Goal: Task Accomplishment & Management: Manage account settings

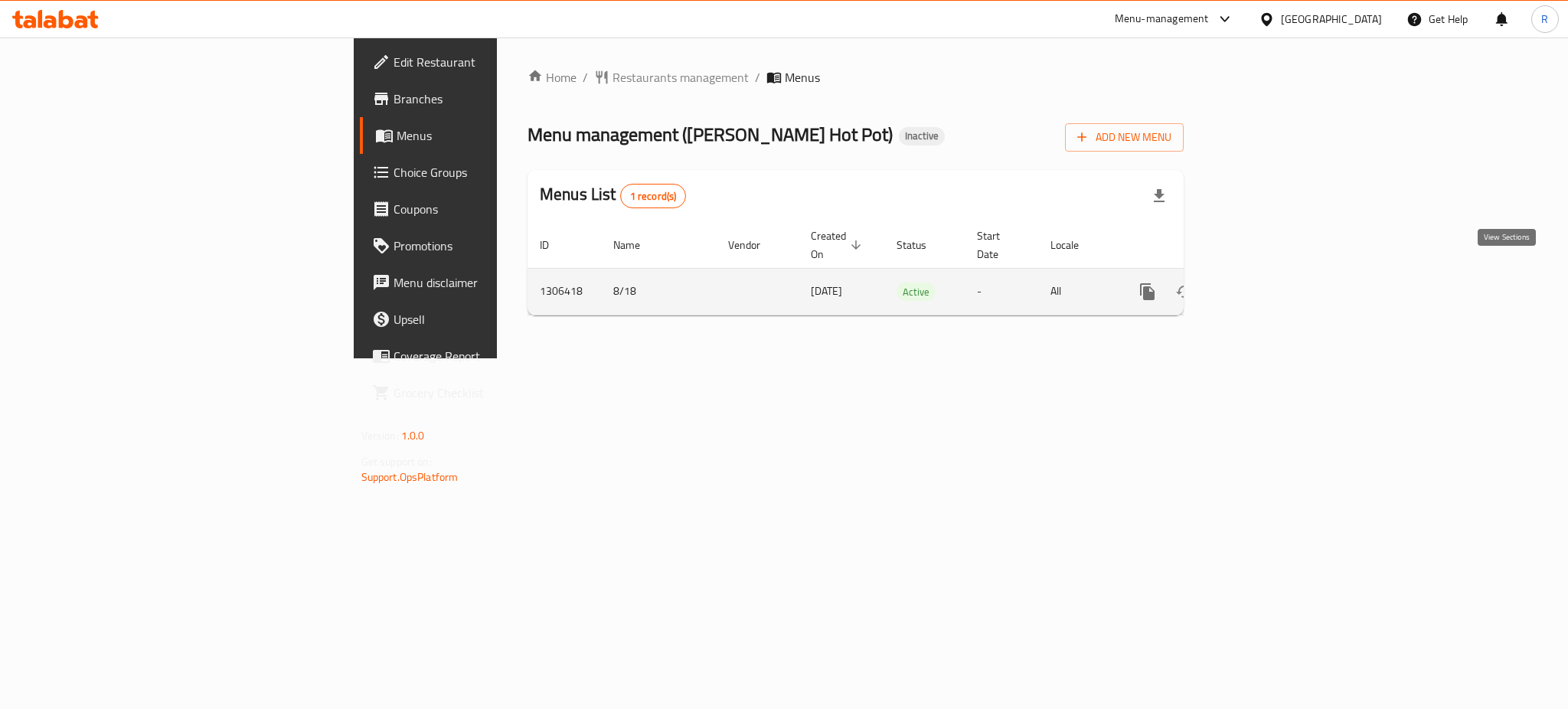
click at [1268, 283] on icon "enhanced table" at bounding box center [1258, 292] width 19 height 19
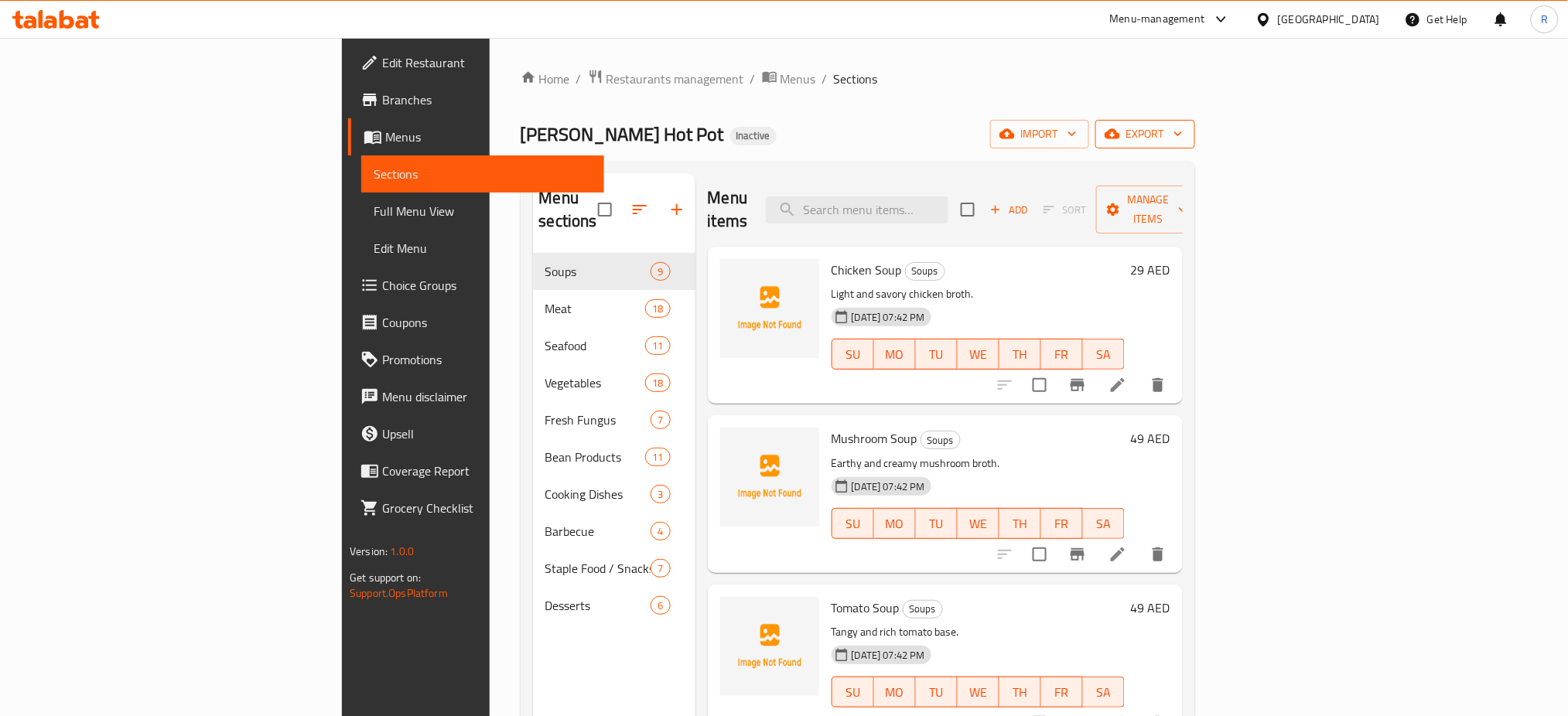
click at [1183, 139] on span "export" at bounding box center [1146, 134] width 75 height 20
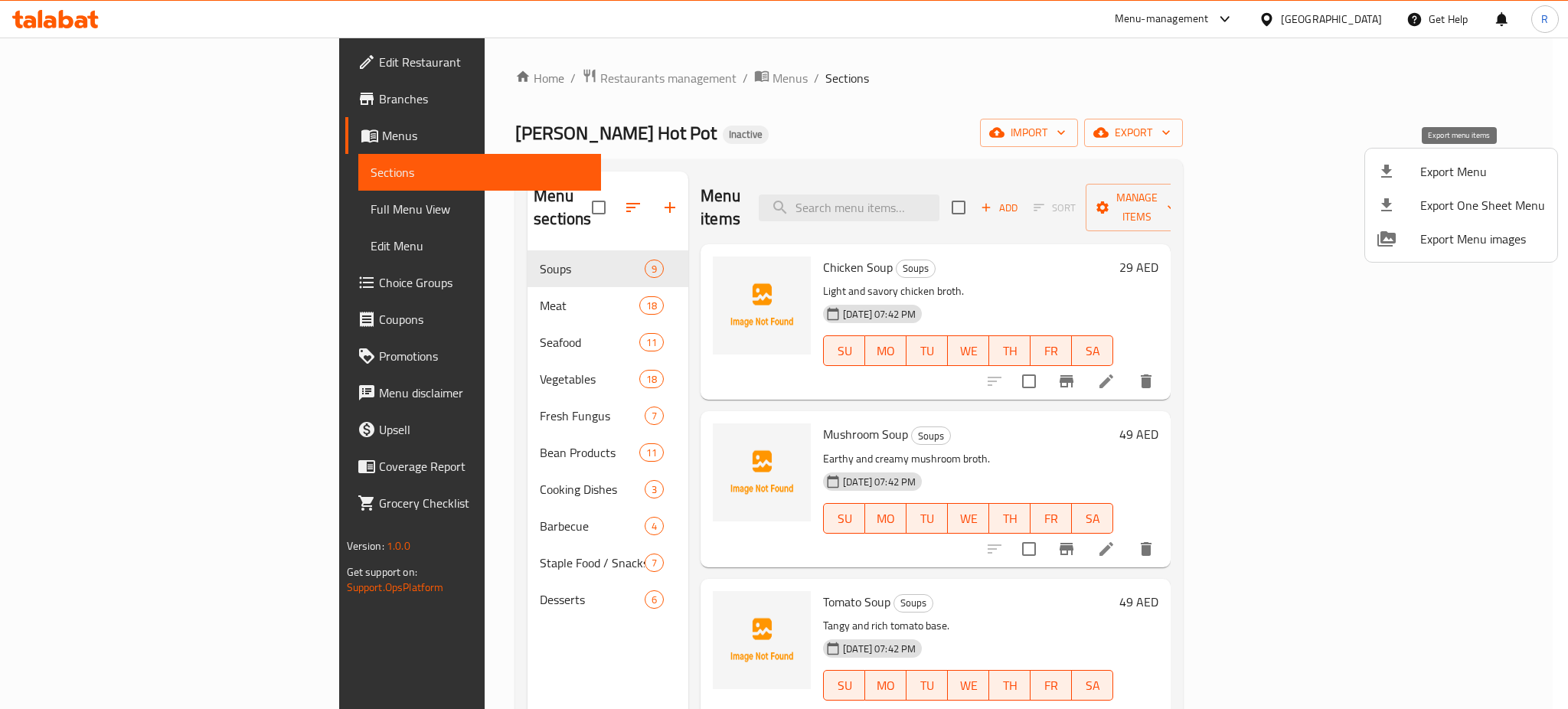
click at [1450, 166] on span "Export Menu" at bounding box center [1483, 172] width 125 height 19
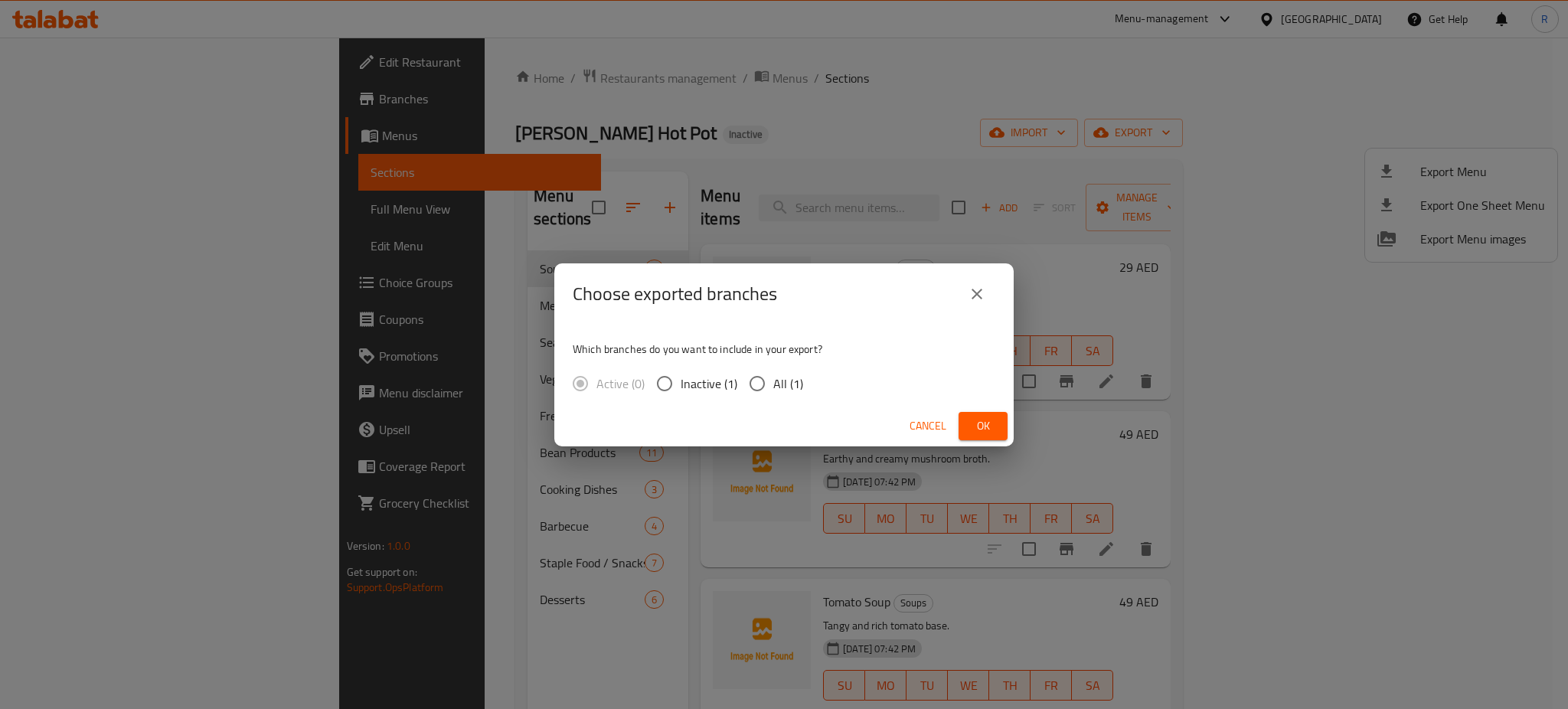
click at [760, 384] on input "All (1)" at bounding box center [757, 384] width 32 height 32
radio input "true"
click at [983, 421] on span "Ok" at bounding box center [983, 426] width 24 height 19
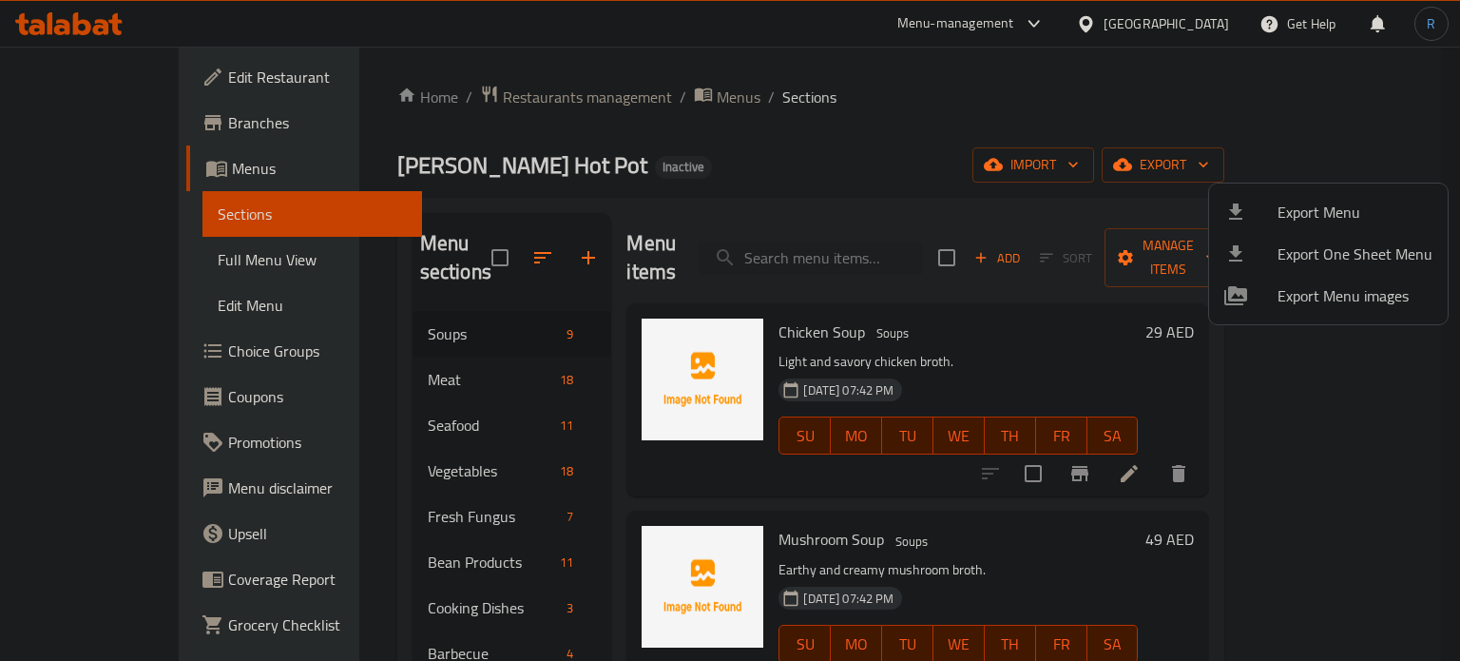
click at [909, 250] on div at bounding box center [730, 330] width 1460 height 661
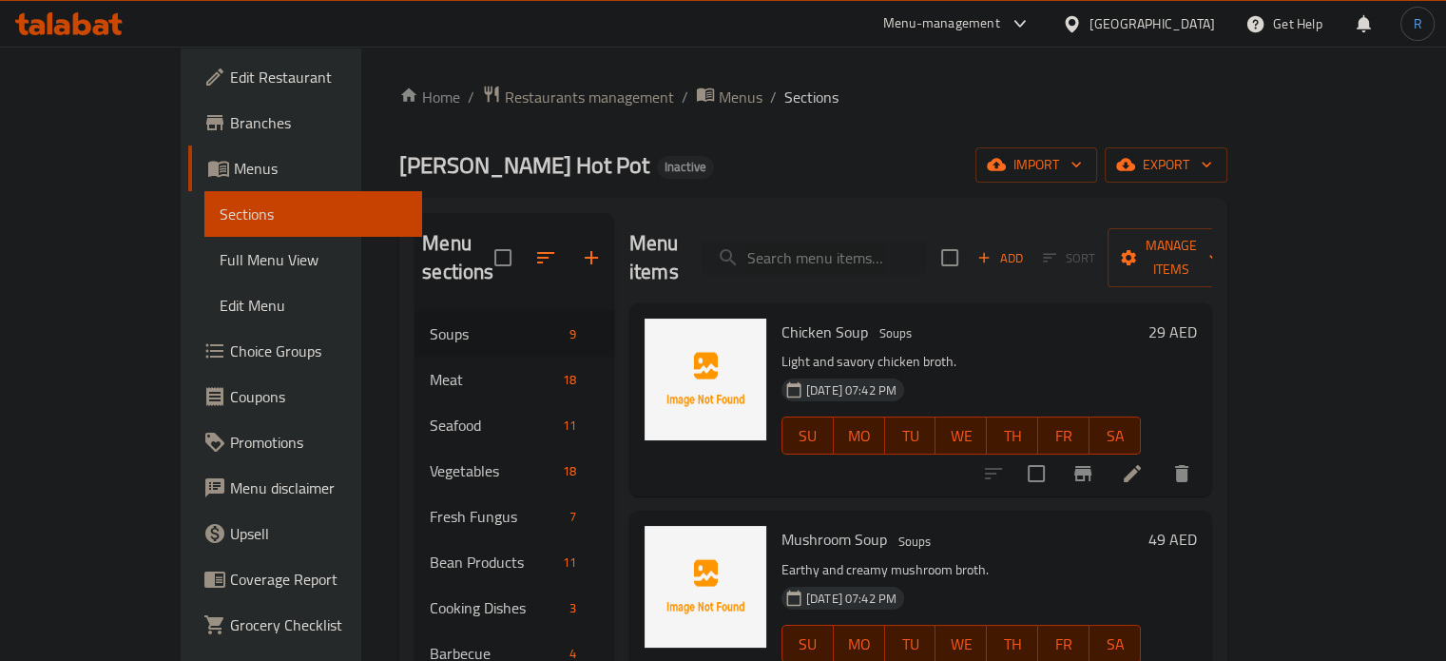
click at [909, 250] on input "search" at bounding box center [814, 258] width 224 height 33
paste input "Tomato Soup"
type input "Tomato Soup"
click at [1144, 462] on icon at bounding box center [1132, 473] width 23 height 23
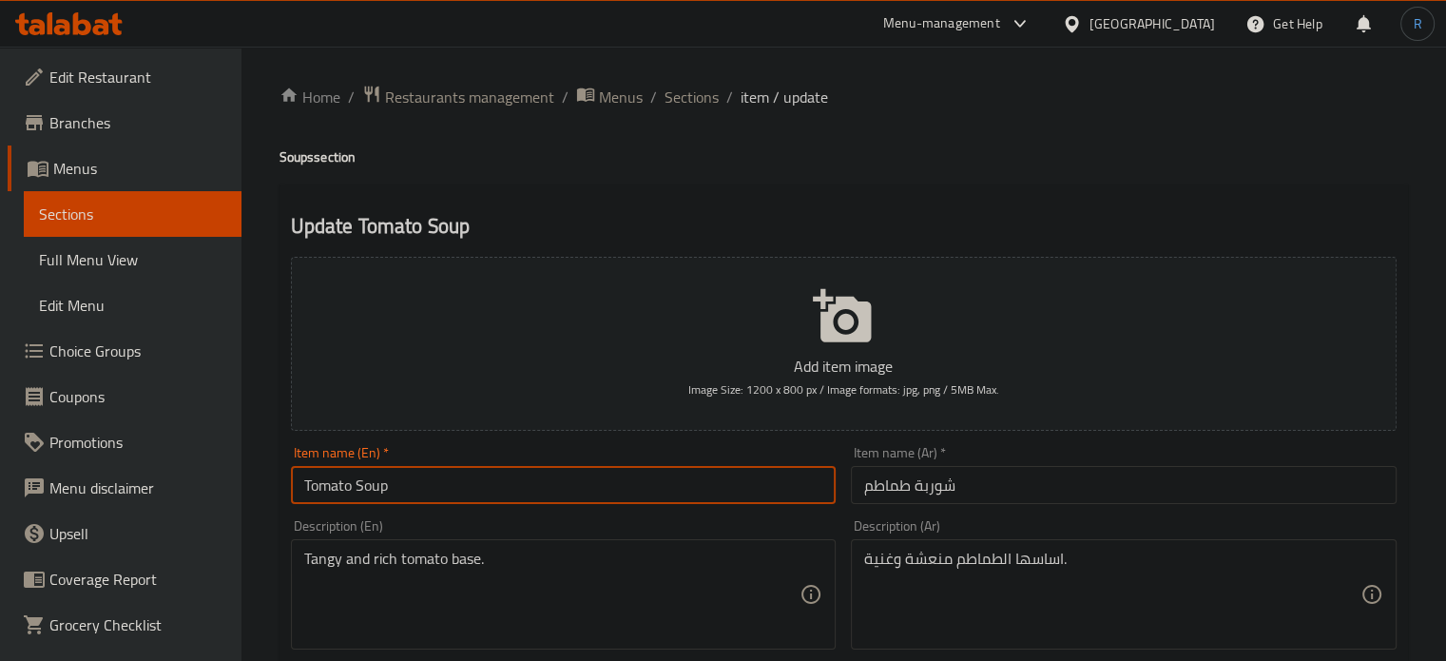
click at [458, 491] on input "Tomato Soup" at bounding box center [564, 485] width 546 height 38
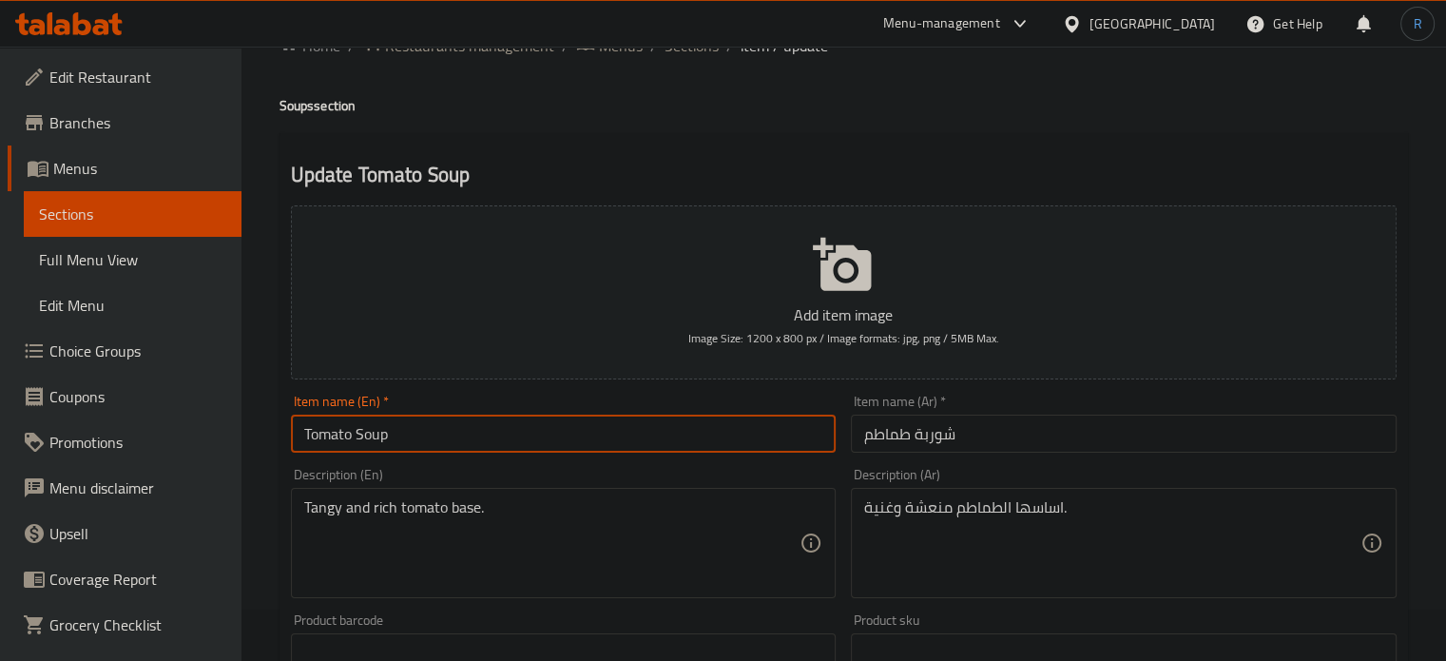
scroll to position [95, 0]
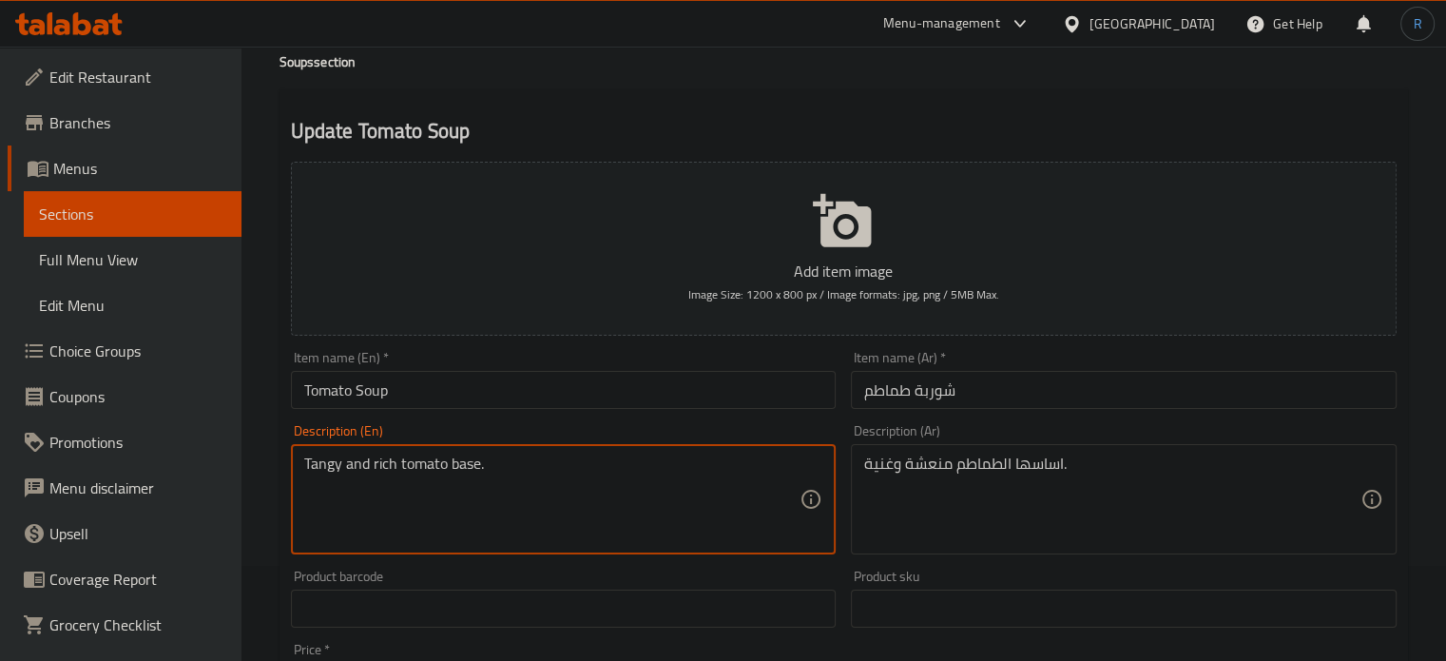
click at [518, 463] on textarea "Tangy and rich tomato base." at bounding box center [552, 499] width 496 height 90
paste textarea "omato soup, salt and spices"
type textarea "Tomato soup, salt and spices"
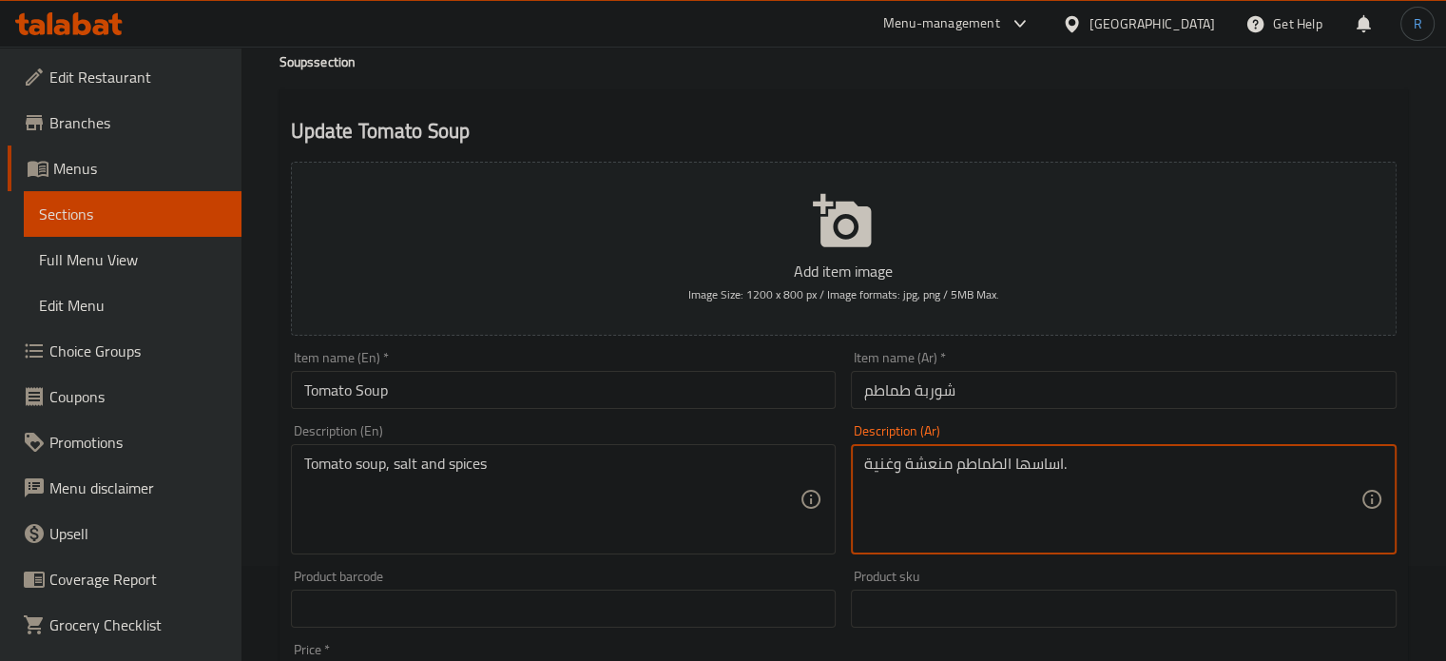
click at [967, 471] on textarea "اساسها الطماطم منعشة وغنية." at bounding box center [1112, 499] width 496 height 90
paste textarea "وربة طماطم، ملح وبهارات"
type textarea "شوربة طماطم، ملح وبهارات"
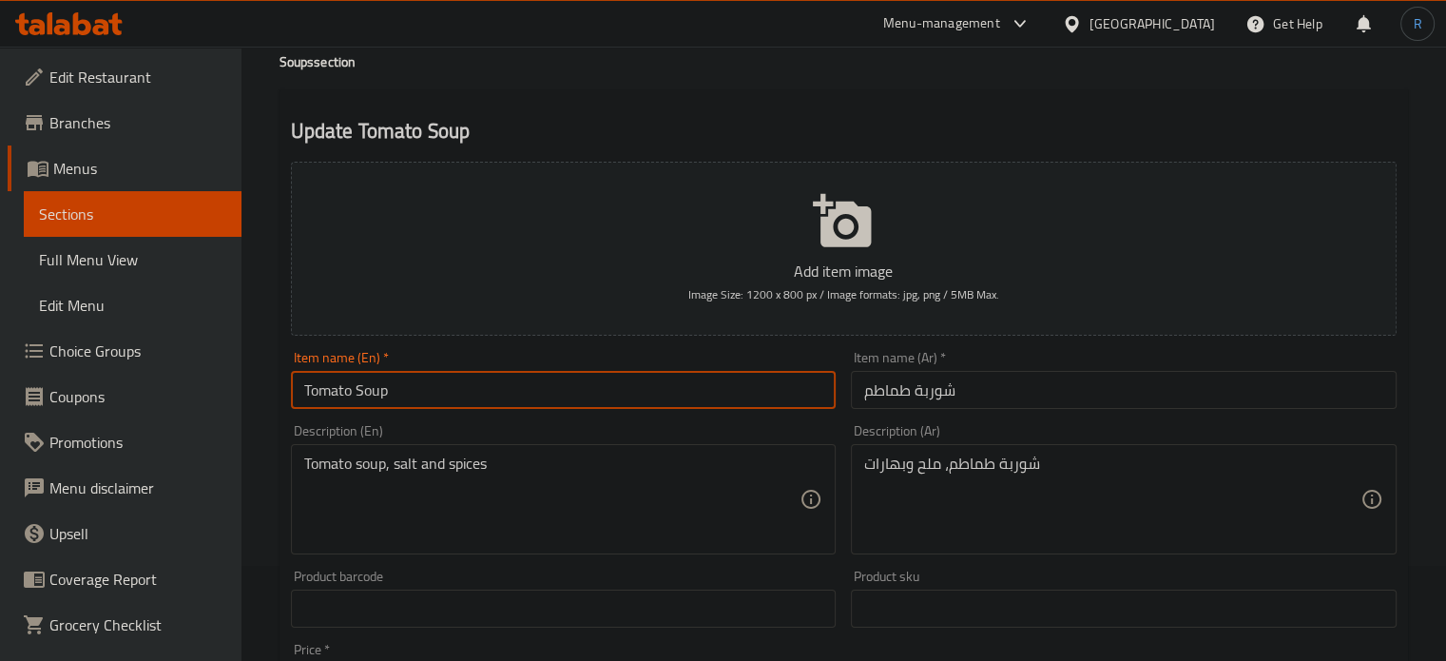
click at [744, 403] on input "Tomato Soup" at bounding box center [564, 390] width 546 height 38
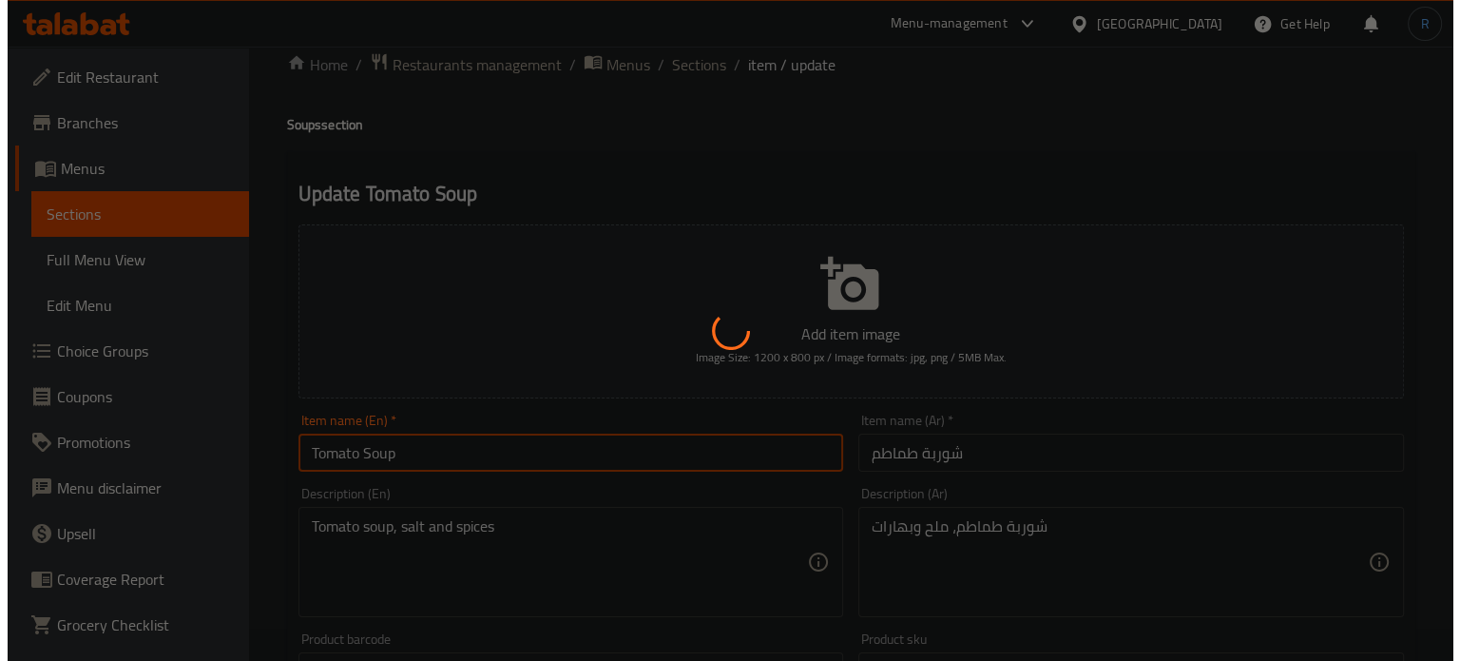
scroll to position [0, 0]
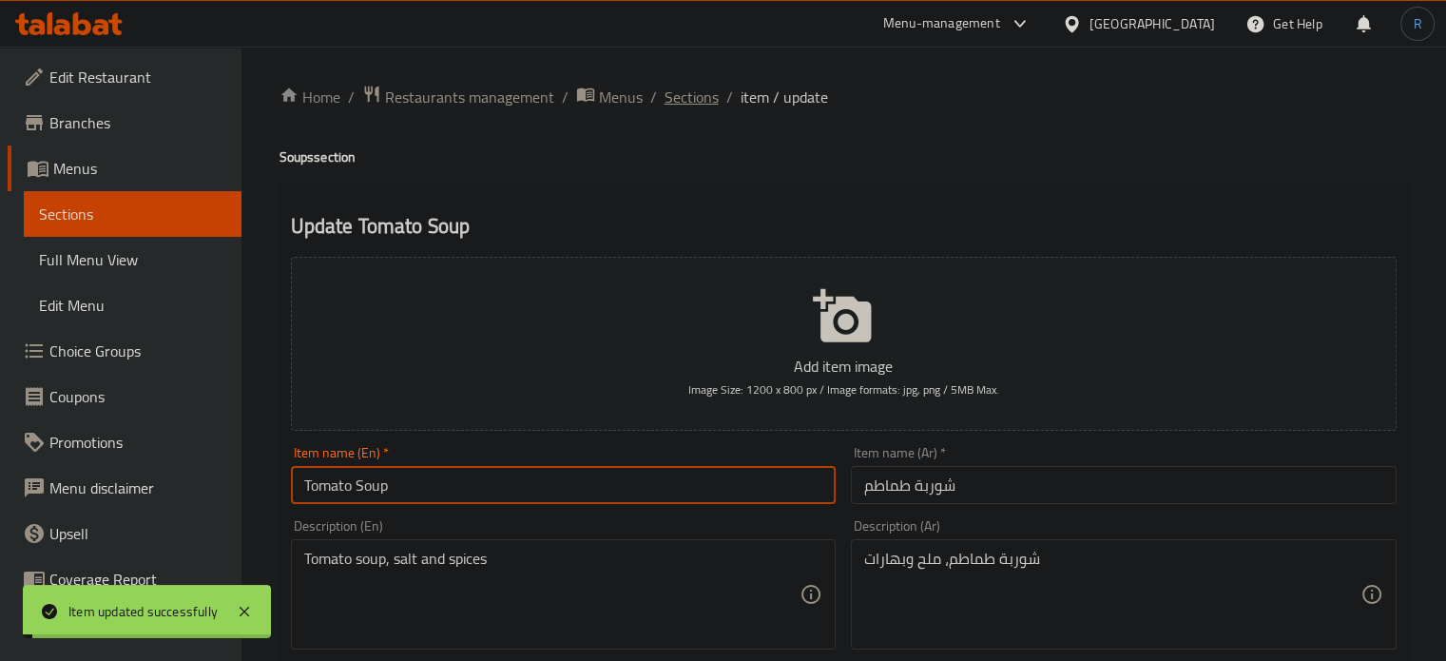
click at [685, 101] on span "Sections" at bounding box center [692, 97] width 54 height 23
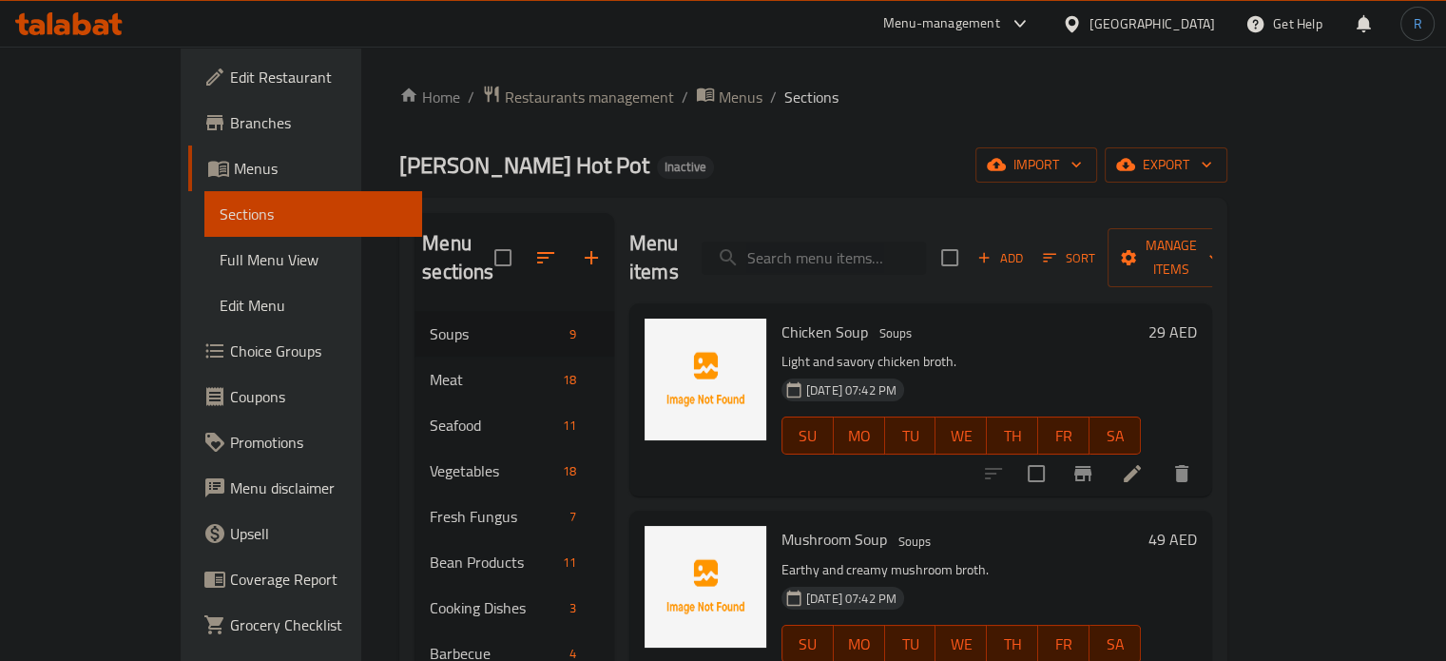
click at [840, 242] on input "search" at bounding box center [814, 258] width 224 height 33
paste input "Premium Tripes"
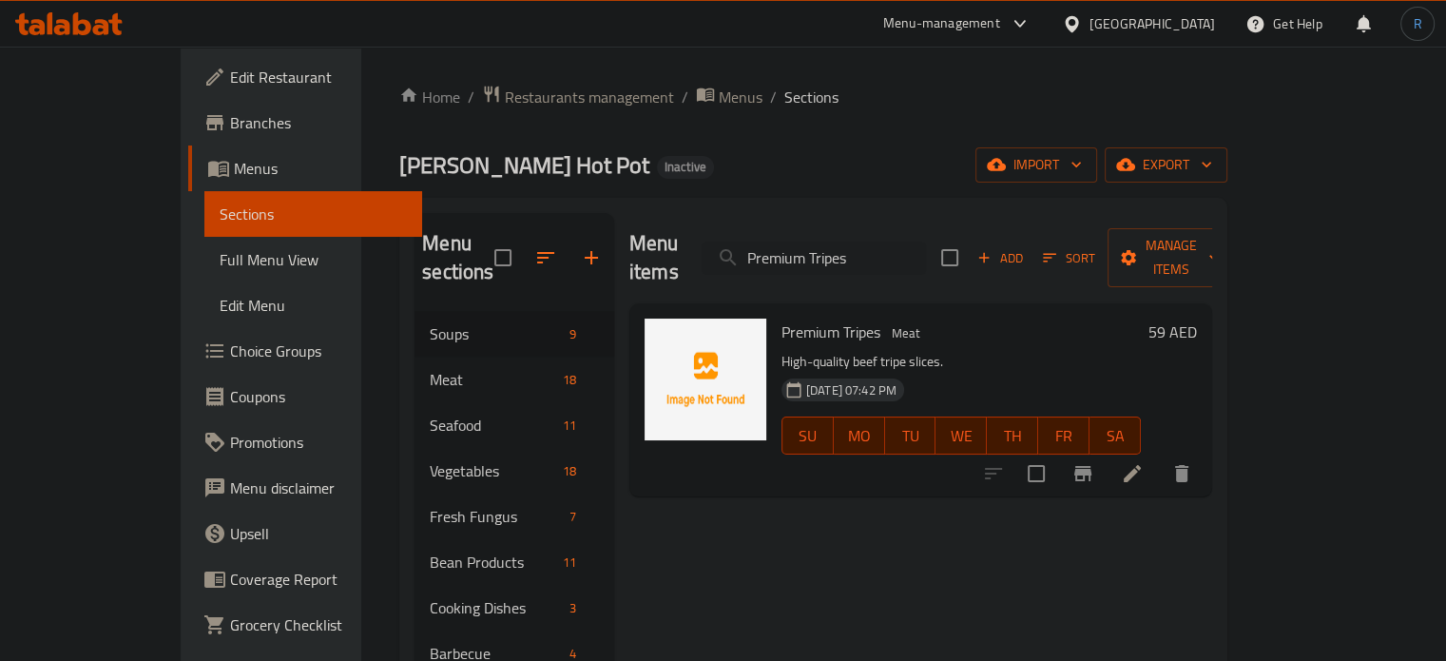
type input "Premium Tripes"
click at [1159, 456] on li at bounding box center [1132, 473] width 53 height 34
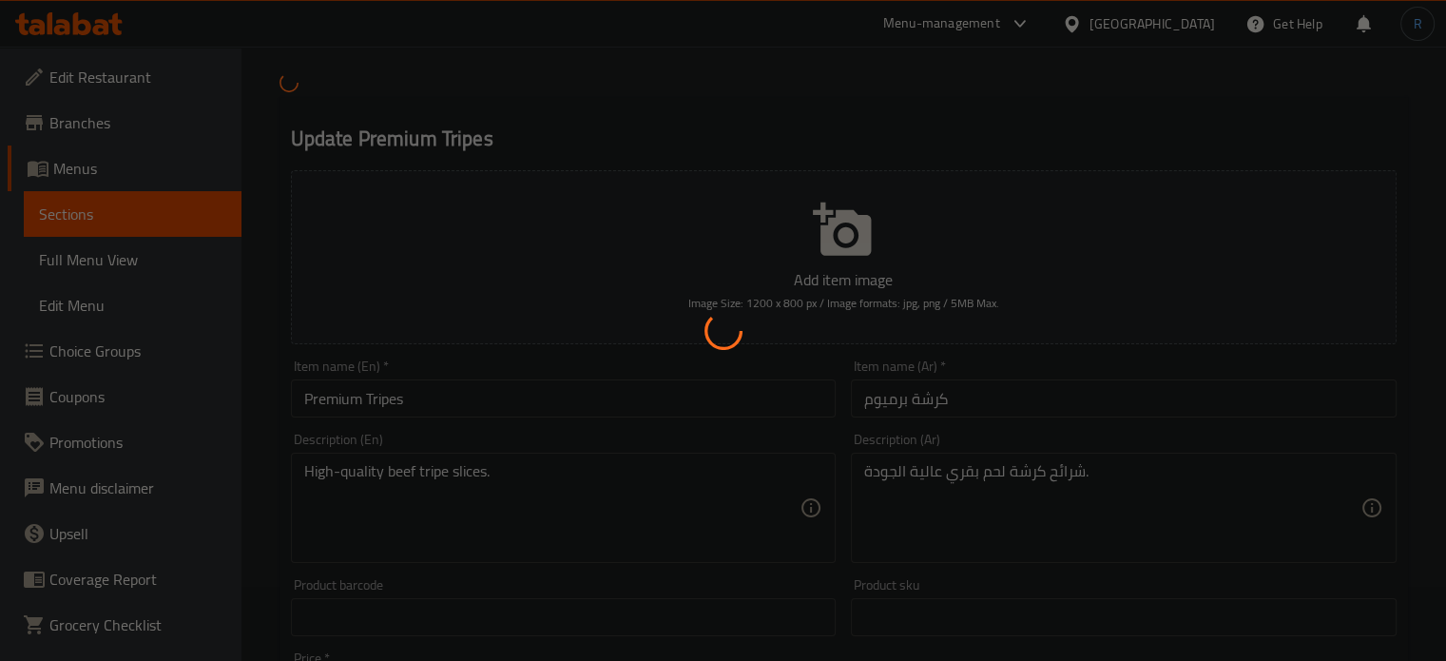
scroll to position [95, 0]
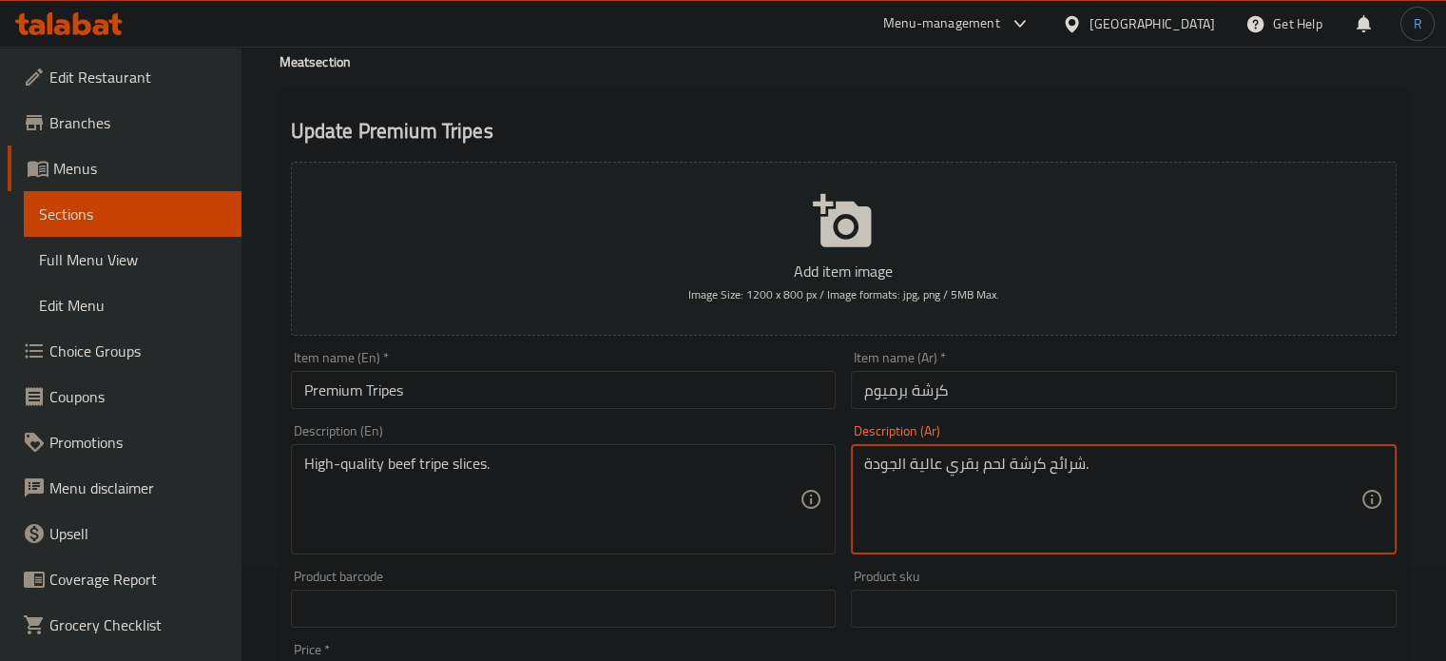
click at [985, 467] on textarea "شرائح كرشة لحم بقري عالية الجودة." at bounding box center [1112, 499] width 496 height 90
click at [993, 471] on textarea "شرائح كرشة لحم بقري عالية الجودة." at bounding box center [1112, 499] width 496 height 90
type textarea "شرائح كرشة بقري عالية الجودة."
click at [998, 404] on input "كرشة برميوم" at bounding box center [1124, 390] width 546 height 38
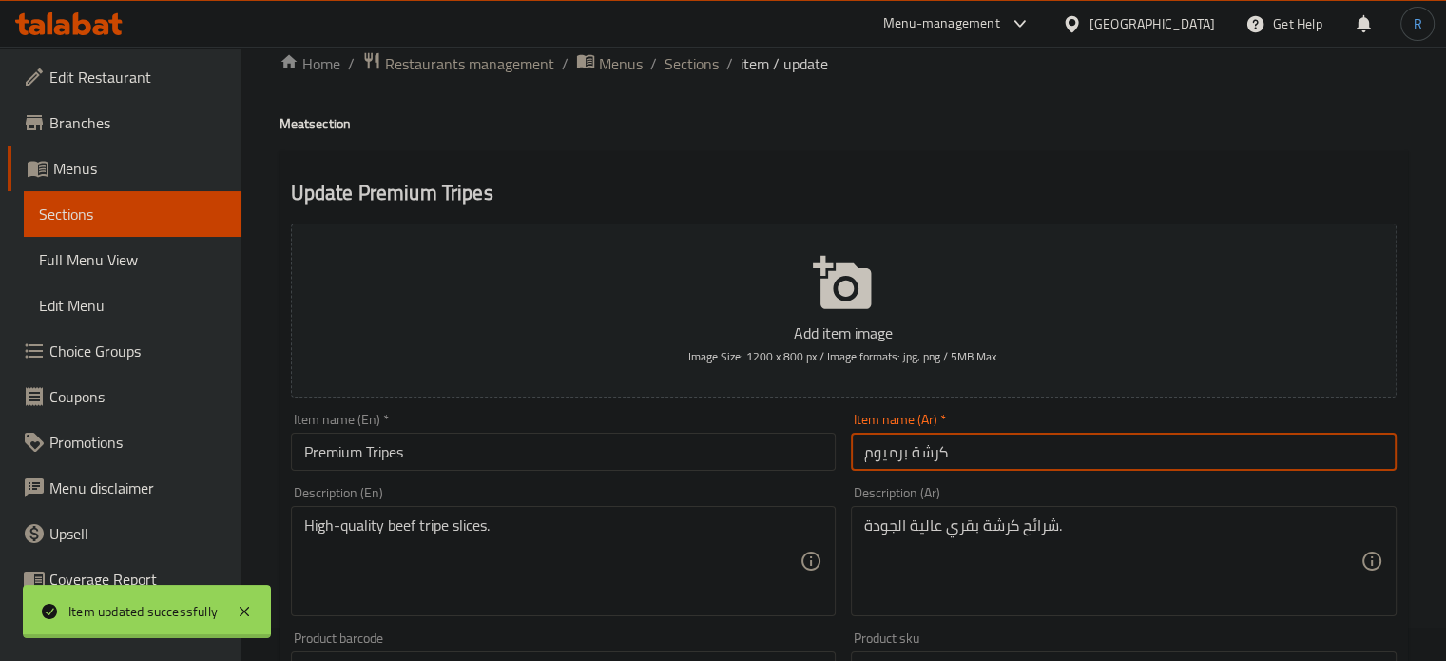
scroll to position [0, 0]
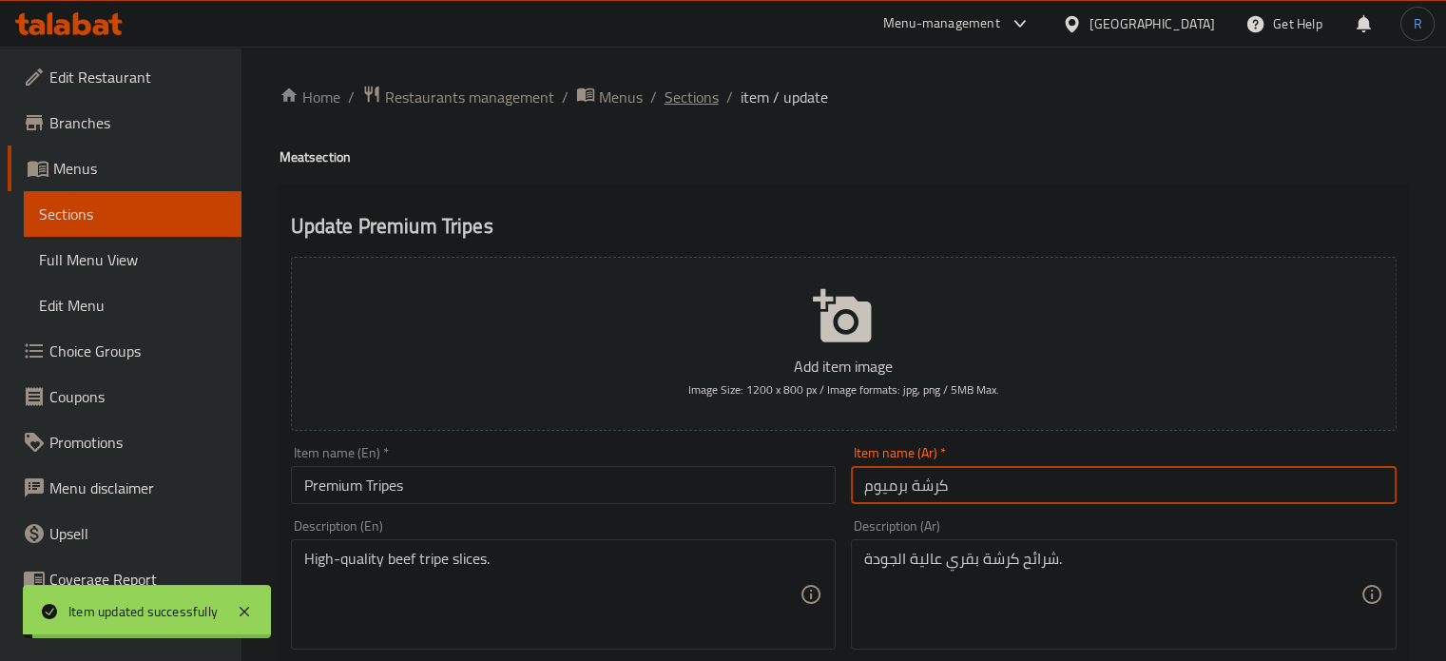
click at [697, 90] on span "Sections" at bounding box center [692, 97] width 54 height 23
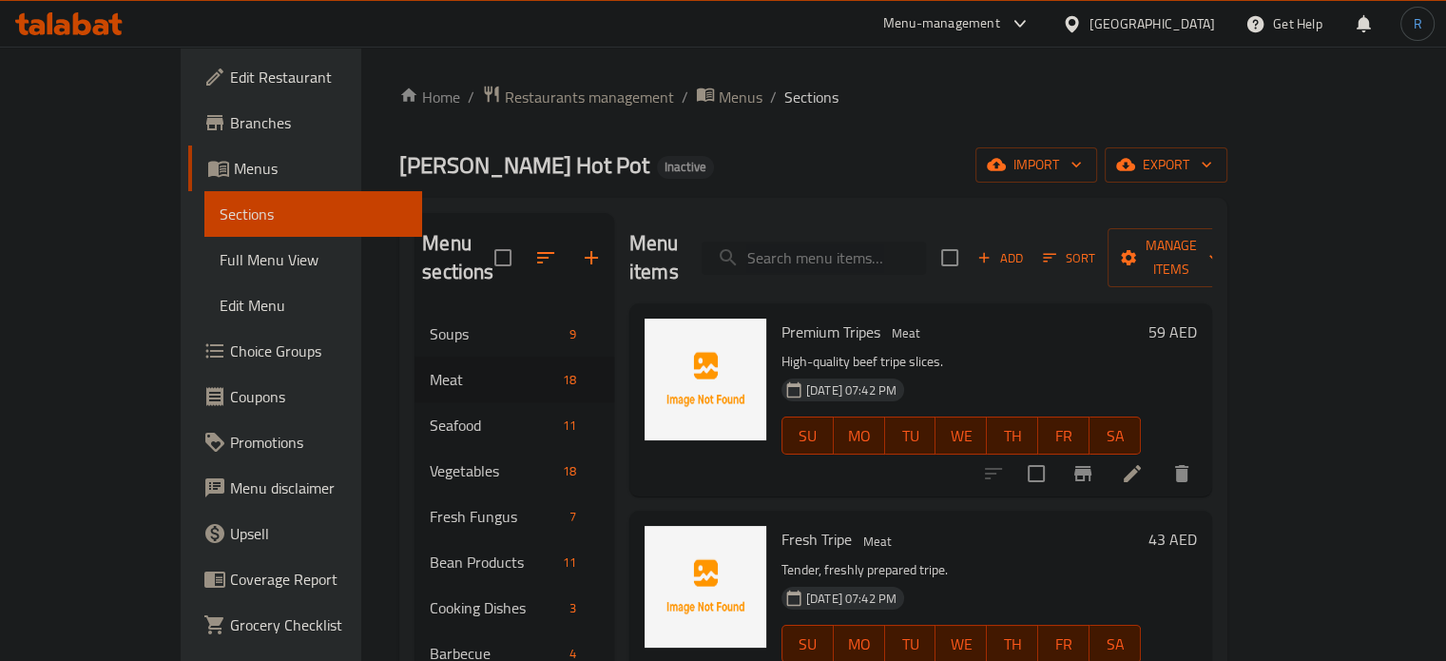
click at [875, 250] on input "search" at bounding box center [814, 258] width 224 height 33
paste input "Yachang"
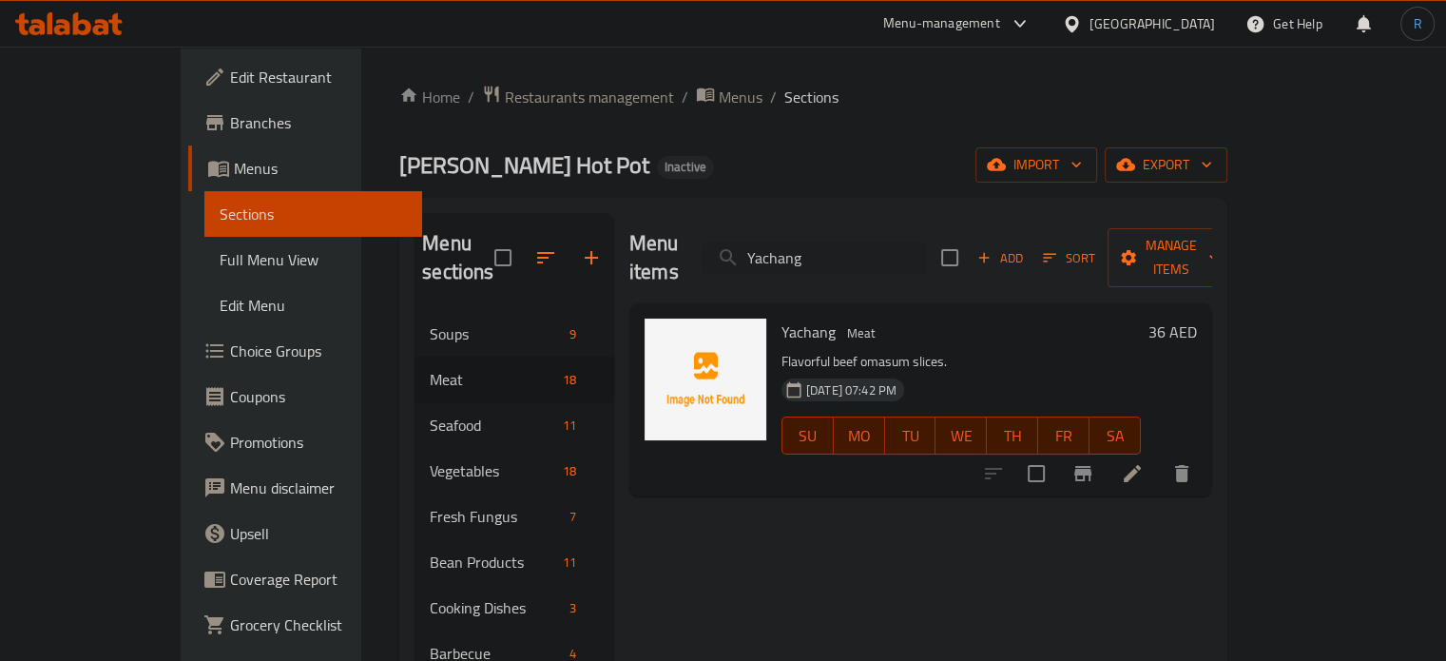
type input "Yachang"
click at [1144, 462] on icon at bounding box center [1132, 473] width 23 height 23
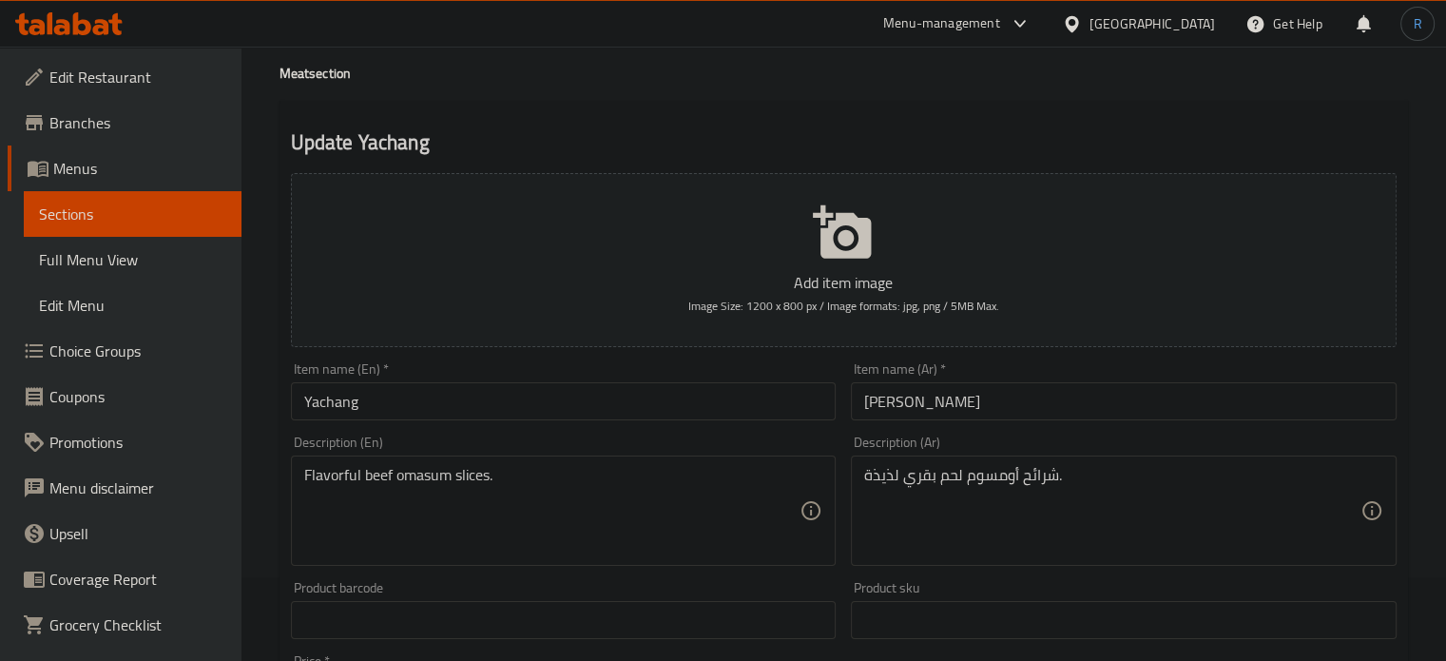
scroll to position [95, 0]
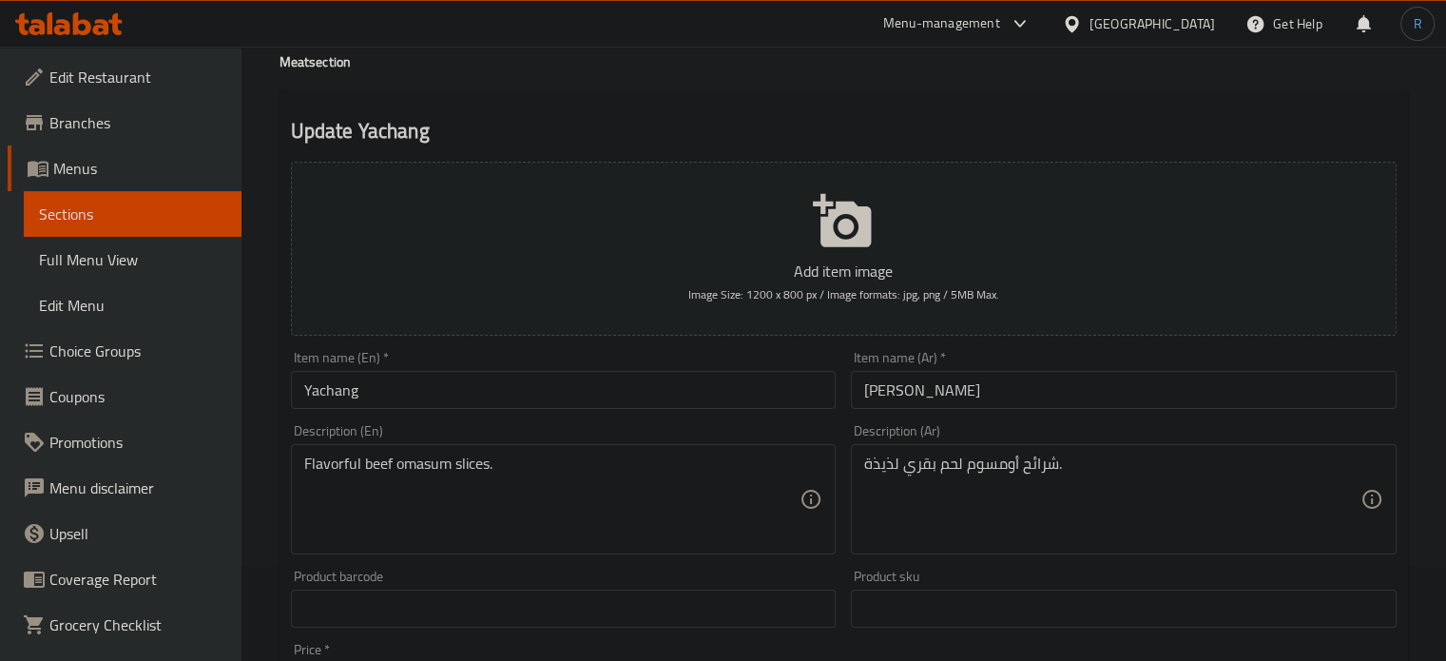
click at [884, 464] on textarea "شرائح أومسوم لحم بقري لذيذة." at bounding box center [1112, 499] width 496 height 90
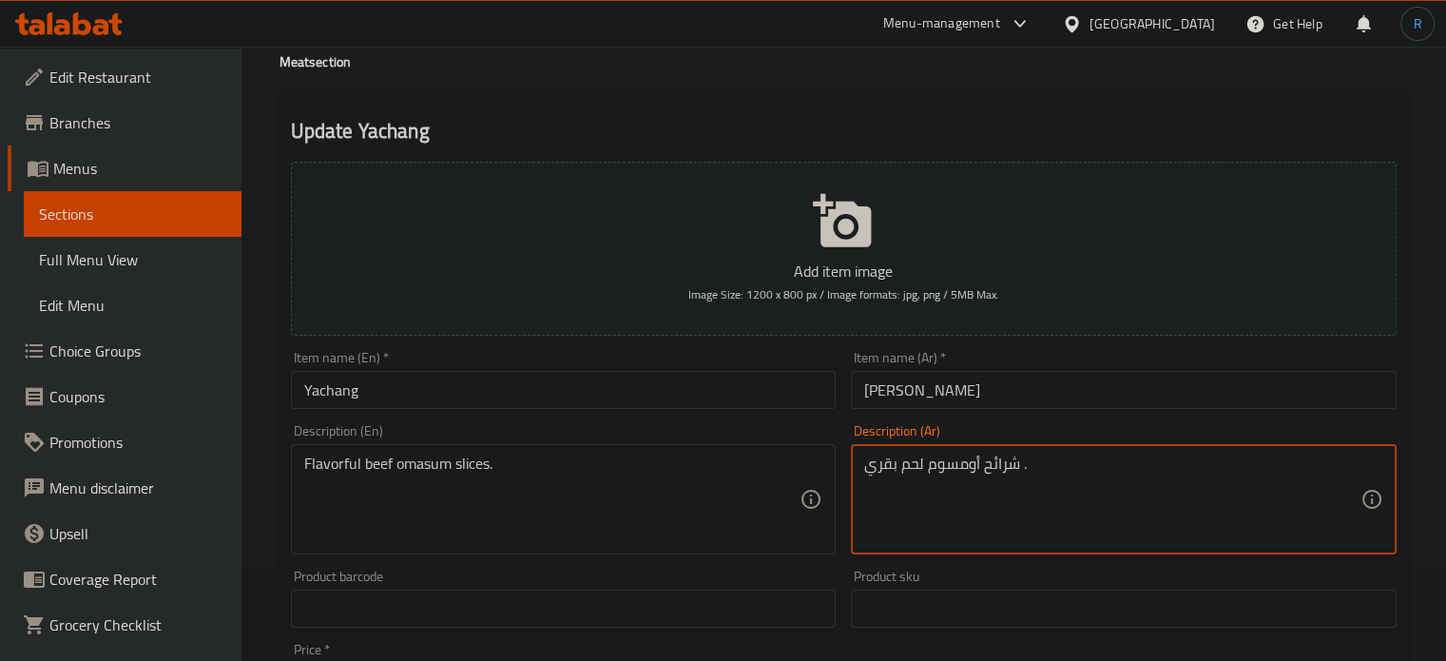
type textarea "شرائح أومسوم لحم بقري ."
click at [329, 459] on textarea "Flavorful beef omasum slices." at bounding box center [552, 499] width 496 height 90
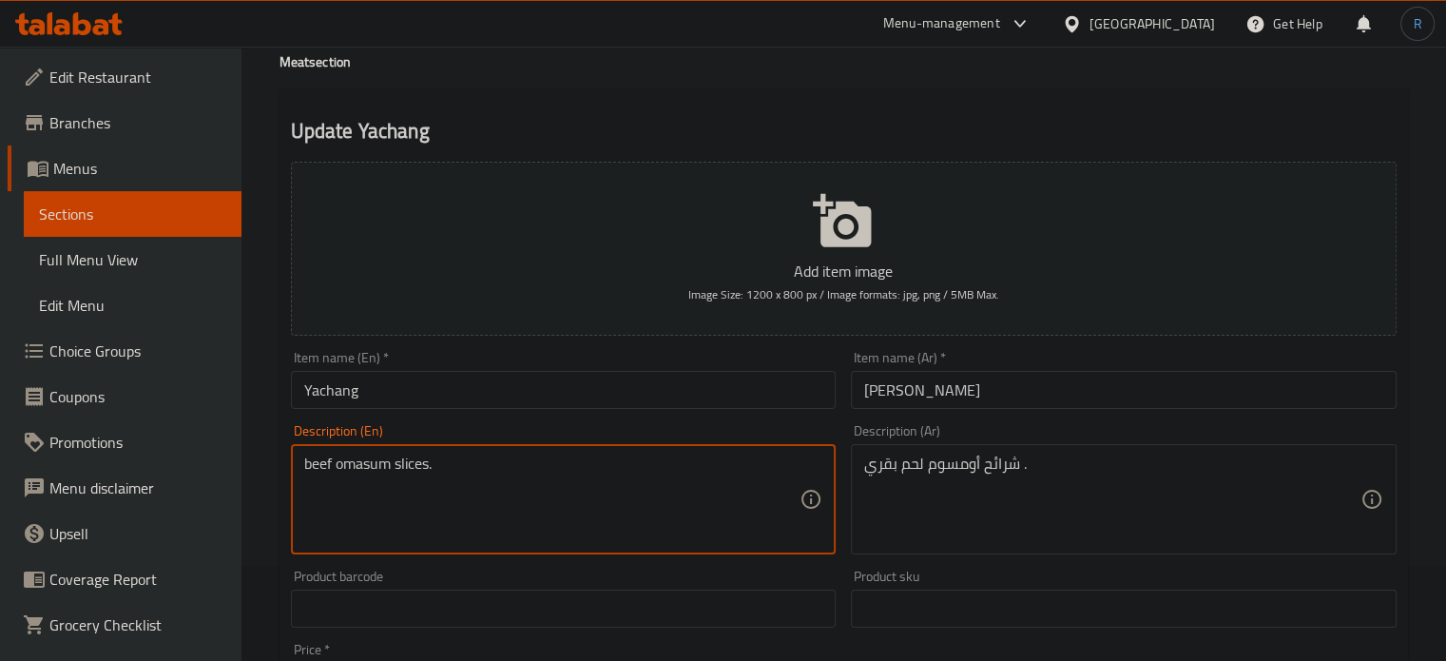
type textarea "beef omasum slices."
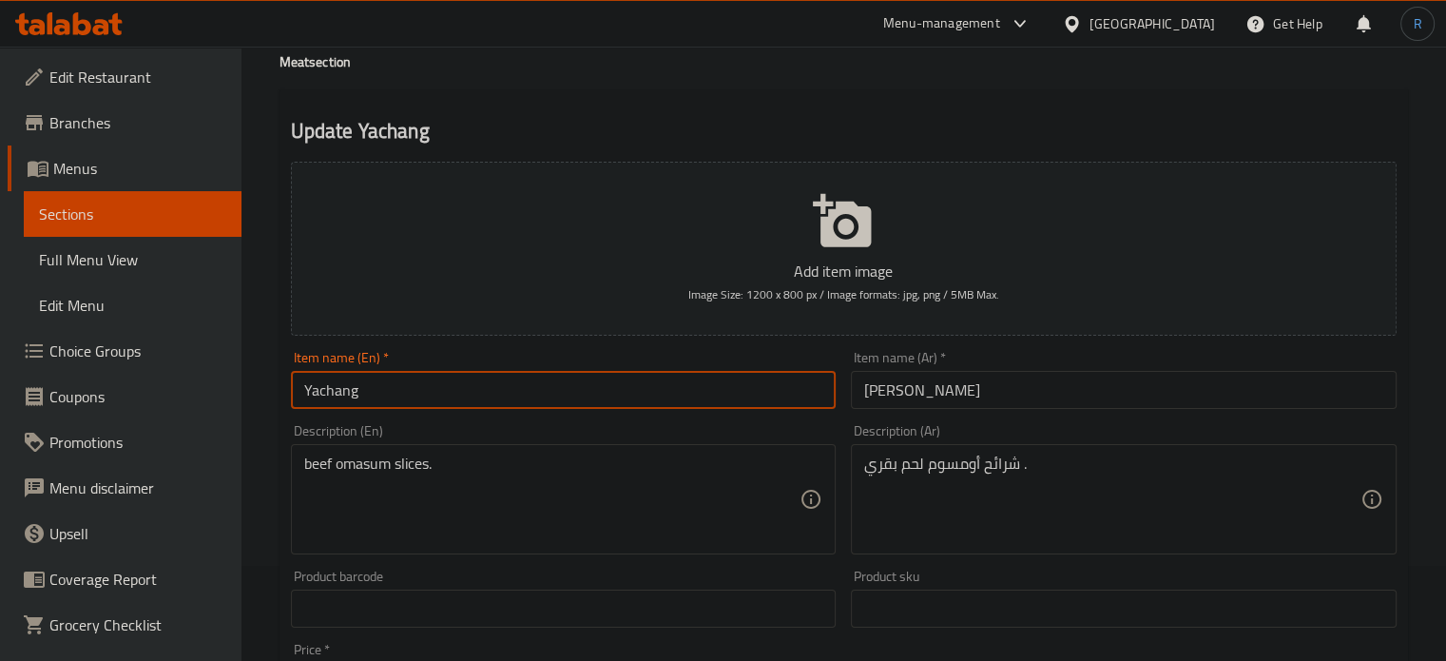
click at [483, 393] on input "Yachang" at bounding box center [564, 390] width 546 height 38
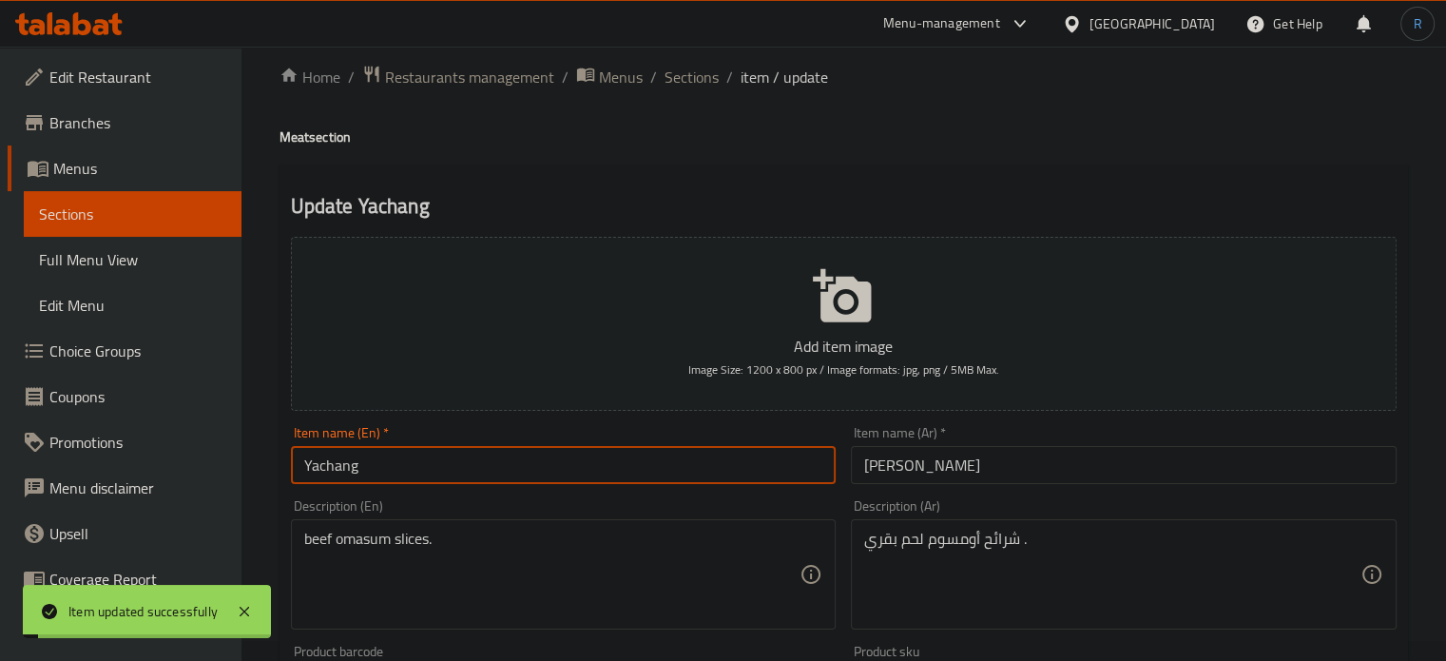
scroll to position [0, 0]
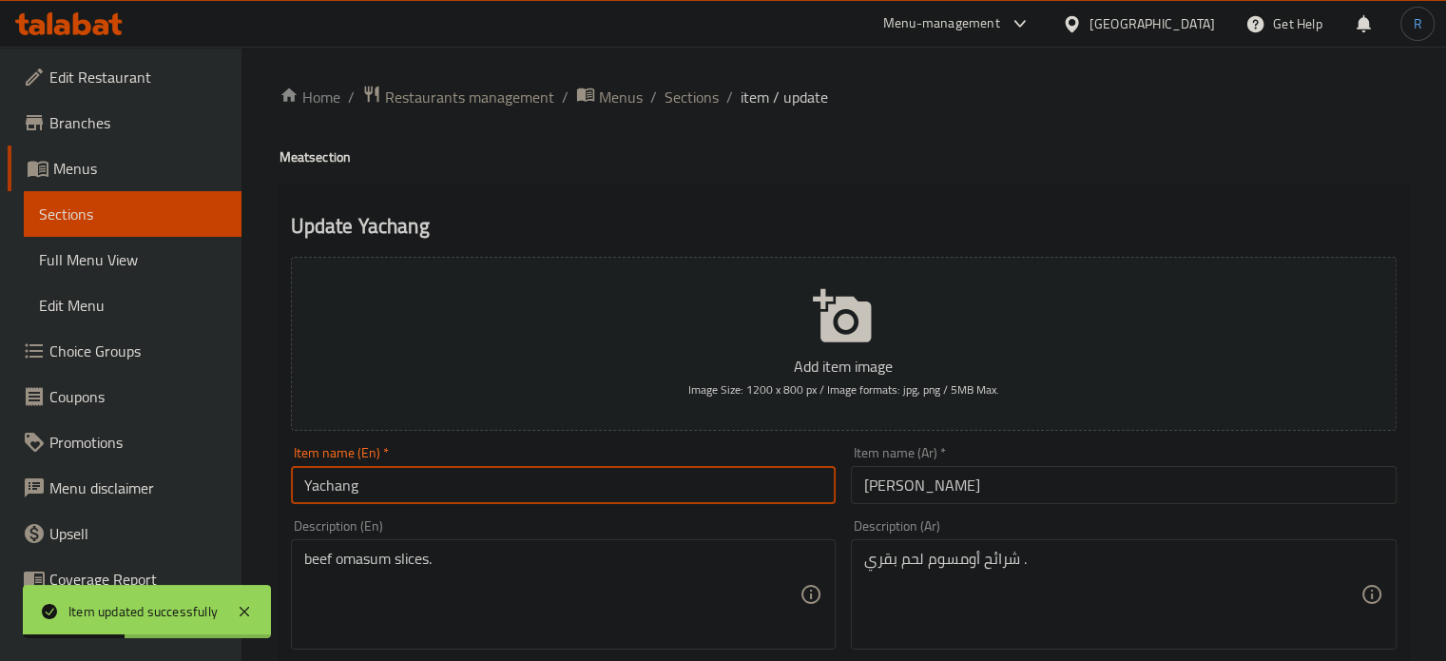
click at [468, 497] on input "Yachang" at bounding box center [564, 485] width 546 height 38
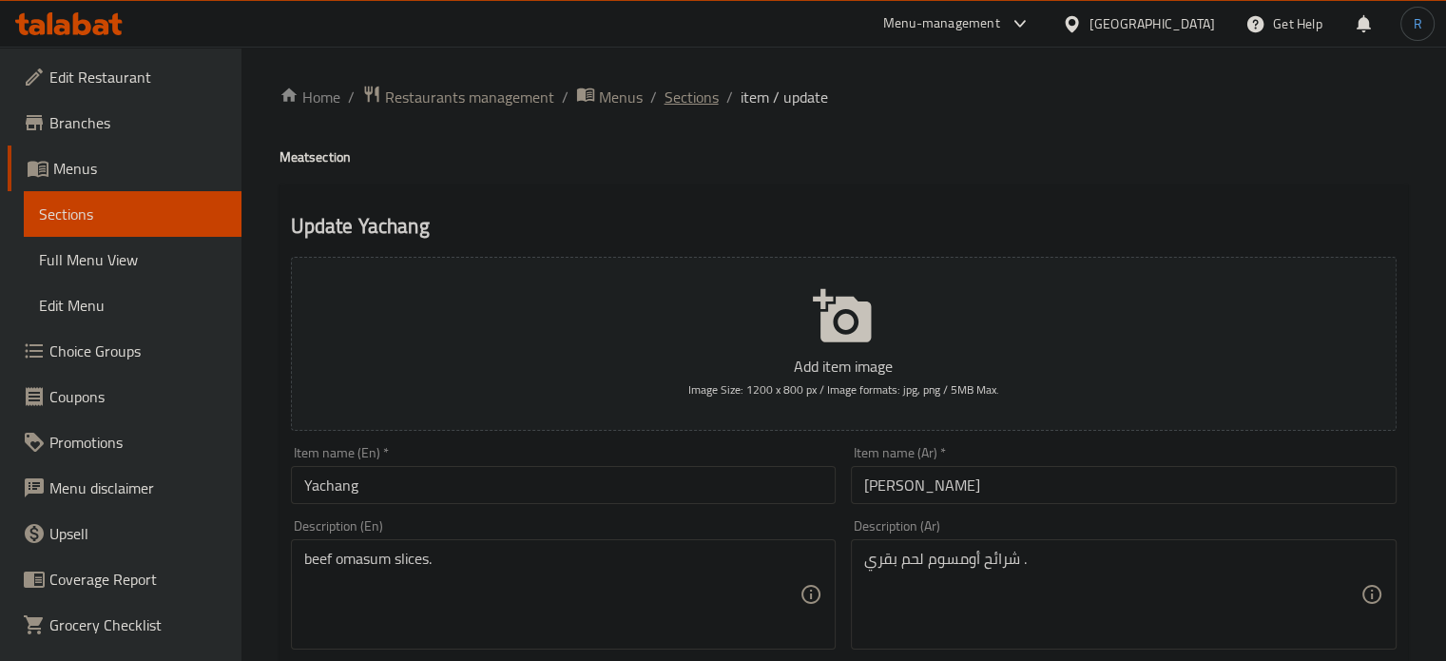
click at [679, 105] on span "Sections" at bounding box center [692, 97] width 54 height 23
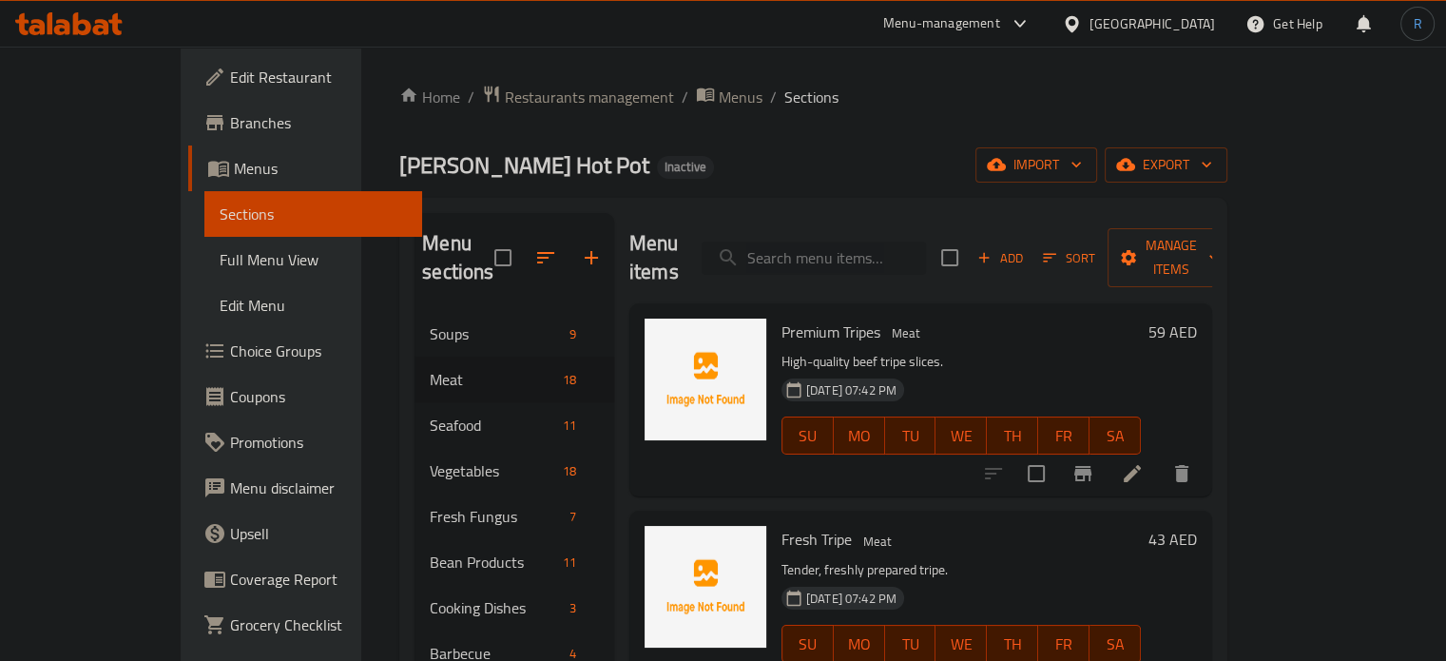
click at [921, 242] on input "search" at bounding box center [814, 258] width 224 height 33
paste input "Hand cut fresh beef"
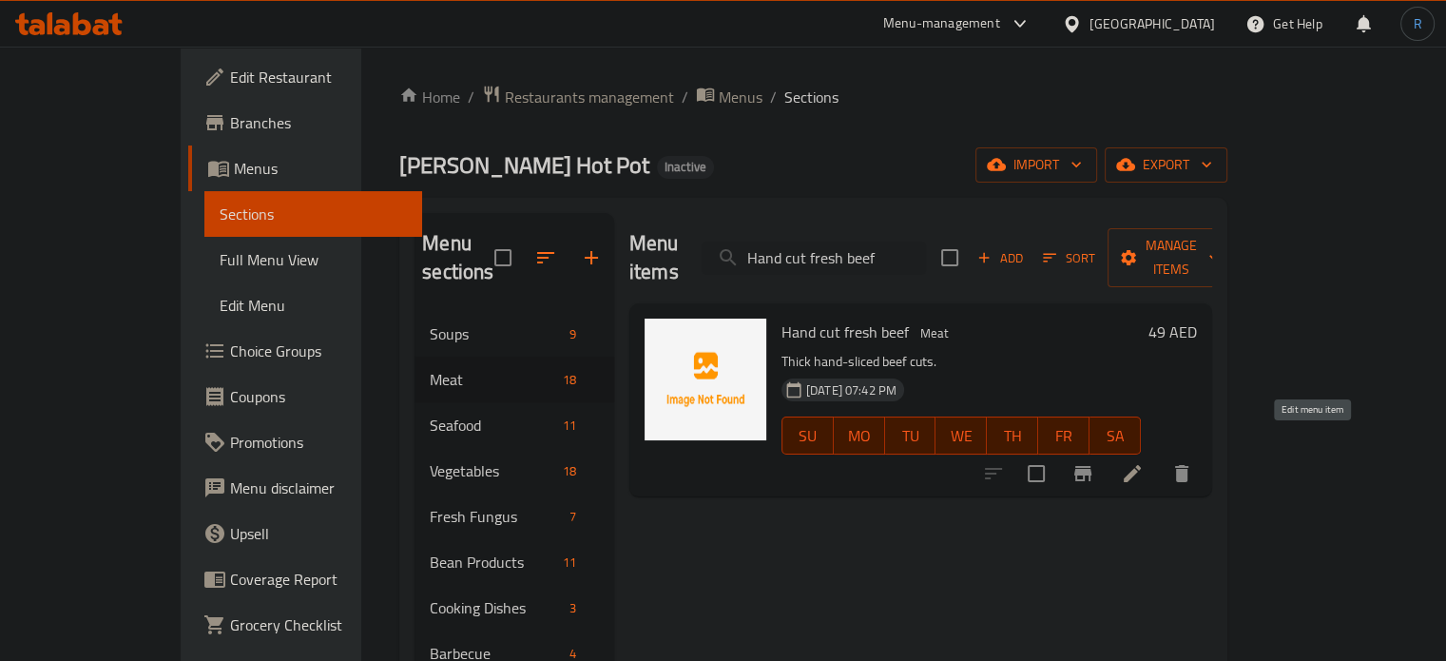
type input "Hand cut fresh beef"
click at [1144, 462] on icon at bounding box center [1132, 473] width 23 height 23
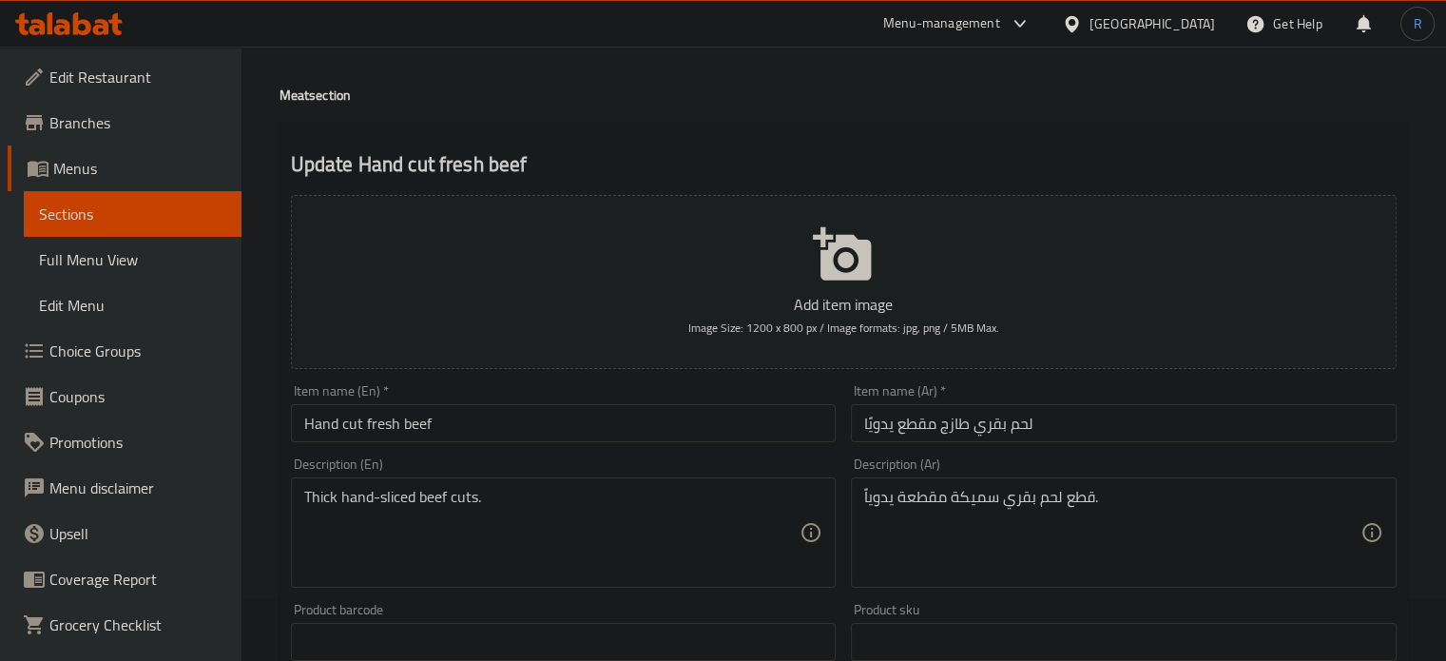
scroll to position [95, 0]
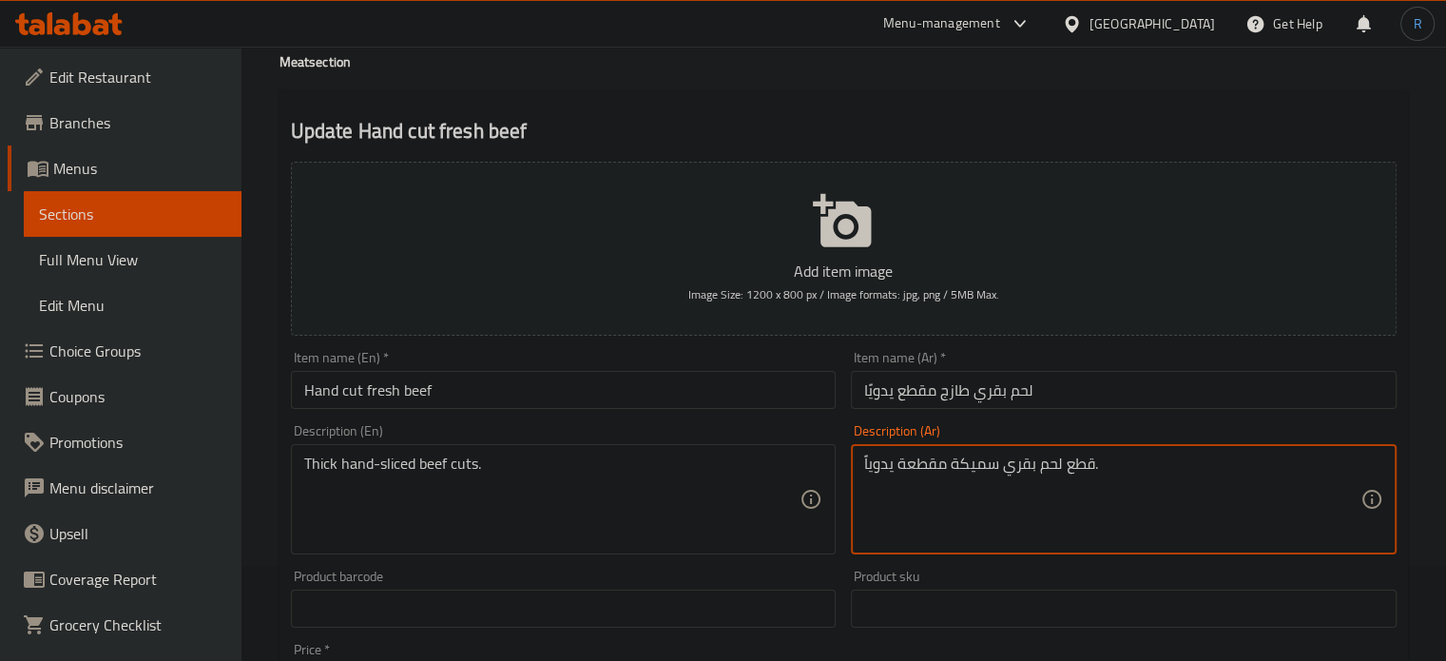
click at [970, 468] on textarea "قطع لحم بقري سميكة مقطعة يدوياً." at bounding box center [1112, 499] width 496 height 90
click at [894, 462] on textarea "قطع لحم بقري مقطعة يدوياً." at bounding box center [1112, 499] width 496 height 90
paste textarea "سميكة"
type textarea "قطع لحم بقري مقطعة سميكة يدوياً."
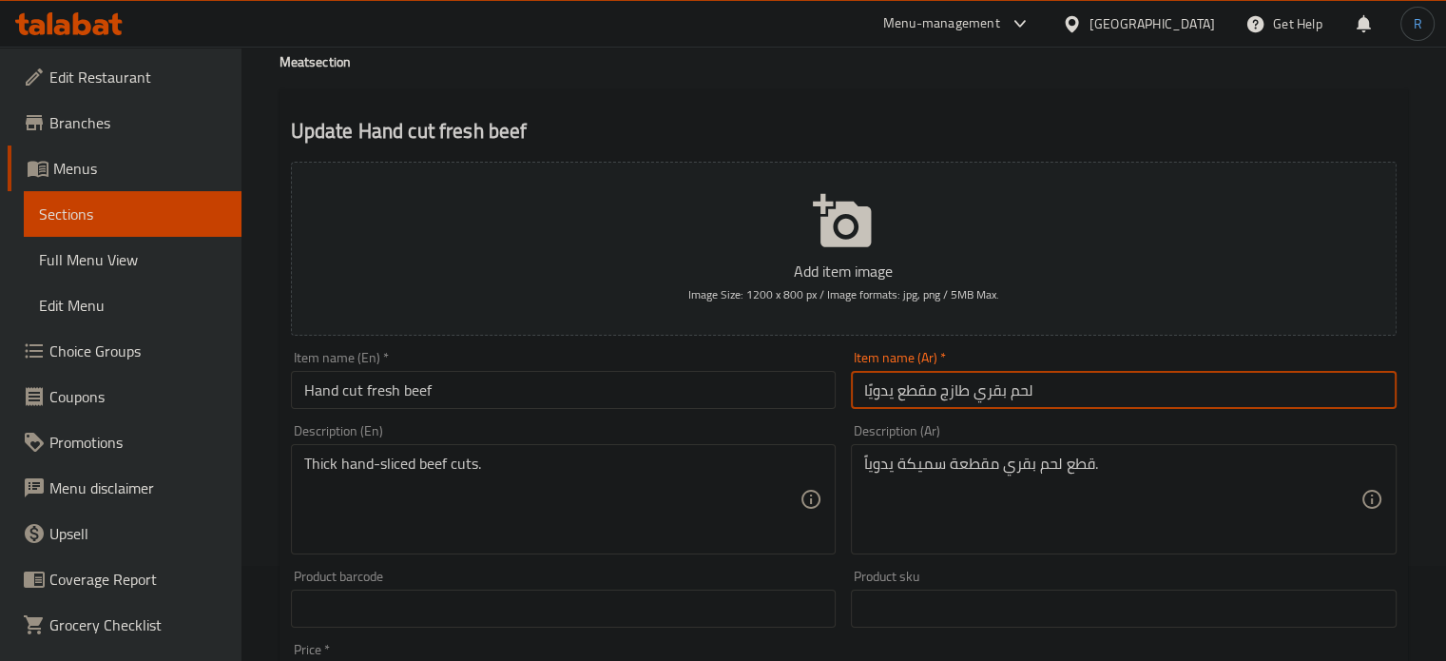
click at [1079, 379] on input "لحم بقري طازج مقطع يدويًا" at bounding box center [1124, 390] width 546 height 38
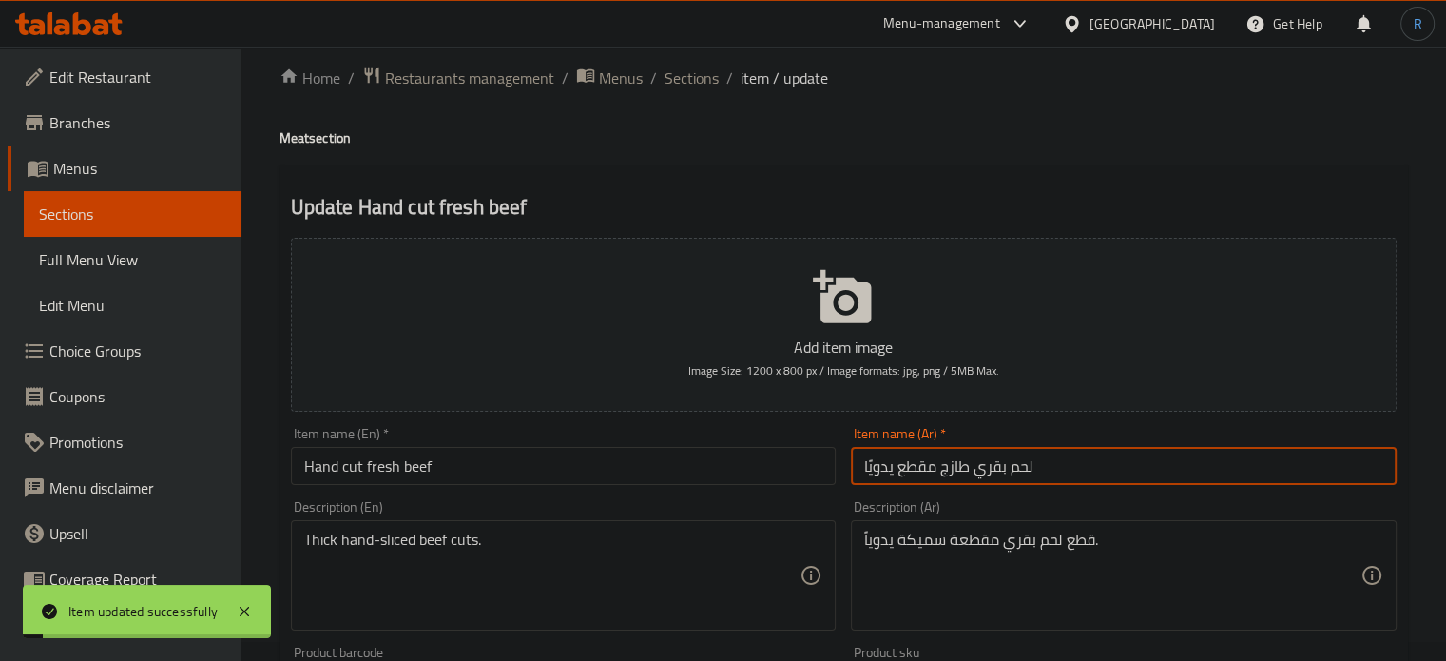
scroll to position [0, 0]
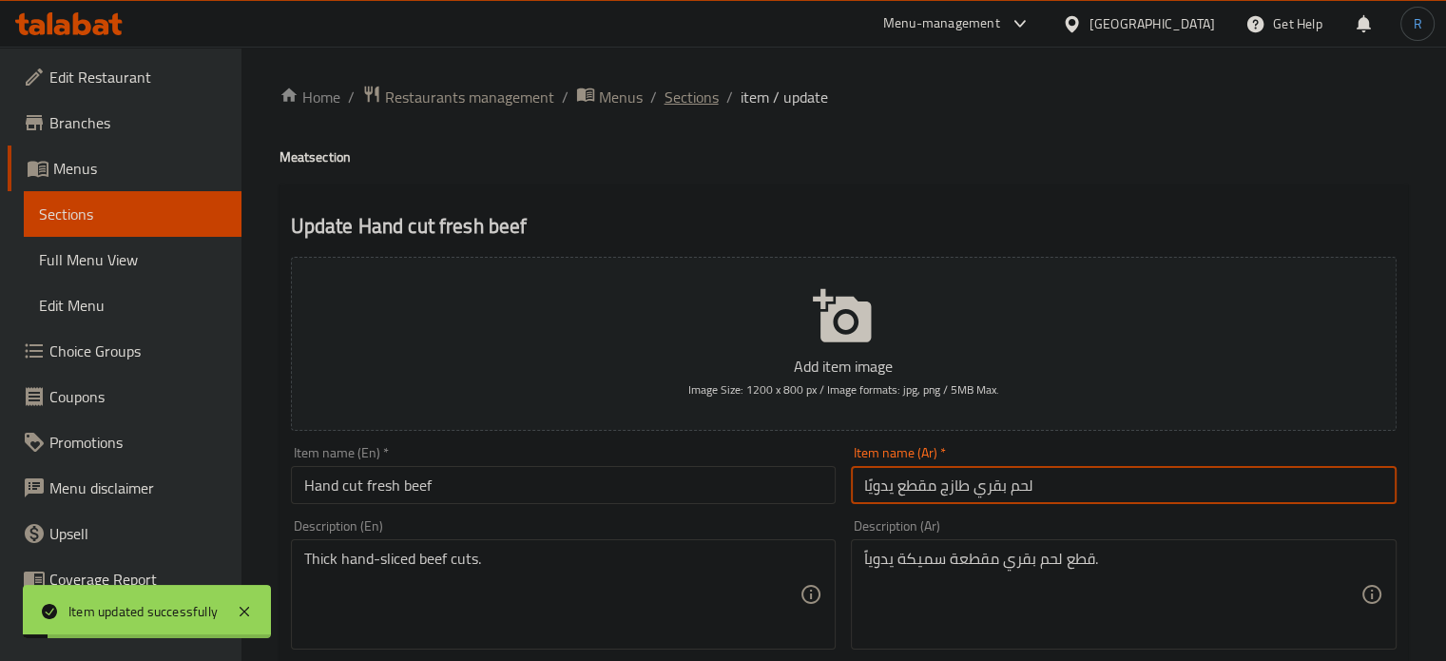
click at [695, 96] on span "Sections" at bounding box center [692, 97] width 54 height 23
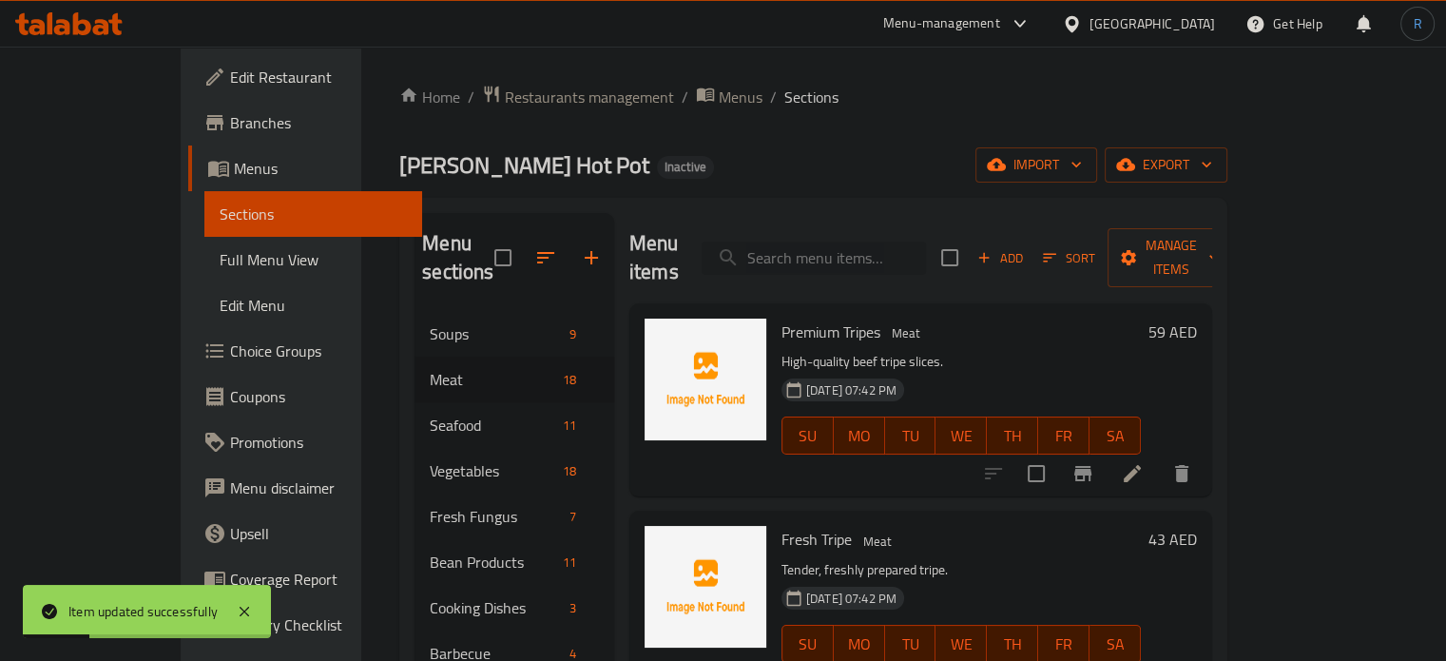
click at [824, 242] on input "search" at bounding box center [814, 258] width 224 height 33
paste input "Spicy beef"
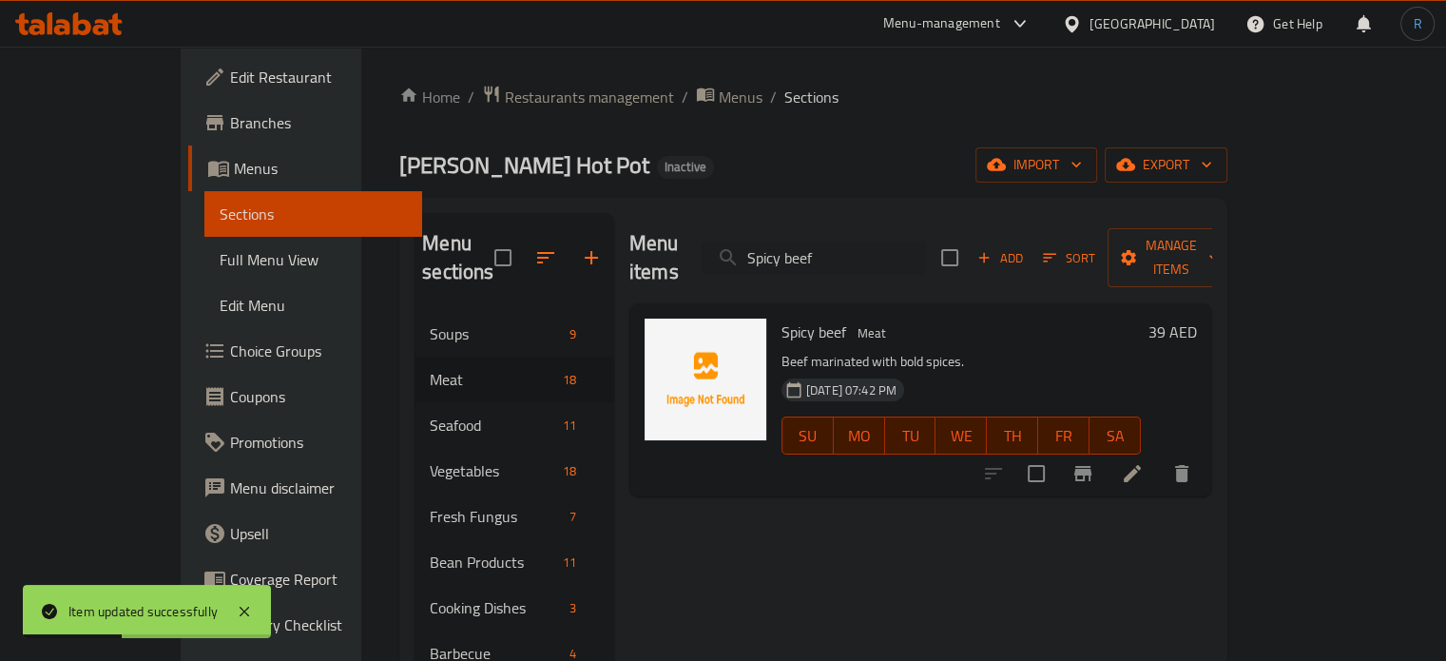
type input "Spicy beef"
click at [1144, 462] on icon at bounding box center [1132, 473] width 23 height 23
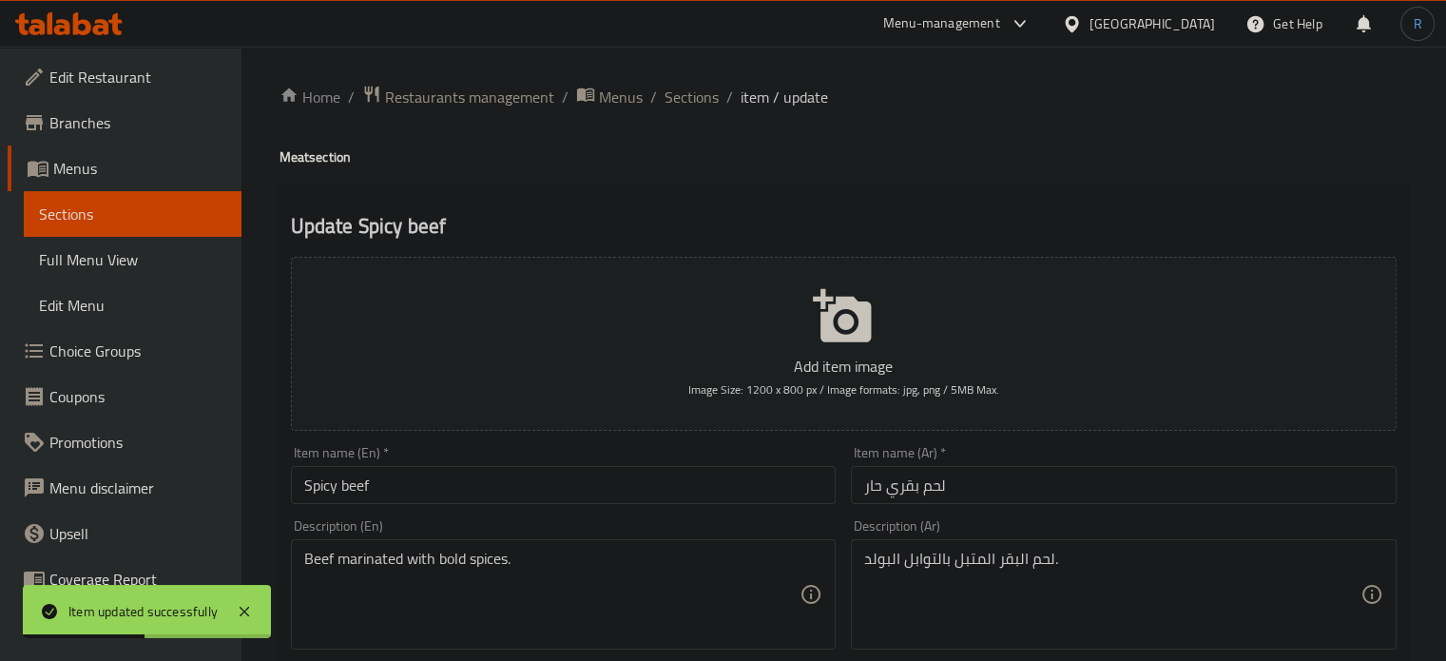
scroll to position [95, 0]
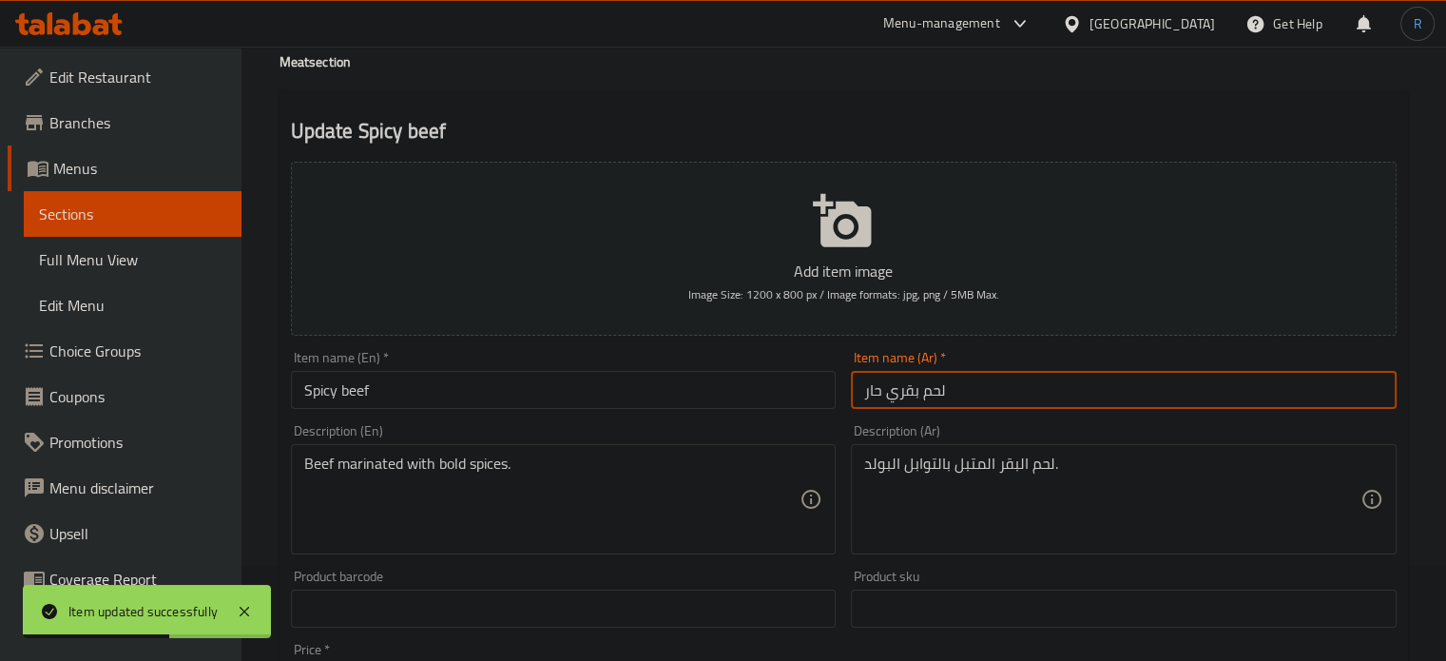
click at [902, 393] on input "لحم بقري حار" at bounding box center [1124, 390] width 546 height 38
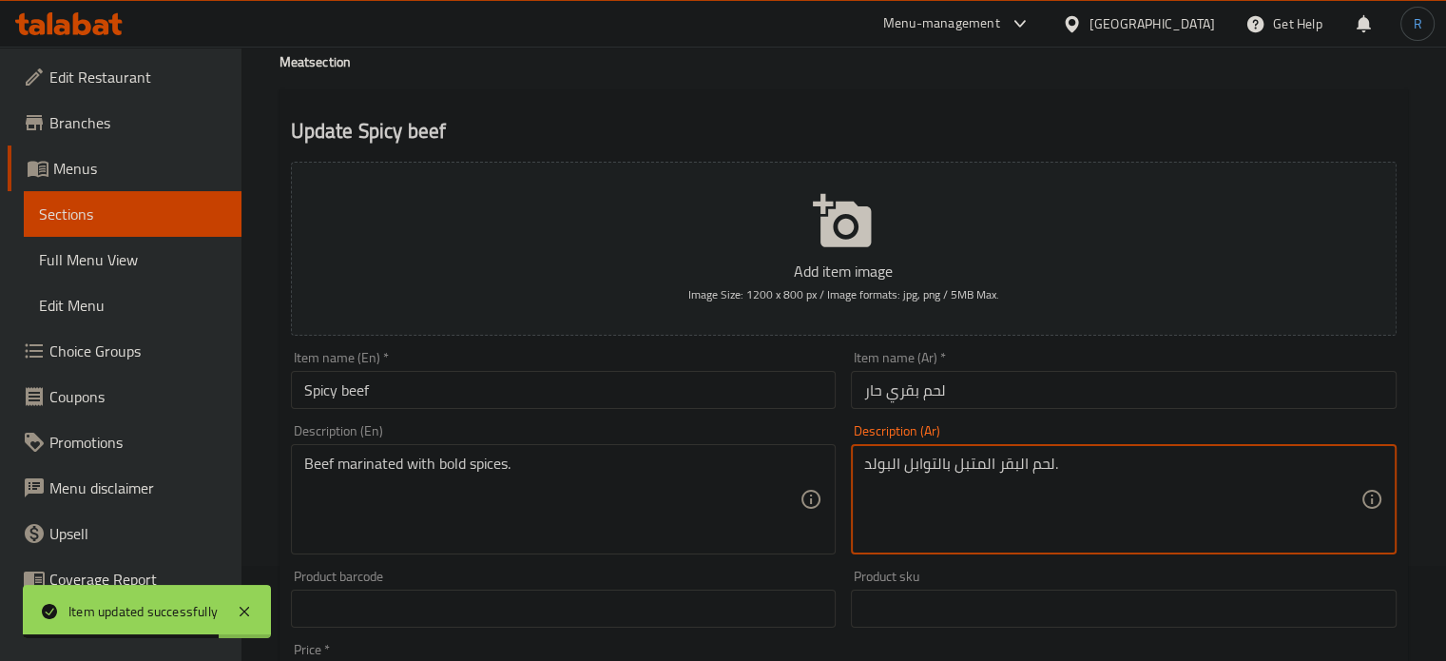
click at [1012, 464] on textarea "لحم البقر المتبل بالتوابل البولد." at bounding box center [1112, 499] width 496 height 90
paste textarea "قري"
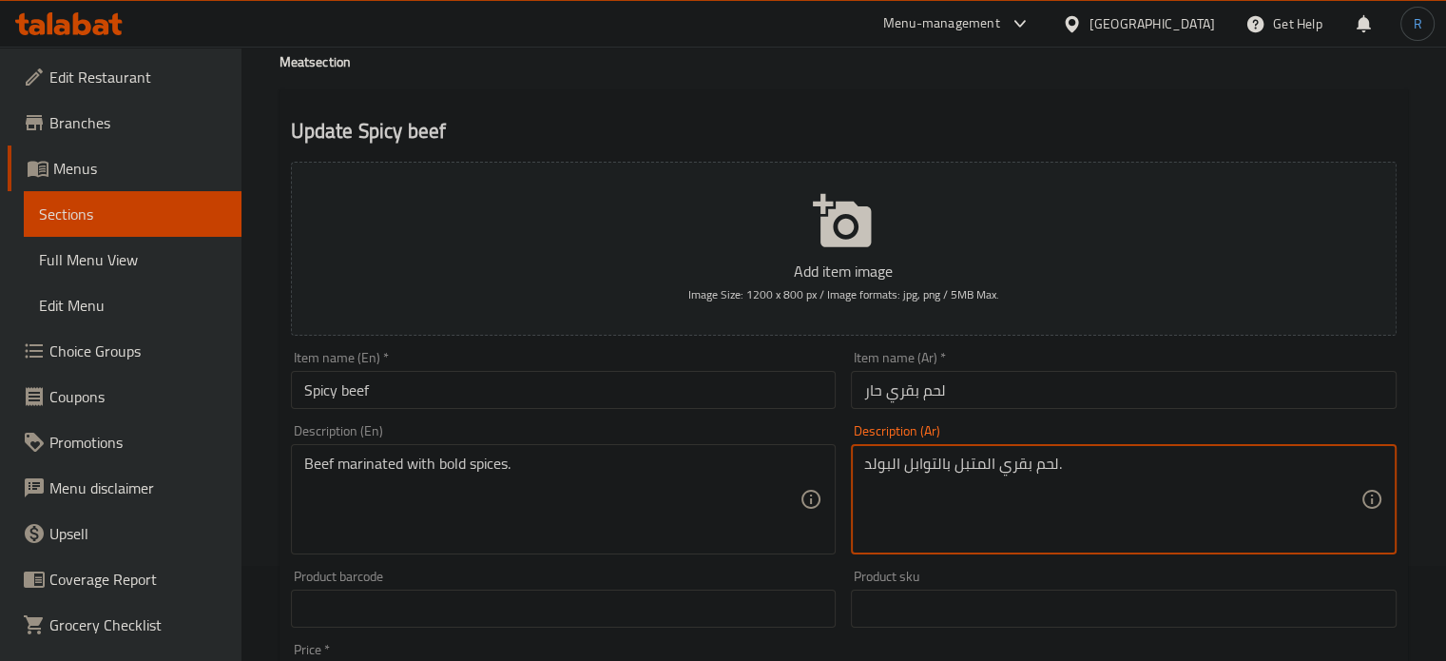
type textarea "لحم بقري المتبل بالتوابل البولد."
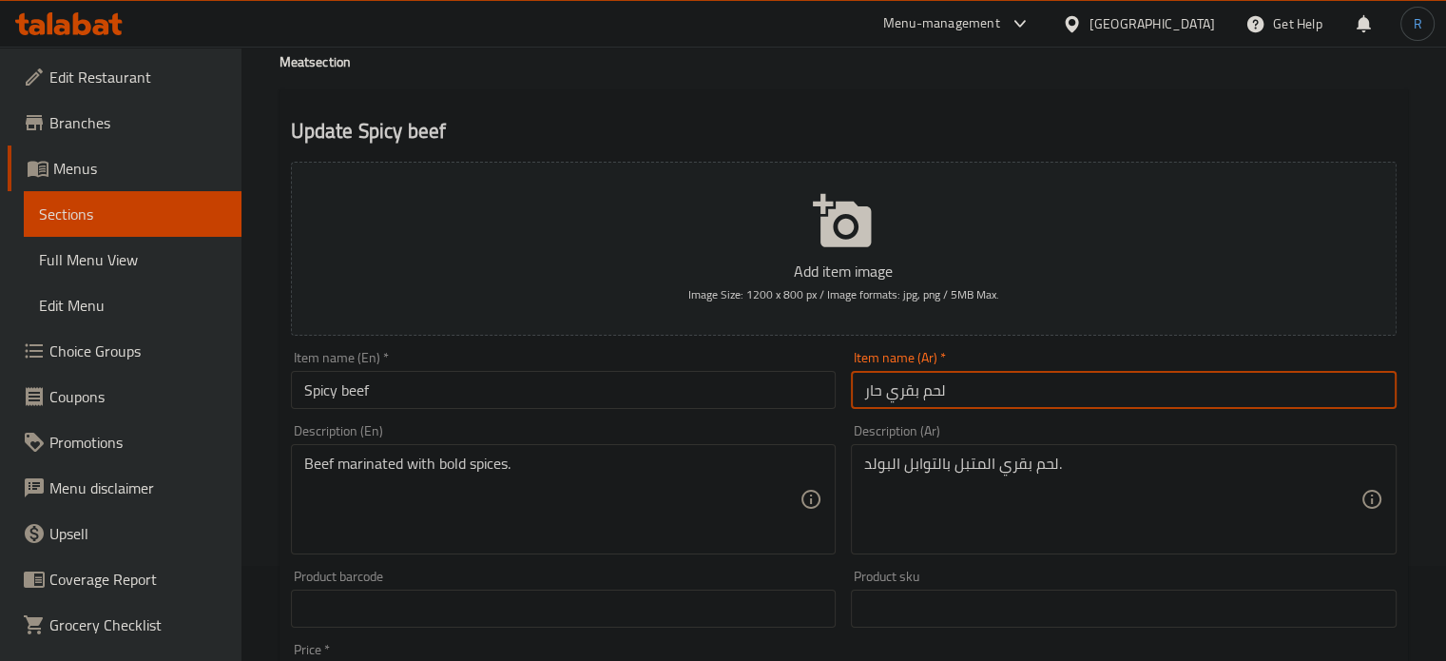
click at [1008, 398] on input "لحم بقري حار" at bounding box center [1124, 390] width 546 height 38
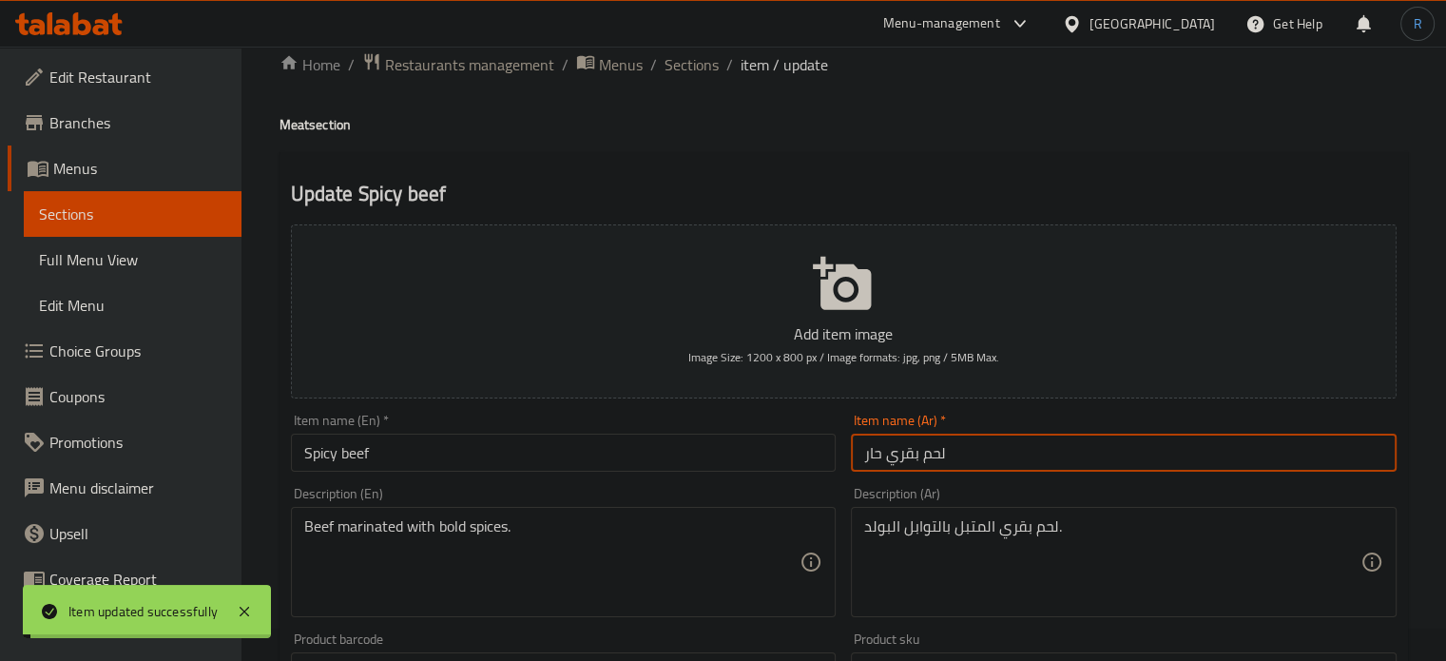
scroll to position [0, 0]
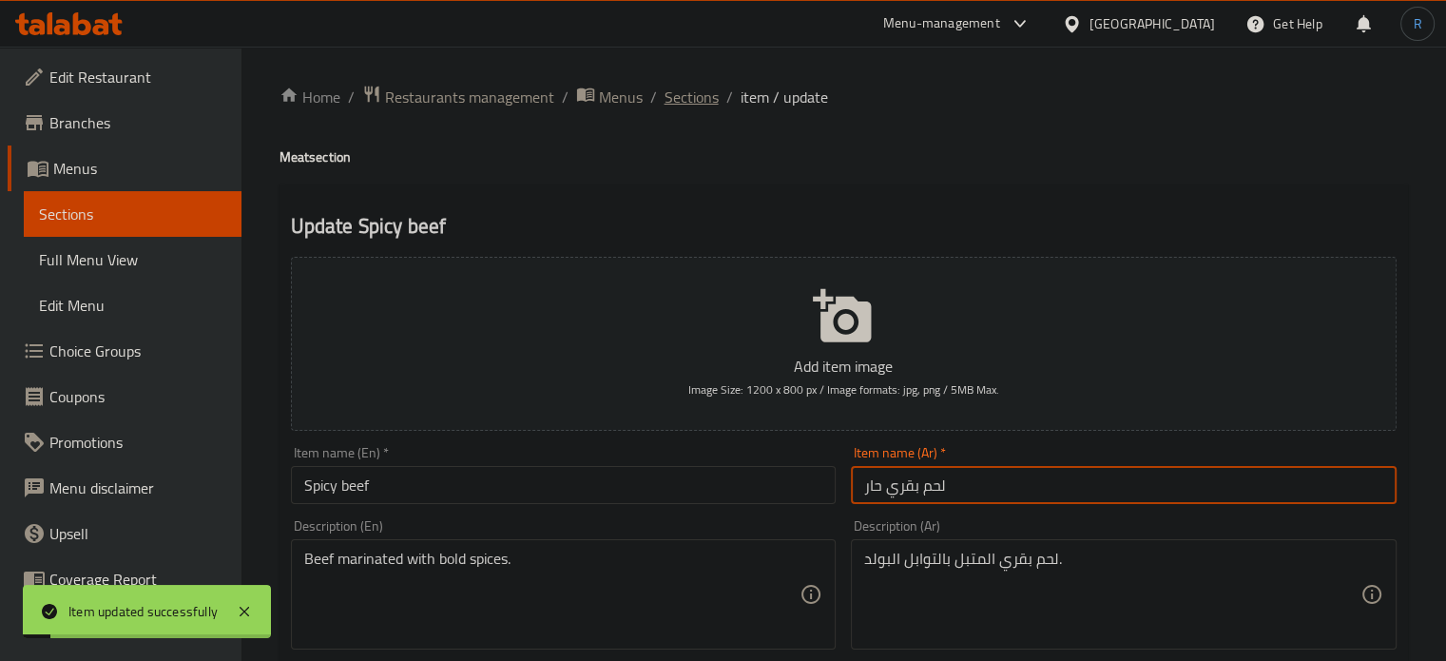
click at [686, 100] on span "Sections" at bounding box center [692, 97] width 54 height 23
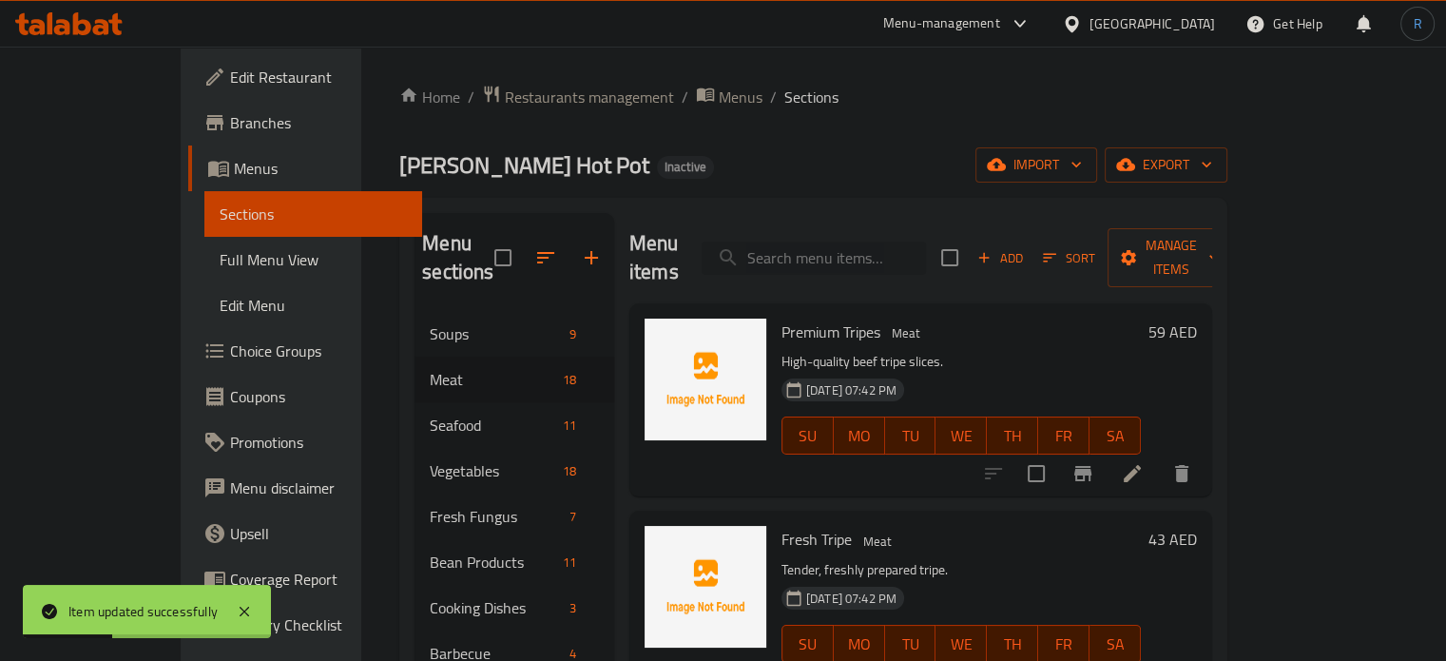
click at [856, 242] on input "search" at bounding box center [814, 258] width 224 height 33
paste input "Beef tongue"
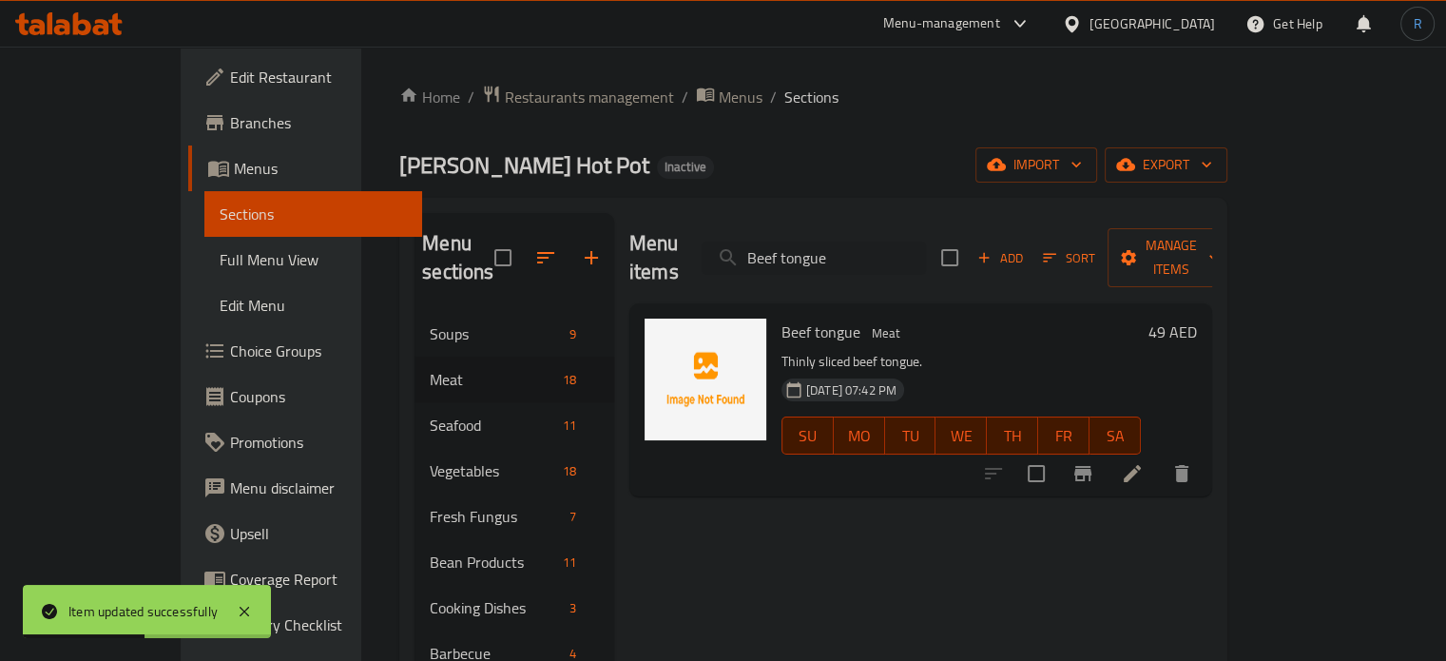
type input "Beef tongue"
click at [1159, 456] on li at bounding box center [1132, 473] width 53 height 34
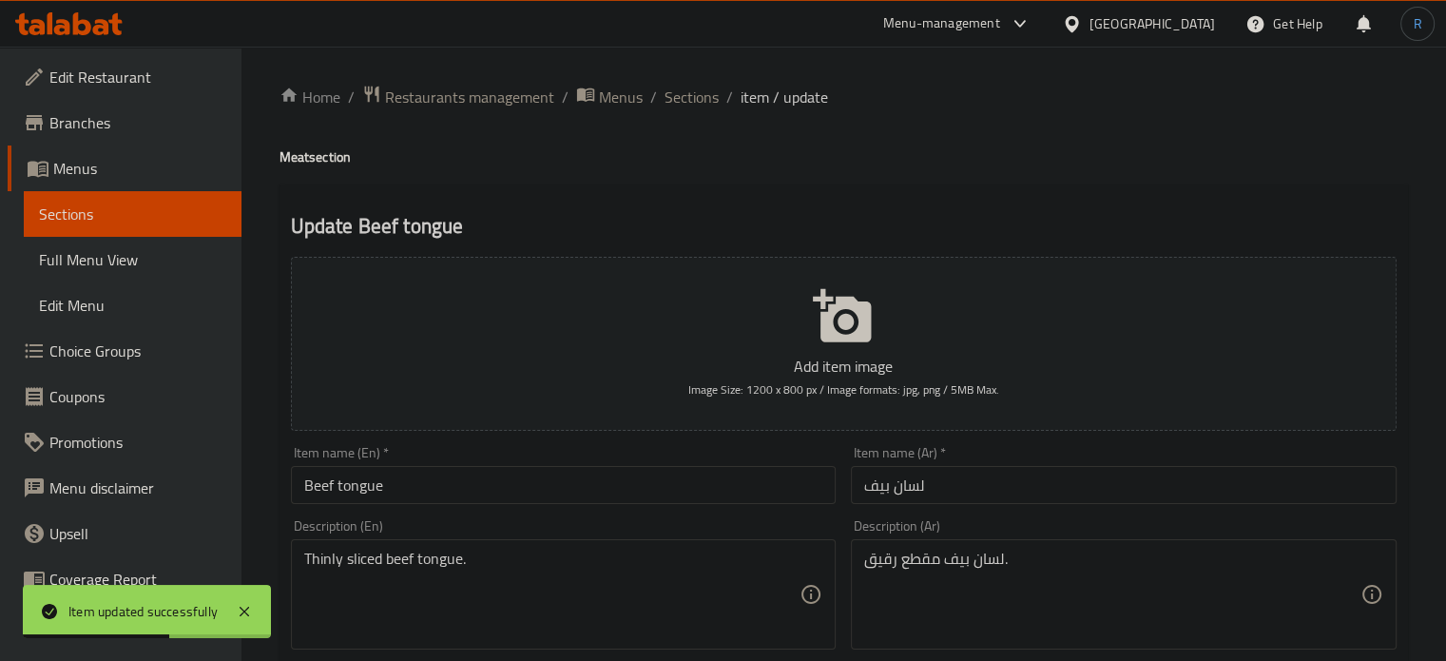
scroll to position [95, 0]
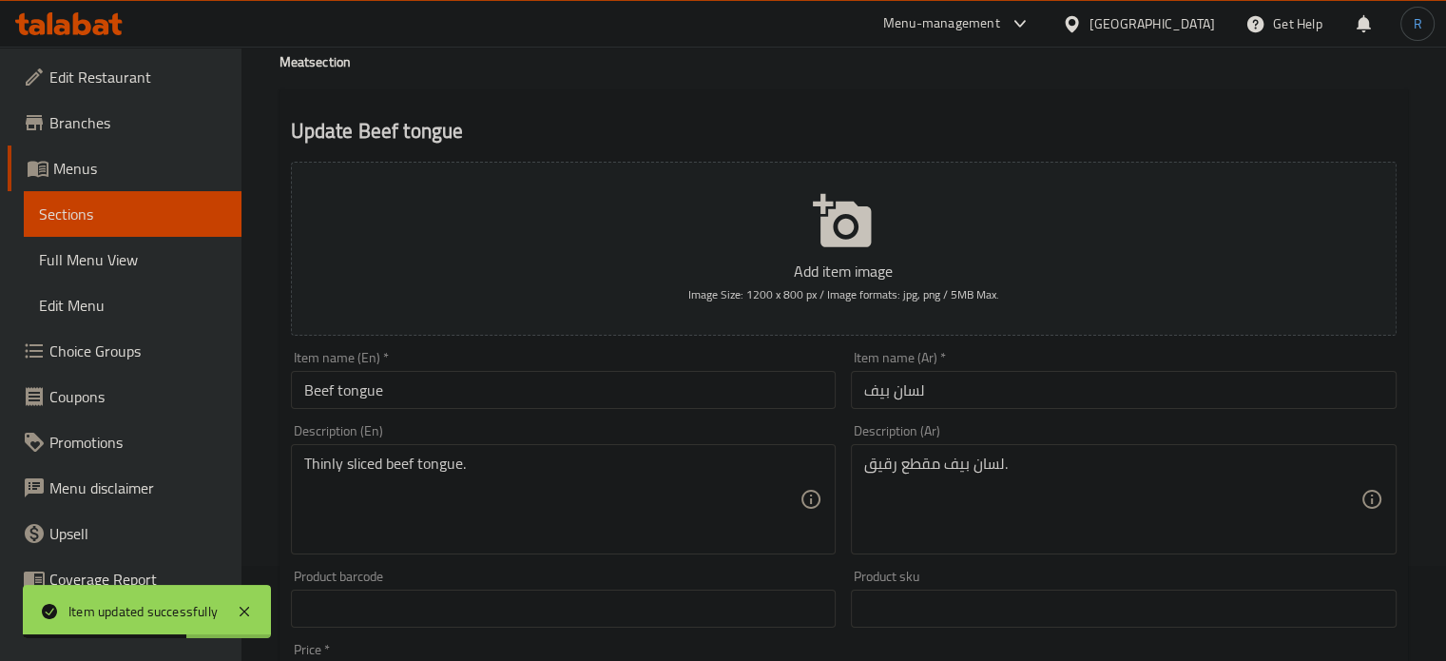
click at [871, 390] on input "لسان بيف" at bounding box center [1124, 390] width 546 height 38
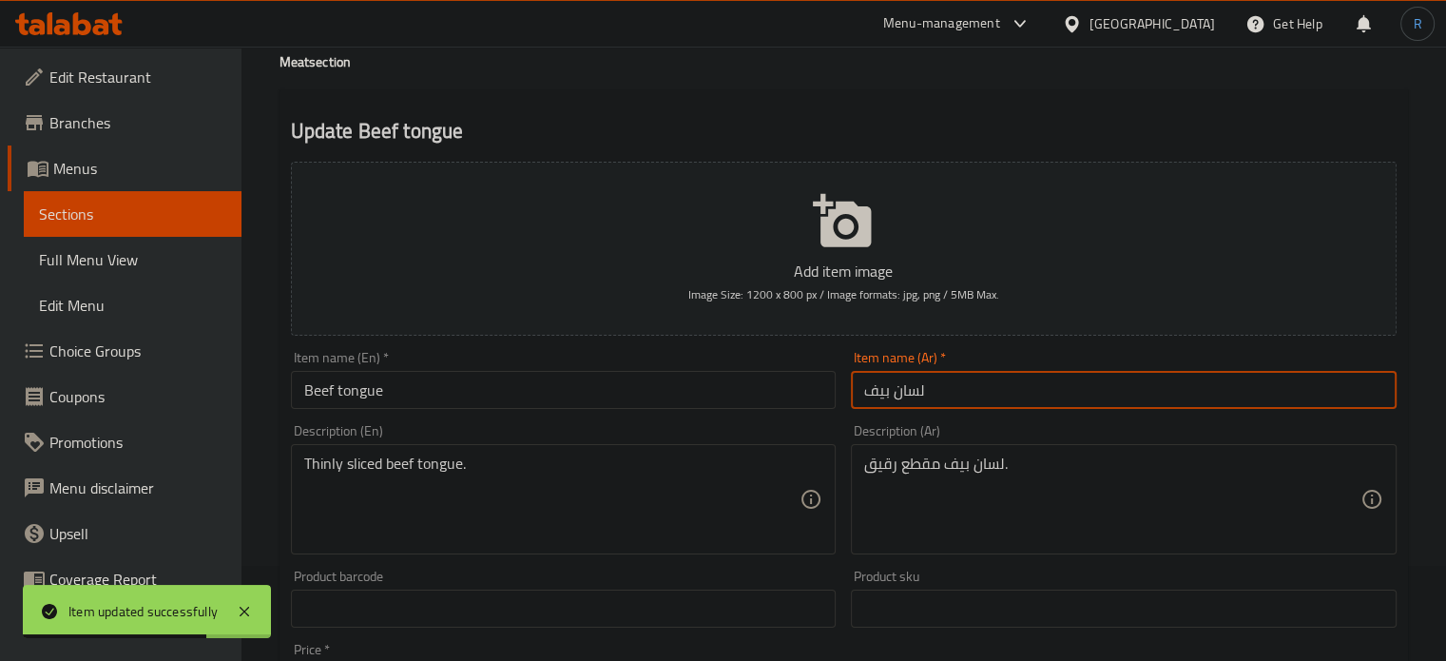
click at [879, 390] on input "لسان بيف" at bounding box center [1124, 390] width 546 height 38
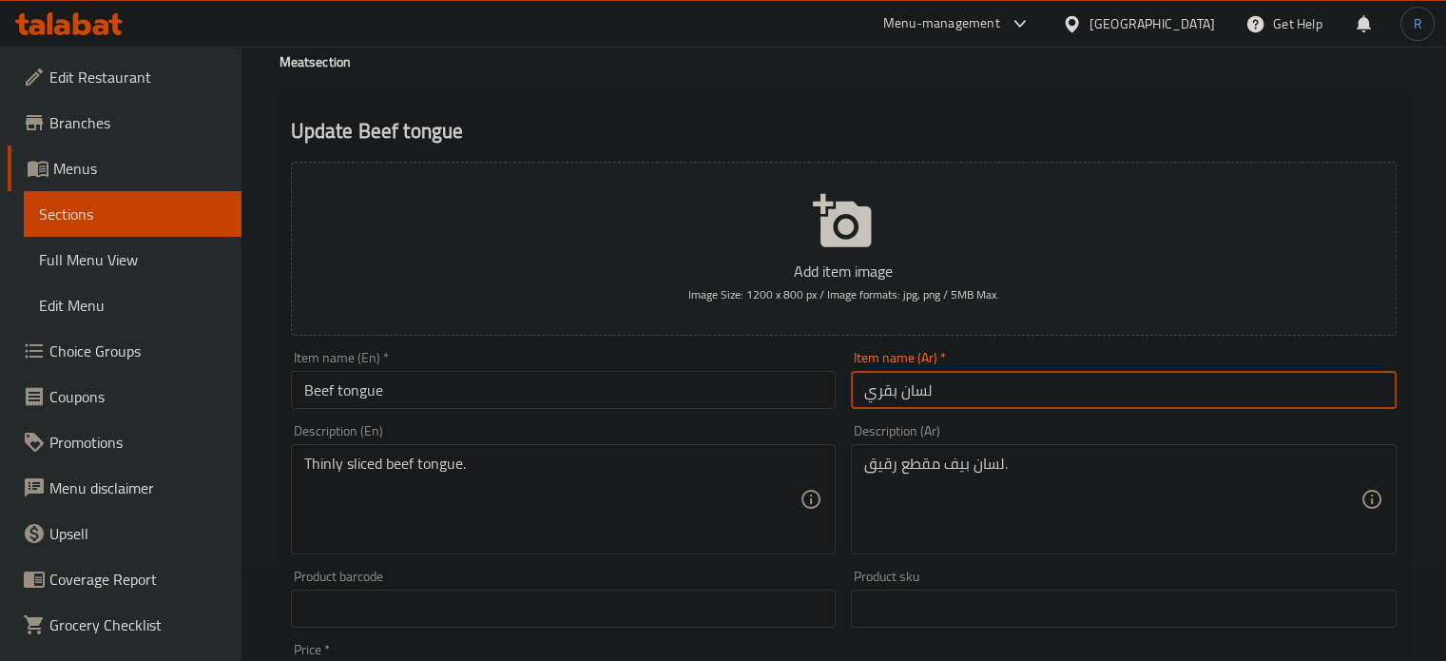
type input "لسان بقري"
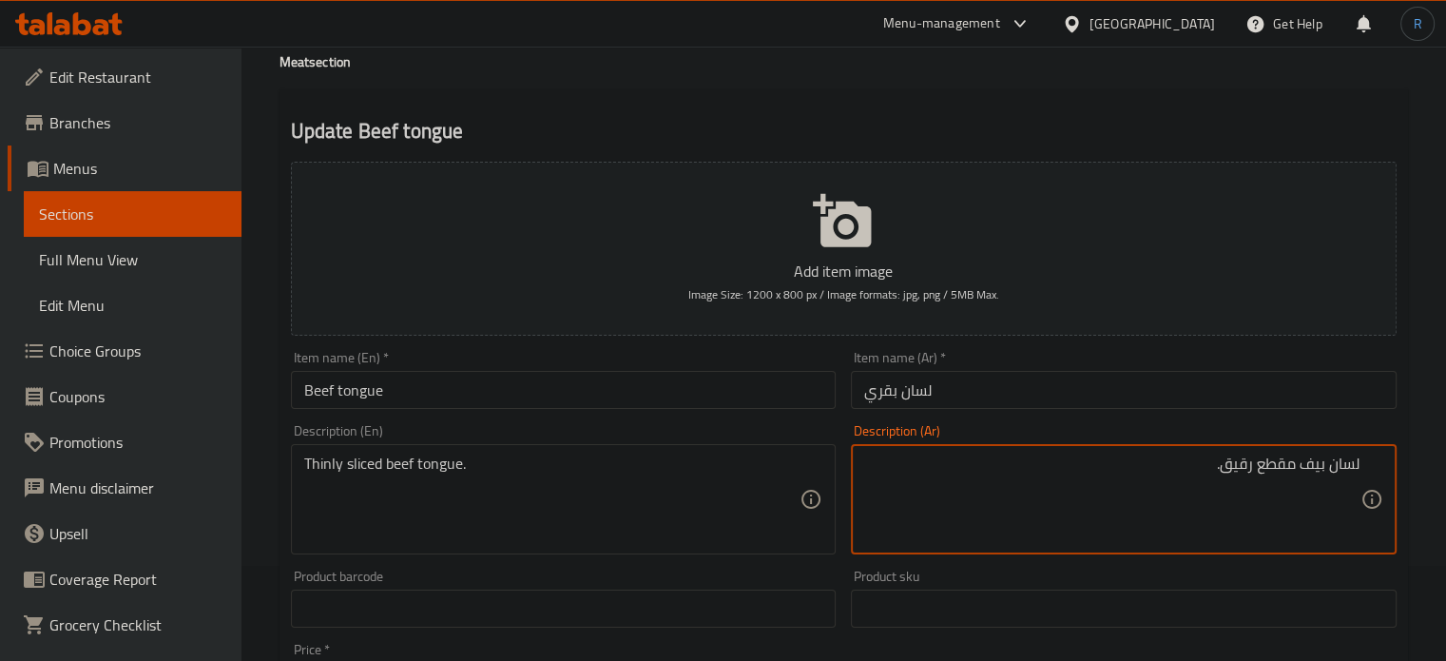
click at [1314, 468] on textarea "لسان بيف مقطع رقيق." at bounding box center [1112, 499] width 496 height 90
click at [1317, 463] on textarea "لسان بفري مقطع رقيق." at bounding box center [1112, 499] width 496 height 90
type textarea "لسان بقري مقطع رقيق."
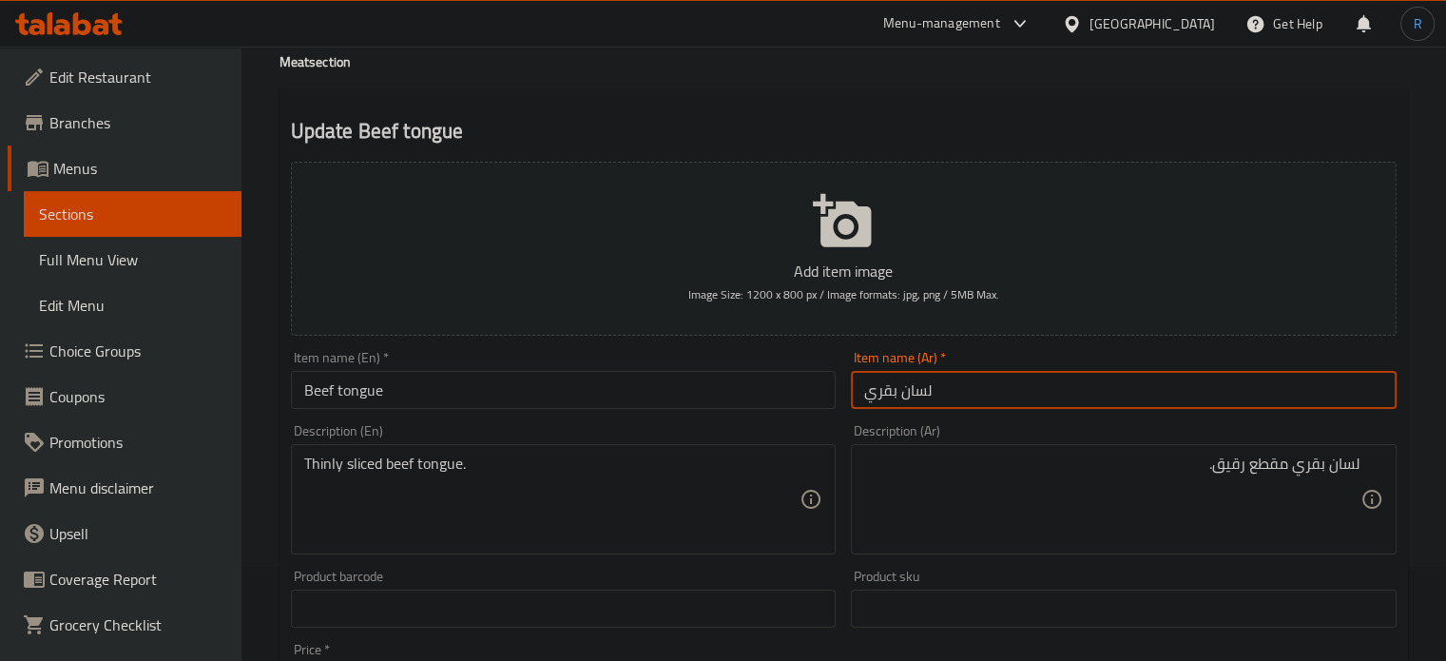
click at [1164, 395] on input "لسان بقري" at bounding box center [1124, 390] width 546 height 38
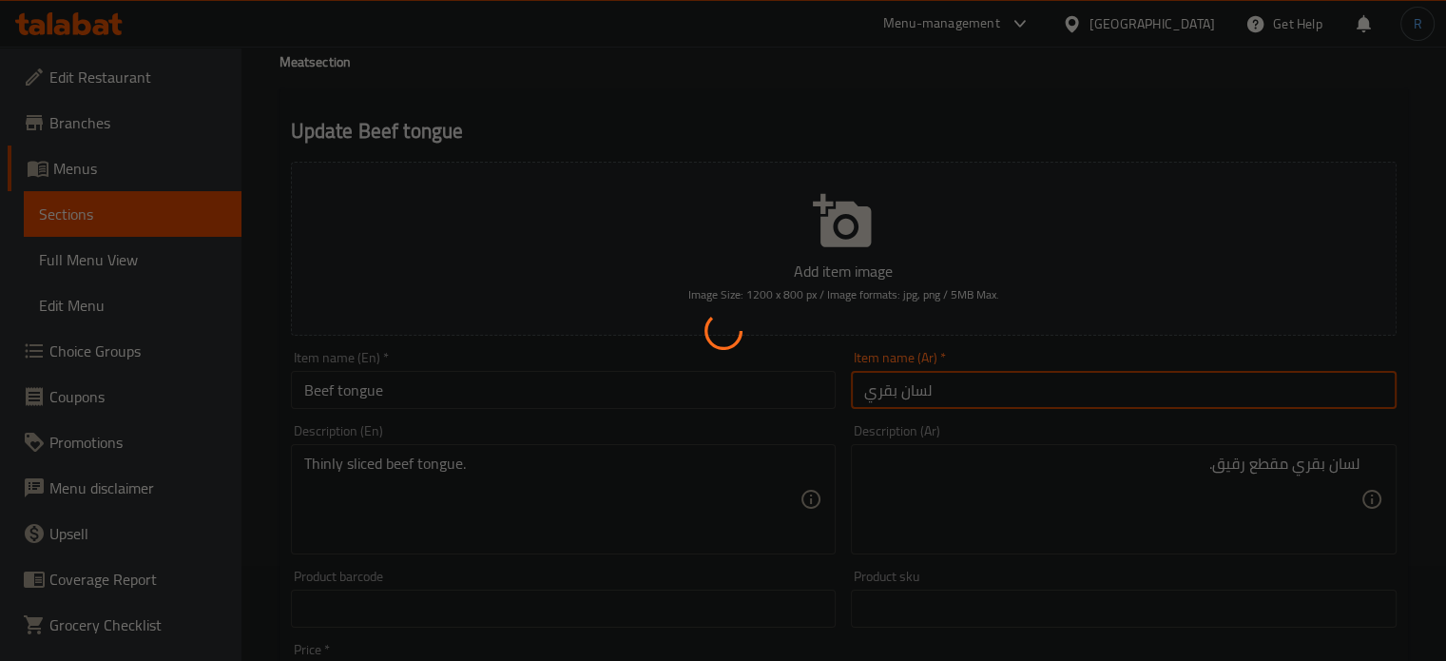
scroll to position [0, 0]
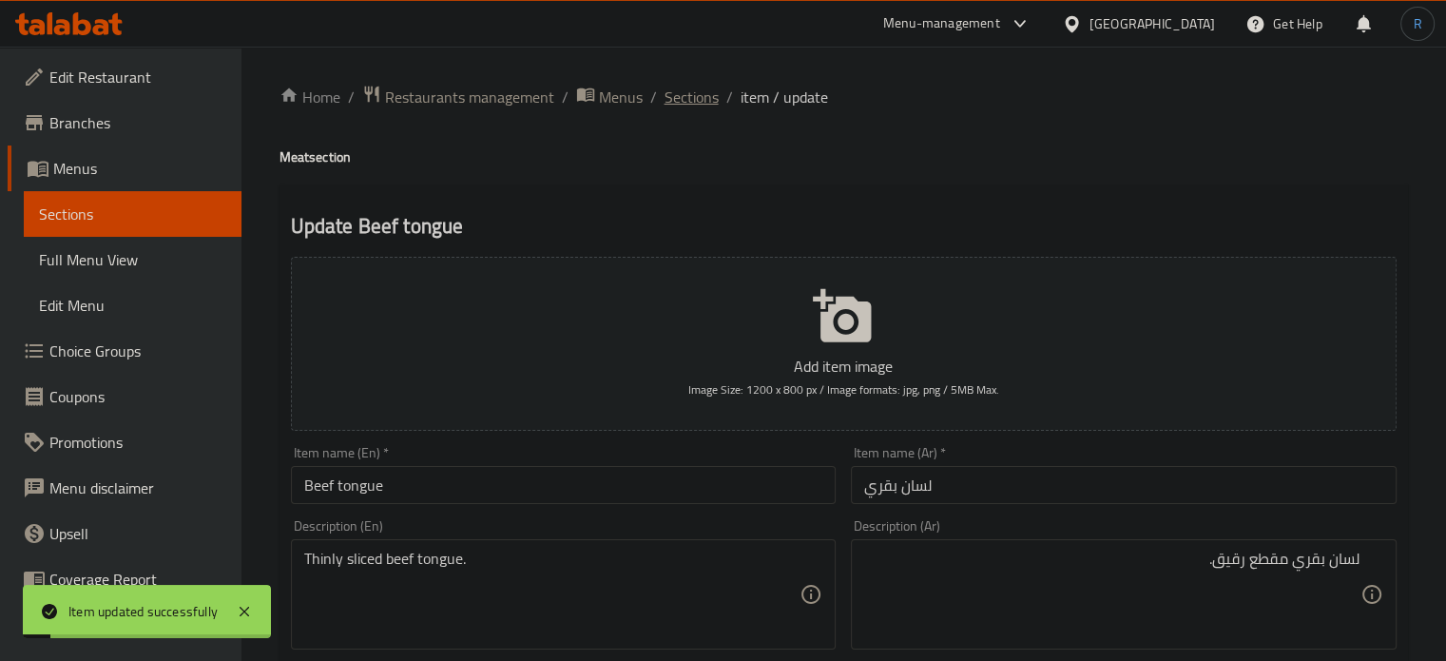
click at [681, 103] on span "Sections" at bounding box center [692, 97] width 54 height 23
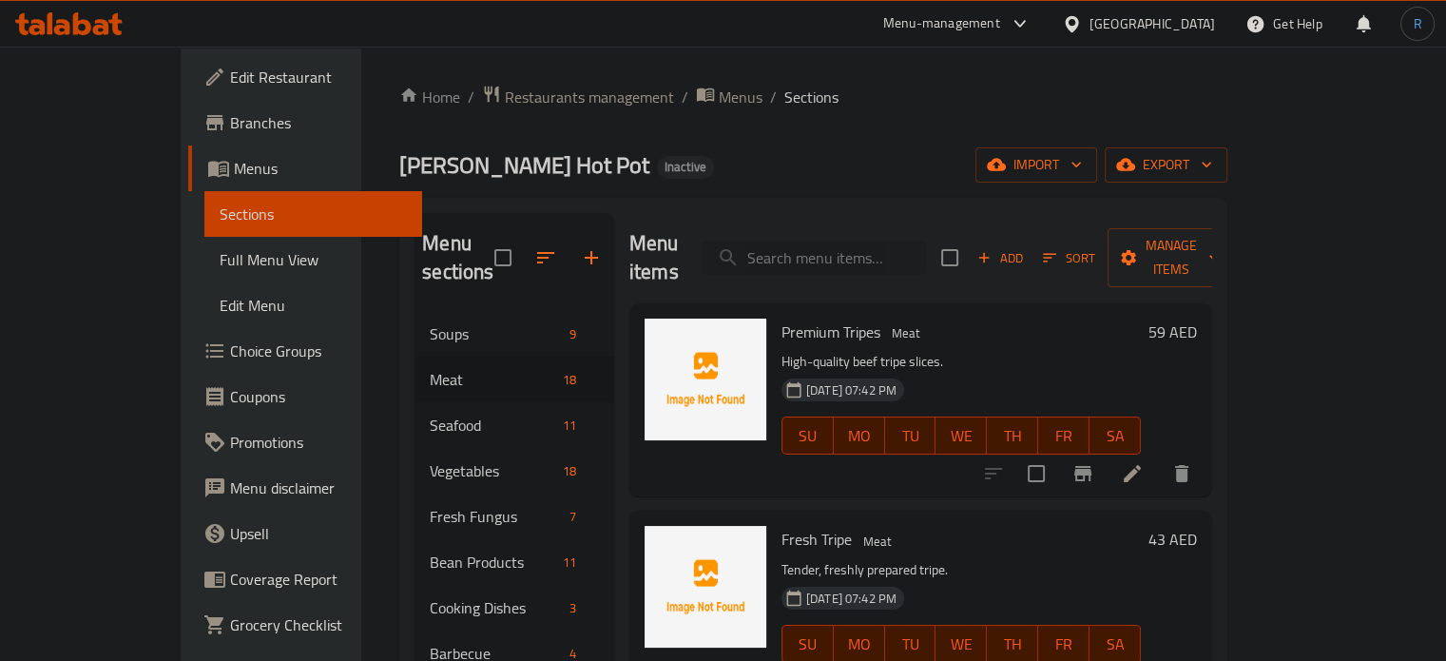
click at [893, 255] on input "search" at bounding box center [814, 258] width 224 height 33
paste input "Fresh shrimp"
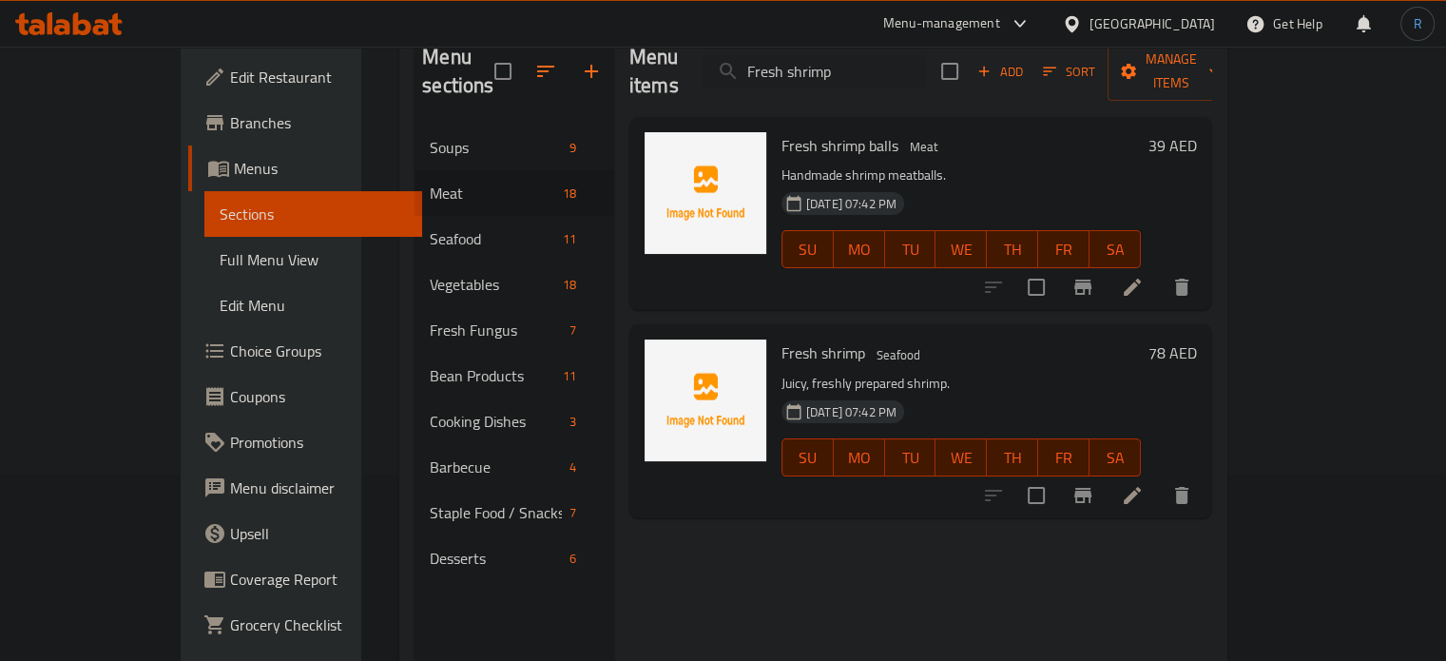
scroll to position [190, 0]
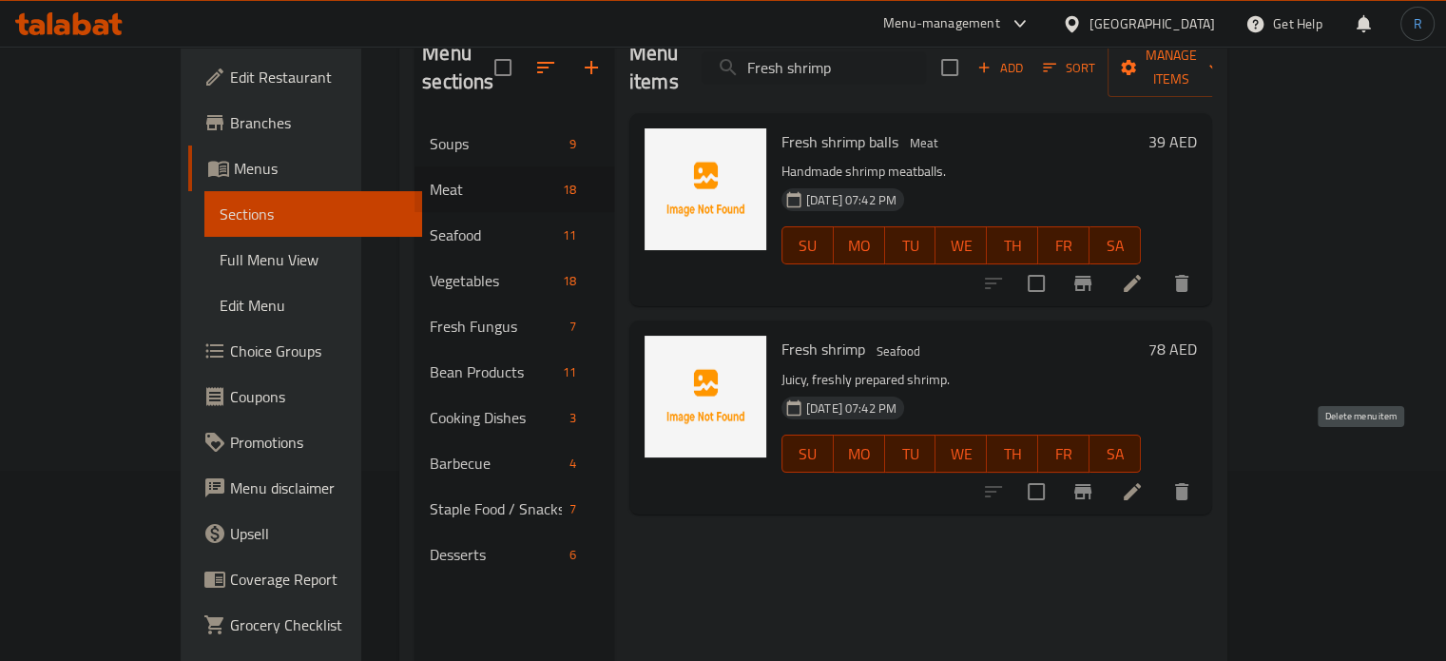
click at [1189, 483] on icon "delete" at bounding box center [1181, 491] width 13 height 17
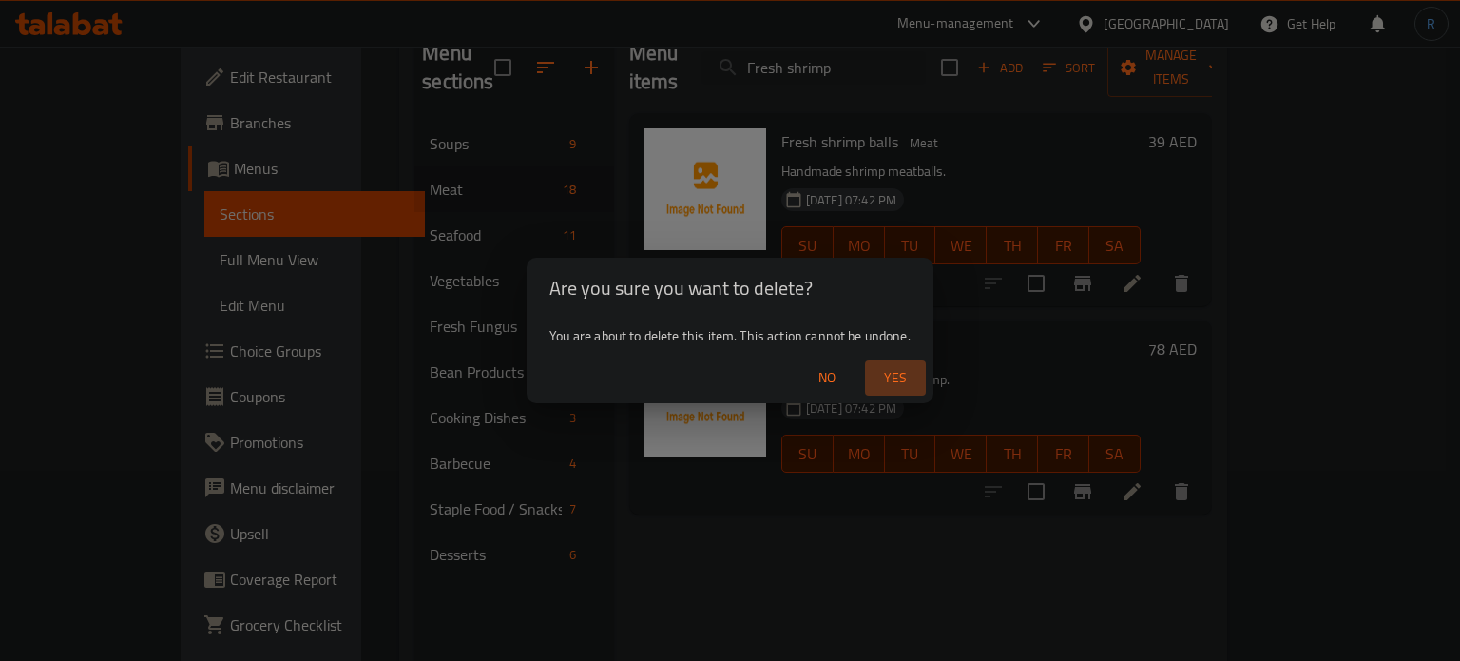
click at [904, 380] on span "Yes" at bounding box center [896, 378] width 46 height 24
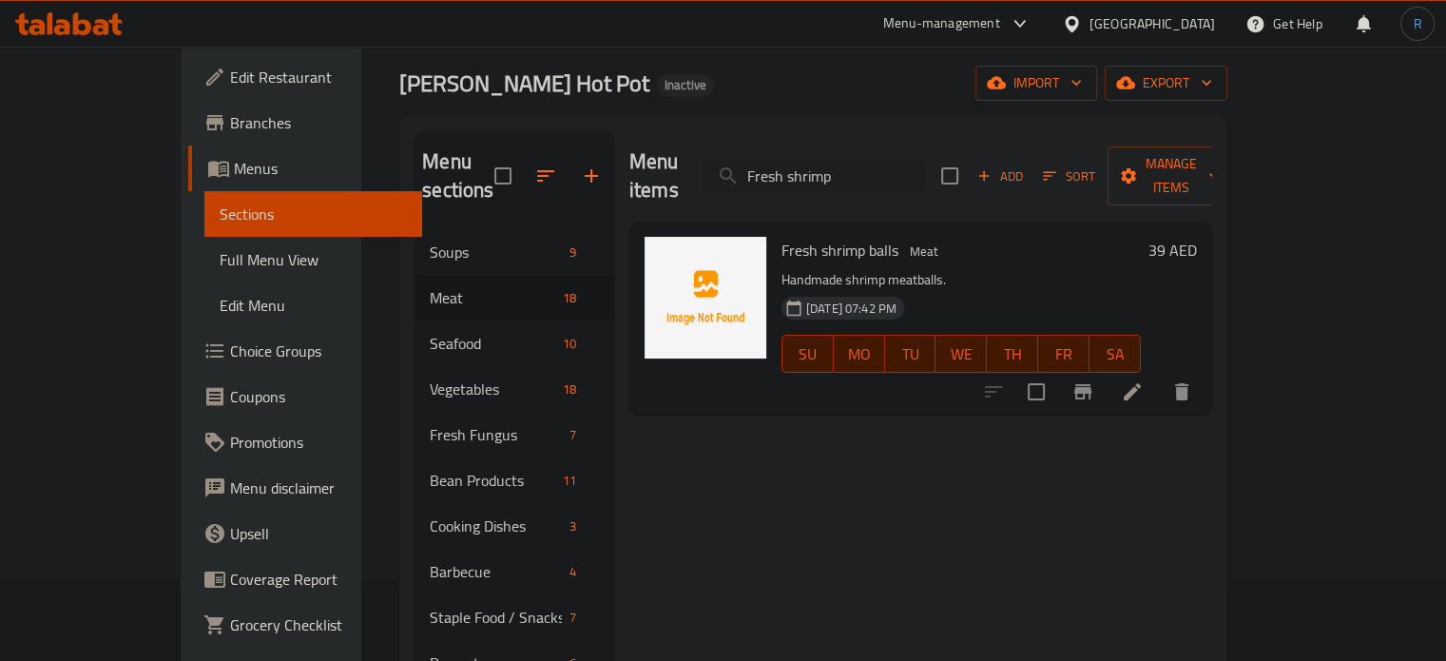
scroll to position [0, 0]
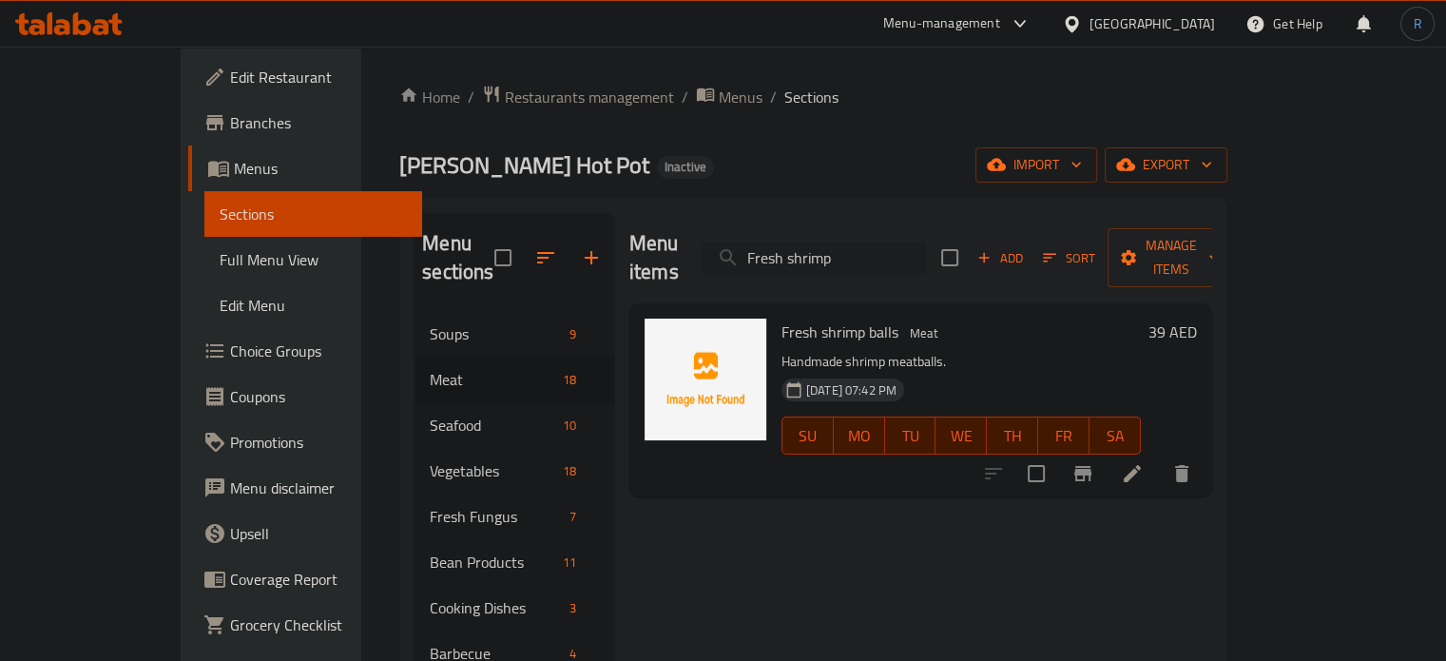
click at [926, 258] on input "Fresh shrimp" at bounding box center [814, 258] width 224 height 33
paste input "Black fish fillet"
type input "Black fish fillet"
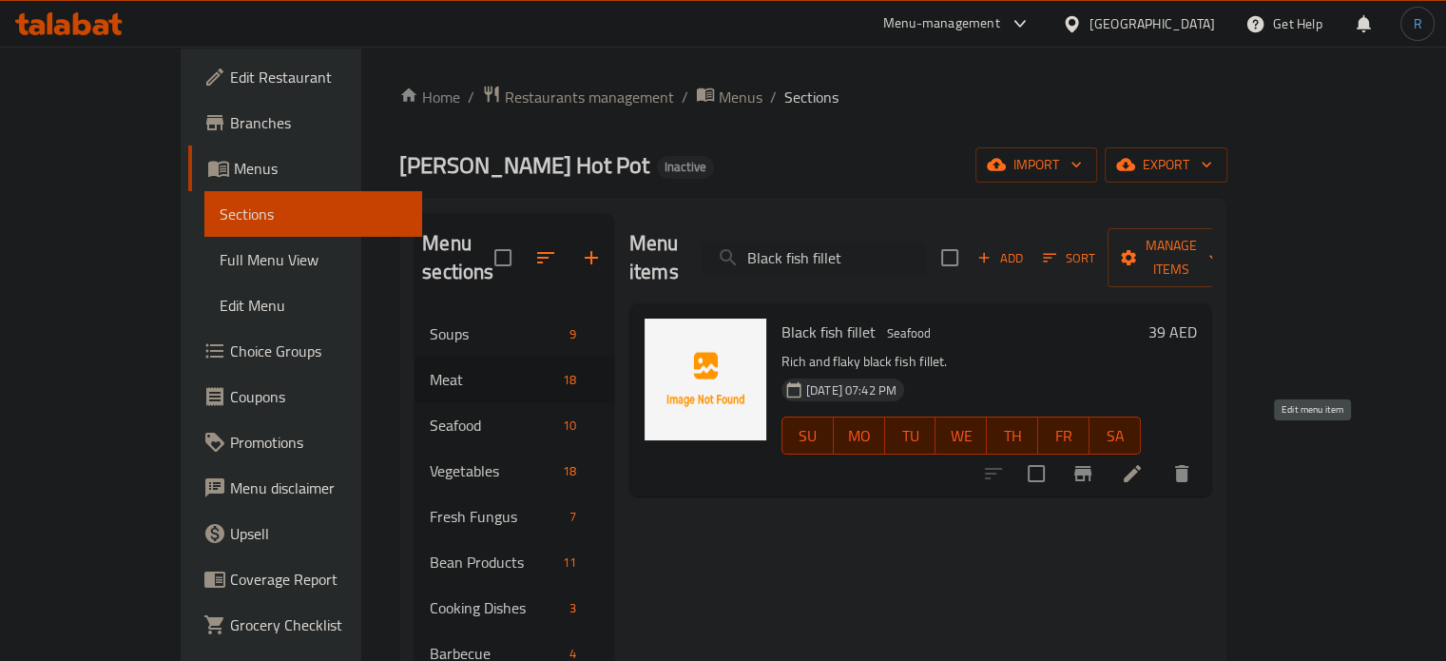
click at [1144, 462] on icon at bounding box center [1132, 473] width 23 height 23
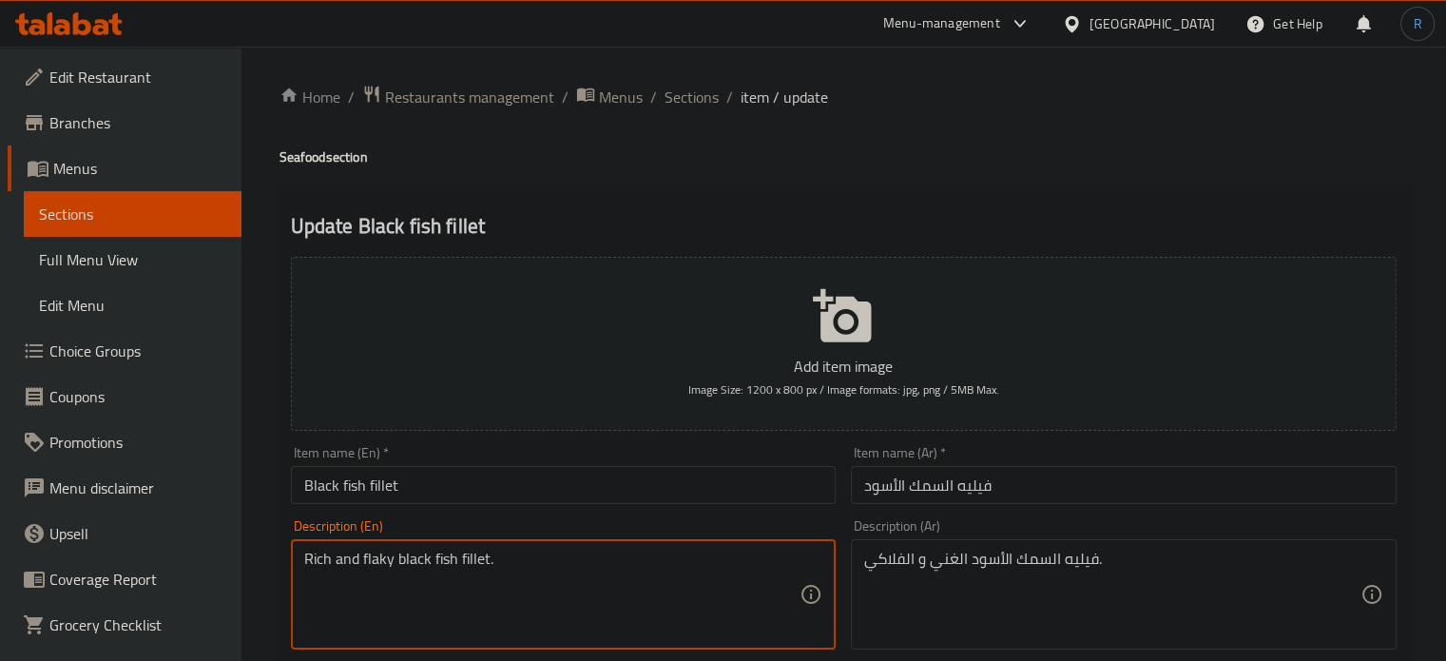
click at [559, 568] on textarea "Rich and flaky black fish fillet." at bounding box center [552, 595] width 496 height 90
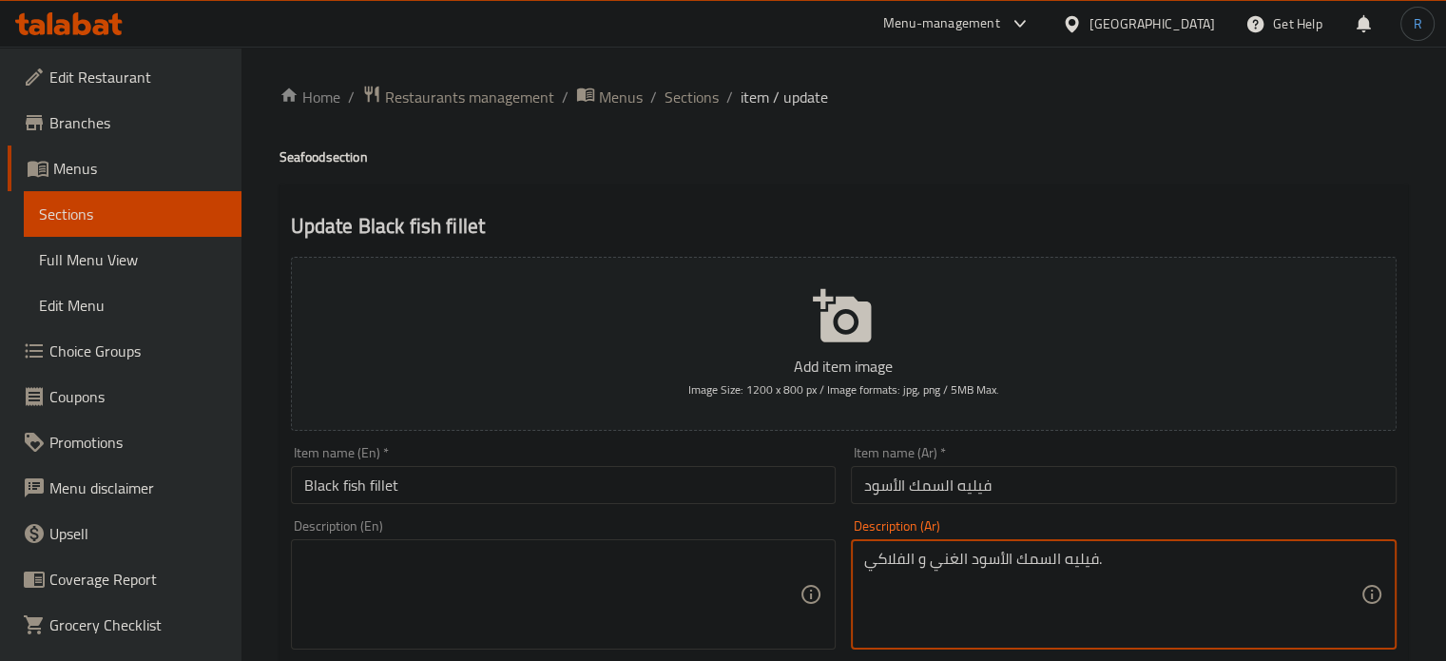
click at [925, 562] on textarea "فيليه السمك الأسود الغني و الفلاكي." at bounding box center [1112, 595] width 496 height 90
click at [653, 496] on input "Black fish fillet" at bounding box center [564, 485] width 546 height 38
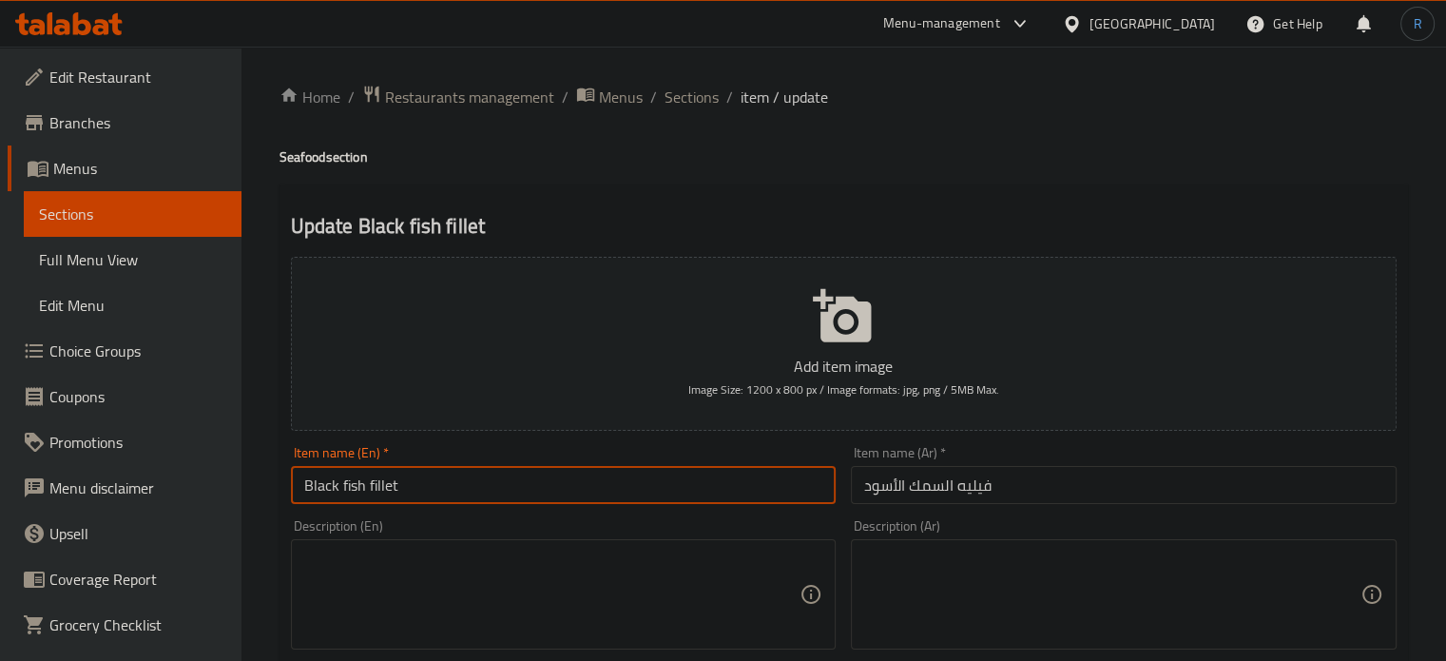
click at [653, 496] on input "Black fish fillet" at bounding box center [564, 485] width 546 height 38
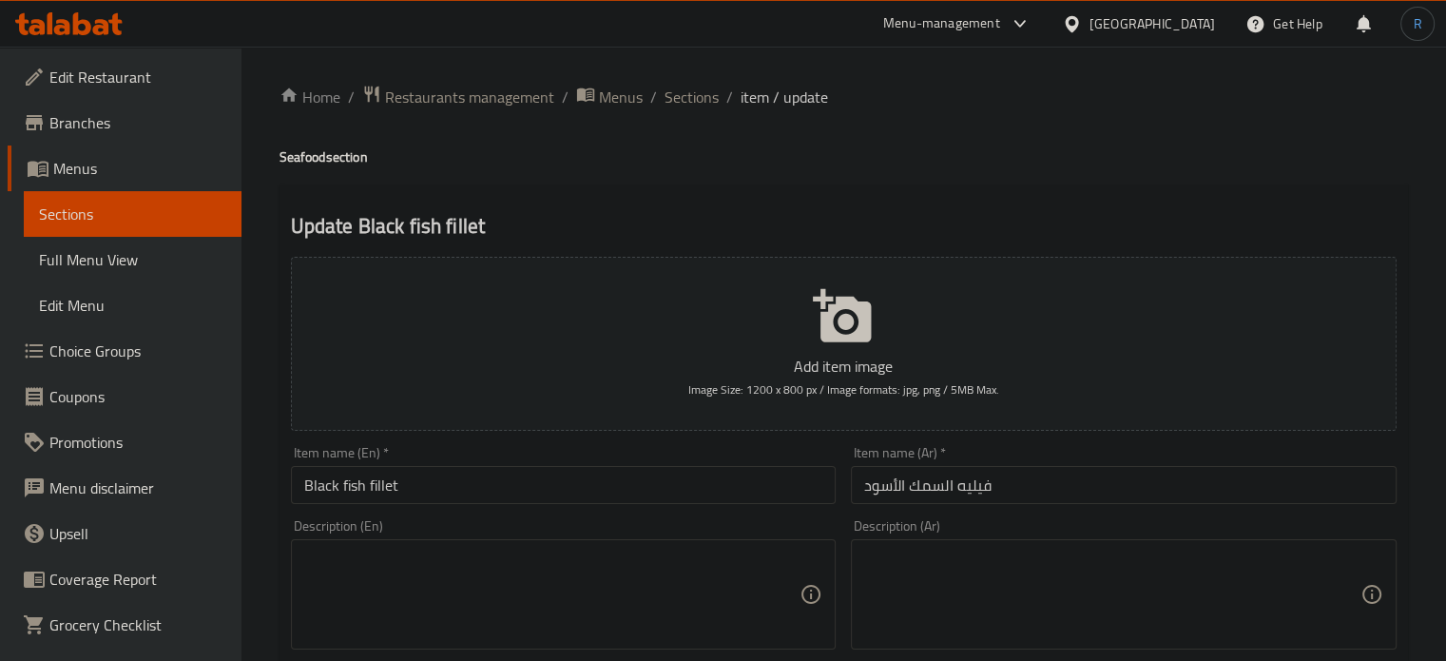
click at [553, 502] on input "Black fish fillet" at bounding box center [564, 485] width 546 height 38
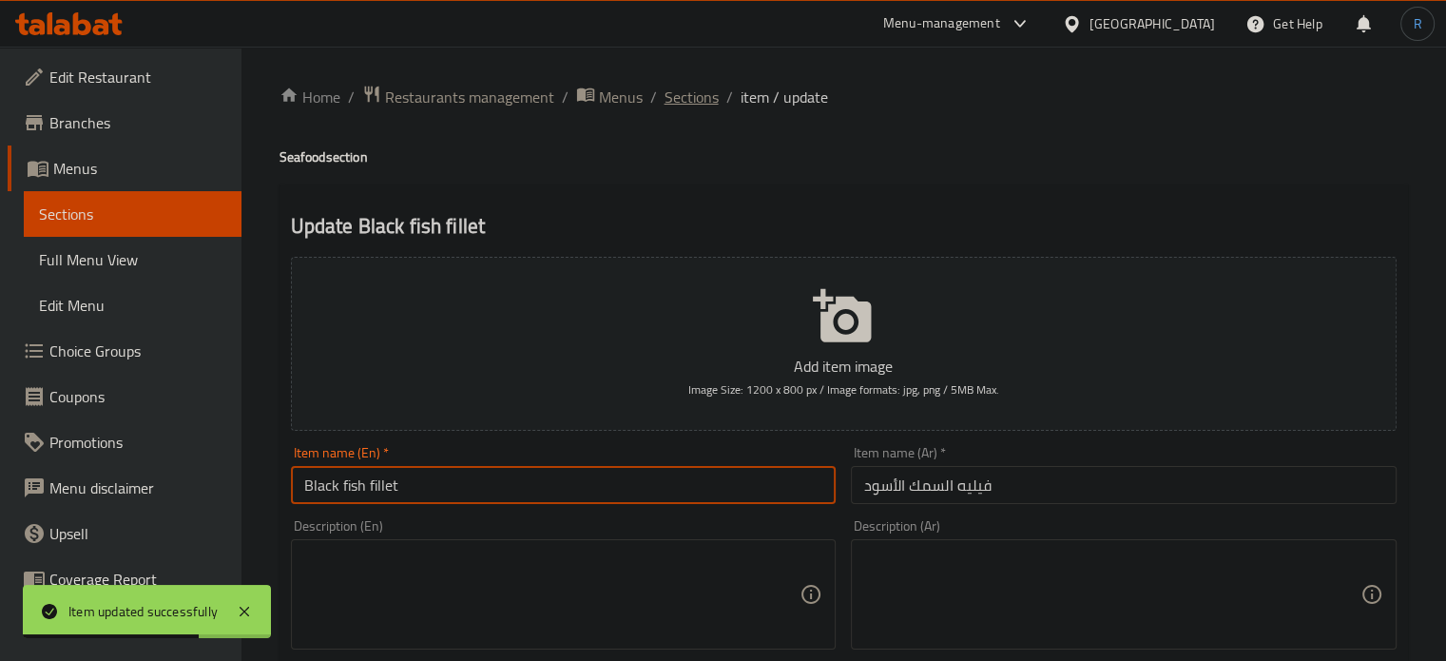
click at [683, 88] on span "Sections" at bounding box center [692, 97] width 54 height 23
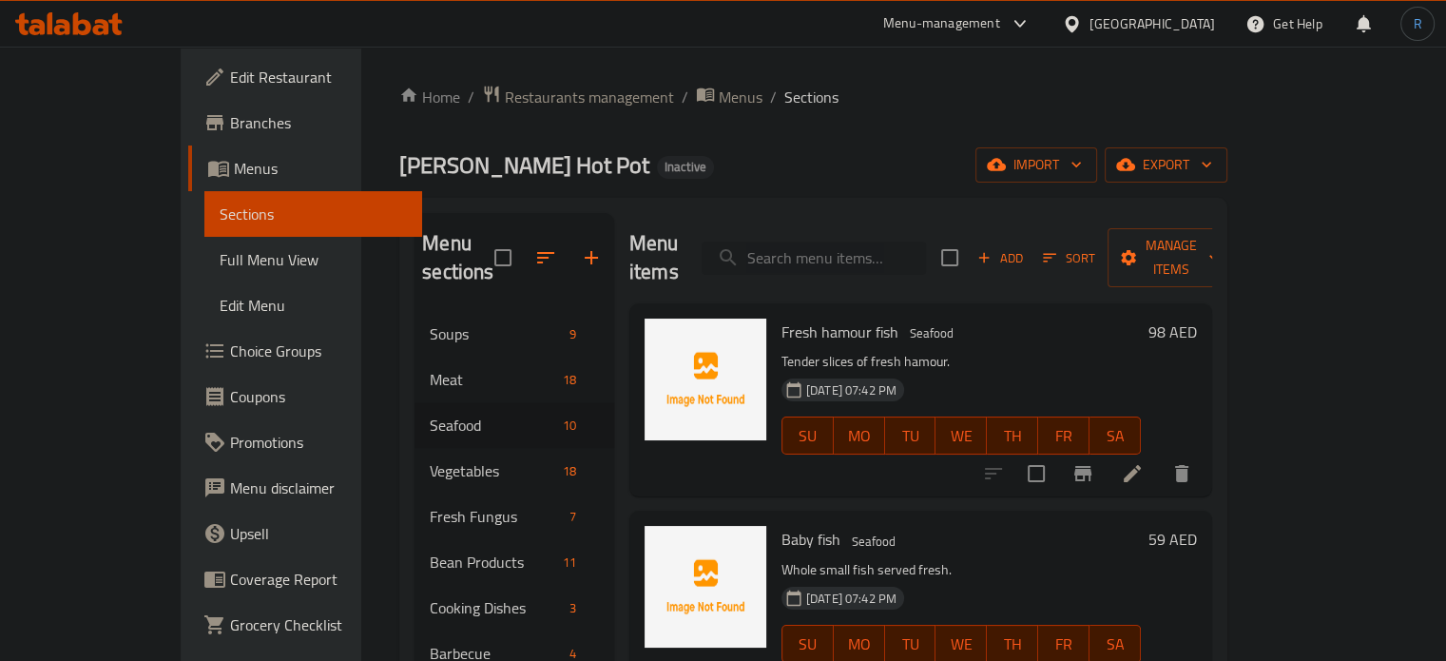
click at [844, 242] on input "search" at bounding box center [814, 258] width 224 height 33
paste input "Crab stick"
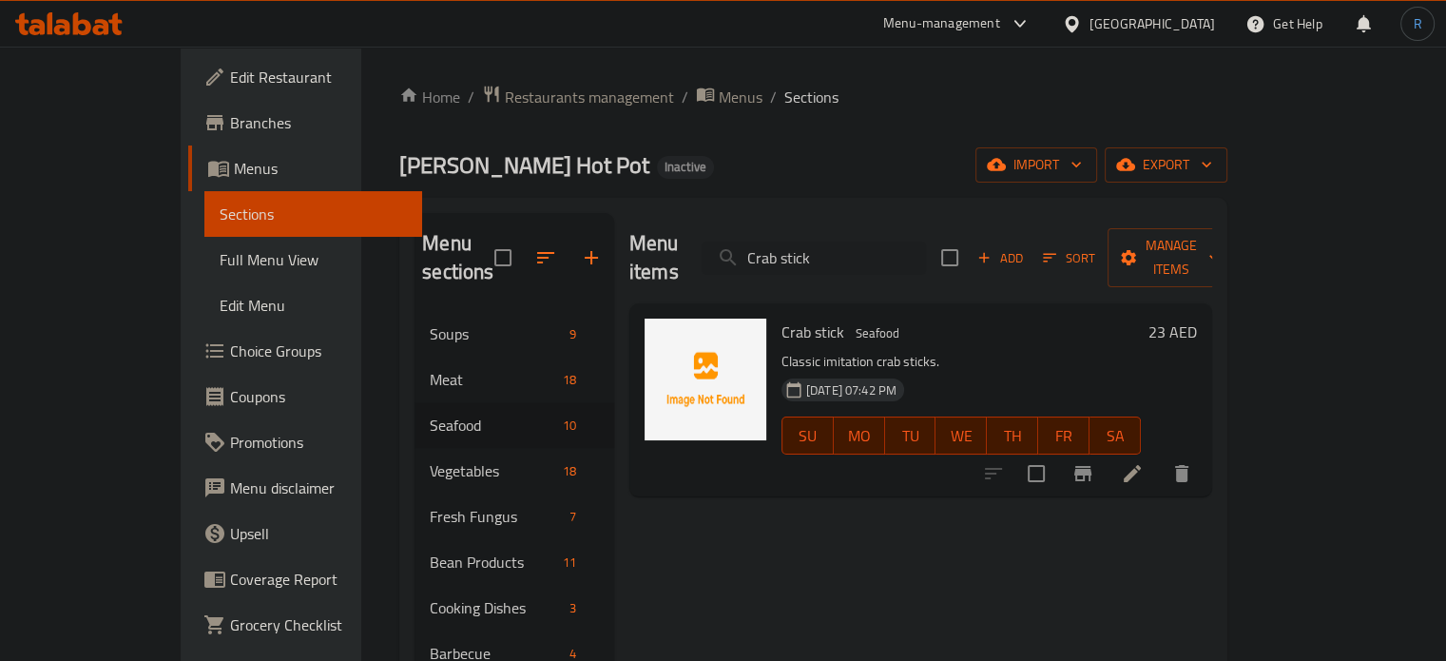
type input "Crab stick"
click at [1144, 462] on icon at bounding box center [1132, 473] width 23 height 23
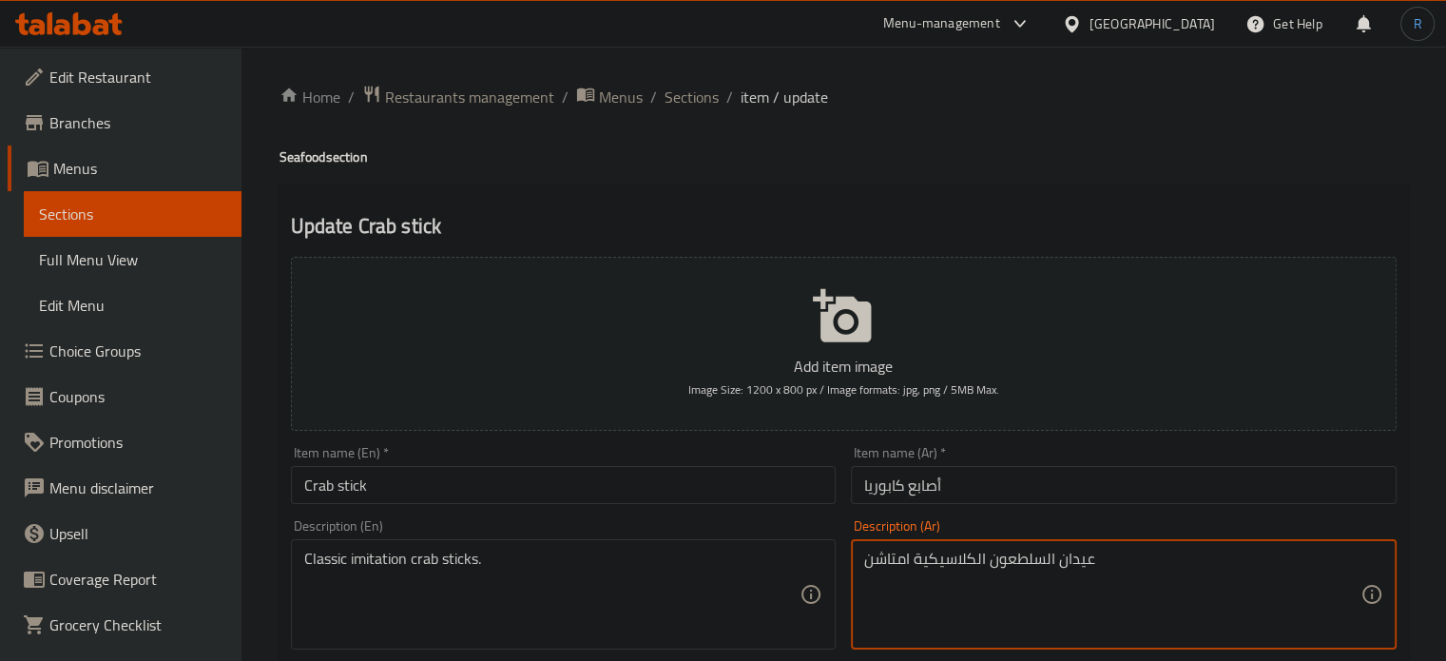
click at [957, 559] on textarea "عيدان السلطعون الكلاسيكية امتاشن" at bounding box center [1112, 595] width 496 height 90
paste textarea "قليد عيدان السلطعون الكلاسيكية."
click at [693, 493] on input "Crab stick" at bounding box center [564, 485] width 546 height 38
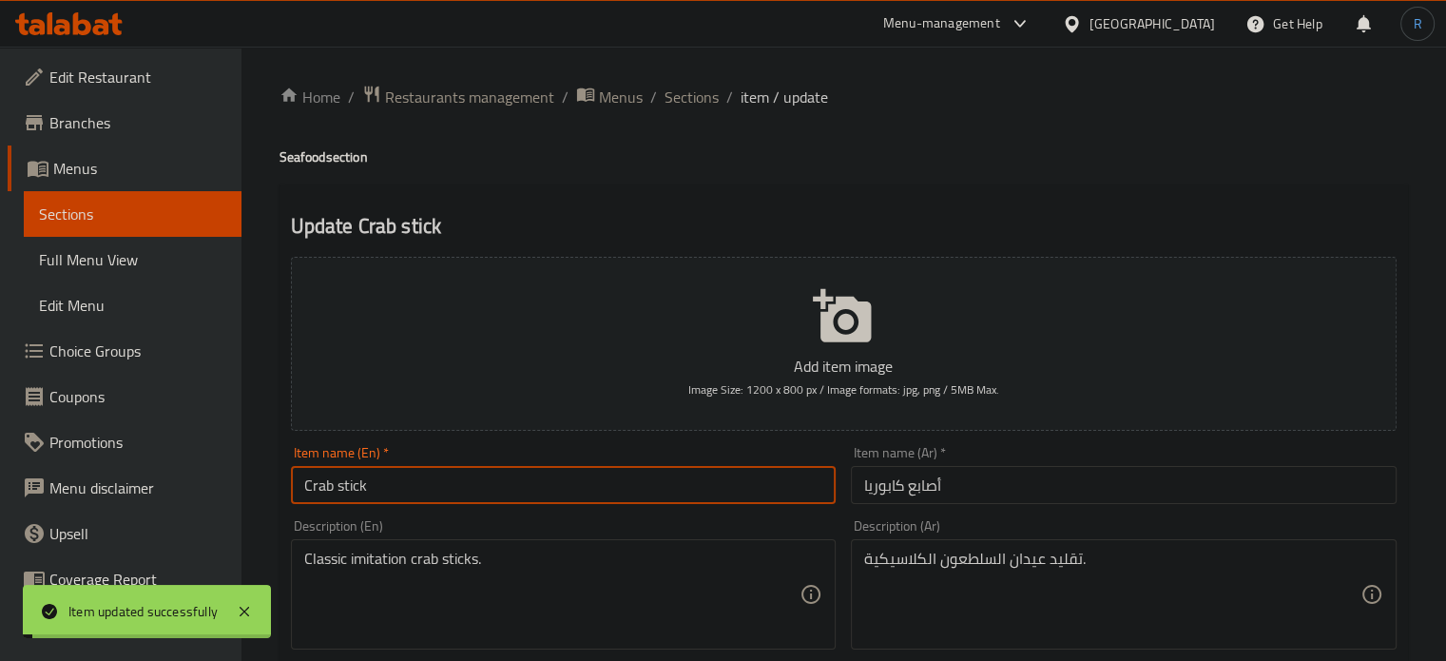
click at [886, 489] on input "أصابع كابوريا" at bounding box center [1124, 485] width 546 height 38
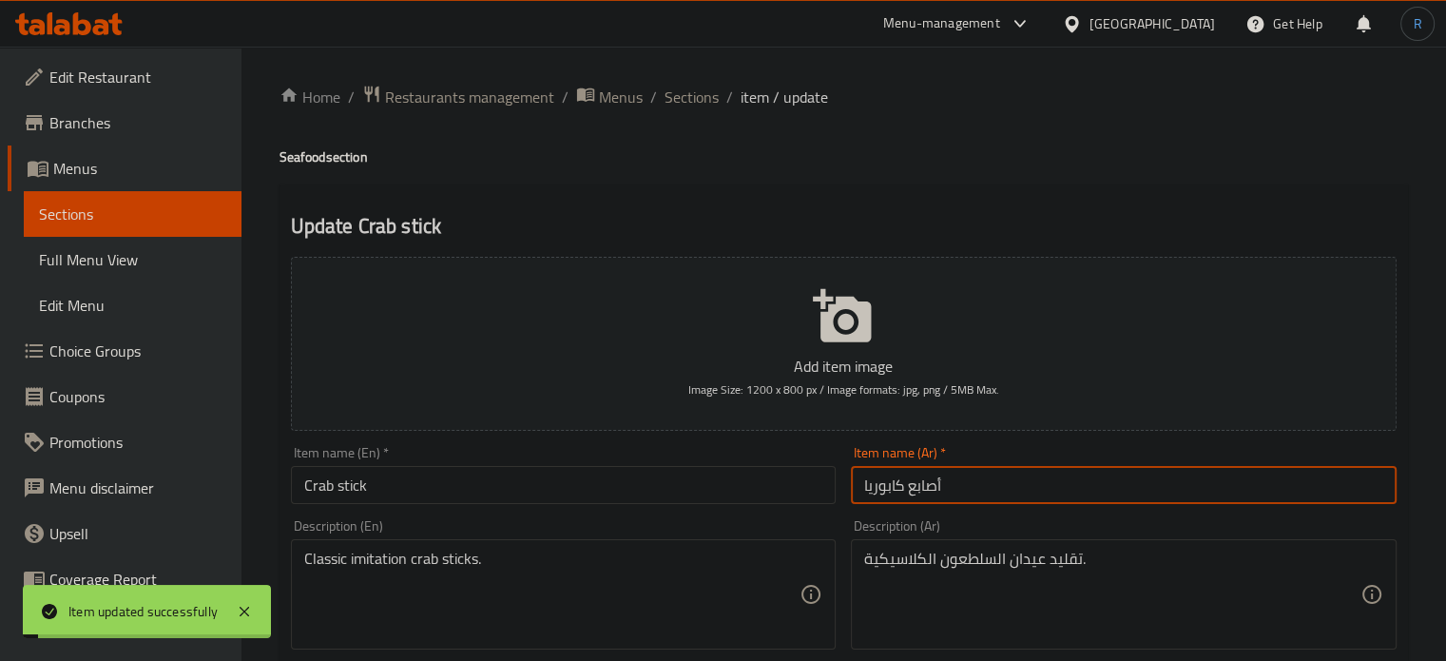
click at [886, 489] on input "أصابع كابوريا" at bounding box center [1124, 485] width 546 height 38
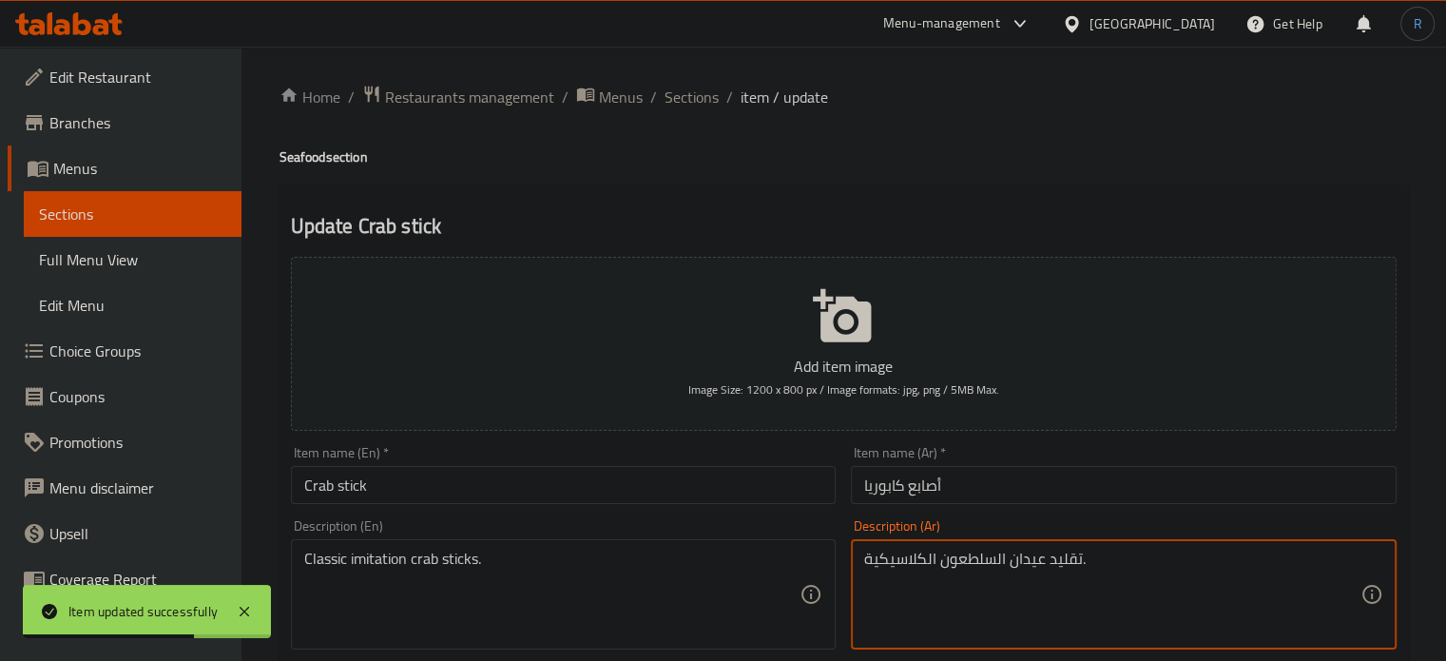
drag, startPoint x: 995, startPoint y: 562, endPoint x: 939, endPoint y: 560, distance: 55.2
paste textarea "كابوريا"
type textarea "تقليد عيدان الكابوريا الكلاسيكية."
click at [976, 496] on input "أصابع كابوريا" at bounding box center [1124, 485] width 546 height 38
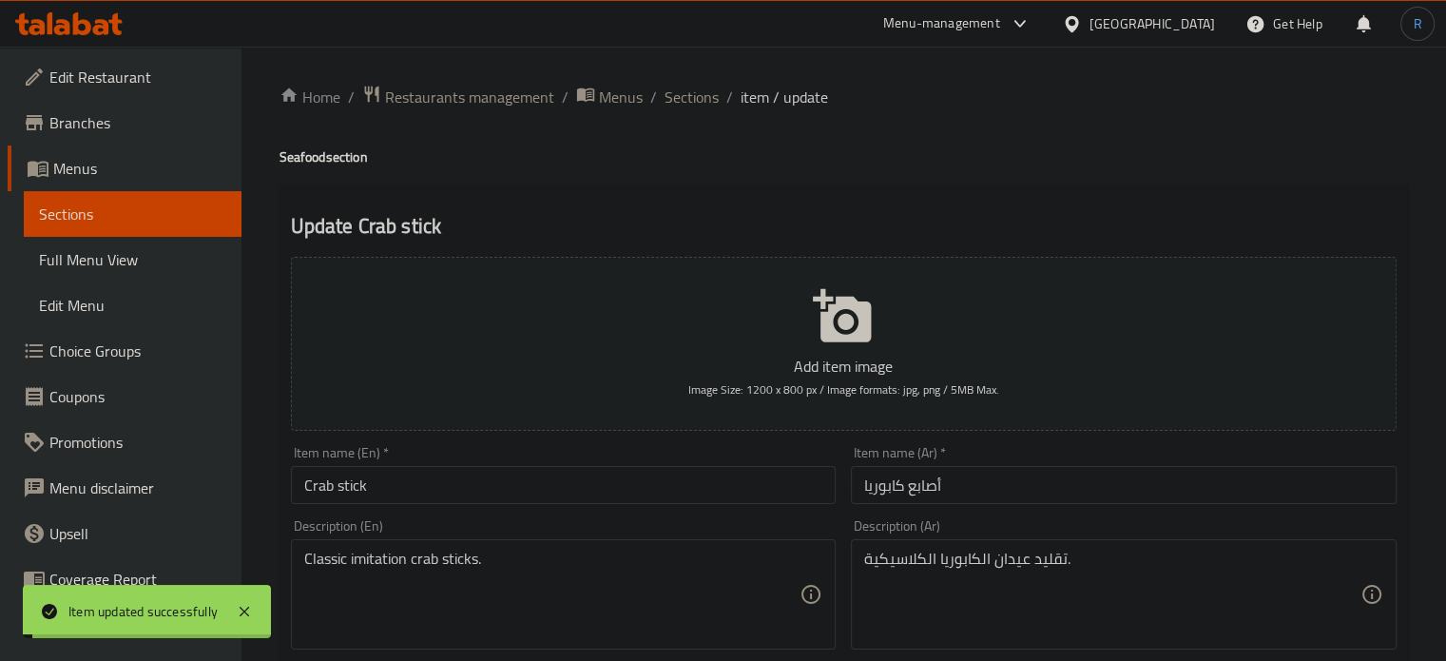
click at [687, 99] on span "Sections" at bounding box center [692, 97] width 54 height 23
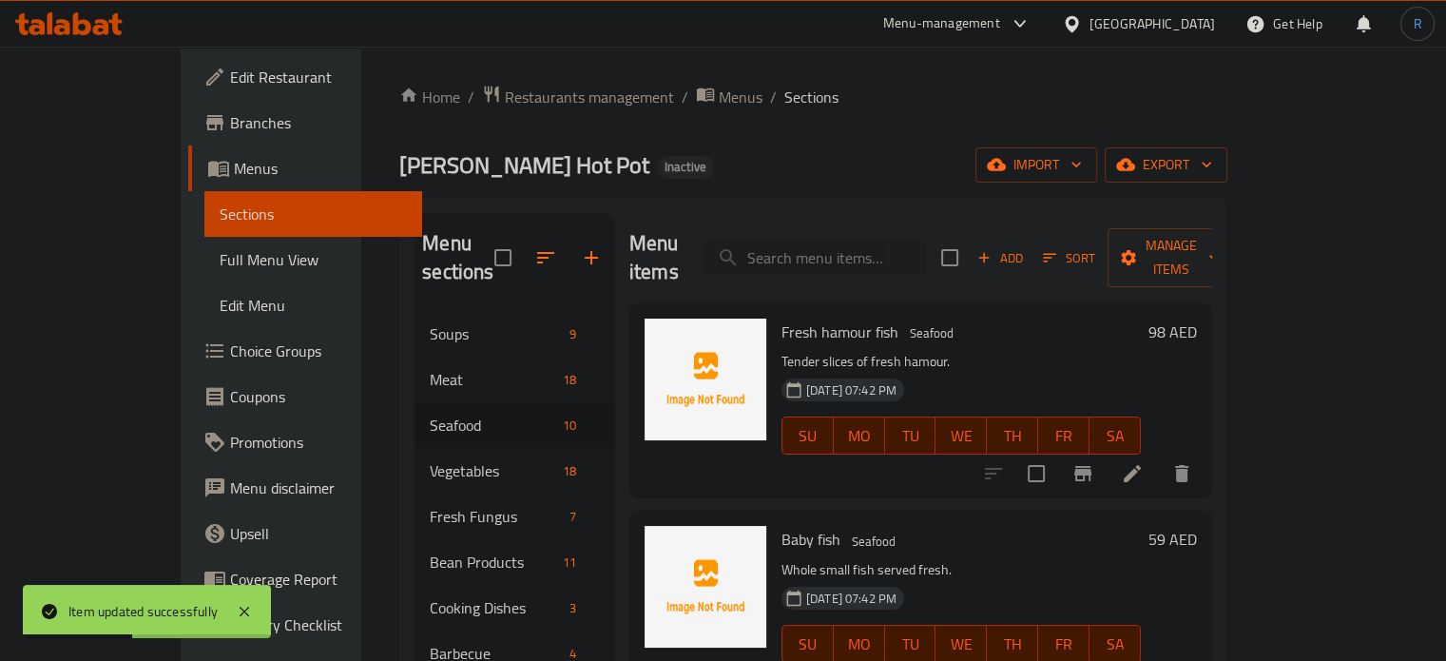
click at [868, 256] on input "search" at bounding box center [814, 258] width 224 height 33
paste input "Quail eggs"
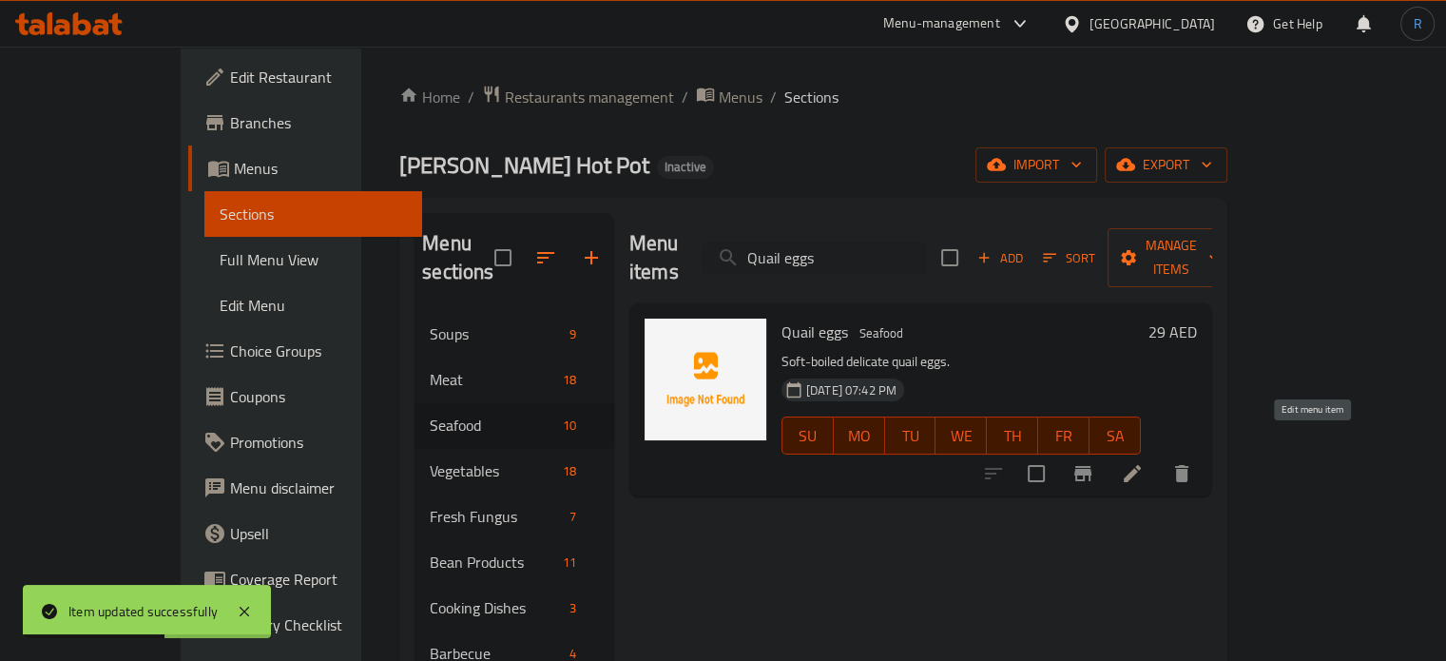
type input "Quail eggs"
click at [1141, 465] on icon at bounding box center [1132, 473] width 17 height 17
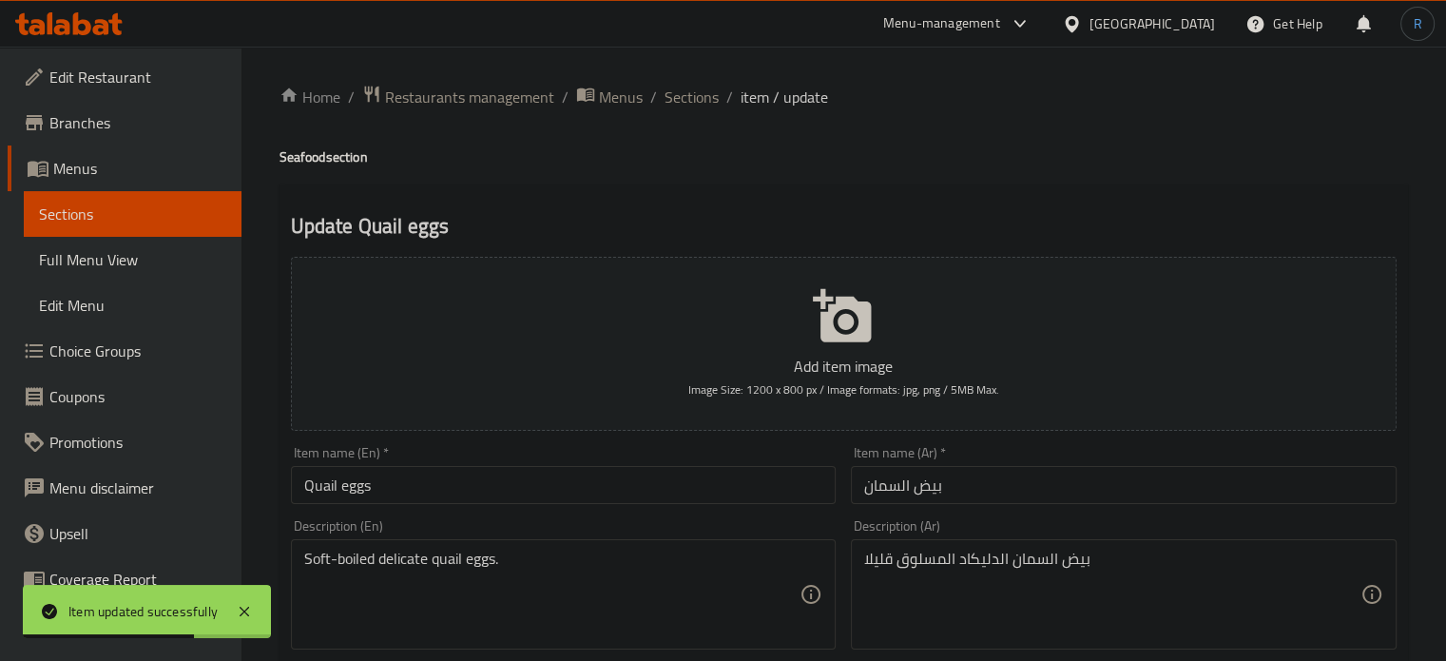
scroll to position [95, 0]
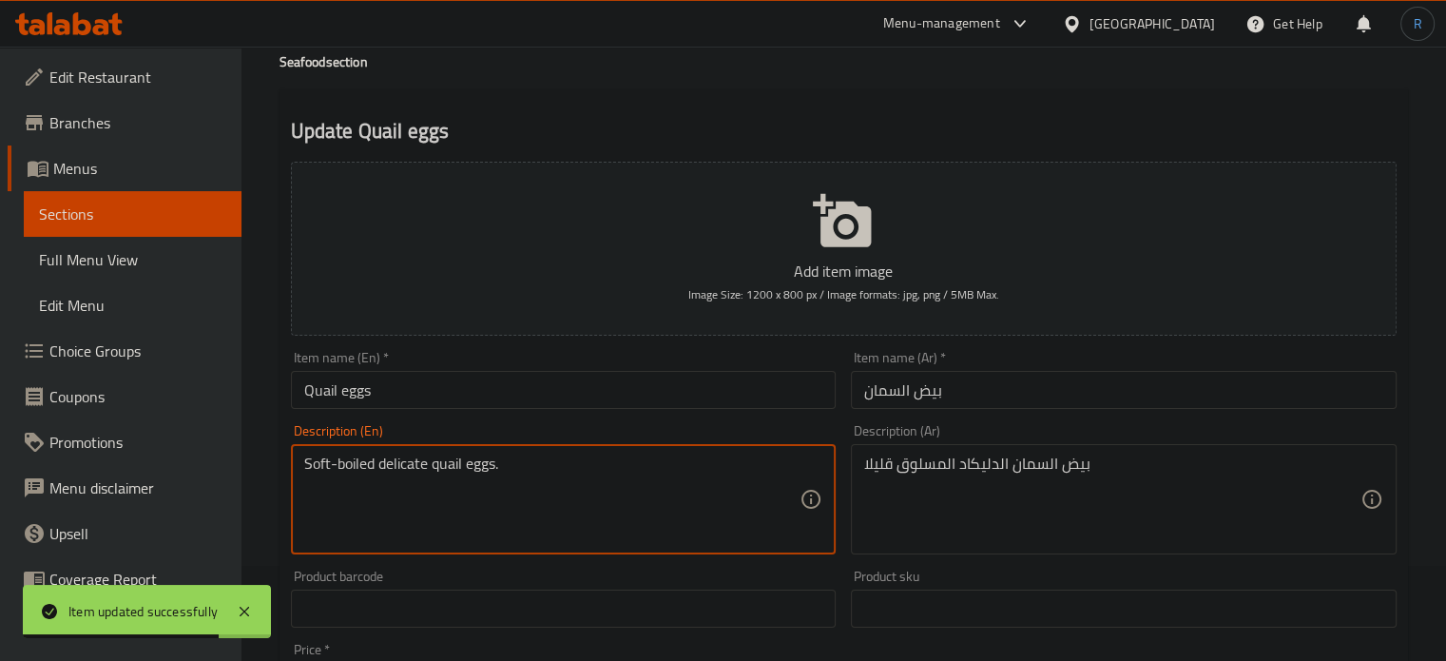
click at [411, 463] on textarea "Soft-boiled delicate quail eggs." at bounding box center [552, 499] width 496 height 90
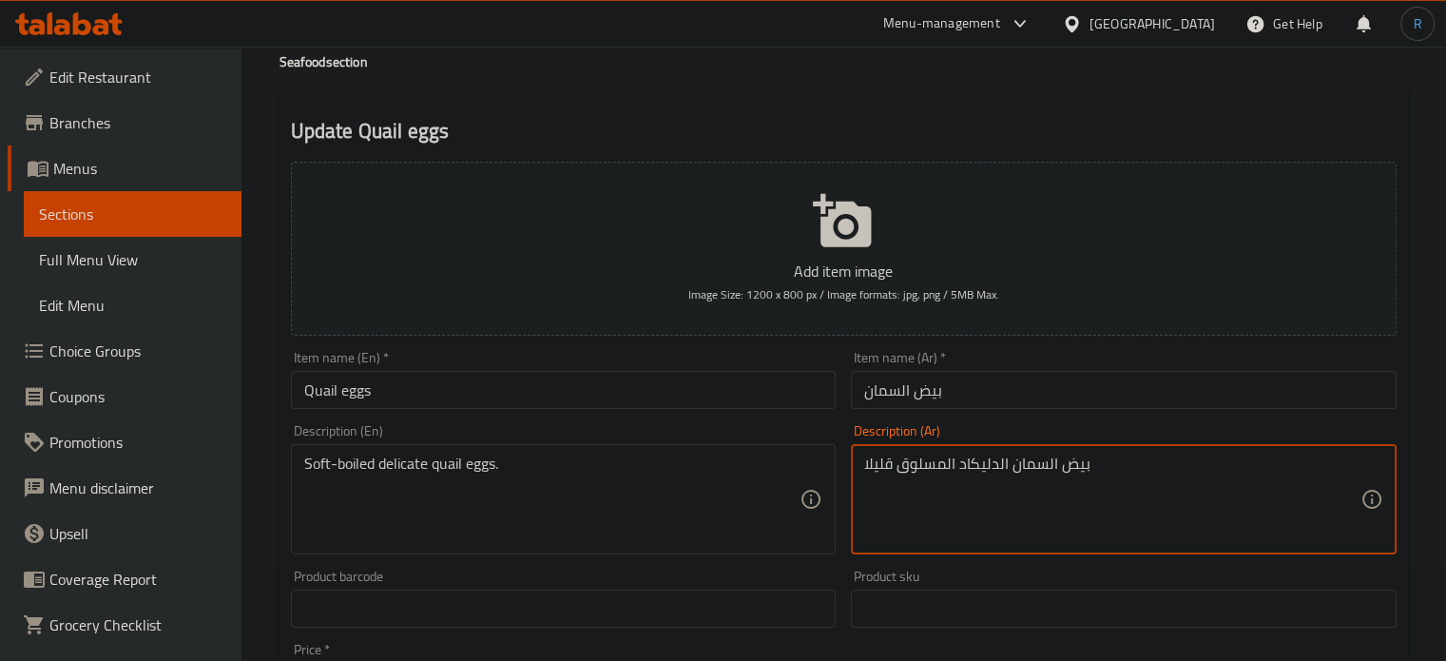
click at [976, 467] on textarea "بيض السمان الدليكاد المسلوق قليلا" at bounding box center [1112, 499] width 496 height 90
type textarea "بيض السمان الرقيق المسلوق قليلا"
click at [808, 400] on input "Quail eggs" at bounding box center [564, 390] width 546 height 38
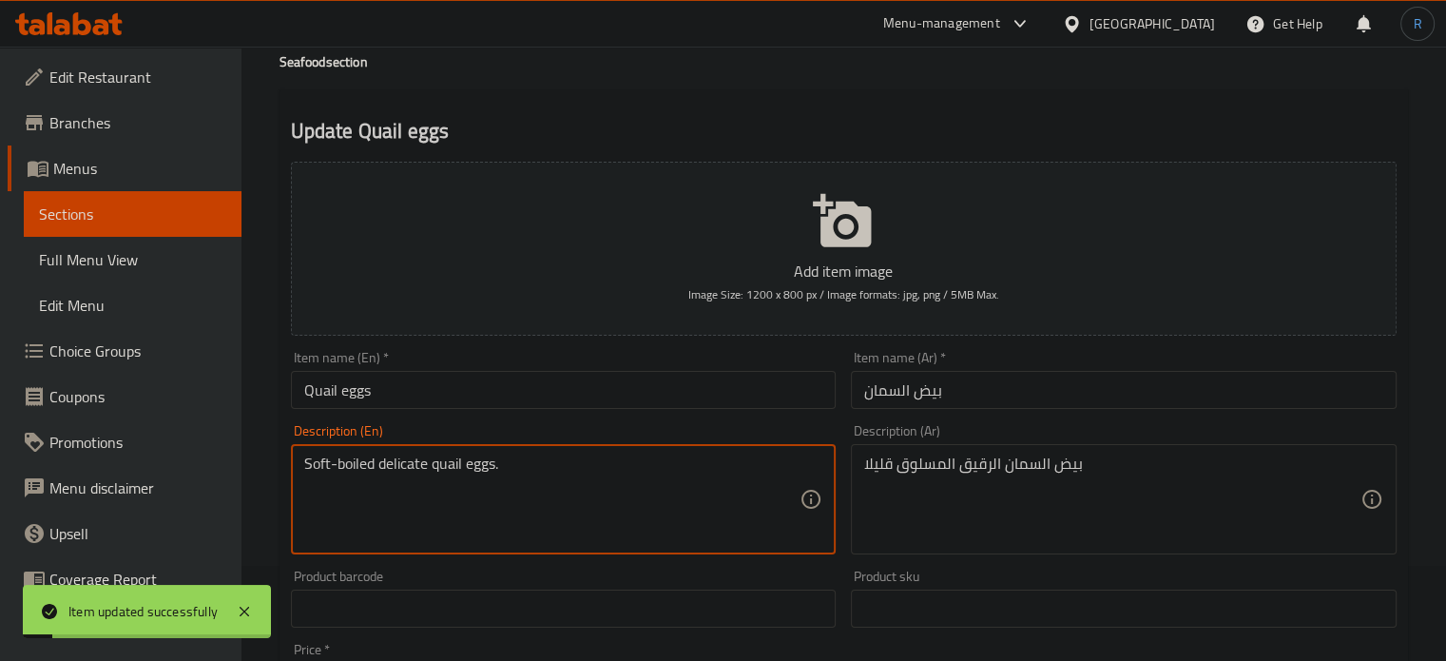
drag, startPoint x: 375, startPoint y: 472, endPoint x: 293, endPoint y: 472, distance: 81.8
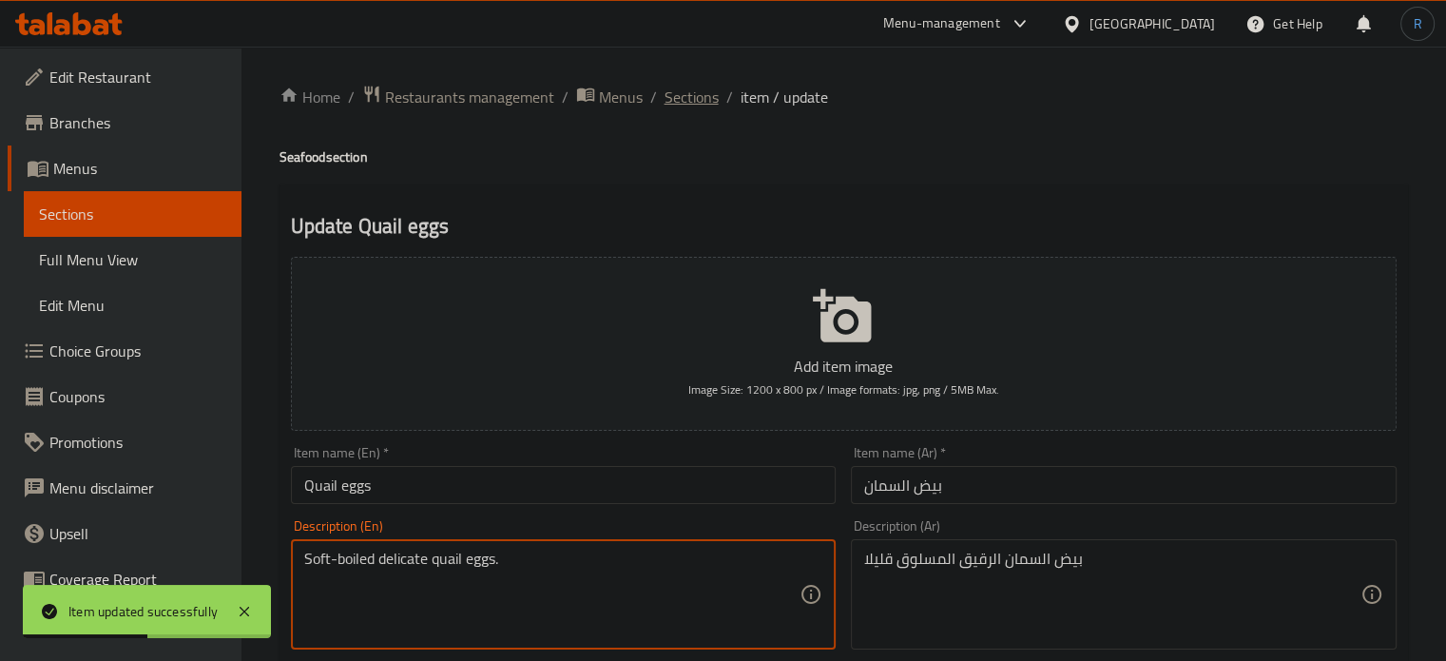
click at [682, 102] on span "Sections" at bounding box center [692, 97] width 54 height 23
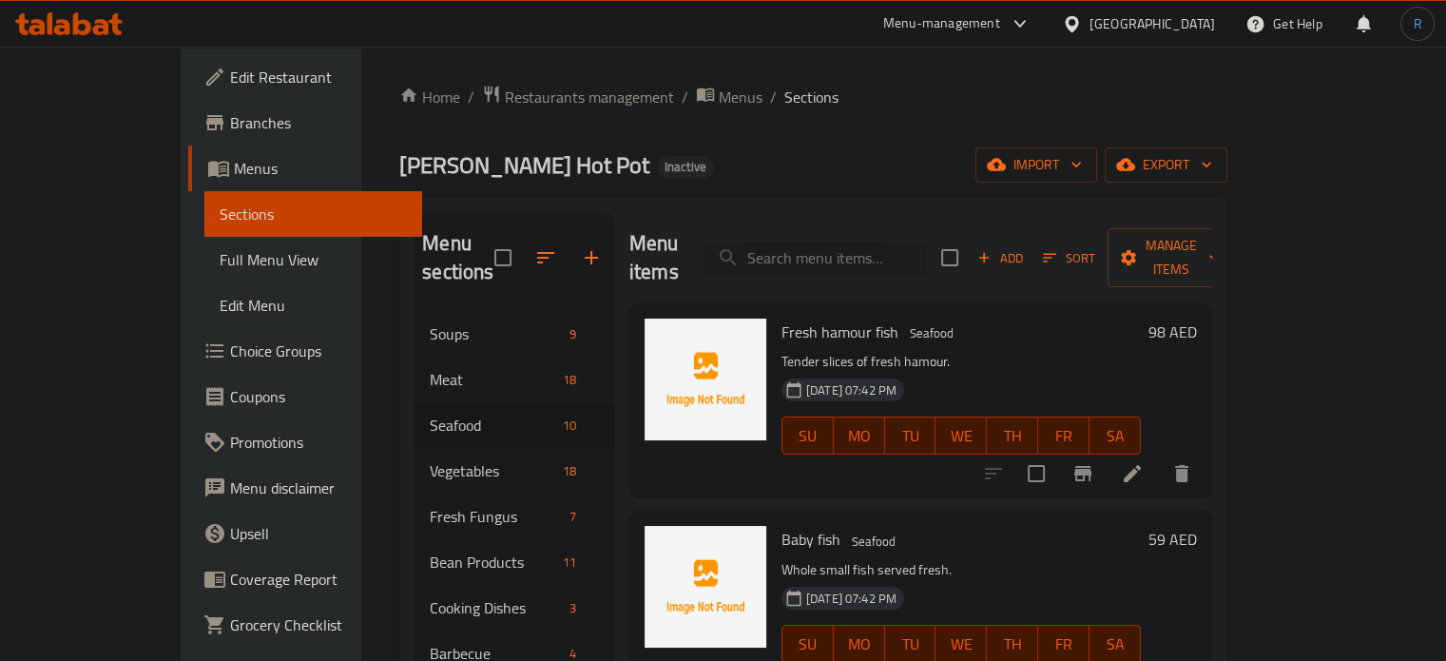
click at [845, 244] on input "search" at bounding box center [814, 258] width 224 height 33
paste input "Cod fillet"
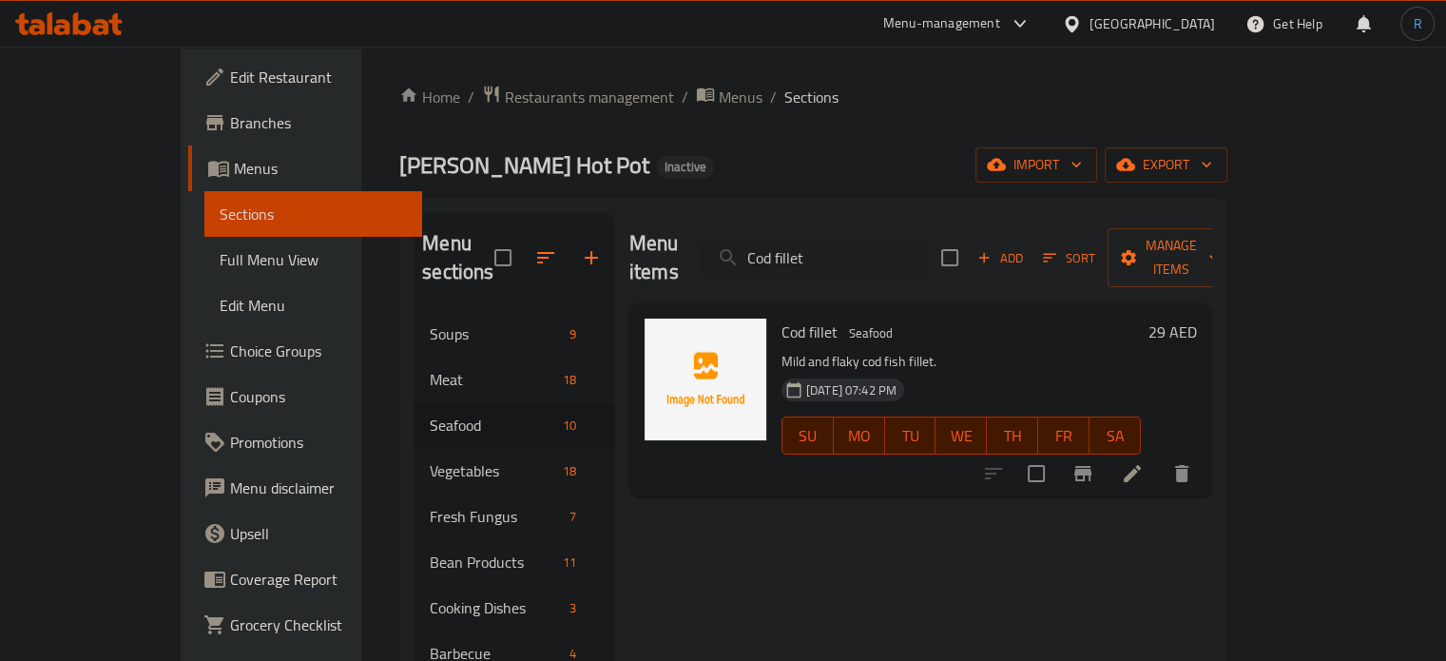
type input "Cod fillet"
click at [1141, 465] on icon at bounding box center [1132, 473] width 17 height 17
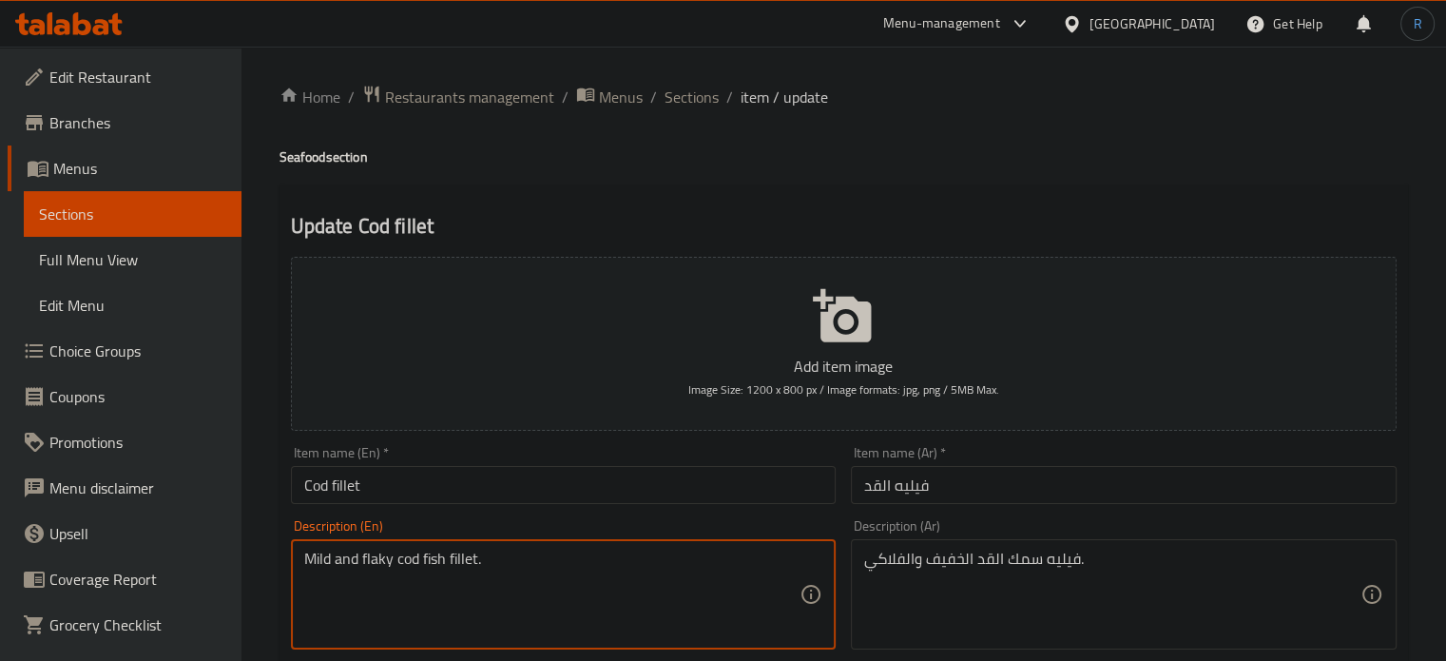
click at [562, 558] on textarea "Mild and flaky cod fish fillet." at bounding box center [552, 595] width 496 height 90
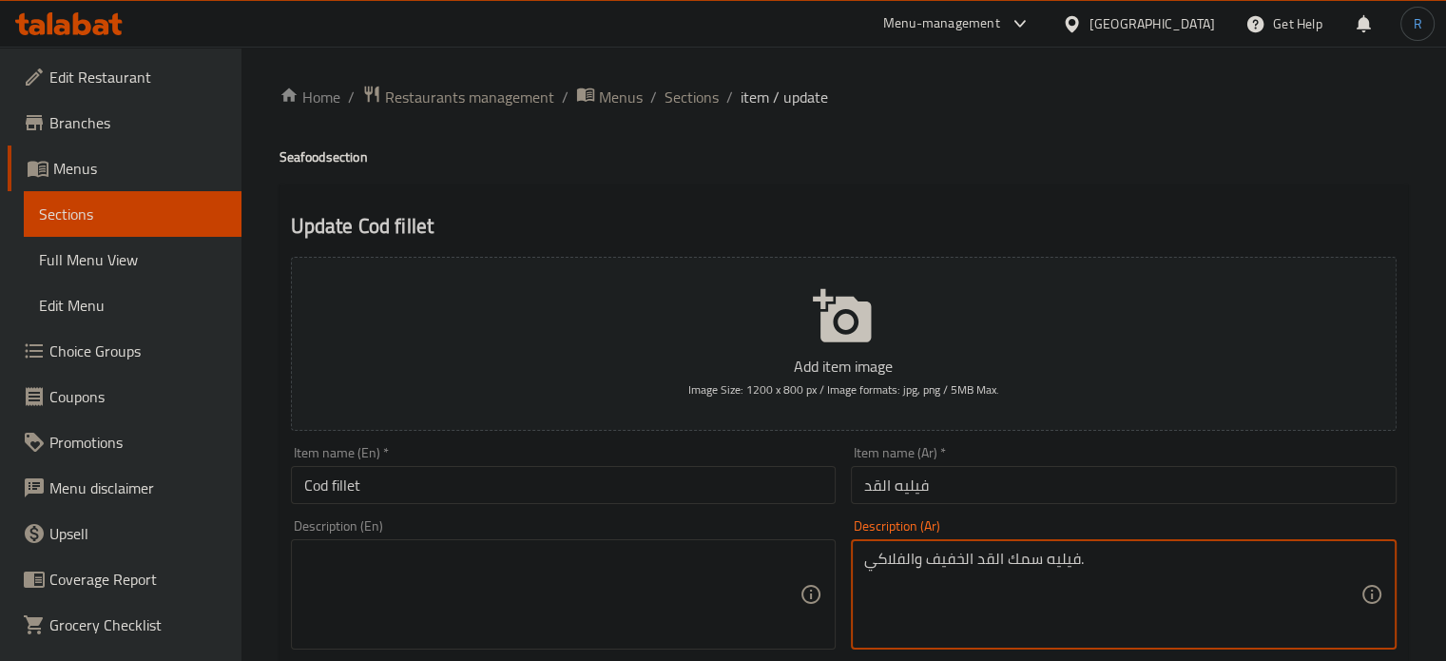
click at [975, 557] on textarea "فيليه سمك القد الخفيف والفلاكي." at bounding box center [1112, 595] width 496 height 90
click at [701, 506] on div "Item name (En)   * Cod fillet Item name (En) *" at bounding box center [563, 474] width 561 height 73
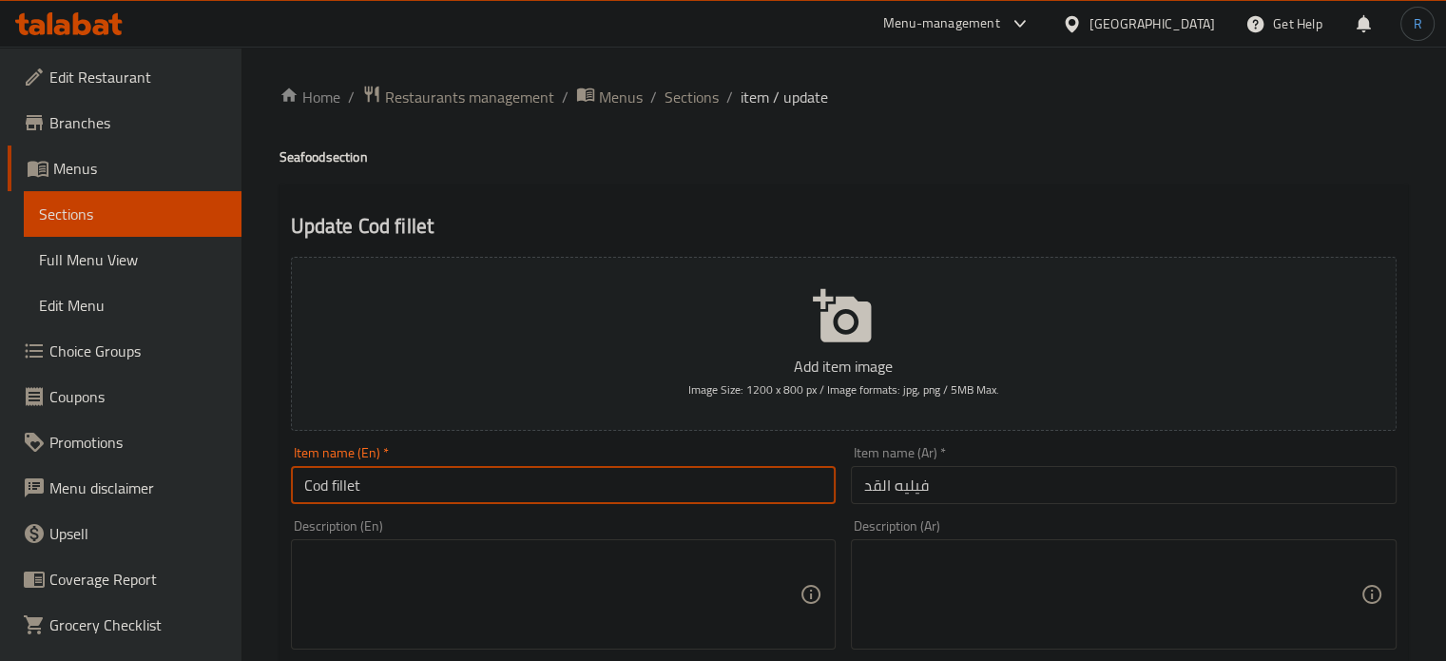
click at [700, 486] on input "Cod fillet" at bounding box center [564, 485] width 546 height 38
click at [653, 482] on input "Cod fillet" at bounding box center [564, 485] width 546 height 38
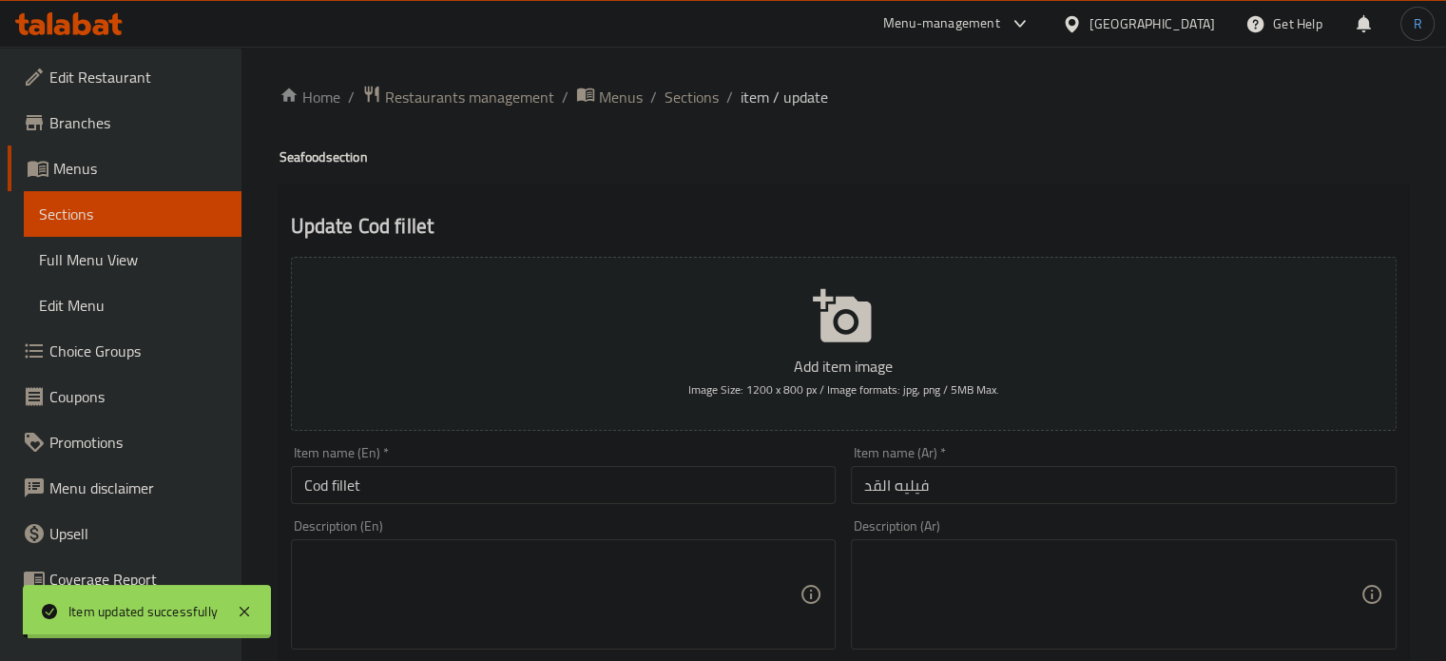
click at [696, 107] on span "Sections" at bounding box center [692, 97] width 54 height 23
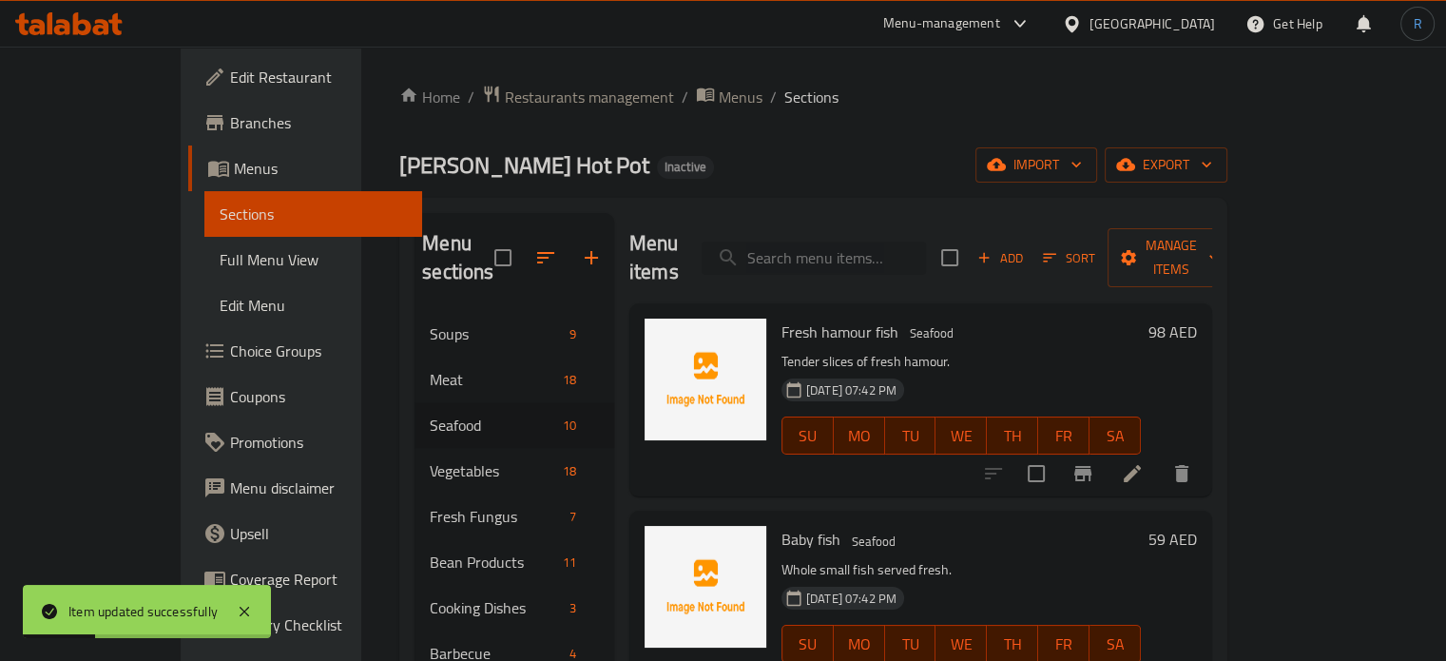
click at [852, 242] on input "search" at bounding box center [814, 258] width 224 height 33
paste input "Deluxe seafood platter"
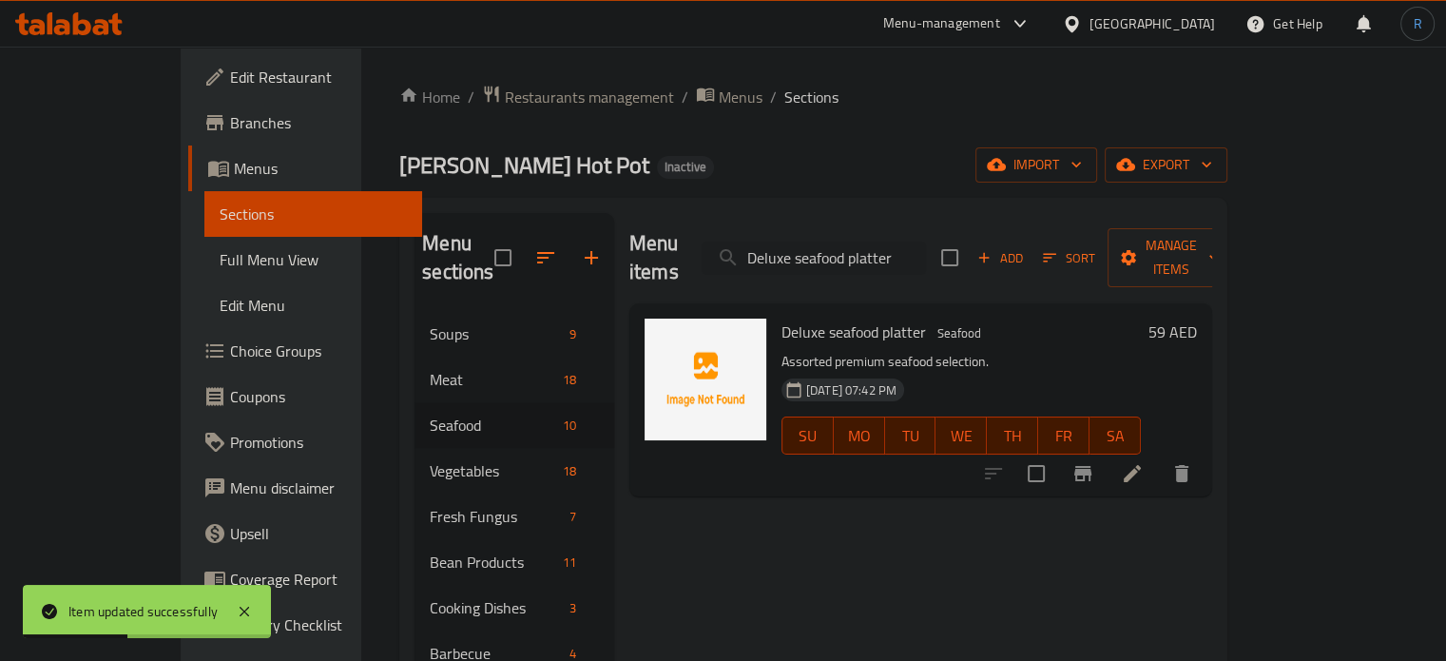
type input "Deluxe seafood platter"
click at [1141, 465] on icon at bounding box center [1132, 473] width 17 height 17
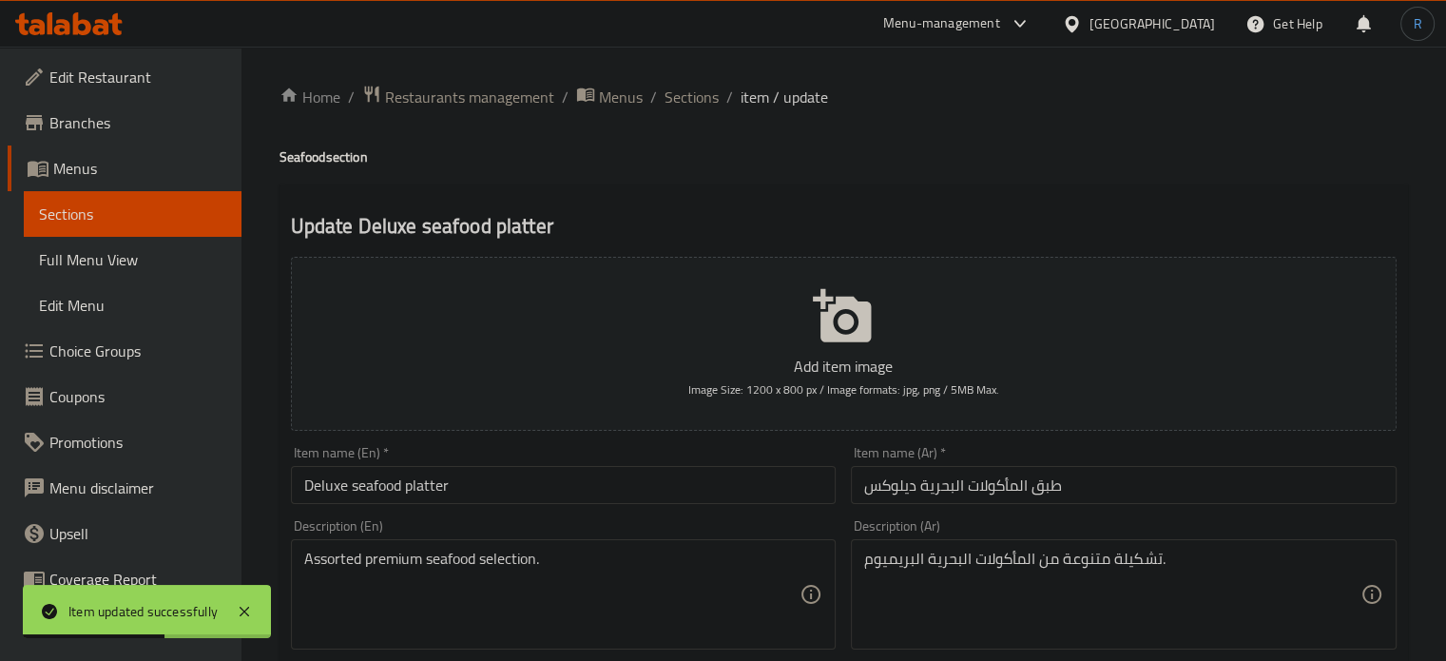
scroll to position [95, 0]
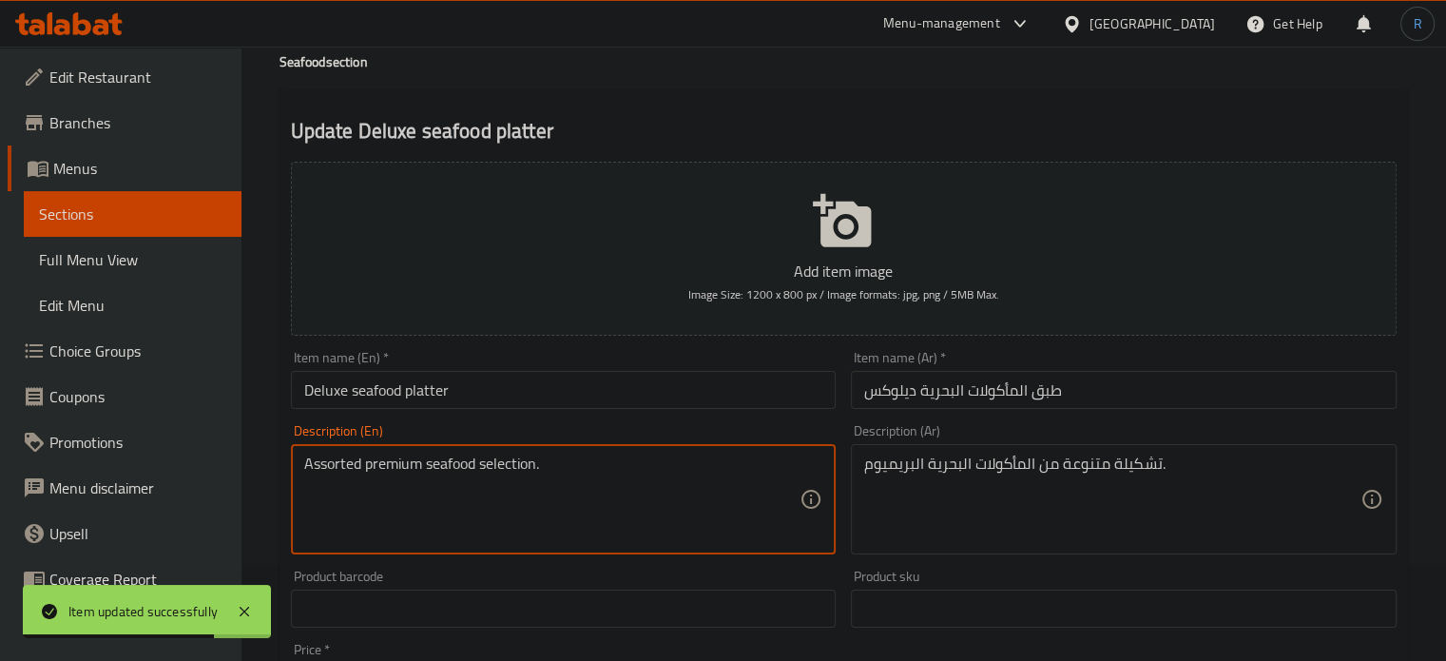
click at [589, 477] on textarea "Assorted premium seafood selection." at bounding box center [552, 499] width 496 height 90
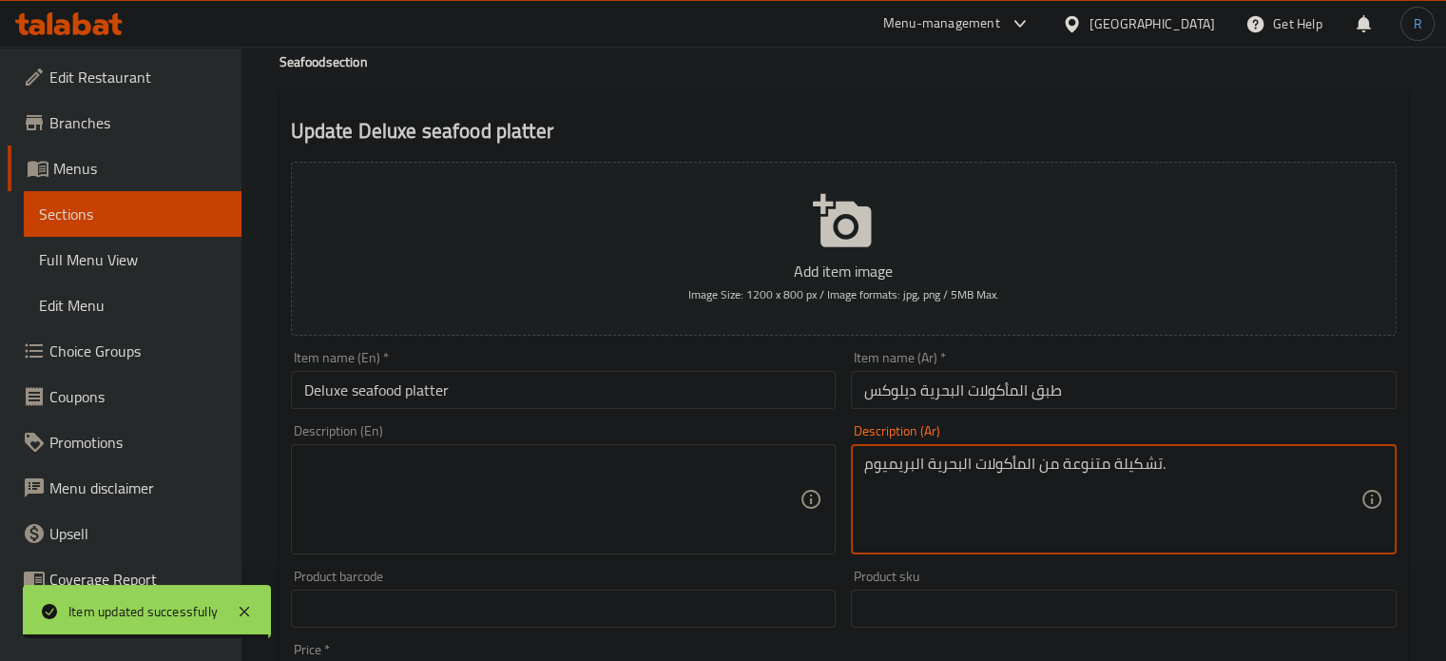
click at [953, 461] on textarea "تشكيلة متنوعة من المأكولات البحرية البريميوم." at bounding box center [1112, 499] width 496 height 90
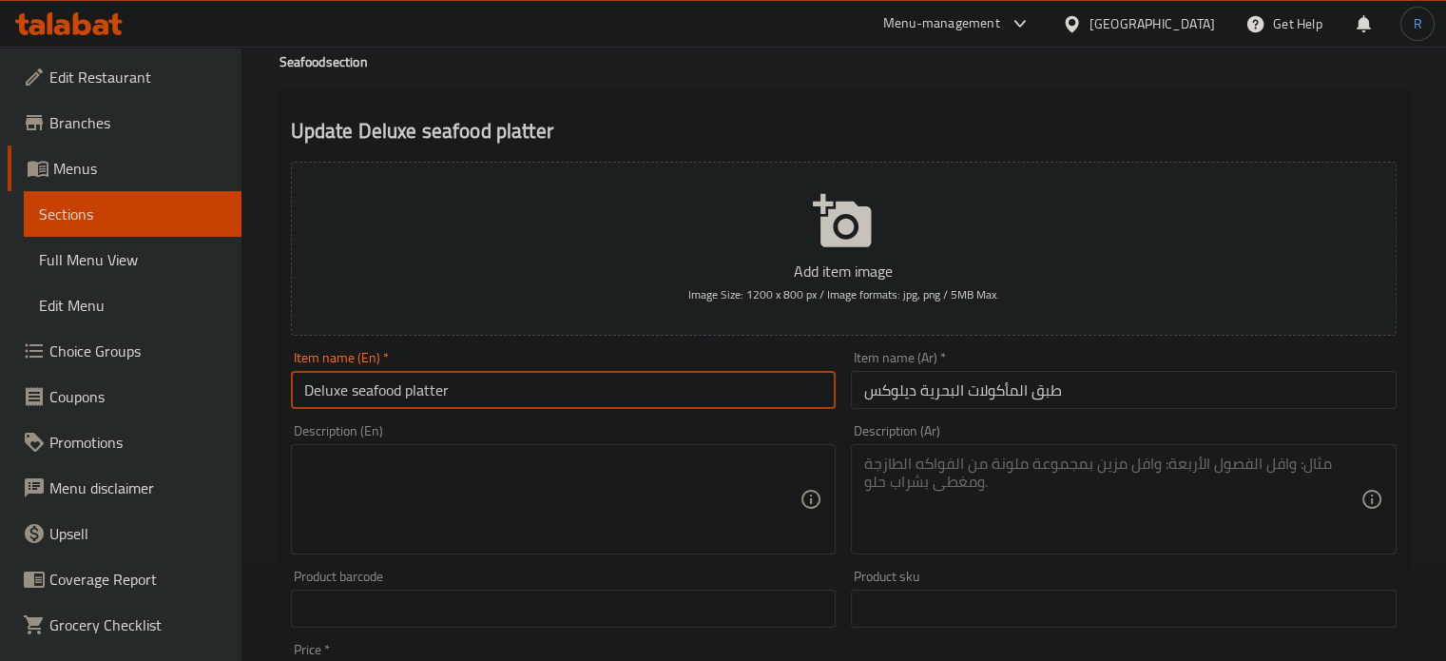
click at [806, 391] on input "Deluxe seafood platter" at bounding box center [564, 390] width 546 height 38
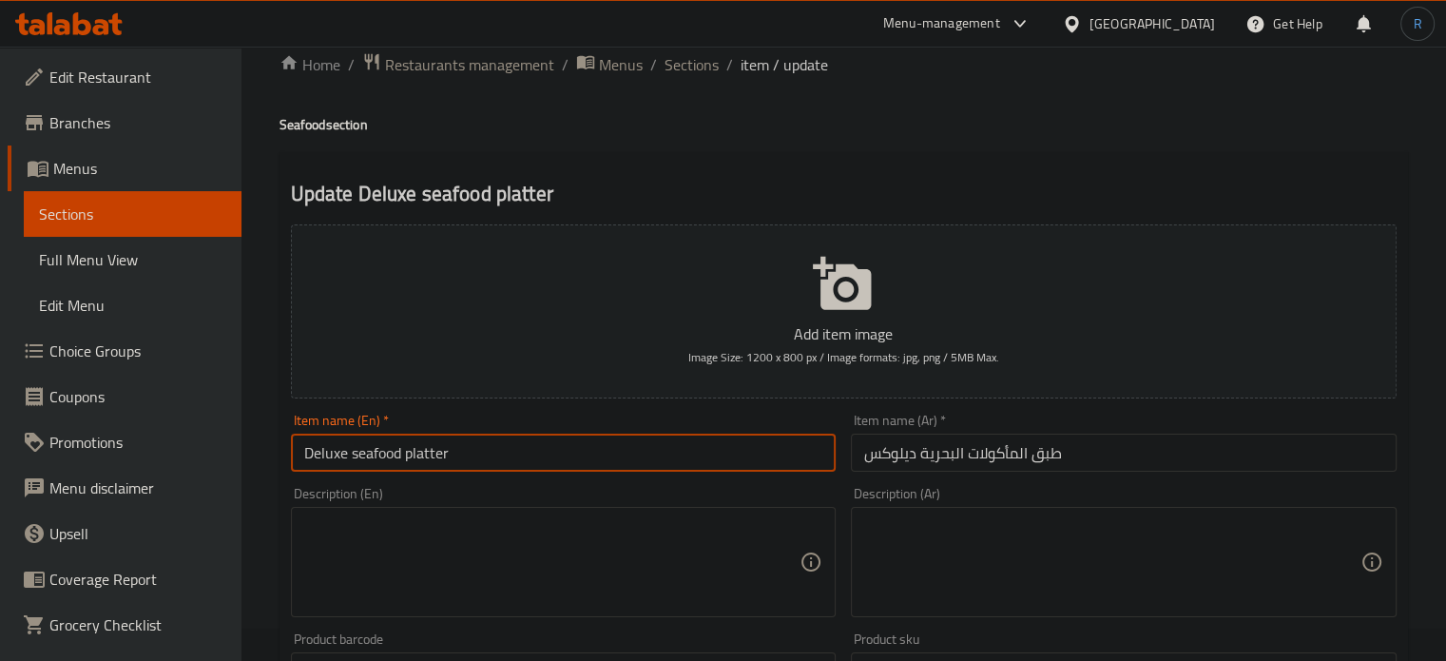
scroll to position [0, 0]
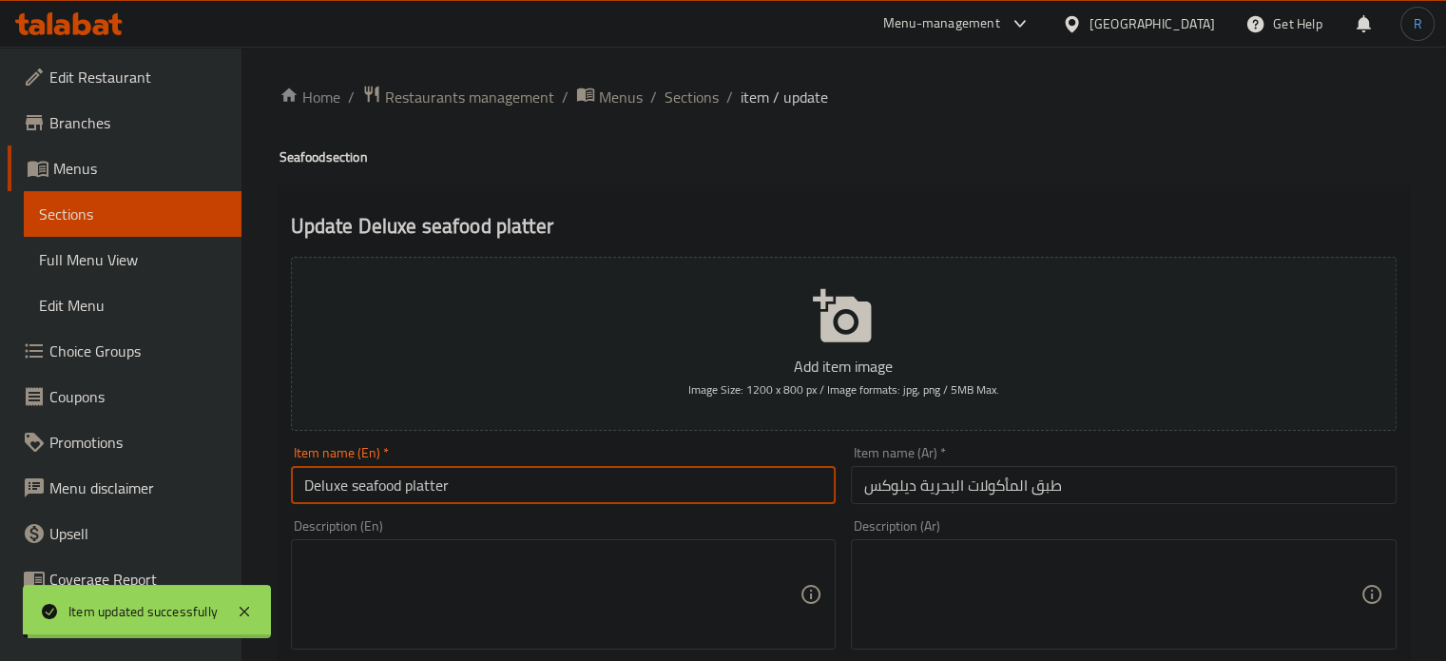
click at [685, 96] on span "Sections" at bounding box center [692, 97] width 54 height 23
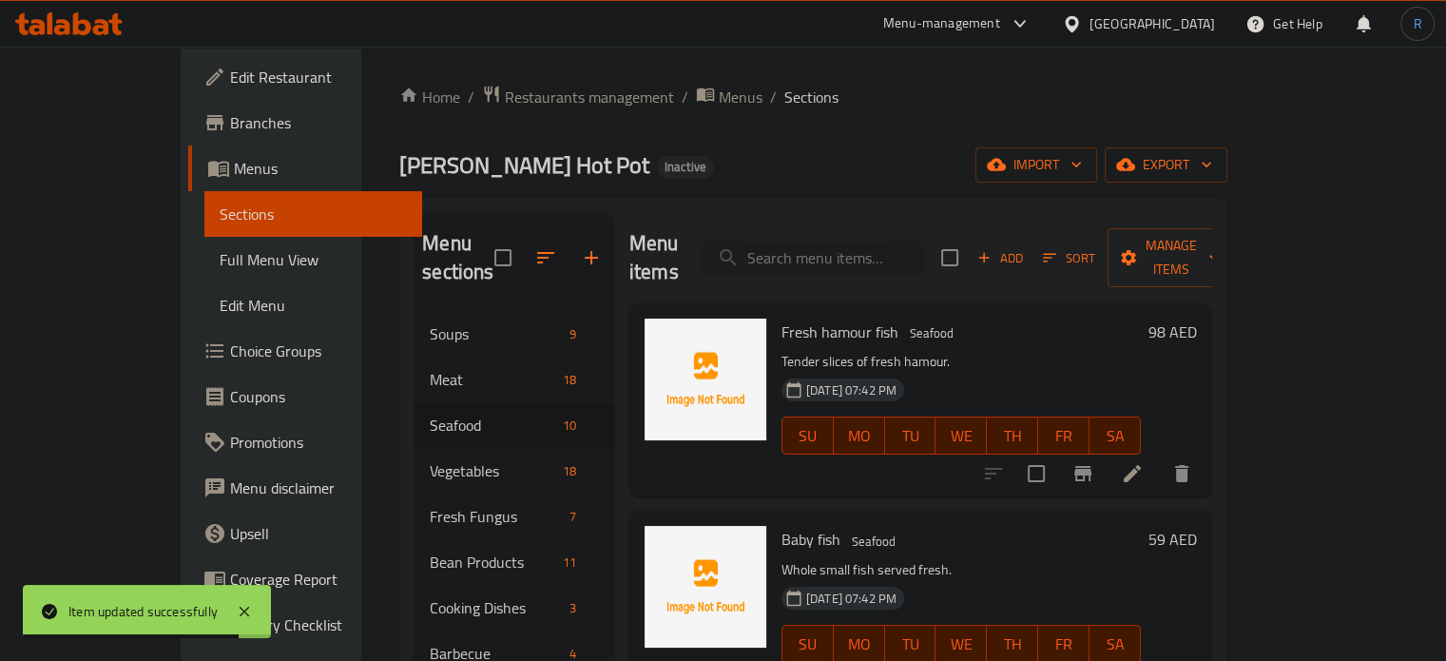
click at [809, 248] on input "search" at bounding box center [814, 258] width 224 height 33
paste input "Kangkon"
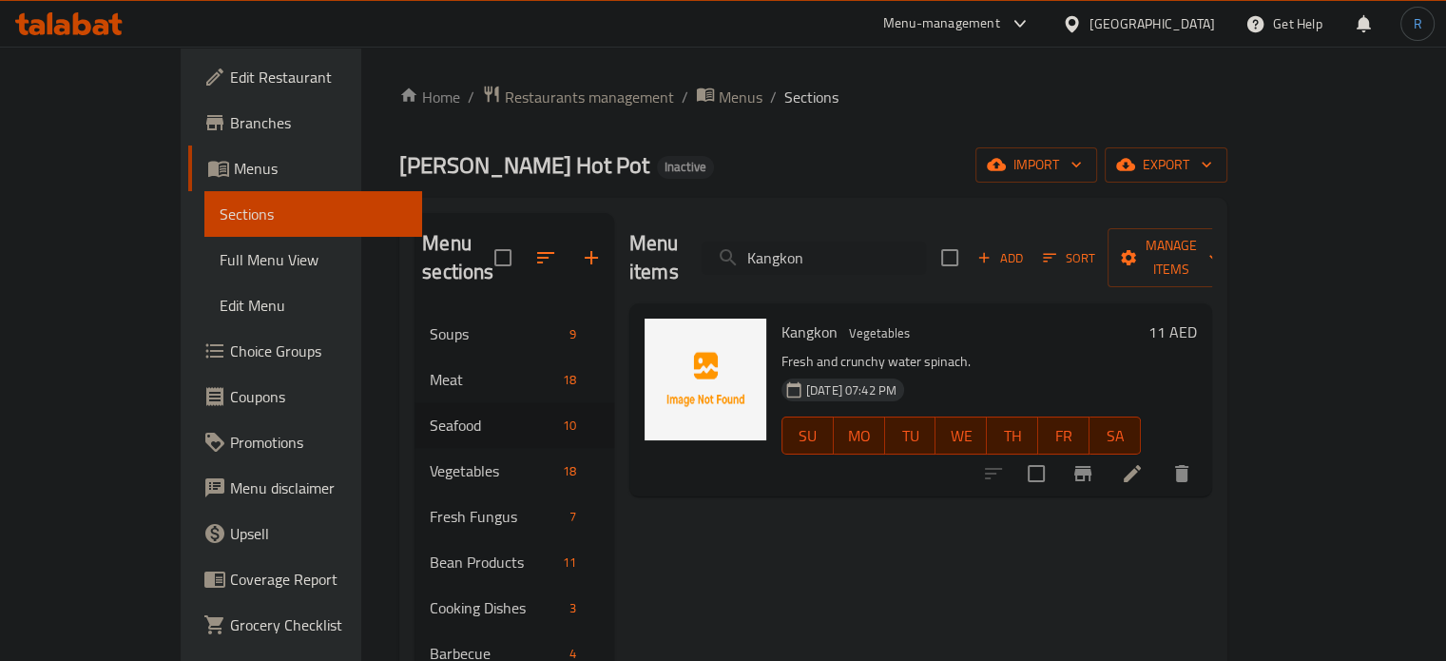
type input "Kangkon"
click at [1159, 456] on li at bounding box center [1132, 473] width 53 height 34
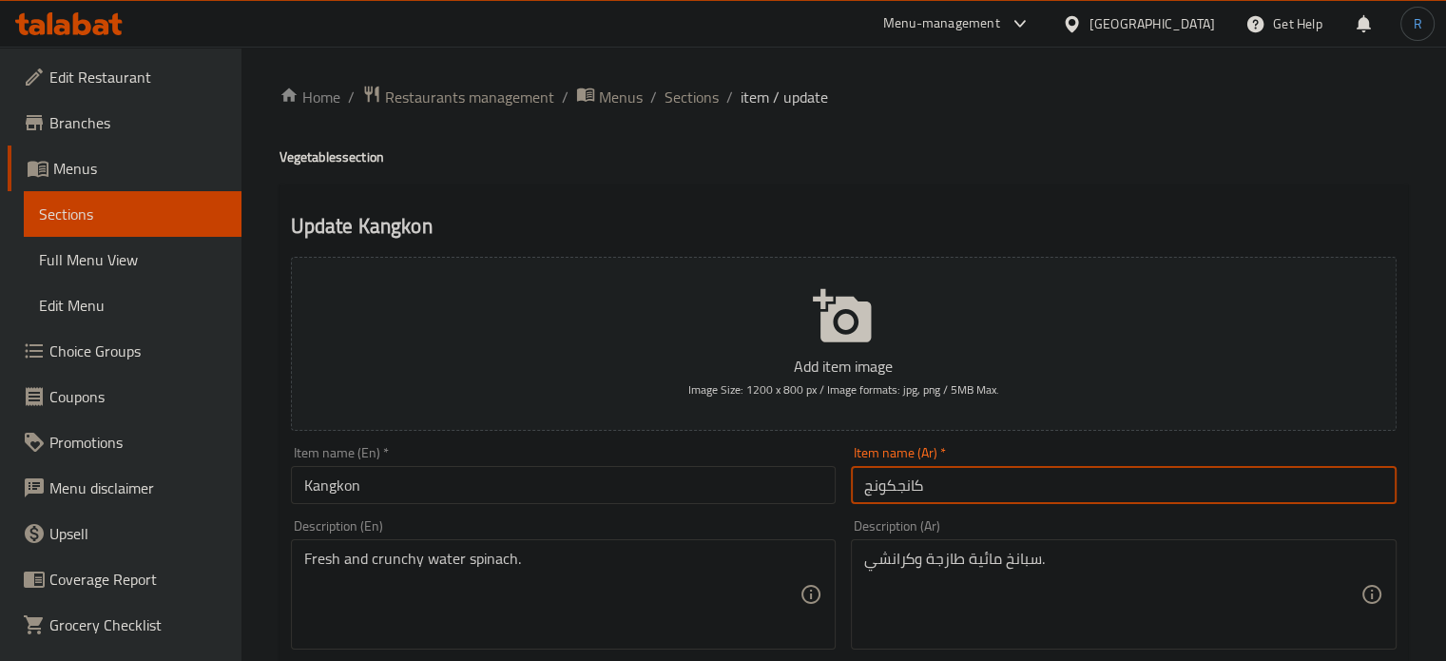
click at [896, 489] on input "كانجكونج" at bounding box center [1124, 485] width 546 height 38
click at [700, 91] on span "Sections" at bounding box center [692, 97] width 54 height 23
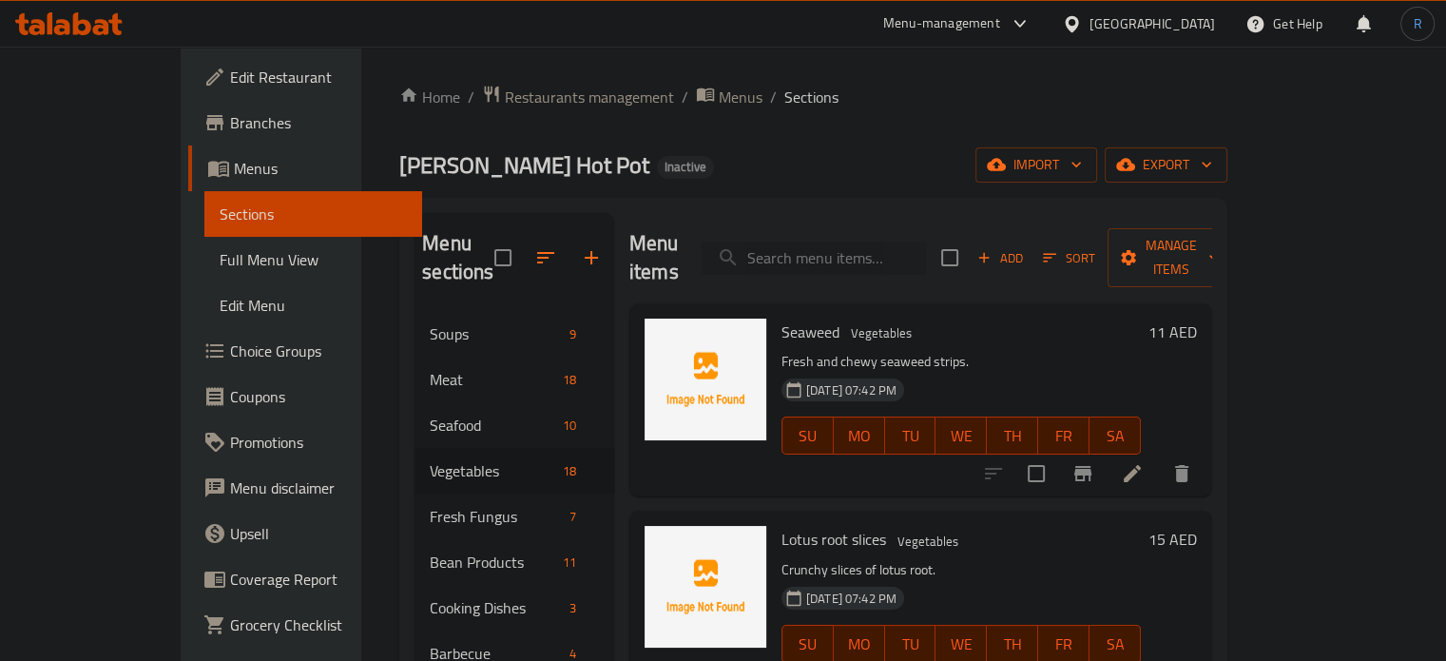
click at [871, 242] on input "search" at bounding box center [814, 258] width 224 height 33
paste input "Yam"
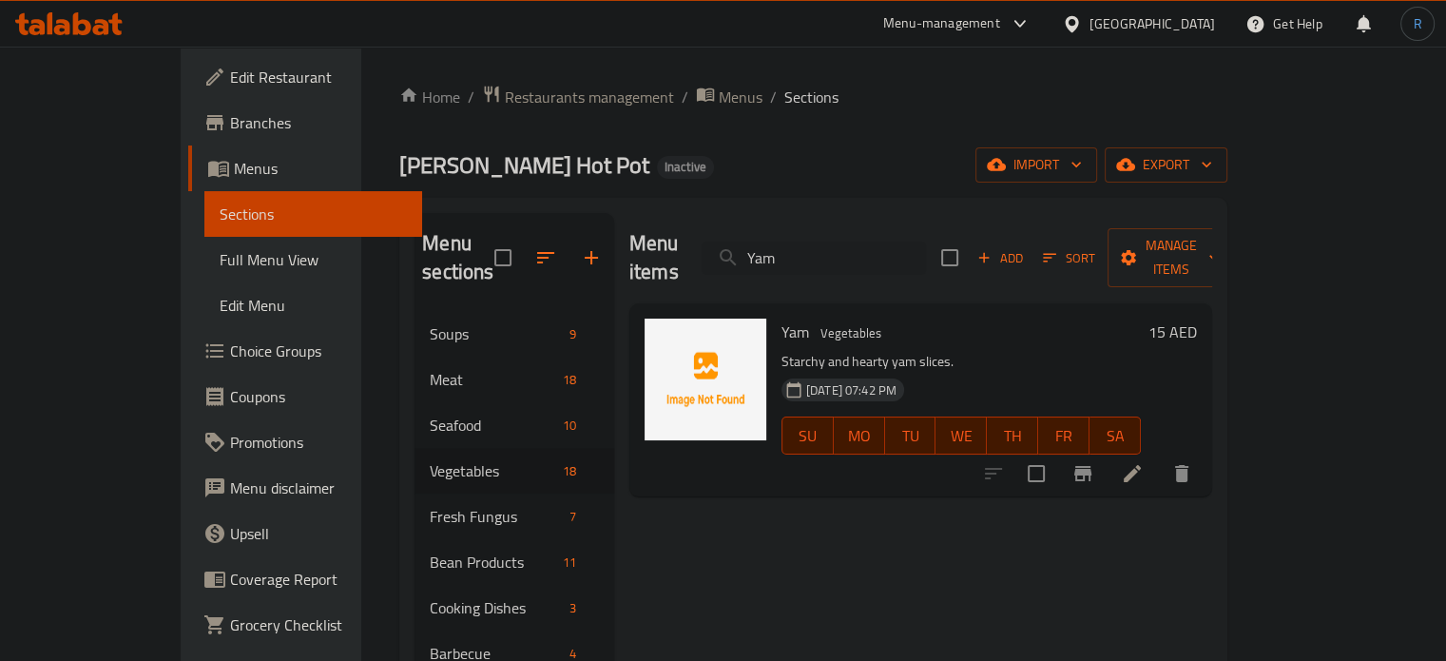
type input "Yam"
click at [1141, 465] on icon at bounding box center [1132, 473] width 17 height 17
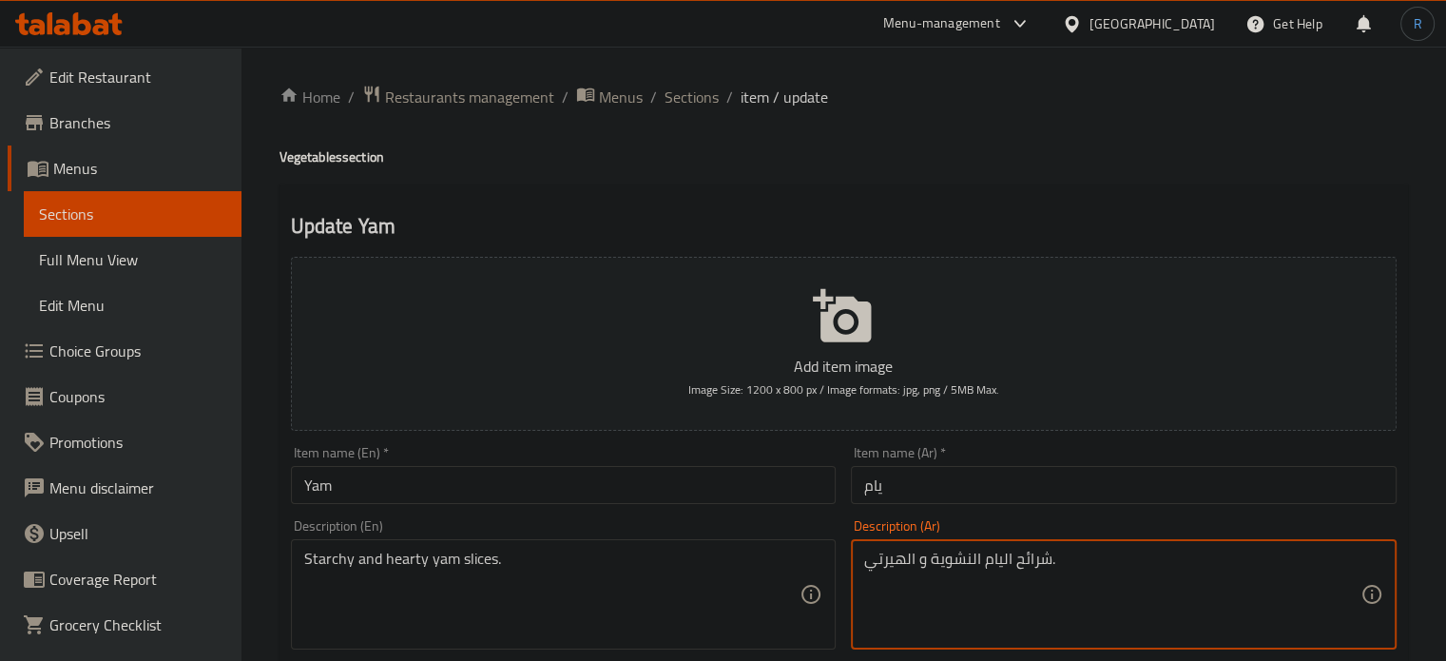
click at [886, 566] on textarea "شرائح اليام النشوية و الهيرتي." at bounding box center [1112, 595] width 496 height 90
type textarea "شرائح اليام النشوية ."
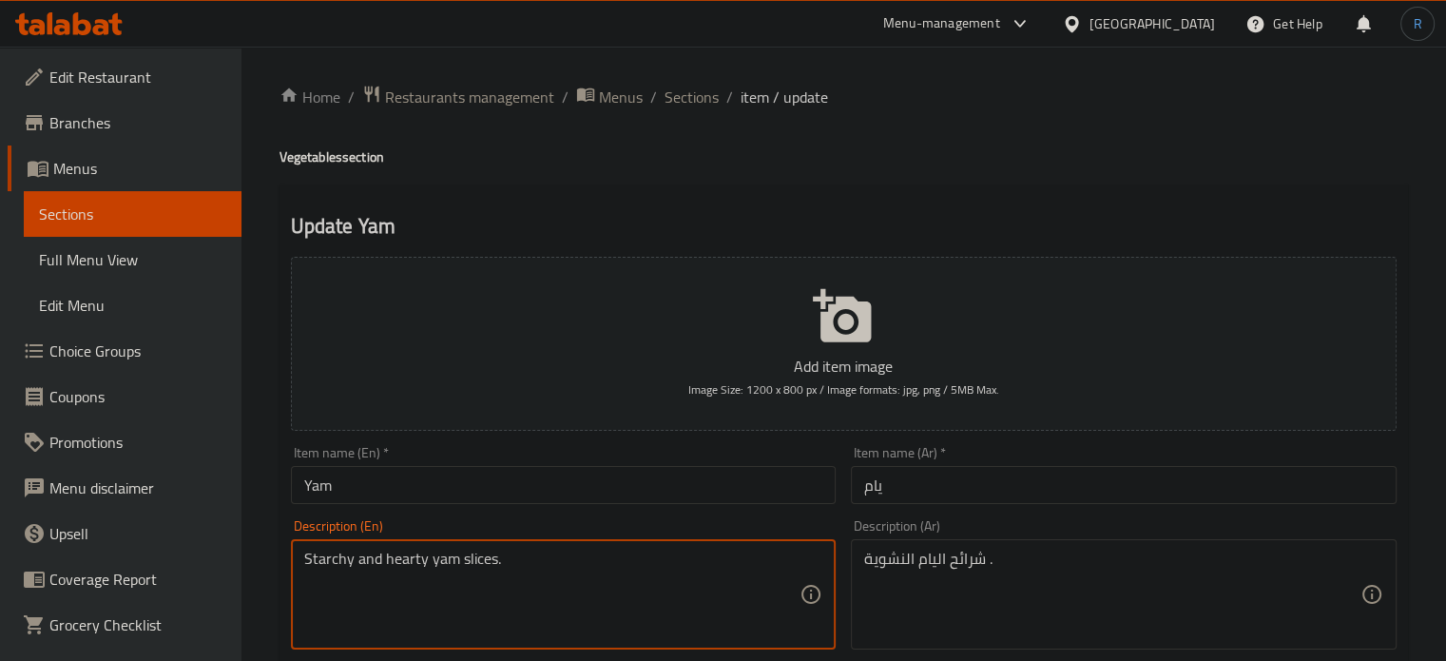
click at [396, 558] on textarea "Starchy and hearty yam slices." at bounding box center [552, 595] width 496 height 90
type textarea "Starchy yam slices."
click at [430, 503] on input "Yam" at bounding box center [564, 485] width 546 height 38
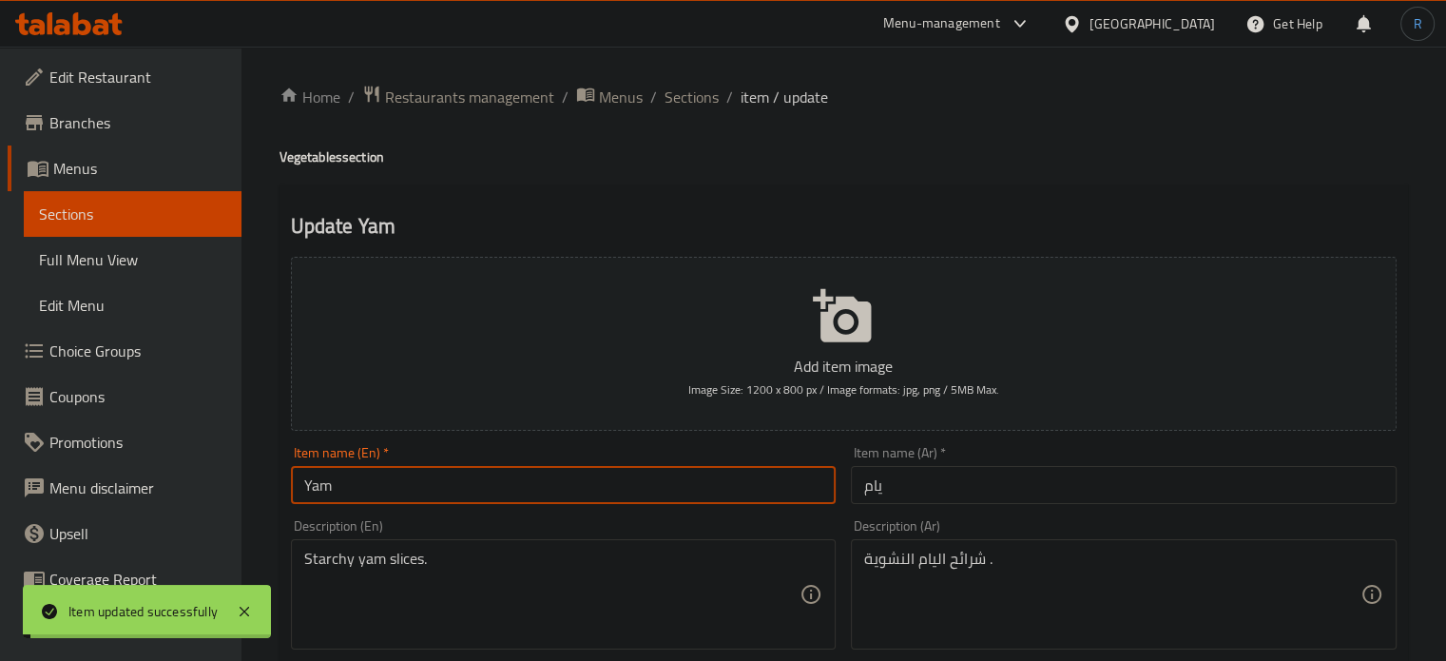
click at [707, 106] on span "Sections" at bounding box center [692, 97] width 54 height 23
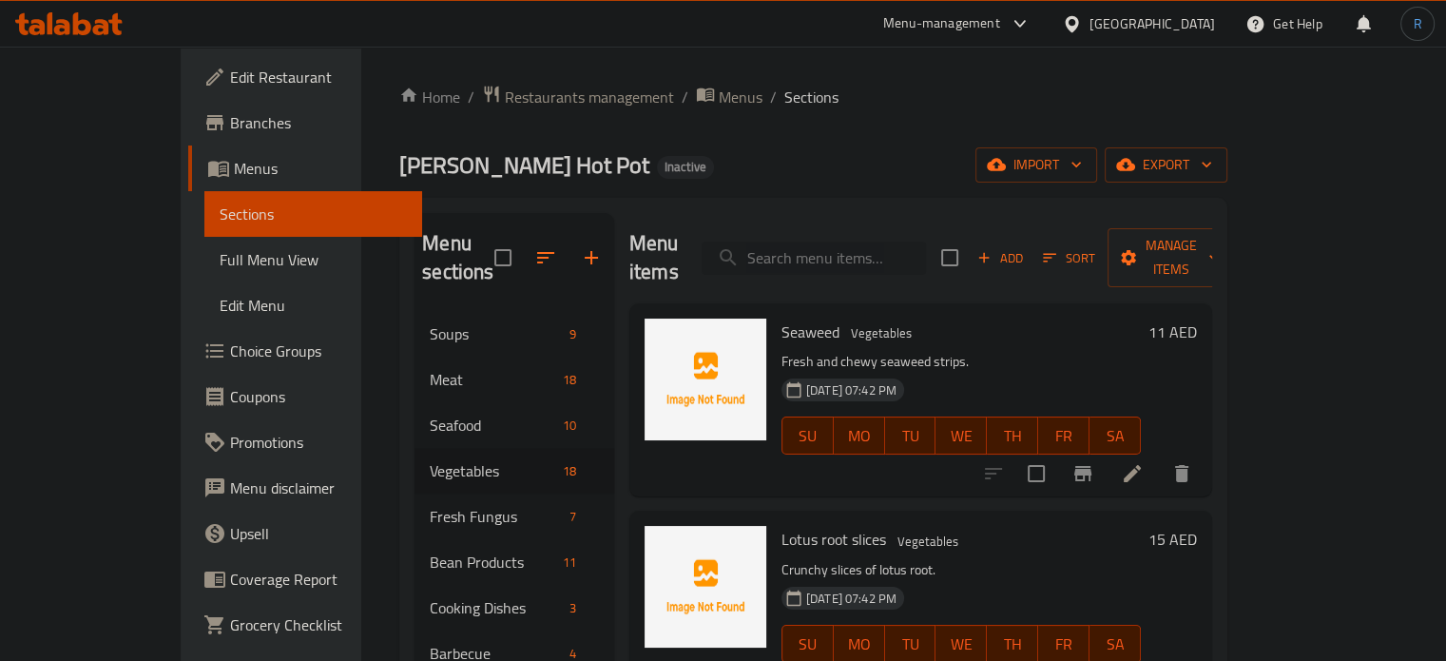
click at [889, 242] on input "search" at bounding box center [814, 258] width 224 height 33
paste input "Enoki mushroom"
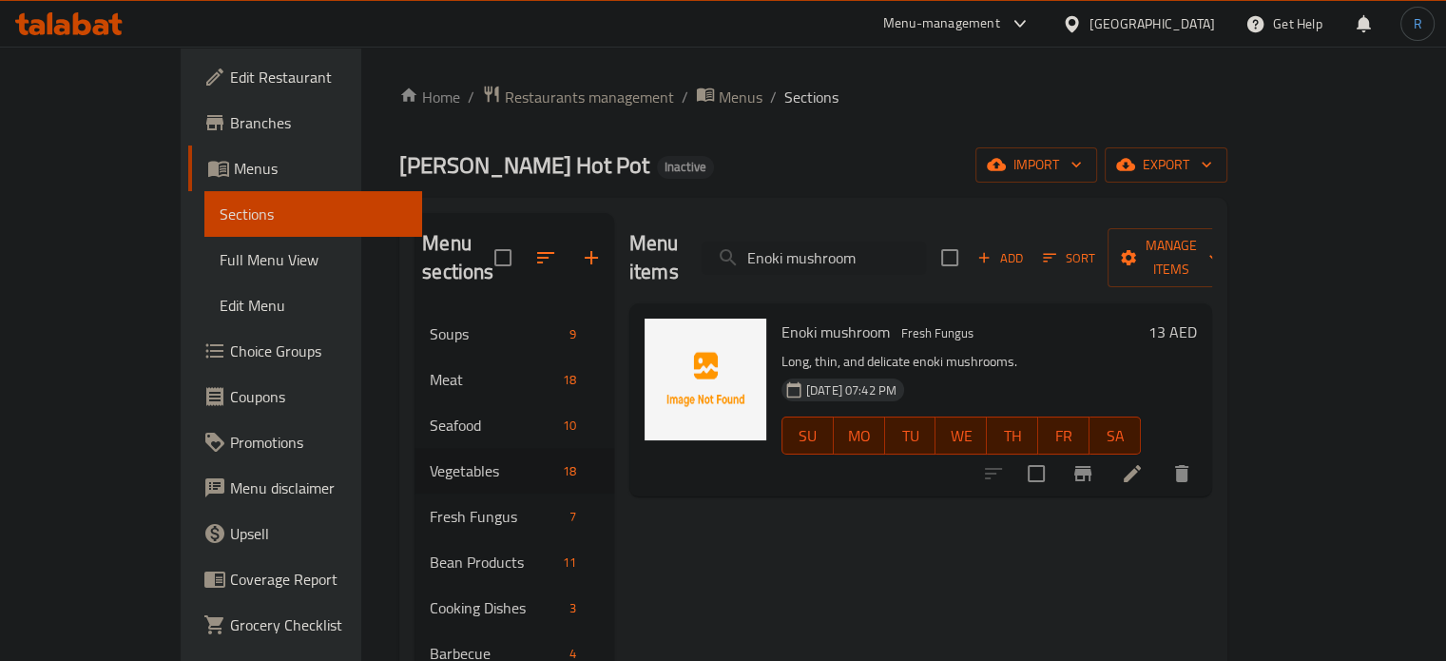
type input "Enoki mushroom"
click at [1159, 456] on li at bounding box center [1132, 473] width 53 height 34
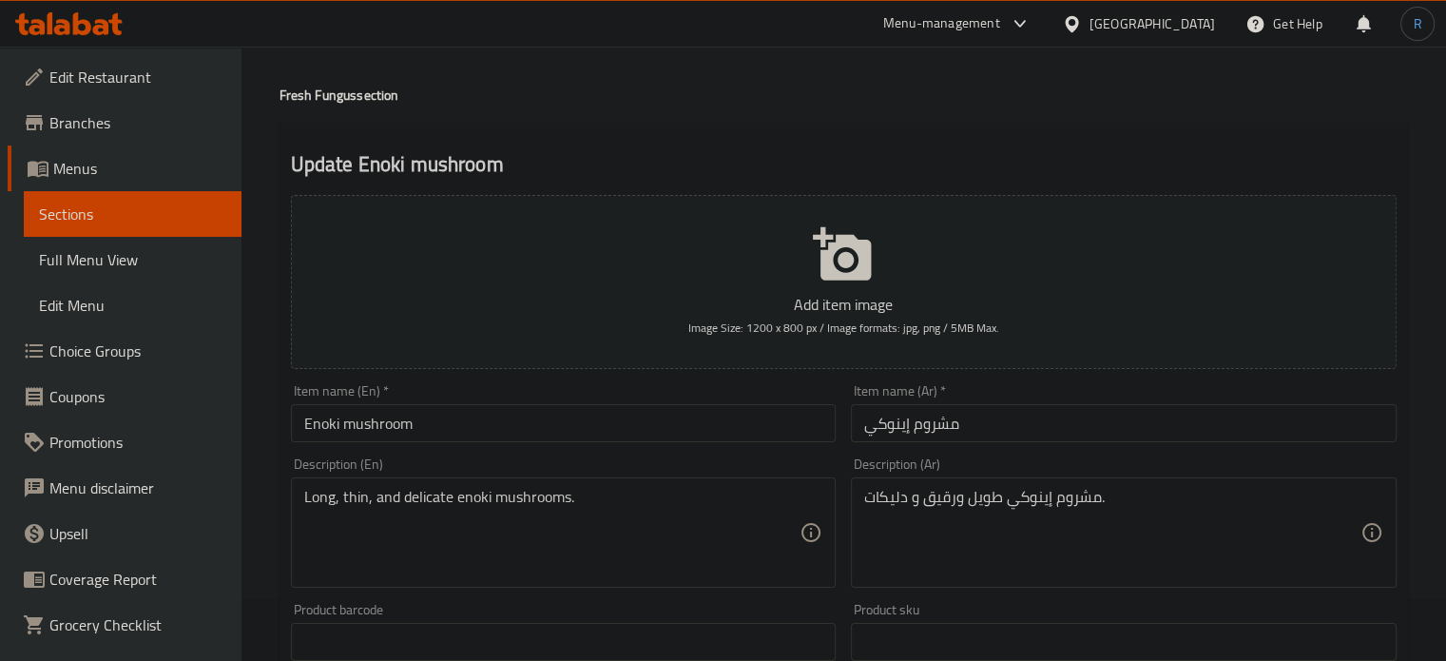
scroll to position [95, 0]
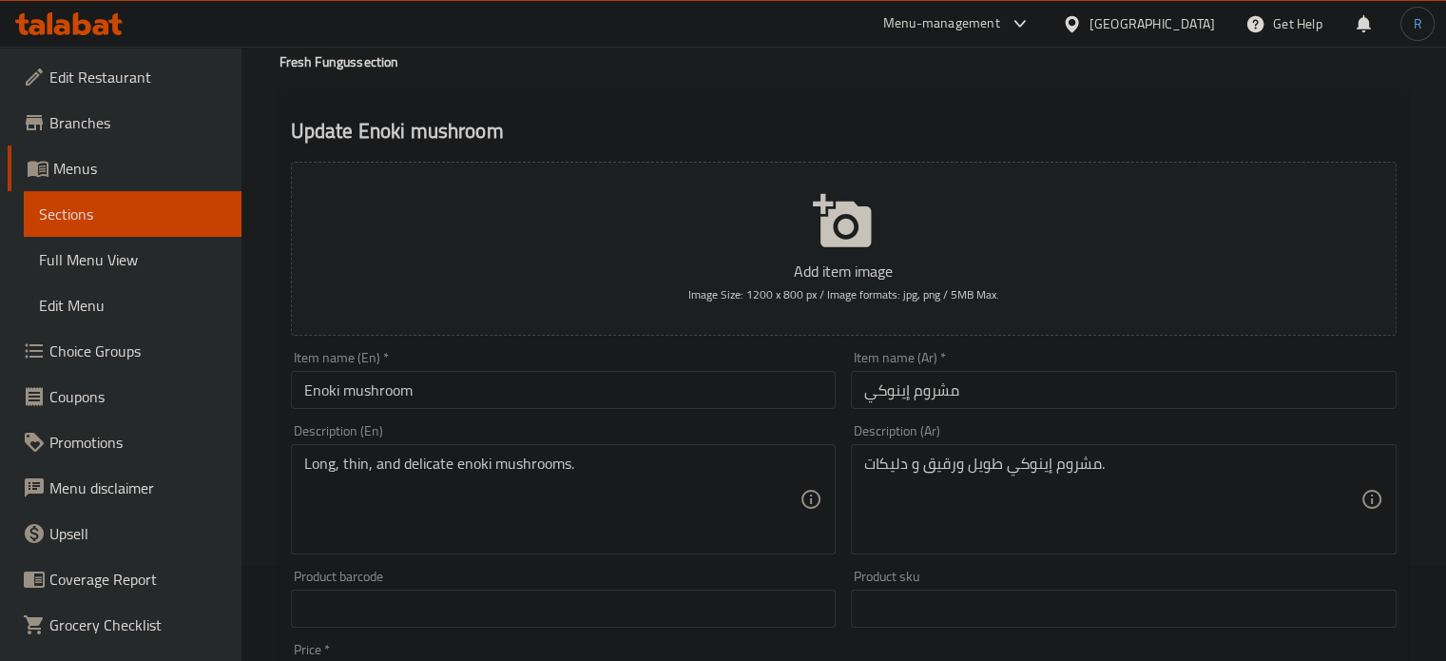
click at [890, 474] on textarea "مشروم إينوكي طويل ورقيق و دليكات." at bounding box center [1112, 499] width 496 height 90
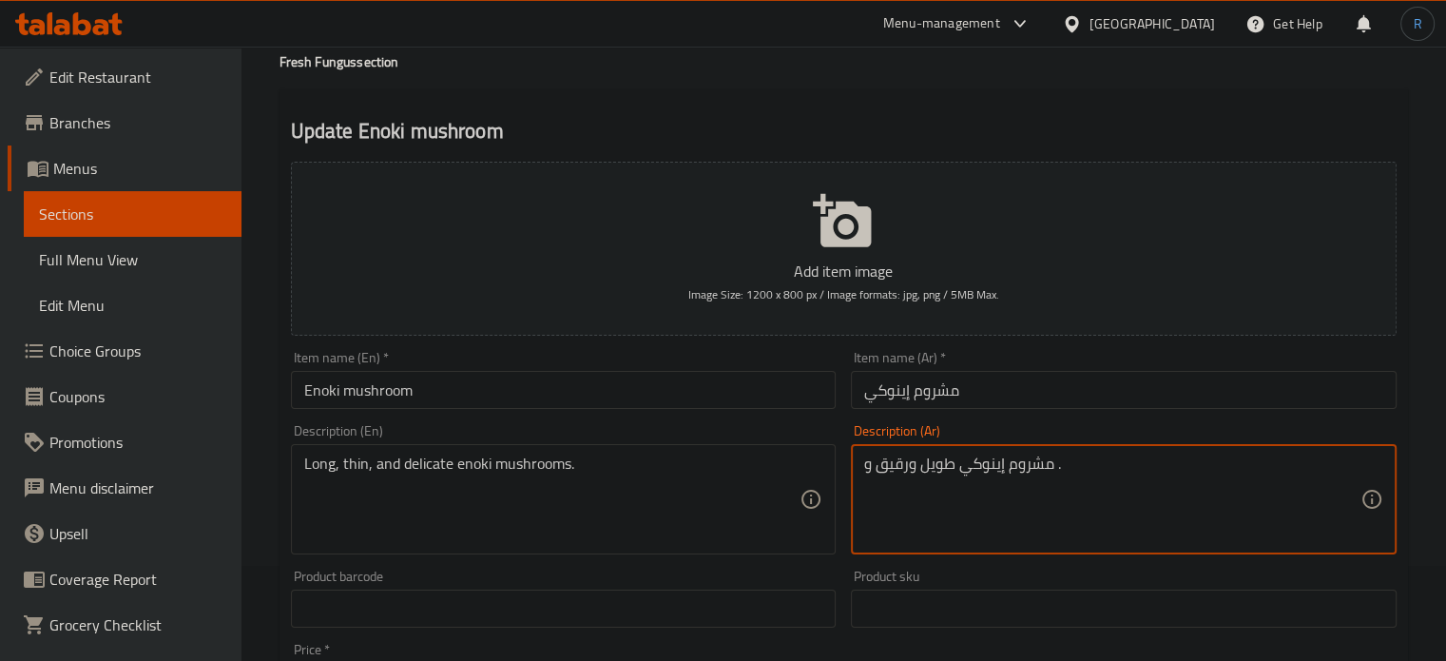
drag, startPoint x: 877, startPoint y: 473, endPoint x: 849, endPoint y: 473, distance: 27.6
click at [849, 473] on div "Description (Ar) مشروم إينوكي طويل ورقيق و . Description (Ar)" at bounding box center [1123, 488] width 561 height 145
click at [1217, 467] on textarea "مشروم إينوكي طويل ورقيق ." at bounding box center [1112, 499] width 496 height 90
type textarea "مشروم إينوكي طويل رفيع ورقيق ."
click at [1026, 373] on input "مشروم إينوكي" at bounding box center [1124, 390] width 546 height 38
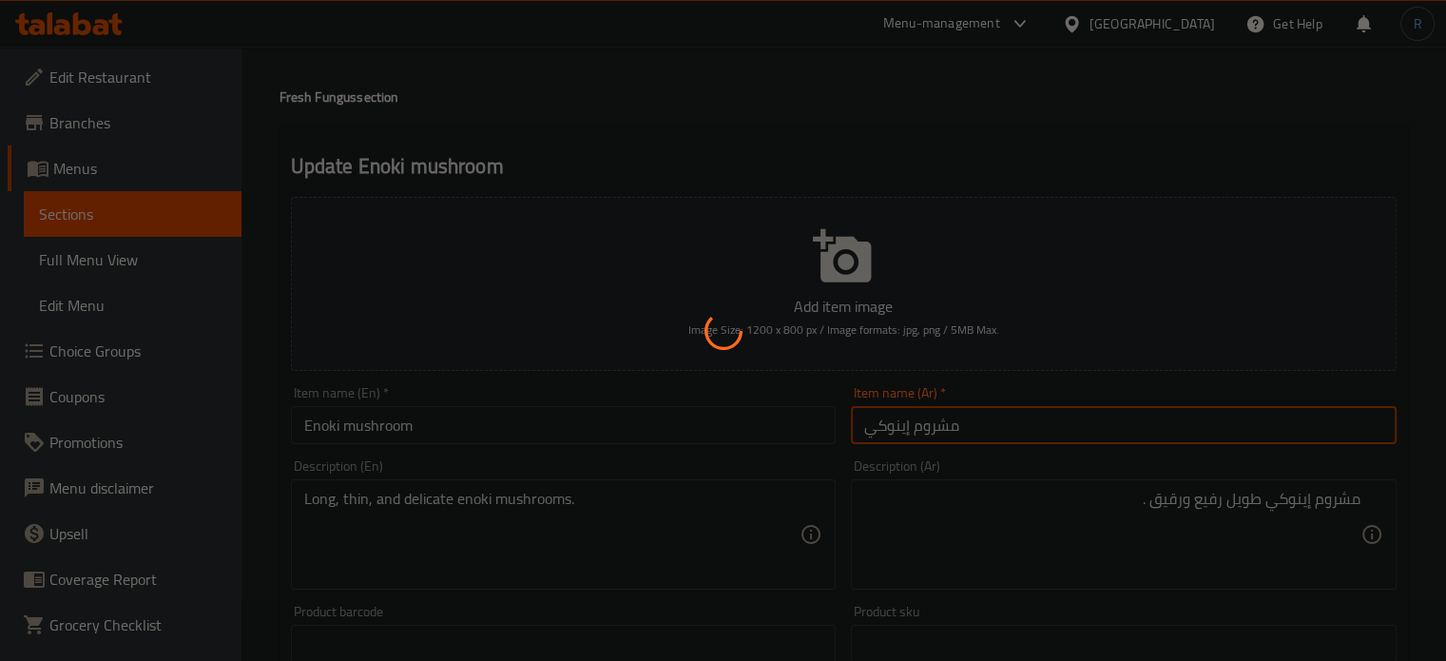
scroll to position [0, 0]
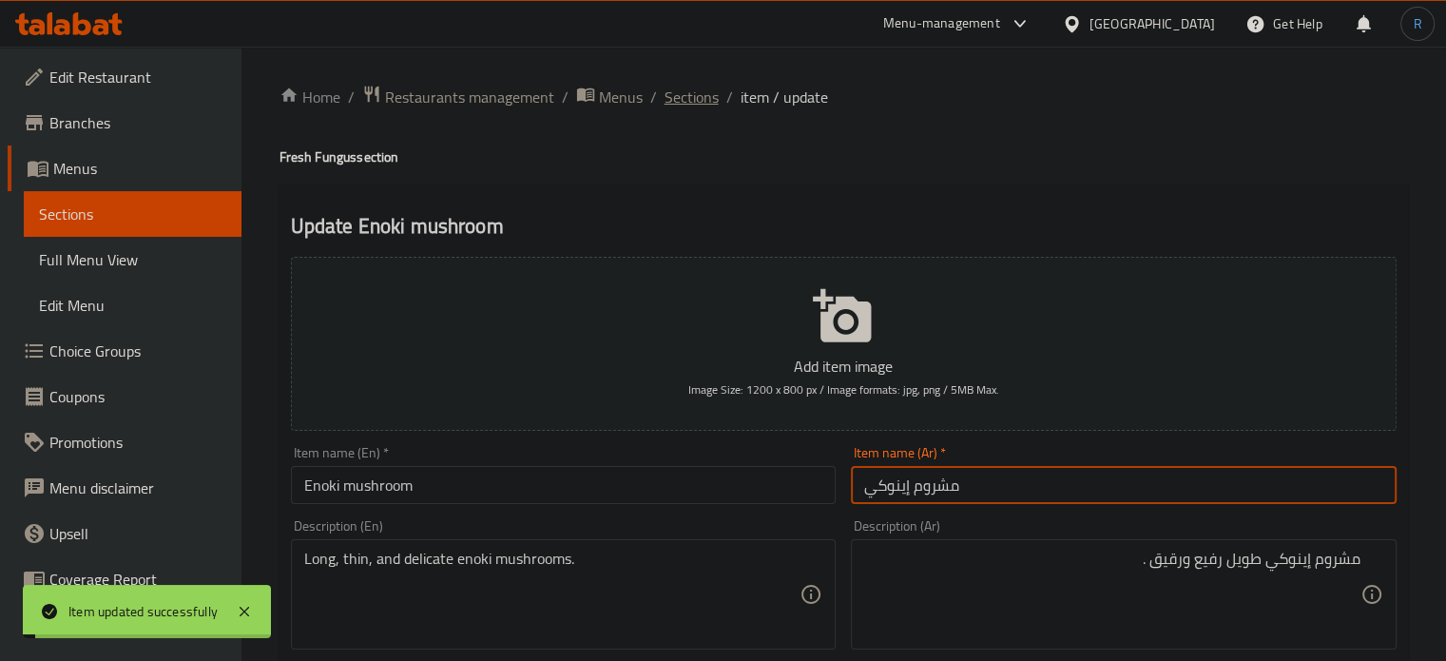
click at [681, 92] on span "Sections" at bounding box center [692, 97] width 54 height 23
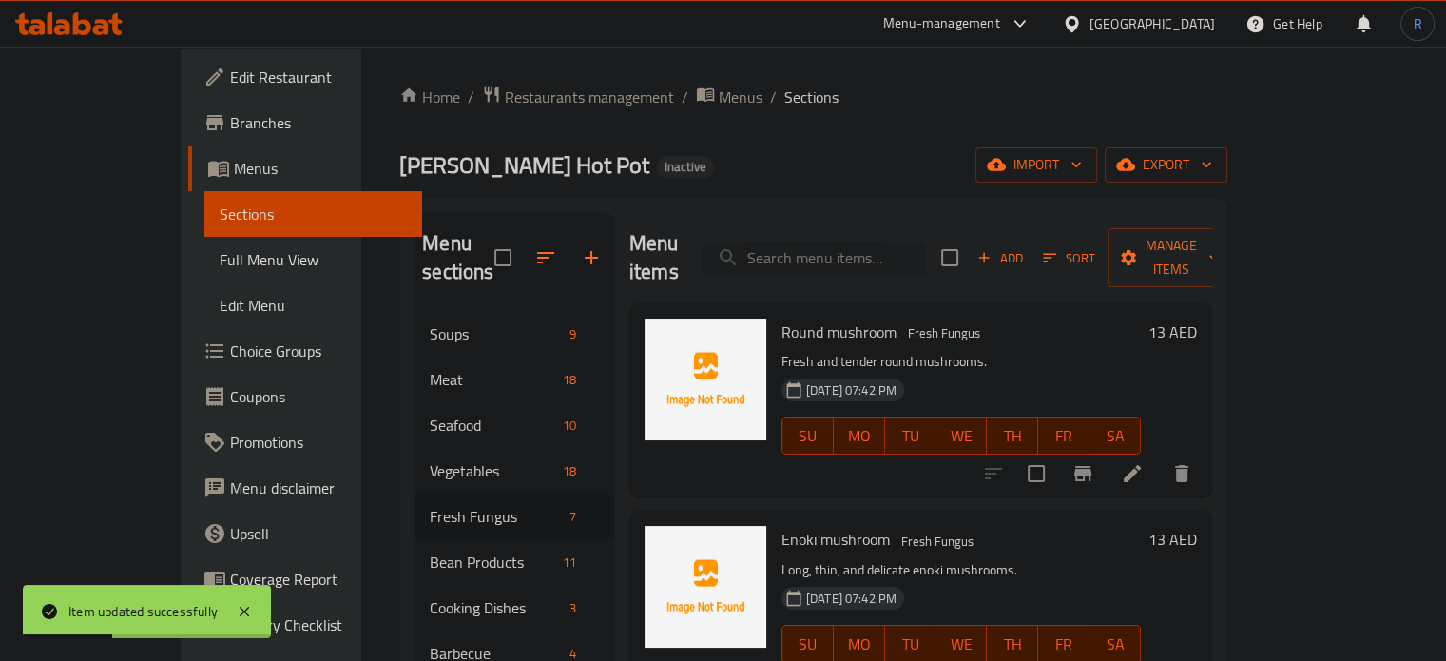
click at [905, 247] on input "search" at bounding box center [814, 258] width 224 height 33
type input "ر"
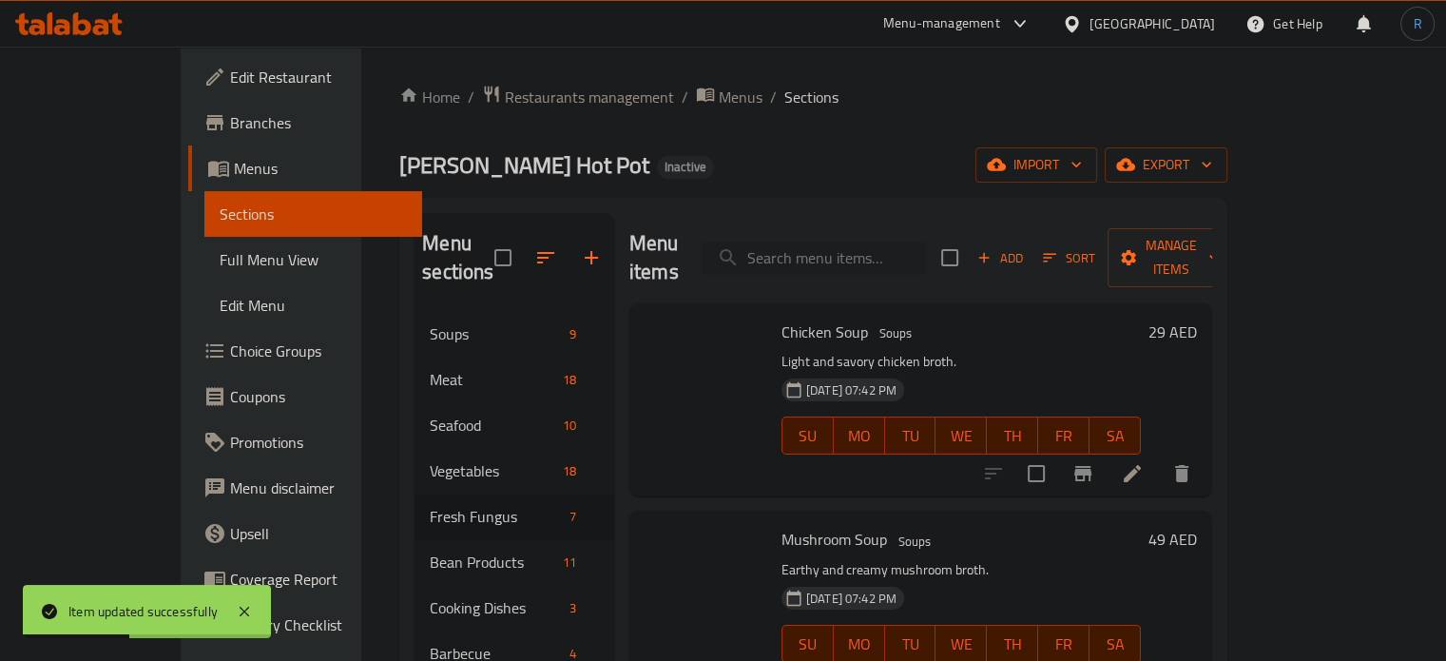
paste input "King Oyster Mushroom"
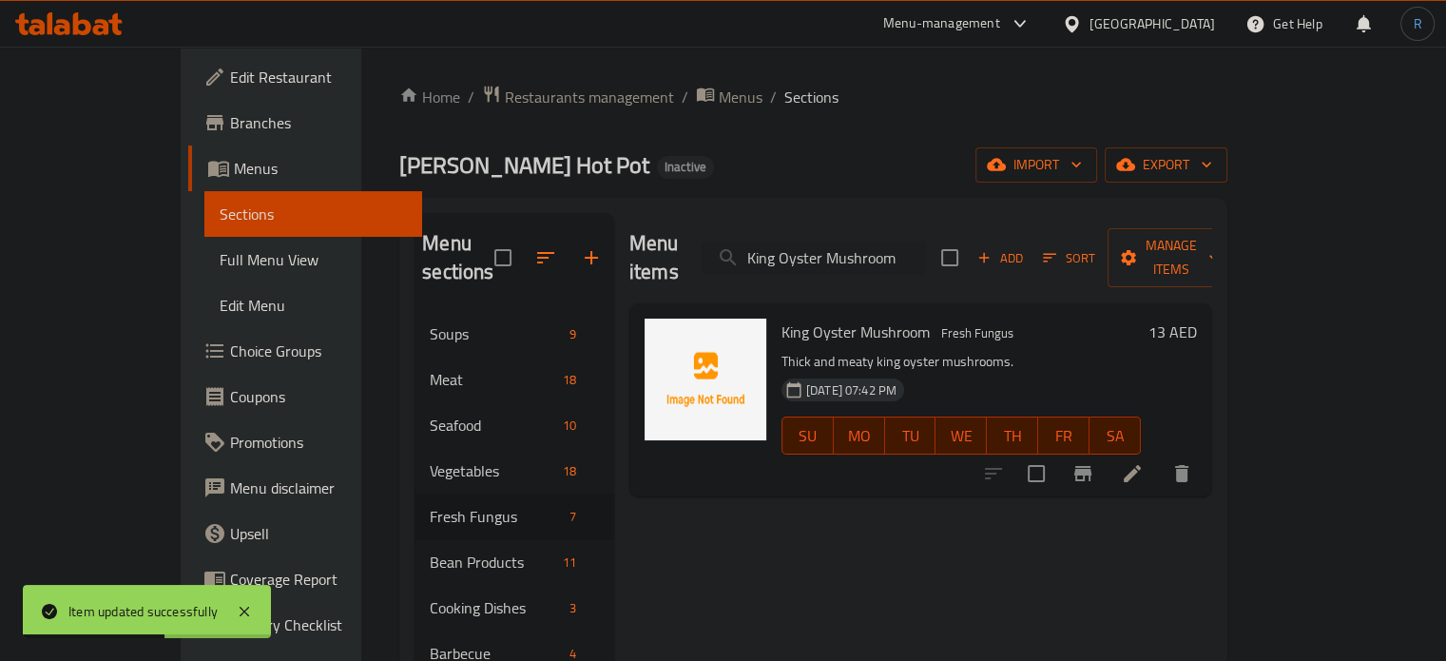
type input "King Oyster Mushroom"
click at [1144, 462] on icon at bounding box center [1132, 473] width 23 height 23
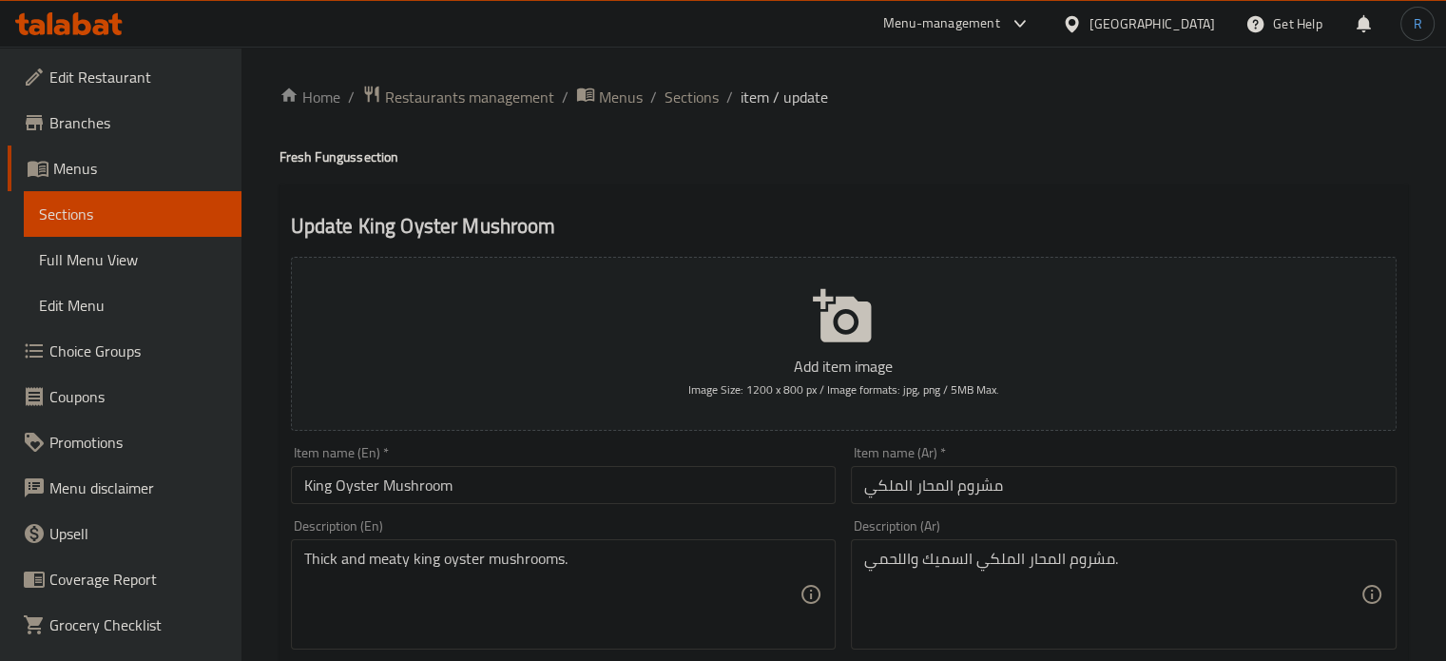
click at [900, 496] on input "مشروم المحار الملكي" at bounding box center [1124, 485] width 546 height 38
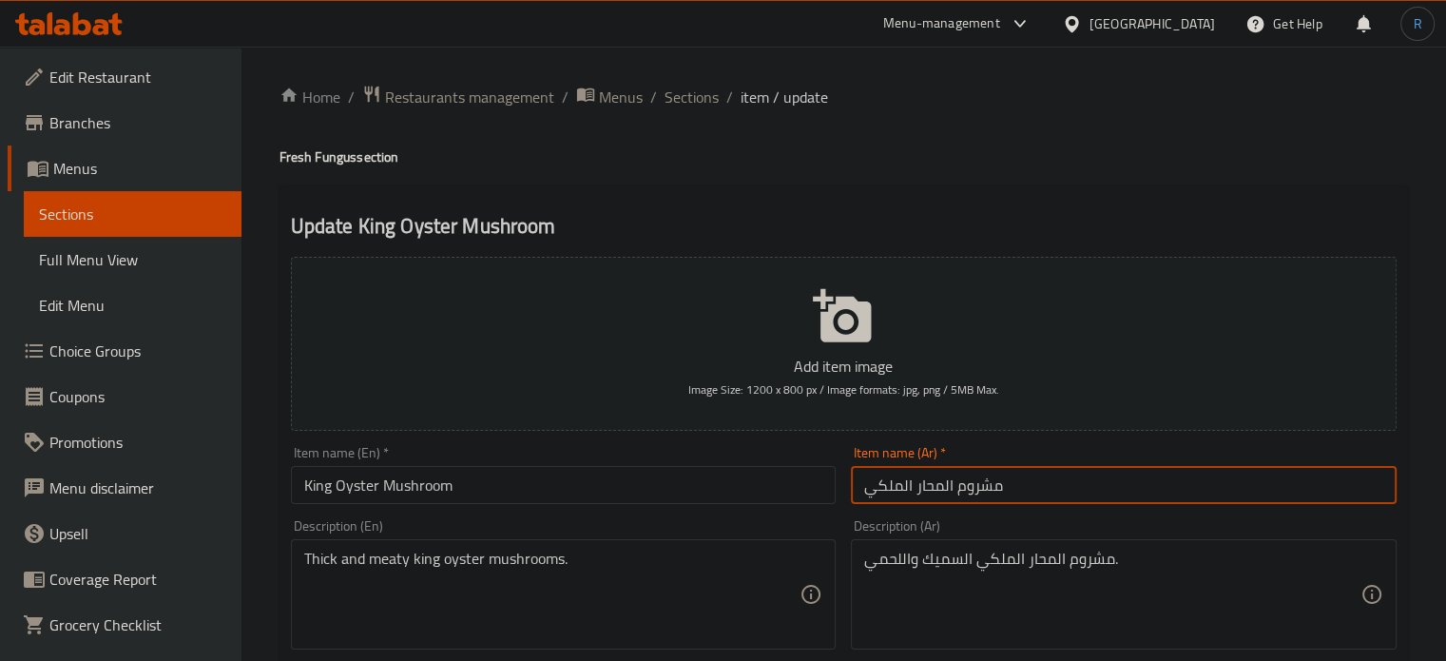
click at [900, 496] on input "مشروم المحار الملكي" at bounding box center [1124, 485] width 546 height 38
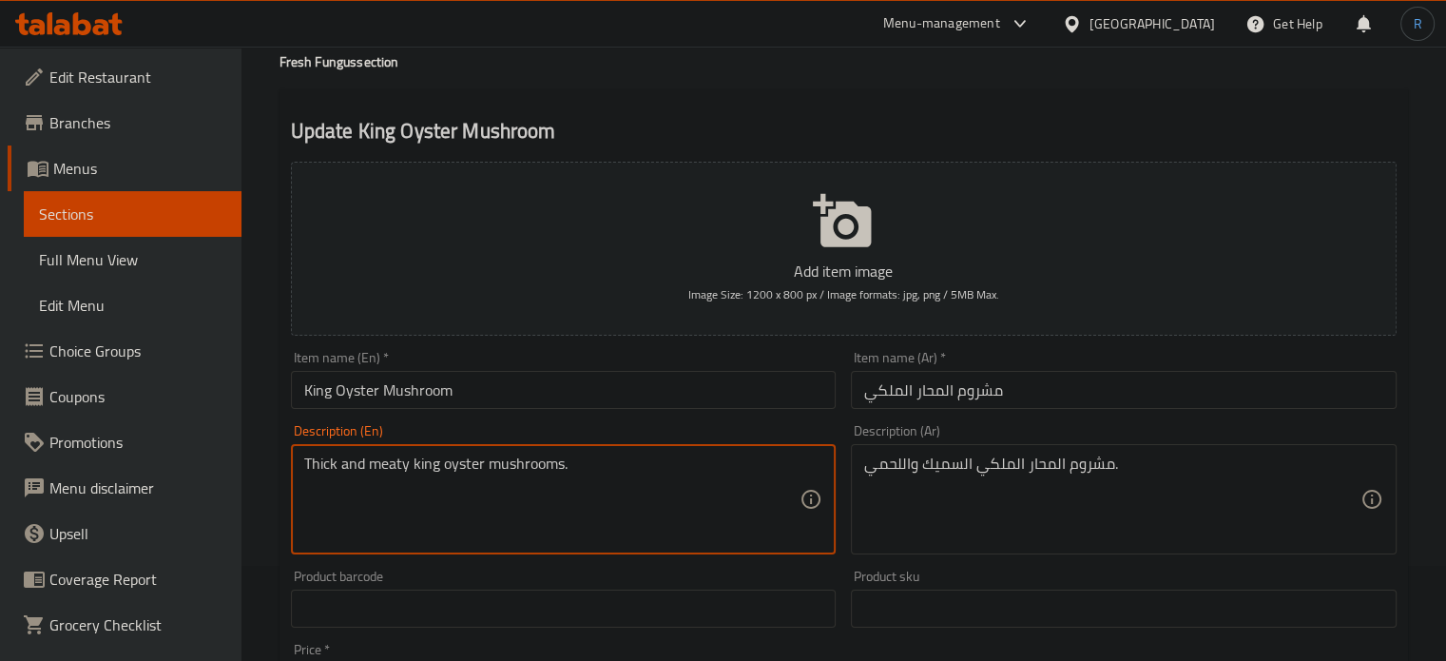
click at [544, 467] on textarea "Thick and meaty king oyster mushrooms." at bounding box center [552, 499] width 496 height 90
click at [882, 391] on input "مشروم المحار الملكي" at bounding box center [1124, 390] width 546 height 38
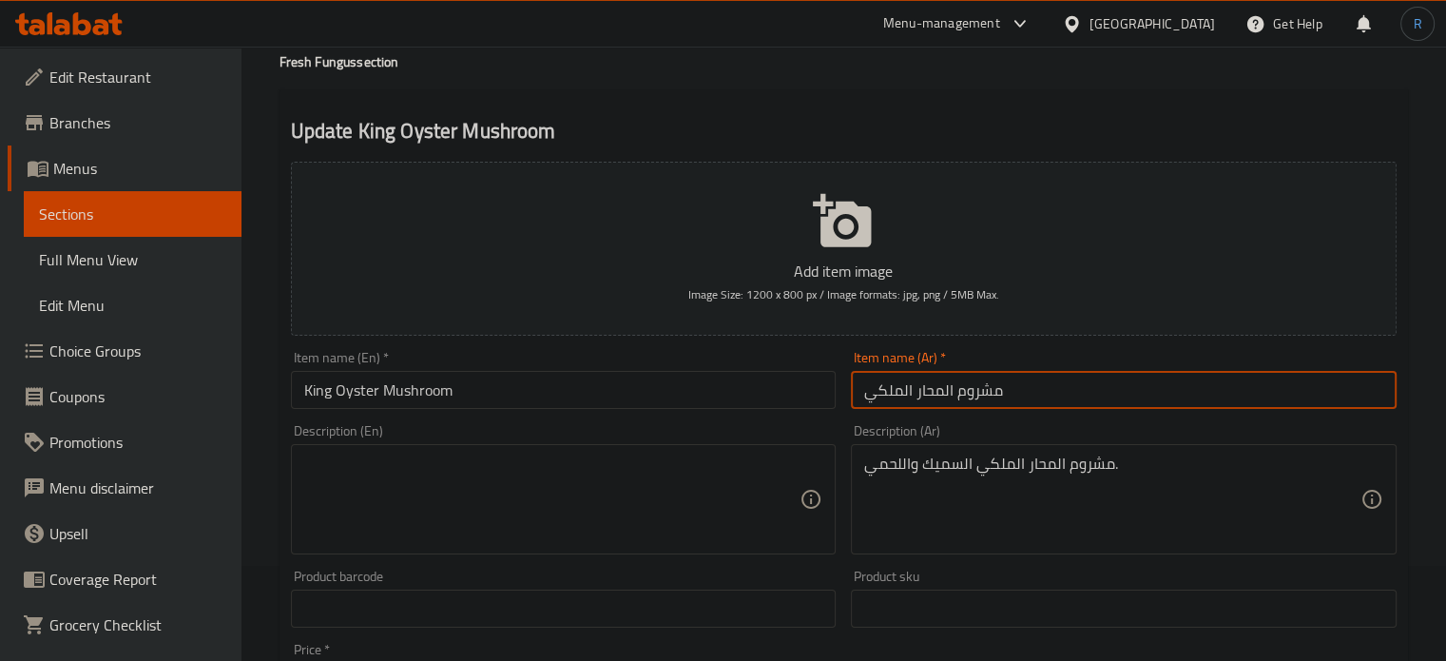
click at [882, 391] on input "مشروم المحار الملكي" at bounding box center [1124, 390] width 546 height 38
click at [493, 403] on input "King Oyster Mushroom" at bounding box center [564, 390] width 546 height 38
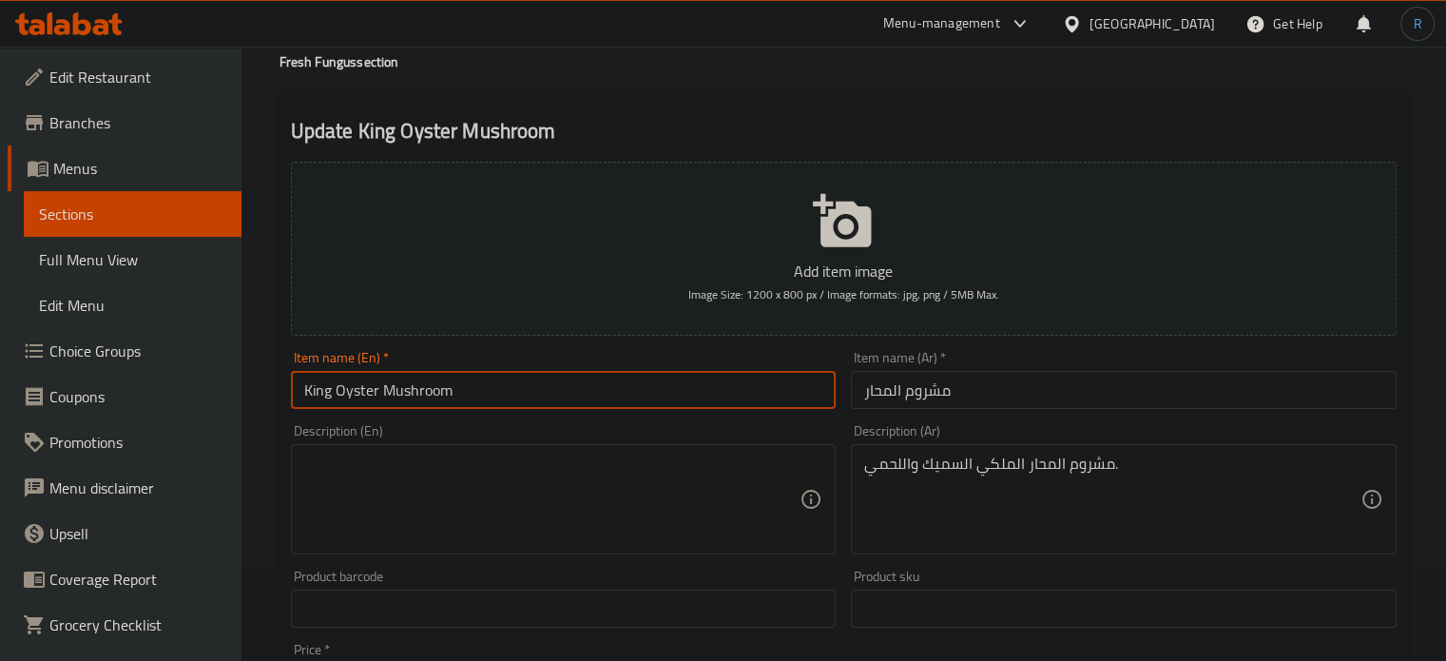
click at [493, 403] on input "King Oyster Mushroom" at bounding box center [564, 390] width 546 height 38
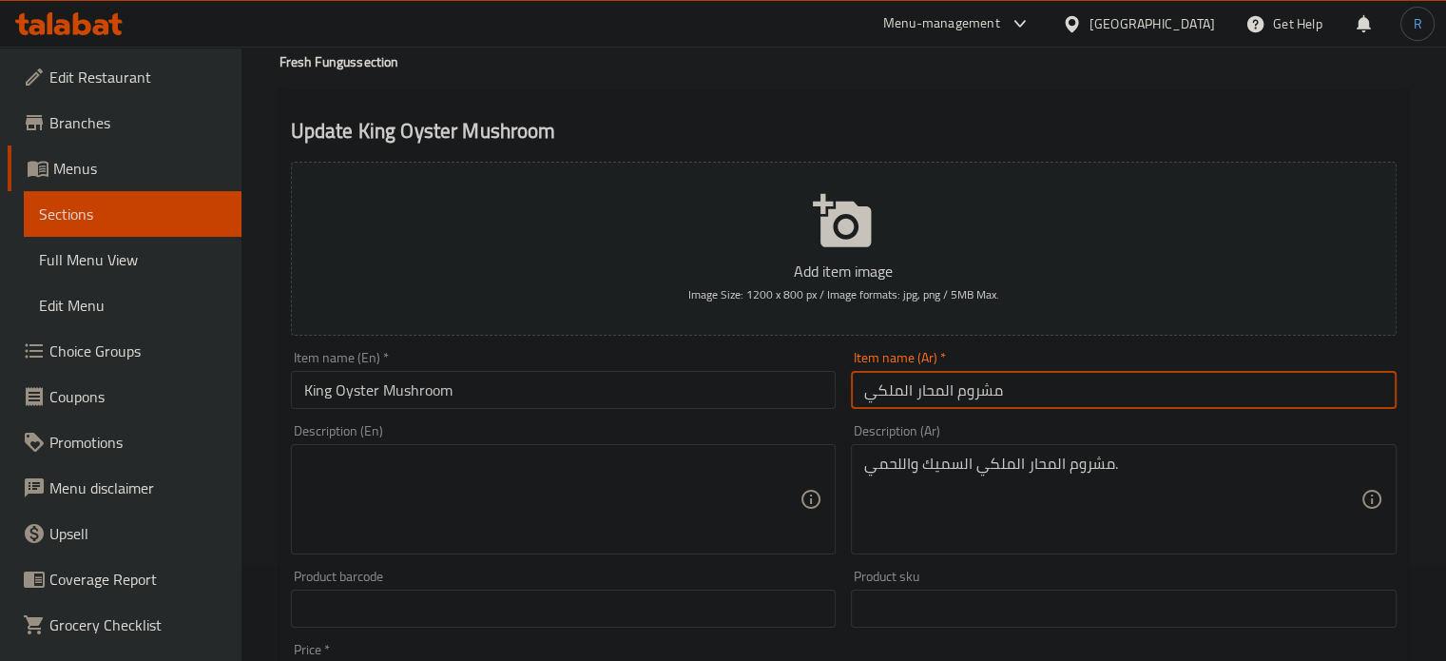
type input "مشروم المحار الملكي"
click at [996, 471] on textarea "مشروم المحار الملكي السميك واللحمي." at bounding box center [1112, 499] width 496 height 90
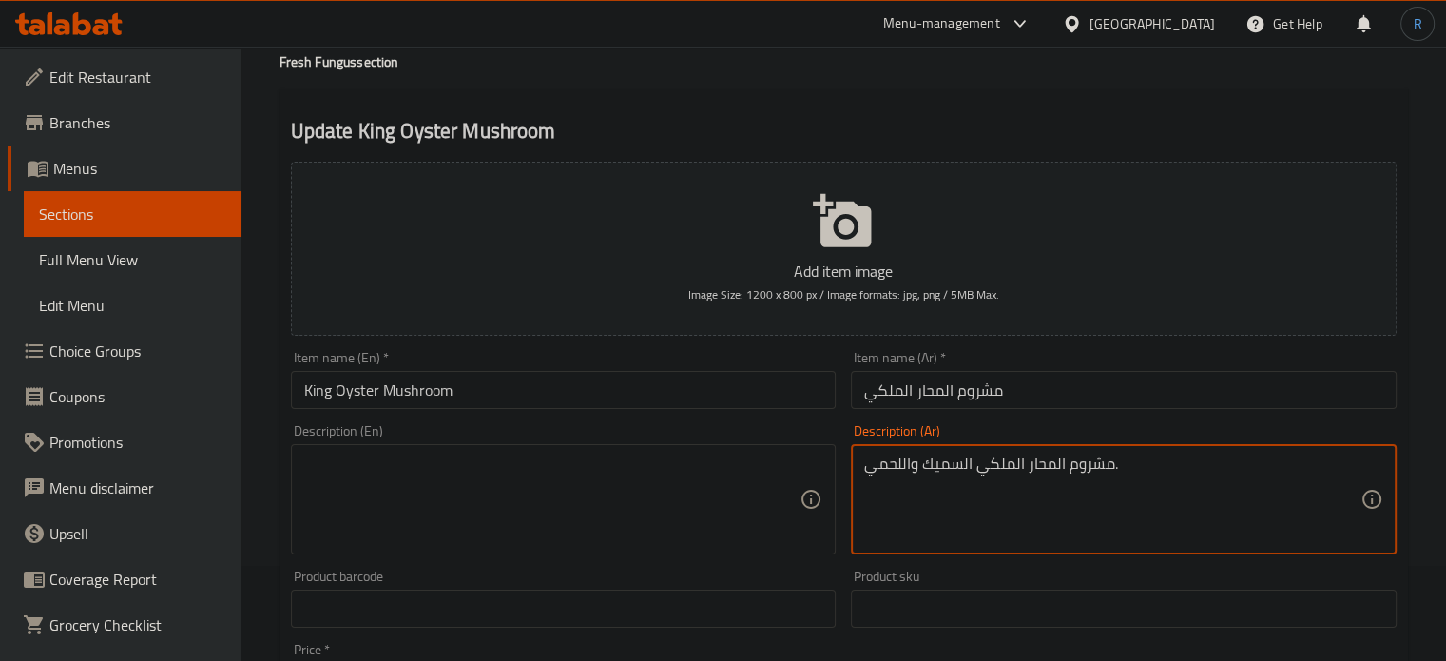
click at [996, 471] on textarea "مشروم المحار الملكي السميك واللحمي." at bounding box center [1112, 499] width 496 height 90
click at [689, 385] on input "King Oyster Mushroom" at bounding box center [564, 390] width 546 height 38
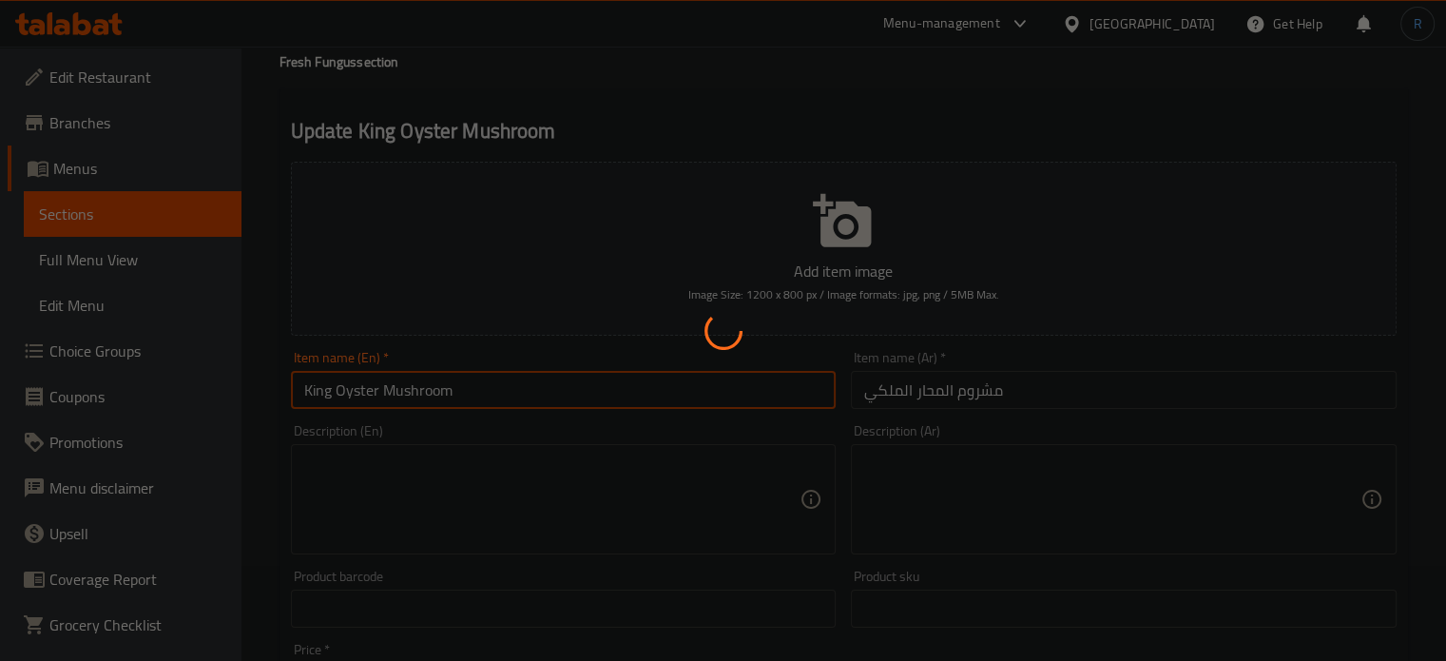
scroll to position [0, 0]
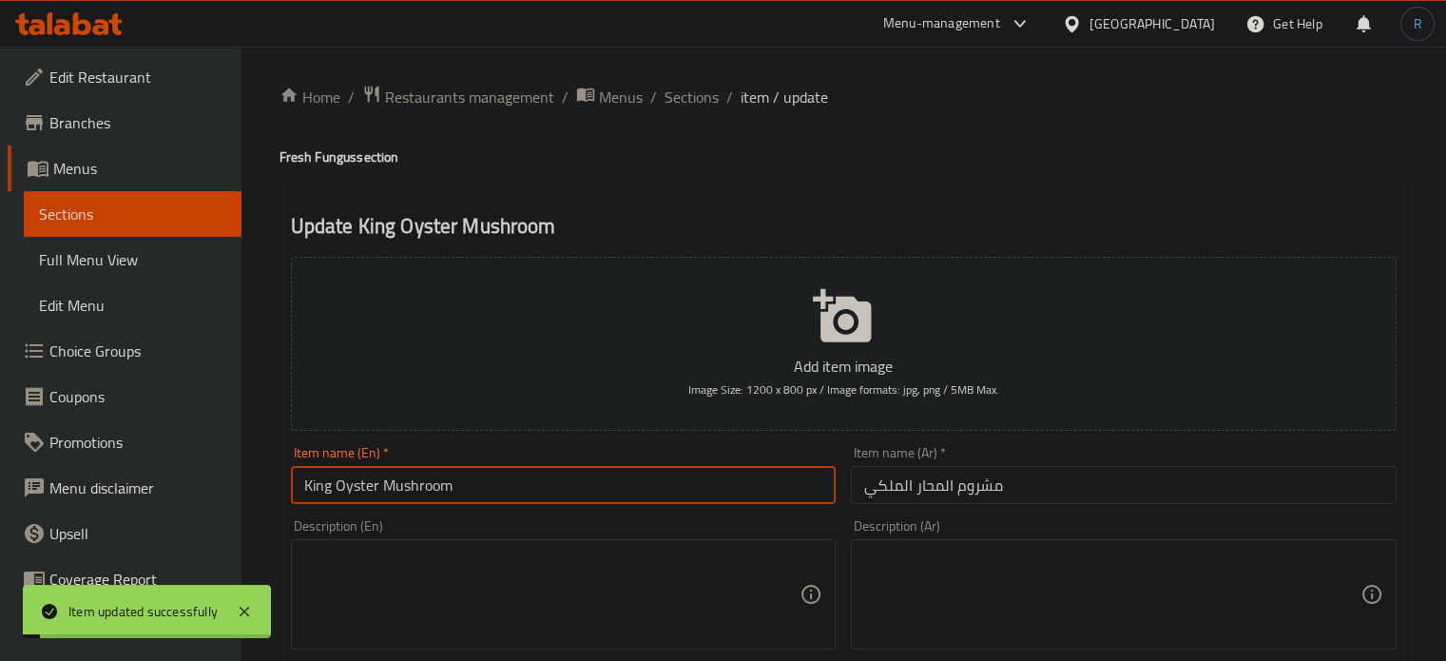
click at [494, 493] on input "King Oyster Mushroom" at bounding box center [564, 485] width 546 height 38
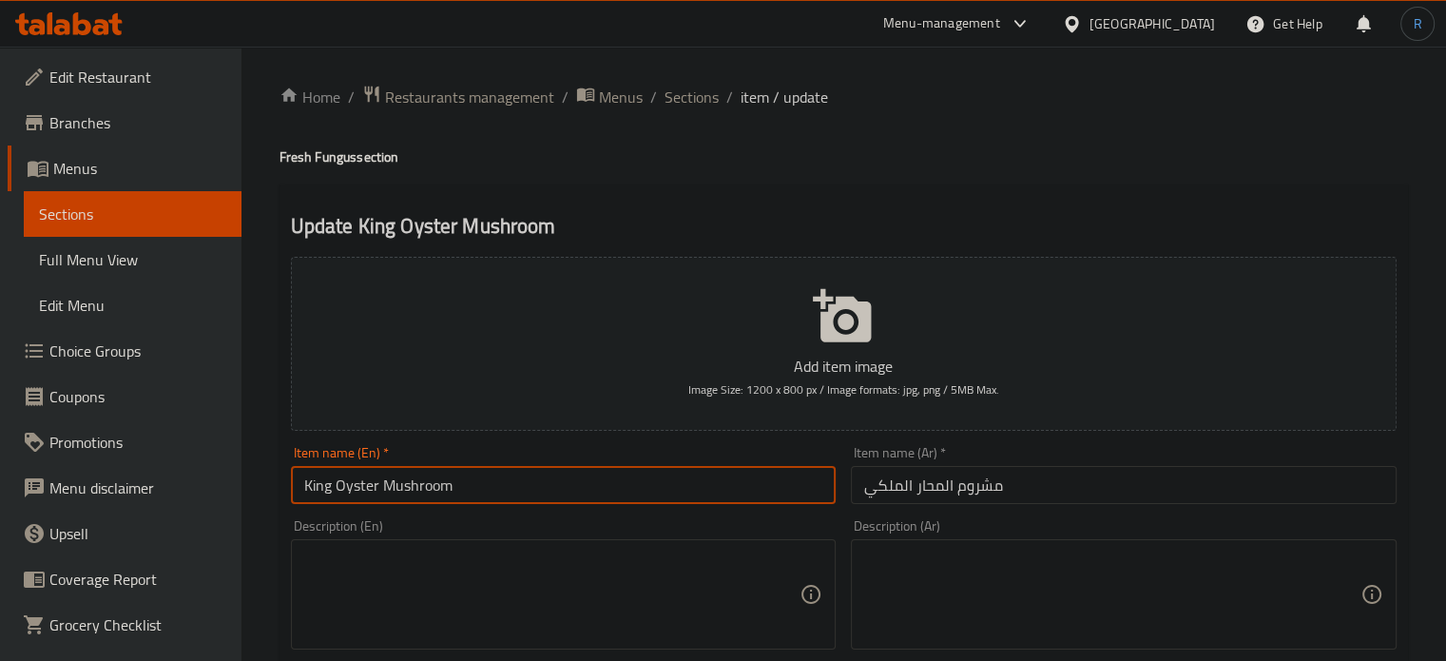
click at [511, 491] on input "King Oyster Mushroom" at bounding box center [564, 485] width 546 height 38
drag, startPoint x: 451, startPoint y: 486, endPoint x: 338, endPoint y: 487, distance: 112.2
click at [338, 487] on input "King Oyster Mushroom" at bounding box center [564, 485] width 546 height 38
click at [590, 493] on input "King Oyster Mushroom" at bounding box center [564, 485] width 546 height 38
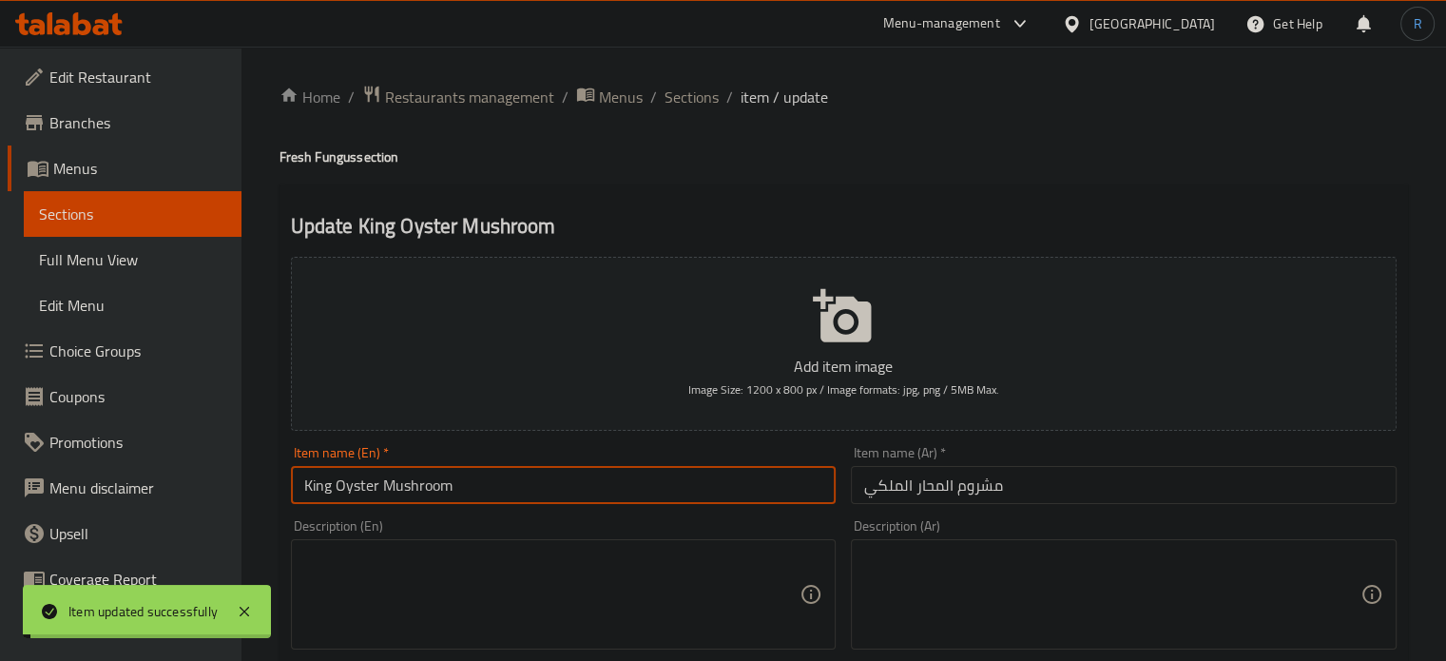
click at [681, 98] on span "Sections" at bounding box center [692, 97] width 54 height 23
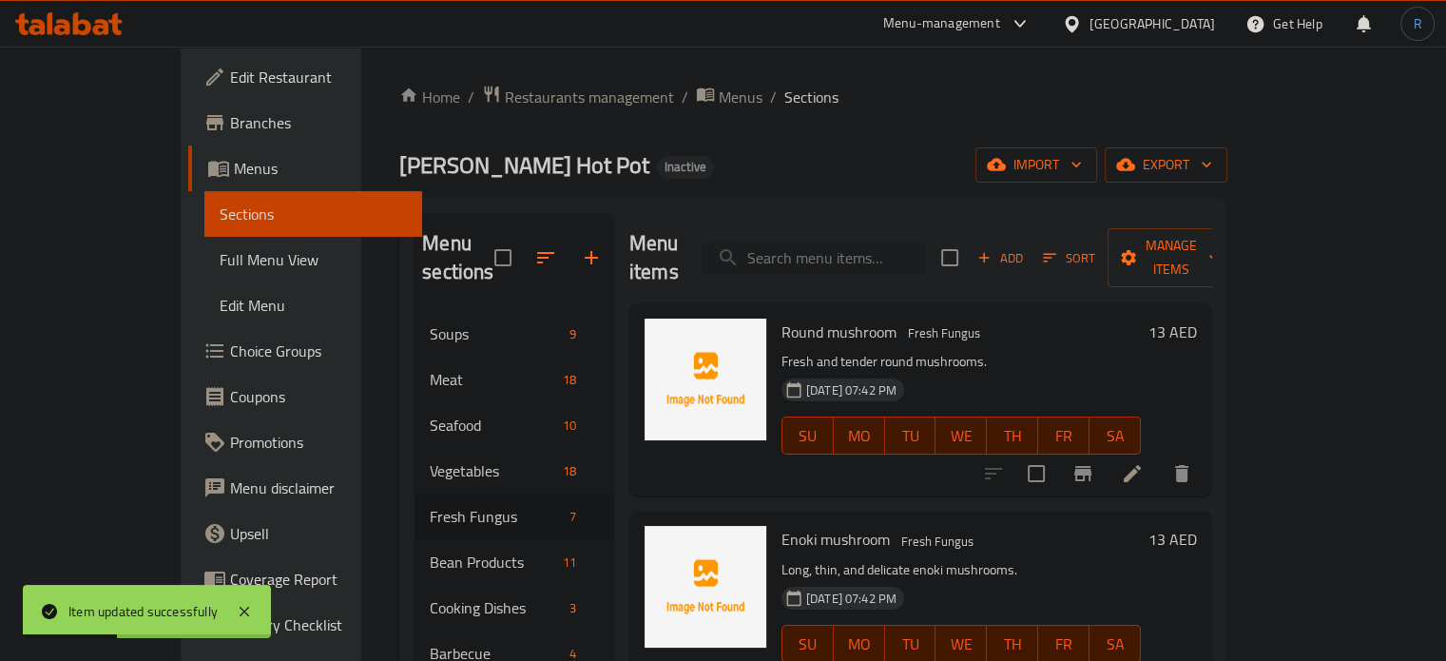
click at [848, 248] on input "search" at bounding box center [814, 258] width 224 height 33
paste input "Oyster Mushroom"
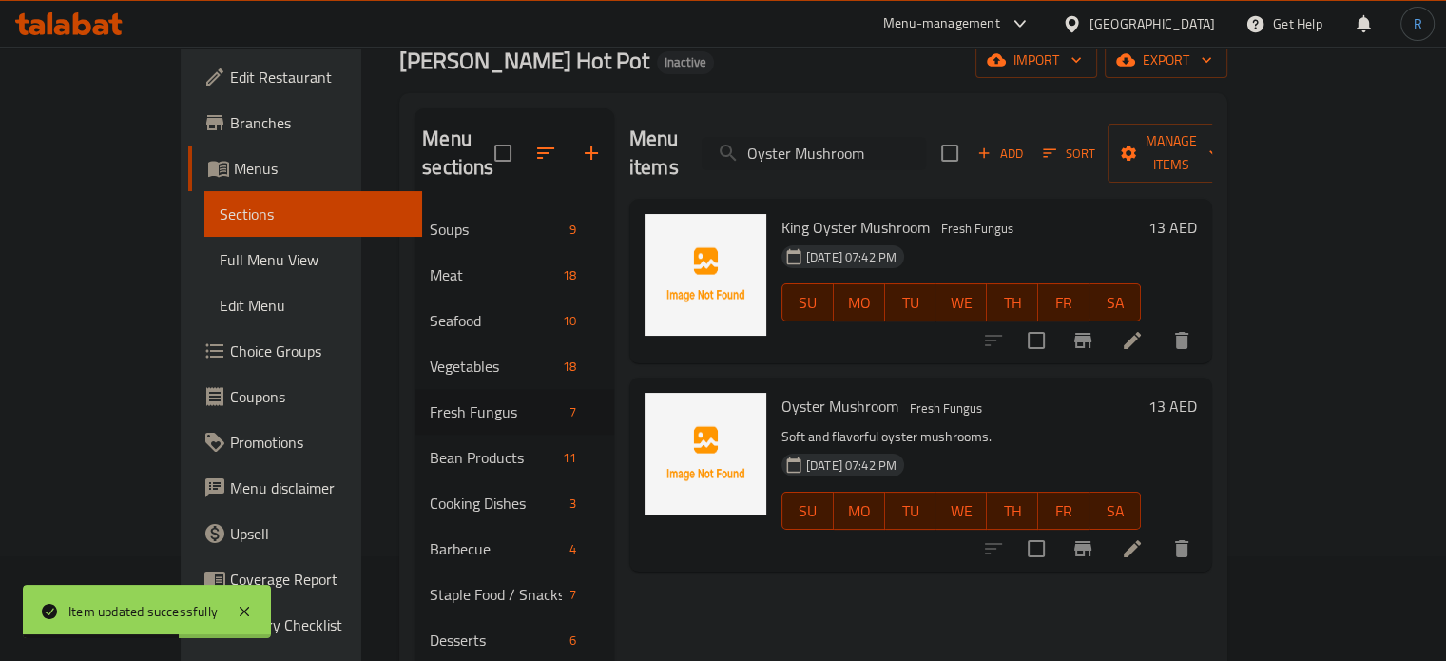
scroll to position [190, 0]
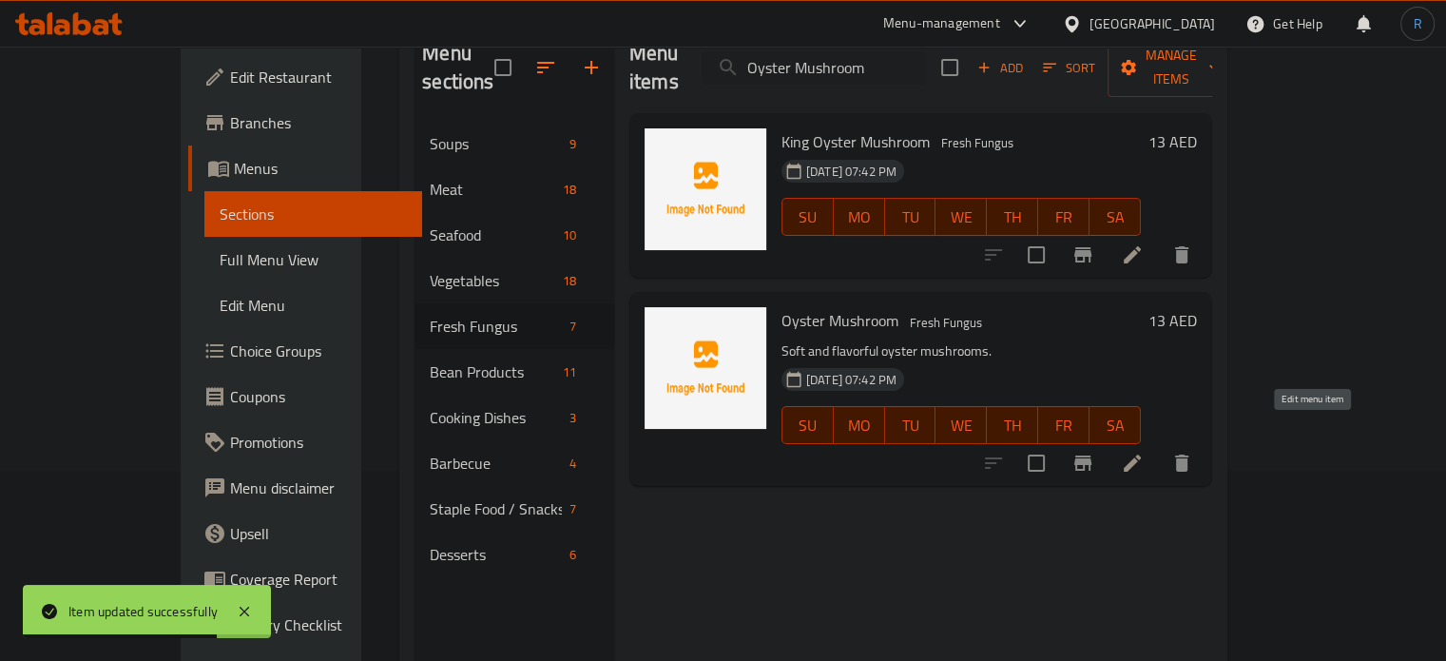
type input "Oyster Mushroom"
click at [1144, 452] on icon at bounding box center [1132, 463] width 23 height 23
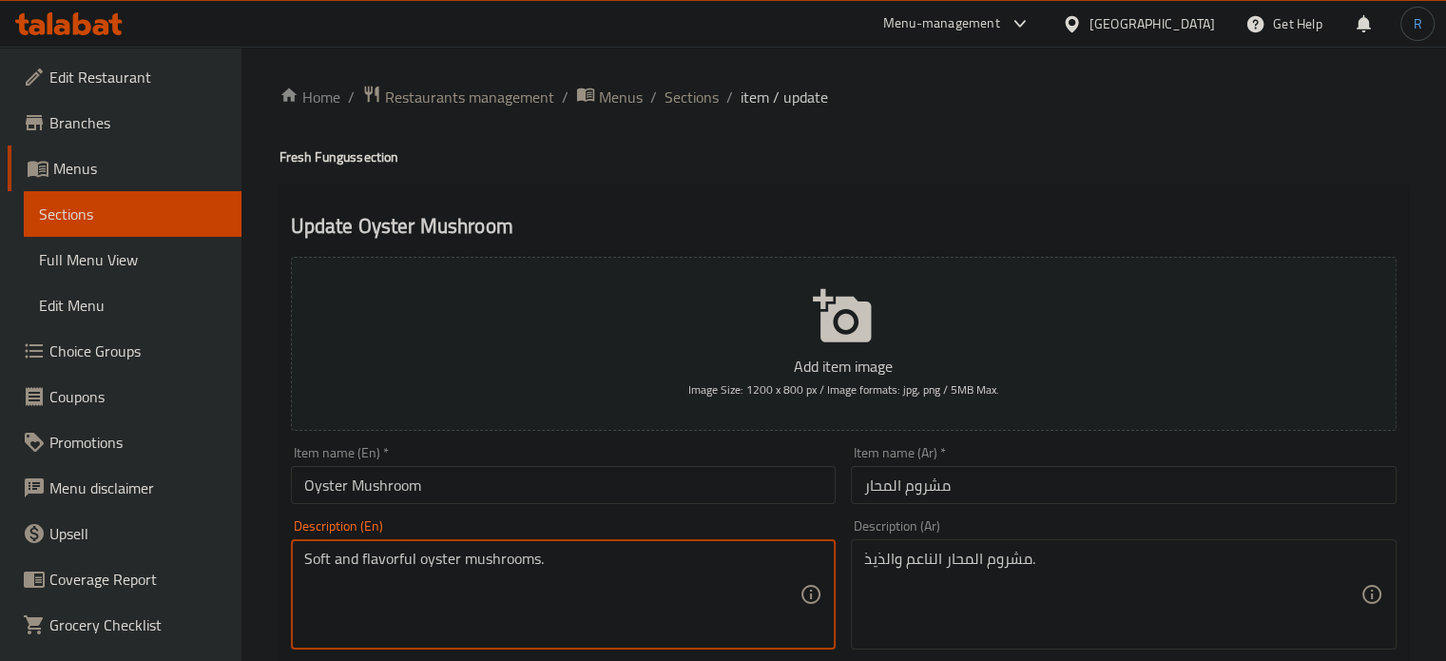
click at [388, 565] on textarea "Soft and flavorful oyster mushrooms." at bounding box center [552, 595] width 496 height 90
type textarea "Soft oyster mushrooms."
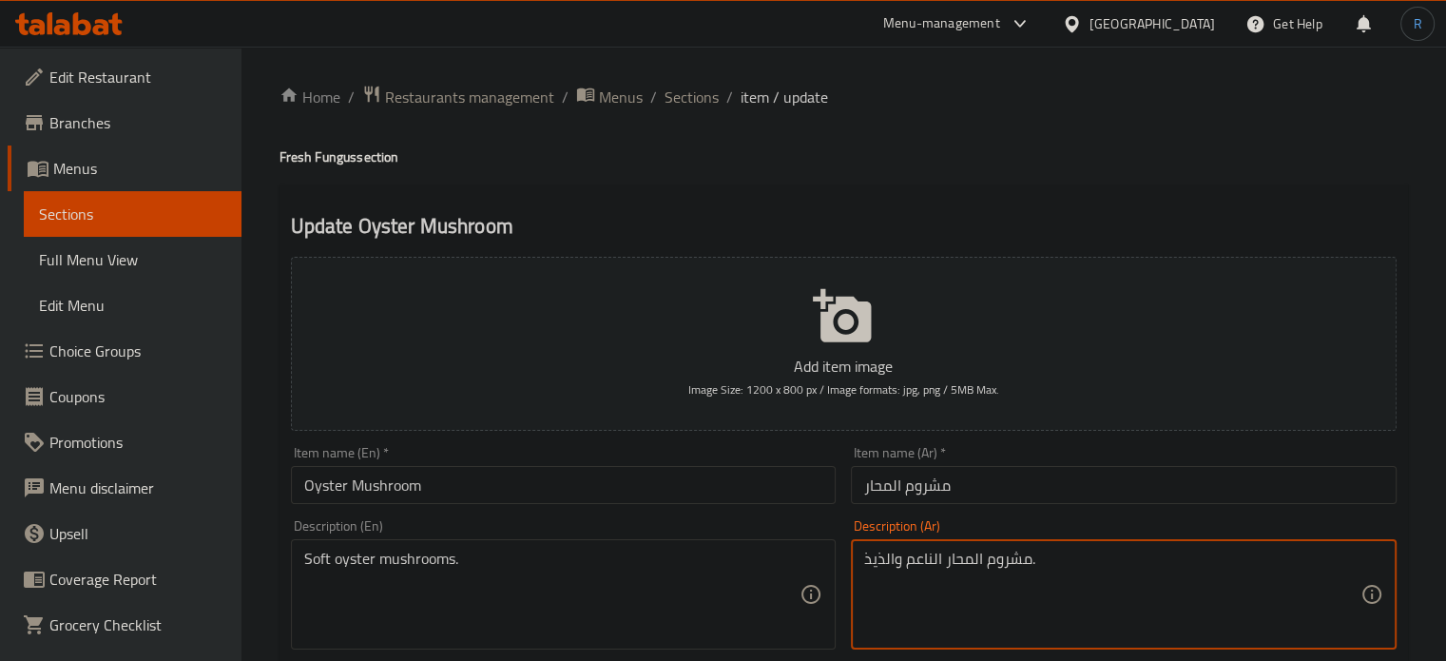
click at [874, 570] on textarea "مشروم المحار الناعم والذيذ." at bounding box center [1112, 595] width 496 height 90
type textarea "مشروم المحار الناعم."
click at [745, 484] on input "Oyster Mushroom" at bounding box center [564, 485] width 546 height 38
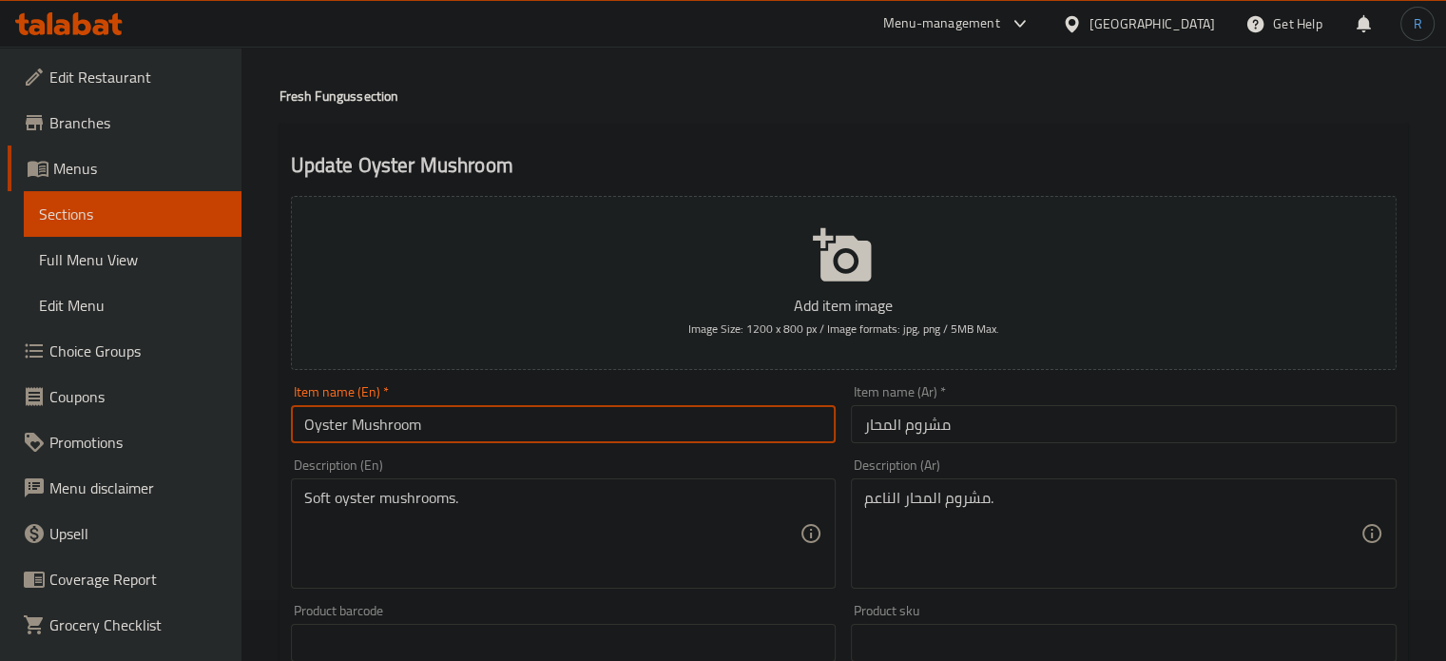
scroll to position [95, 0]
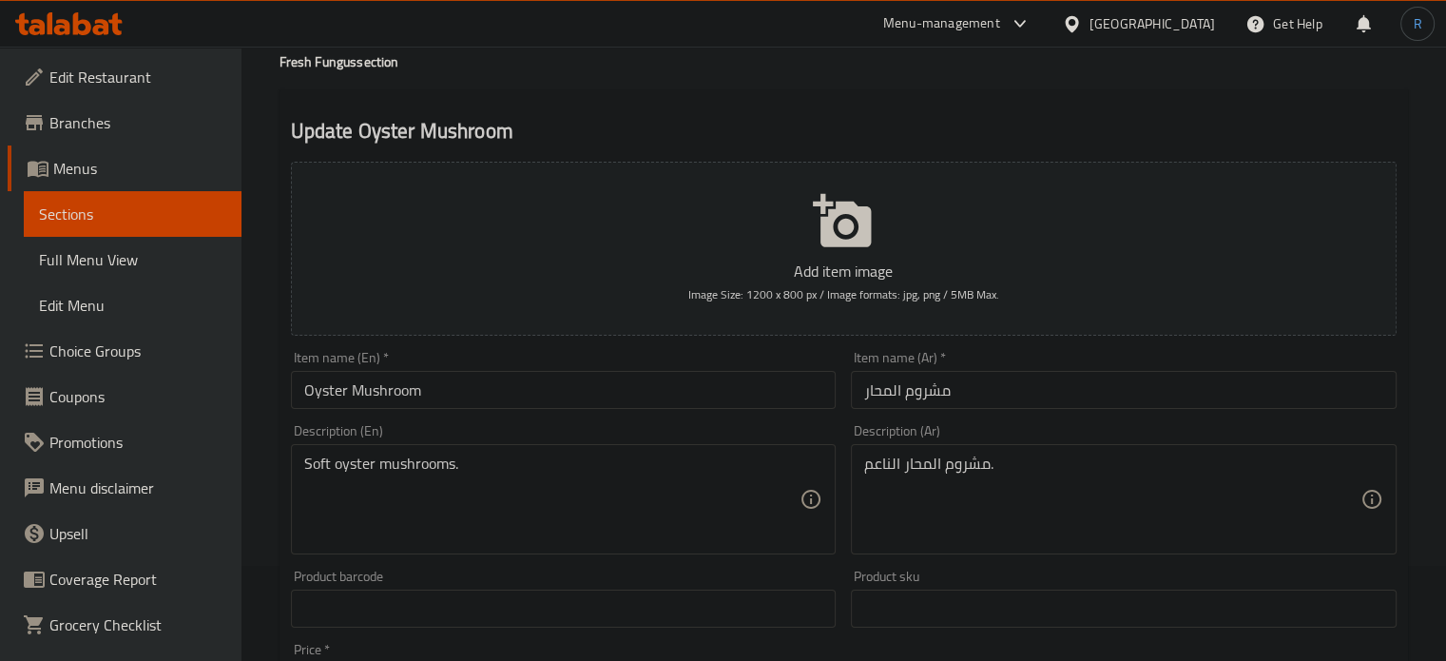
drag, startPoint x: 1104, startPoint y: 113, endPoint x: 1046, endPoint y: 111, distance: 58.0
click at [1104, 113] on div "Update Oyster Mushroom Add item image Image Size: 1200 x 800 px / Image formats…" at bounding box center [844, 642] width 1129 height 1107
click at [715, 399] on input "Oyster Mushroom" at bounding box center [564, 390] width 546 height 38
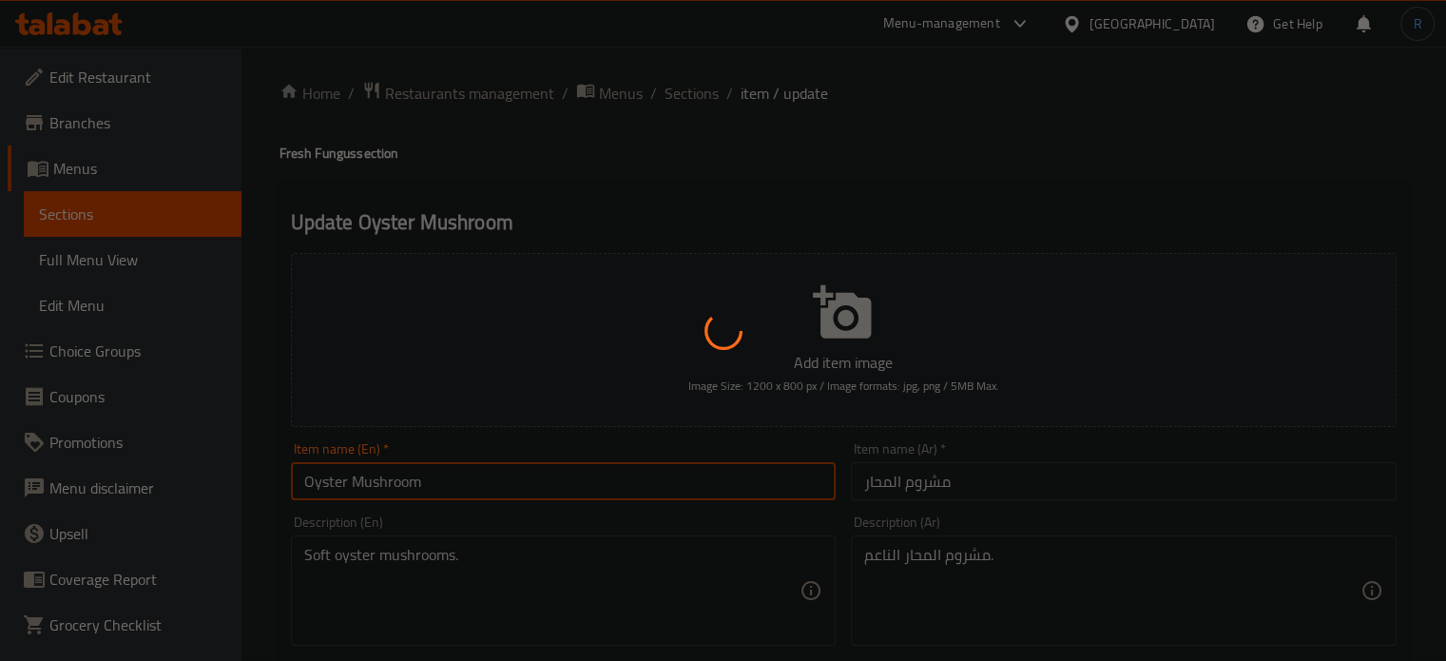
scroll to position [0, 0]
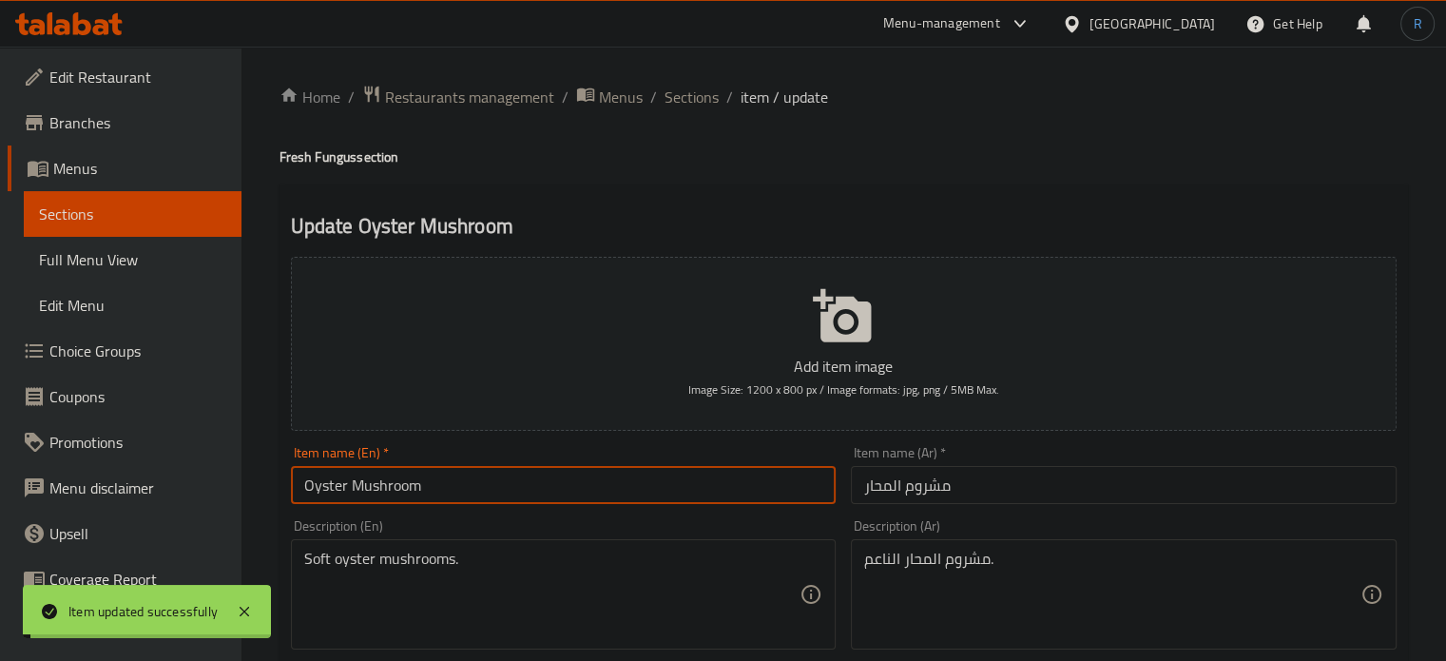
click at [678, 95] on span "Sections" at bounding box center [692, 97] width 54 height 23
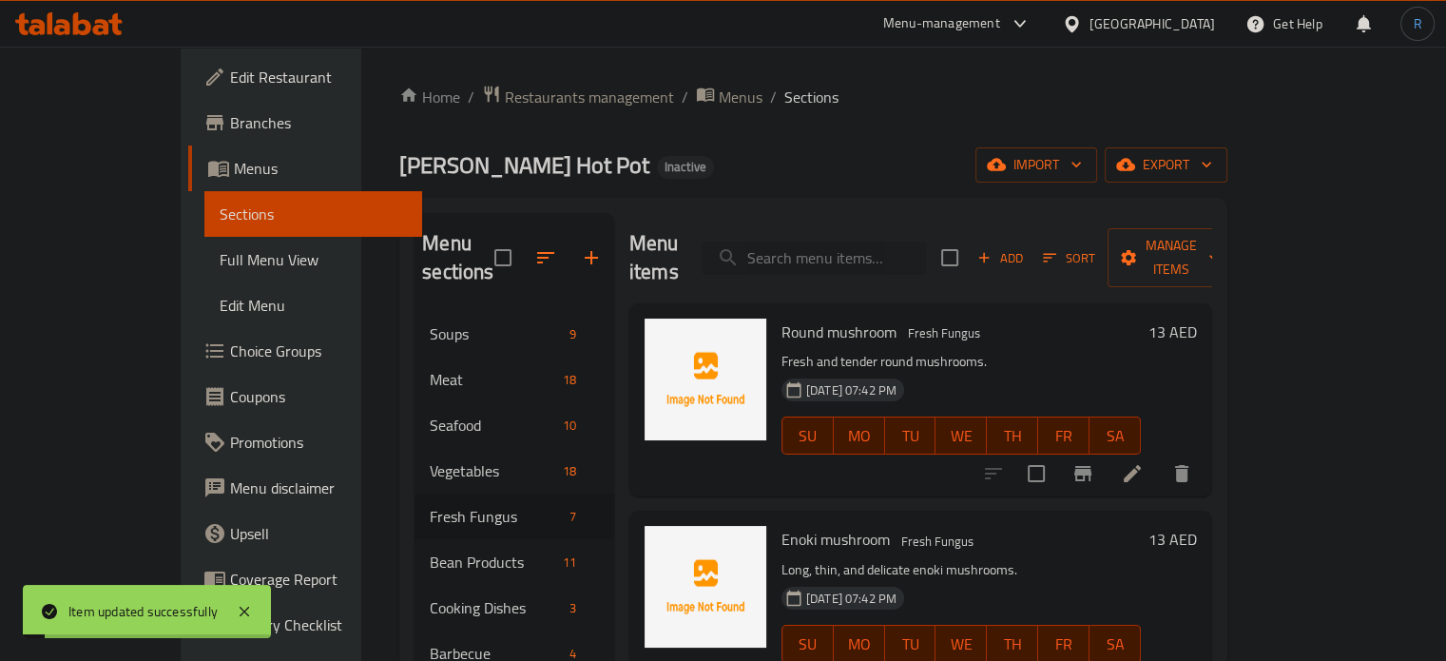
click at [840, 247] on input "search" at bounding box center [814, 258] width 224 height 33
type input "baby ca"
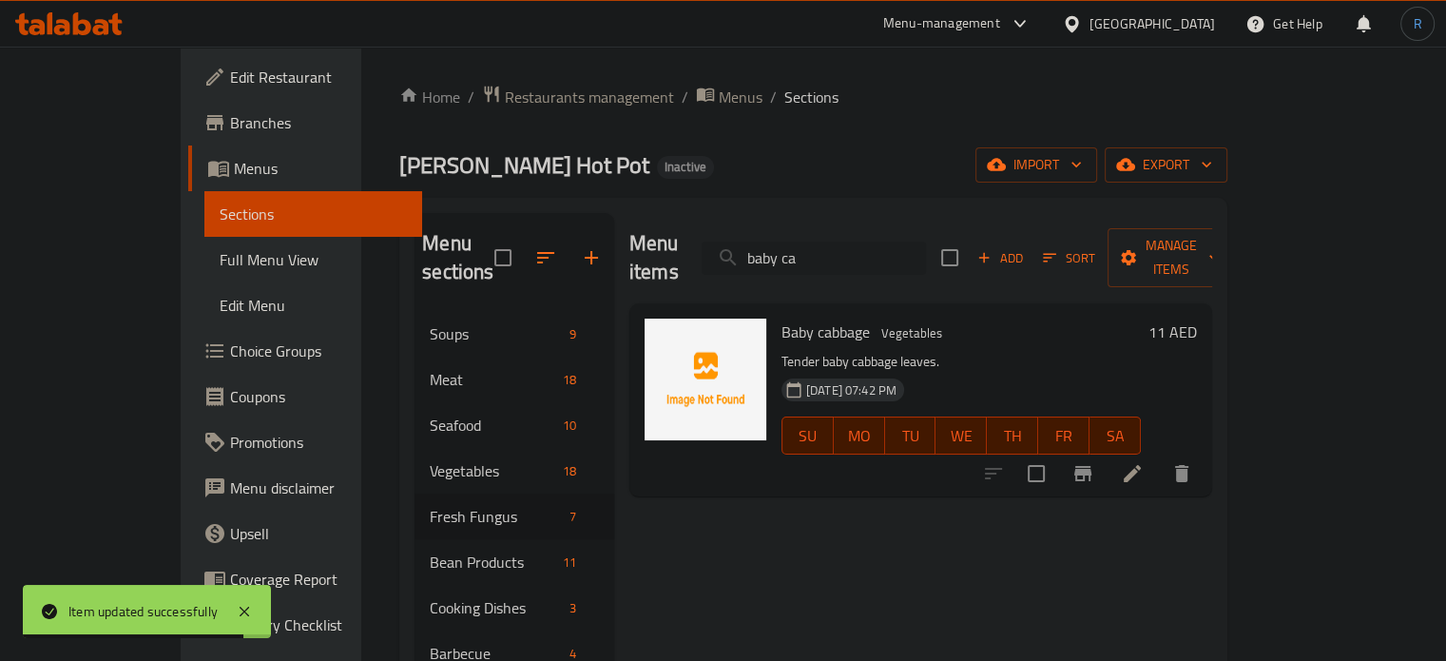
click at [898, 248] on input "baby ca" at bounding box center [814, 258] width 224 height 33
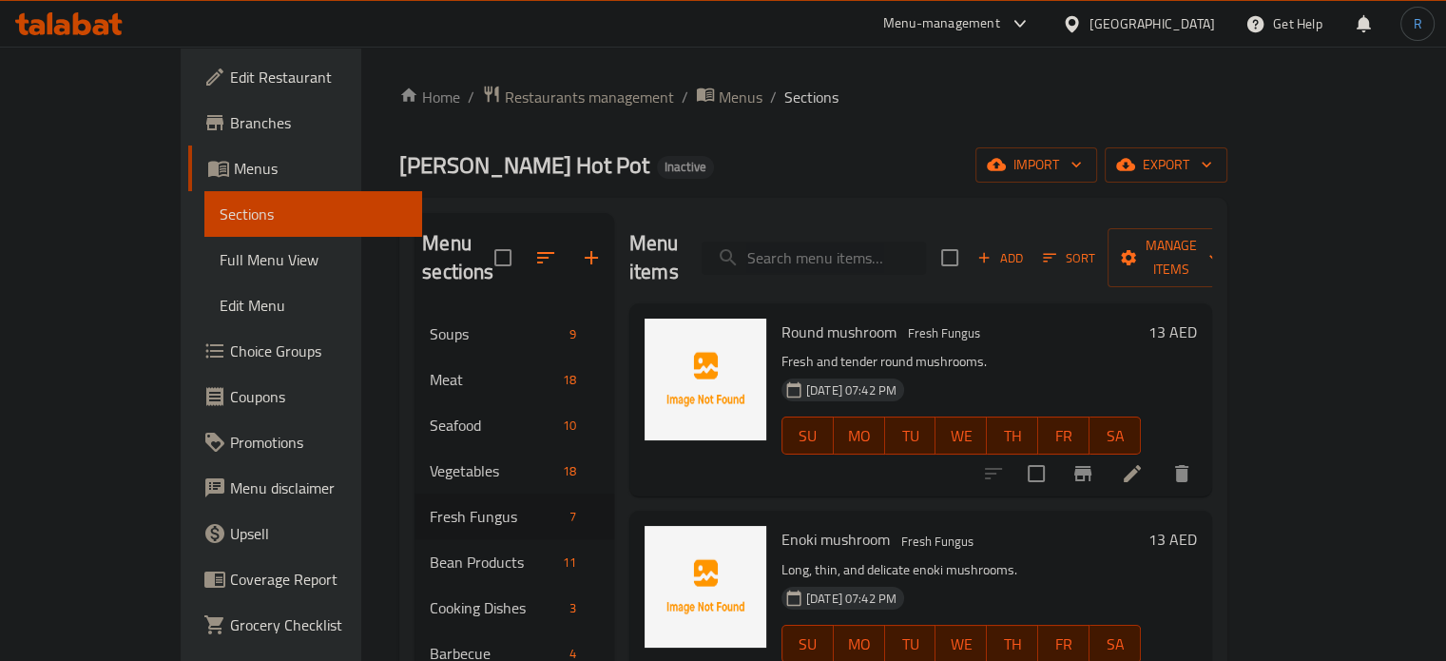
click at [846, 258] on input "search" at bounding box center [814, 258] width 224 height 33
paste input "King Oyster Mushroom"
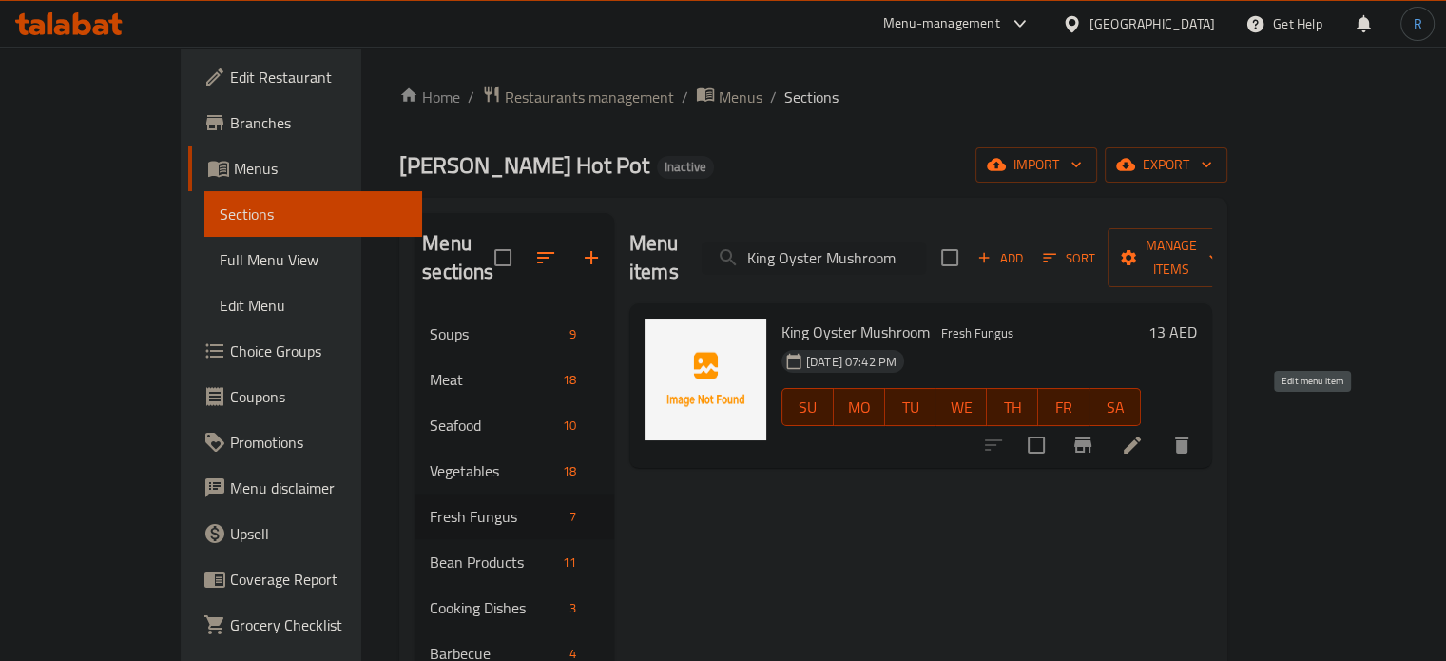
type input "King Oyster Mushroom"
click at [1144, 434] on icon at bounding box center [1132, 445] width 23 height 23
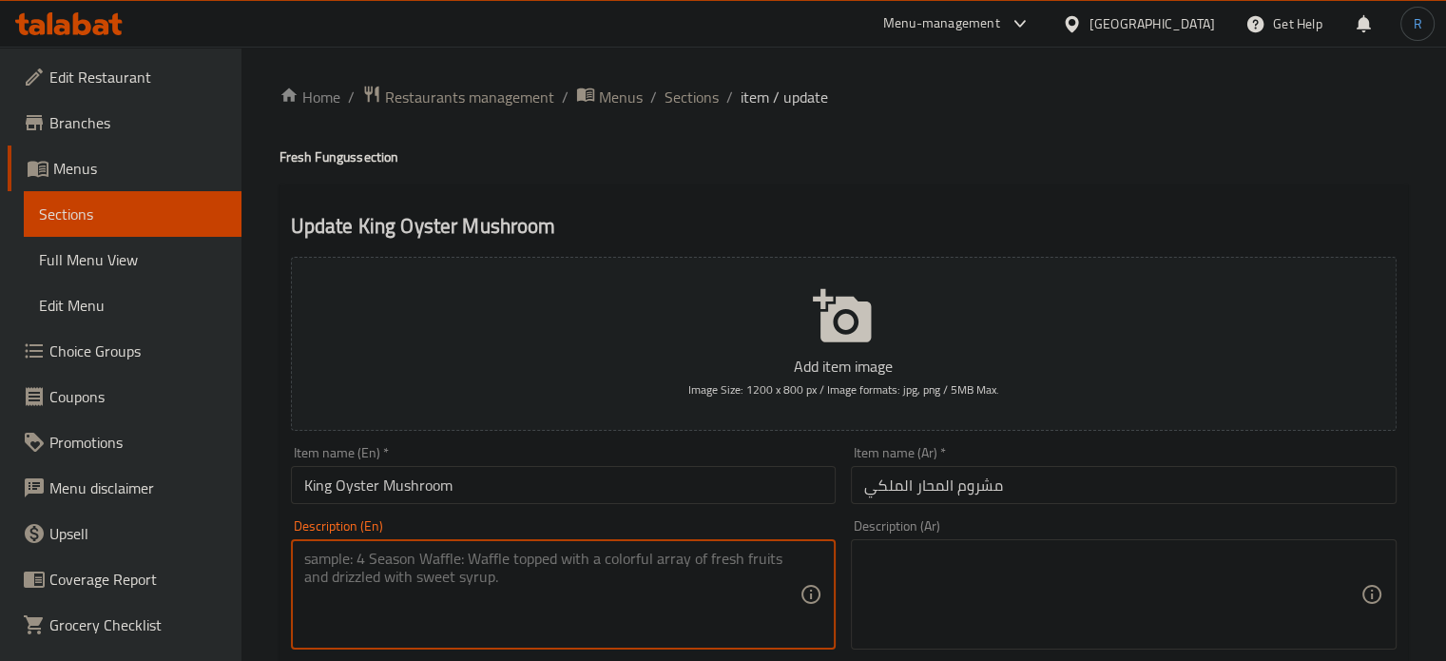
click at [567, 577] on textarea at bounding box center [552, 595] width 496 height 90
paste textarea "Thick and meaty king oyster mushrooms."
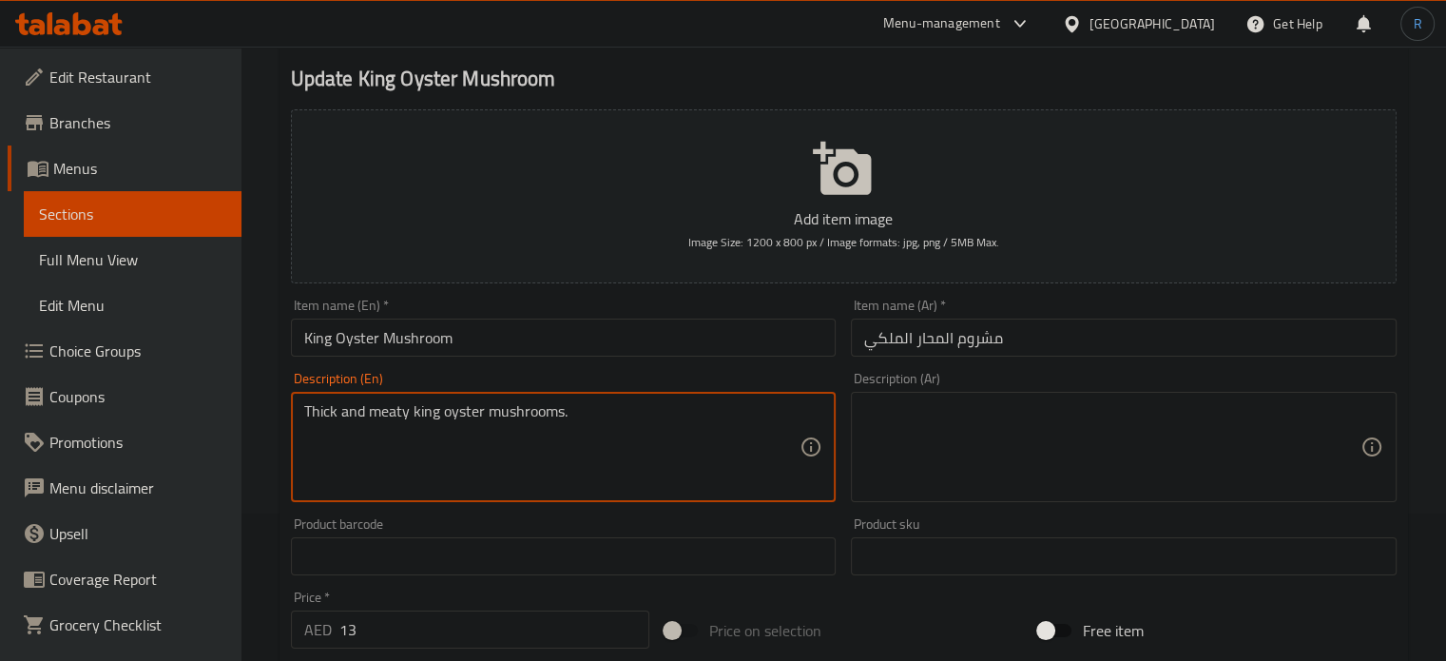
scroll to position [190, 0]
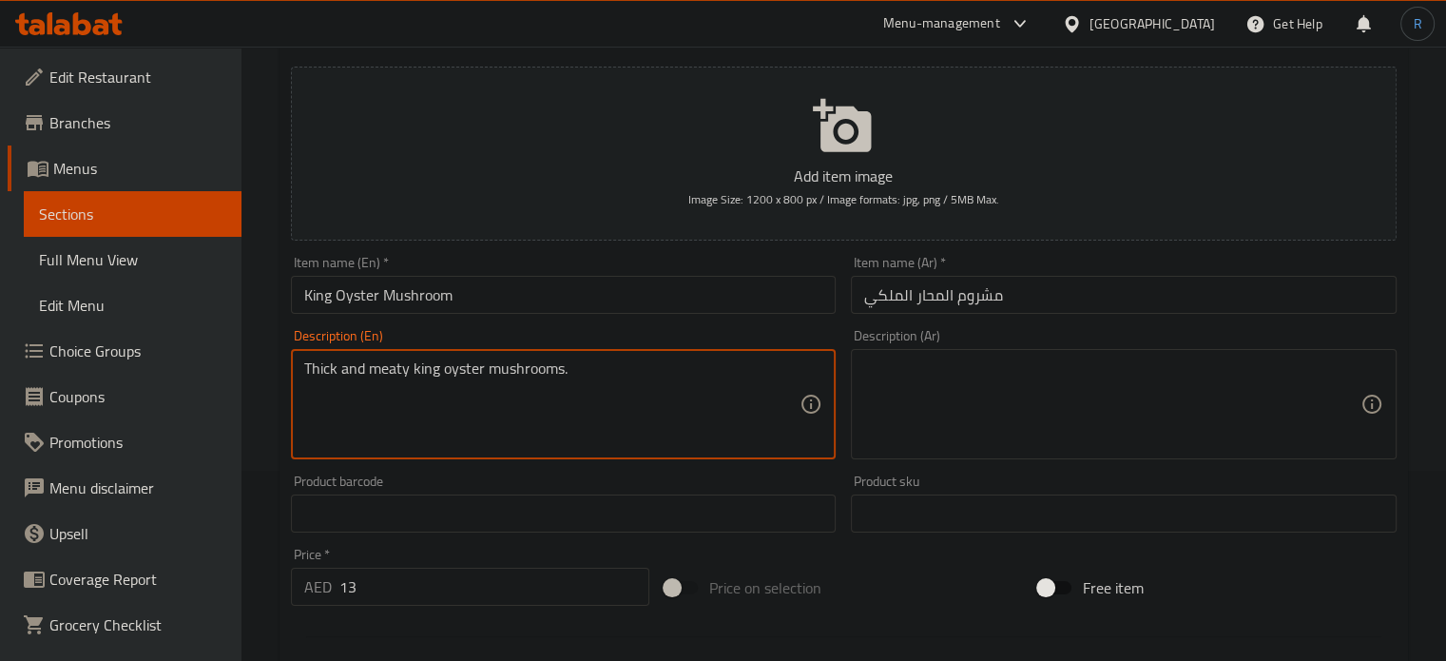
type textarea "Thick and meaty king oyster mushrooms."
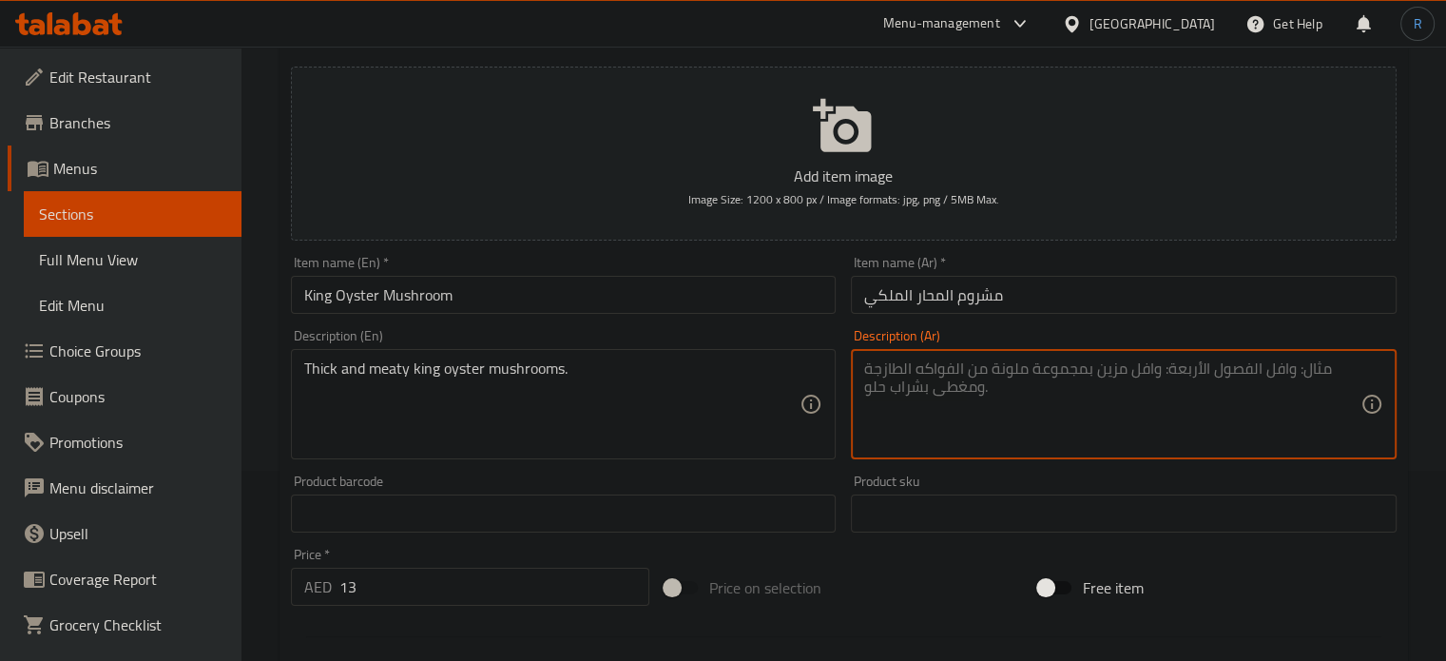
click at [1009, 405] on textarea at bounding box center [1112, 404] width 496 height 90
paste textarea "فطر المحار الملكي السميك واللحمي."
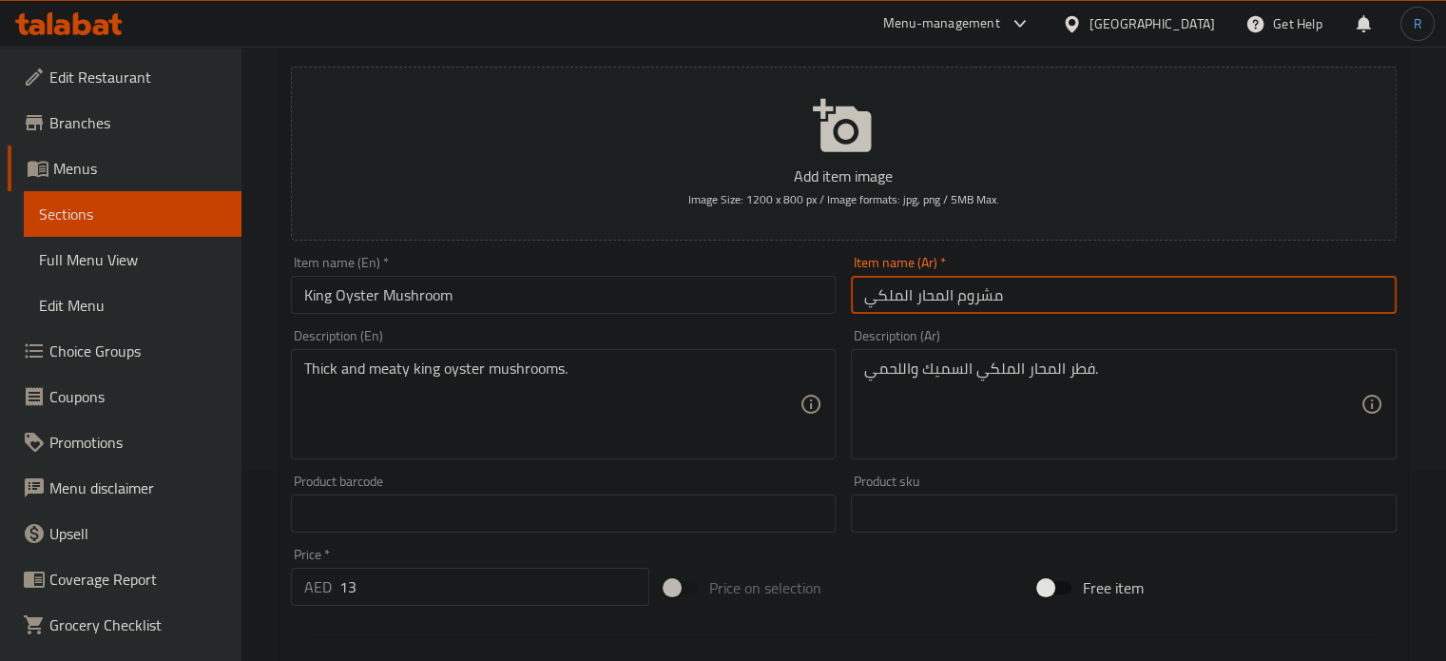
drag, startPoint x: 1004, startPoint y: 299, endPoint x: 955, endPoint y: 310, distance: 50.7
click at [955, 310] on input "مشروم المحار الملكي" at bounding box center [1124, 295] width 546 height 38
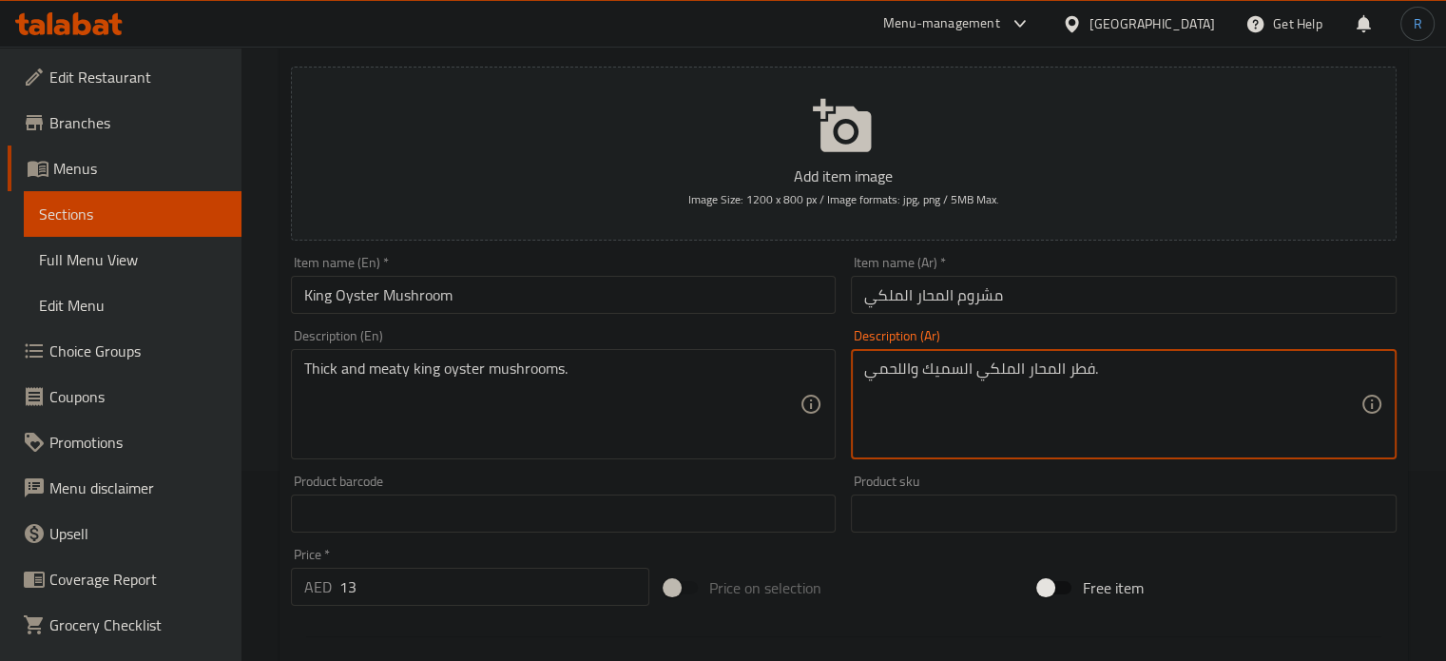
click at [1086, 368] on textarea "فطر المحار الملكي السميك واللحمي." at bounding box center [1112, 404] width 496 height 90
paste textarea "شروم"
type textarea "مشرومالمحار الملكي السميك واللحمي."
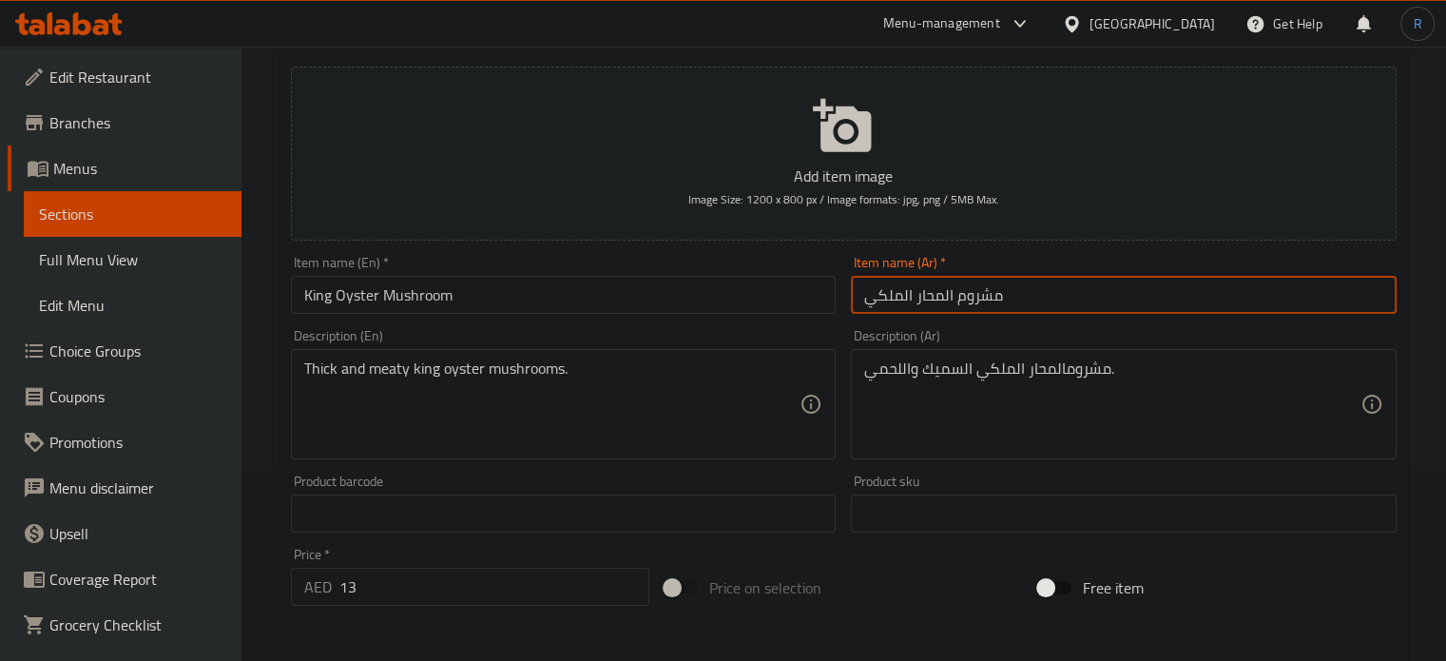
click at [1072, 302] on input "مشروم المحار الملكي" at bounding box center [1124, 295] width 546 height 38
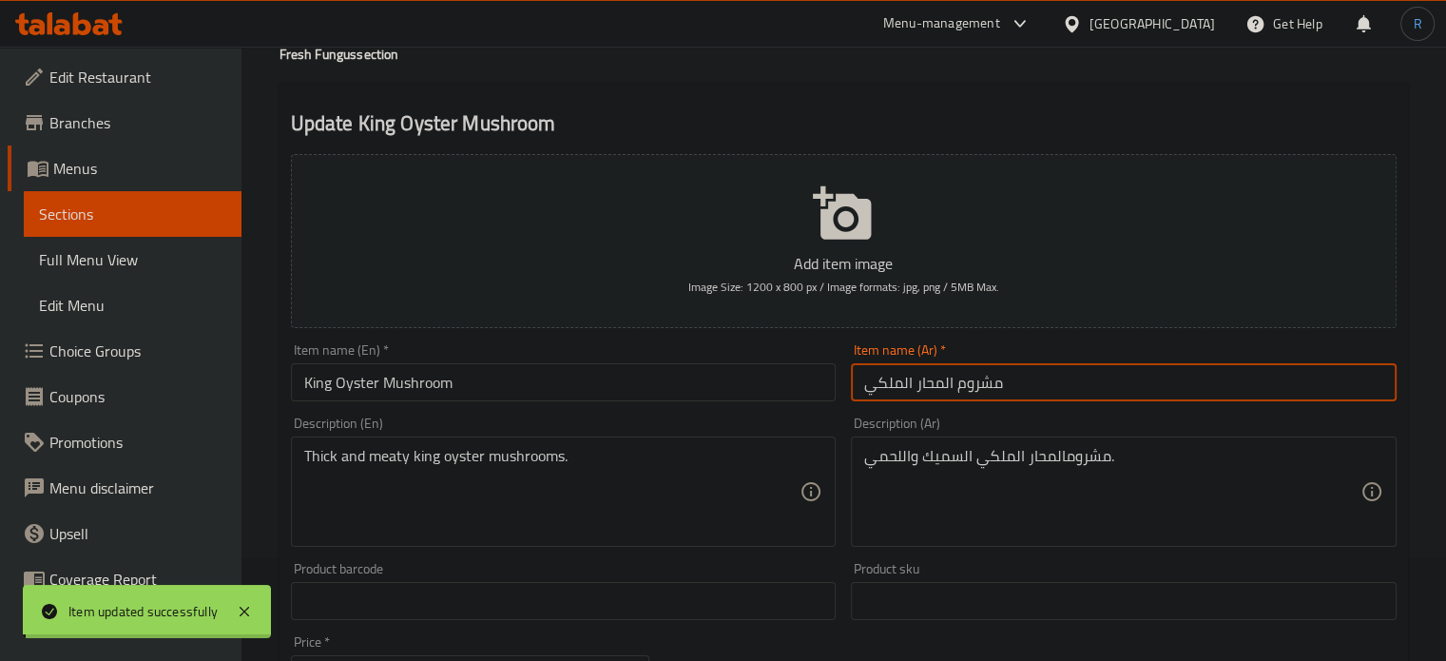
scroll to position [0, 0]
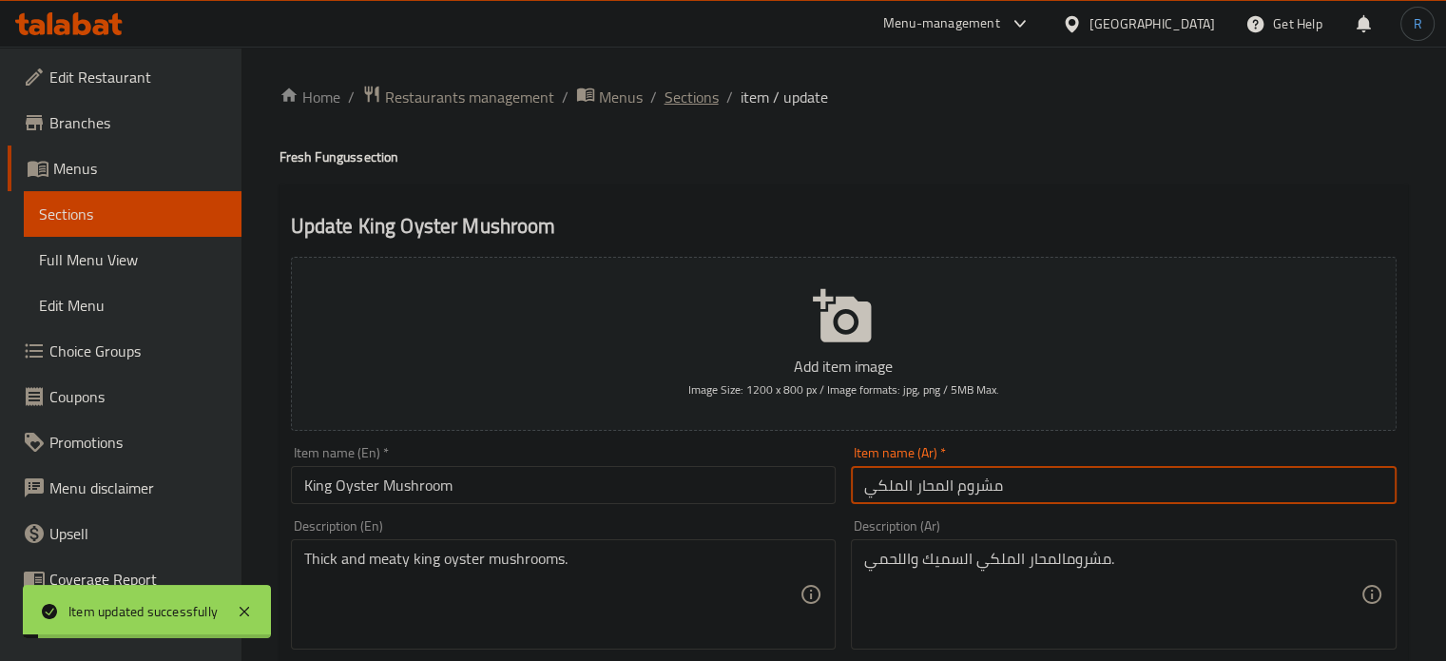
click at [689, 99] on span "Sections" at bounding box center [692, 97] width 54 height 23
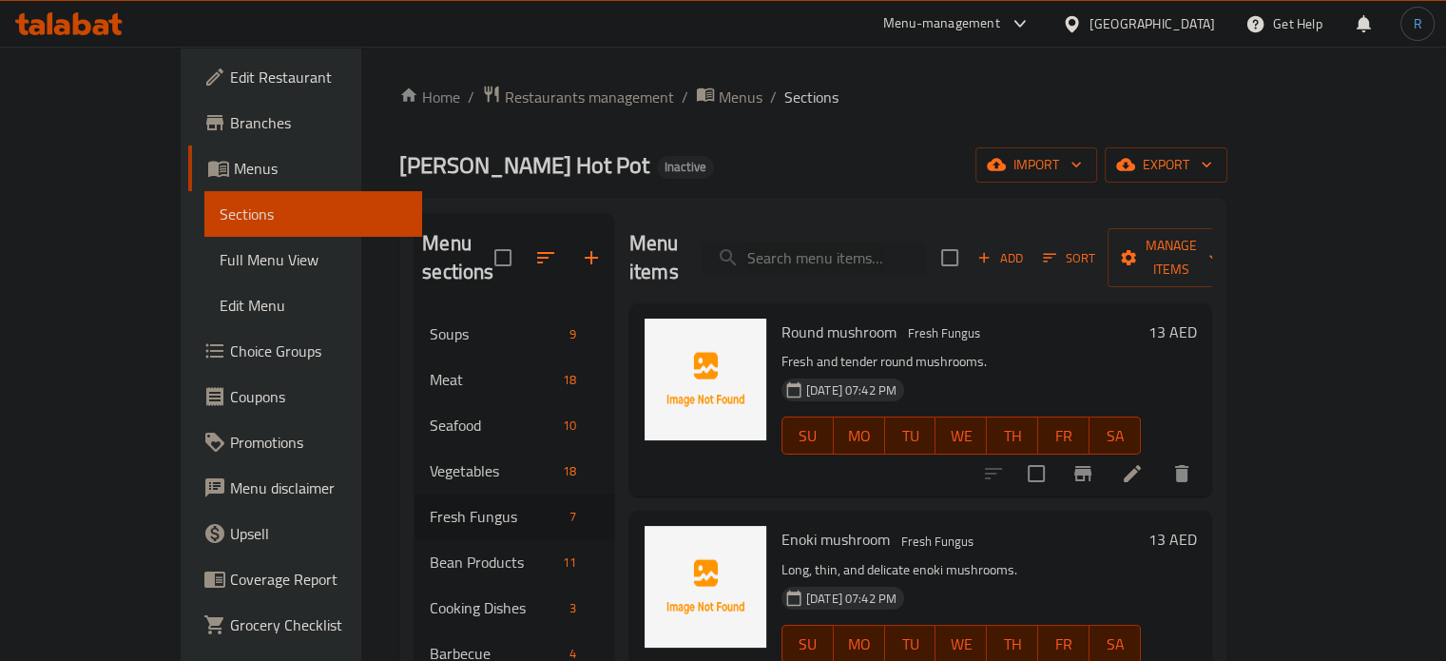
drag, startPoint x: 874, startPoint y: 121, endPoint x: 856, endPoint y: 113, distance: 19.6
click at [874, 121] on div "Home / Restaurants management / Menus / Sections Liu's Chong Qing Hot Pot Inact…" at bounding box center [813, 487] width 828 height 804
click at [838, 248] on input "search" at bounding box center [814, 258] width 224 height 33
paste input "Black fish fillet"
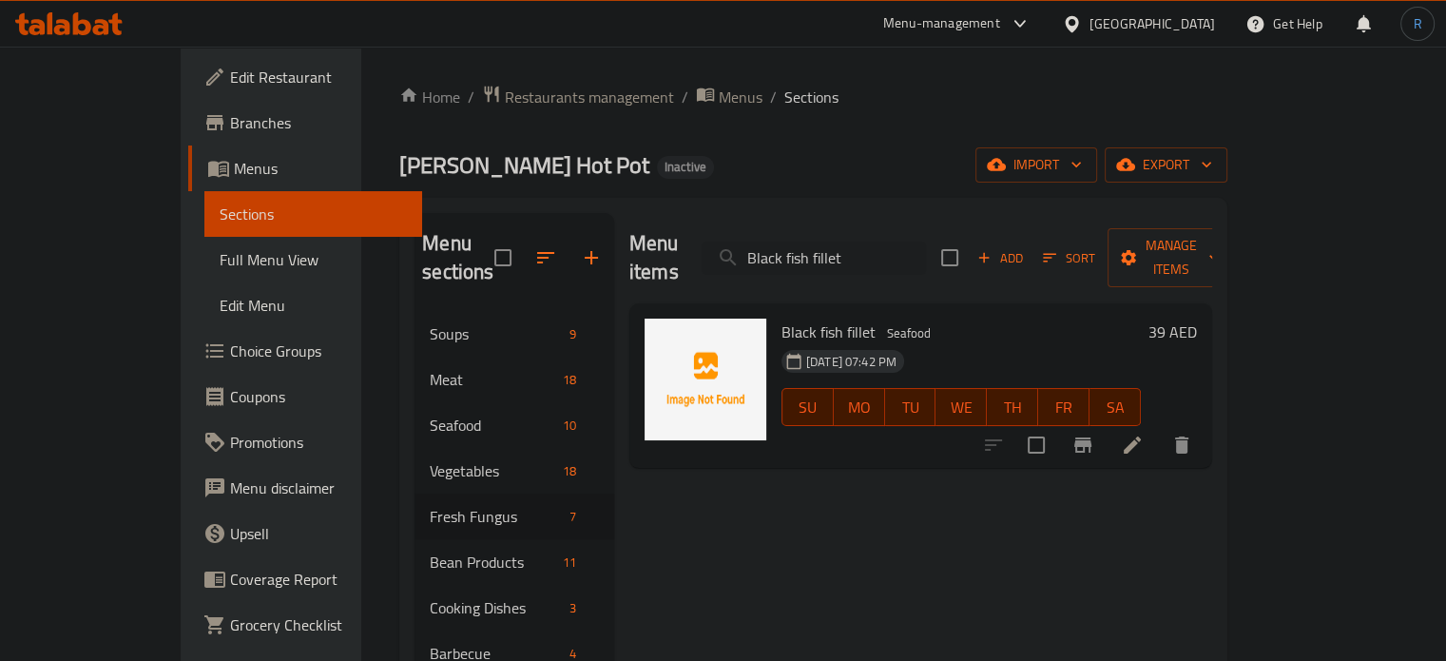
type input "Black fish fillet"
click at [1159, 428] on li at bounding box center [1132, 445] width 53 height 34
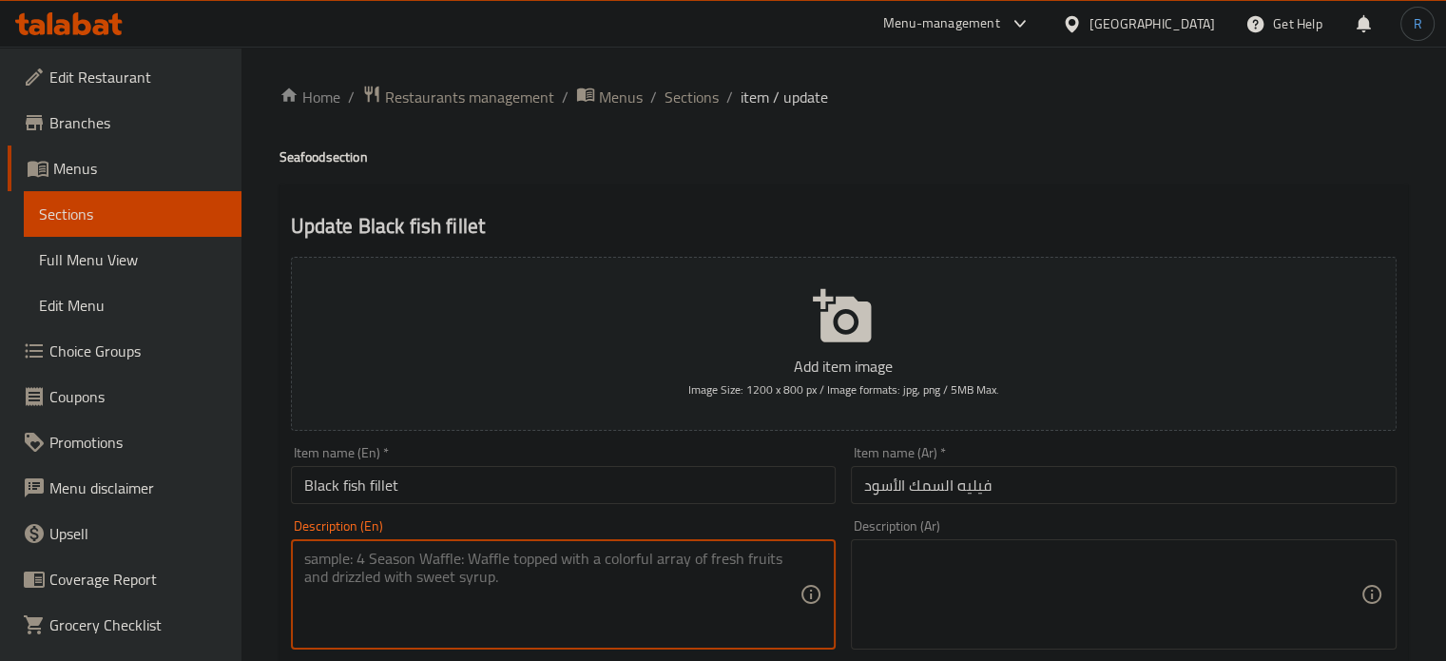
click at [512, 594] on textarea at bounding box center [552, 595] width 496 height 90
paste textarea "Rich and flaky black fish fillet."
type textarea "Rich and flaky black fish fillet."
click at [951, 573] on textarea at bounding box center [1112, 595] width 496 height 90
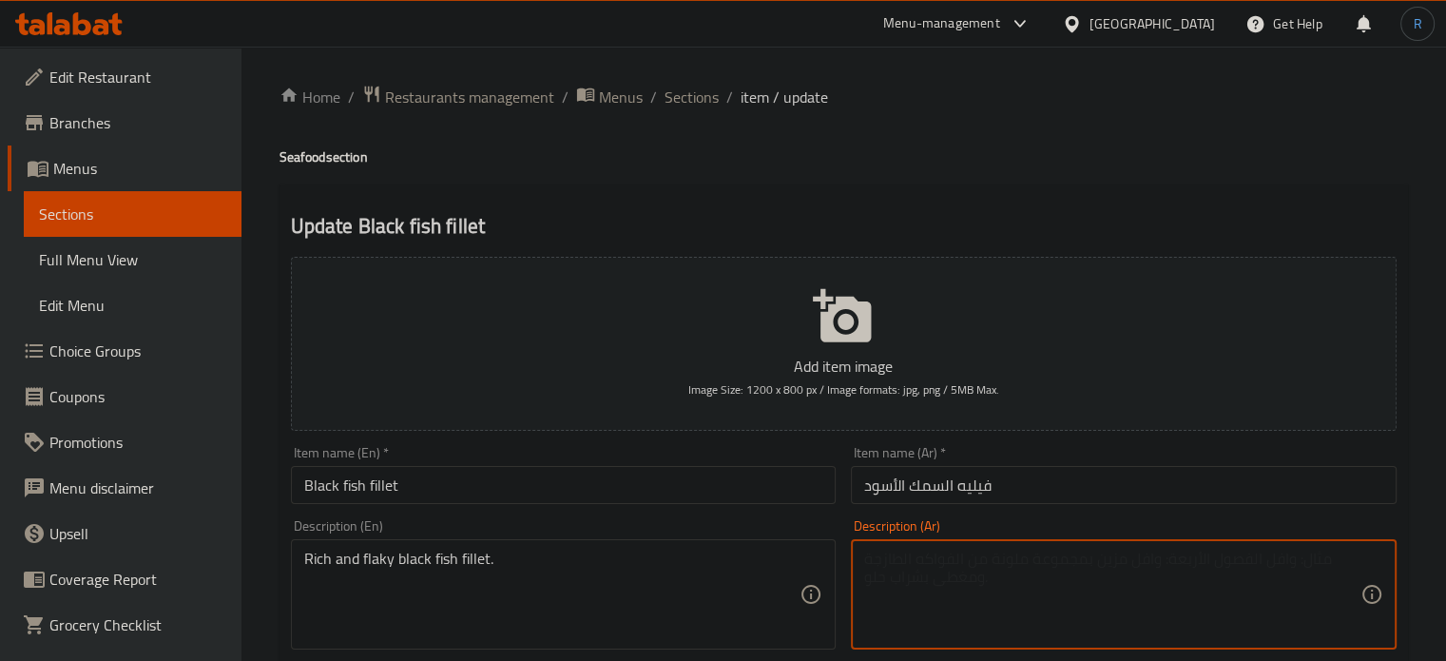
paste textarea "فيليه السمك الأسود الغني و الفلاكي."
type textarea "فيليه السمك الأسود الغني و الفلاكي."
click at [755, 474] on input "Black fish fillet" at bounding box center [564, 485] width 546 height 38
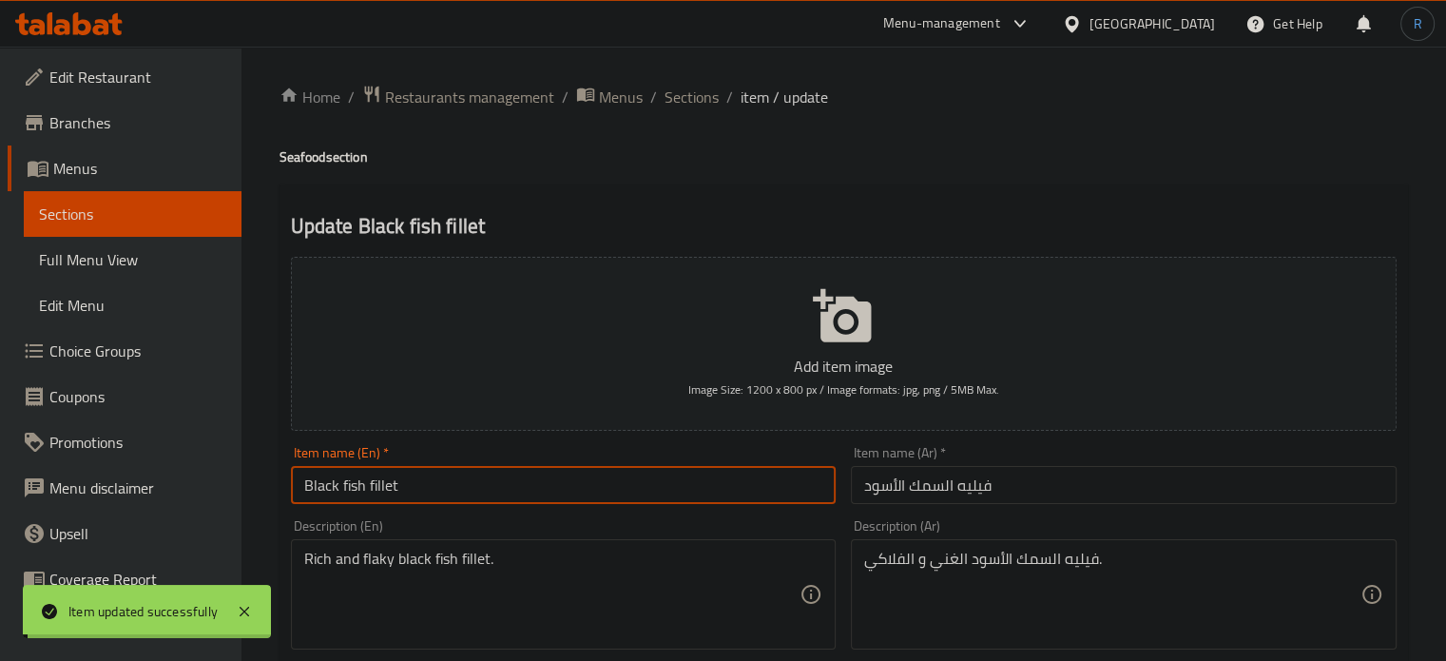
drag, startPoint x: 705, startPoint y: 98, endPoint x: 728, endPoint y: 7, distance: 94.3
click at [705, 98] on span "Sections" at bounding box center [692, 97] width 54 height 23
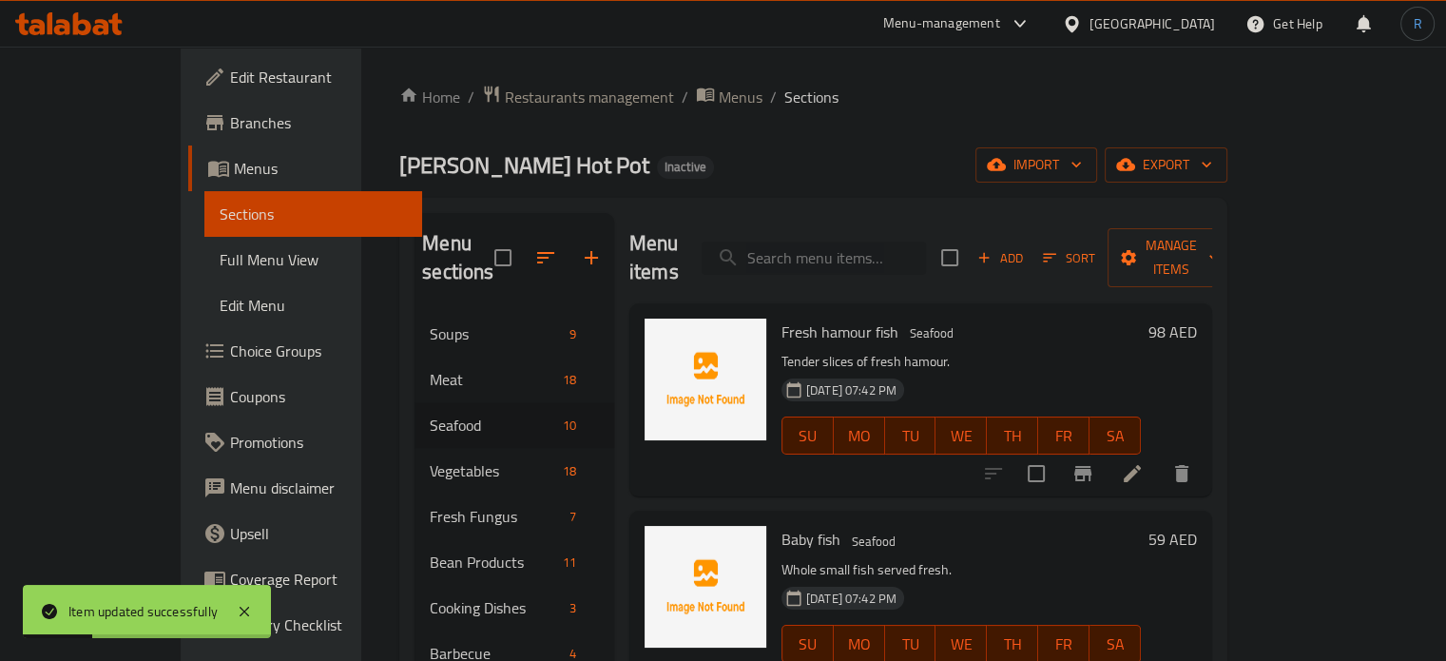
click at [866, 242] on input "search" at bounding box center [814, 258] width 224 height 33
paste input "Cod fillet"
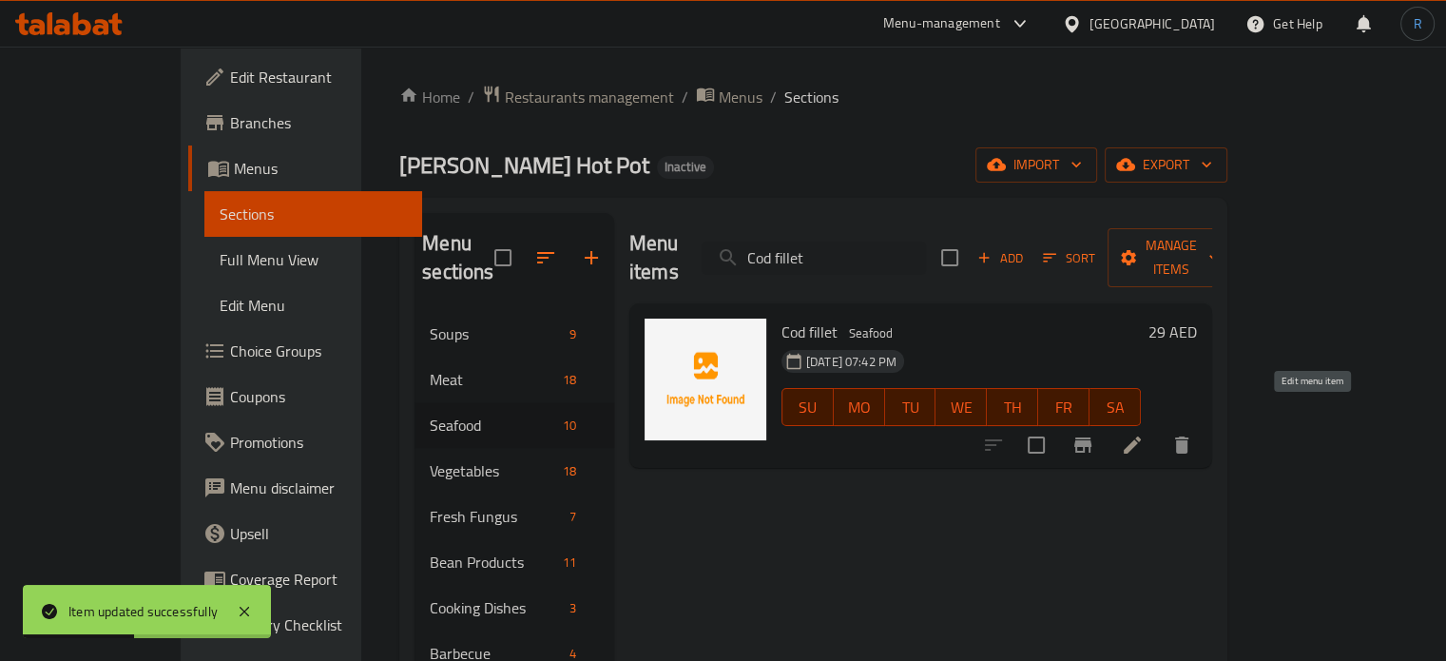
type input "Cod fillet"
click at [1141, 436] on icon at bounding box center [1132, 444] width 17 height 17
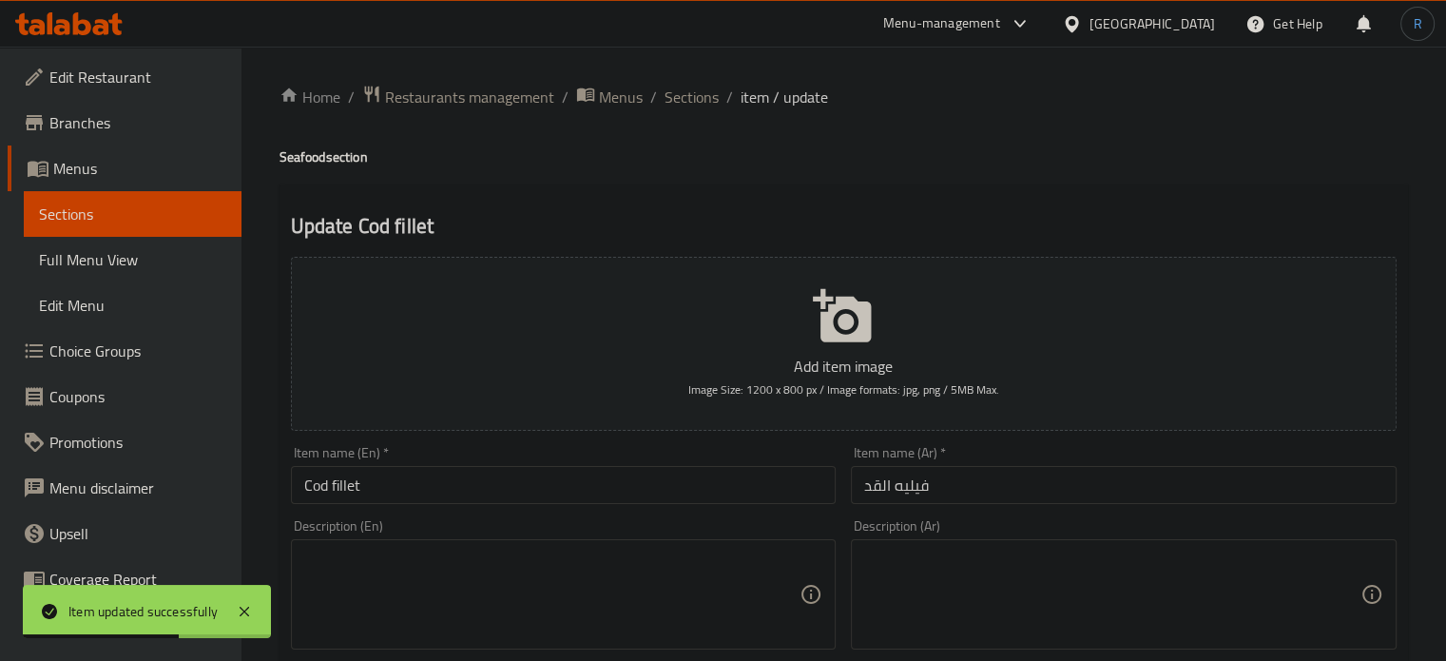
click at [551, 601] on textarea at bounding box center [552, 595] width 496 height 90
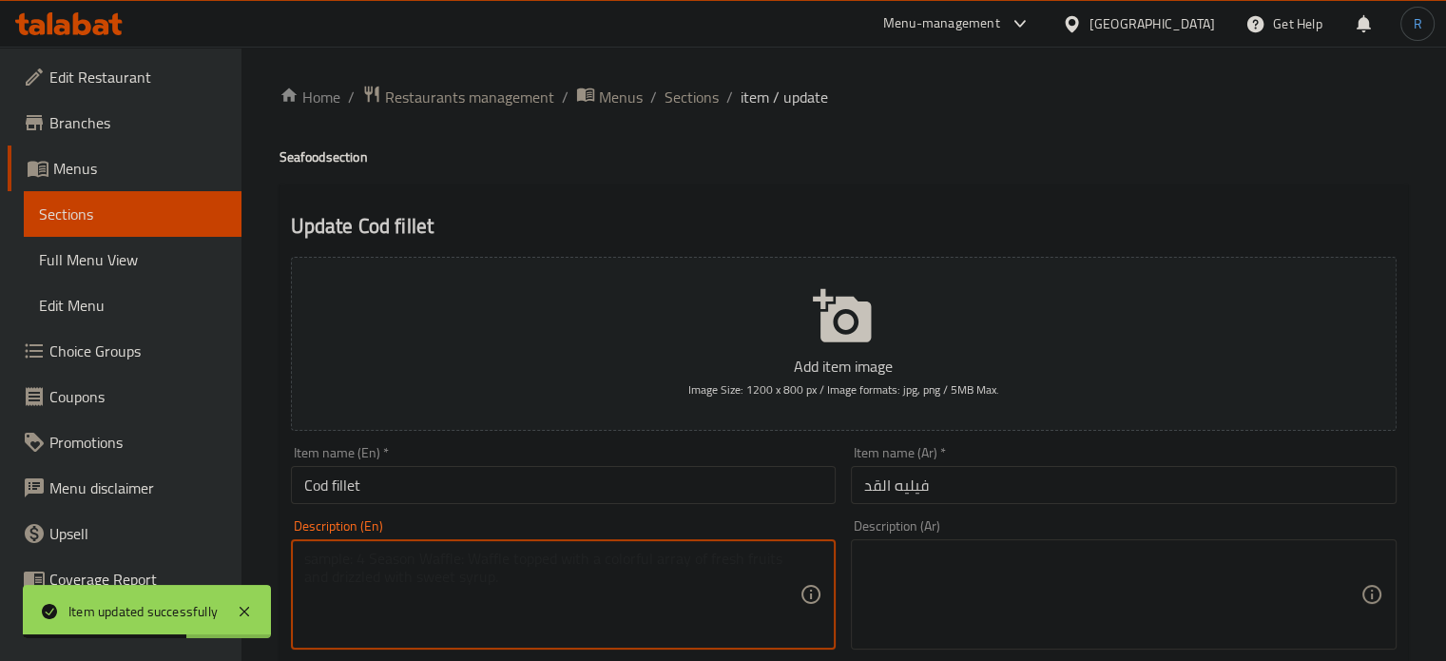
paste textarea "Mild and flaky cod fish fillet."
type textarea "Mild and flaky cod fish fillet."
click at [922, 585] on textarea at bounding box center [1112, 595] width 496 height 90
paste textarea "فيليه سمك القد الخفيف والفلاكي."
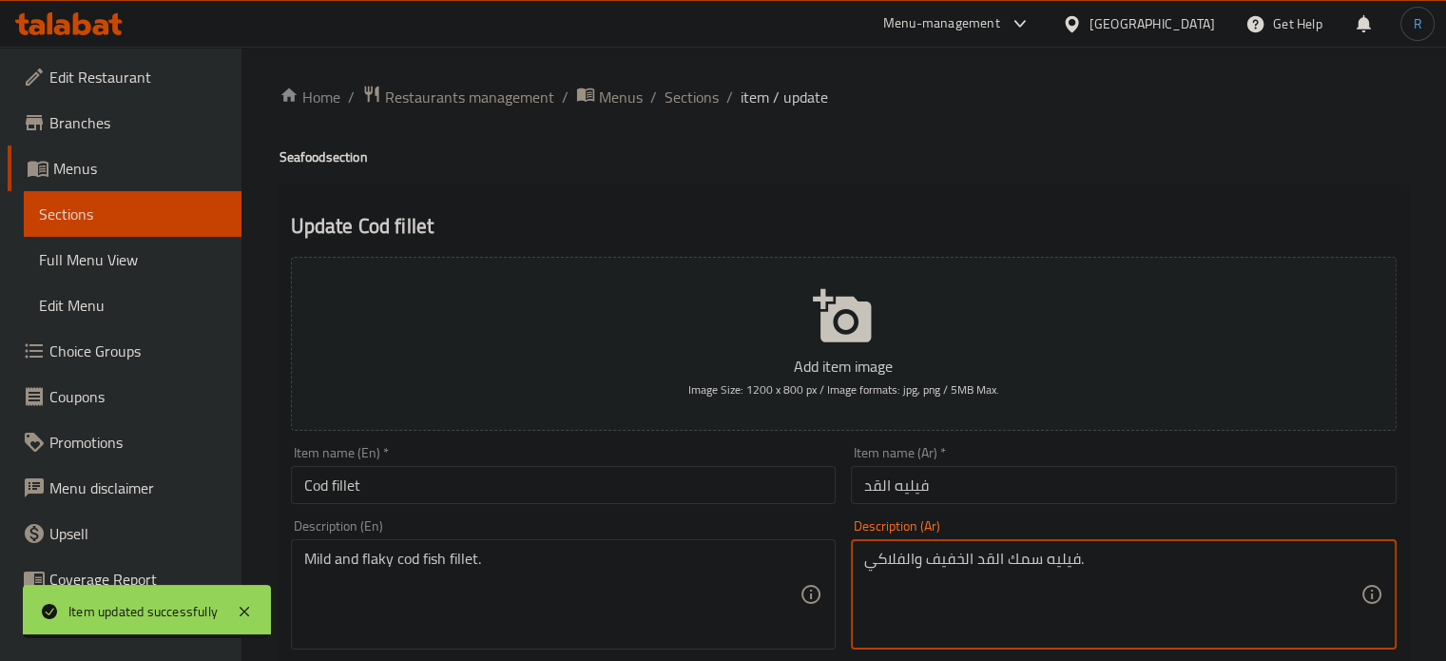
click at [890, 567] on textarea "فيليه سمك القد الخفيف والفلاكي." at bounding box center [1112, 595] width 496 height 90
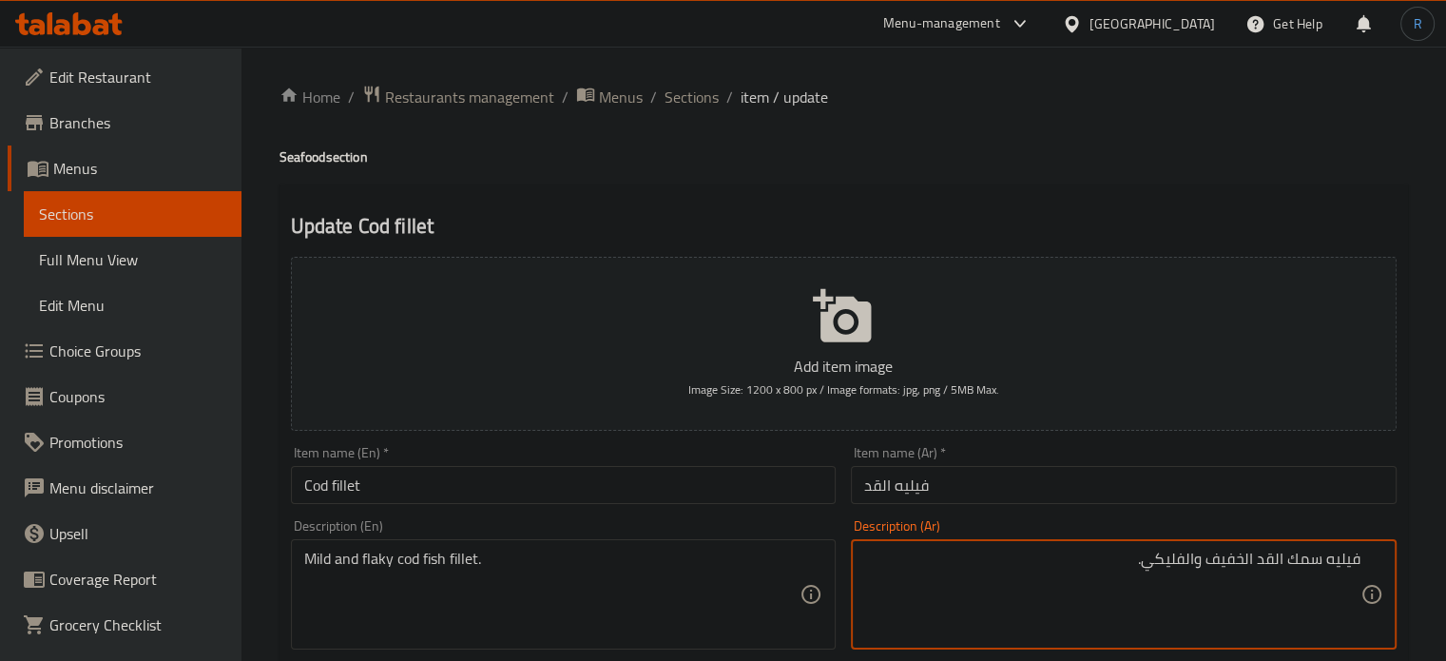
type textarea "فيليه سمك القد الخفيف والفليكي."
click at [1004, 478] on input "فيليه القد" at bounding box center [1124, 485] width 546 height 38
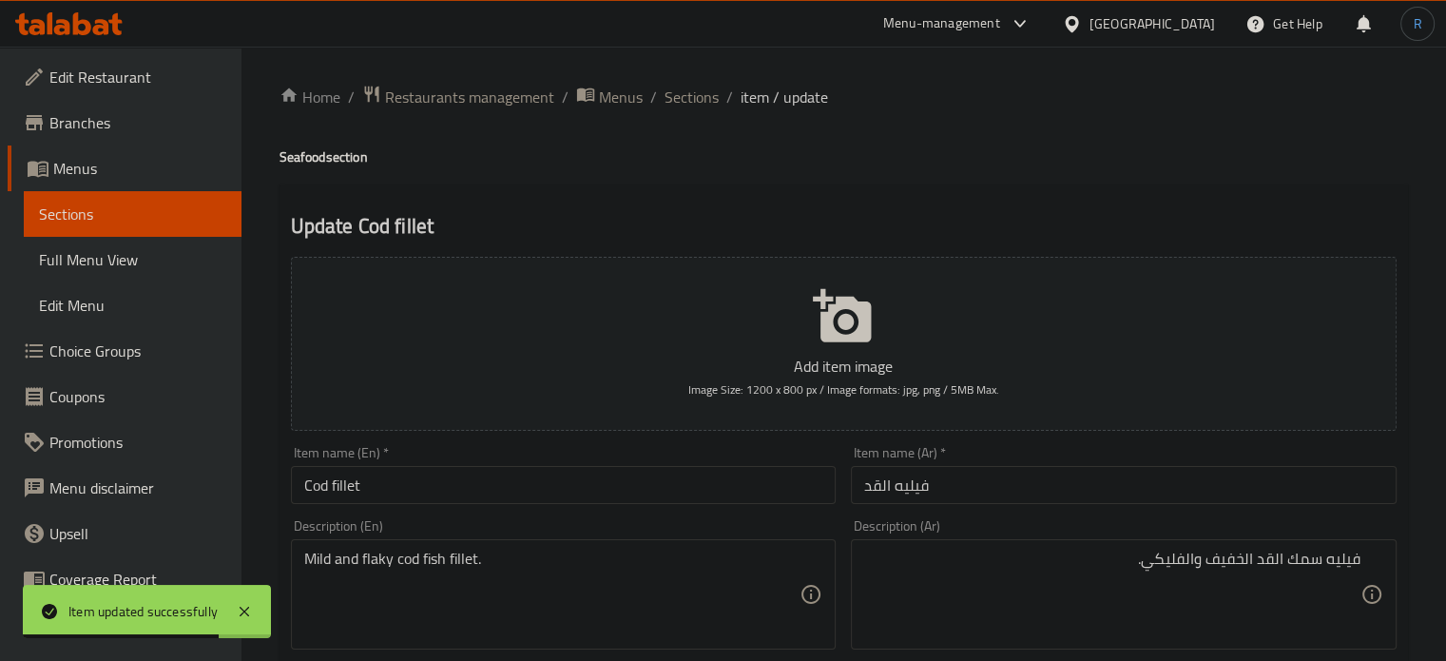
drag, startPoint x: 677, startPoint y: 98, endPoint x: 688, endPoint y: 3, distance: 95.8
click at [677, 99] on span "Sections" at bounding box center [692, 97] width 54 height 23
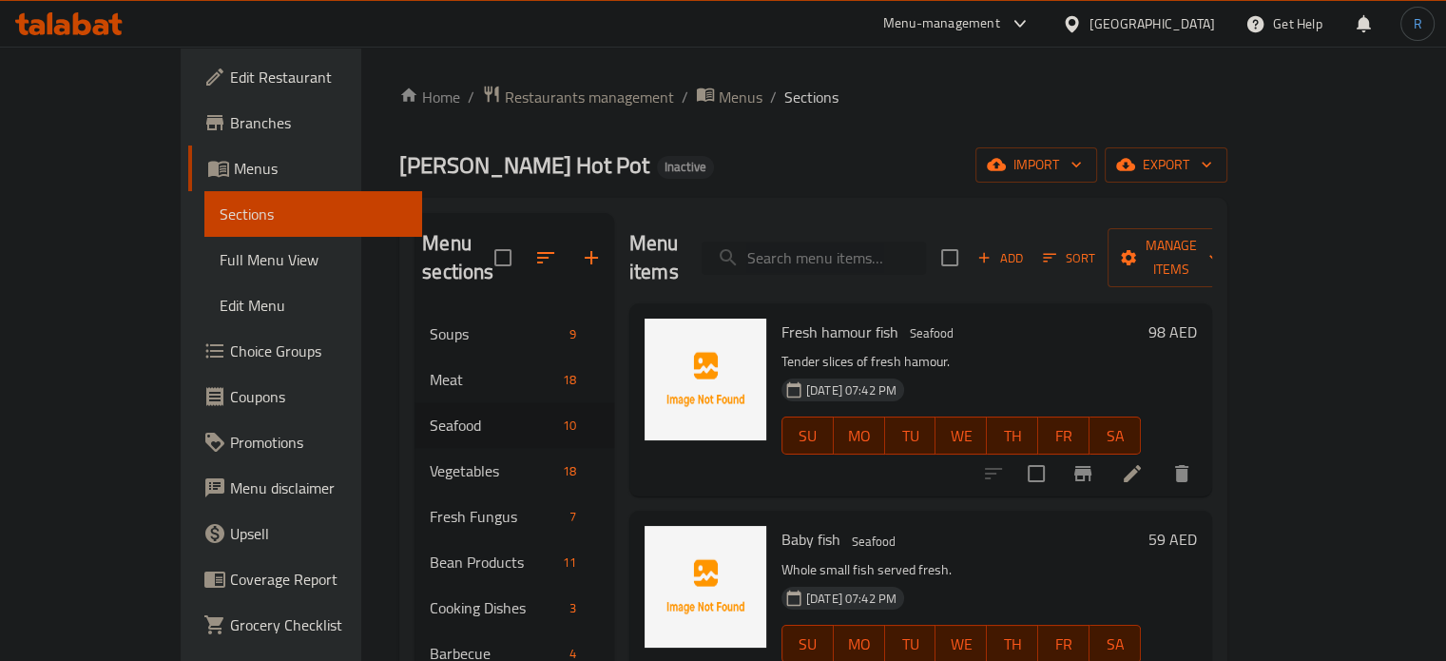
click at [884, 258] on input "search" at bounding box center [814, 258] width 224 height 33
paste input "Fish Bean Curd"
type input "Fish Bean Curd"
click at [1141, 465] on icon at bounding box center [1132, 473] width 17 height 17
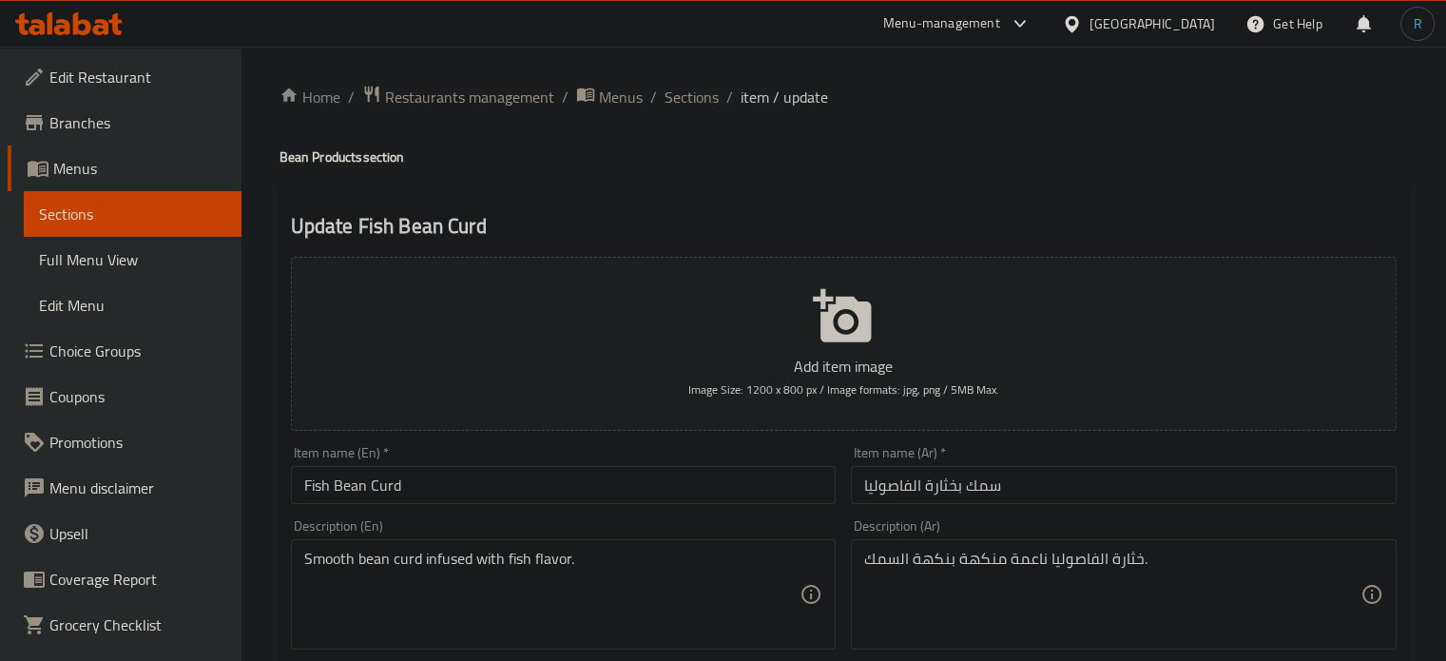
scroll to position [95, 0]
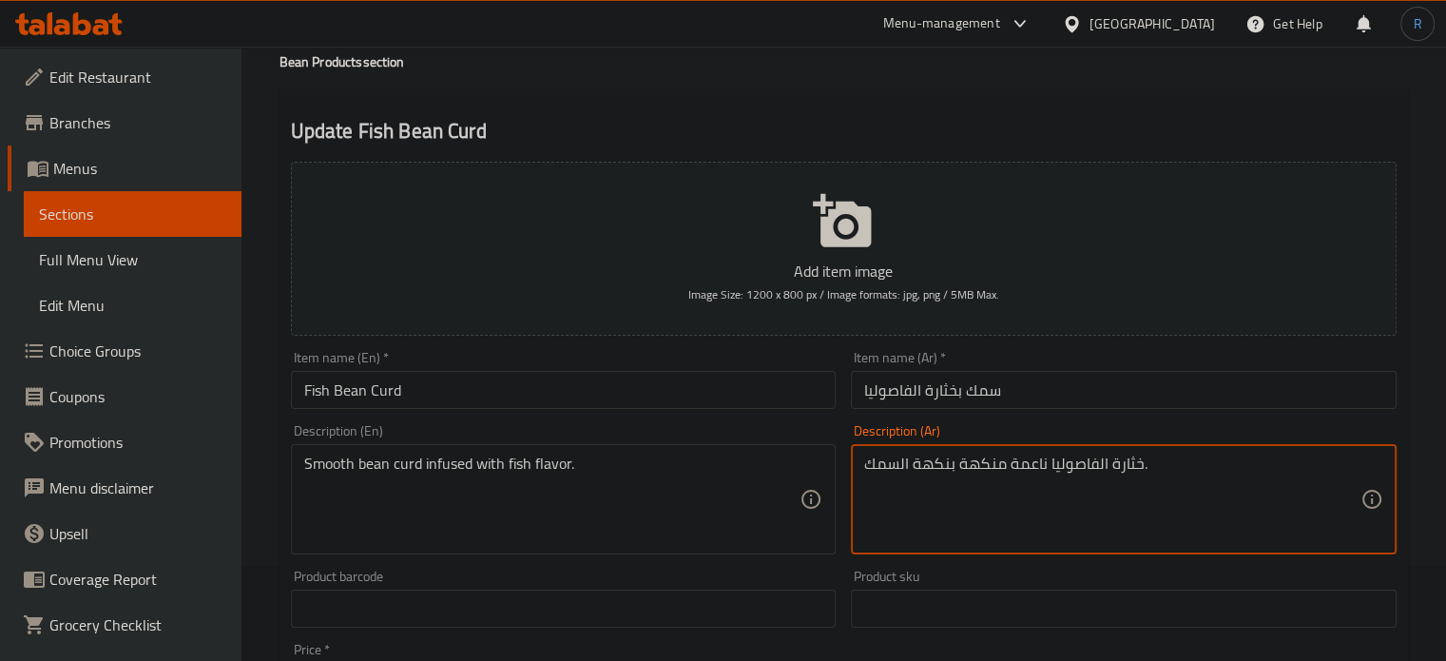
click at [968, 467] on textarea "خثارة الفاصوليا ناعمة منكهة بنكهة السمك." at bounding box center [1112, 499] width 496 height 90
type textarea "خثارة الفاصوليا ناعمة منقوعة بنكهة السمك."
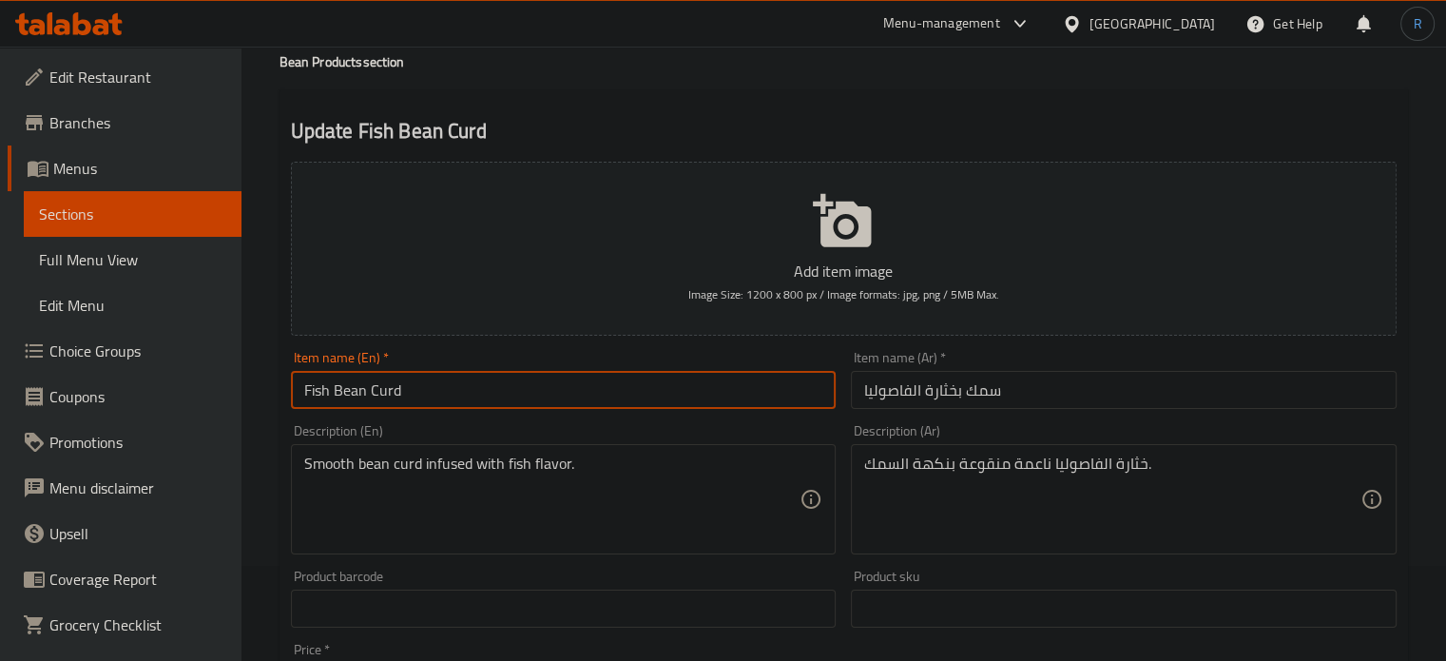
click at [754, 377] on input "Fish Bean Curd" at bounding box center [564, 390] width 546 height 38
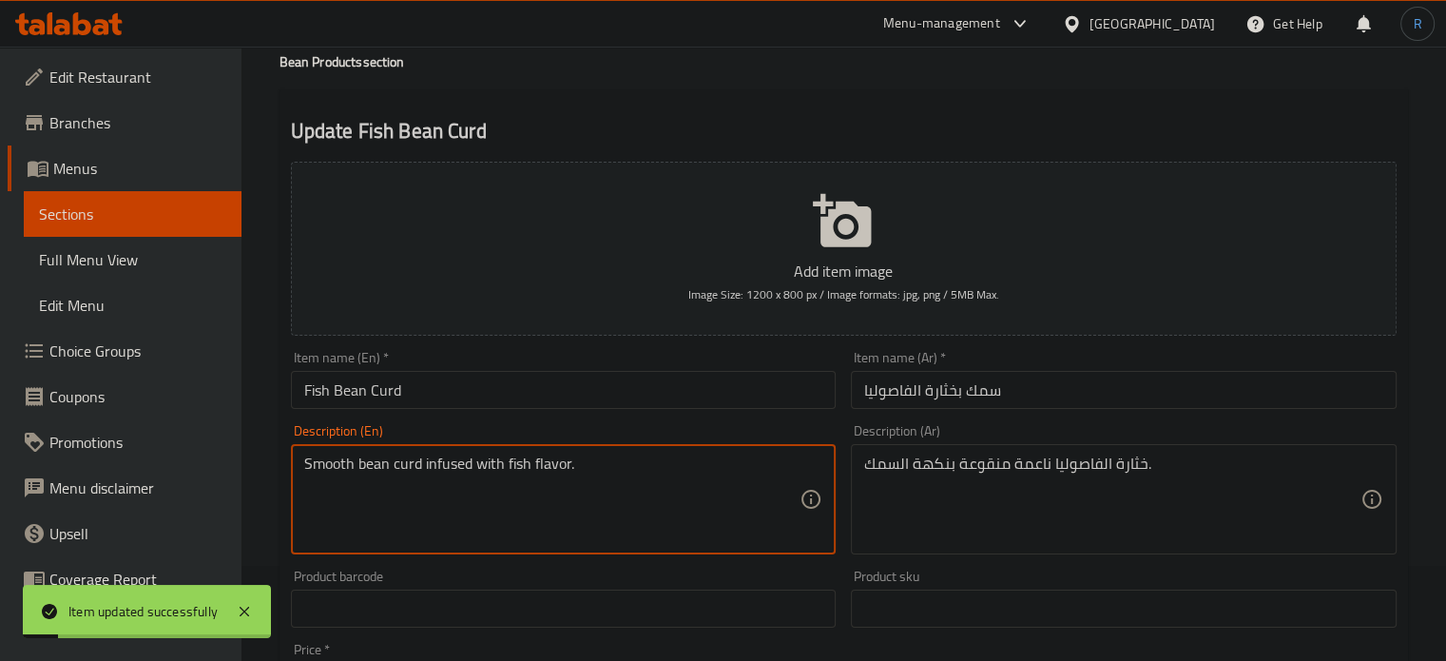
scroll to position [0, 0]
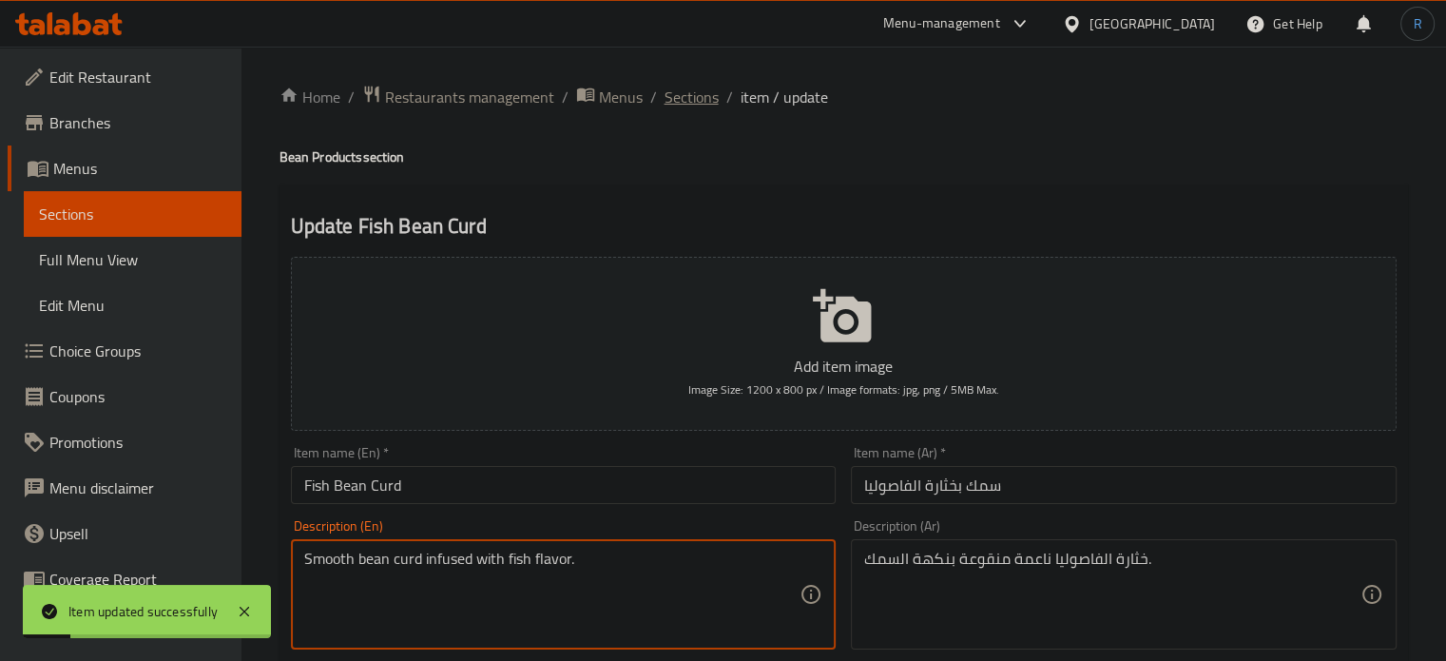
click at [704, 108] on span "Sections" at bounding box center [692, 97] width 54 height 23
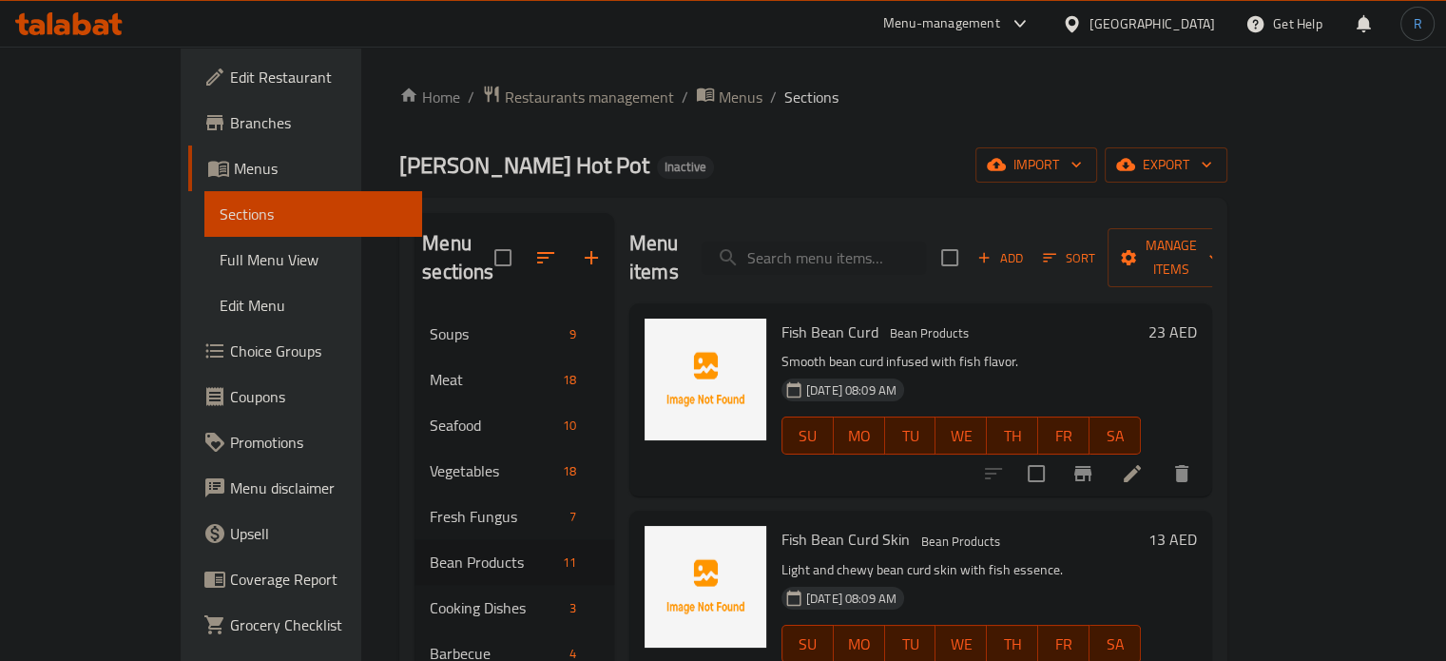
scroll to position [95, 0]
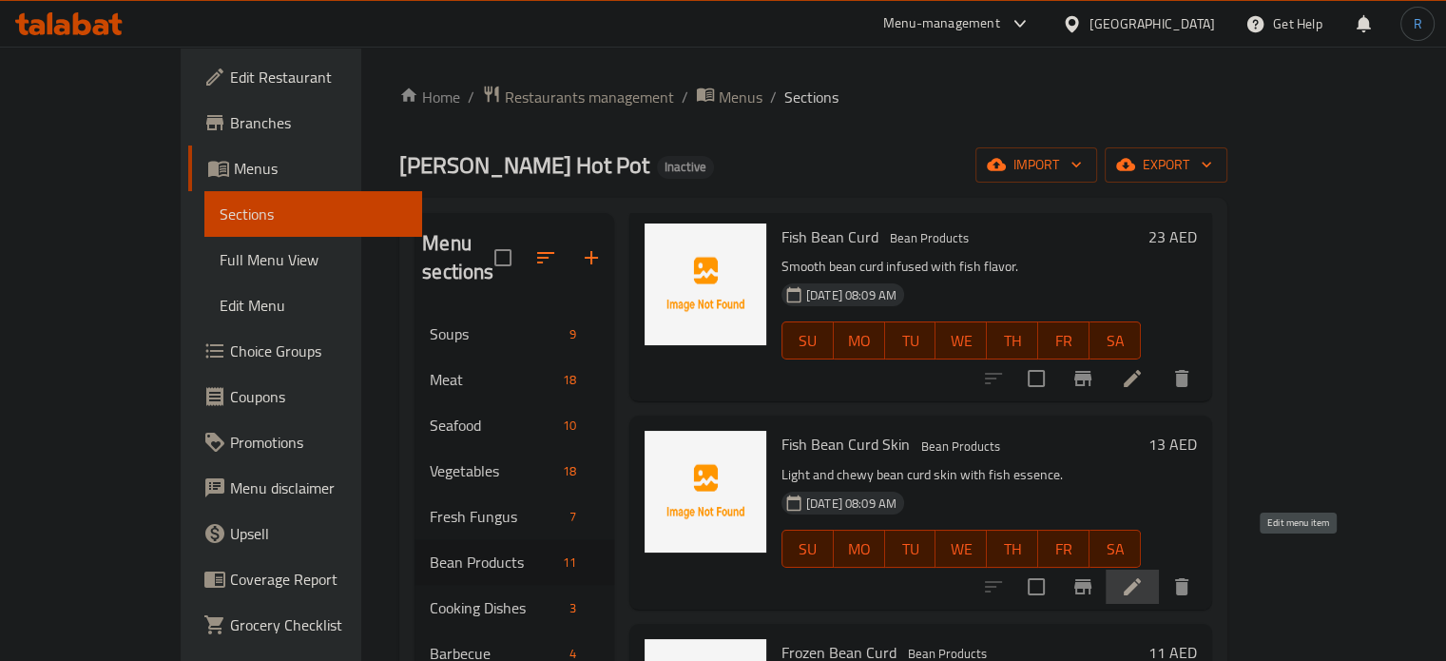
click at [1144, 575] on icon at bounding box center [1132, 586] width 23 height 23
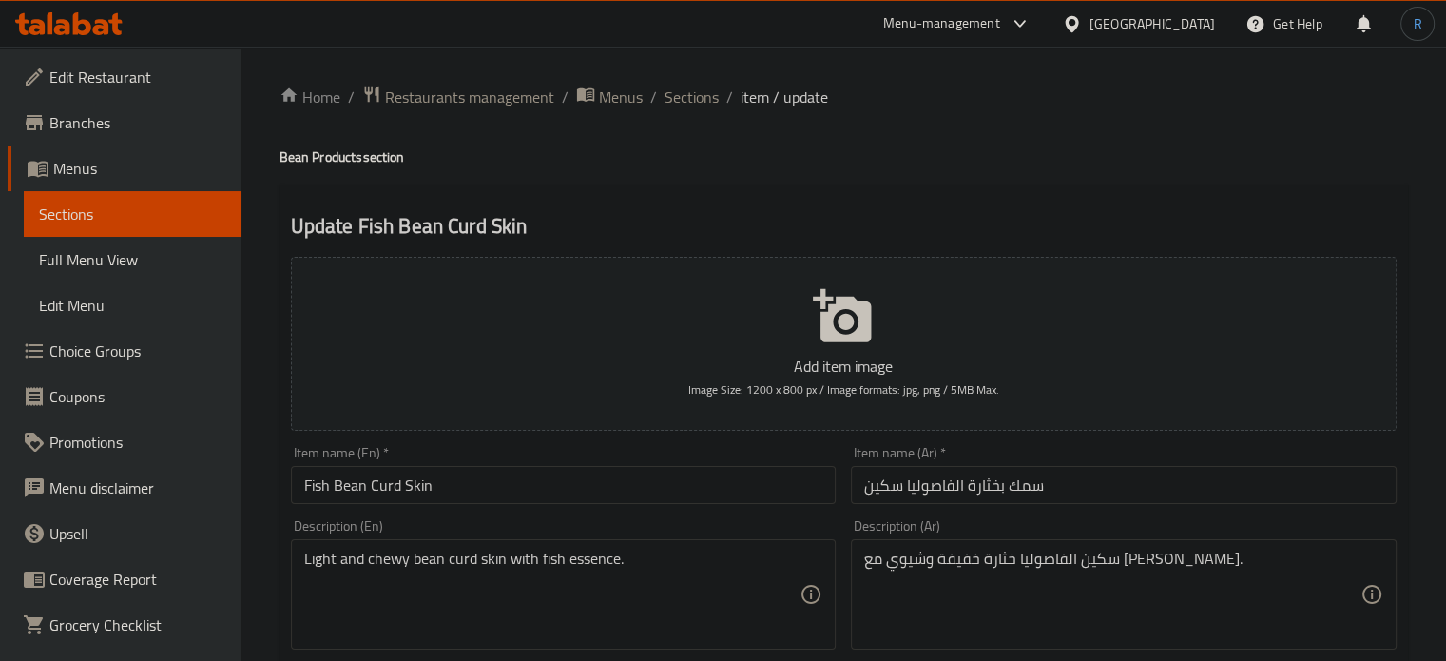
click at [886, 493] on input "سمك بخثارة الفاصوليا سكين" at bounding box center [1124, 485] width 546 height 38
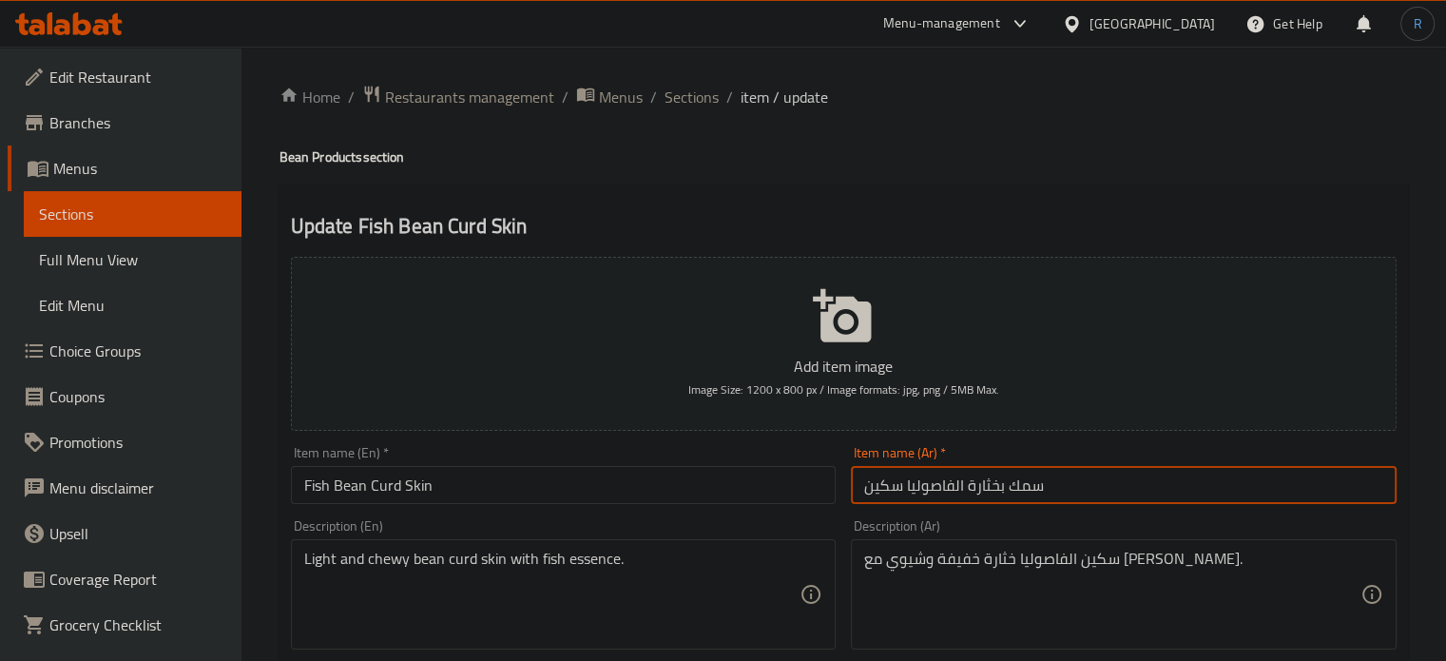
click at [886, 493] on input "سمك بخثارة الفاصوليا سكين" at bounding box center [1124, 485] width 546 height 38
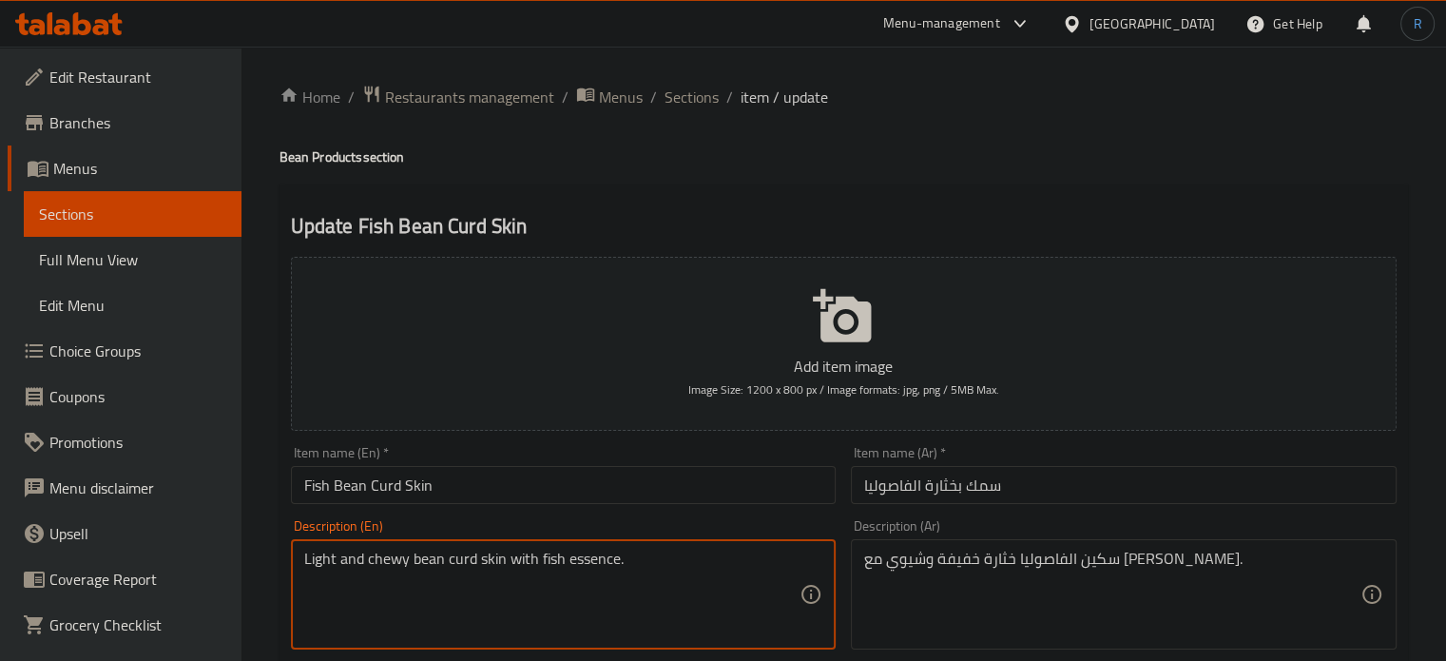
click at [311, 564] on textarea "Light and chewy bean curd skin with fish essence." at bounding box center [552, 595] width 496 height 90
drag, startPoint x: 472, startPoint y: 562, endPoint x: 410, endPoint y: 564, distance: 61.8
click at [410, 564] on textarea "Light and chewy bean curd skin with fish essence." at bounding box center [552, 595] width 496 height 90
click at [485, 508] on div "Item name (En)   * Fish Bean Curd Skin Item name (En) *" at bounding box center [563, 474] width 561 height 73
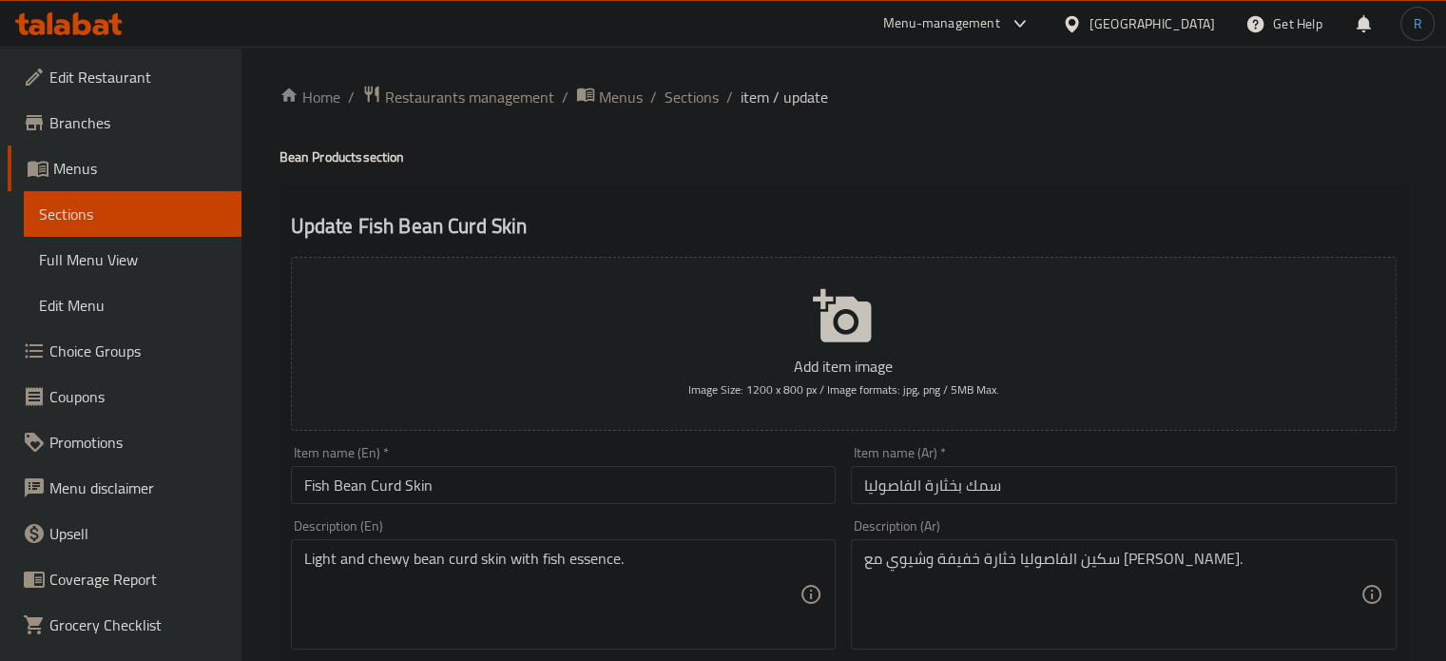
click at [485, 501] on input "Fish Bean Curd Skin" at bounding box center [564, 485] width 546 height 38
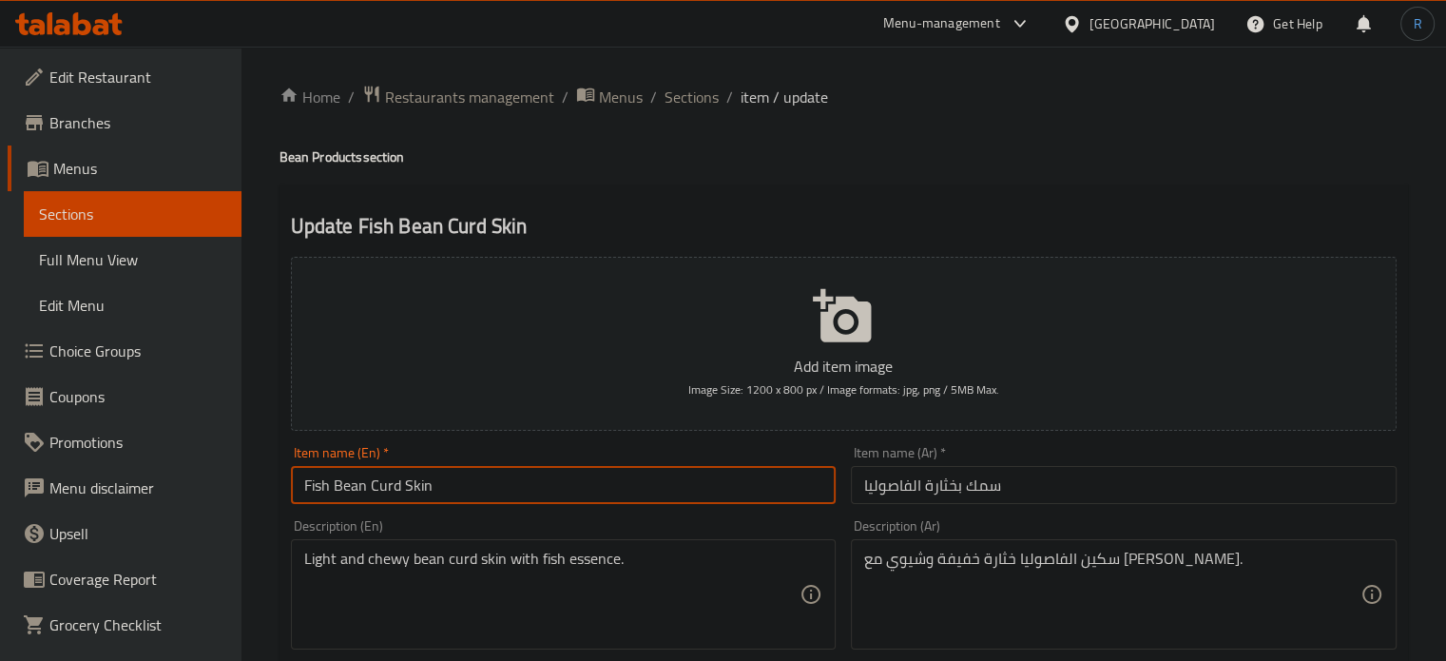
click at [485, 501] on input "Fish Bean Curd Skin" at bounding box center [564, 485] width 546 height 38
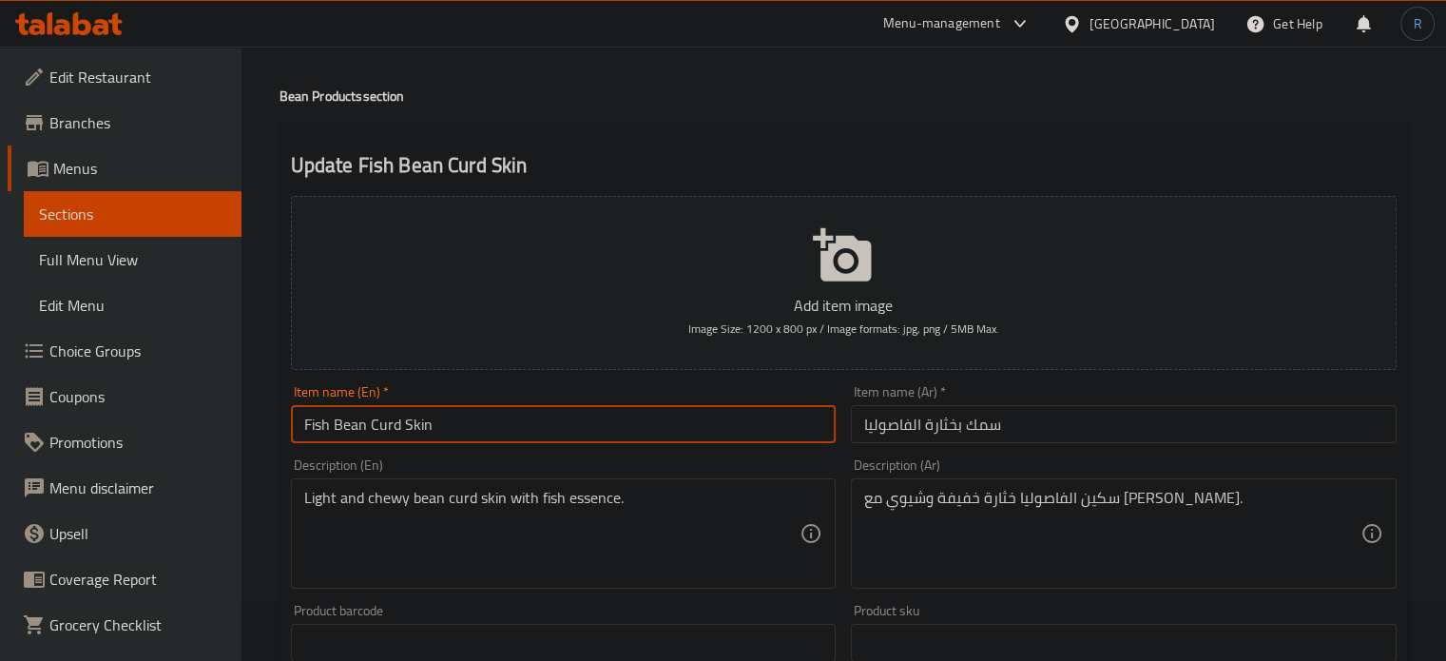
scroll to position [95, 0]
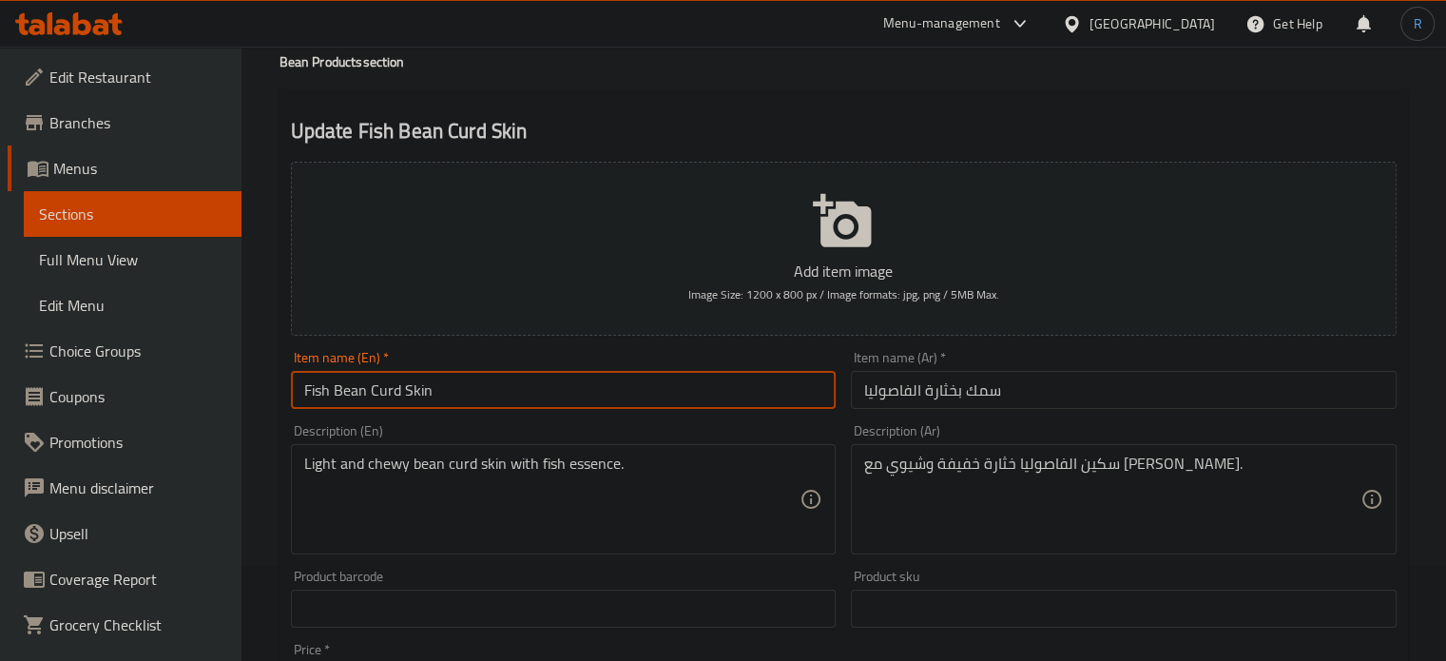
click at [1056, 398] on input "سمك بخثارة الفاصوليا" at bounding box center [1124, 390] width 546 height 38
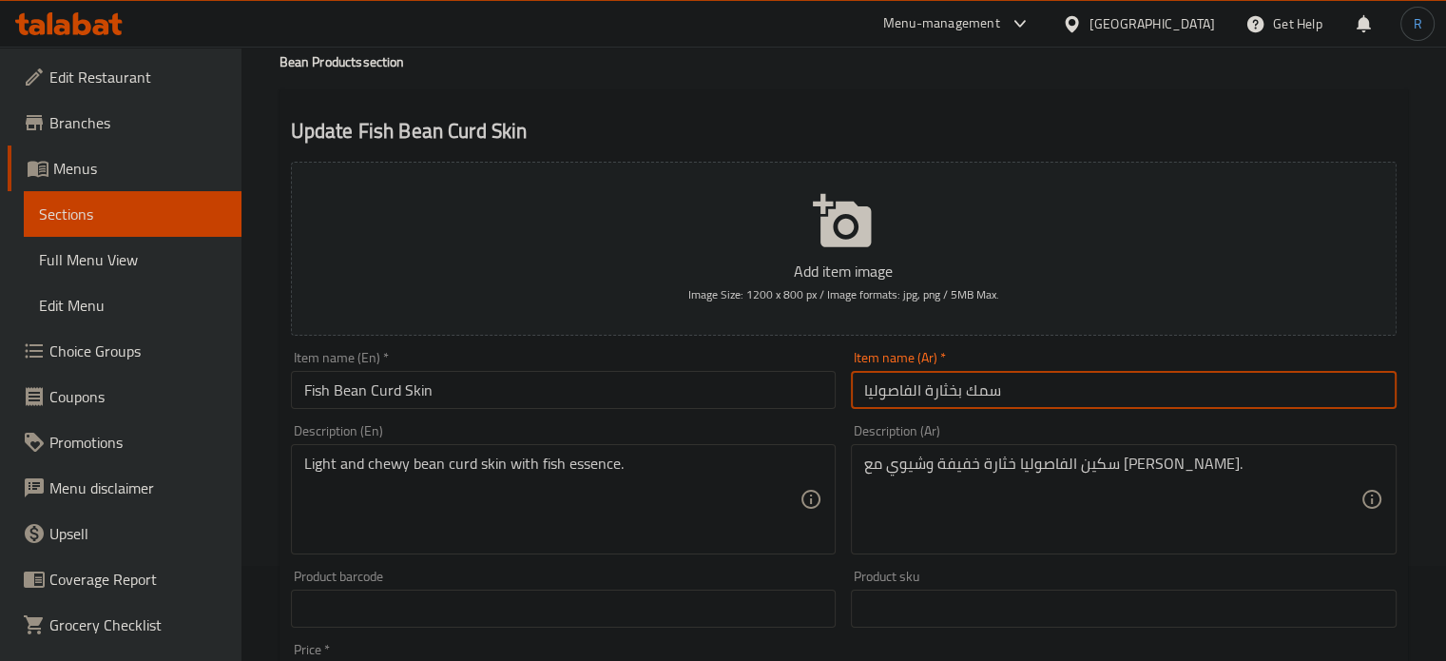
click at [1056, 398] on input "سمك بخثارة الفاصوليا" at bounding box center [1124, 390] width 546 height 38
paste input "لد فول الصويا بالسمك"
type input "جلد فول الصويا بالسمك"
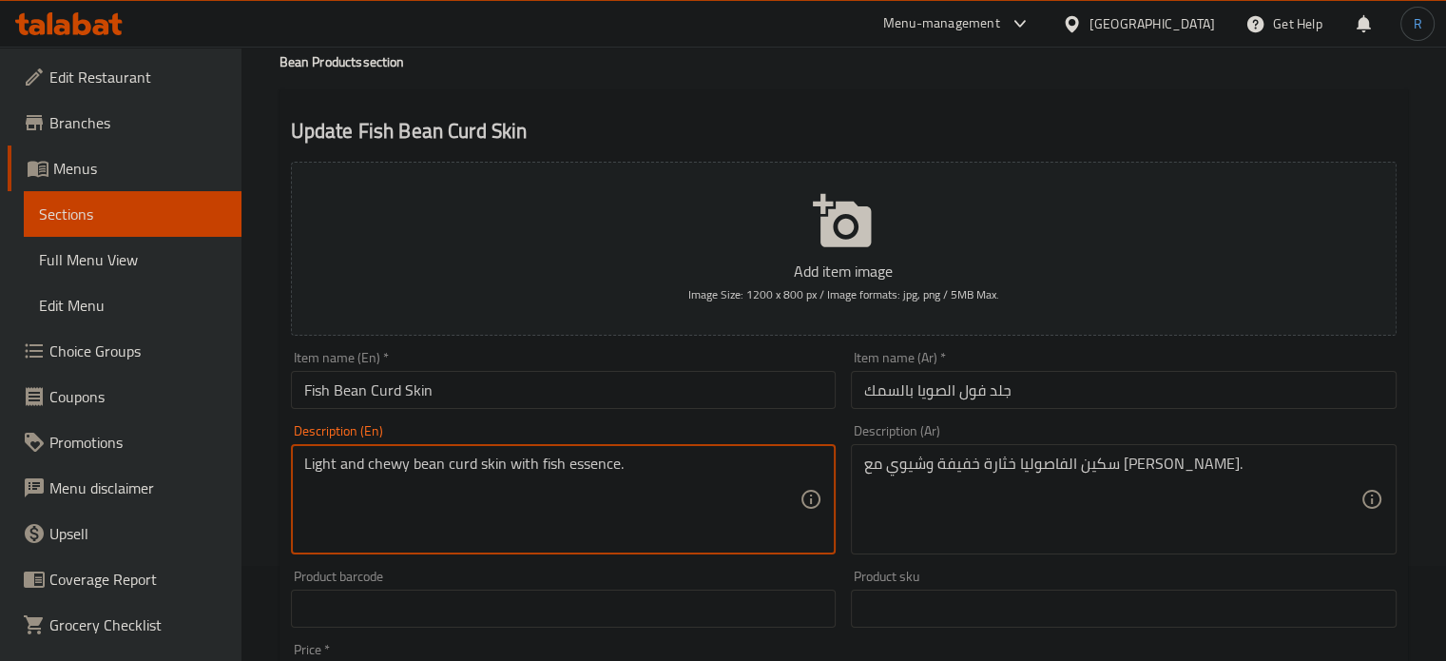
click at [508, 468] on textarea "Light and chewy bean curd skin with fish essence." at bounding box center [552, 499] width 496 height 90
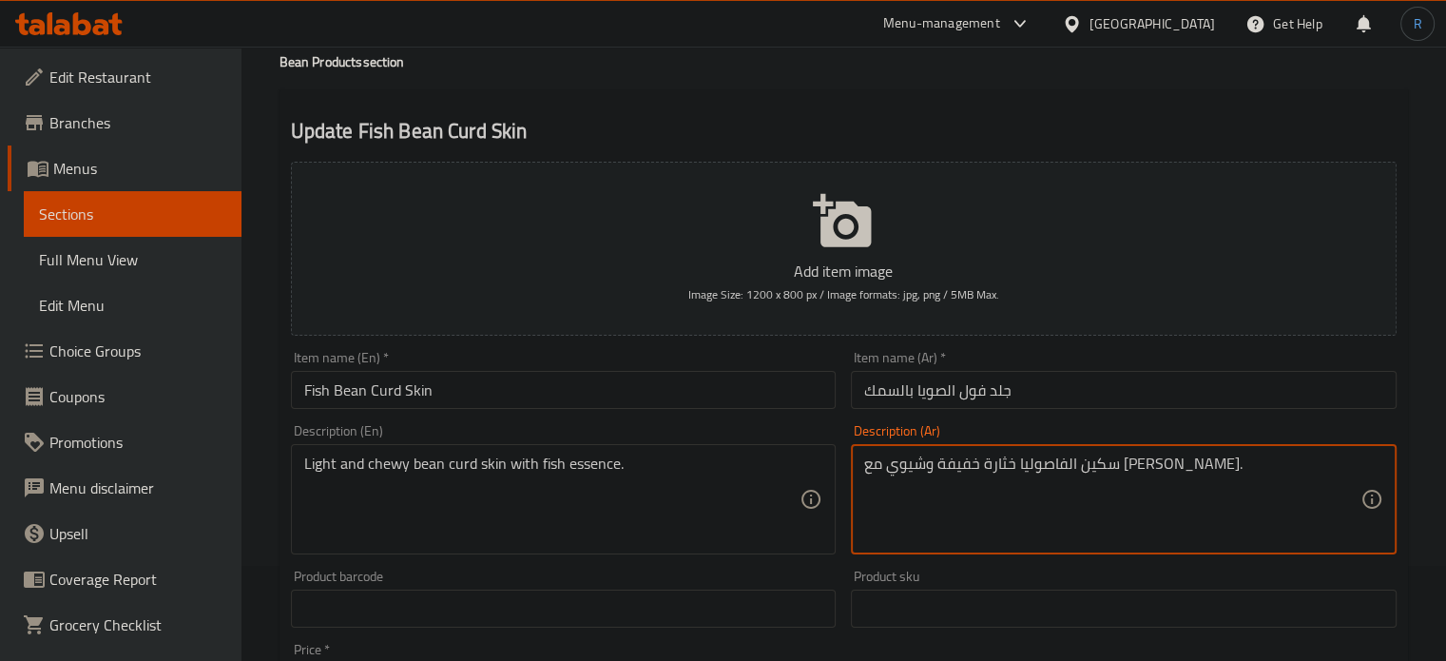
click at [1046, 468] on textarea "سكين الفاصوليا خثارة خفيفة وشيوي مع جوهر السمك." at bounding box center [1112, 499] width 496 height 90
paste textarea "قشرة فول الصويا خفيفة ولذيذة"
click at [996, 394] on input "جلد فول الصويا بالسمك" at bounding box center [1124, 390] width 546 height 38
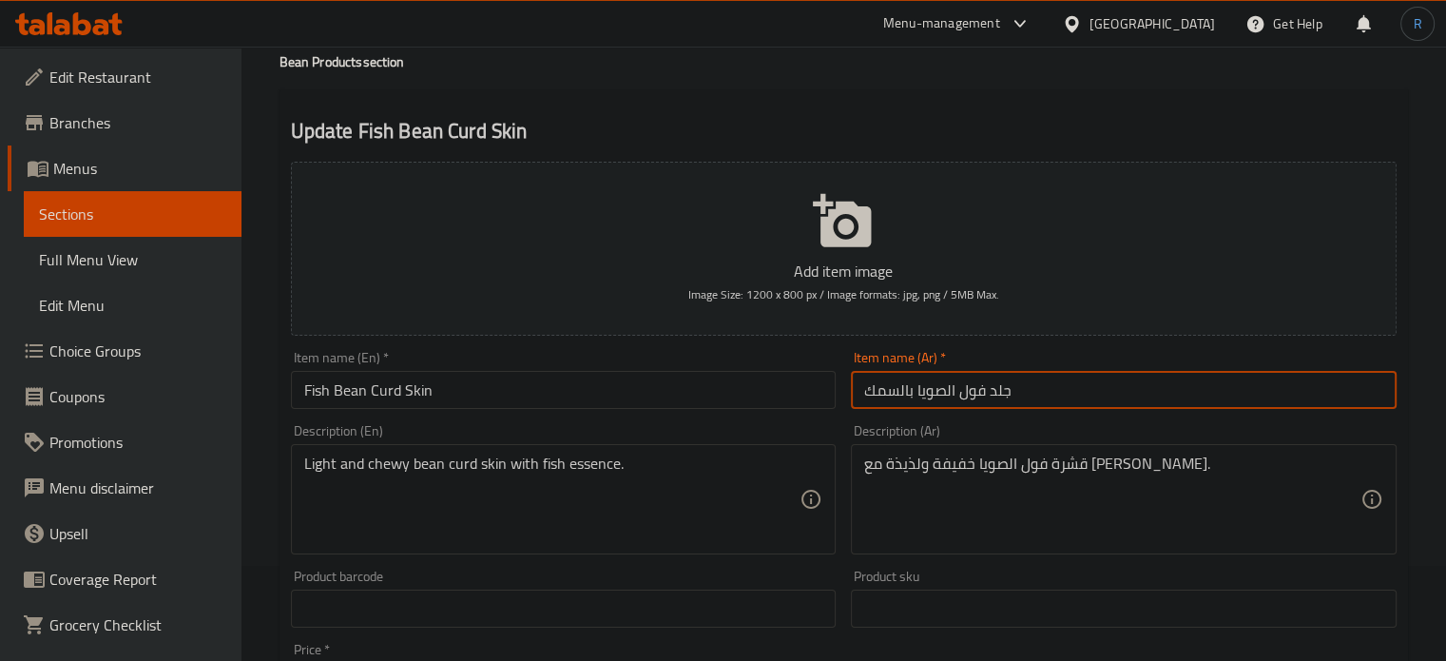
click at [996, 394] on input "جلد فول الصويا بالسمك" at bounding box center [1124, 390] width 546 height 38
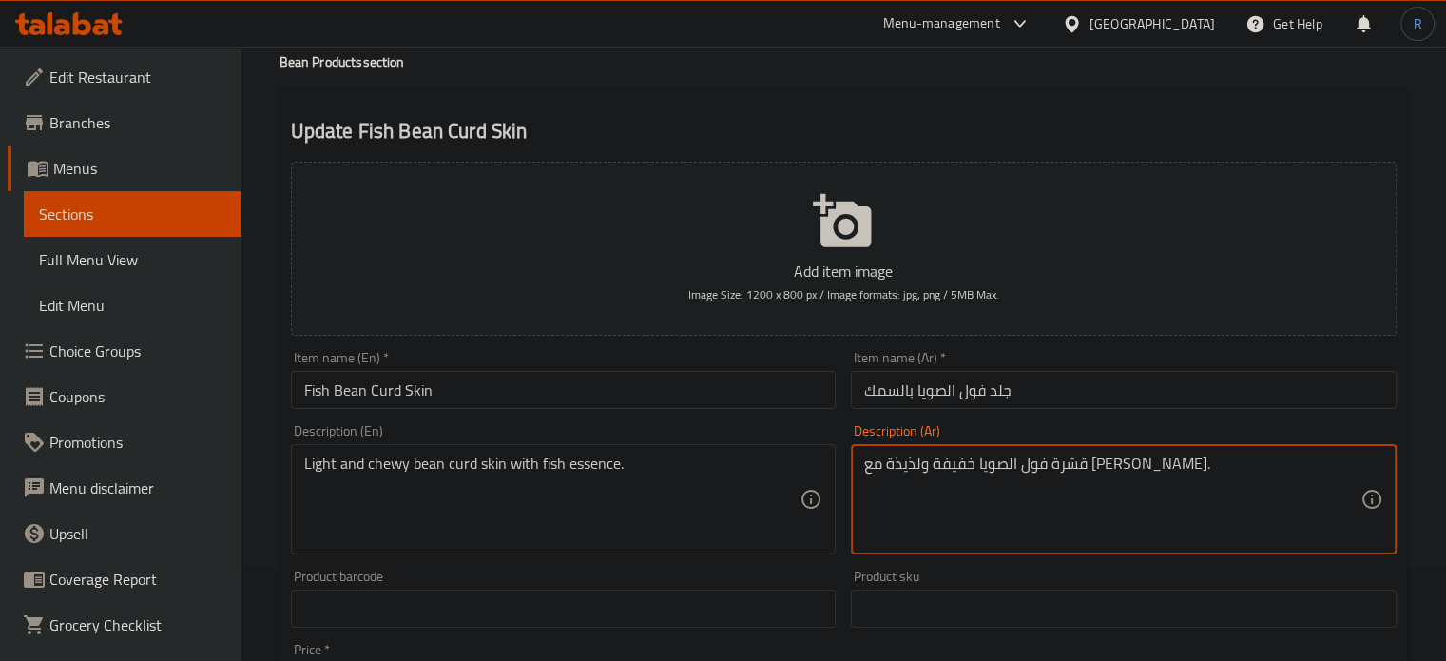
click at [1153, 471] on textarea "قشرة فول الصويا خفيفة ولذيذة مع جوهر السمك." at bounding box center [1112, 499] width 496 height 90
paste textarea "جلد"
click at [975, 472] on textarea "جلد فول الصويا خفيفة ولذيذة مع جوهر السمك." at bounding box center [1112, 499] width 496 height 90
click at [926, 468] on textarea "جلد فول الصويا خفيفة ومطاطية مع جوهر السمك." at bounding box center [1112, 499] width 496 height 90
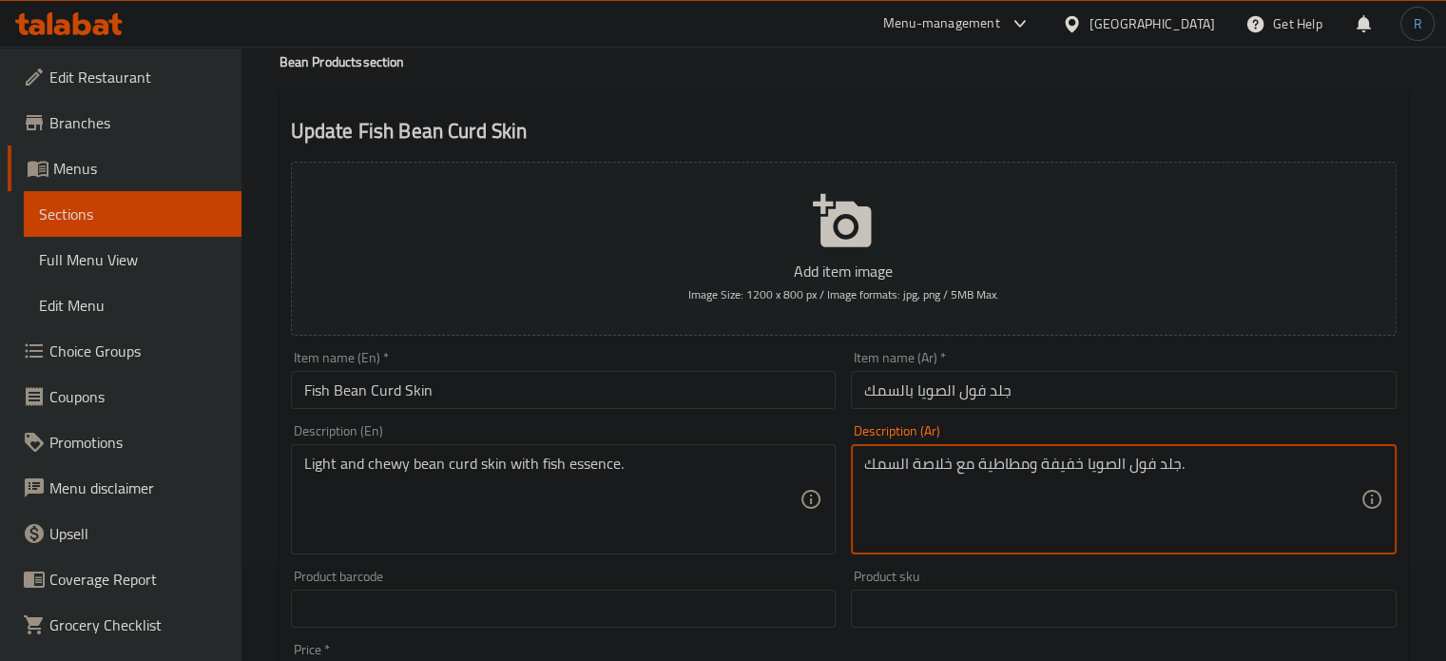
type textarea "جلد فول الصويا خفيفة ومطاطية مع خلاصة السمك."
click at [792, 384] on input "Fish Bean Curd Skin" at bounding box center [564, 390] width 546 height 38
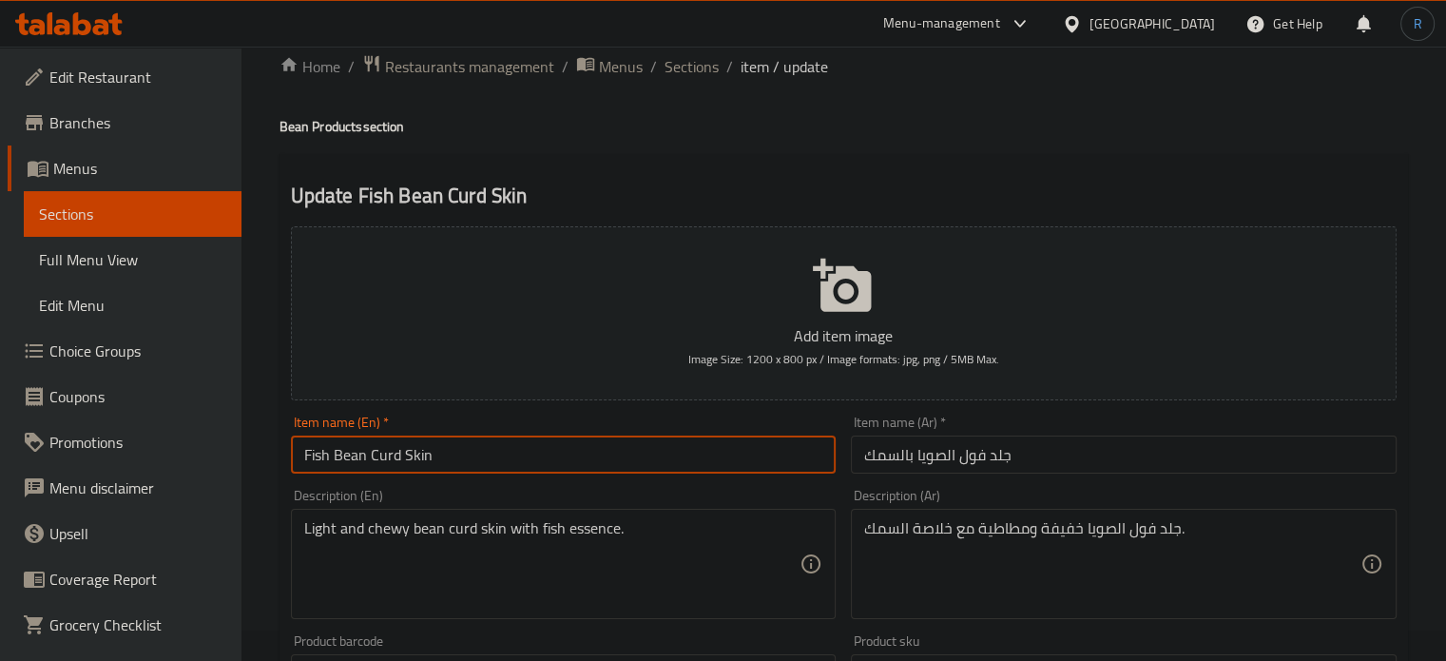
scroll to position [0, 0]
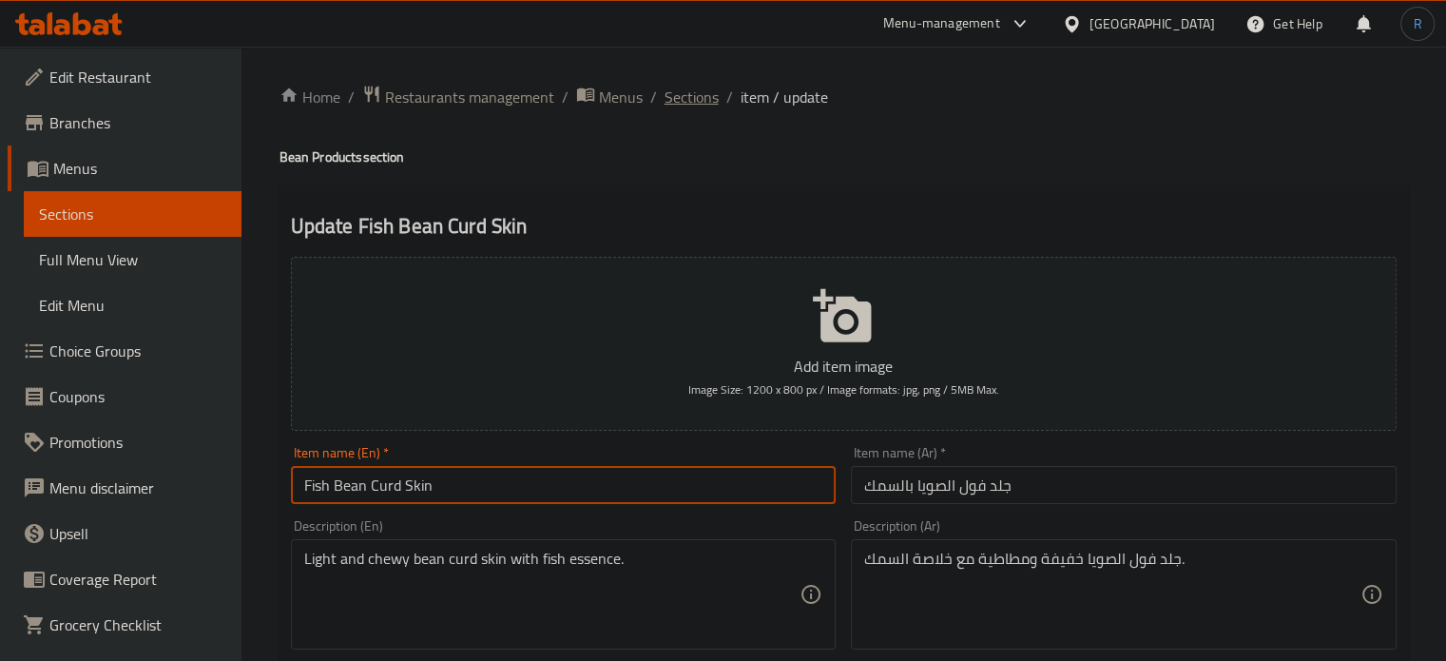
click at [686, 100] on span "Sections" at bounding box center [692, 97] width 54 height 23
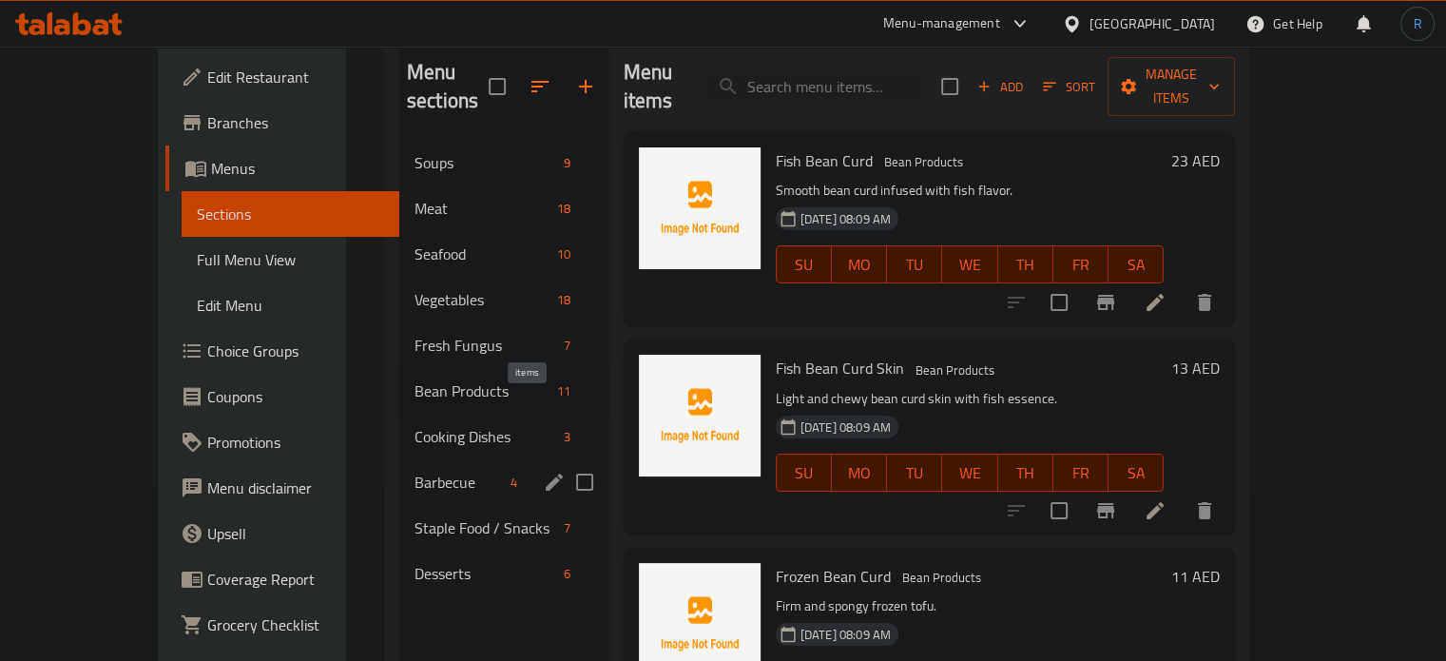
scroll to position [190, 0]
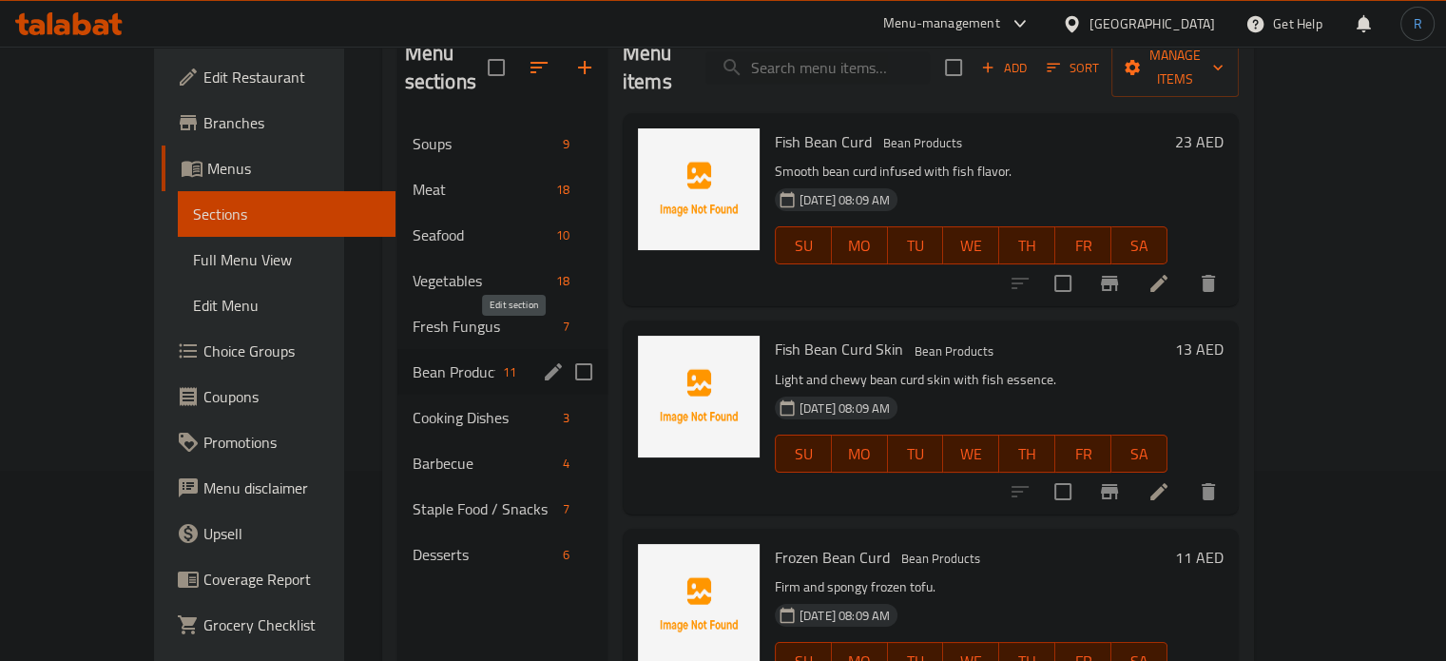
click at [545, 363] on icon "edit" at bounding box center [553, 371] width 17 height 17
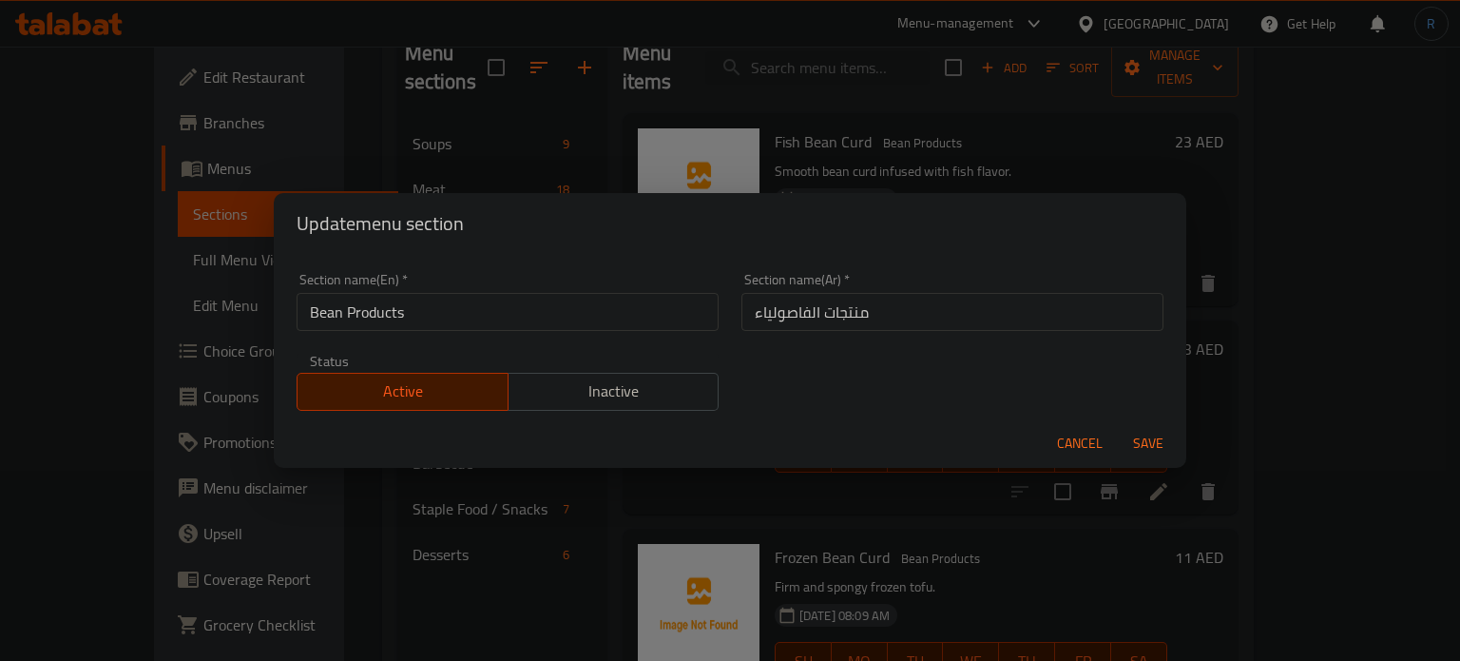
click at [798, 318] on input "منتجات الفاصولياء" at bounding box center [953, 312] width 422 height 38
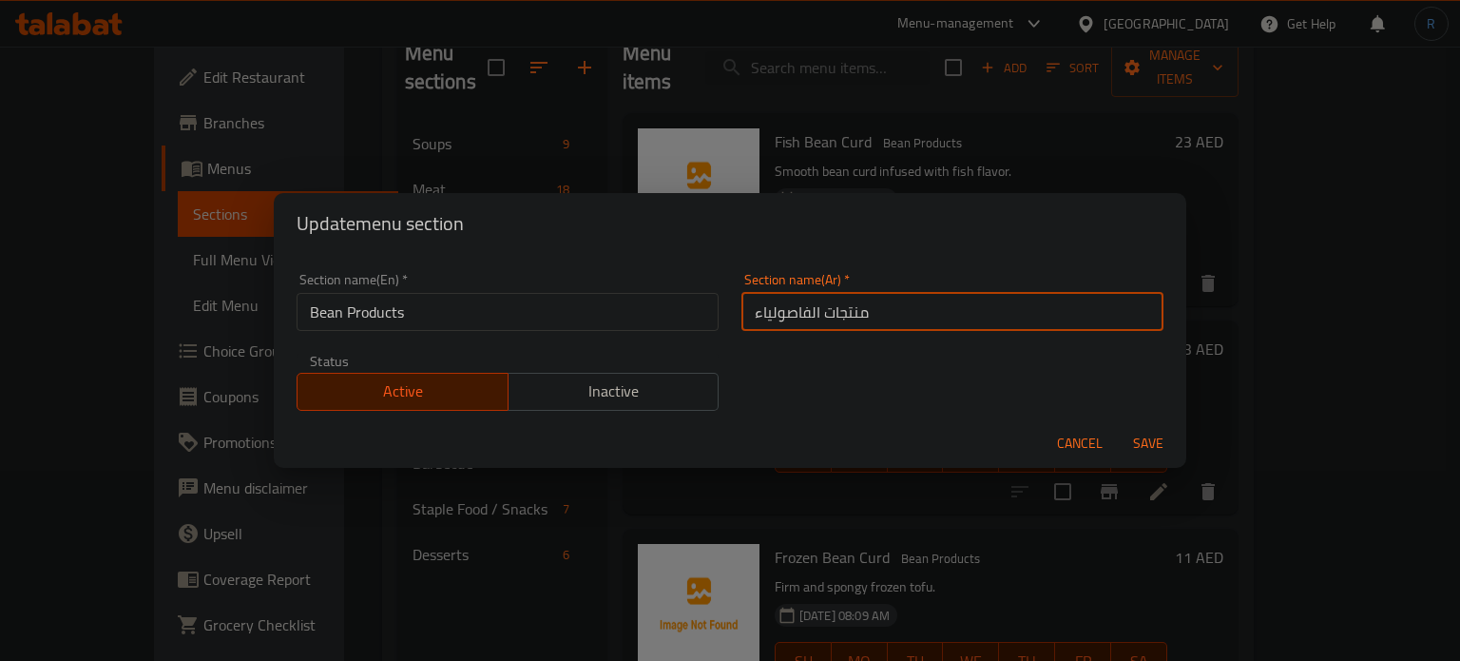
click at [798, 318] on input "منتجات الفاصولياء" at bounding box center [953, 312] width 422 height 38
type input "منتجات البين"
click at [1118, 426] on button "Save" at bounding box center [1148, 443] width 61 height 35
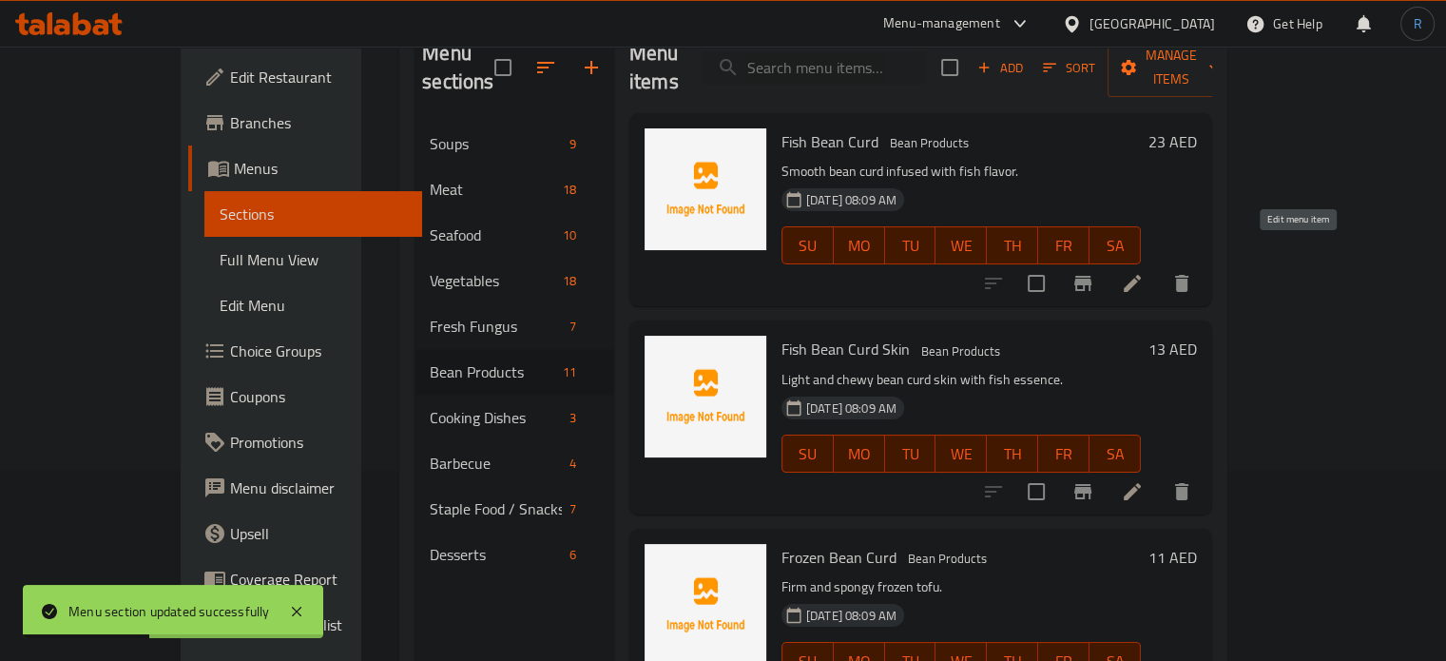
click at [1144, 272] on icon at bounding box center [1132, 283] width 23 height 23
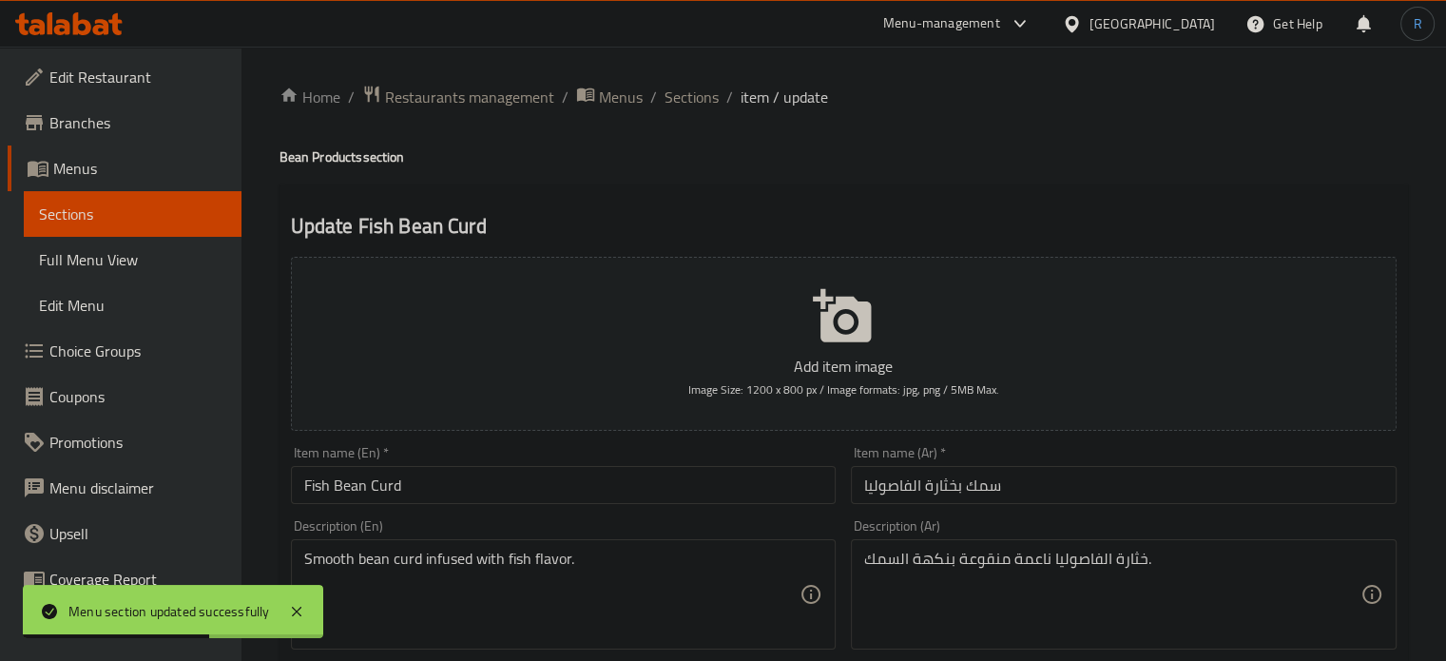
click at [530, 496] on input "Fish Bean Curd" at bounding box center [564, 485] width 546 height 38
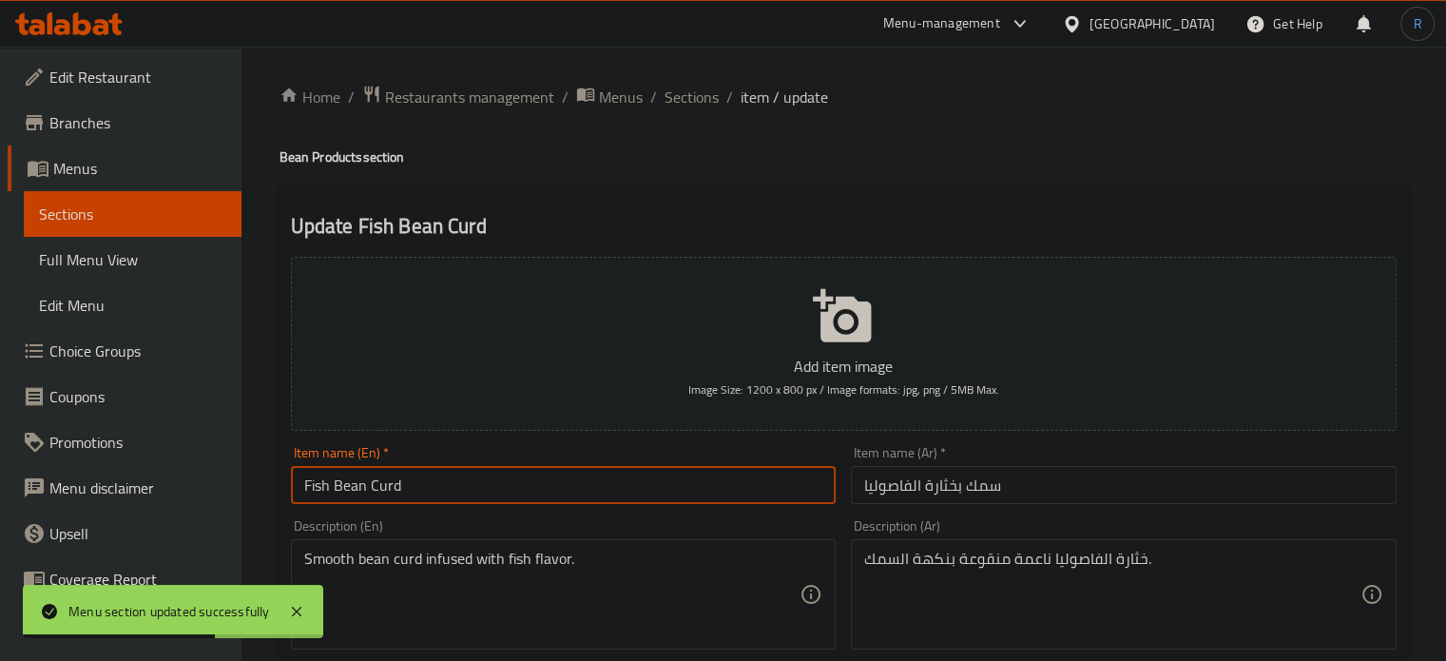
click at [530, 496] on input "Fish Bean Curd" at bounding box center [564, 485] width 546 height 38
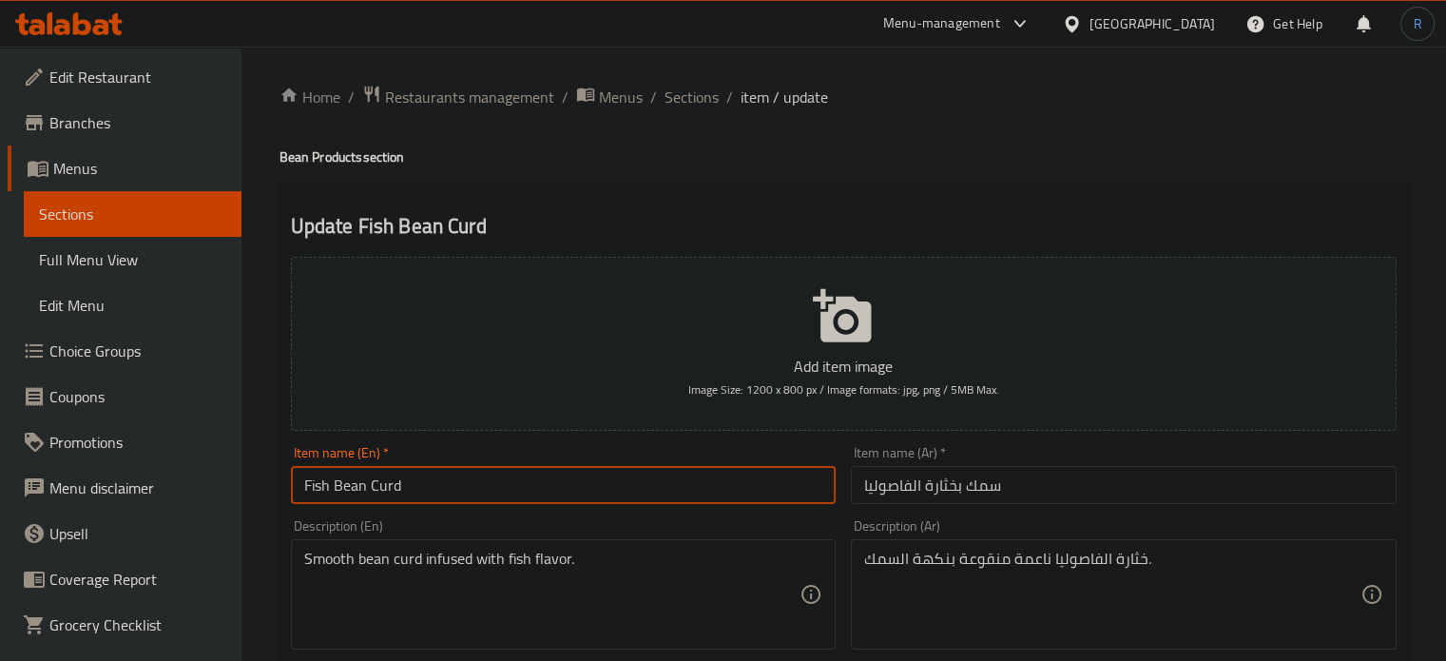
click at [1013, 486] on input "سمك بخثارة الفاصوليا" at bounding box center [1124, 485] width 546 height 38
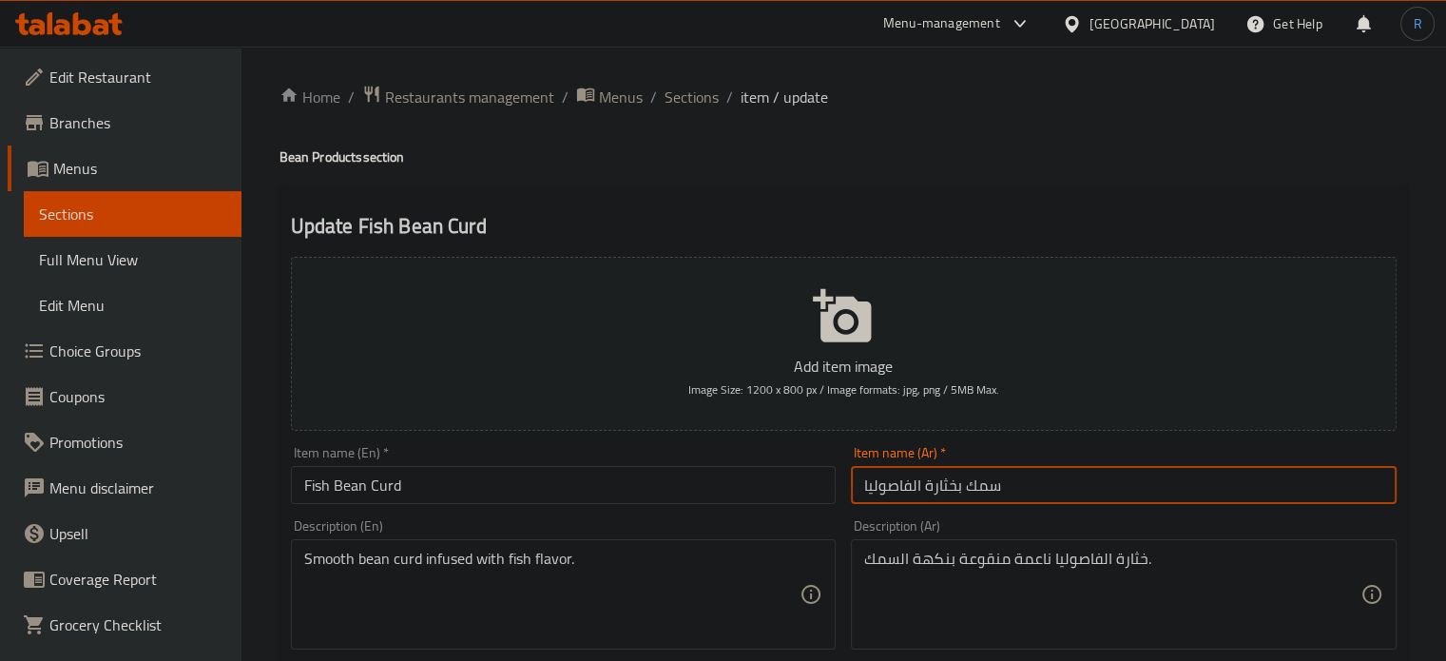
click at [1013, 486] on input "سمك بخثارة الفاصوليا" at bounding box center [1124, 485] width 546 height 38
paste input "فول صويا بالسمك"
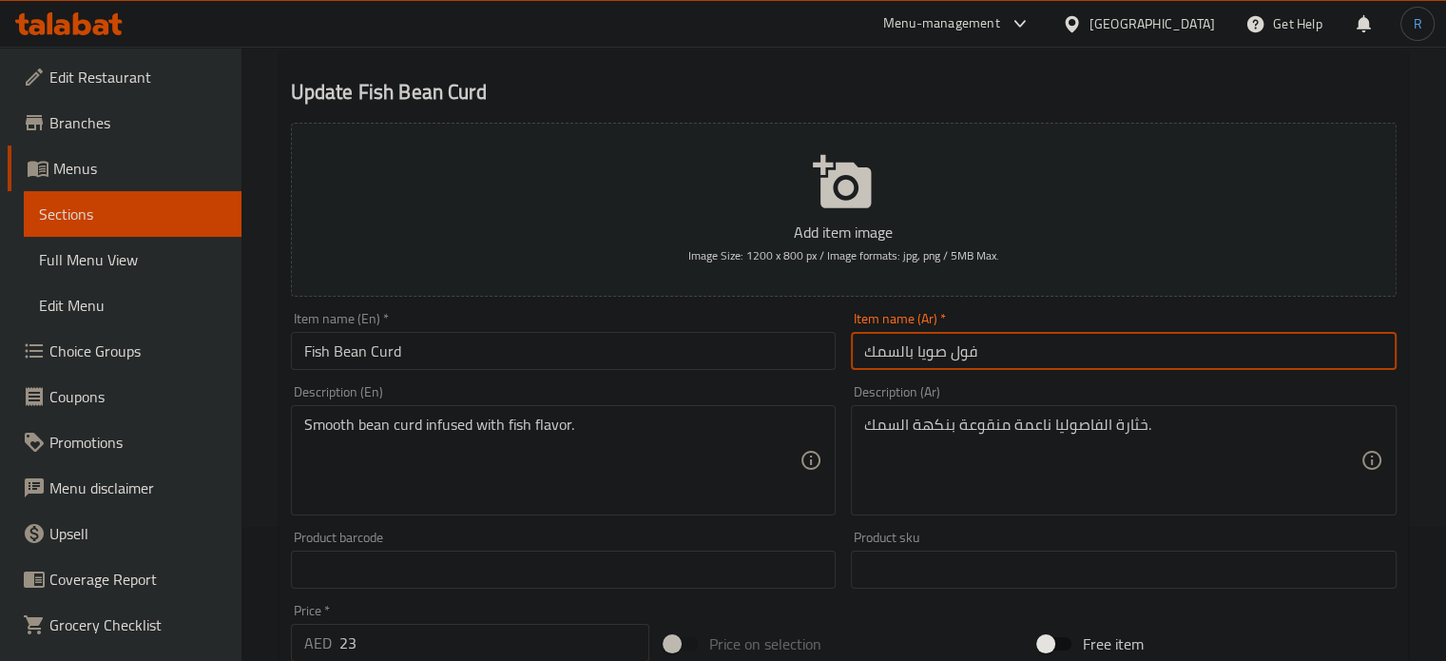
scroll to position [190, 0]
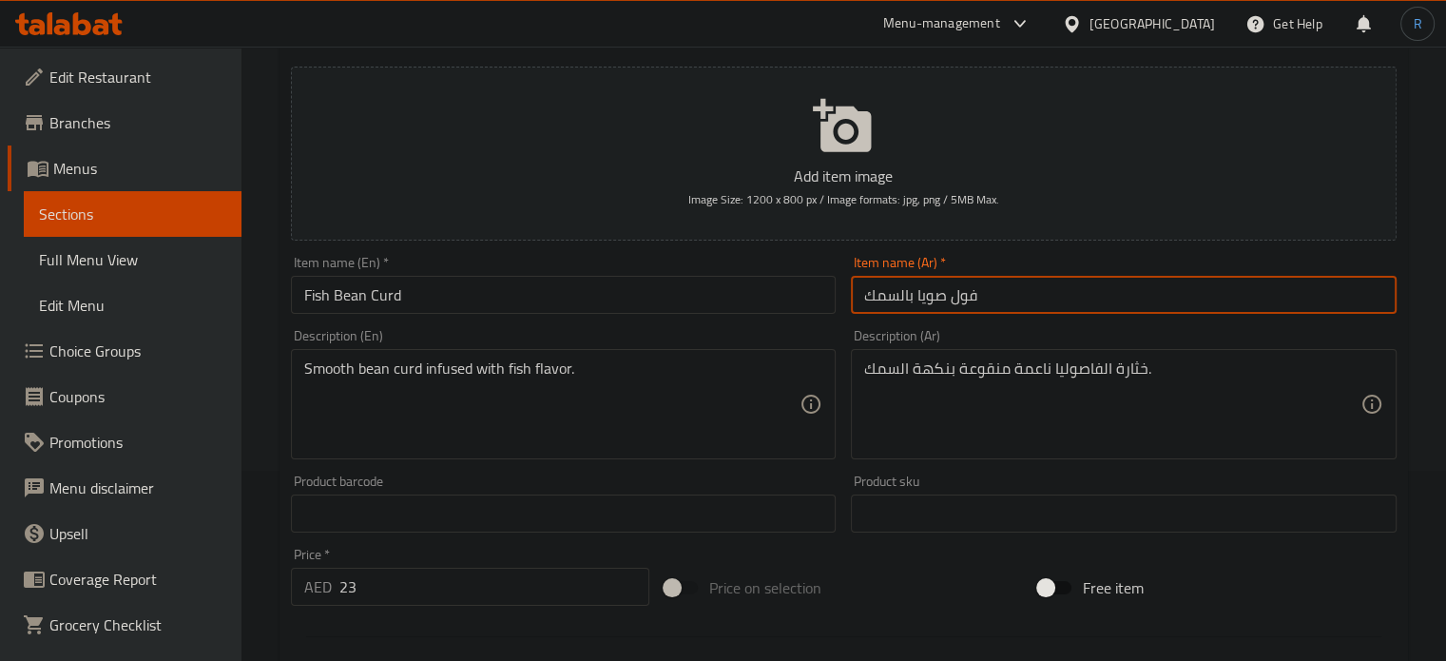
type input "فول صويا بالسمك"
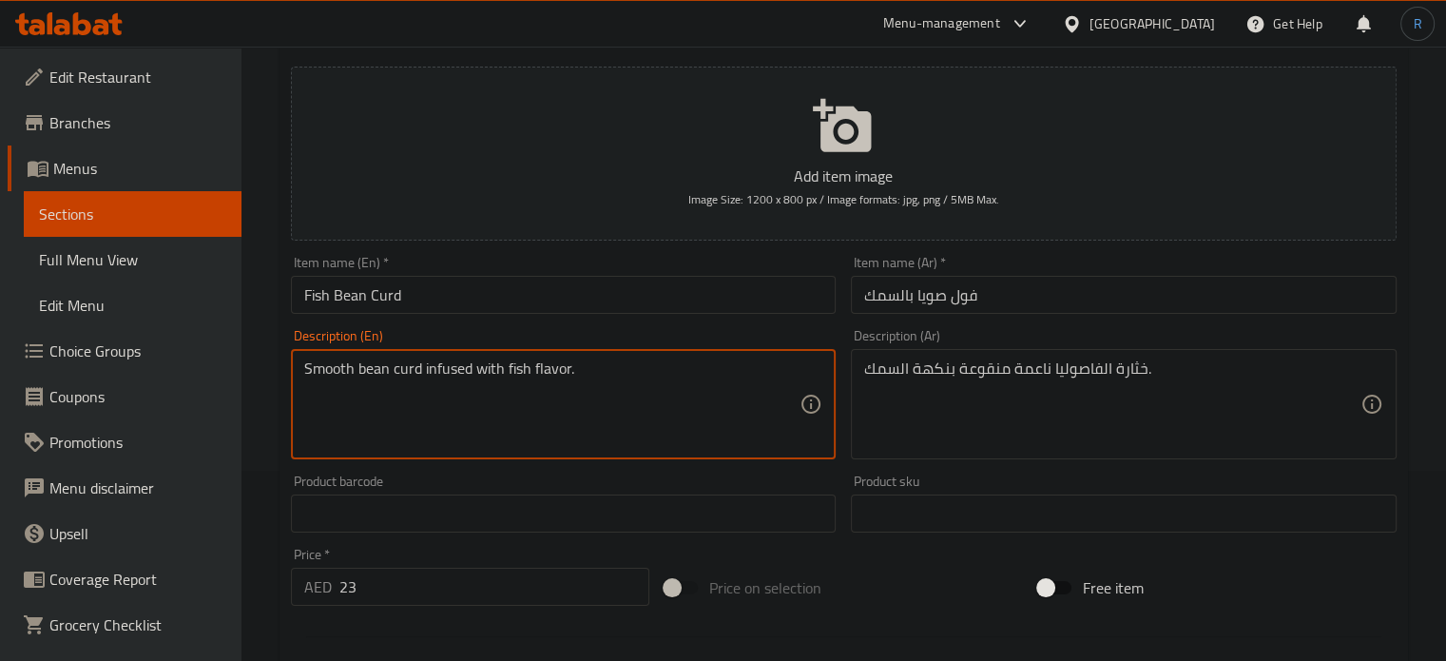
click at [540, 373] on textarea "Smooth bean curd infused with fish flavor." at bounding box center [552, 404] width 496 height 90
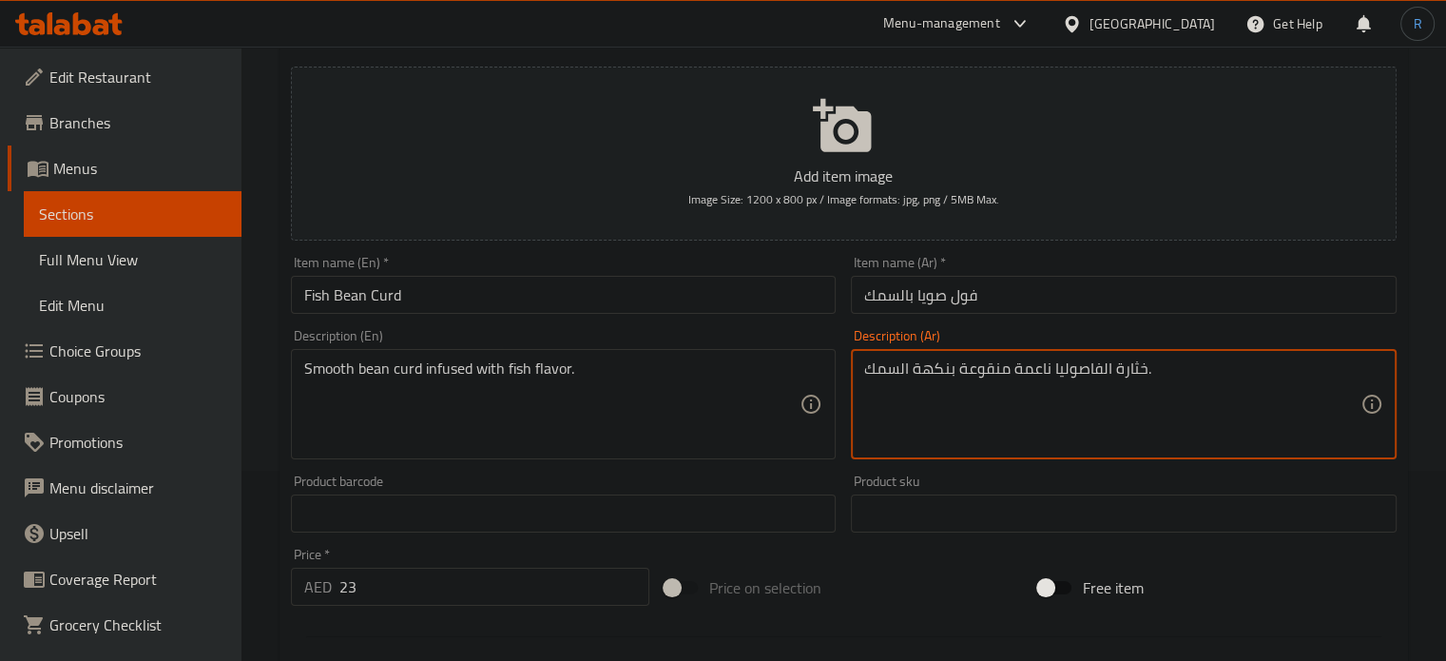
click at [975, 368] on textarea "خثارة الفاصوليا ناعمة منقوعة بنكهة السمك." at bounding box center [1112, 404] width 496 height 90
paste textarea "فول الصويا الناعم الممزوج"
click at [977, 376] on textarea "فول الصويا الناعم الممزوج بنكهة السمك." at bounding box center [1112, 404] width 496 height 90
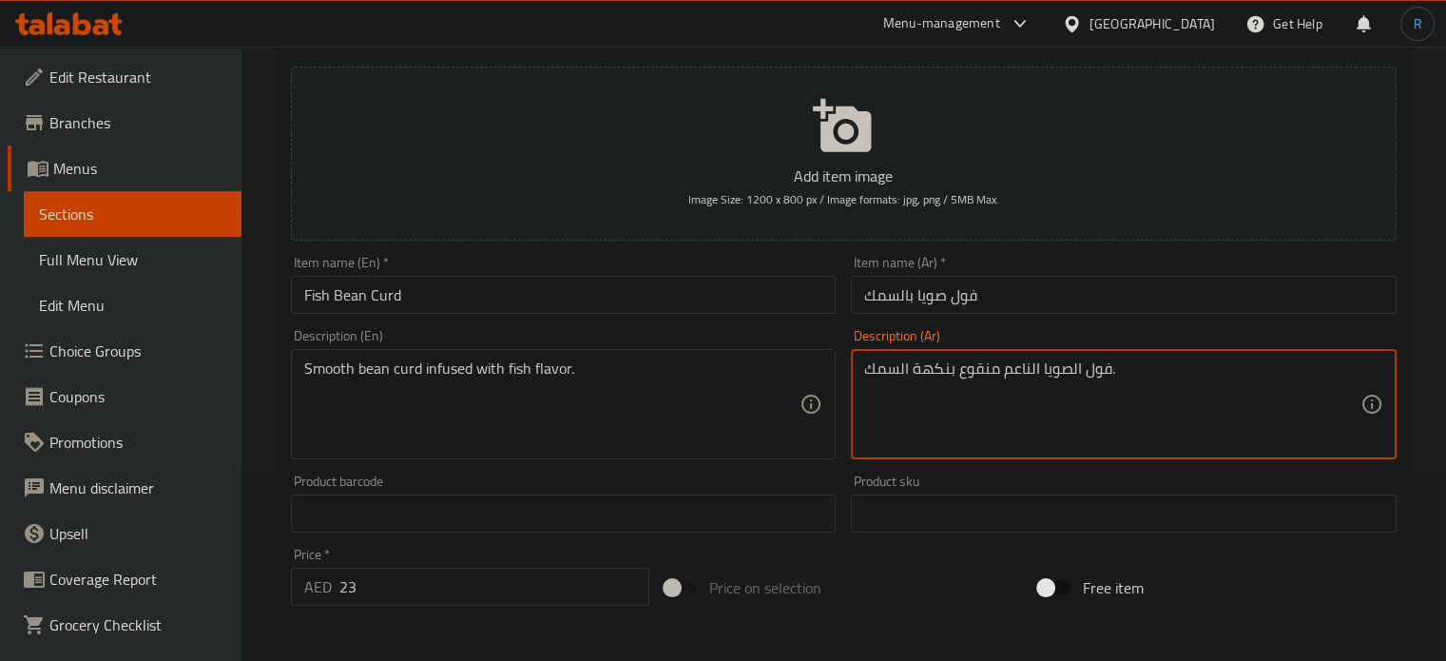
type textarea "فول الصويا الناعم منقوع بنكهة السمك."
click at [800, 295] on input "Fish Bean Curd" at bounding box center [564, 295] width 546 height 38
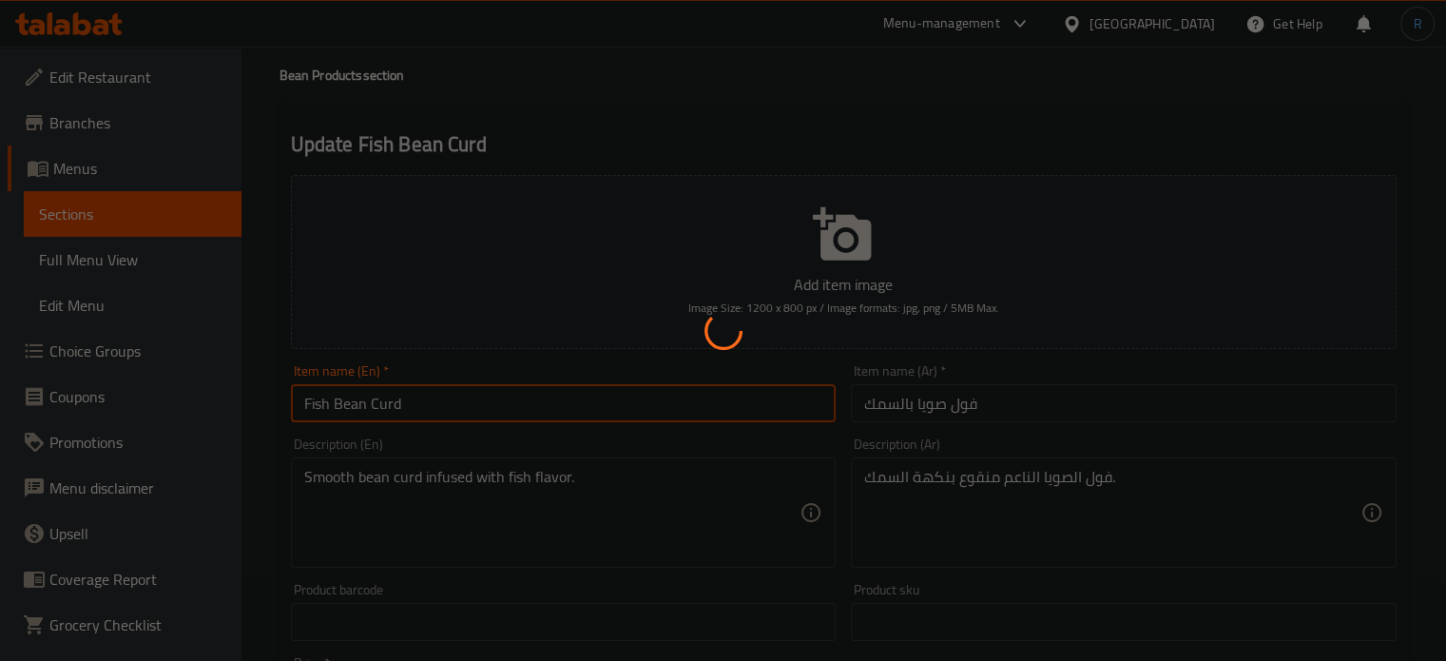
scroll to position [0, 0]
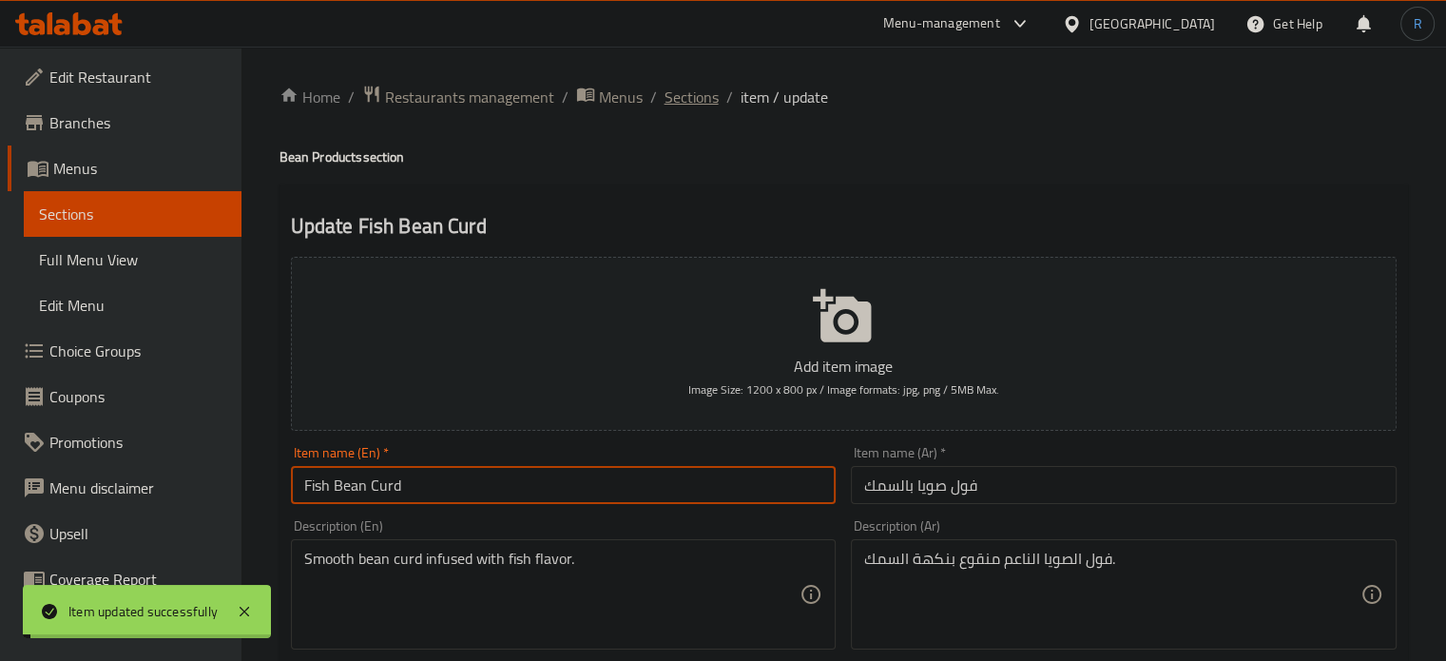
click at [685, 96] on span "Sections" at bounding box center [692, 97] width 54 height 23
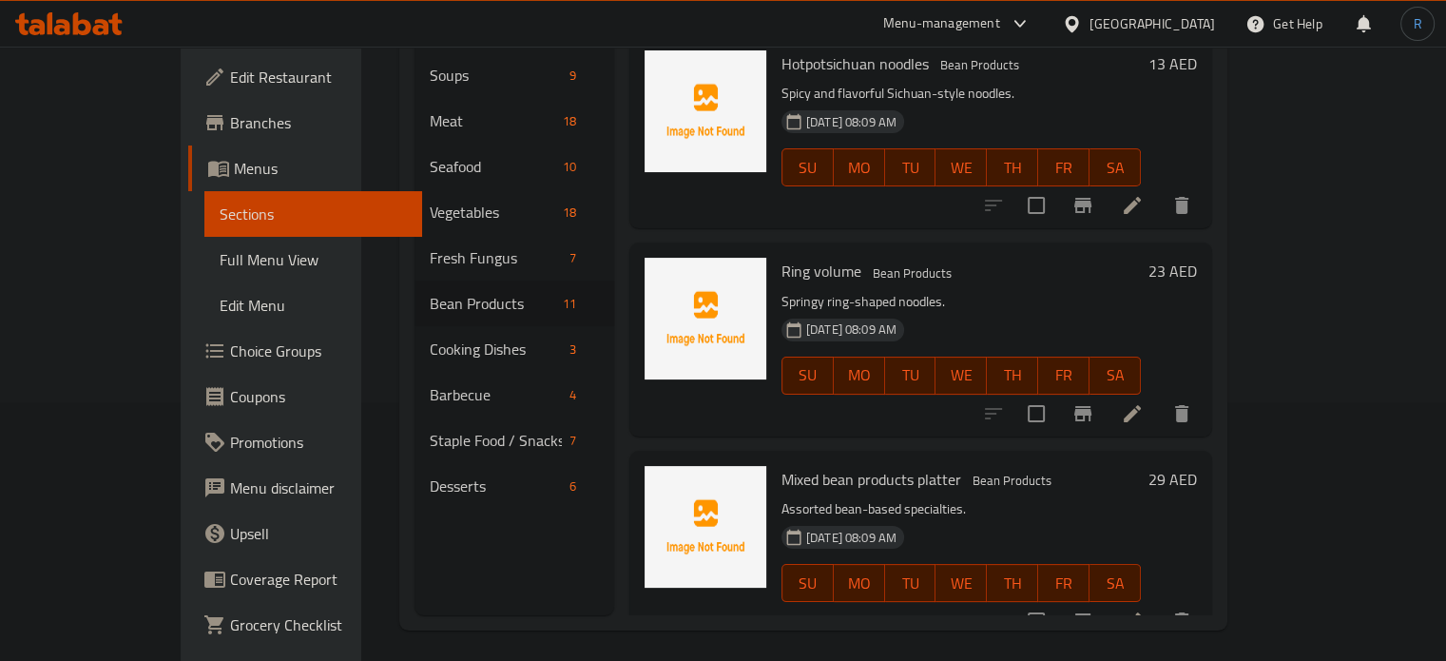
scroll to position [266, 0]
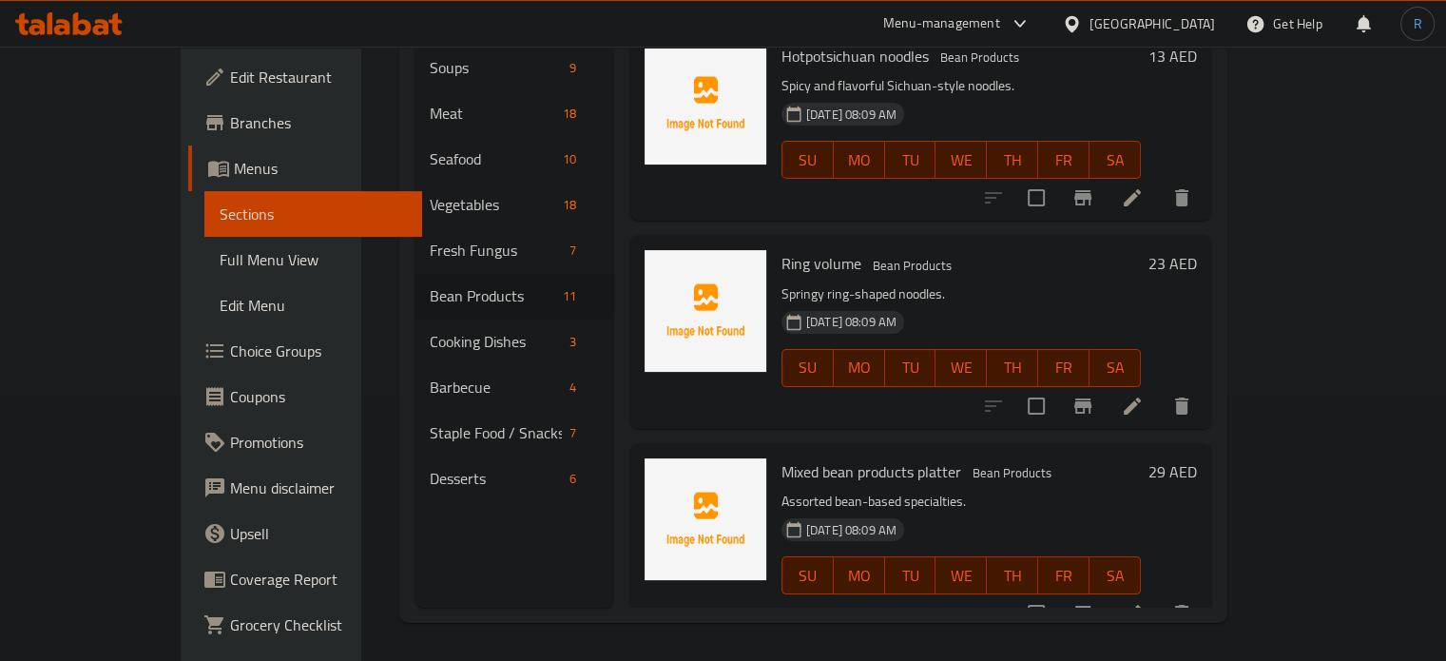
click at [230, 355] on span "Choice Groups" at bounding box center [318, 350] width 177 height 23
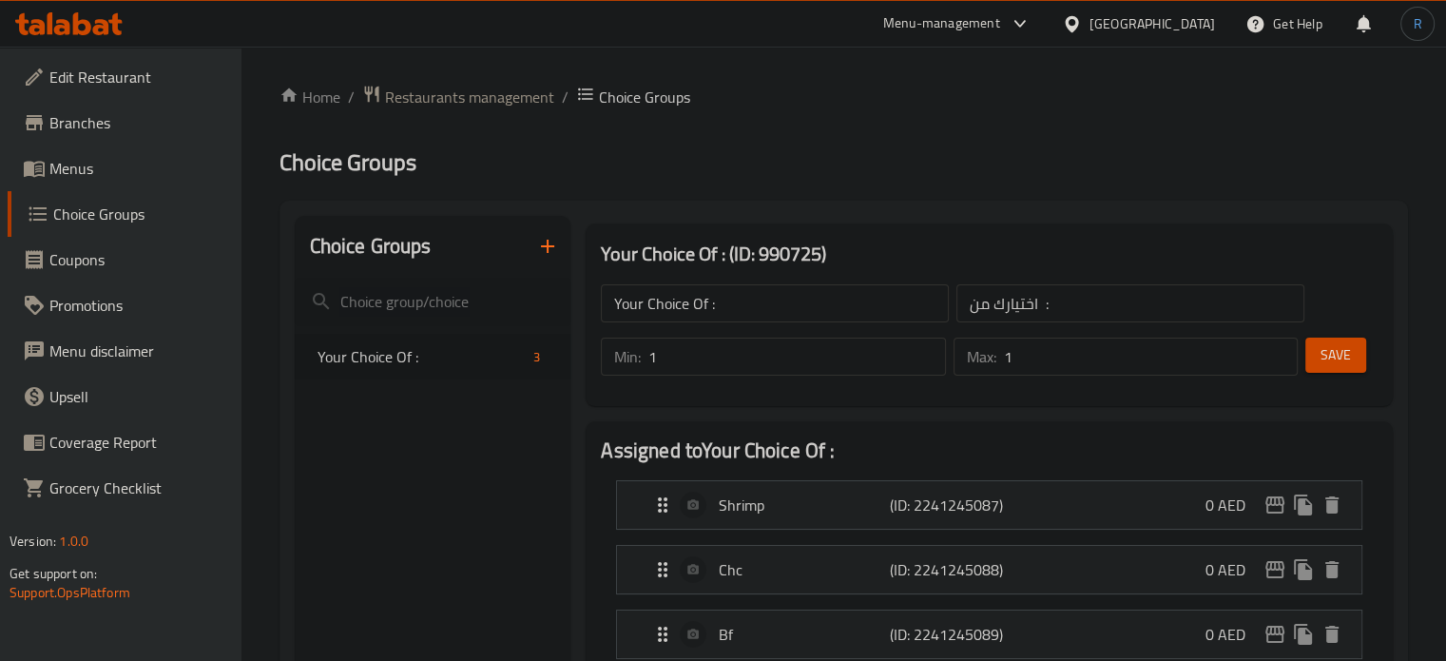
click at [803, 164] on h2 "Choice Groups" at bounding box center [844, 162] width 1129 height 30
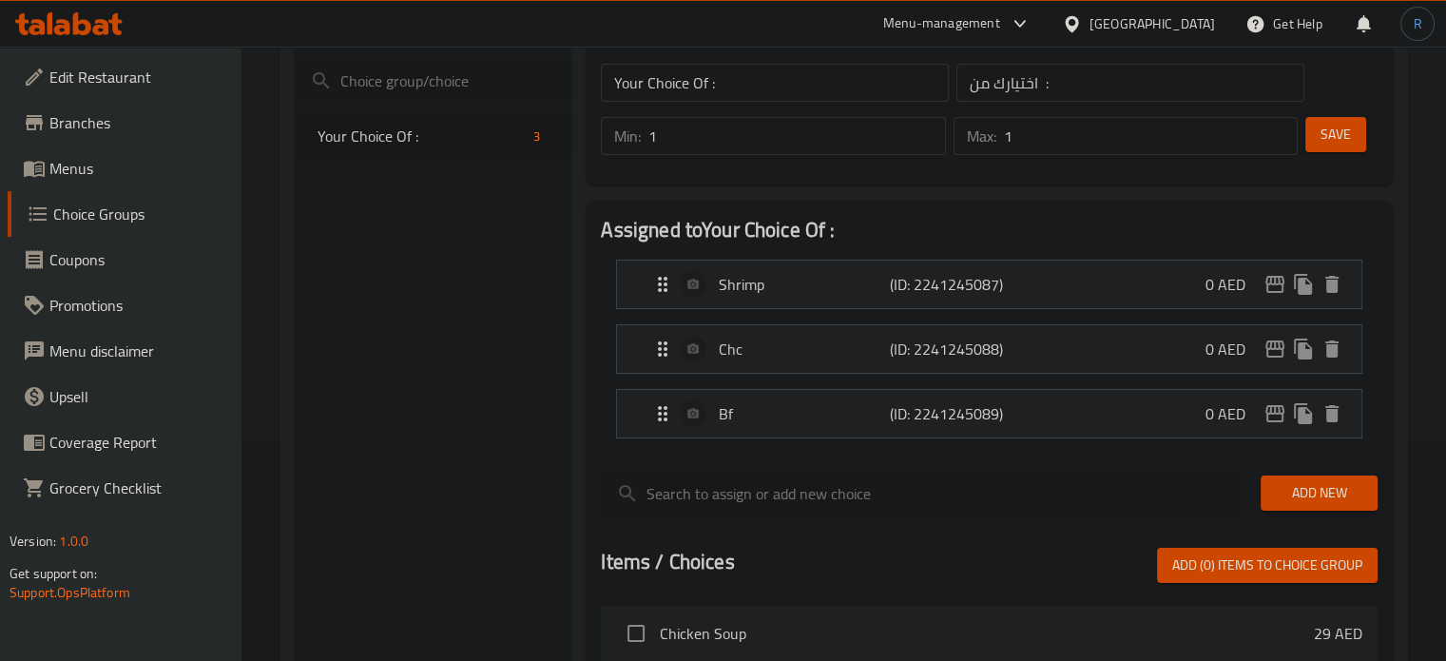
scroll to position [285, 0]
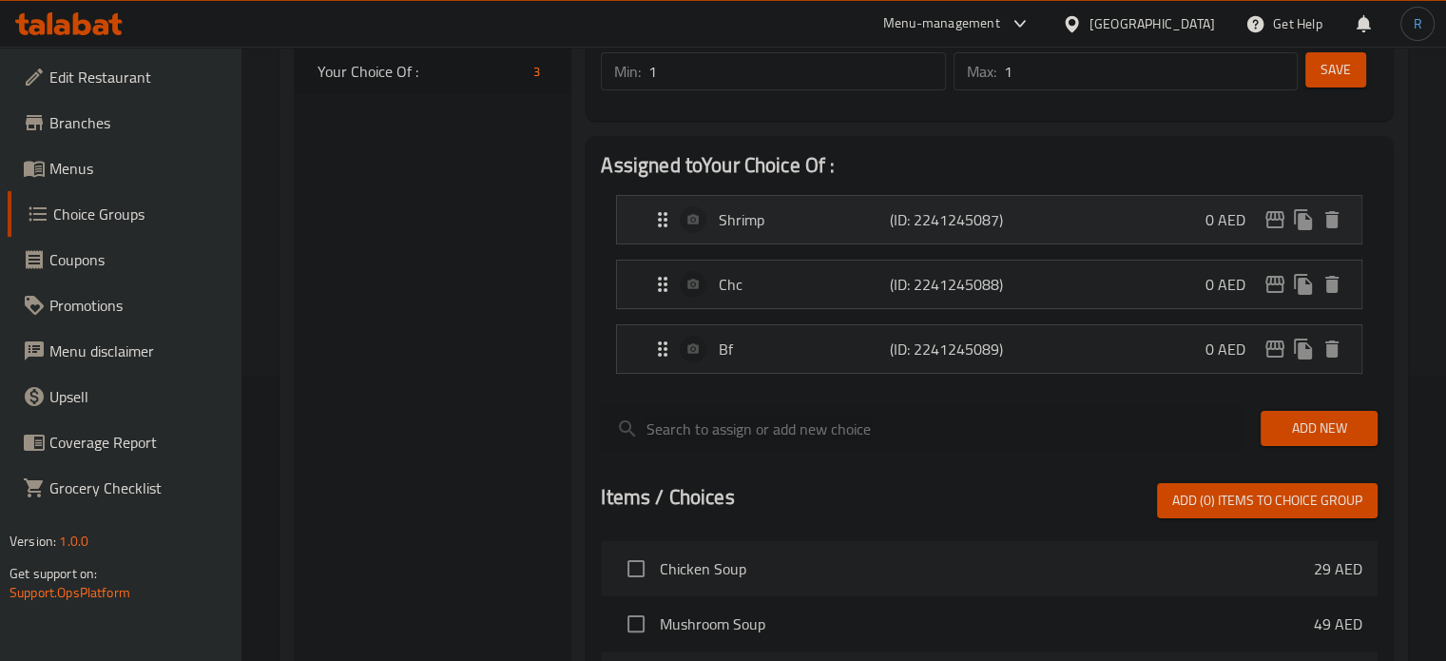
click at [770, 227] on p "Shrimp" at bounding box center [804, 219] width 170 height 23
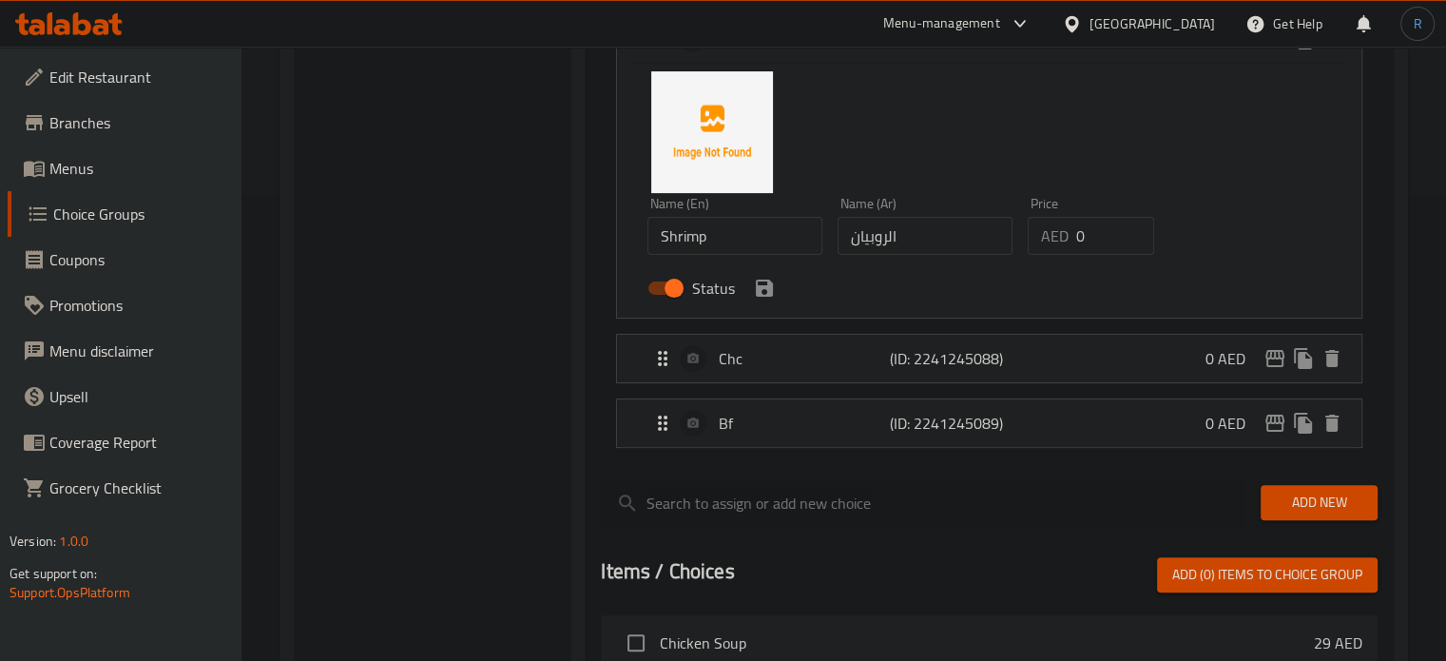
scroll to position [475, 0]
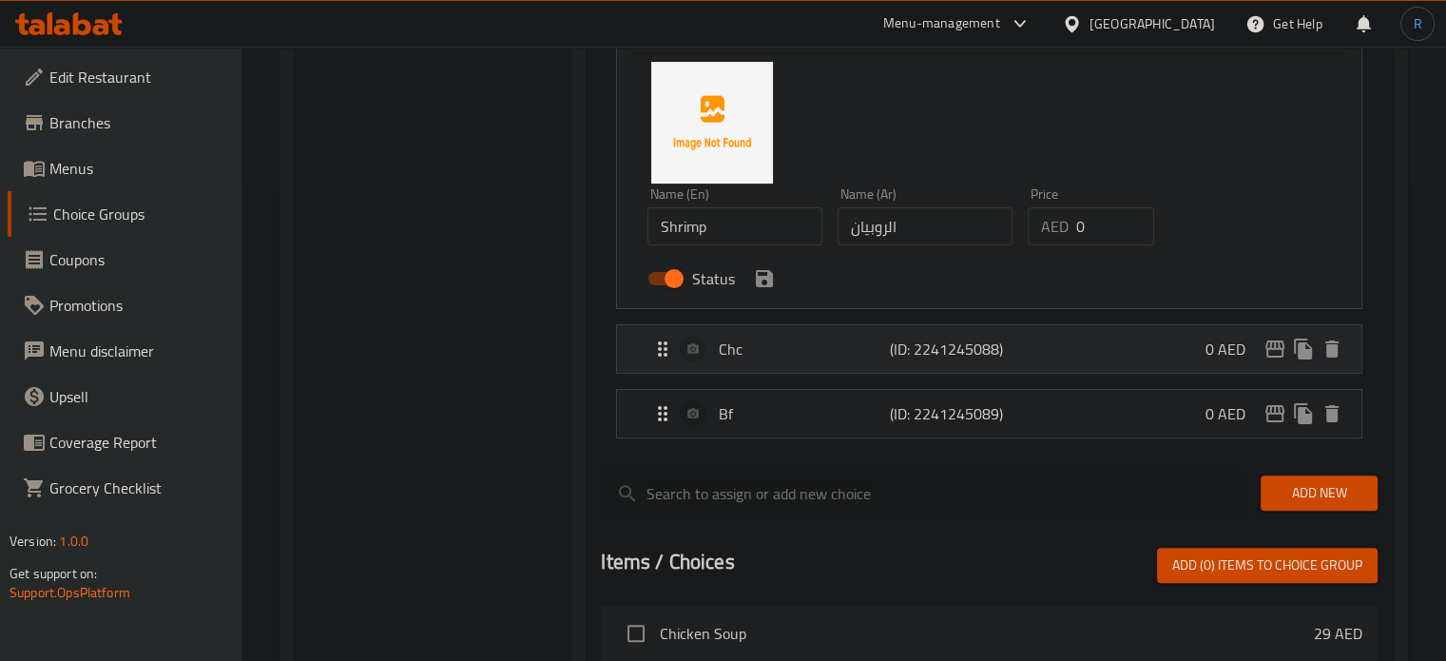
click at [785, 359] on p "Chc" at bounding box center [804, 349] width 170 height 23
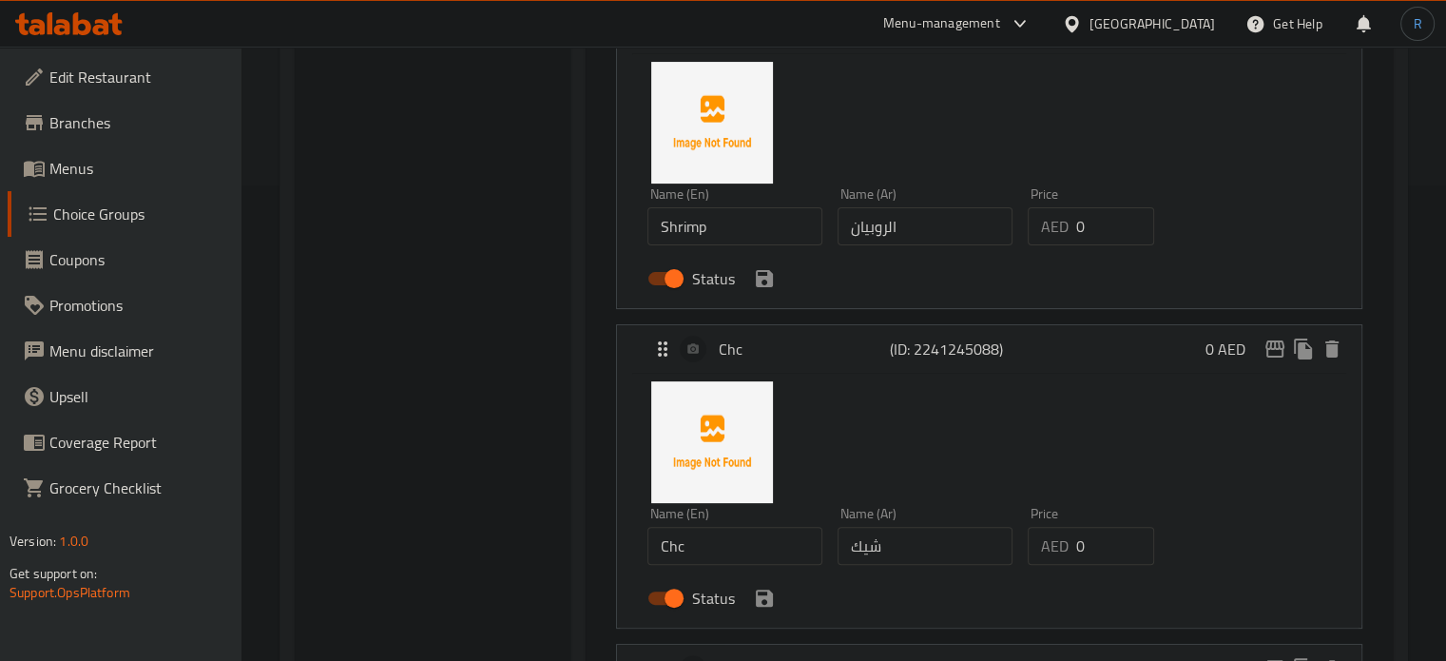
click at [736, 551] on input "Chc" at bounding box center [735, 546] width 175 height 38
click at [716, 539] on input "Chc" at bounding box center [735, 546] width 175 height 38
type input "Chicken"
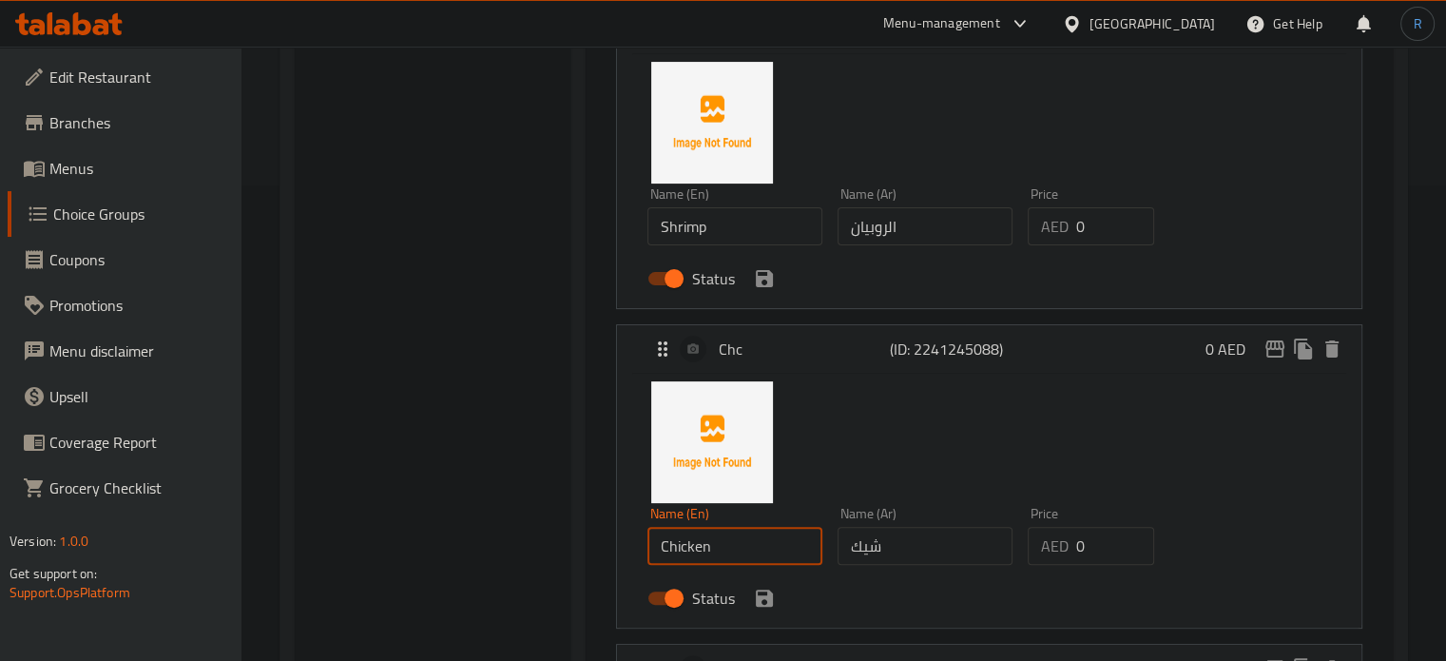
click at [920, 560] on input "شيك" at bounding box center [925, 546] width 175 height 38
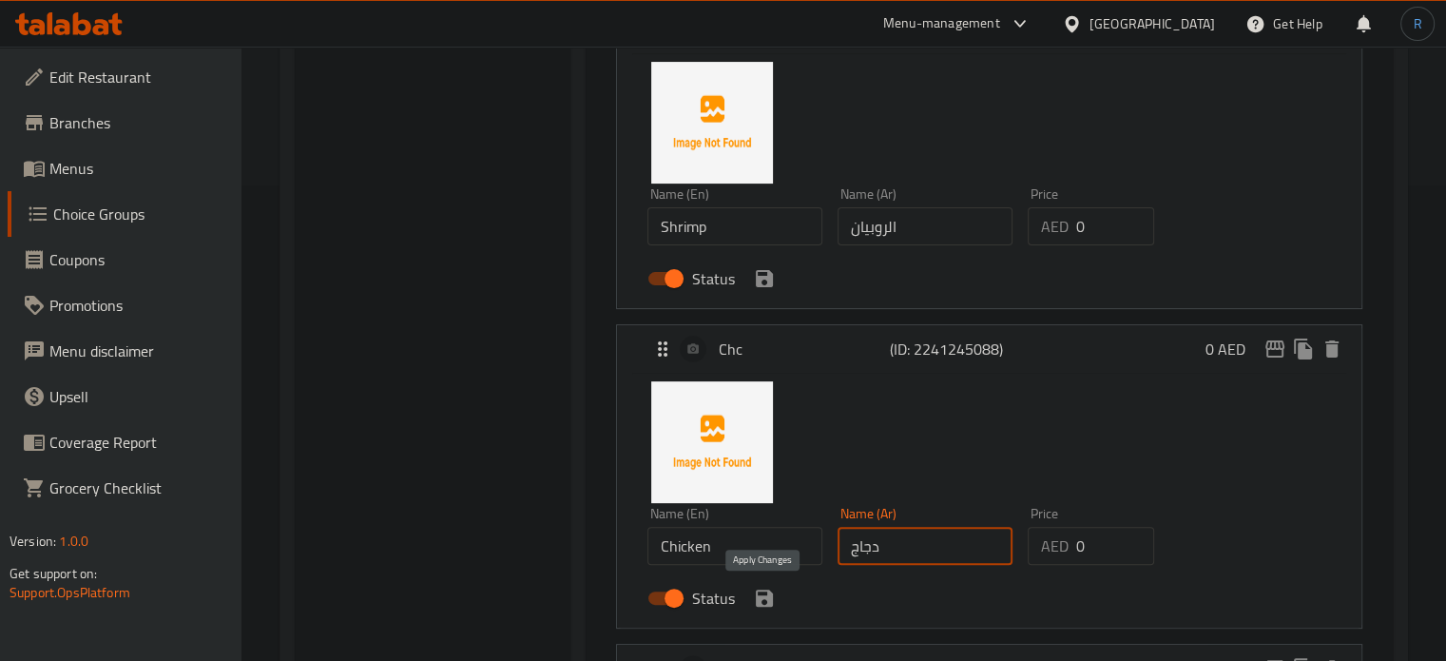
click at [757, 595] on icon "save" at bounding box center [764, 598] width 17 height 17
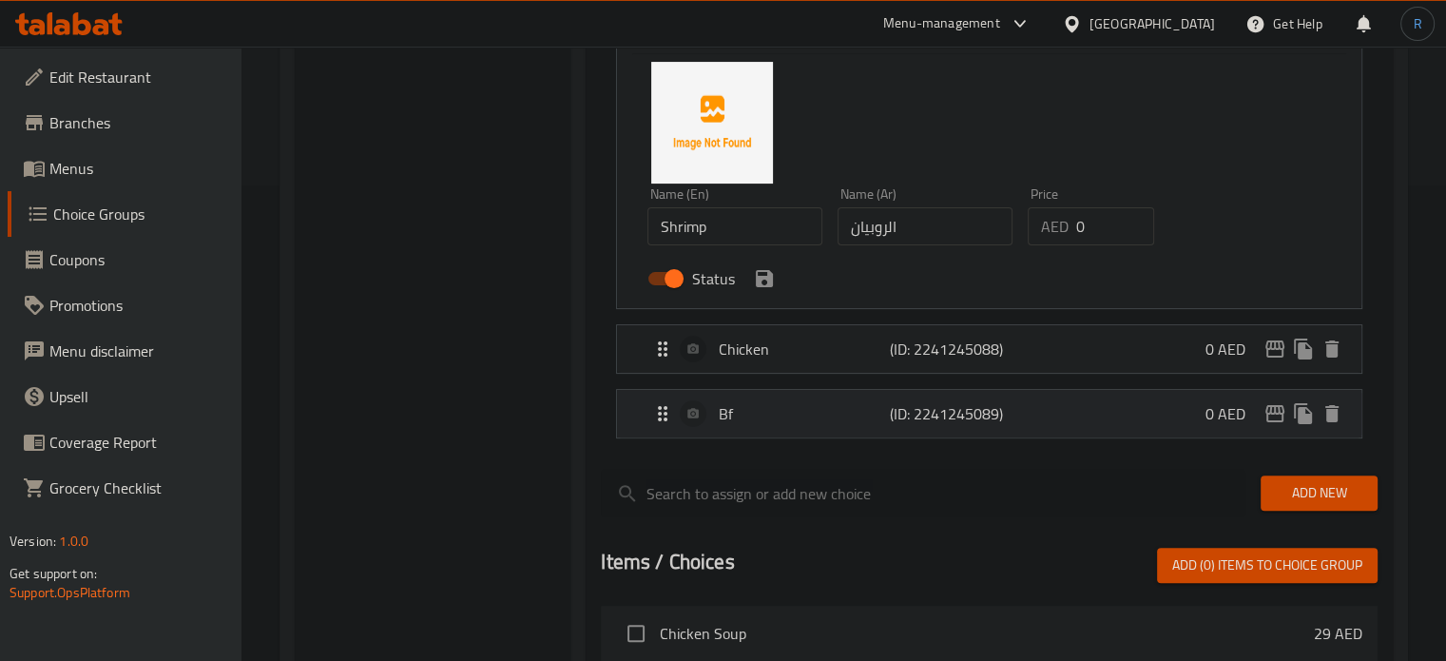
type input "دجاج"
click at [759, 419] on p "Bf" at bounding box center [804, 413] width 170 height 23
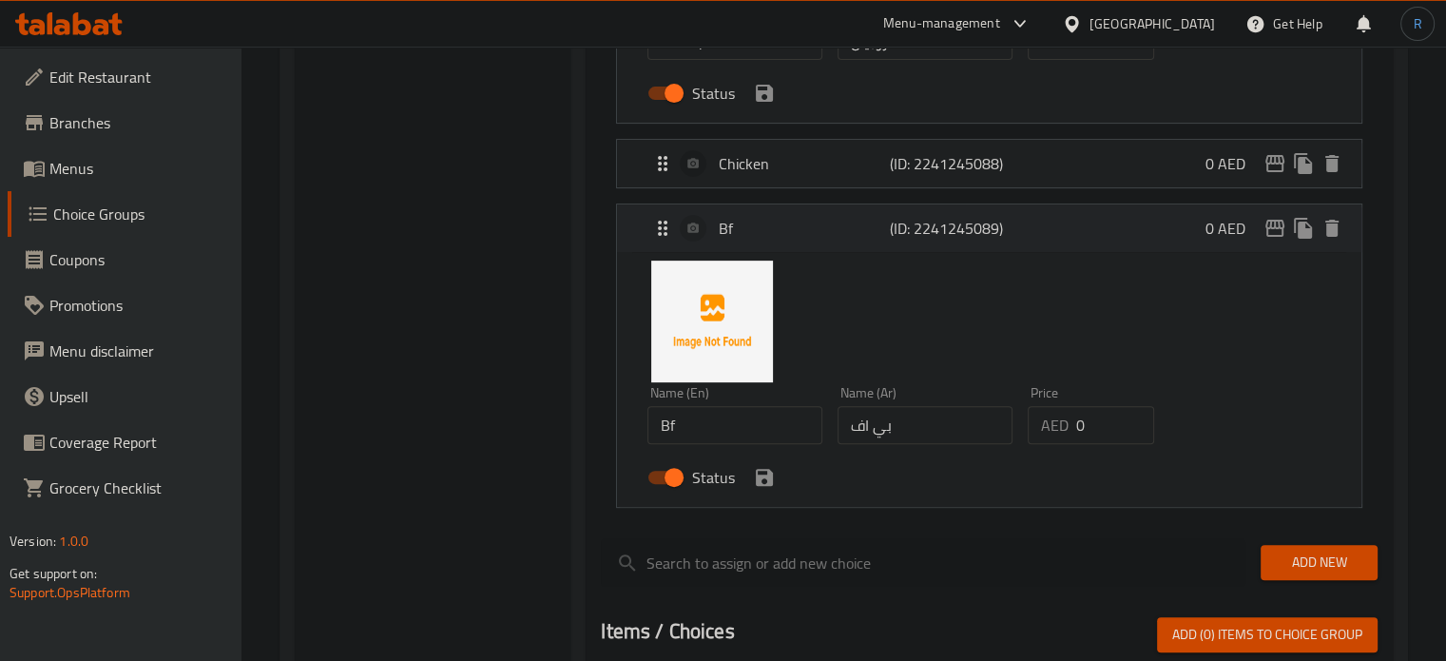
scroll to position [666, 0]
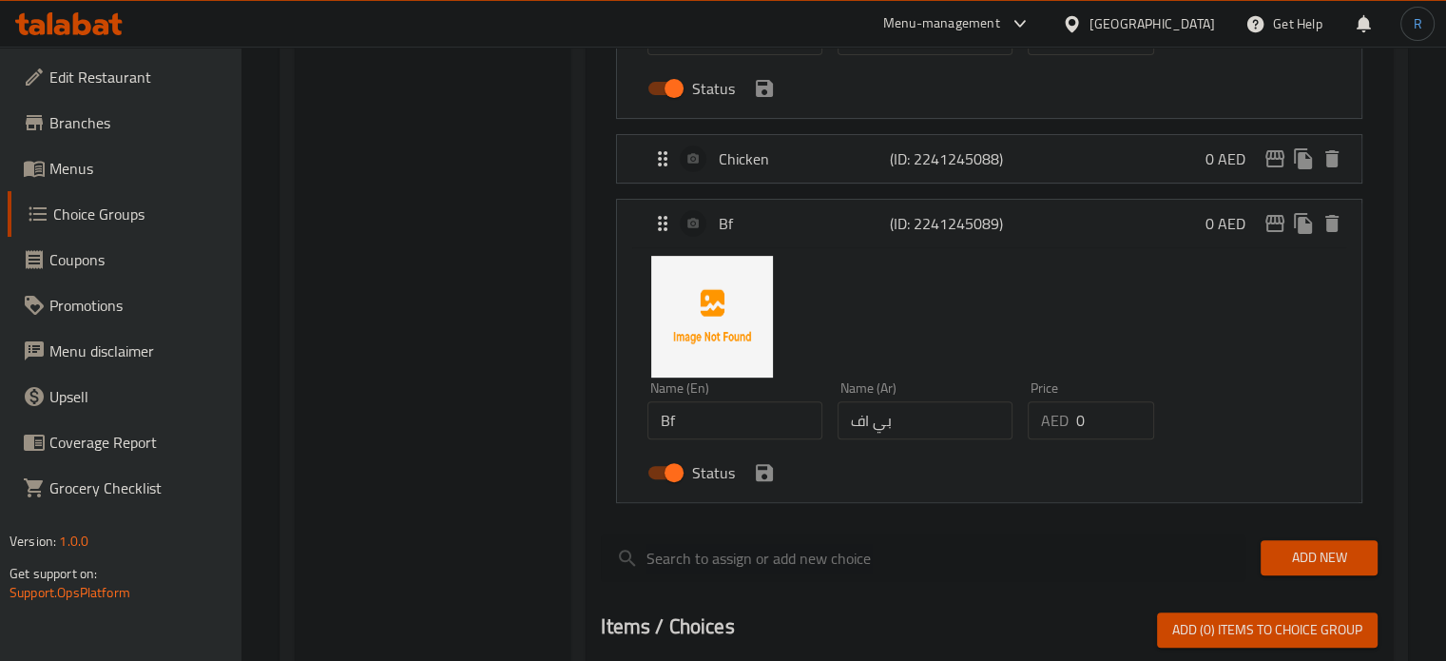
click at [707, 420] on input "Bf" at bounding box center [735, 420] width 175 height 38
click at [764, 416] on input "Bf" at bounding box center [735, 420] width 175 height 38
type input "Beef"
click at [932, 416] on input "بي اف" at bounding box center [925, 420] width 175 height 38
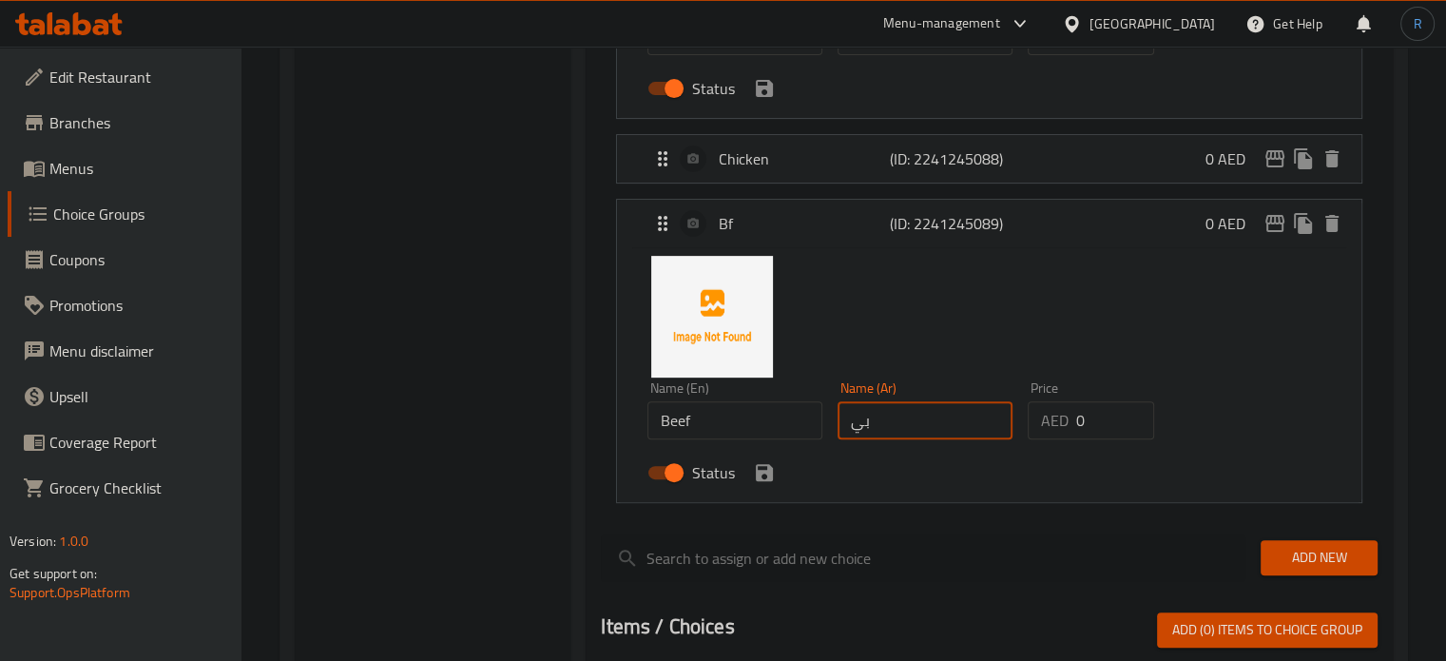
type input "ب"
click at [768, 475] on icon "save" at bounding box center [764, 472] width 17 height 17
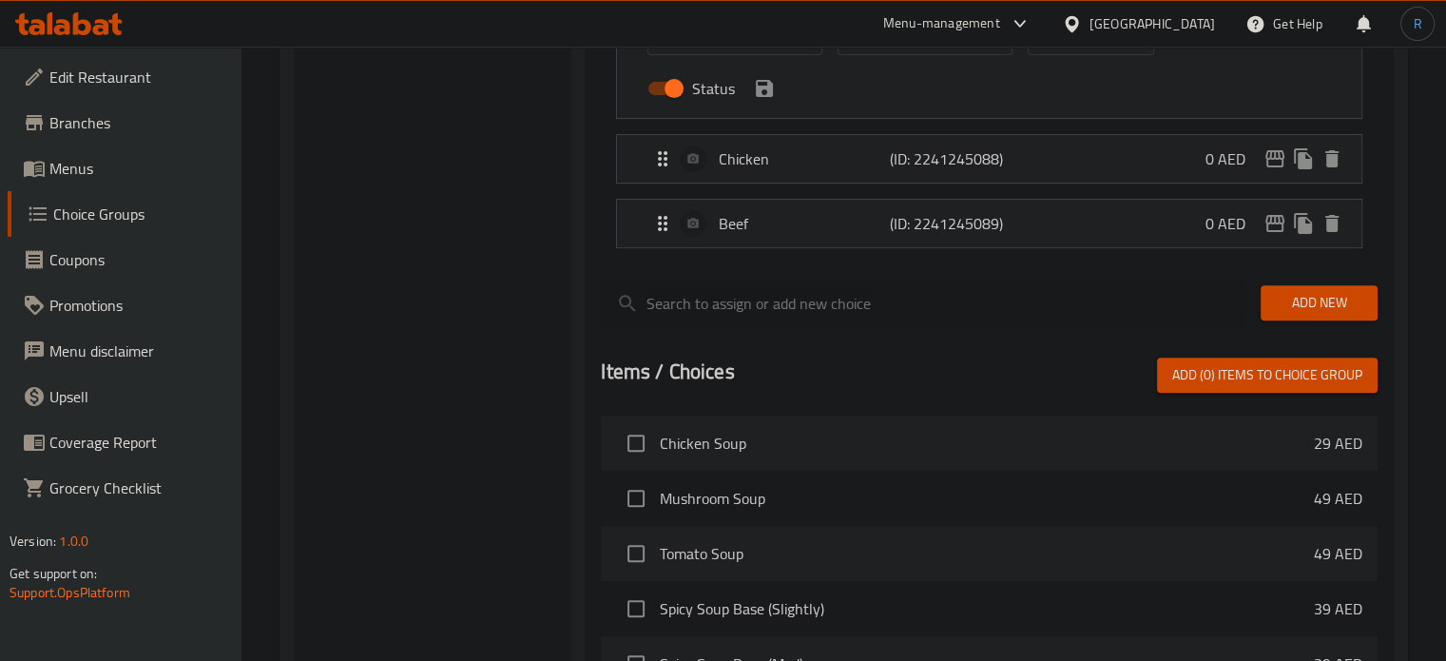
type input "لحم بقري"
click at [1324, 301] on span "Add New" at bounding box center [1319, 303] width 87 height 24
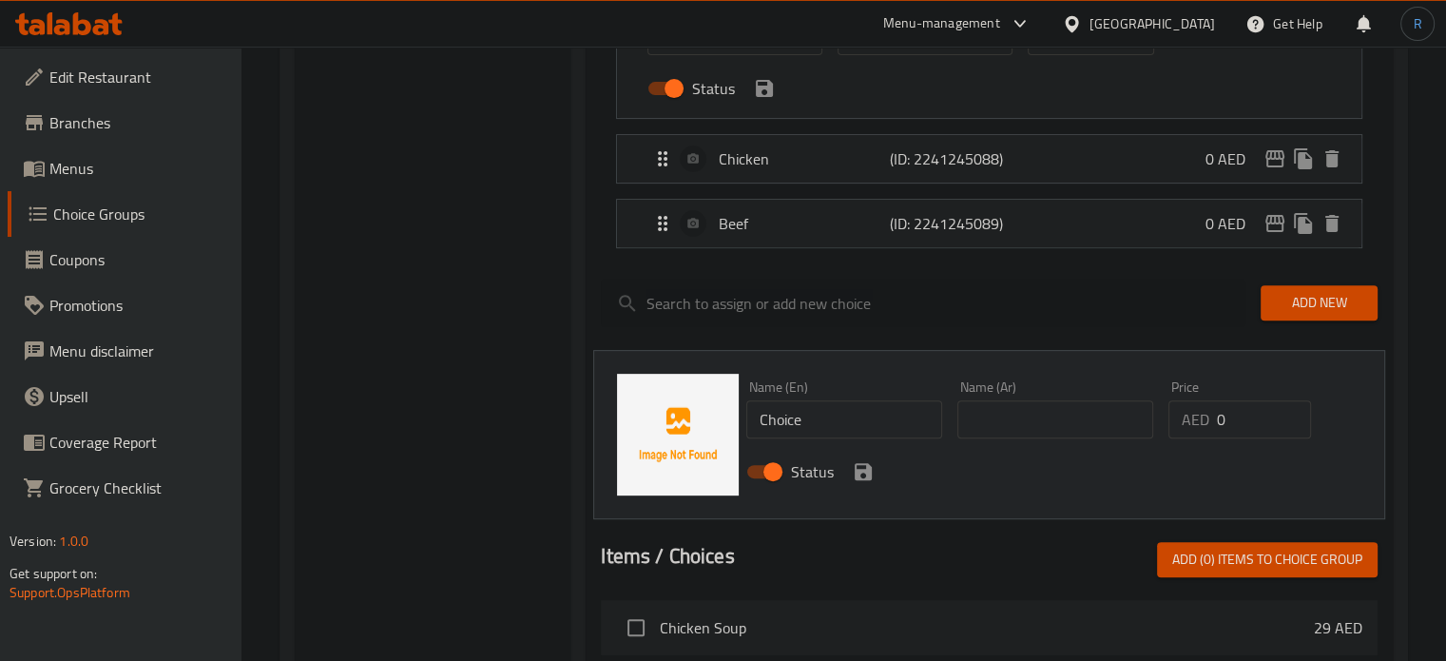
click at [827, 434] on input "Choice" at bounding box center [844, 419] width 196 height 38
type input "{"
click at [980, 433] on input "text" at bounding box center [1055, 419] width 196 height 38
type input "نباتي"
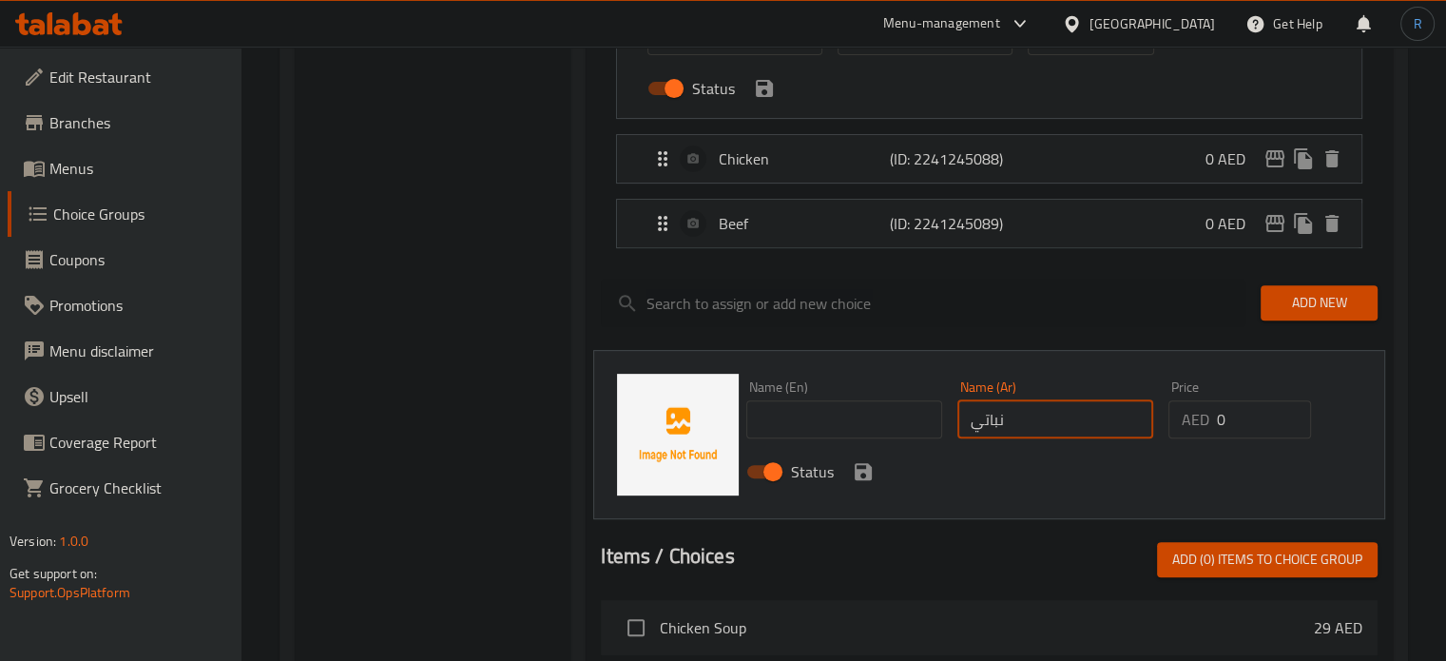
click at [878, 432] on input "text" at bounding box center [844, 419] width 196 height 38
type input "Veg"
click at [1036, 486] on div "Status" at bounding box center [1055, 471] width 633 height 51
click at [838, 417] on input "Veg" at bounding box center [844, 419] width 196 height 38
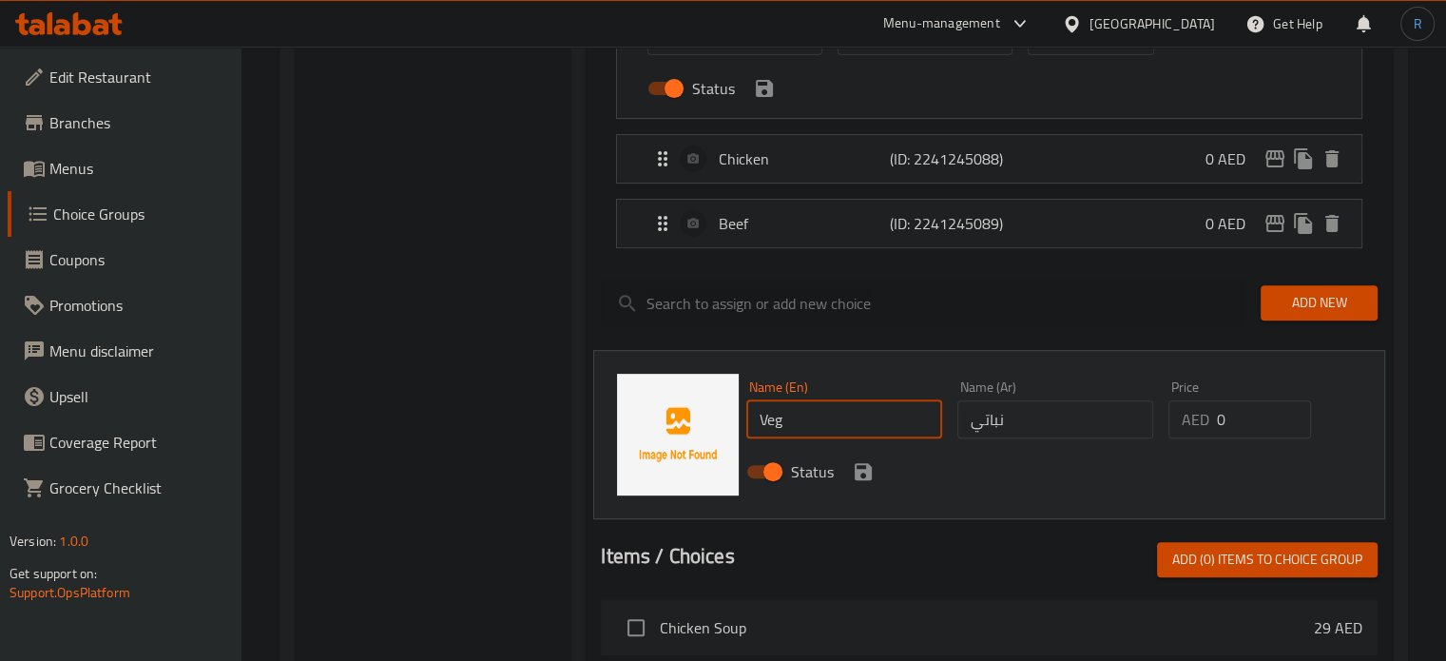
click at [838, 417] on input "Veg" at bounding box center [844, 419] width 196 height 38
click at [1068, 490] on div "Status" at bounding box center [1055, 471] width 633 height 51
click at [856, 478] on icon "save" at bounding box center [863, 471] width 23 height 23
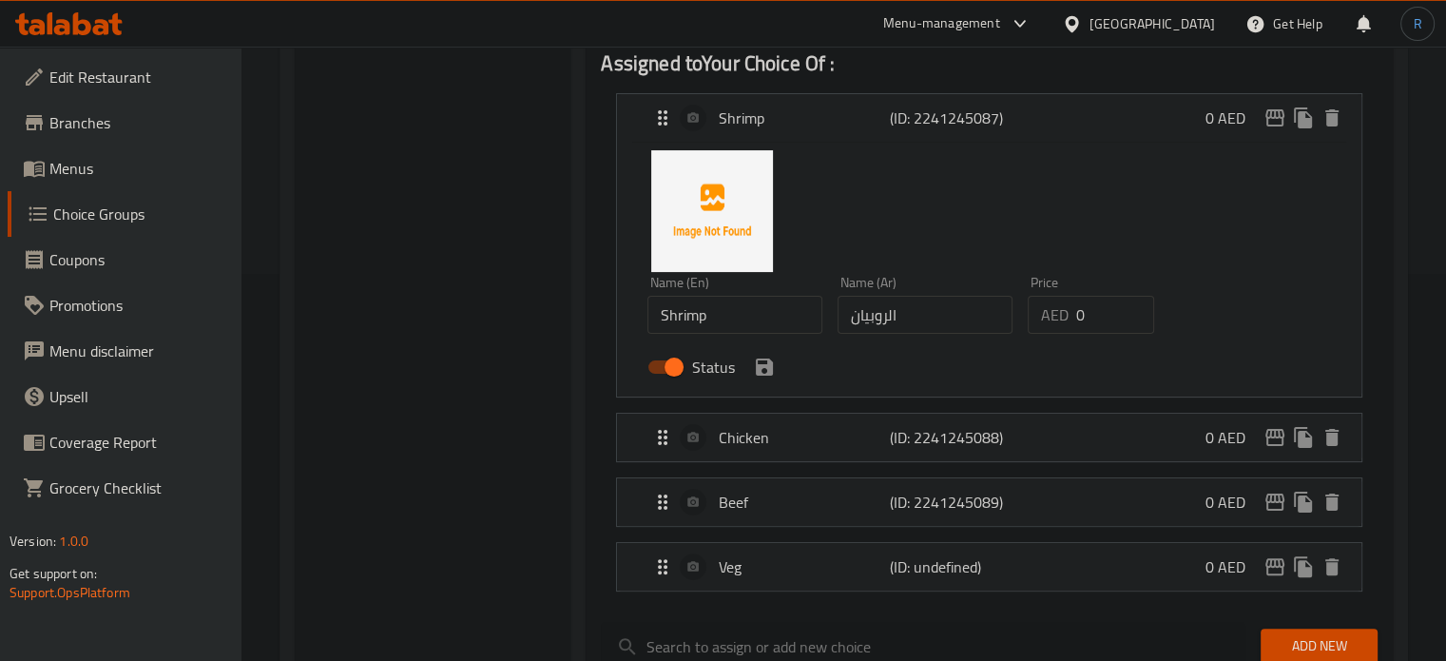
scroll to position [285, 0]
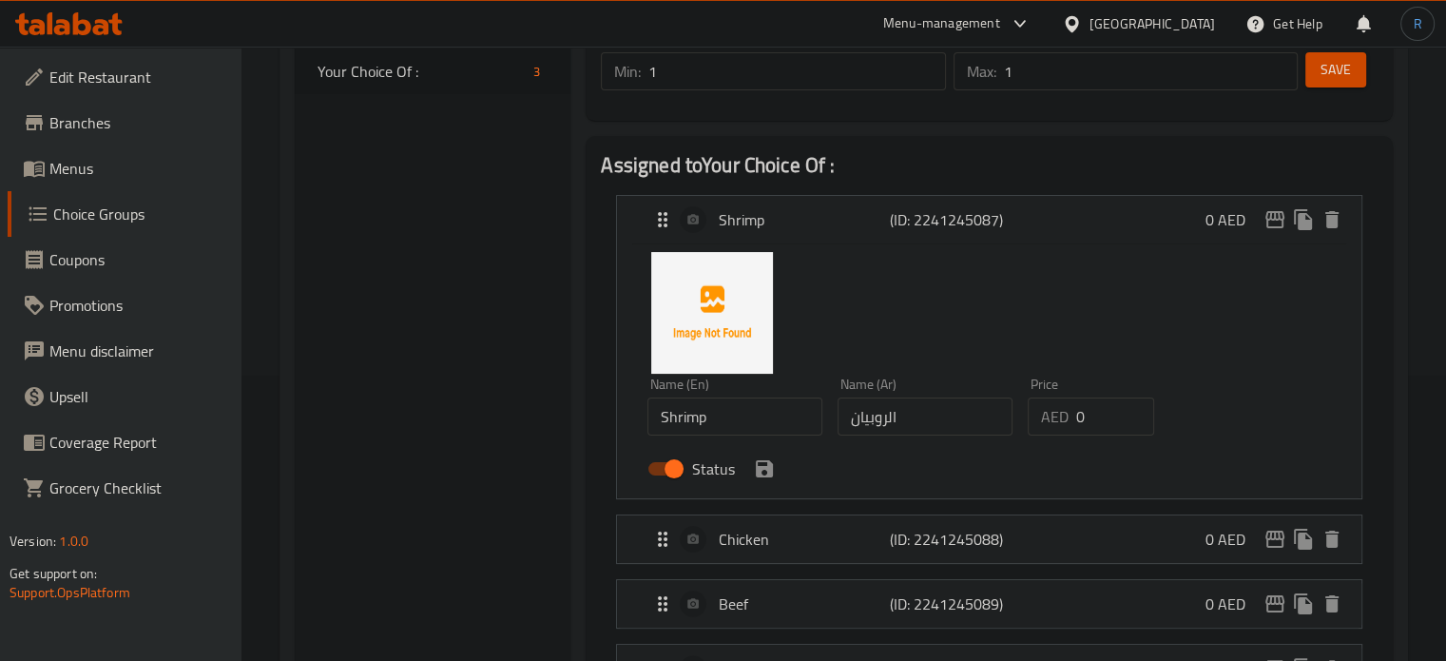
click at [1322, 76] on span "Save" at bounding box center [1336, 70] width 30 height 24
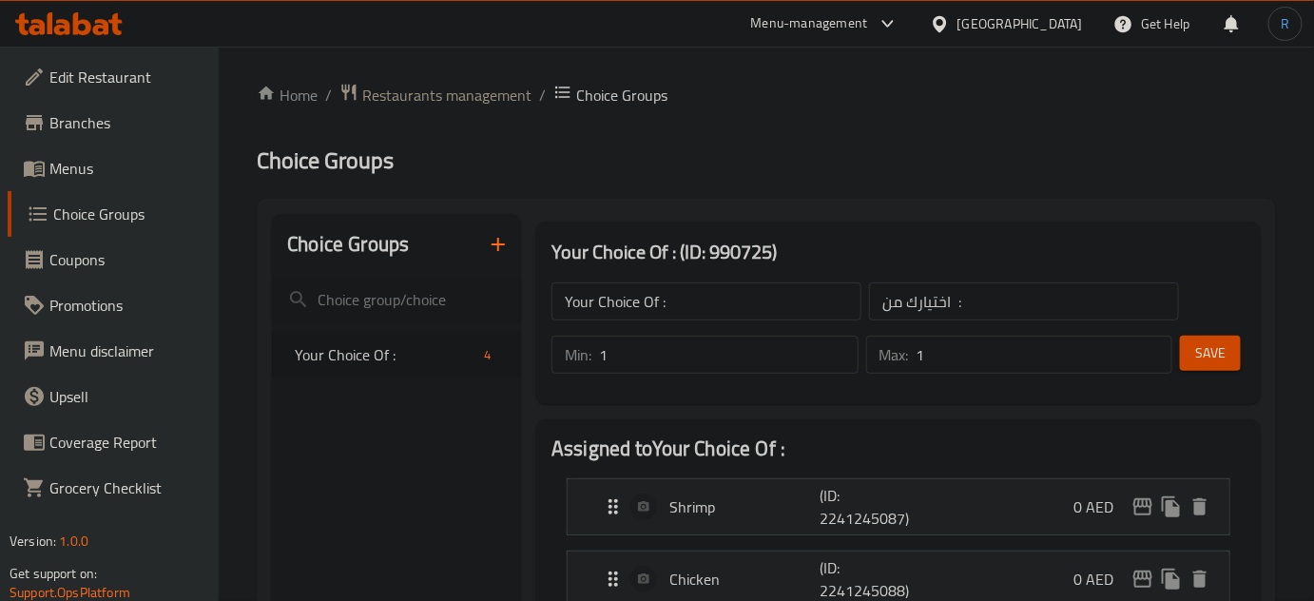
scroll to position [0, 0]
click at [509, 250] on icon "button" at bounding box center [498, 246] width 23 height 23
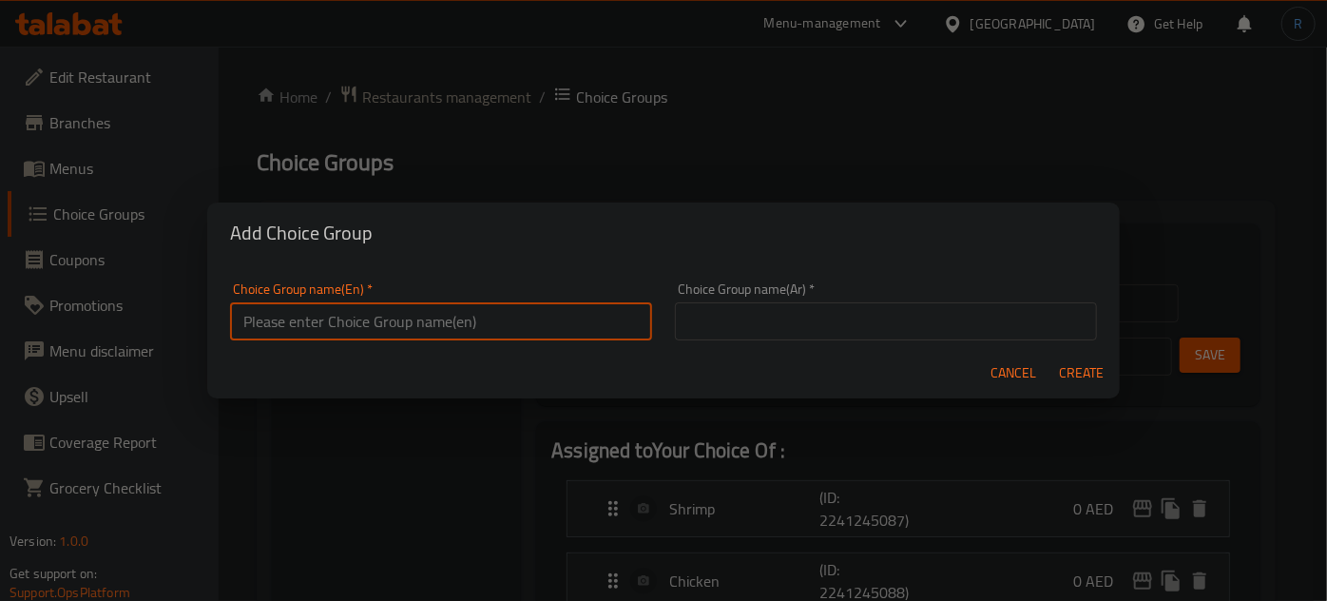
click at [590, 321] on input "text" at bounding box center [441, 321] width 422 height 38
type input "Your Choice OF Size:"
click at [776, 311] on input "text" at bounding box center [886, 321] width 422 height 38
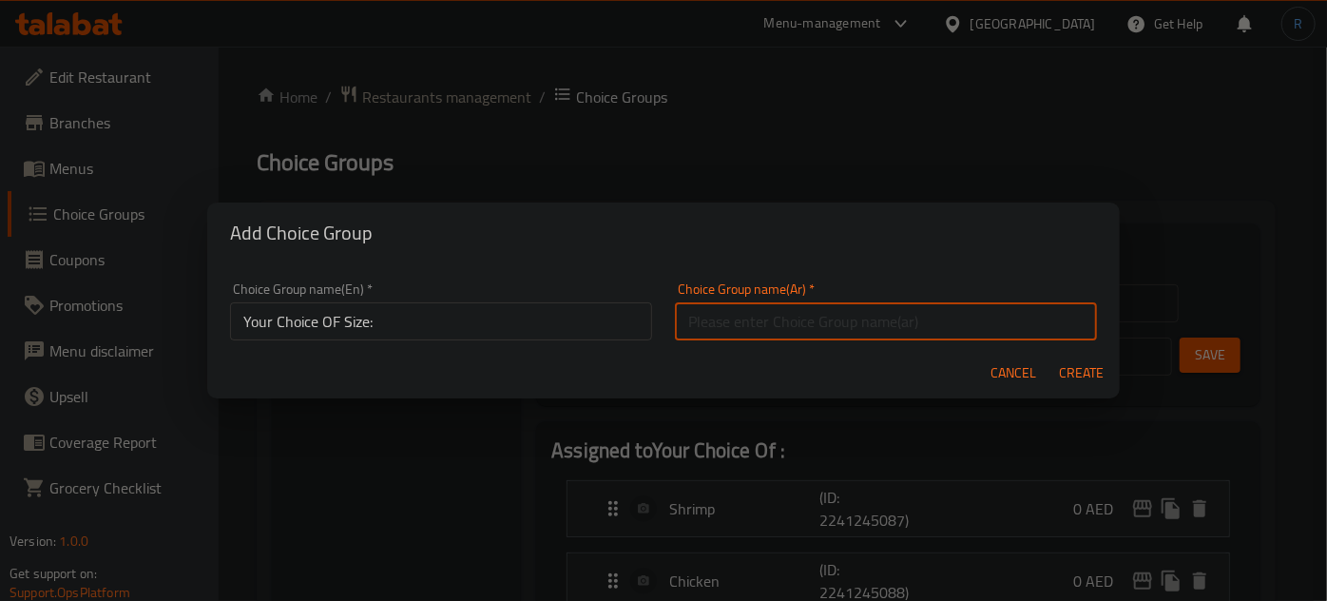
type input "إختيارك من الحجم:"
click at [1080, 366] on span "Create" at bounding box center [1082, 373] width 46 height 24
type input "Your Choice OF Size:"
type input "إختيارك من الحجم:"
type input "0"
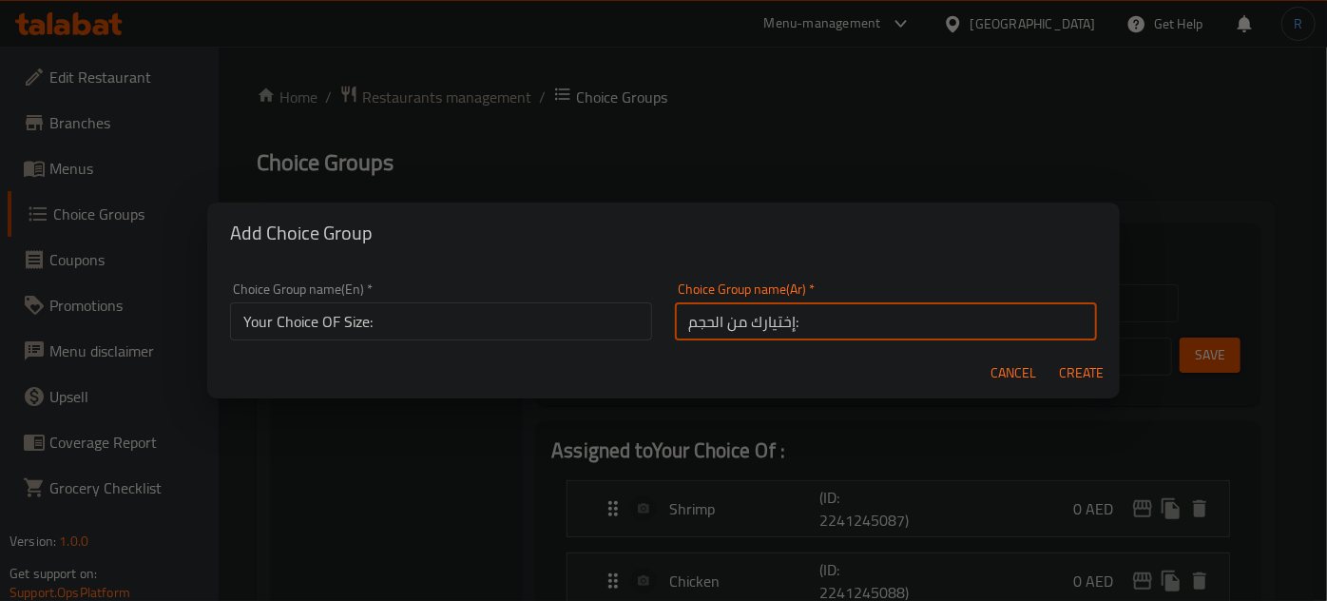
type input "0"
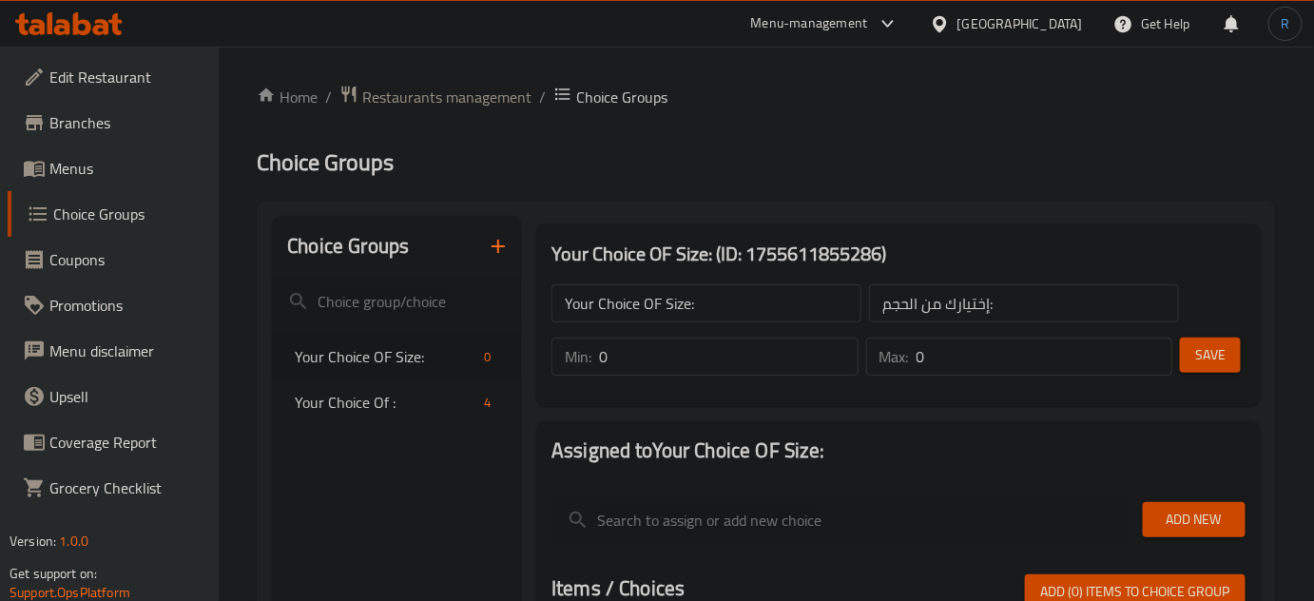
click at [673, 359] on input "0" at bounding box center [728, 357] width 259 height 38
type input "1"
click at [958, 359] on input "0" at bounding box center [1045, 357] width 256 height 38
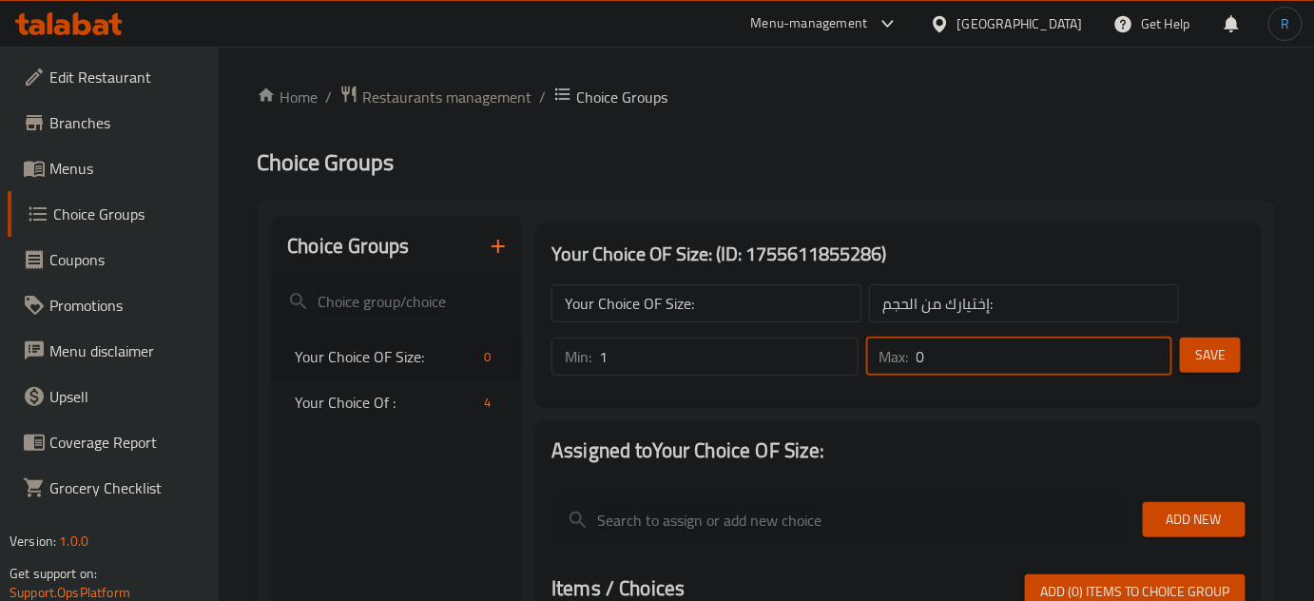
click at [958, 359] on input "0" at bounding box center [1045, 357] width 256 height 38
type input "1"
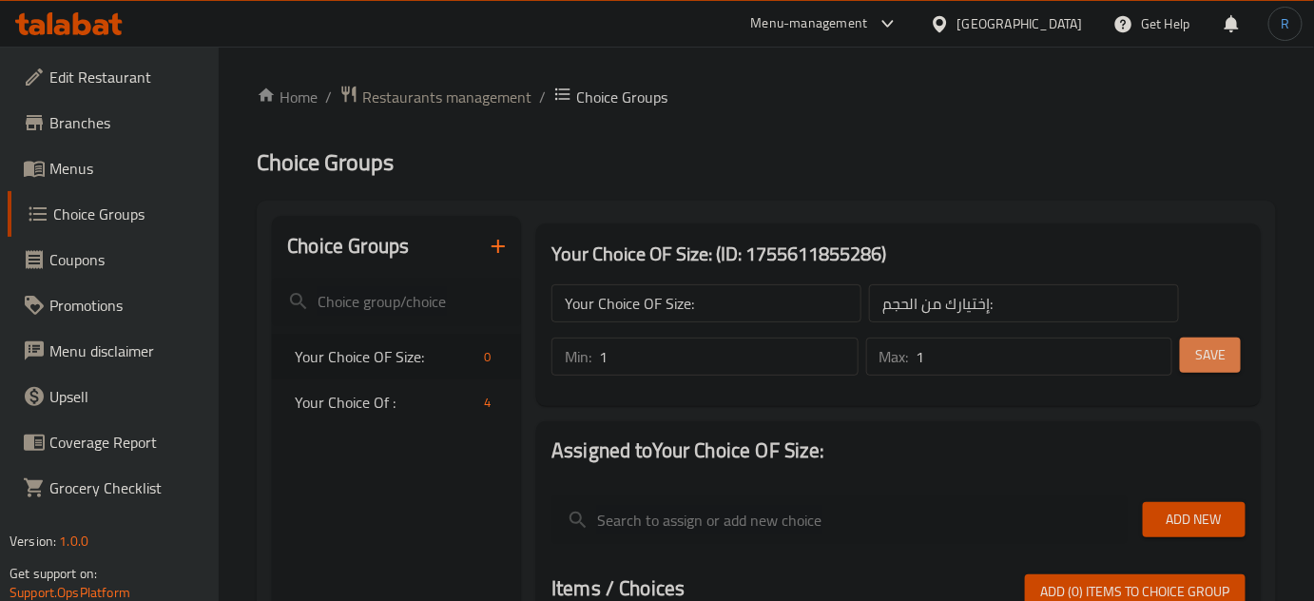
click at [1188, 354] on button "Save" at bounding box center [1210, 355] width 61 height 35
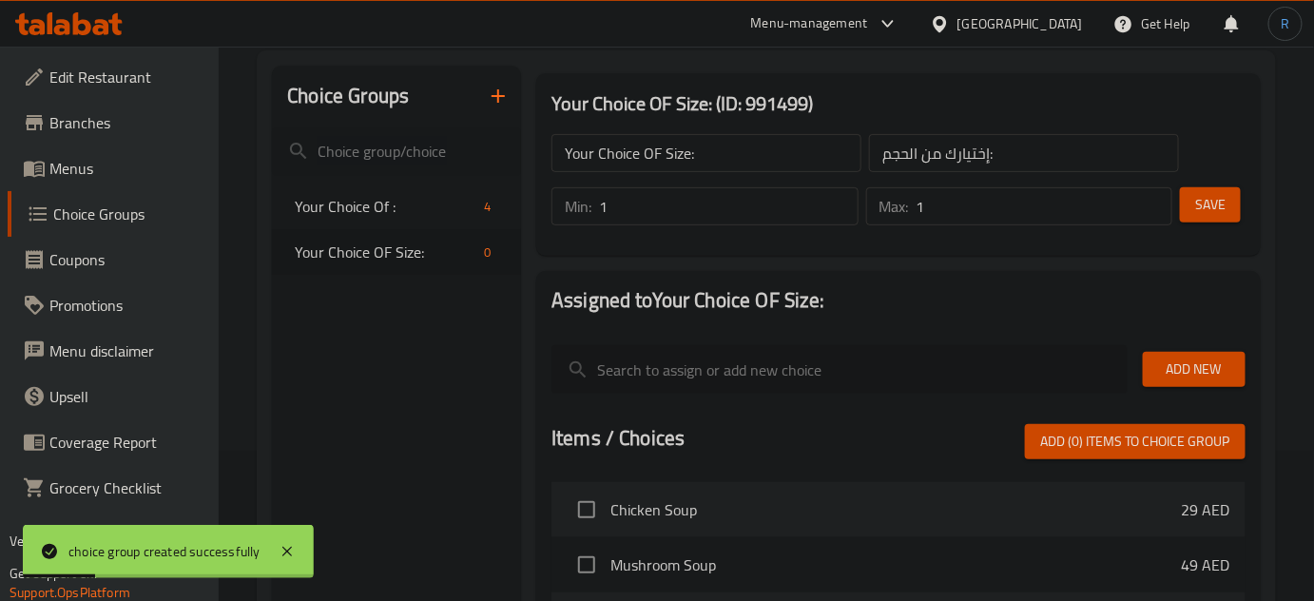
scroll to position [259, 0]
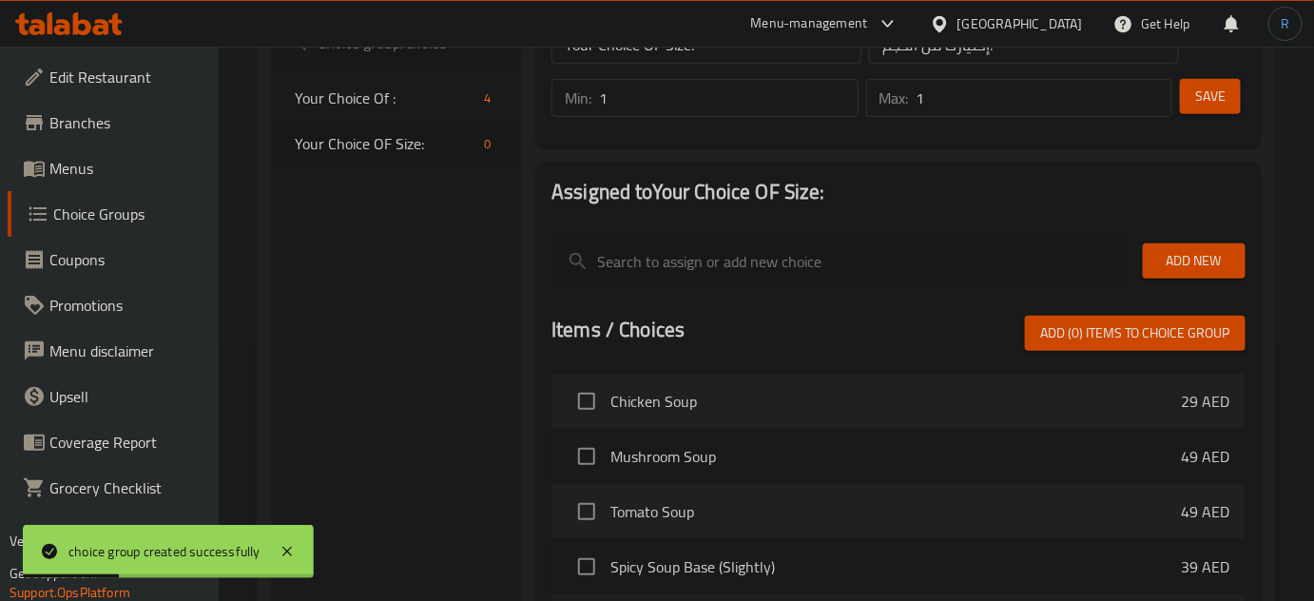
click at [1249, 250] on div "Add New" at bounding box center [1194, 261] width 118 height 64
click at [1214, 253] on span "Add New" at bounding box center [1194, 261] width 72 height 24
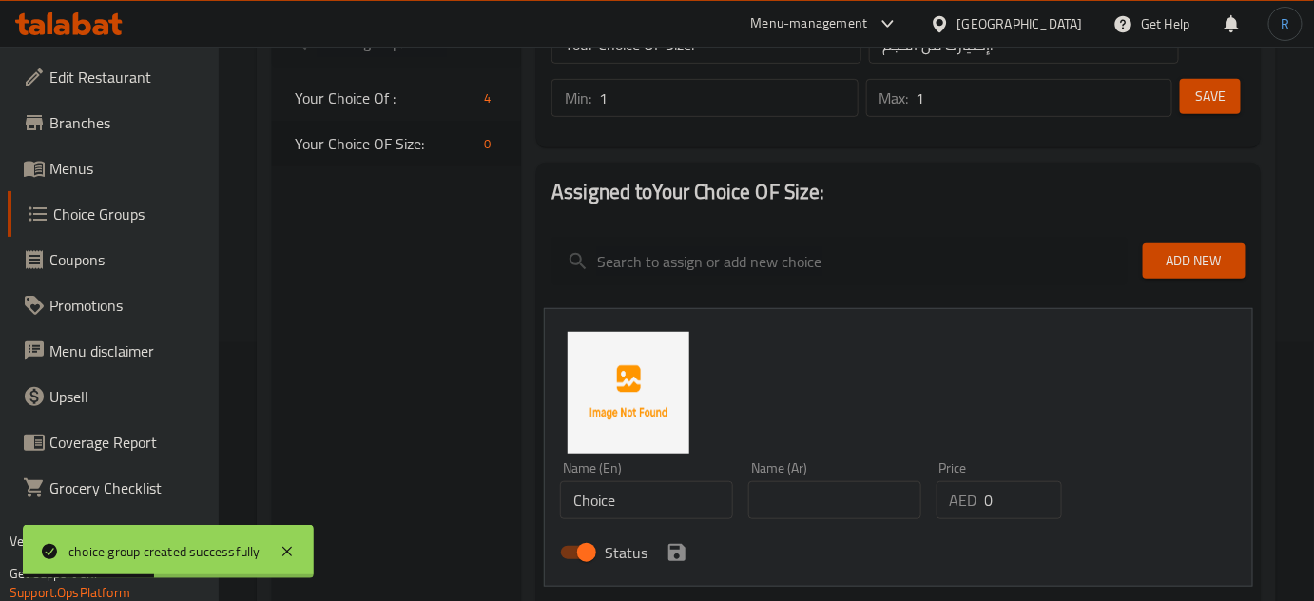
click at [659, 491] on input "Choice" at bounding box center [646, 500] width 173 height 38
click at [837, 516] on input "text" at bounding box center [834, 500] width 173 height 38
type input "صغير"
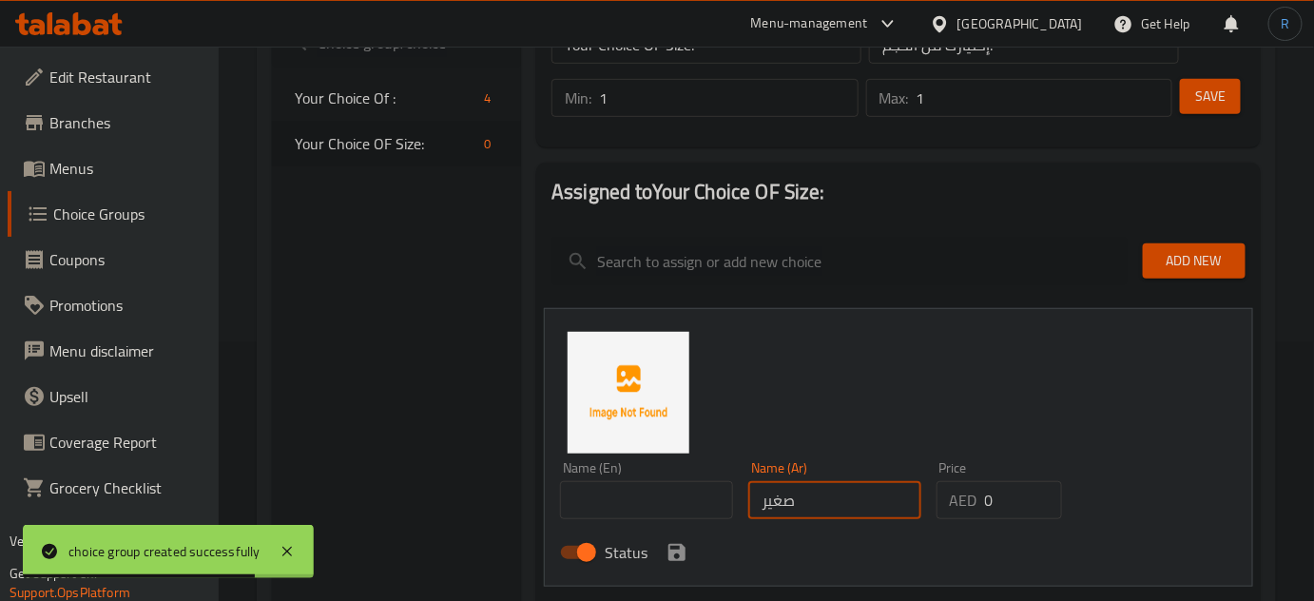
click at [659, 505] on input "text" at bounding box center [646, 500] width 173 height 38
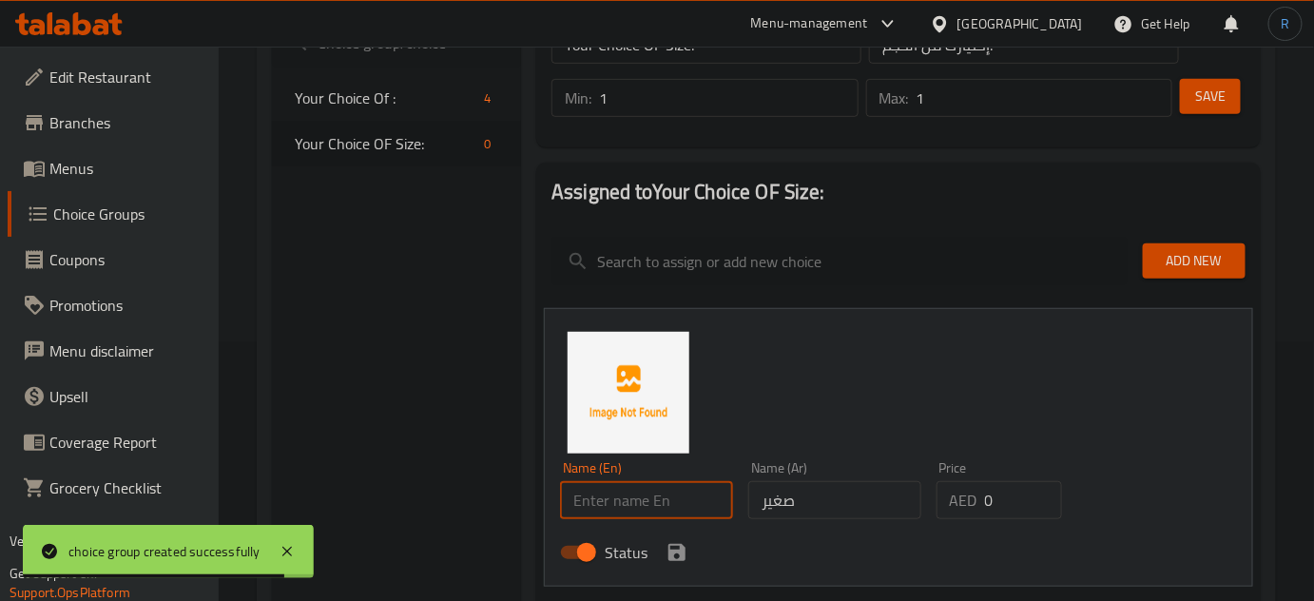
type input "Small"
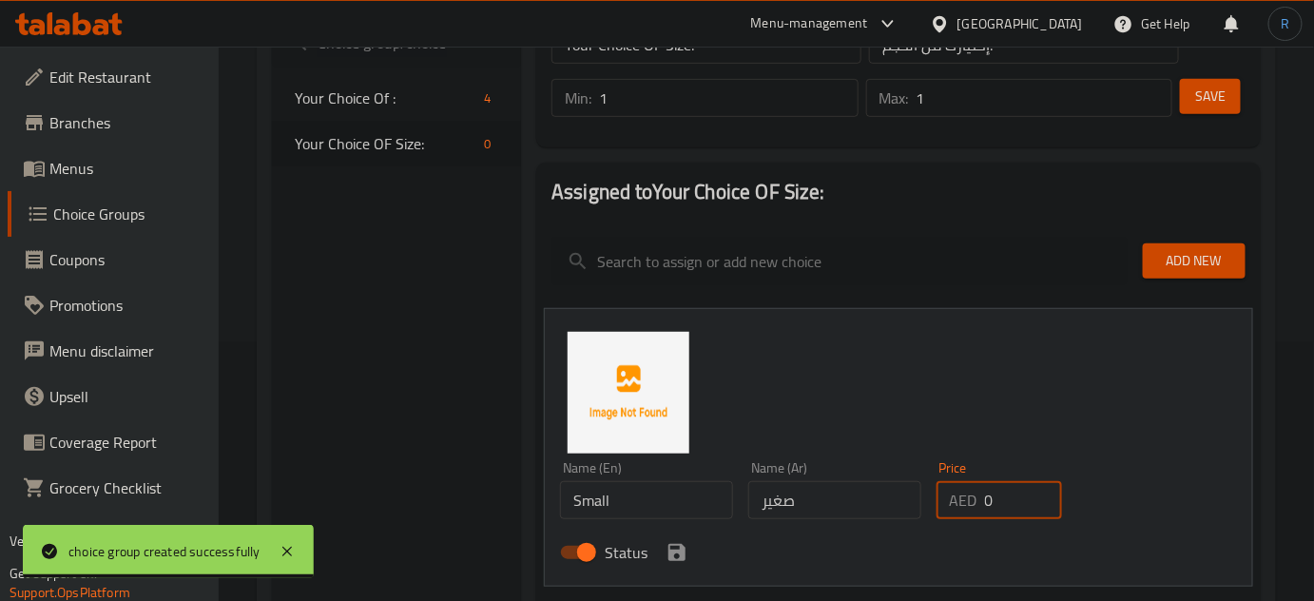
click at [998, 513] on input "0" at bounding box center [1023, 500] width 77 height 38
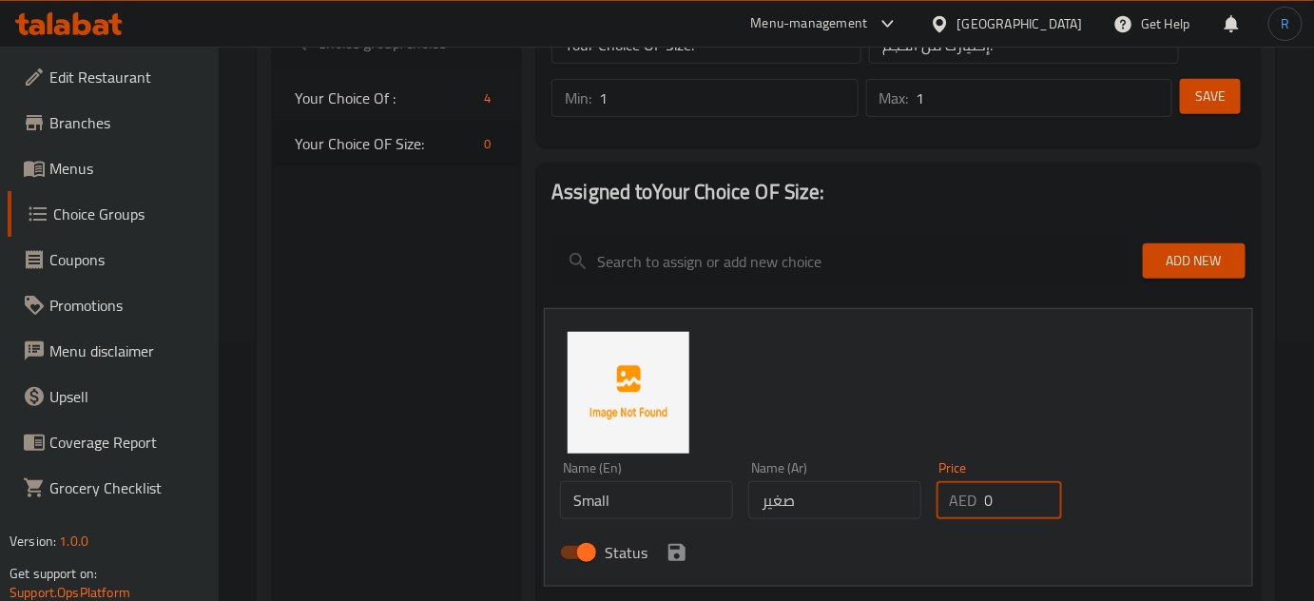
click at [998, 513] on input "0" at bounding box center [1023, 500] width 77 height 38
type input "11"
click at [682, 546] on icon "save" at bounding box center [676, 552] width 17 height 17
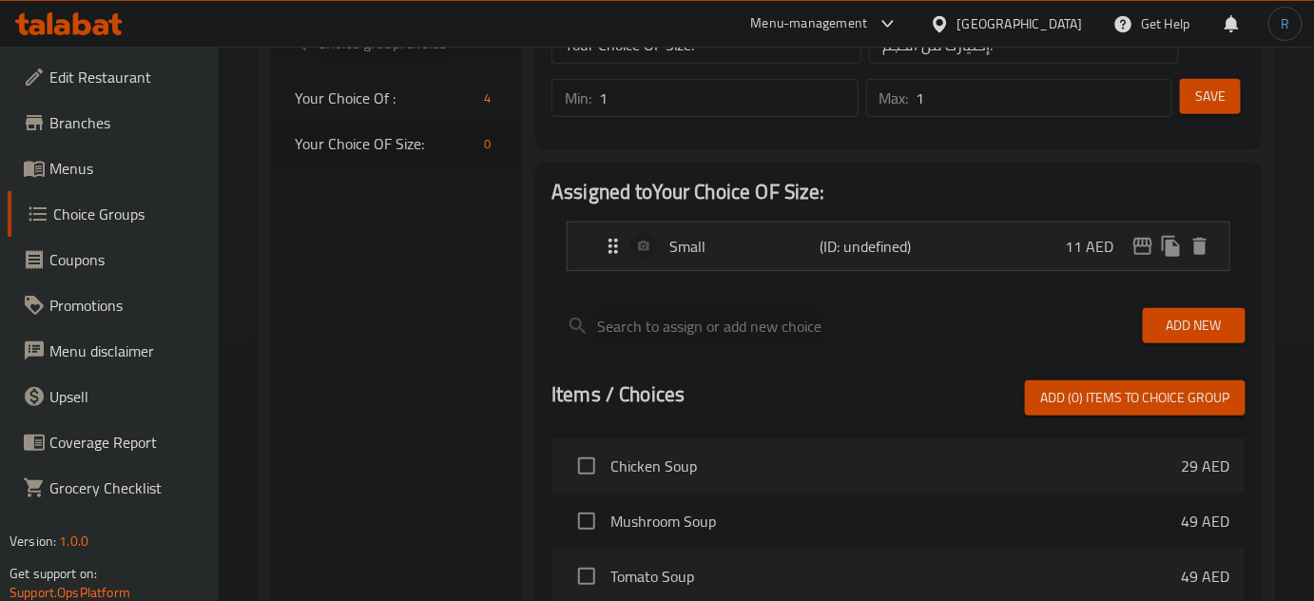
click at [1209, 100] on span "Save" at bounding box center [1210, 97] width 30 height 24
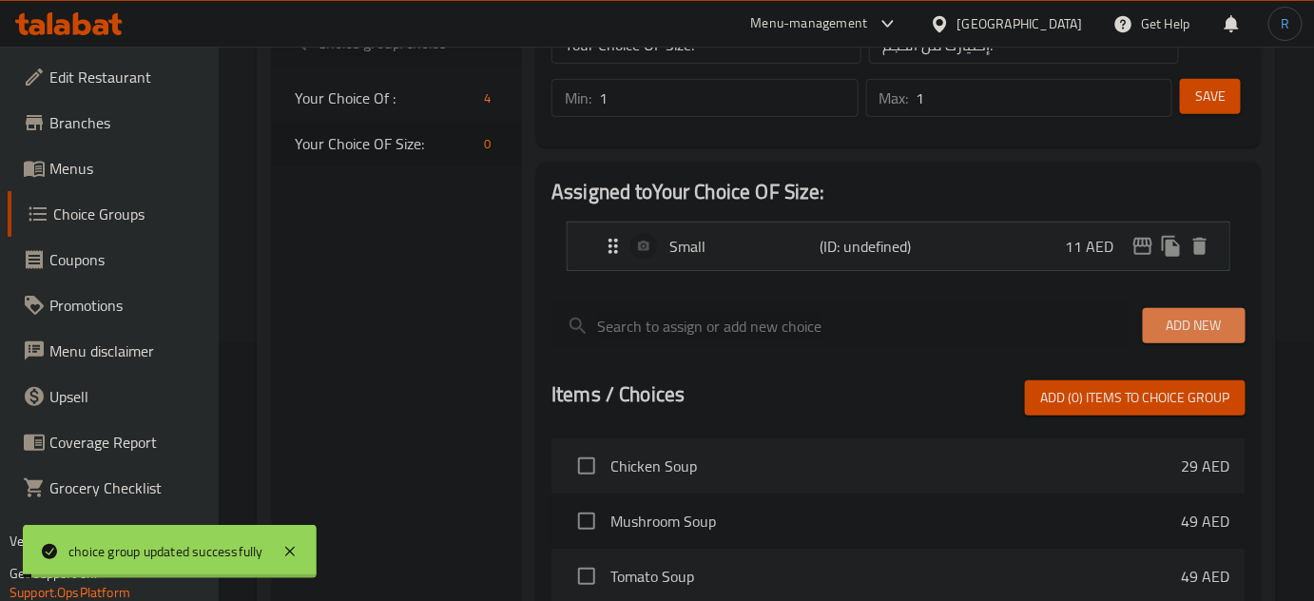
click at [1177, 326] on span "Add New" at bounding box center [1194, 326] width 72 height 24
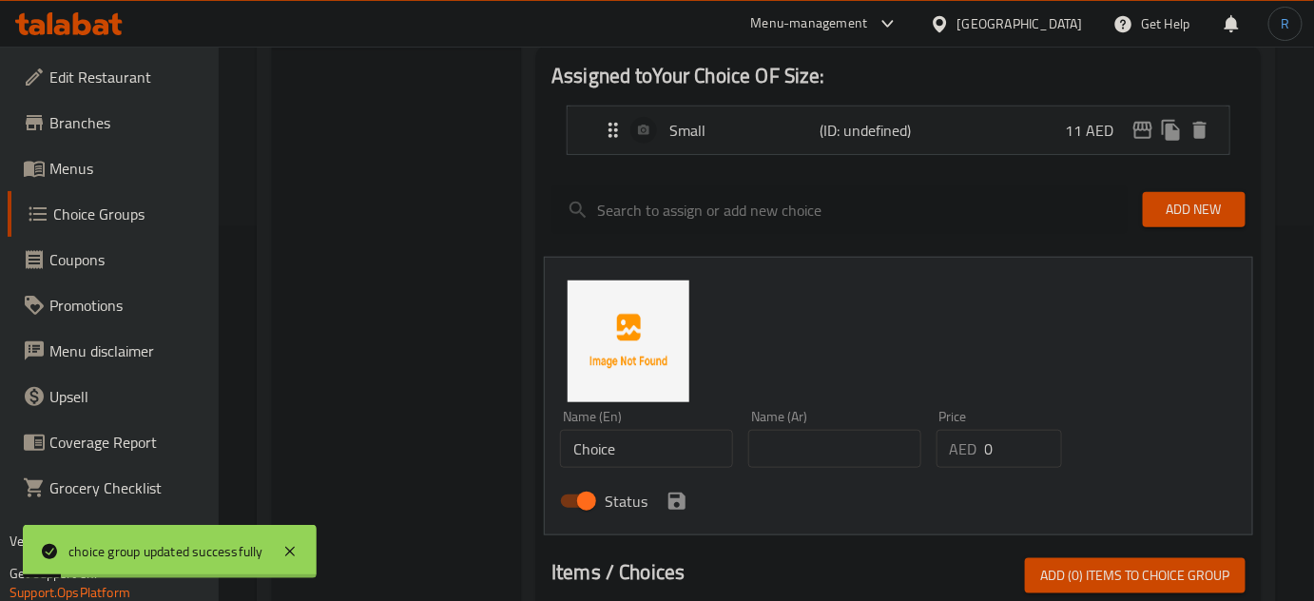
scroll to position [518, 0]
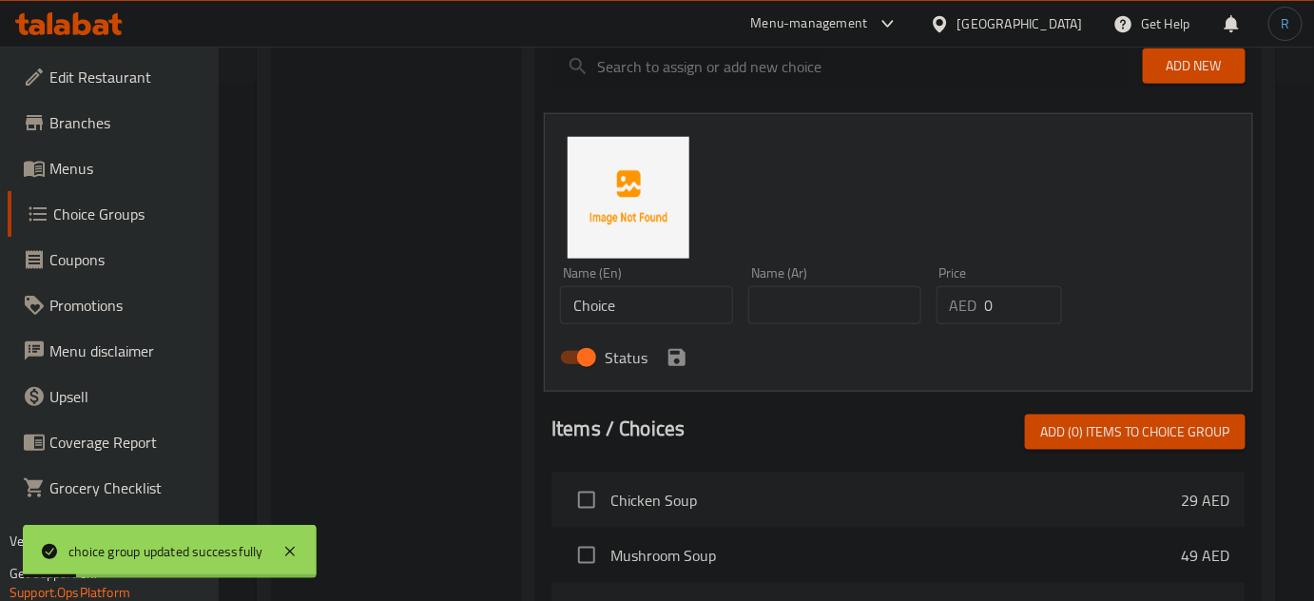
click at [656, 308] on input "Choice" at bounding box center [646, 305] width 173 height 38
click at [656, 308] on input "text" at bounding box center [646, 305] width 173 height 38
type input "Large"
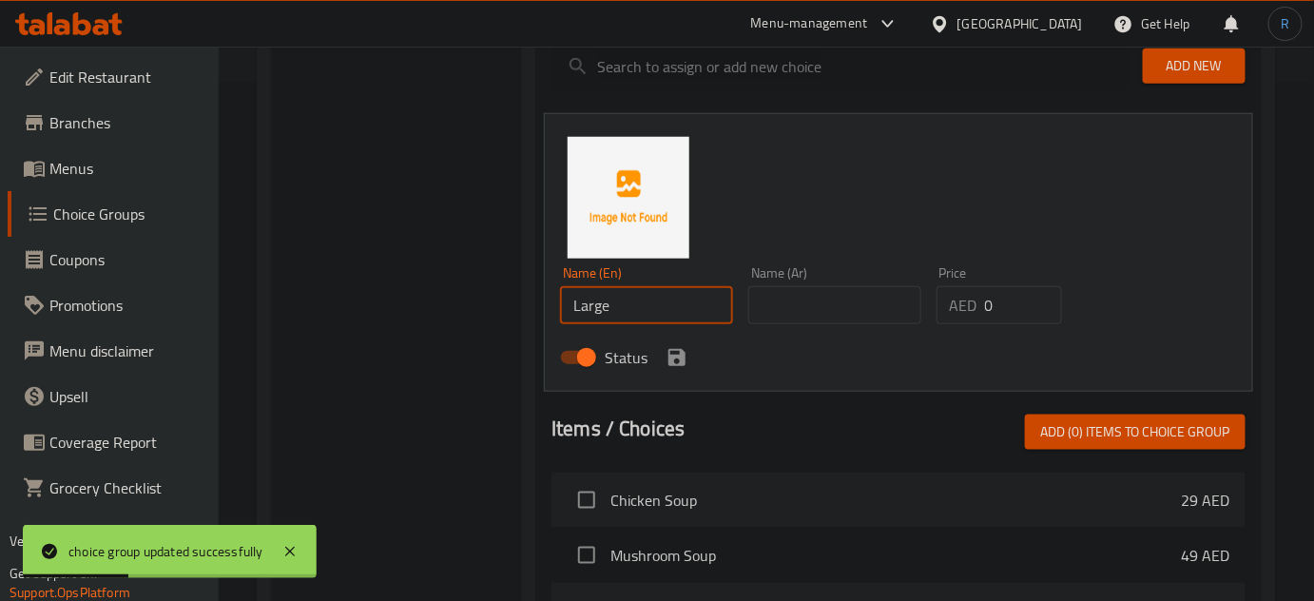
click at [778, 315] on input "text" at bounding box center [834, 305] width 173 height 38
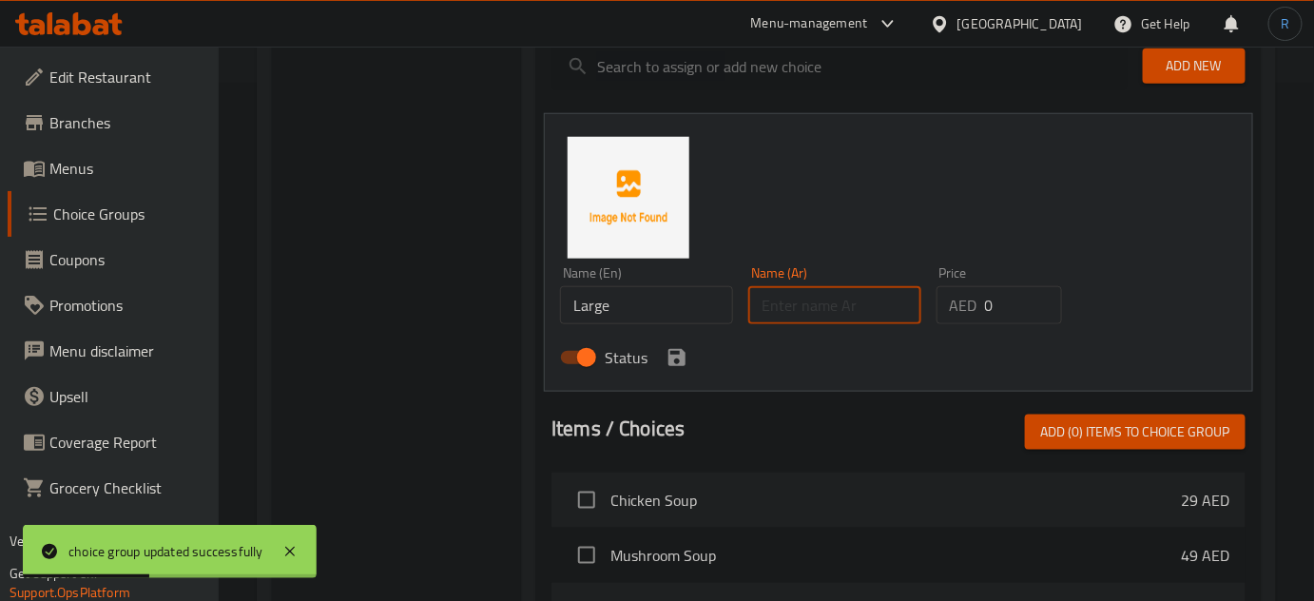
type input "كبير"
click at [995, 311] on input "0" at bounding box center [1023, 305] width 77 height 38
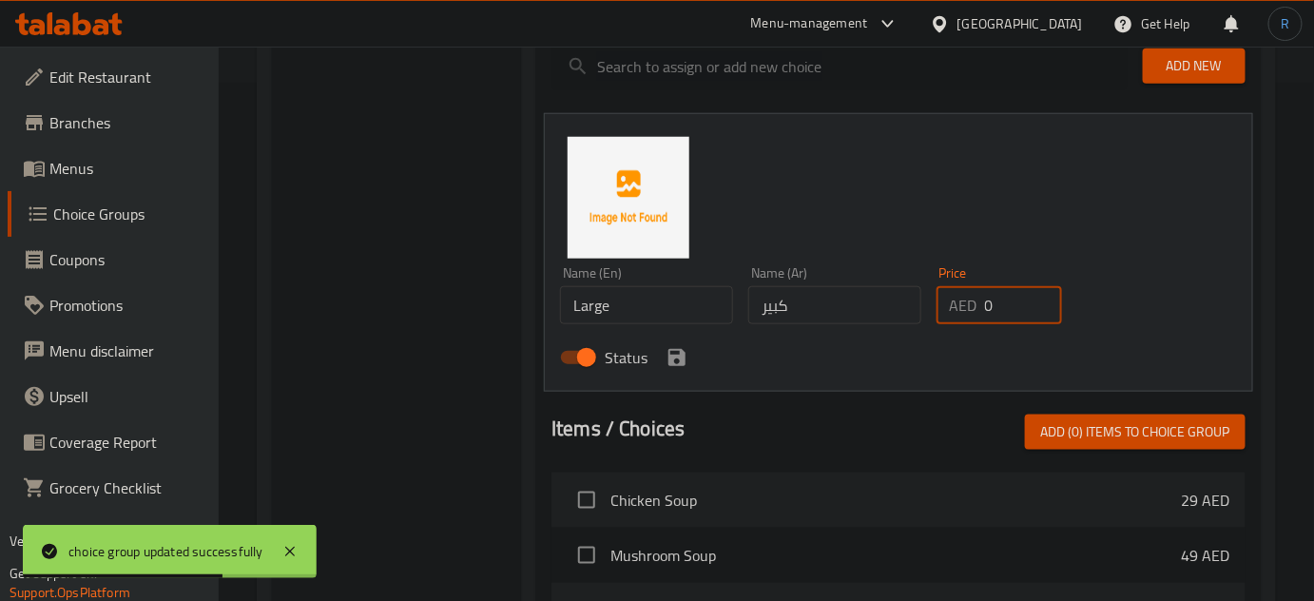
click at [995, 311] on input "0" at bounding box center [1023, 305] width 77 height 38
type input "38"
click at [670, 349] on icon "save" at bounding box center [676, 357] width 17 height 17
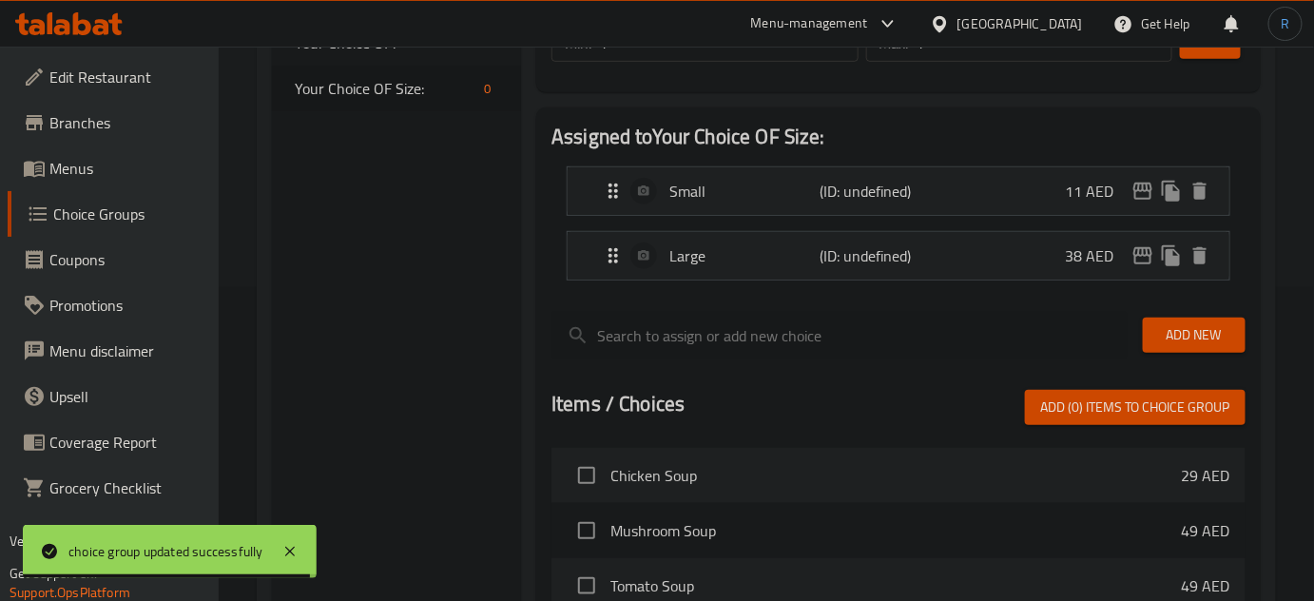
scroll to position [86, 0]
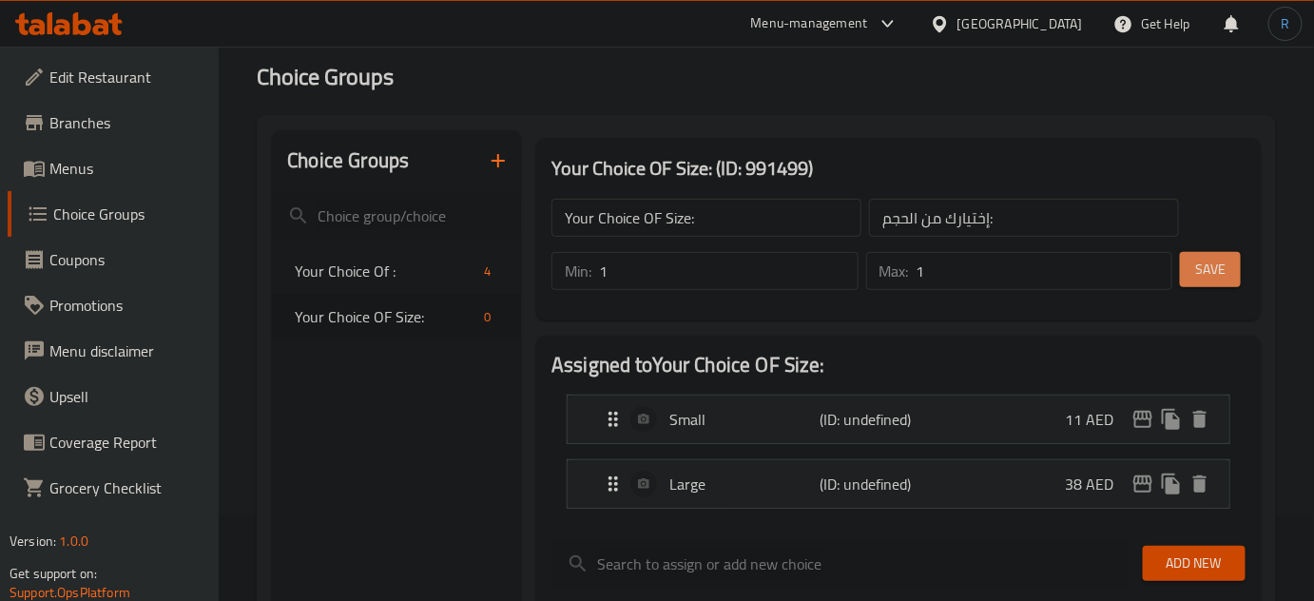
click at [1187, 272] on button "Save" at bounding box center [1210, 269] width 61 height 35
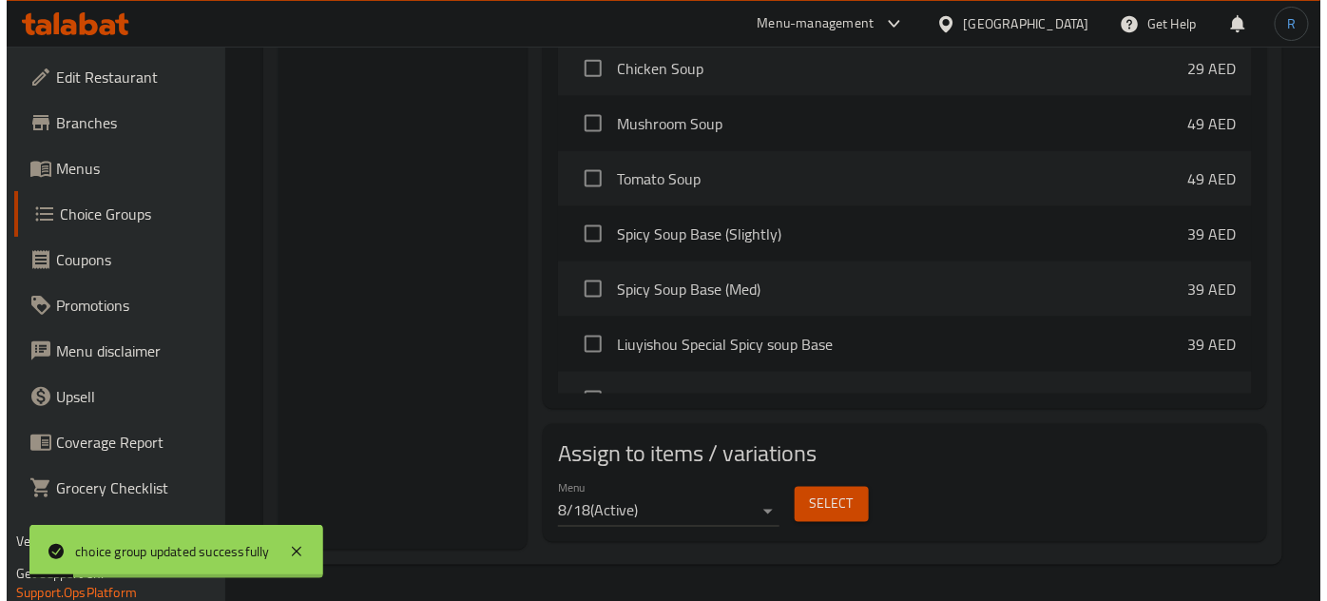
scroll to position [432, 0]
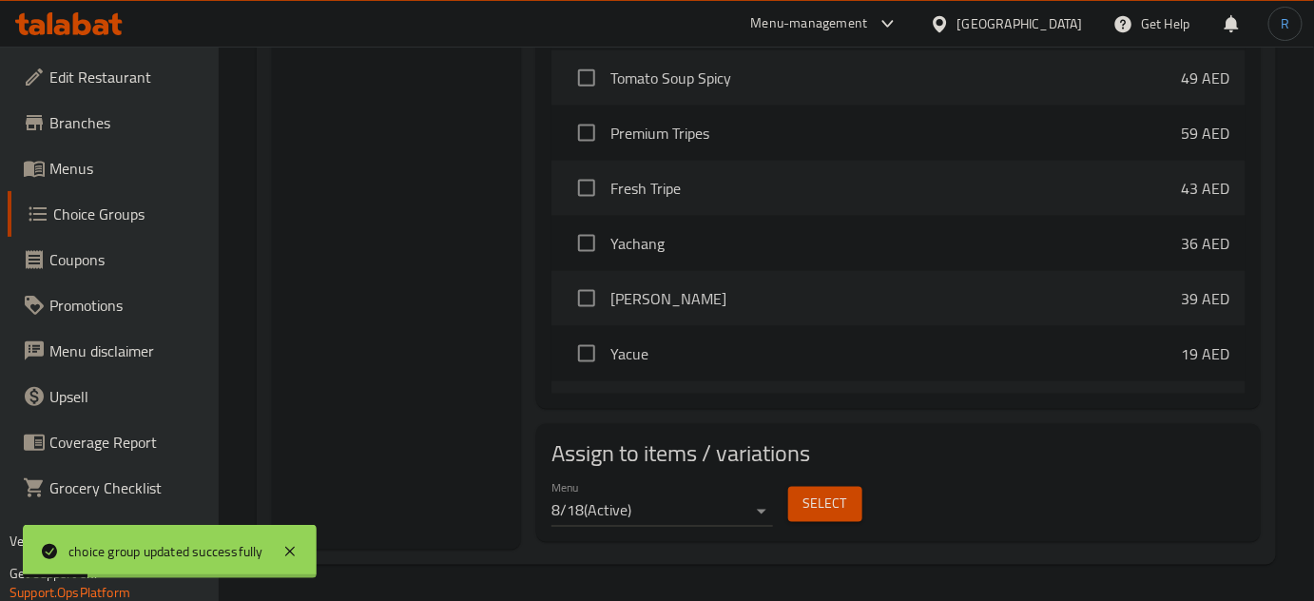
click at [806, 493] on span "Select" at bounding box center [825, 505] width 44 height 24
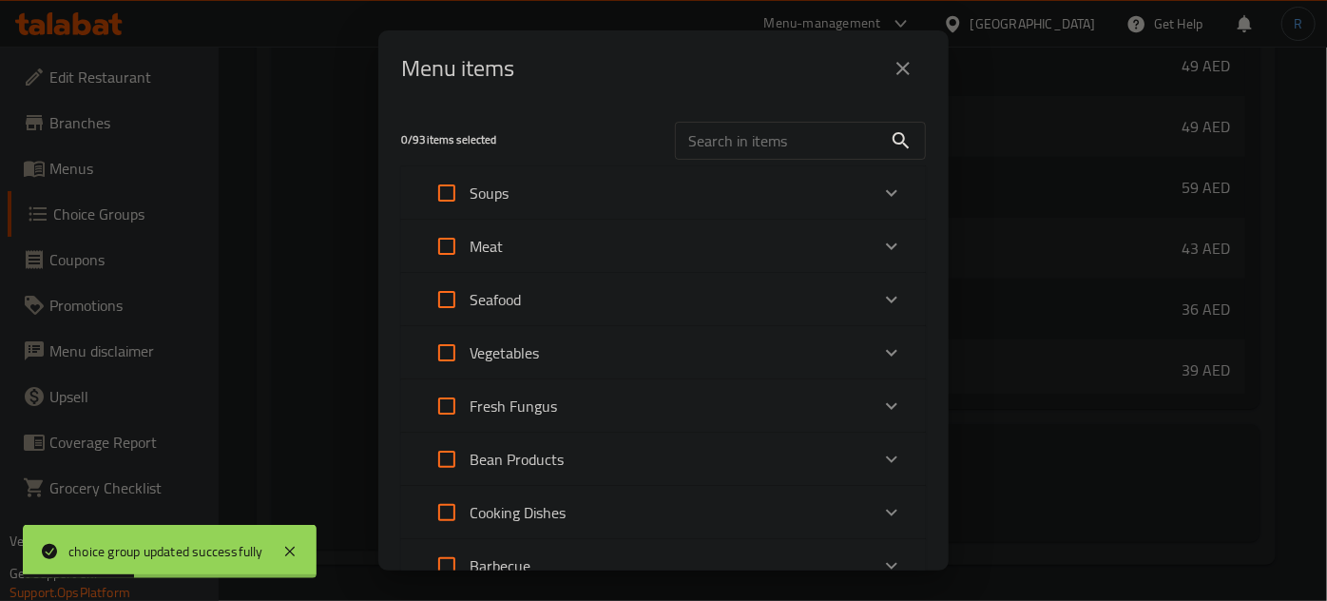
scroll to position [314, 0]
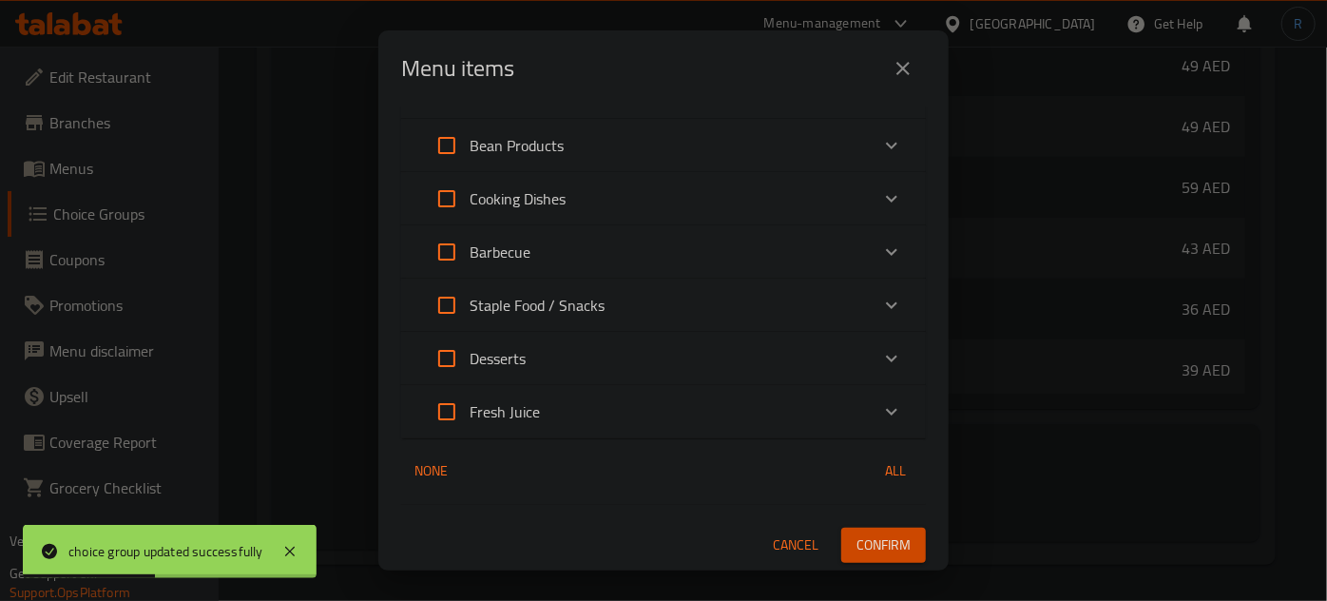
click at [524, 408] on p "Fresh Juice" at bounding box center [505, 411] width 70 height 23
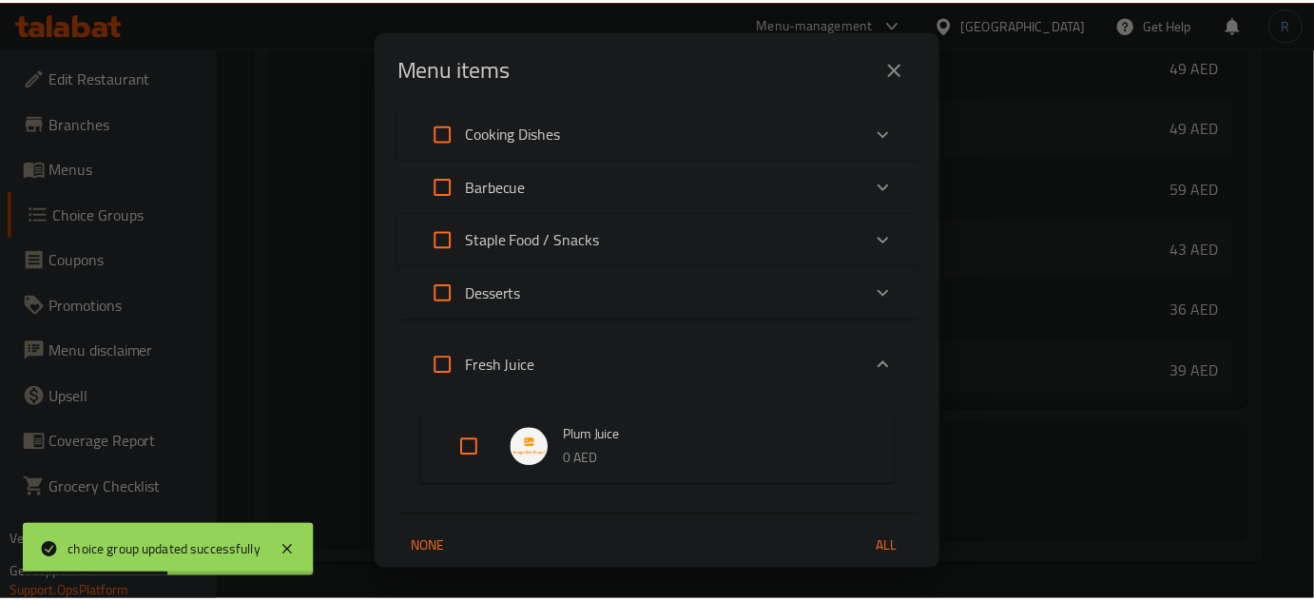
scroll to position [456, 0]
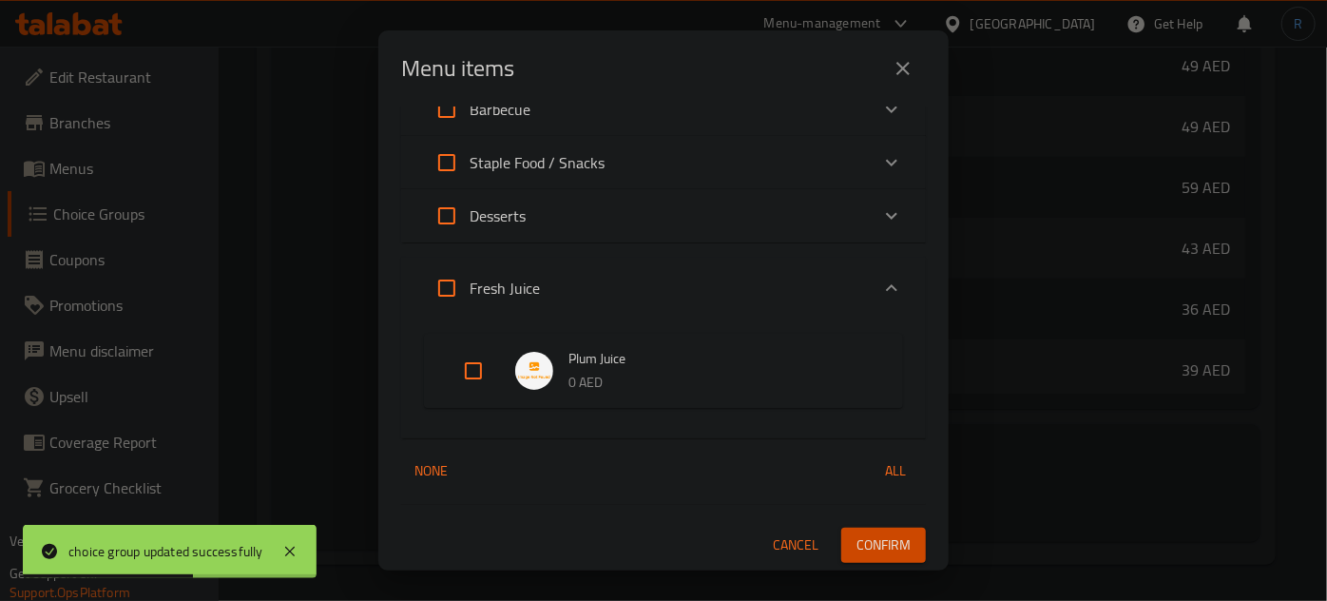
click at [551, 382] on div "Expand" at bounding box center [541, 371] width 53 height 38
click at [484, 369] on input "Expand" at bounding box center [474, 371] width 46 height 46
checkbox input "true"
click at [884, 544] on span "Confirm" at bounding box center [884, 545] width 54 height 24
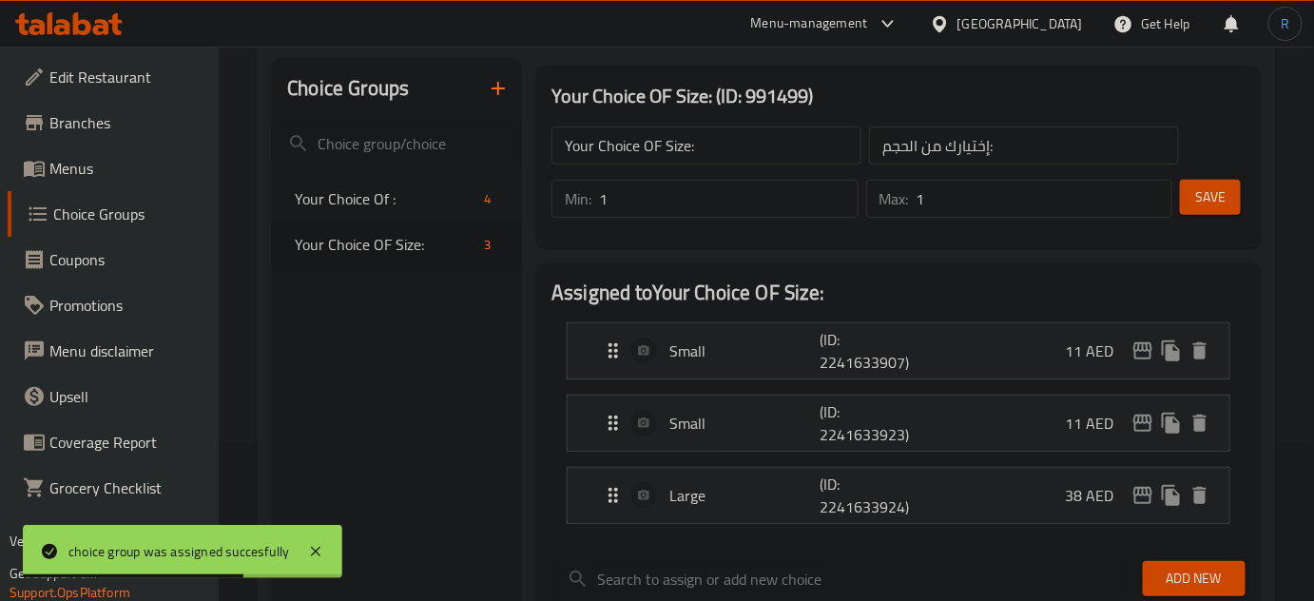
scroll to position [117, 0]
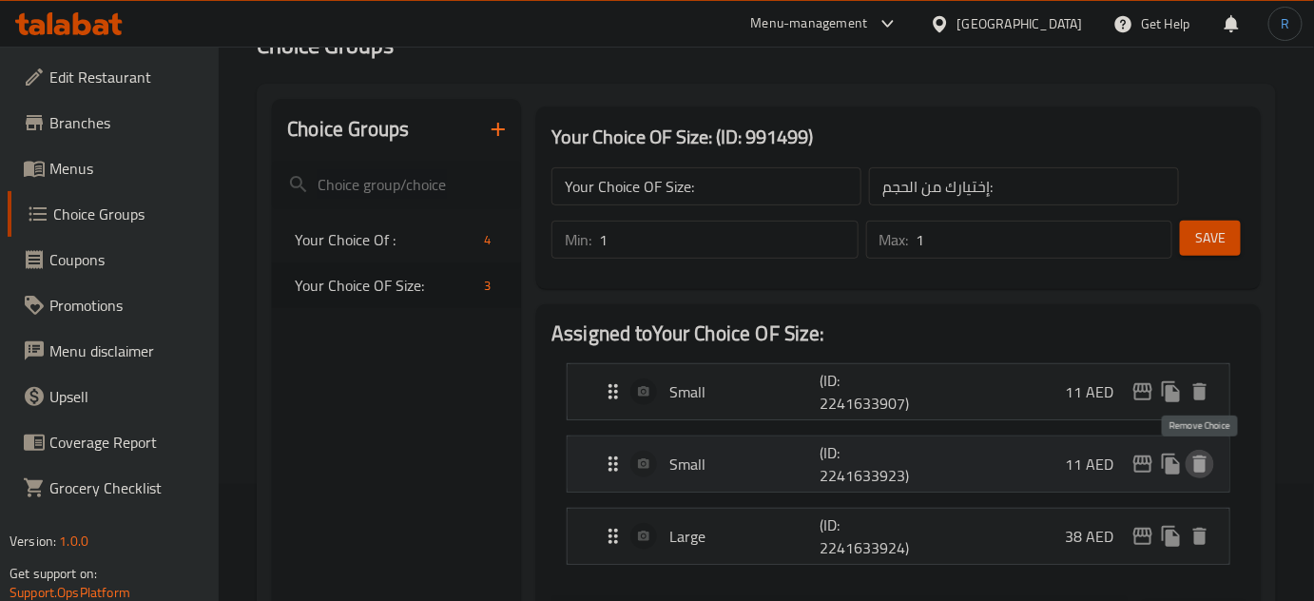
click at [1195, 463] on icon "delete" at bounding box center [1199, 463] width 13 height 17
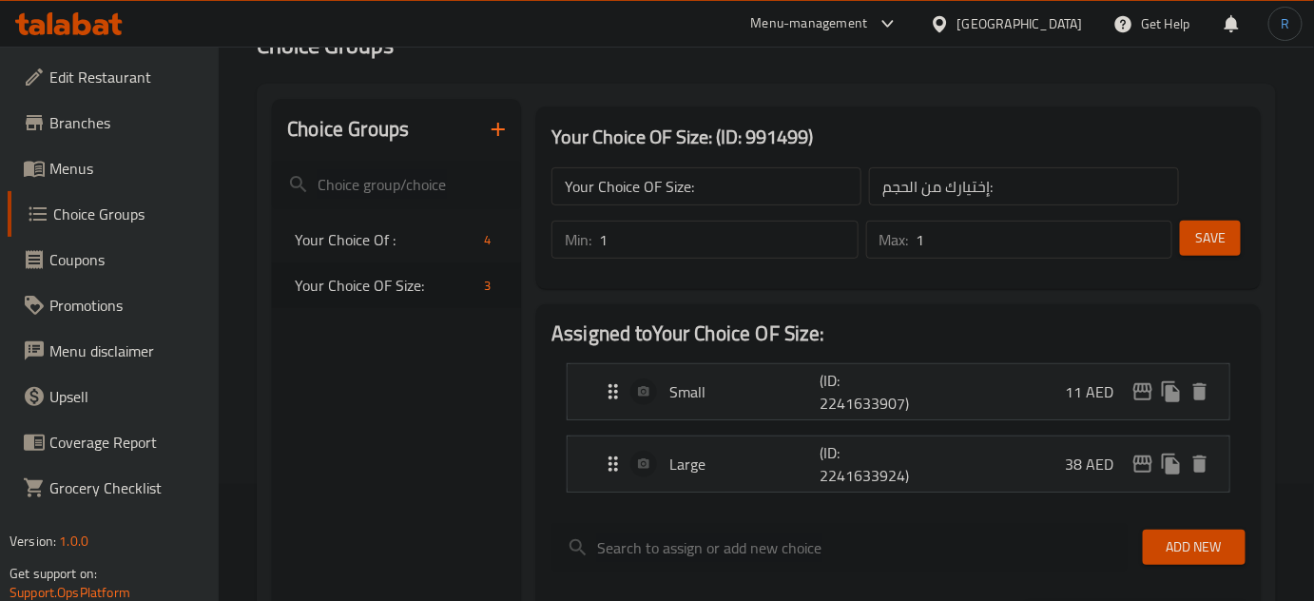
click at [1196, 240] on span "Save" at bounding box center [1210, 238] width 30 height 24
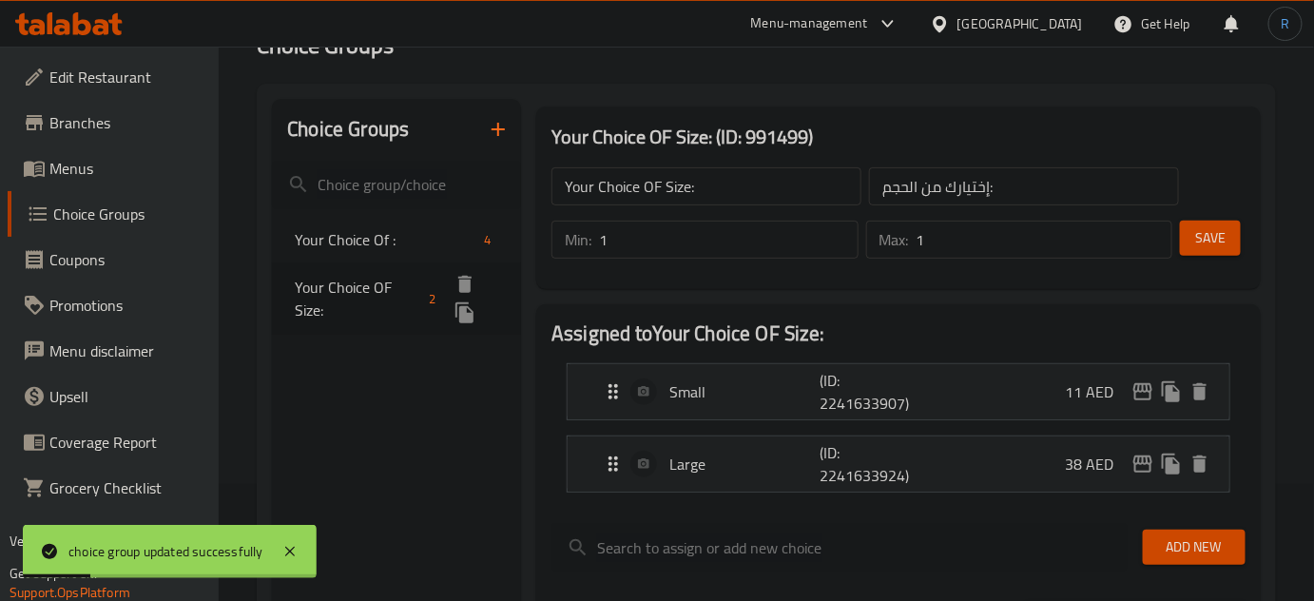
click at [464, 322] on icon "duplicate" at bounding box center [464, 312] width 18 height 21
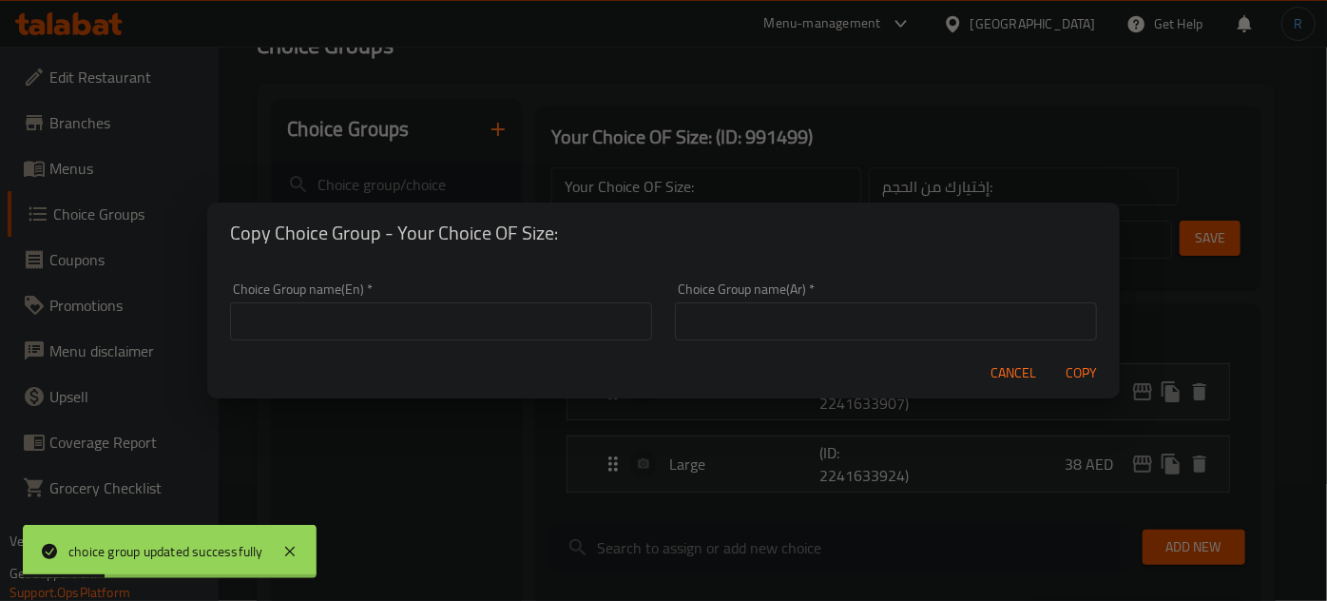
click at [464, 320] on input "text" at bounding box center [441, 321] width 422 height 38
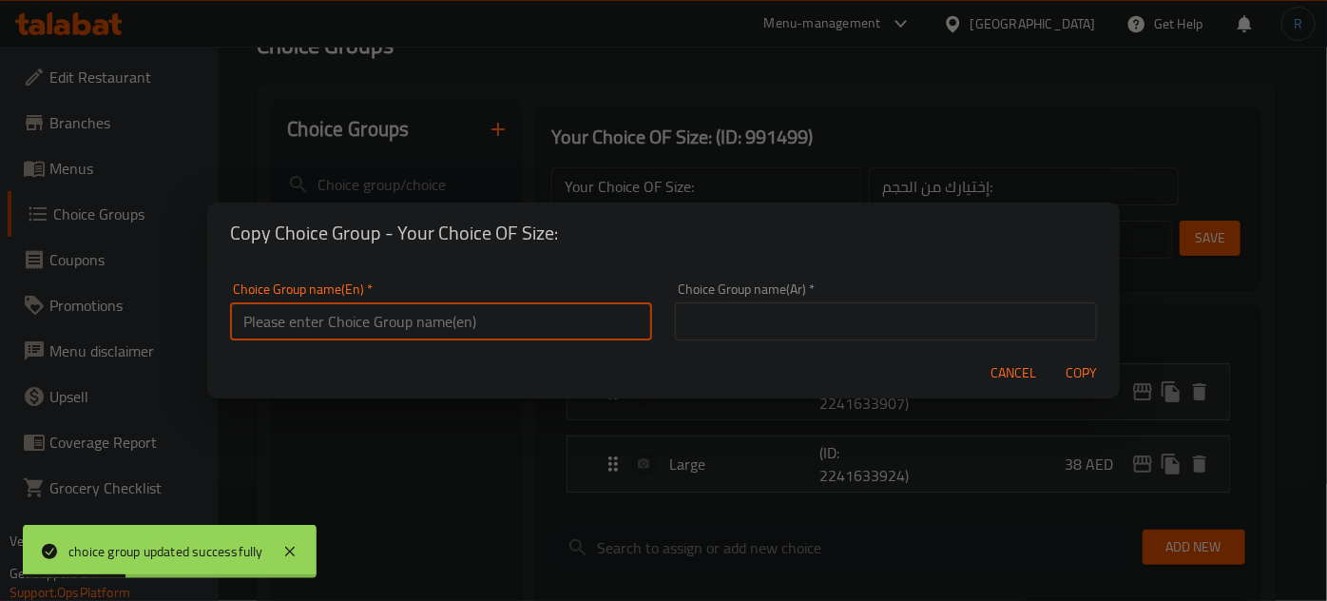
type input "test"
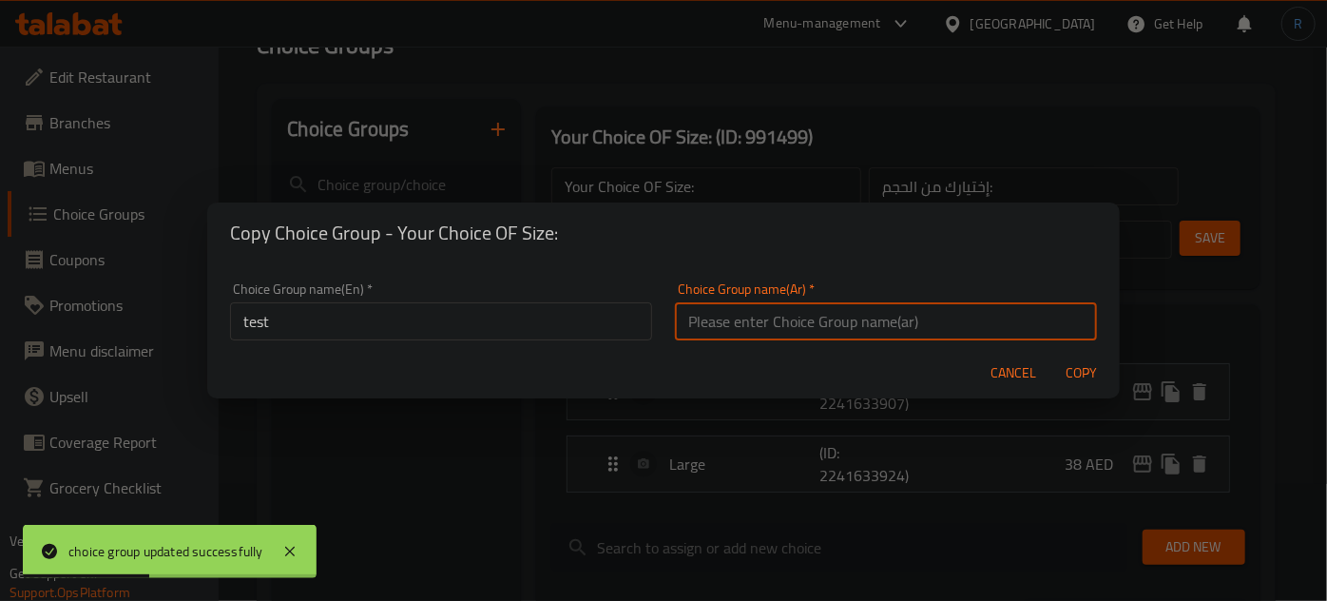
click at [775, 329] on input "text" at bounding box center [886, 321] width 422 height 38
type input "إختيارك من الحجم:"
click at [1073, 377] on span "Copy" at bounding box center [1082, 373] width 46 height 24
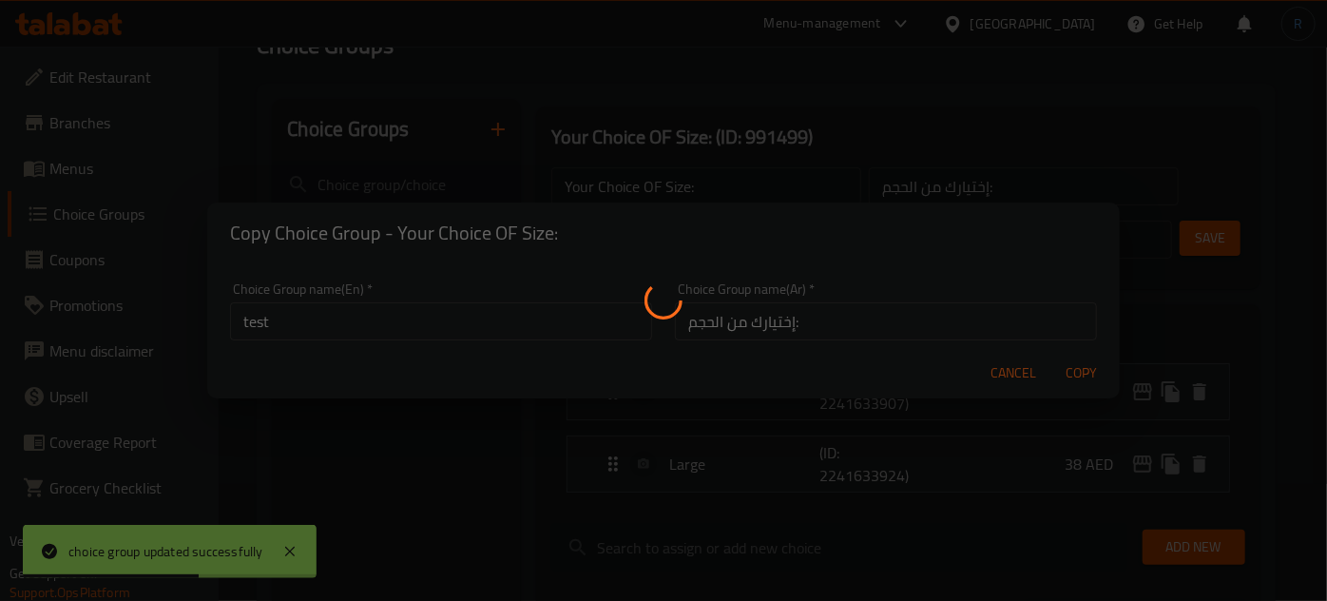
type input "test"
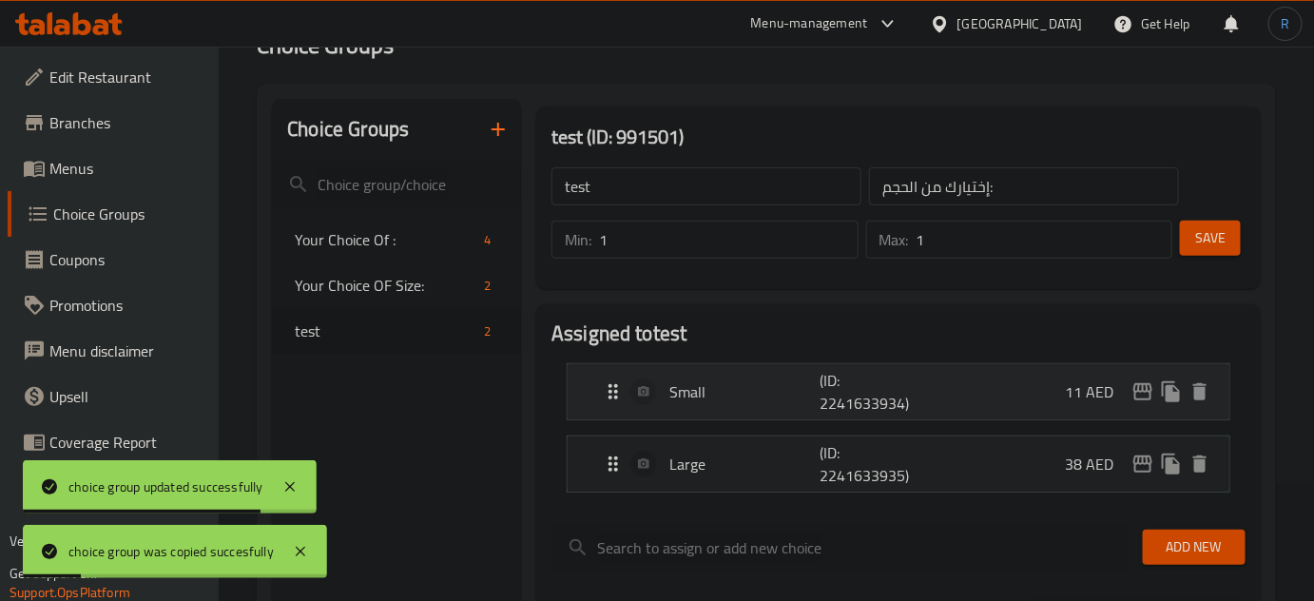
click at [861, 396] on p "(ID: 2241633934)" at bounding box center [870, 392] width 100 height 46
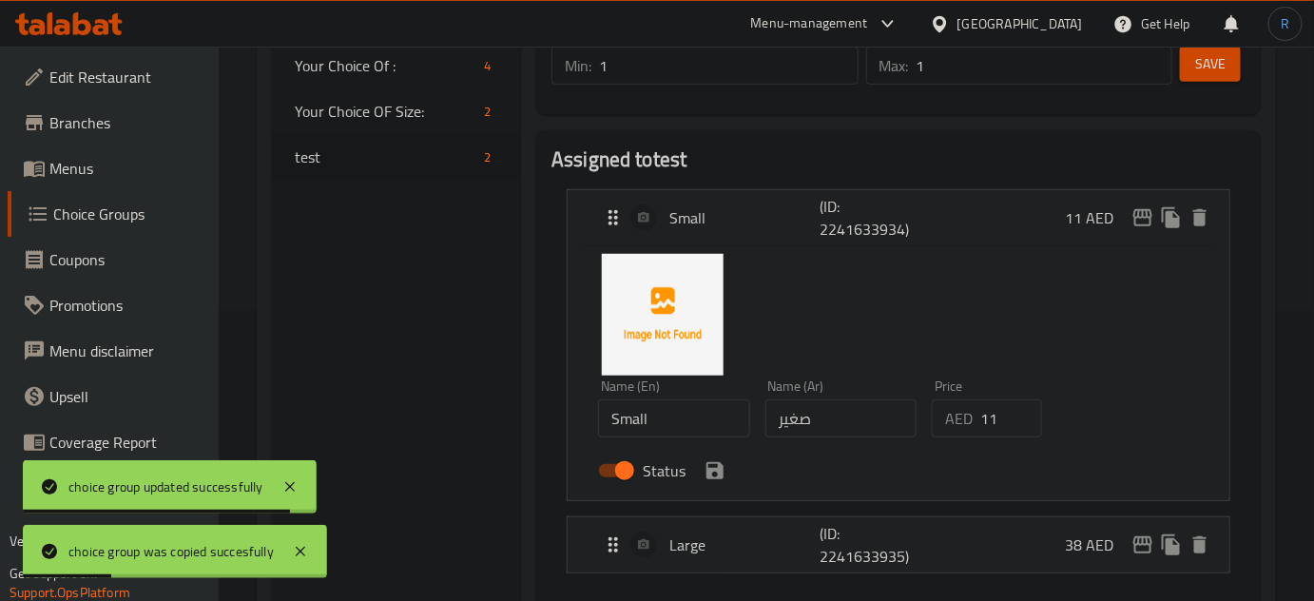
scroll to position [377, 0]
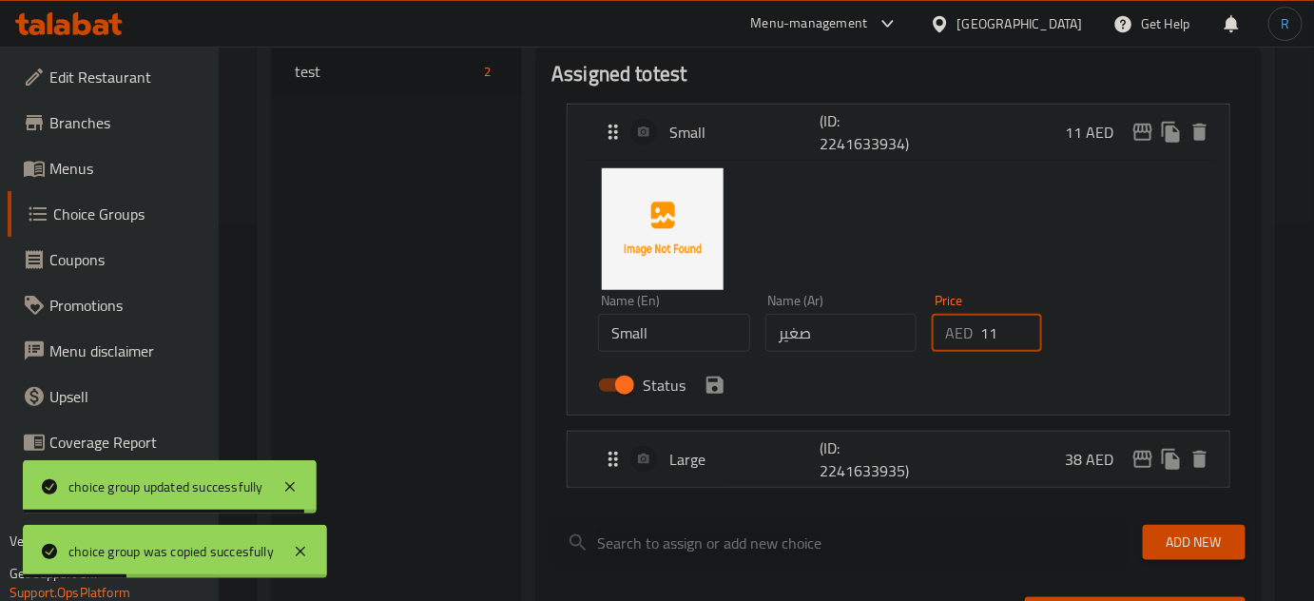
click at [1000, 345] on input "11" at bounding box center [1011, 333] width 62 height 38
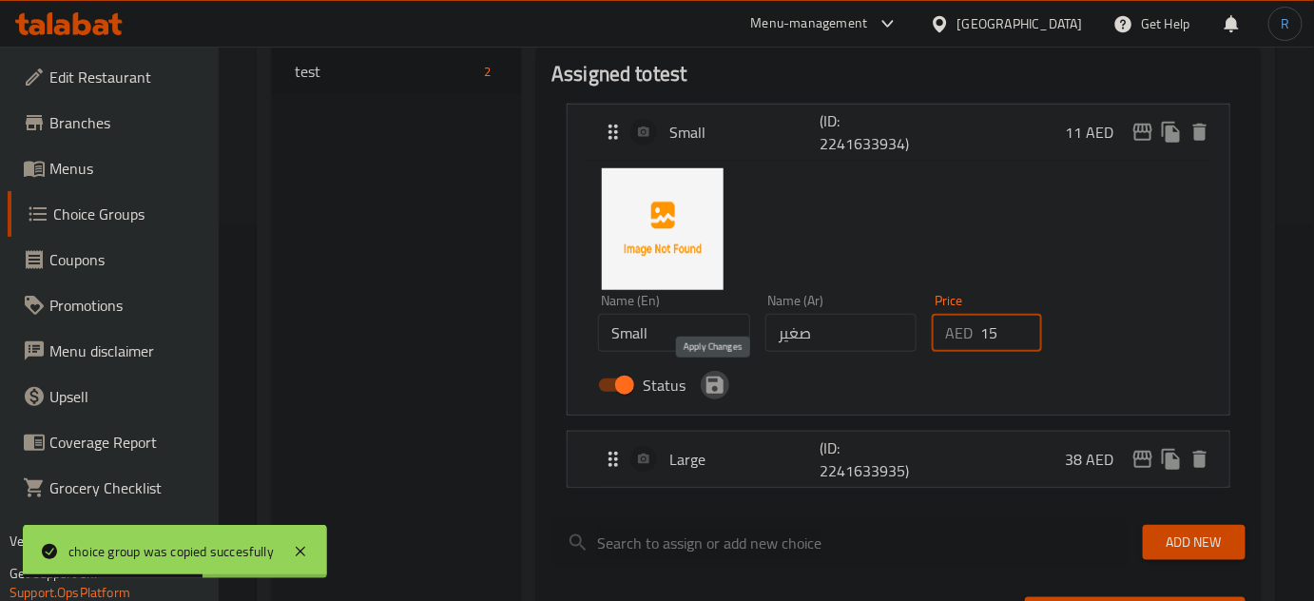
click at [722, 387] on icon "save" at bounding box center [714, 385] width 17 height 17
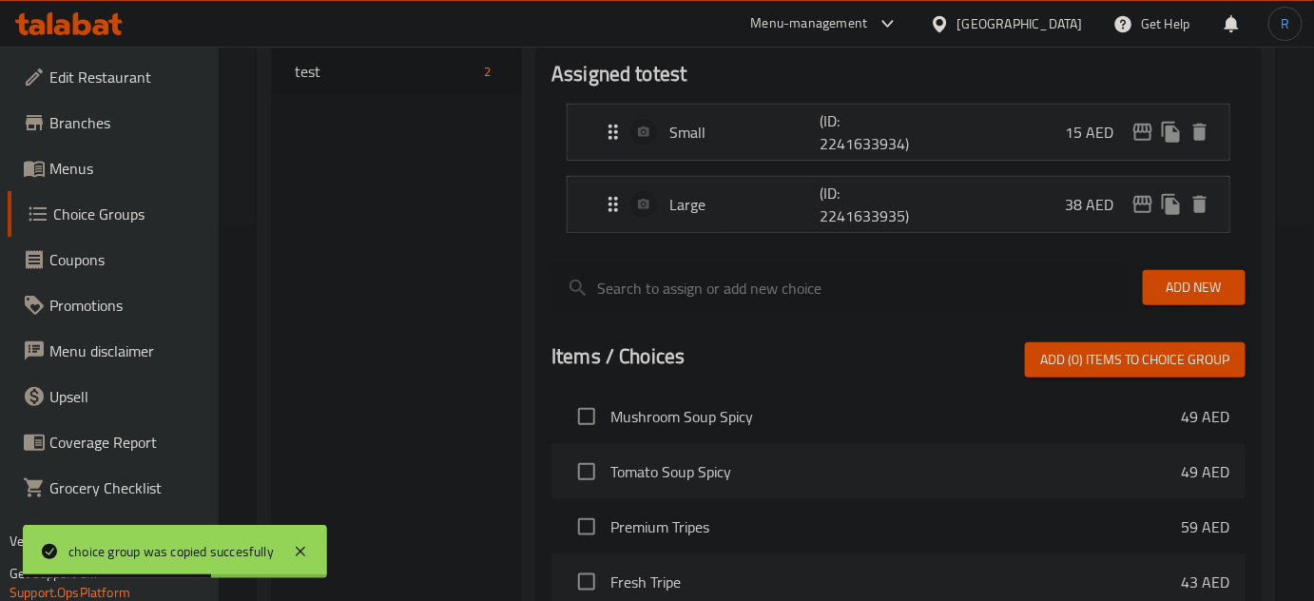
type input "15"
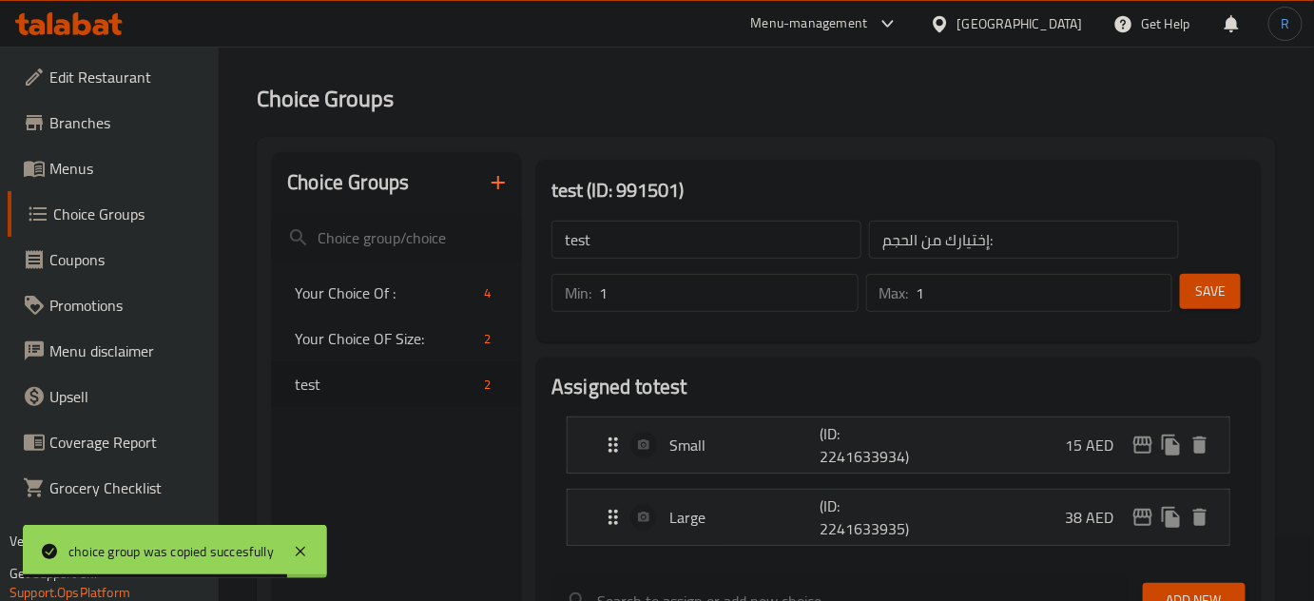
scroll to position [30, 0]
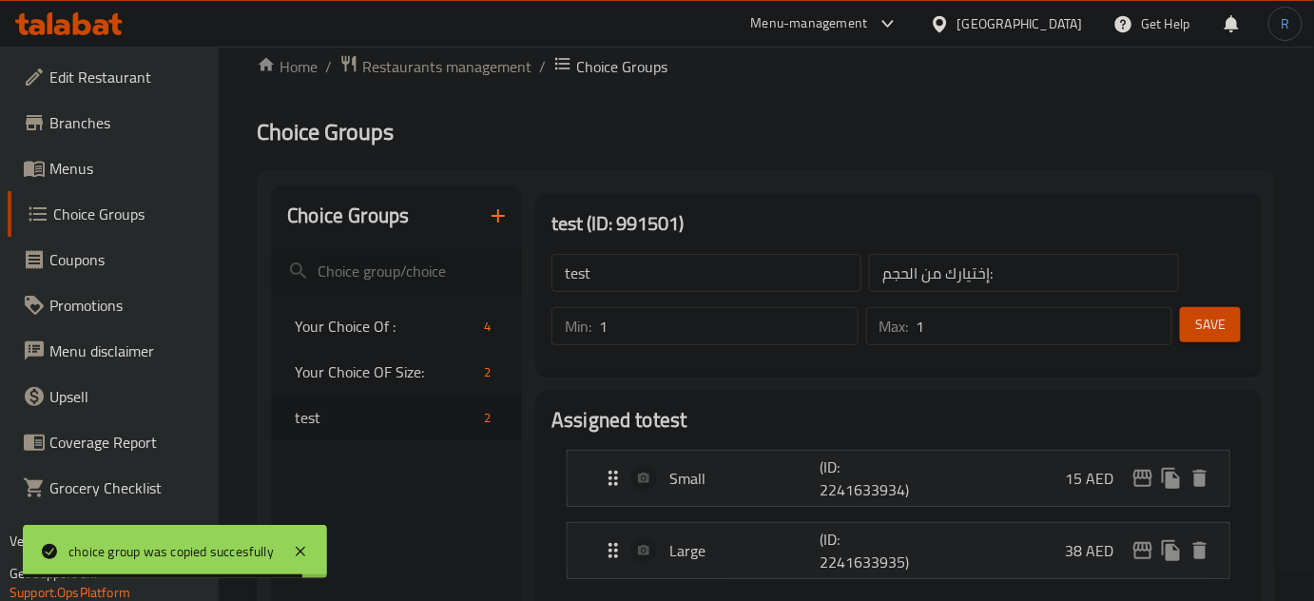
click at [1208, 321] on span "Save" at bounding box center [1210, 325] width 30 height 24
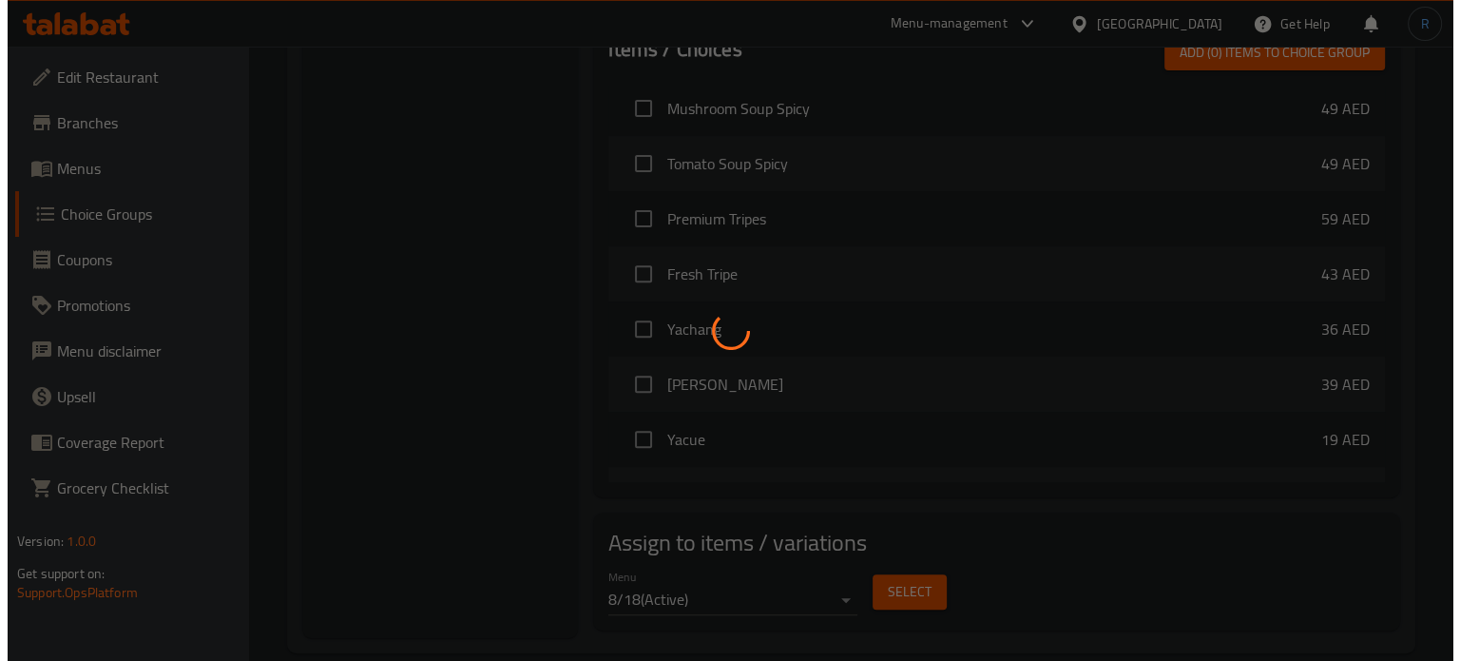
scroll to position [698, 0]
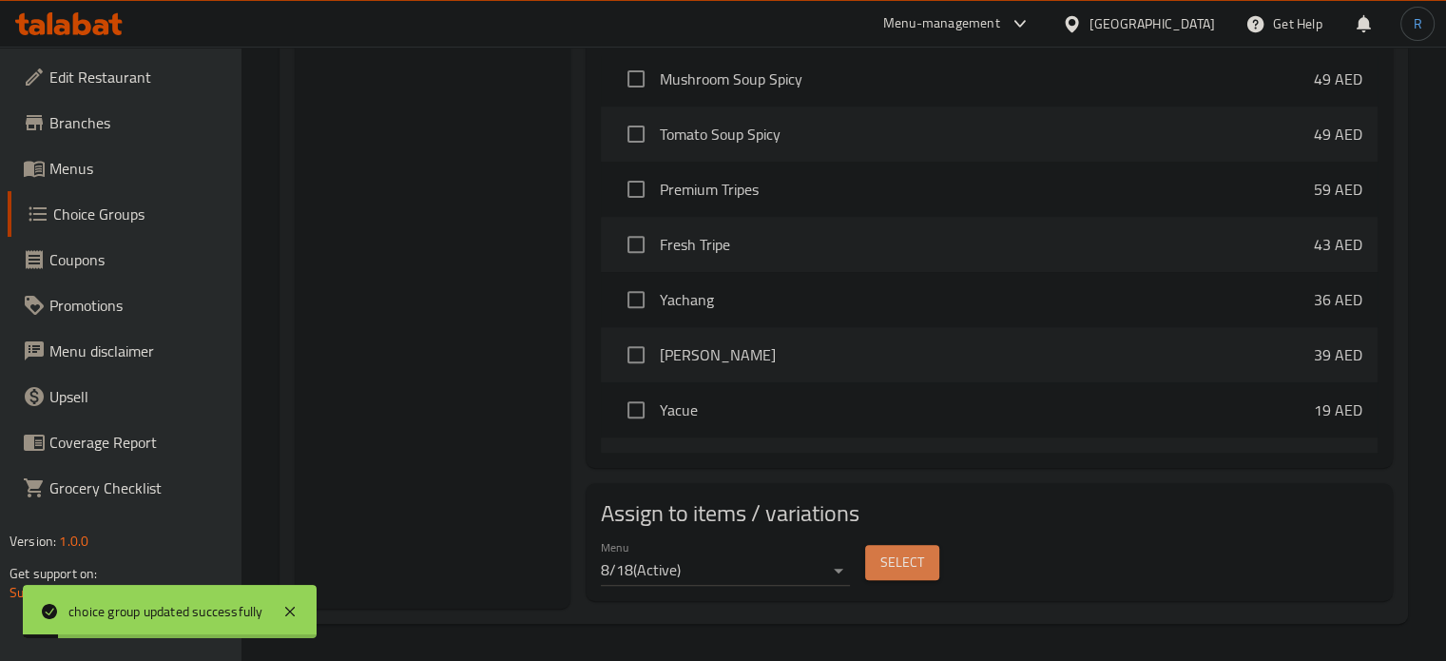
click at [891, 570] on span "Select" at bounding box center [902, 563] width 44 height 24
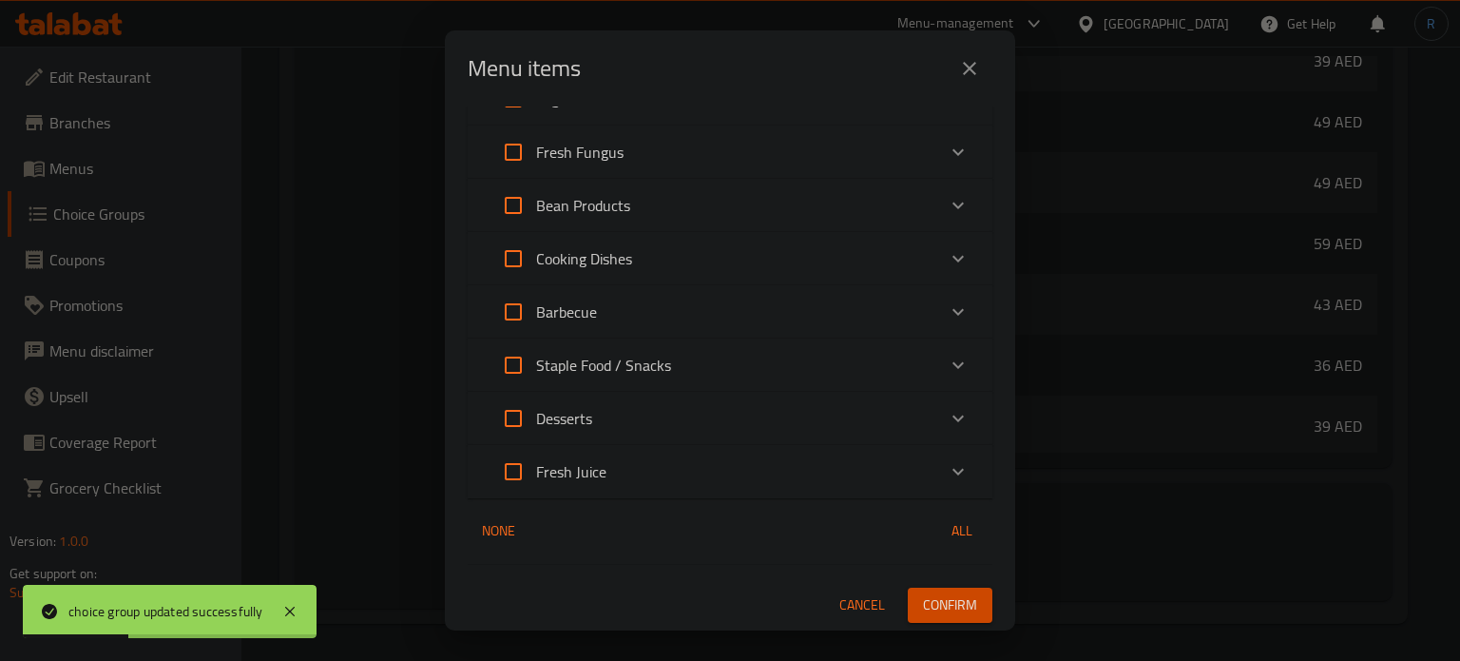
click at [570, 473] on p "Fresh Juice" at bounding box center [571, 471] width 70 height 23
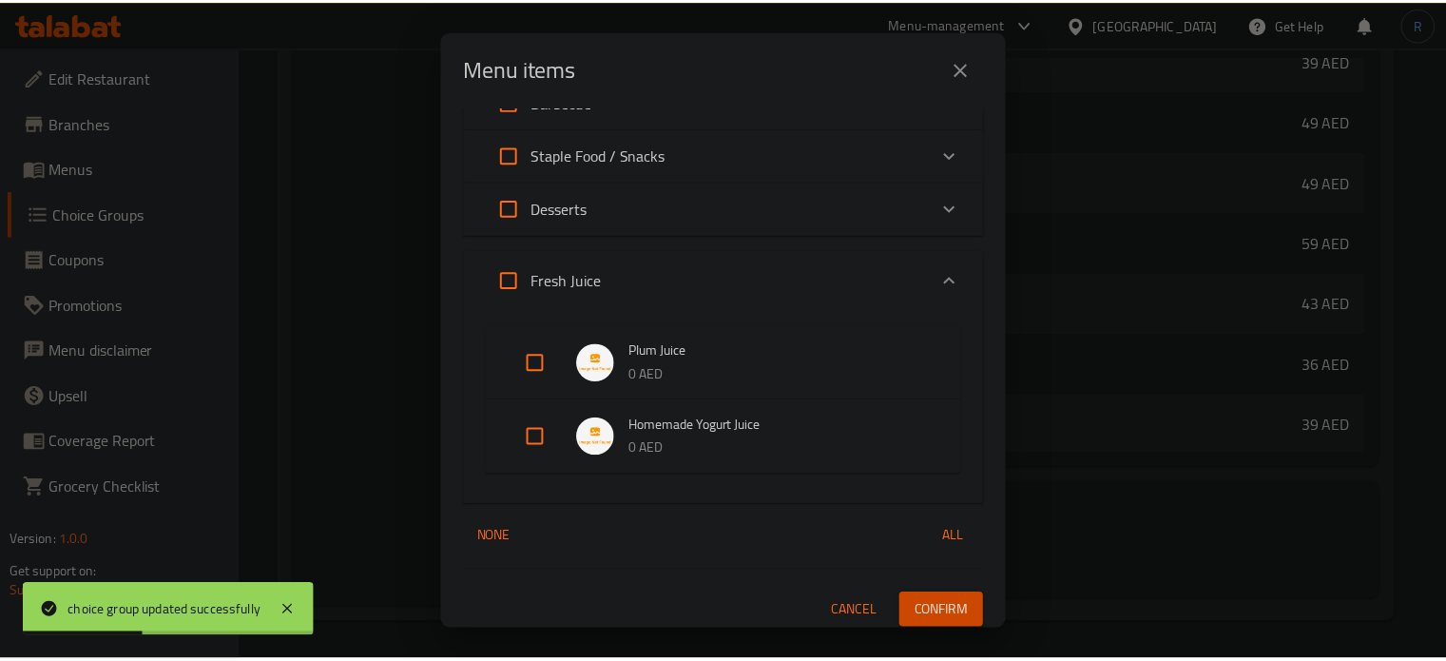
scroll to position [467, 0]
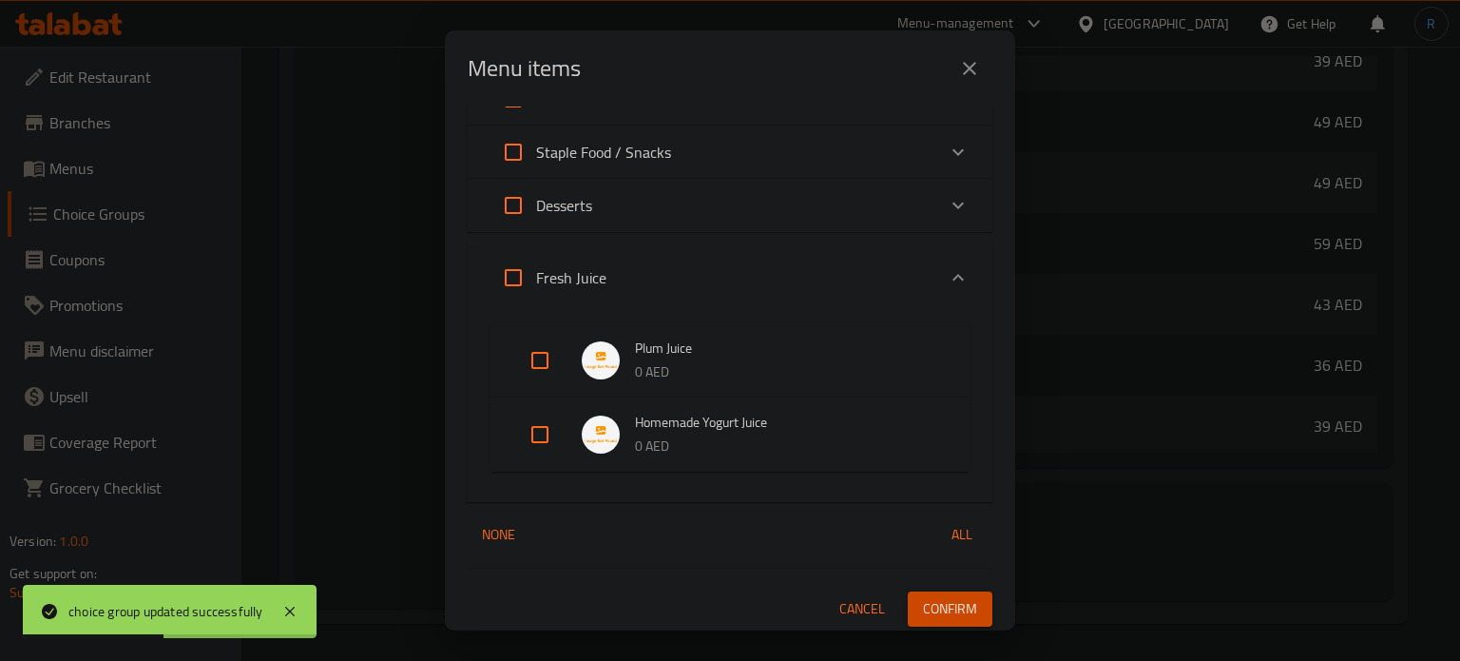
click at [532, 436] on input "Expand" at bounding box center [540, 435] width 46 height 46
checkbox input "true"
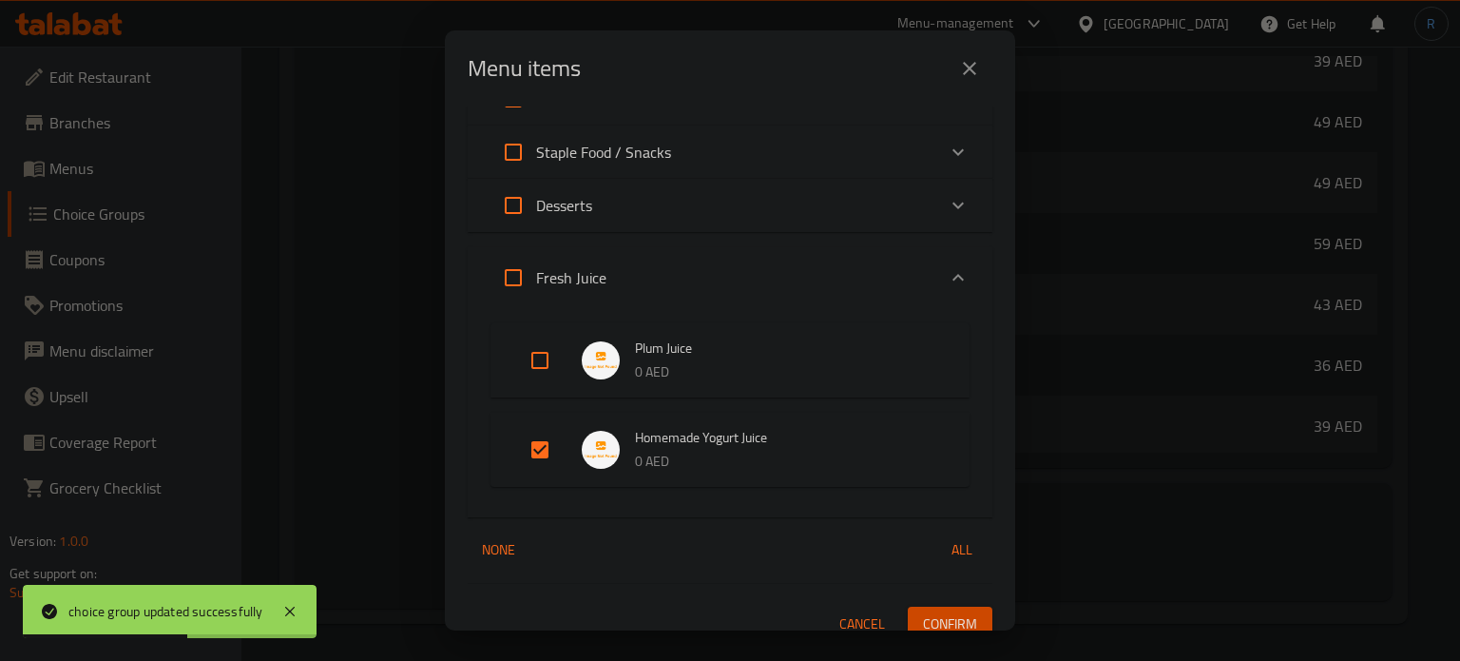
click at [958, 627] on span "Confirm" at bounding box center [950, 624] width 54 height 24
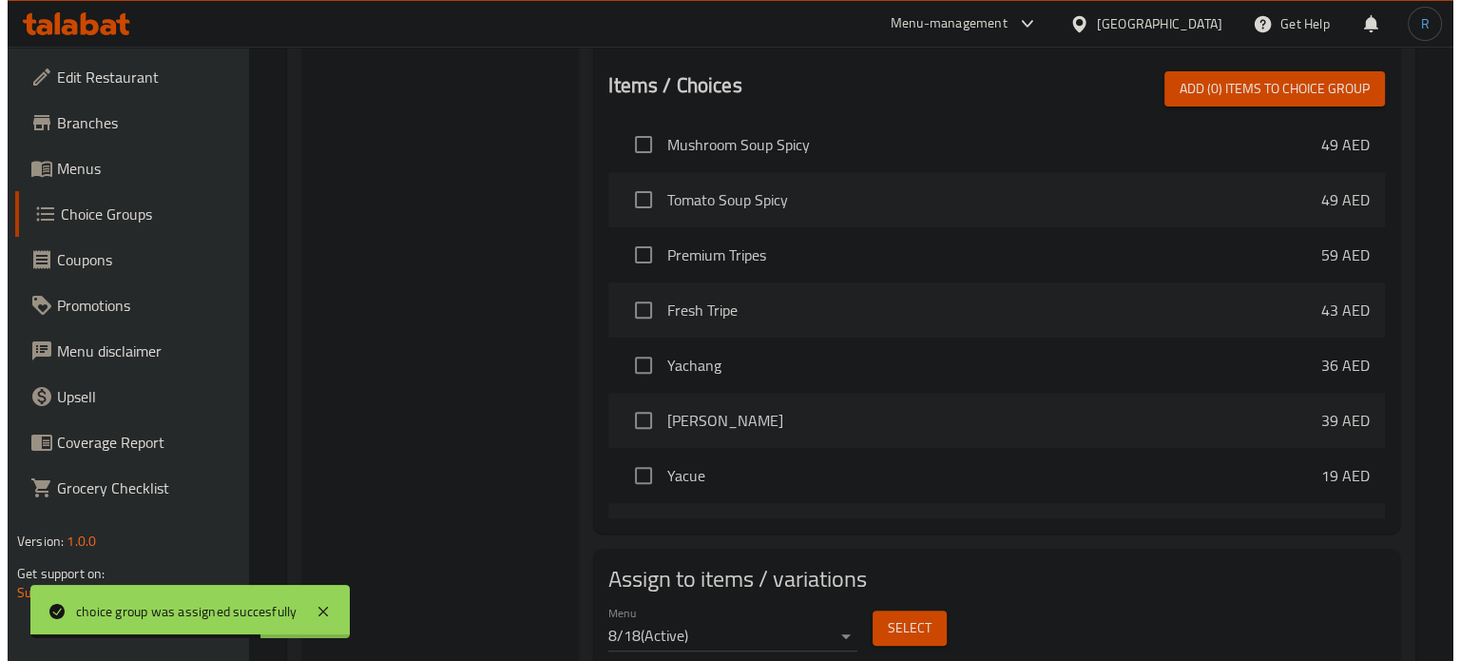
scroll to position [698, 0]
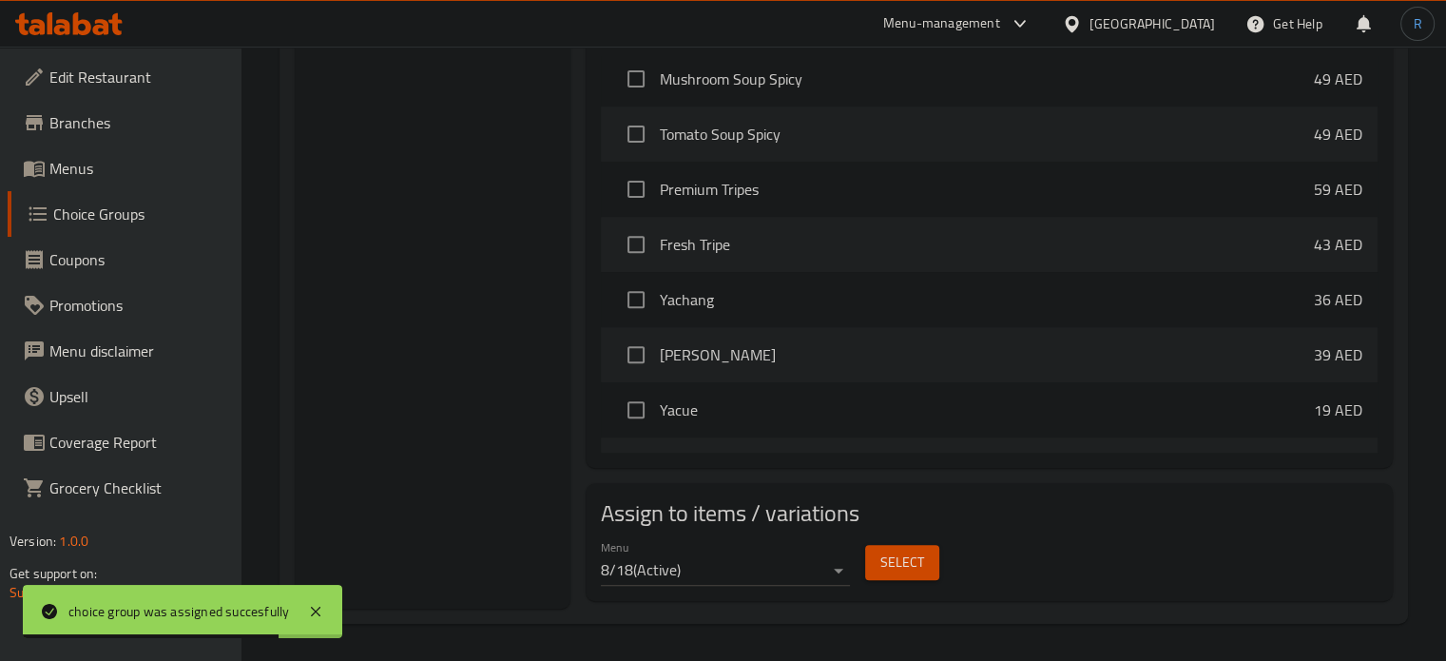
click at [905, 574] on button "Select" at bounding box center [902, 562] width 74 height 35
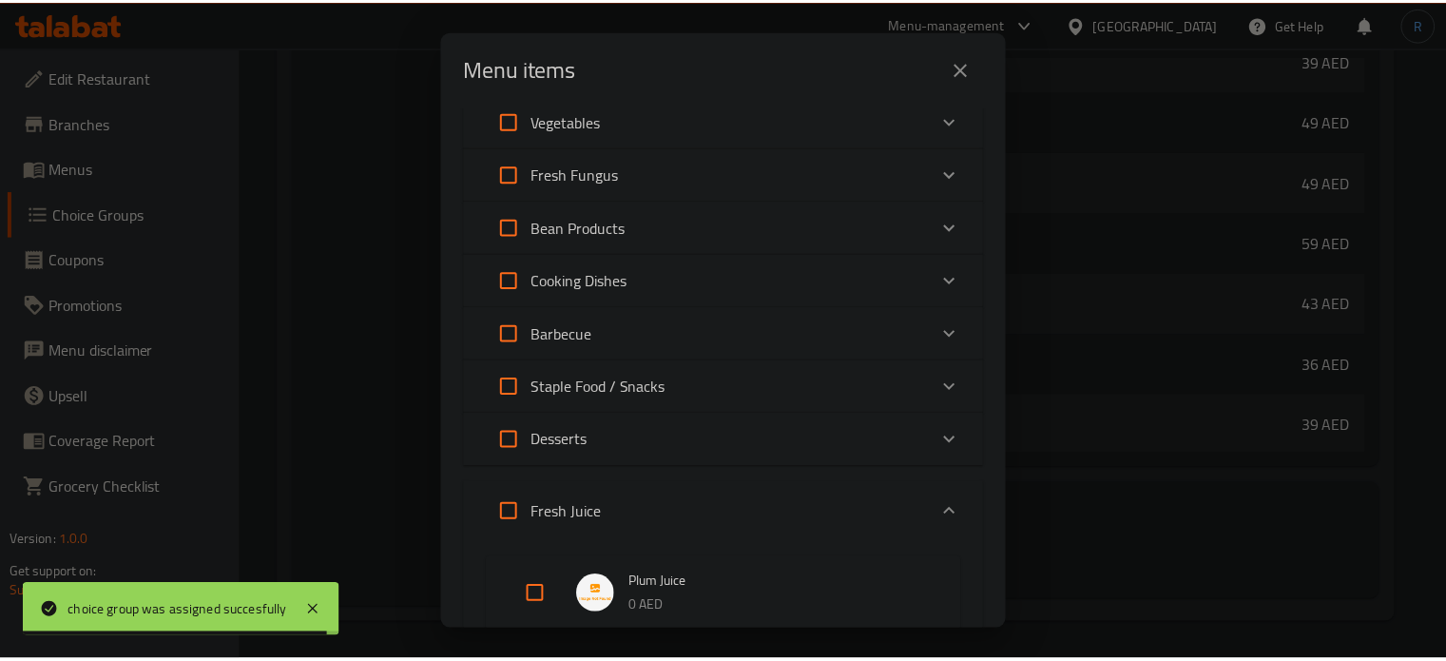
scroll to position [574, 0]
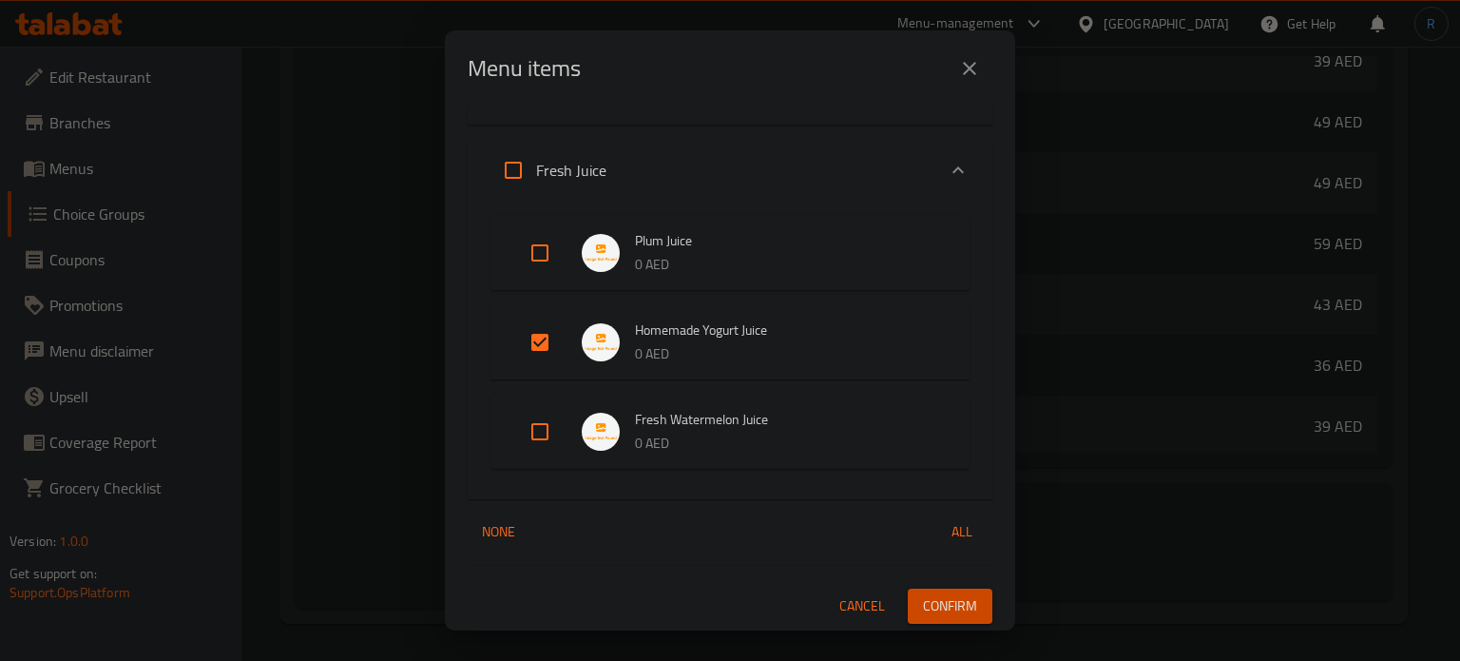
click at [529, 433] on input "Expand" at bounding box center [540, 432] width 46 height 46
checkbox input "true"
click at [950, 601] on span "Confirm" at bounding box center [950, 606] width 54 height 24
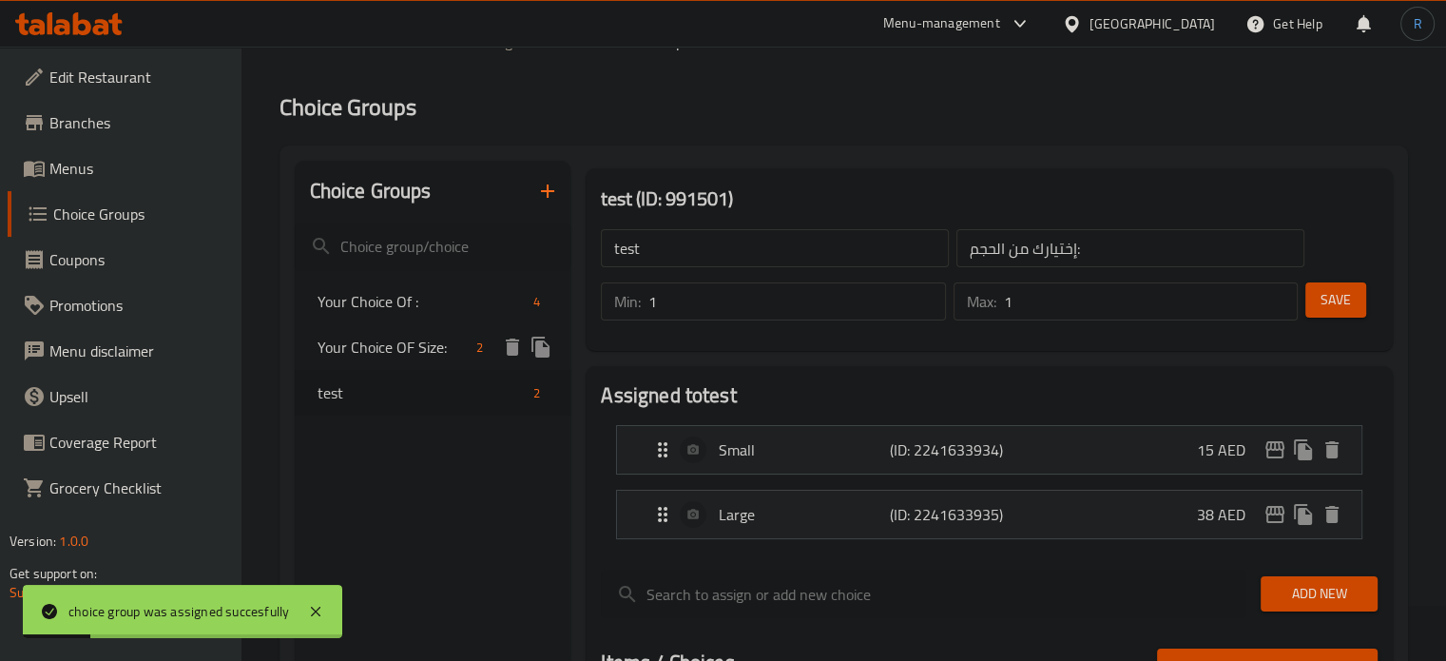
scroll to position [32, 0]
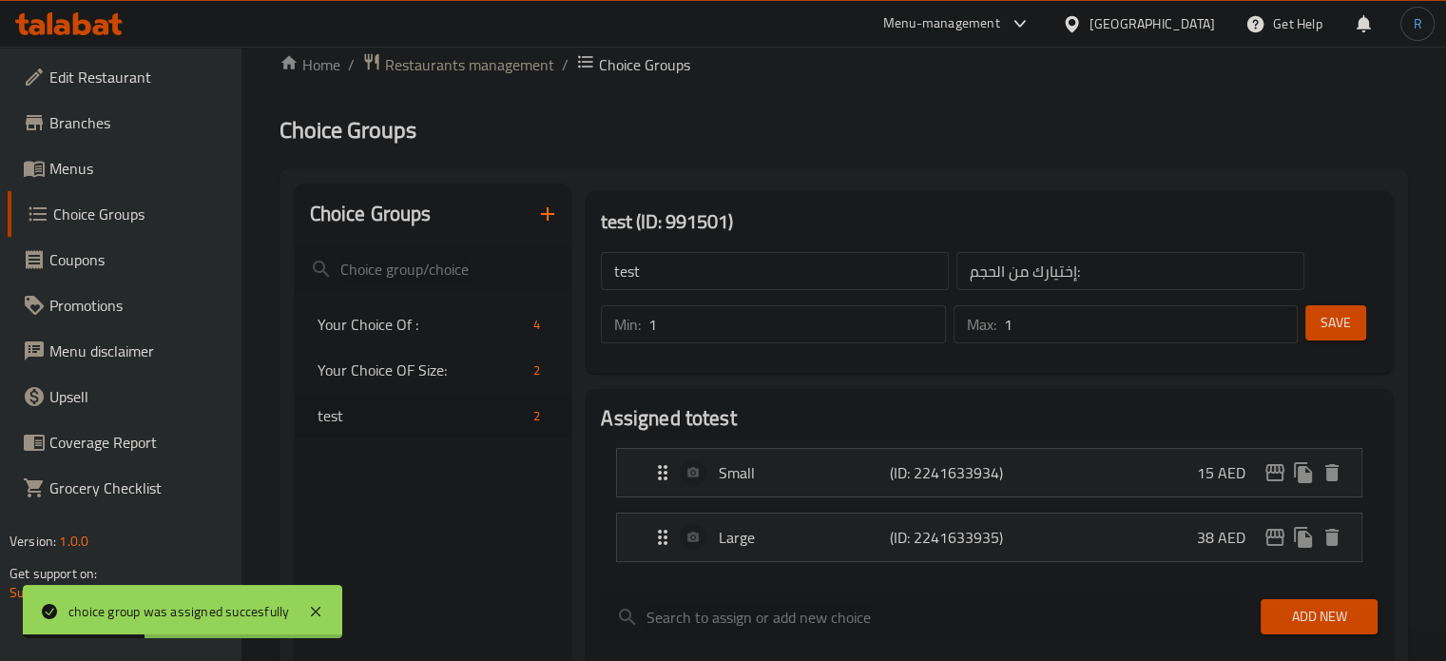
click at [698, 269] on input "test" at bounding box center [775, 271] width 348 height 38
click at [698, 269] on input "text" at bounding box center [775, 271] width 348 height 38
type input "Your Choice OF Size:"
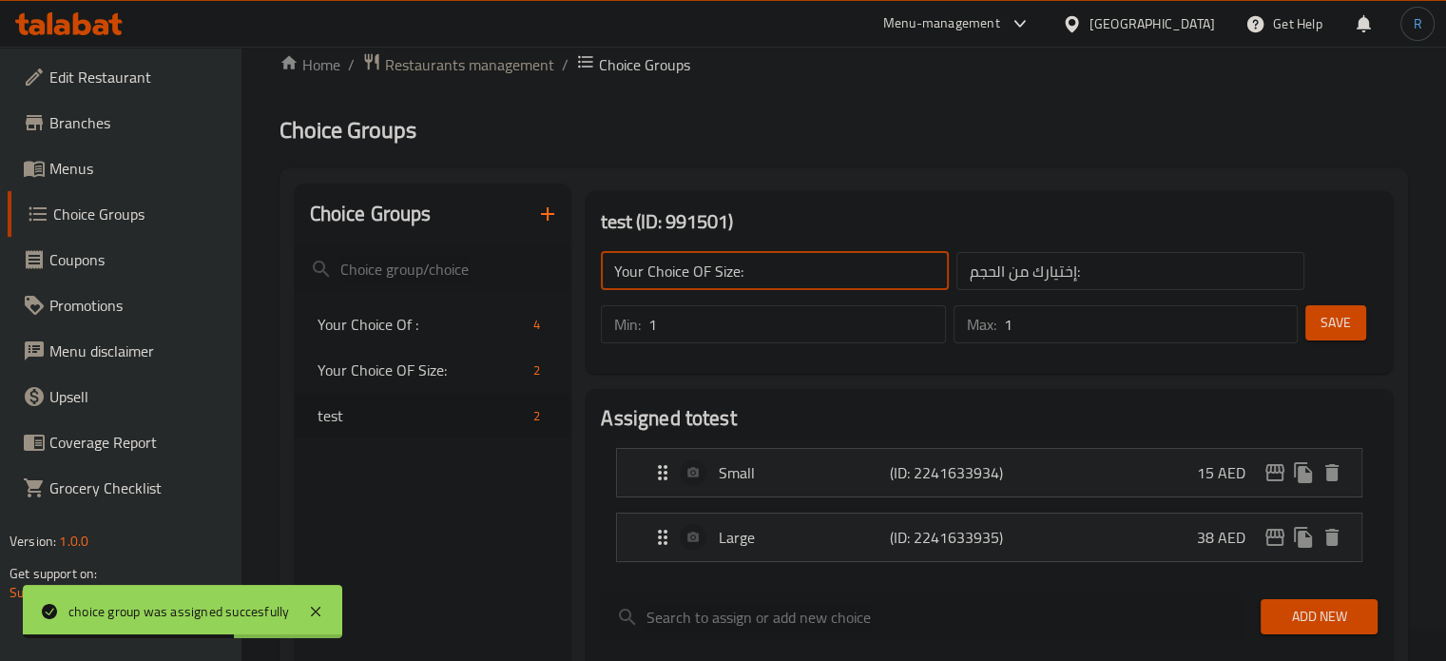
click at [1347, 312] on span "Save" at bounding box center [1336, 323] width 30 height 24
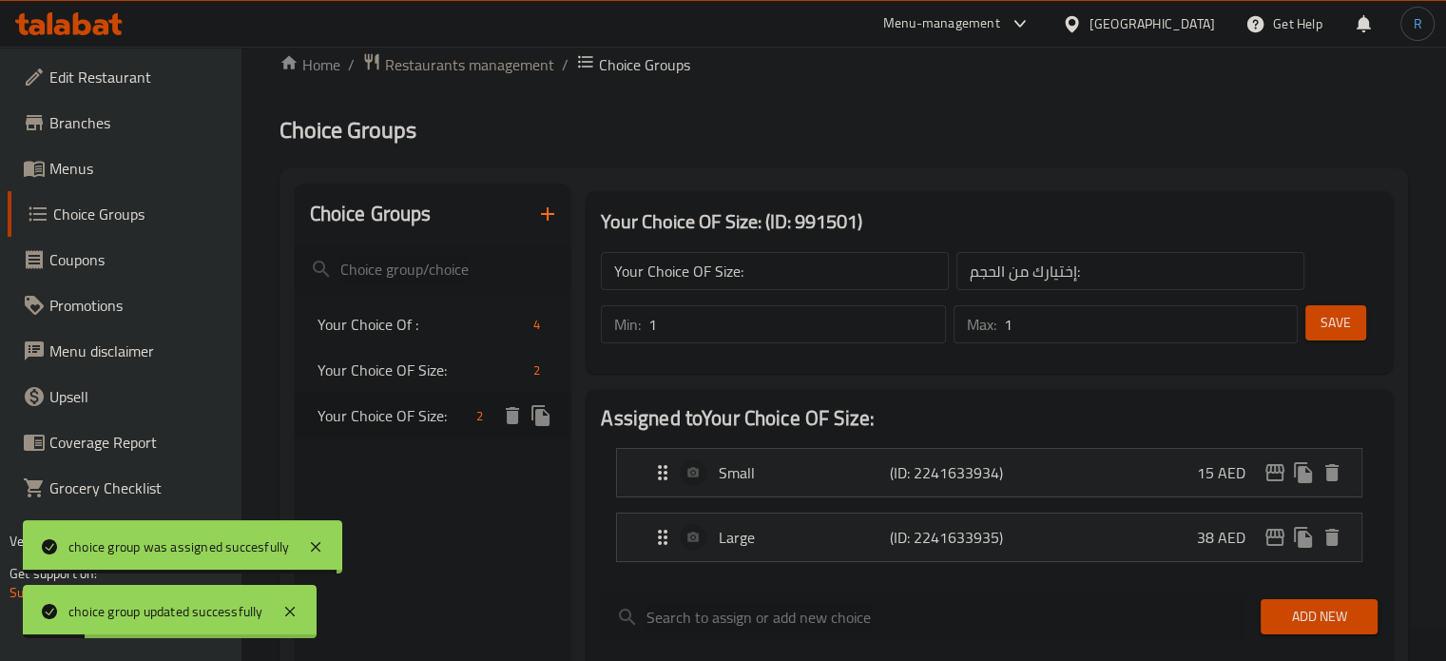
click at [542, 423] on icon "duplicate" at bounding box center [541, 415] width 18 height 21
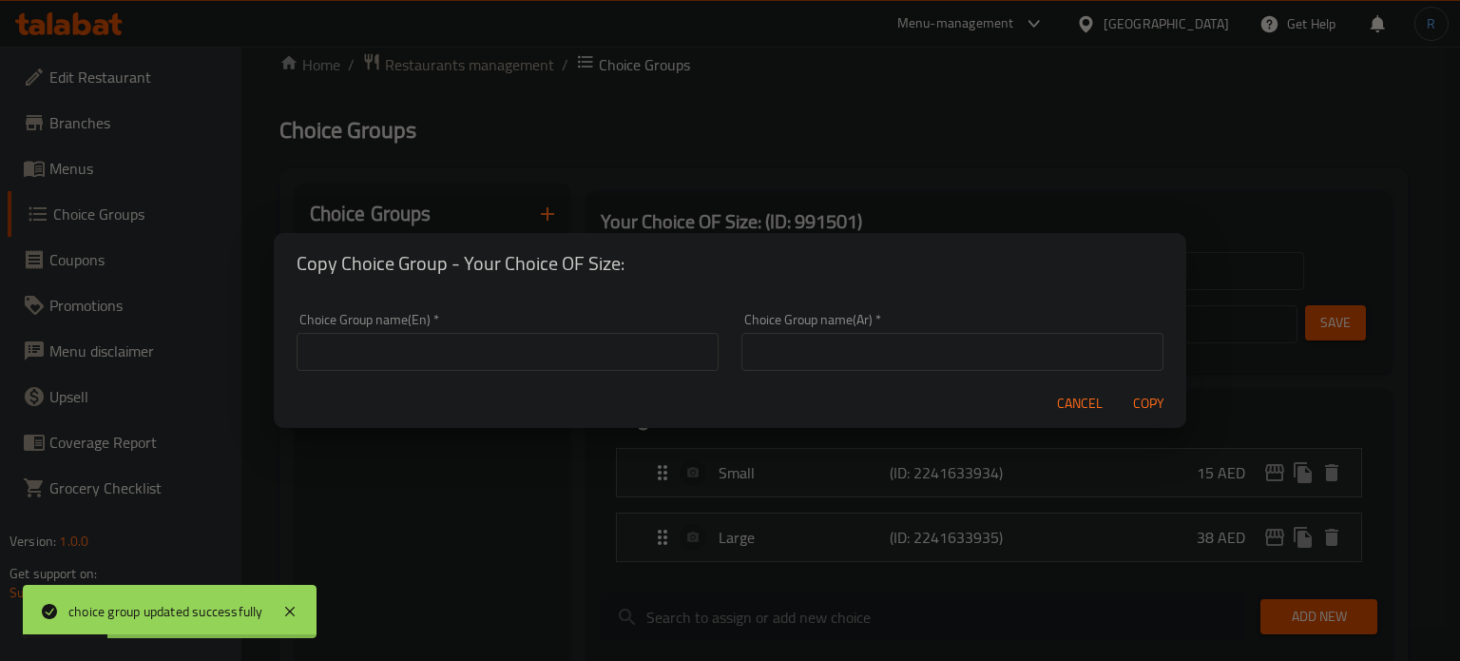
click at [506, 356] on input "text" at bounding box center [508, 352] width 422 height 38
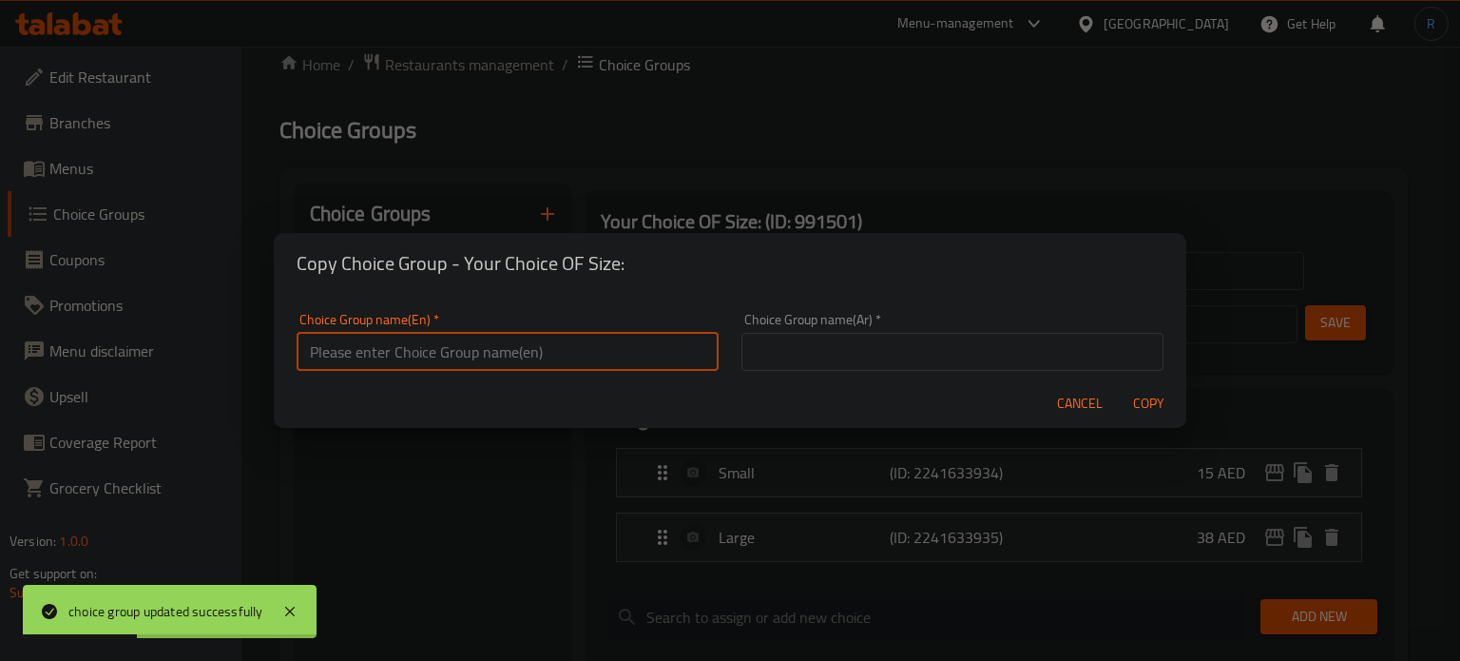
type input "test"
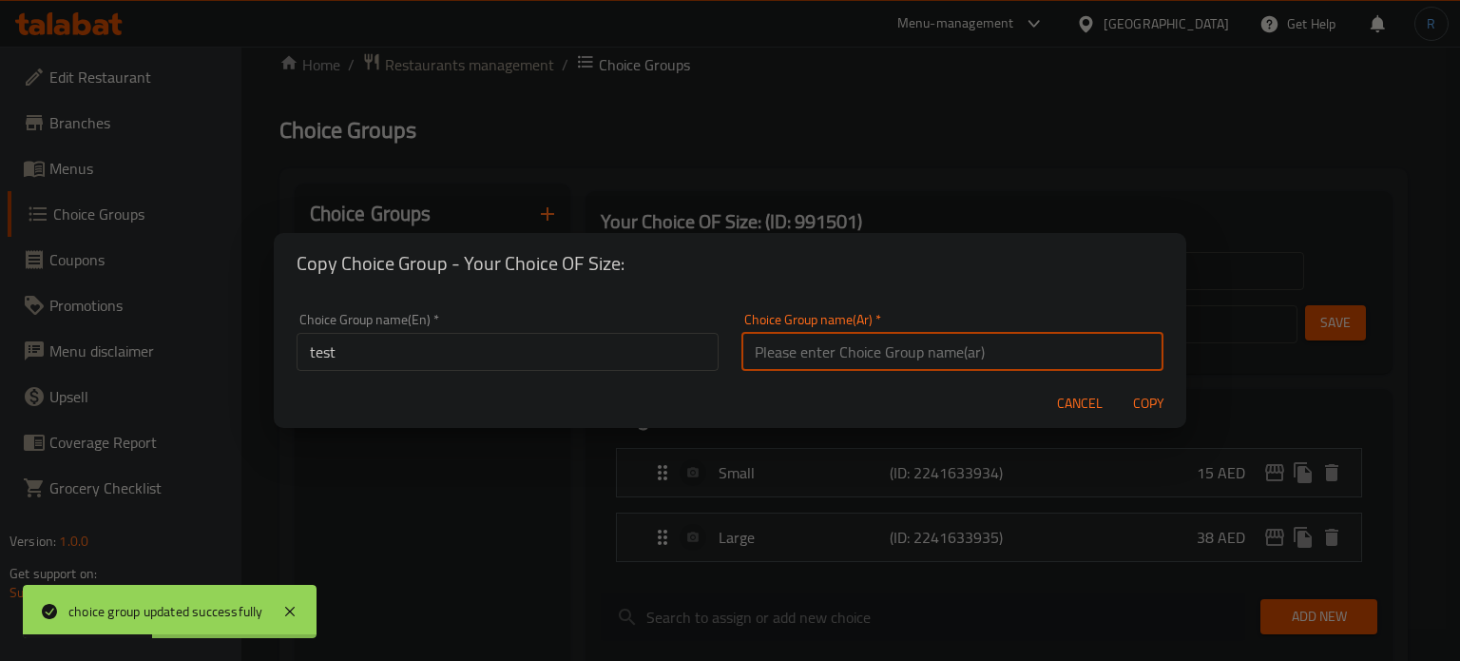
click at [837, 357] on input "text" at bounding box center [953, 352] width 422 height 38
type input "إختيارك من الحجم:"
click at [1131, 402] on span "Copy" at bounding box center [1149, 404] width 46 height 24
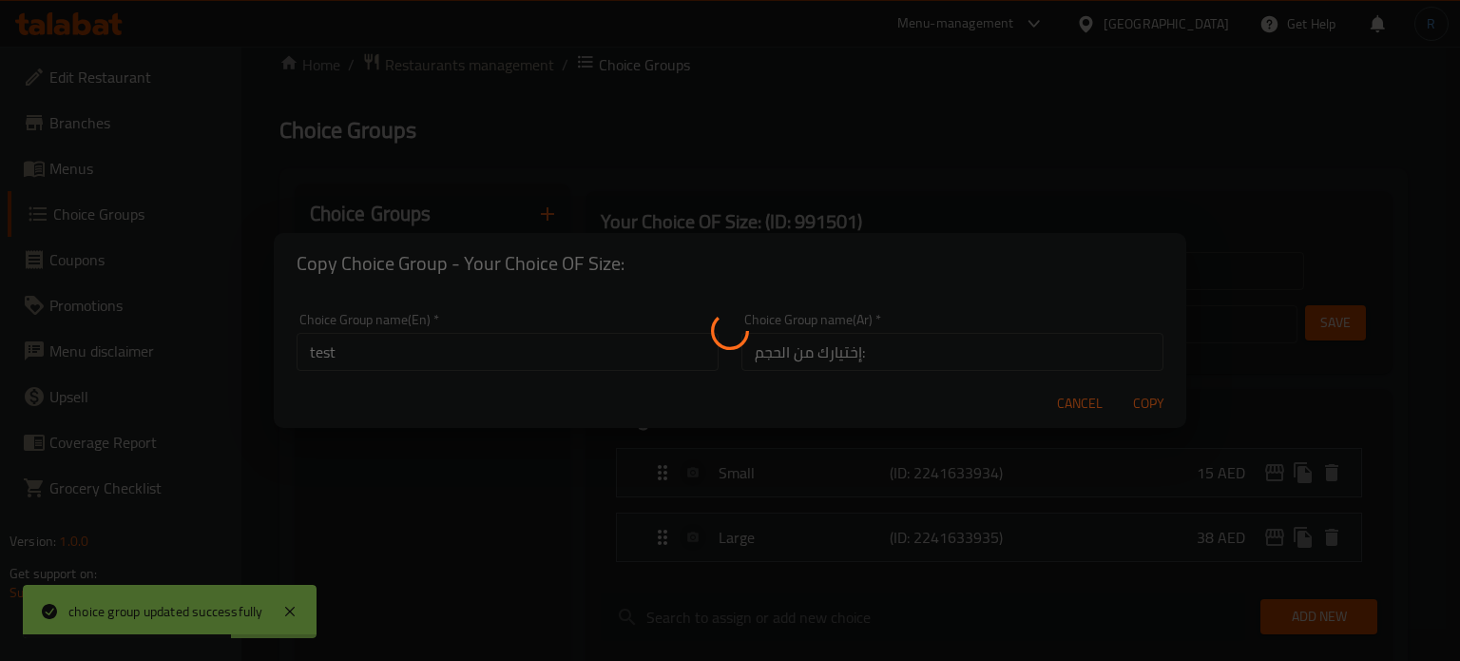
type input "test"
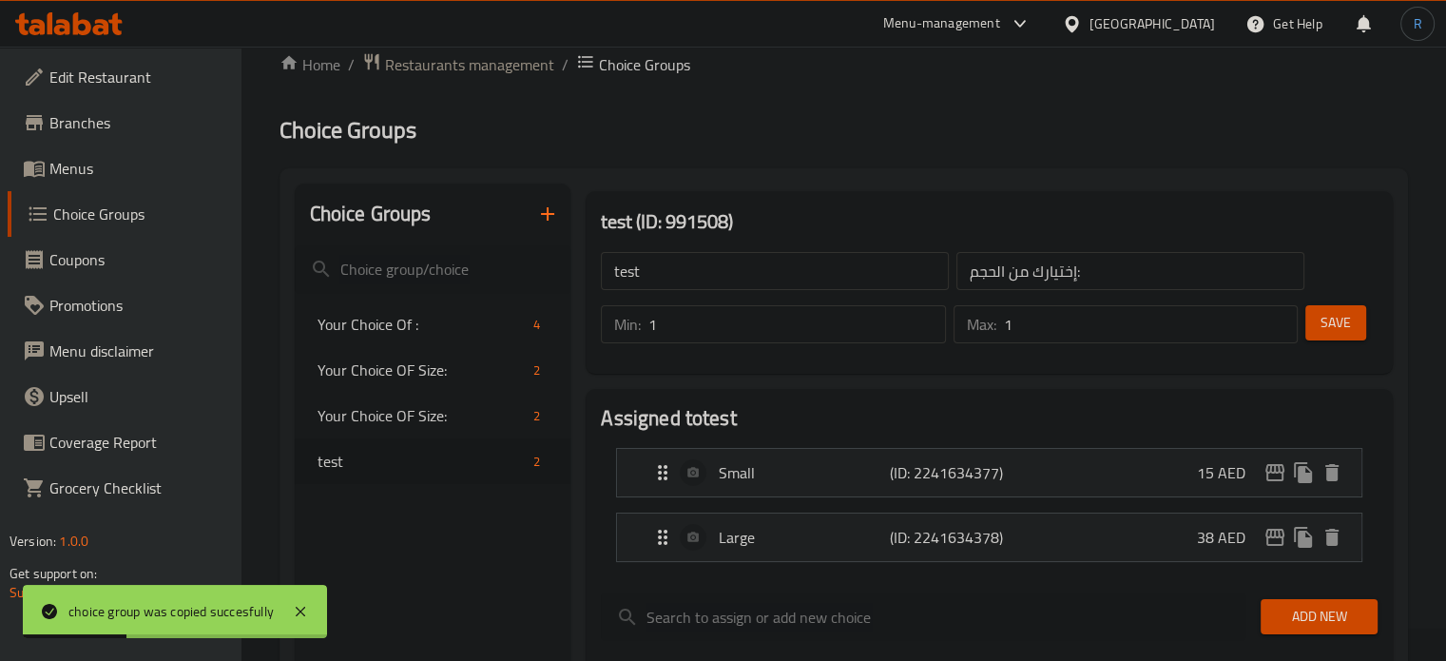
click at [723, 273] on input "test" at bounding box center [775, 271] width 348 height 38
click at [723, 273] on input "text" at bounding box center [775, 271] width 348 height 38
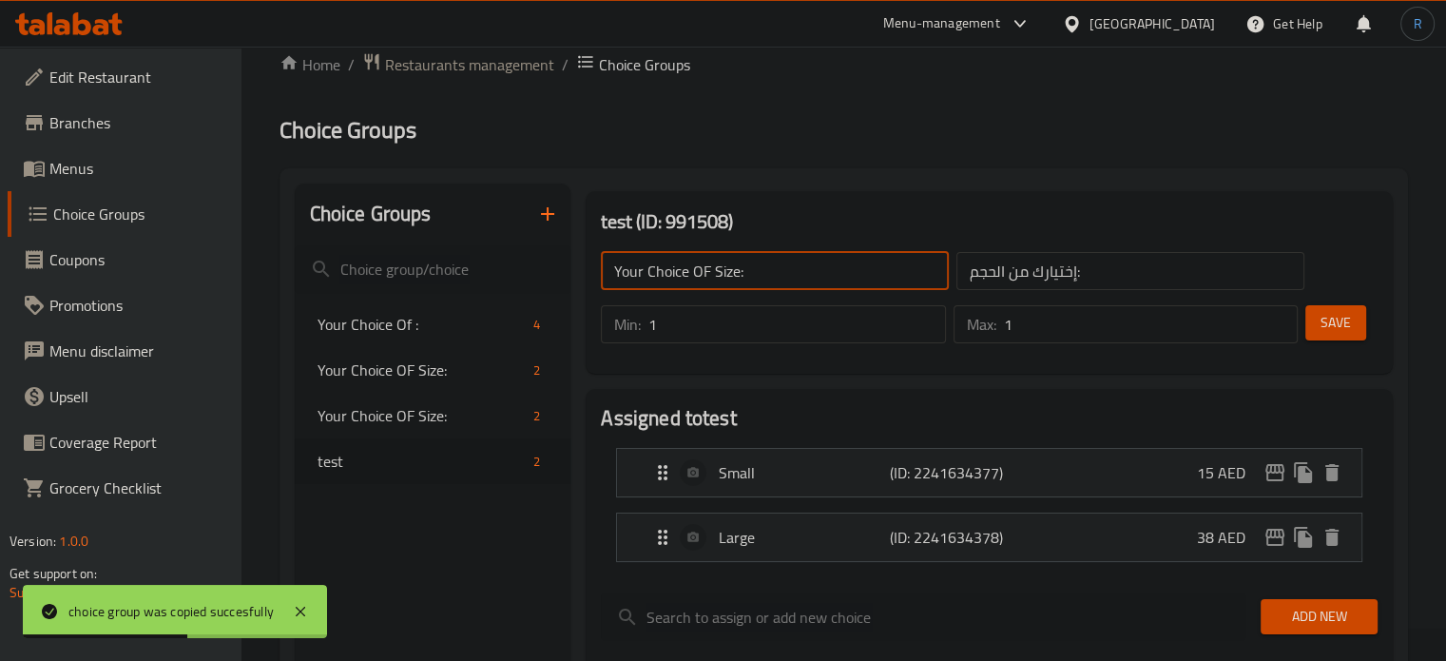
click at [1324, 327] on span "Save" at bounding box center [1336, 323] width 30 height 24
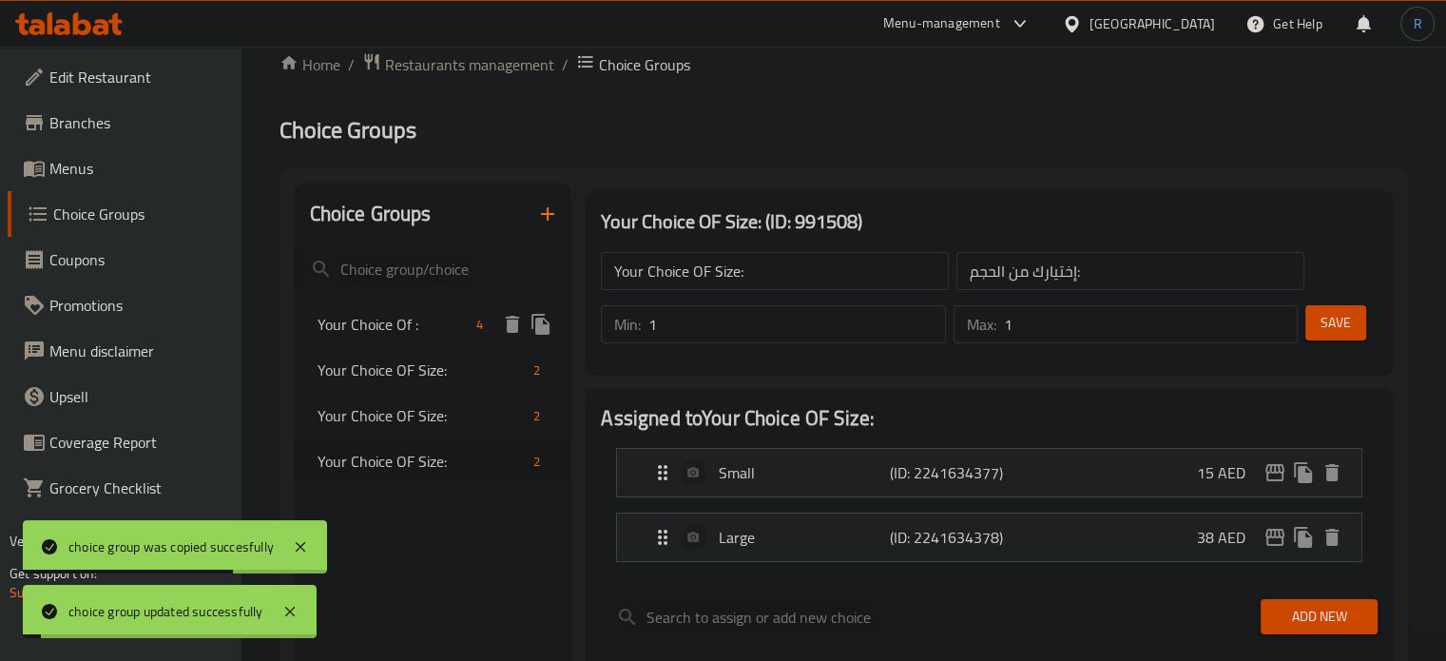
click at [399, 330] on span "Your Choice Of :" at bounding box center [394, 324] width 152 height 23
type input "Your Choice Of :"
type input "اختيارك من :"
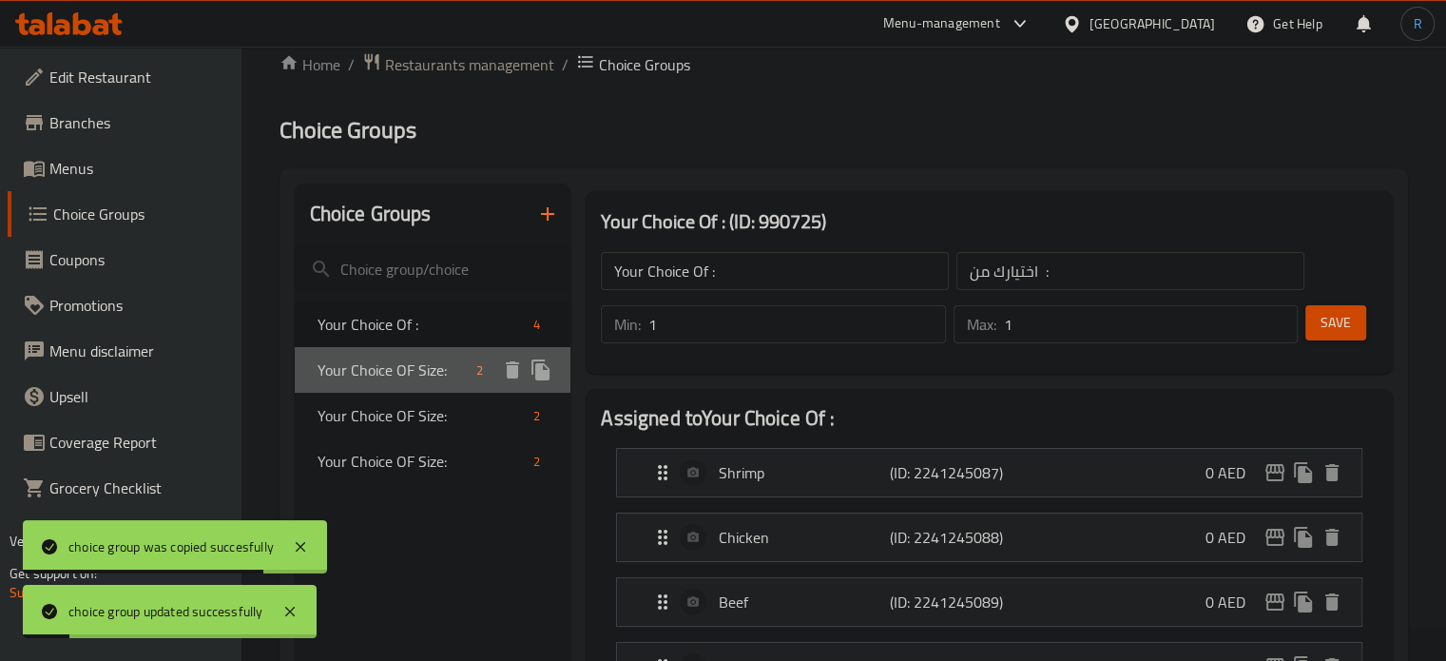
click at [399, 361] on span "Your Choice OF Size:" at bounding box center [394, 369] width 152 height 23
type input "Your Choice OF Size:"
type input "إختيارك من الحجم:"
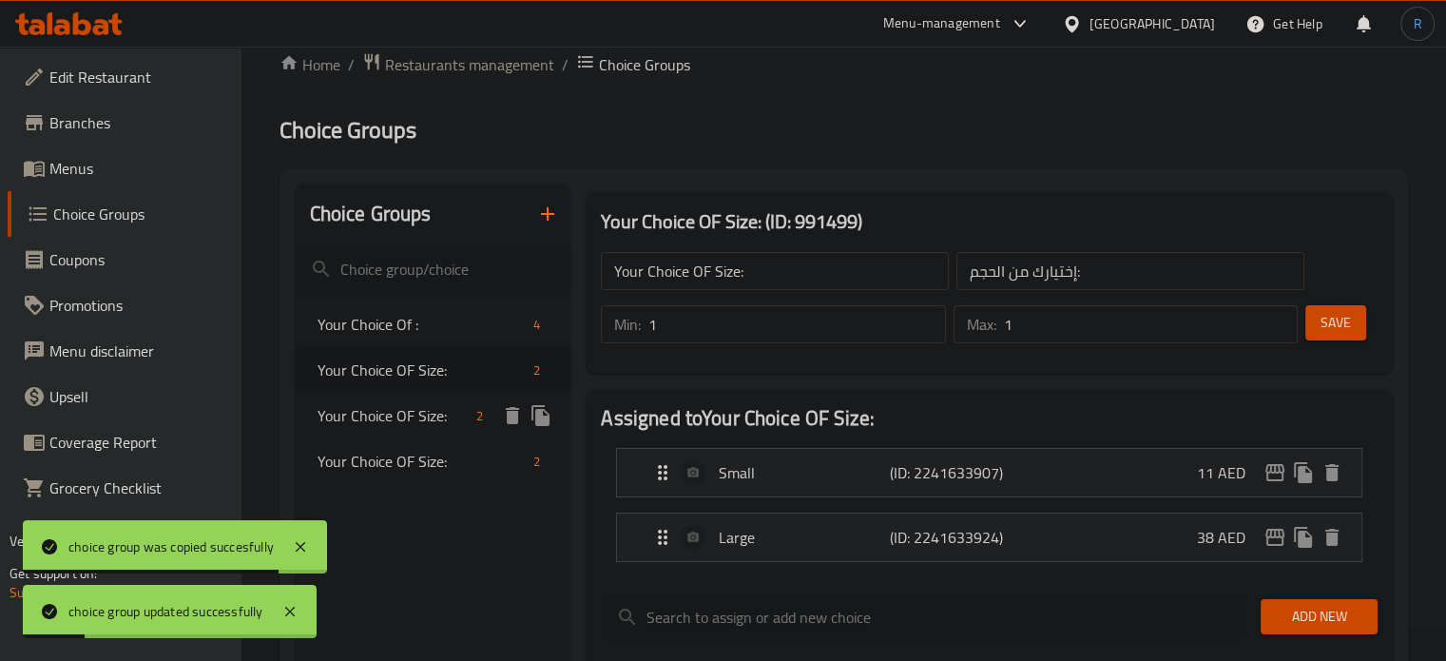
click at [399, 404] on span "Your Choice OF Size:" at bounding box center [394, 415] width 152 height 23
click at [399, 467] on span "Your Choice OF Size:" at bounding box center [394, 461] width 152 height 23
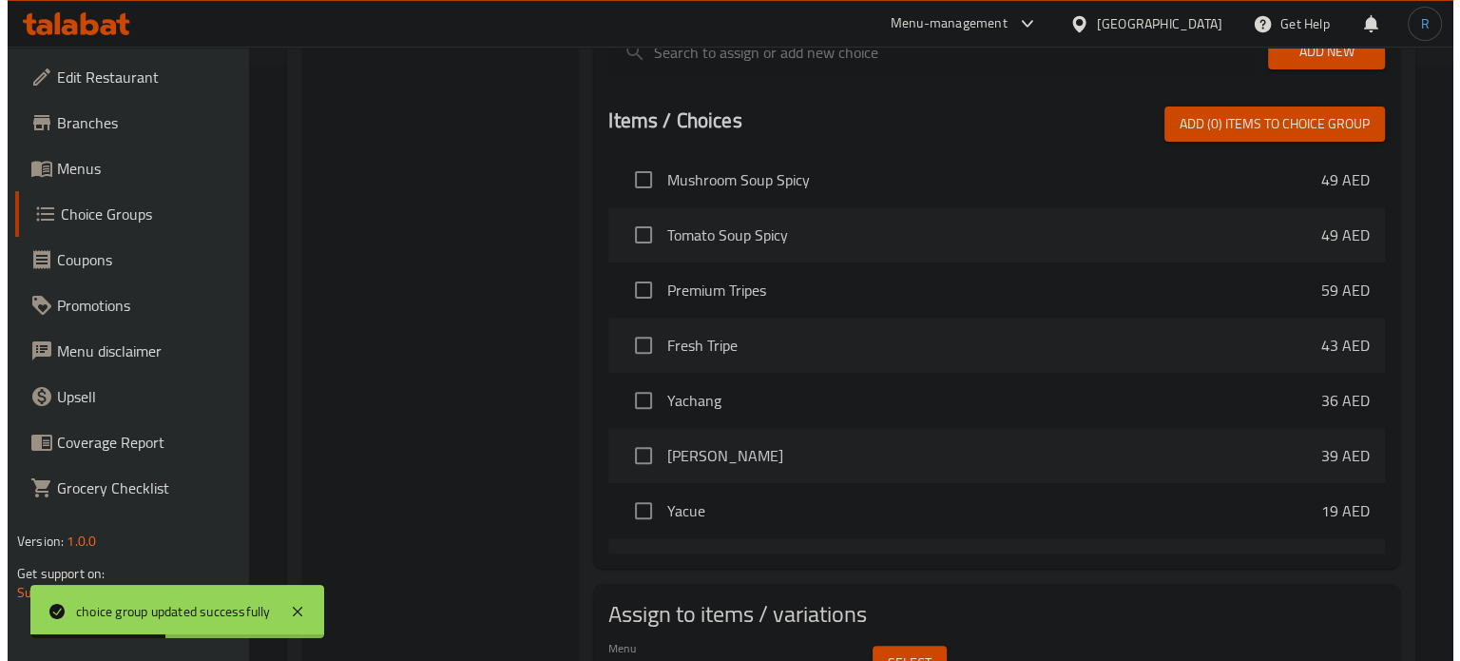
scroll to position [698, 0]
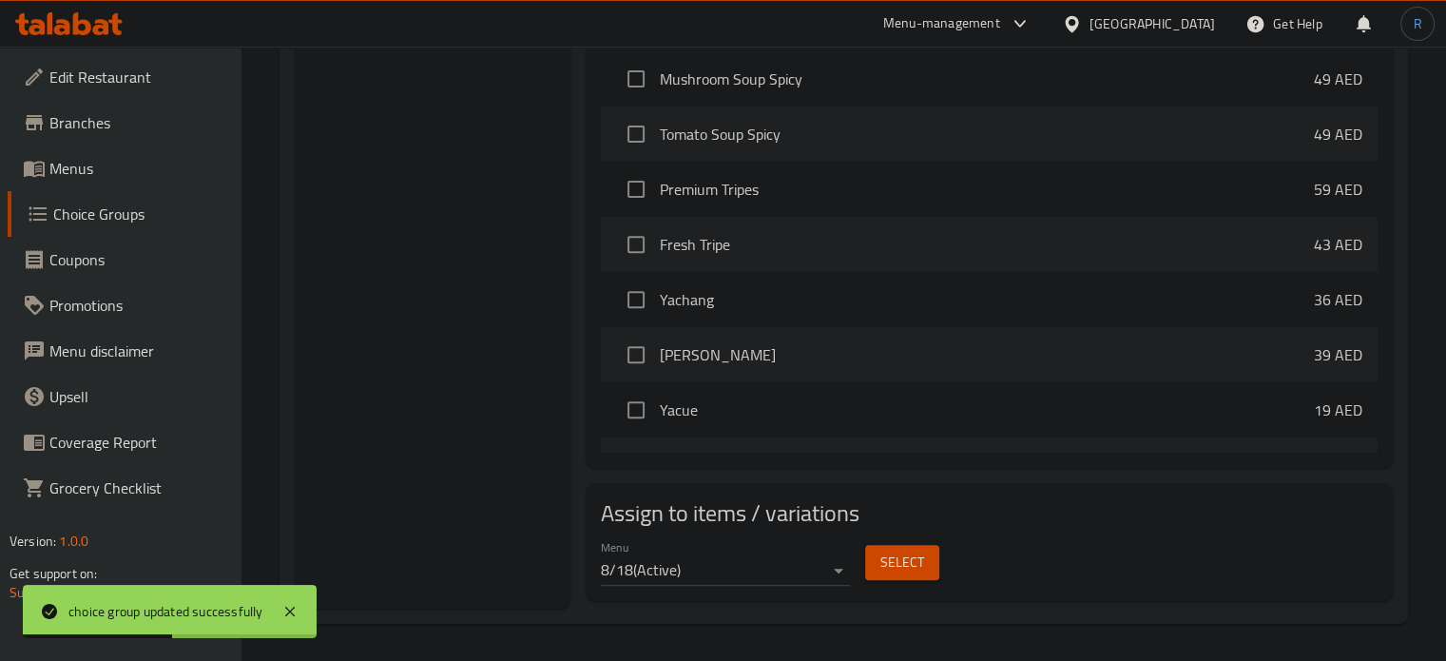
click at [880, 572] on span "Select" at bounding box center [902, 563] width 44 height 24
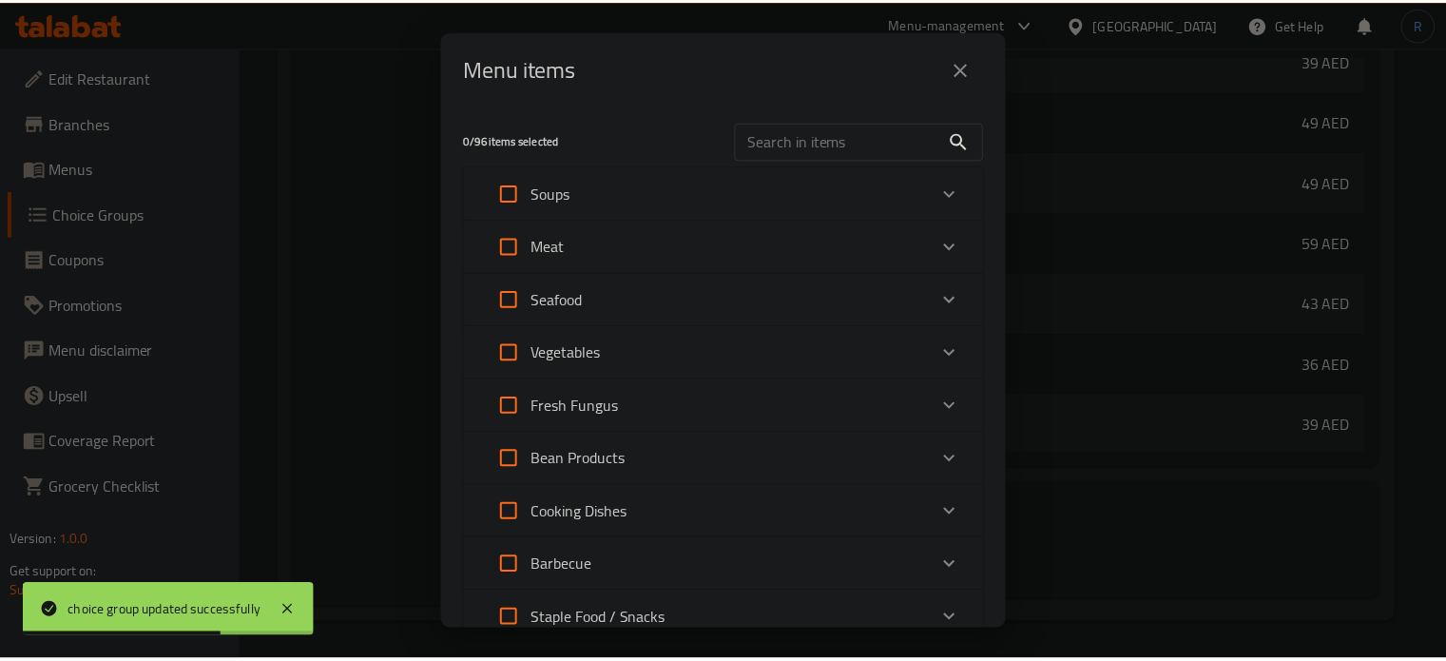
scroll to position [254, 0]
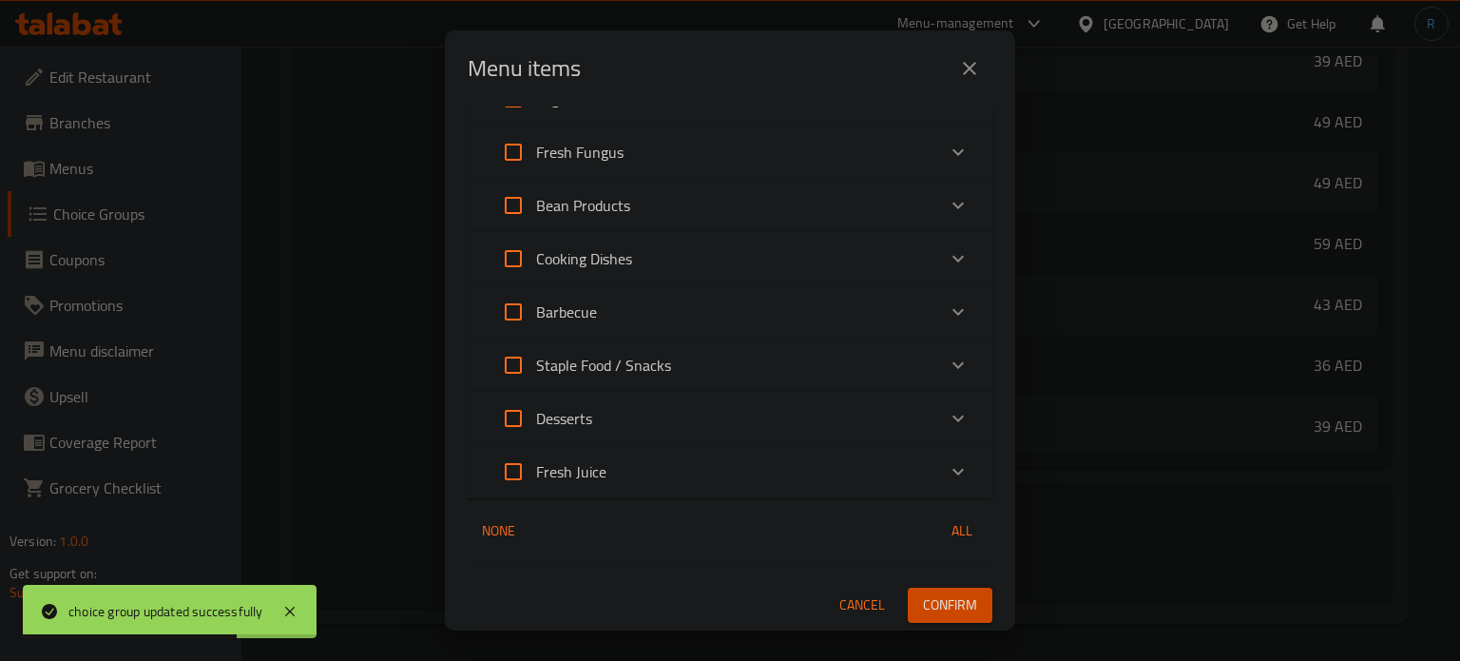
click at [354, 437] on div "Menu items 0 / 96 items selected ​ Soups Chicken Soup 29 AED Mushroom Soup 49 A…" at bounding box center [730, 330] width 1460 height 661
click at [855, 604] on span "Cancel" at bounding box center [863, 605] width 46 height 24
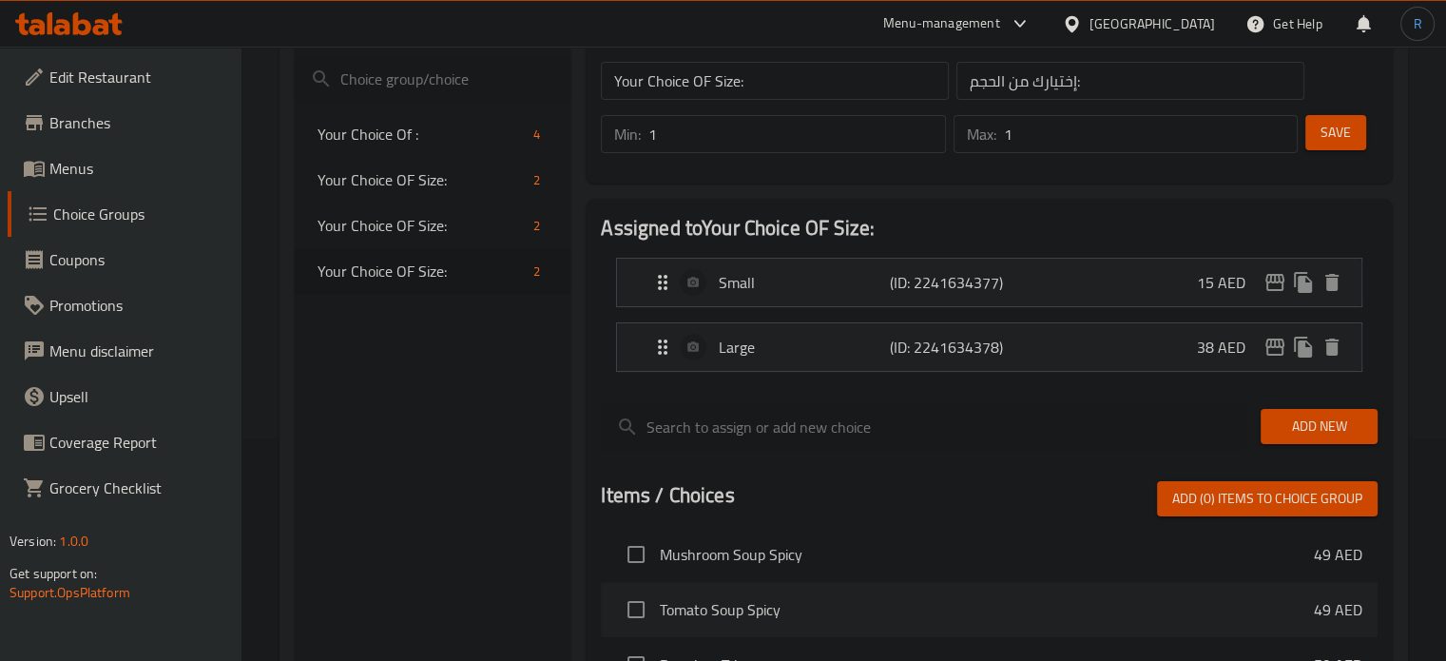
scroll to position [32, 0]
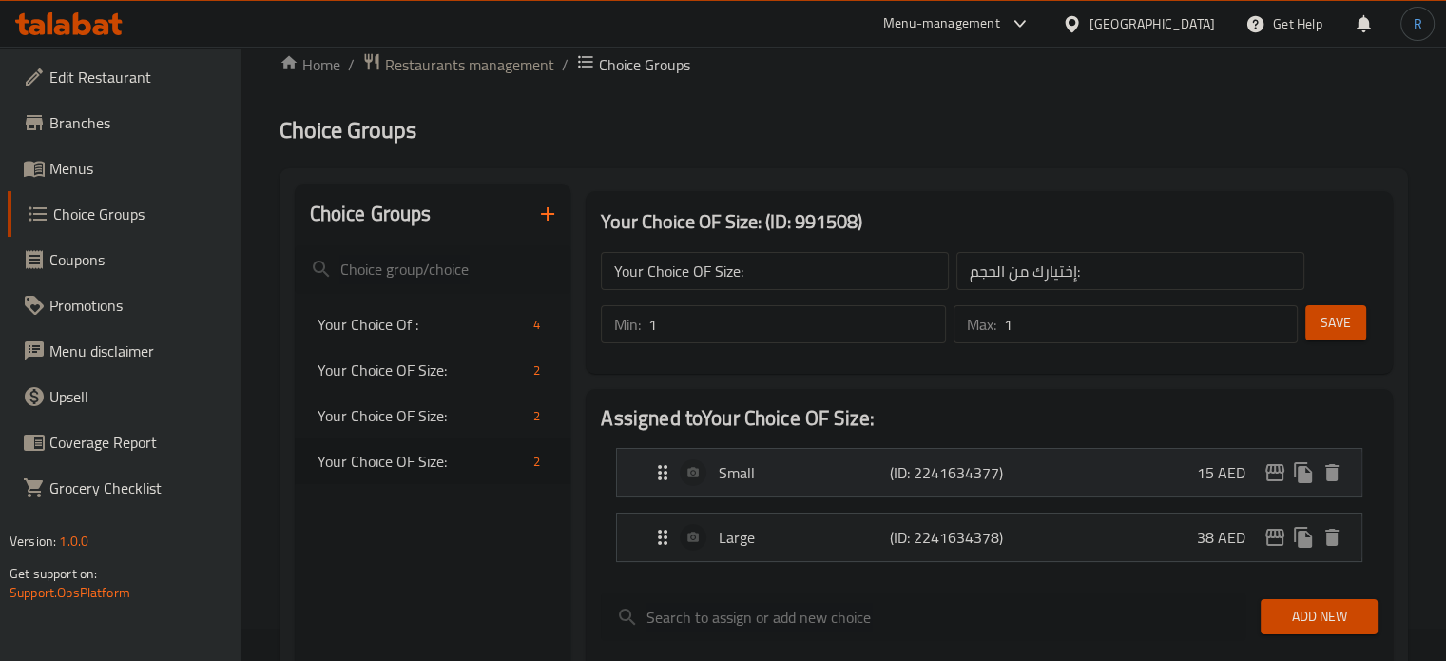
click at [1177, 484] on div "Small (ID: 2241634377) 15 AED" at bounding box center [994, 473] width 687 height 48
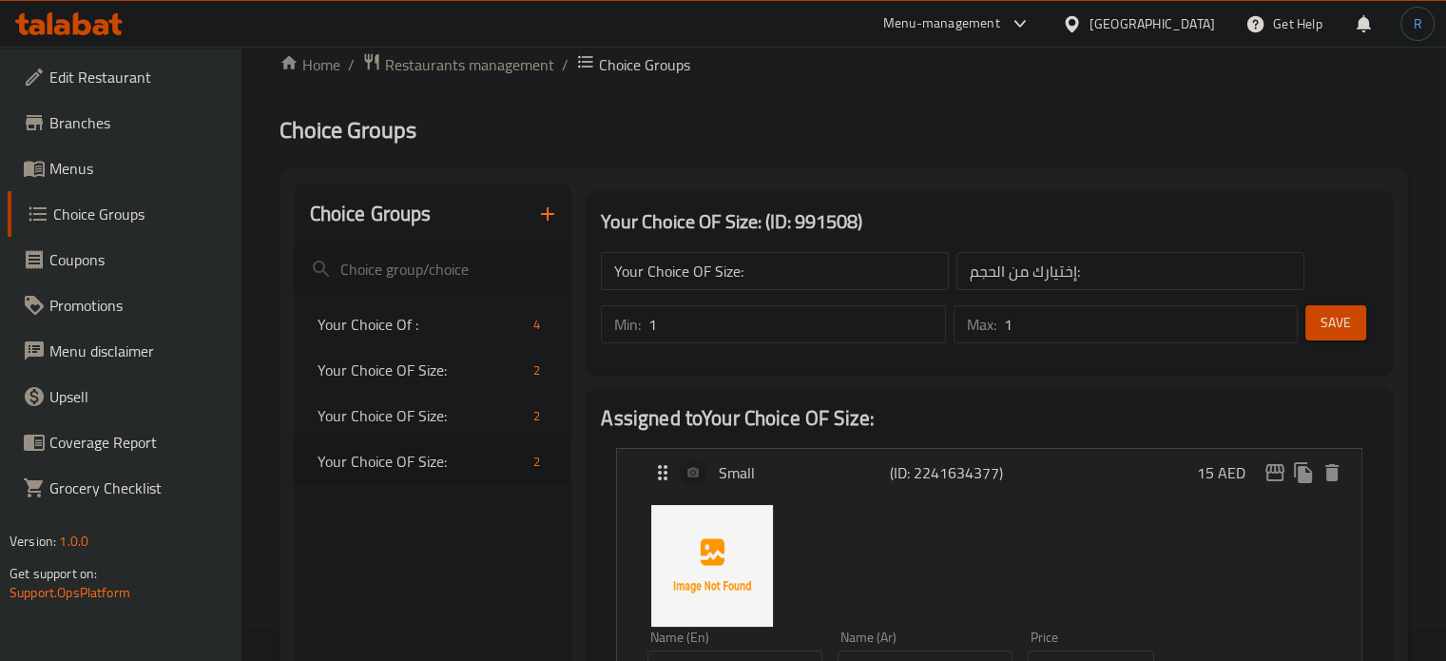
scroll to position [318, 0]
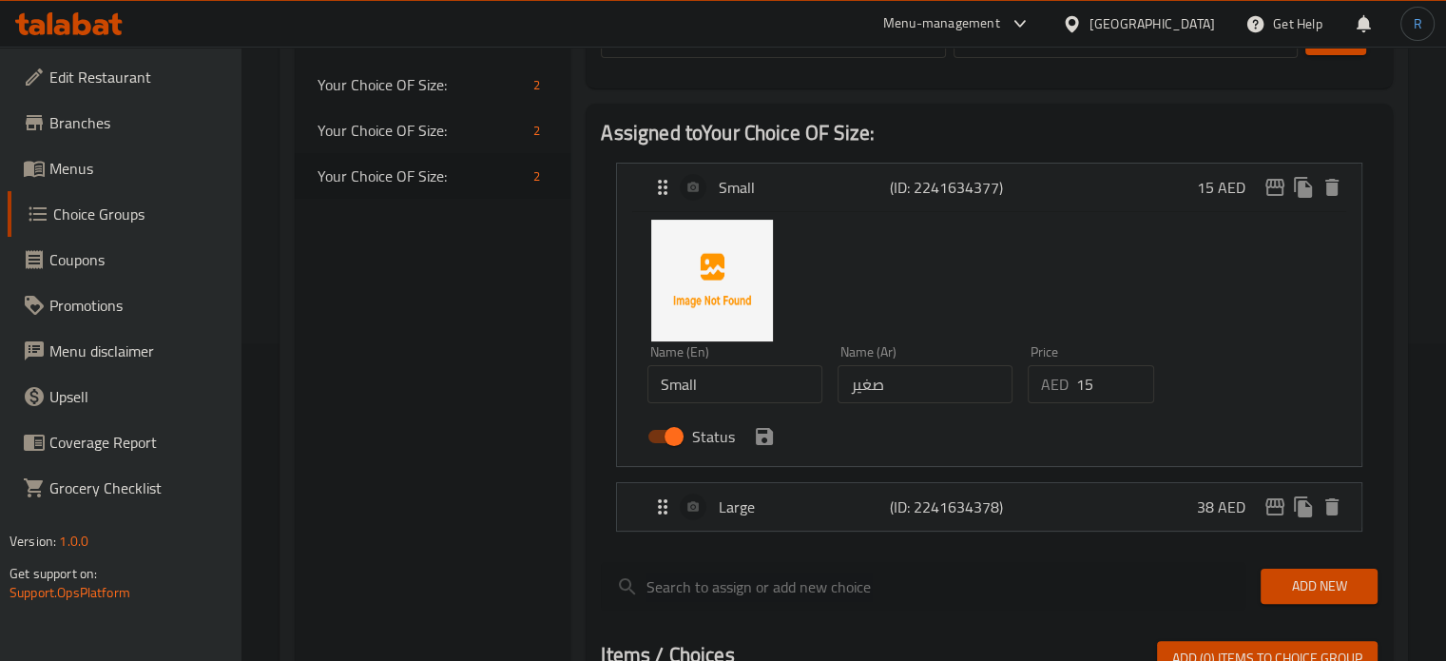
click at [1096, 384] on input "15" at bounding box center [1115, 384] width 79 height 38
click at [761, 440] on icon "save" at bounding box center [764, 436] width 23 height 23
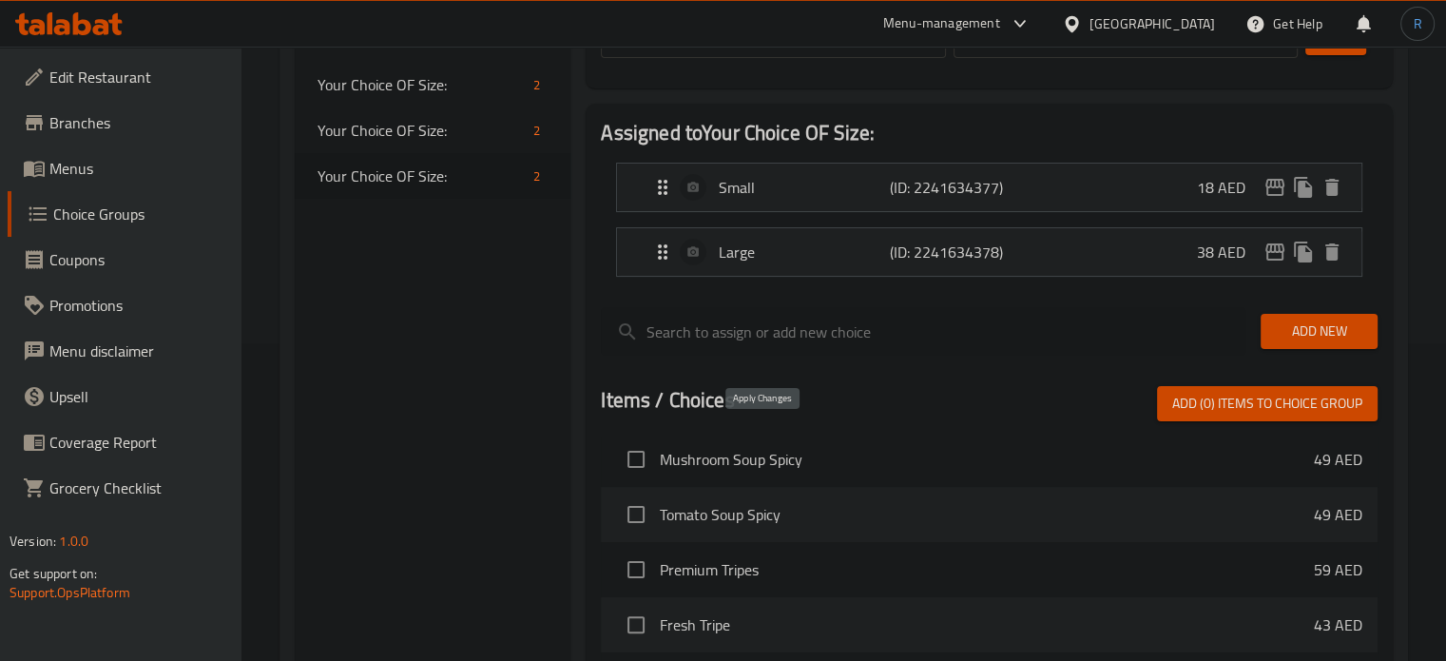
type input "18"
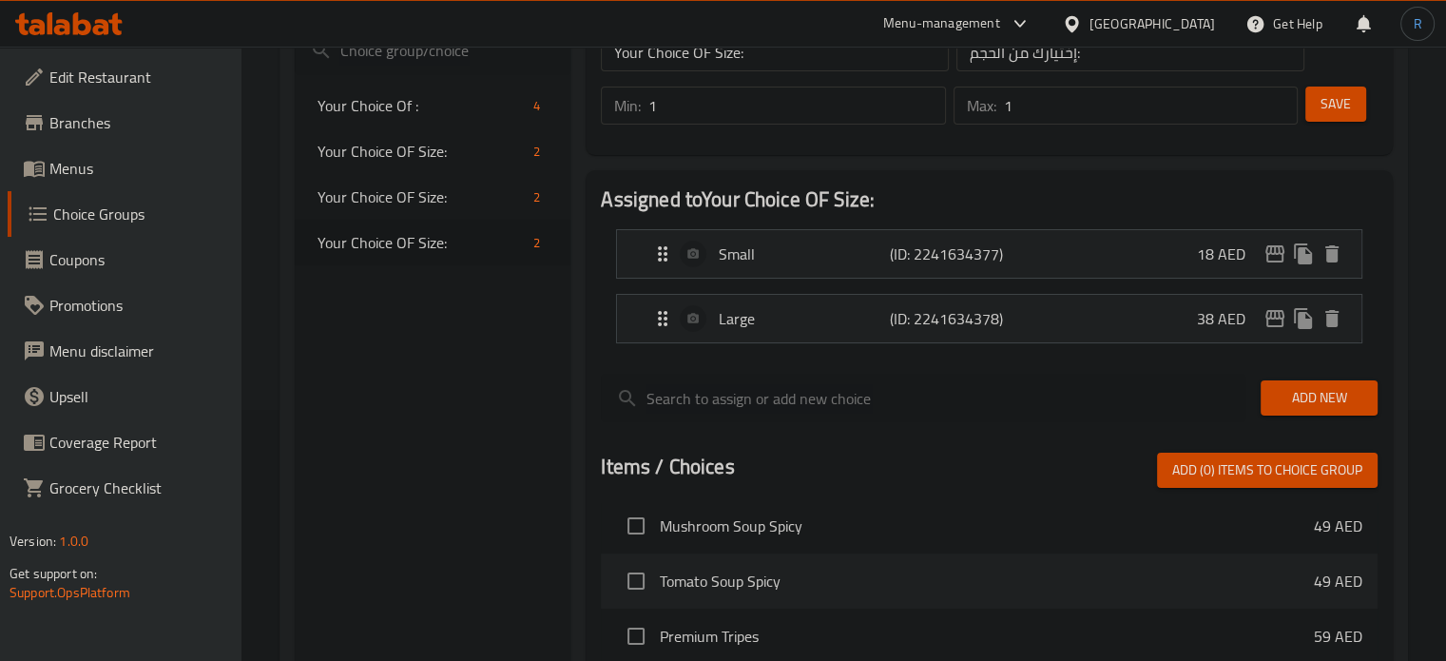
scroll to position [222, 0]
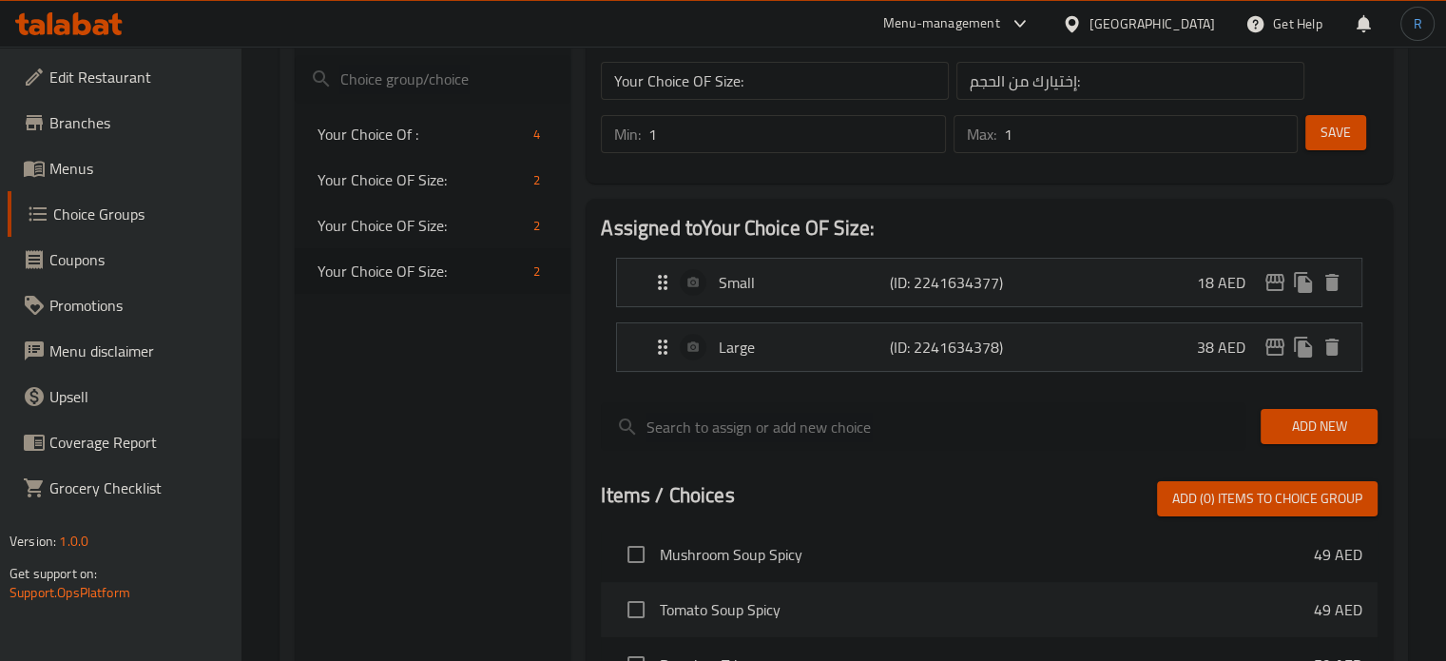
click at [1321, 139] on span "Save" at bounding box center [1336, 133] width 30 height 24
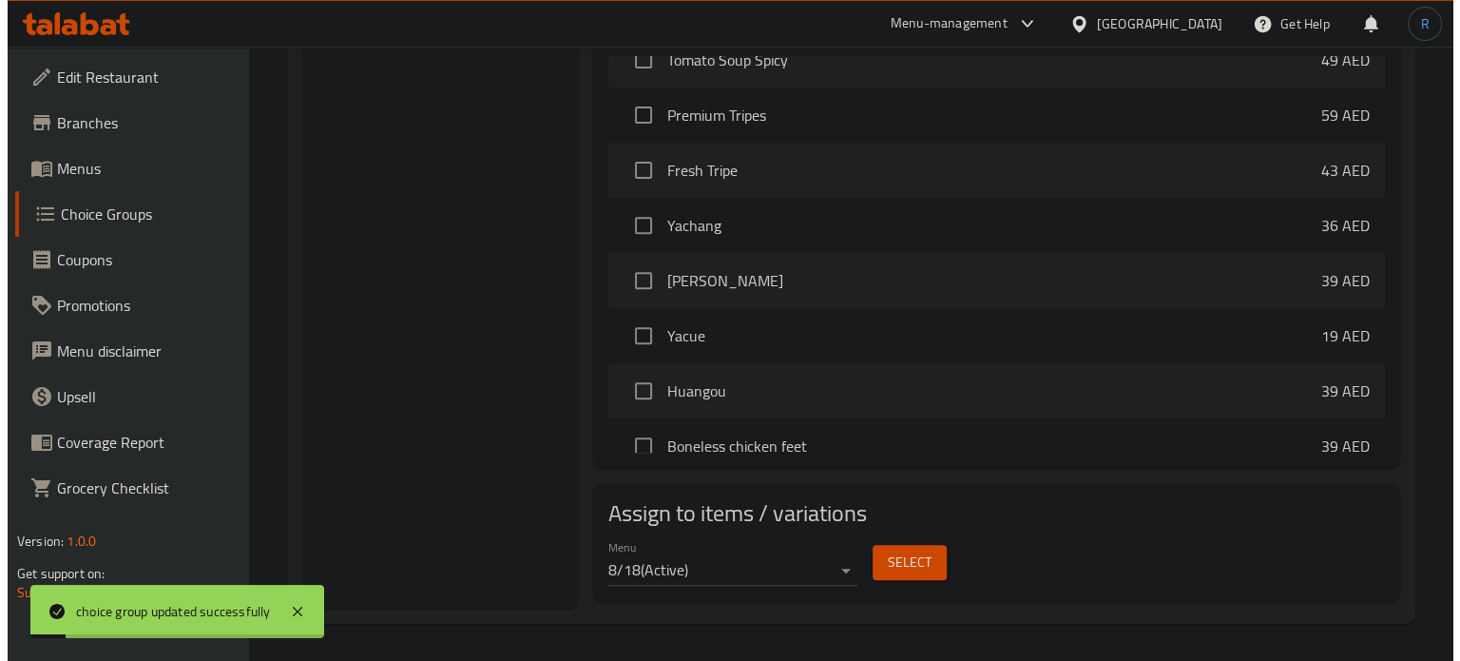
scroll to position [493, 0]
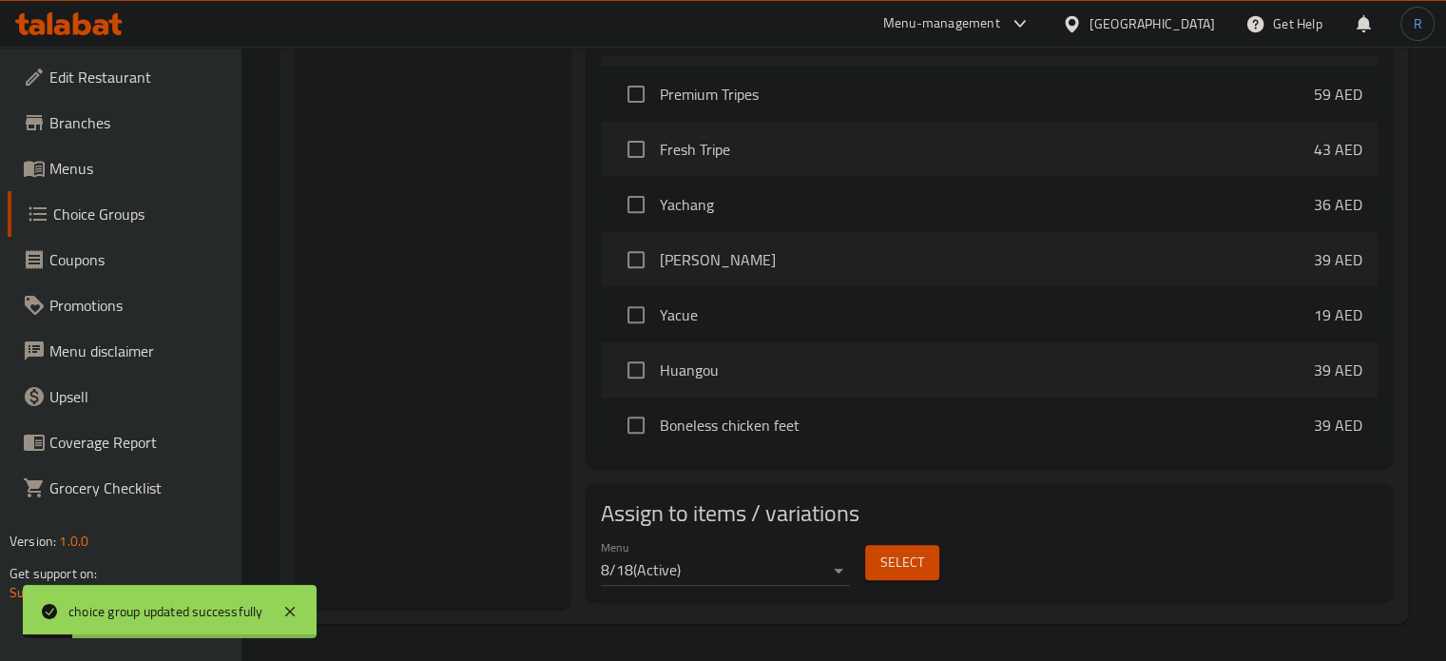
click at [917, 551] on span "Select" at bounding box center [902, 563] width 44 height 24
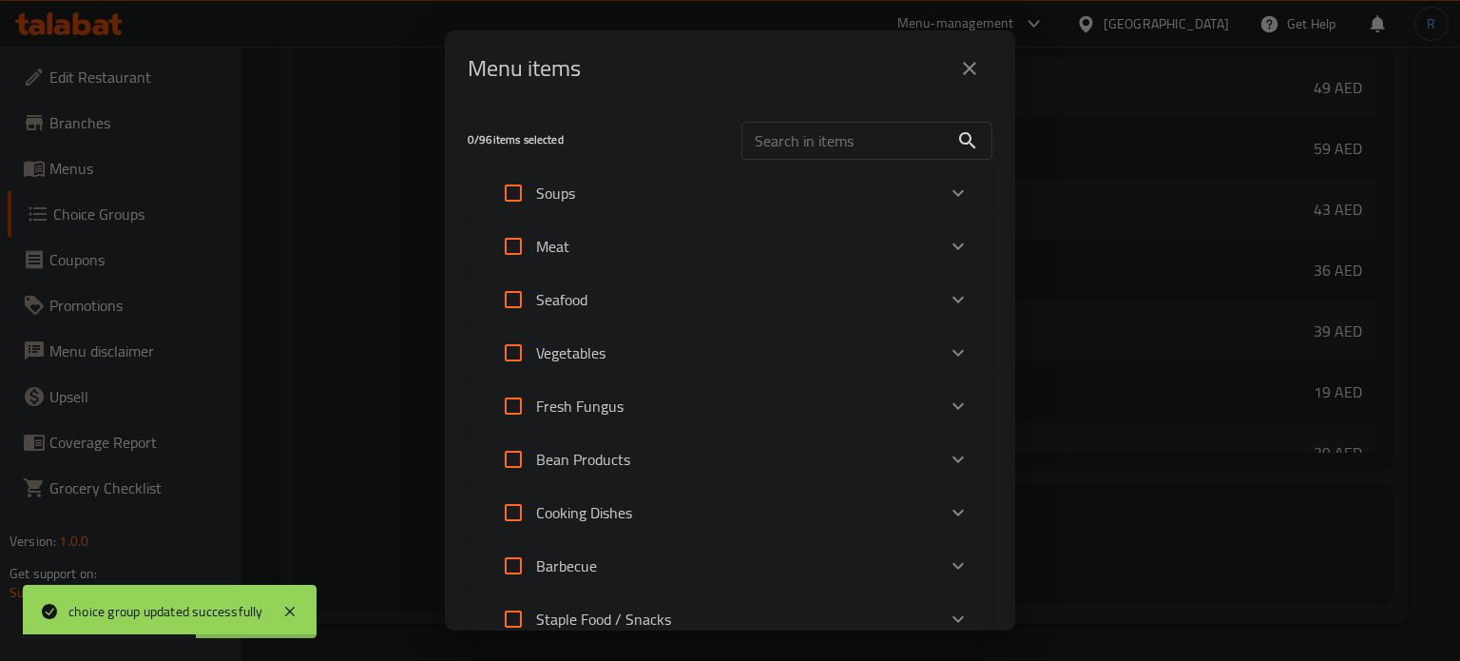
scroll to position [254, 0]
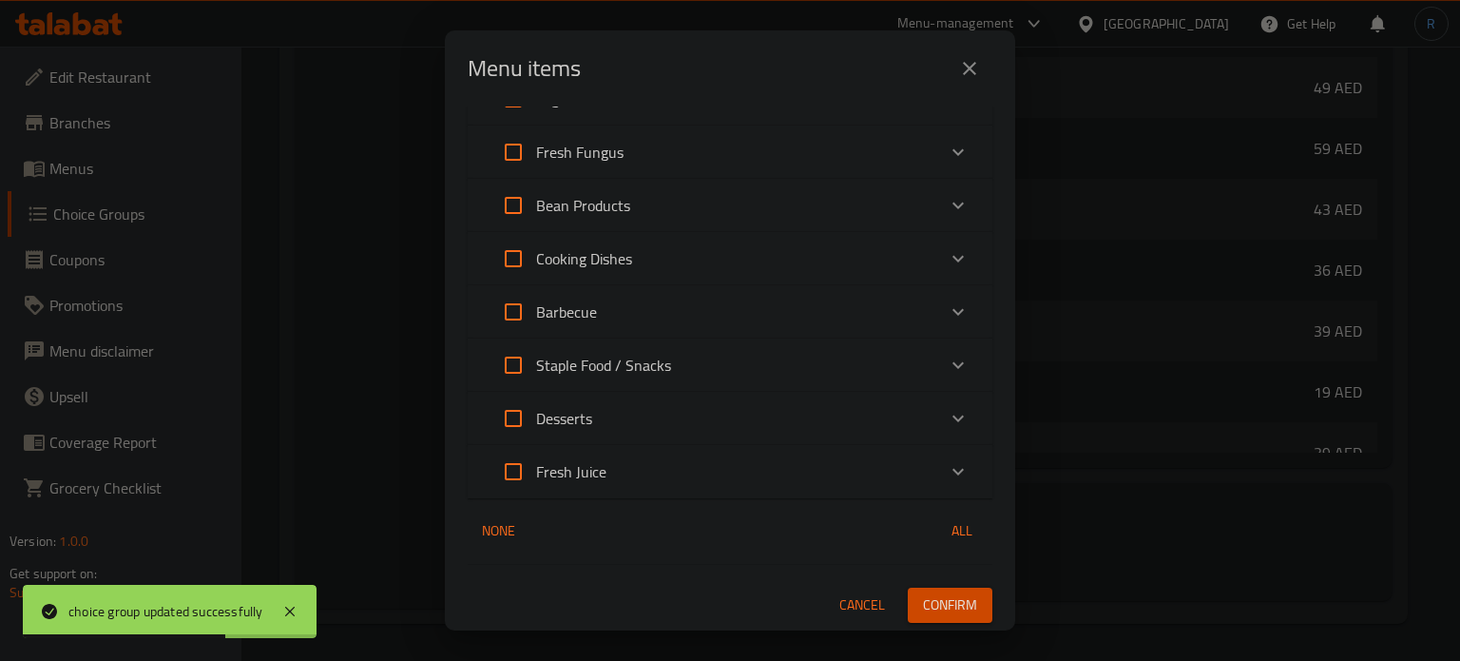
click at [583, 477] on p "Fresh Juice" at bounding box center [571, 471] width 70 height 23
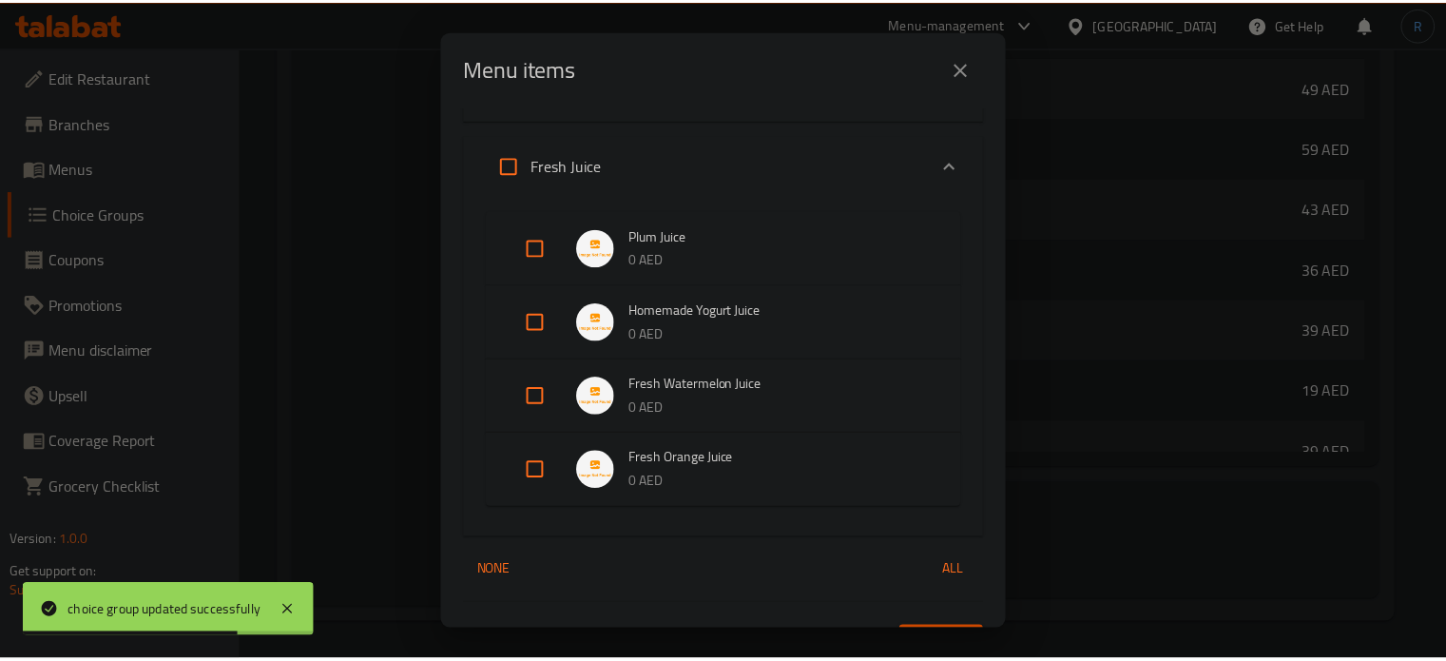
scroll to position [619, 0]
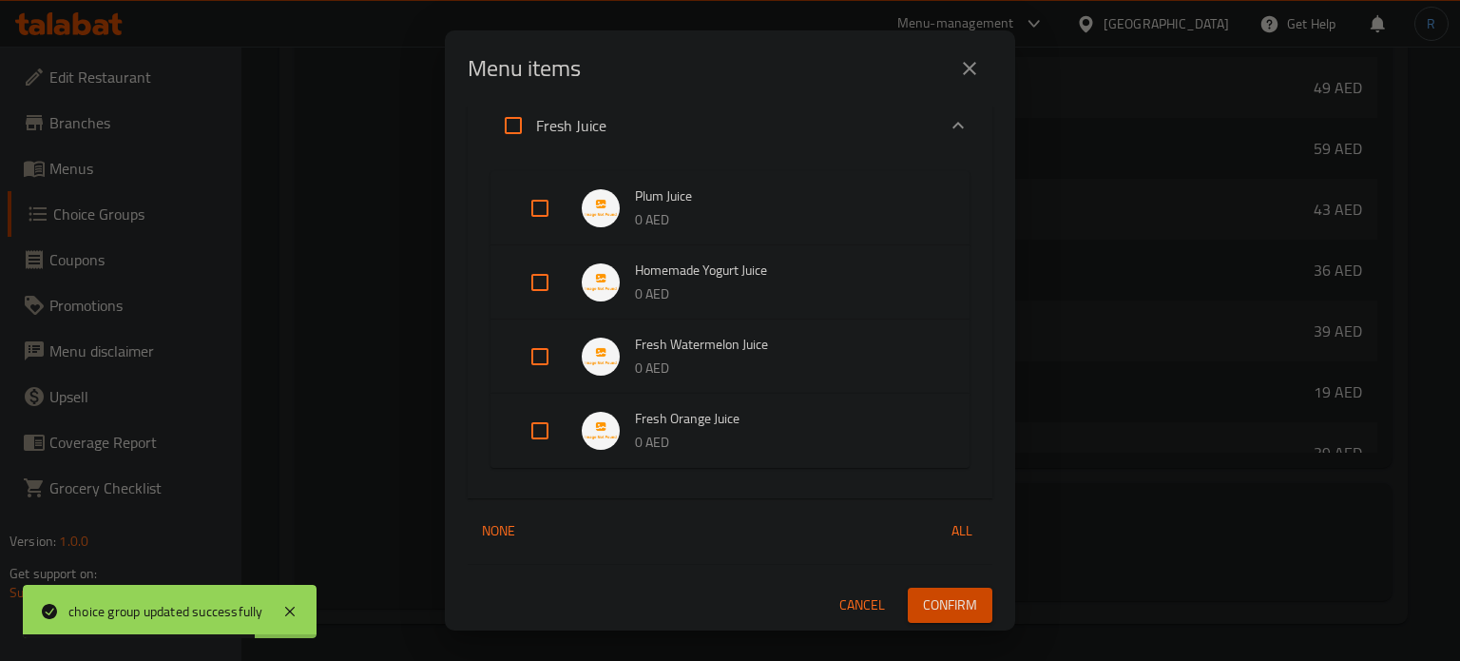
click at [532, 439] on input "Expand" at bounding box center [540, 431] width 46 height 46
checkbox input "true"
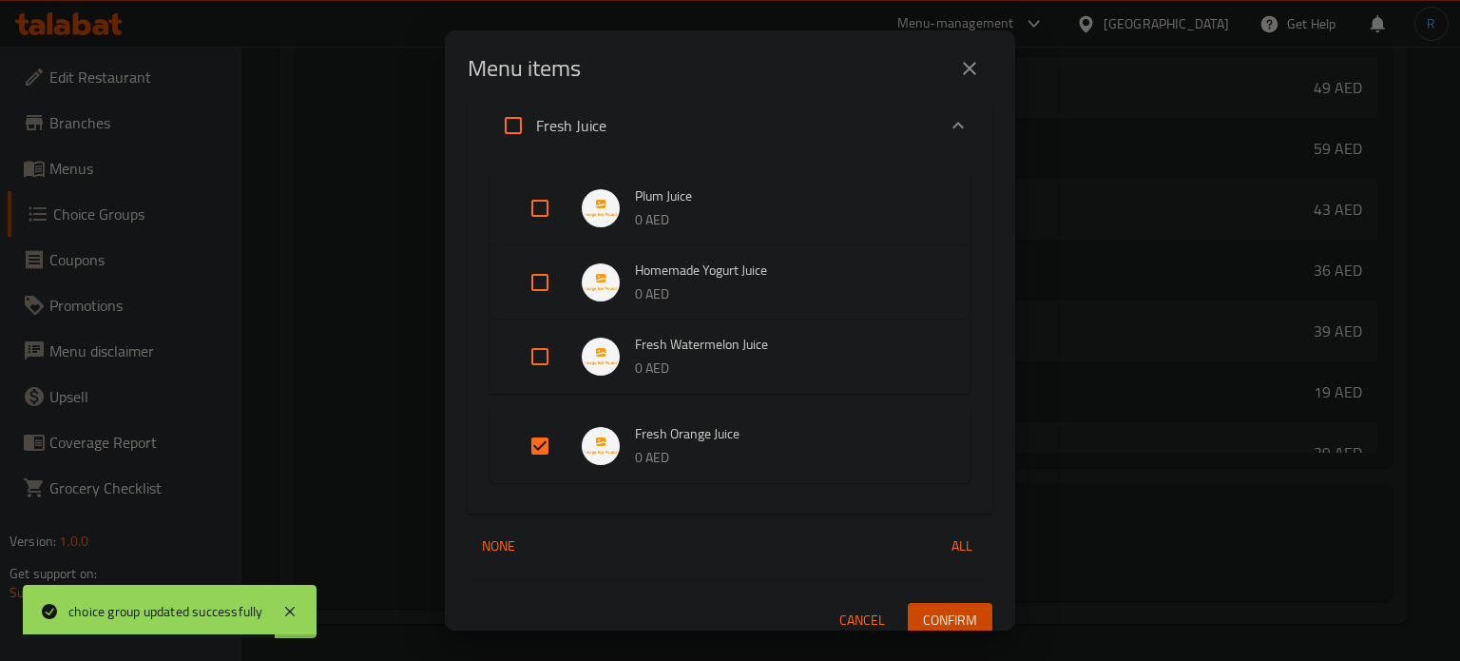
click at [970, 636] on div "Menu items 1 / 96 items selected ​ Soups Chicken Soup 29 AED Mushroom Soup 49 A…" at bounding box center [730, 330] width 1460 height 661
click at [948, 615] on span "Confirm" at bounding box center [950, 621] width 54 height 24
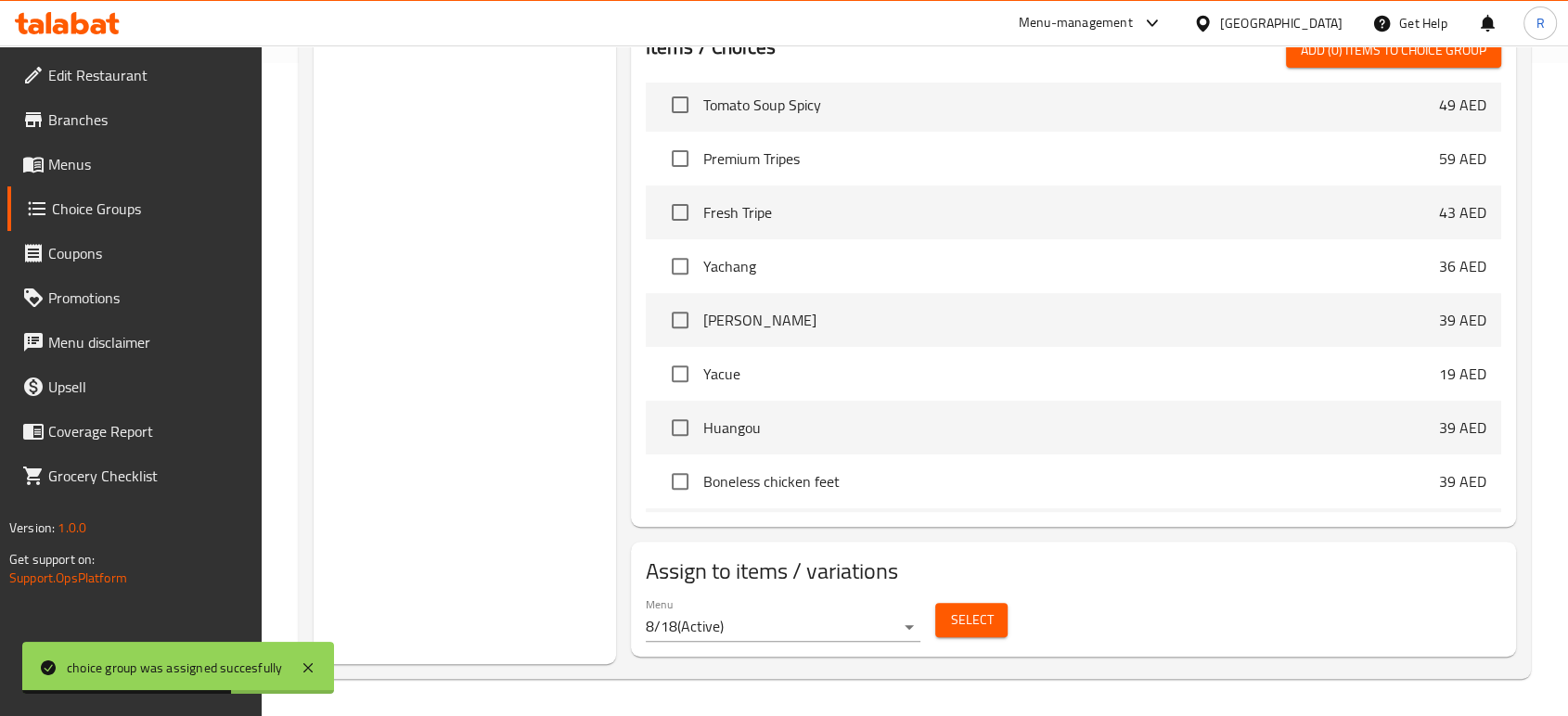
scroll to position [443, 0]
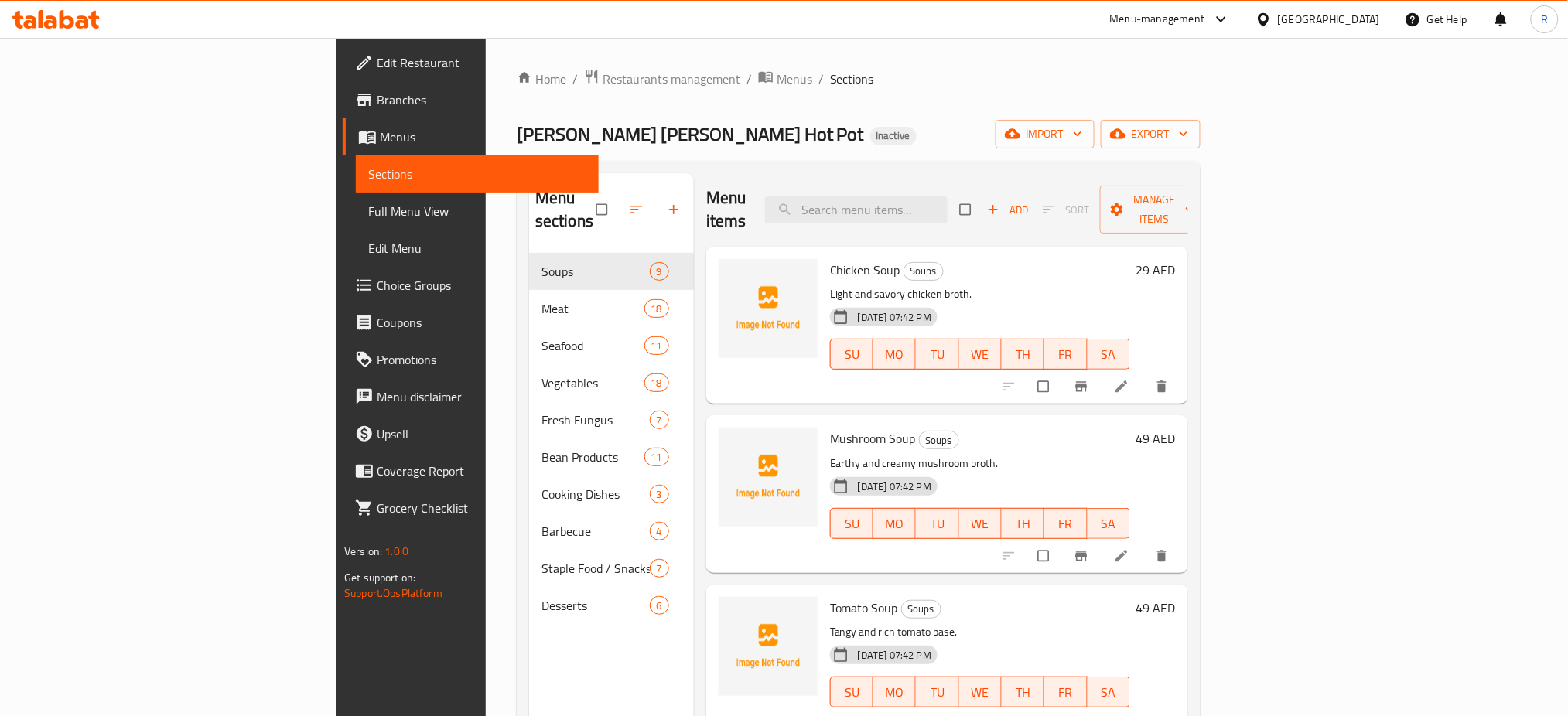
click at [369, 214] on span "Full Menu View" at bounding box center [478, 211] width 218 height 19
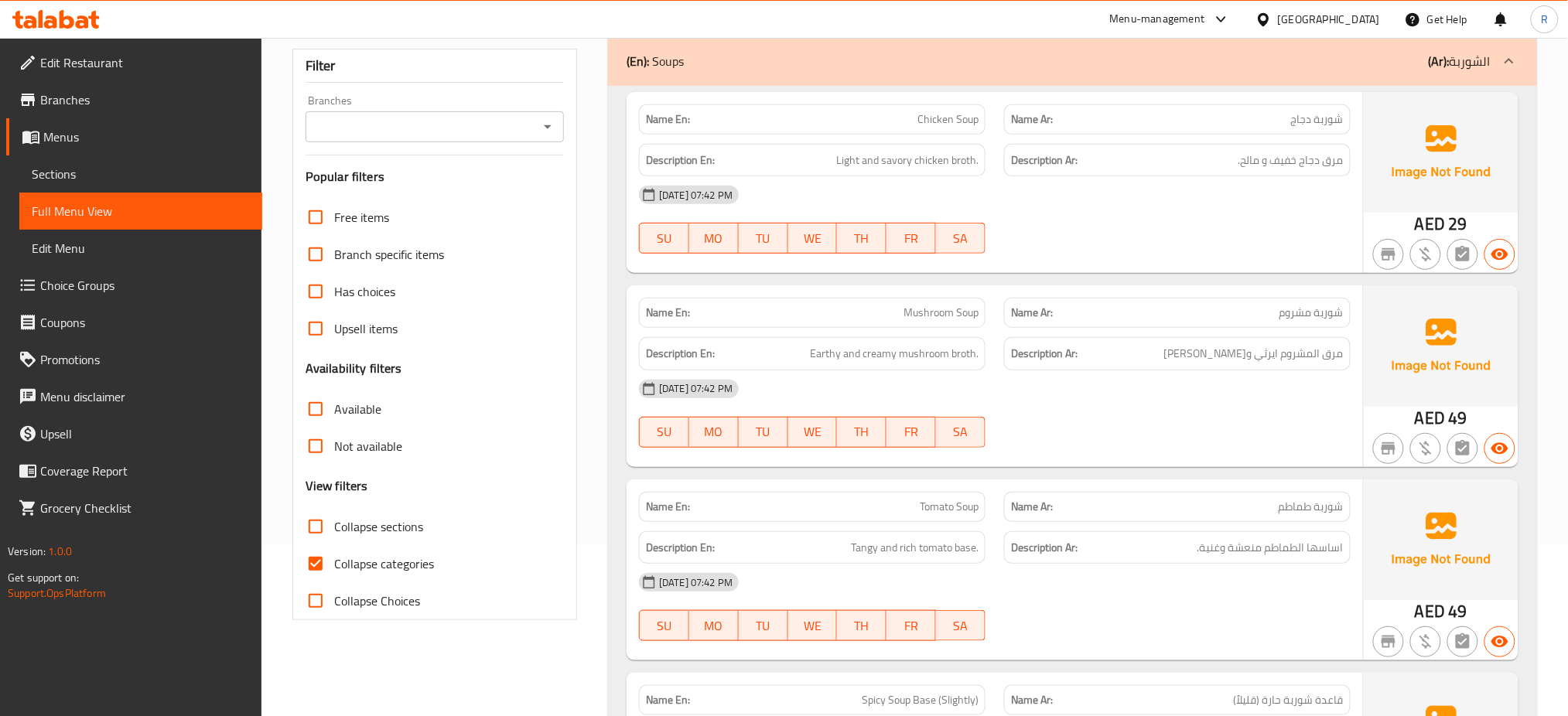
scroll to position [206, 0]
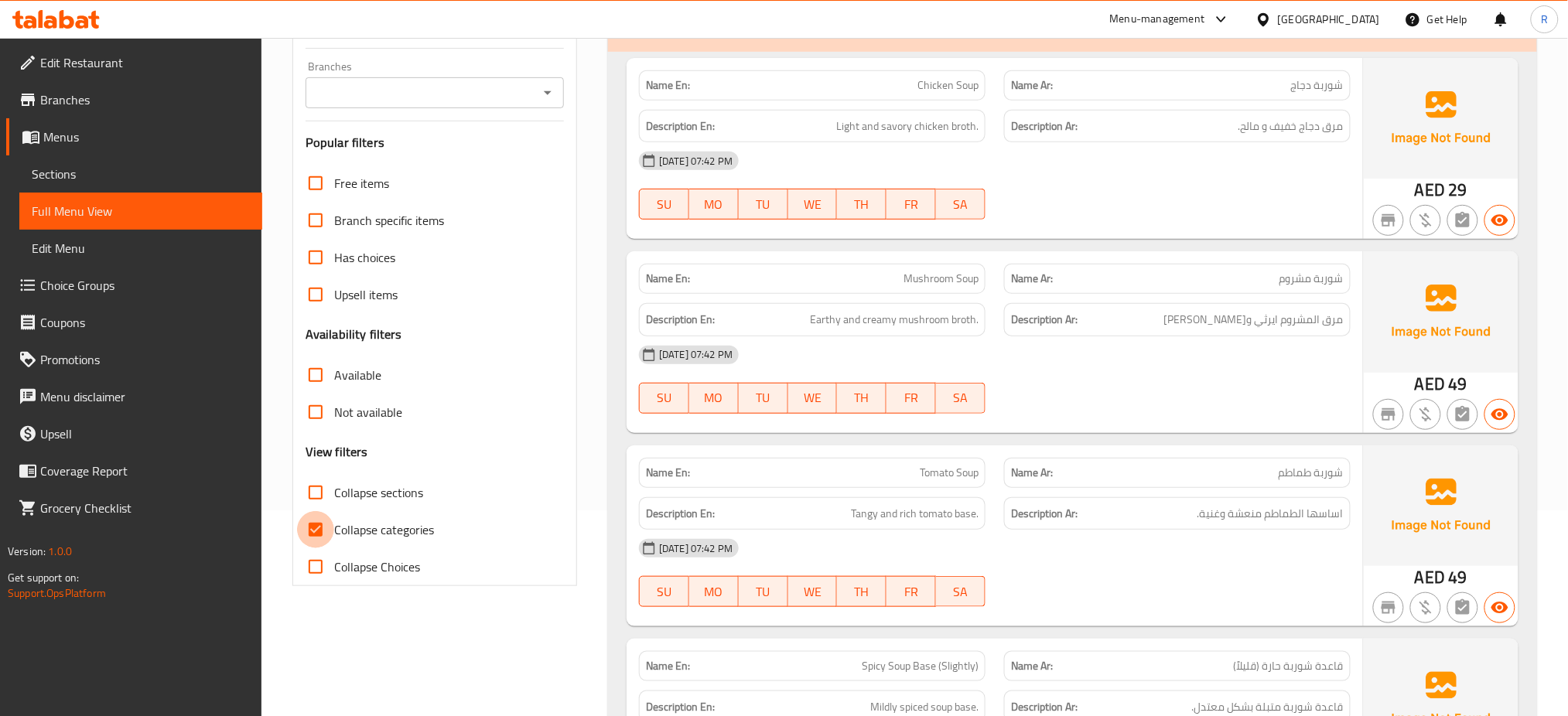
click at [323, 530] on input "Collapse categories" at bounding box center [316, 530] width 37 height 37
checkbox input "false"
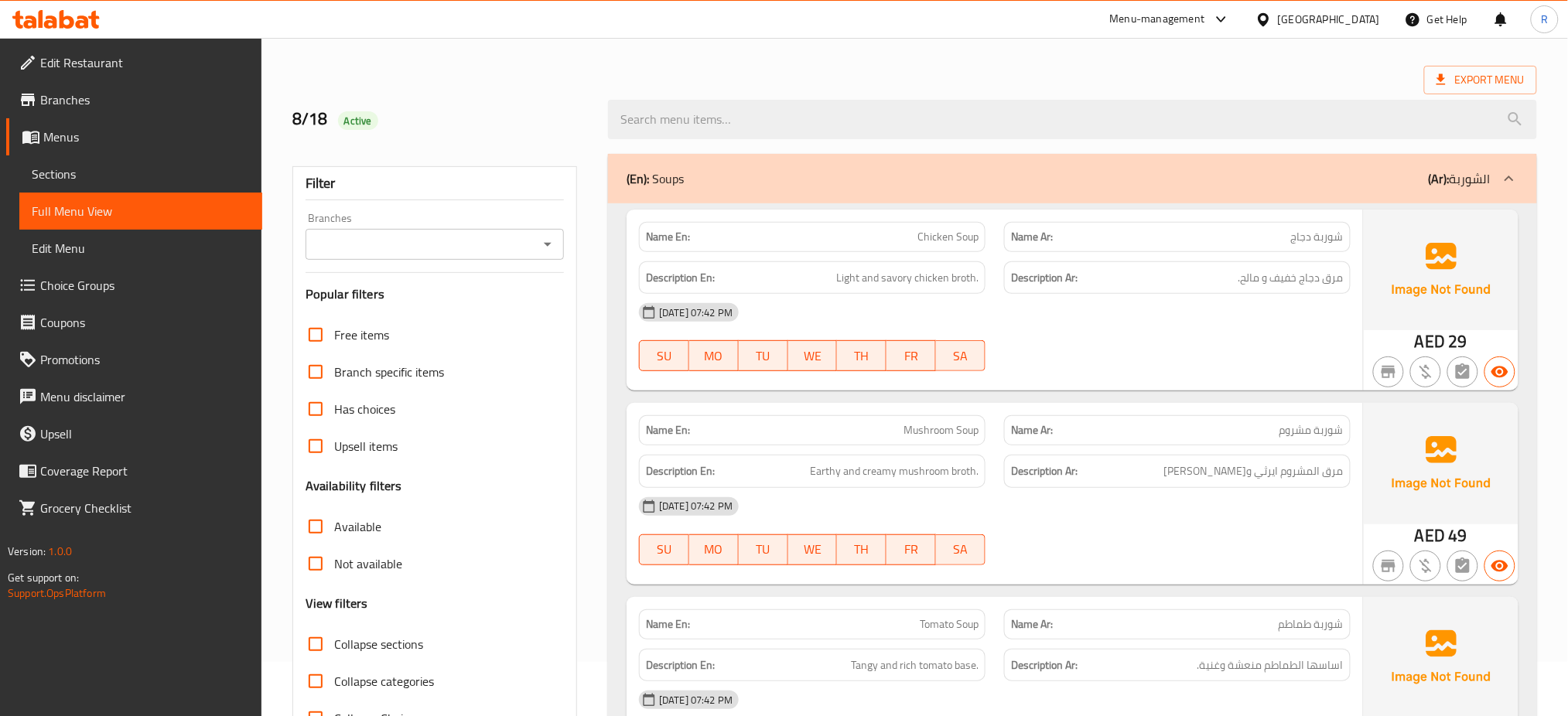
scroll to position [0, 0]
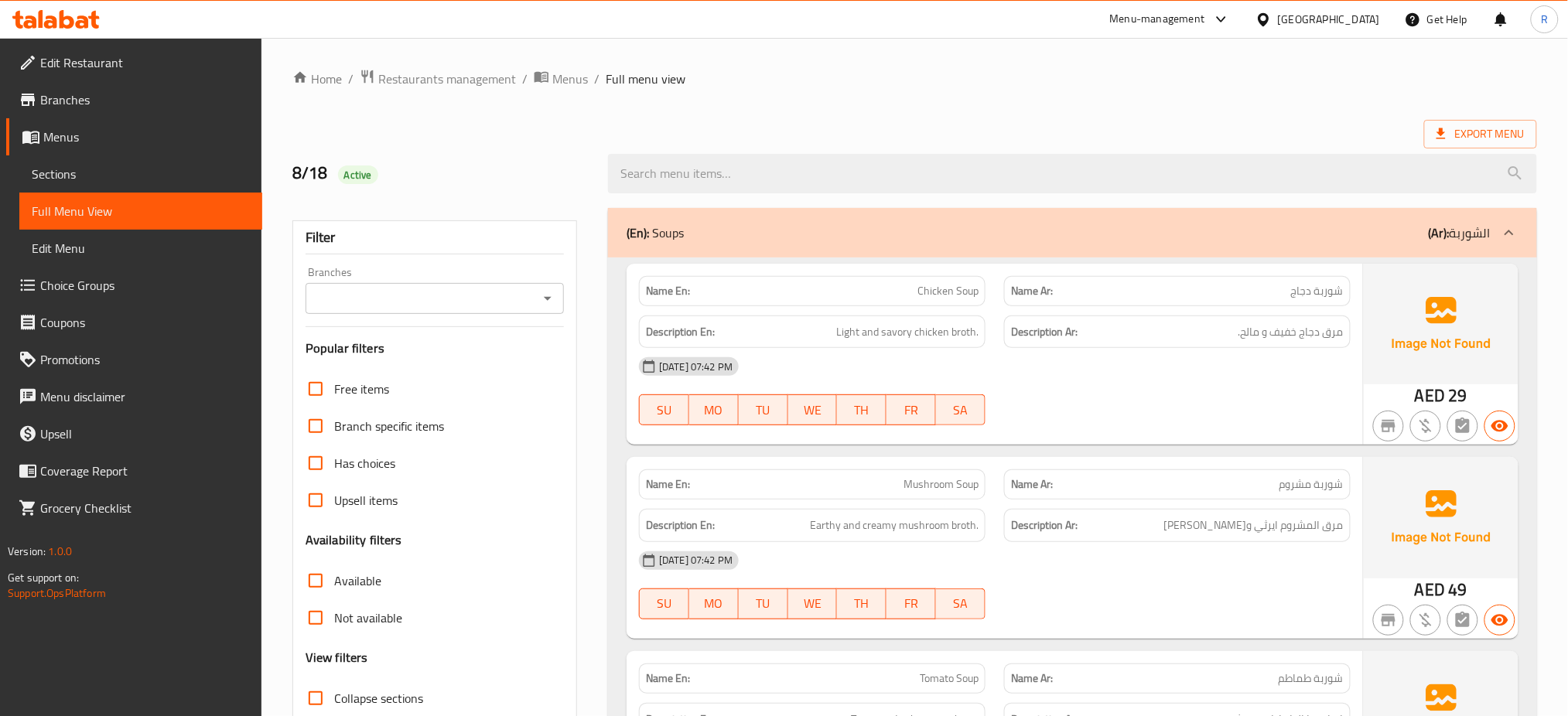
click at [354, 179] on span "Active" at bounding box center [358, 175] width 40 height 15
copy span "Active"
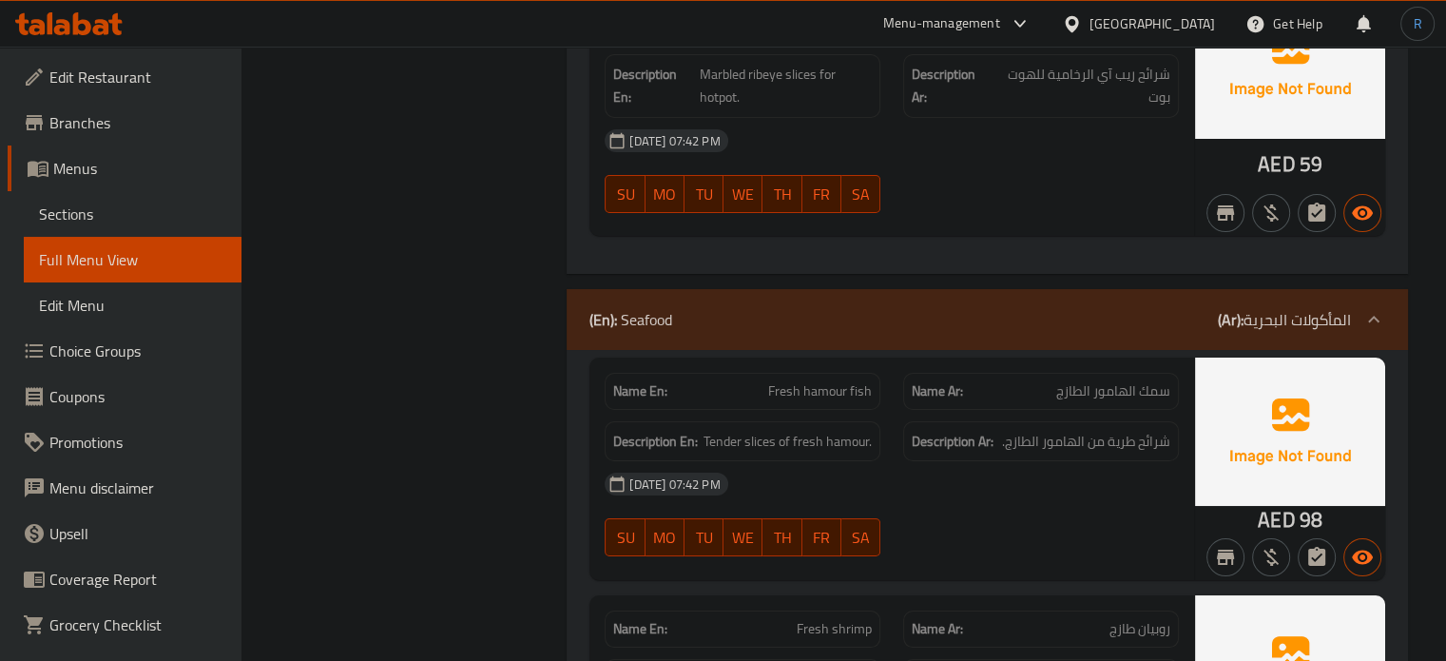
scroll to position [7036, 0]
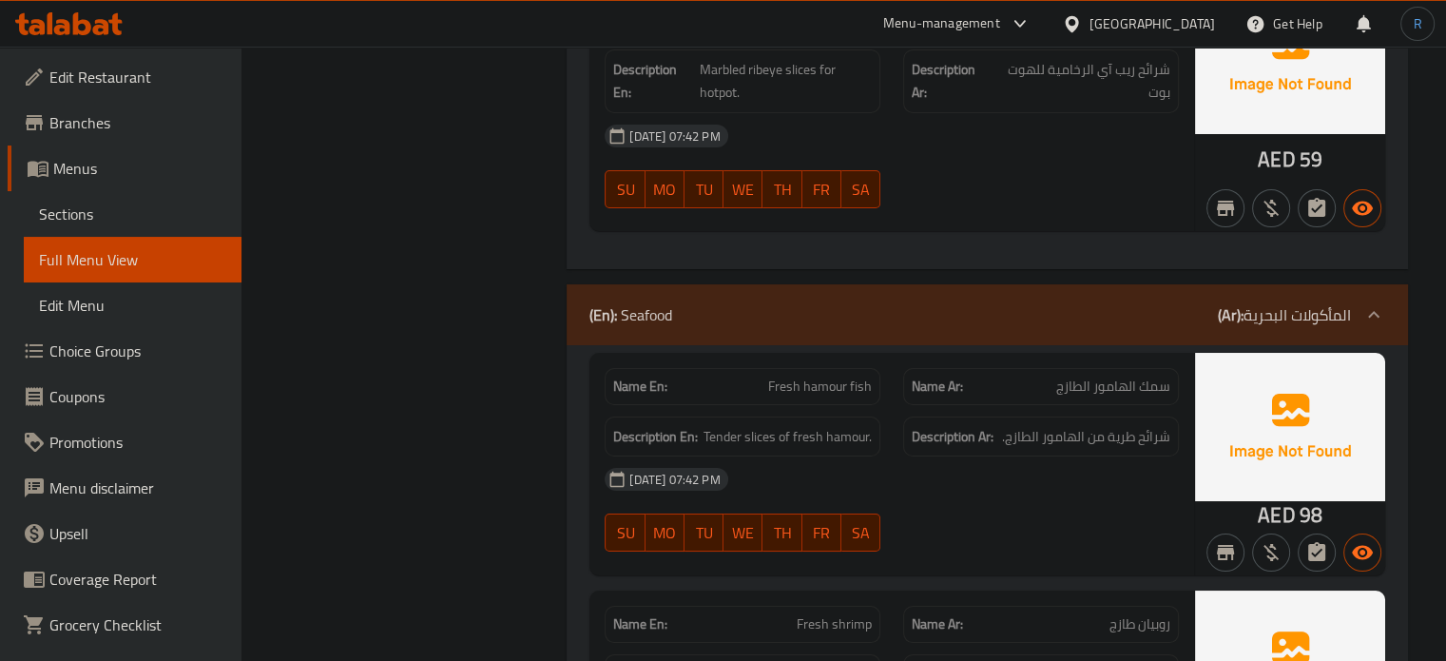
drag, startPoint x: 876, startPoint y: 406, endPoint x: 823, endPoint y: 394, distance: 53.7
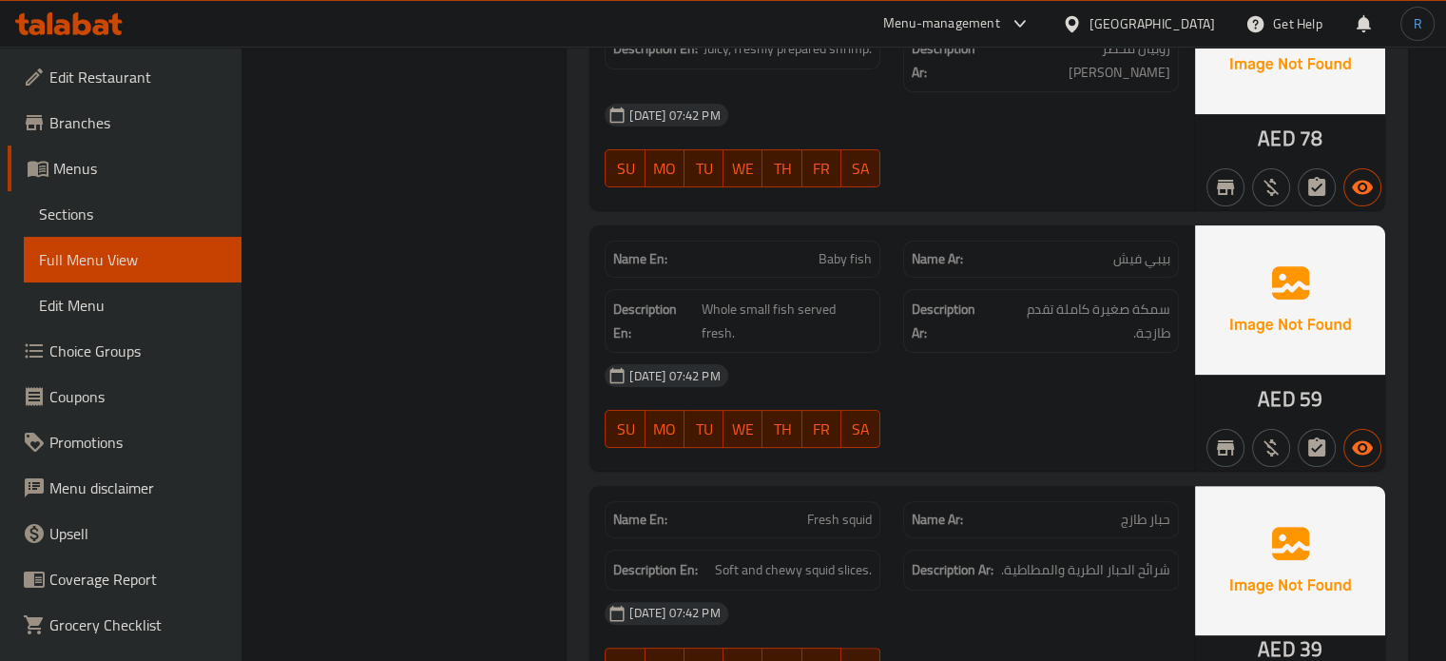
scroll to position [7702, 0]
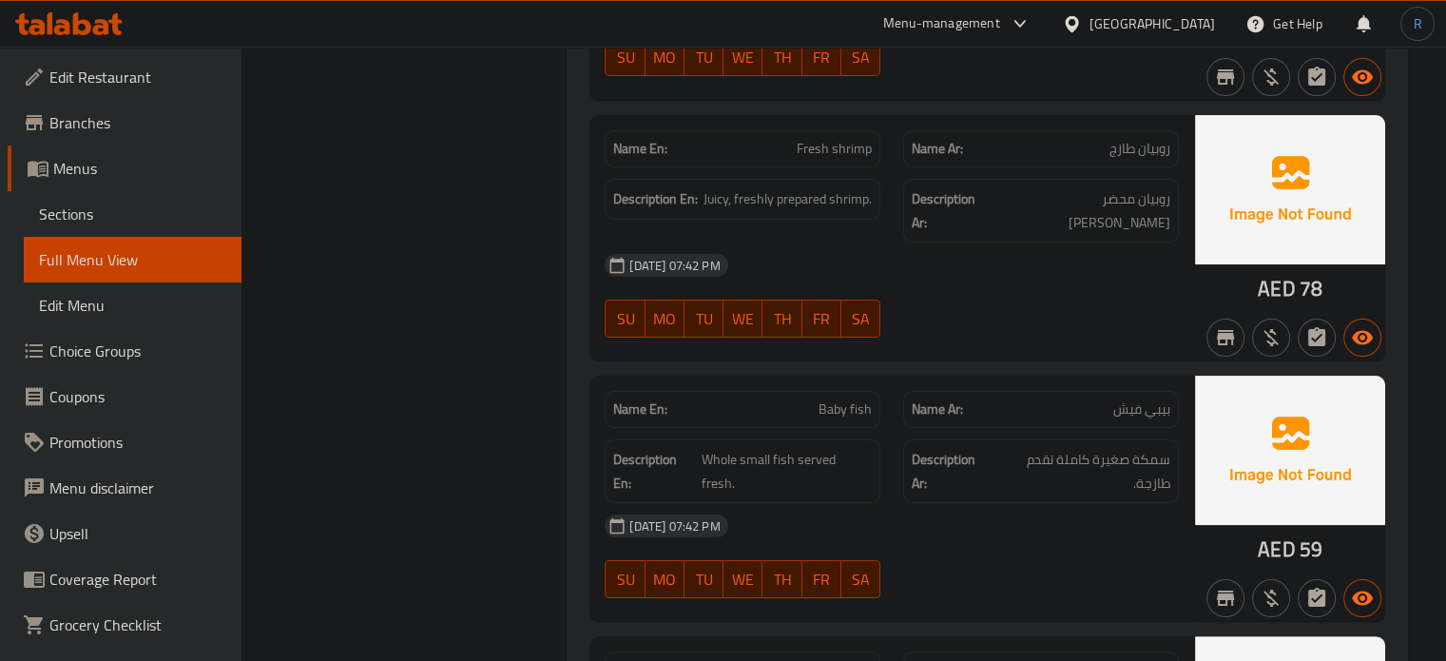
scroll to position [7416, 0]
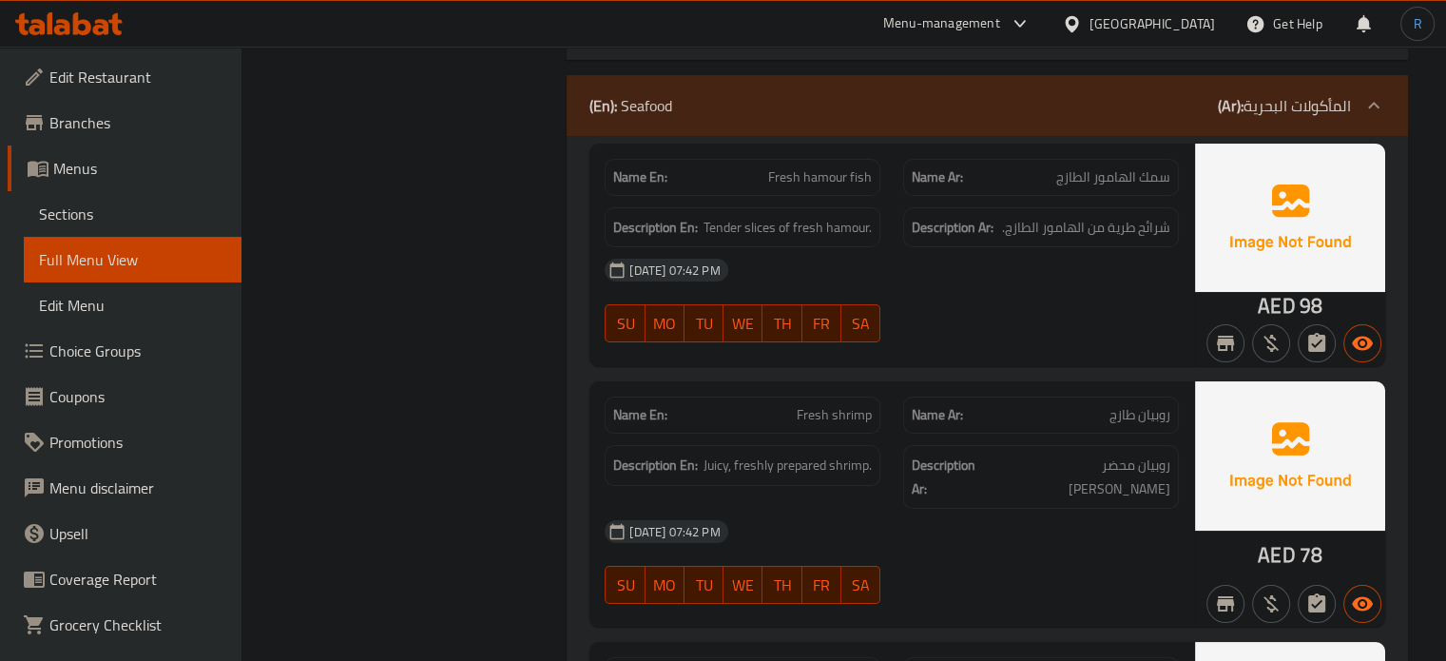
scroll to position [7226, 0]
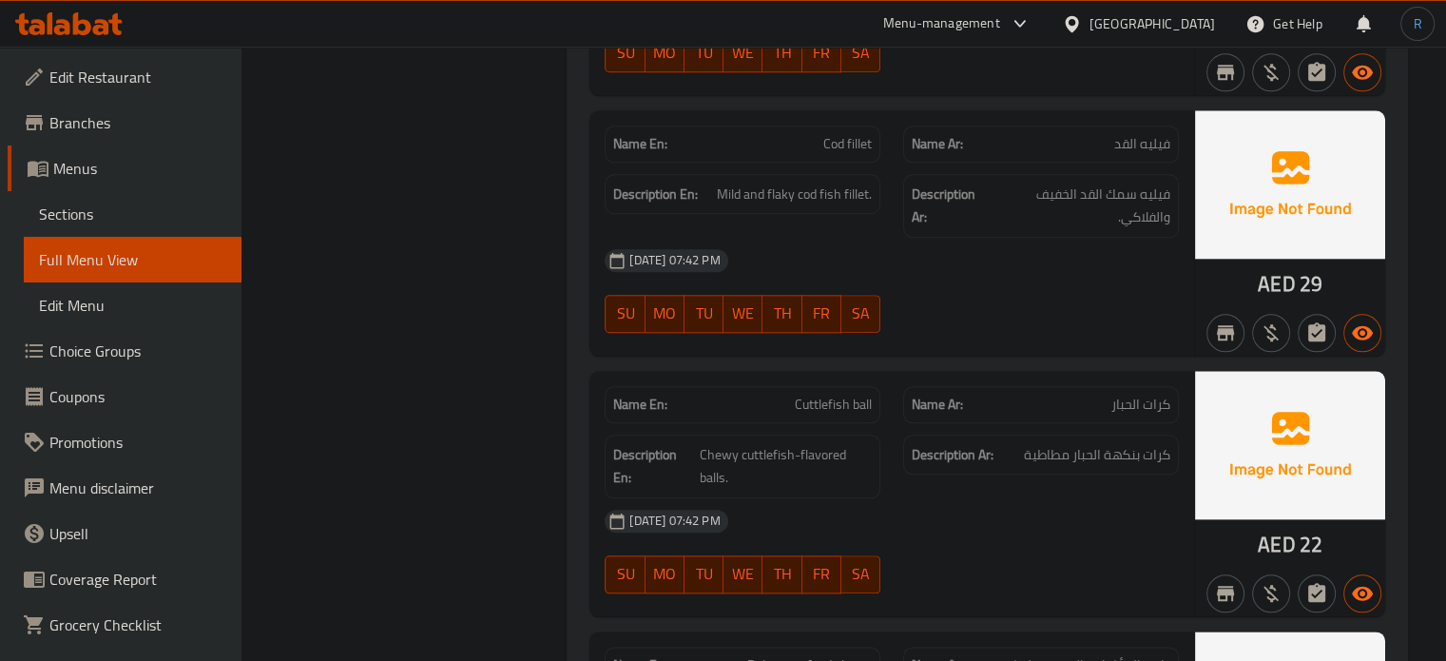
scroll to position [9318, 0]
drag, startPoint x: 943, startPoint y: 451, endPoint x: 860, endPoint y: 376, distance: 111.7
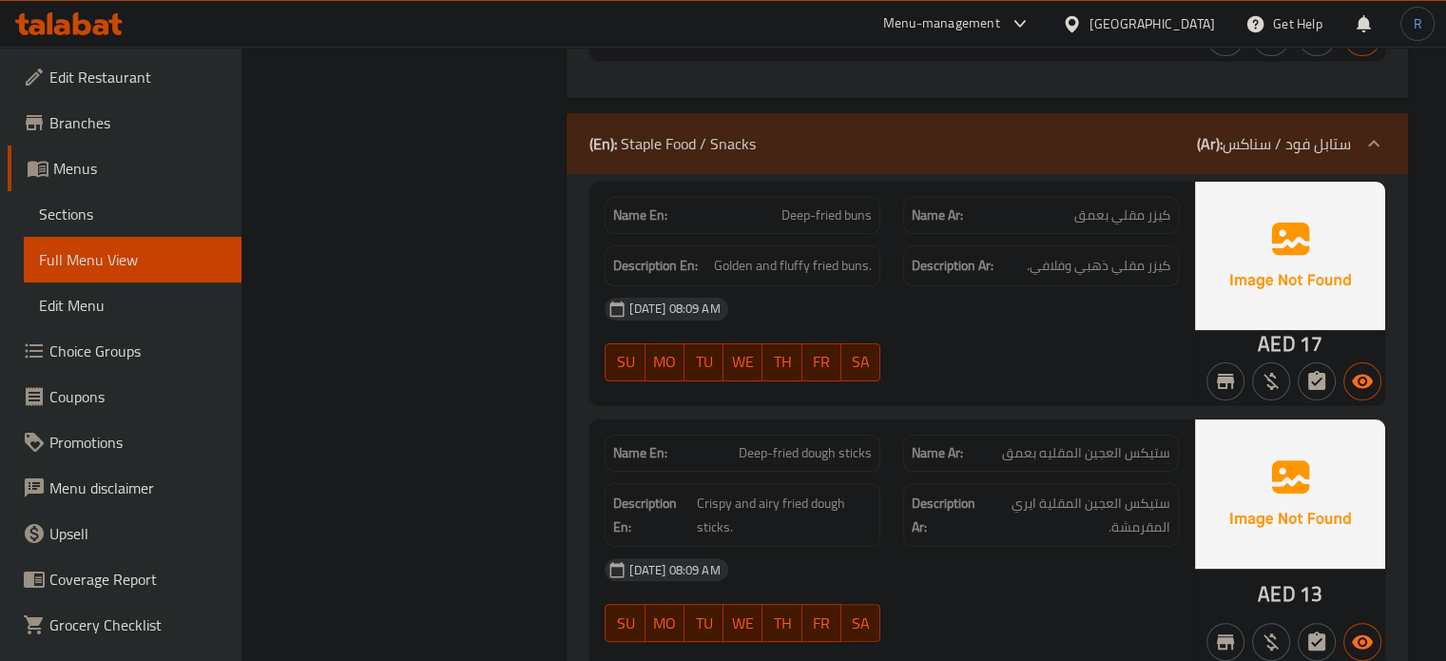
scroll to position [22154, 0]
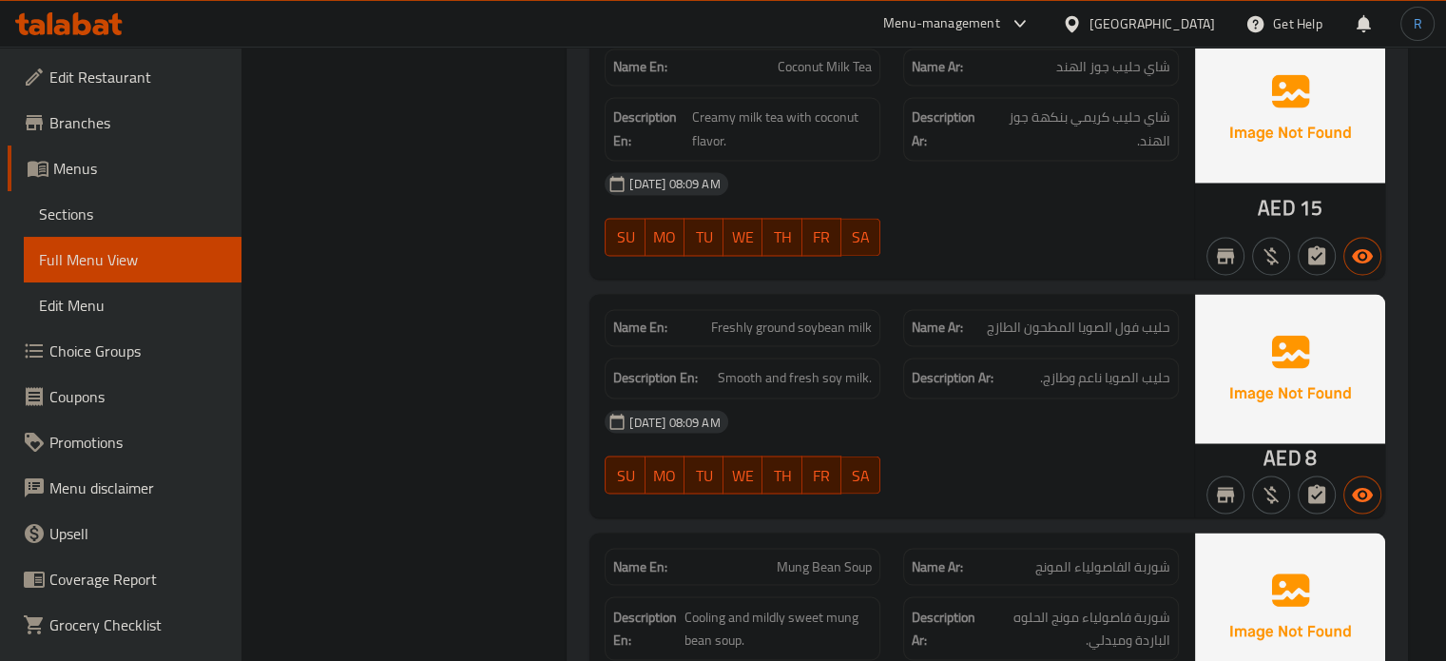
scroll to position [24905, 0]
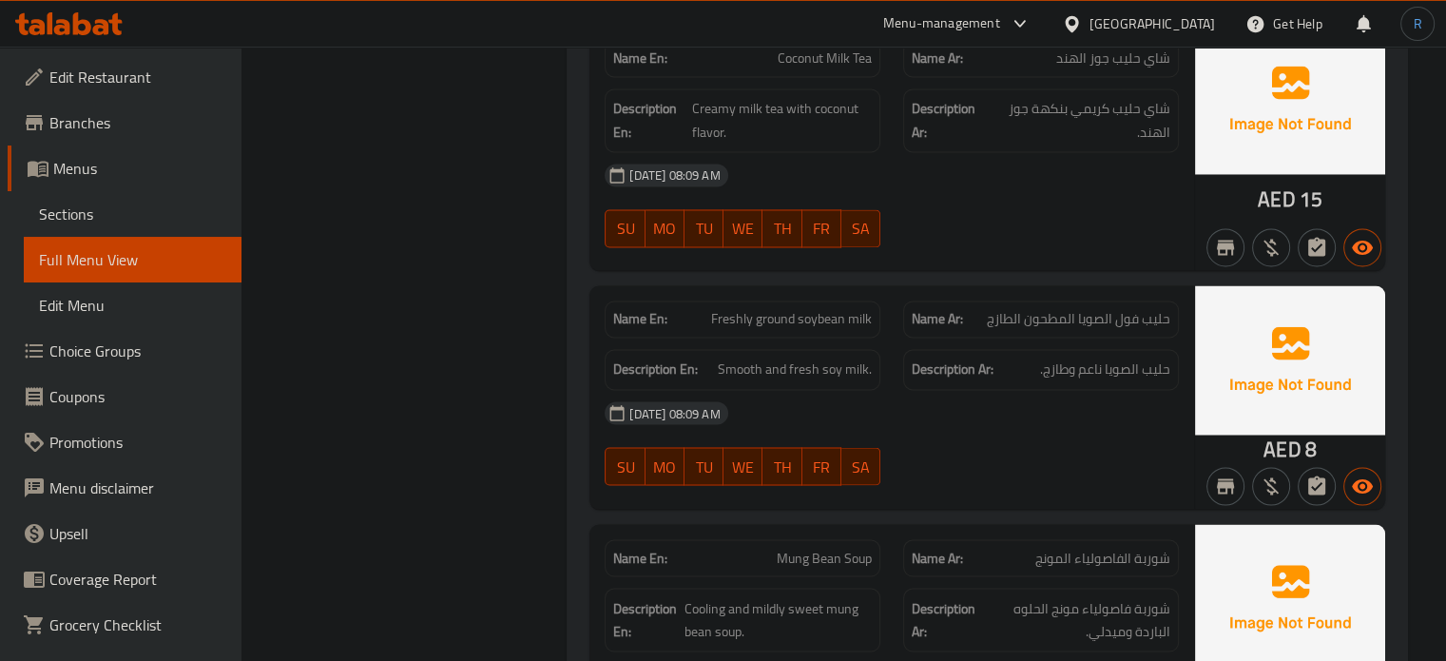
drag, startPoint x: 852, startPoint y: 496, endPoint x: 615, endPoint y: 411, distance: 251.7
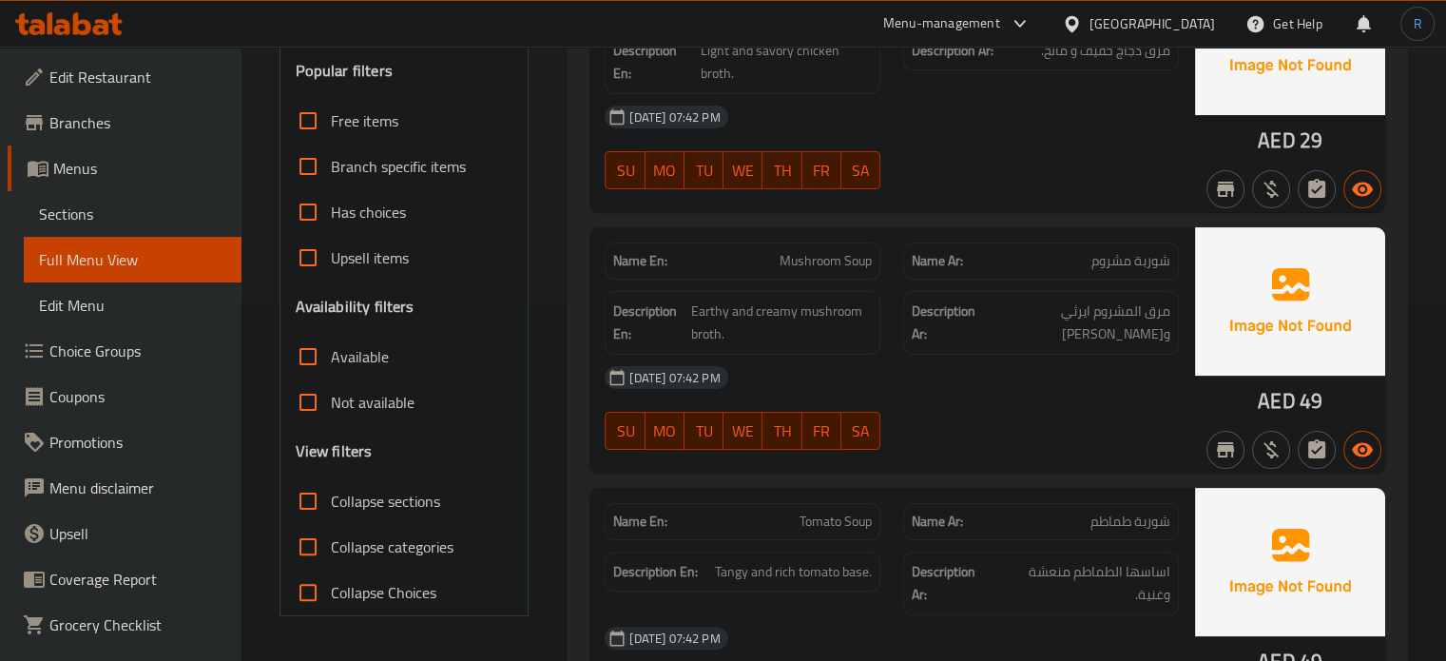
scroll to position [0, 0]
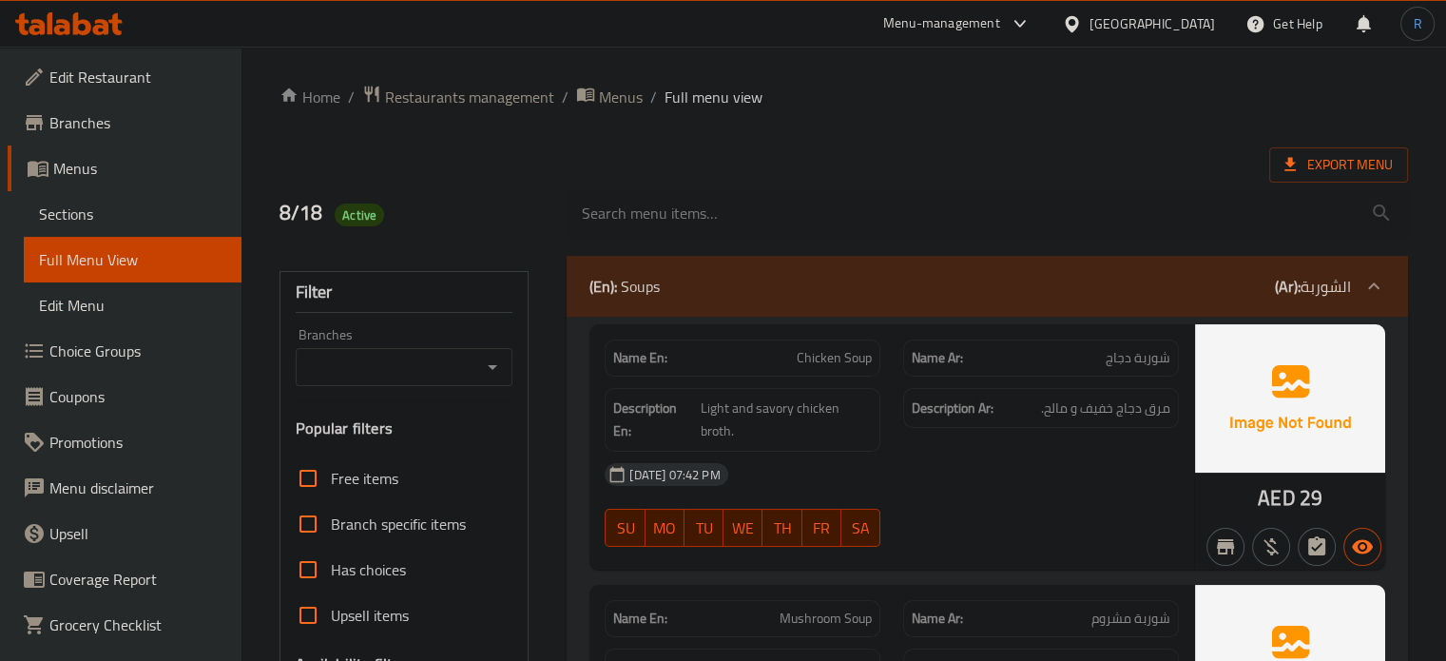
click at [863, 100] on ol "Home / Restaurants management / Menus / Full menu view" at bounding box center [844, 97] width 1129 height 25
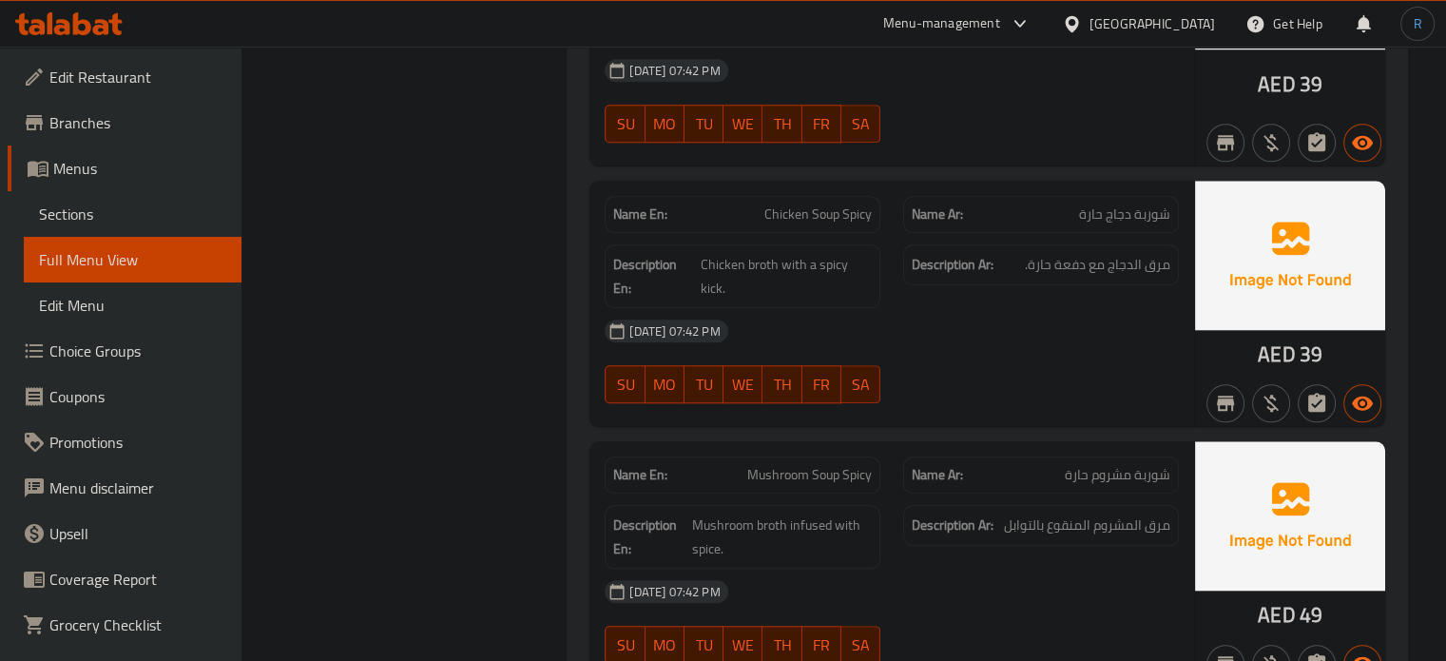
scroll to position [1807, 0]
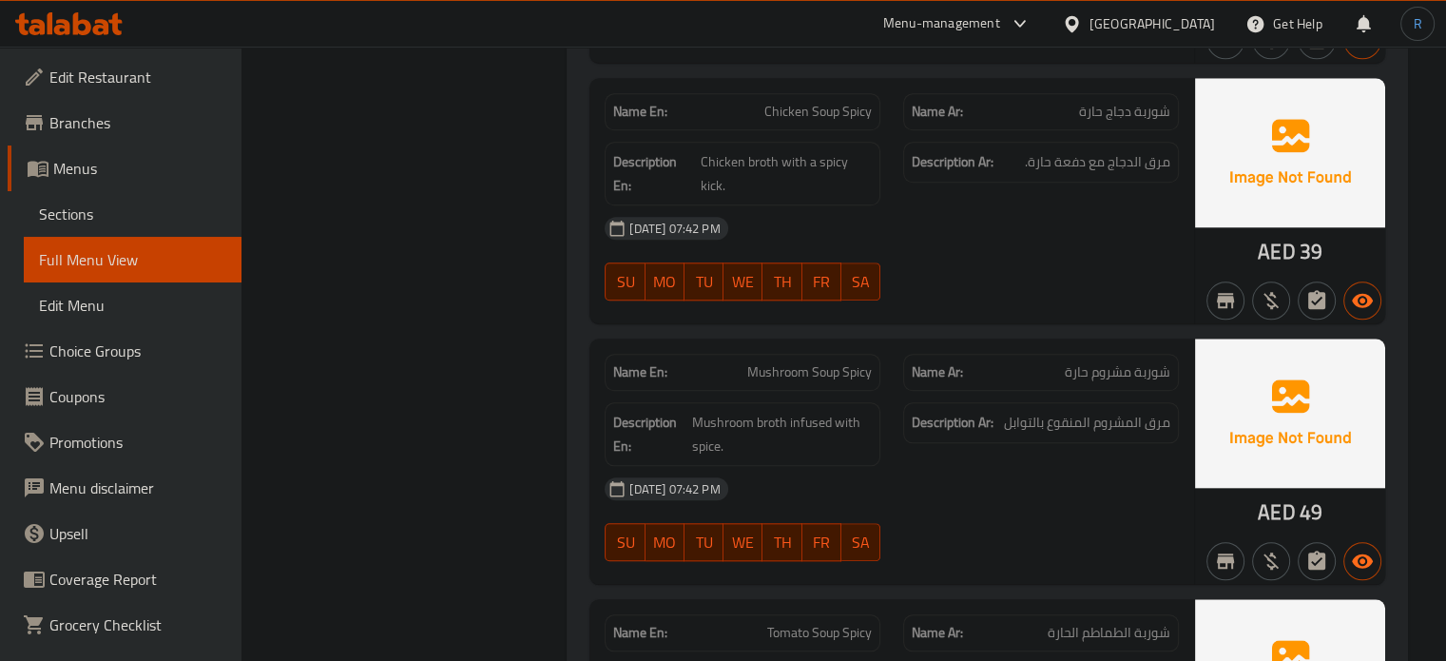
click at [1008, 289] on div at bounding box center [1041, 300] width 299 height 23
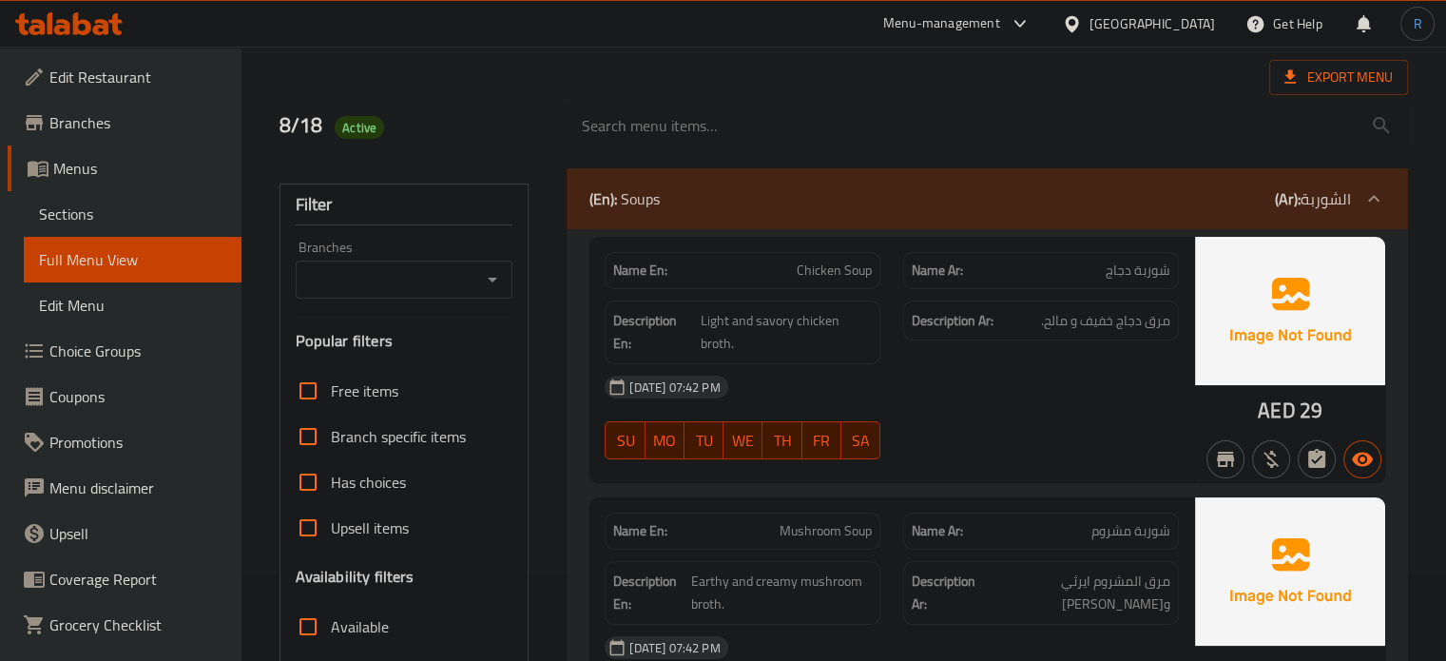
click at [914, 374] on div "18-08-2025 07:42 PM" at bounding box center [891, 387] width 597 height 46
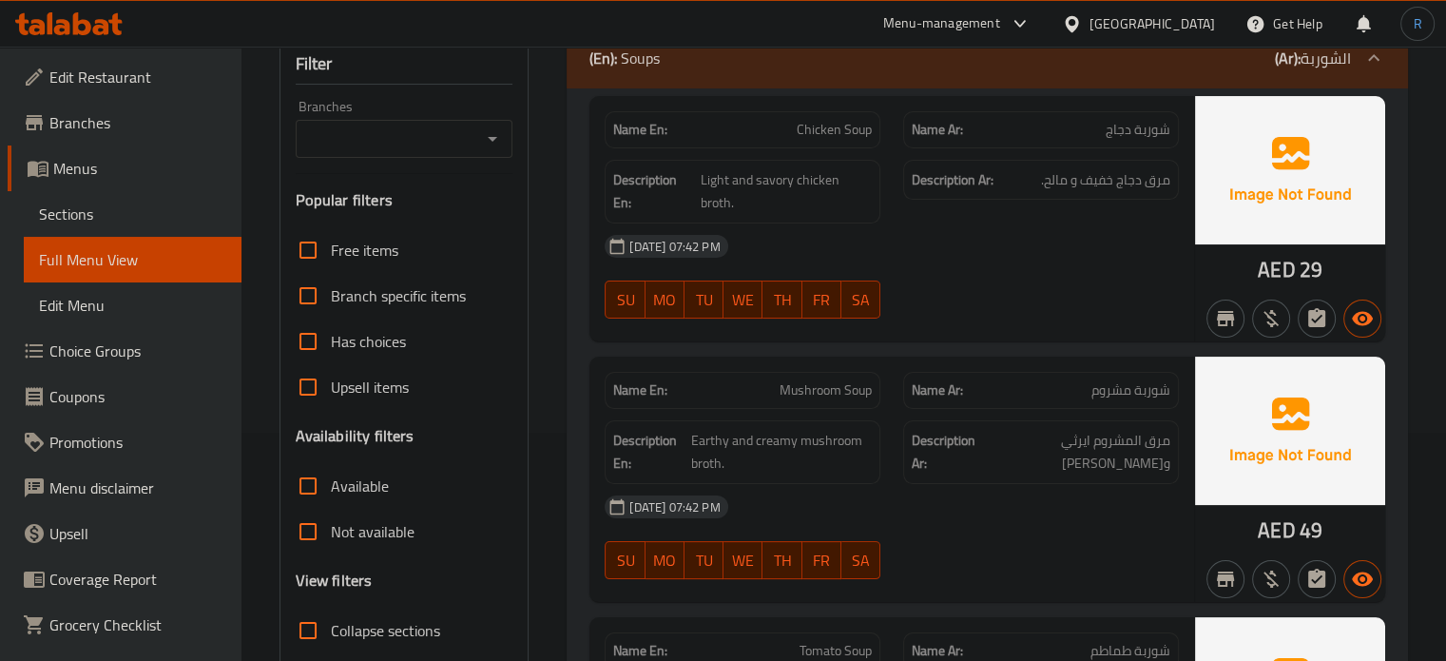
scroll to position [278, 0]
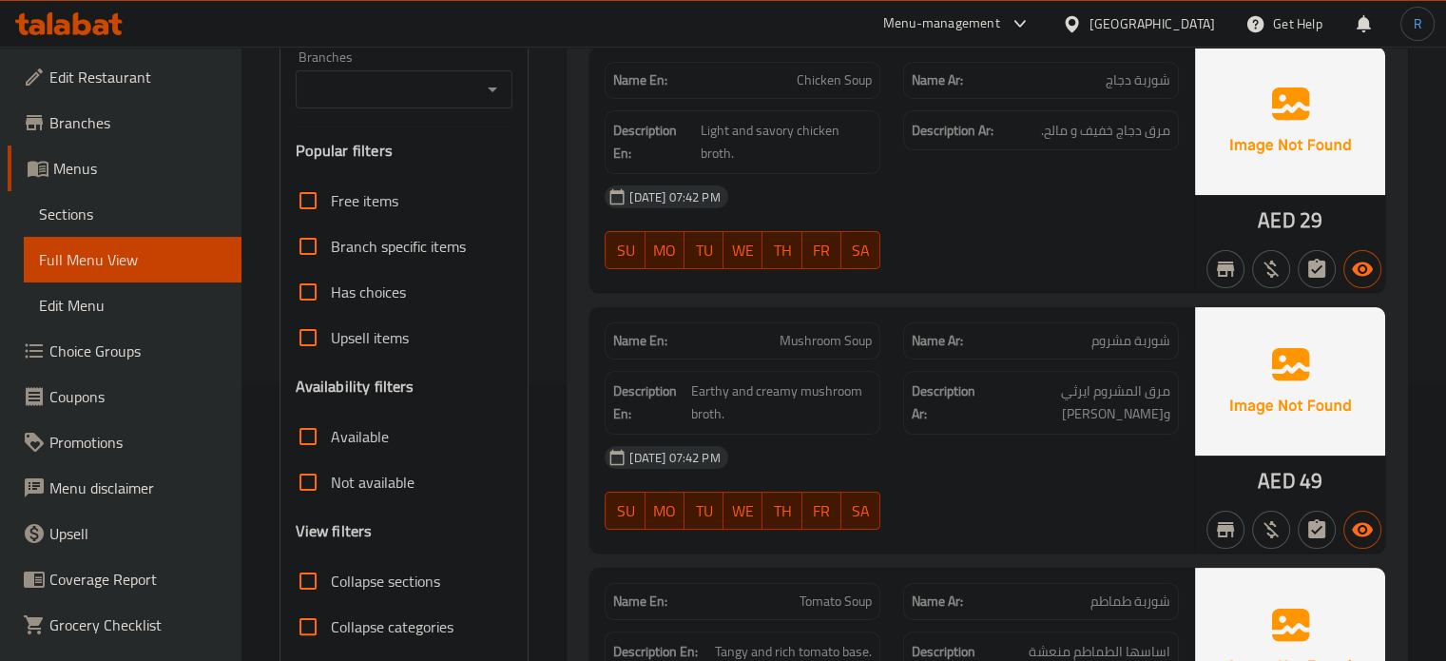
click at [836, 419] on span "Earthy and creamy mushroom broth." at bounding box center [781, 402] width 181 height 47
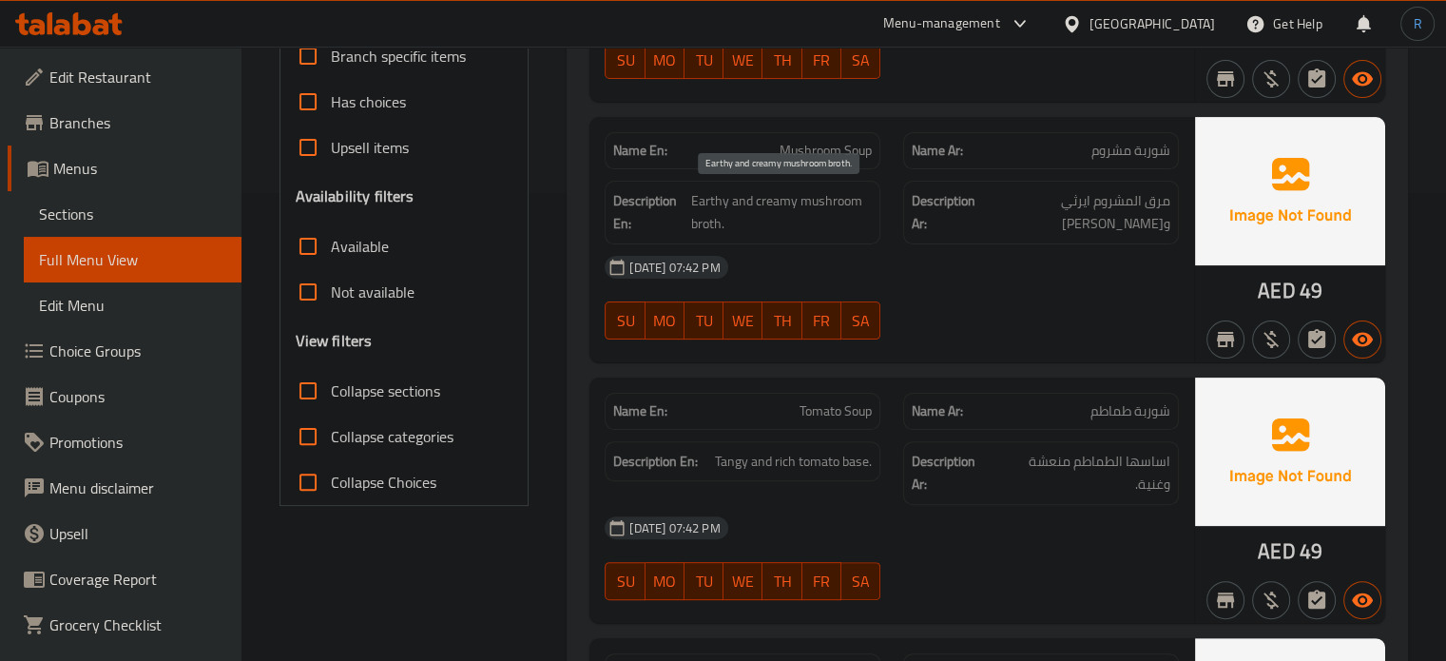
scroll to position [563, 0]
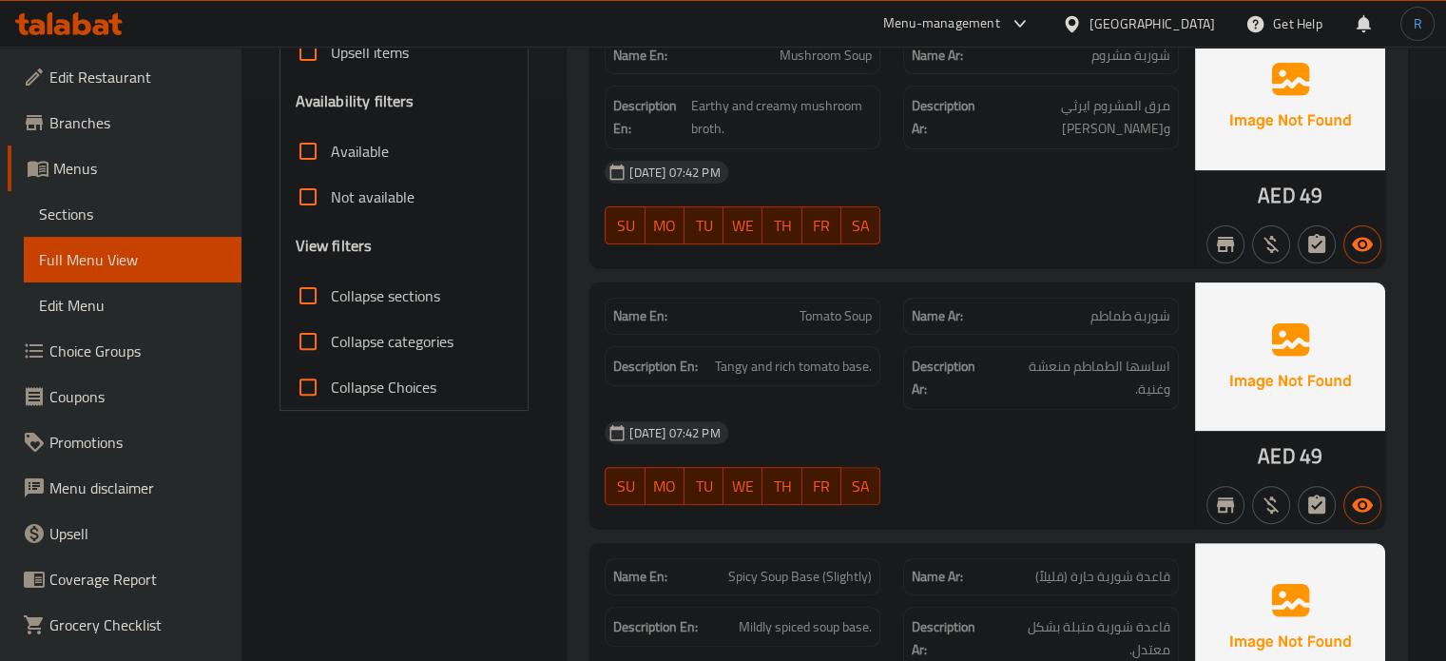
click at [1135, 212] on div "18-08-2025 07:42 PM SU MO TU WE TH FR SA" at bounding box center [891, 202] width 597 height 106
click at [814, 326] on div "Name En: Tomato Soup" at bounding box center [743, 316] width 276 height 37
click at [814, 319] on span "Tomato Soup" at bounding box center [836, 316] width 72 height 20
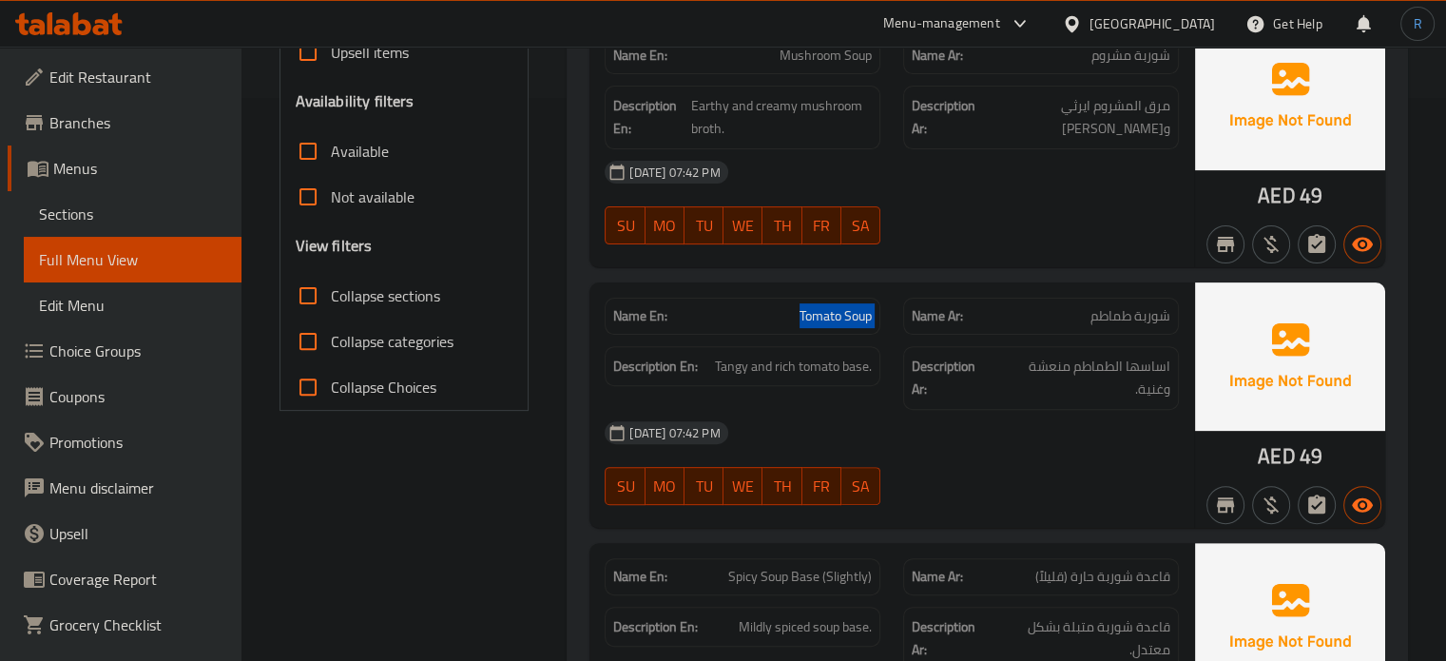
click at [814, 319] on span "Tomato Soup" at bounding box center [836, 316] width 72 height 20
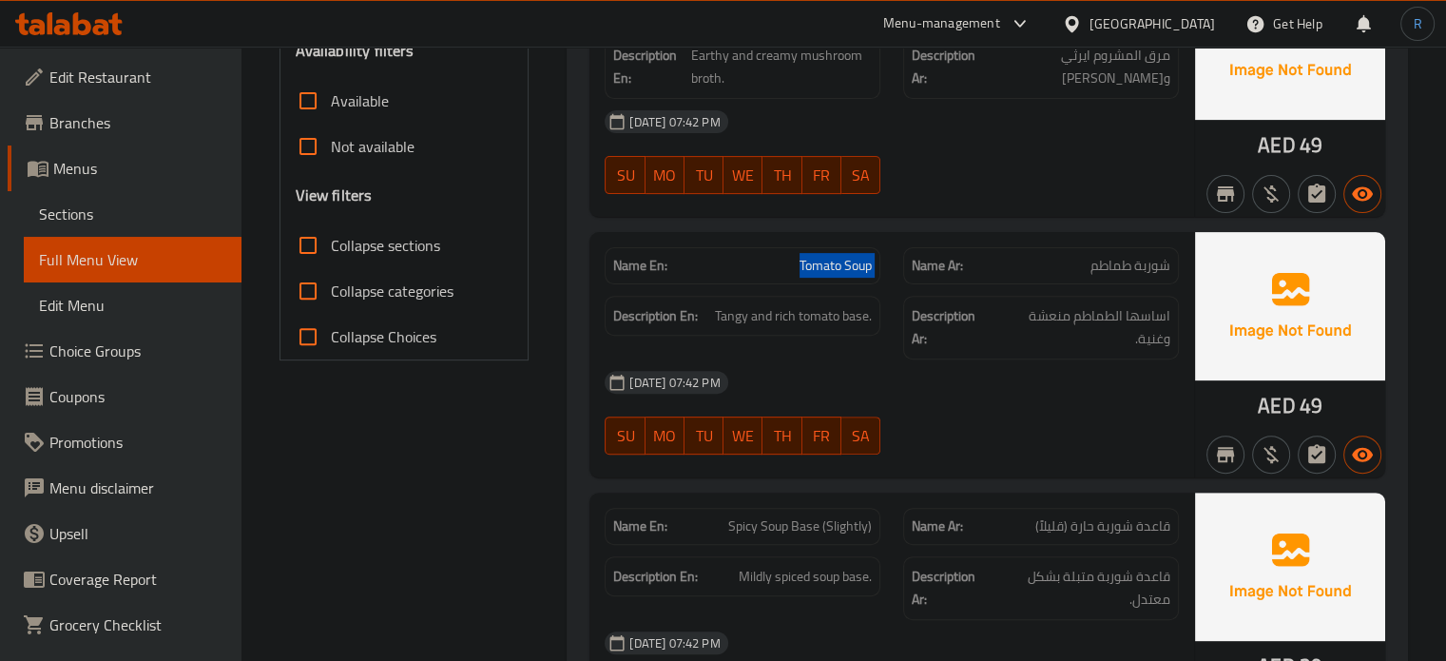
scroll to position [753, 0]
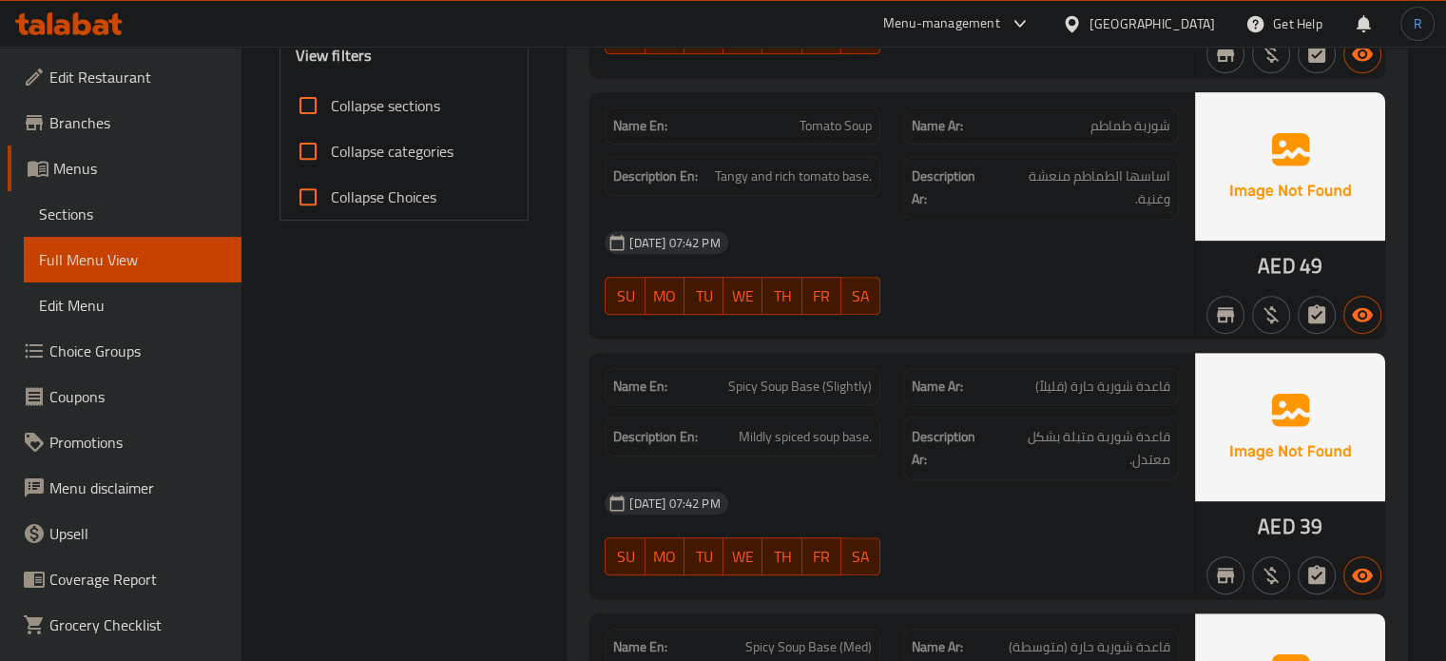
click at [802, 496] on div "[DATE] 07:42 PM" at bounding box center [891, 503] width 597 height 46
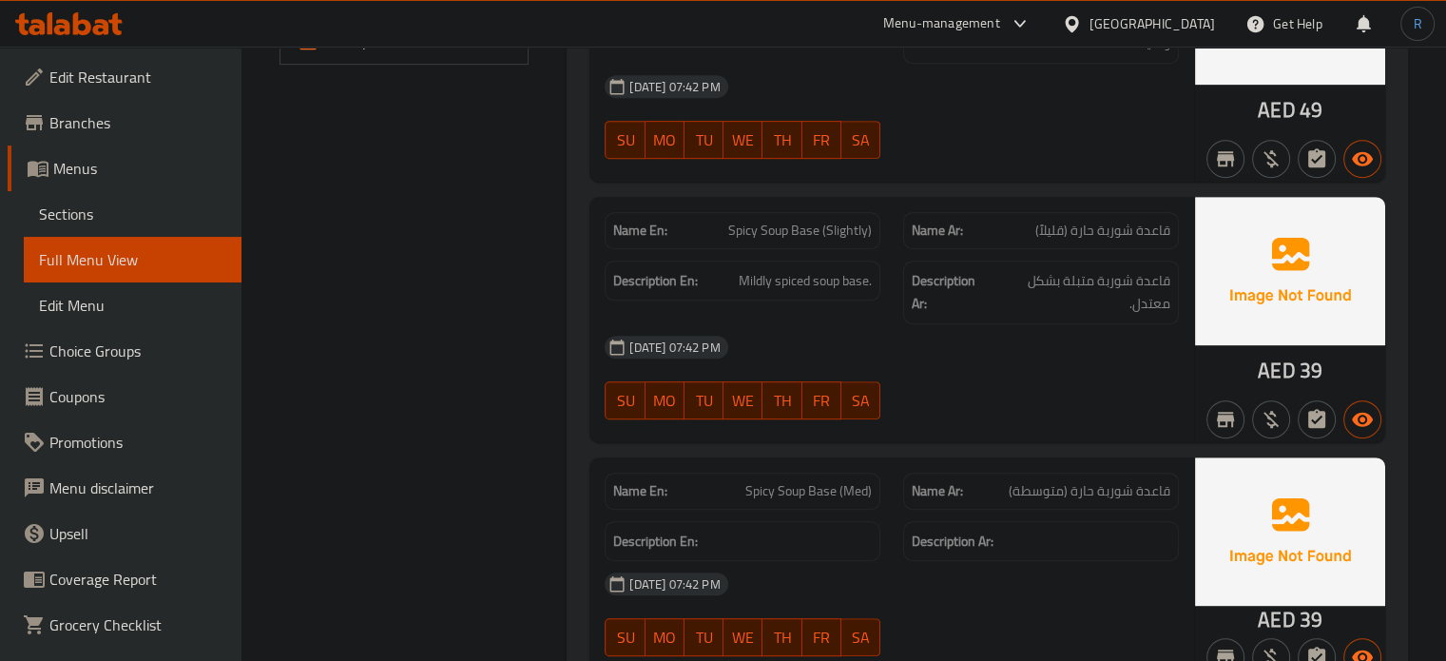
scroll to position [943, 0]
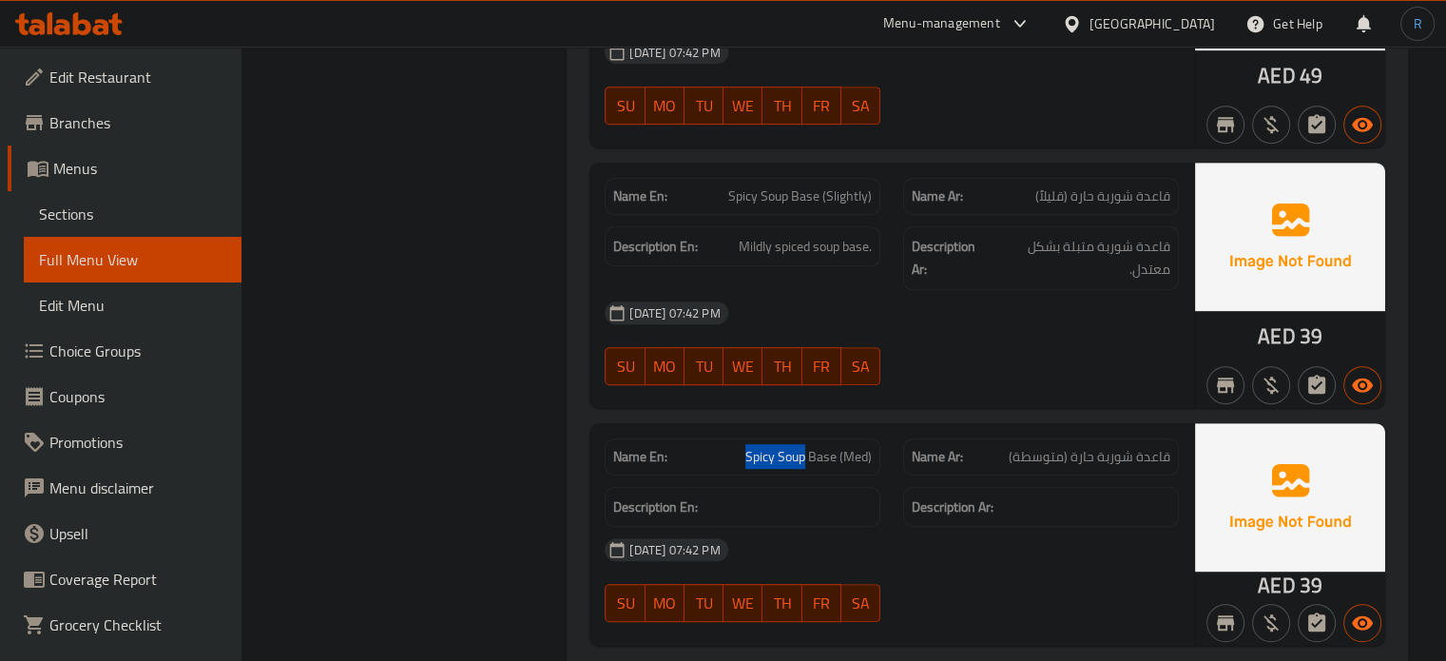
drag, startPoint x: 803, startPoint y: 455, endPoint x: 748, endPoint y: 456, distance: 55.2
click at [748, 456] on span "Spicy Soup Base (Med)" at bounding box center [808, 457] width 126 height 20
copy span "Spicy Soup"
click at [785, 193] on span "Spicy Soup Base (Slightly)" at bounding box center [800, 196] width 144 height 20
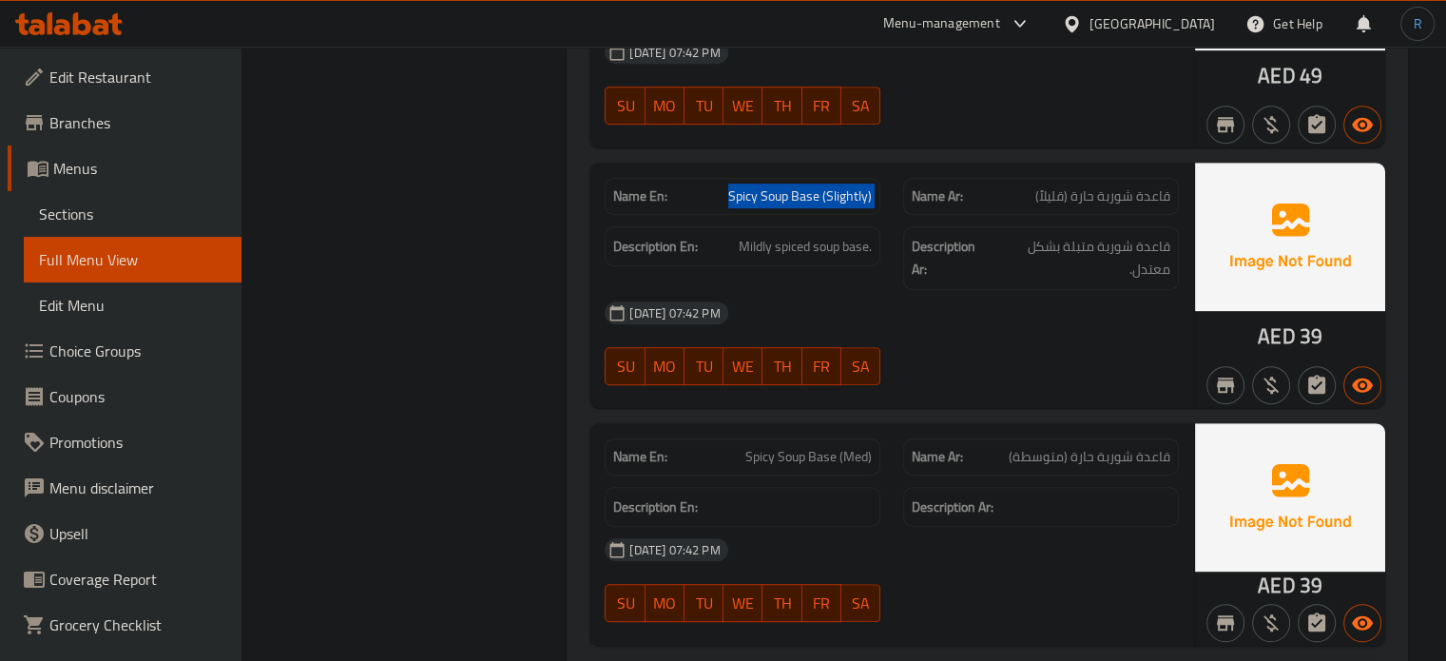
click at [785, 193] on span "Spicy Soup Base (Slightly)" at bounding box center [800, 196] width 144 height 20
copy span "Spicy Soup Base (Slightly)"
click at [851, 447] on span "Spicy Soup Base (Med)" at bounding box center [808, 457] width 126 height 20
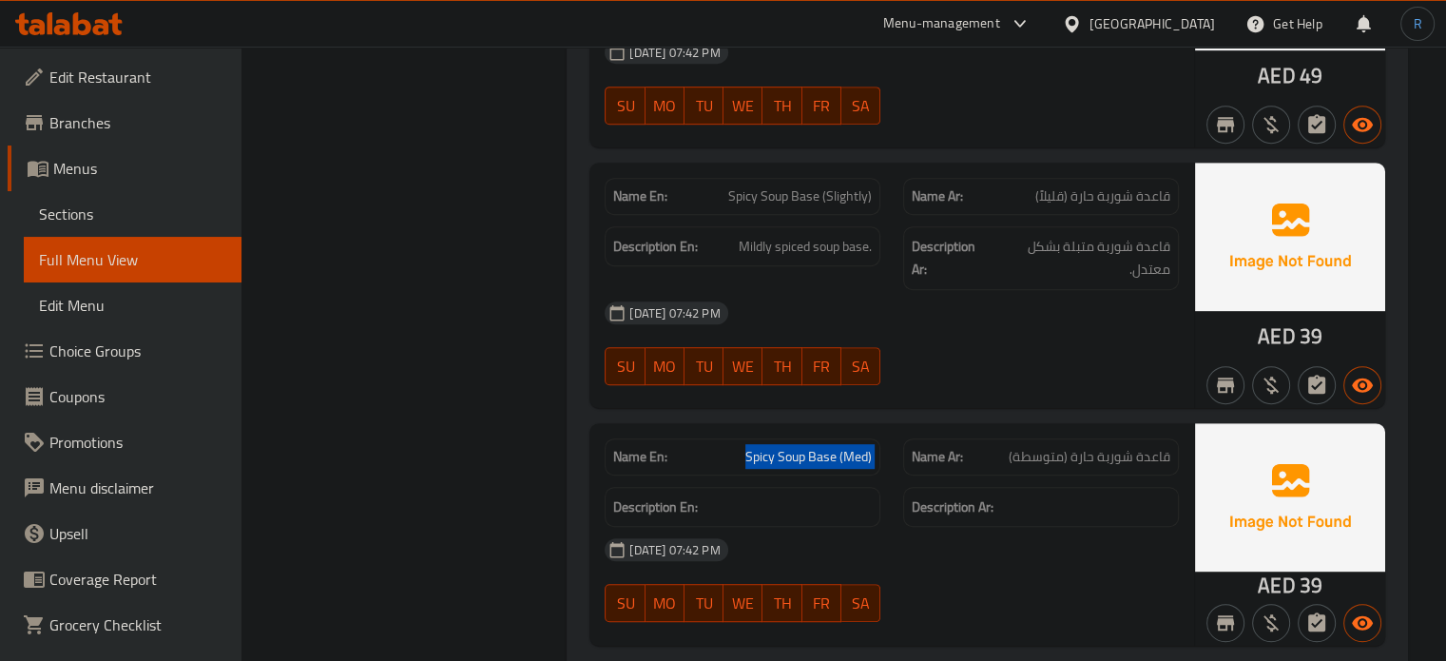
copy span "Spicy Soup Base (Med)"
drag, startPoint x: 502, startPoint y: 304, endPoint x: 489, endPoint y: 239, distance: 66.9
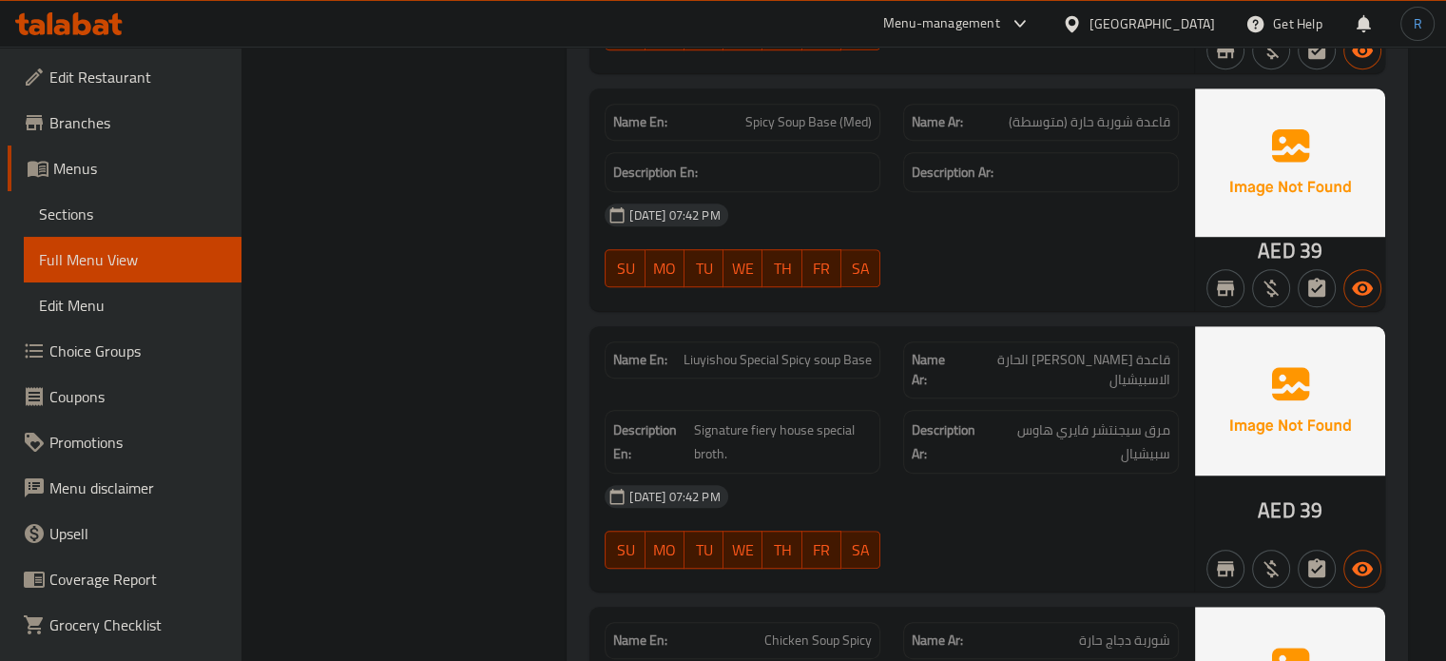
scroll to position [1324, 0]
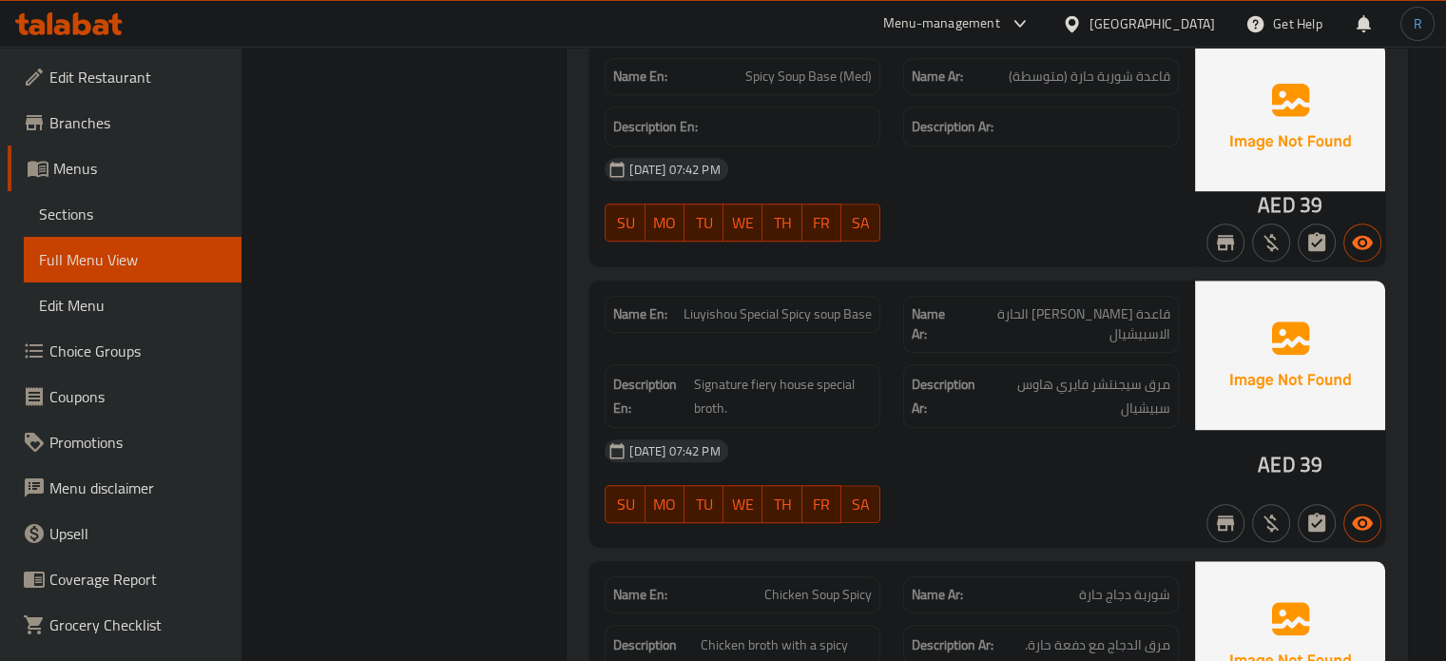
click at [760, 437] on div "[DATE] 07:42 PM" at bounding box center [891, 451] width 597 height 46
click at [771, 312] on span "Liuyishou Special Spicy soup Base" at bounding box center [778, 314] width 188 height 20
copy span "Liuyishou Special Spicy soup Base"
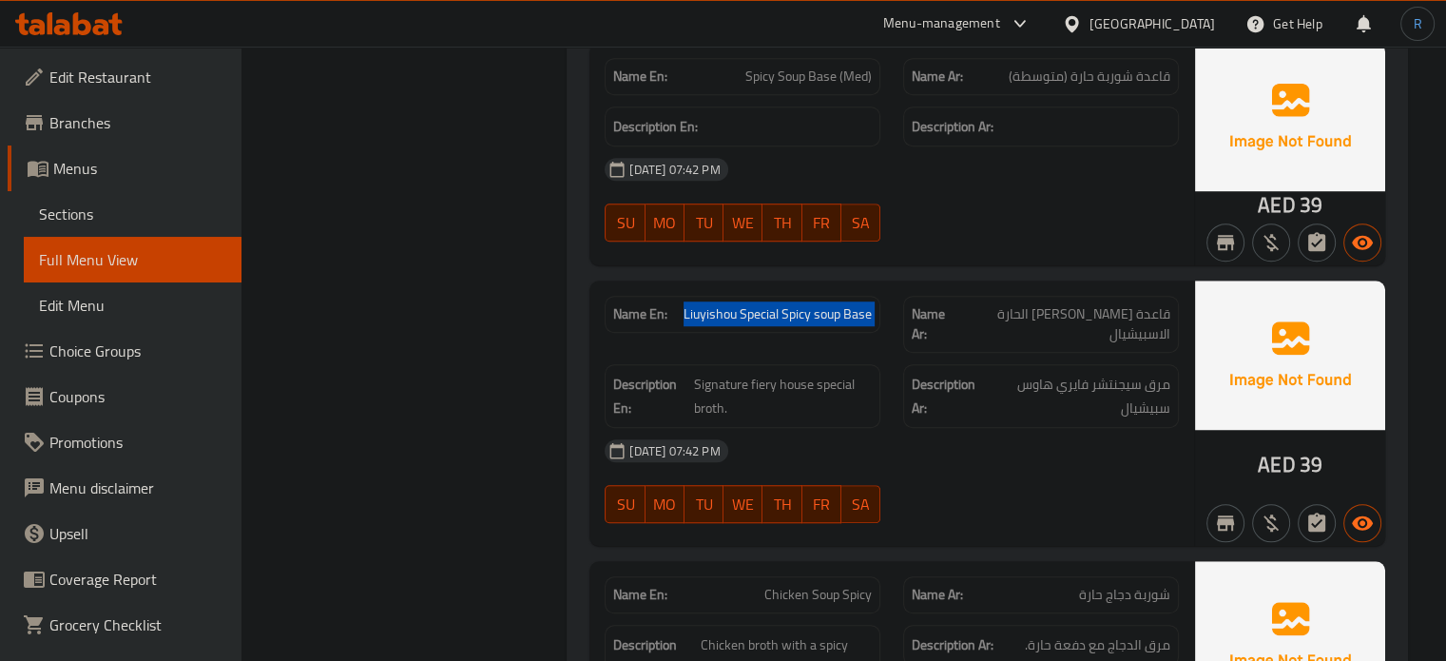
drag, startPoint x: 1152, startPoint y: 259, endPoint x: 1051, endPoint y: 242, distance: 103.0
click at [1151, 259] on div "Name En: Spicy Soup Base (Med) Name Ar: قاعدة شوربة حارة (متوسطة) Description E…" at bounding box center [892, 154] width 605 height 222
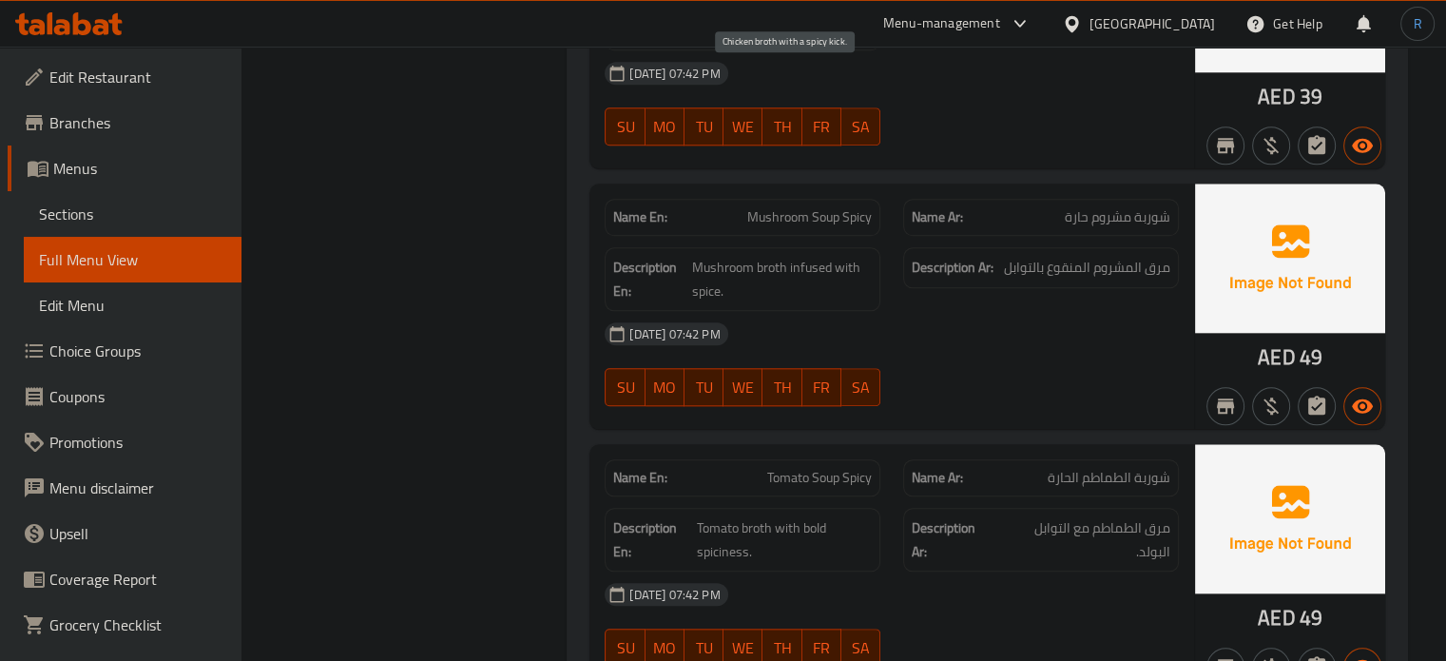
scroll to position [1989, 0]
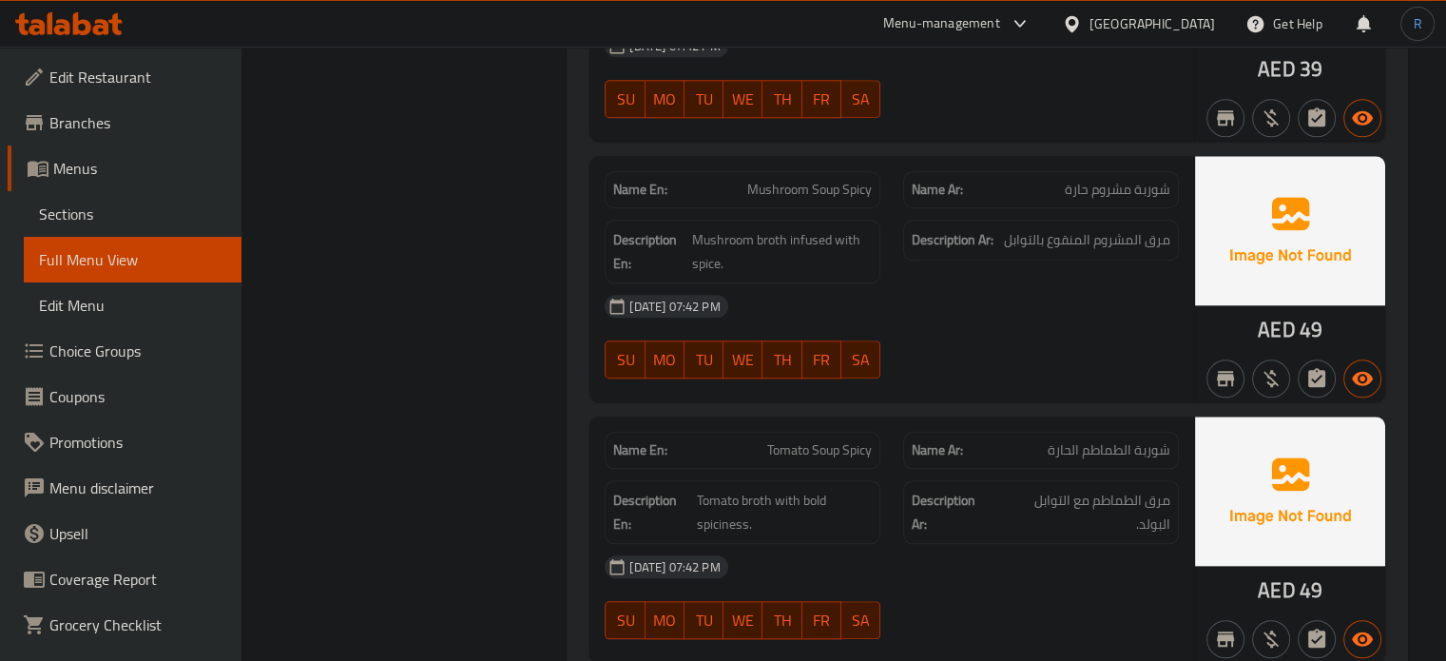
drag, startPoint x: 879, startPoint y: 285, endPoint x: 855, endPoint y: 274, distance: 26.4
click at [879, 285] on div "[DATE] 07:42 PM" at bounding box center [891, 306] width 597 height 46
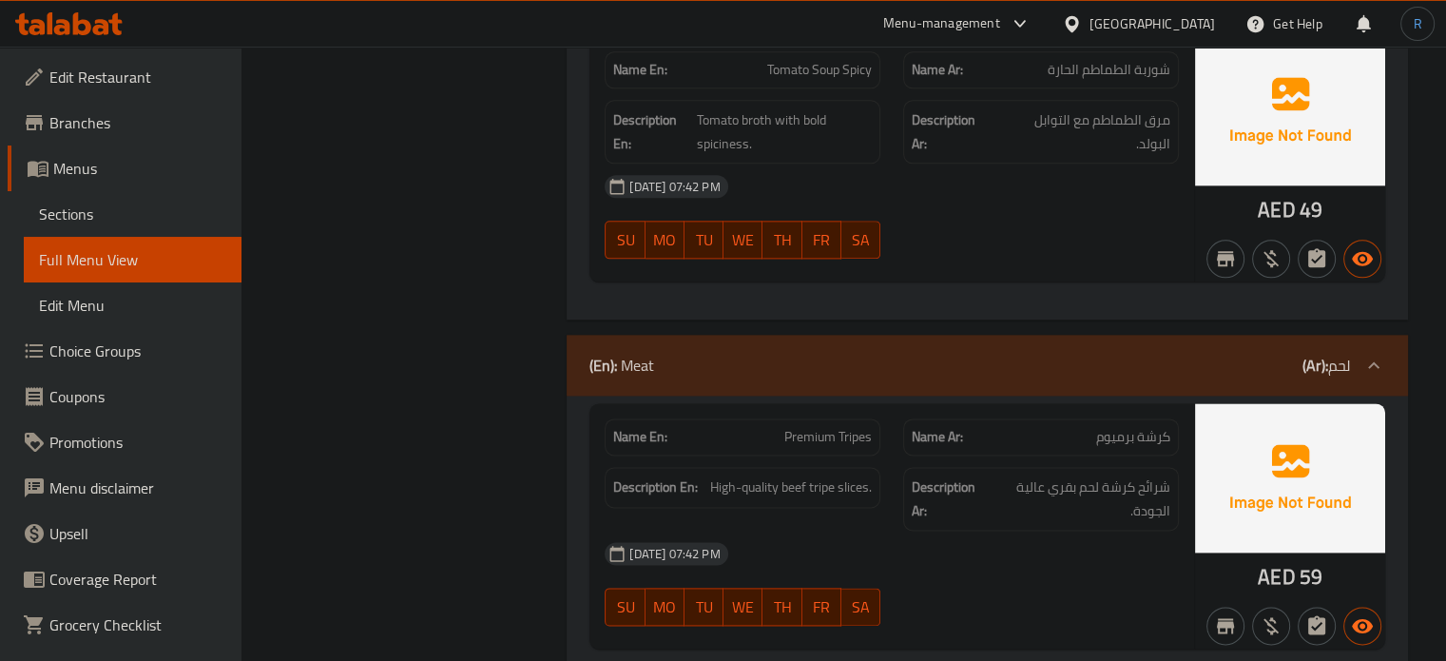
scroll to position [2464, 0]
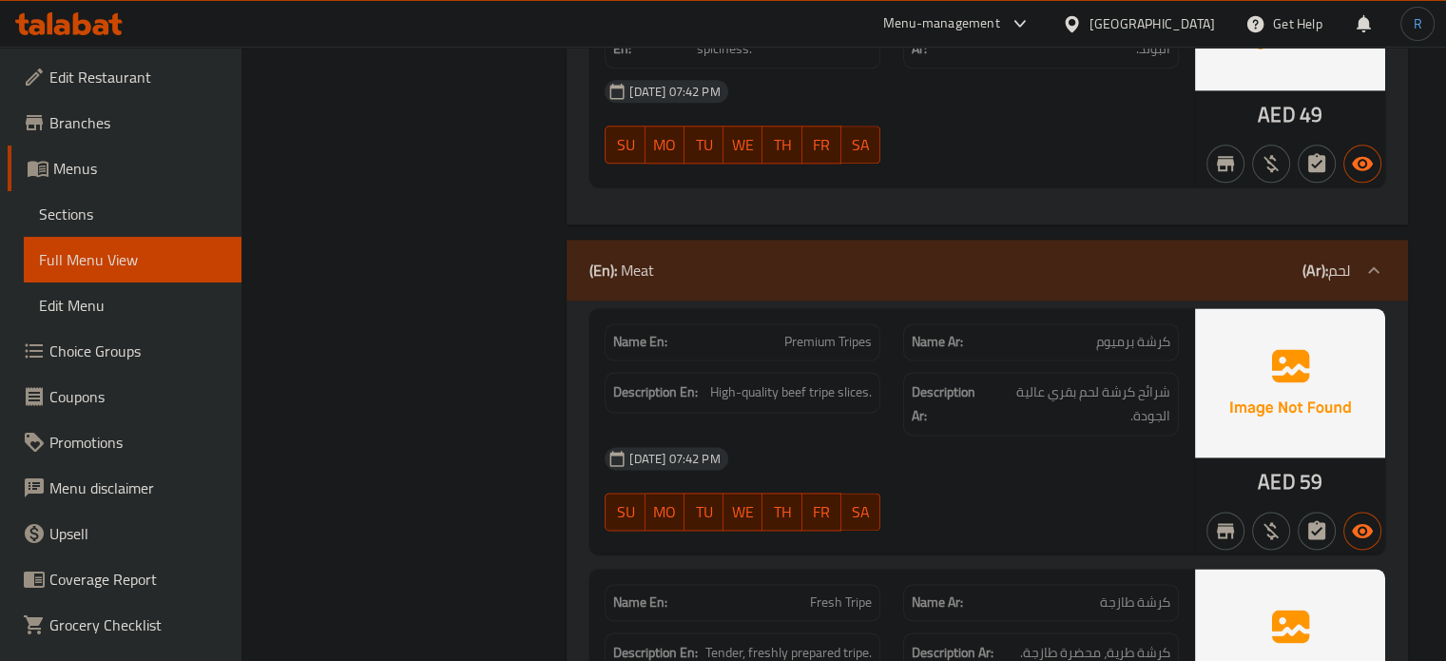
copy span "Tripes"
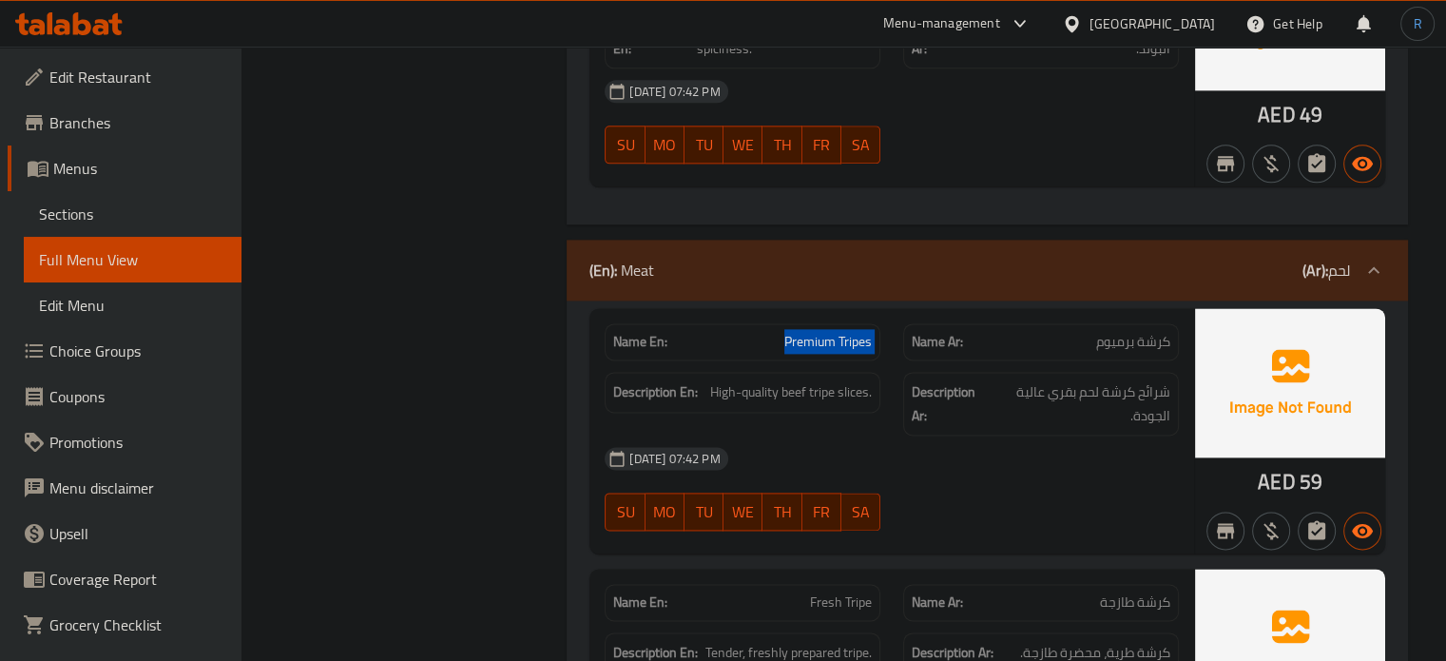
copy span "Premium Tripes"
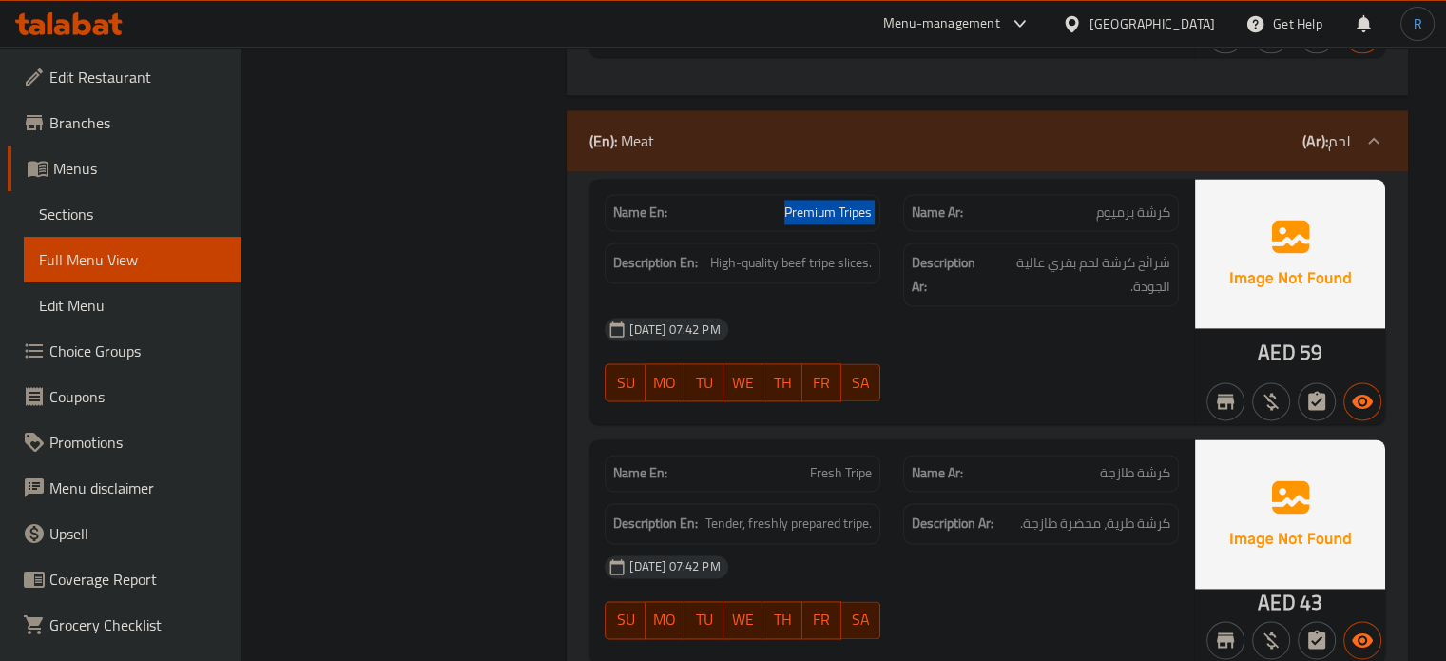
scroll to position [2655, 0]
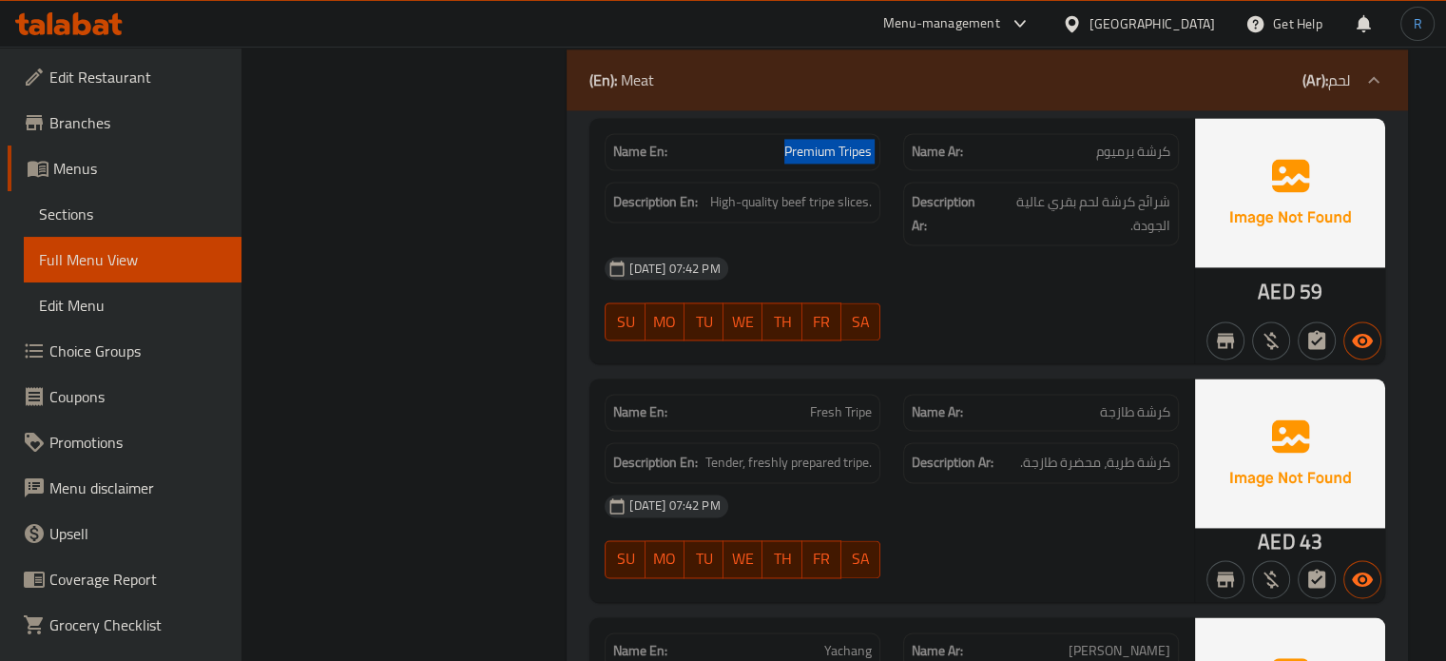
click at [716, 451] on span "Tender, freshly prepared tripe." at bounding box center [789, 463] width 166 height 24
copy span "Tender"
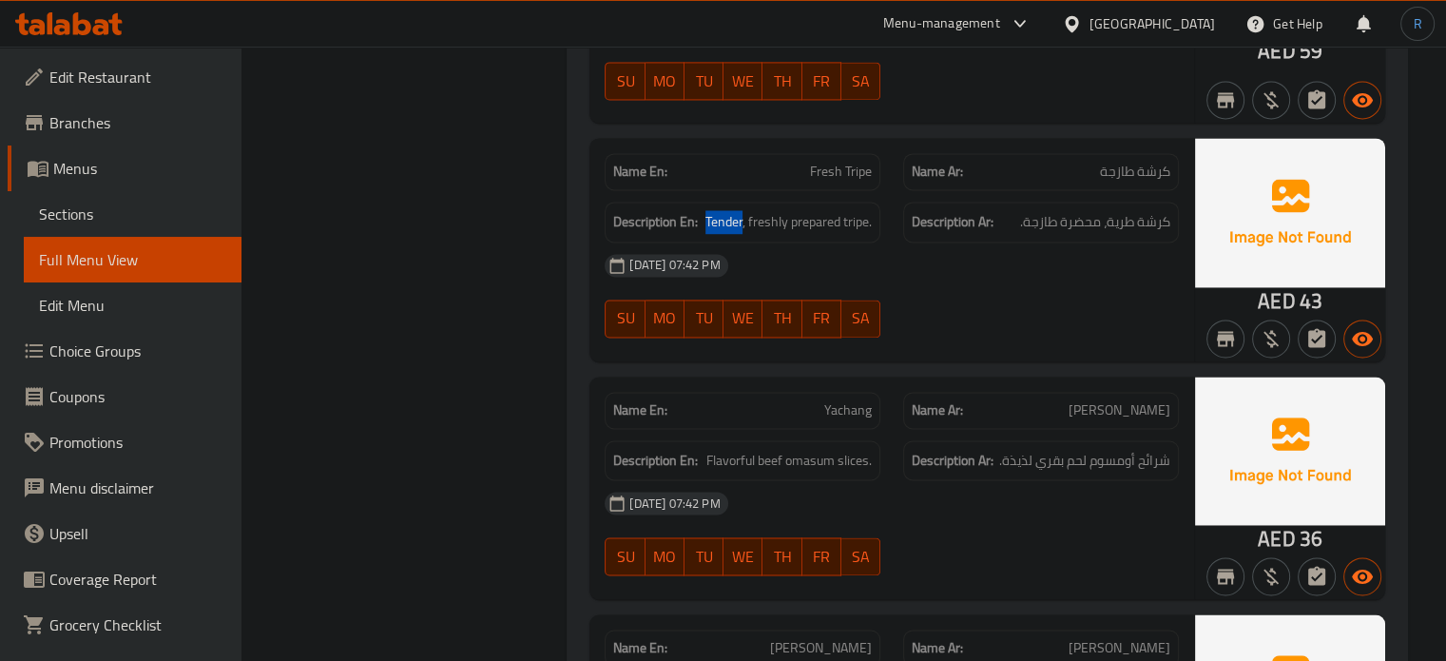
scroll to position [2940, 0]
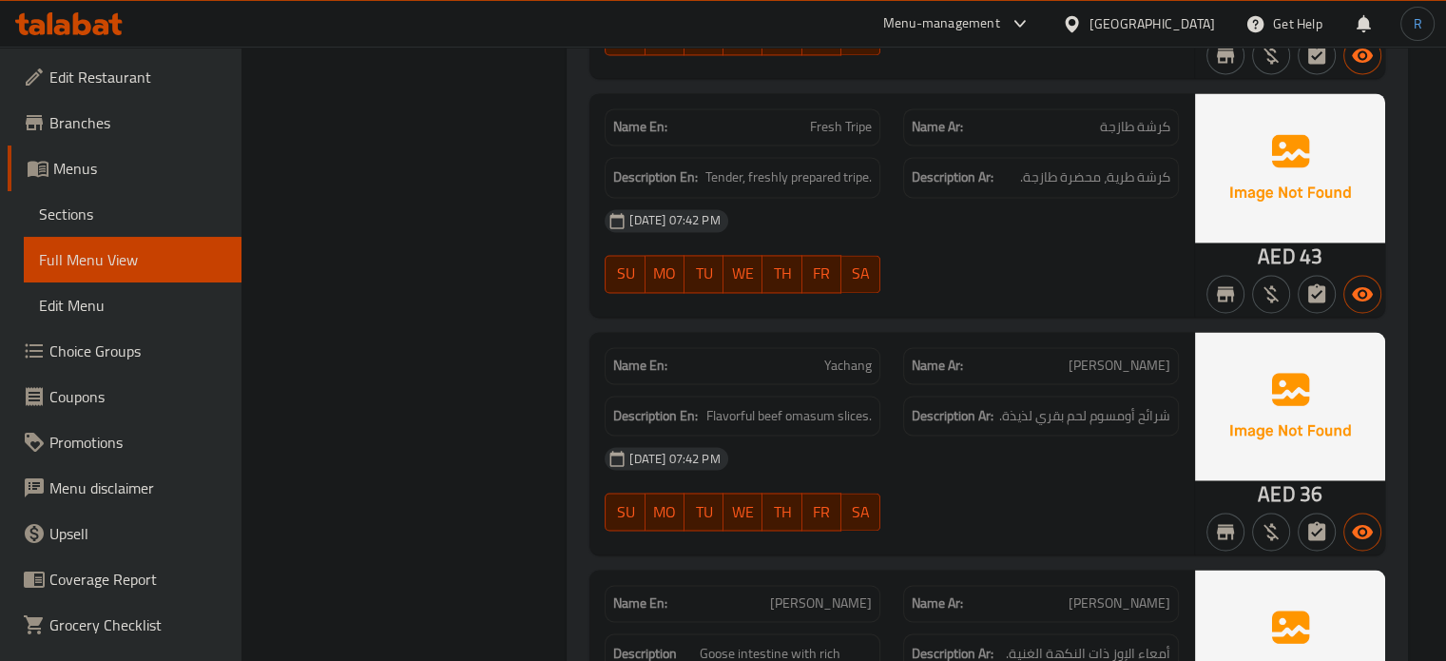
drag, startPoint x: 1008, startPoint y: 269, endPoint x: 1015, endPoint y: 251, distance: 19.6
click at [802, 404] on span "Flavorful beef omasum slices." at bounding box center [788, 416] width 165 height 24
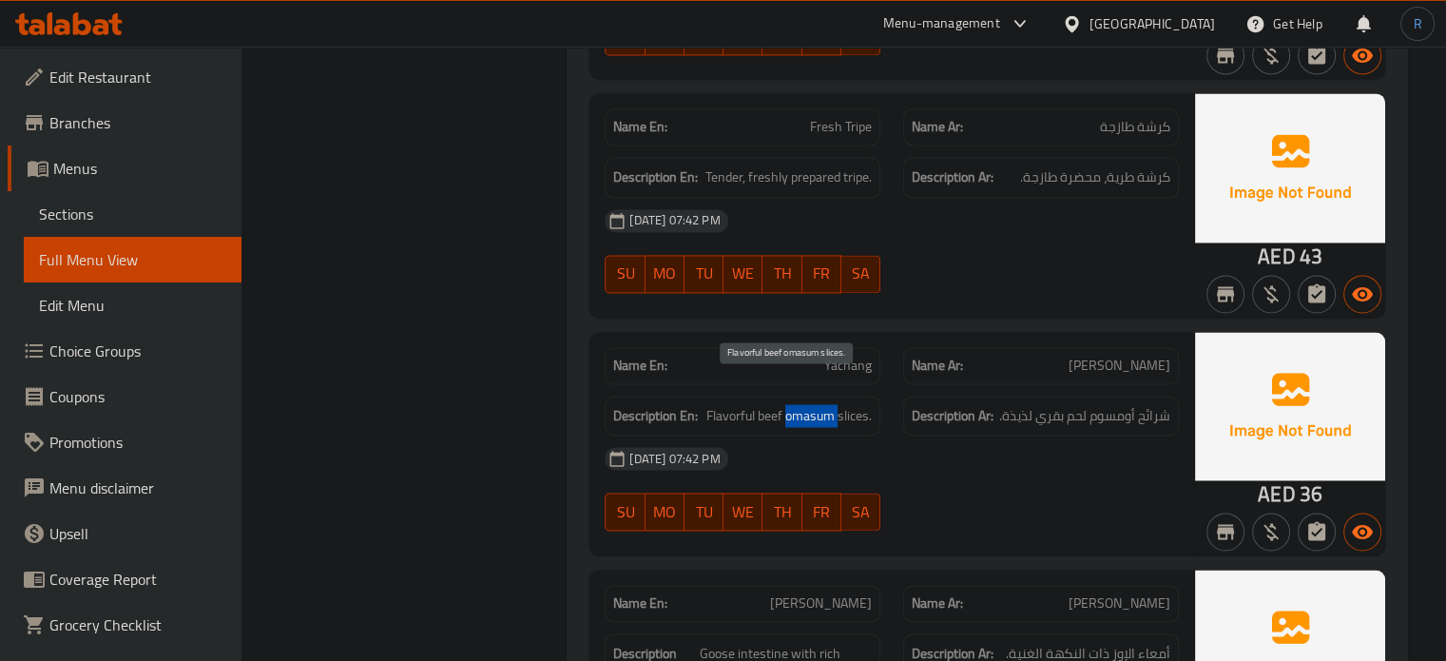
copy span "omasum"
copy span "Yachang"
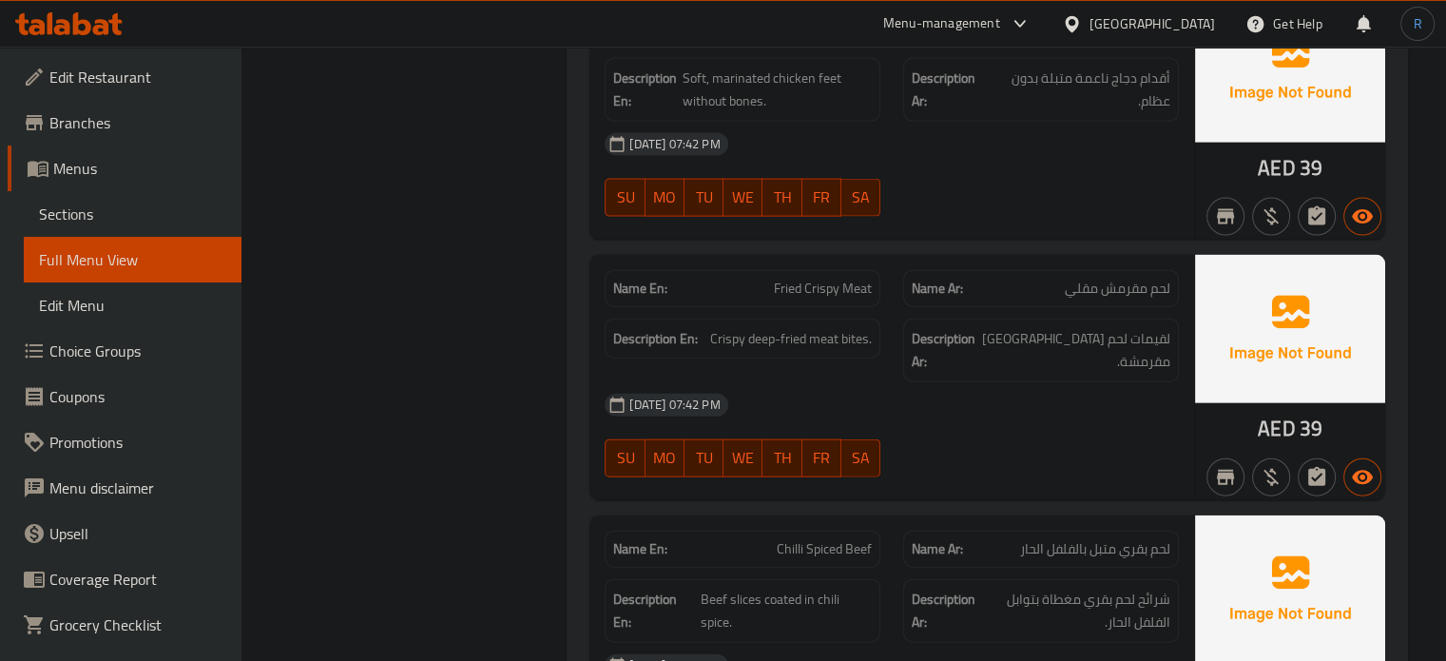
scroll to position [4271, 0]
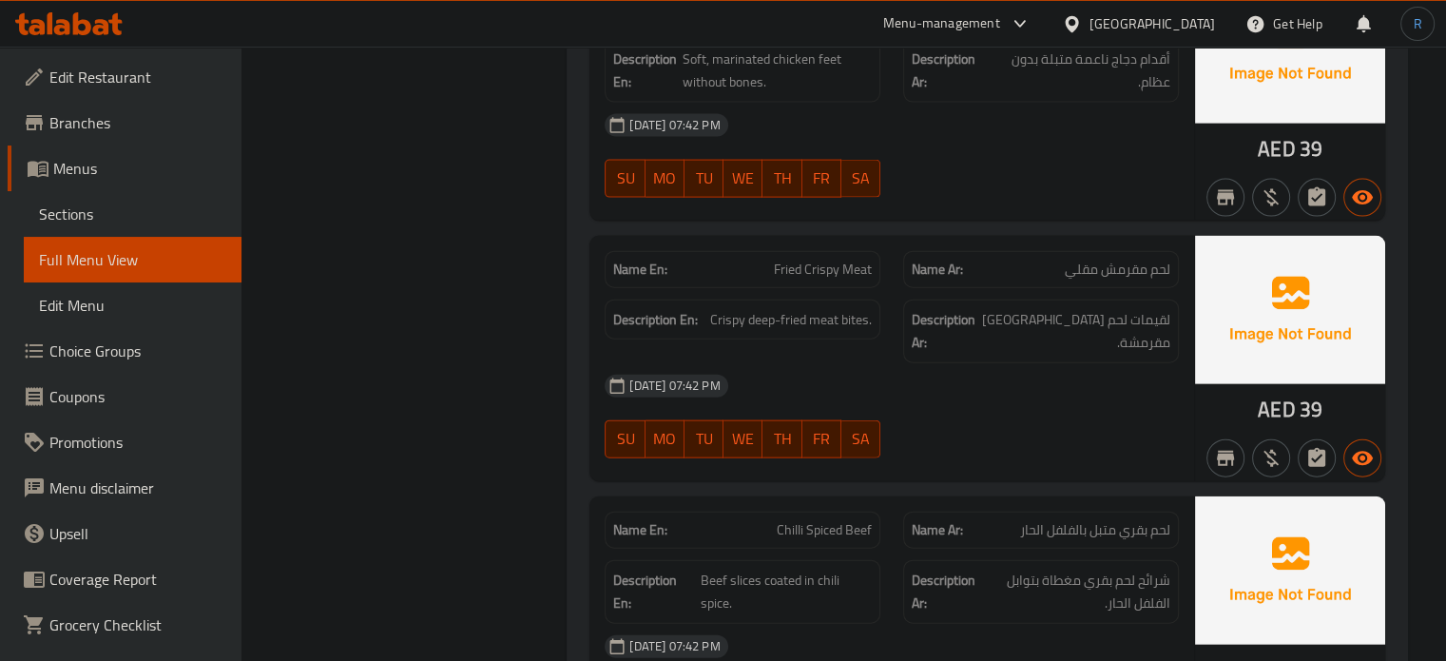
click at [865, 308] on span "Crispy deep-fried meat bites." at bounding box center [791, 320] width 162 height 24
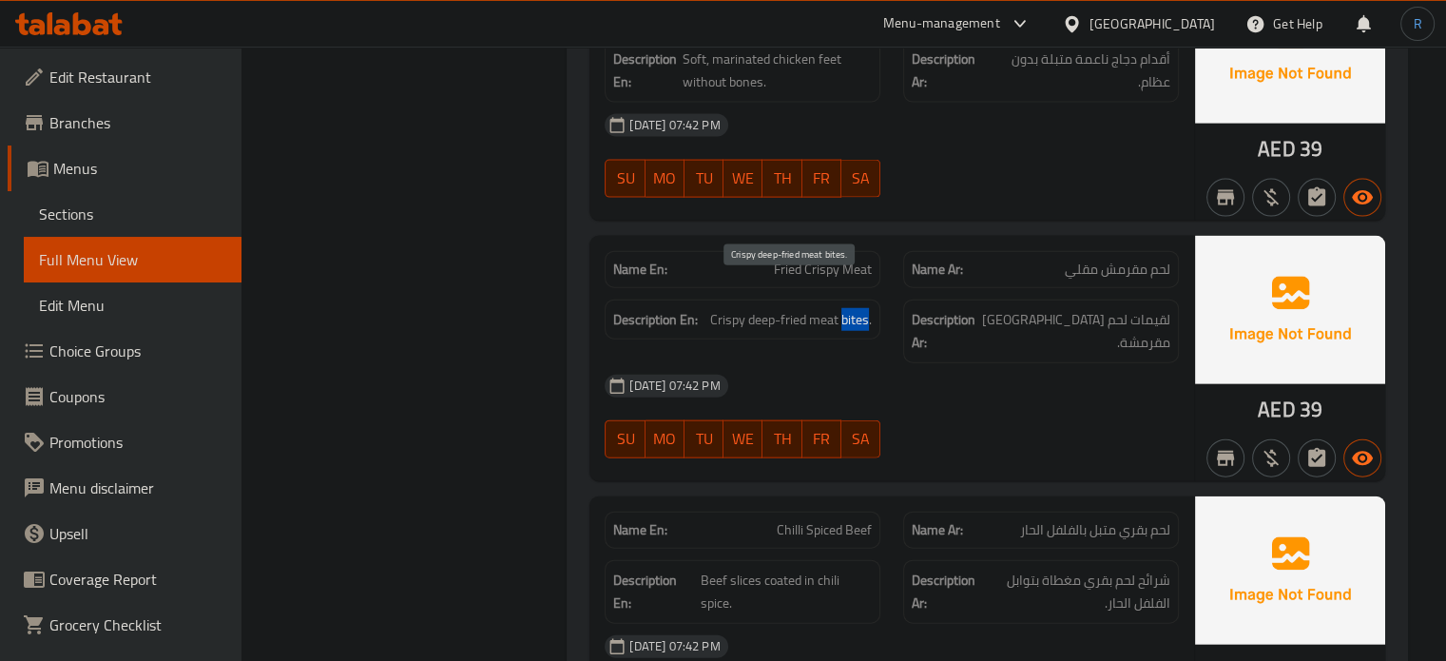
click at [865, 308] on span "Crispy deep-fried meat bites." at bounding box center [791, 320] width 162 height 24
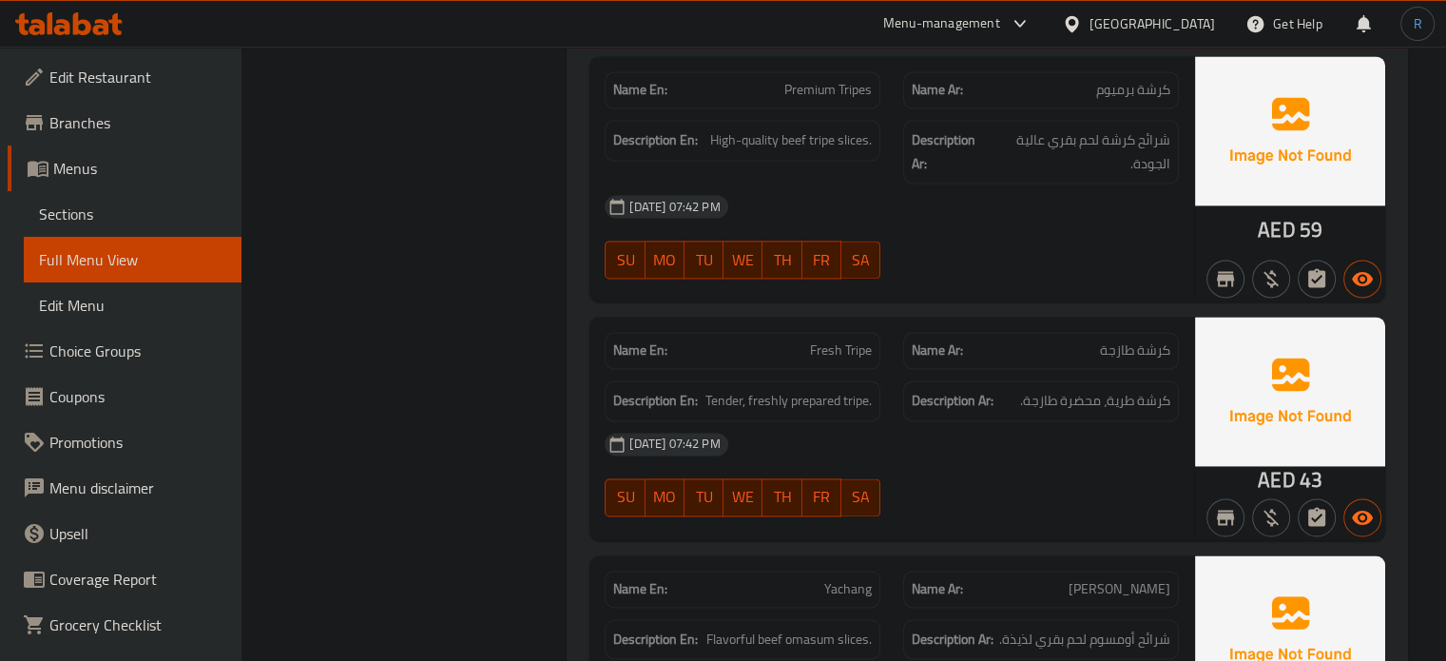
scroll to position [2750, 0]
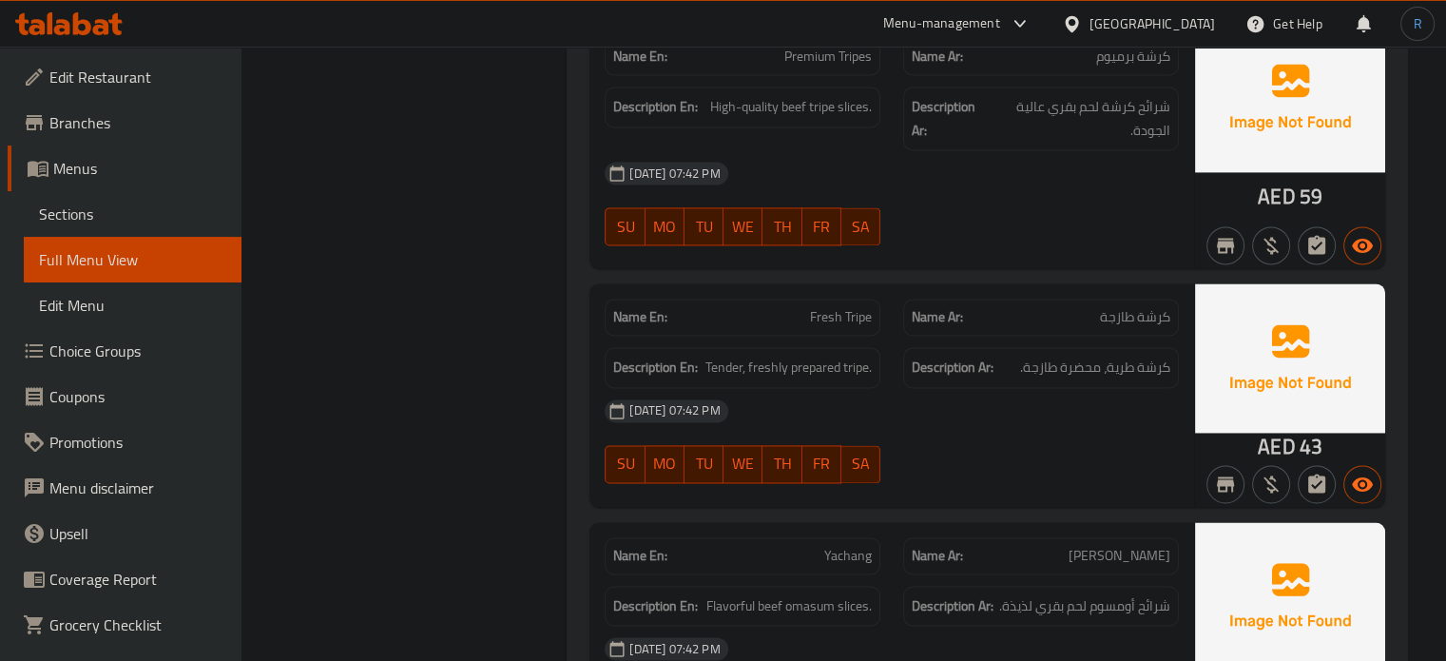
drag, startPoint x: 1114, startPoint y: 169, endPoint x: 1014, endPoint y: 145, distance: 103.8
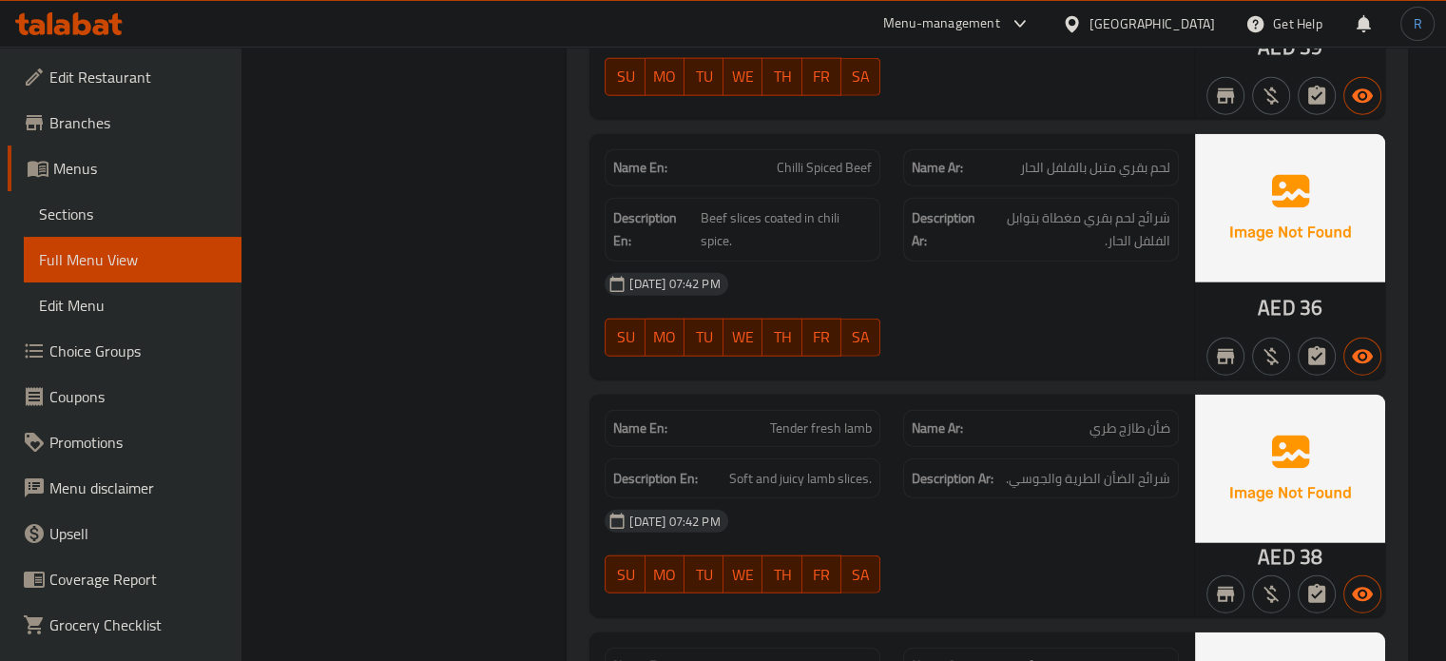
scroll to position [4651, 0]
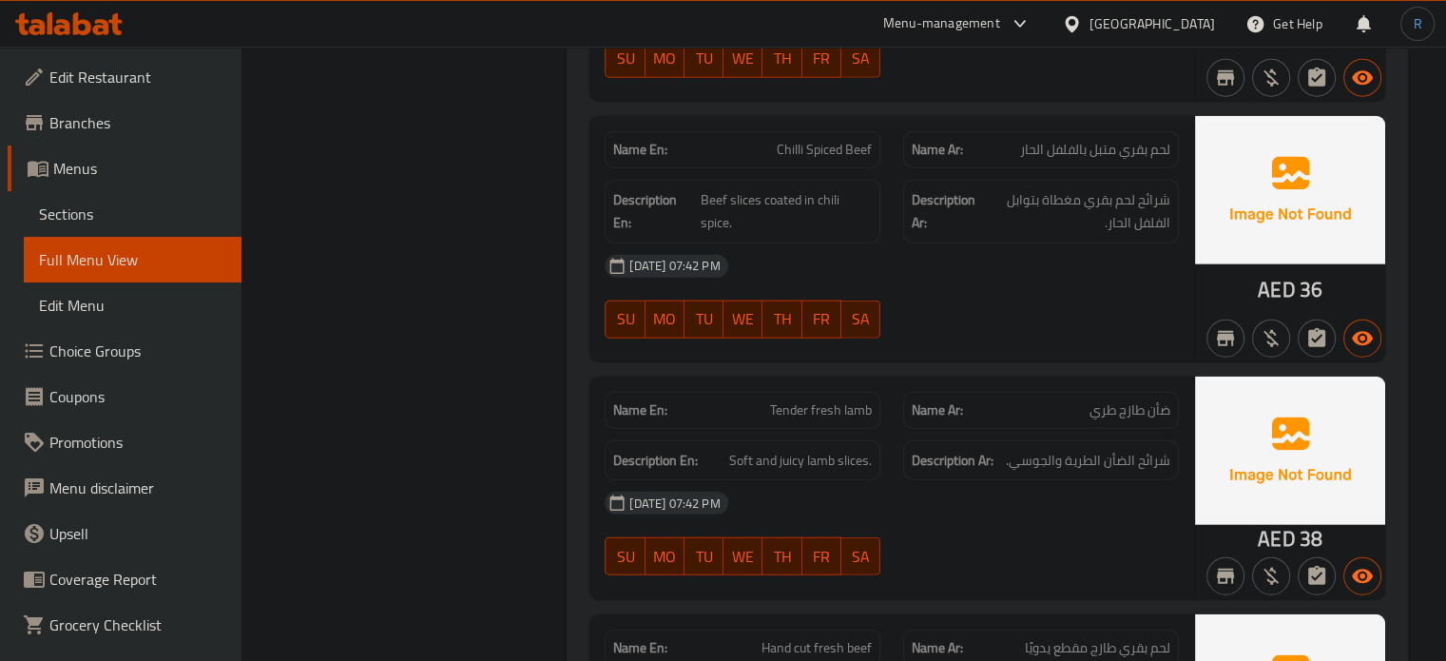
click at [817, 543] on span "FR" at bounding box center [822, 557] width 24 height 28
type button "5"
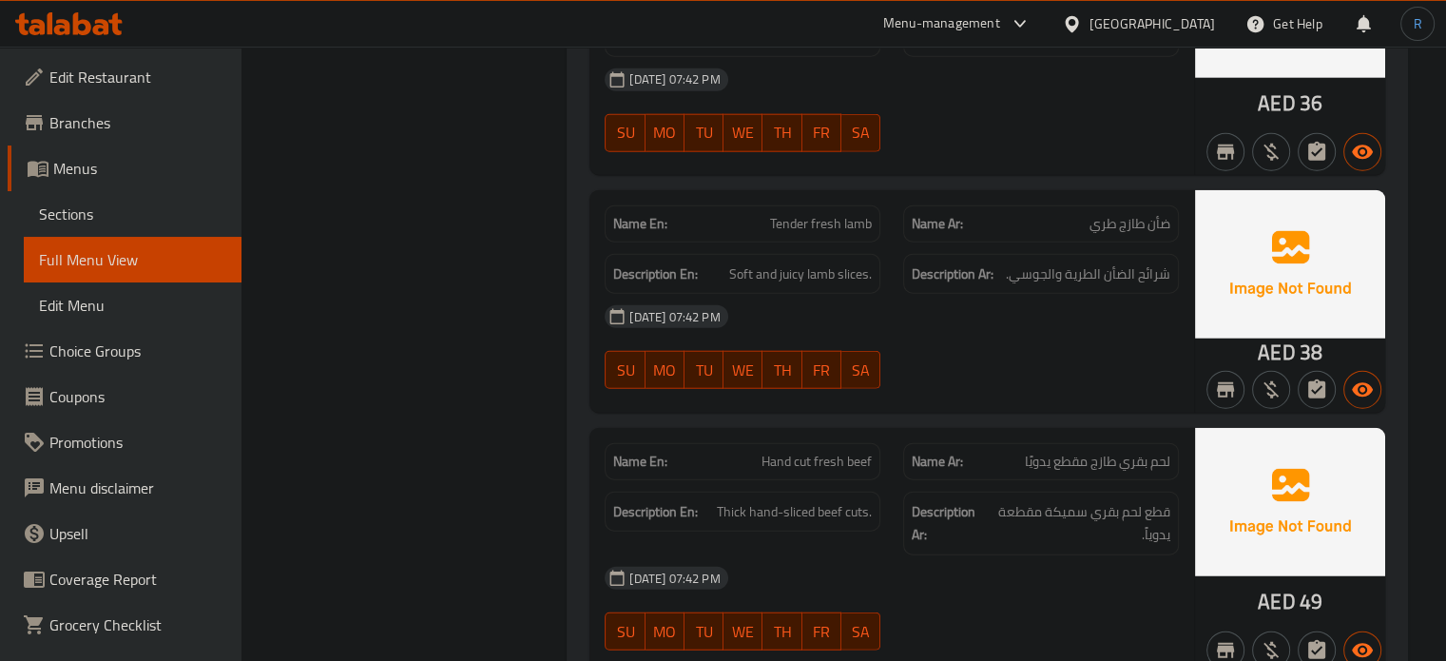
scroll to position [4842, 0]
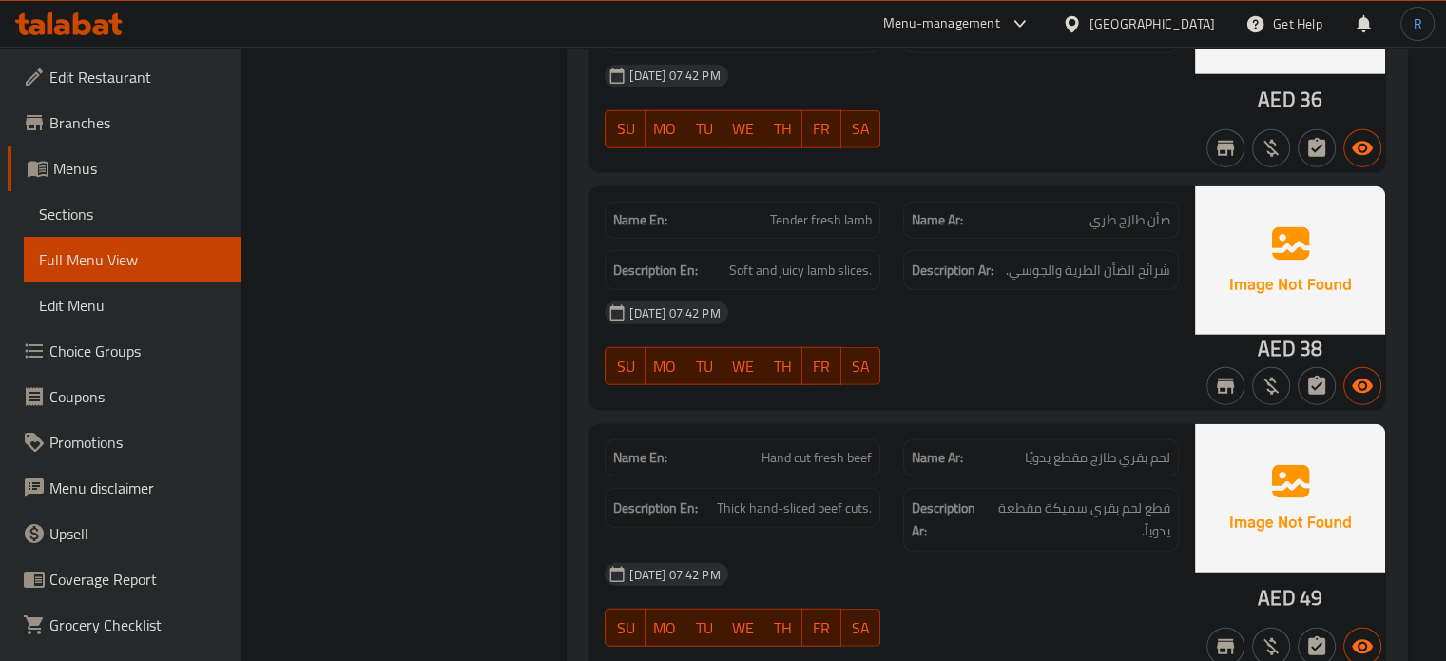
click at [943, 551] on div "18-08-2025 07:42 PM SU MO TU WE TH FR SA" at bounding box center [891, 604] width 597 height 106
click at [812, 448] on span "Hand cut fresh beef" at bounding box center [817, 458] width 110 height 20
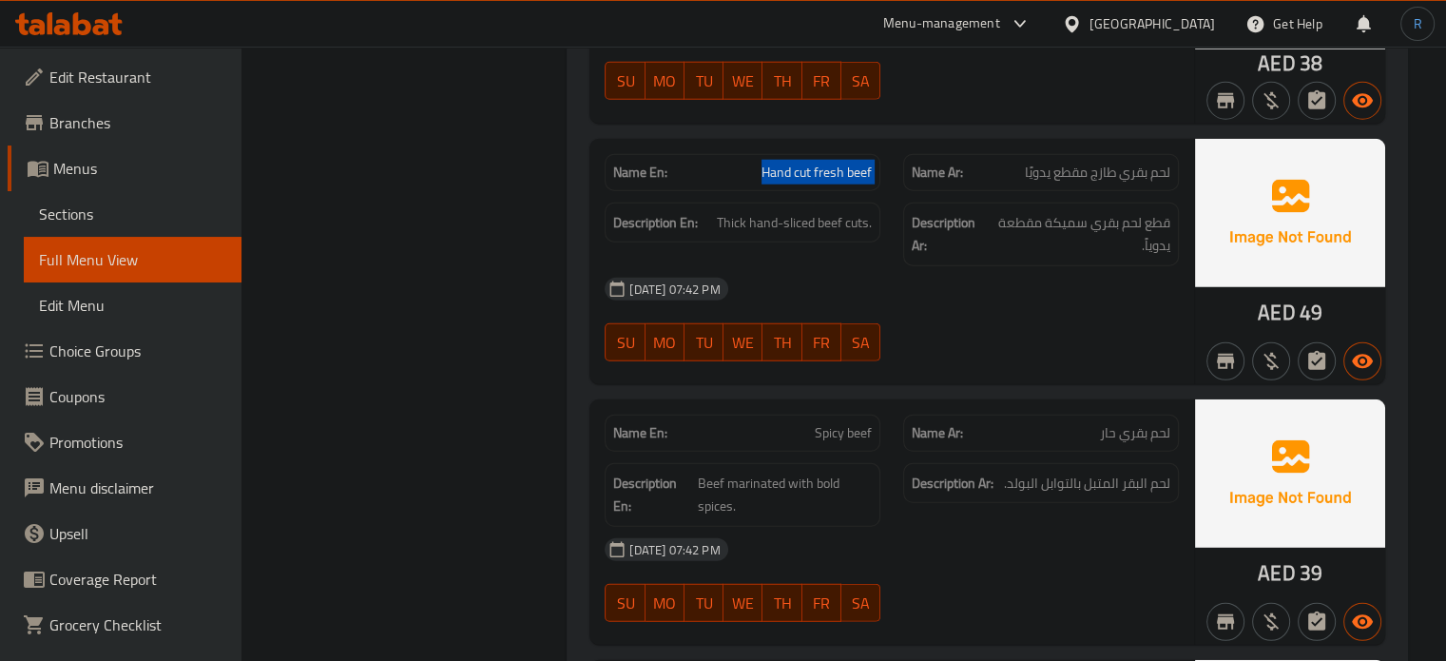
scroll to position [5127, 0]
click at [824, 423] on span "Spicy beef" at bounding box center [843, 433] width 57 height 20
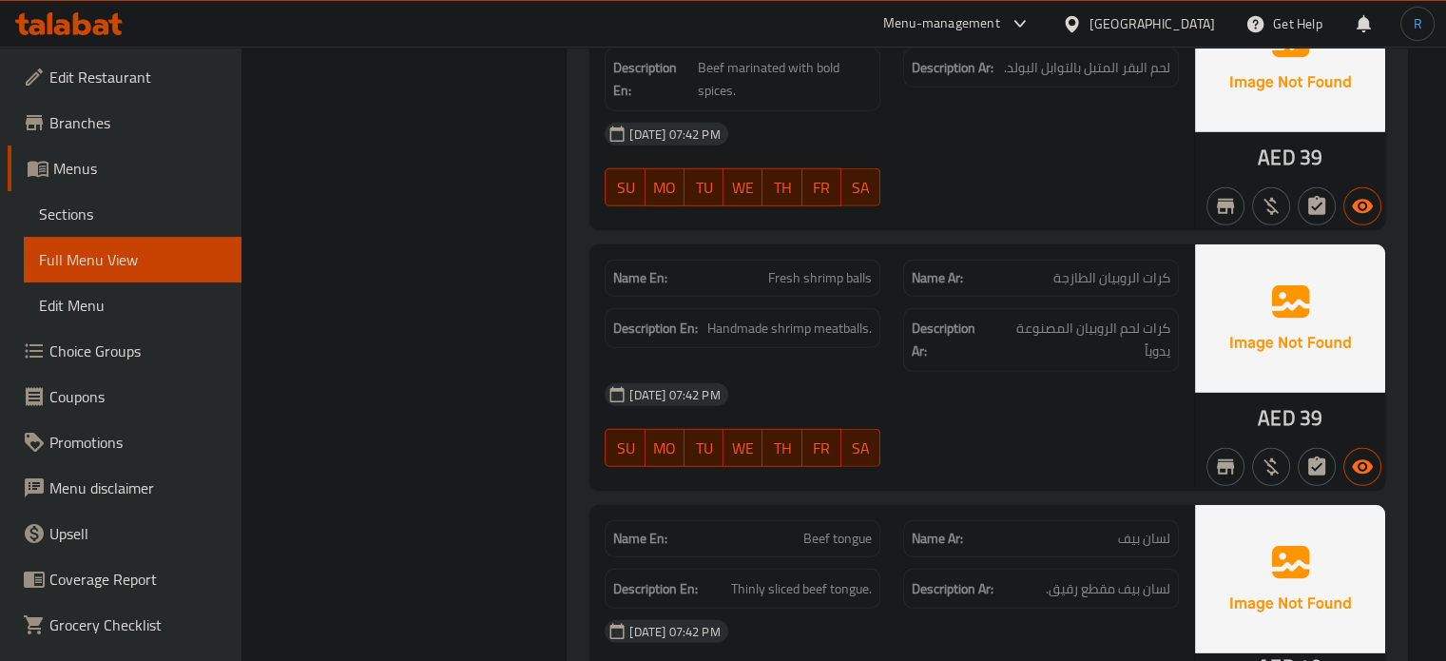
scroll to position [5602, 0]
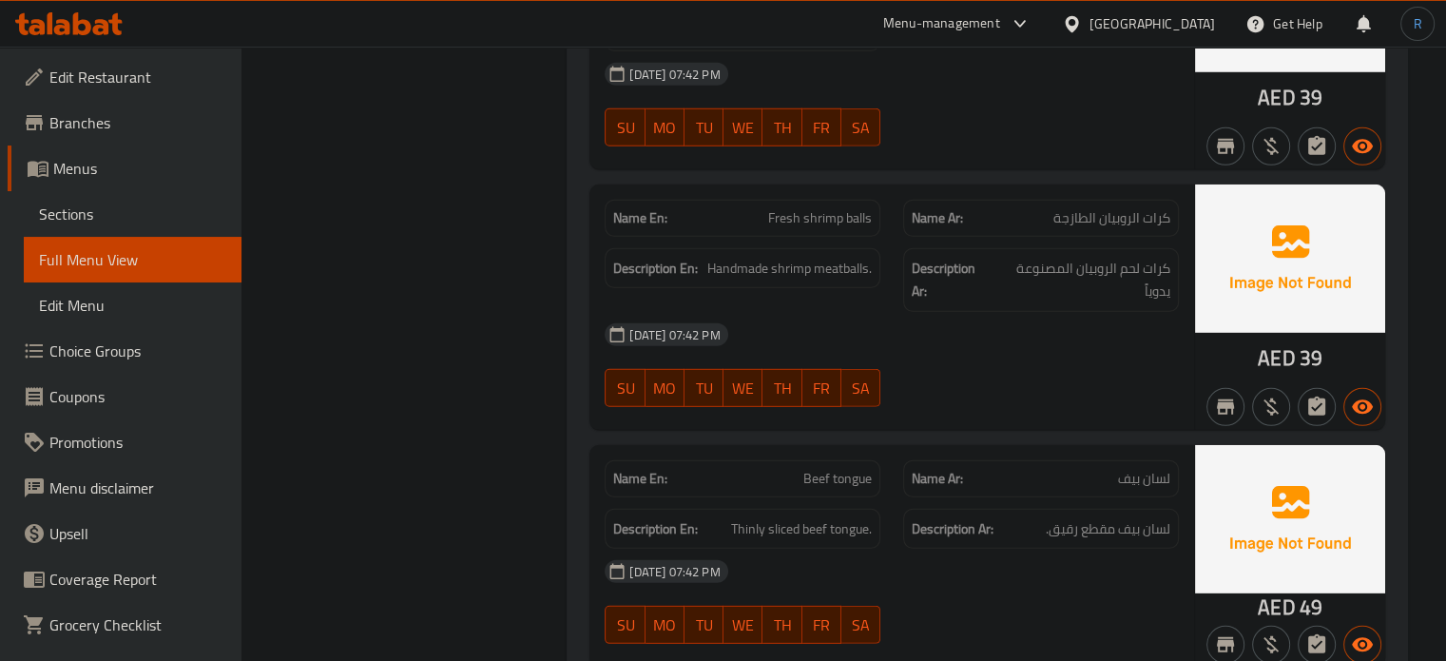
click at [834, 469] on span "Beef tongue" at bounding box center [837, 479] width 68 height 20
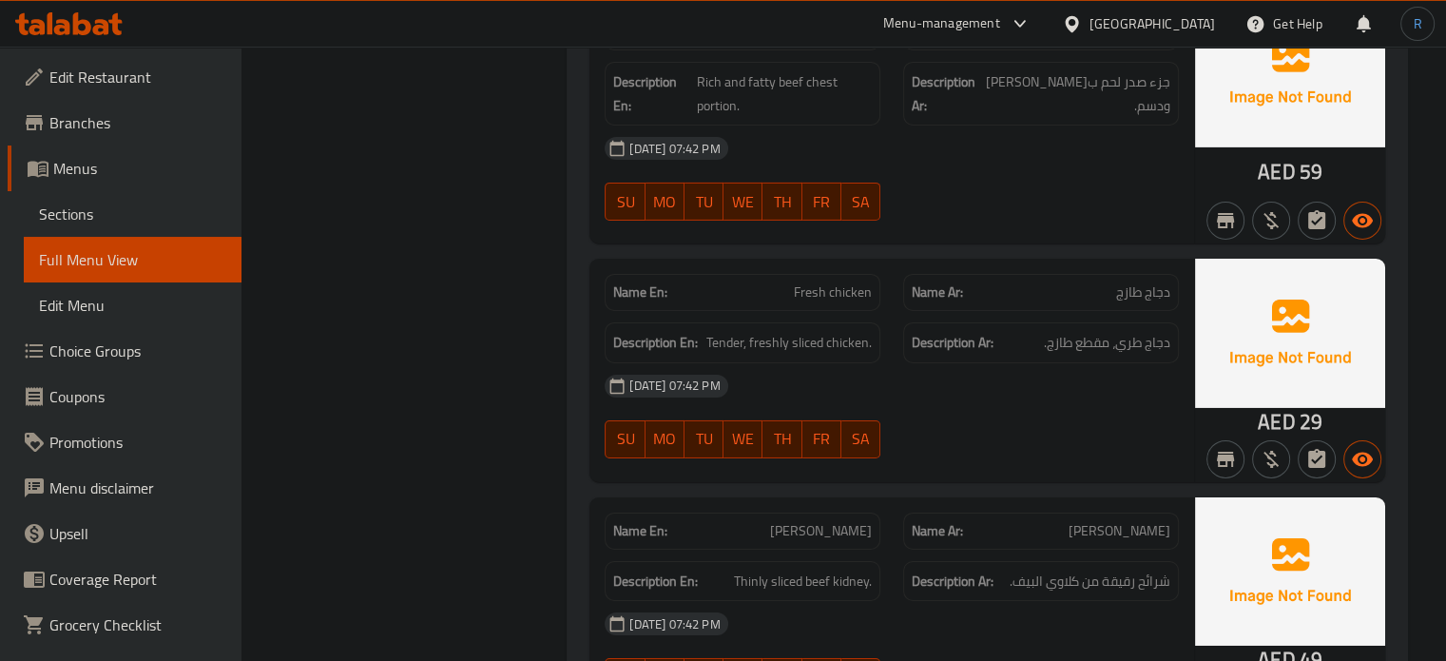
scroll to position [6329, 0]
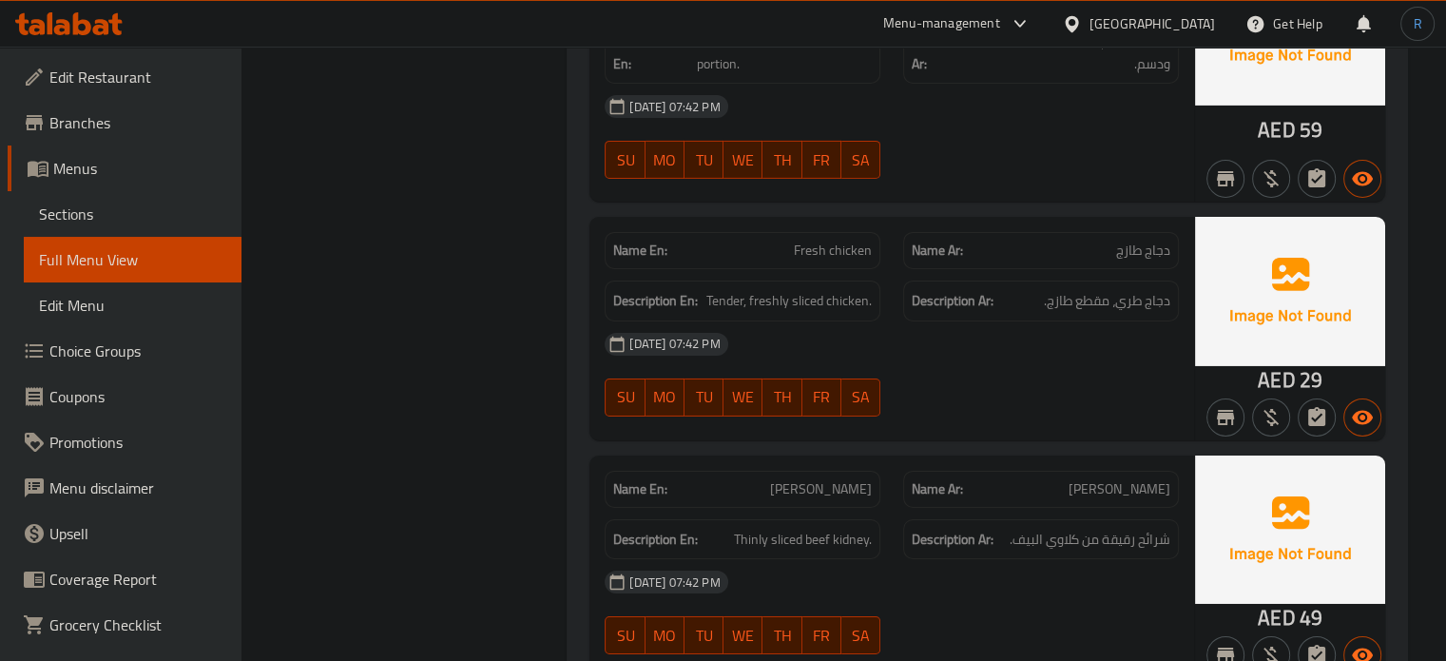
click at [809, 479] on span "[PERSON_NAME]" at bounding box center [821, 489] width 102 height 20
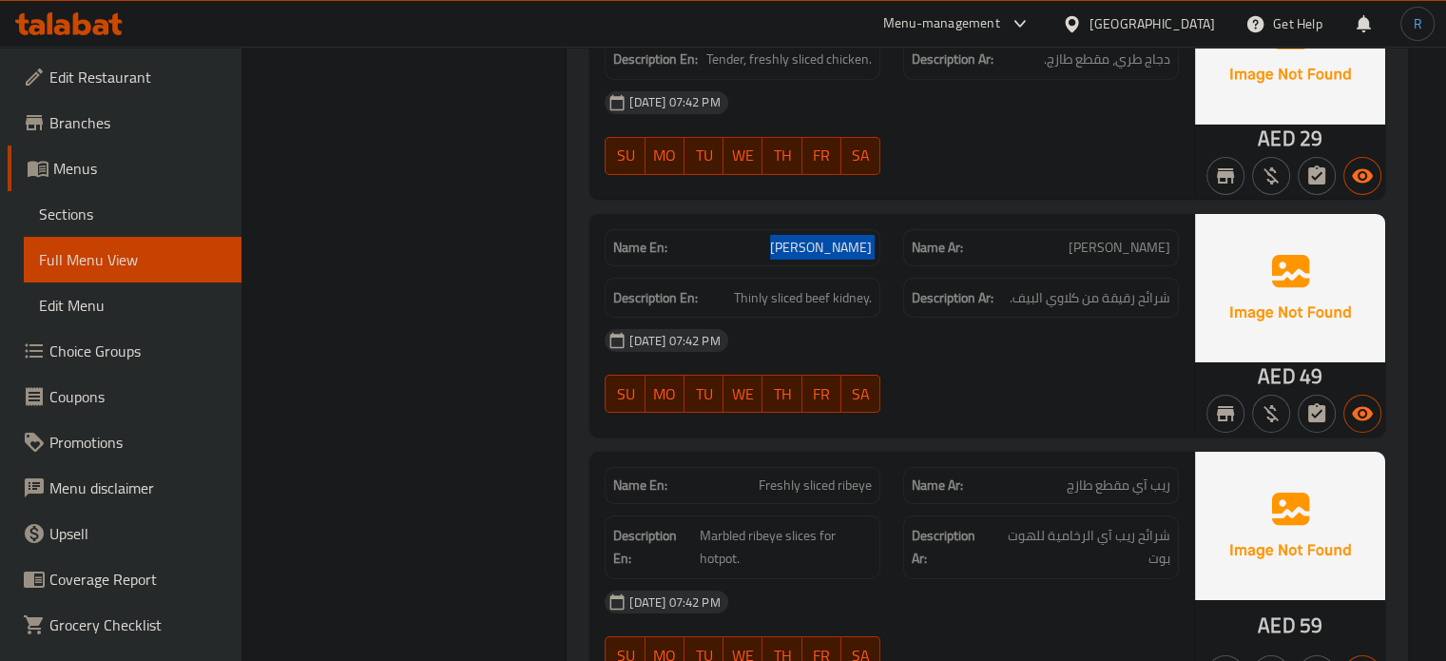
scroll to position [6614, 0]
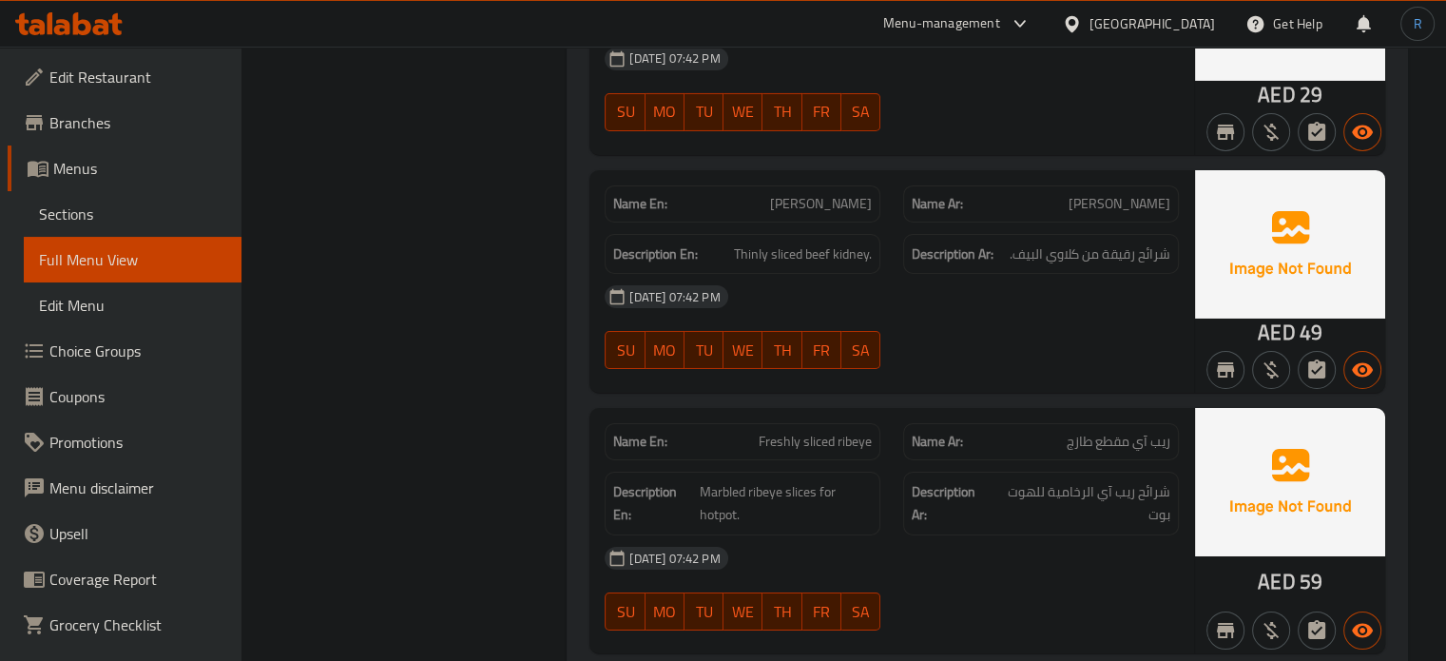
click at [998, 358] on div at bounding box center [1041, 369] width 299 height 23
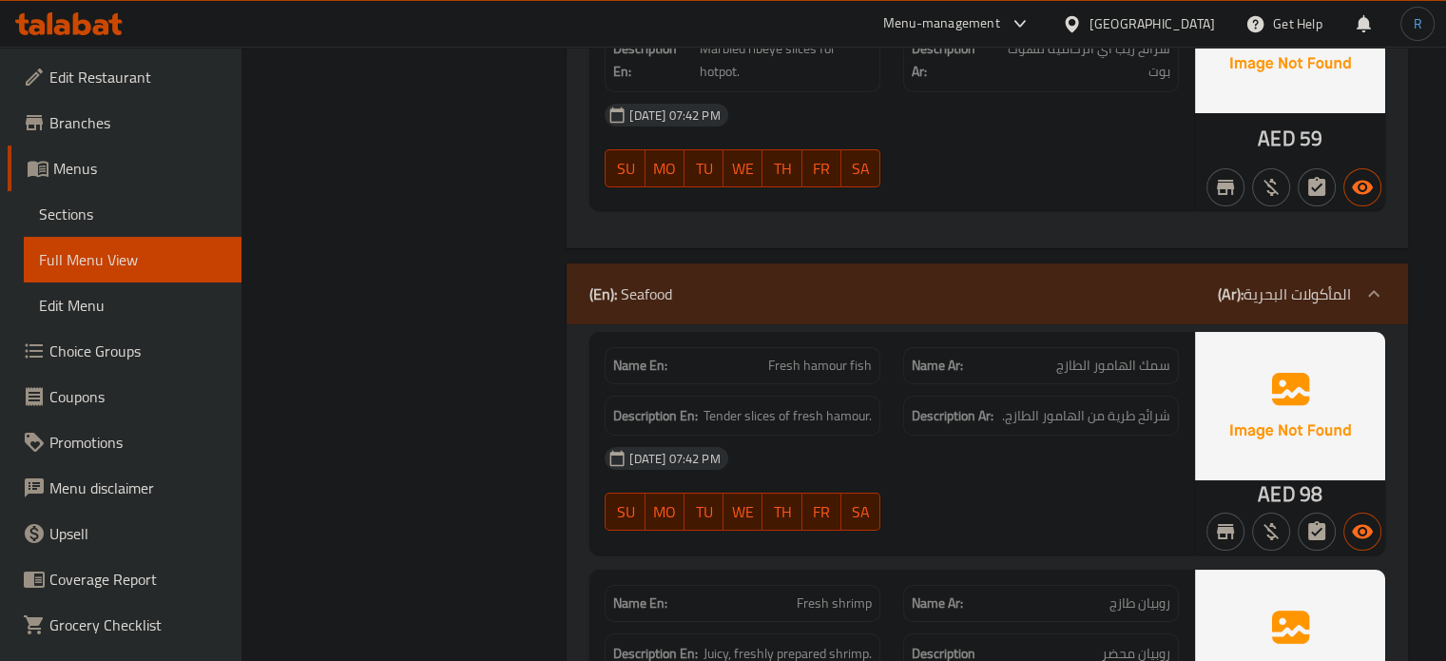
scroll to position [7089, 0]
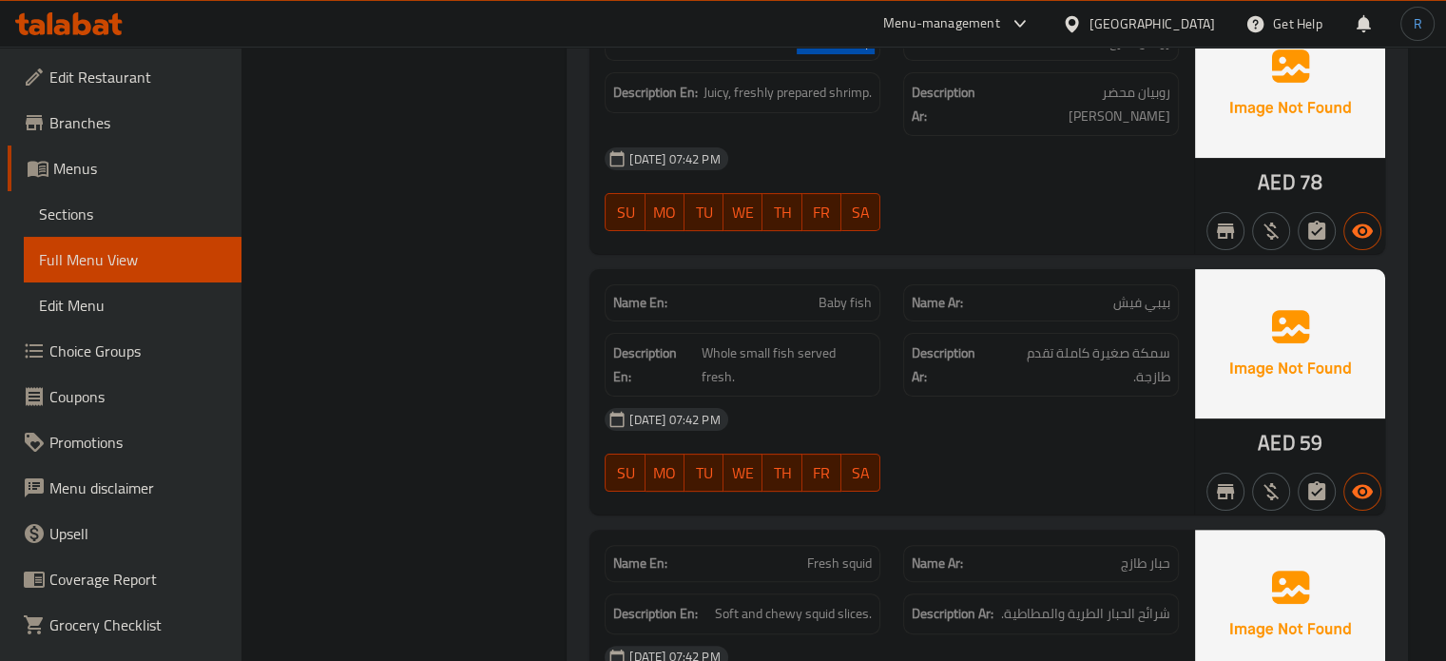
scroll to position [7660, 0]
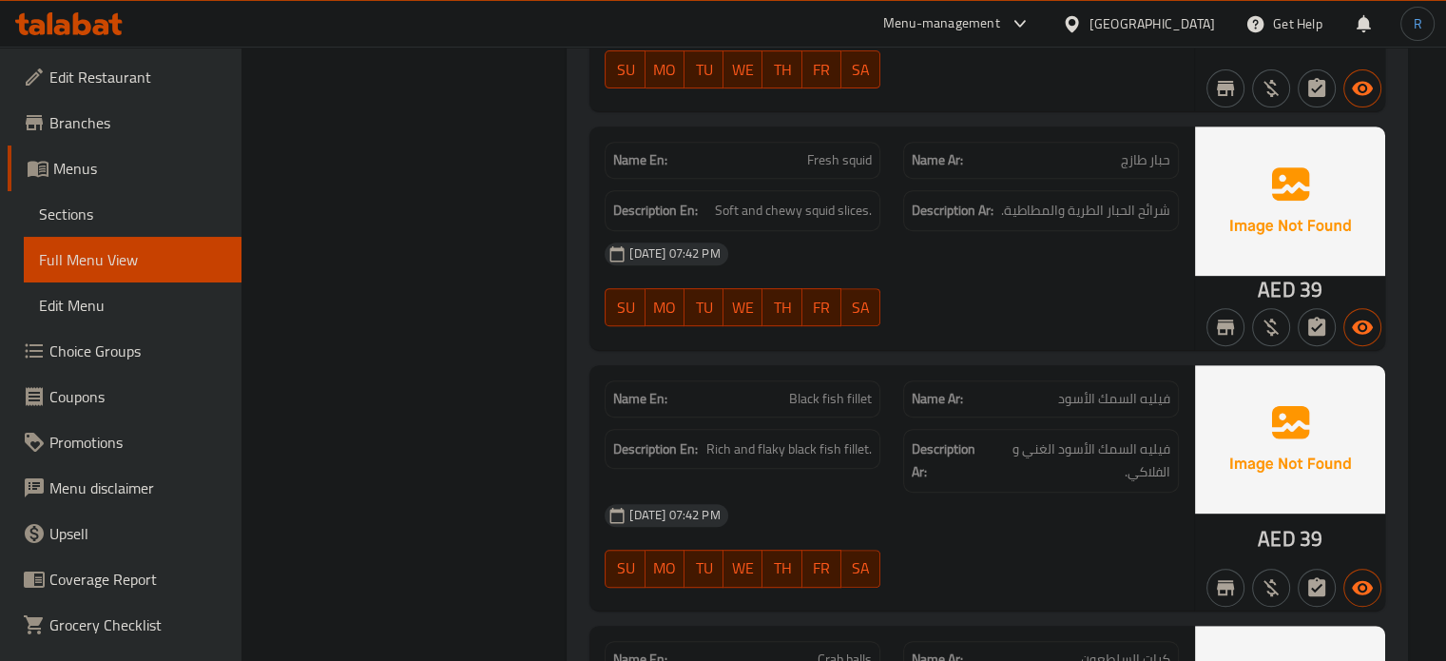
scroll to position [8040, 0]
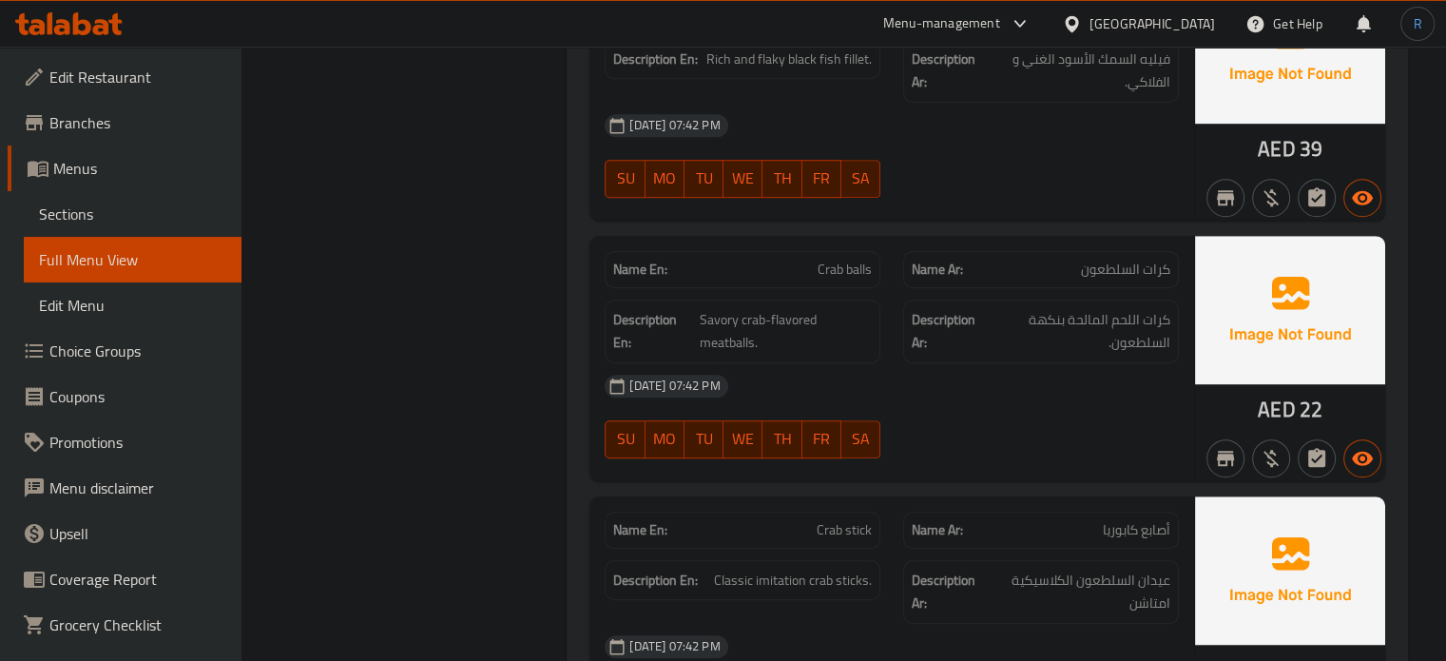
scroll to position [8420, 0]
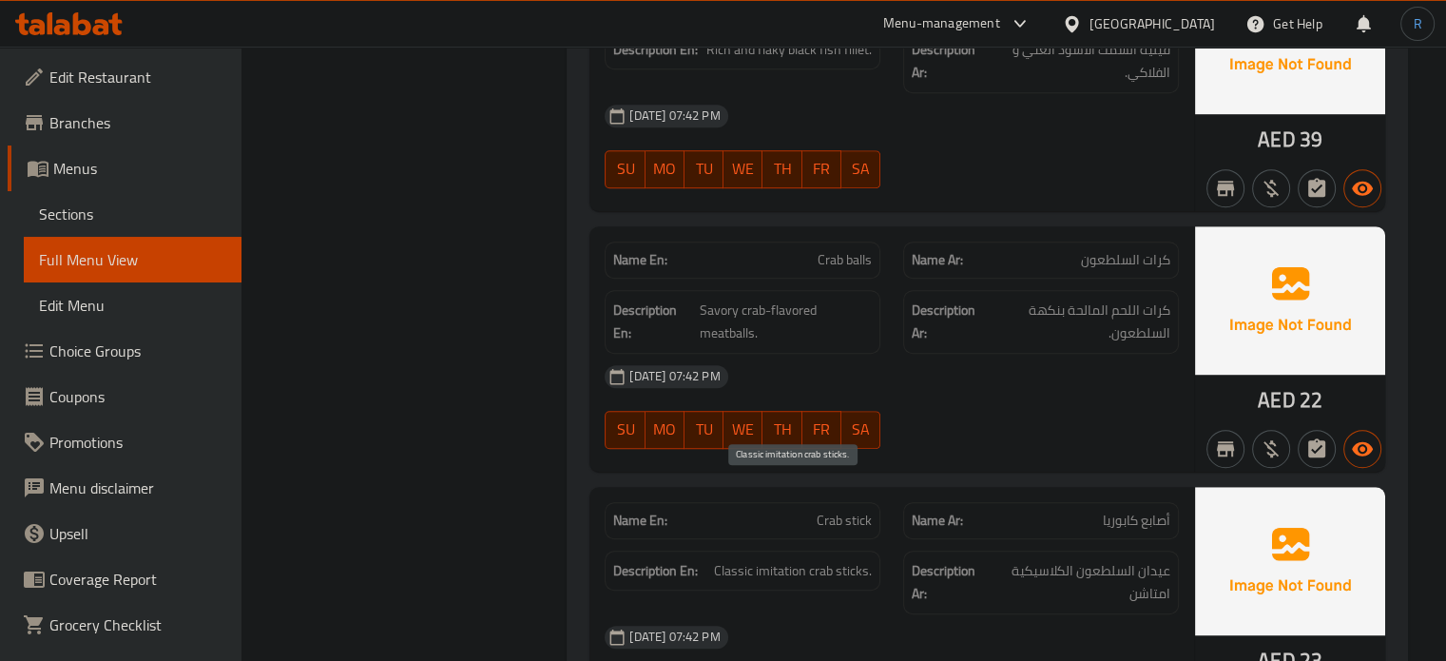
click at [780, 559] on span "Classic imitation crab sticks." at bounding box center [793, 571] width 158 height 24
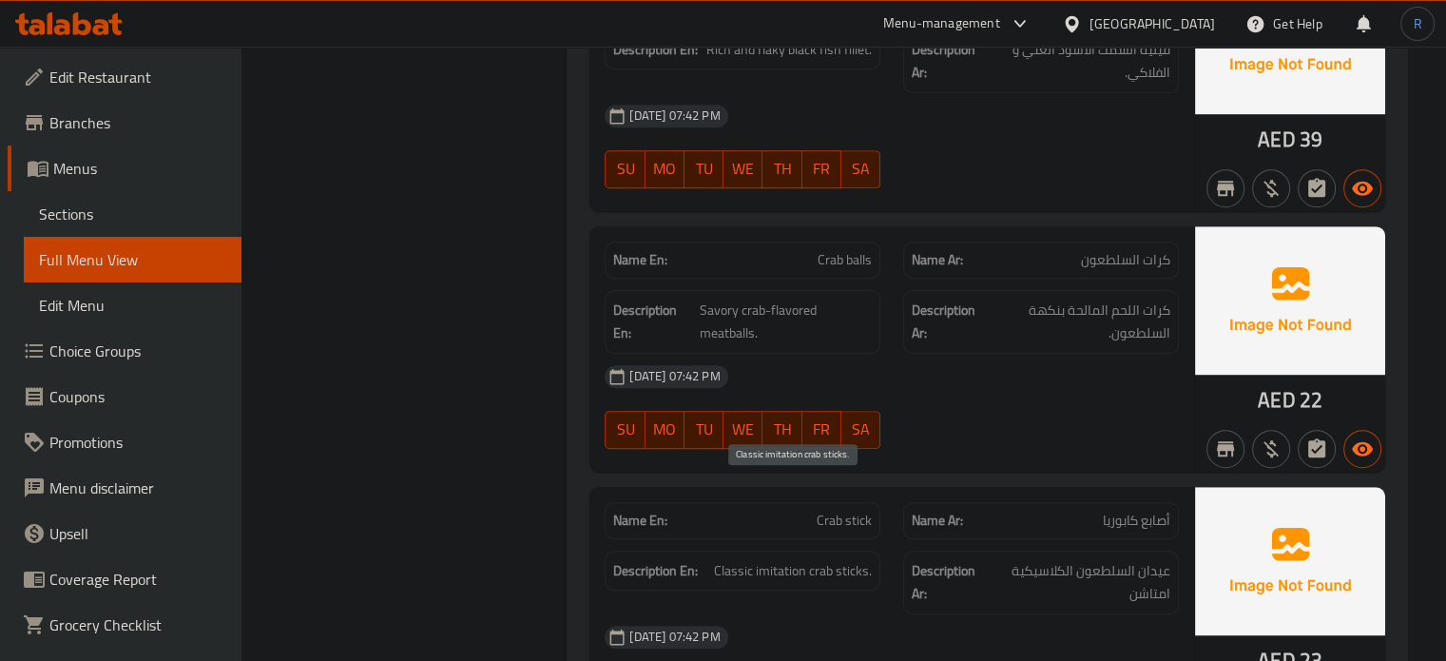
click at [756, 559] on span "Classic imitation crab sticks." at bounding box center [793, 571] width 158 height 24
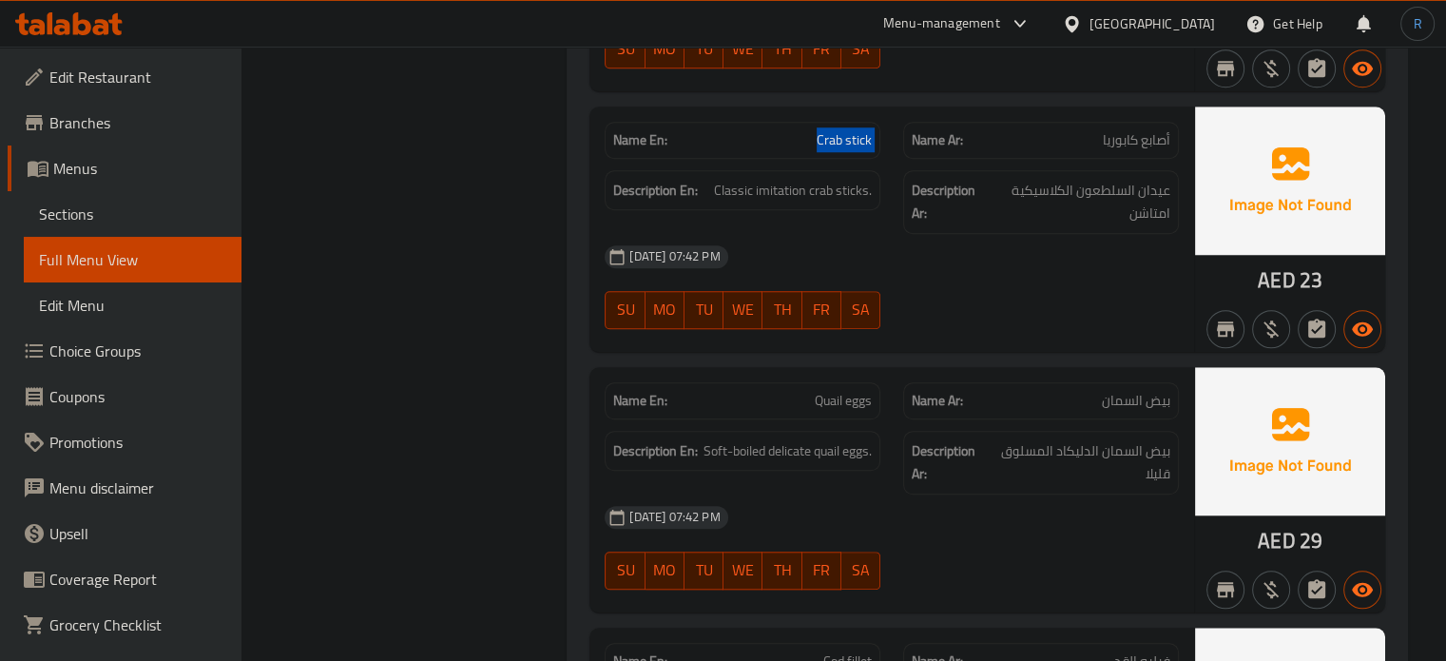
scroll to position [8801, 0]
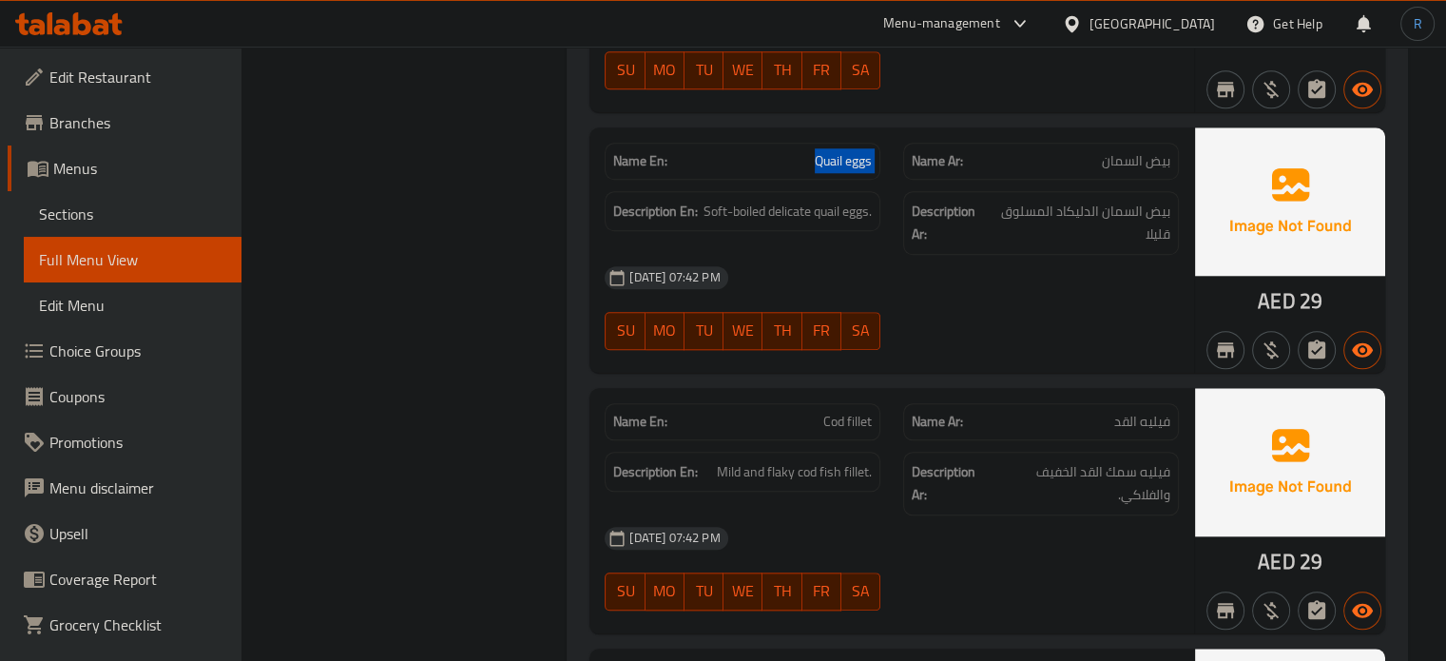
scroll to position [9086, 0]
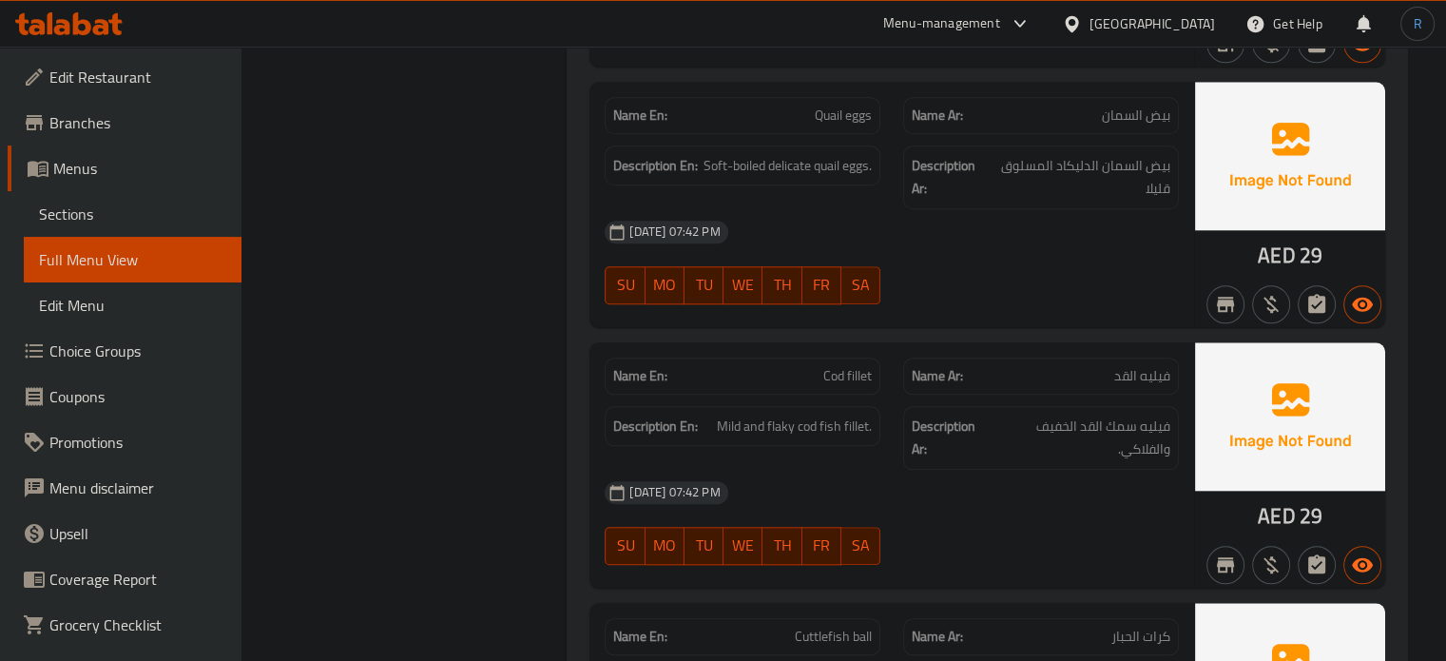
click at [781, 415] on span "Mild and flaky cod fish fillet." at bounding box center [794, 427] width 155 height 24
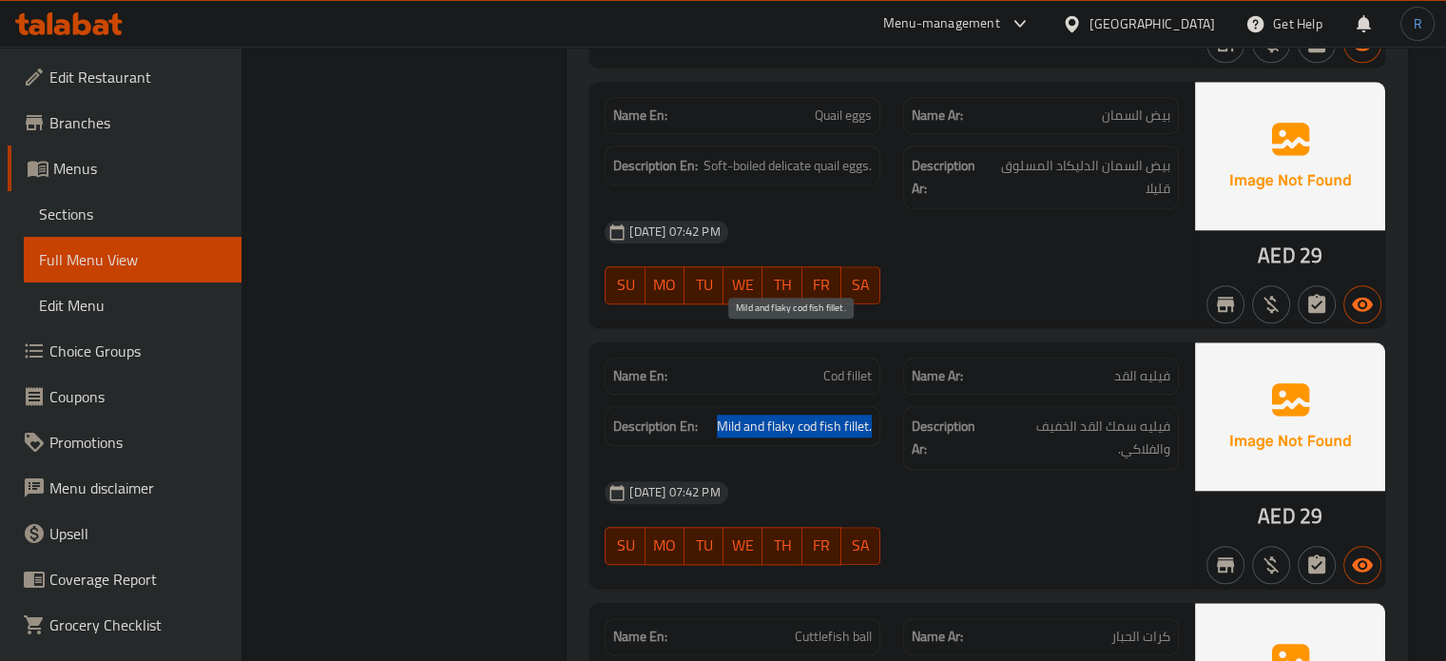
click at [781, 415] on span "Mild and flaky cod fish fillet." at bounding box center [794, 427] width 155 height 24
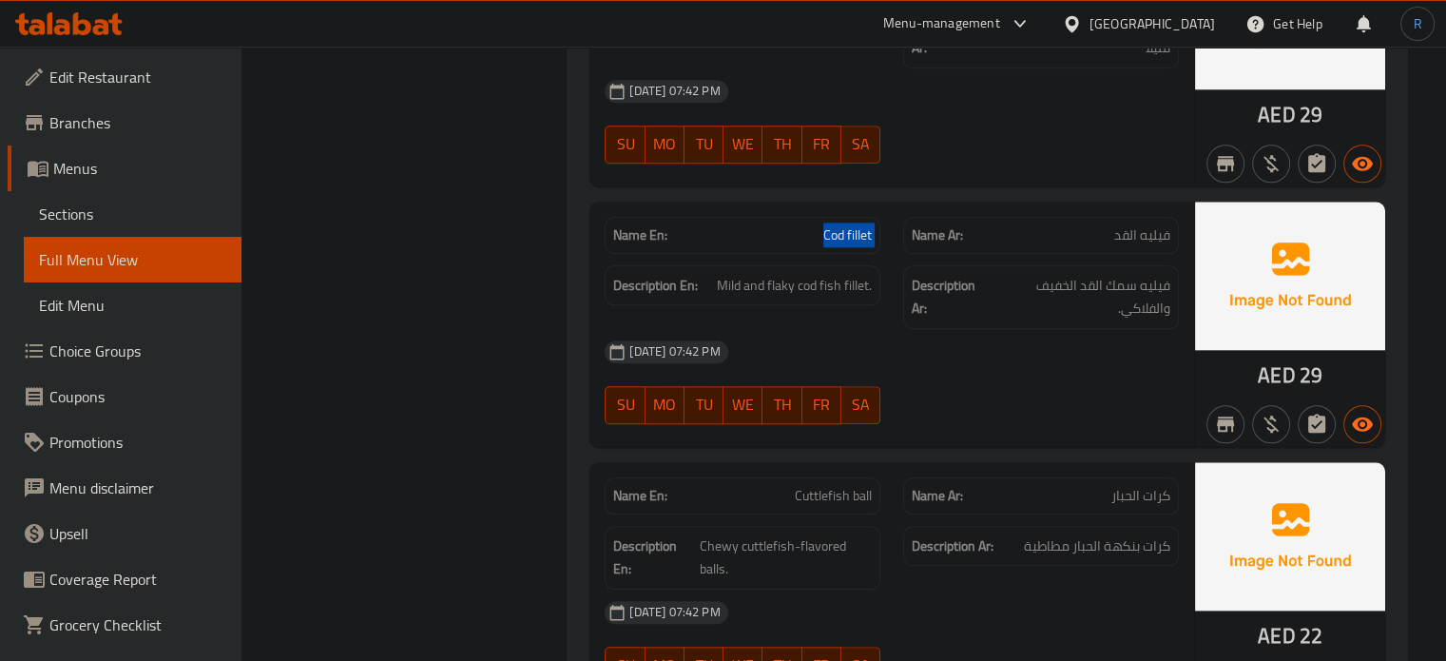
scroll to position [9276, 0]
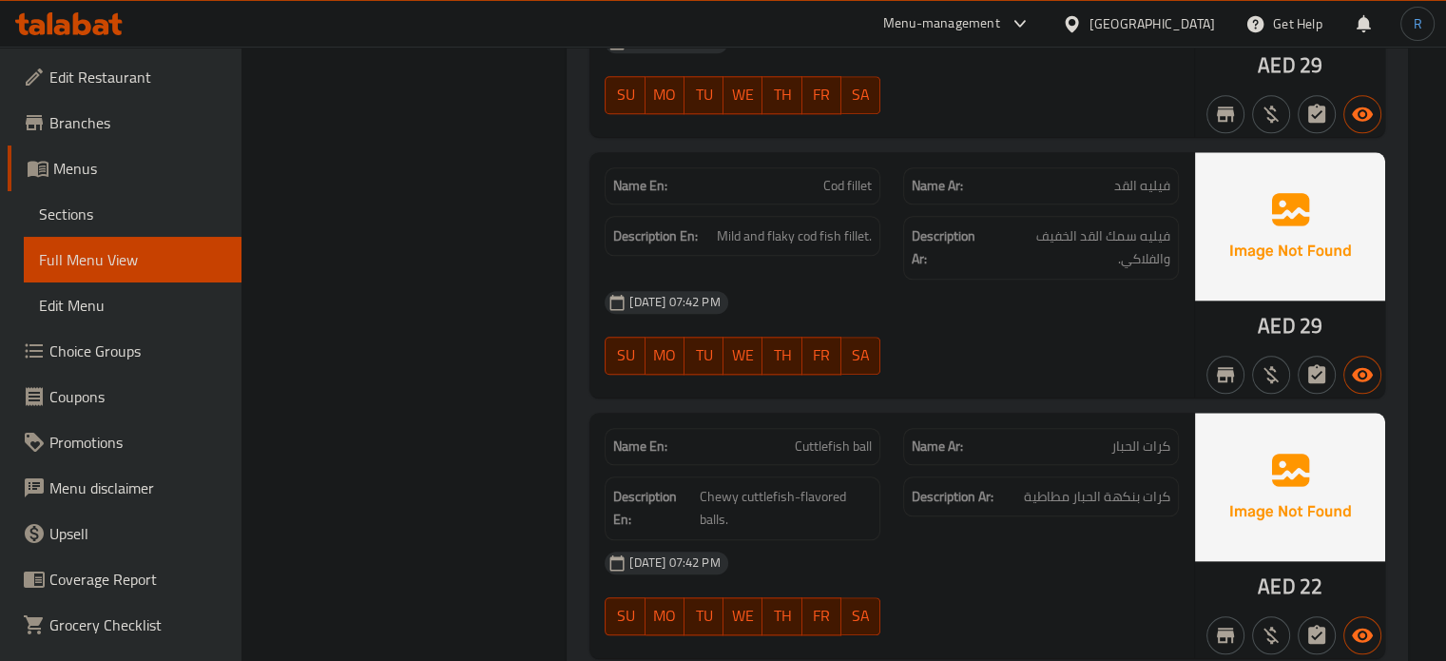
click at [831, 485] on span "Chewy cuttlefish-flavored balls." at bounding box center [786, 508] width 172 height 47
click at [833, 485] on span "Chewy cuttlefish-flavored balls." at bounding box center [786, 508] width 172 height 47
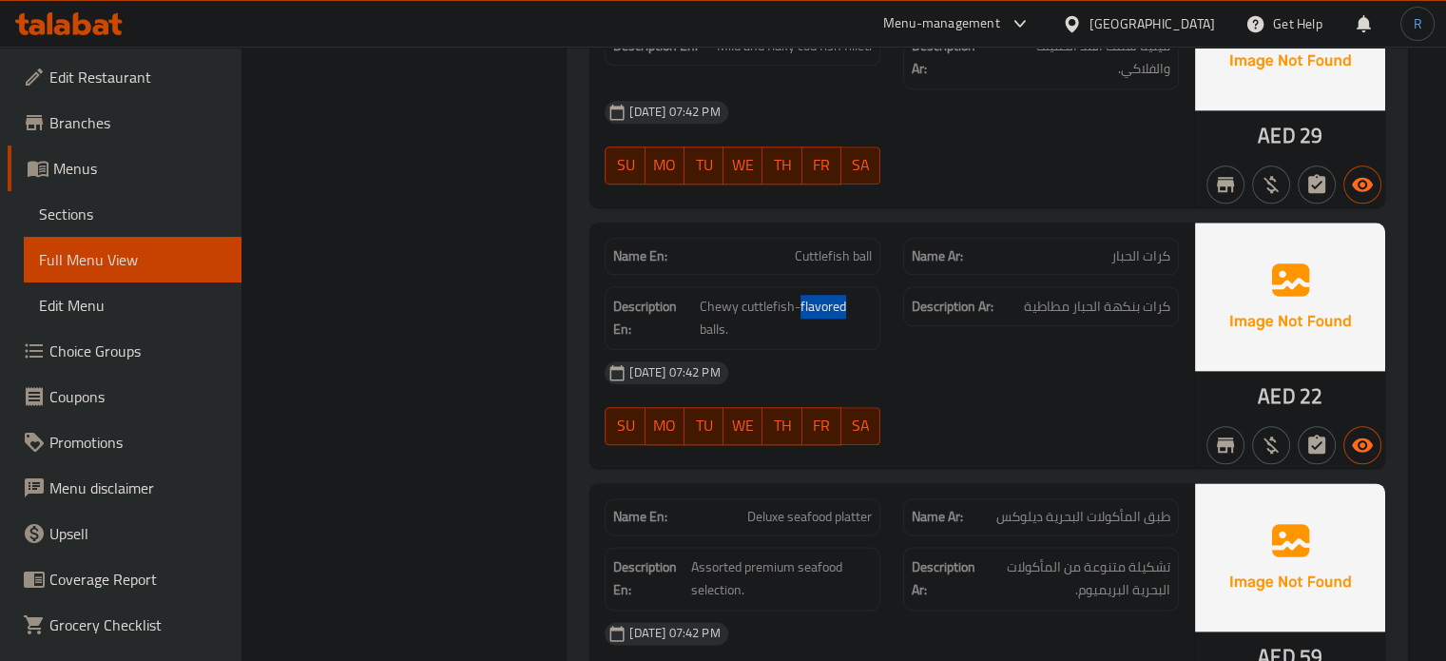
scroll to position [9561, 0]
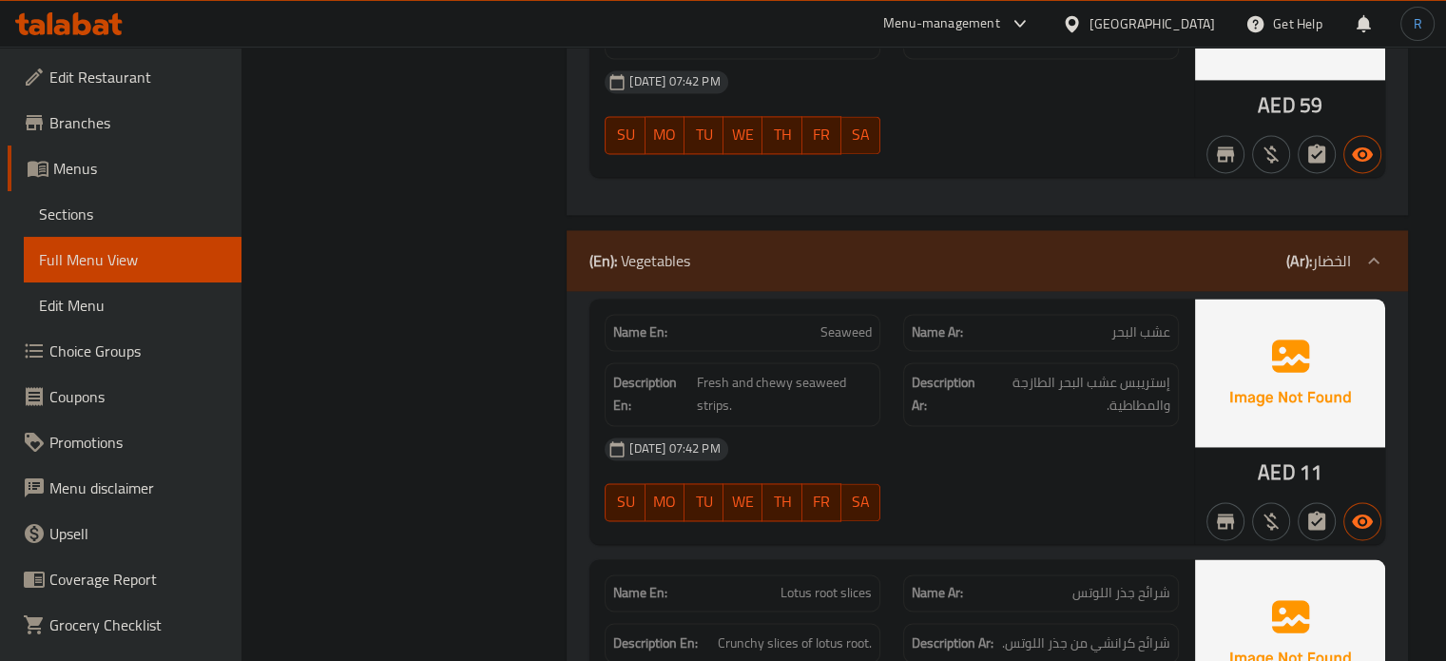
scroll to position [10037, 0]
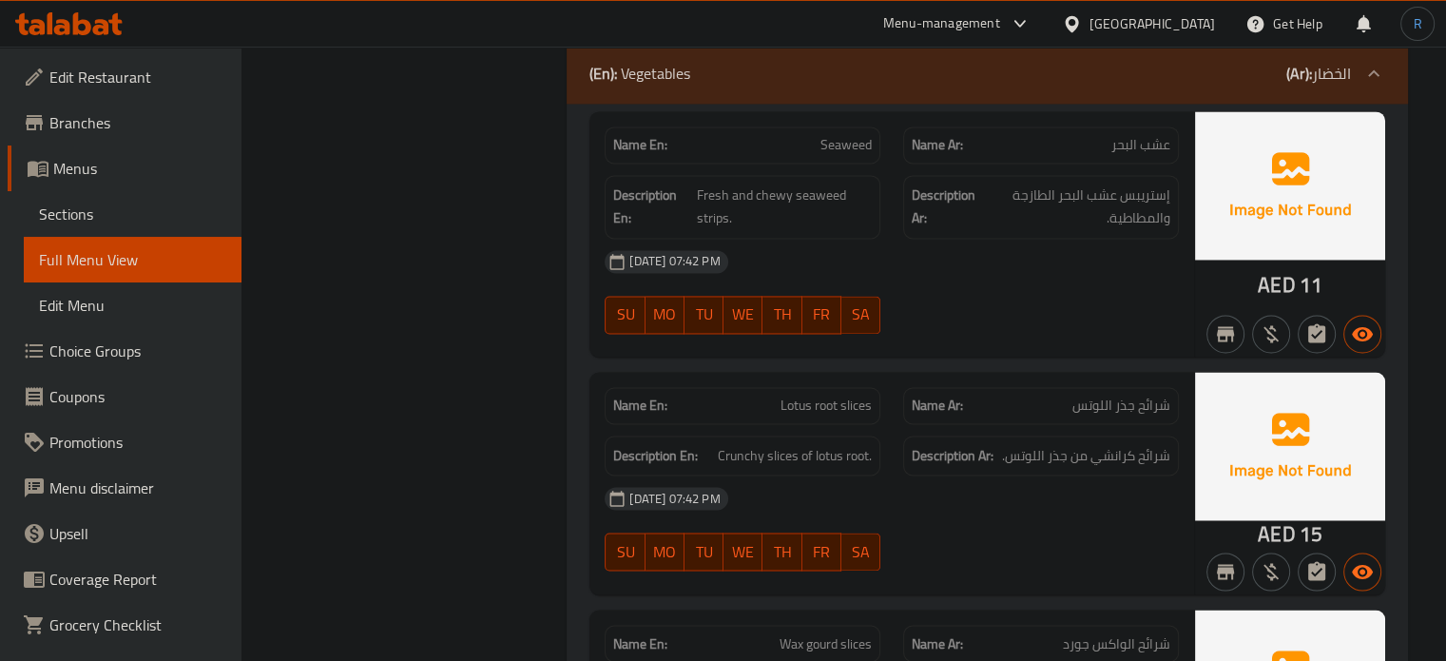
scroll to position [10322, 0]
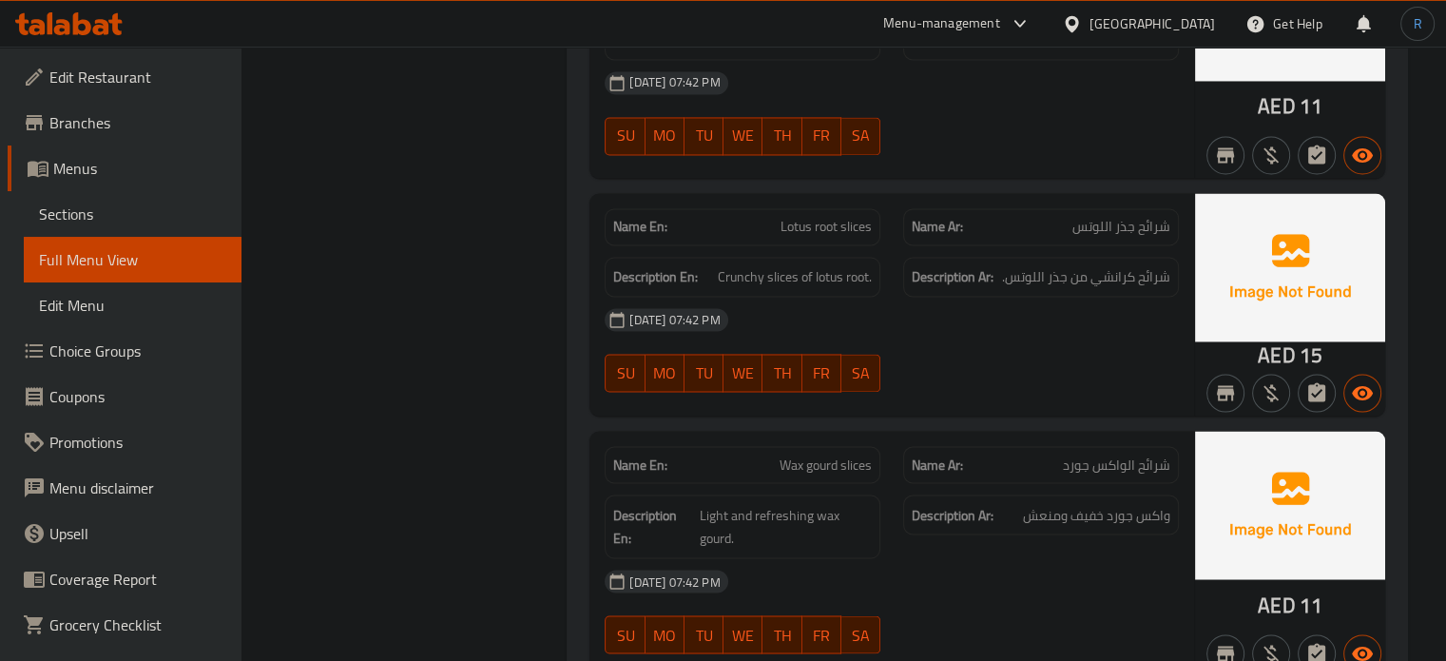
scroll to position [10417, 0]
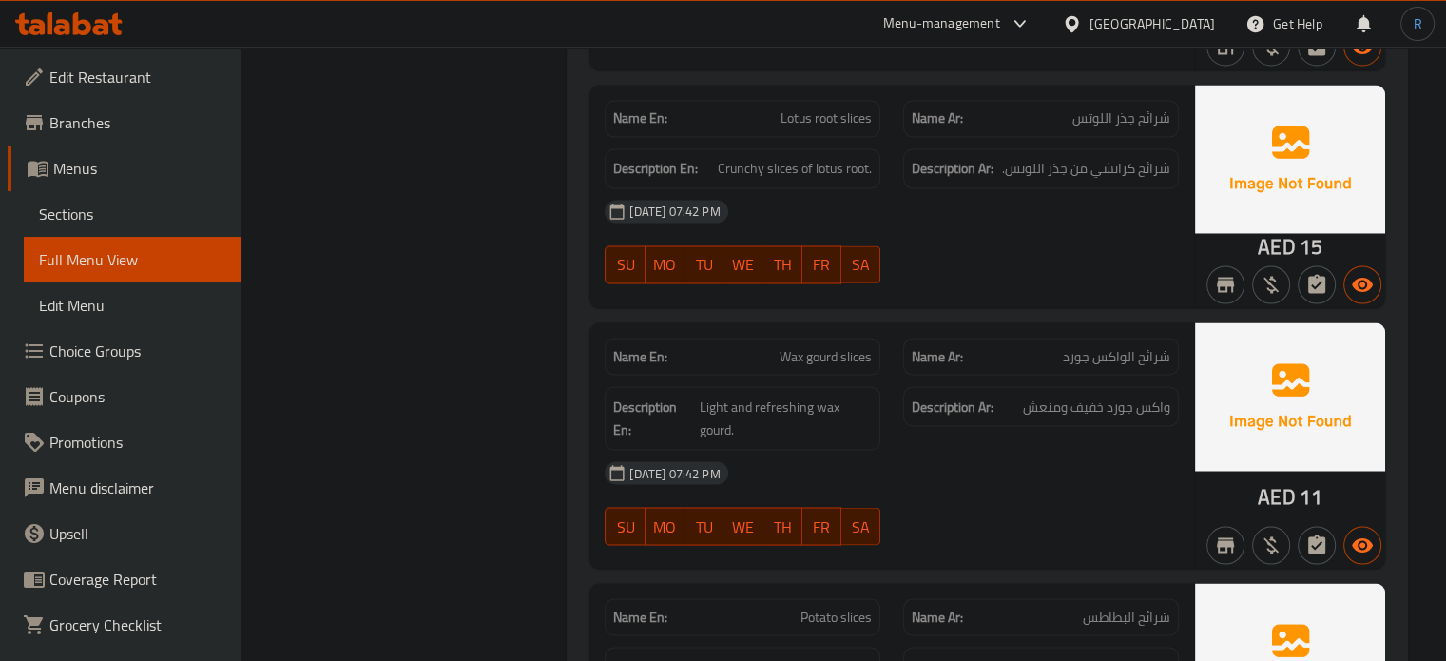
scroll to position [10607, 0]
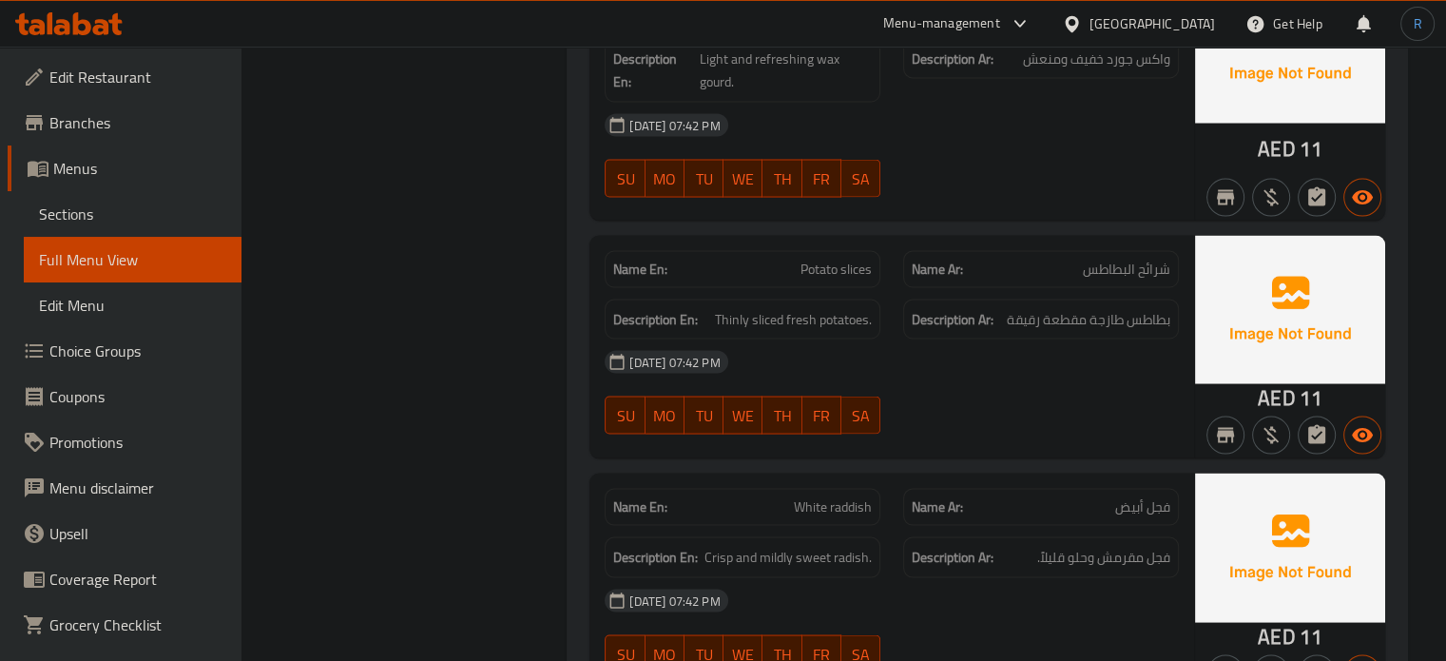
scroll to position [10897, 0]
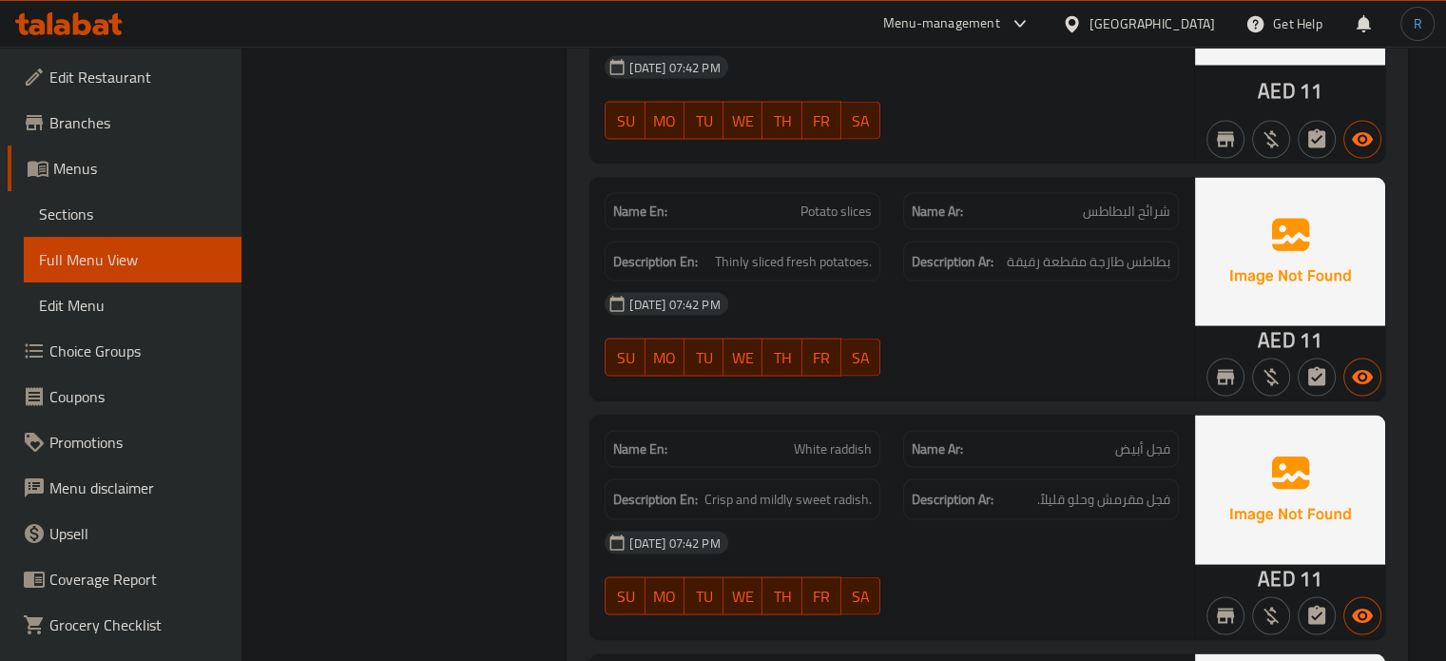
drag, startPoint x: 1113, startPoint y: 281, endPoint x: 1092, endPoint y: 277, distance: 22.4
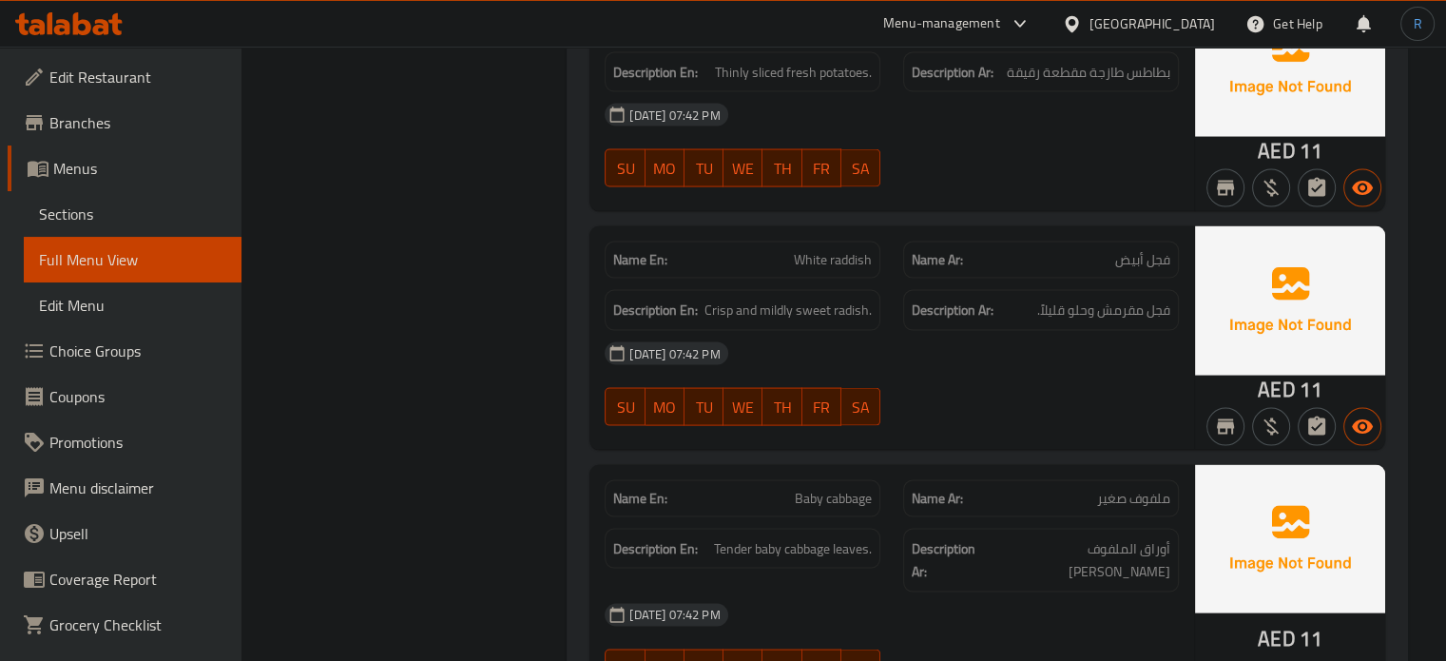
scroll to position [11087, 0]
click at [719, 536] on span "Tender baby cabbage leaves." at bounding box center [793, 548] width 158 height 24
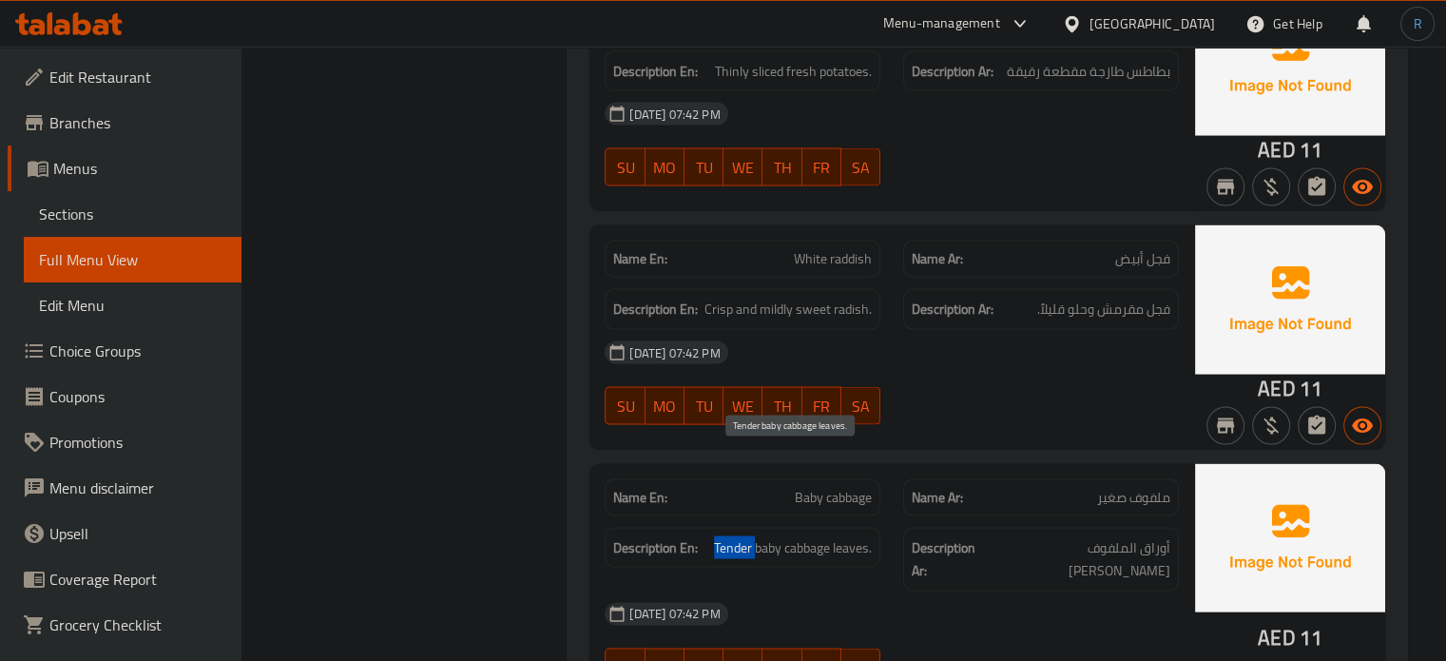
click at [719, 536] on span "Tender baby cabbage leaves." at bounding box center [793, 548] width 158 height 24
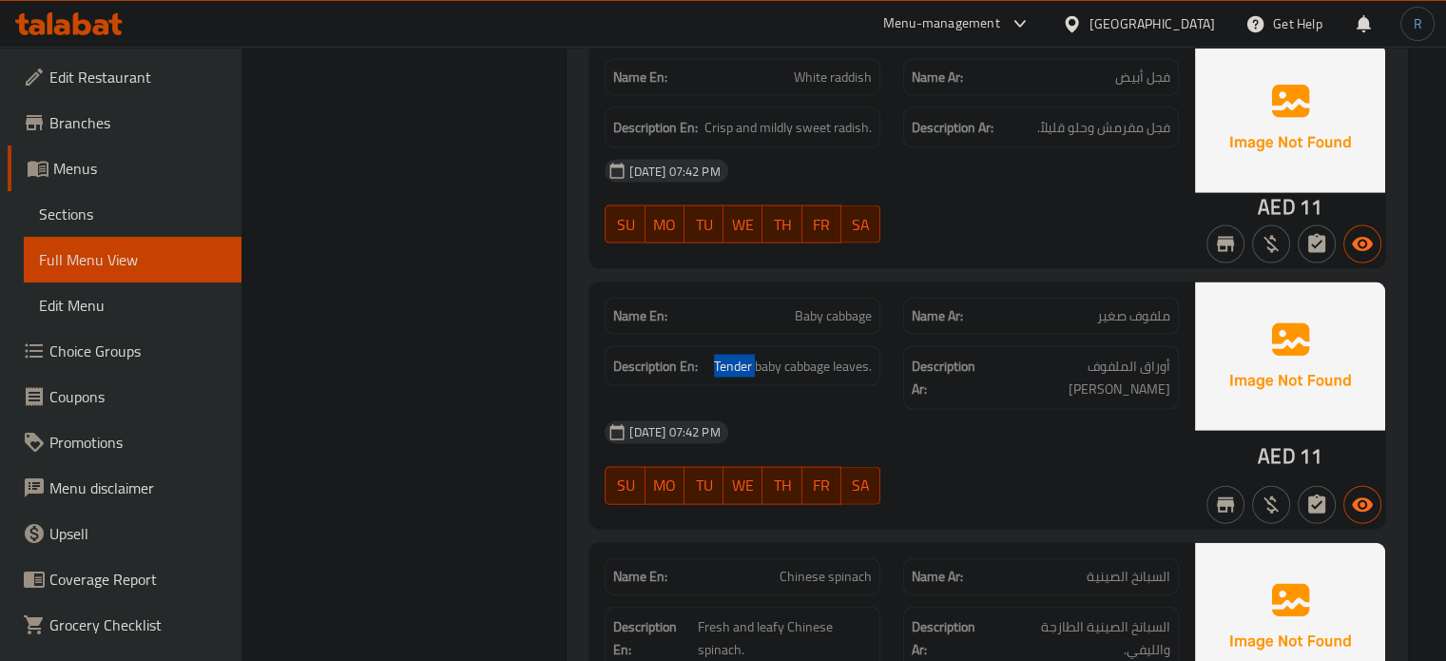
scroll to position [11278, 0]
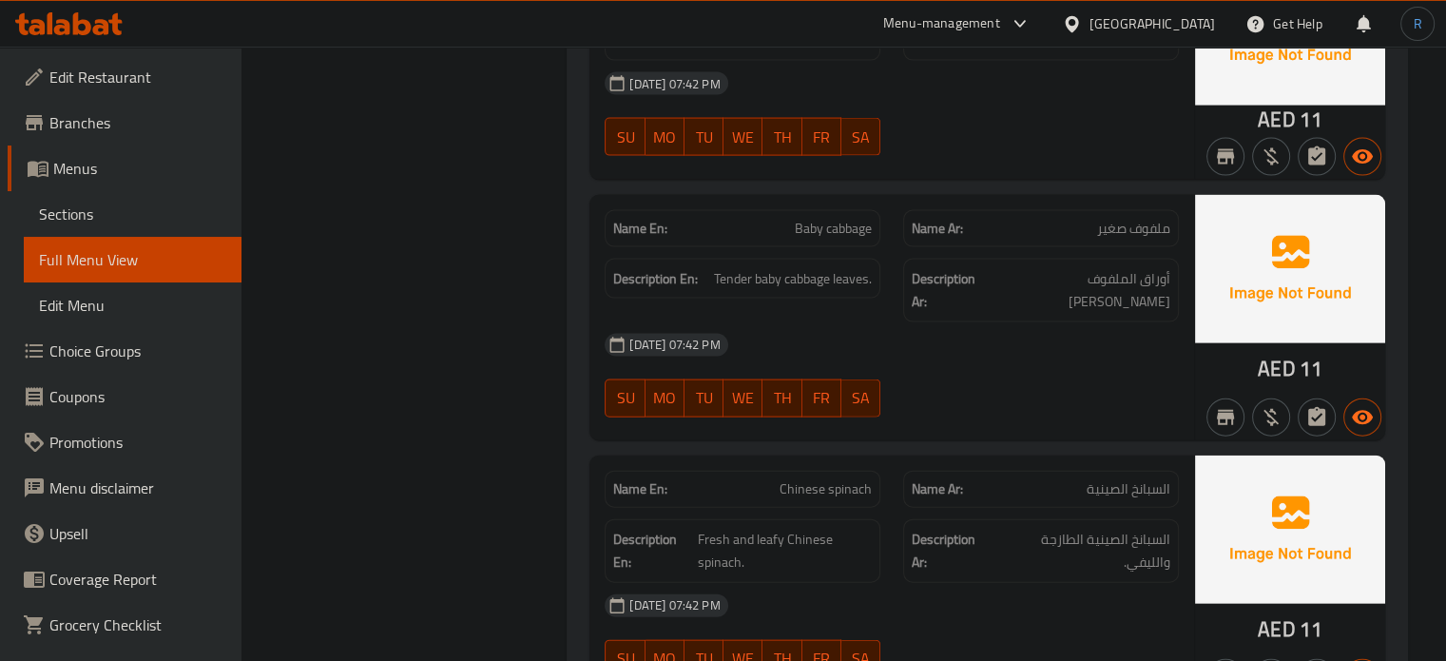
scroll to position [11468, 0]
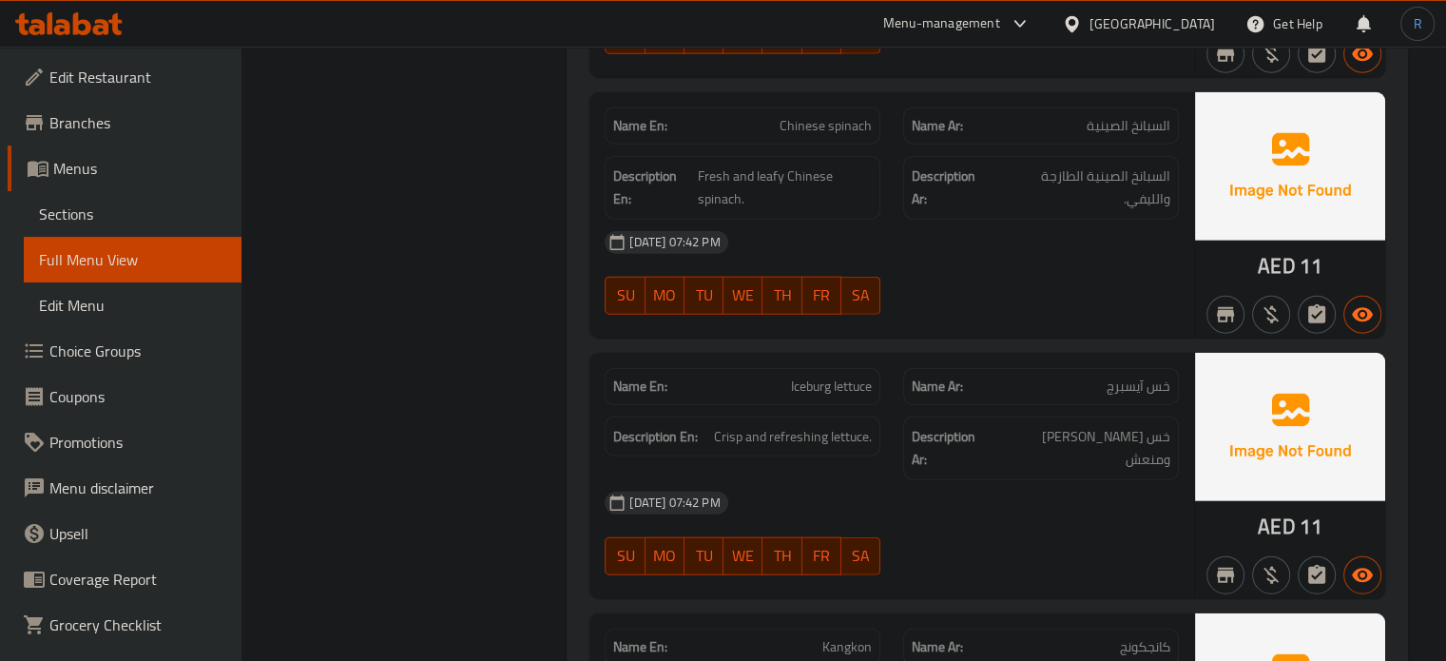
scroll to position [11753, 0]
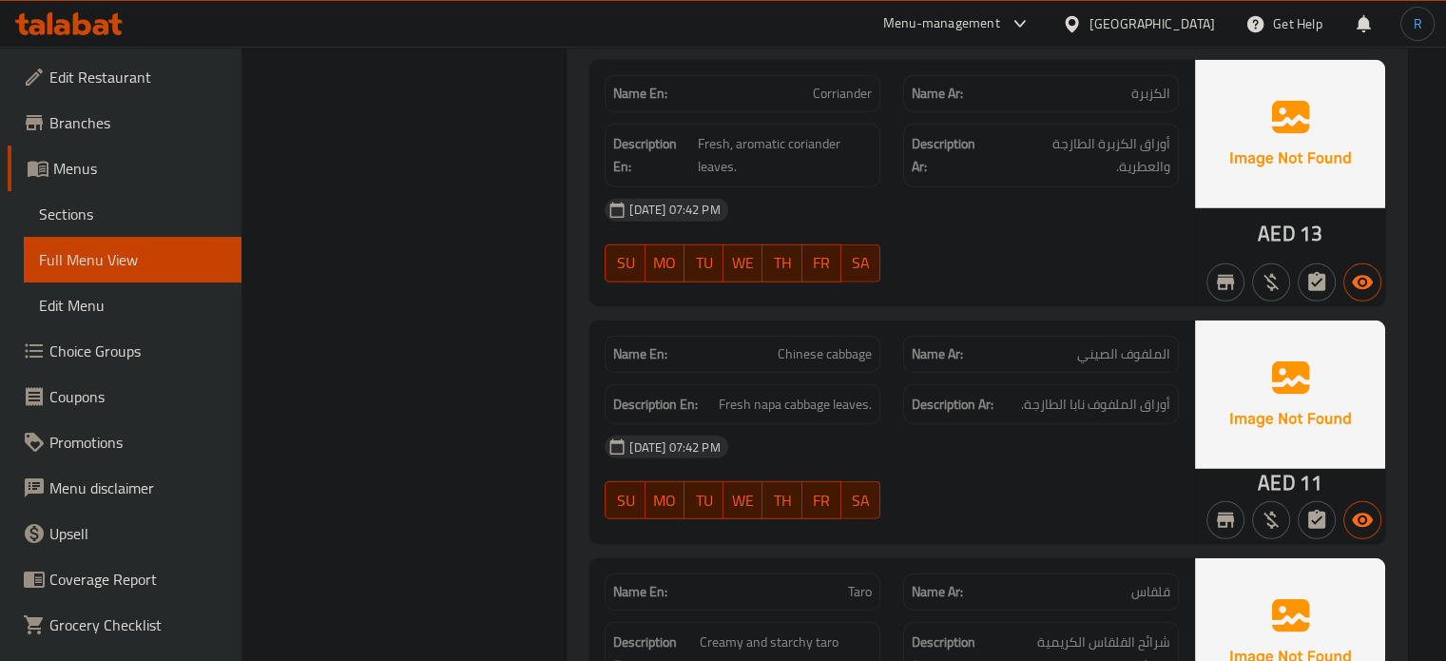
scroll to position [12609, 0]
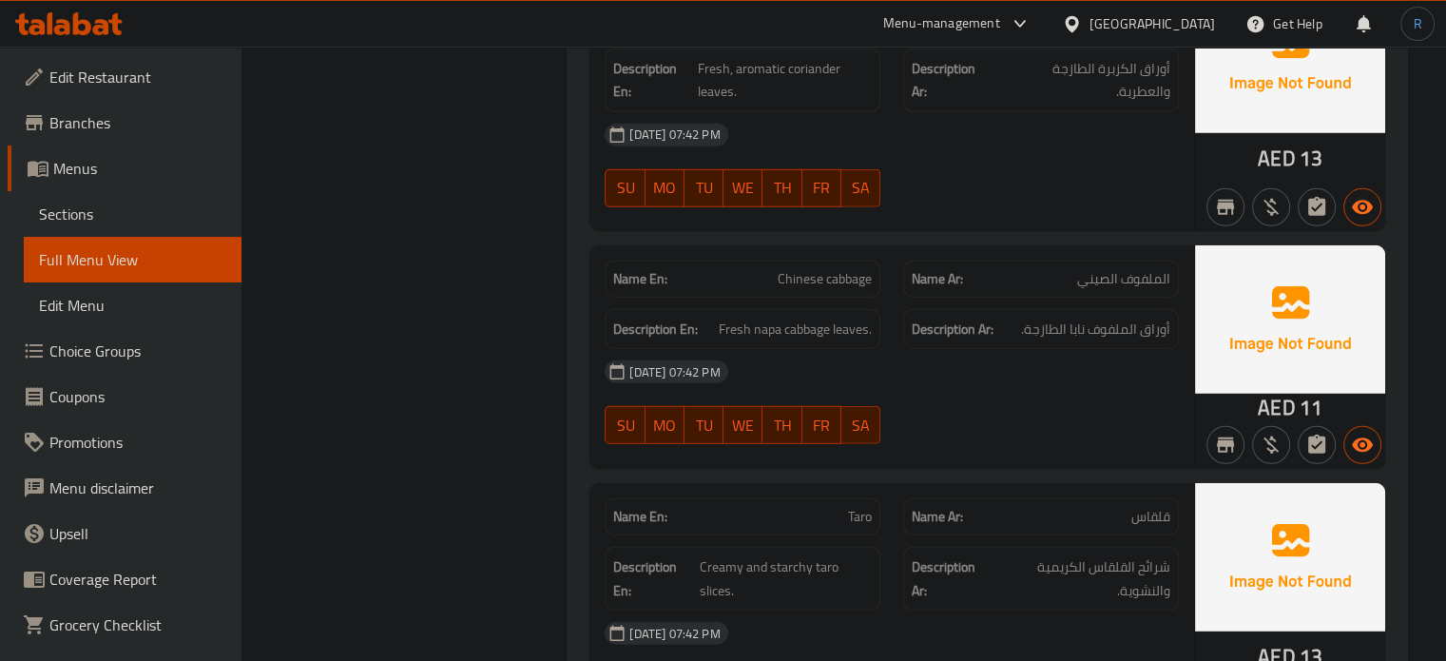
drag, startPoint x: 948, startPoint y: 276, endPoint x: 924, endPoint y: 183, distance: 96.2
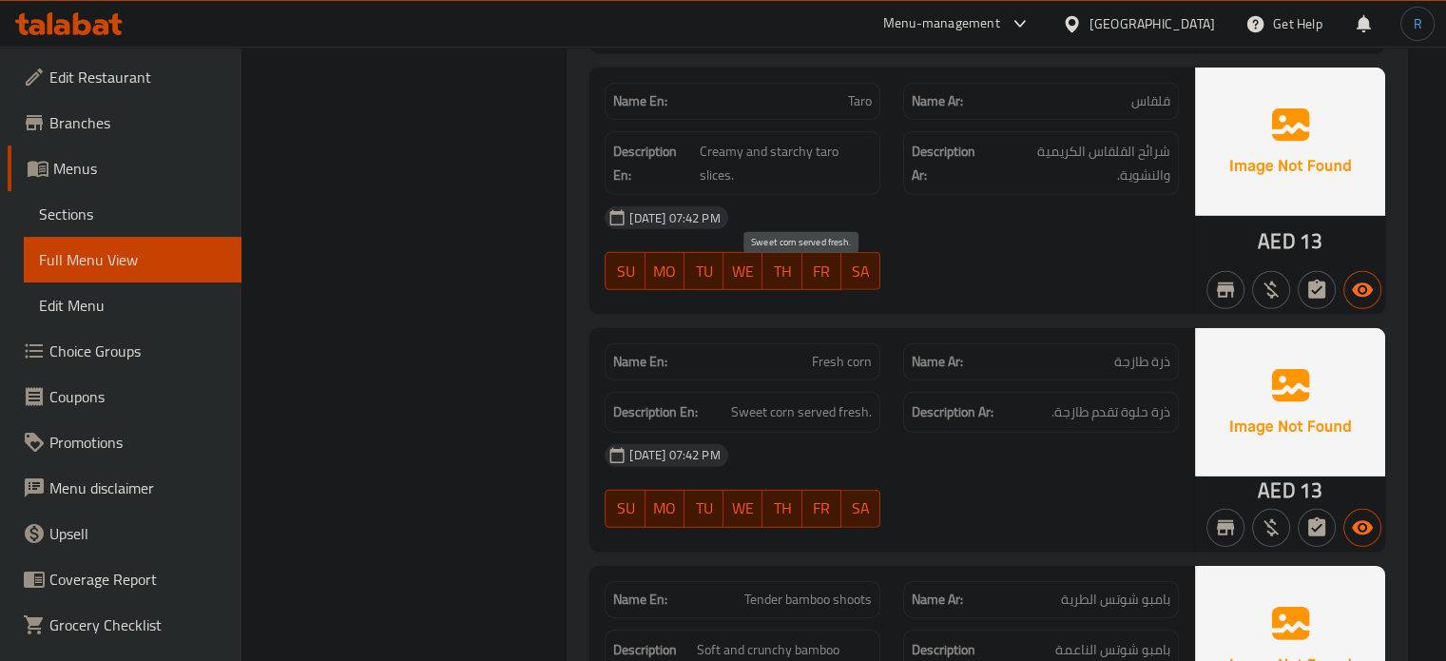
scroll to position [13084, 0]
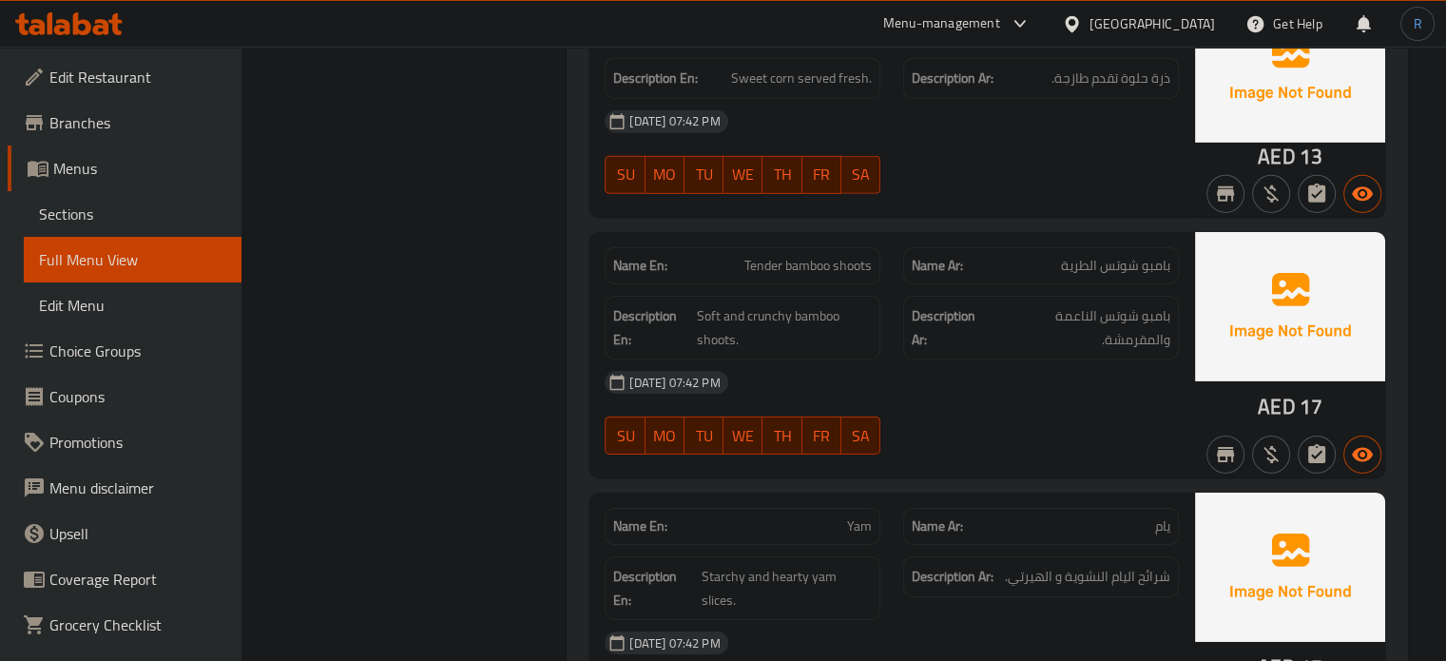
scroll to position [13369, 0]
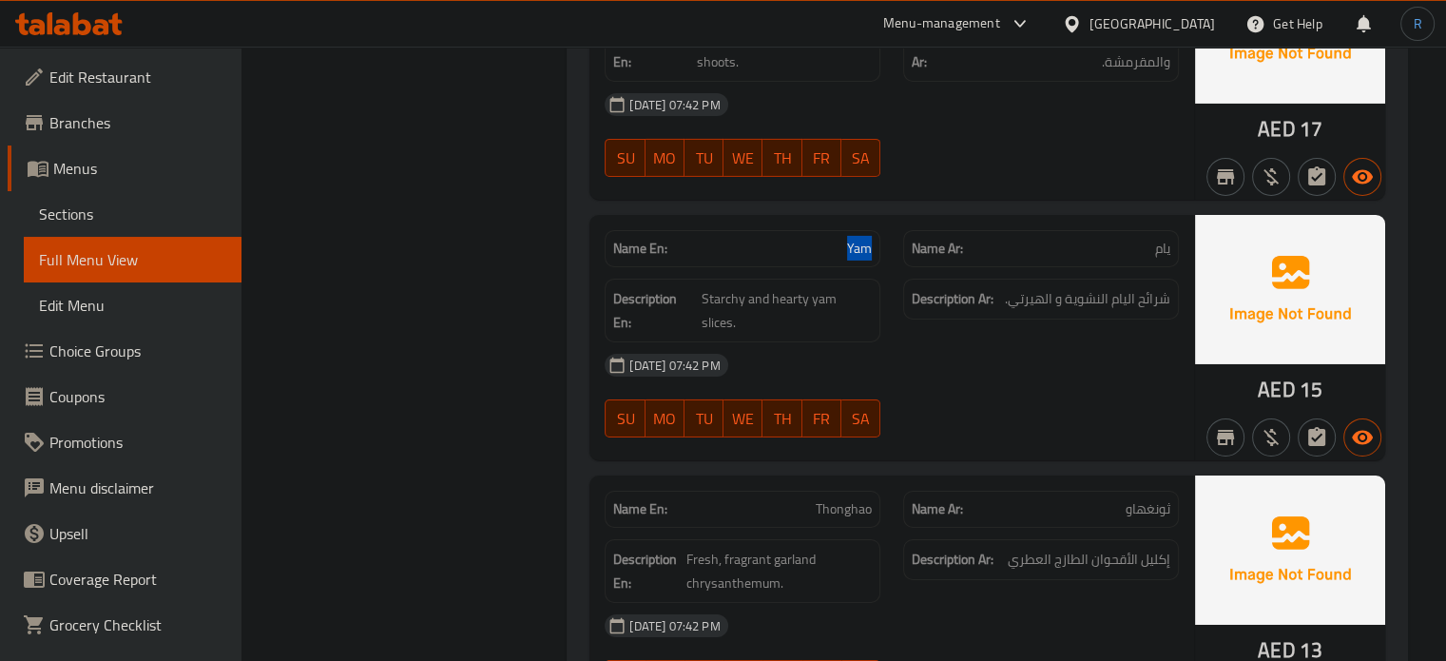
scroll to position [13655, 0]
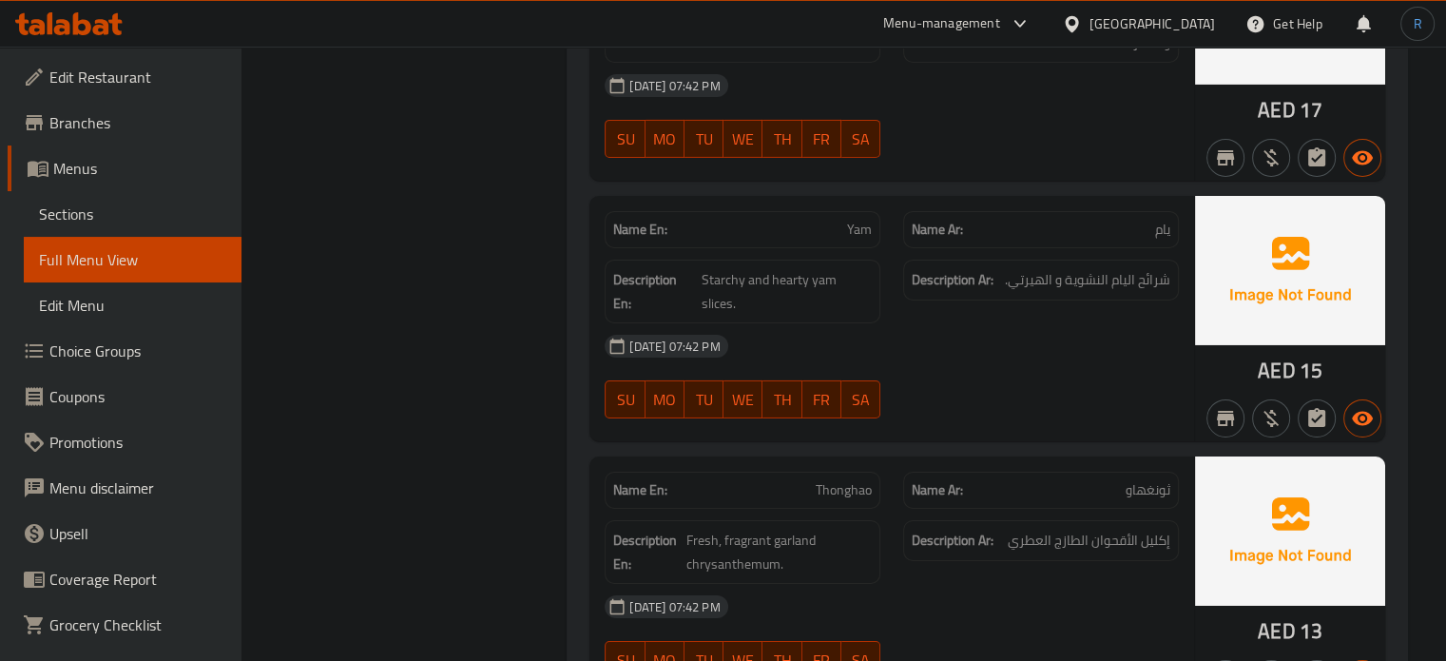
click at [747, 529] on span "Fresh, fragrant garland chrysanthemum." at bounding box center [779, 552] width 186 height 47
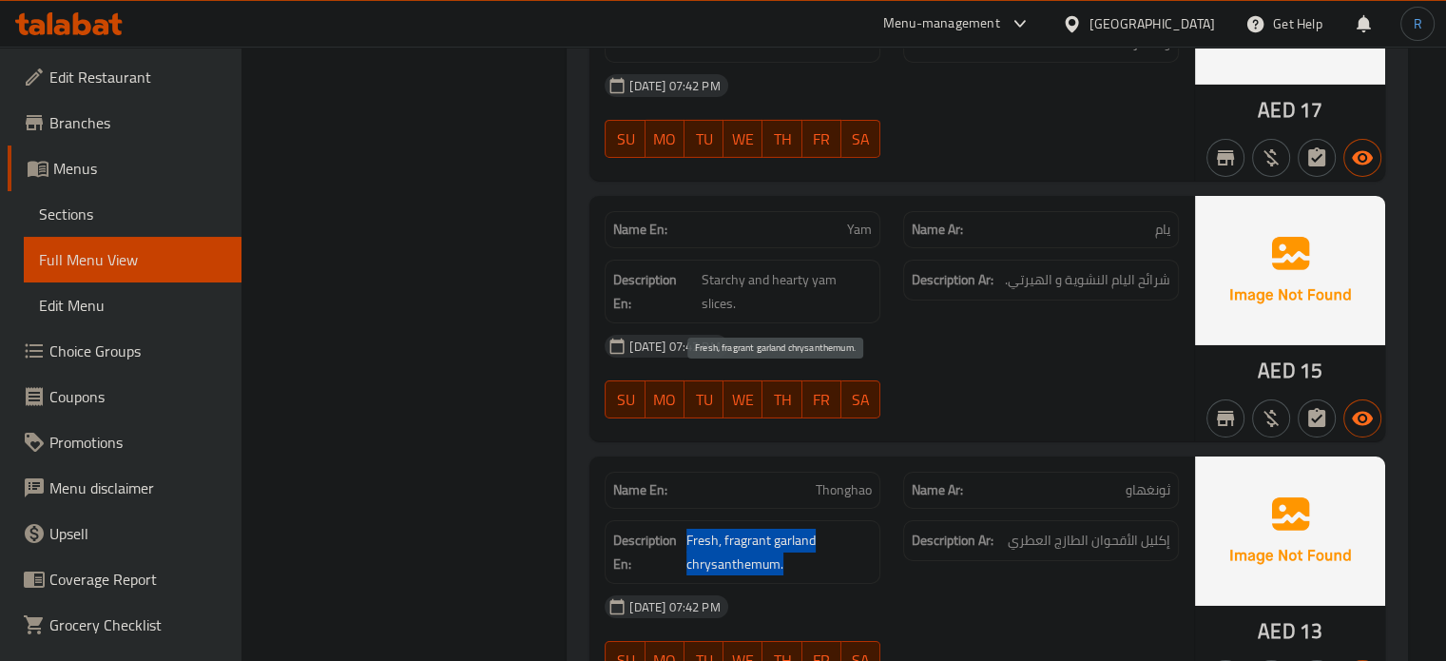
click at [747, 529] on span "Fresh, fragrant garland chrysanthemum." at bounding box center [779, 552] width 186 height 47
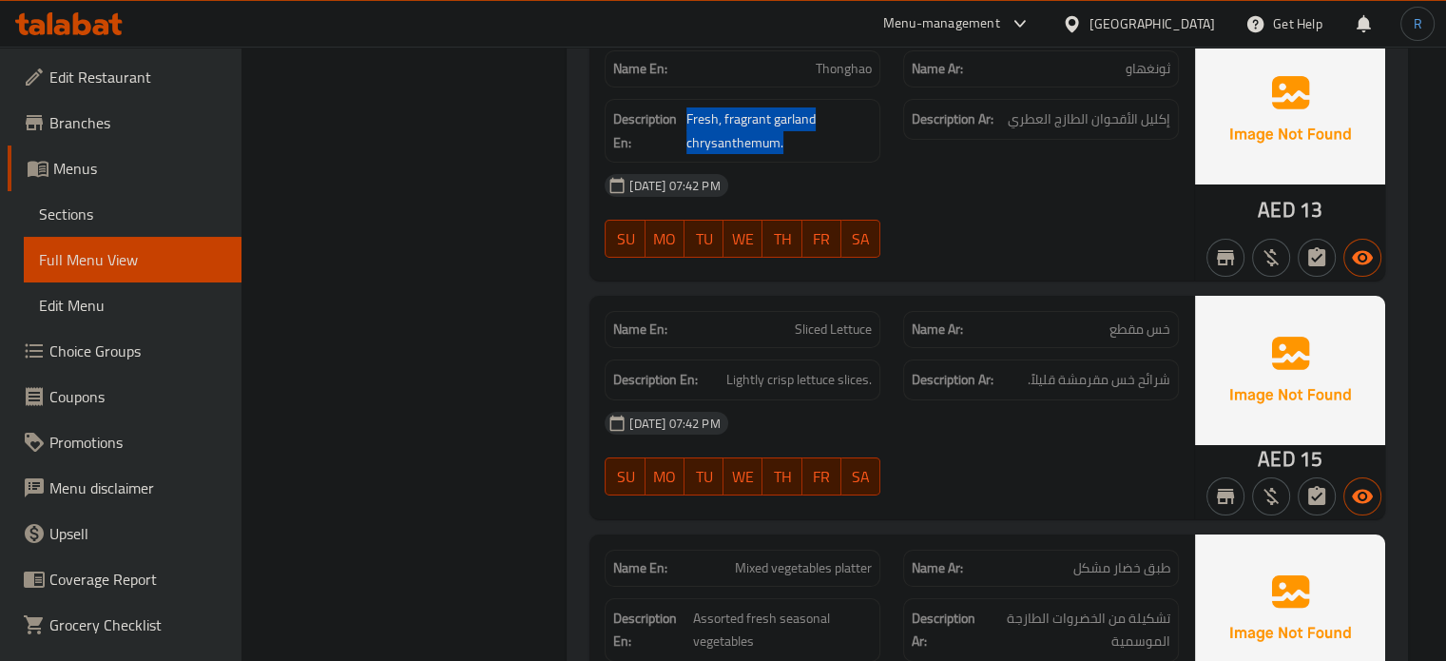
scroll to position [14130, 0]
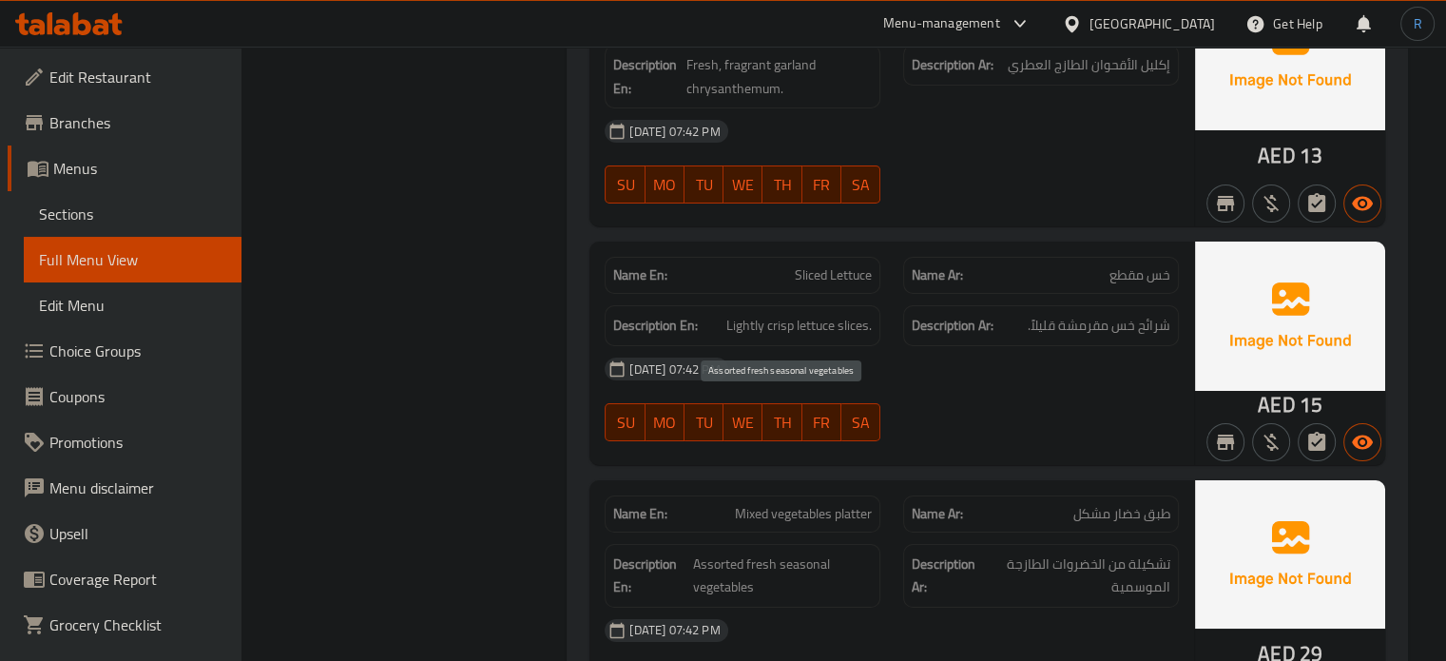
click at [818, 552] on span "Assorted fresh seasonal vegetables" at bounding box center [782, 575] width 179 height 47
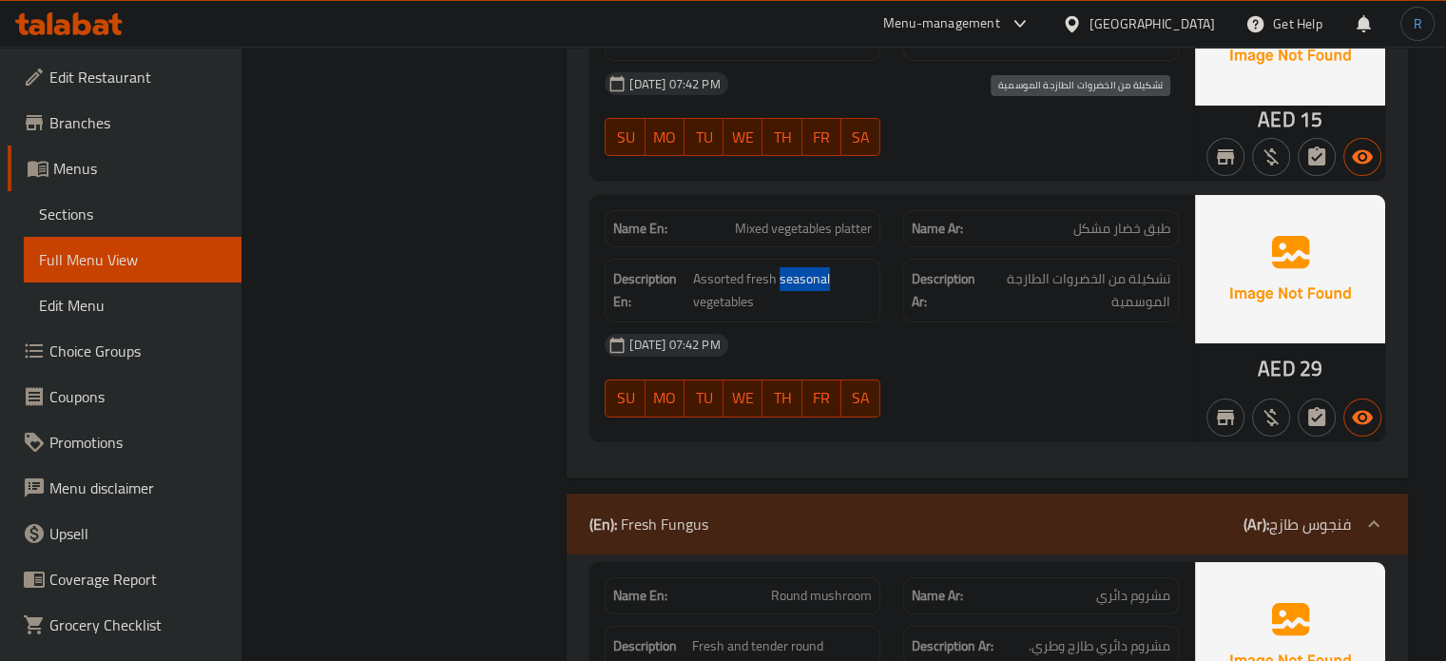
scroll to position [14510, 0]
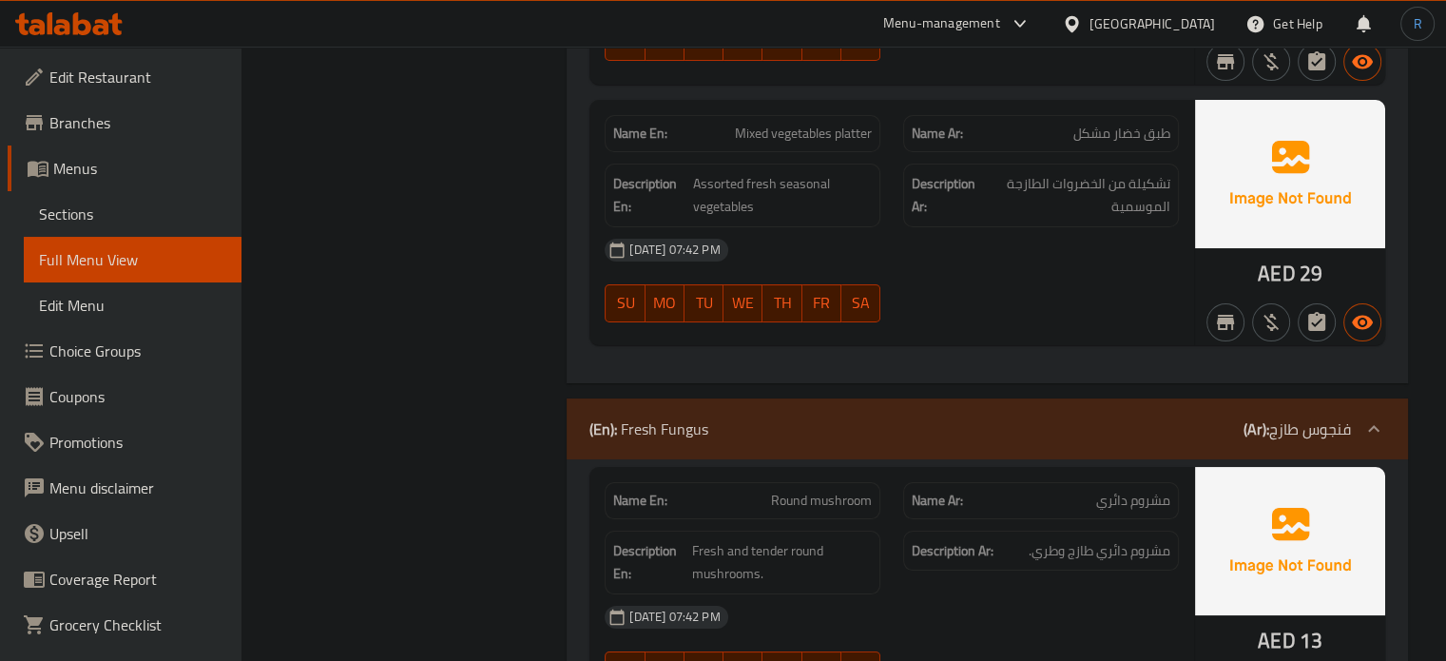
drag, startPoint x: 677, startPoint y: 377, endPoint x: 691, endPoint y: 376, distance: 14.3
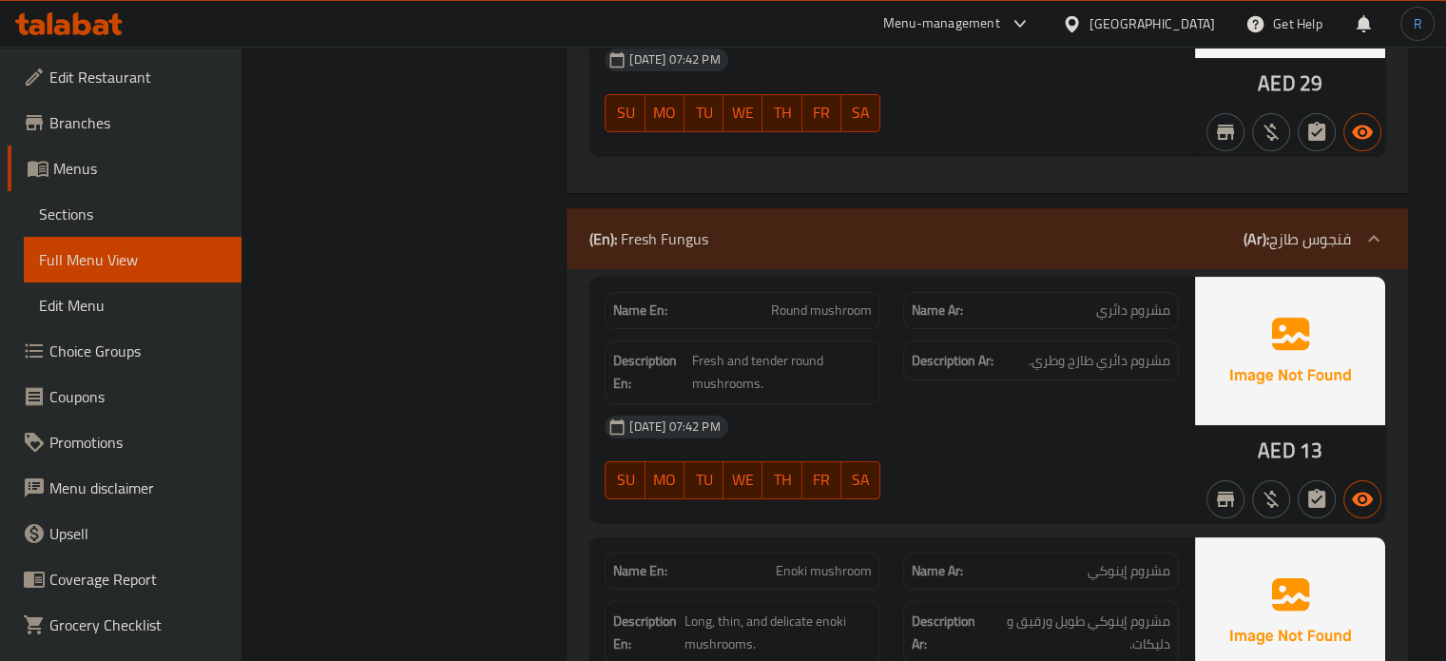
scroll to position [14796, 0]
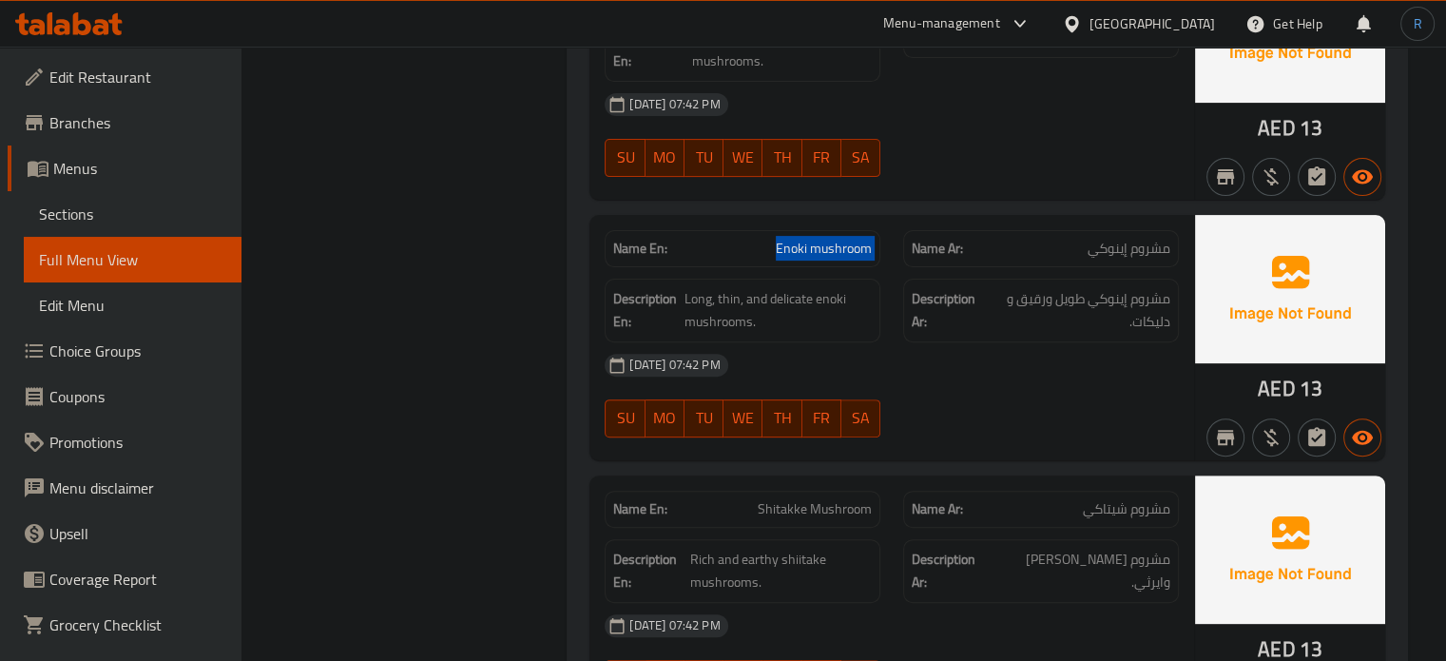
scroll to position [15081, 0]
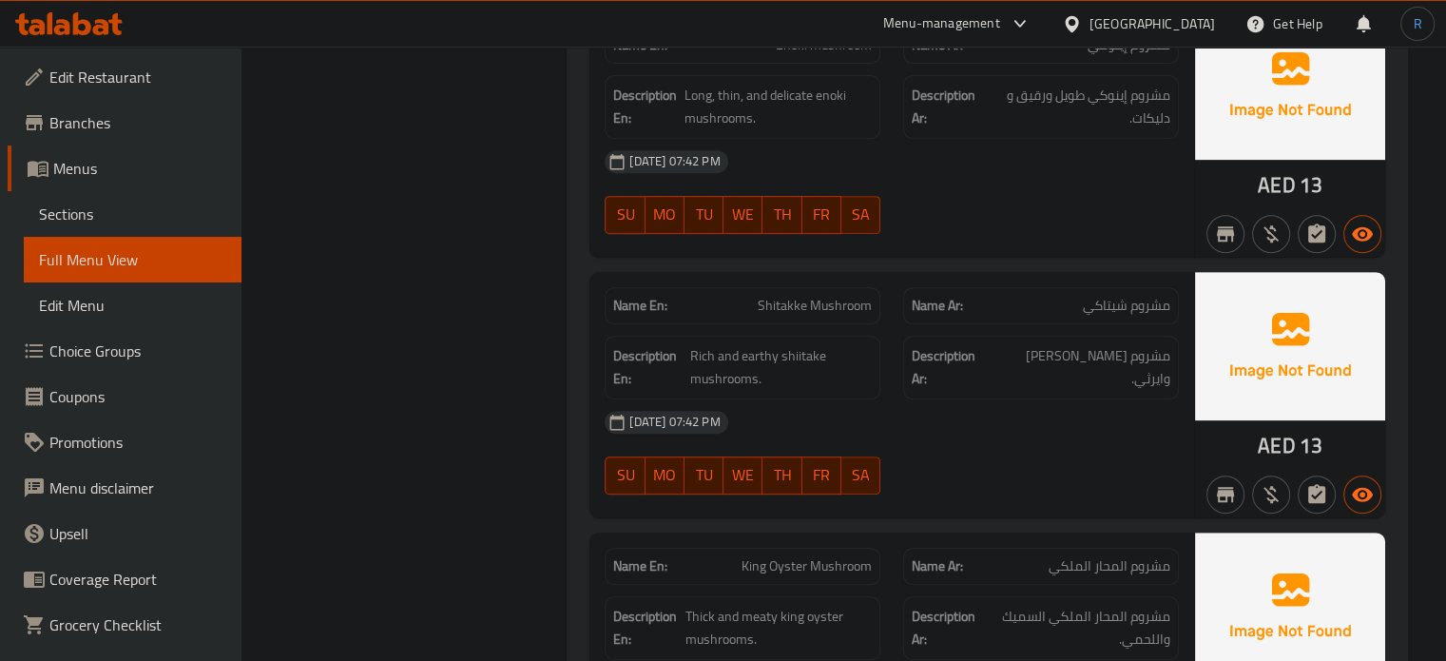
scroll to position [15271, 0]
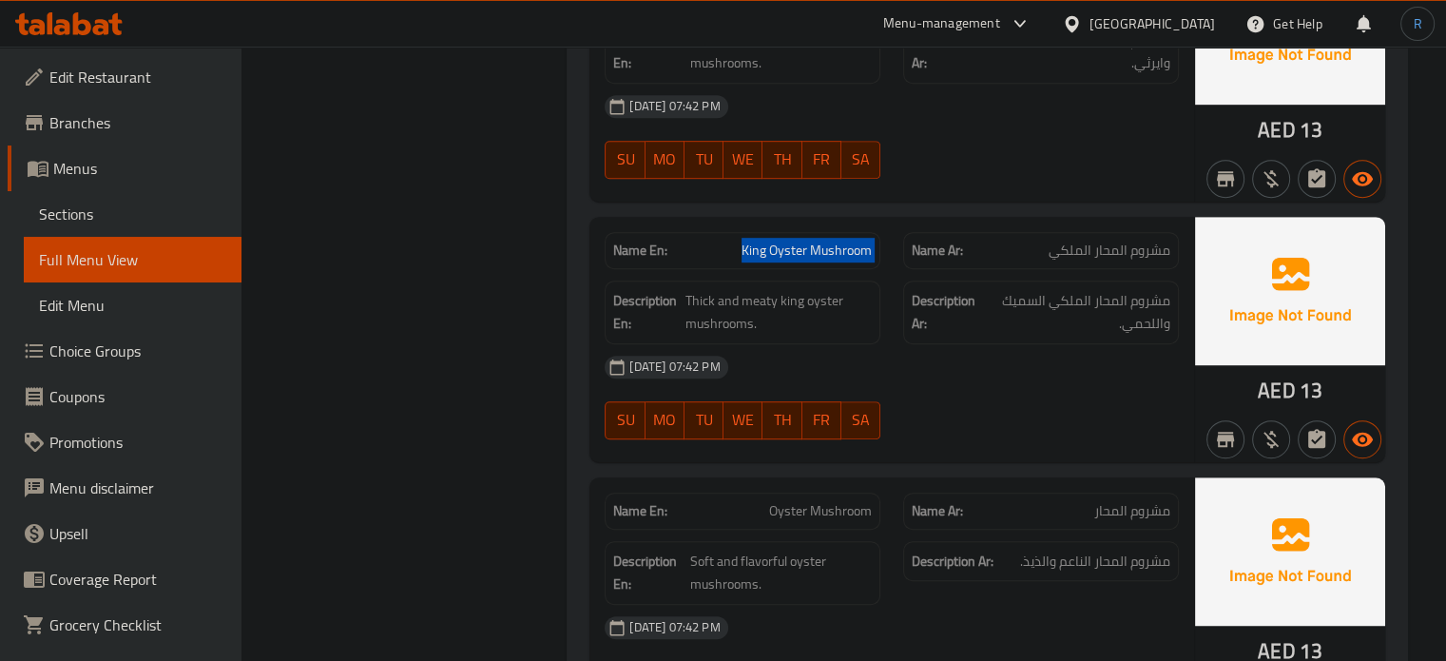
scroll to position [15556, 0]
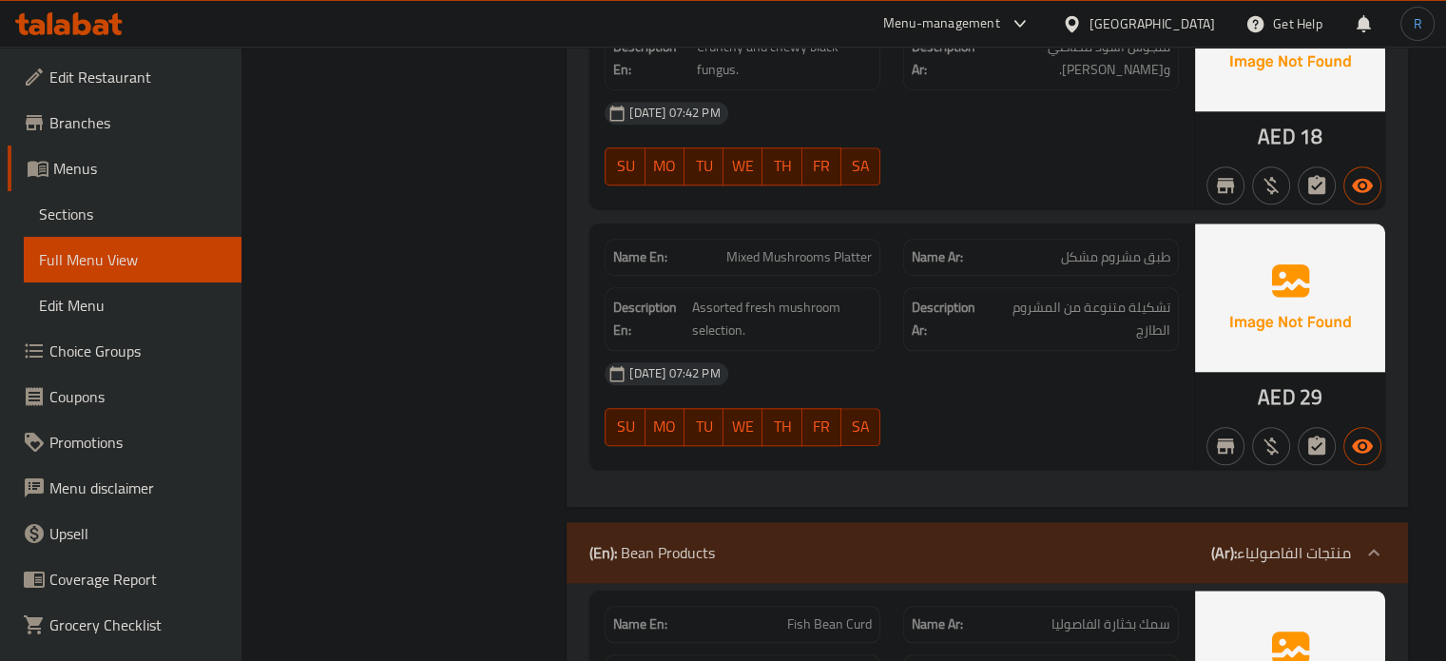
scroll to position [16412, 0]
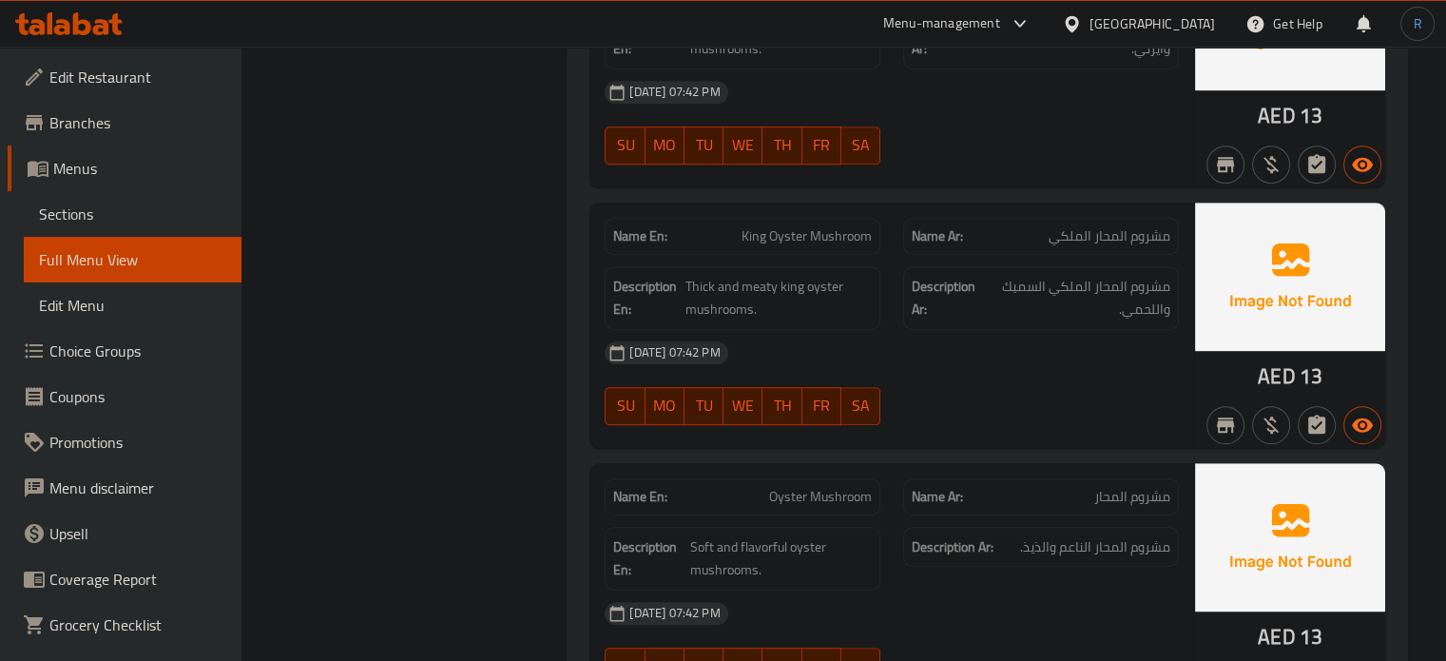
scroll to position [15461, 0]
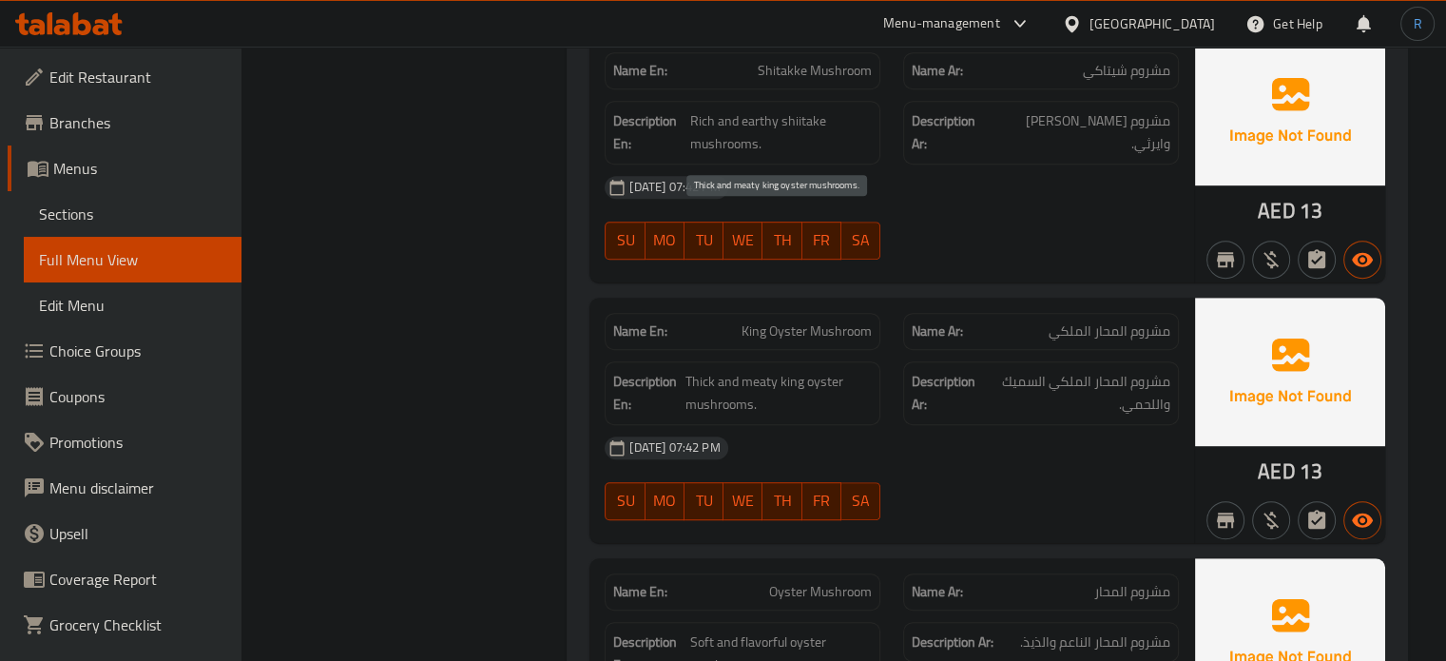
click at [701, 370] on span "Thick and meaty king oyster mushrooms." at bounding box center [779, 393] width 186 height 47
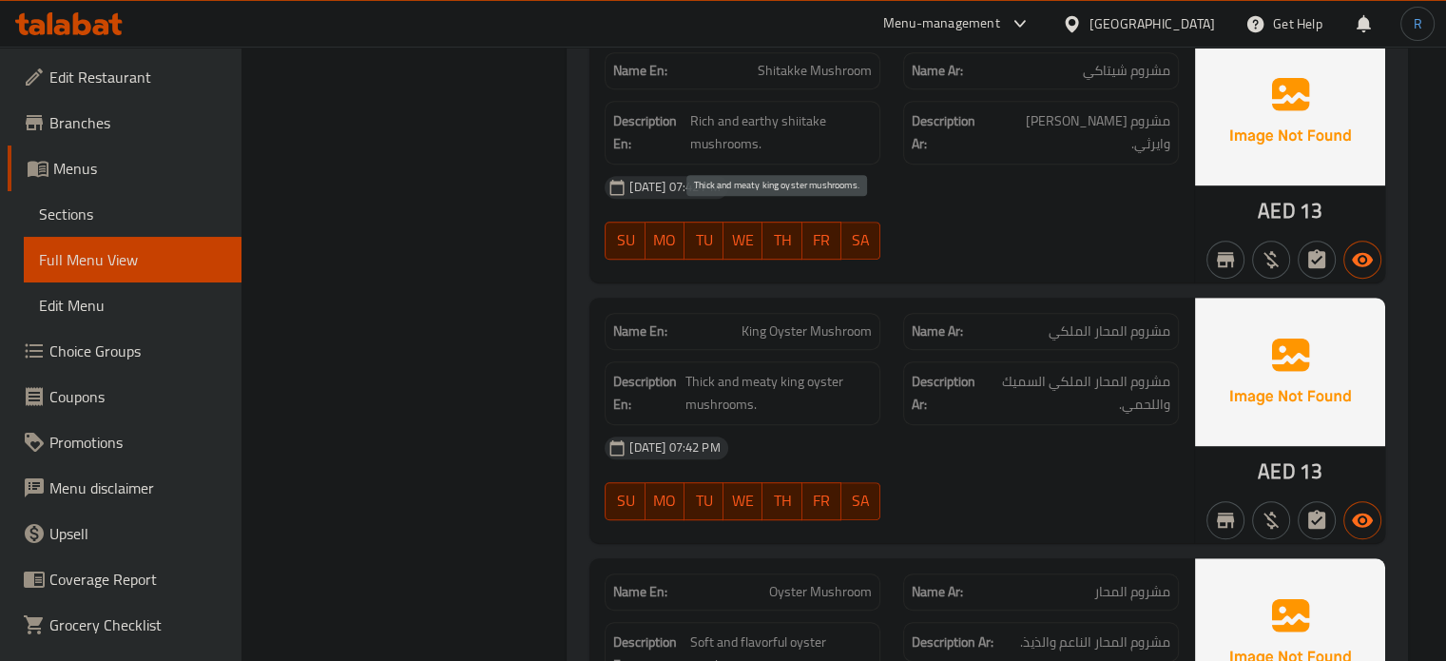
click at [796, 370] on span "Thick and meaty king oyster mushrooms." at bounding box center [779, 393] width 186 height 47
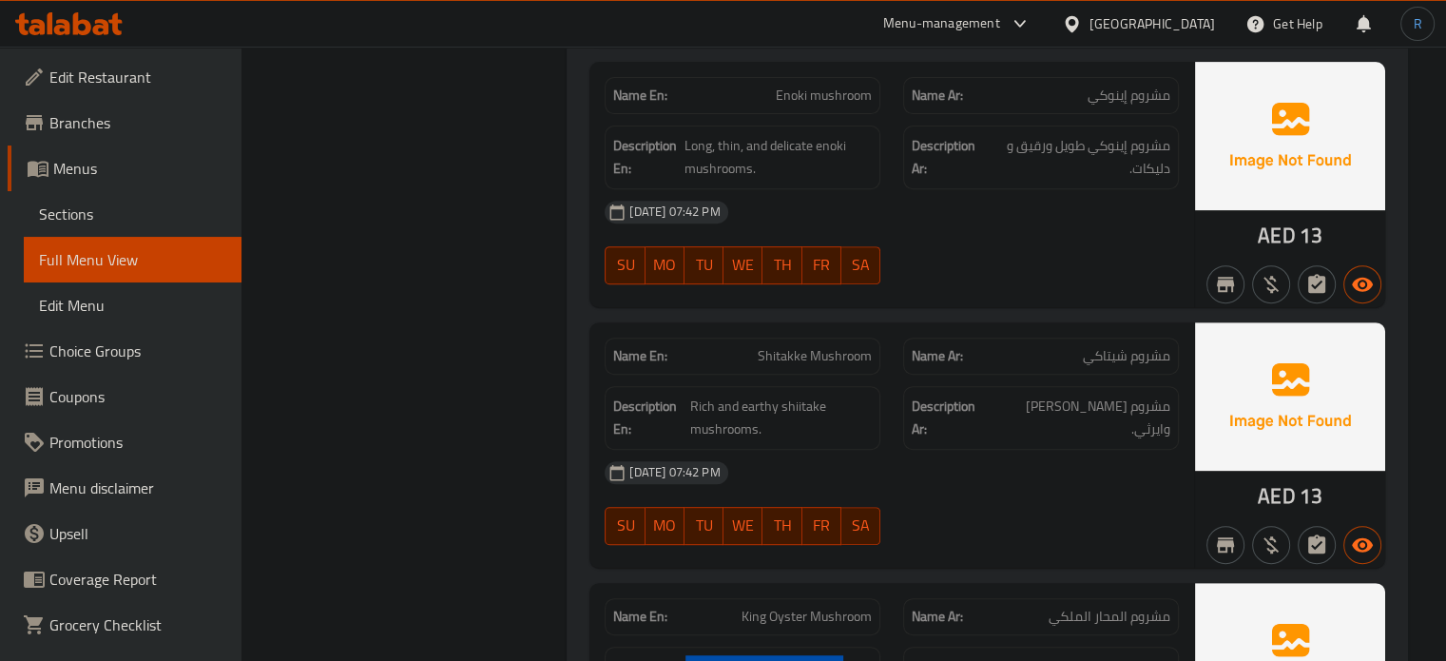
scroll to position [15081, 0]
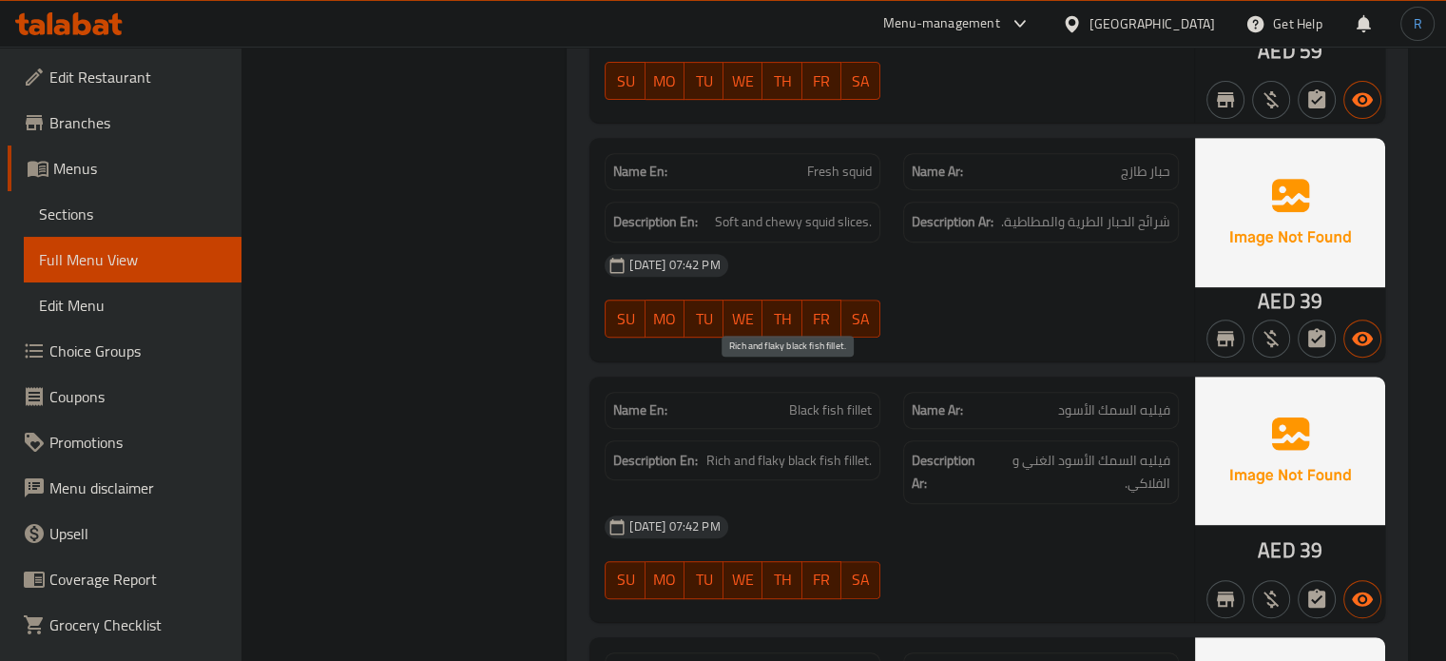
click at [727, 449] on span "Rich and flaky black fish fillet." at bounding box center [788, 461] width 165 height 24
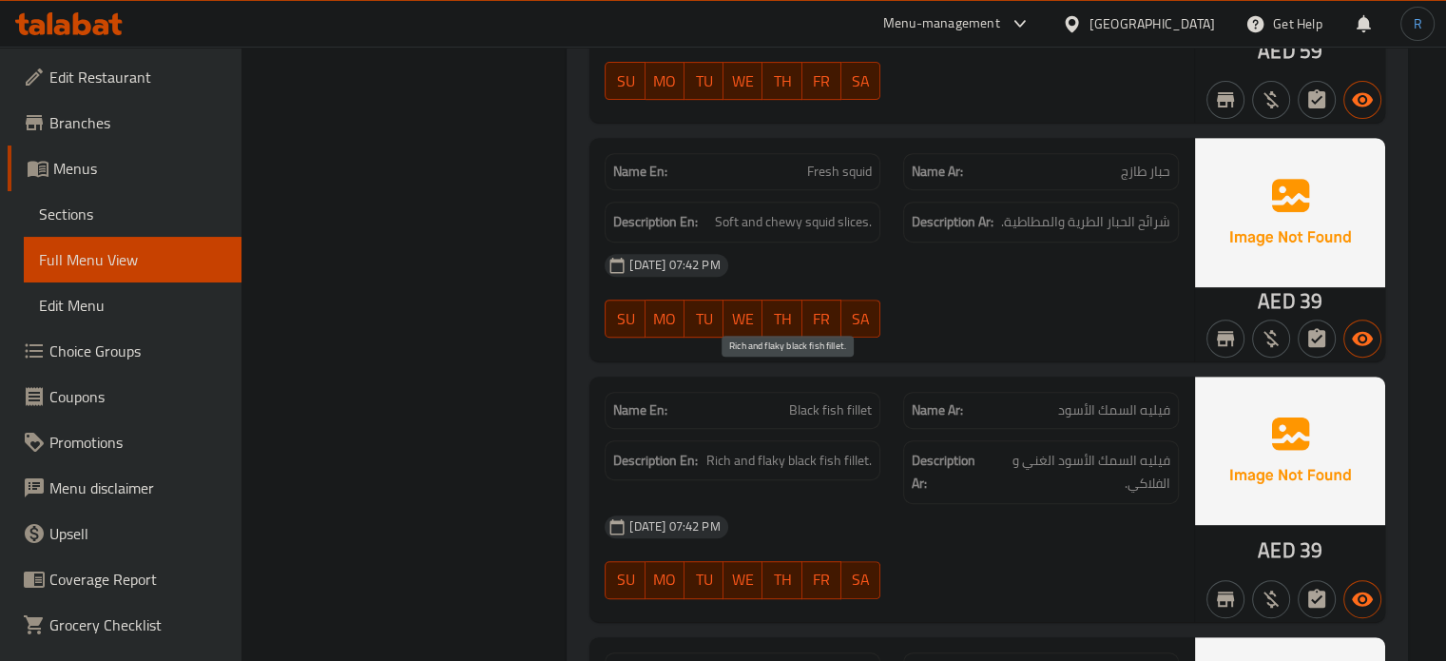
click at [785, 449] on span "Rich and flaky black fish fillet." at bounding box center [788, 461] width 165 height 24
click at [1111, 449] on span "فيليه السمك الأسود الغني و الفلاكي." at bounding box center [1079, 472] width 183 height 47
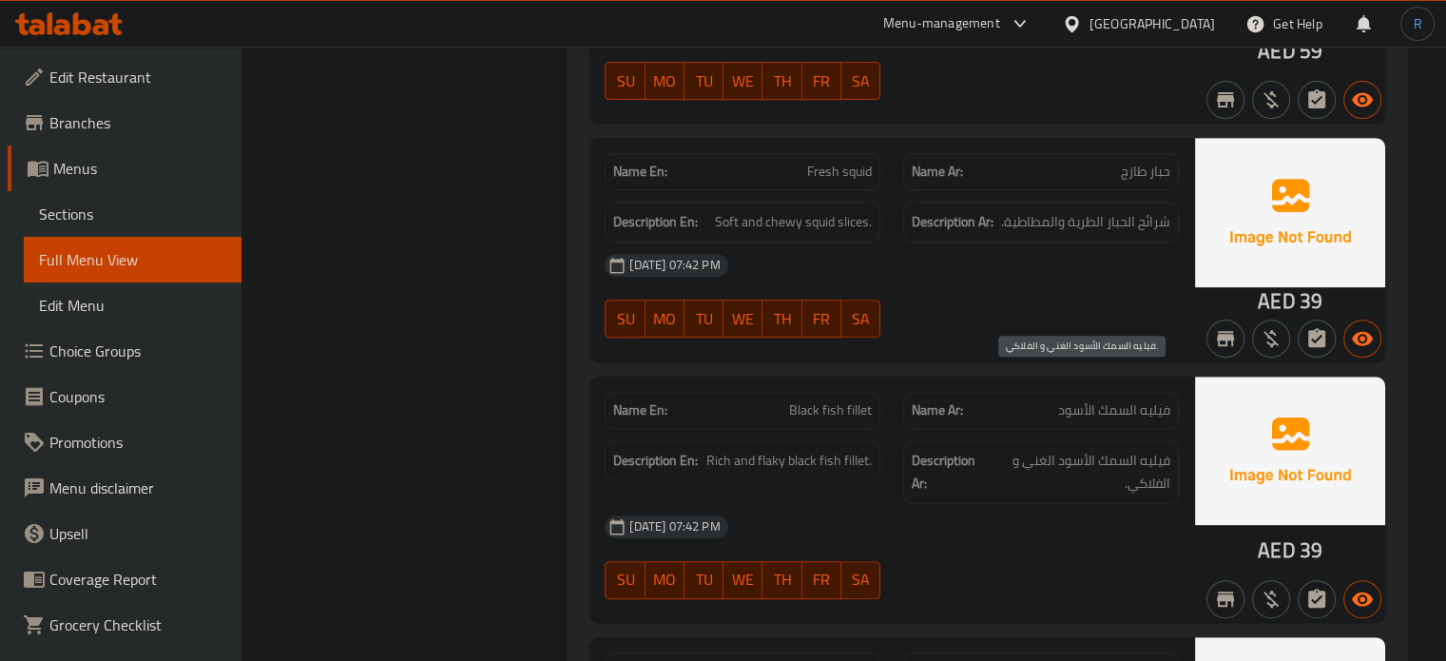
click at [1111, 449] on span "فيليه السمك الأسود الغني و الفلاكي." at bounding box center [1079, 472] width 183 height 47
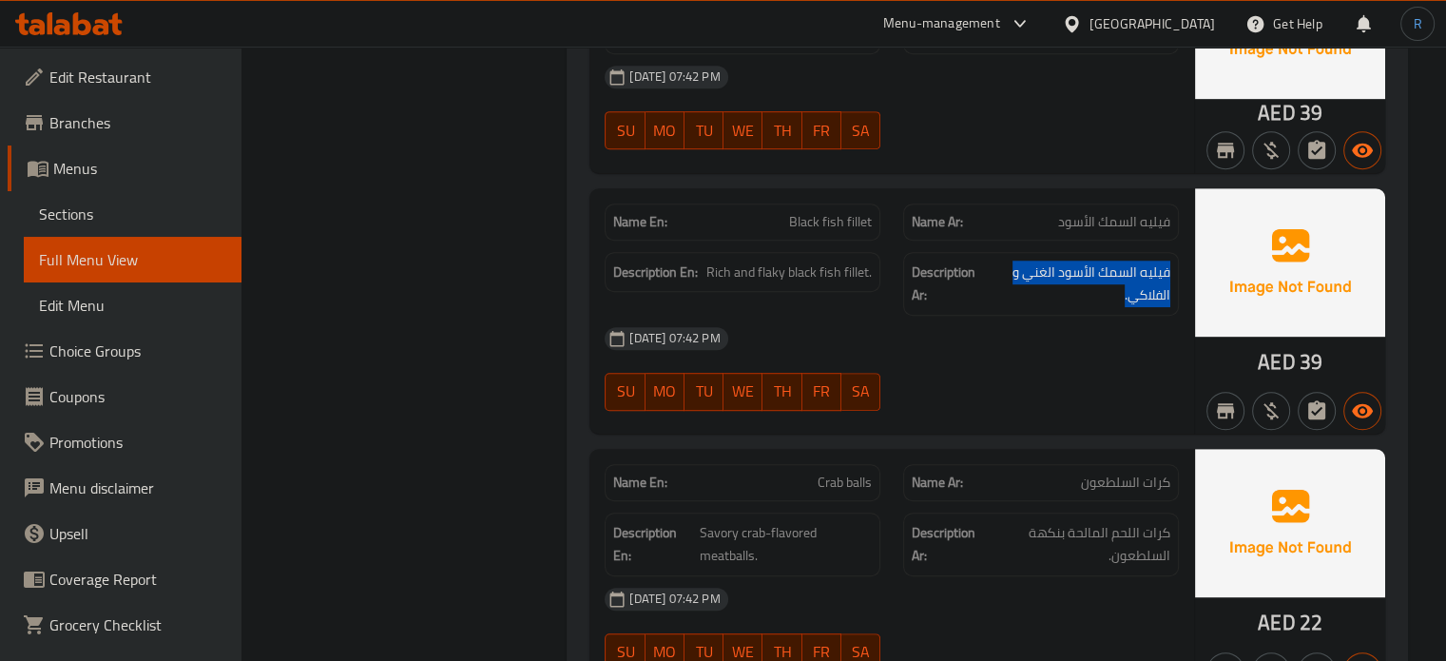
scroll to position [8200, 0]
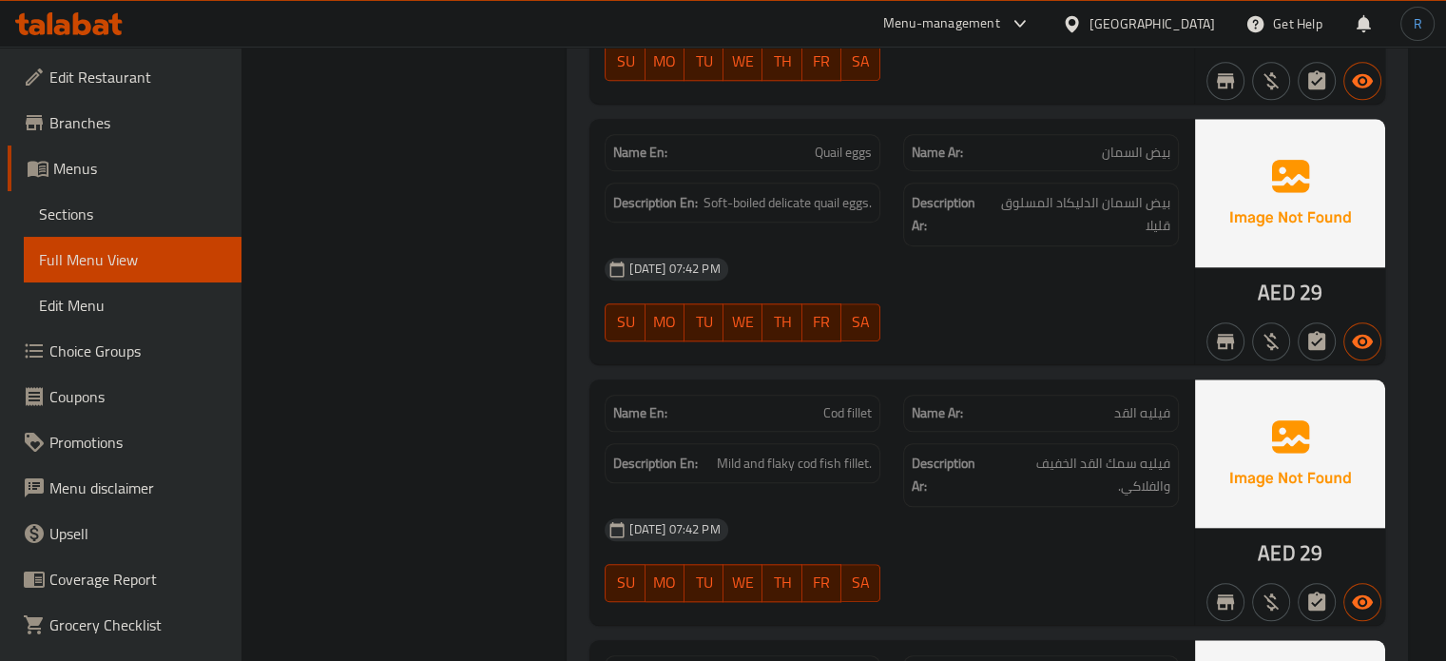
click at [795, 452] on span "Mild and flaky cod fish fillet." at bounding box center [794, 464] width 155 height 24
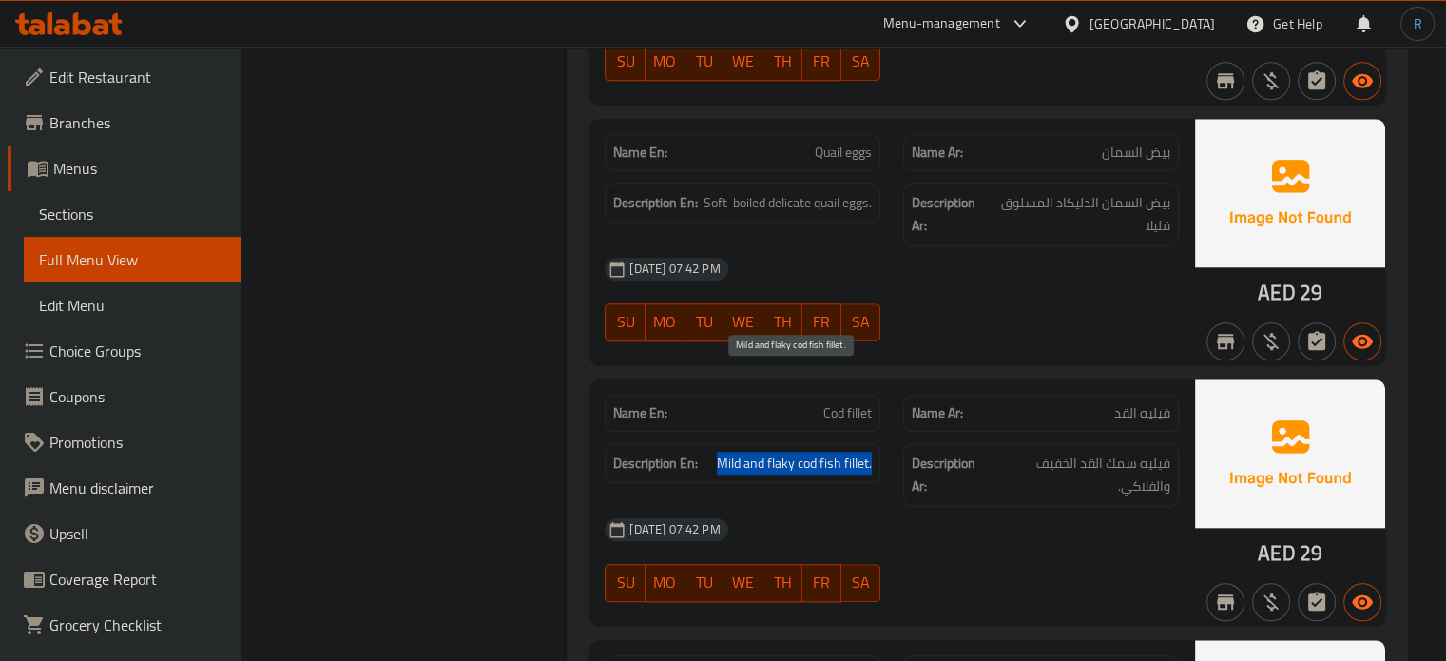
click at [795, 452] on span "Mild and flaky cod fish fillet." at bounding box center [794, 464] width 155 height 24
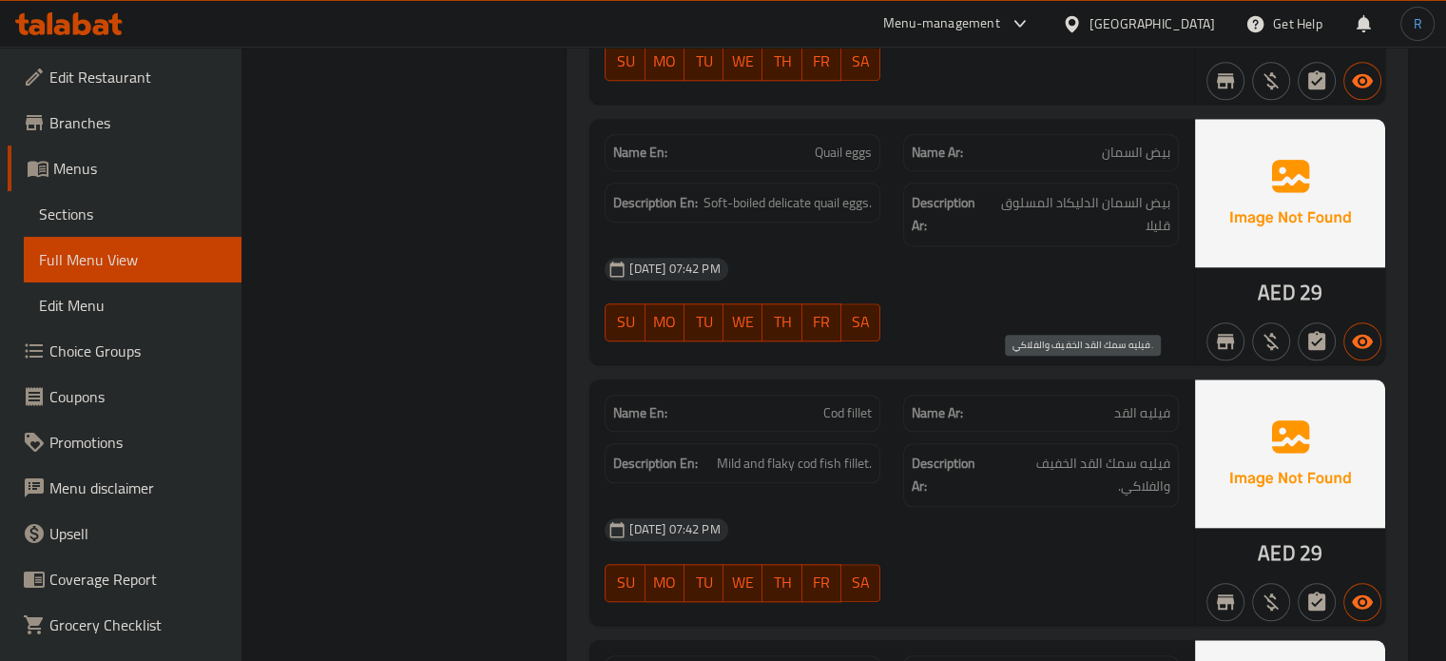
click at [1155, 452] on span "فيليه سمك القد الخفيف والفلاكي." at bounding box center [1082, 475] width 178 height 47
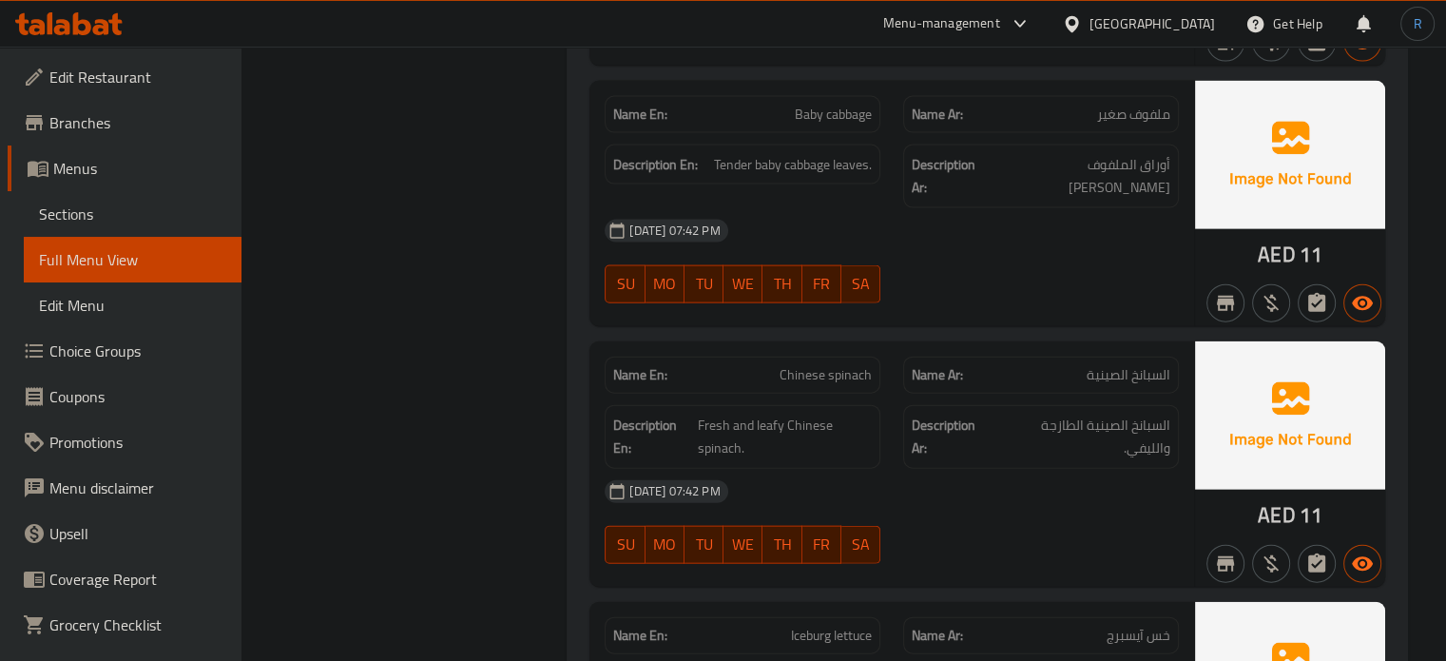
scroll to position [12136, 0]
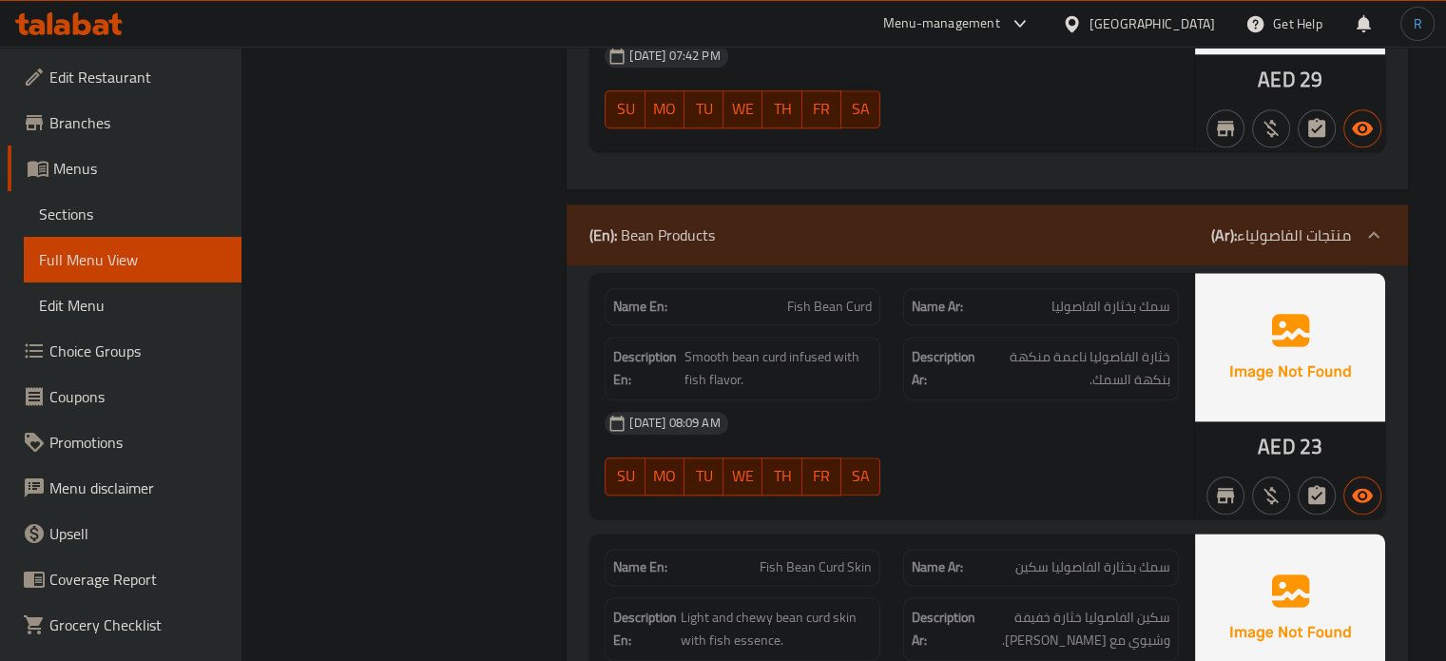
scroll to position [16636, 0]
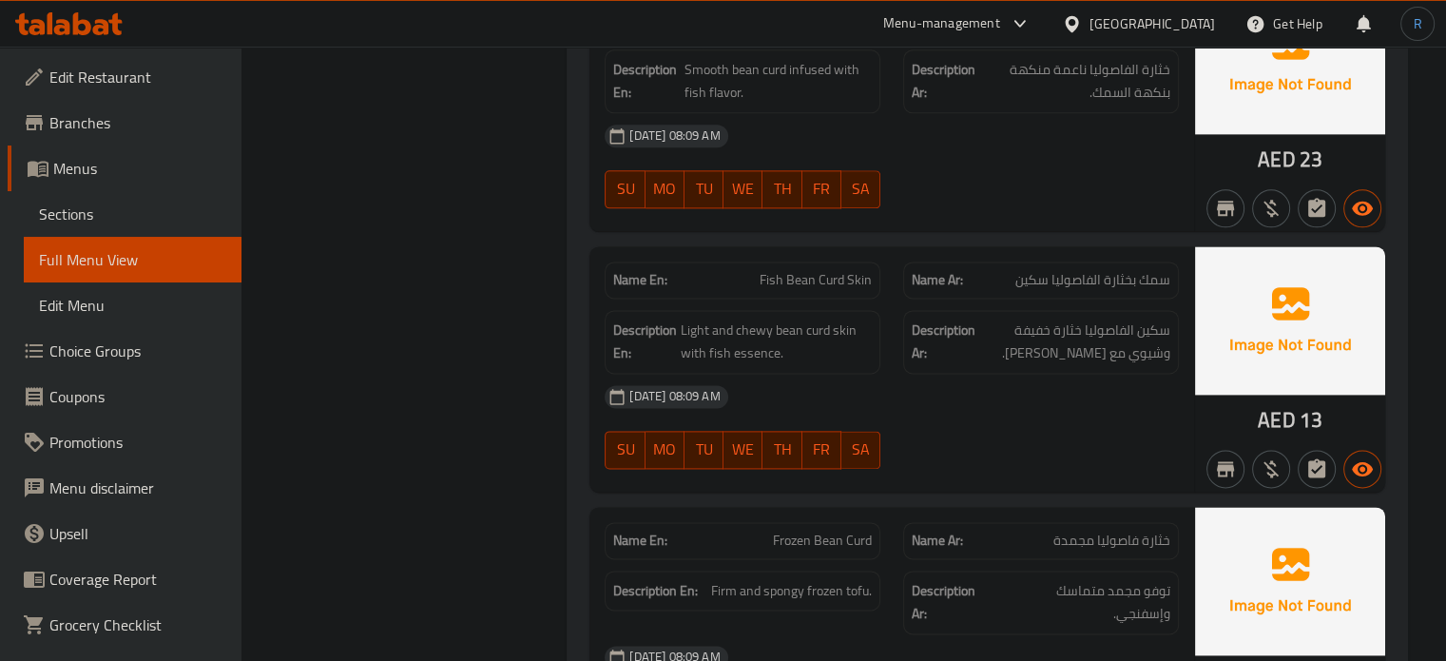
scroll to position [16826, 0]
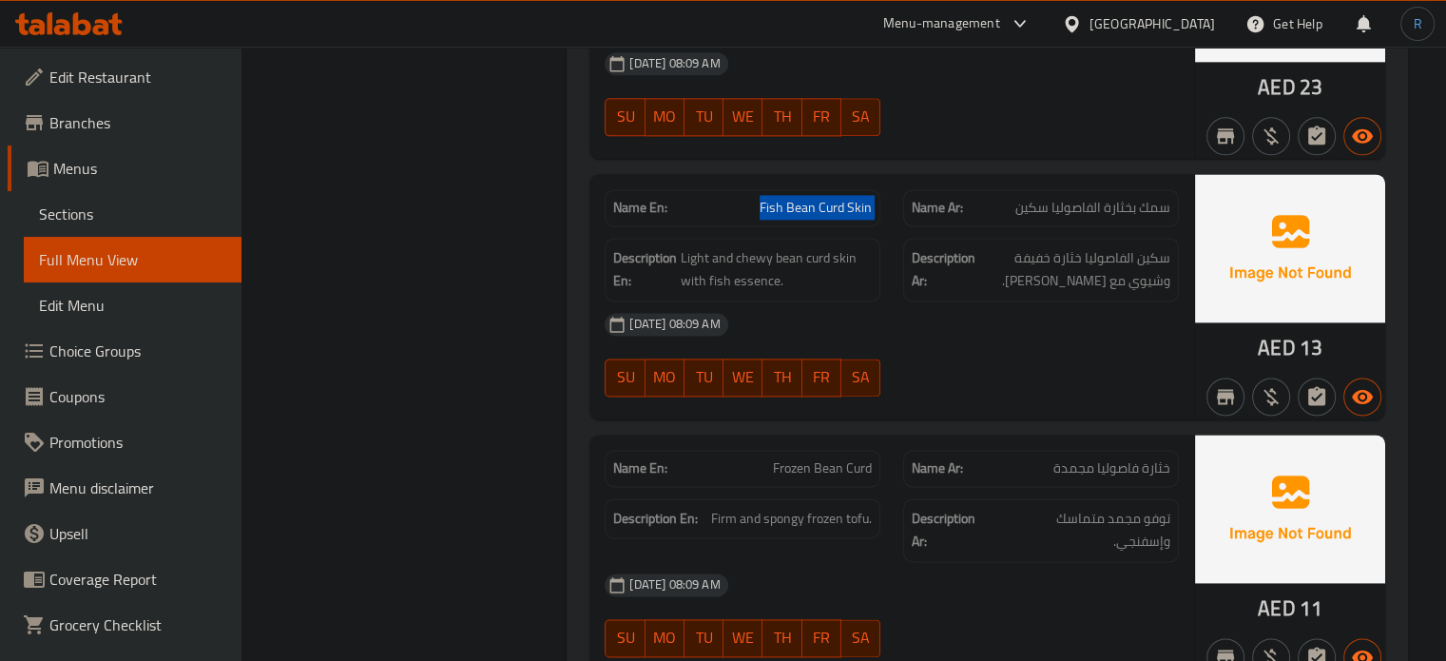
scroll to position [17017, 0]
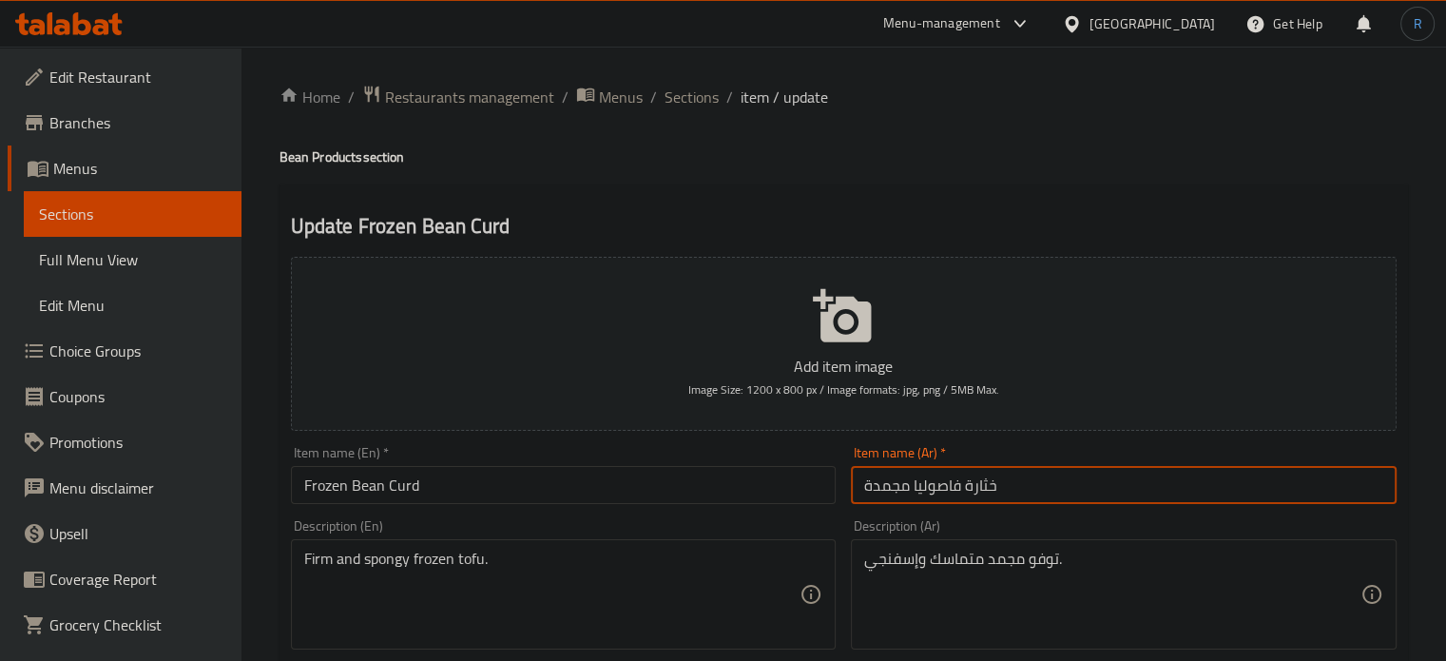
drag, startPoint x: 1011, startPoint y: 495, endPoint x: 915, endPoint y: 496, distance: 96.0
click at [915, 496] on input "خثارة فاصوليا مجمدة" at bounding box center [1124, 485] width 546 height 38
paste input "فول الصو"
click at [986, 496] on input "فول الصويا مجمدة" at bounding box center [1124, 485] width 546 height 38
type input "فول الصويا مجمد"
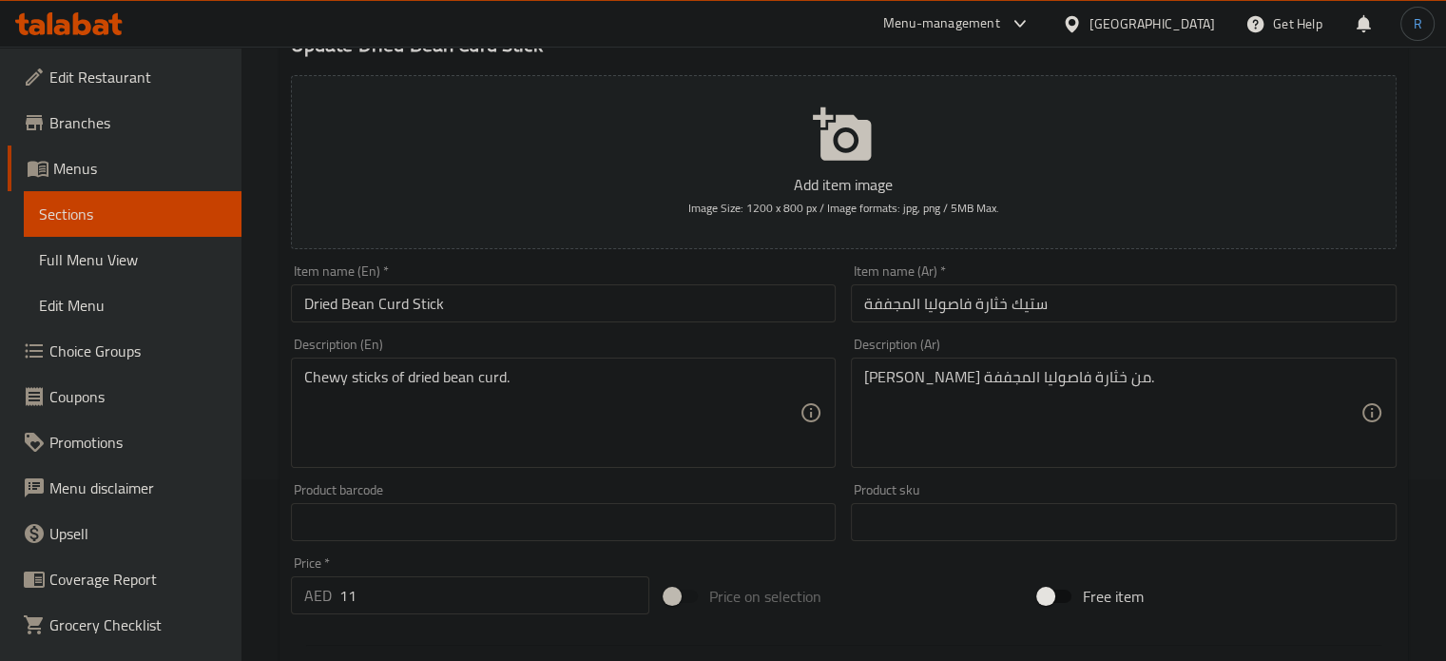
scroll to position [190, 0]
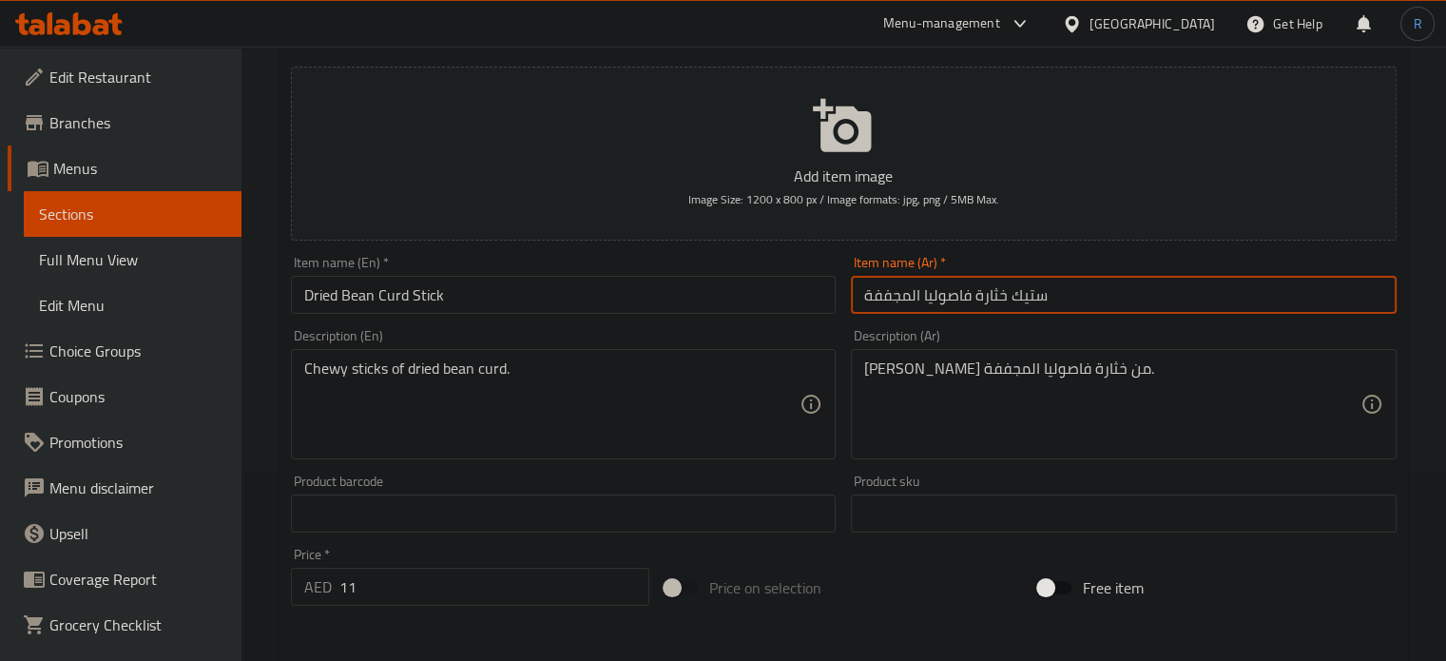
drag, startPoint x: 1005, startPoint y: 298, endPoint x: 923, endPoint y: 301, distance: 81.9
click at [923, 301] on input "ستيك خثارة فاصوليا المجففة" at bounding box center [1124, 295] width 546 height 38
paste input "فول الصو"
click at [1058, 301] on input "ستيك فول الصويا المجففة" at bounding box center [1124, 295] width 546 height 38
type input "ستيك فول الصويا المجفف"
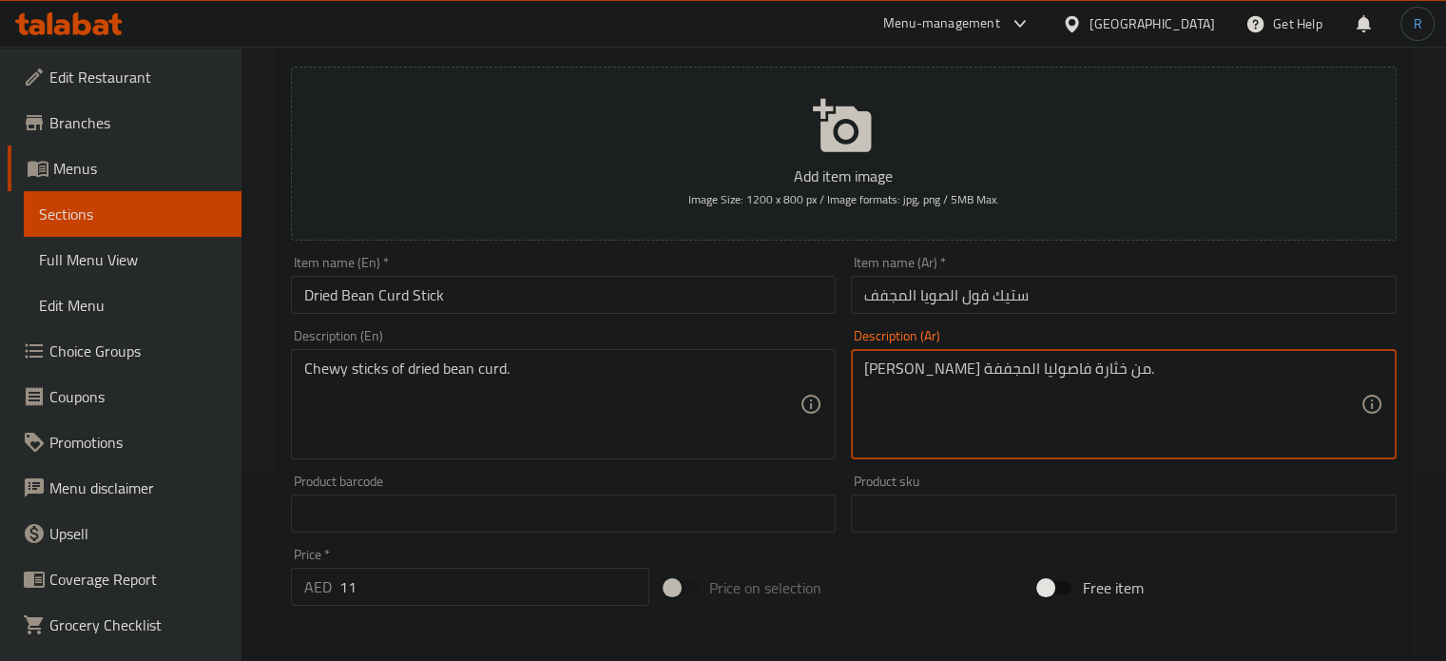
click at [1054, 374] on textarea "[PERSON_NAME] من خثارة فاصوليا المجففة." at bounding box center [1112, 404] width 496 height 90
drag, startPoint x: 1002, startPoint y: 367, endPoint x: 924, endPoint y: 368, distance: 78.0
click at [924, 368] on textarea "ستيكس مطاطي من خثارة فاصوليا المجففة." at bounding box center [1112, 404] width 496 height 90
paste textarea "فول الصو"
click at [1196, 378] on textarea "ستيكس مطاطي من فول الصويا المجففة." at bounding box center [1112, 404] width 496 height 90
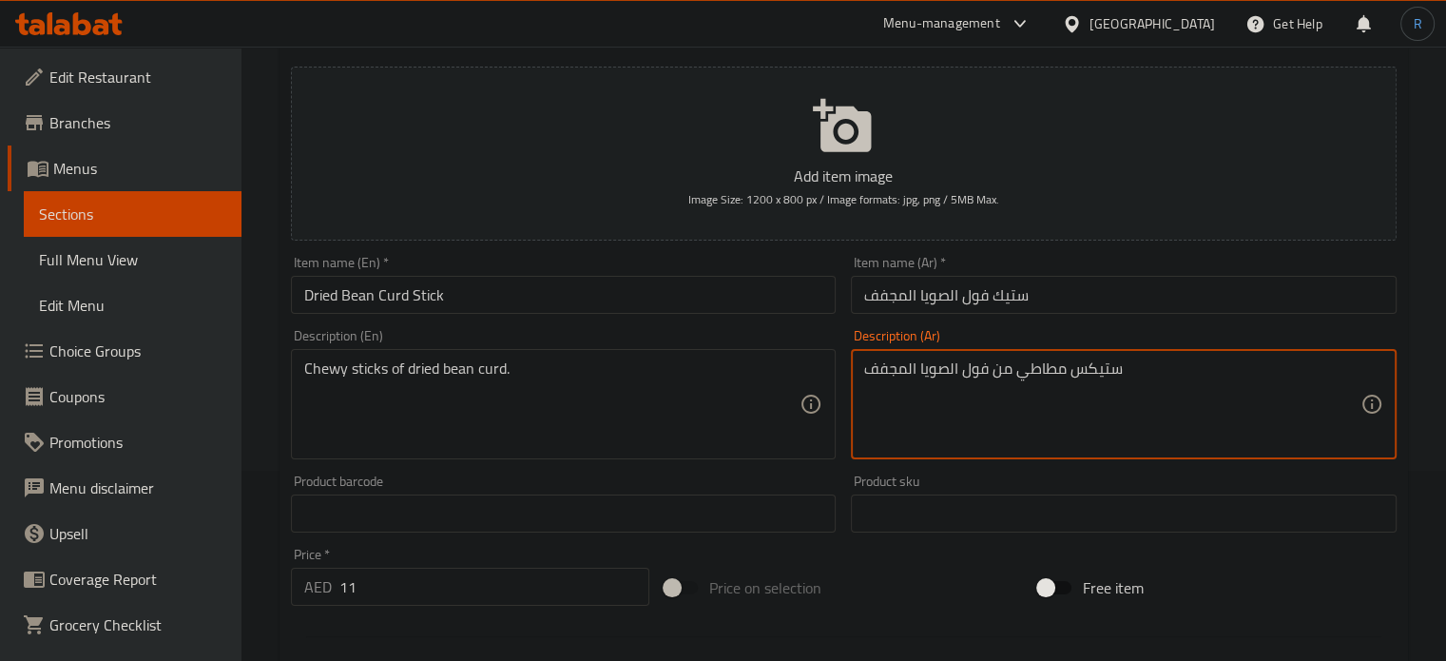
type textarea "ستيكس مطاطي من فول الصويا المجفف"
click at [1164, 284] on input "ستيك فول الصويا المجفف" at bounding box center [1124, 295] width 546 height 38
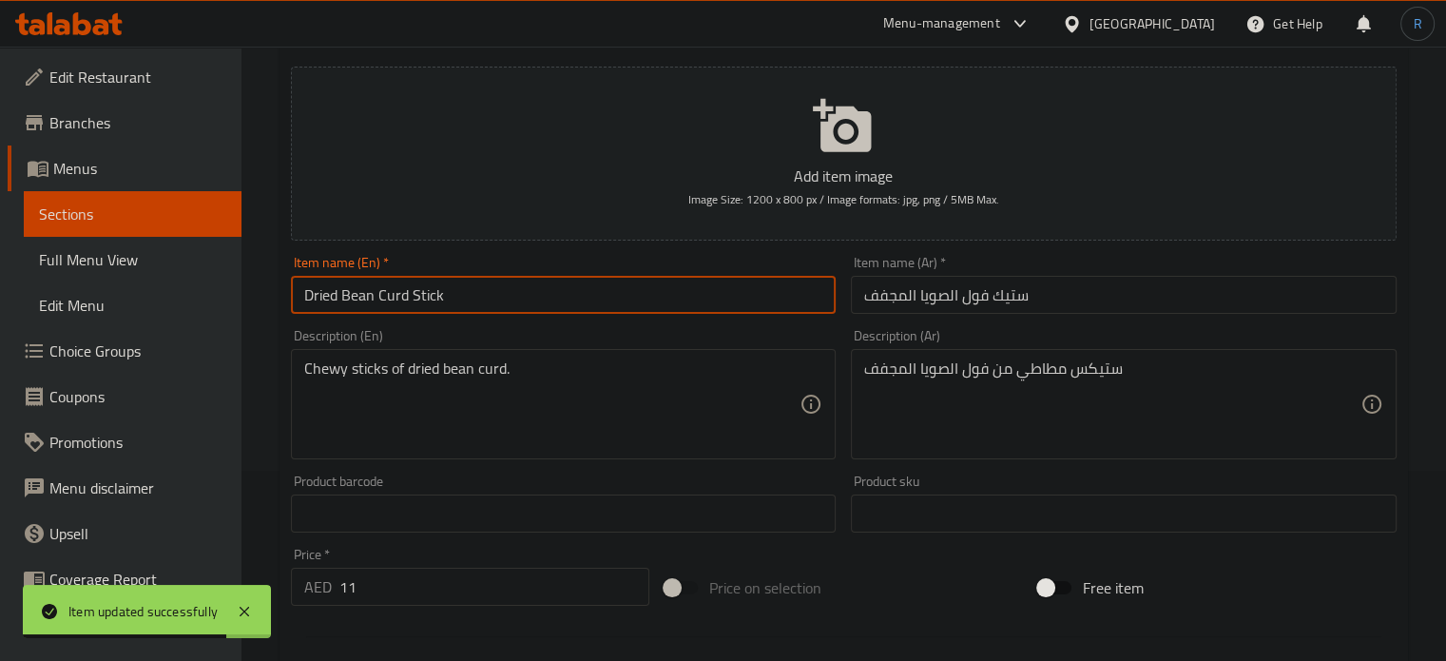
drag, startPoint x: 405, startPoint y: 299, endPoint x: 343, endPoint y: 300, distance: 61.8
click at [343, 300] on input "Dried Bean Curd Stick" at bounding box center [564, 295] width 546 height 38
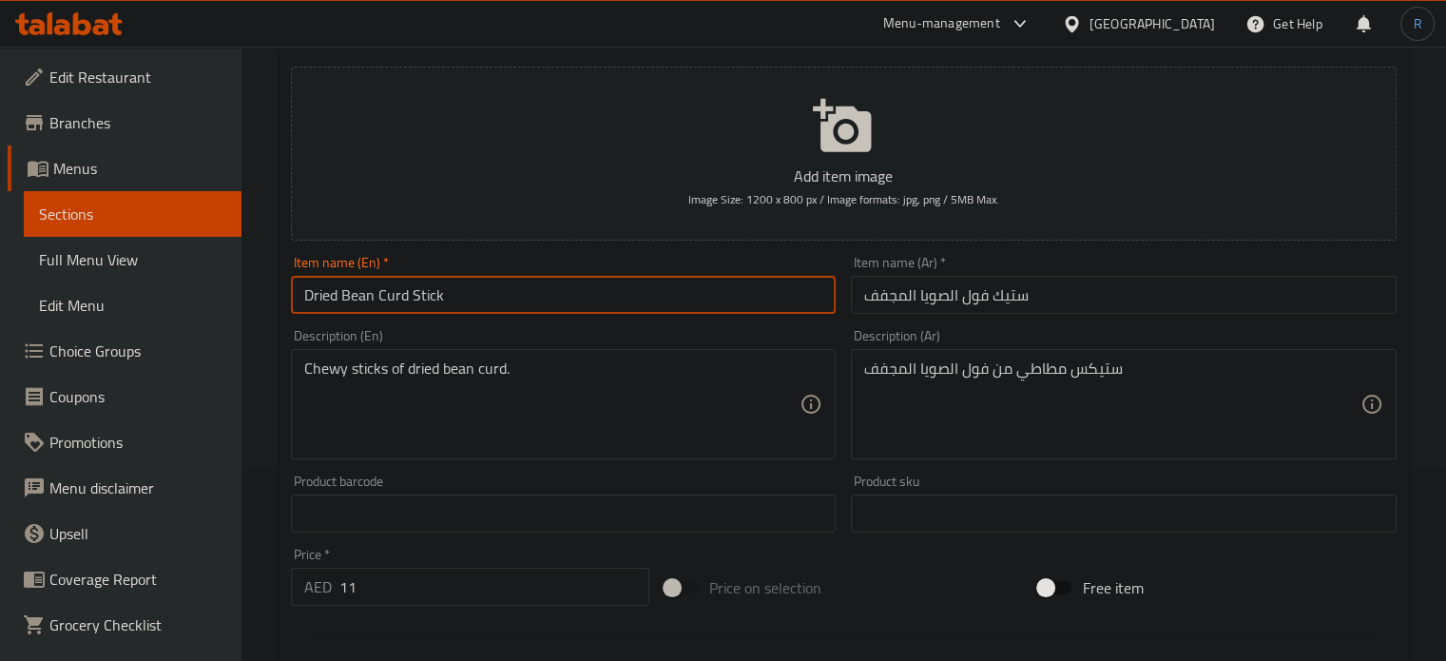
click at [579, 296] on input "Dried Bean Curd Stick" at bounding box center [564, 295] width 546 height 38
click at [635, 299] on input "Dried Bean Curd Stick" at bounding box center [564, 295] width 546 height 38
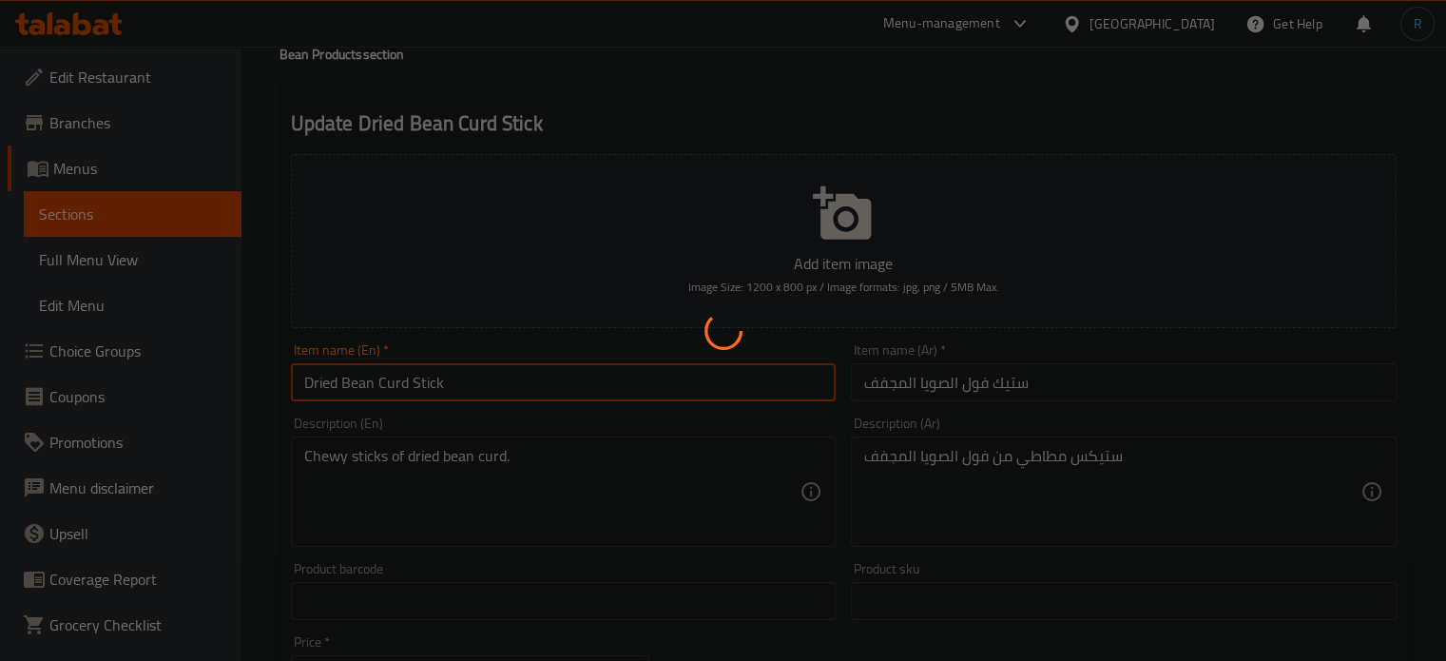
scroll to position [0, 0]
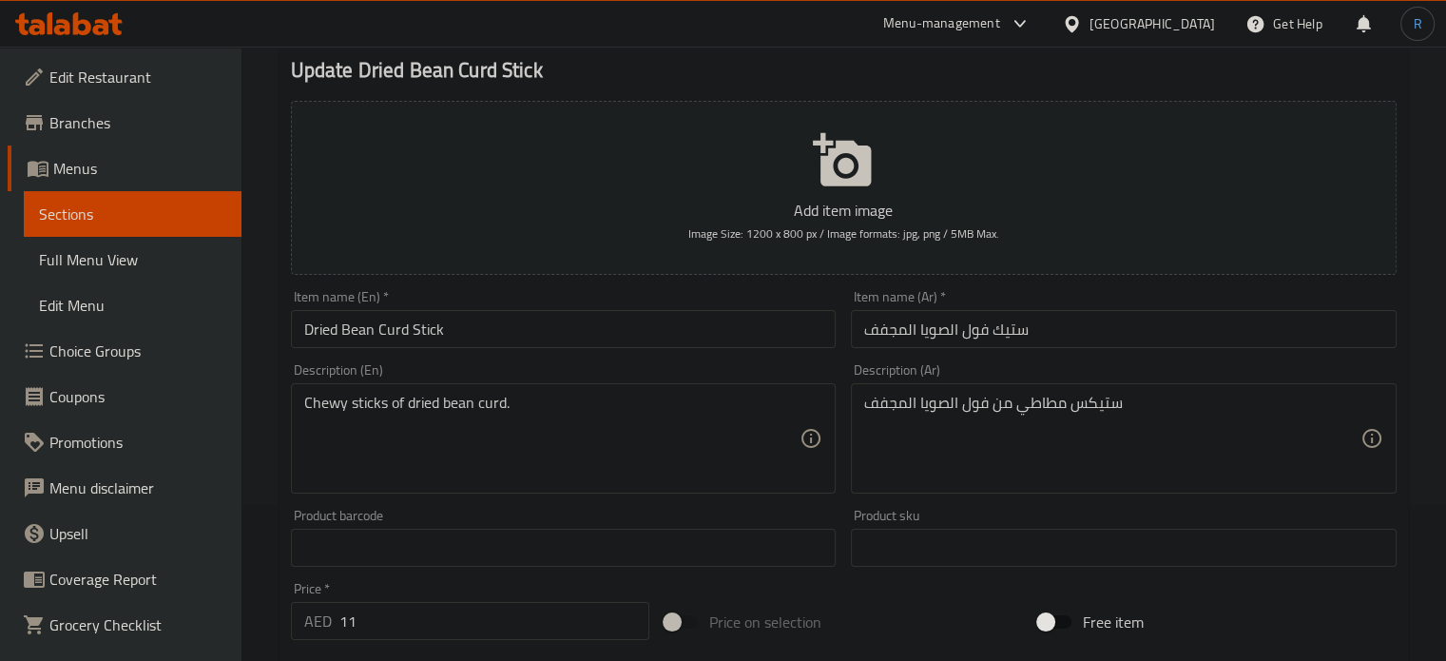
scroll to position [190, 0]
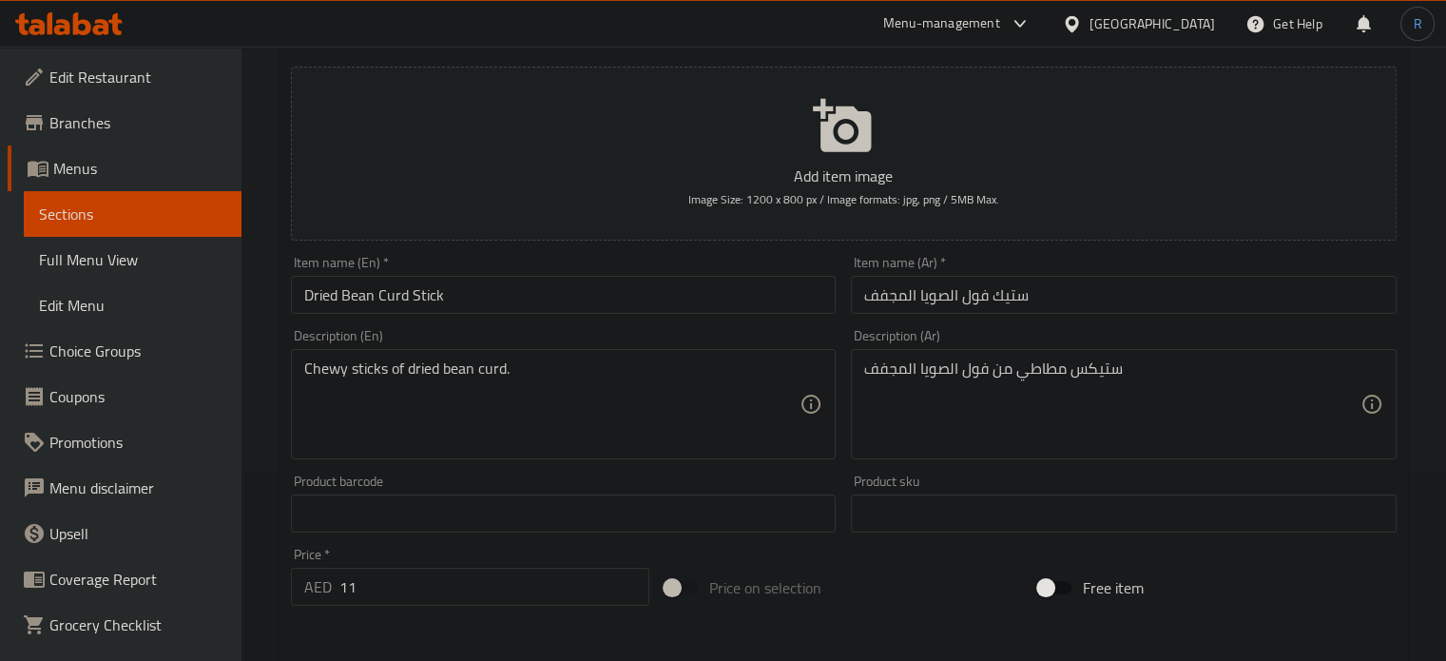
click at [720, 307] on input "Dried Bean Curd Stick" at bounding box center [564, 295] width 546 height 38
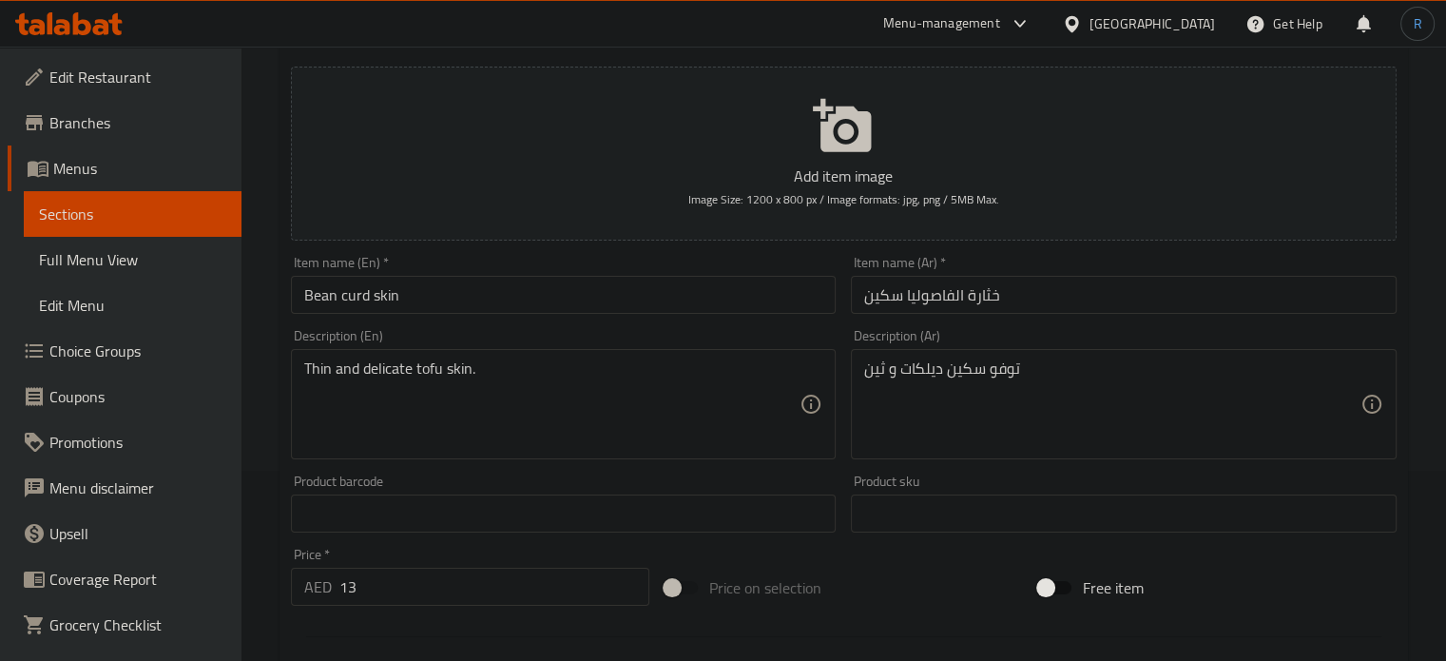
scroll to position [285, 0]
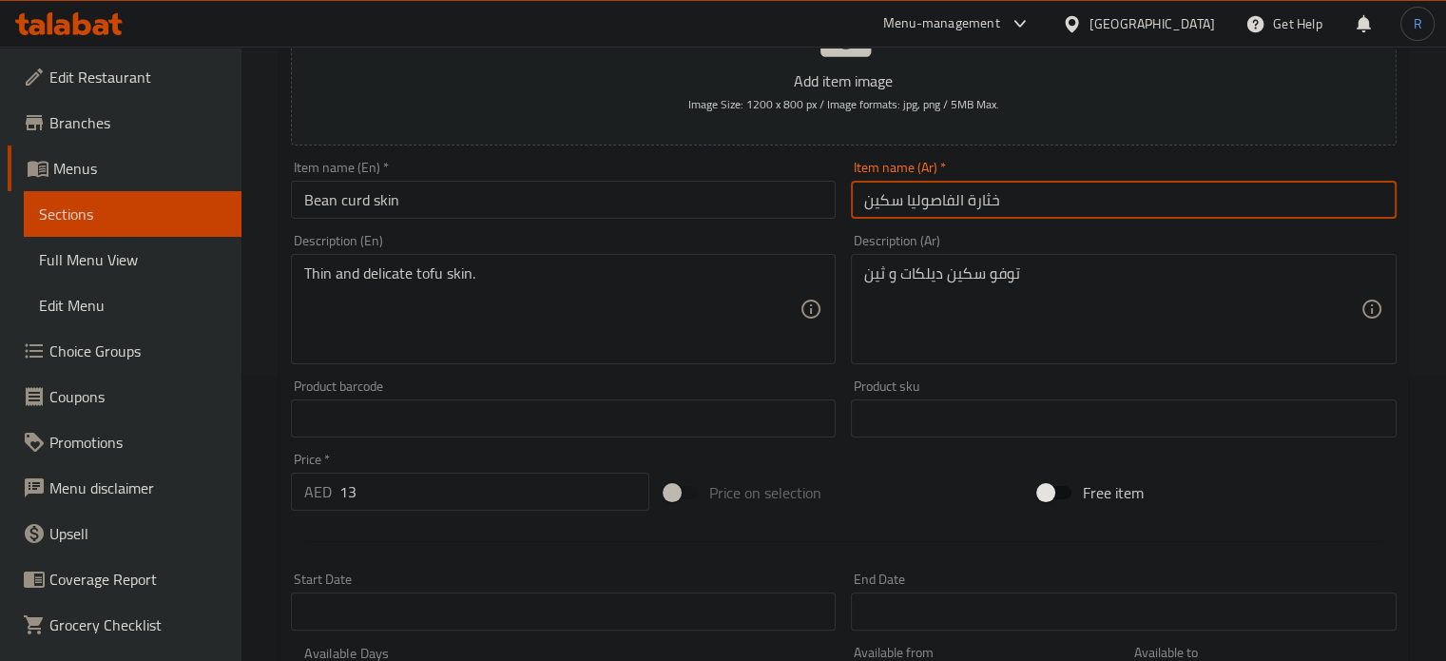
click at [1007, 203] on input "خثارة الفاصوليا سكين" at bounding box center [1124, 200] width 546 height 38
paste input "فول الصويا"
click at [856, 204] on input "فول الصويا" at bounding box center [1124, 200] width 546 height 38
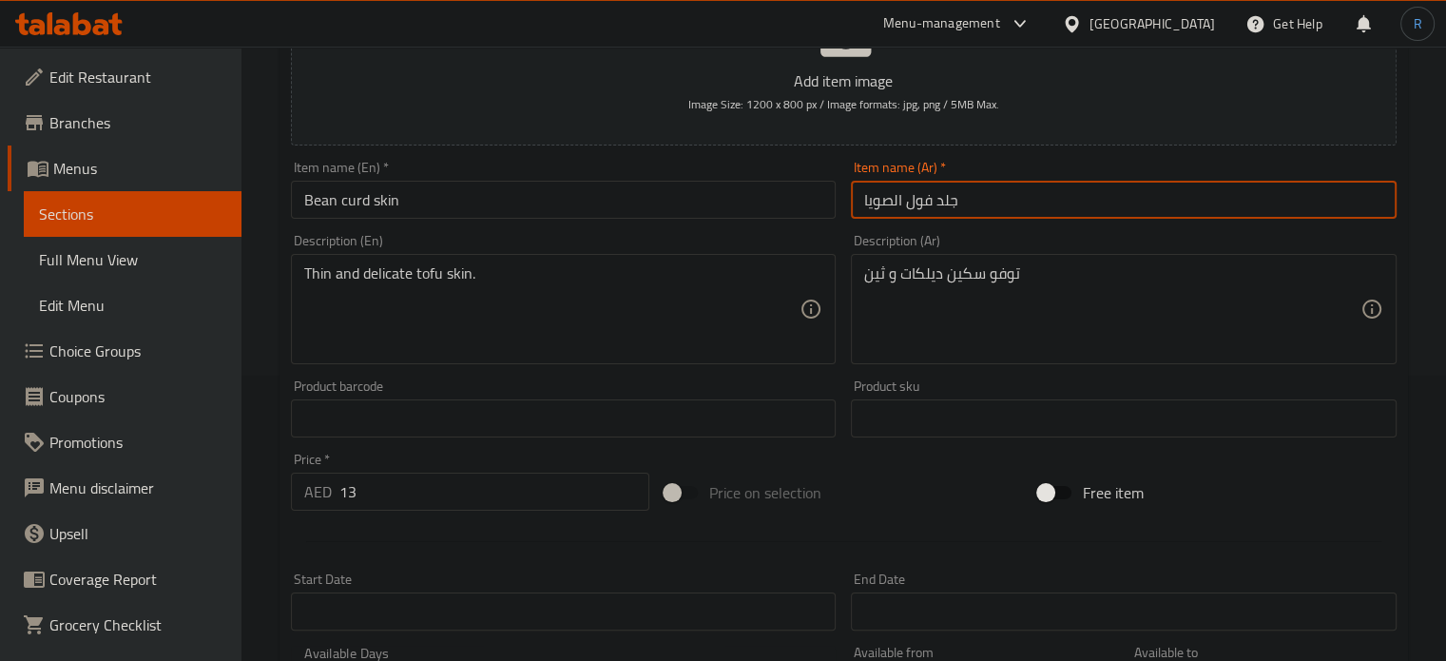
type input "جلد فول الصويا"
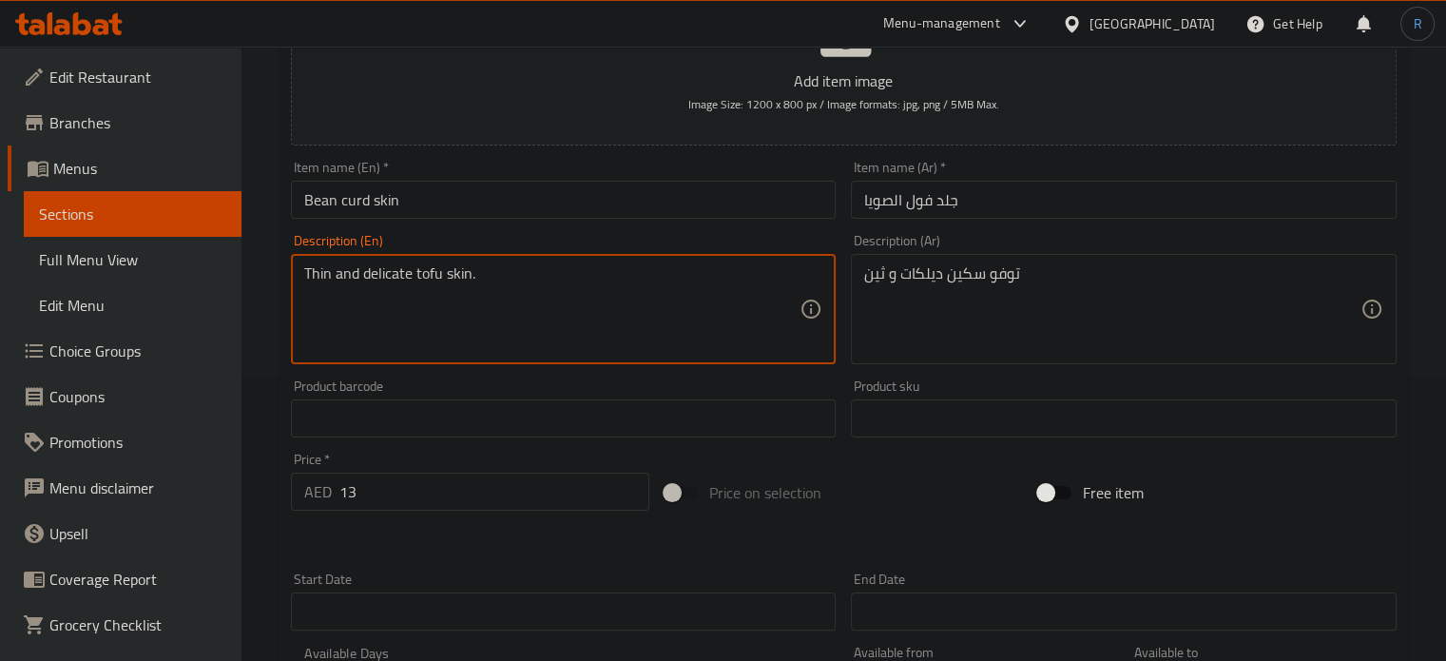
click at [385, 275] on textarea "Thin and delicate tofu skin." at bounding box center [552, 309] width 496 height 90
type textarea "Thin tofu skin."
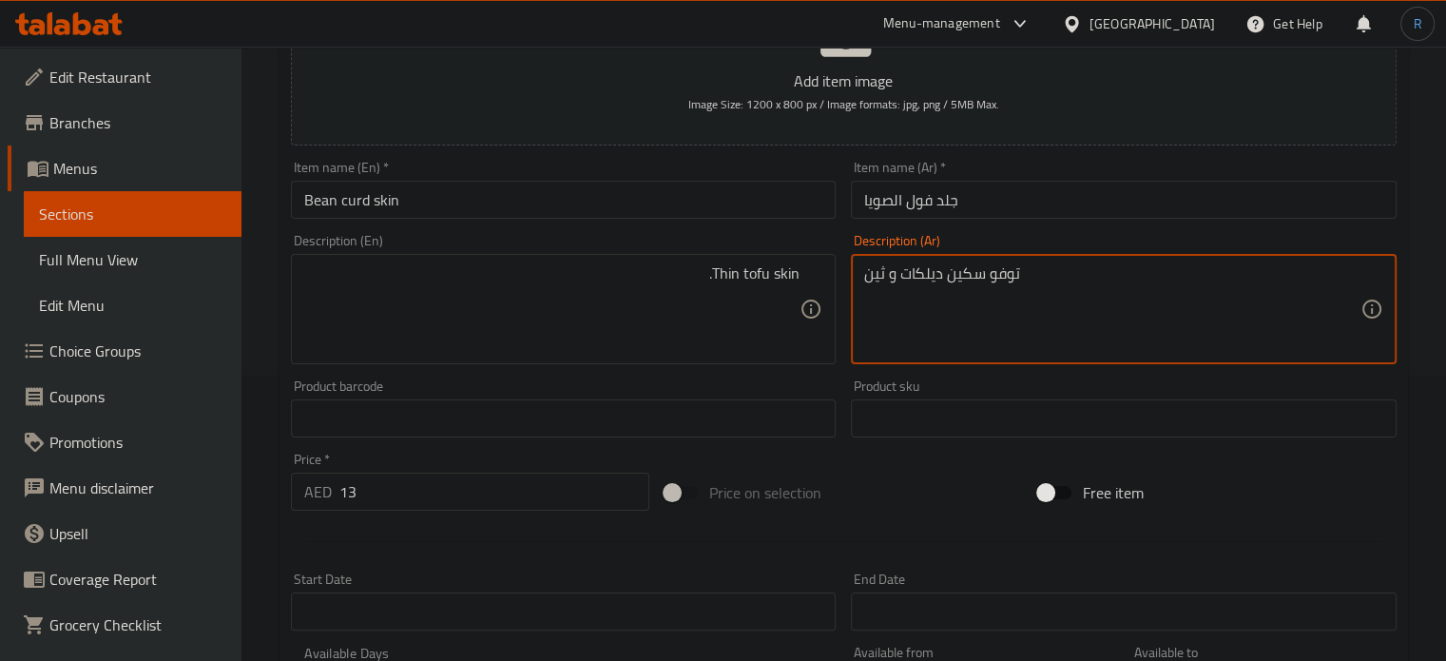
click at [1006, 290] on textarea "توفو سكين ديلكات و ثين" at bounding box center [1112, 309] width 496 height 90
click at [1015, 337] on textarea "توفو سكين ديلكات و ثين" at bounding box center [1112, 309] width 496 height 90
drag, startPoint x: 1165, startPoint y: 290, endPoint x: 1326, endPoint y: 284, distance: 161.7
click at [1326, 284] on textarea "توفو سكين ديلكات و ثين" at bounding box center [1112, 309] width 496 height 90
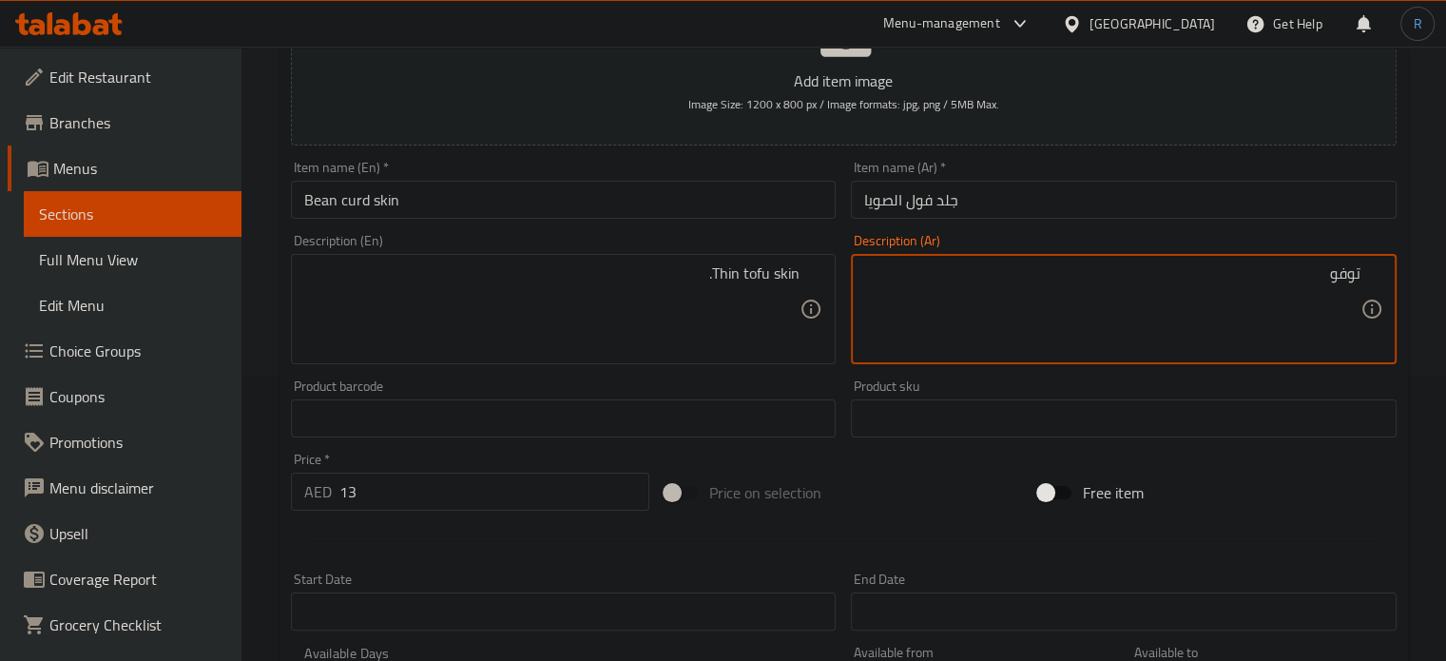
click at [1357, 282] on textarea "توفو" at bounding box center [1112, 309] width 496 height 90
click at [1209, 275] on textarea "جلد توفو" at bounding box center [1112, 309] width 496 height 90
type textarea "جلد توفو رفيع"
click at [1198, 211] on input "جلد فول الصويا" at bounding box center [1124, 200] width 546 height 38
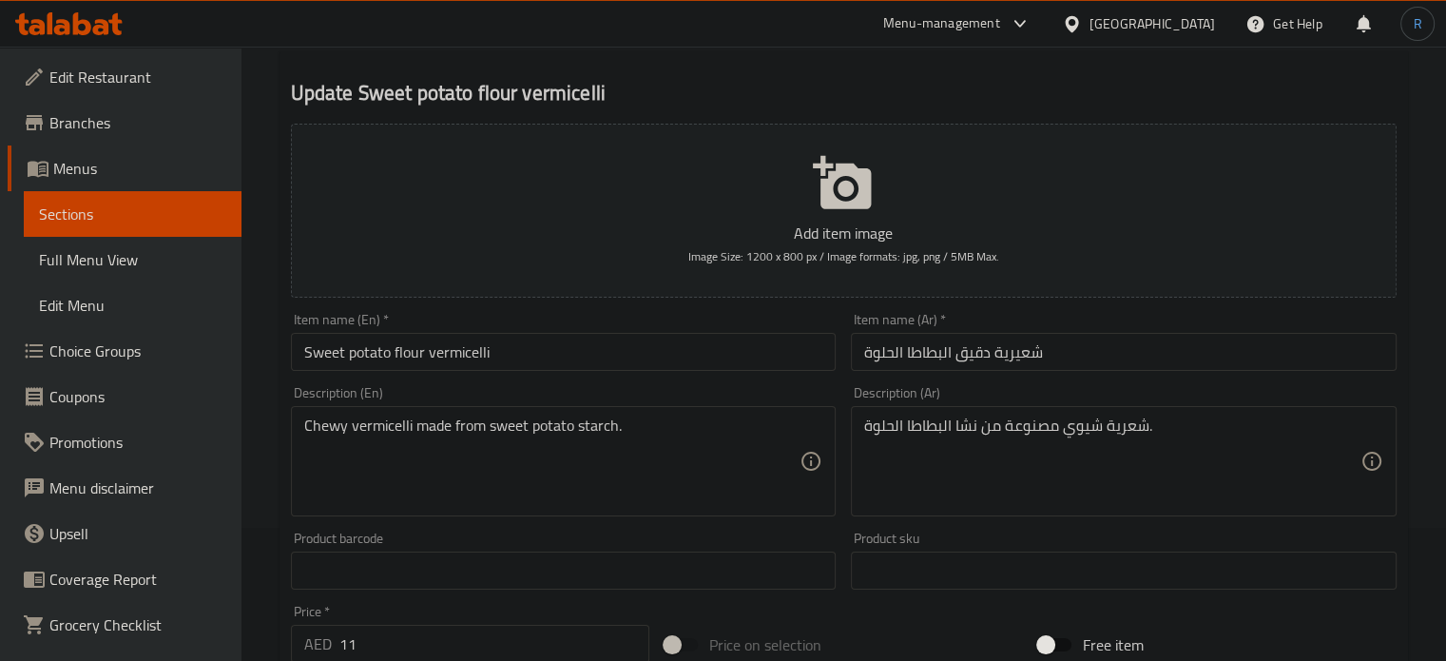
scroll to position [190, 0]
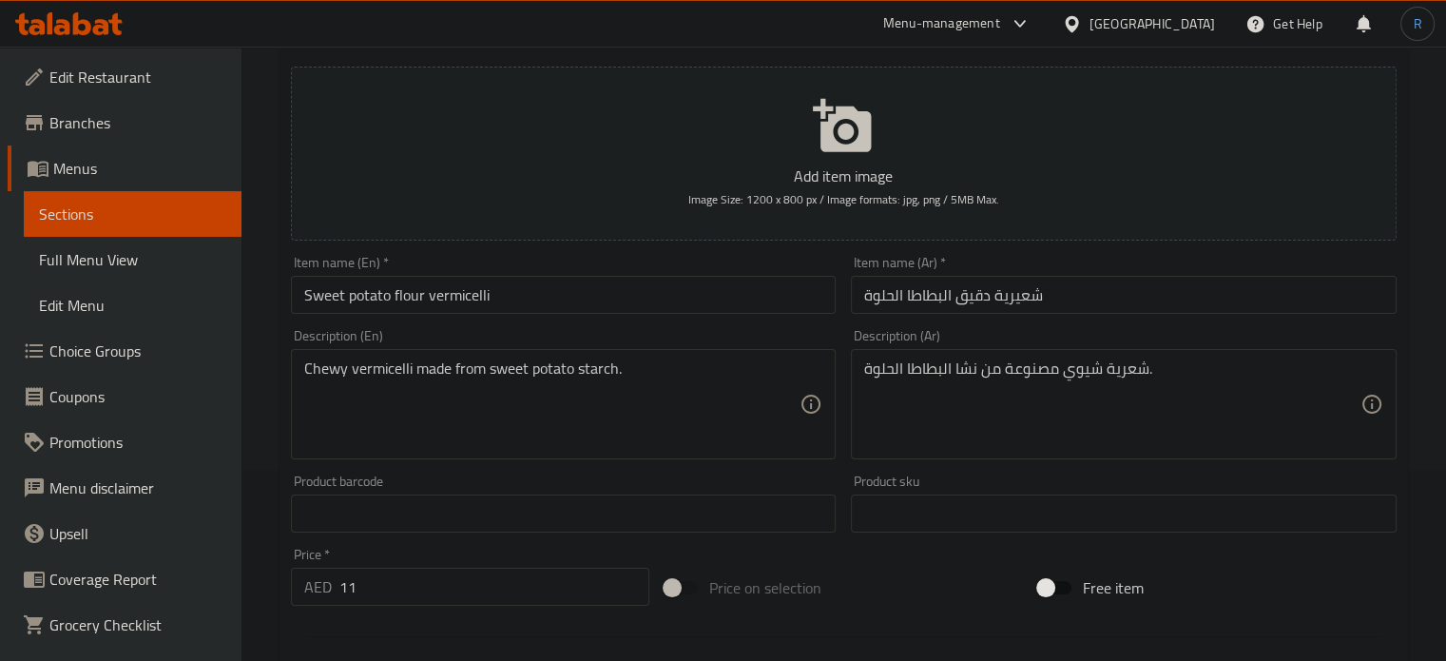
click at [669, 306] on input "Sweet potato flour vermicelli" at bounding box center [564, 295] width 546 height 38
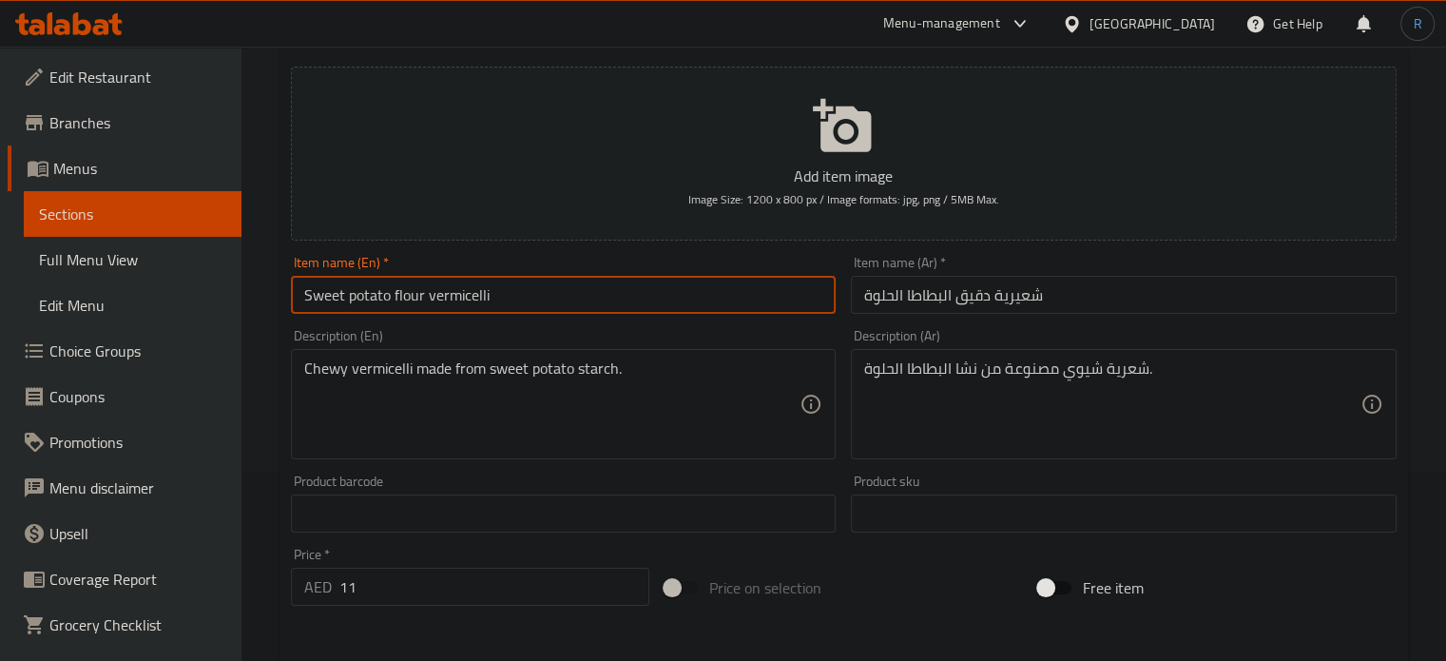
click at [669, 306] on input "Sweet potato flour vermicelli" at bounding box center [564, 295] width 546 height 38
click at [1078, 370] on textarea "شعرية شيوي مصنوعة من نشا البطاطا الحلوة." at bounding box center [1112, 404] width 496 height 90
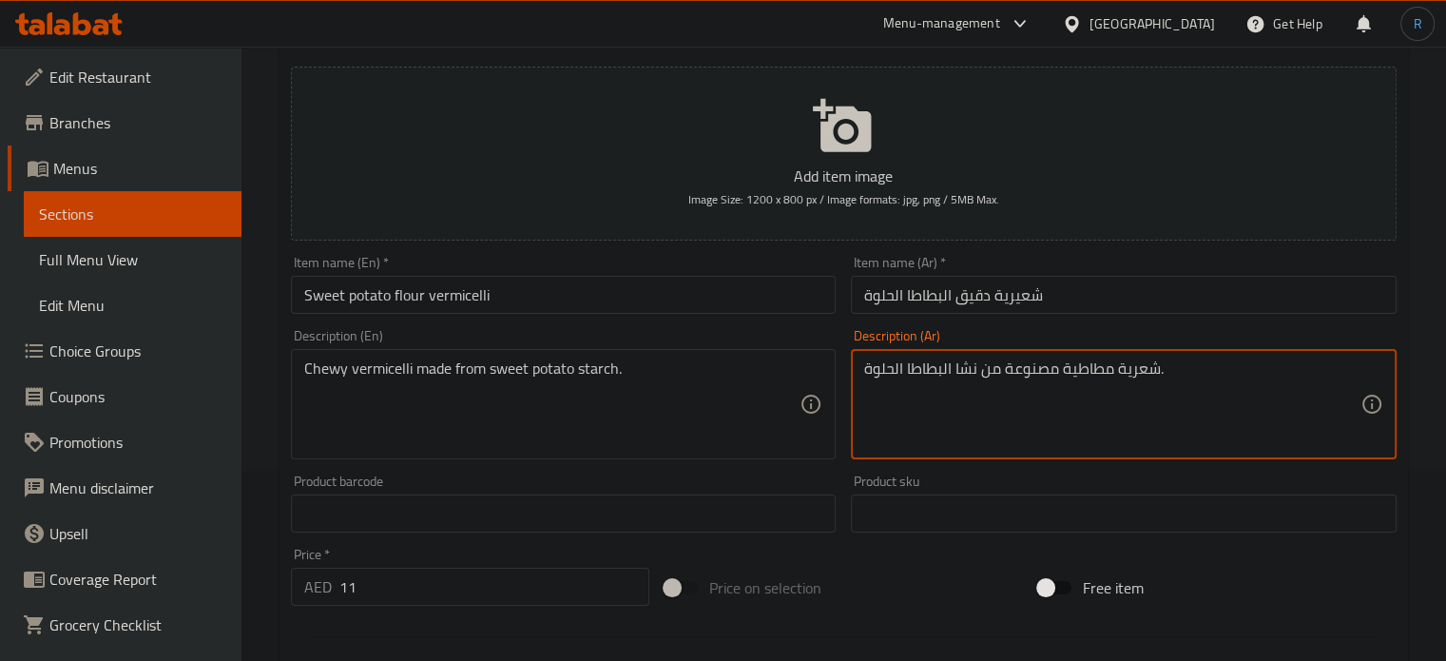
type textarea "شعرية مطاطية مصنوعة من نشا البطاطا الحلوة."
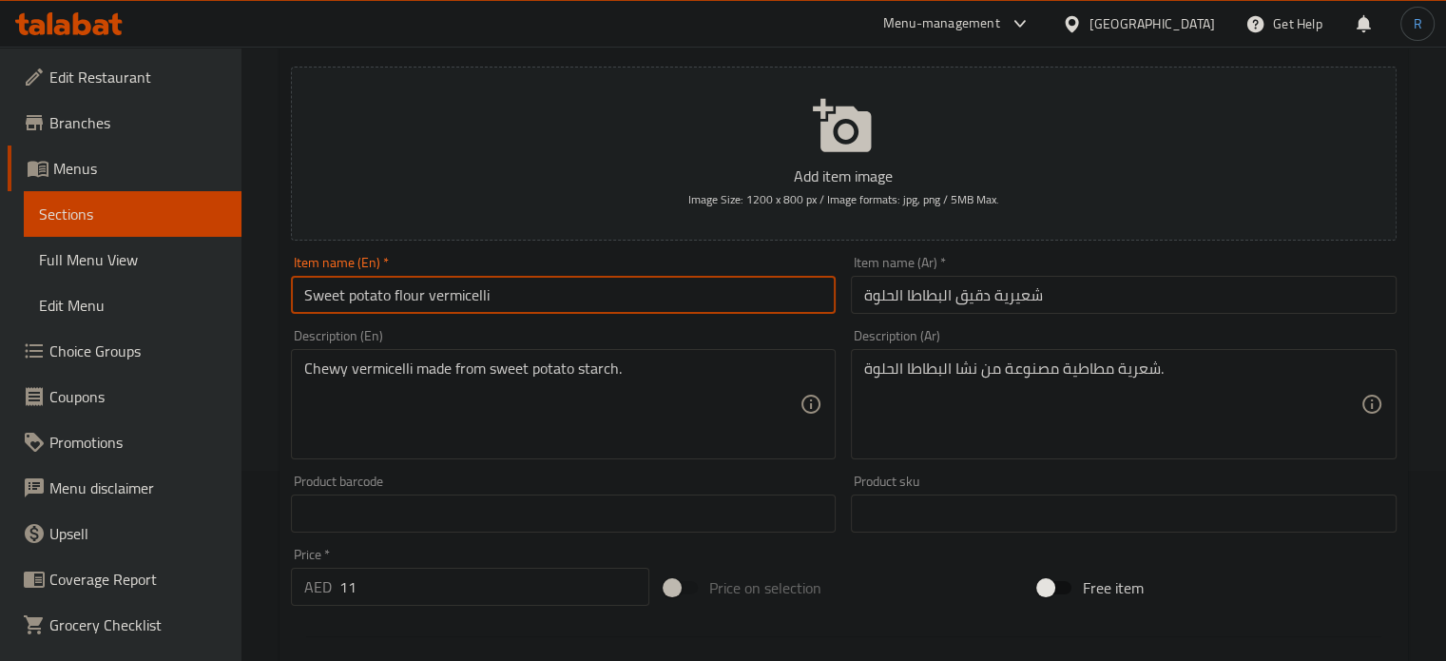
click at [680, 300] on input "Sweet potato flour vermicelli" at bounding box center [564, 295] width 546 height 38
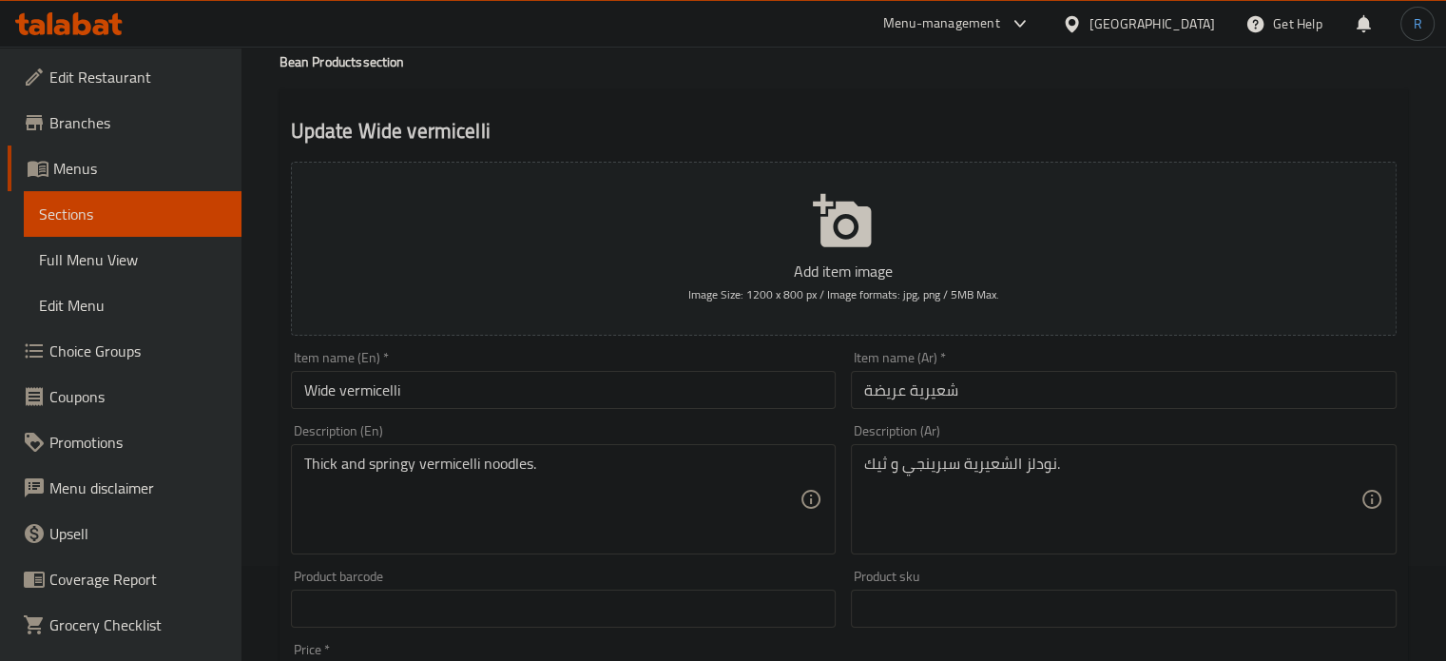
scroll to position [190, 0]
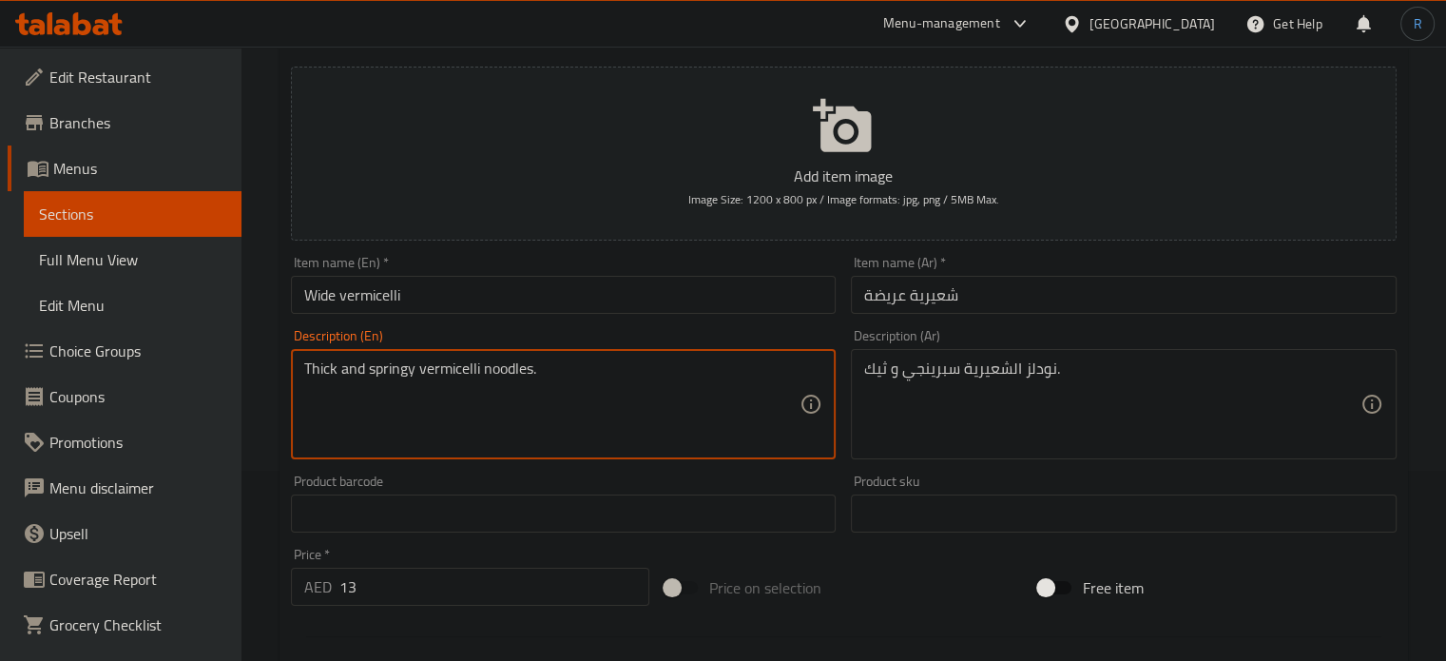
click at [388, 371] on textarea "Thick and springy vermicelli noodles." at bounding box center [552, 404] width 496 height 90
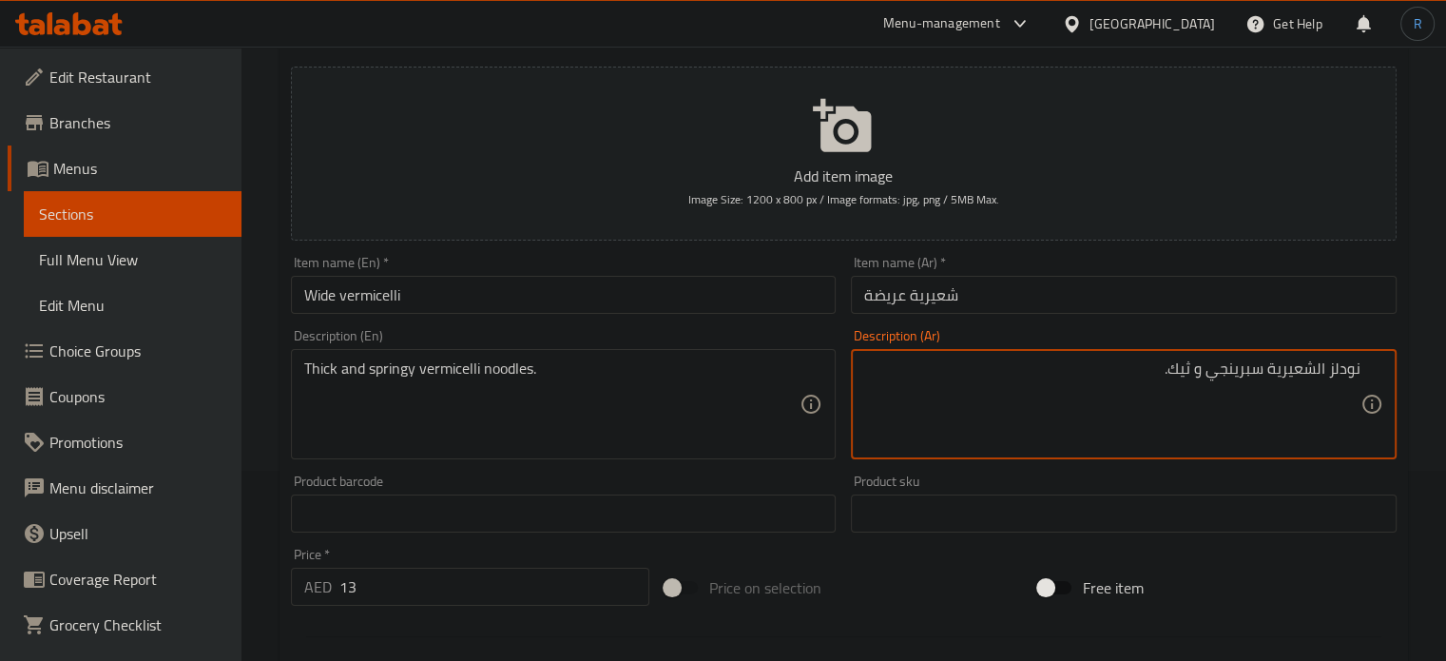
drag, startPoint x: 1115, startPoint y: 387, endPoint x: 1266, endPoint y: 391, distance: 151.2
click at [1266, 391] on textarea "نودلز الشعيرية سبرينجي و ثيك." at bounding box center [1112, 404] width 496 height 90
type textarea "نودلز الشعيرية مرنة وكثيفة"
click at [1131, 308] on input "شعيرية عريضة" at bounding box center [1124, 295] width 546 height 38
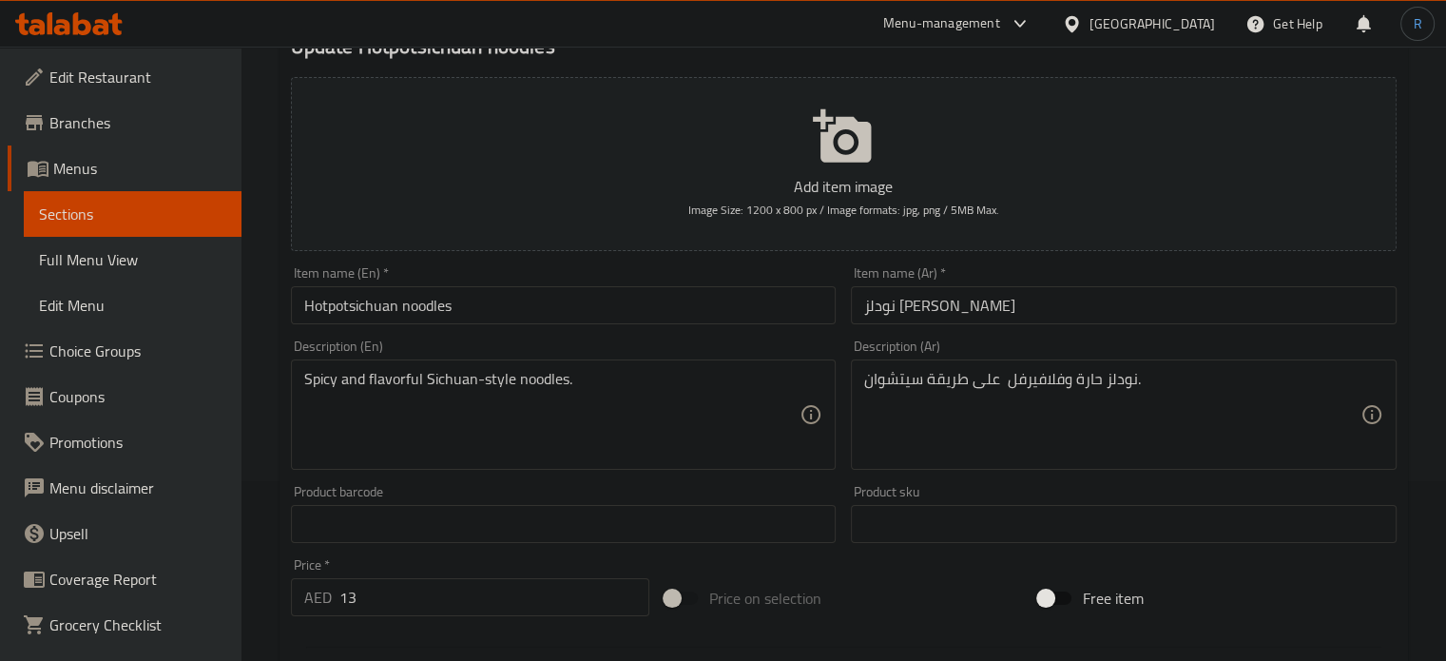
scroll to position [190, 0]
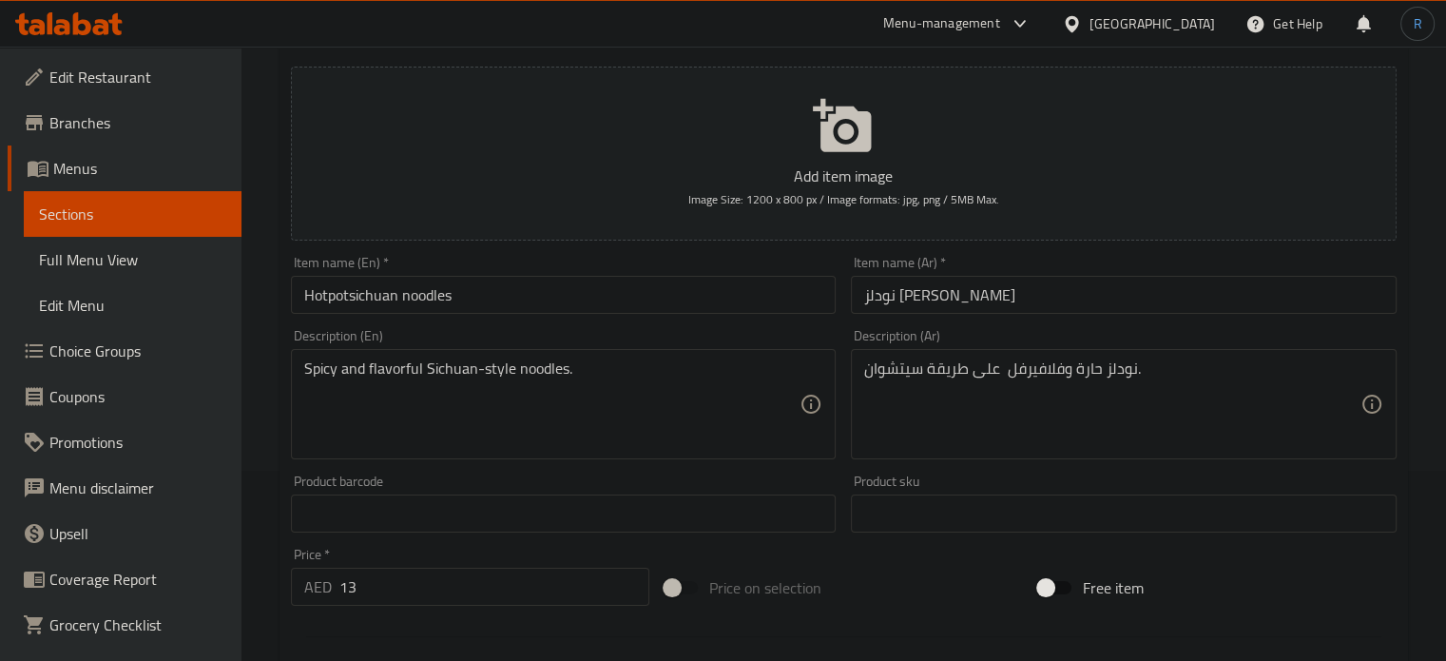
click at [466, 285] on input "Hotpotsichuan noodles" at bounding box center [564, 295] width 546 height 38
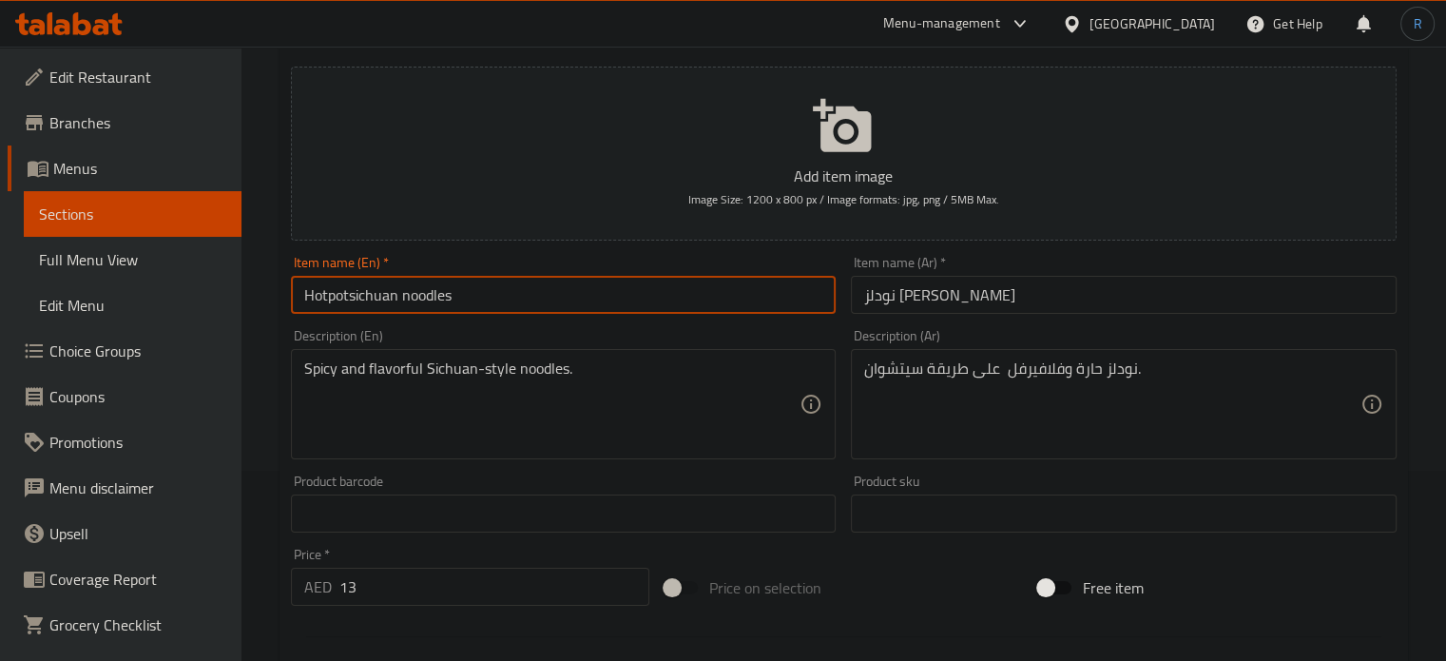
click at [466, 285] on input "Hotpotsichuan noodles" at bounding box center [564, 295] width 546 height 38
click at [330, 300] on input "Hotpotsichuan noodles" at bounding box center [564, 295] width 546 height 38
click at [356, 298] on input "Hot potsichuan noodles" at bounding box center [564, 295] width 546 height 38
click at [354, 296] on input "Hot potsichuan noodles" at bounding box center [564, 295] width 546 height 38
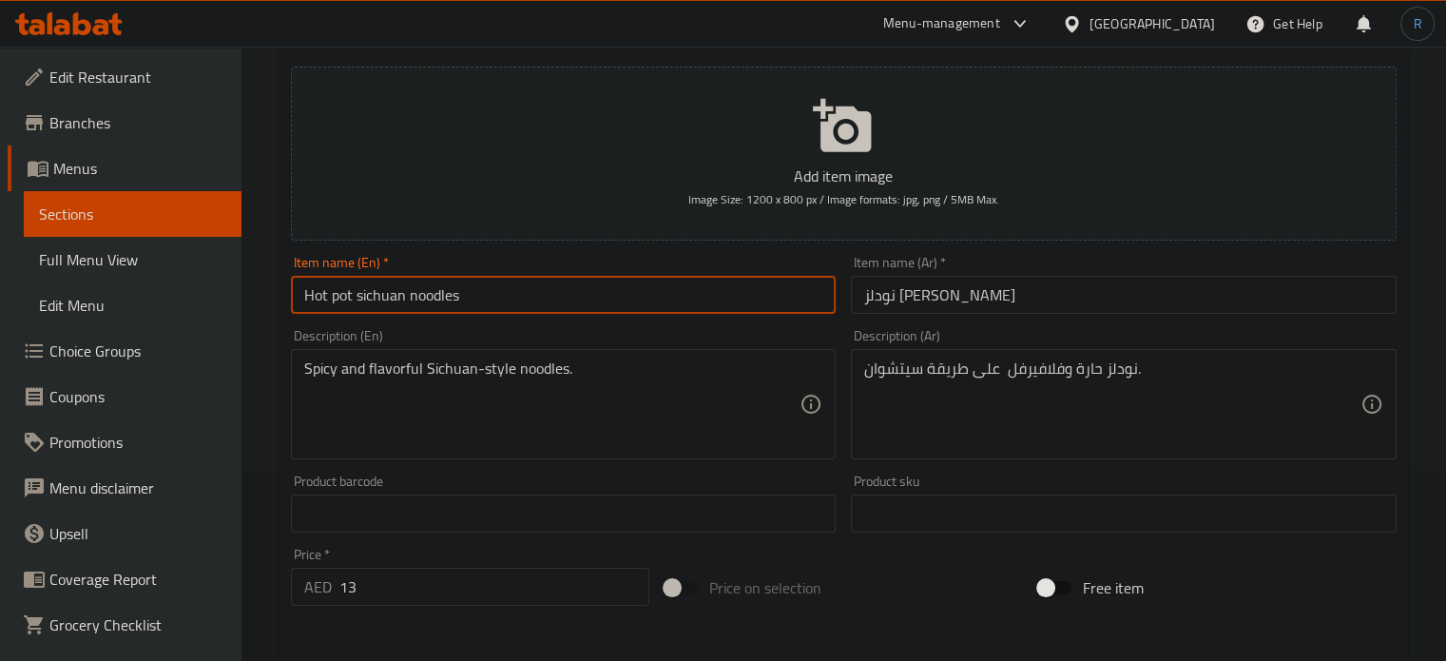
type input "Hot pot sichuan noodles"
click at [948, 302] on input "نودلز هوتبوت سيتشوان" at bounding box center [1124, 295] width 546 height 38
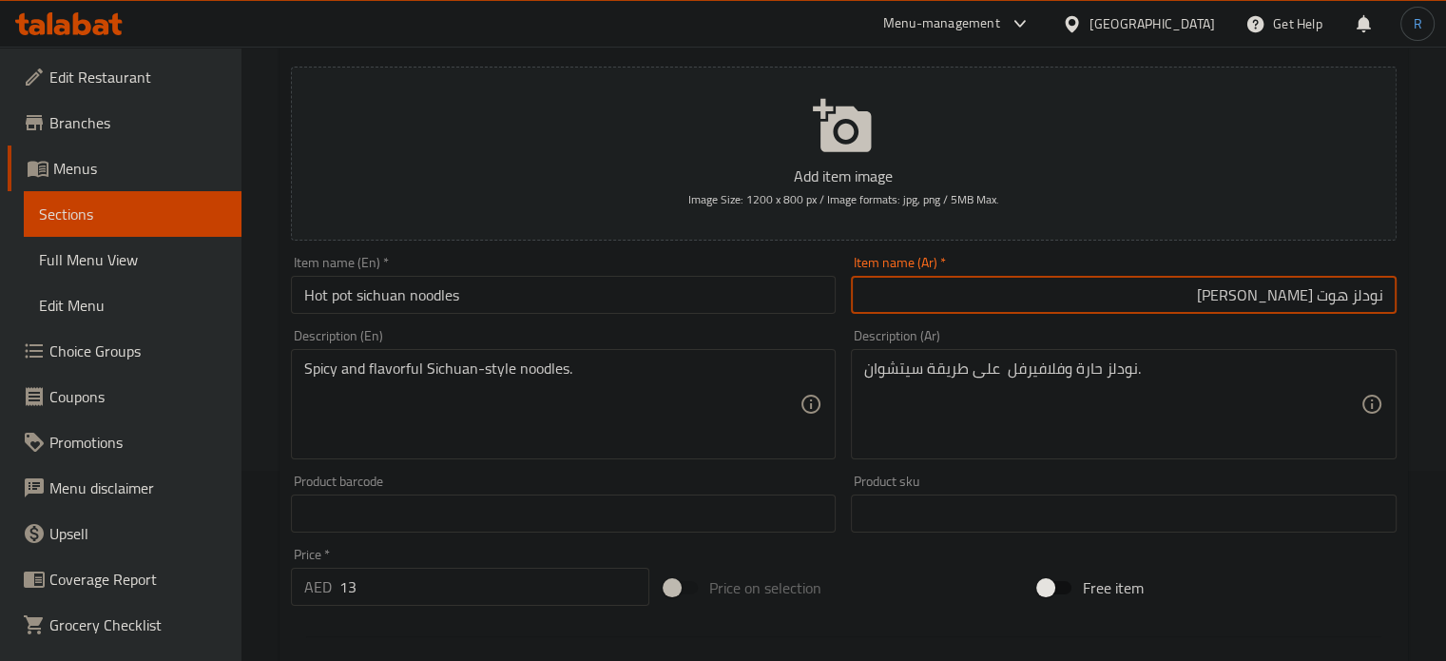
type input "نودلز هوت بوت سيتشوان"
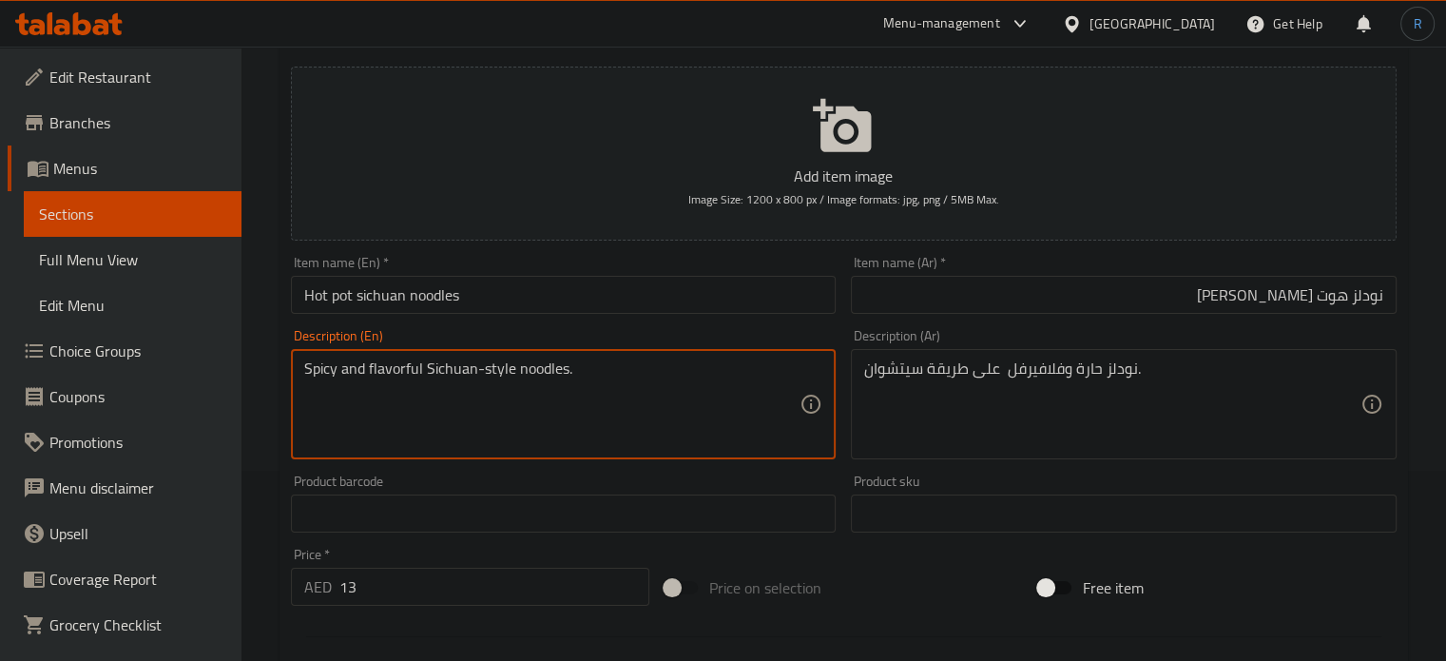
click at [402, 376] on textarea "Spicy and flavorful Sichuan-style noodles." at bounding box center [552, 404] width 496 height 90
type textarea "Spicy Sichuan-style noodles."
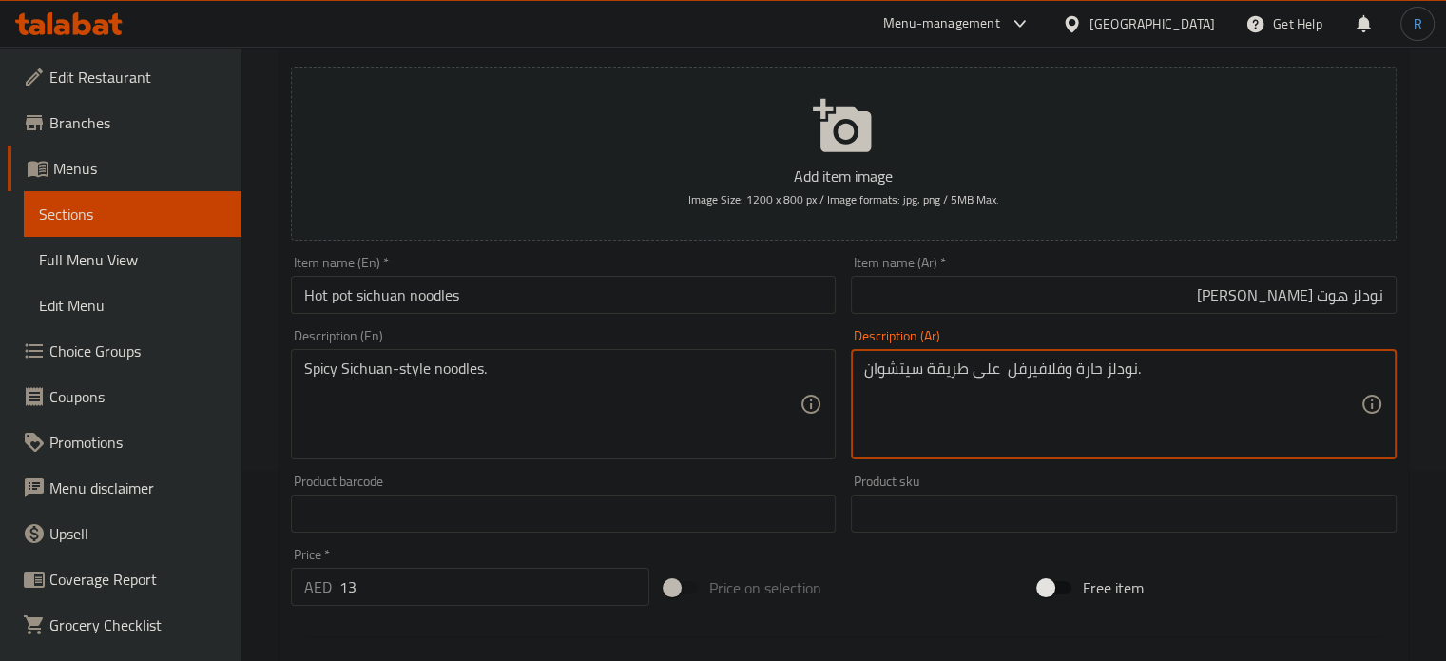
drag, startPoint x: 1069, startPoint y: 376, endPoint x: 1008, endPoint y: 374, distance: 60.9
click at [996, 377] on textarea "نودلز حارة على طريقة سيتشوان." at bounding box center [1112, 404] width 496 height 90
type textarea "نودلز حارة على طريقة سيتشوان."
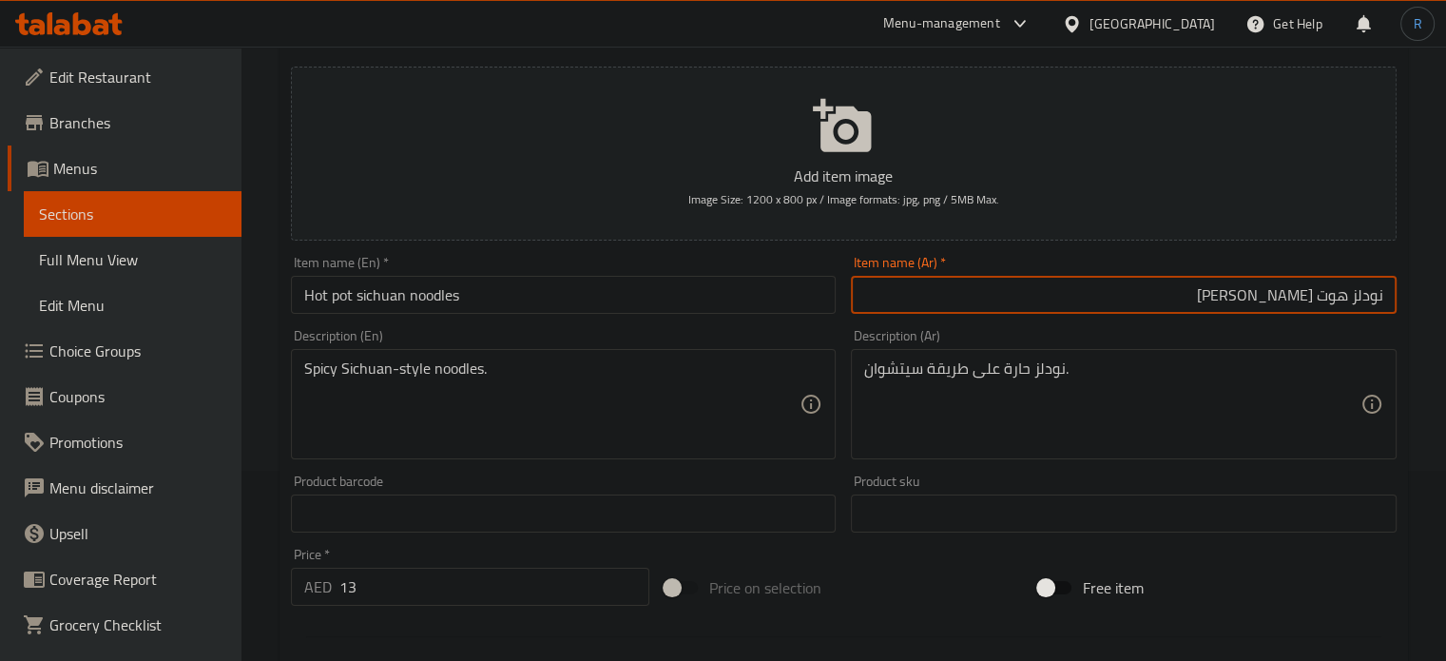
click at [993, 300] on input "نودلز هوت بوت سيتشوان" at bounding box center [1124, 295] width 546 height 38
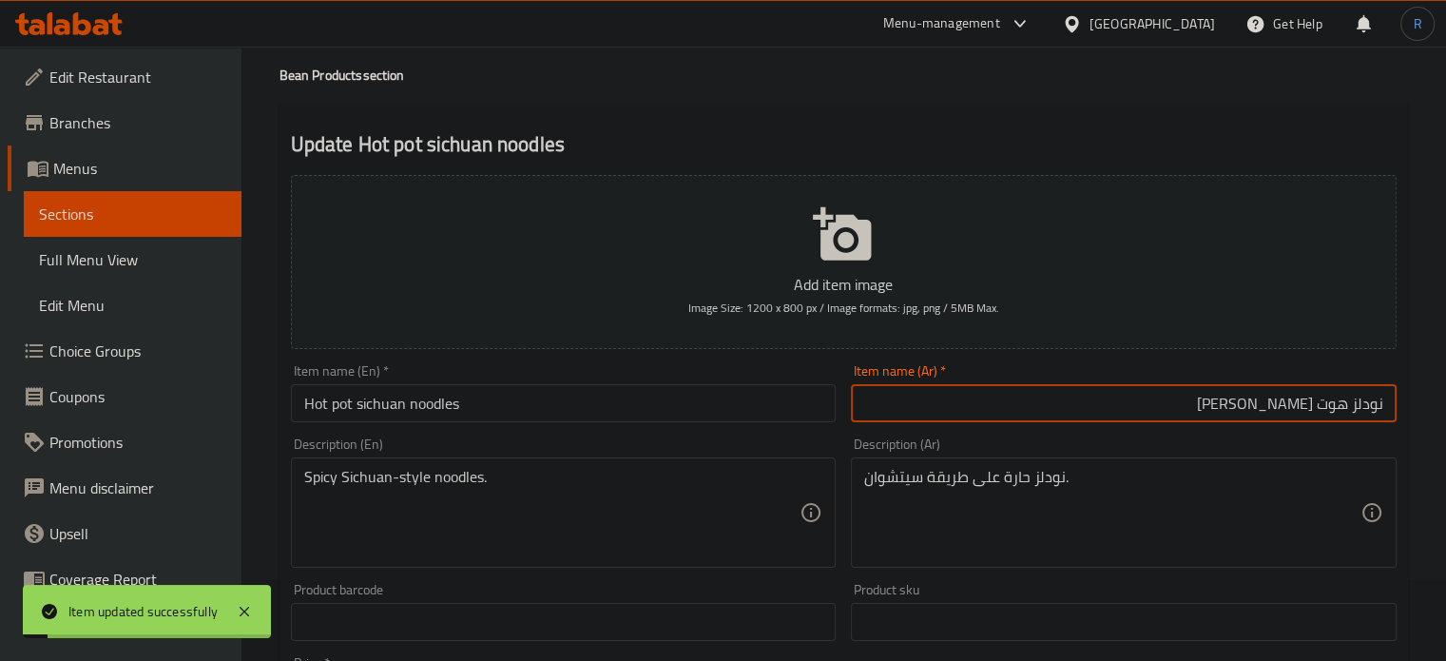
scroll to position [0, 0]
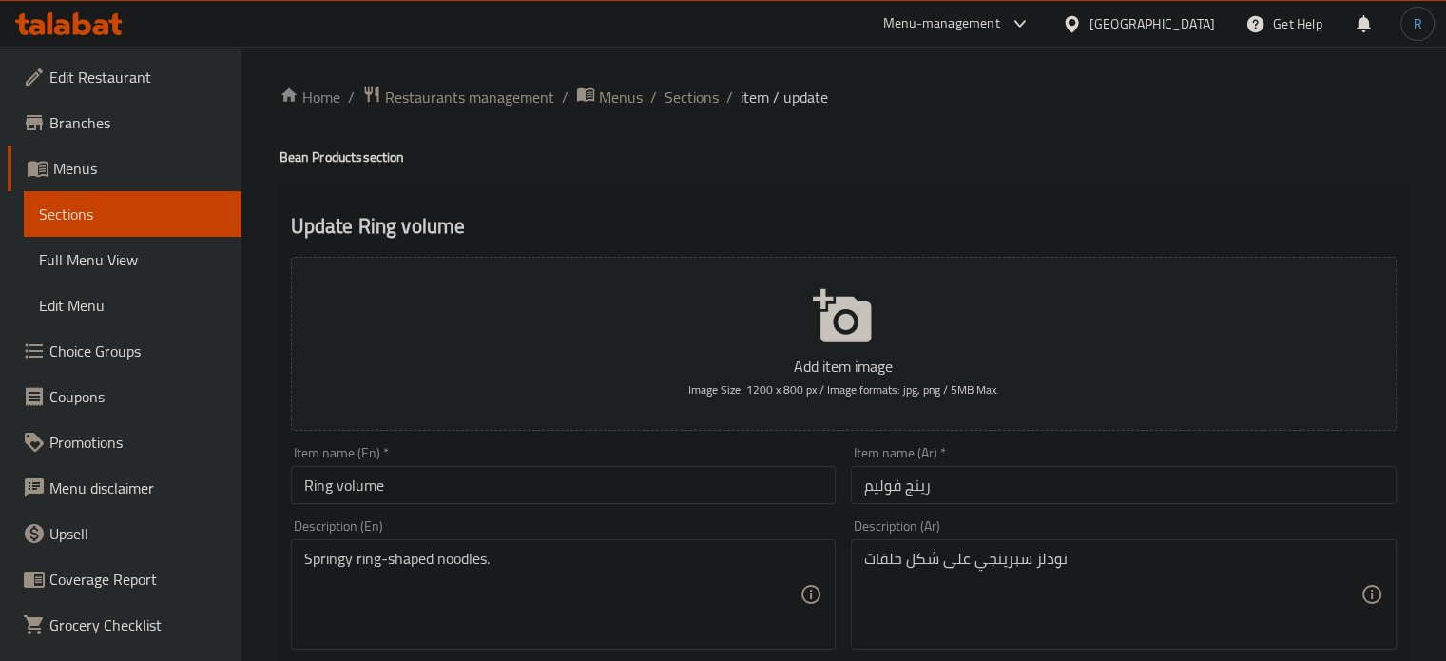
scroll to position [95, 0]
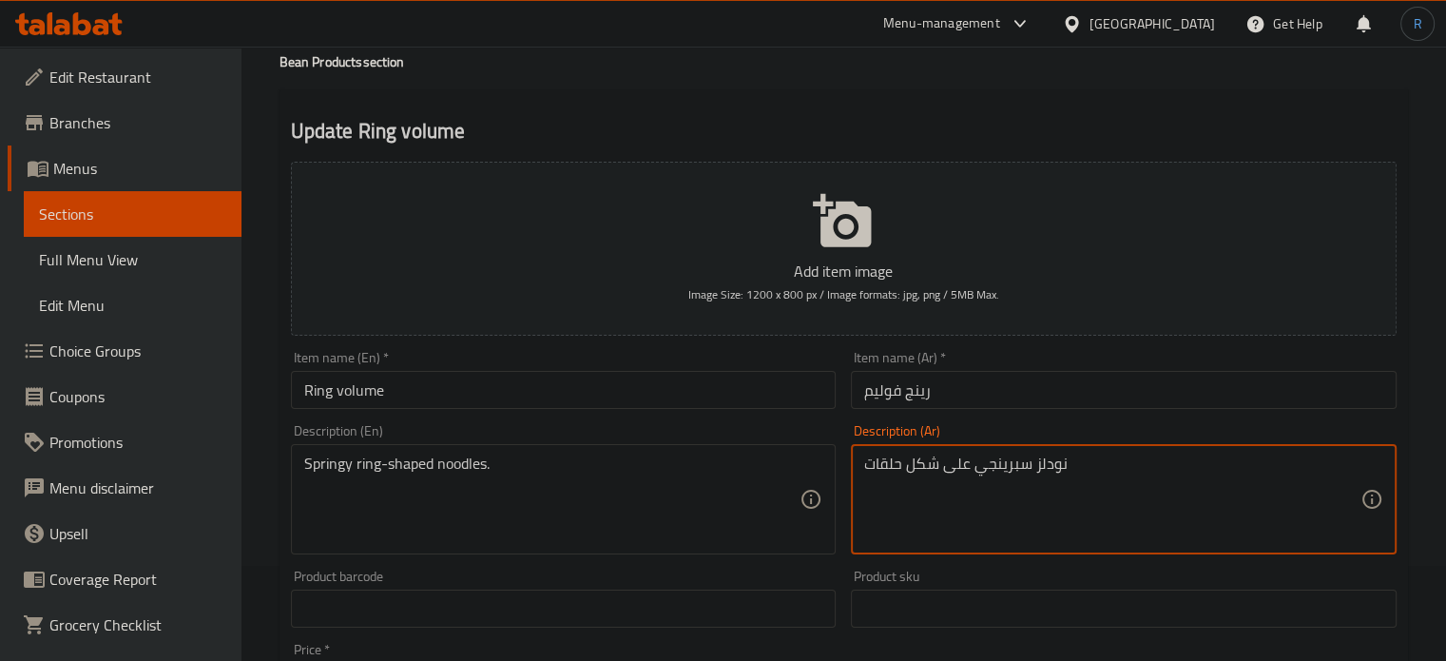
click at [1008, 474] on textarea "نودلز سبرينجي على شكل حلقات" at bounding box center [1112, 499] width 496 height 90
type textarea "نودلز مرنة على شكل حلقات"
click at [981, 395] on input "رينج فوليم" at bounding box center [1124, 390] width 546 height 38
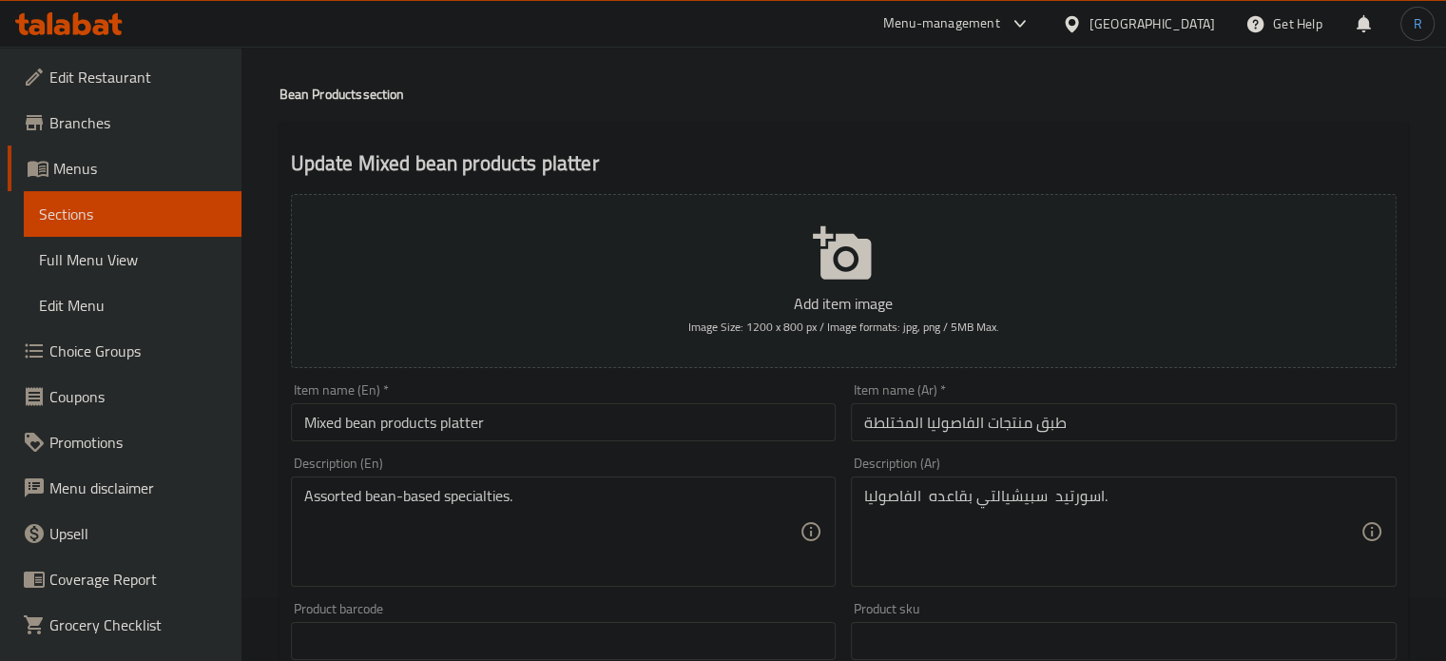
scroll to position [95, 0]
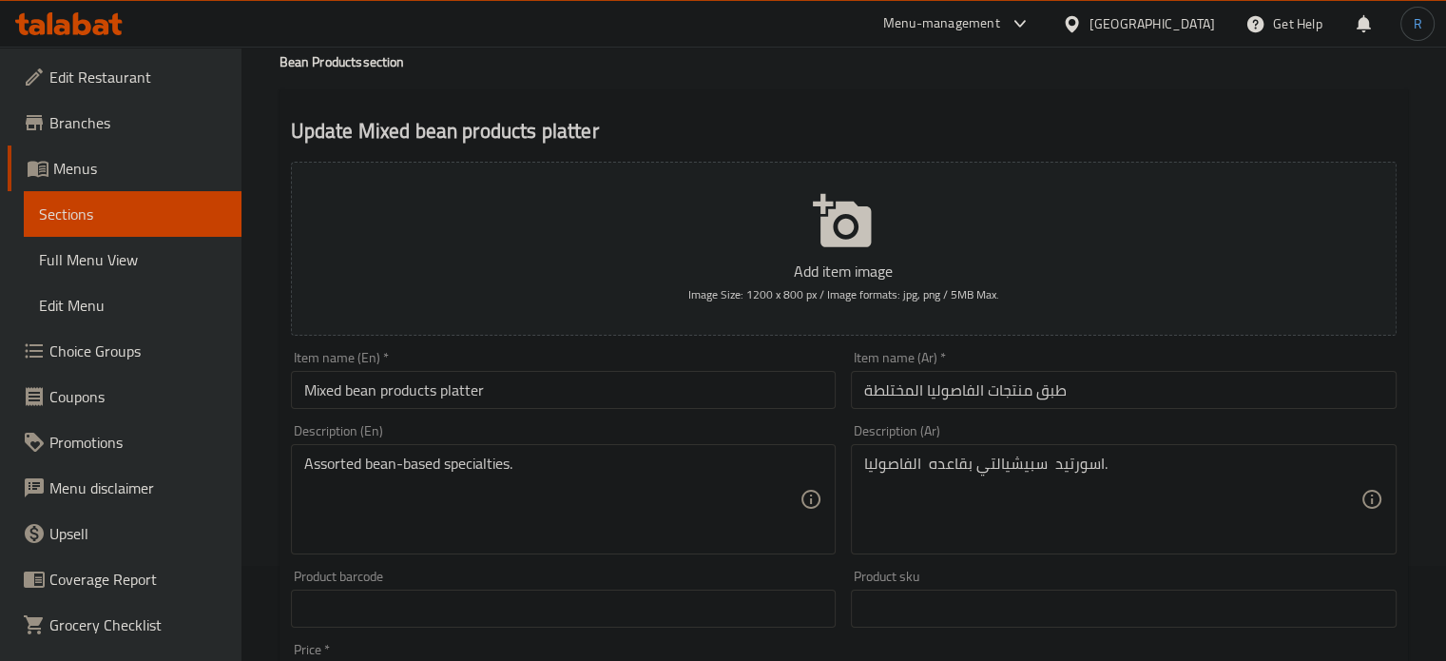
click at [970, 400] on input "طبق منتجات الفاصوليا المختلطة" at bounding box center [1124, 390] width 546 height 38
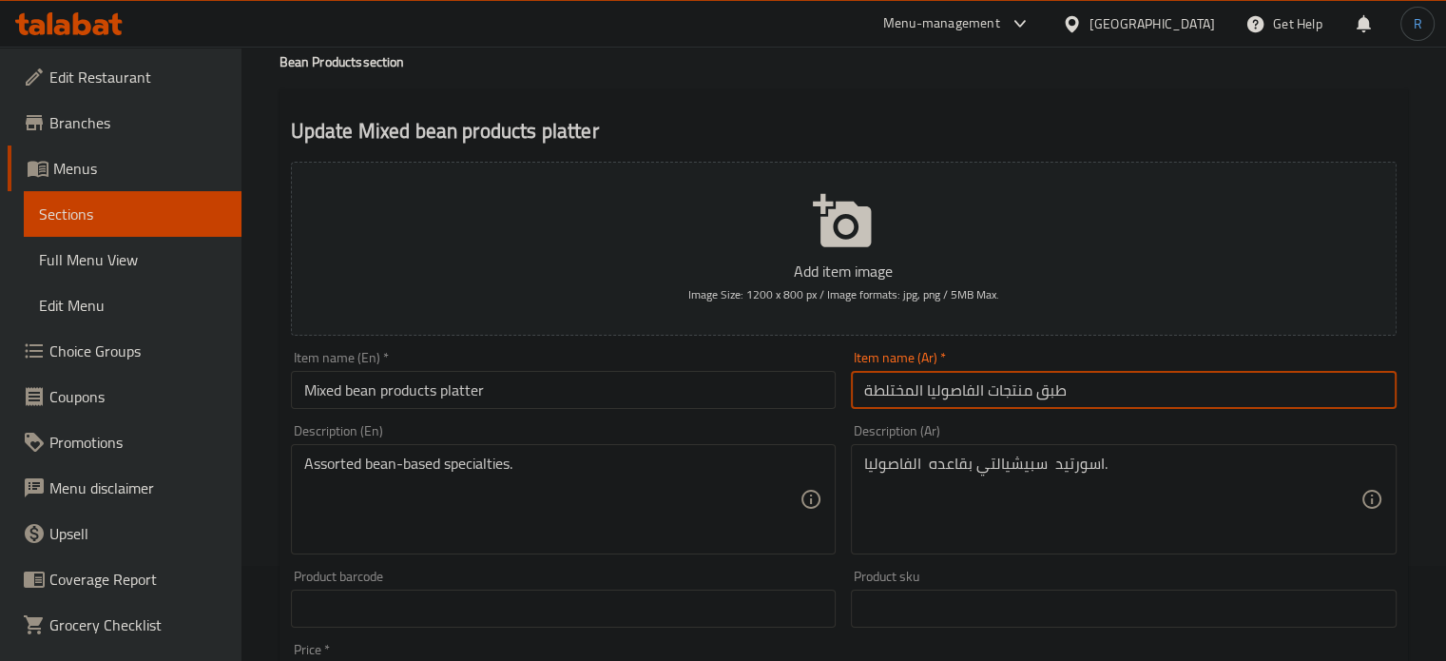
click at [970, 400] on input "طبق منتجات الفاصوليا المختلطة" at bounding box center [1124, 390] width 546 height 38
click at [908, 399] on input "طبق منتجات البين المختلطة" at bounding box center [1124, 390] width 546 height 38
type input "طبق منتجات البين المشكل"
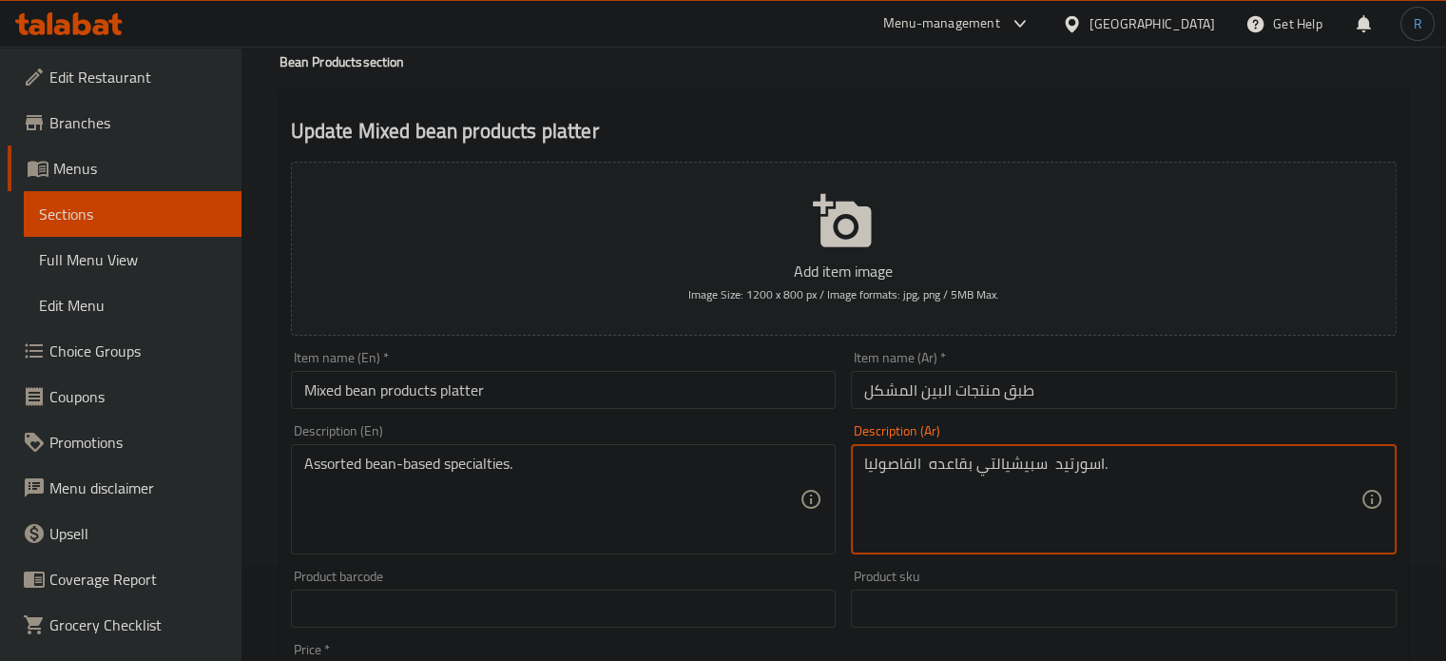
click at [1019, 467] on textarea "اسورتيد سبيشيالتي بقاعده الفاصوليا." at bounding box center [1112, 499] width 496 height 90
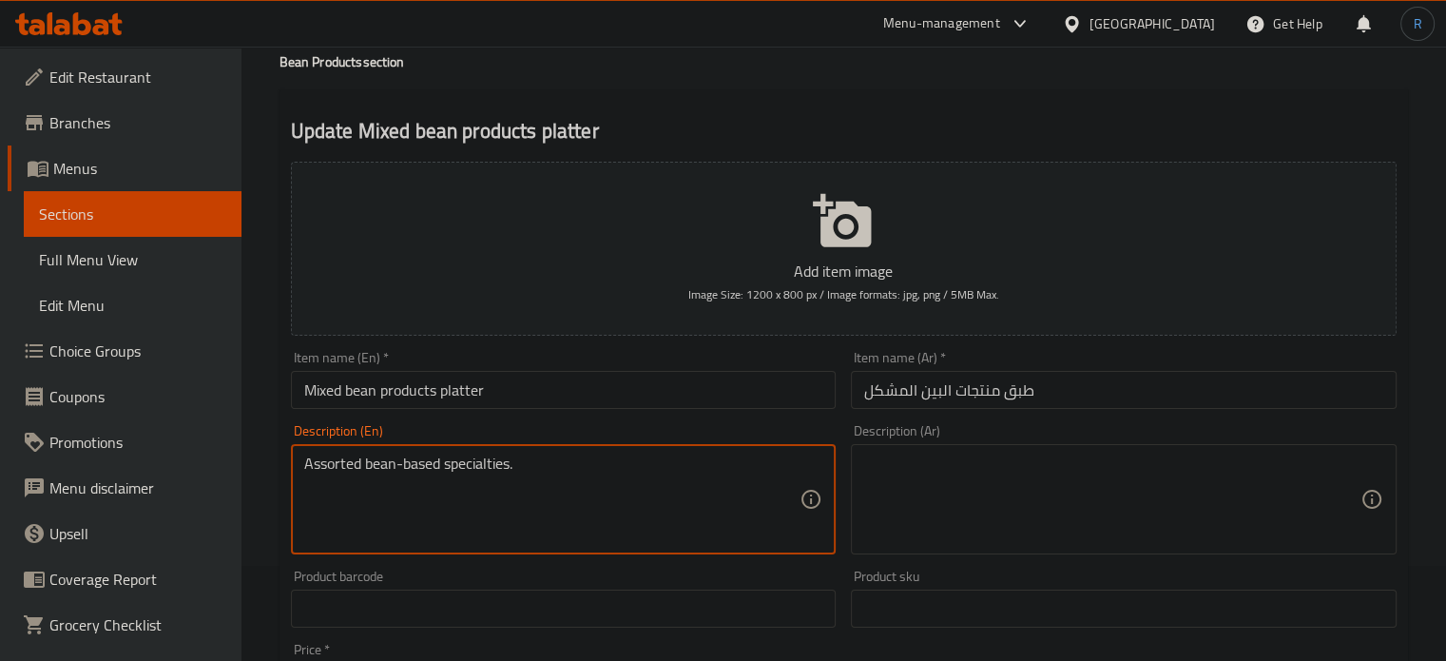
click at [323, 474] on textarea "Assorted bean-based specialties." at bounding box center [552, 499] width 496 height 90
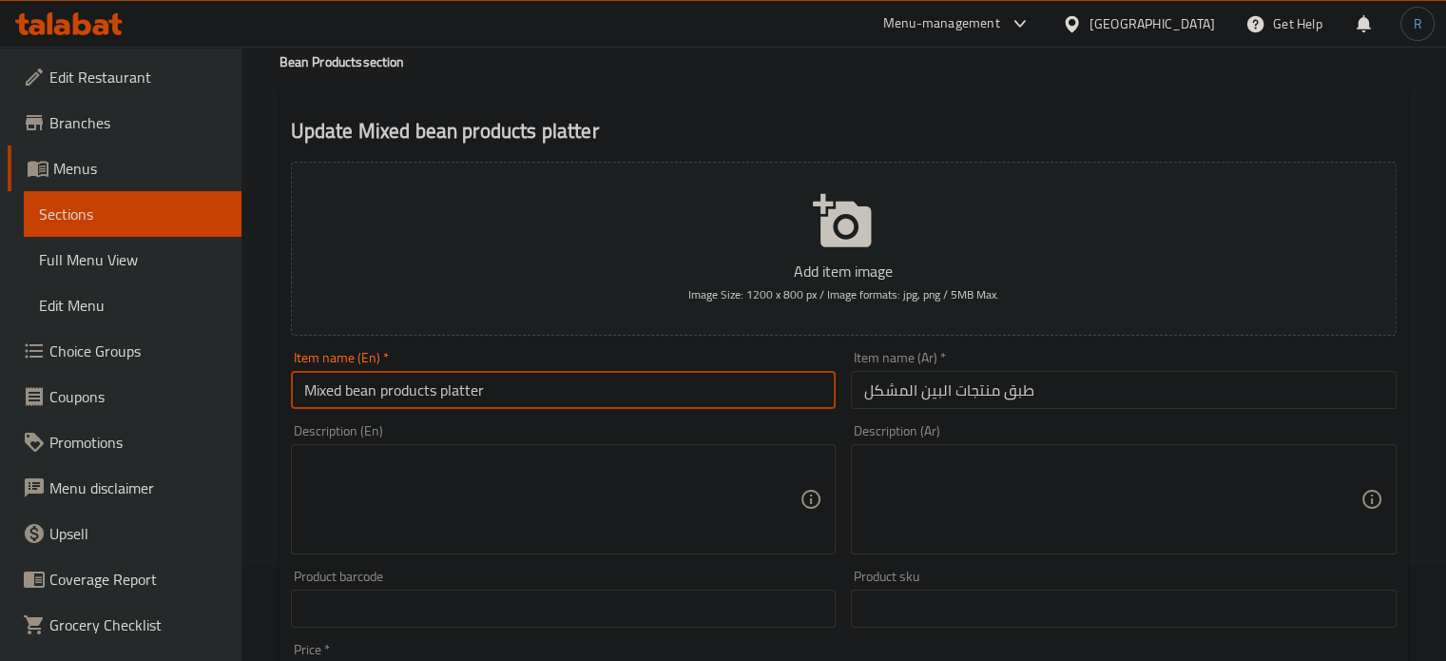
click at [540, 397] on input "Mixed bean products platter" at bounding box center [564, 390] width 546 height 38
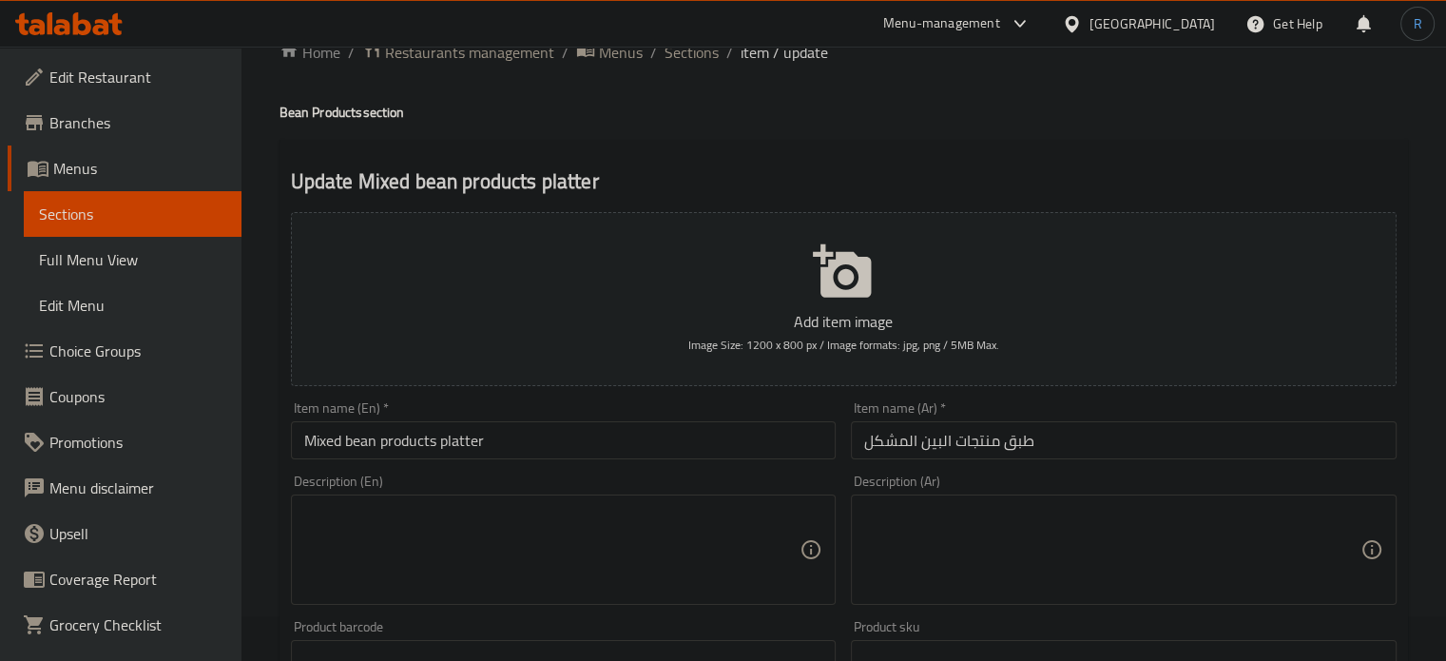
scroll to position [0, 0]
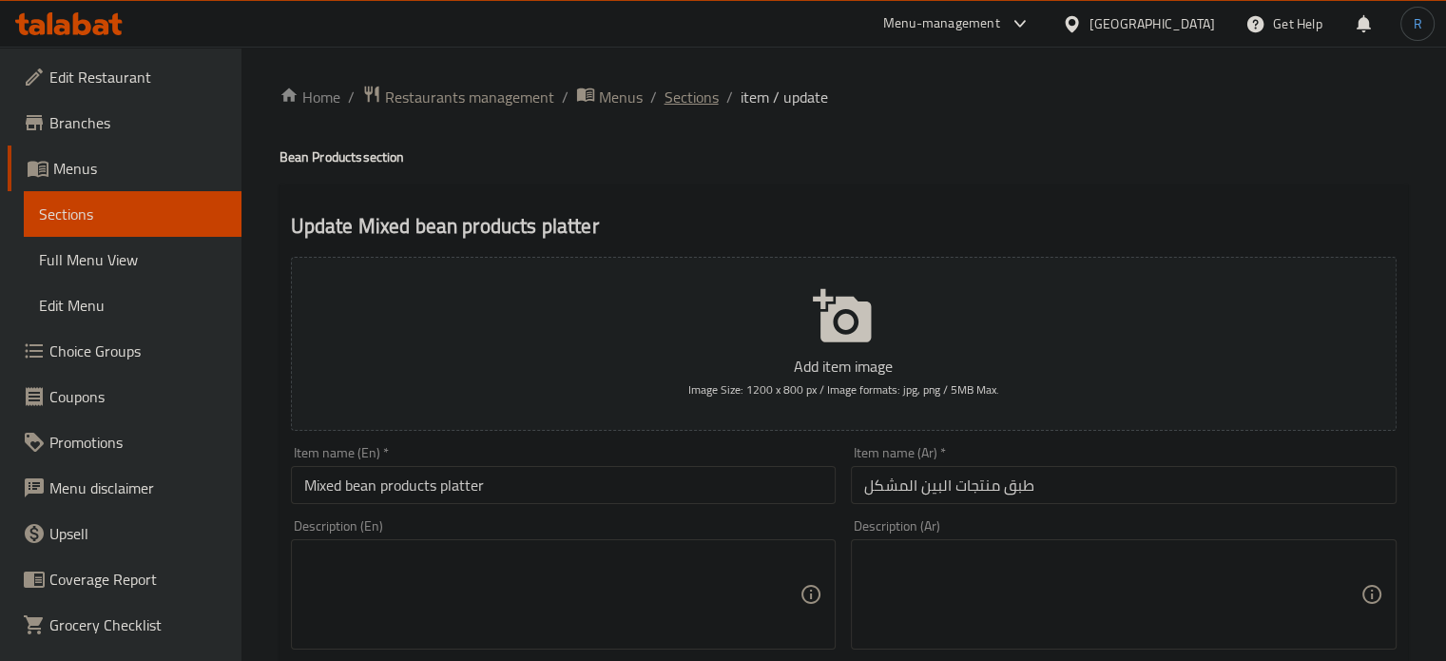
click at [680, 108] on span "Sections" at bounding box center [692, 97] width 54 height 23
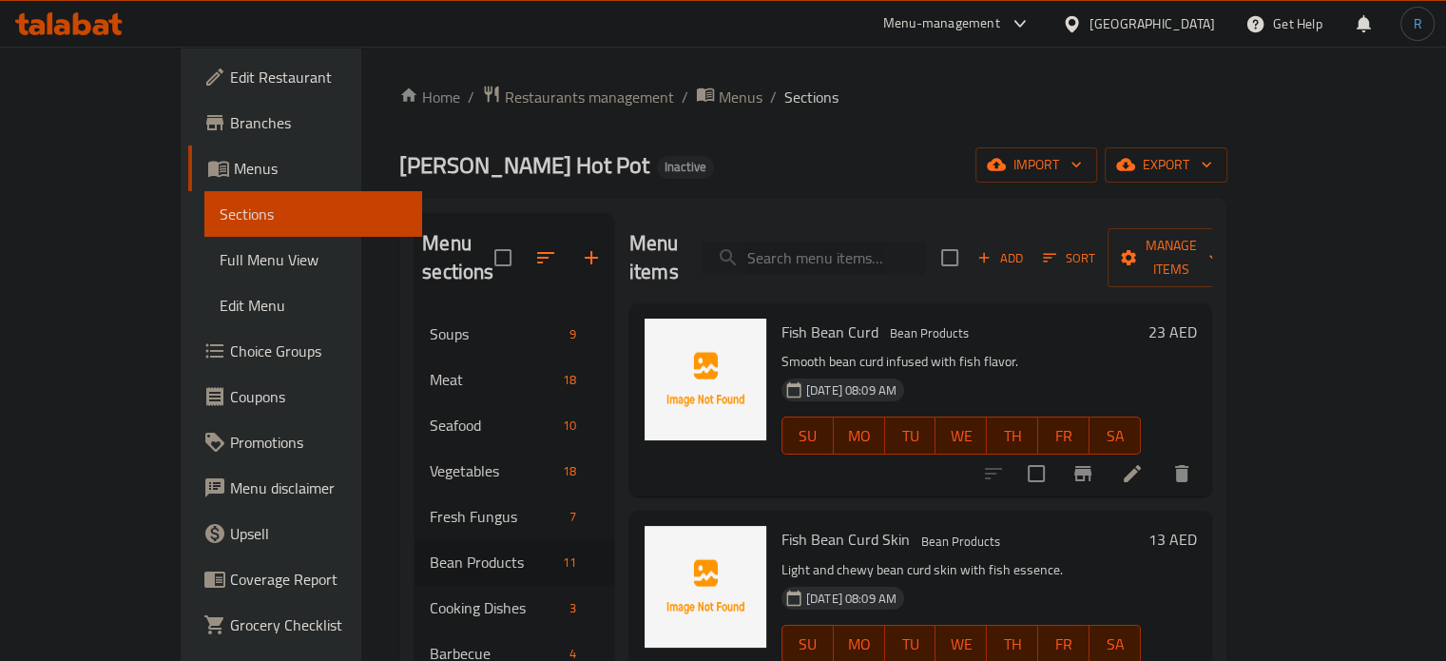
click at [856, 242] on input "search" at bounding box center [814, 258] width 224 height 33
paste input "Shrimp/Chc/Bf/Veg fried rice"
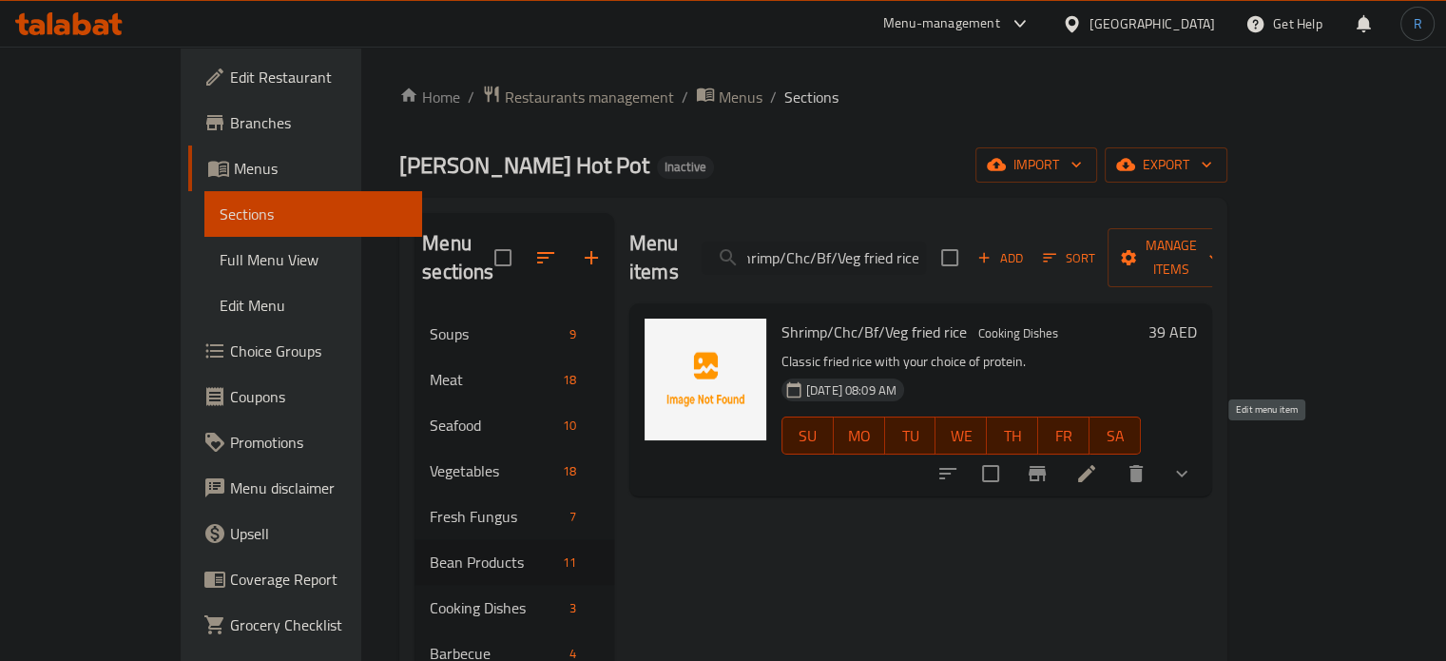
type input "Shrimp/Chc/Bf/Veg fried rice"
click at [1095, 465] on icon at bounding box center [1086, 473] width 17 height 17
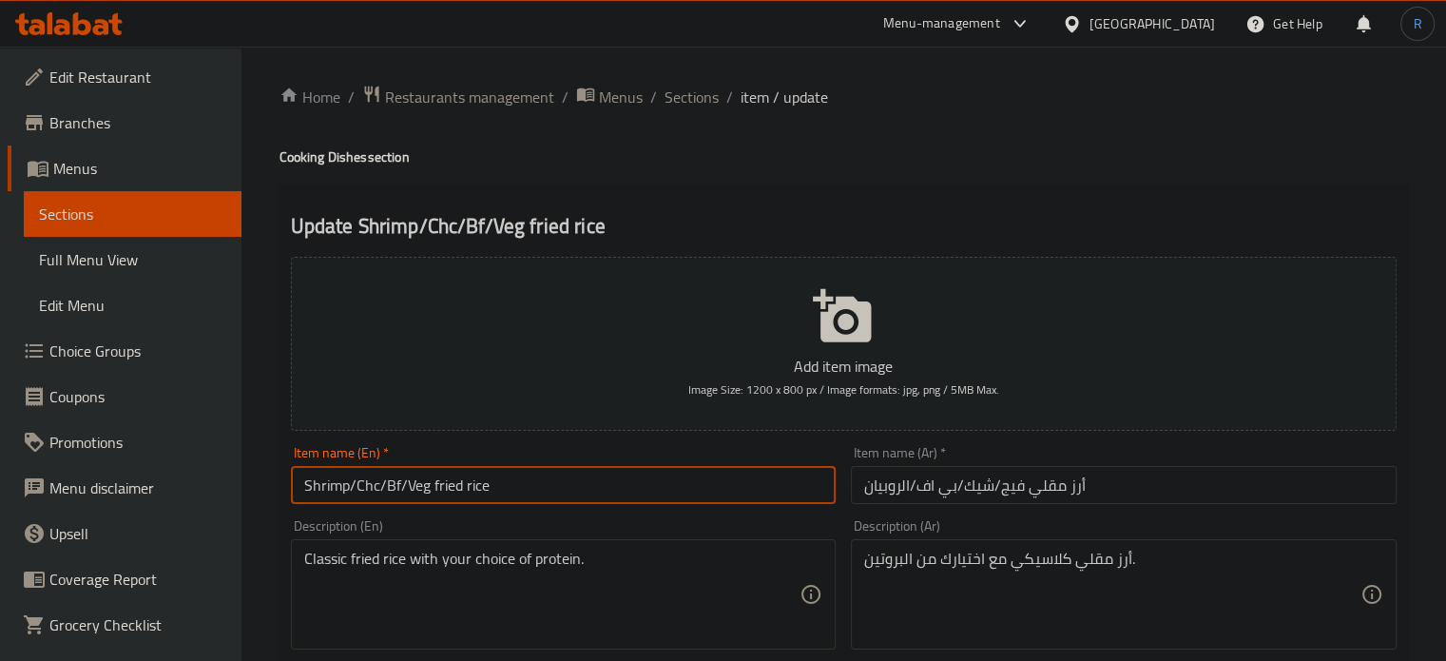
drag, startPoint x: 433, startPoint y: 489, endPoint x: 236, endPoint y: 489, distance: 196.8
type input "fried rice"
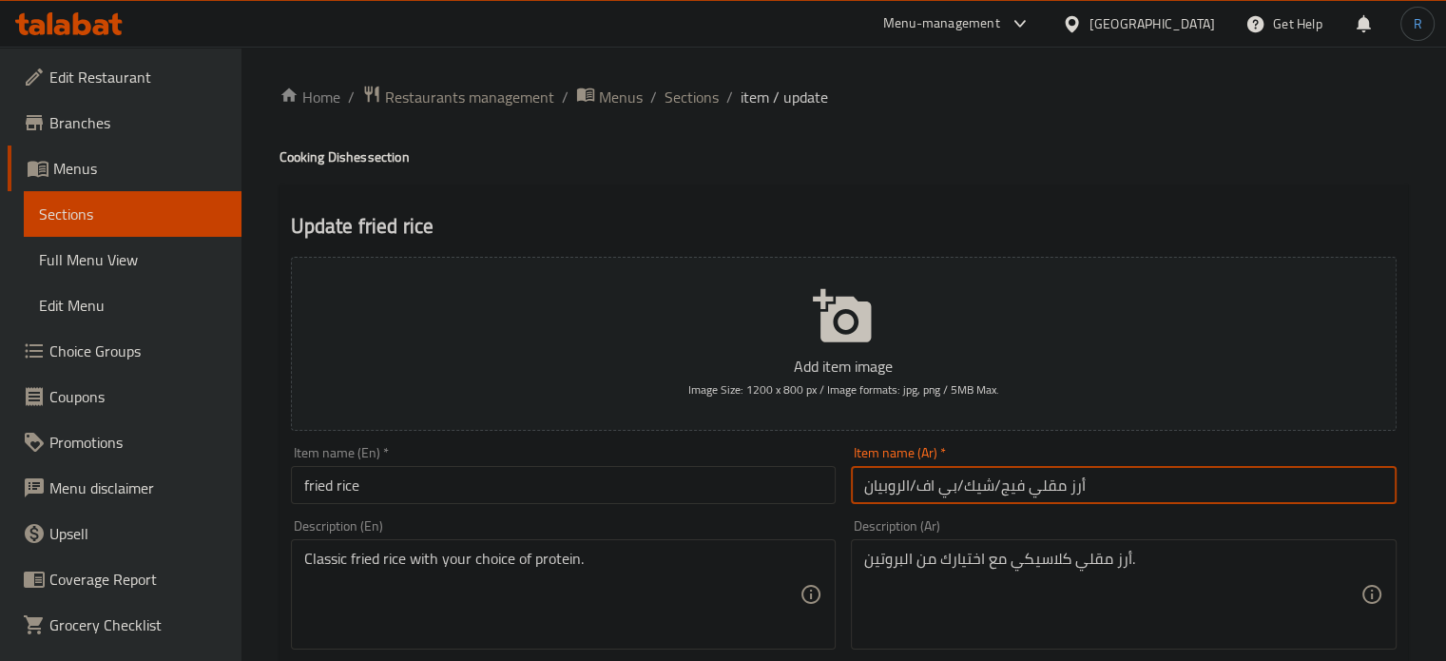
drag, startPoint x: 1023, startPoint y: 487, endPoint x: 858, endPoint y: 488, distance: 165.4
click at [858, 488] on input "أرز مقلي فيج/شيك/بي اف/الروبيان" at bounding box center [1124, 485] width 546 height 38
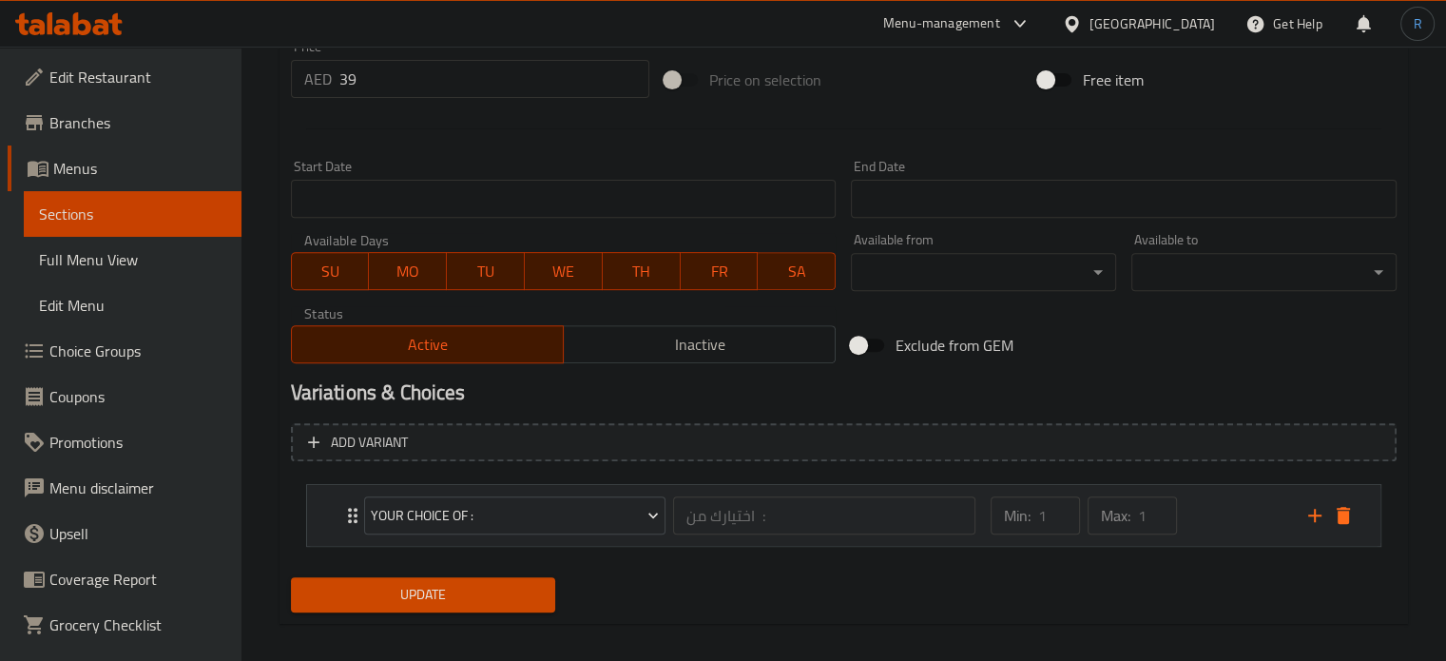
scroll to position [713, 0]
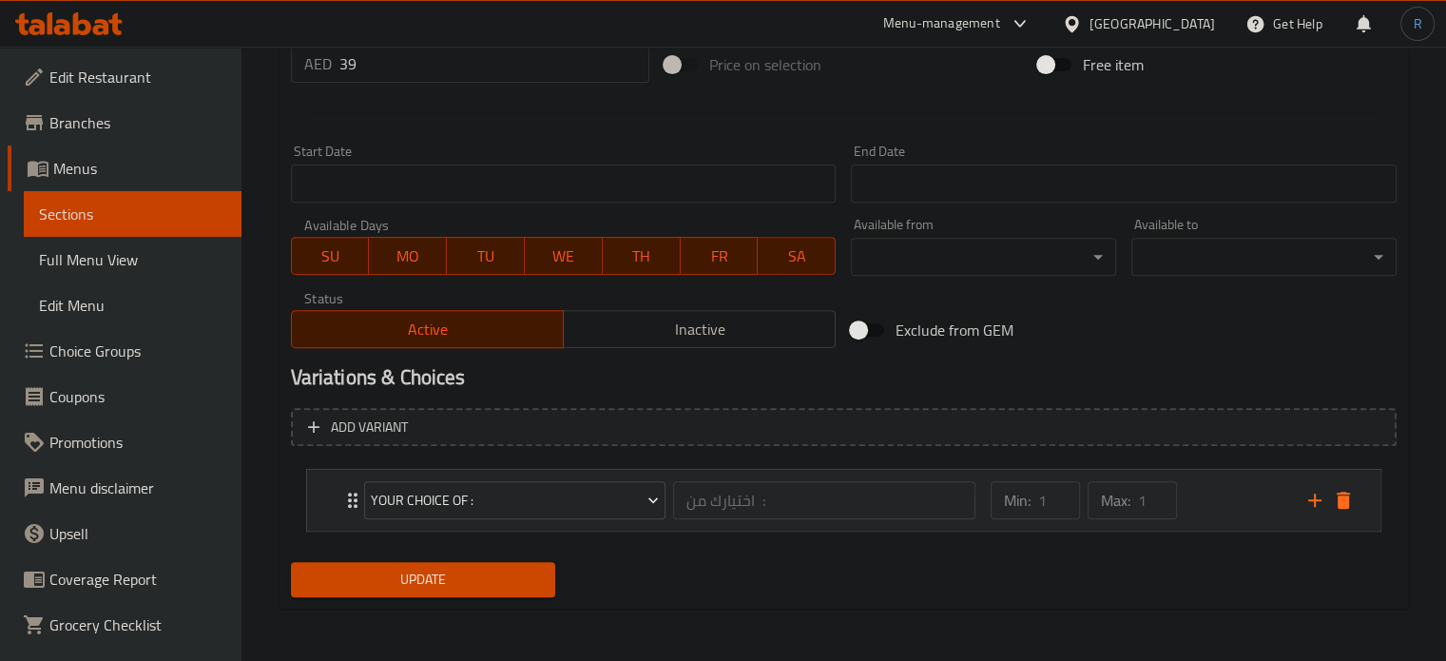
click at [342, 508] on icon "Expand" at bounding box center [352, 500] width 23 height 23
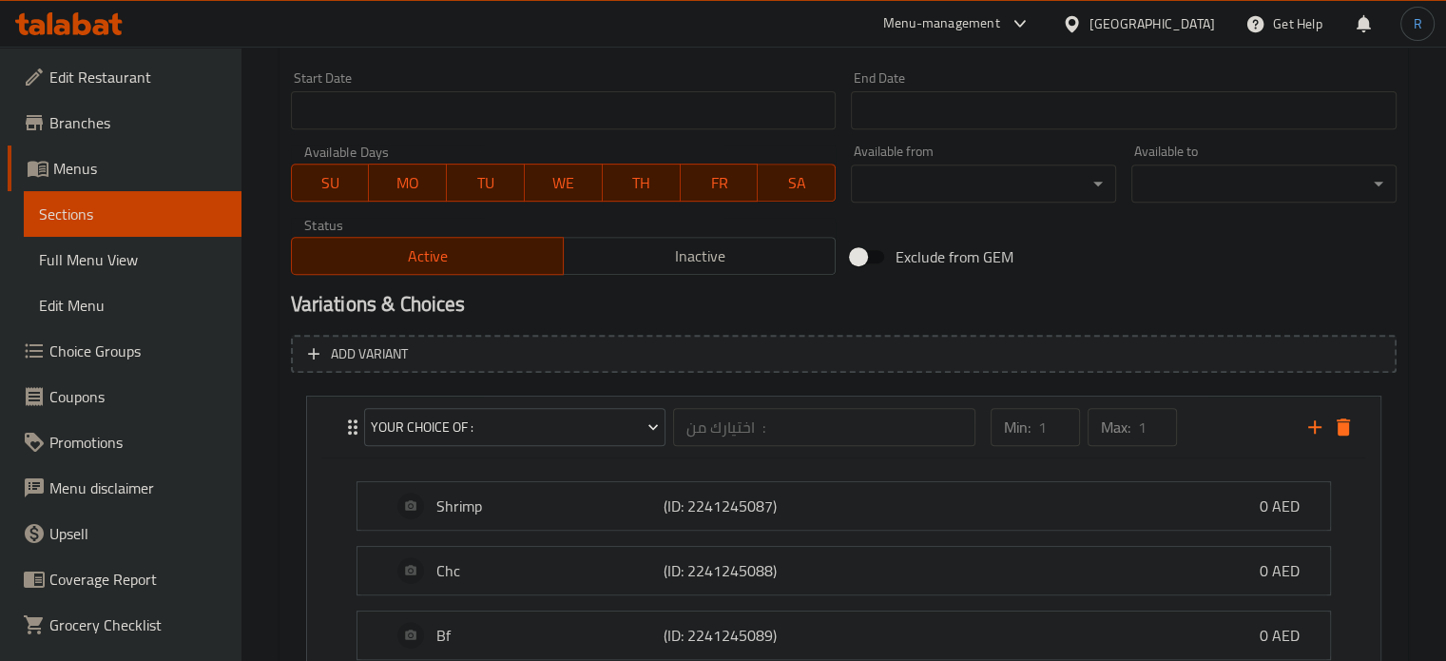
scroll to position [903, 0]
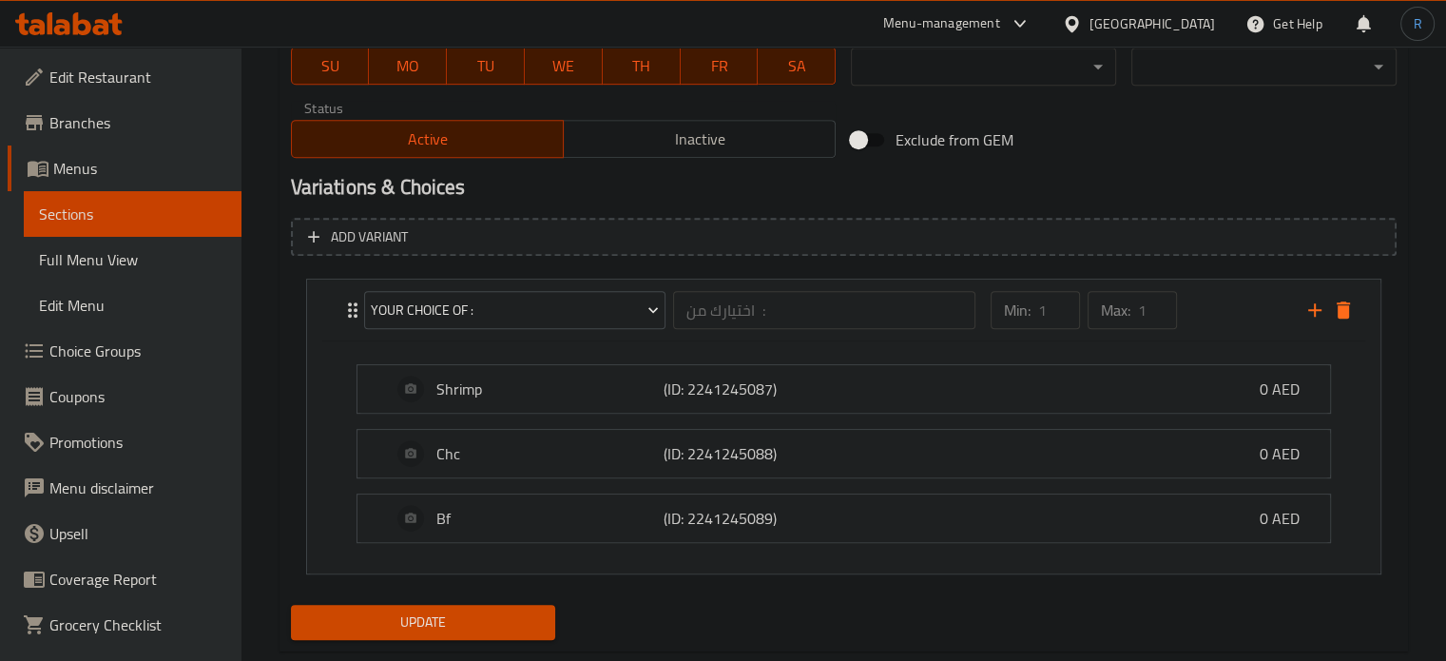
type input "أرز مقلي"
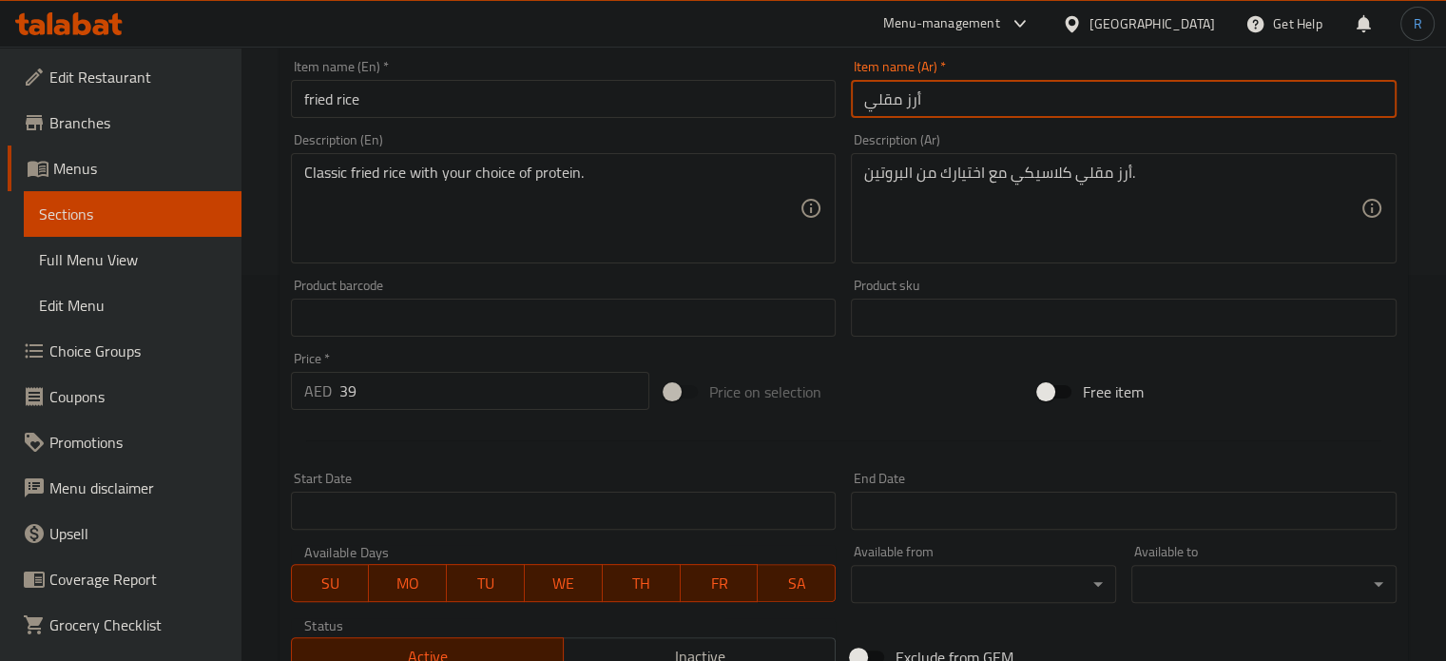
scroll to position [143, 0]
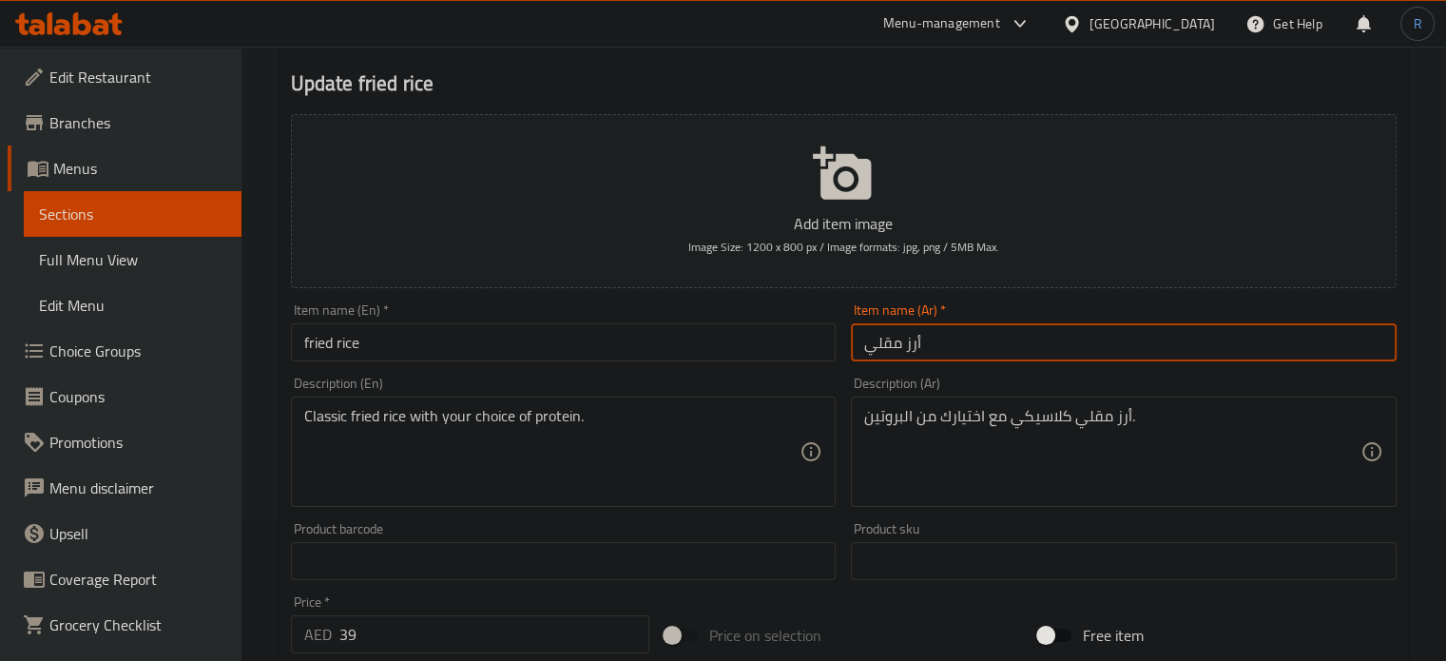
click at [365, 330] on input "fried rice" at bounding box center [564, 342] width 546 height 38
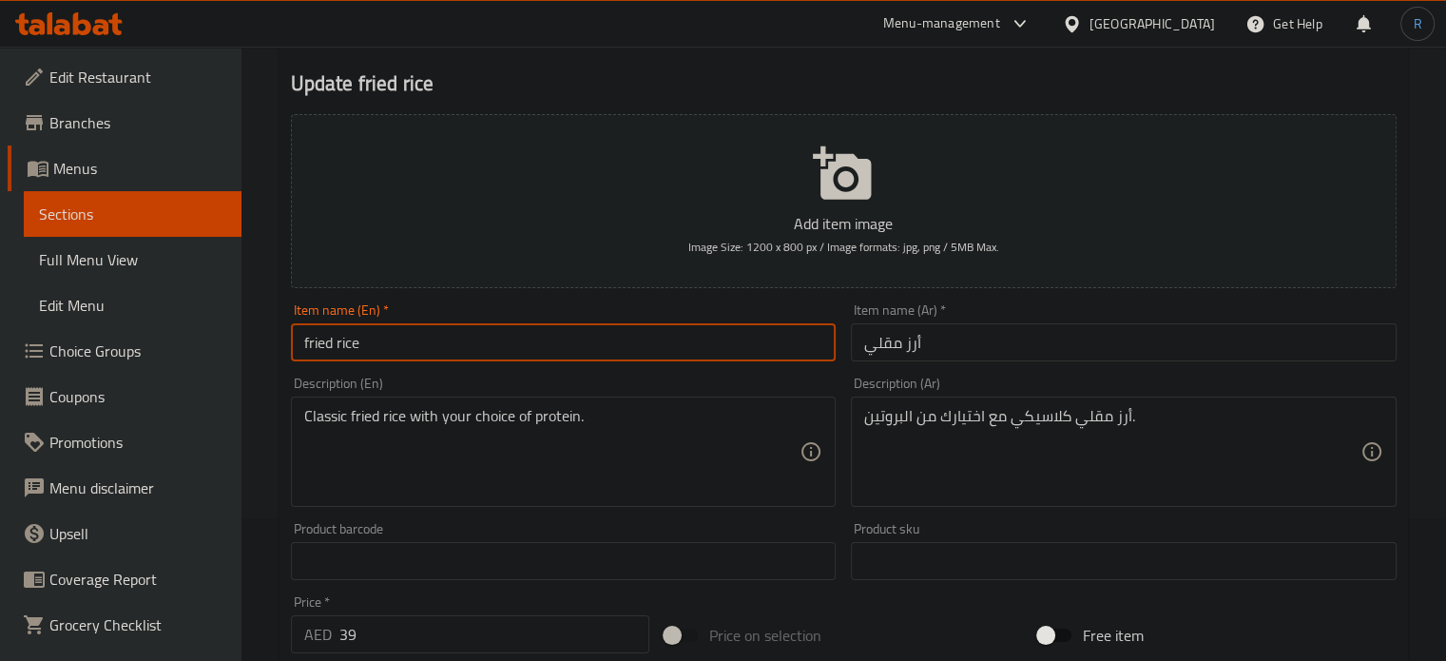
click at [365, 330] on input "fried rice" at bounding box center [564, 342] width 546 height 38
type input "Fried Rice"
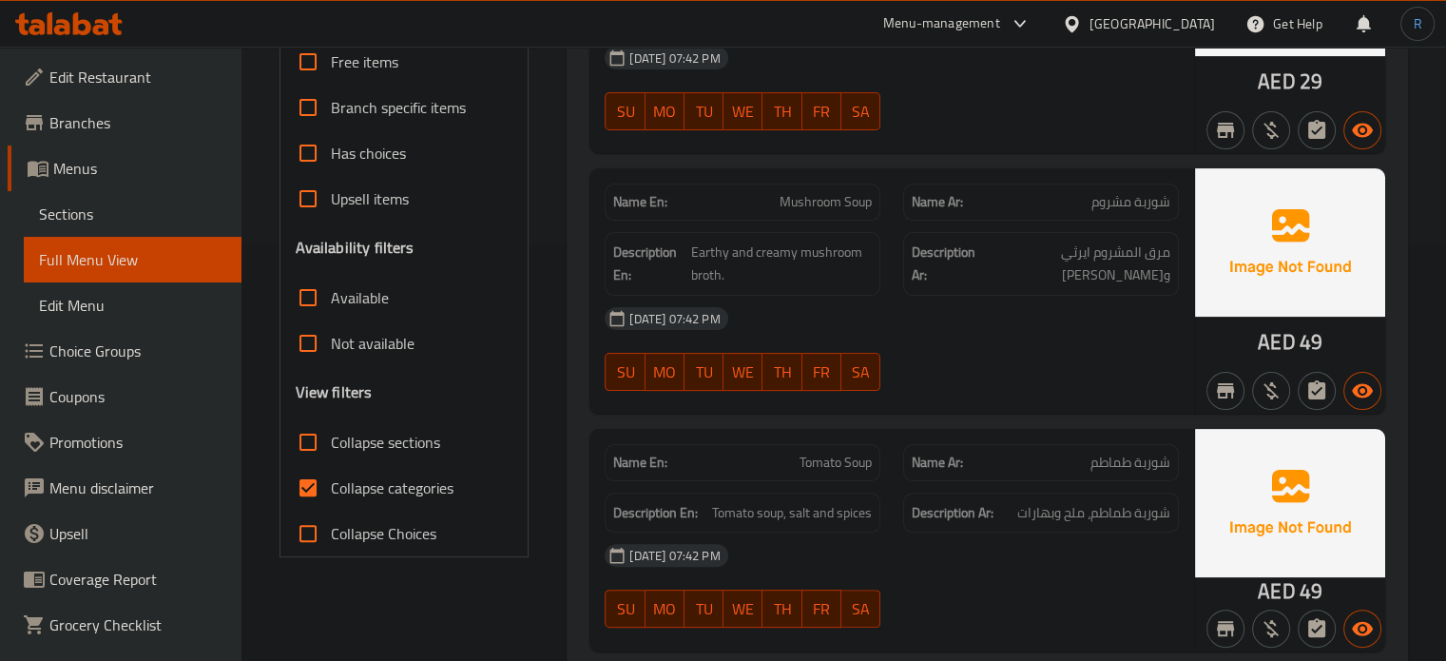
scroll to position [475, 0]
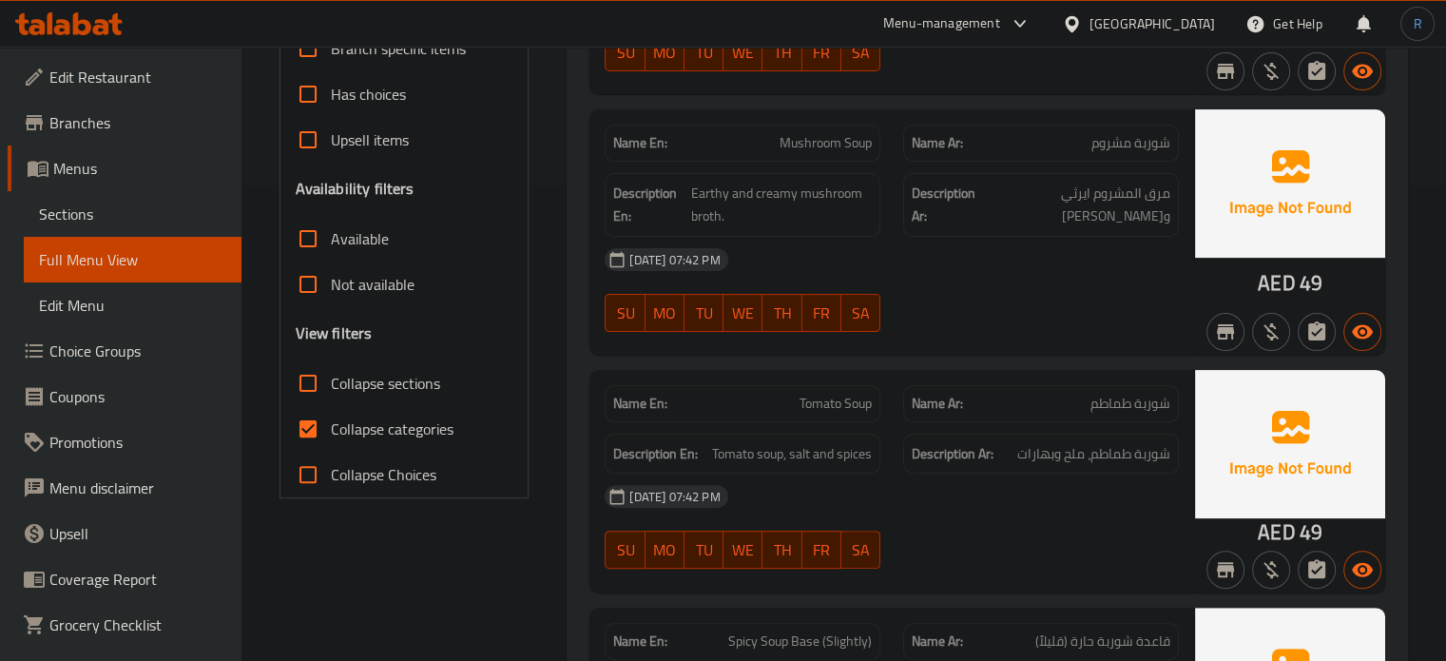
click at [308, 386] on input "Collapse sections" at bounding box center [308, 383] width 46 height 46
checkbox input "true"
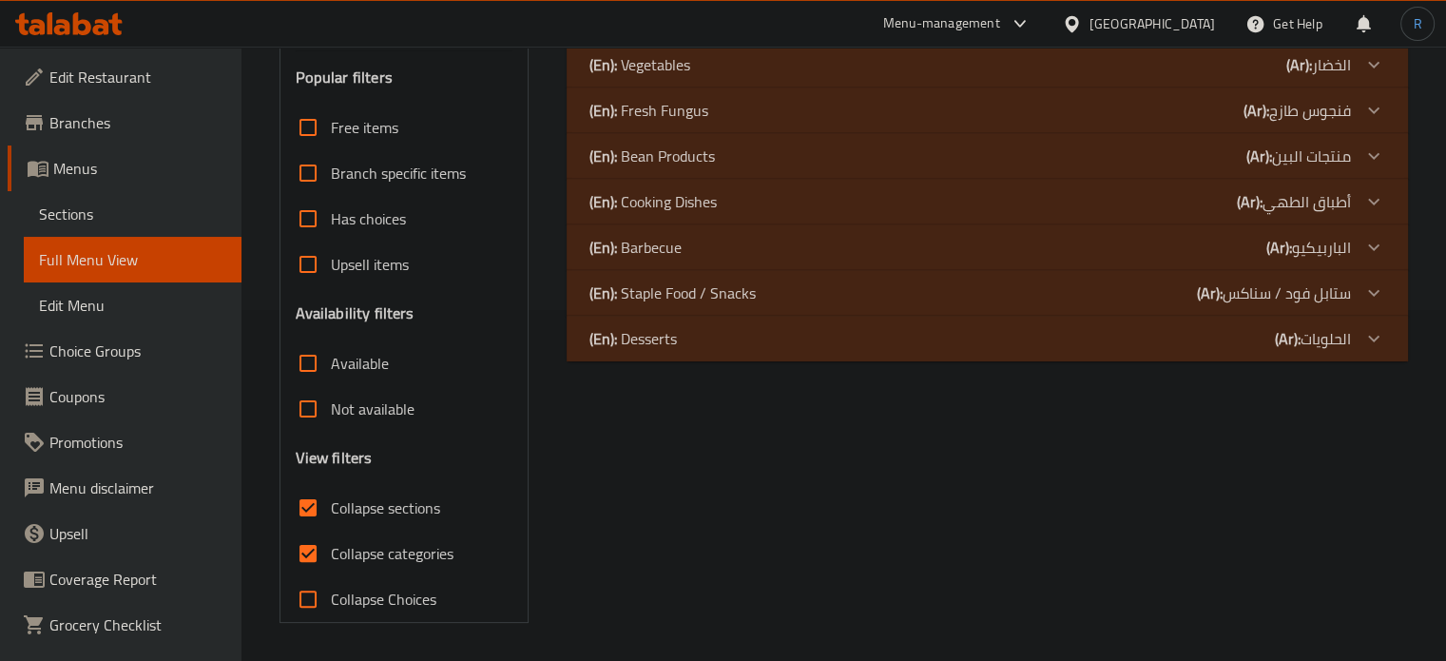
scroll to position [350, 0]
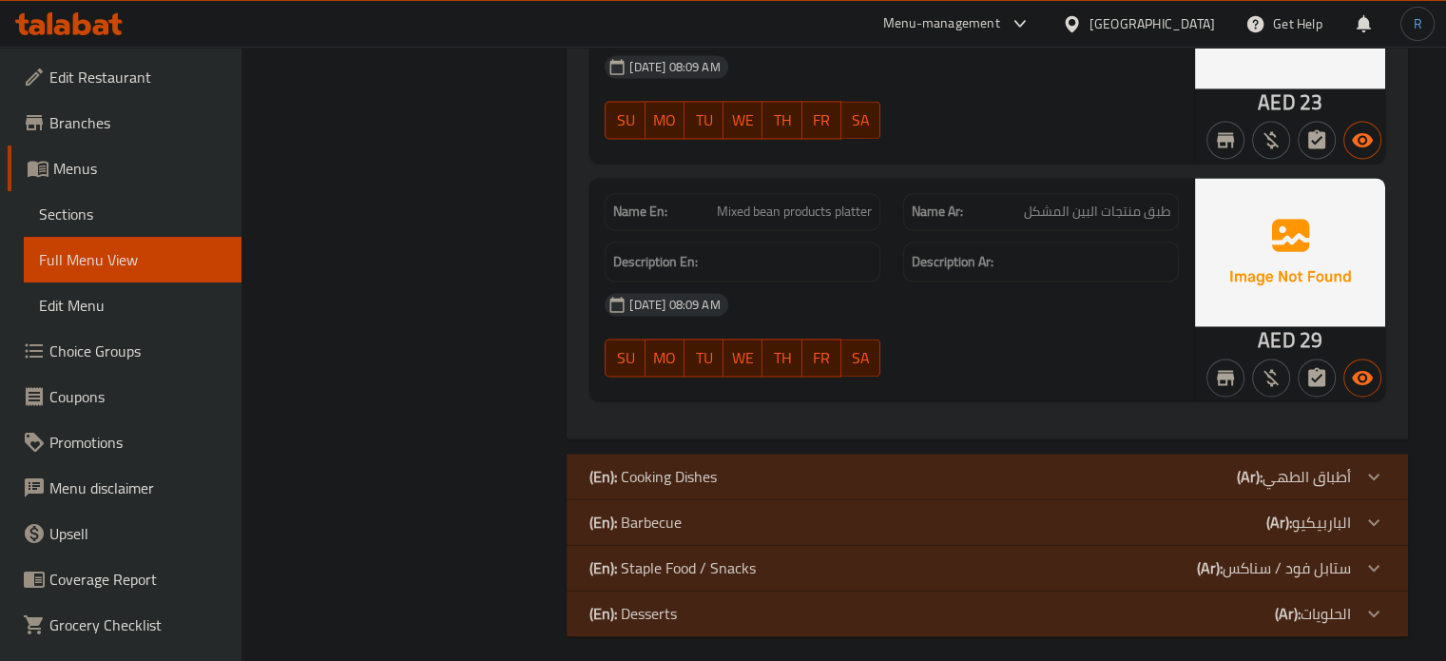
scroll to position [2935, 0]
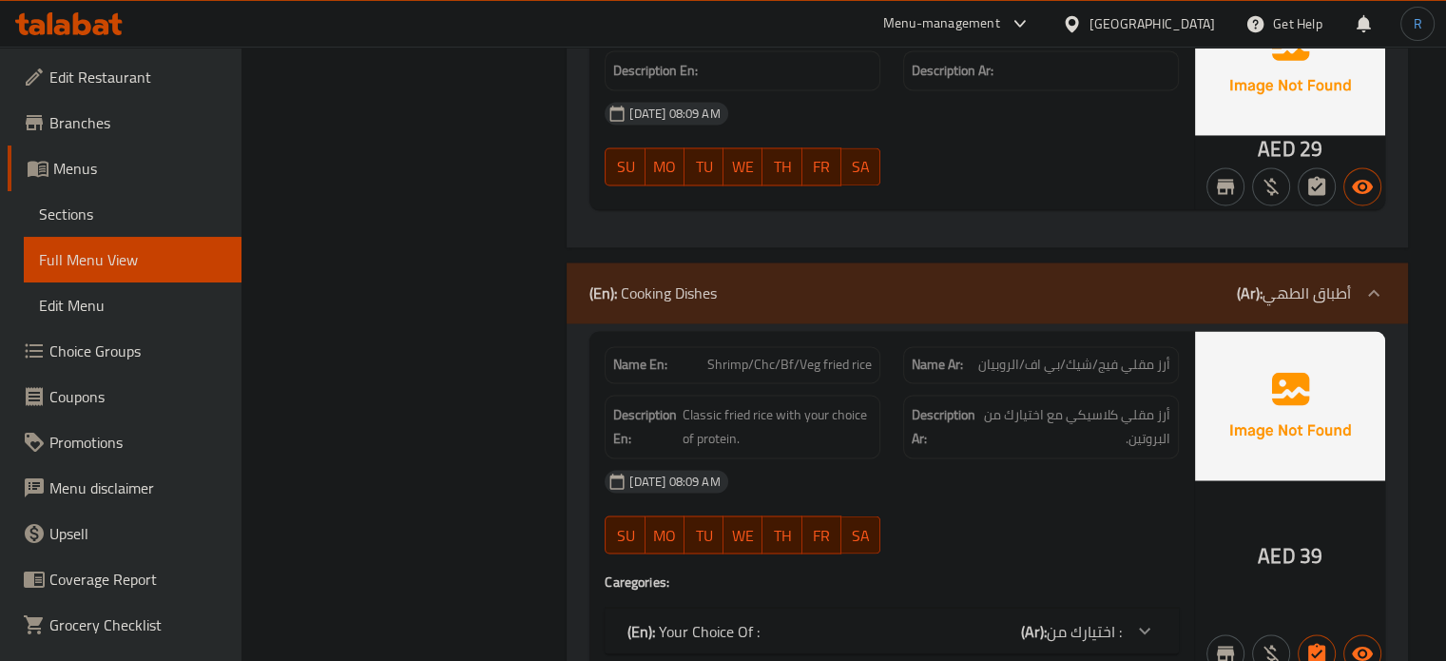
scroll to position [3125, 0]
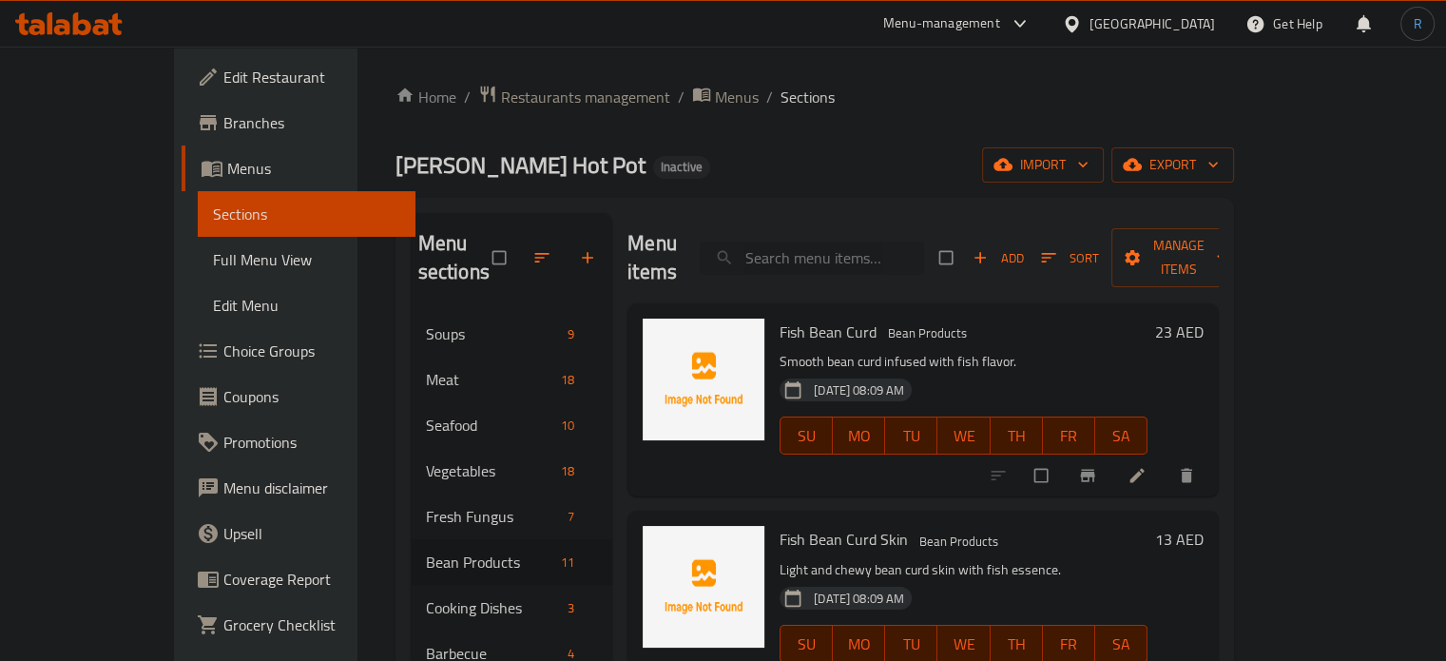
click at [870, 242] on input "search" at bounding box center [812, 258] width 224 height 33
type input "fried ri"
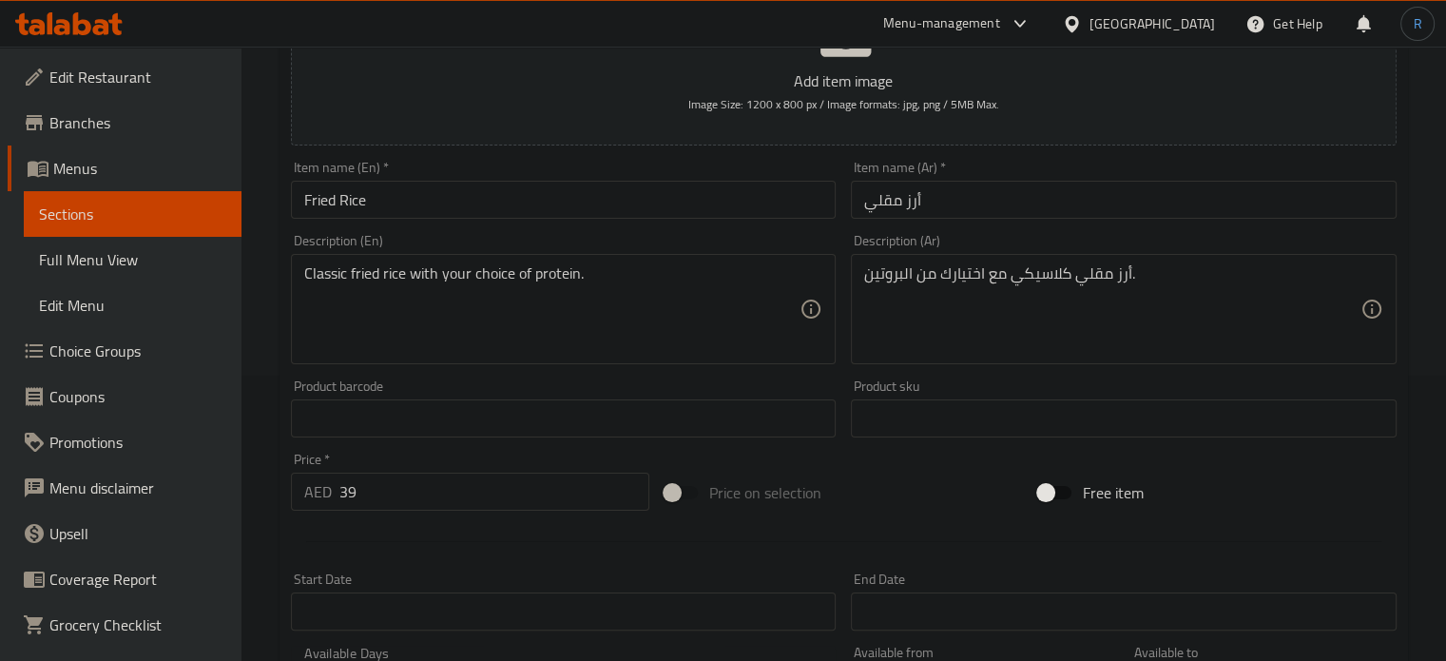
scroll to position [713, 0]
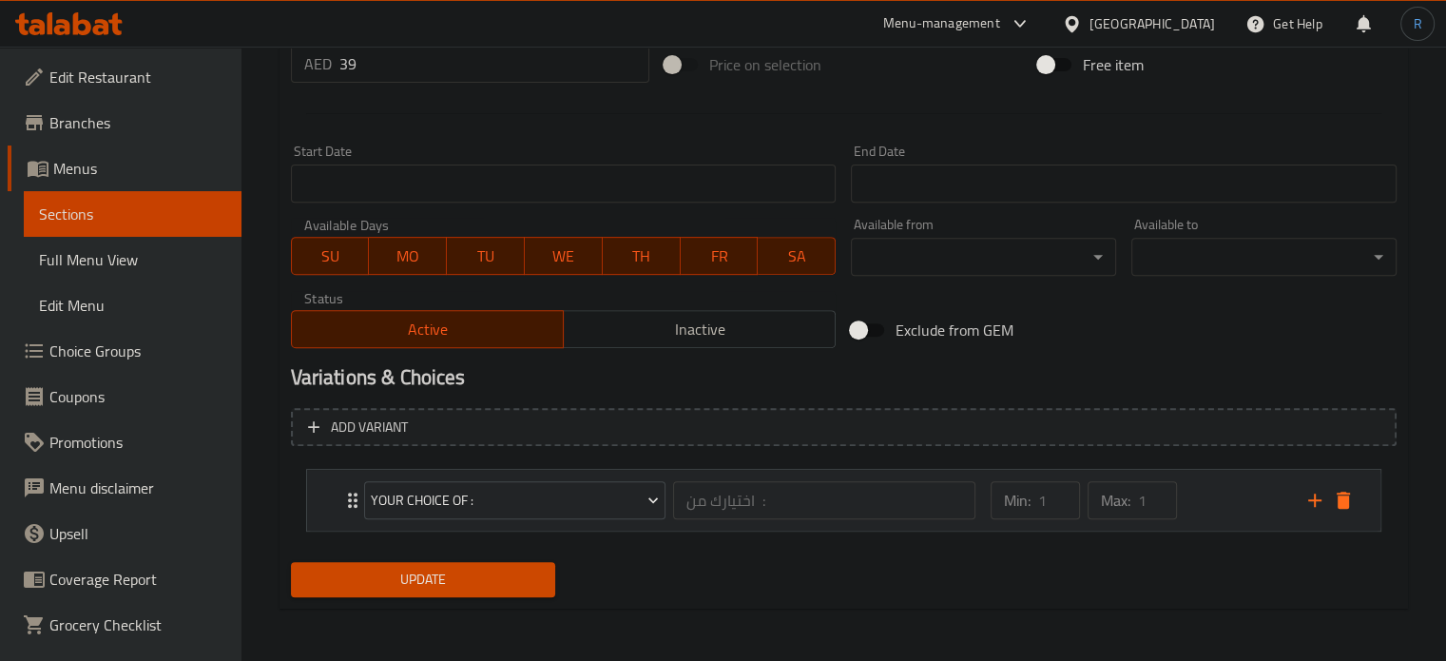
click at [342, 493] on icon "Expand" at bounding box center [352, 500] width 23 height 23
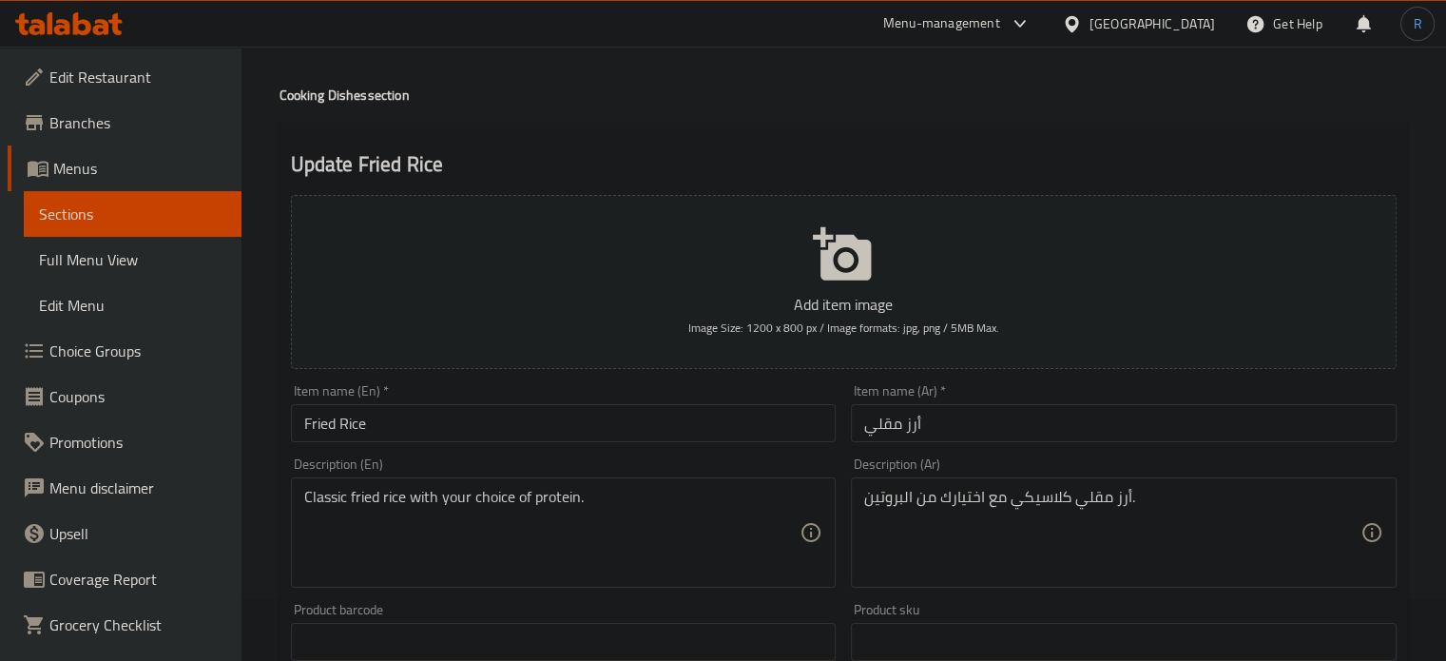
scroll to position [0, 0]
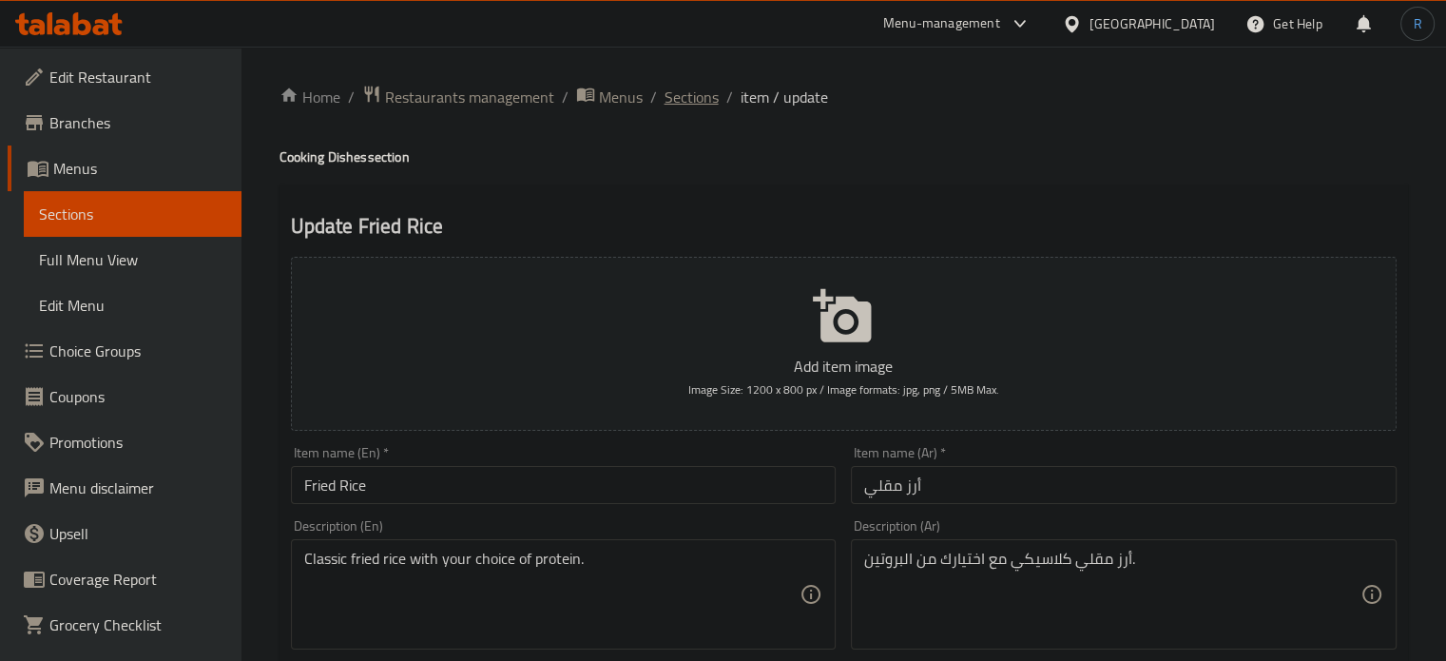
click at [692, 96] on span "Sections" at bounding box center [692, 97] width 54 height 23
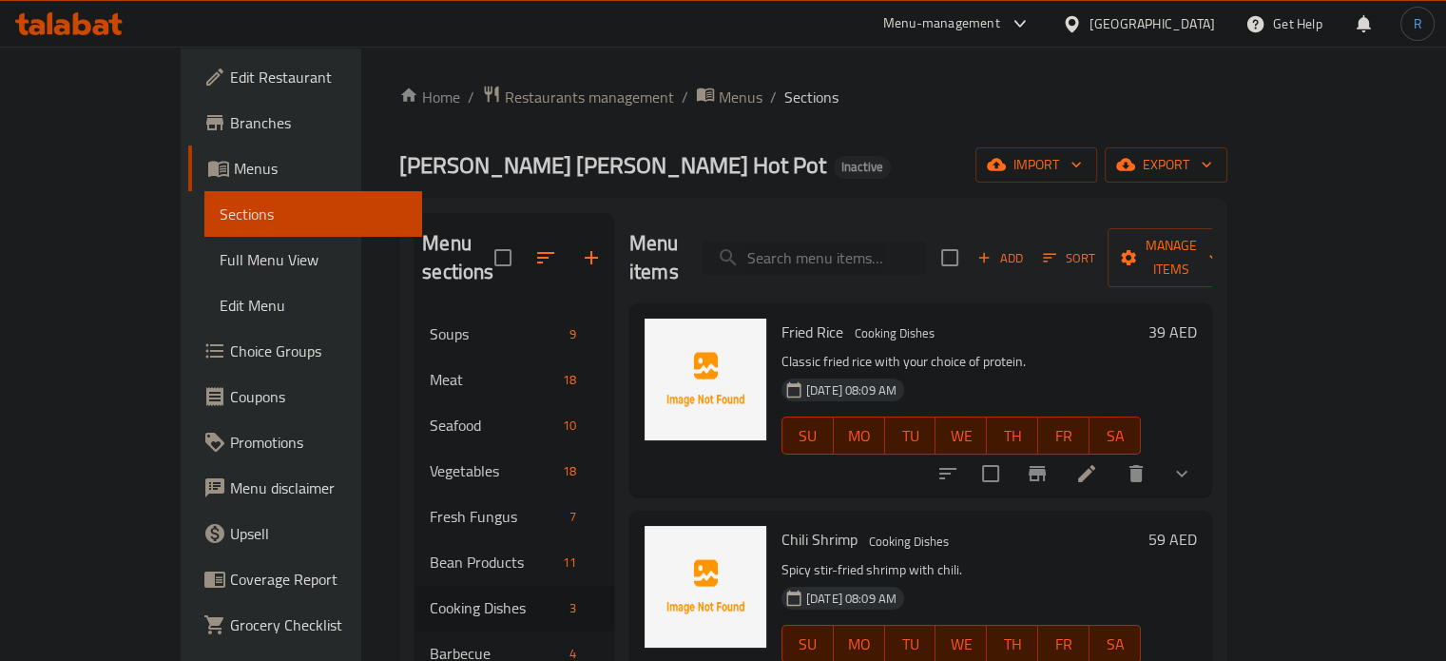
click at [828, 250] on input "search" at bounding box center [814, 258] width 224 height 33
paste input "Flavored stir fried lamb chops"
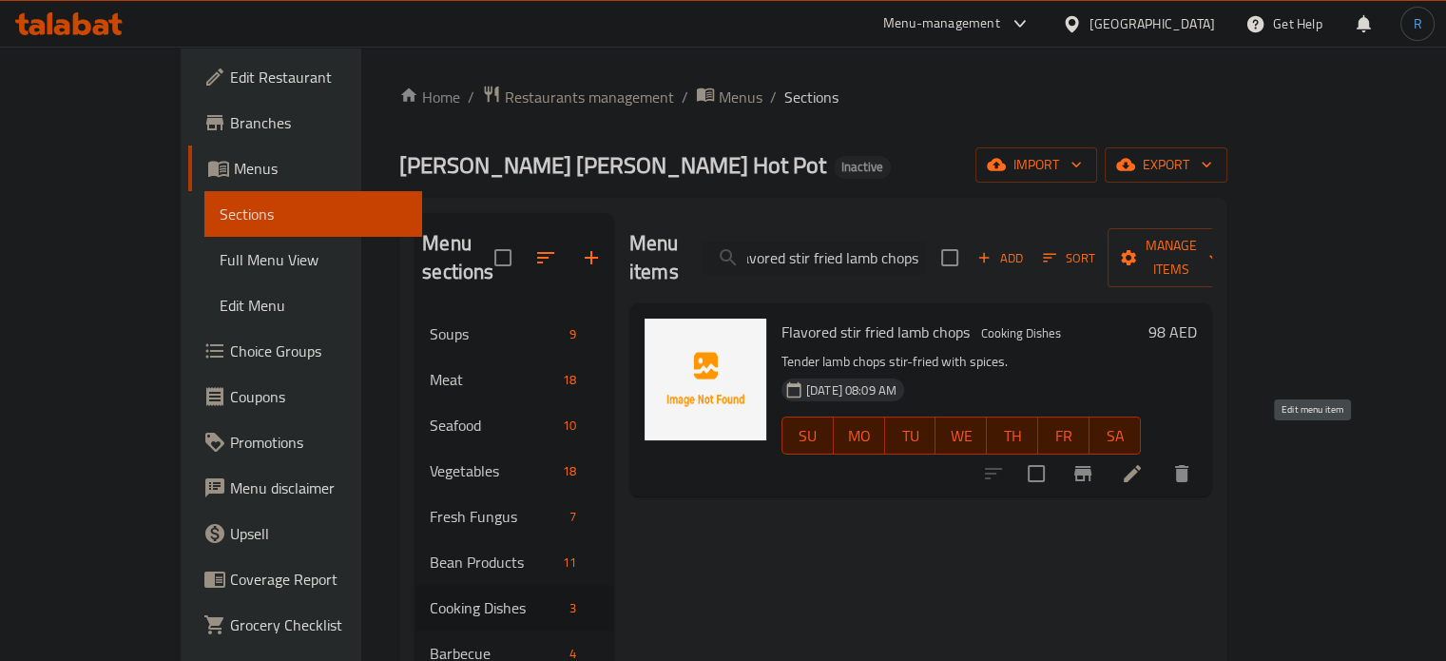
type input "Flavored stir fried lamb chops"
click at [1141, 465] on icon at bounding box center [1132, 473] width 17 height 17
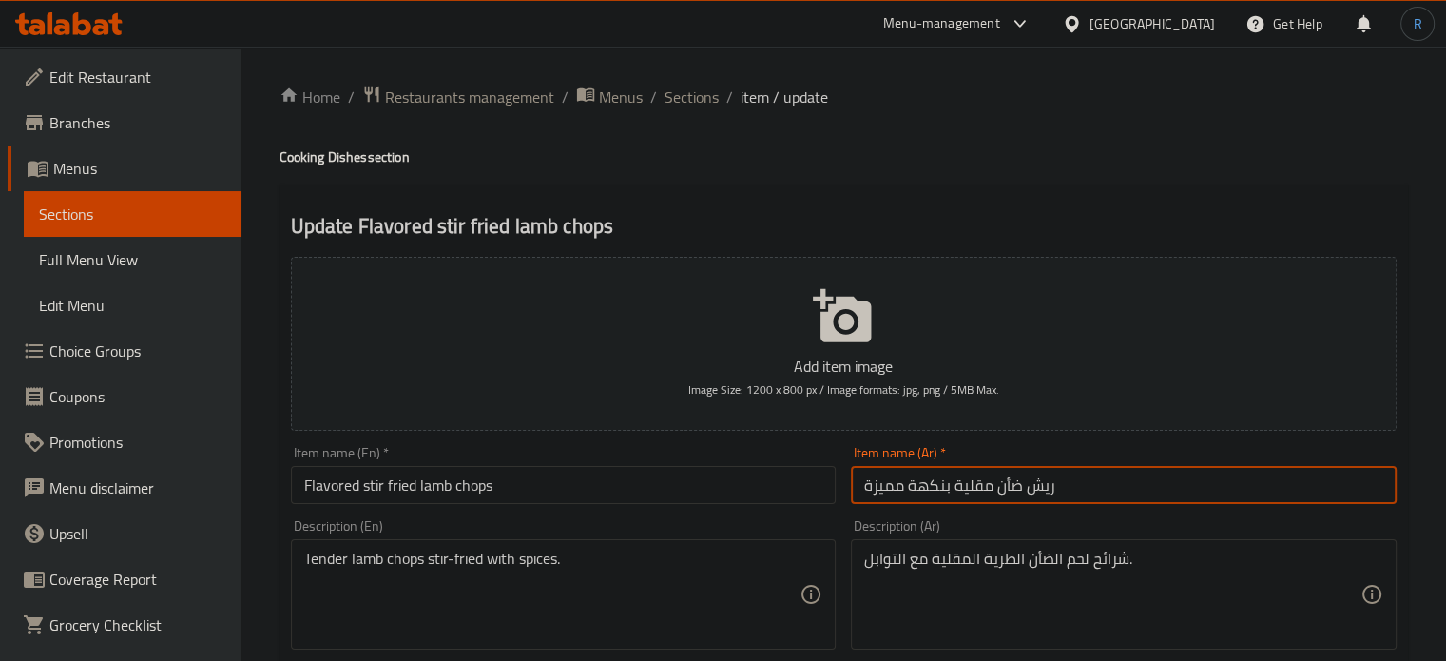
click at [935, 487] on input "ريش ضأن مقلية بنكهة مميزة" at bounding box center [1124, 485] width 546 height 38
click at [871, 493] on input "ريش ضأن مقلية مميزة" at bounding box center [1124, 485] width 546 height 38
type input "ريش ضأن مقلية منكه"
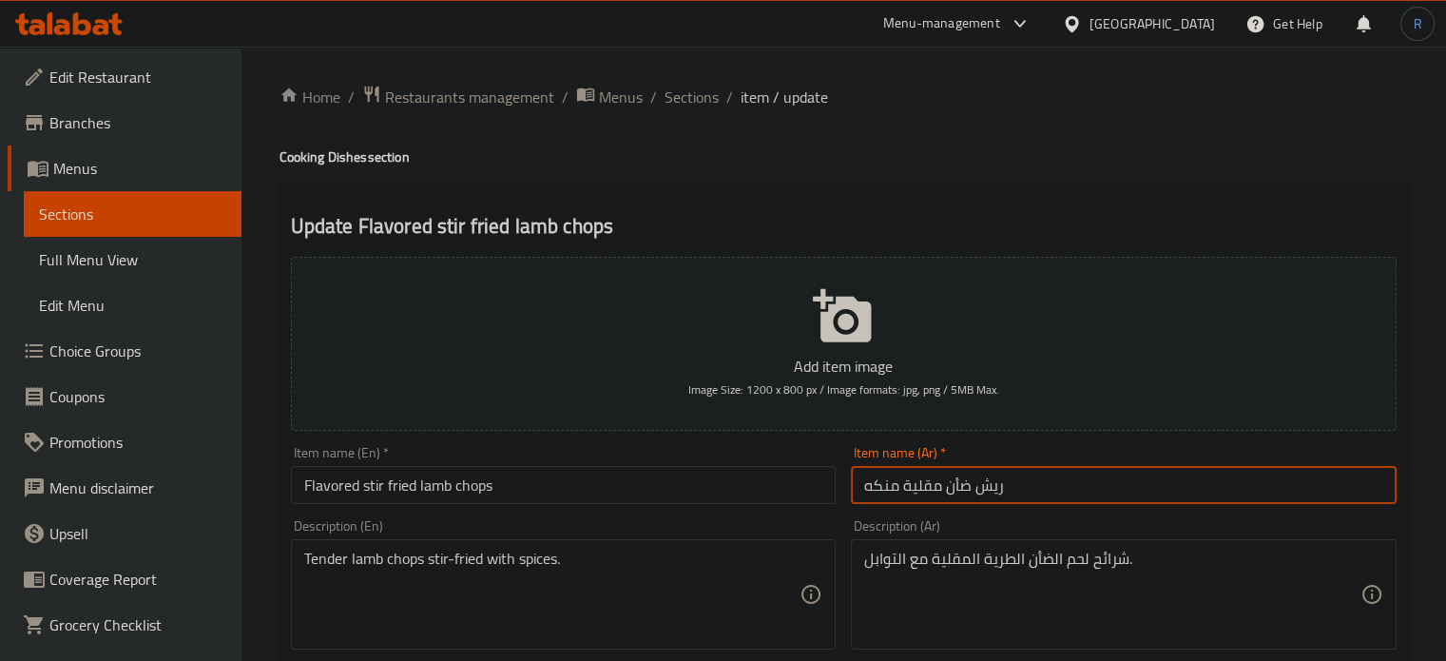
click at [338, 486] on input "Flavored stir fried lamb chops" at bounding box center [564, 485] width 546 height 38
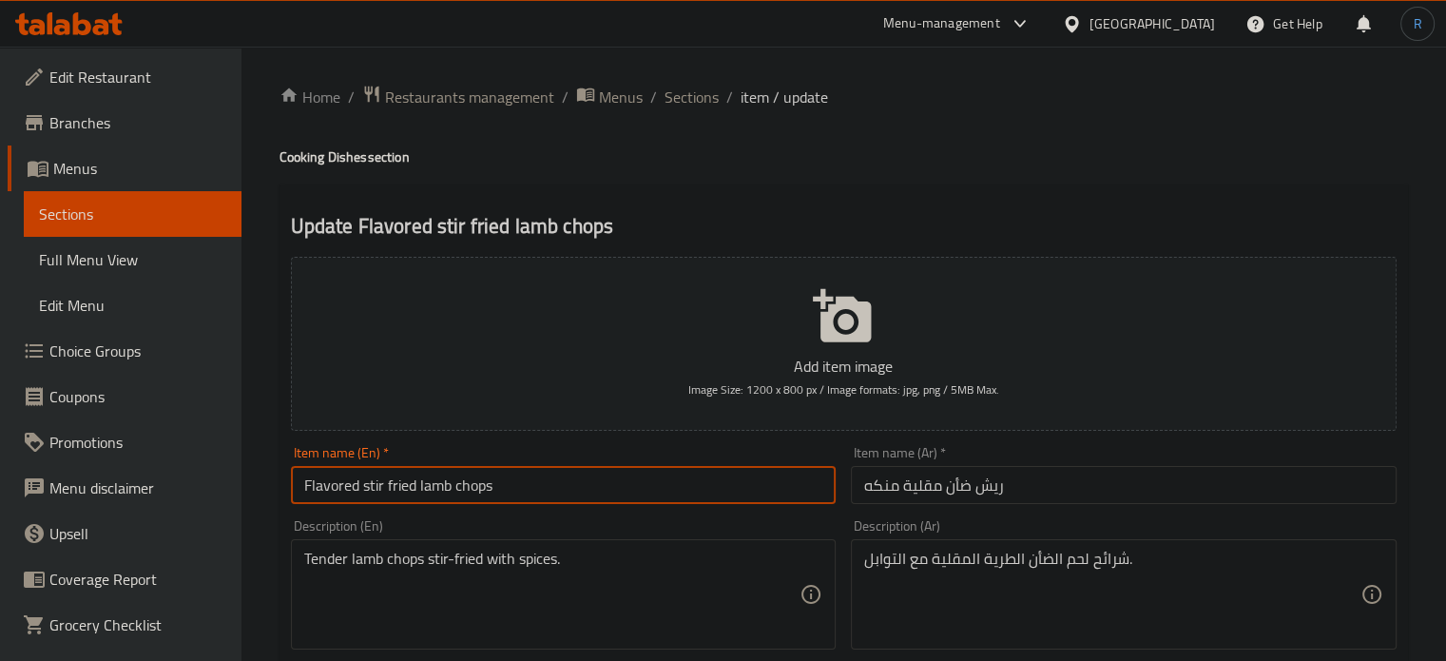
click at [338, 486] on input "Flavored stir fried lamb chops" at bounding box center [564, 485] width 546 height 38
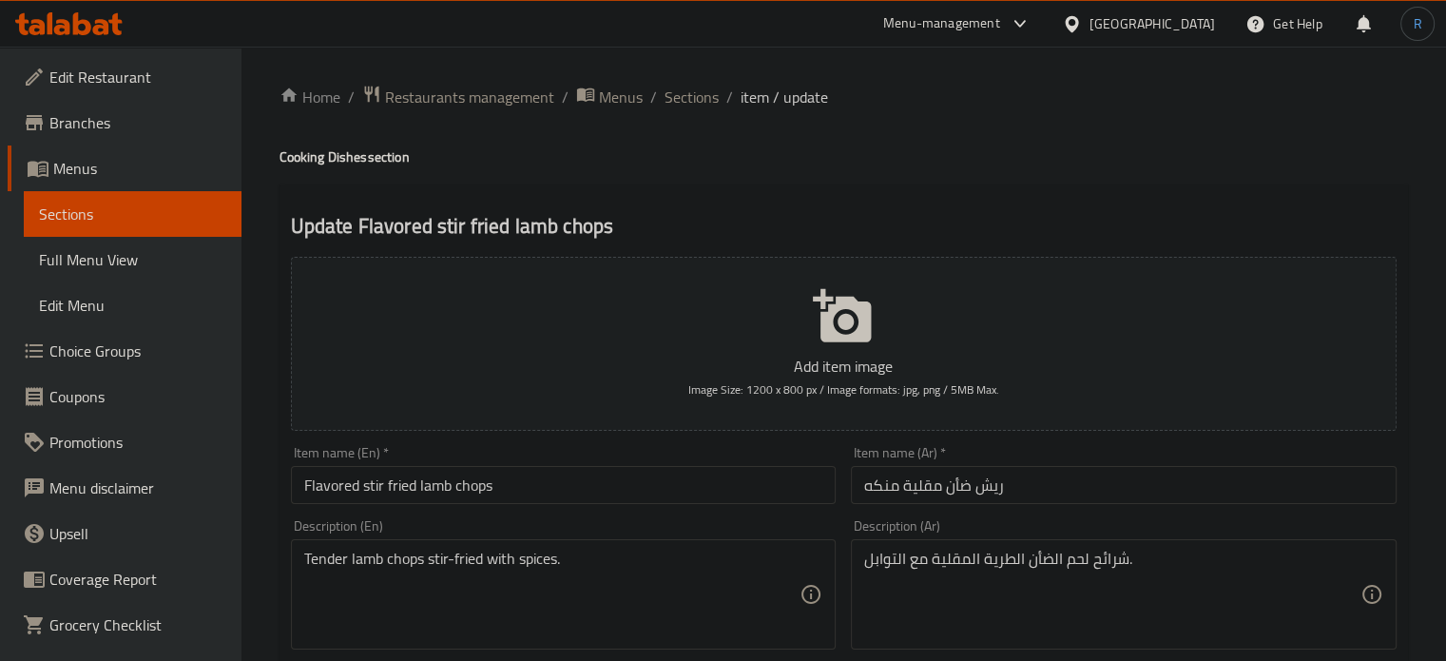
click at [624, 465] on div "Item name (En)   * Flavored stir fried lamb chops Item name (En) *" at bounding box center [564, 475] width 546 height 58
click at [623, 482] on input "Flavored stir fried lamb chops" at bounding box center [564, 485] width 546 height 38
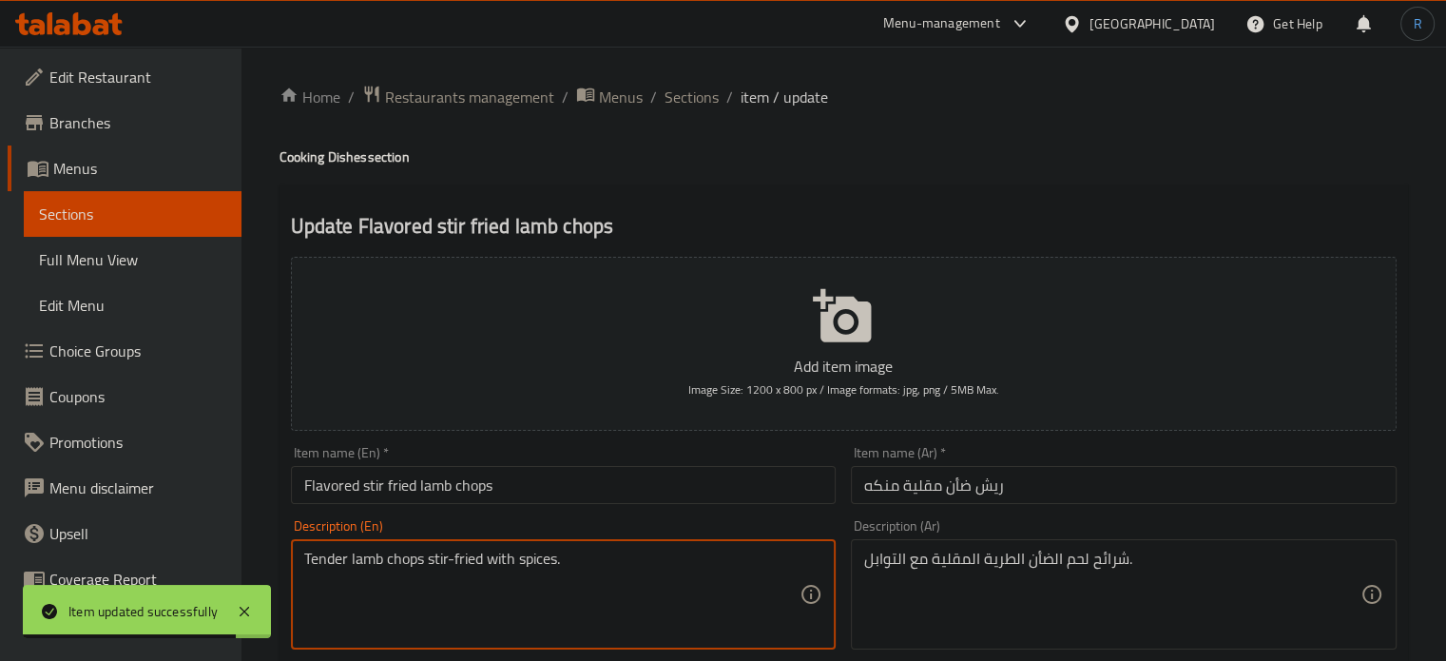
click at [402, 564] on textarea "Tender lamb chops stir-fried with spices." at bounding box center [552, 595] width 496 height 90
click at [995, 490] on input "ريش ضأن مقلية منكه" at bounding box center [1124, 485] width 546 height 38
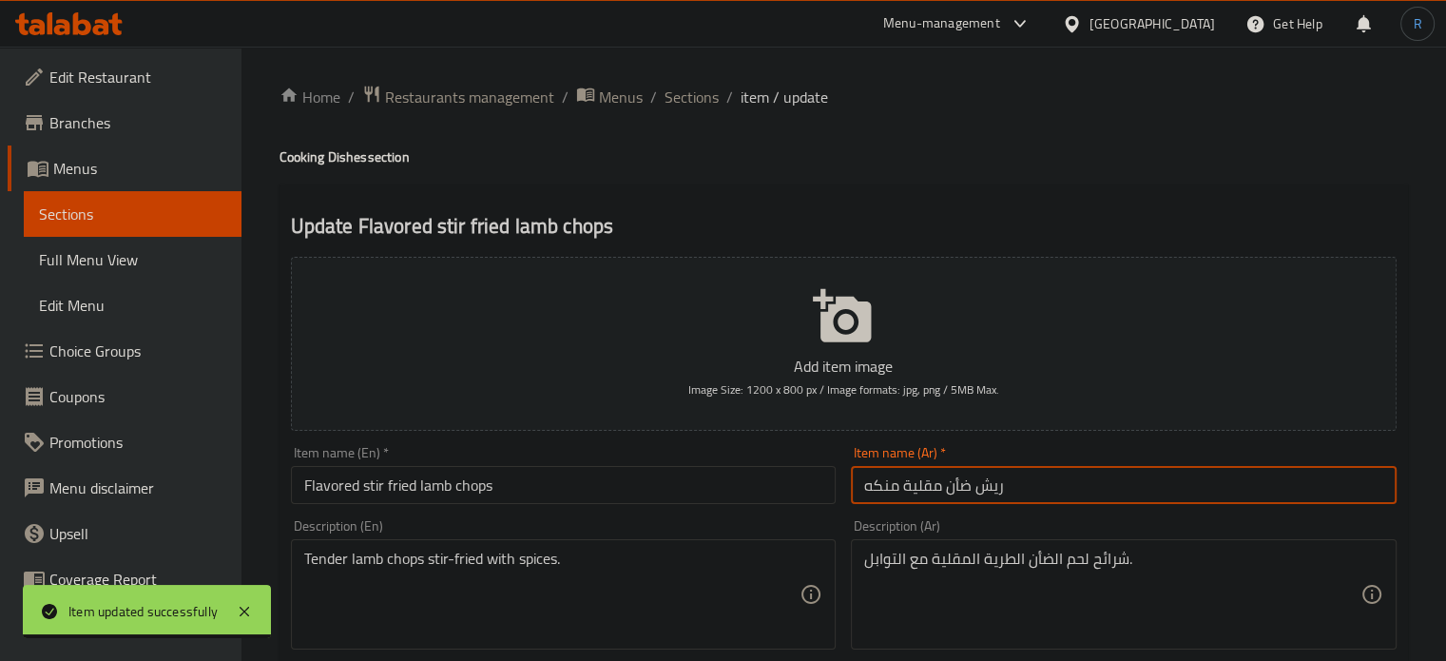
click at [995, 490] on input "ريش ضأن مقلية منكه" at bounding box center [1124, 485] width 546 height 38
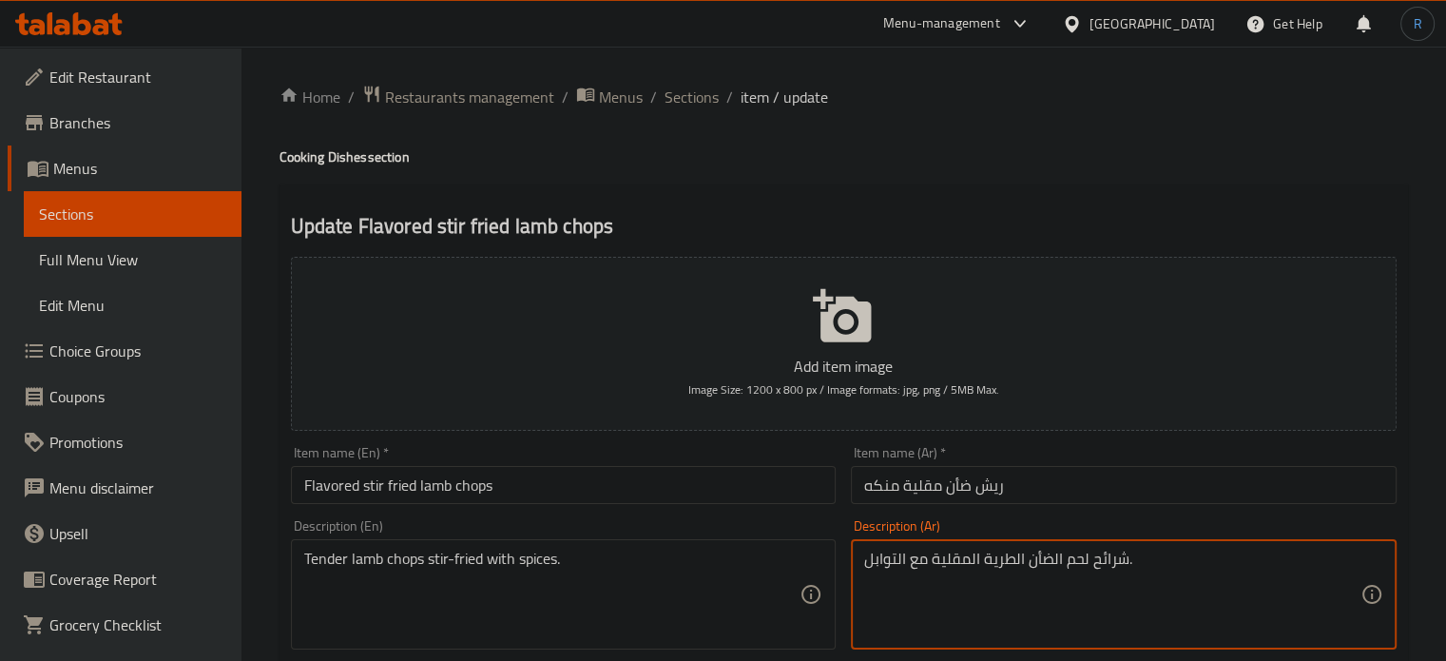
click at [1116, 560] on textarea "شرائح لحم الضأن الطرية المقلية مع التوابل." at bounding box center [1112, 595] width 496 height 90
paste textarea "يش"
type textarea "ريش لحم الضأن الطرية المقلية مع التوابل."
click at [729, 502] on input "Flavored stir fried lamb chops" at bounding box center [564, 485] width 546 height 38
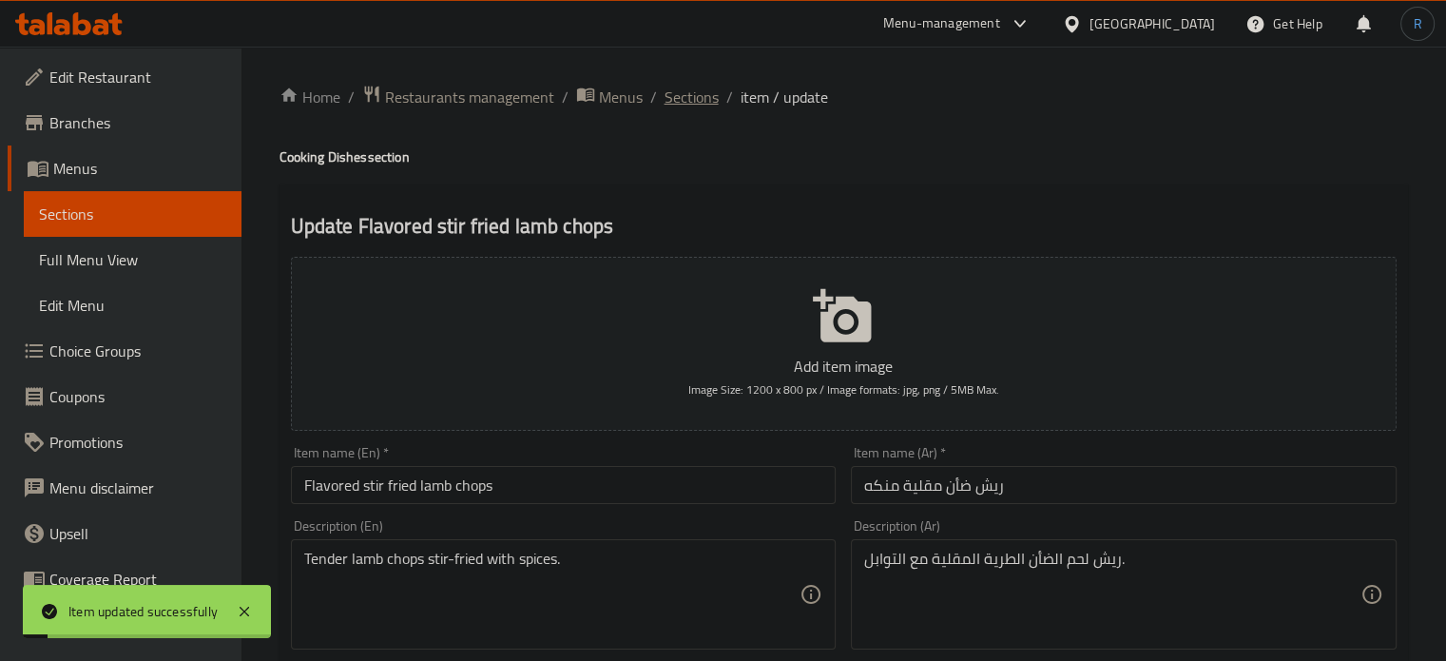
click at [696, 97] on span "Sections" at bounding box center [692, 97] width 54 height 23
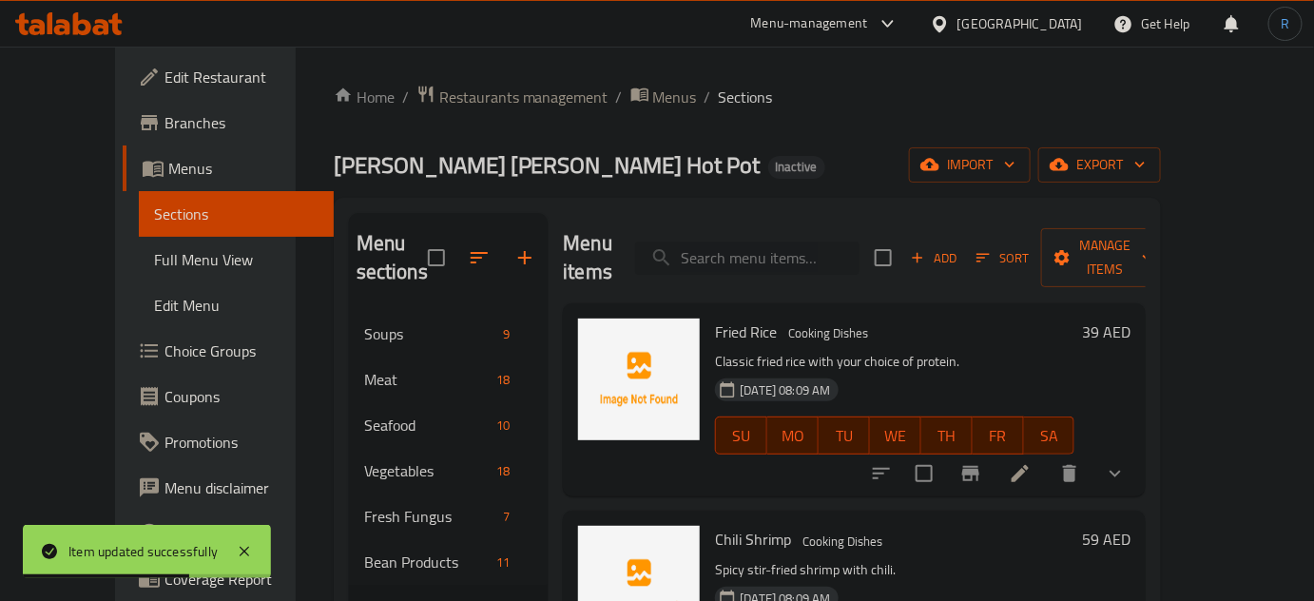
click at [814, 250] on input "search" at bounding box center [747, 258] width 224 height 33
paste input "Fried Lamb Skewers"
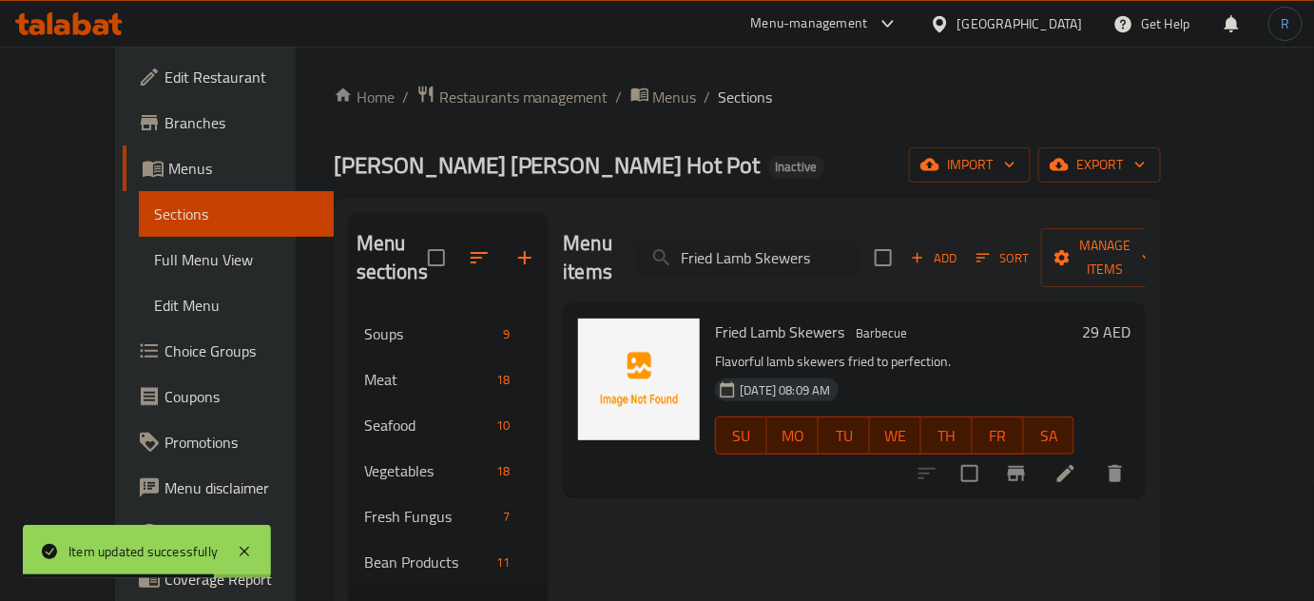
type input "Fried Lamb Skewers"
click at [1077, 462] on icon at bounding box center [1065, 473] width 23 height 23
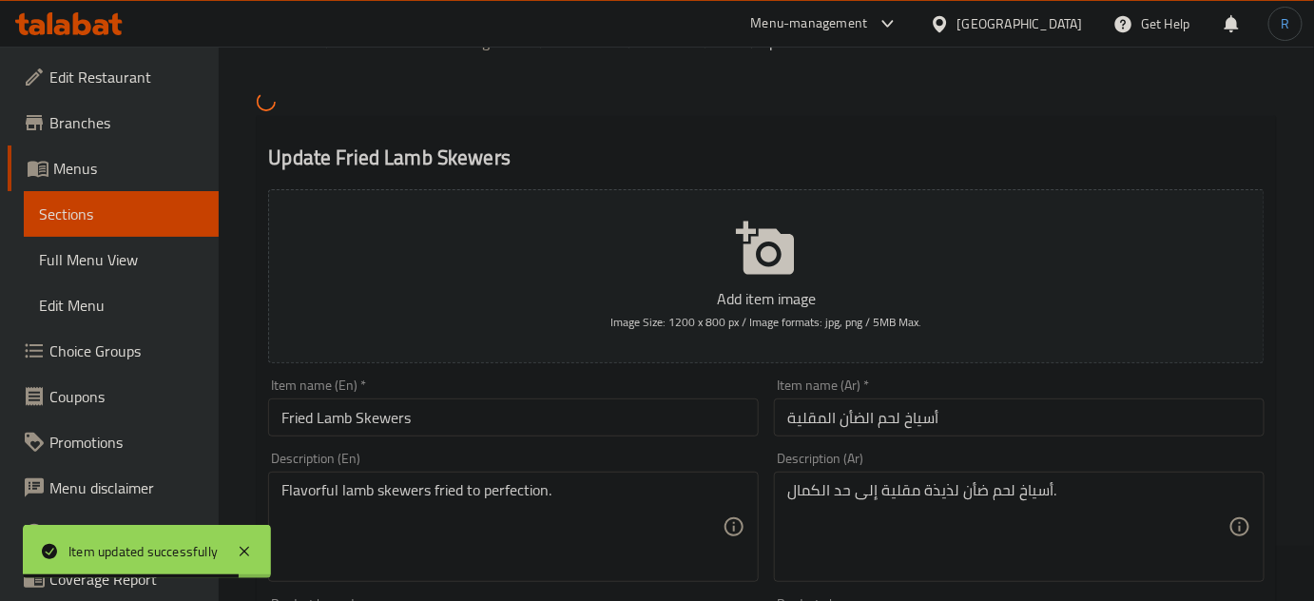
scroll to position [172, 0]
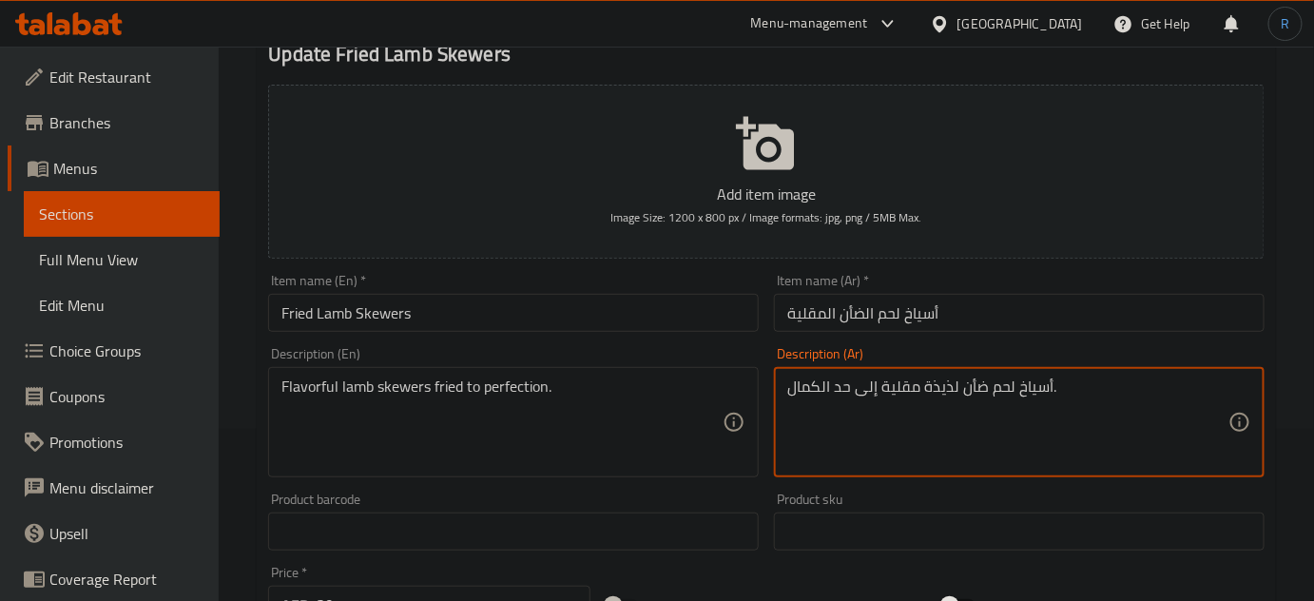
click at [918, 387] on textarea "أسياخ لحم ضأن لذيذة مقلية إلى حد الكمال." at bounding box center [1007, 422] width 441 height 90
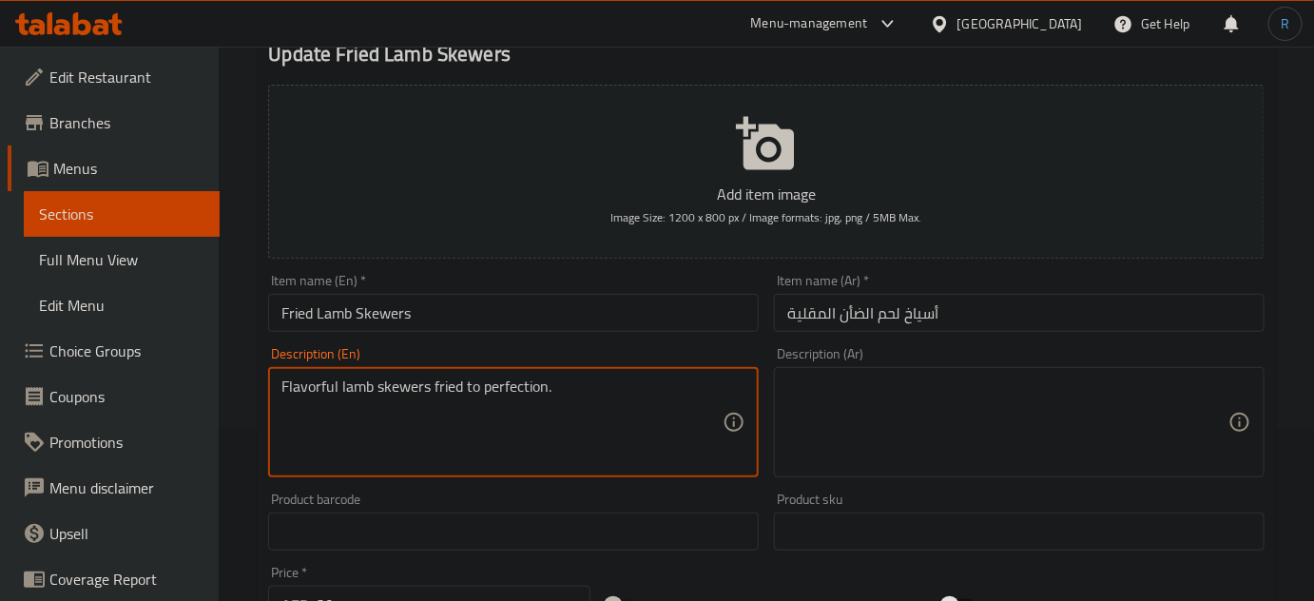
click at [632, 388] on textarea "Flavorful lamb skewers fried to perfection." at bounding box center [501, 422] width 441 height 90
click at [512, 315] on input "Fried Lamb Skewers" at bounding box center [513, 313] width 491 height 38
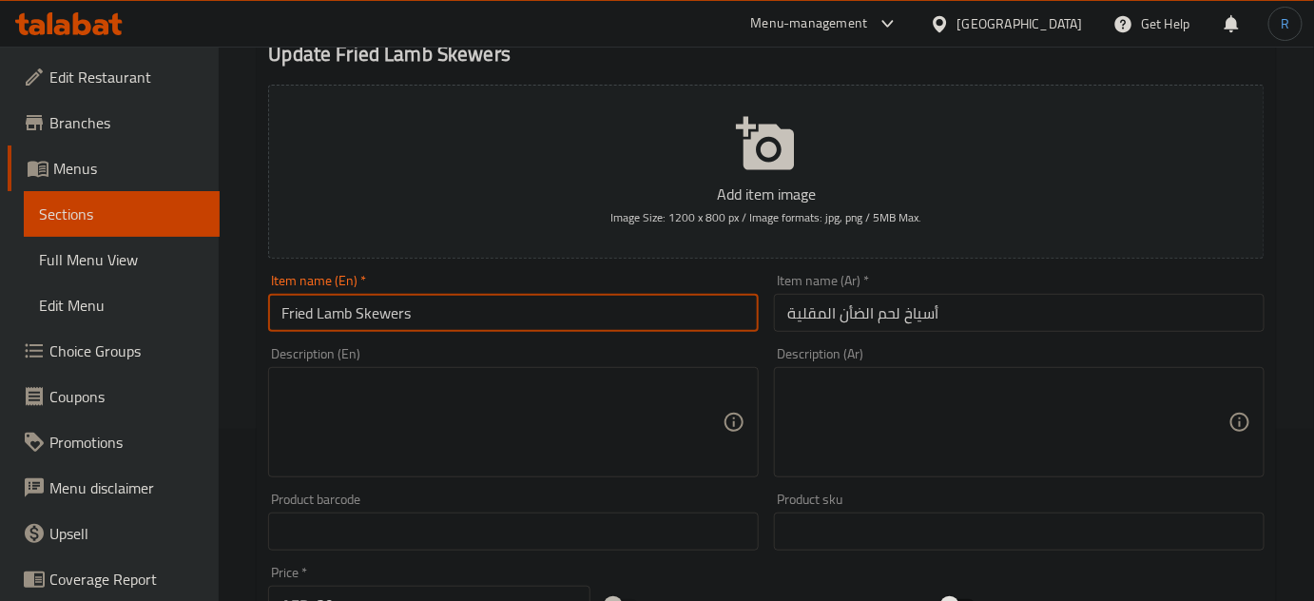
click at [512, 315] on input "Fried Lamb Skewers" at bounding box center [513, 313] width 491 height 38
click at [483, 308] on input "Fried Lamb Skewers" at bounding box center [513, 313] width 491 height 38
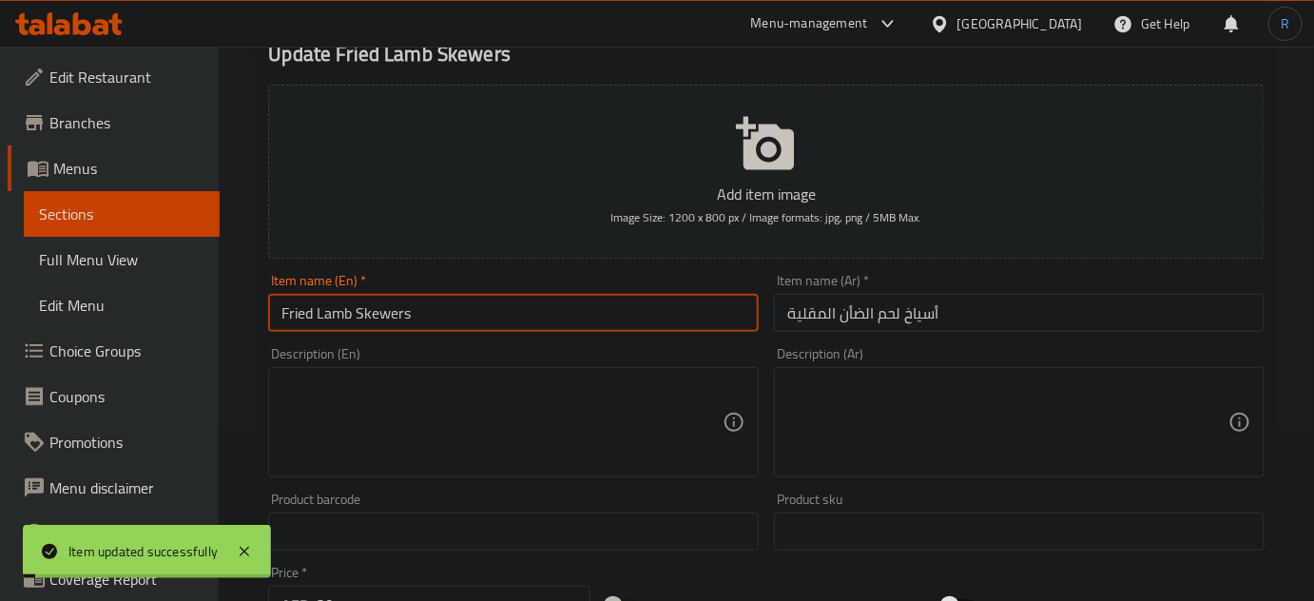
click at [483, 308] on input "Fried Lamb Skewers" at bounding box center [513, 313] width 491 height 38
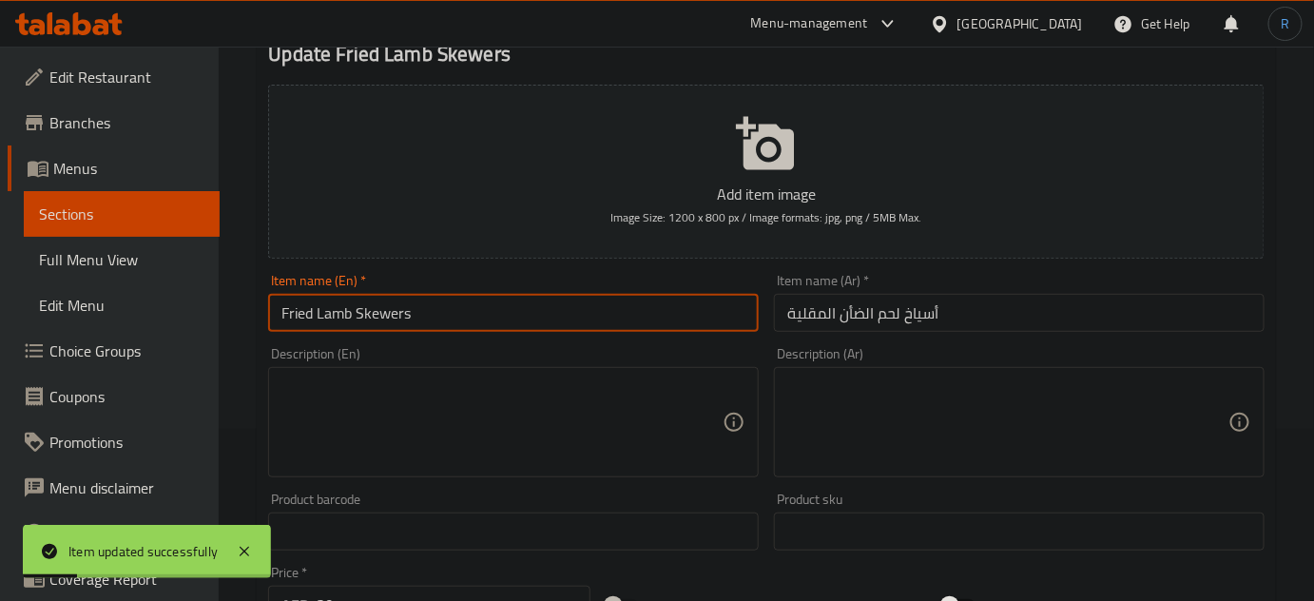
scroll to position [0, 0]
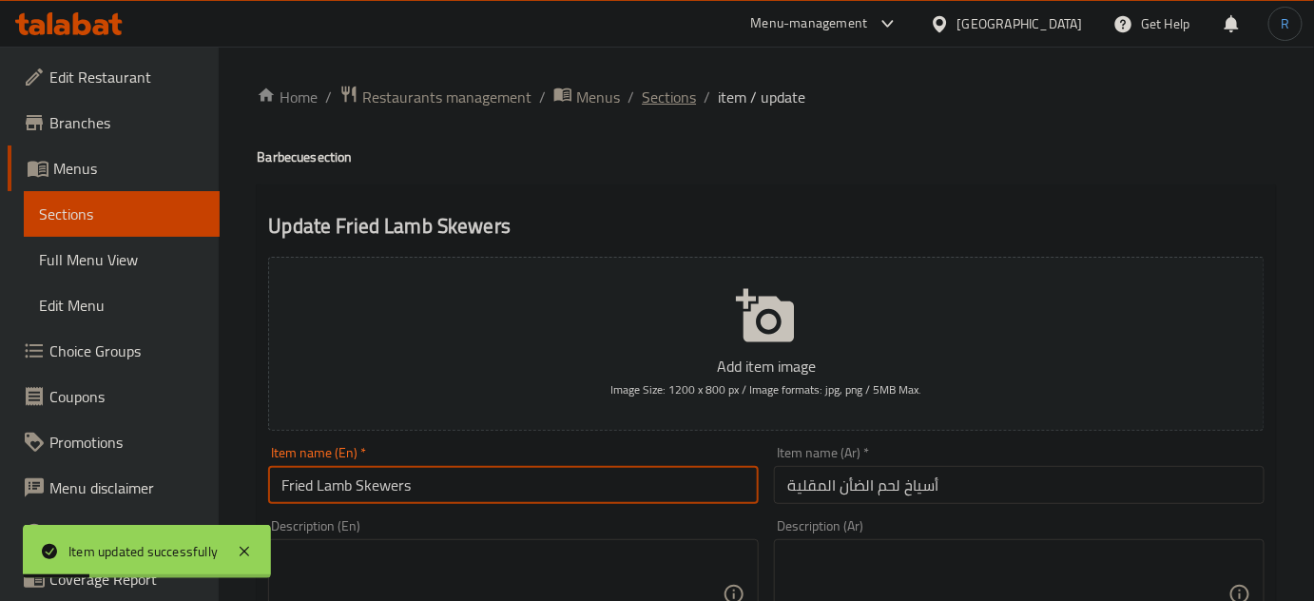
click at [660, 90] on span "Sections" at bounding box center [669, 97] width 54 height 23
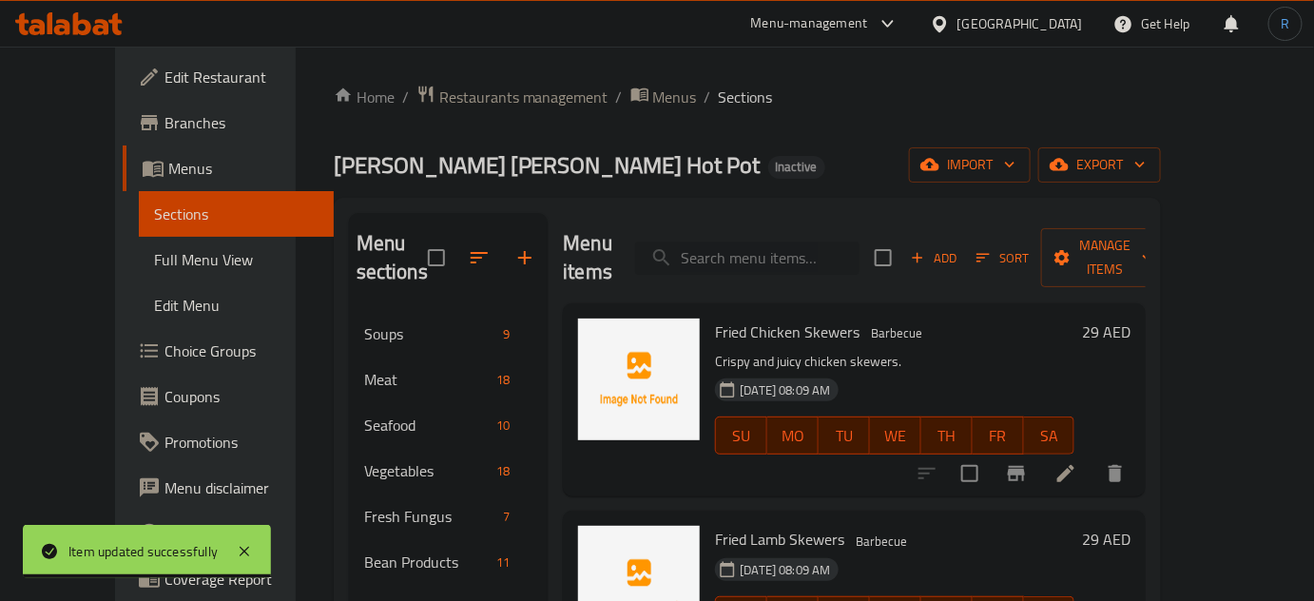
click at [766, 255] on input "search" at bounding box center [747, 258] width 224 height 33
paste input "Fried Beef Skewers"
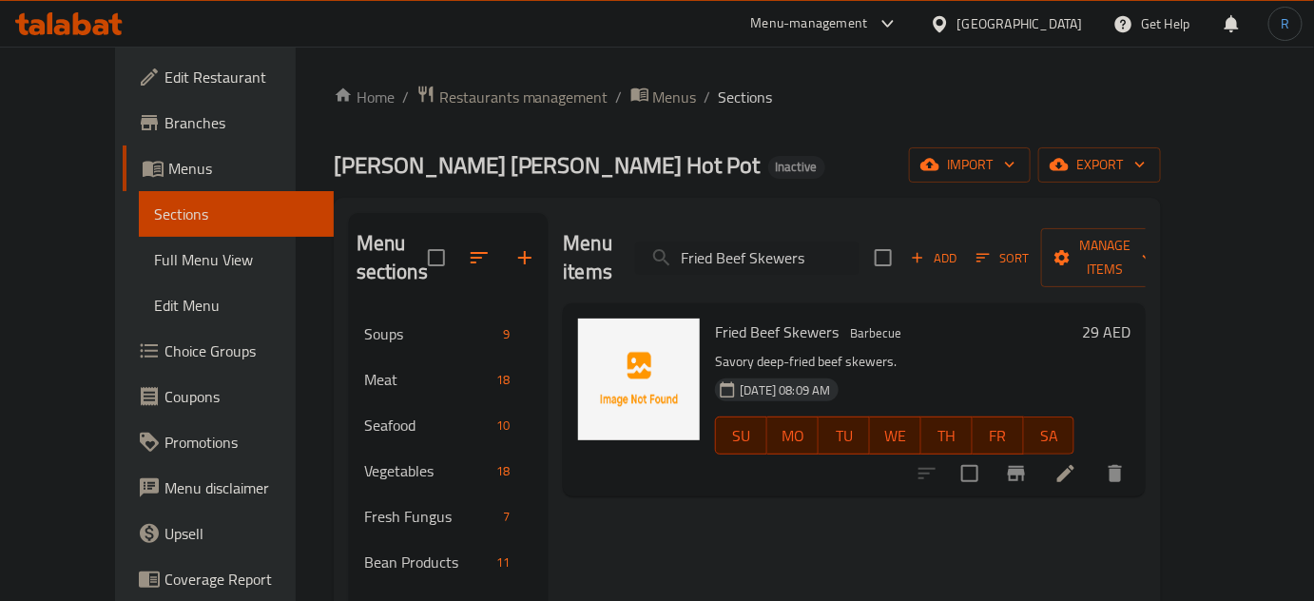
type input "Fried Beef Skewers"
click at [1077, 462] on icon at bounding box center [1065, 473] width 23 height 23
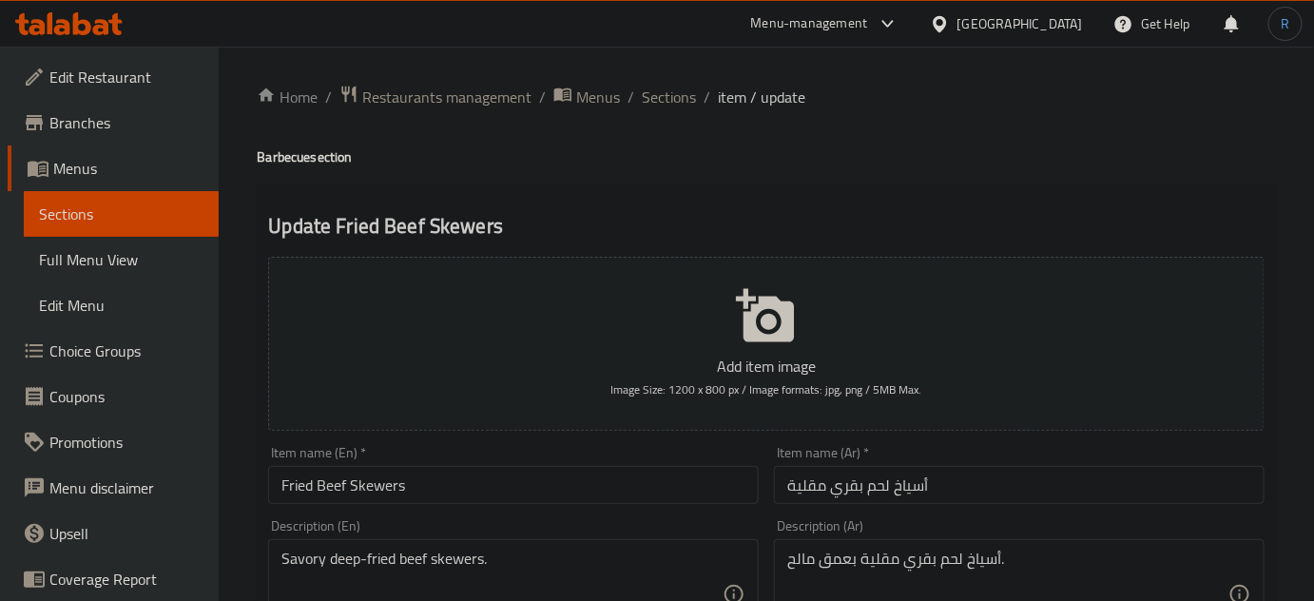
scroll to position [86, 0]
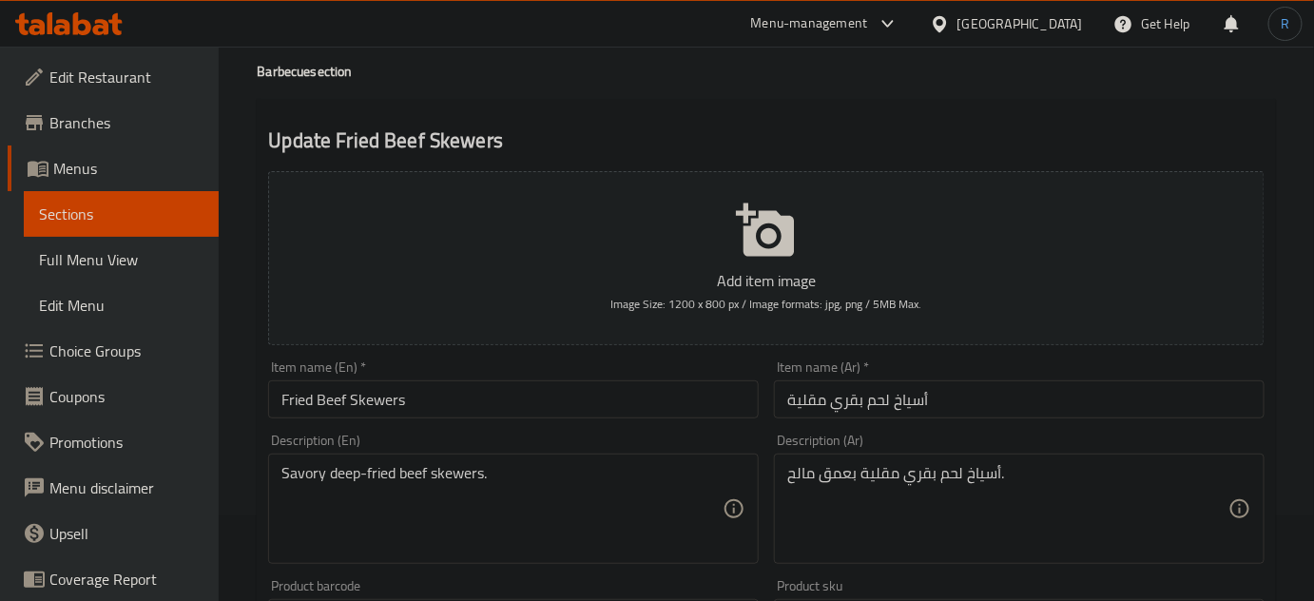
click at [837, 479] on textarea "أسياخ لحم بقري مقلية بعمق مالح." at bounding box center [1007, 509] width 441 height 90
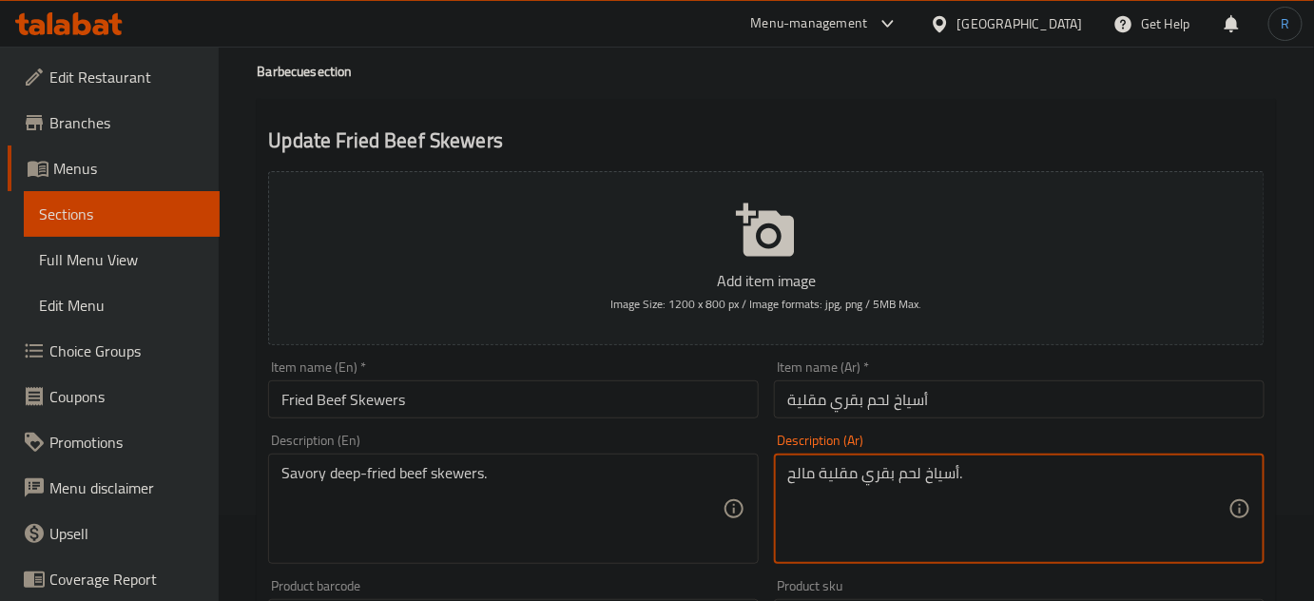
click at [1022, 475] on textarea "أسياخ لحم بقري مقلية مالح." at bounding box center [1007, 509] width 441 height 90
type textarea "أسياخ لحم بقري مقلية مالحة"
click at [1003, 415] on input "أسياخ لحم بقري مقلية" at bounding box center [1019, 399] width 491 height 38
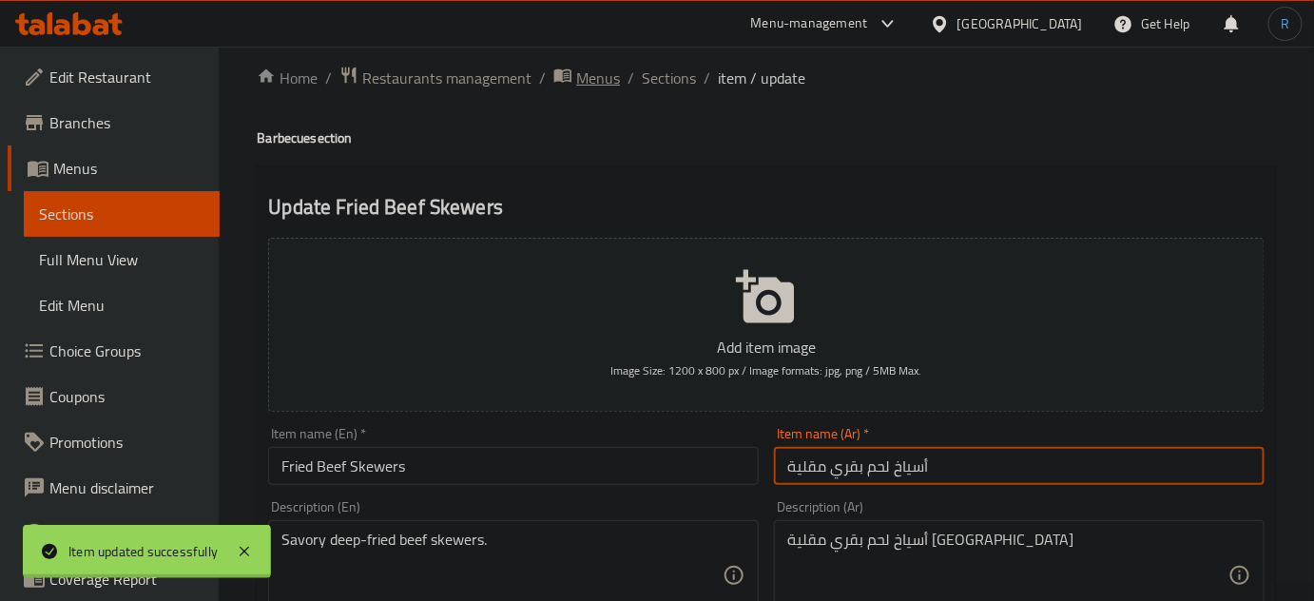
scroll to position [0, 0]
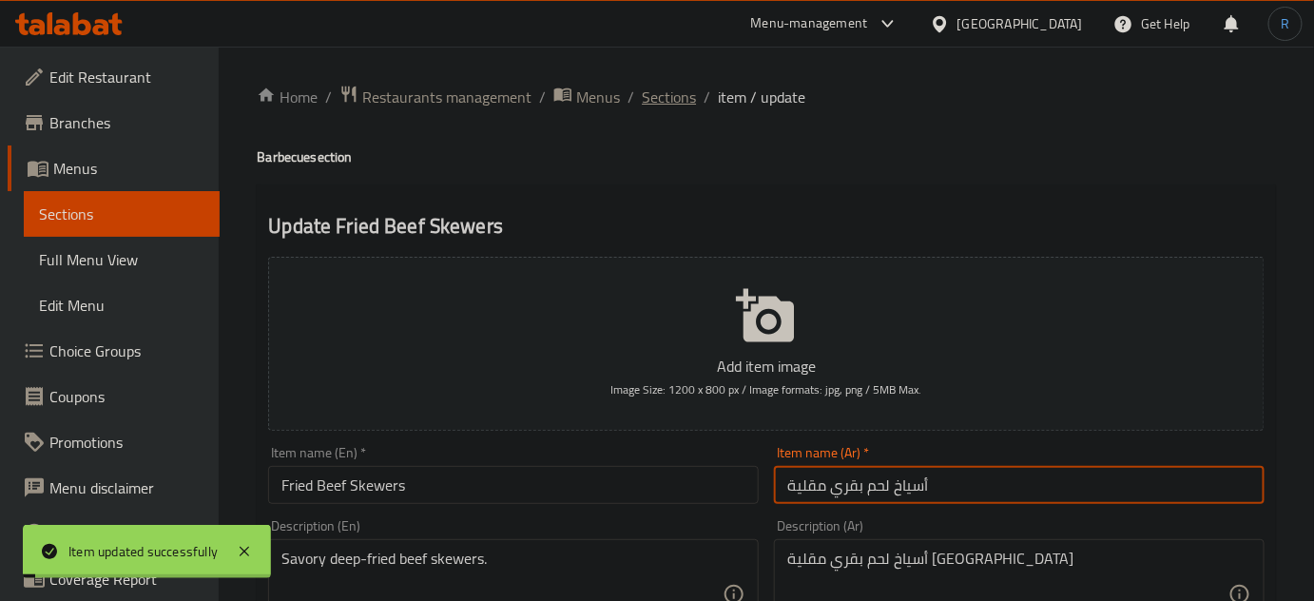
click at [666, 102] on span "Sections" at bounding box center [669, 97] width 54 height 23
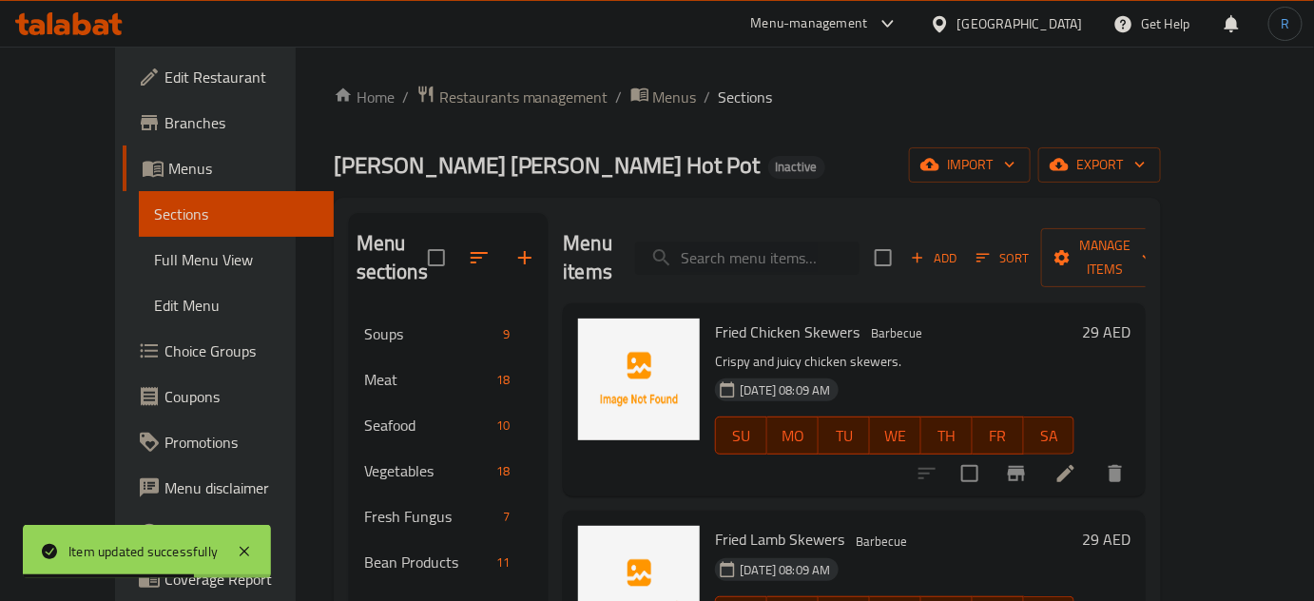
click at [806, 242] on input "search" at bounding box center [747, 258] width 224 height 33
paste input "Deep-fried dough sticks"
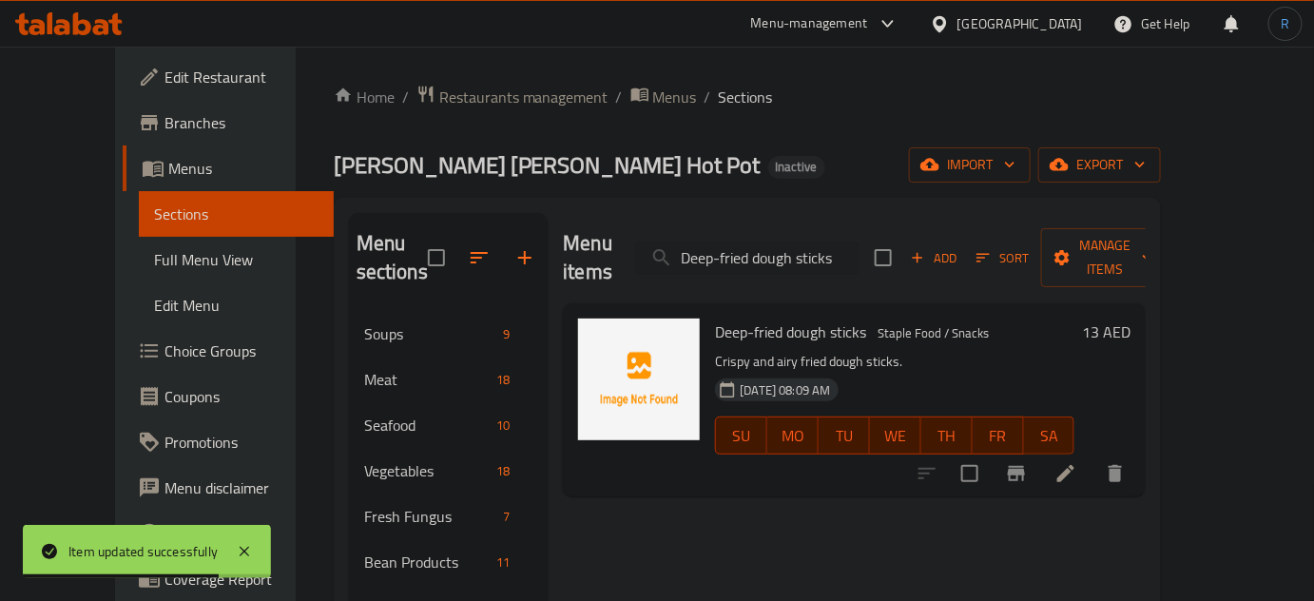
type input "Deep-fried dough sticks"
click at [1092, 456] on li at bounding box center [1065, 473] width 53 height 34
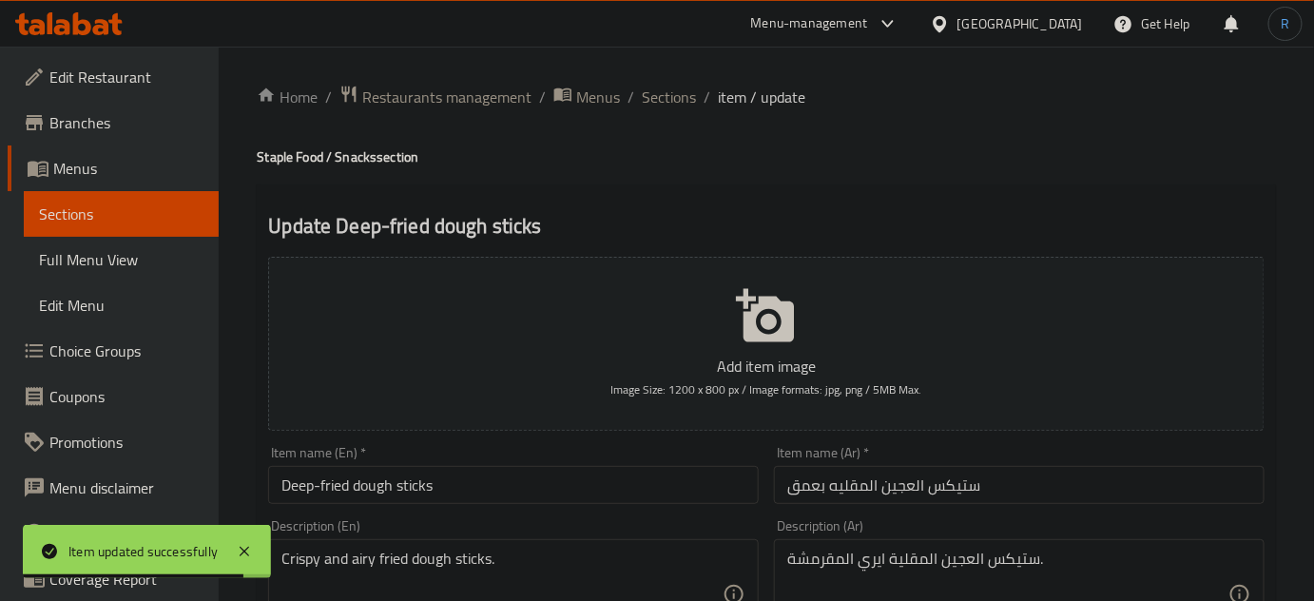
scroll to position [86, 0]
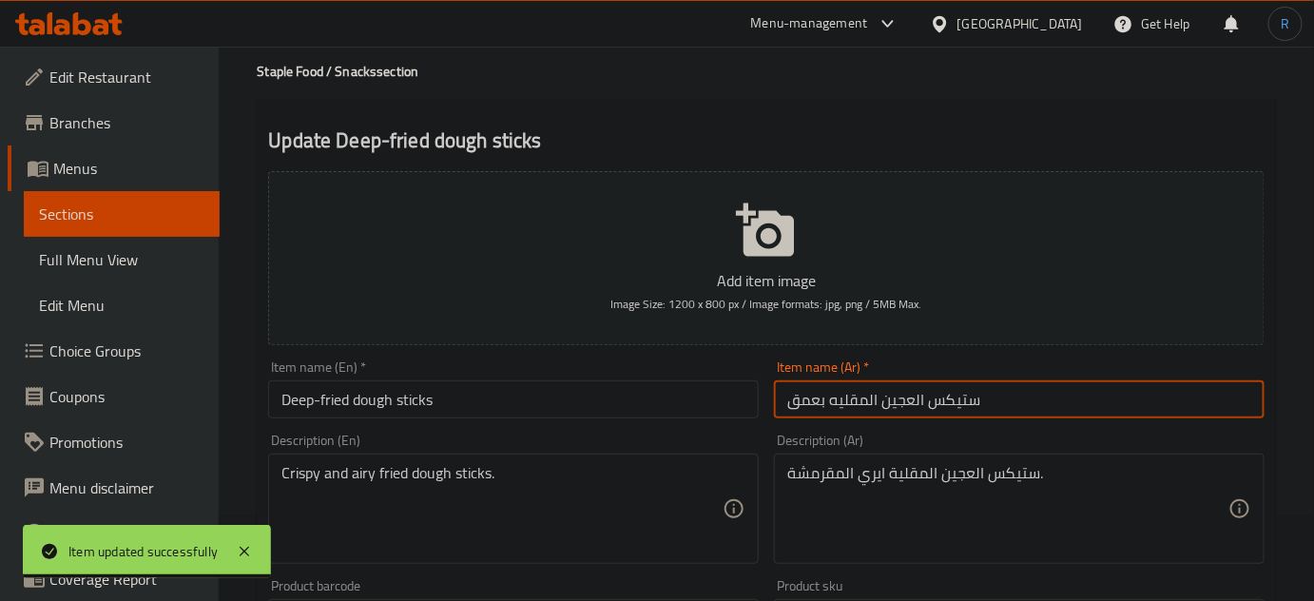
click at [887, 409] on input "ستيكس العجين المقليه بعمق" at bounding box center [1019, 399] width 491 height 38
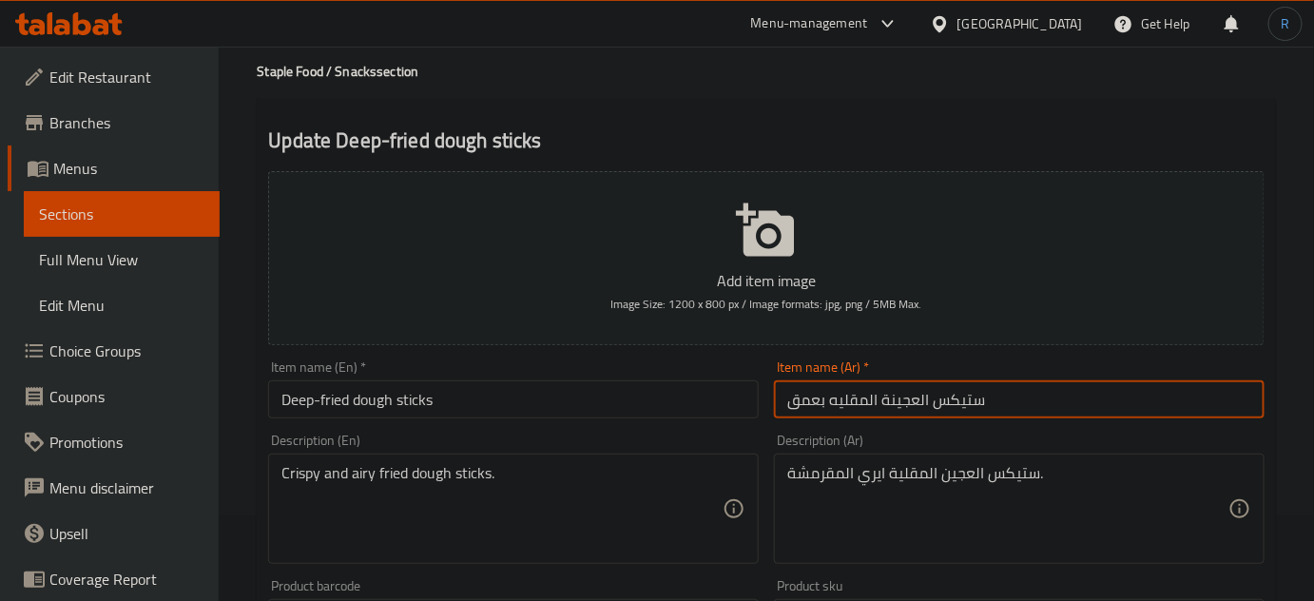
click at [812, 405] on input "ستيكس العجينة المقليه بعمق" at bounding box center [1019, 399] width 491 height 38
type input "ستيكس العجينة المقليه"
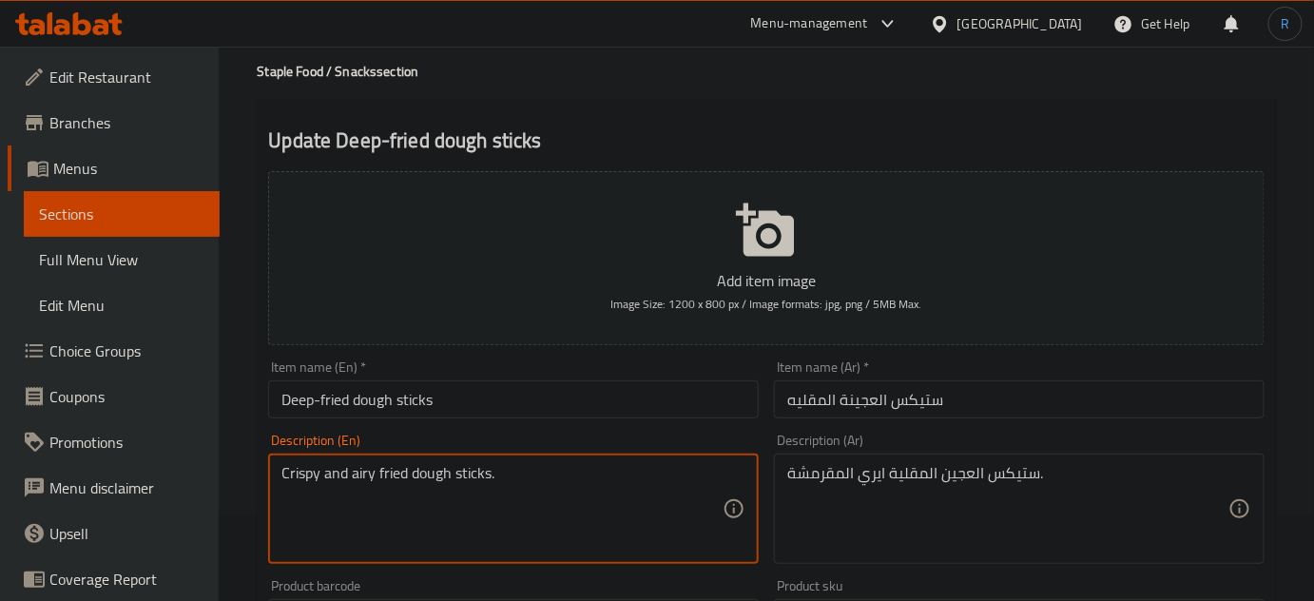
click at [382, 471] on textarea "Crispy and airy fried dough sticks." at bounding box center [501, 509] width 441 height 90
click at [528, 406] on input "Deep-fried dough sticks" at bounding box center [513, 399] width 491 height 38
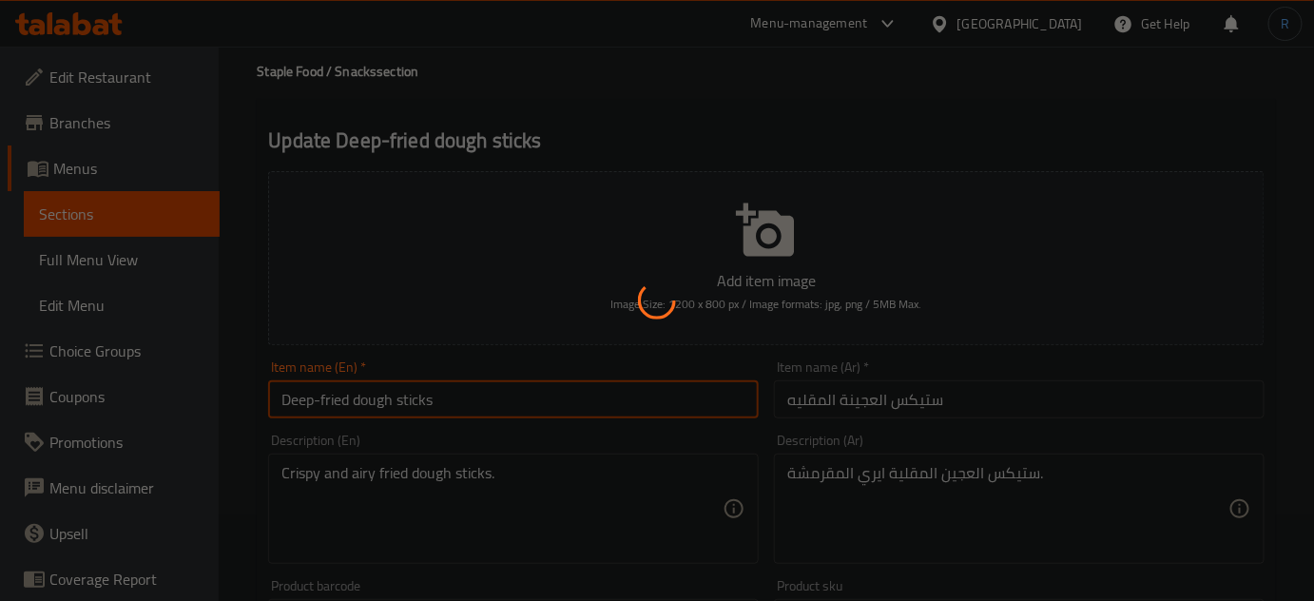
scroll to position [0, 0]
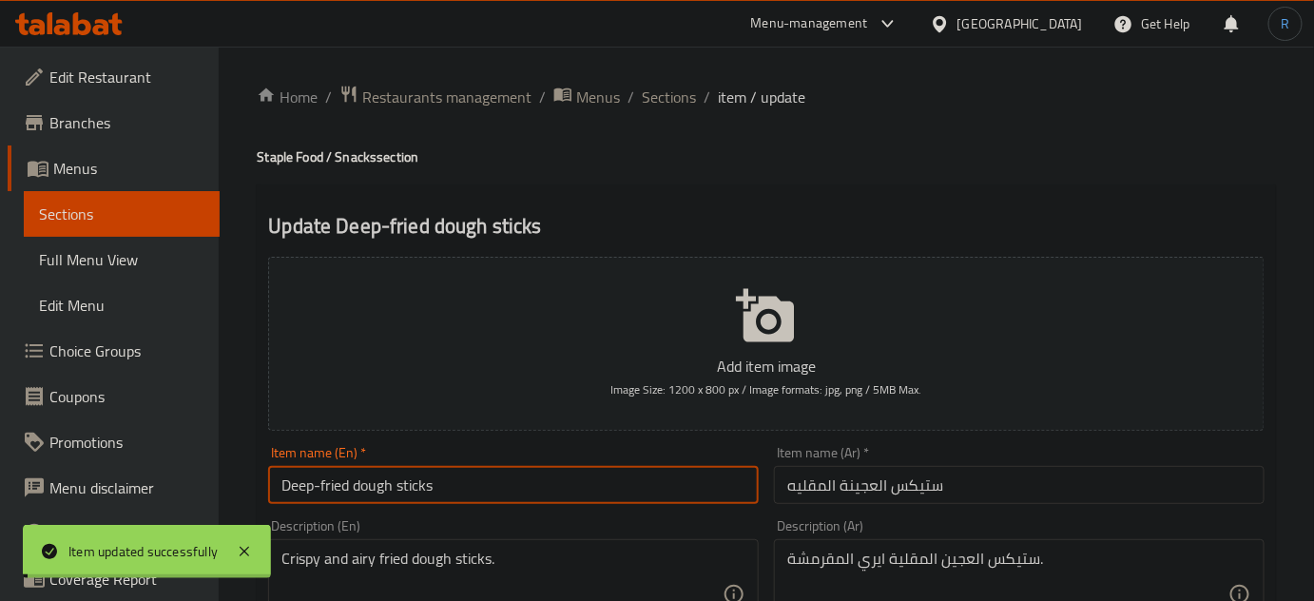
click at [660, 98] on span "Sections" at bounding box center [669, 97] width 54 height 23
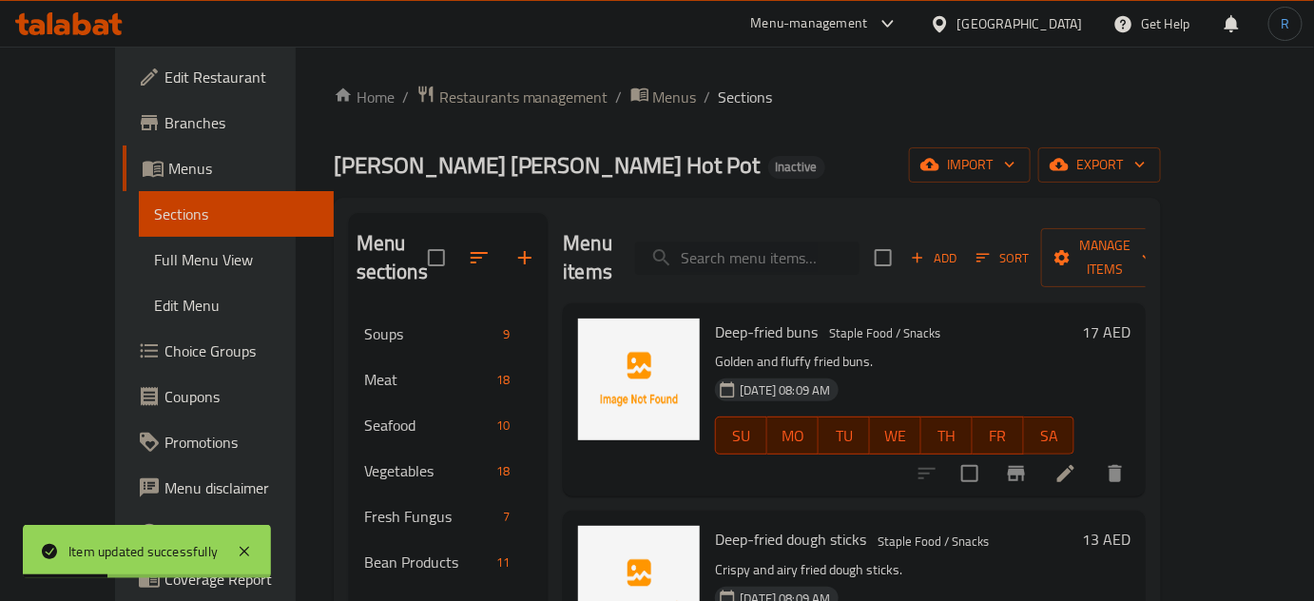
click at [827, 245] on input "search" at bounding box center [747, 258] width 224 height 33
paste input "Manual boiled dumplings"
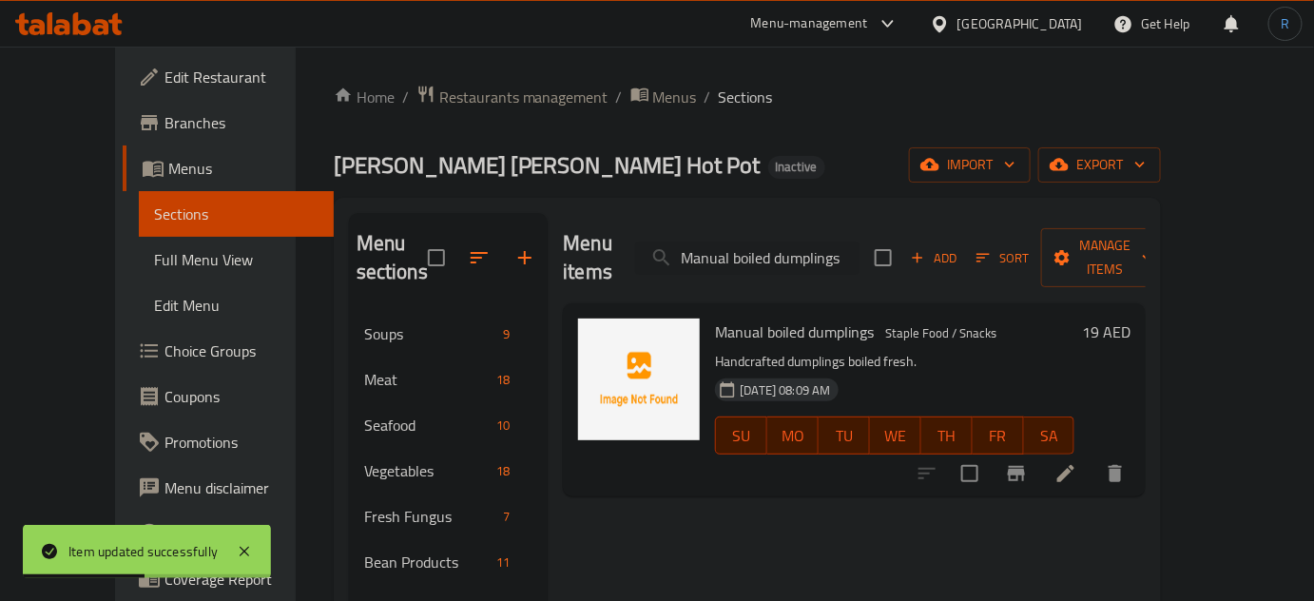
type input "Manual boiled dumplings"
click at [1092, 458] on li at bounding box center [1065, 473] width 53 height 34
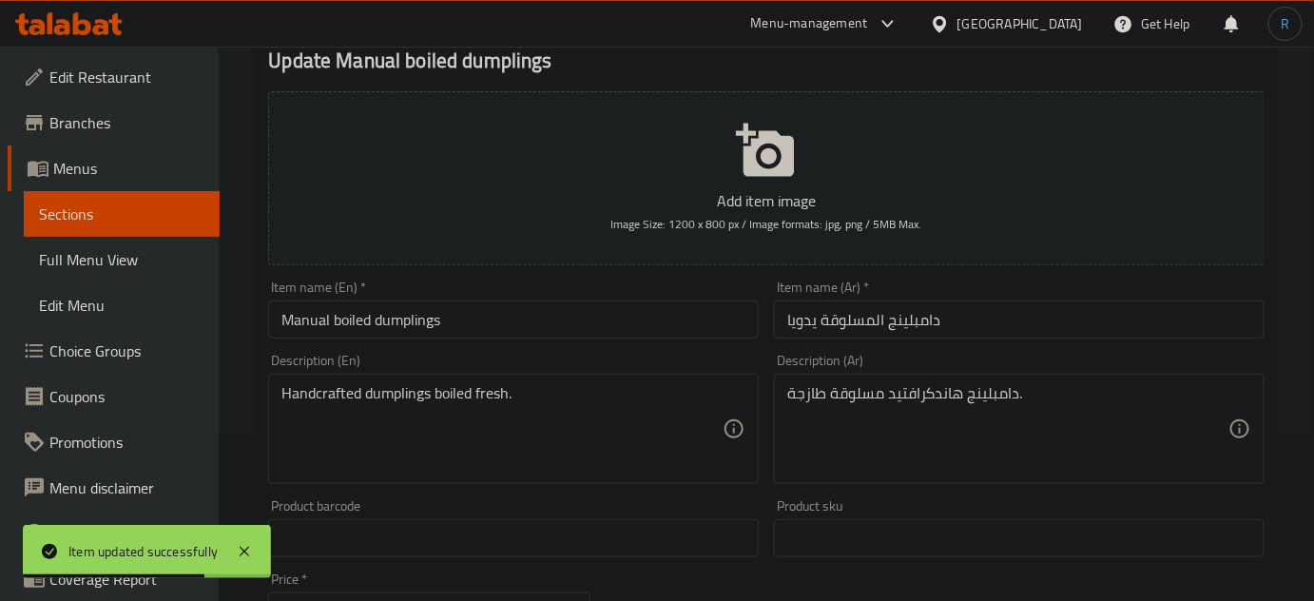
scroll to position [172, 0]
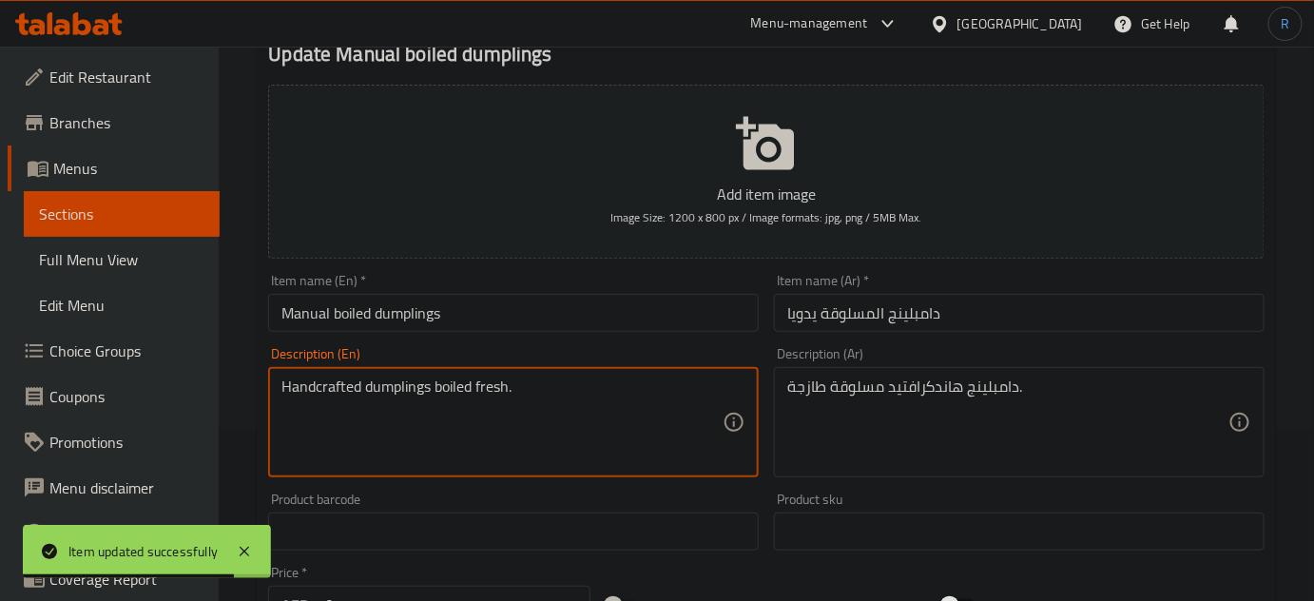
click at [335, 391] on textarea "Handcrafted dumplings boiled fresh." at bounding box center [501, 422] width 441 height 90
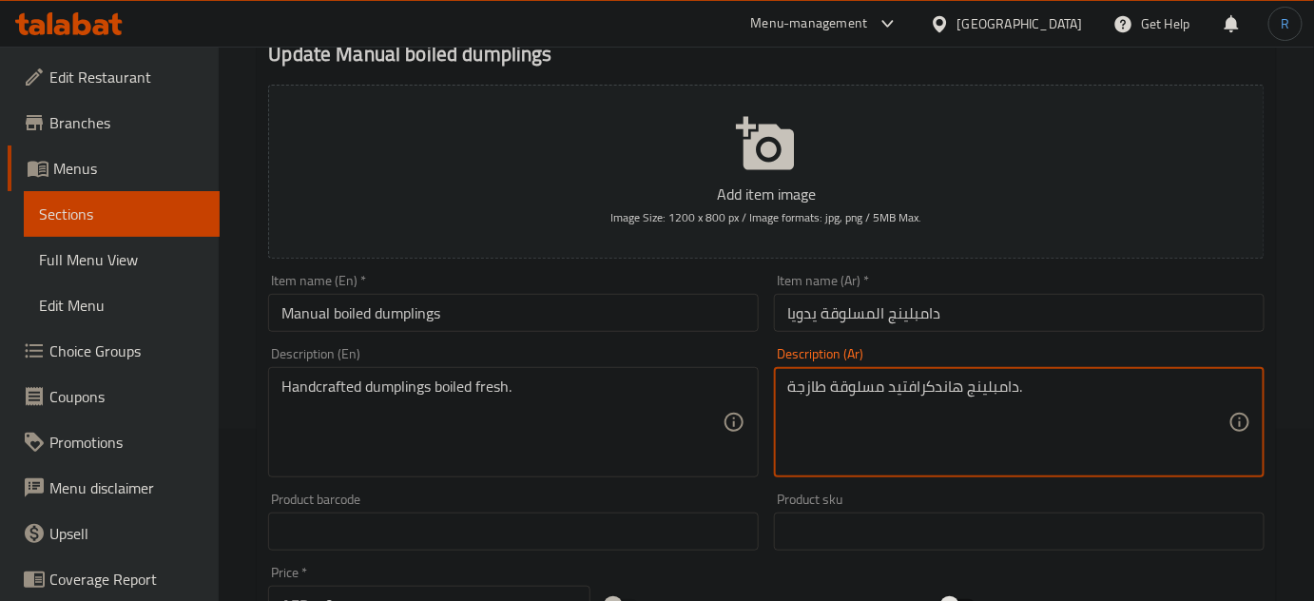
click at [926, 384] on textarea "دامبلينج هاندكرافتيد مسلوقة طازجة." at bounding box center [1007, 422] width 441 height 90
paste textarea "لزلابية المصنوعة يدويا"
click at [922, 319] on input "دامبلينج المسلوقة يدويا" at bounding box center [1019, 313] width 491 height 38
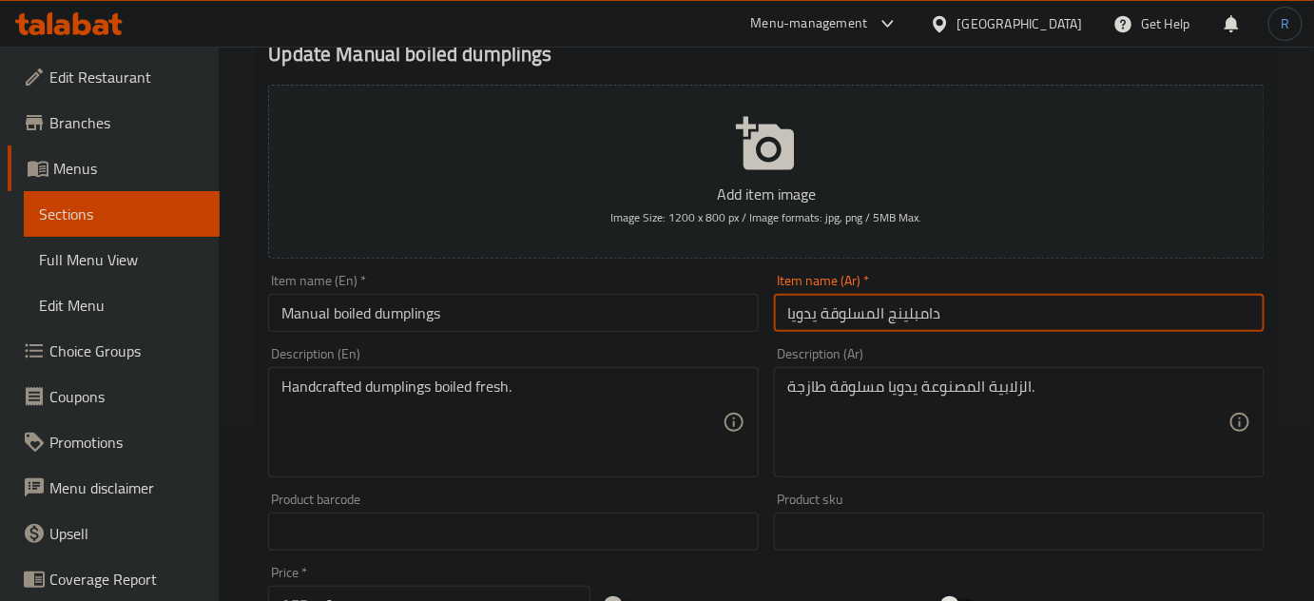
click at [922, 319] on input "دامبلينج المسلوقة يدويا" at bounding box center [1019, 313] width 491 height 38
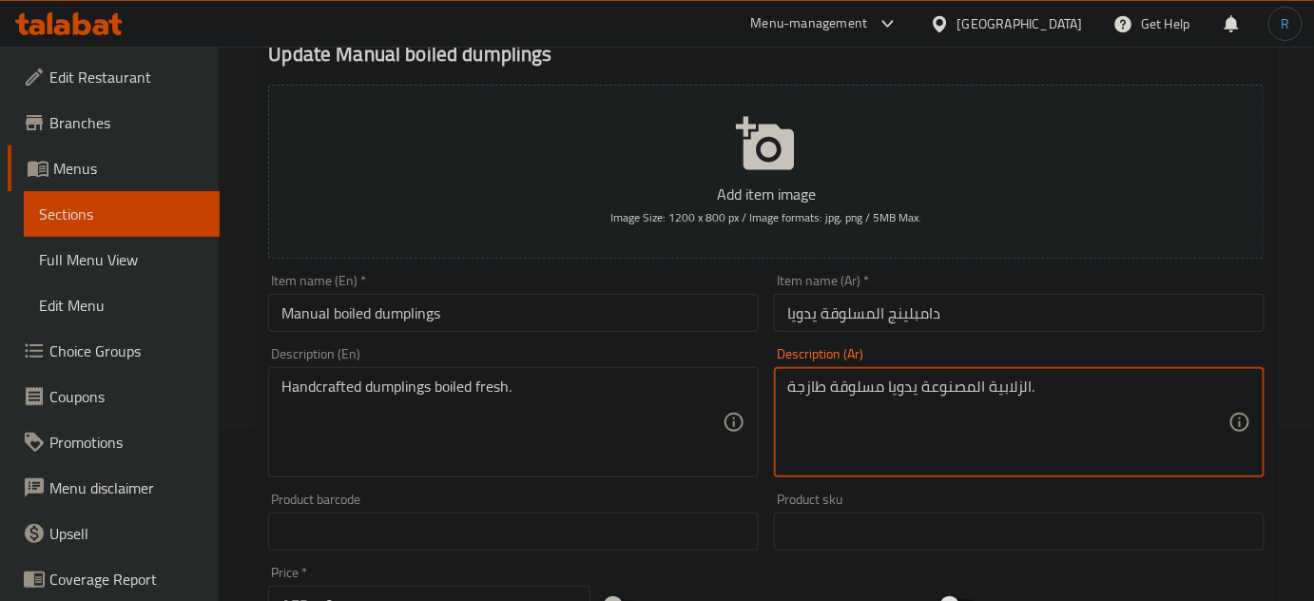
click at [1014, 392] on textarea "الزلابية المصنوعة يدويا مسلوقة طازجة." at bounding box center [1007, 422] width 441 height 90
paste textarea "امبلينج"
type textarea "دامبلينج المصنوعة يدويا مسلوقة طازجة."
click at [564, 319] on input "Manual boiled dumplings" at bounding box center [513, 313] width 491 height 38
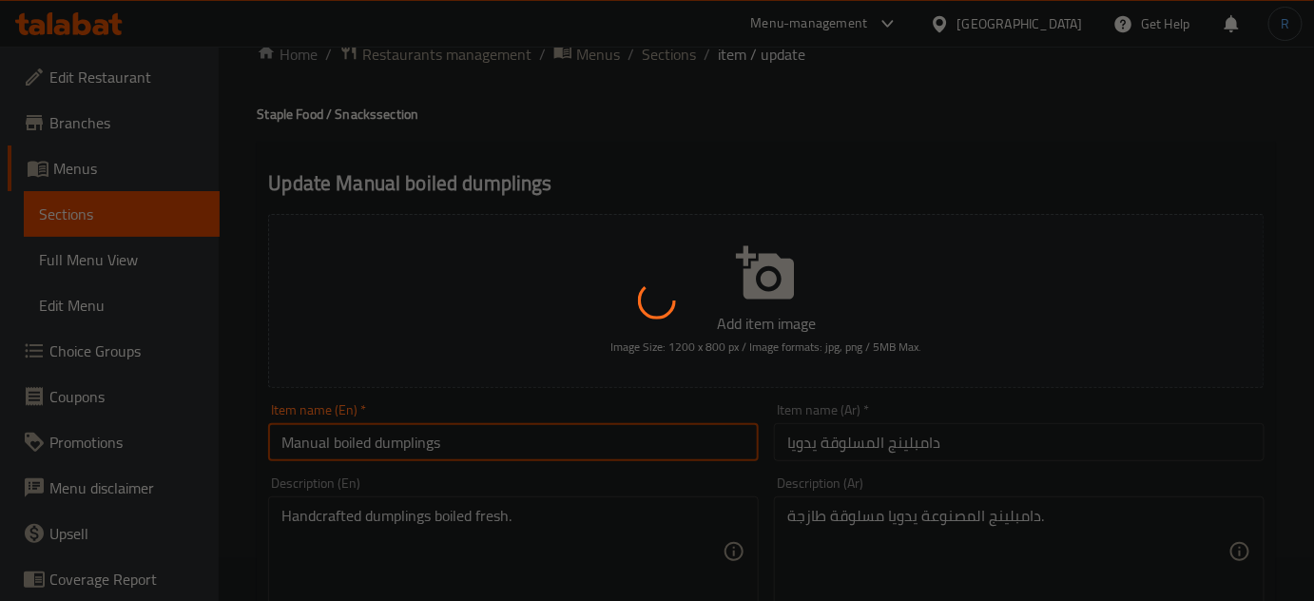
scroll to position [0, 0]
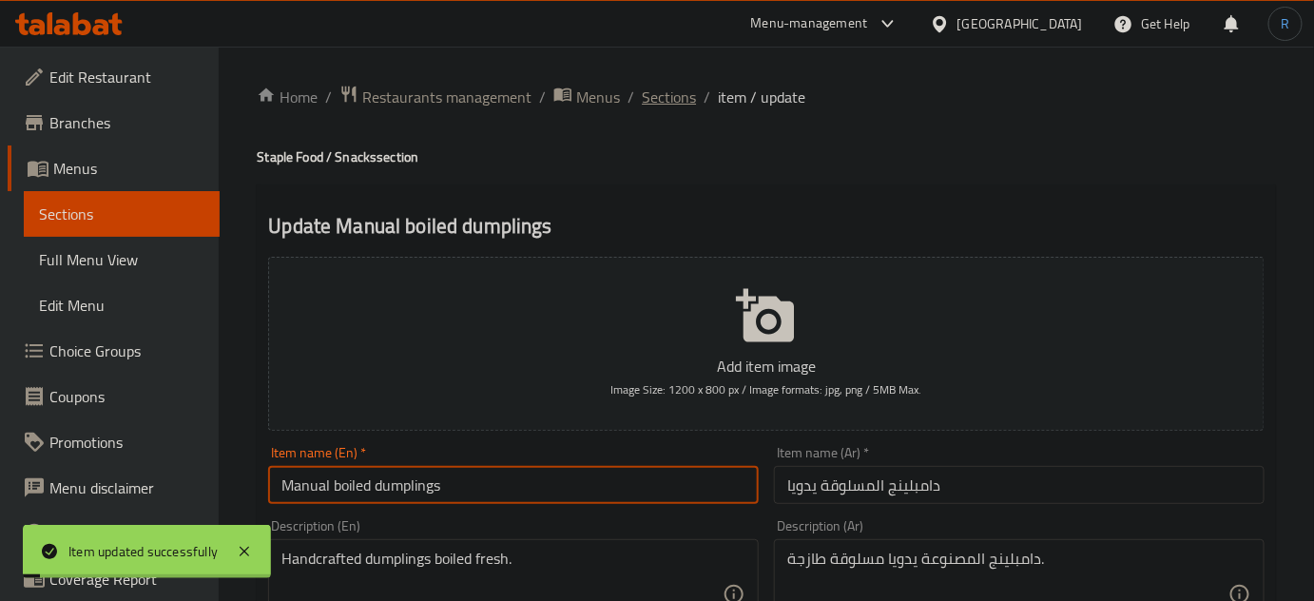
click at [643, 108] on span "Sections" at bounding box center [669, 97] width 54 height 23
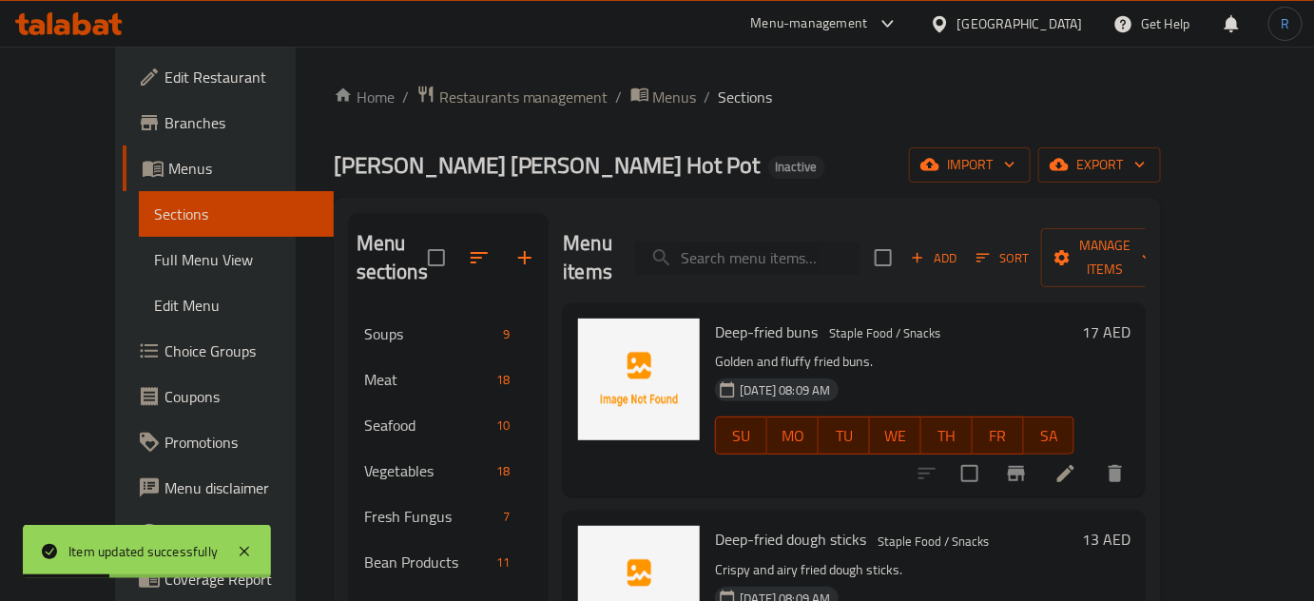
click at [764, 242] on input "search" at bounding box center [747, 258] width 224 height 33
paste input "Tangy and crunchy pickled vegetables."
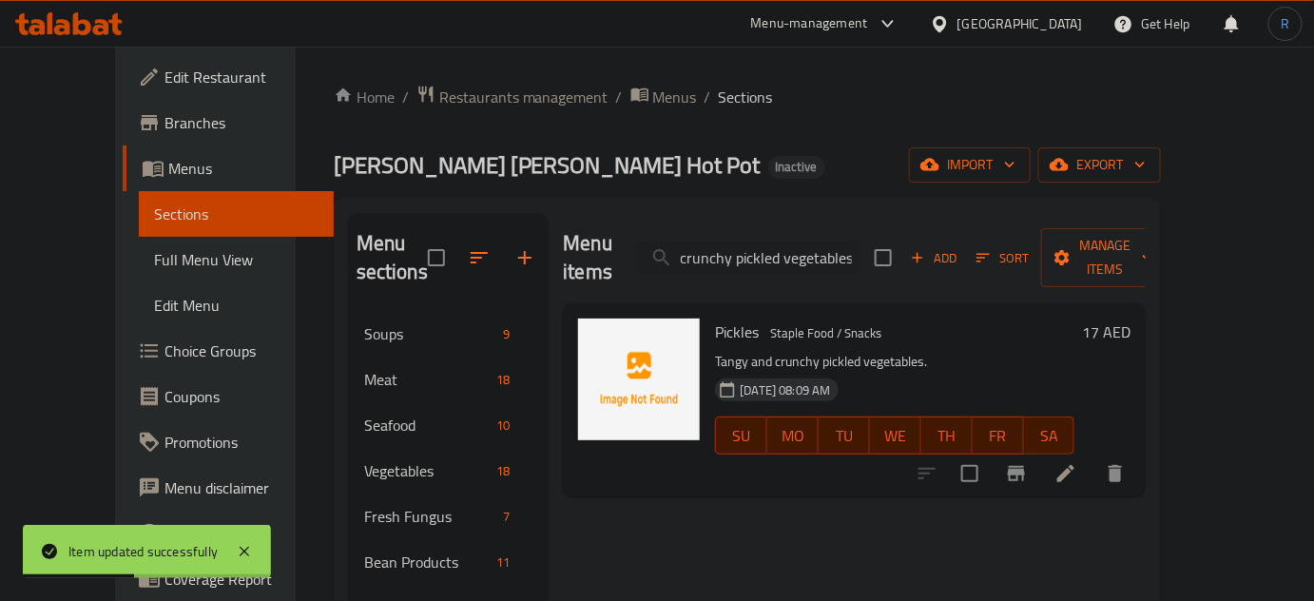
type input "Tangy and crunchy pickled vegetables."
click at [1092, 460] on li at bounding box center [1065, 473] width 53 height 34
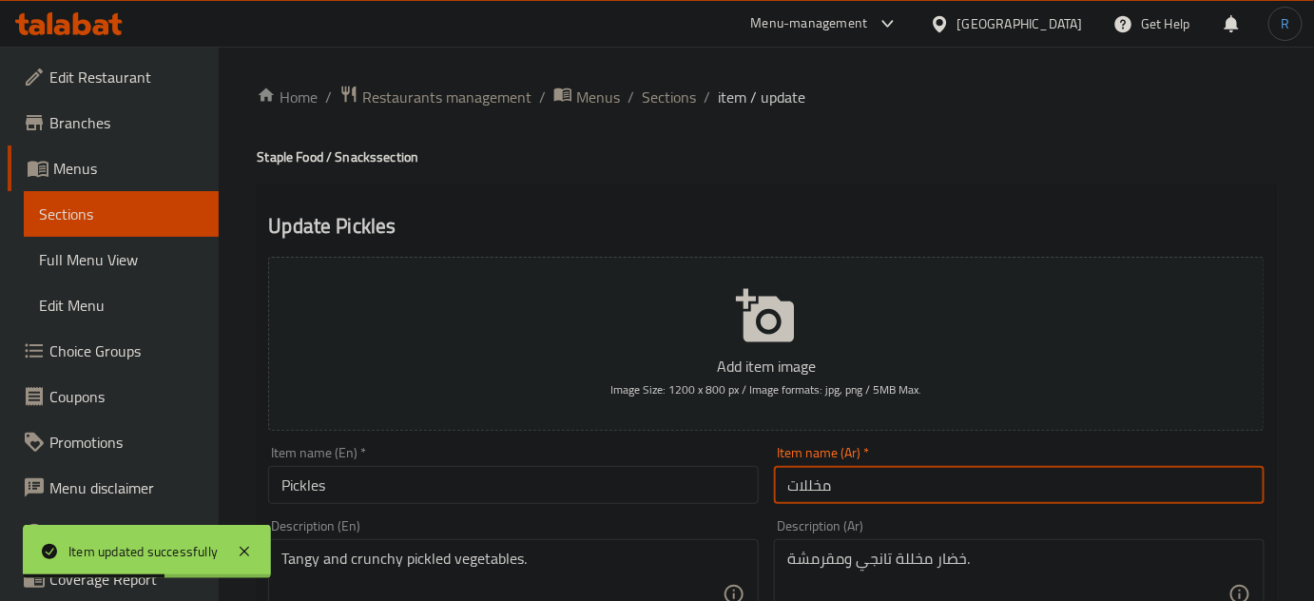
click at [886, 481] on input "مخللات" at bounding box center [1019, 485] width 491 height 38
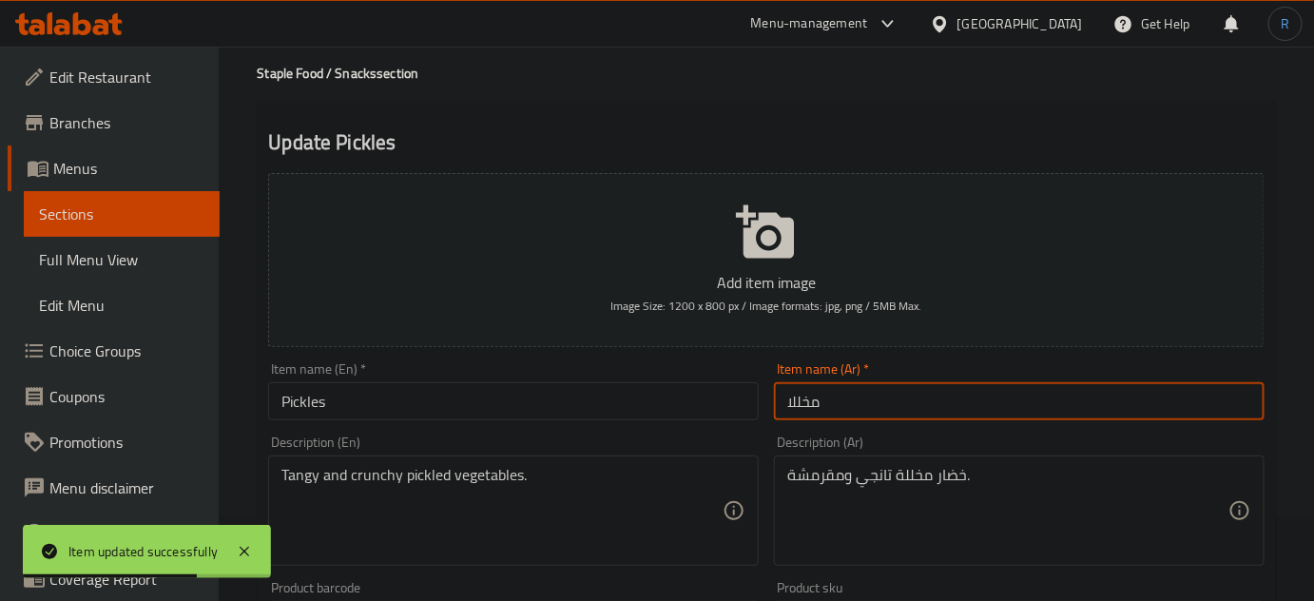
scroll to position [172, 0]
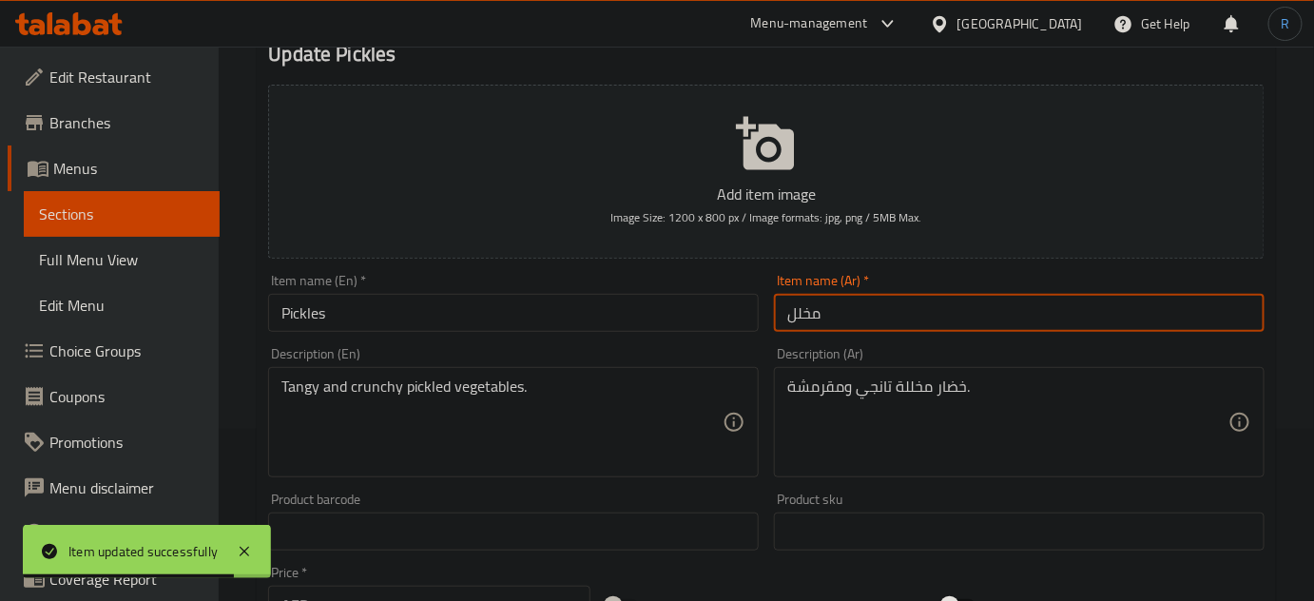
type input "مخلل"
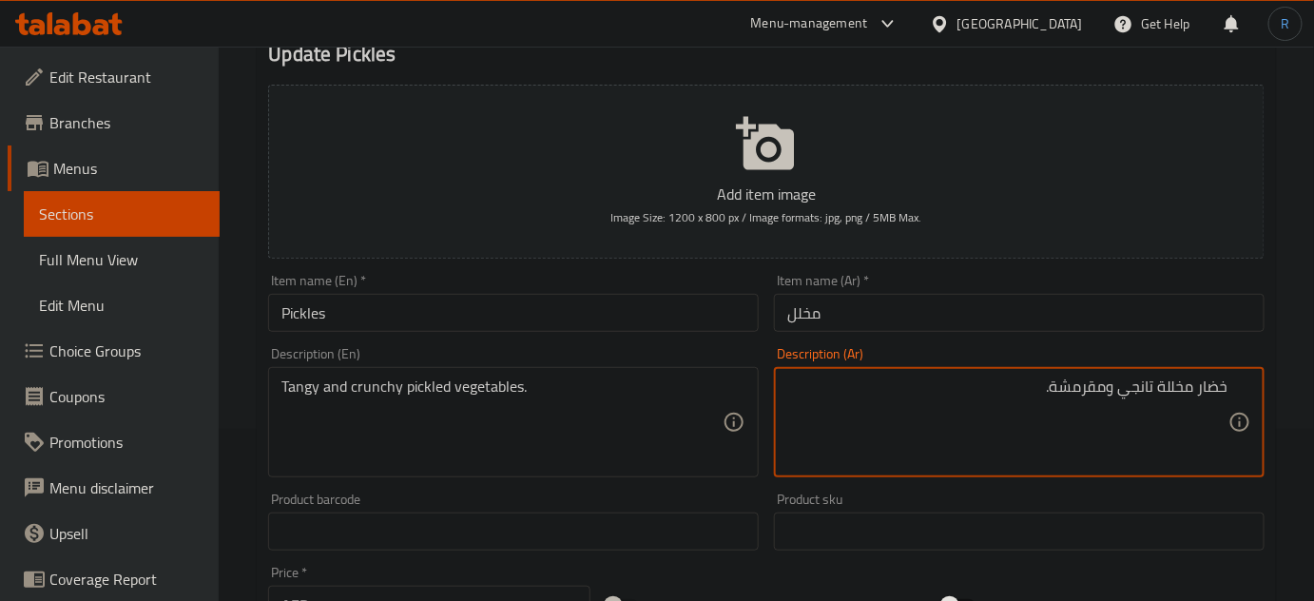
click at [1204, 386] on textarea "خضار مخللة تانجي ومقرمشة." at bounding box center [1007, 422] width 441 height 90
click at [1125, 384] on textarea "خضروات مخللة تانجي ومقرمشة." at bounding box center [1007, 422] width 441 height 90
type textarea "خضروات مخللة منعشة ومقرمشة."
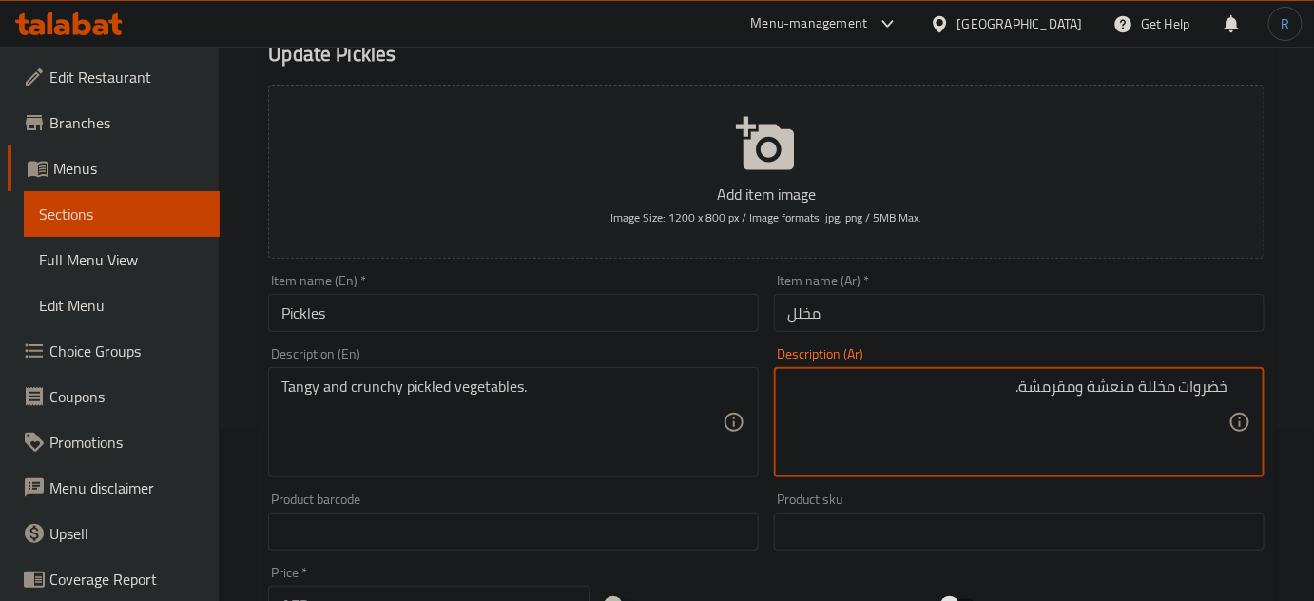
click at [1024, 328] on input "مخلل" at bounding box center [1019, 313] width 491 height 38
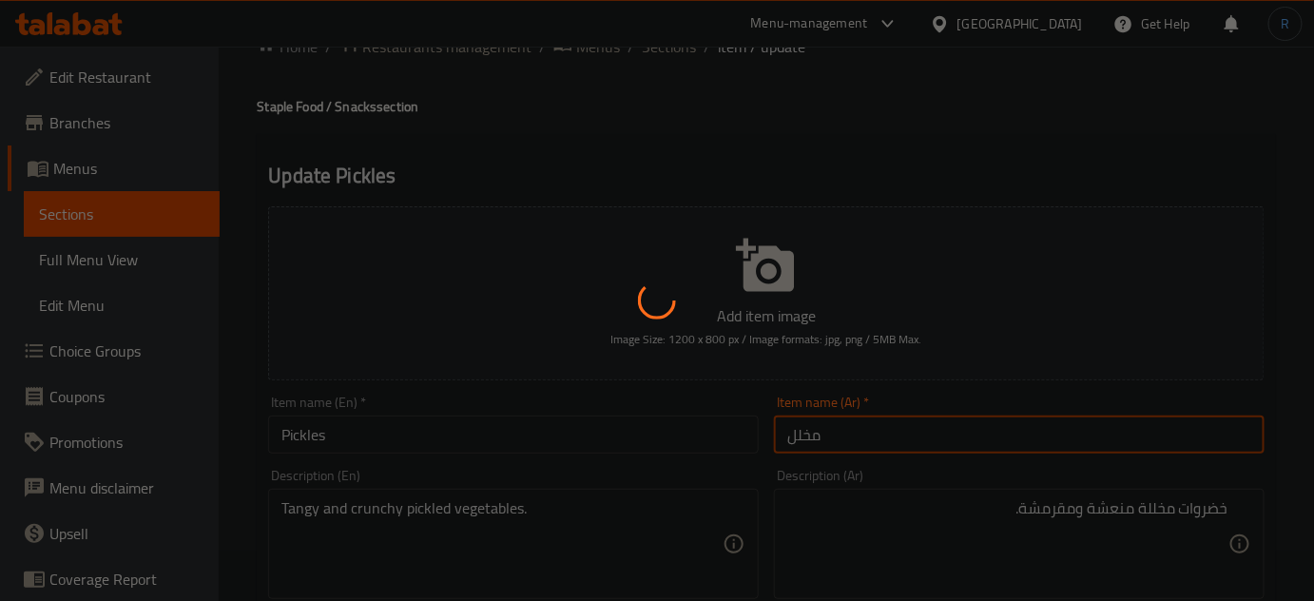
scroll to position [0, 0]
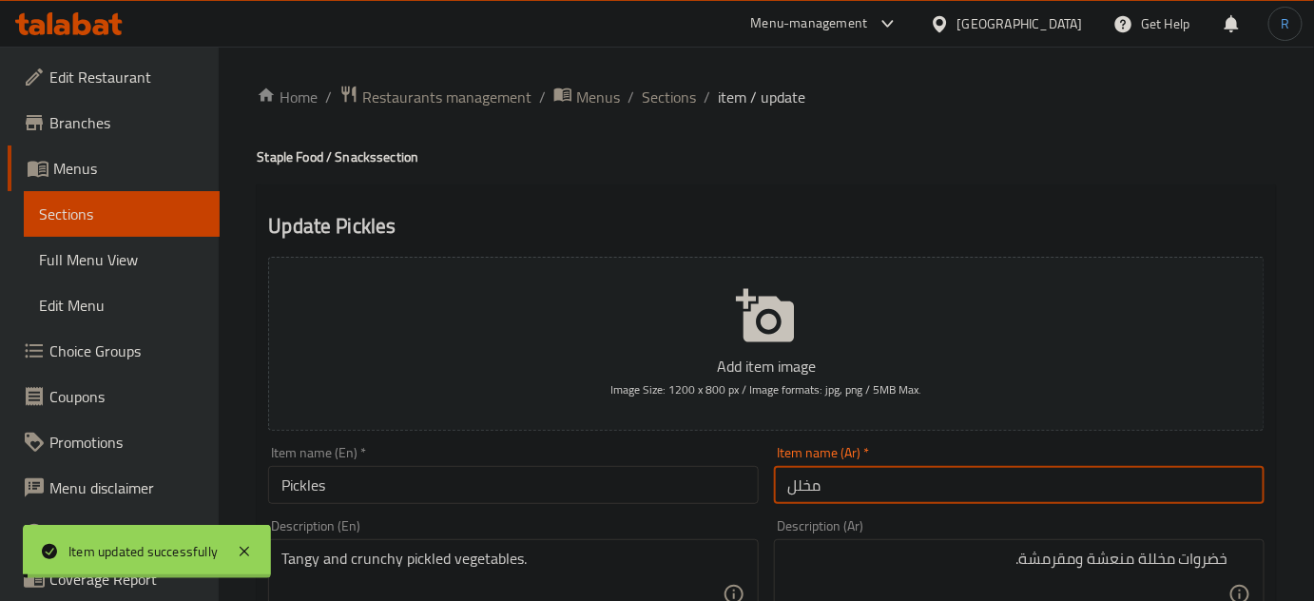
click at [672, 105] on span "Sections" at bounding box center [669, 97] width 54 height 23
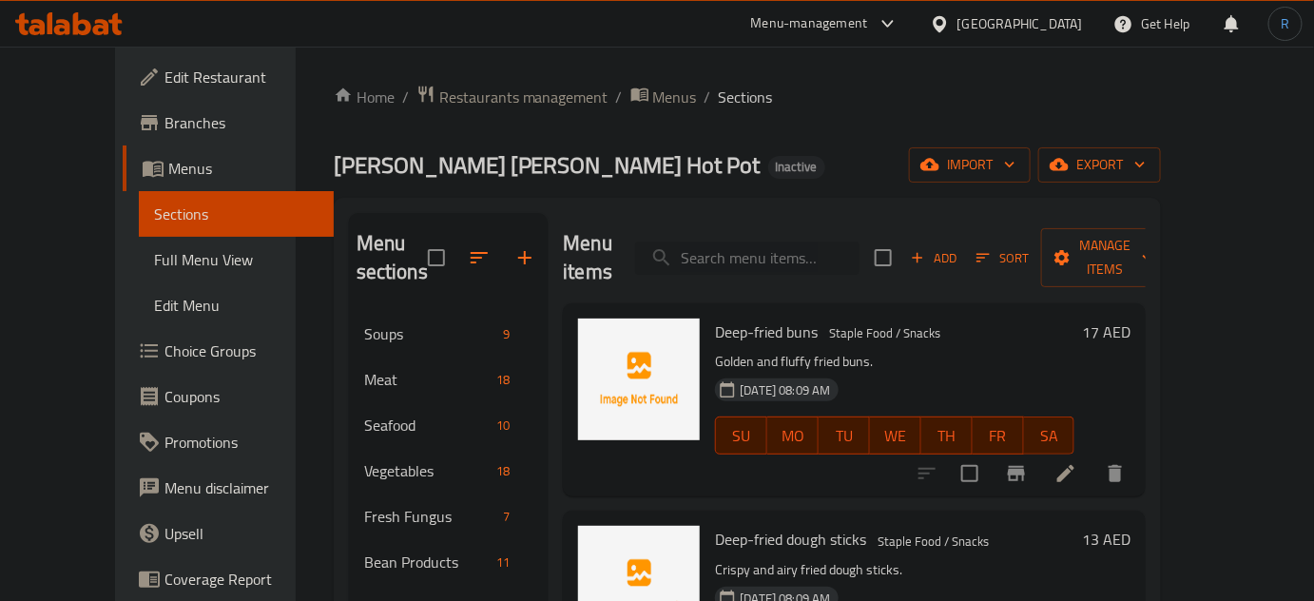
click at [730, 242] on input "search" at bounding box center [747, 258] width 224 height 33
paste input "Fried peanuts"
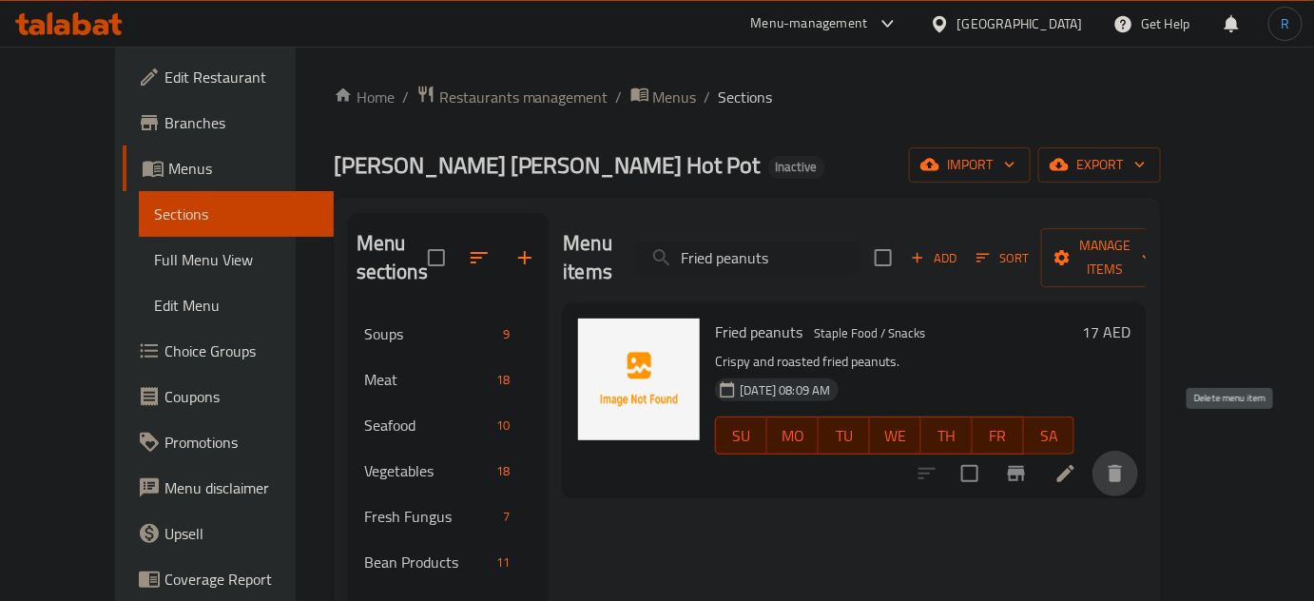
click at [1127, 462] on icon "delete" at bounding box center [1115, 473] width 23 height 23
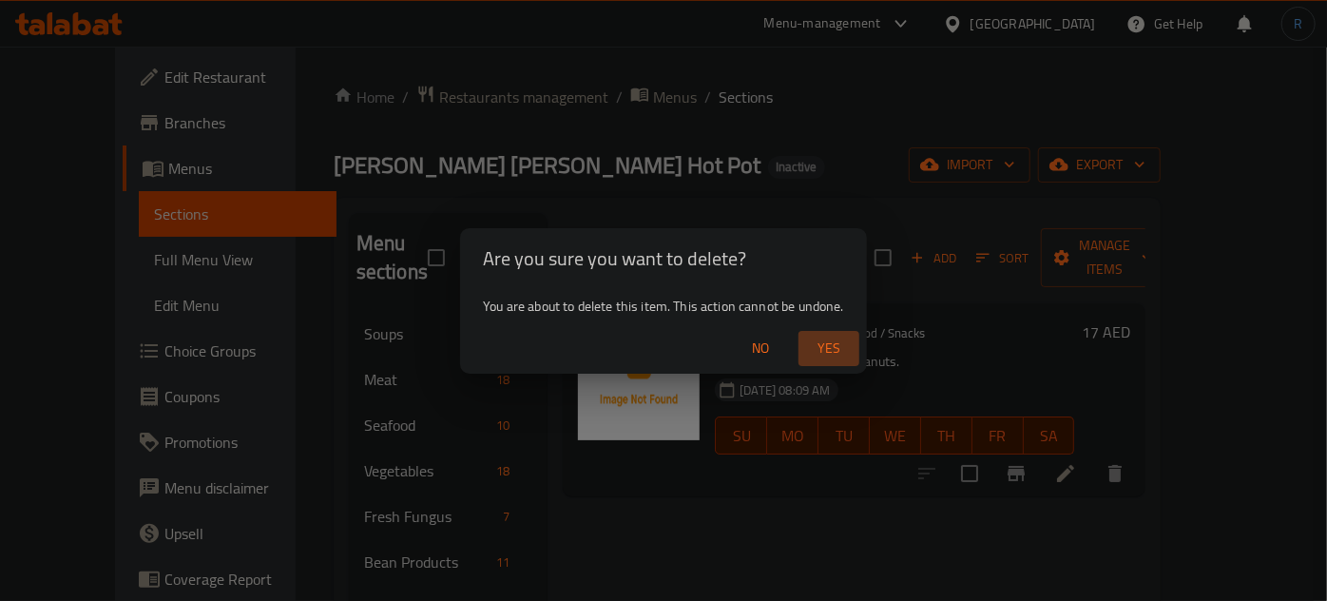
click at [829, 352] on span "Yes" at bounding box center [829, 349] width 46 height 24
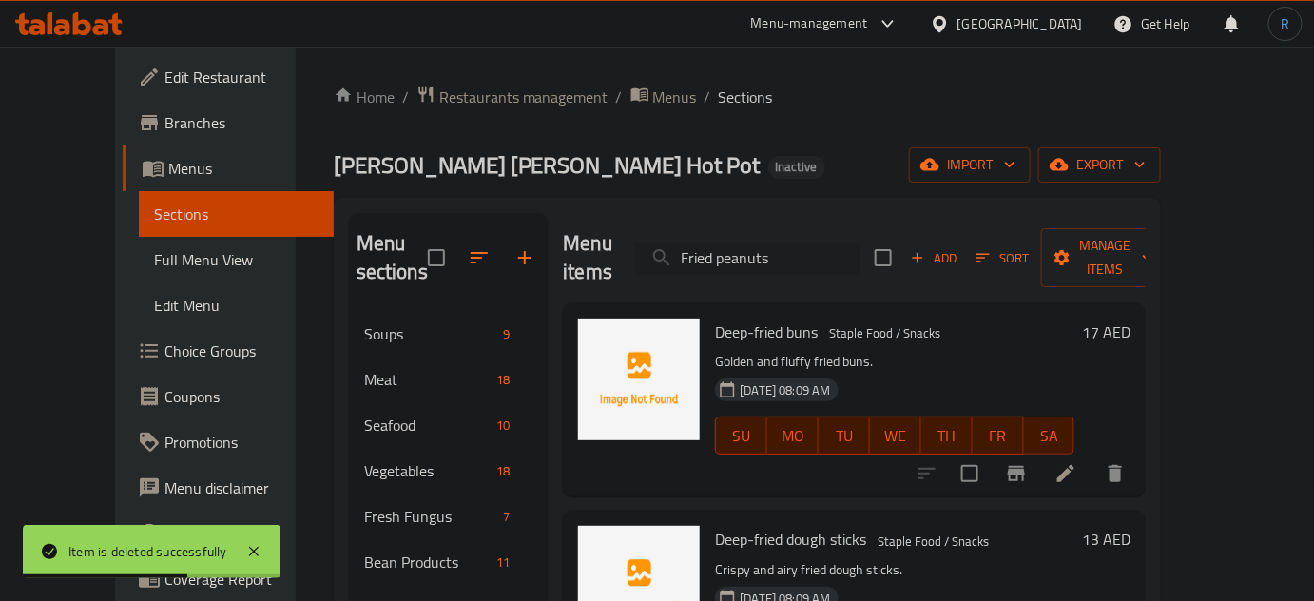
click at [746, 242] on input "Fried peanuts" at bounding box center [747, 258] width 224 height 33
paste input "glutinous rice cake"
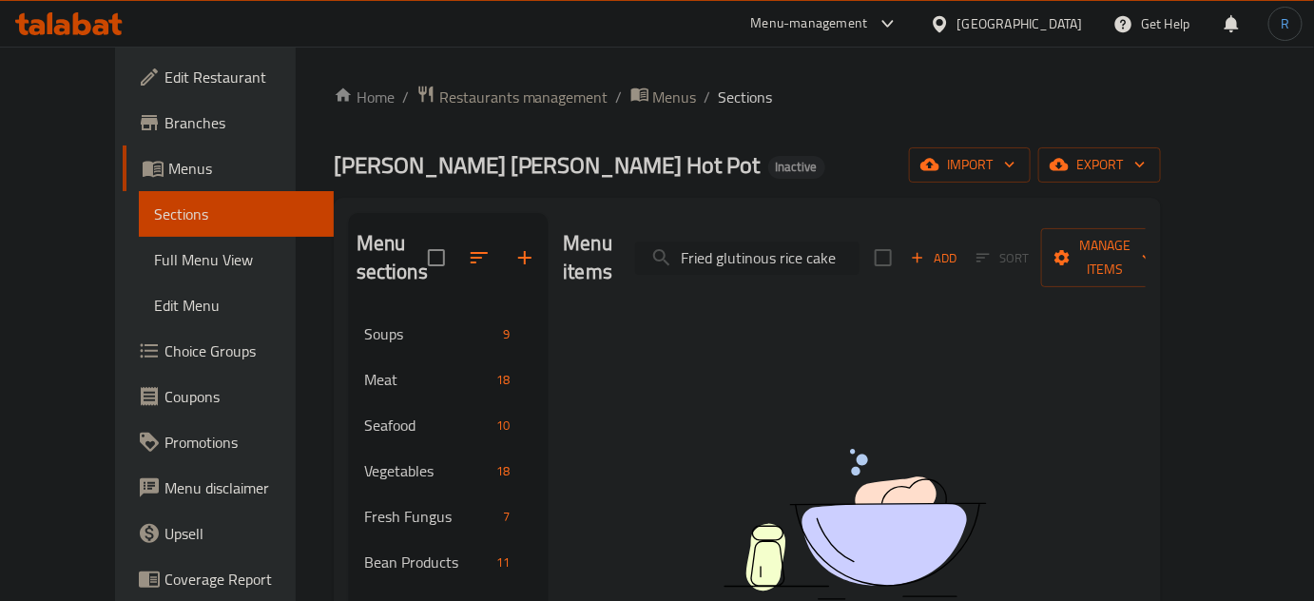
click at [765, 242] on input "Fried glutinous rice cake" at bounding box center [747, 258] width 224 height 33
paste input "t"
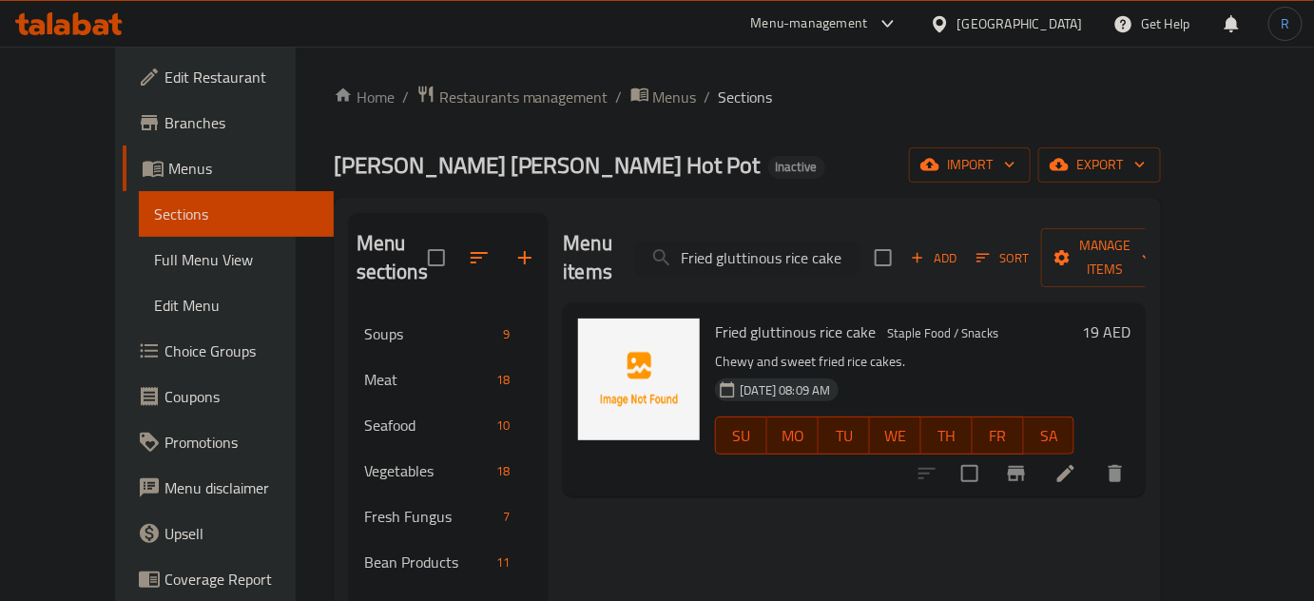
type input "Fried gluttinous rice cake"
click at [1077, 462] on icon at bounding box center [1065, 473] width 23 height 23
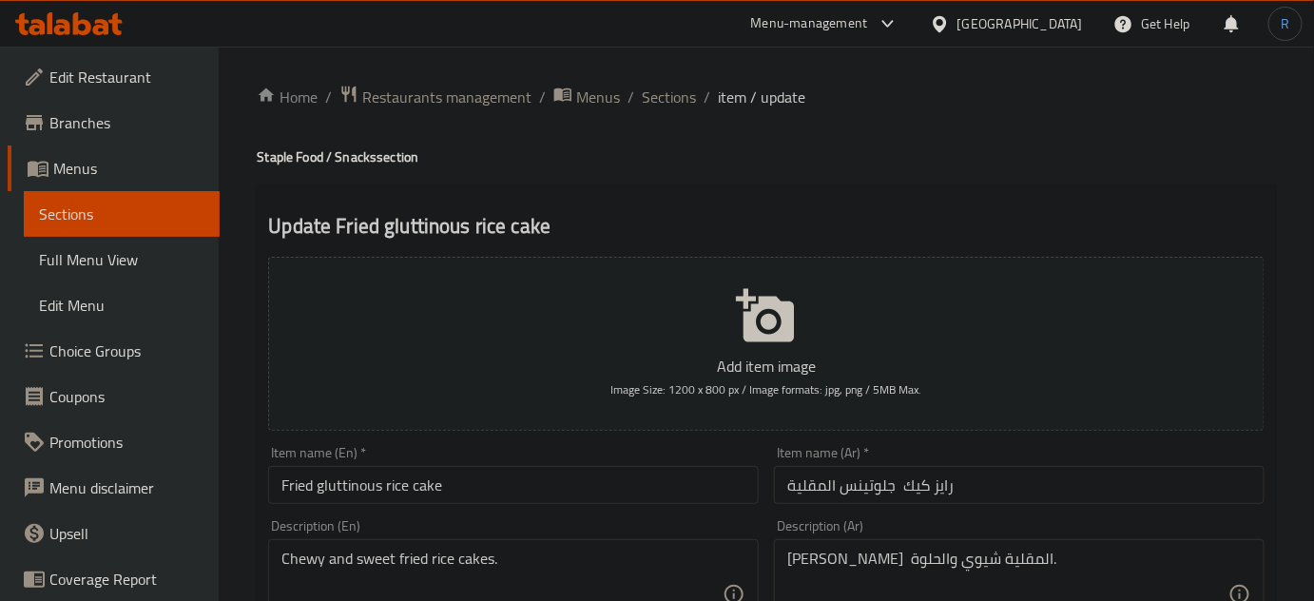
click at [461, 489] on input "Fried gluttinous rice cake" at bounding box center [513, 485] width 491 height 38
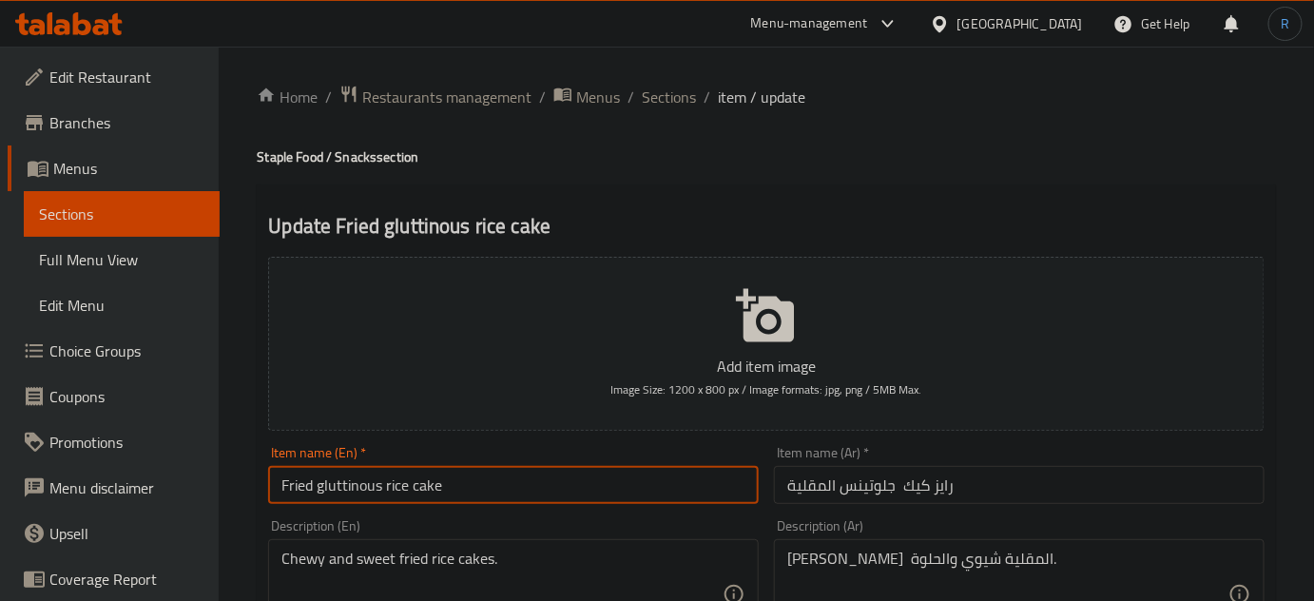
click at [461, 489] on input "Fried gluttinous rice cake" at bounding box center [513, 485] width 491 height 38
paste input "text"
click at [352, 492] on input "Fried glutinous rice cake" at bounding box center [513, 485] width 491 height 38
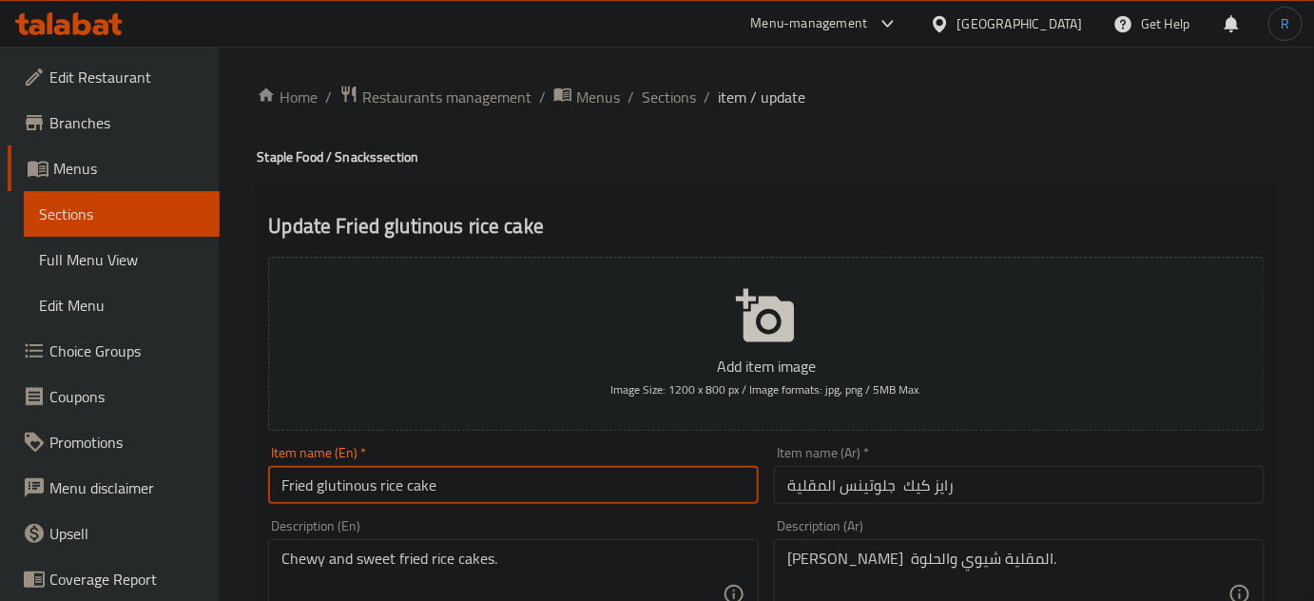
type input "Fried glutinous rice cake"
click at [560, 492] on input "Fried glutinous rice cake" at bounding box center [513, 485] width 491 height 38
click at [1023, 483] on input "رايز كيك جلوتينس المقلية" at bounding box center [1019, 485] width 491 height 38
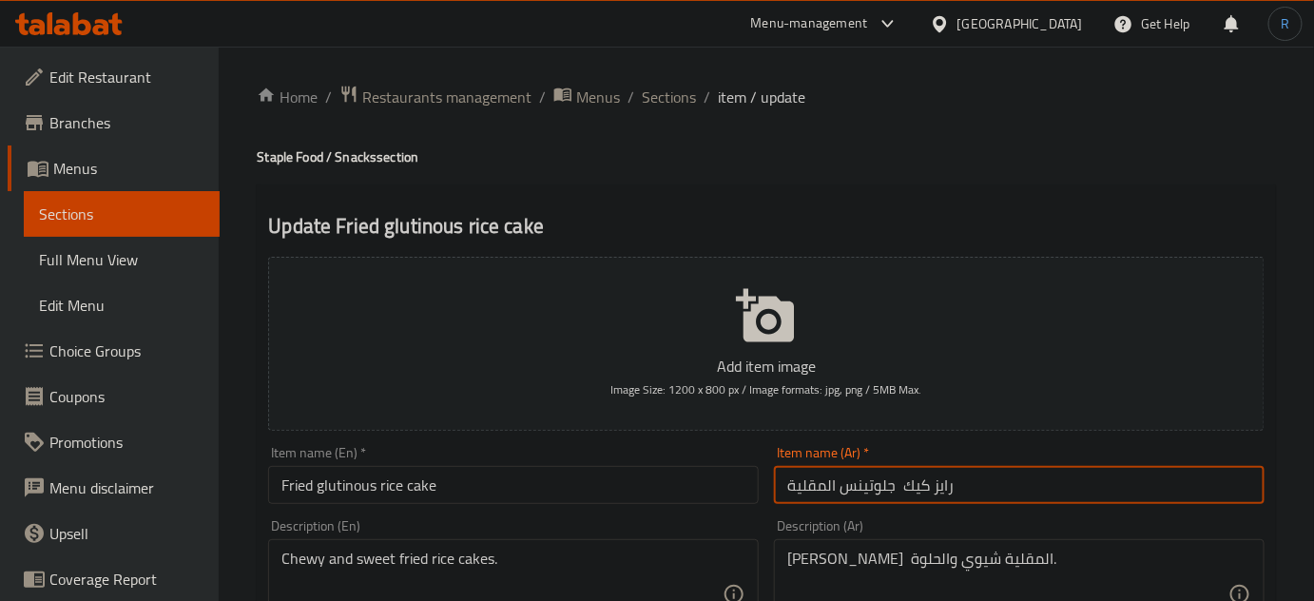
click at [1023, 483] on input "رايز كيك جلوتينس المقلية" at bounding box center [1019, 485] width 491 height 38
paste input "كعكة الأرز الدبق"
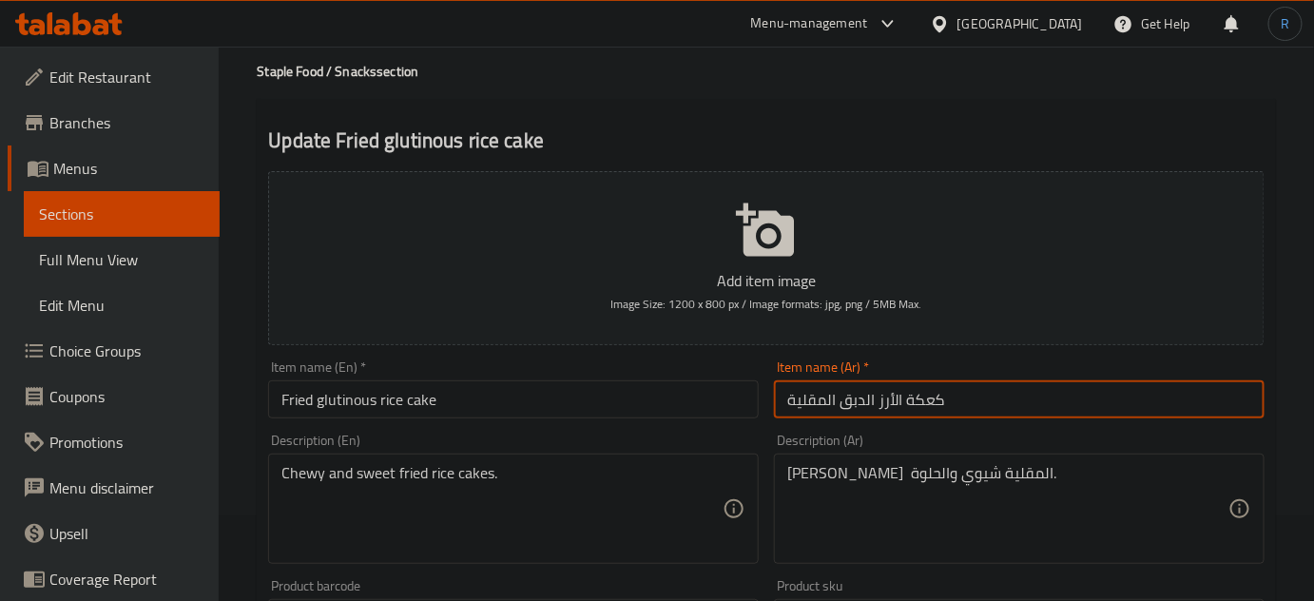
type input "كعكة الأرز الدبق المقلية"
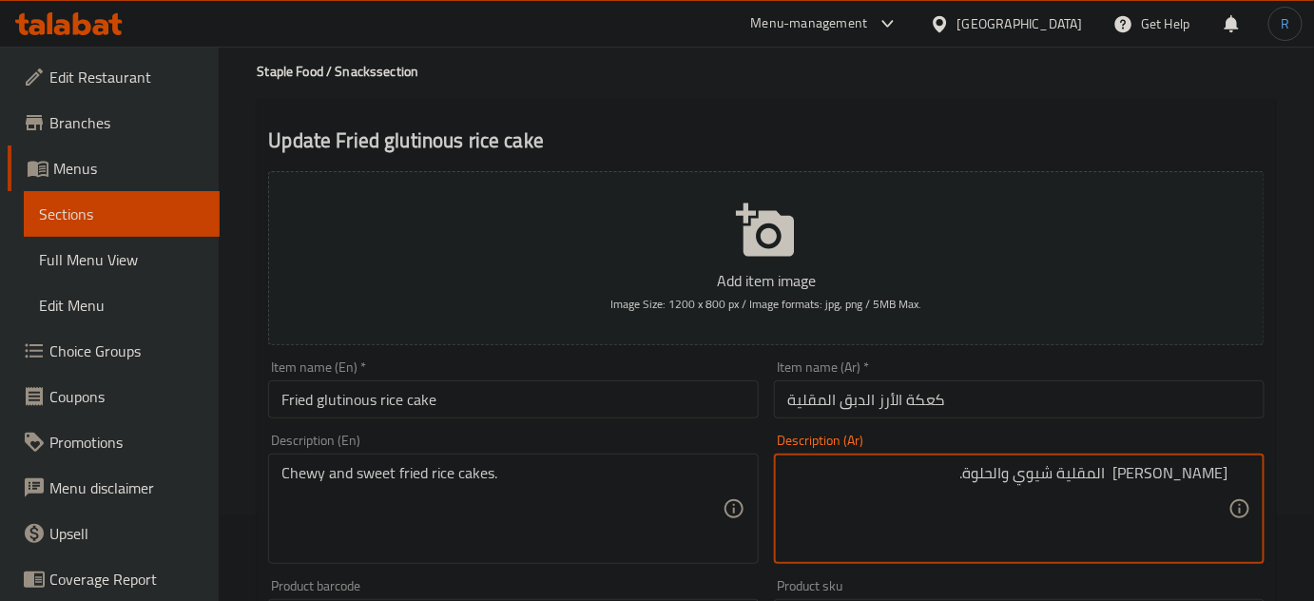
click at [1173, 475] on textarea "[PERSON_NAME] المقلية شيوي والحلوة." at bounding box center [1007, 509] width 441 height 90
click at [1194, 474] on textarea "رايز كيك المقلية شيوي والحلوة." at bounding box center [1007, 509] width 441 height 90
type textarea "رايز كيك المقلية شيوي والحلوة."
click at [930, 396] on input "كعكة الأرز الدبق المقلية" at bounding box center [1019, 399] width 491 height 38
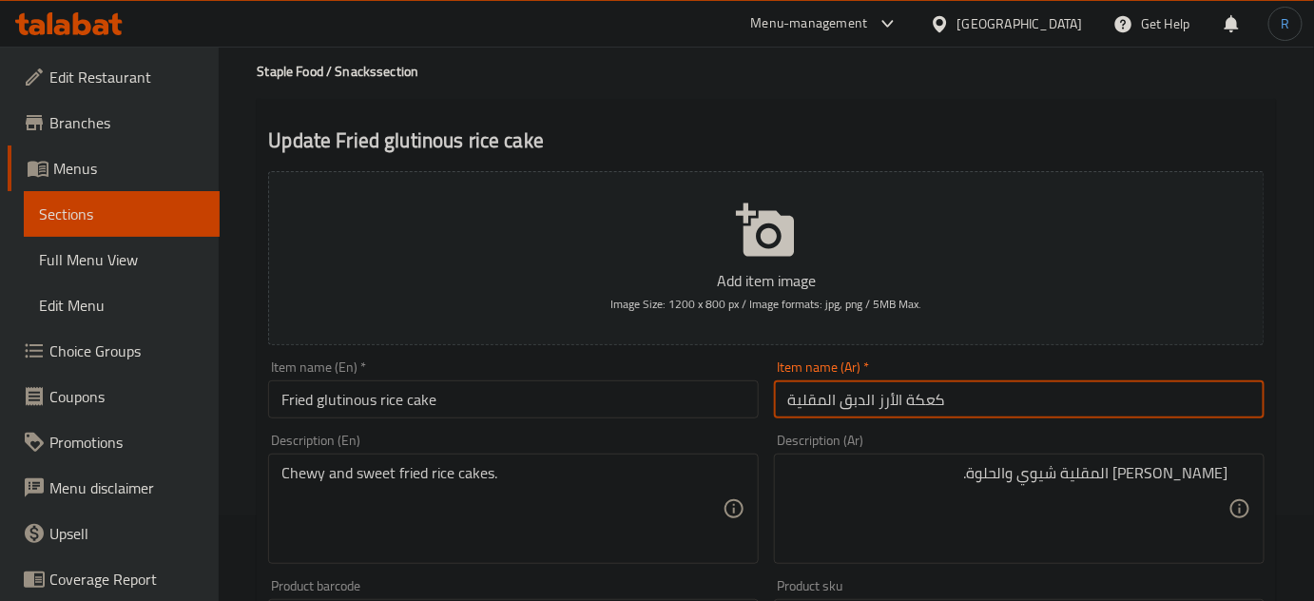
click at [930, 396] on input "كعكة الأرز الدبق المقلية" at bounding box center [1019, 399] width 491 height 38
paste input "يك"
type input "كيك الأرز الدبق المقلية"
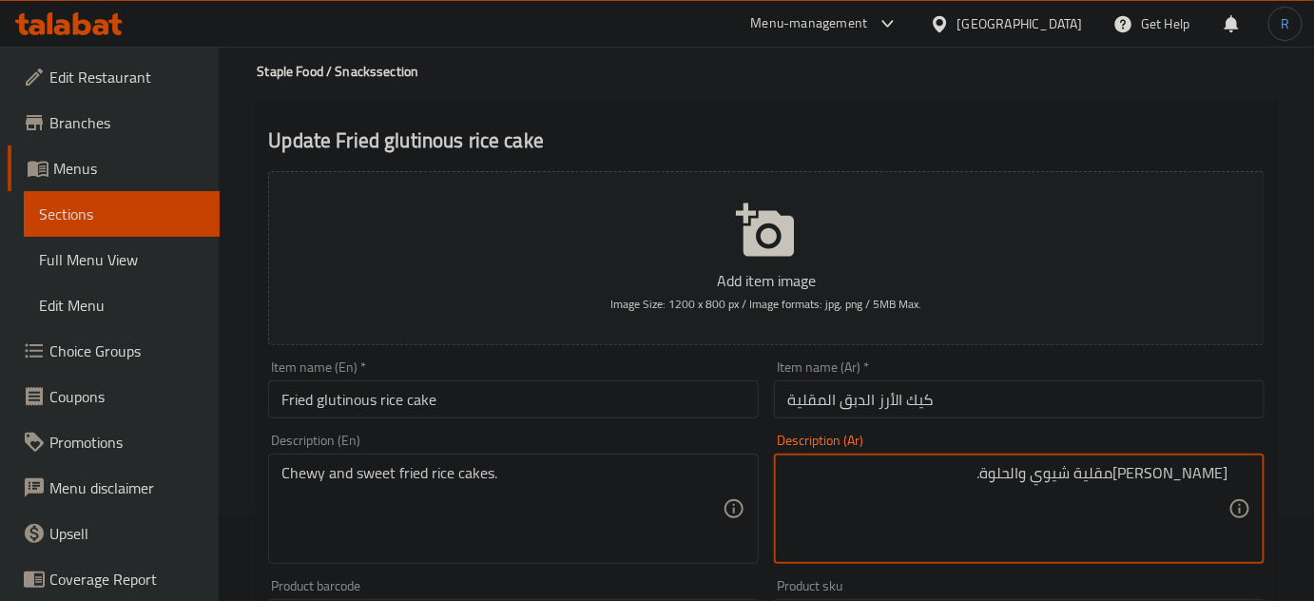
click at [1098, 476] on textarea "رايز كيكالمقلية شيوي والحلوة." at bounding box center [1007, 509] width 441 height 90
click at [1097, 475] on textarea "رايز كيكالمقلية شيوي والحلوة." at bounding box center [1007, 509] width 441 height 90
type textarea "رايز كيكالمقلية المطاطية والحلوة."
click at [1020, 413] on input "كيك الأرز الدبق المقلية" at bounding box center [1019, 399] width 491 height 38
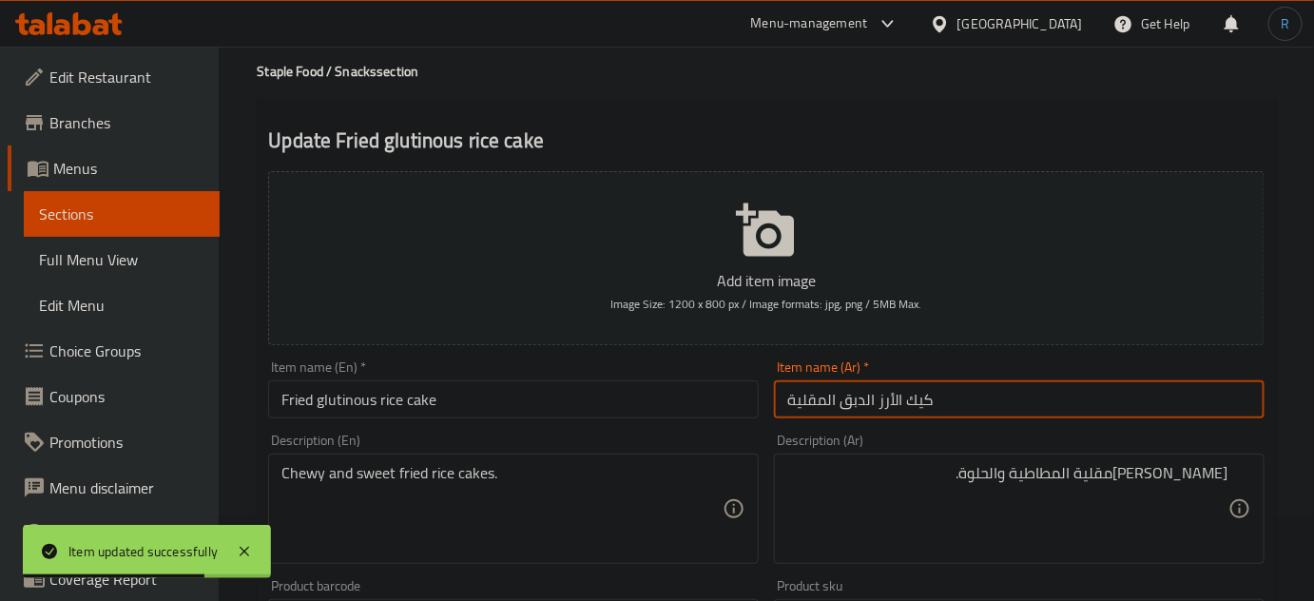
click at [490, 390] on input "Fried glutinous rice cake" at bounding box center [513, 399] width 491 height 38
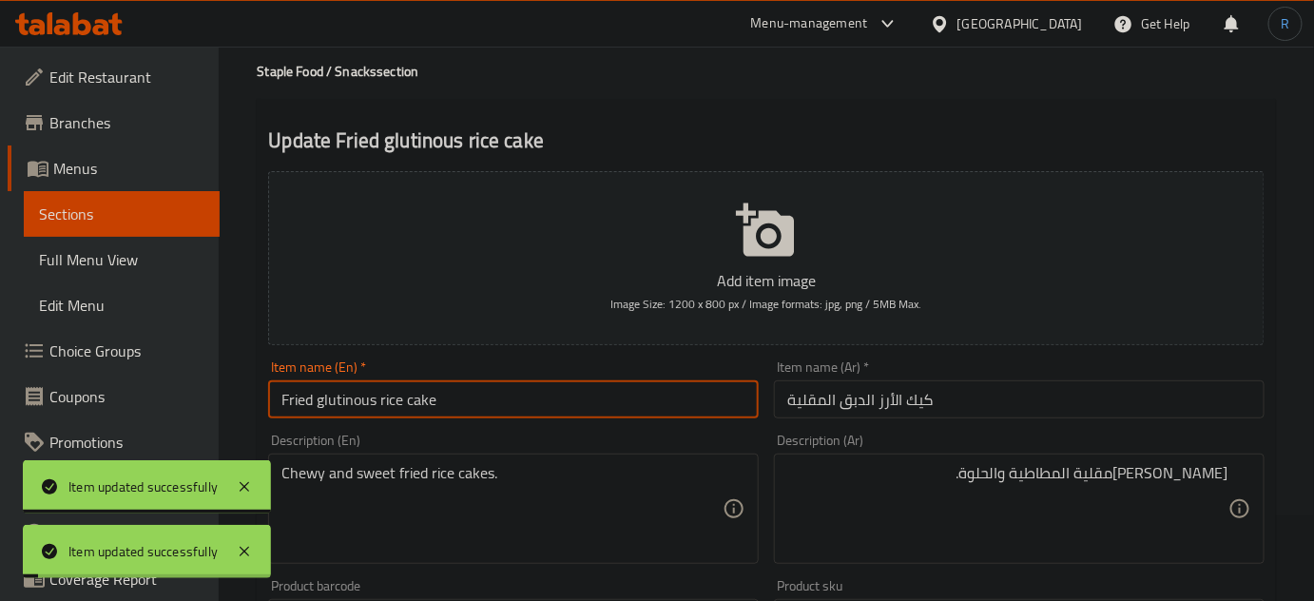
scroll to position [0, 0]
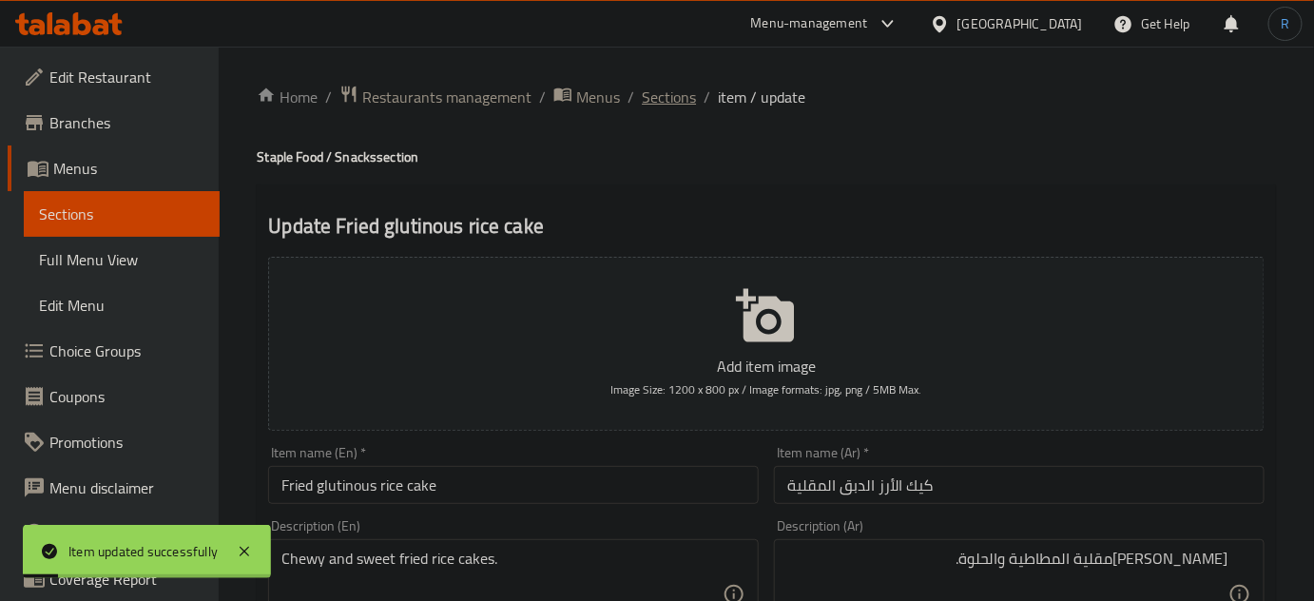
click at [661, 92] on span "Sections" at bounding box center [669, 97] width 54 height 23
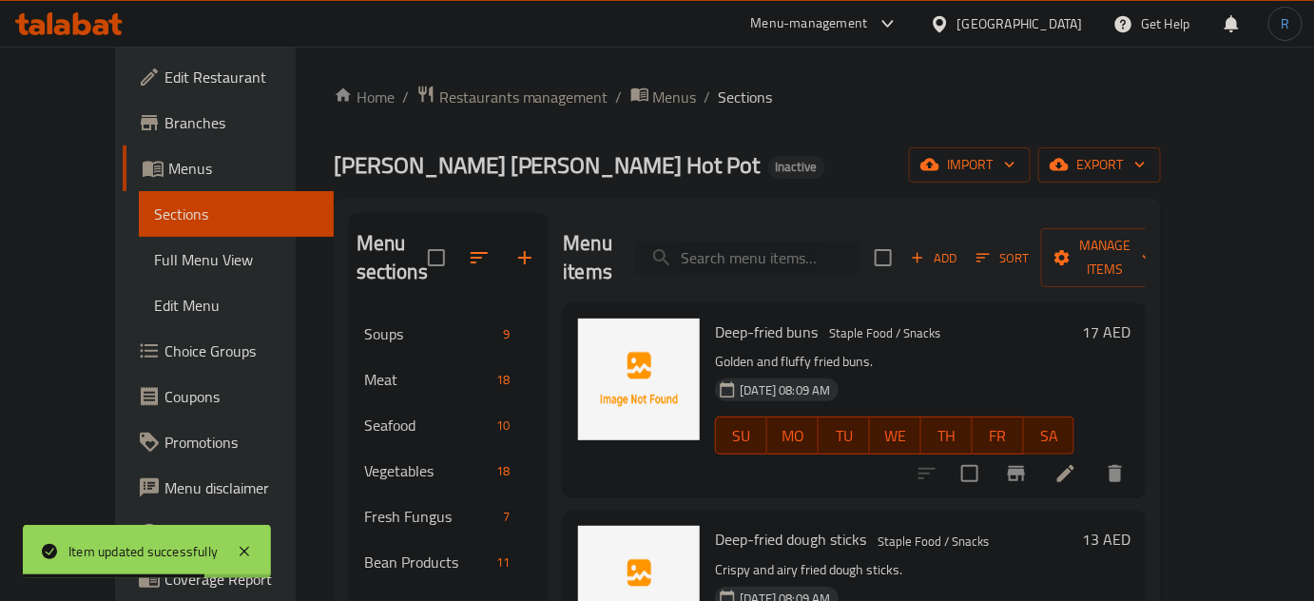
click at [770, 260] on input "search" at bounding box center [747, 258] width 224 height 33
paste input "Small Rice Dumpling"
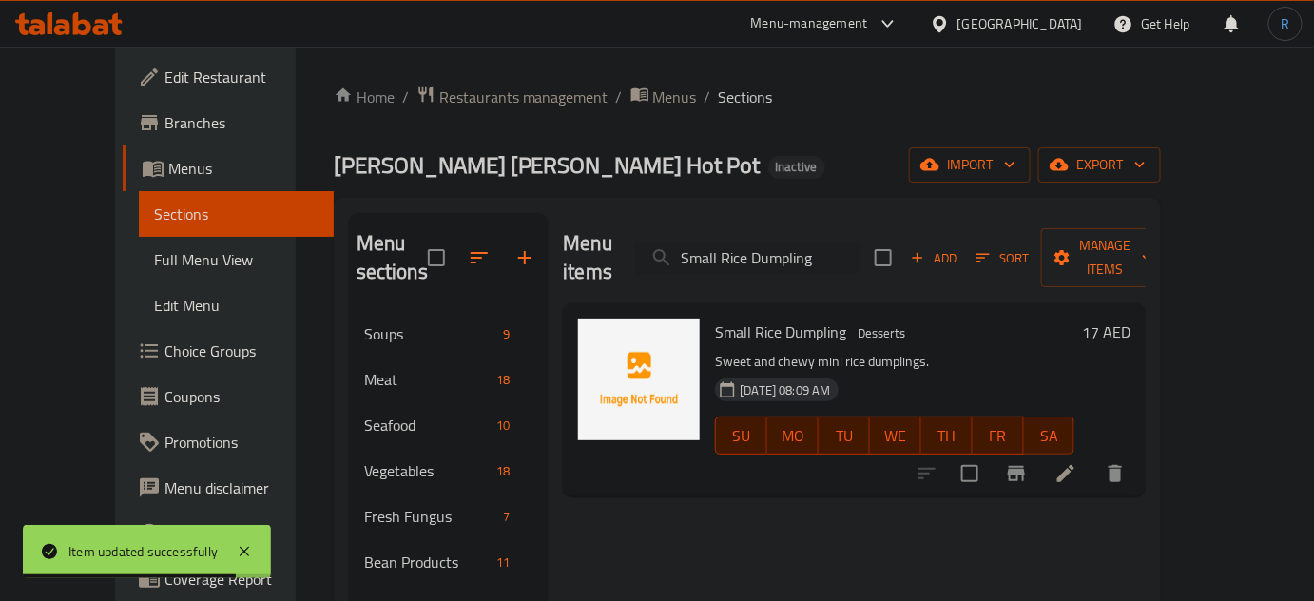
type input "Small Rice Dumpling"
click at [1074, 465] on icon at bounding box center [1065, 473] width 17 height 17
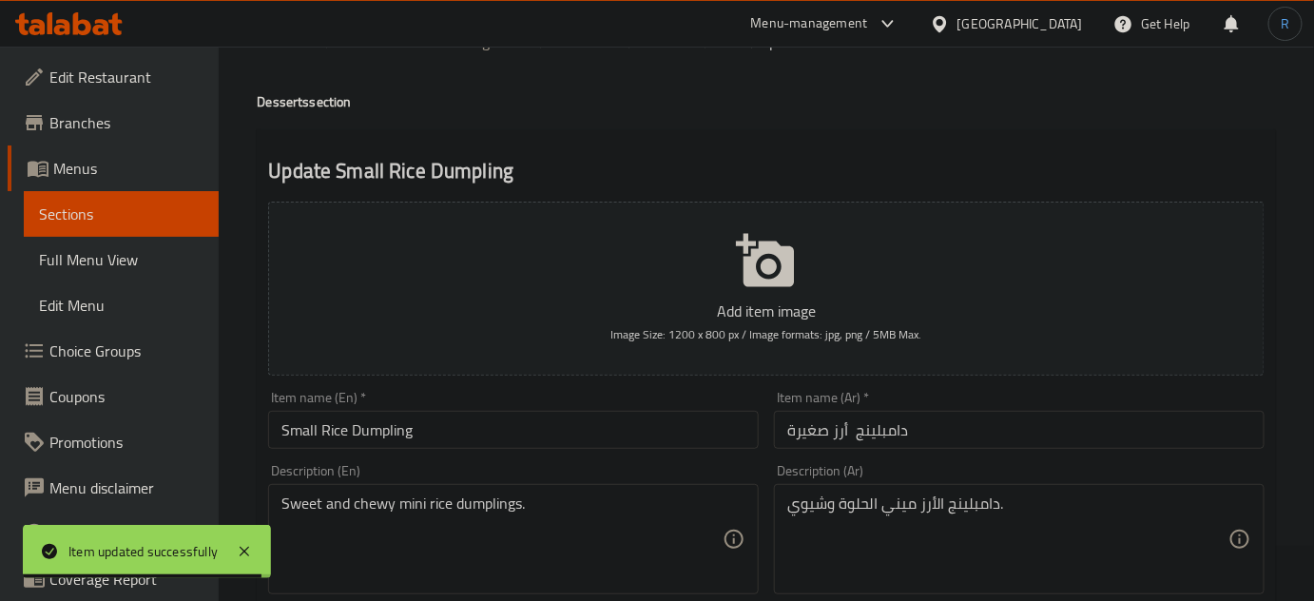
scroll to position [86, 0]
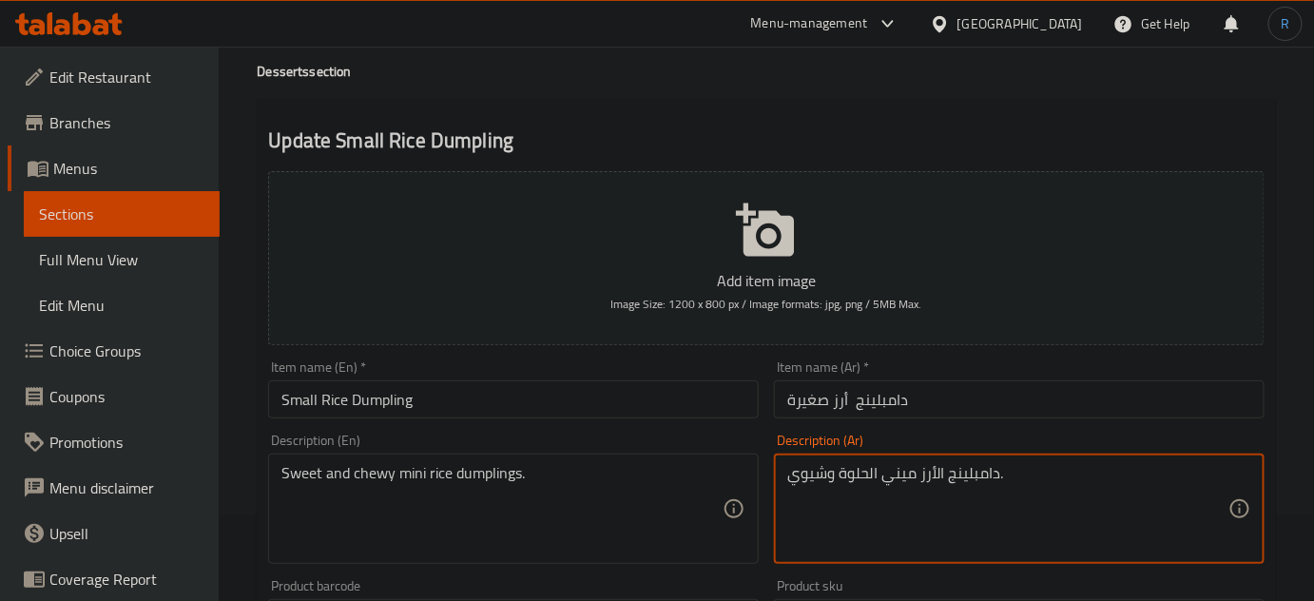
click at [816, 464] on textarea "دامبلينج الأرز ميني الحلوة وشيوي." at bounding box center [1007, 509] width 441 height 90
type textarea "دامبلينج الأرز ميني الحلوة ومطاطي."
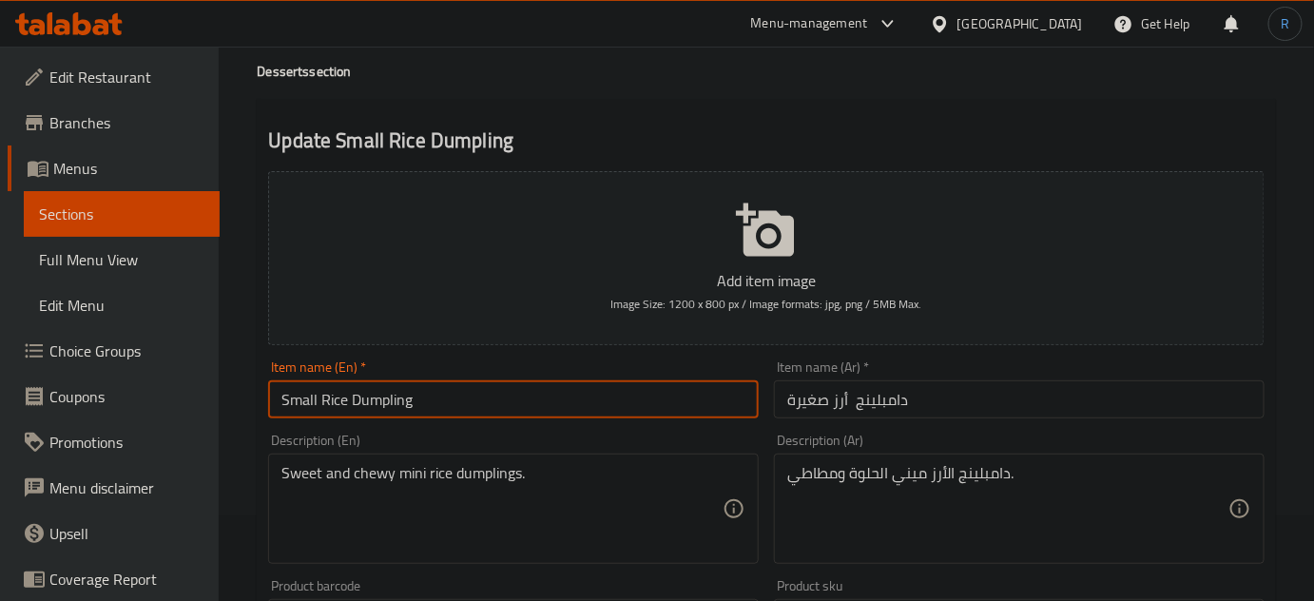
click at [733, 407] on input "Small Rice Dumpling" at bounding box center [513, 399] width 491 height 38
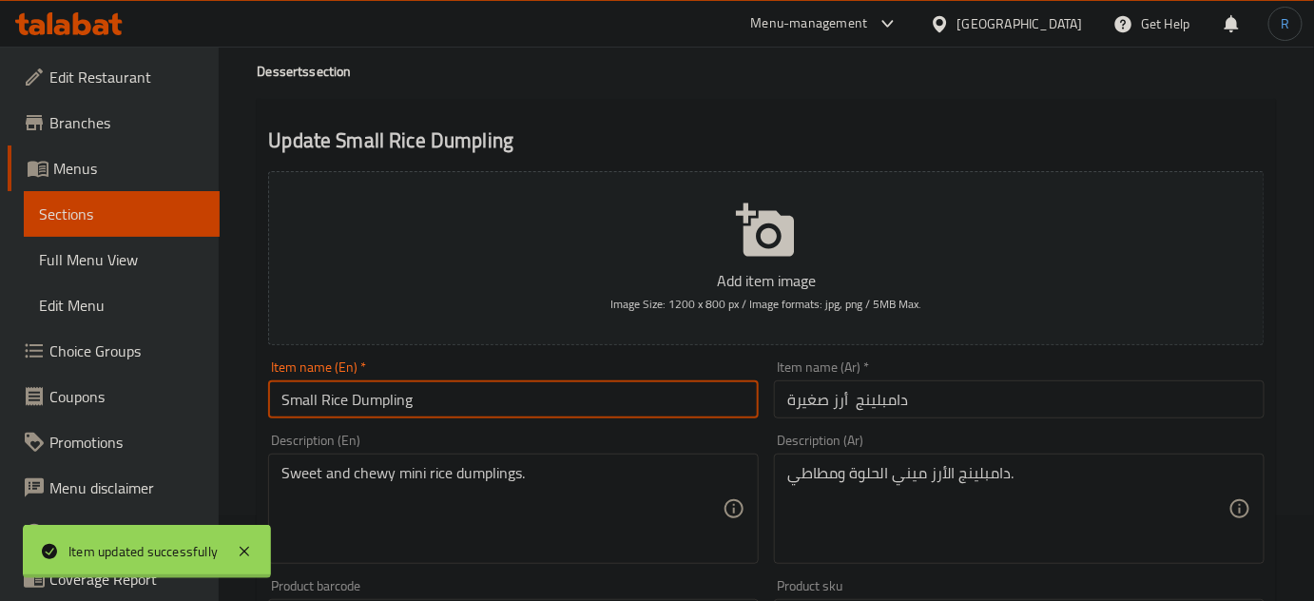
scroll to position [0, 0]
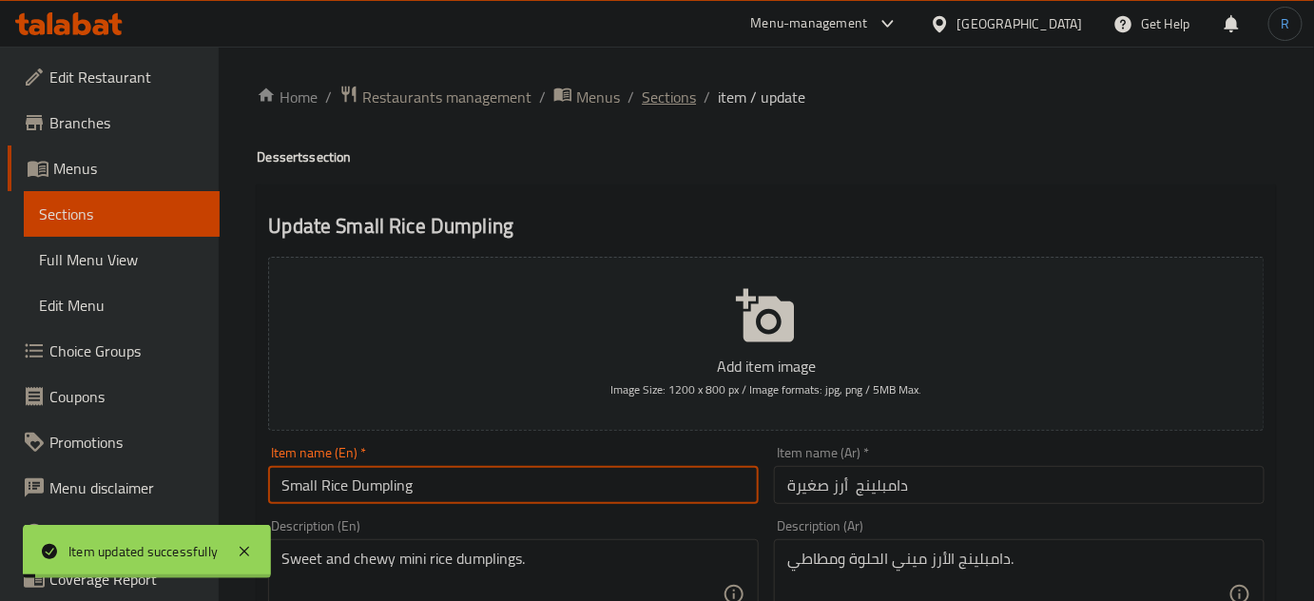
click at [667, 86] on span "Sections" at bounding box center [669, 97] width 54 height 23
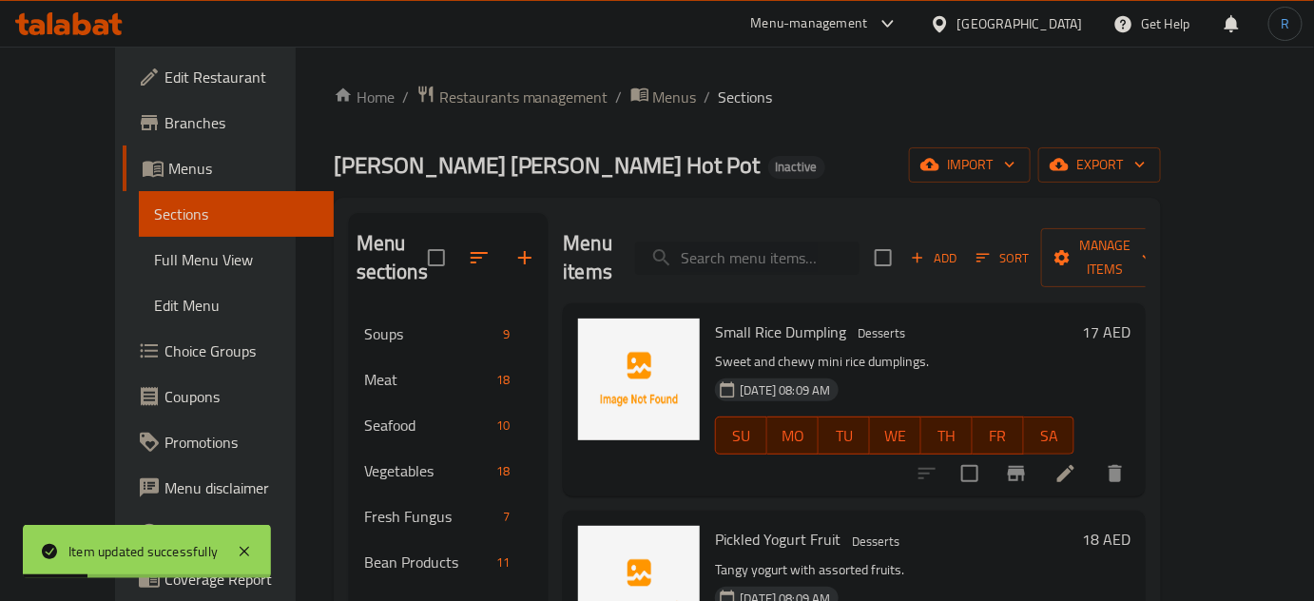
click at [760, 242] on input "search" at bounding box center [747, 258] width 224 height 33
paste input "Pickled Yogurt Fruit"
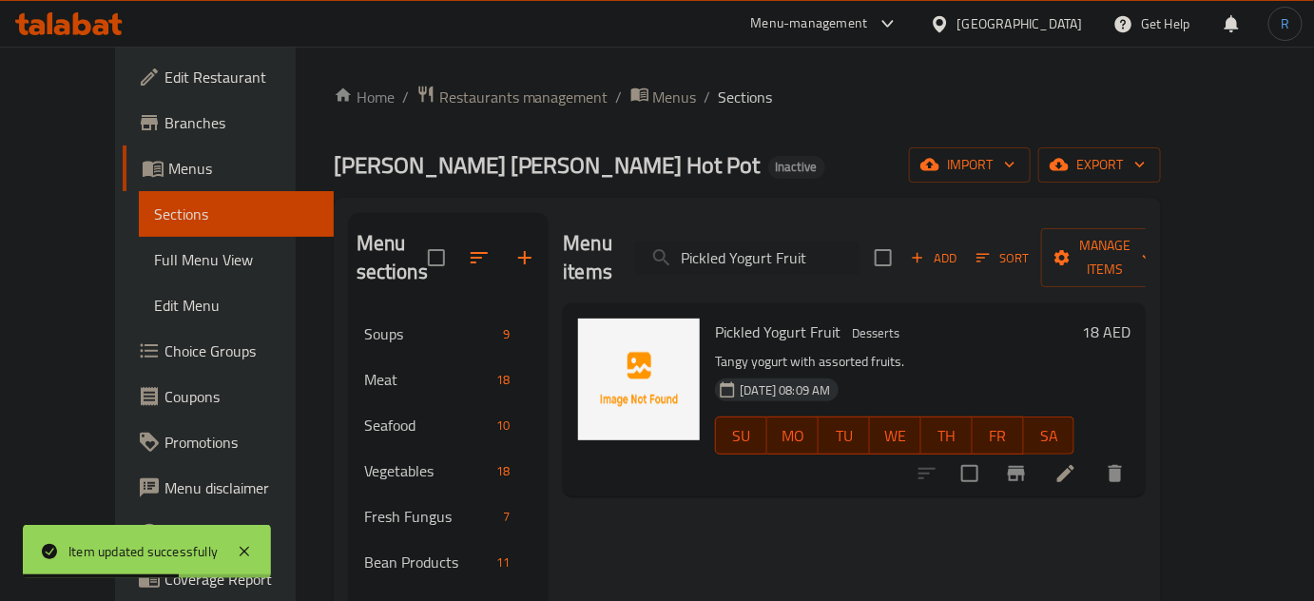
type input "Pickled Yogurt Fruit"
click at [1077, 462] on icon at bounding box center [1065, 473] width 23 height 23
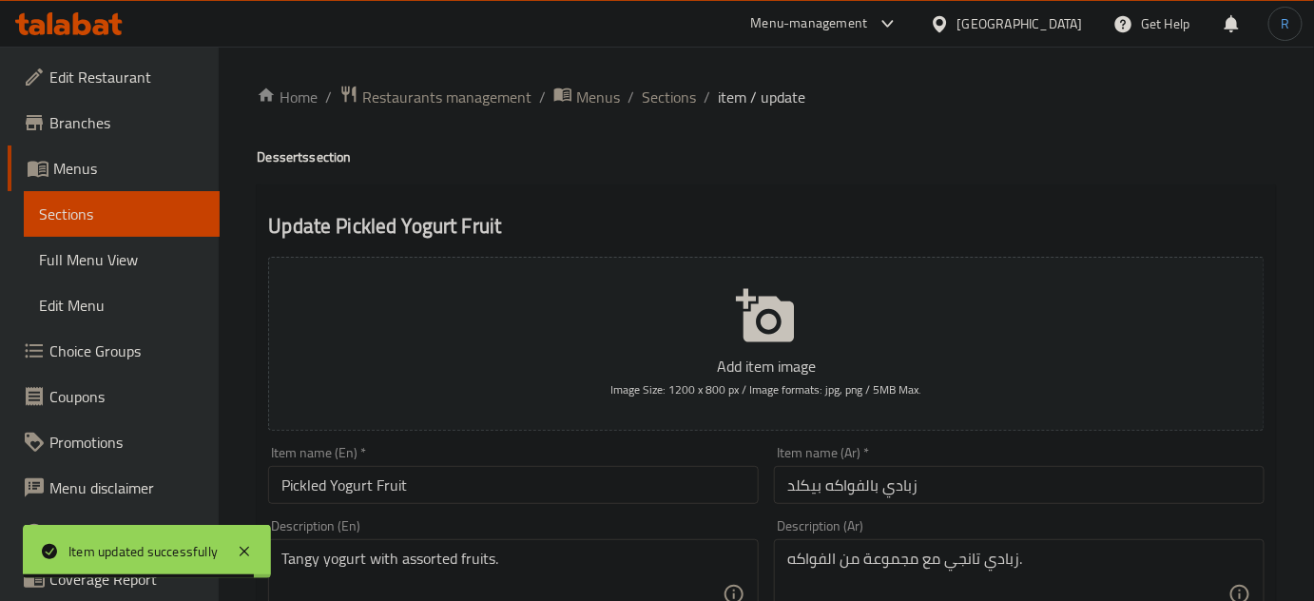
click at [804, 493] on input "زبادي بالفواكه بيكلد" at bounding box center [1019, 485] width 491 height 38
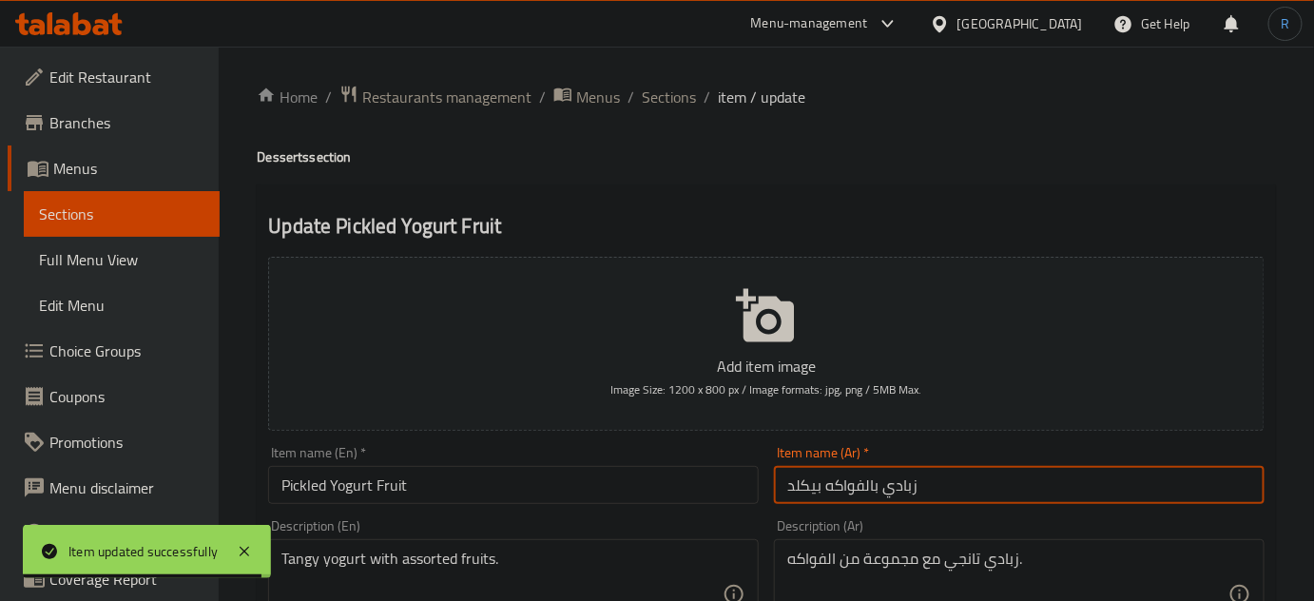
click at [804, 493] on input "زبادي بالفواكه بيكلد" at bounding box center [1019, 485] width 491 height 38
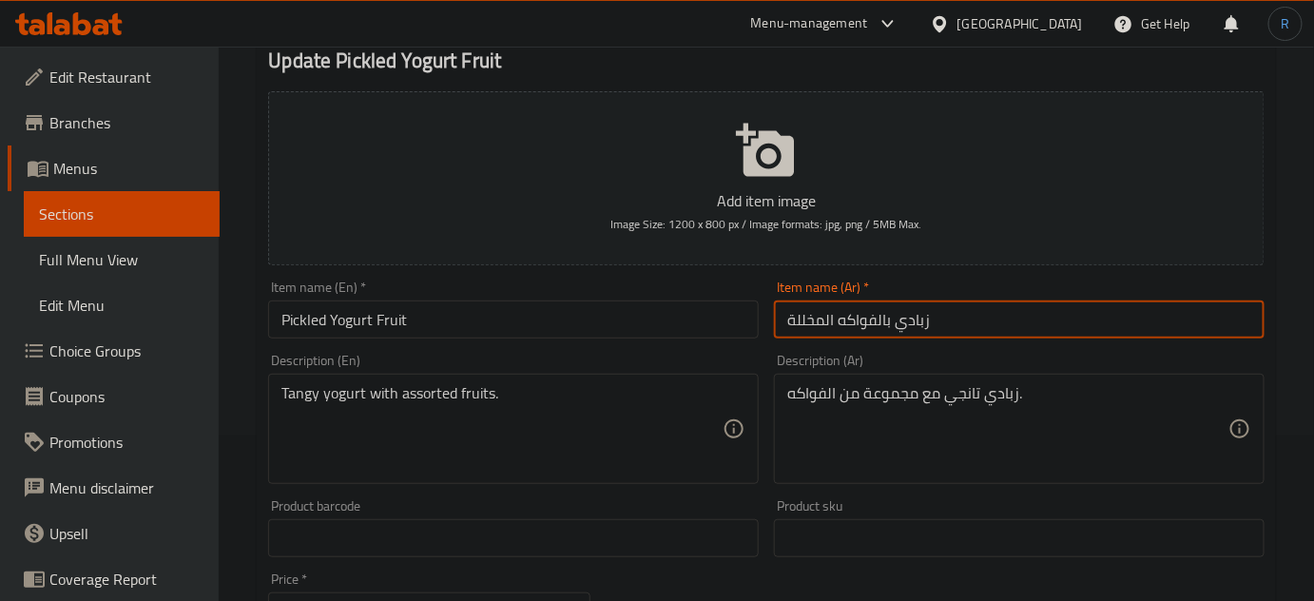
scroll to position [172, 0]
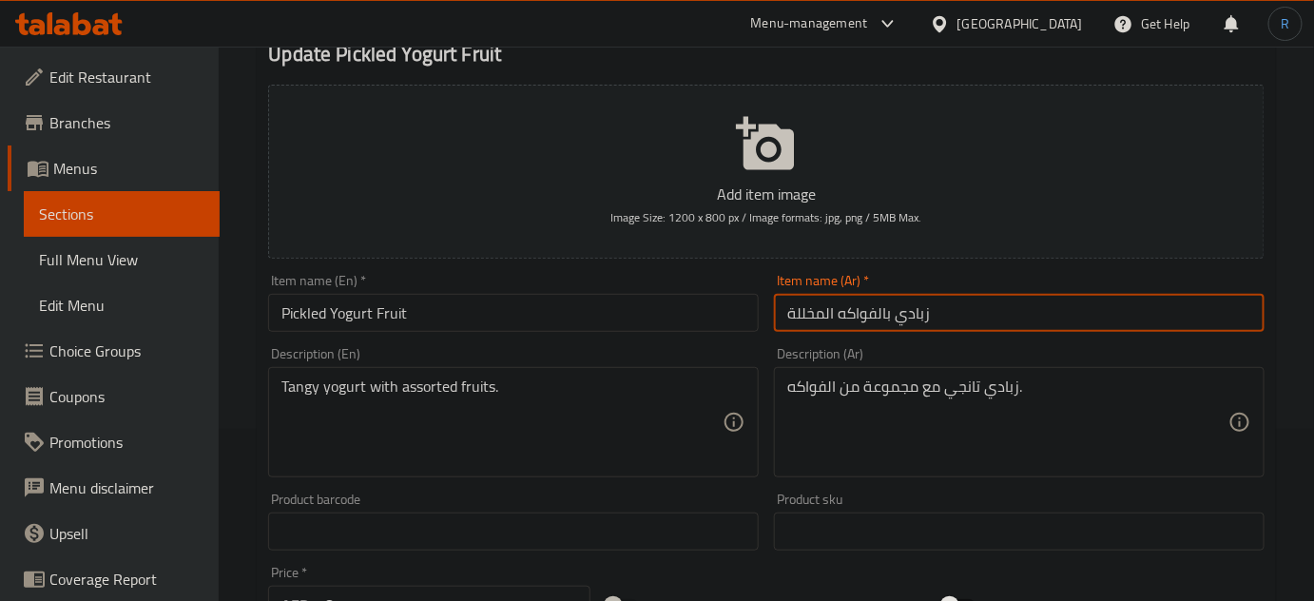
type input "زبادي بالفواكه المخللة"
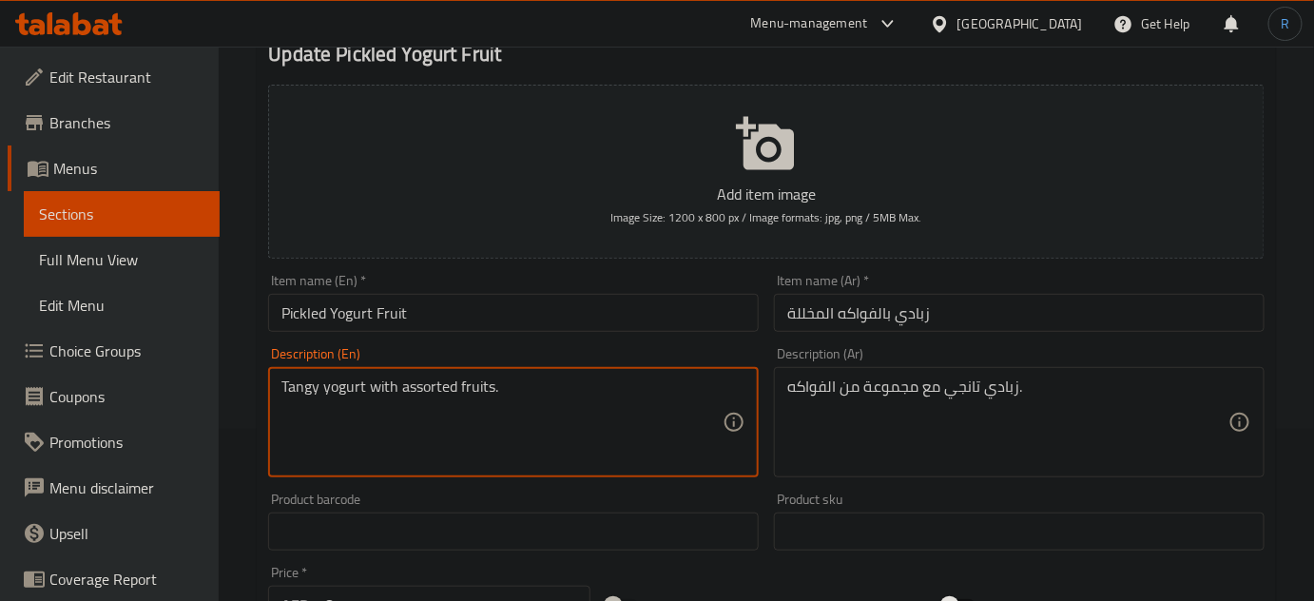
click at [287, 385] on textarea "Tangy yogurt with assorted fruits." at bounding box center [501, 422] width 441 height 90
click at [438, 392] on textarea "Tangy yogurt with assorted fruits." at bounding box center [501, 422] width 441 height 90
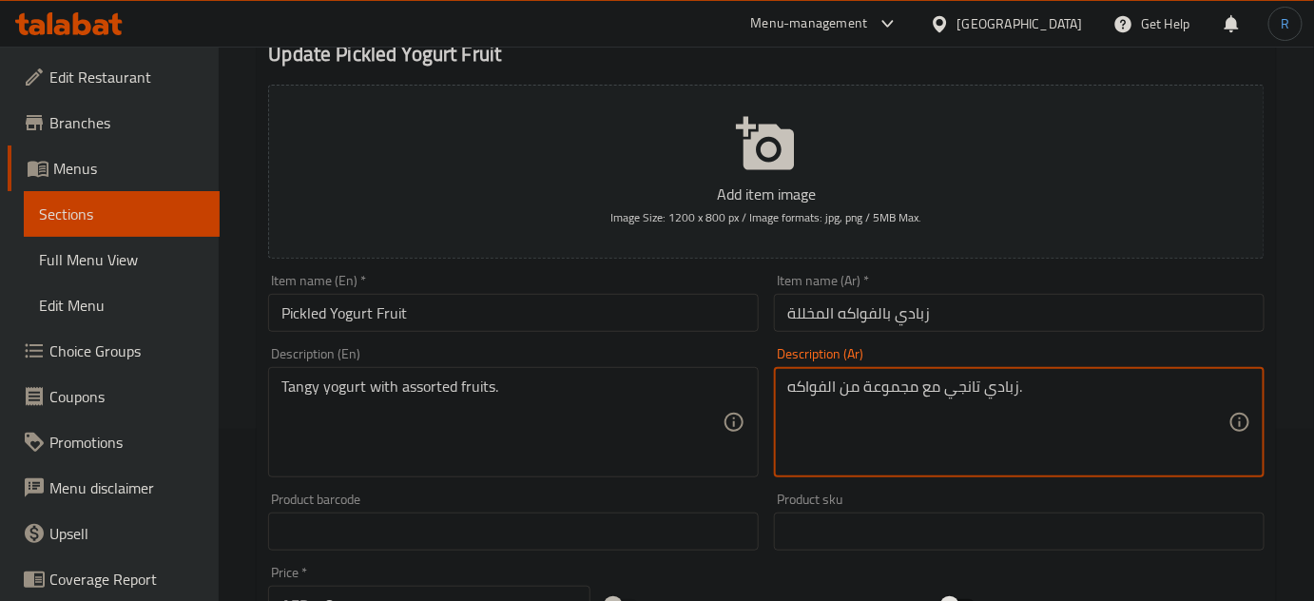
click at [936, 392] on textarea "زبادي تانجي مع مجموعة من الفواكه." at bounding box center [1007, 422] width 441 height 90
paste textarea "لاذع مع فواكه متنوعة"
click at [913, 390] on textarea "زبادي لاذع مع فواكه متنوعة." at bounding box center [1007, 422] width 441 height 90
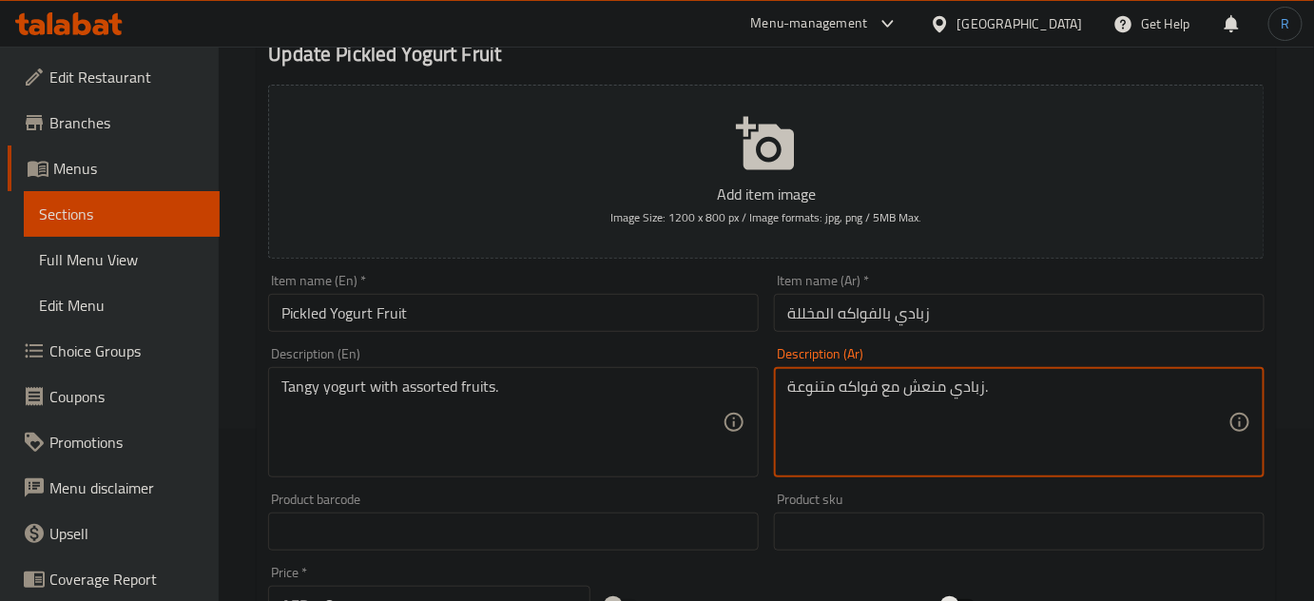
type textarea "زبادي منعش مع فواكه متنوعة."
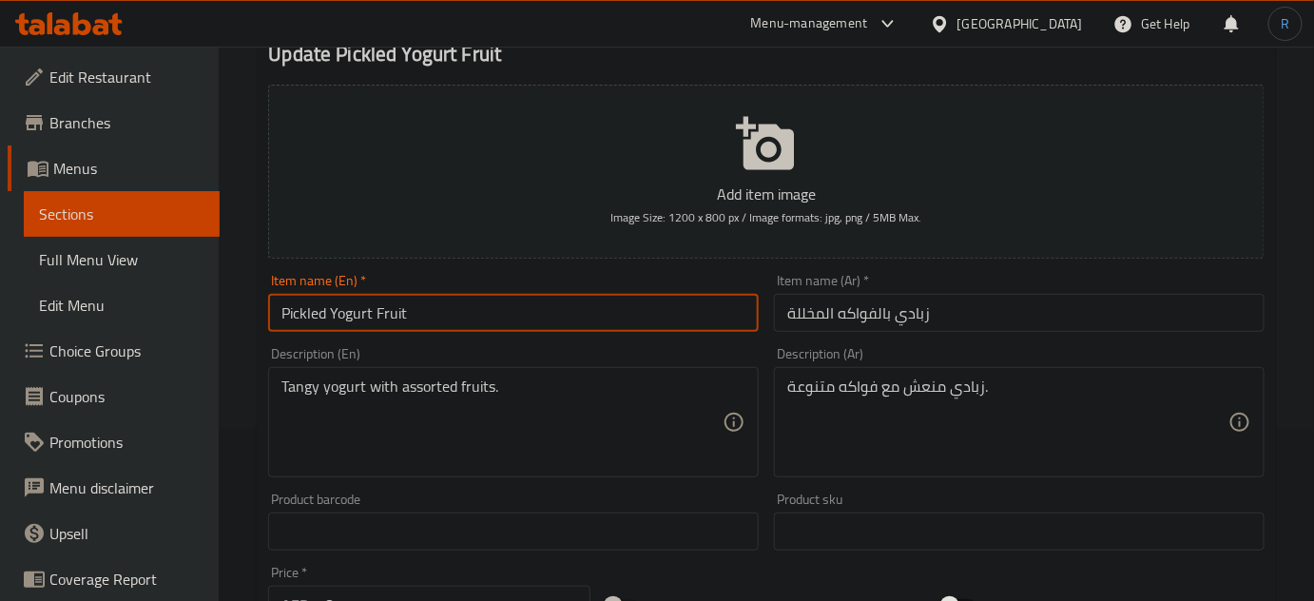
click at [710, 319] on input "Pickled Yogurt Fruit" at bounding box center [513, 313] width 491 height 38
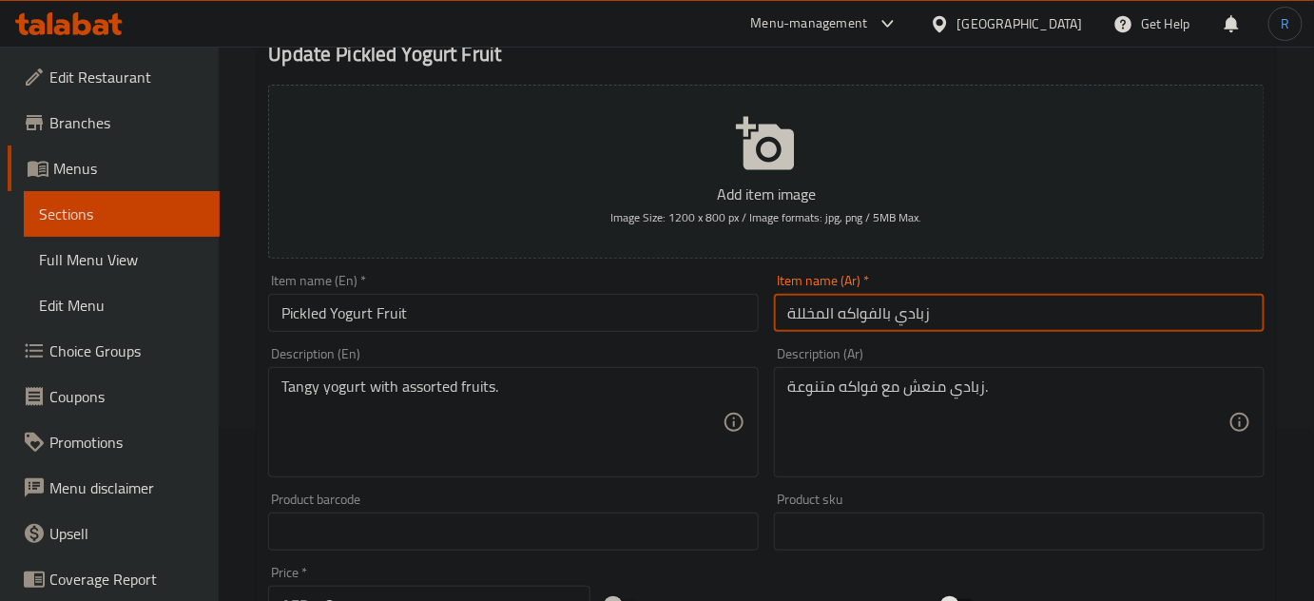
click at [838, 317] on input "زبادي بالفواكه المخللة" at bounding box center [1019, 313] width 491 height 38
type input "زبادي بالفواكه المخللة"
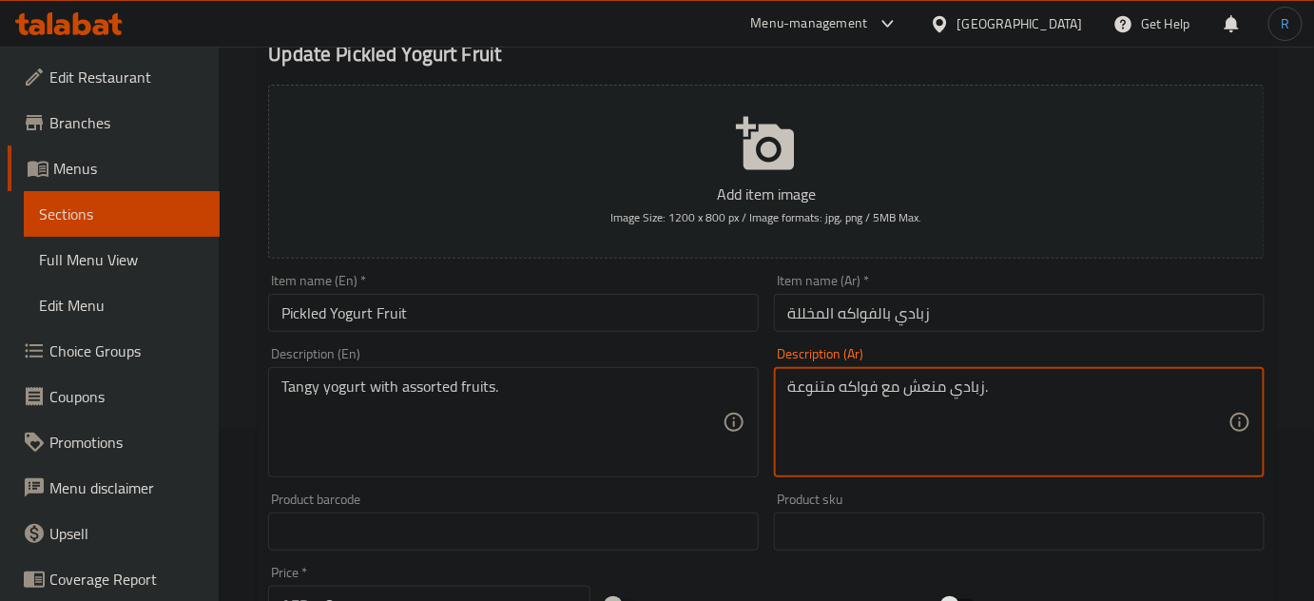
click at [996, 389] on textarea "زبادي منعش مع فواكه متنوعة." at bounding box center [1007, 422] width 441 height 90
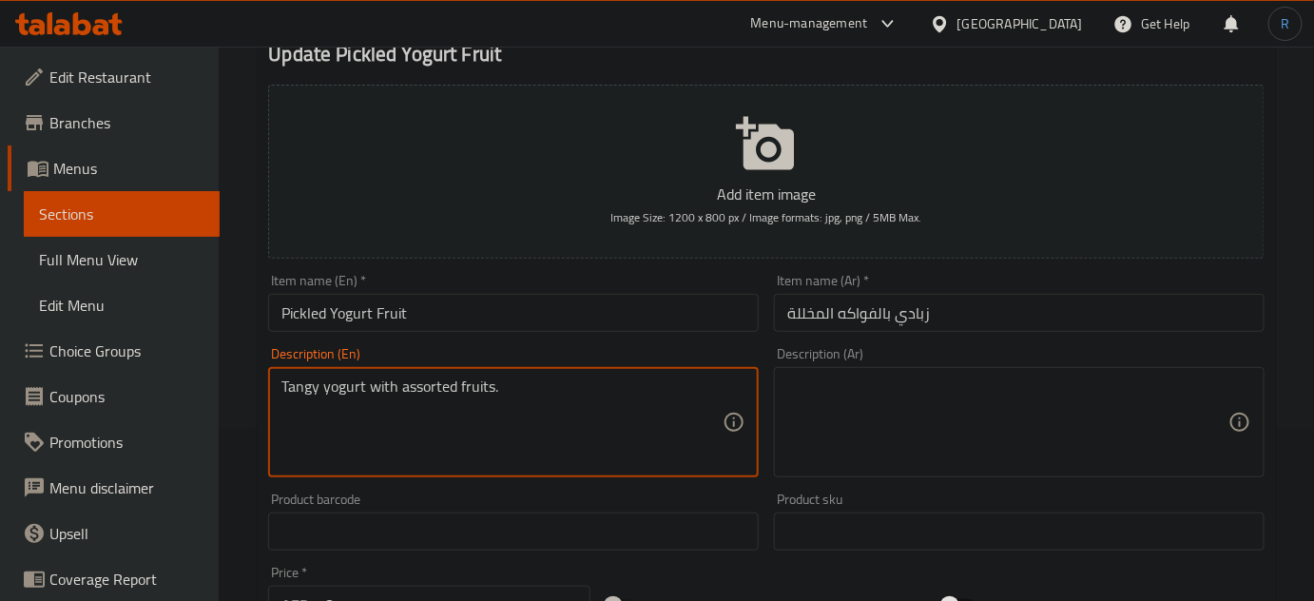
click at [536, 381] on textarea "Tangy yogurt with assorted fruits." at bounding box center [501, 422] width 441 height 90
click at [512, 321] on input "Pickled Yogurt Fruit" at bounding box center [513, 313] width 491 height 38
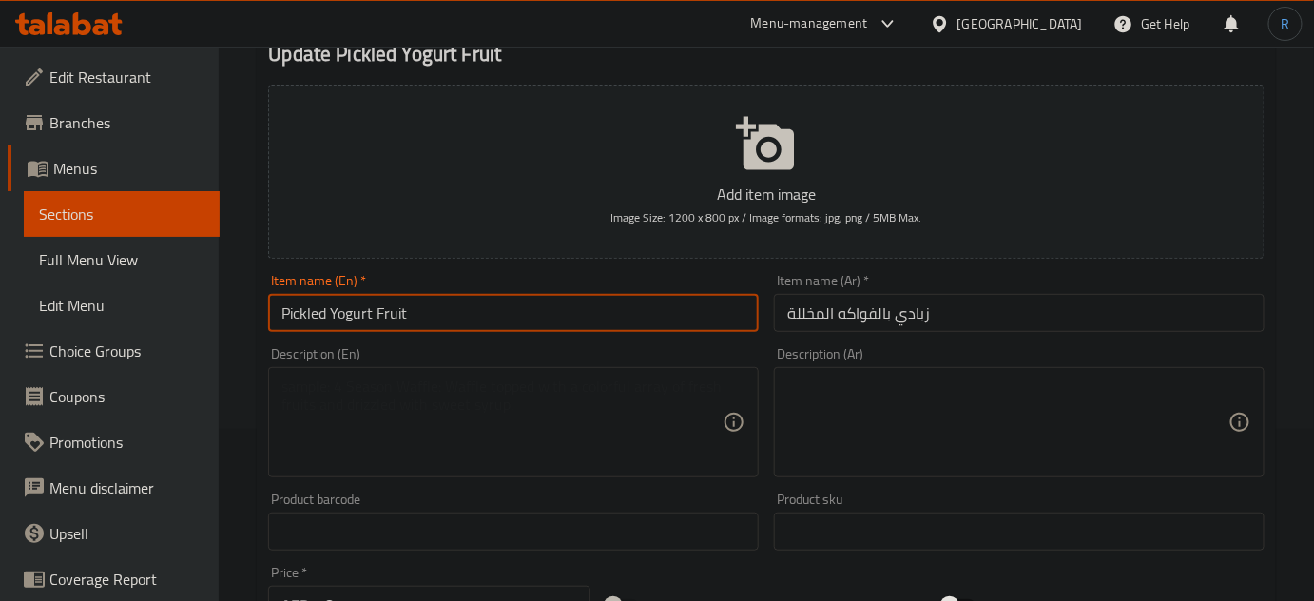
click at [512, 321] on input "Pickled Yogurt Fruit" at bounding box center [513, 313] width 491 height 38
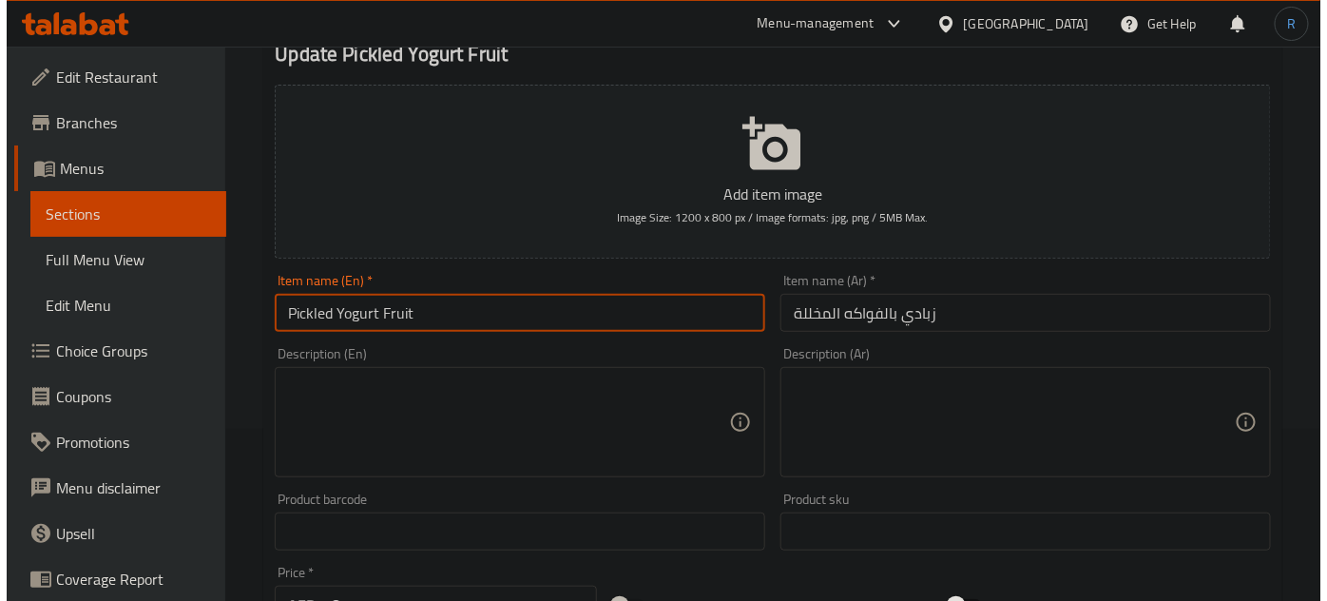
scroll to position [0, 0]
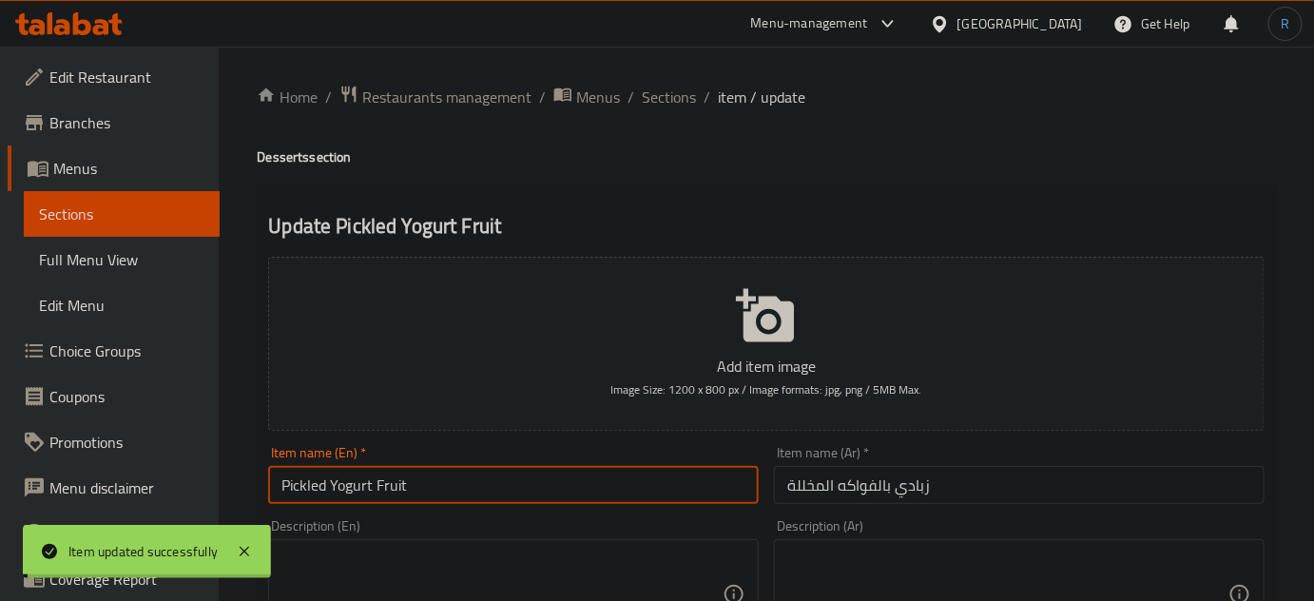
click at [656, 101] on span "Sections" at bounding box center [669, 97] width 54 height 23
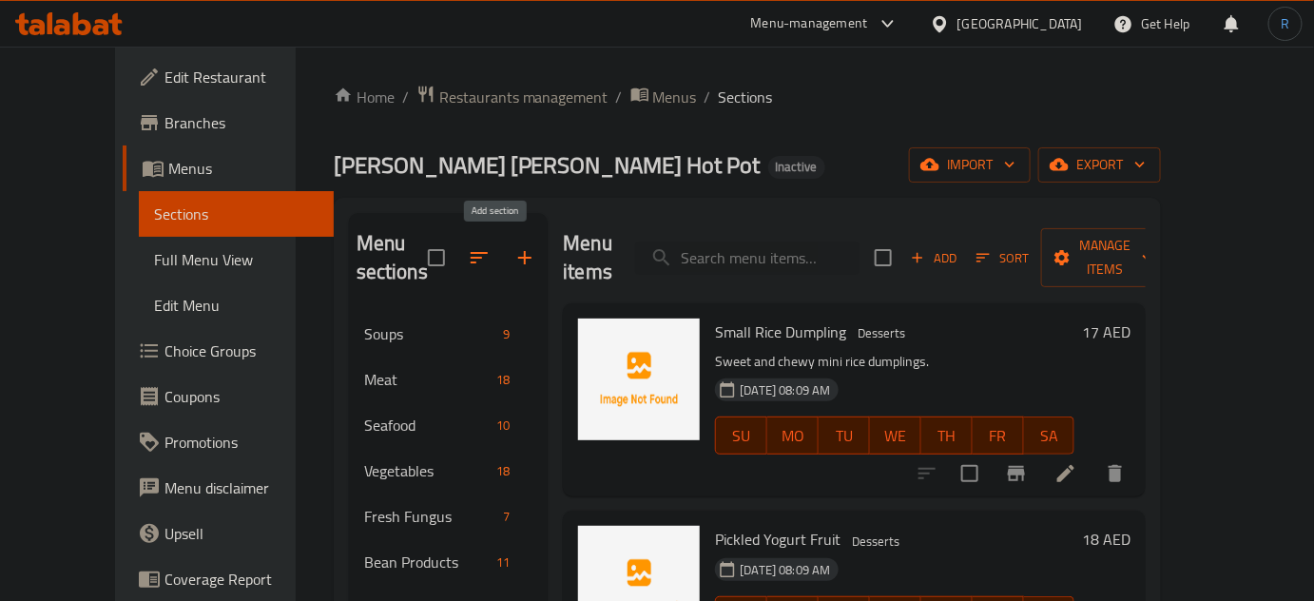
click at [513, 248] on icon "button" at bounding box center [524, 257] width 23 height 23
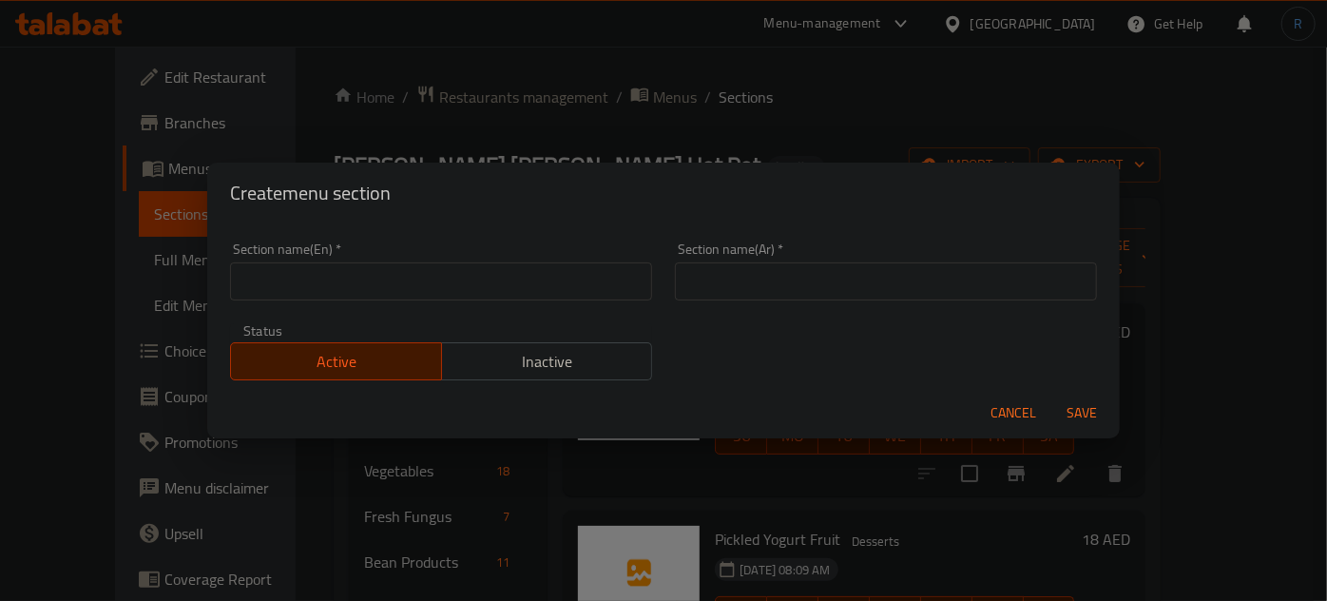
click at [706, 327] on div "Section name(En)   * Section name(En) * Section name(Ar)   * Section name(Ar) *…" at bounding box center [664, 311] width 890 height 161
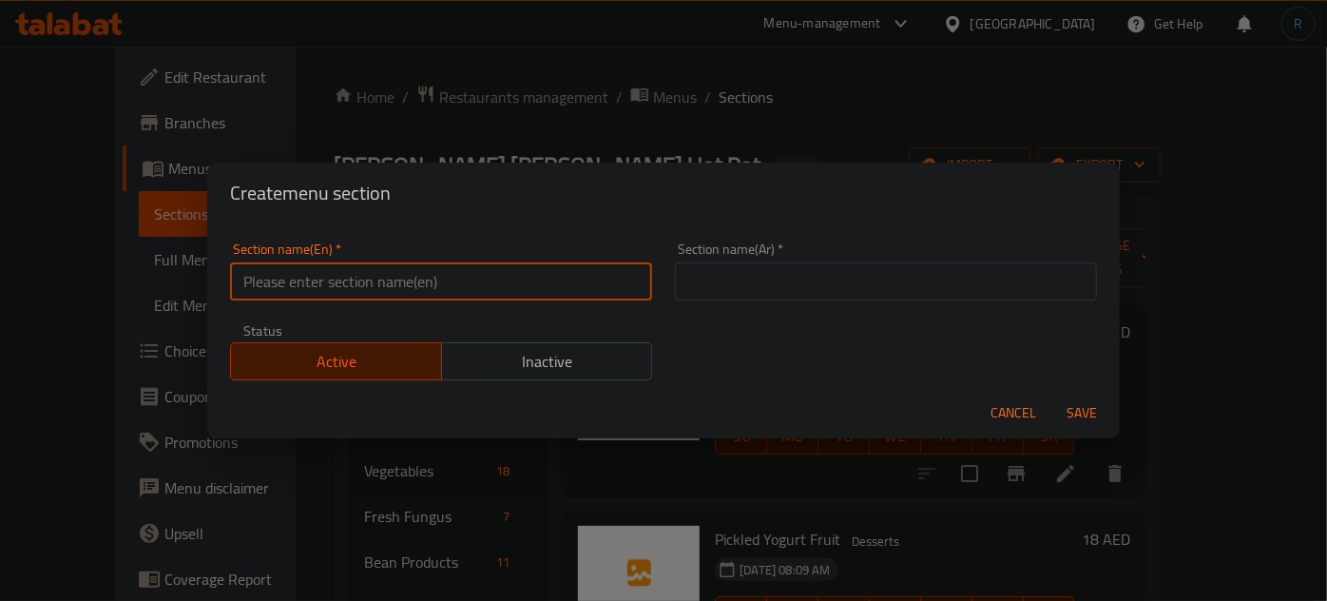
click at [559, 287] on input "text" at bounding box center [441, 281] width 422 height 38
paste input "Fresh Juice"
type input "Fresh Juice"
click at [750, 280] on input "text" at bounding box center [886, 281] width 422 height 38
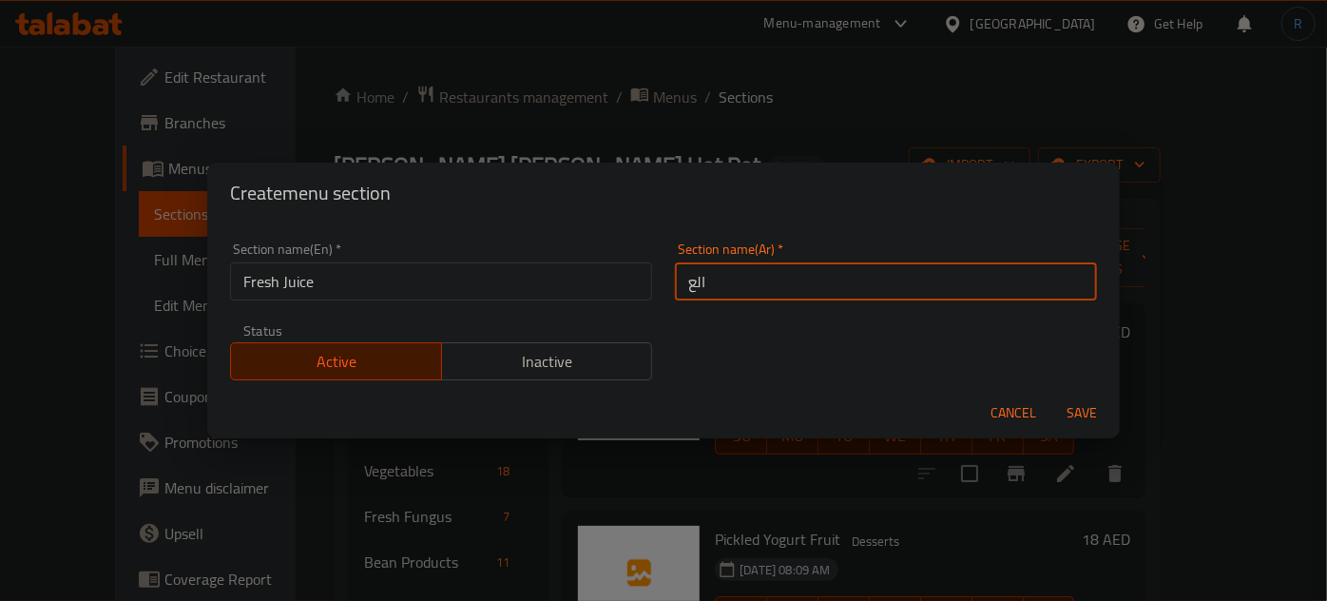
type input "العصائر الصازجة"
click at [1052, 396] on button "Save" at bounding box center [1082, 413] width 61 height 35
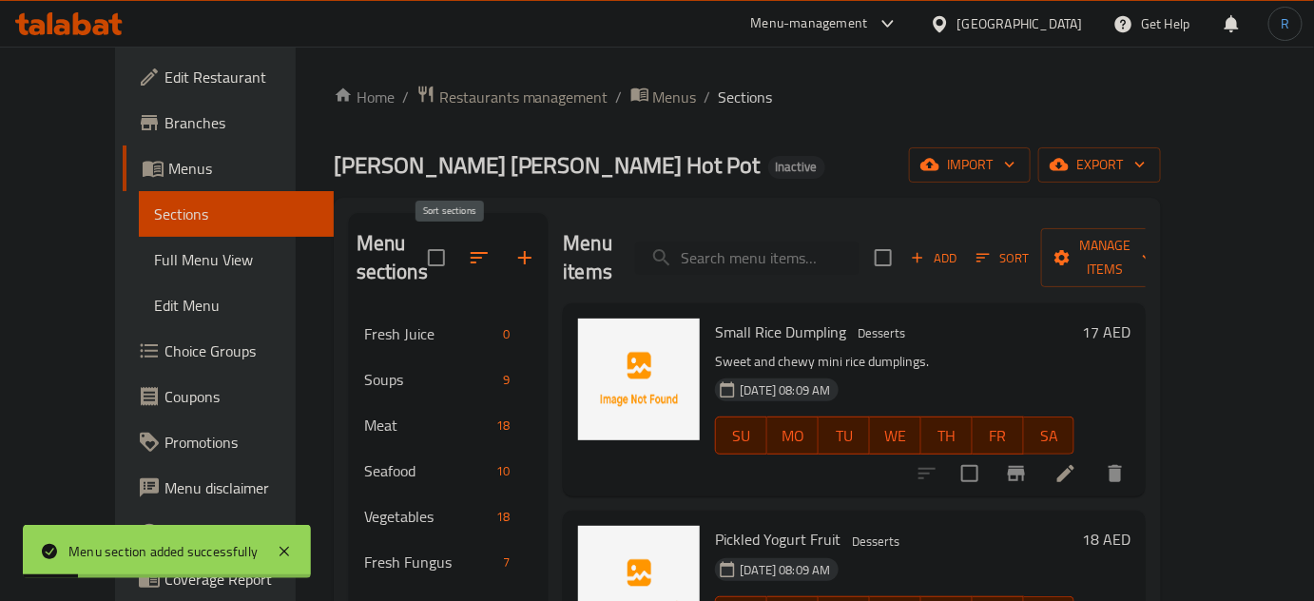
click at [468, 262] on icon "button" at bounding box center [479, 257] width 23 height 23
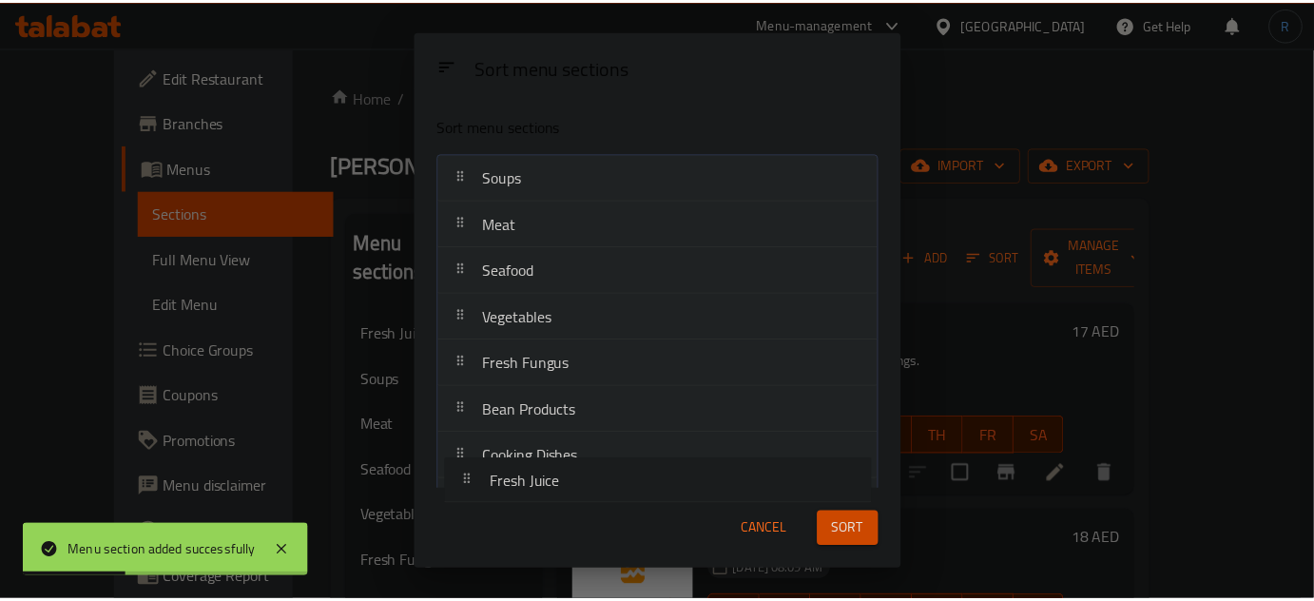
scroll to position [182, 0]
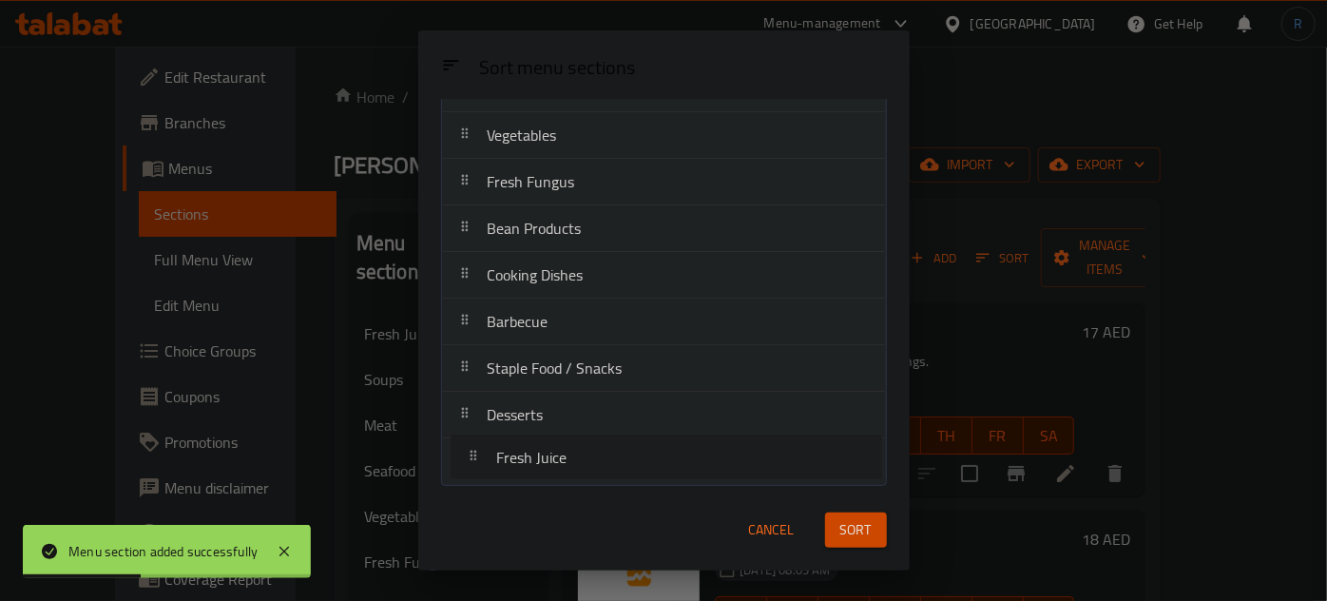
drag, startPoint x: 527, startPoint y: 184, endPoint x: 536, endPoint y: 474, distance: 289.2
click at [536, 474] on nav "Fresh Juice Soups Meat Seafood Vegetables Fresh Fungus Bean Products Cooking Di…" at bounding box center [664, 228] width 446 height 514
click at [857, 530] on span "Sort" at bounding box center [856, 530] width 31 height 24
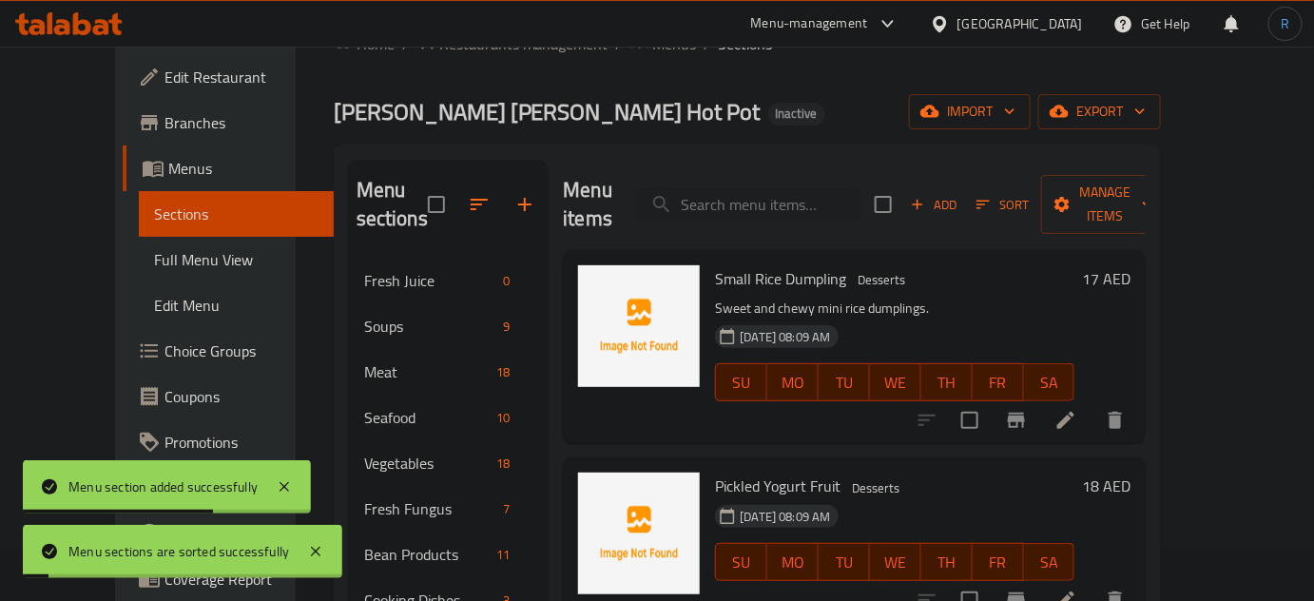
scroll to position [272, 0]
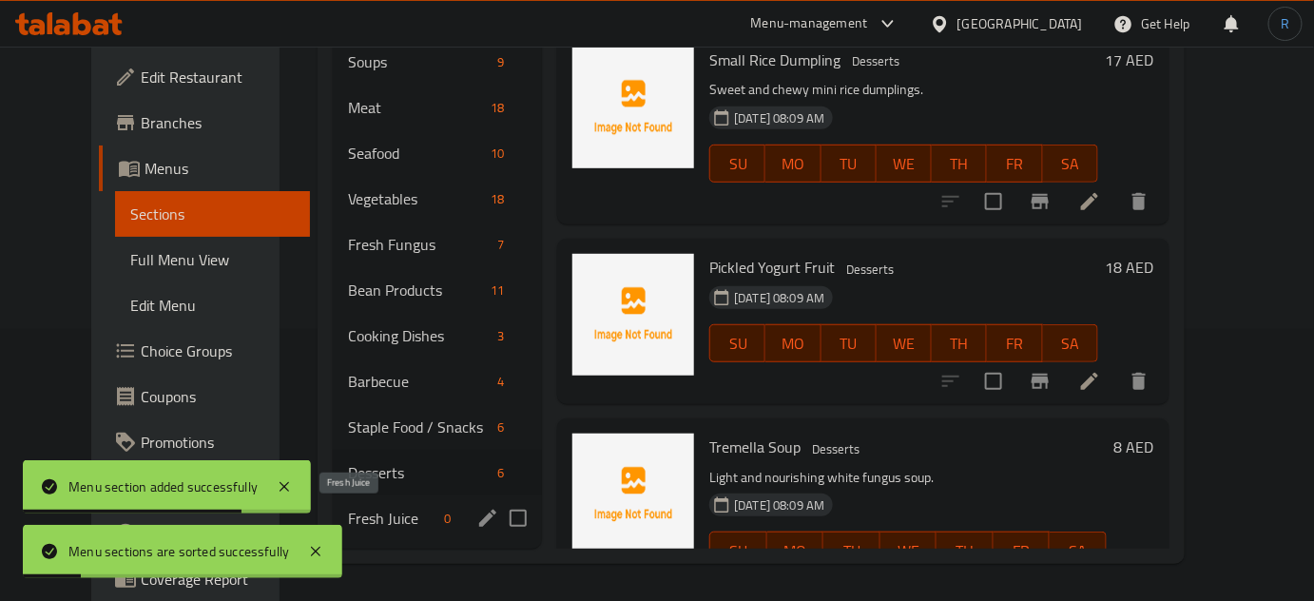
click at [359, 521] on span "Fresh Juice" at bounding box center [392, 518] width 88 height 23
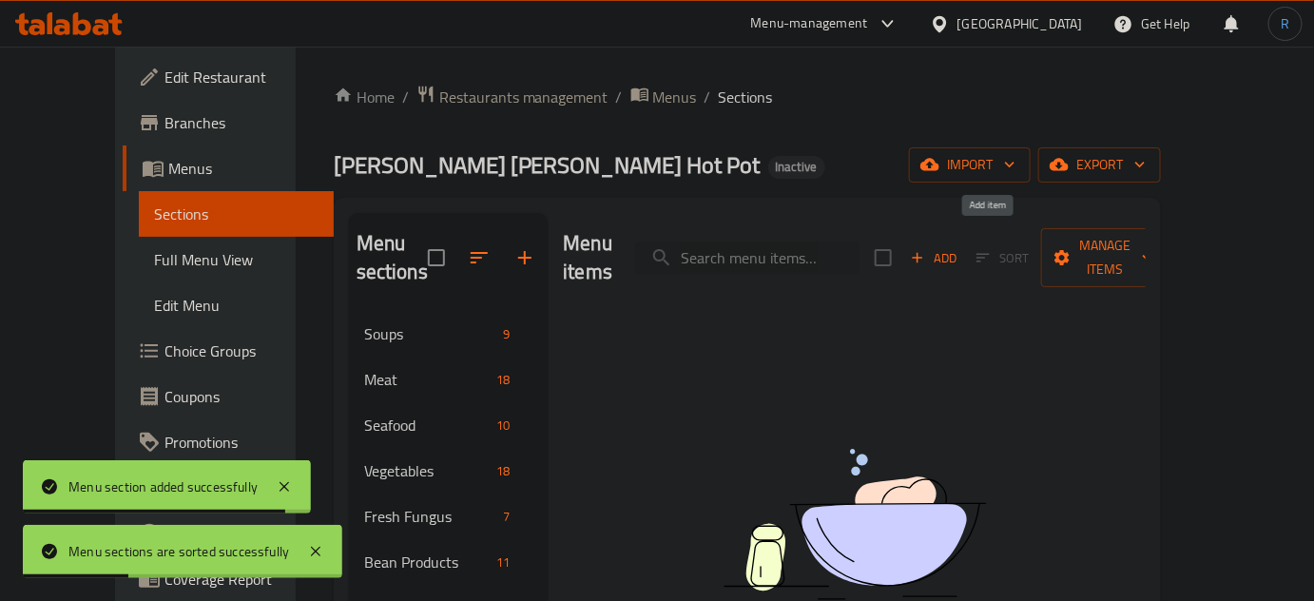
click at [959, 247] on span "Add" at bounding box center [933, 258] width 51 height 22
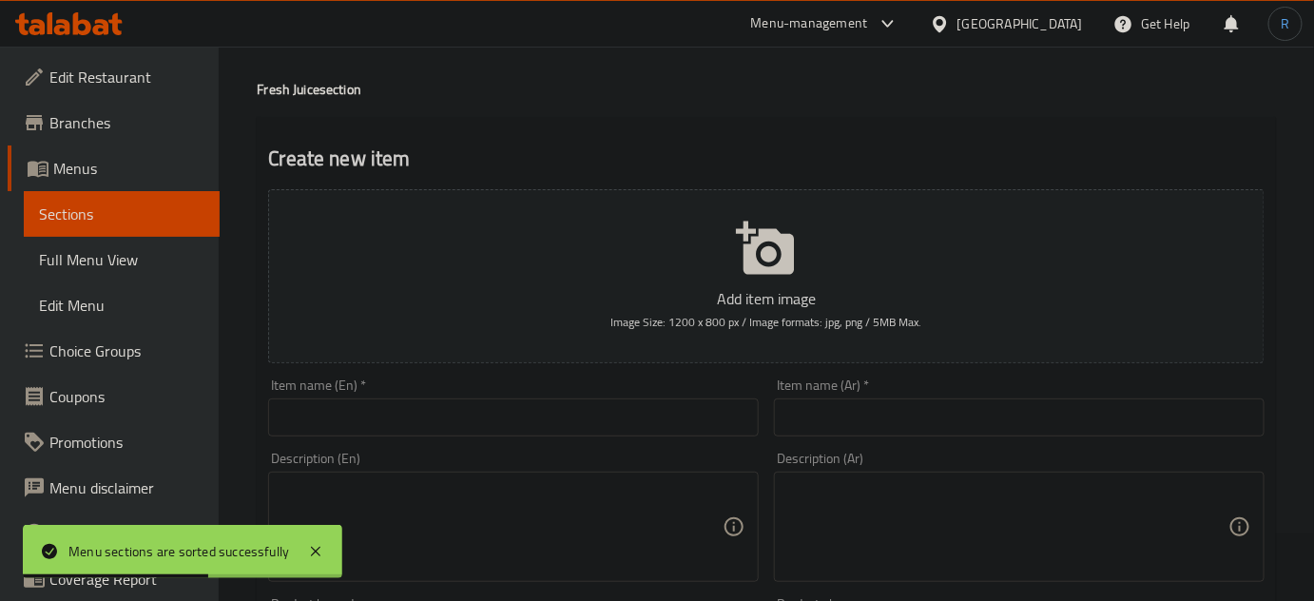
scroll to position [172, 0]
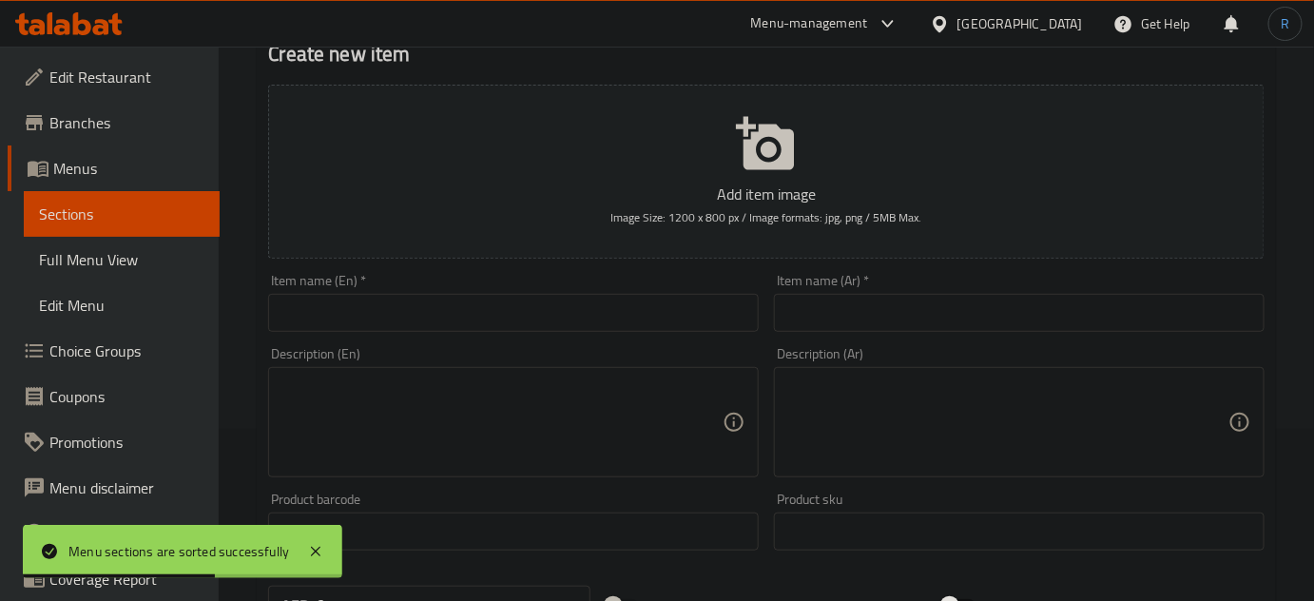
click at [625, 416] on textarea at bounding box center [501, 422] width 441 height 90
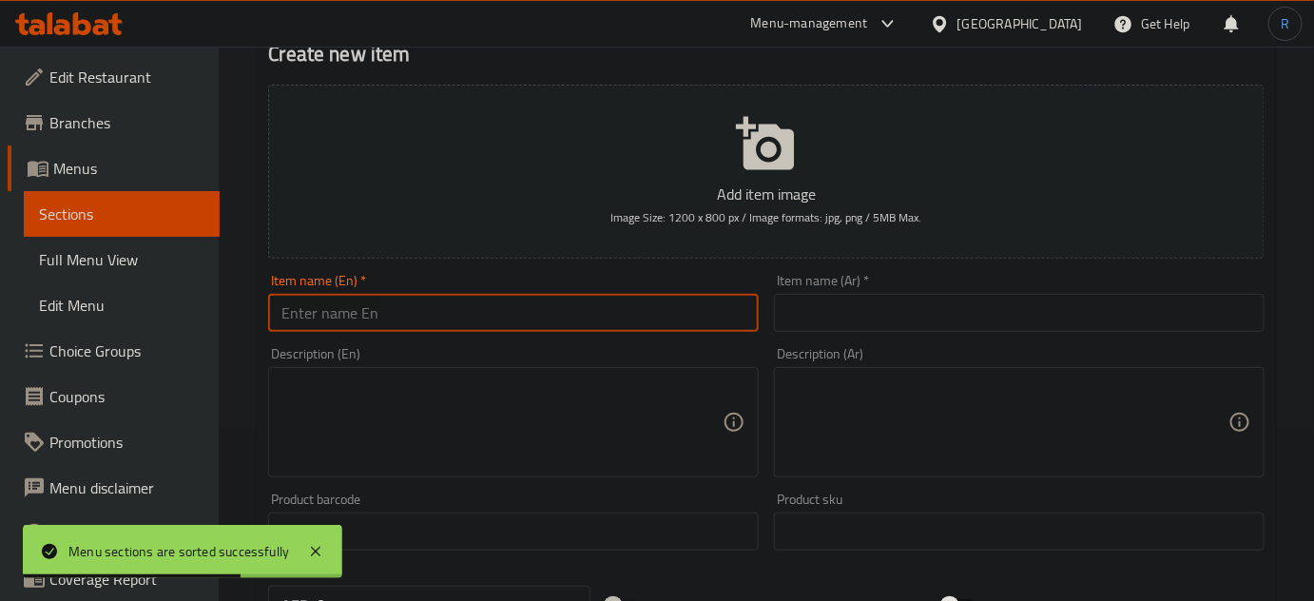
click at [625, 322] on input "text" at bounding box center [513, 313] width 491 height 38
paste input "Plum Juice"
type input "Plum Juice"
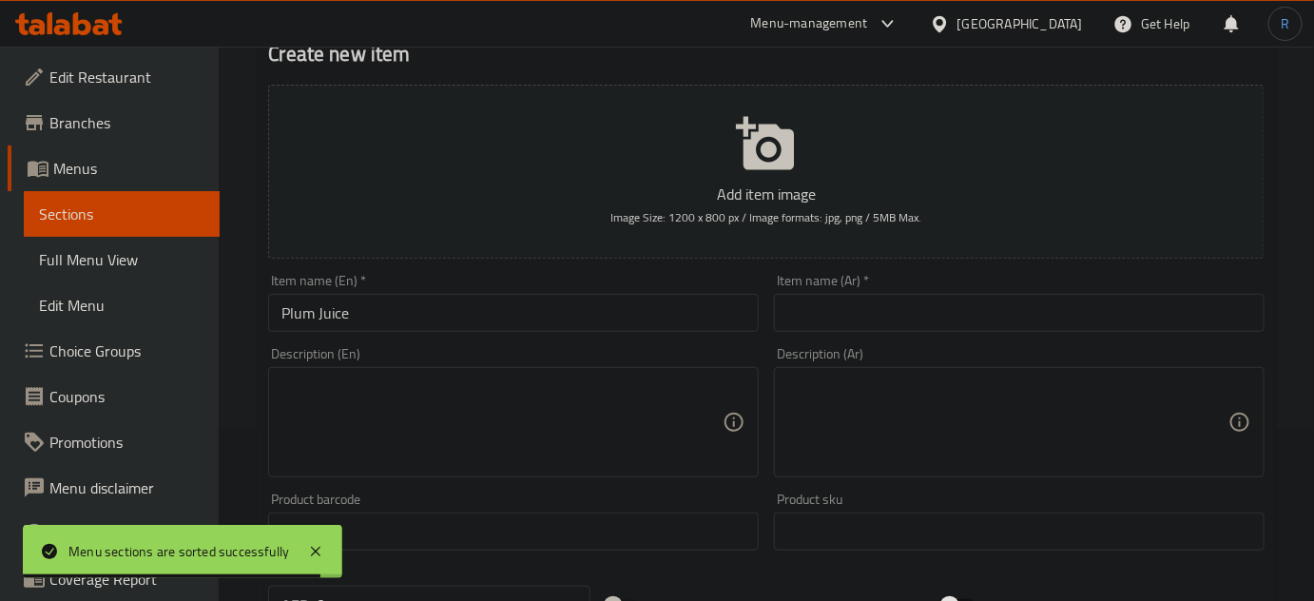
click at [633, 431] on textarea at bounding box center [501, 422] width 441 height 90
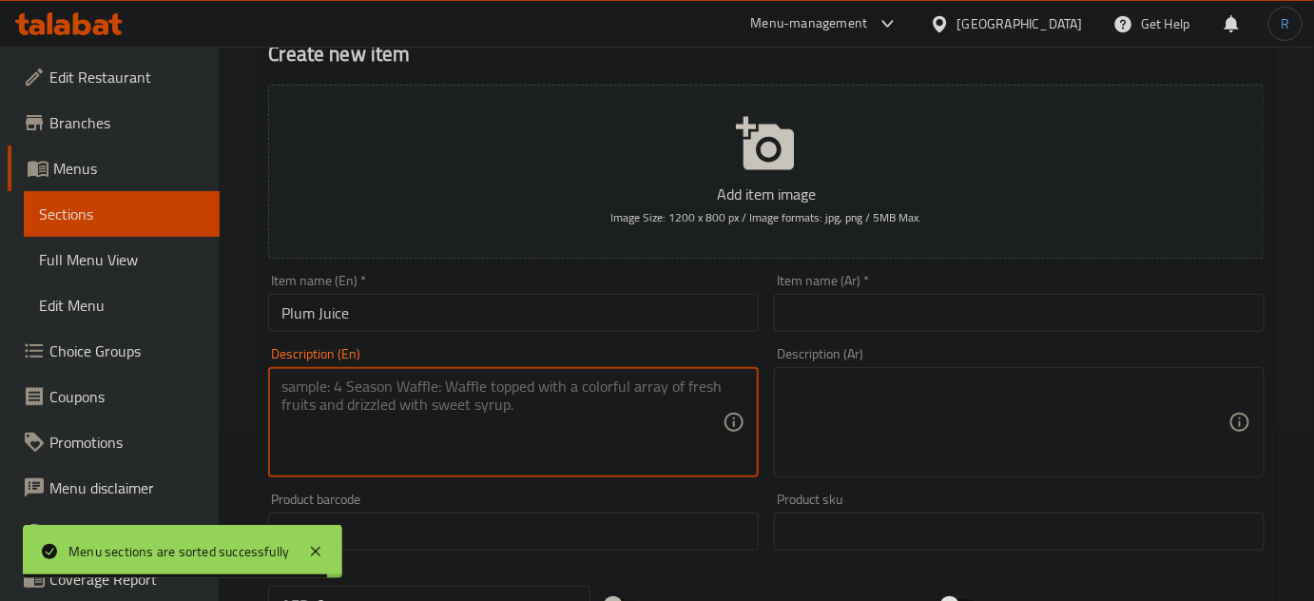
paste textarea "Refreshing and tangy plum drink."
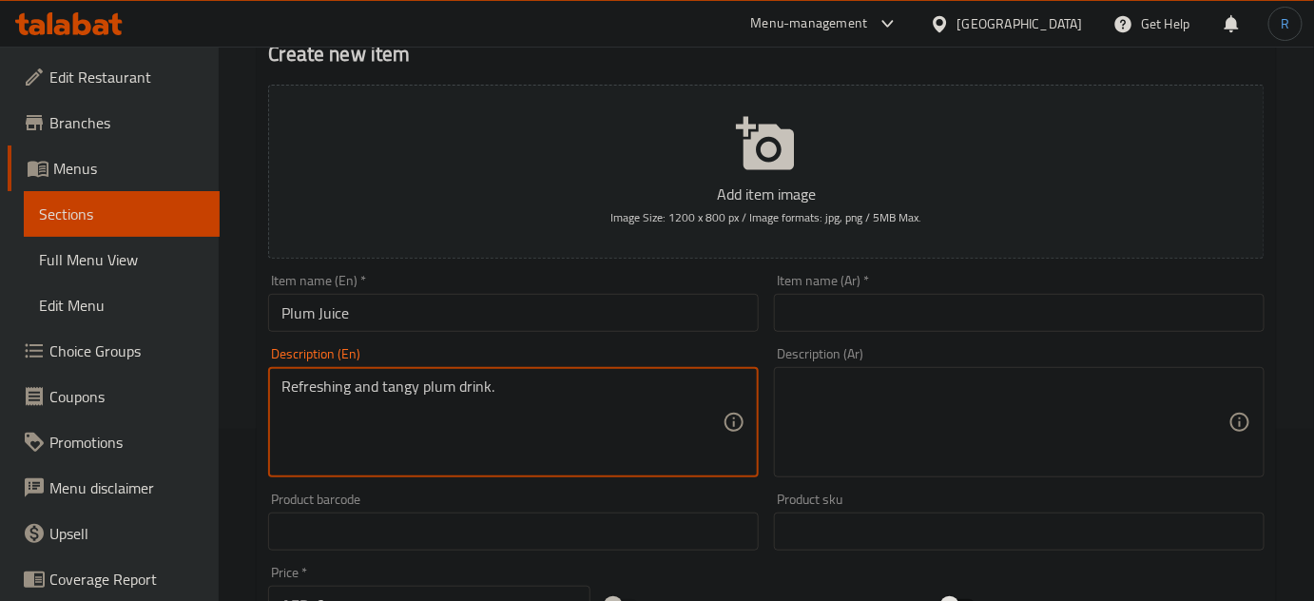
type textarea "Refreshing and tangy plum drink."
click at [844, 323] on input "text" at bounding box center [1019, 313] width 491 height 38
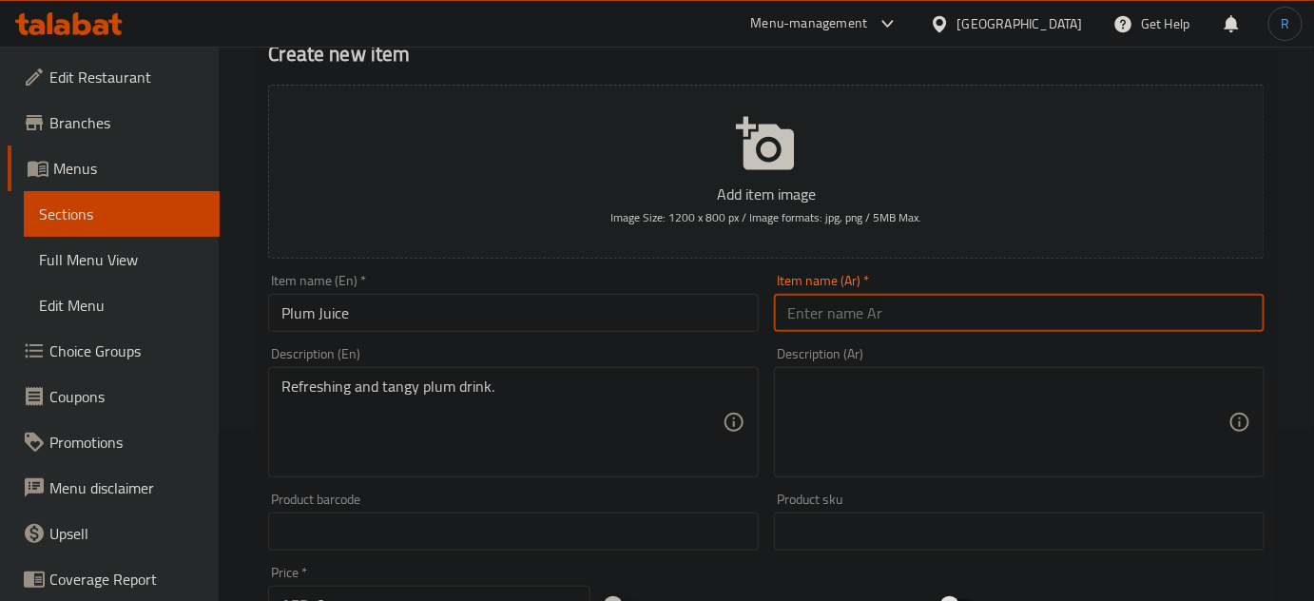
click at [303, 315] on input "Plum Juice" at bounding box center [513, 313] width 491 height 38
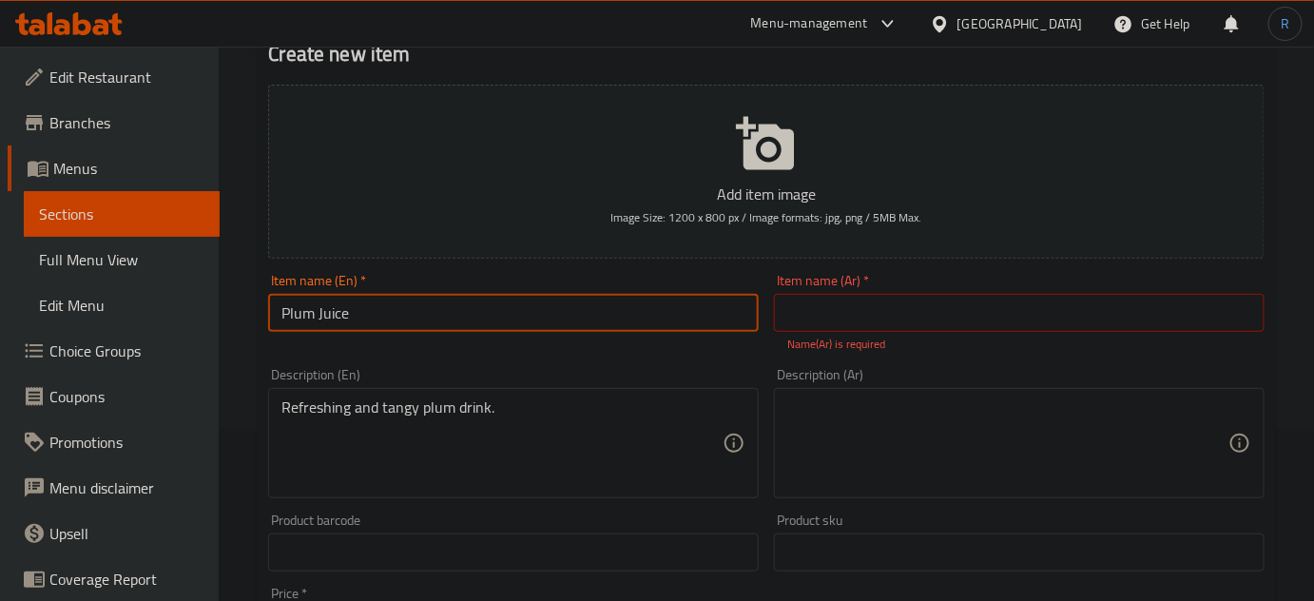
click at [303, 315] on input "Plum Juice" at bounding box center [513, 313] width 491 height 38
click at [949, 321] on input "text" at bounding box center [1019, 313] width 491 height 38
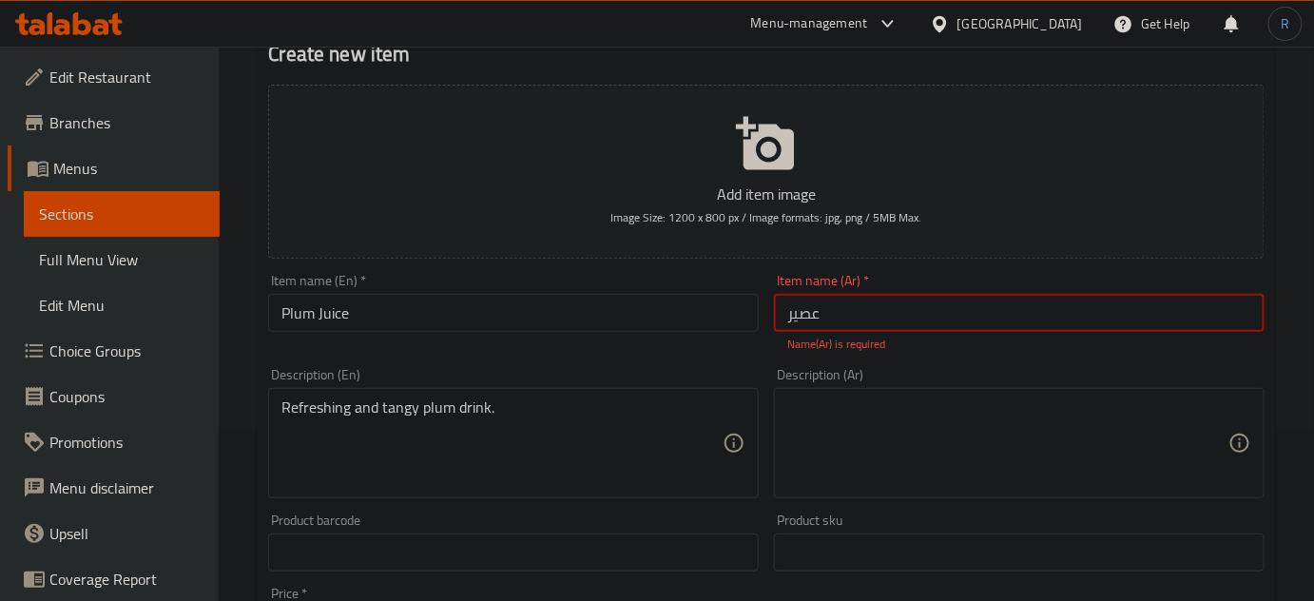
paste input "البرقوق"
type input "عصير البرقوق"
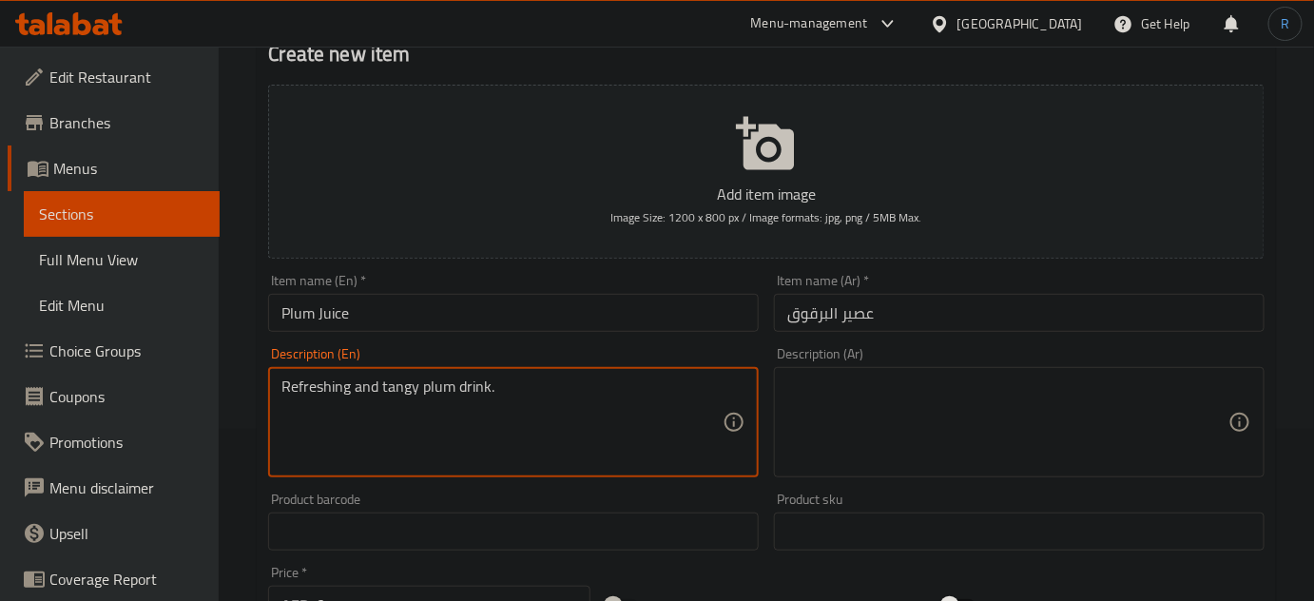
click at [538, 390] on textarea "Refreshing and tangy plum drink." at bounding box center [501, 422] width 441 height 90
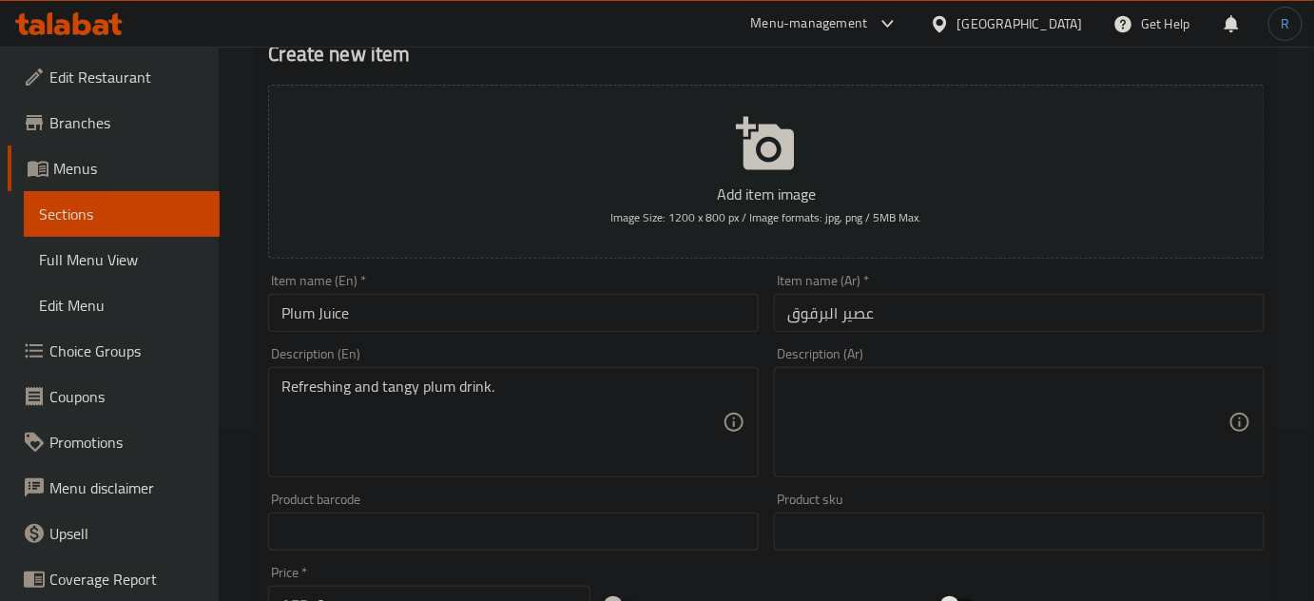
click at [973, 427] on textarea at bounding box center [1007, 422] width 441 height 90
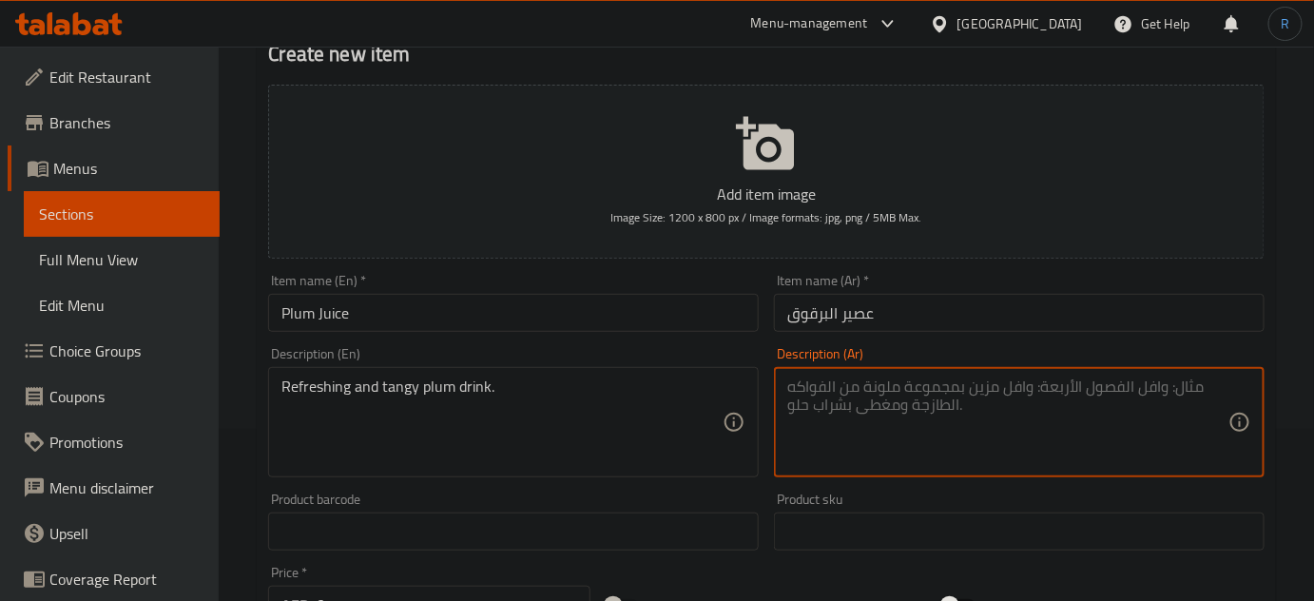
paste textarea "مشروب البرقوق المنعش واللذيذ."
click at [803, 392] on textarea "مشروب البرقوق المنعش واللذيذ." at bounding box center [1007, 422] width 441 height 90
type textarea "مشروب البرقوق المنعش والتانجي."
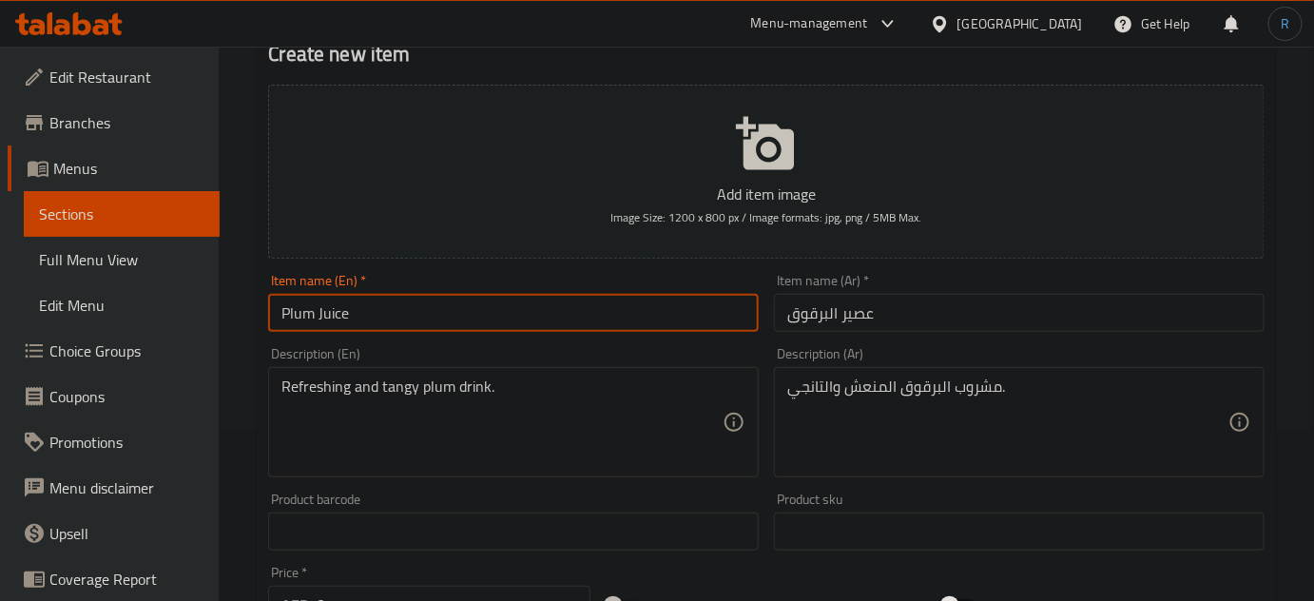
click at [656, 313] on input "Plum Juice" at bounding box center [513, 313] width 491 height 38
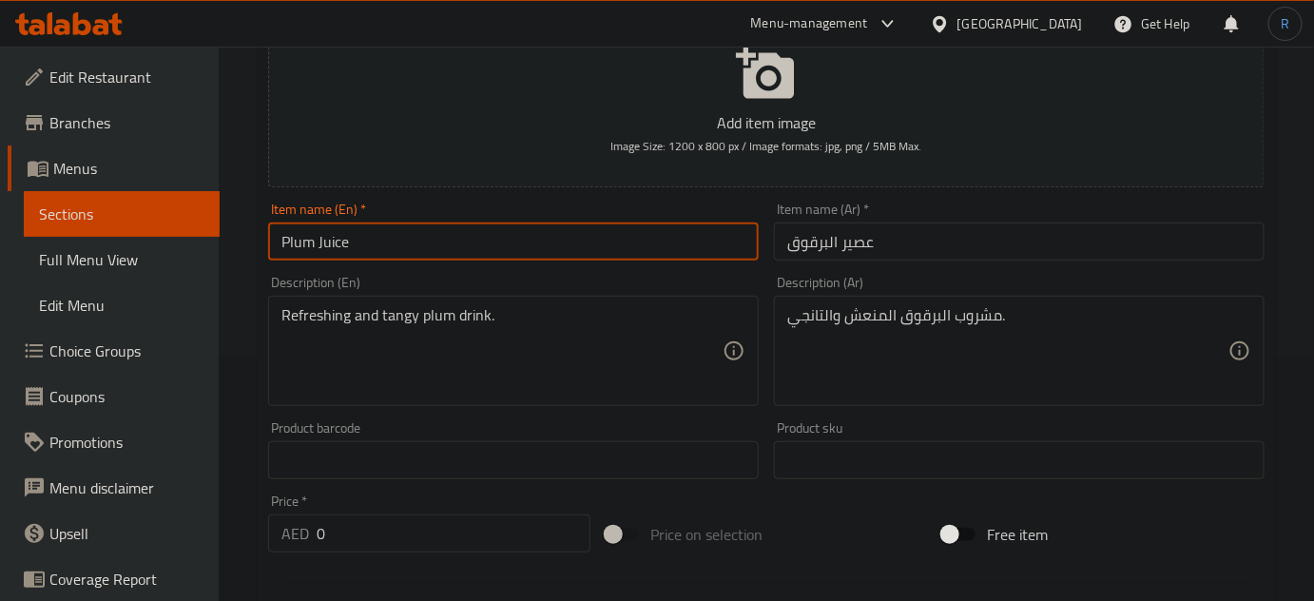
scroll to position [345, 0]
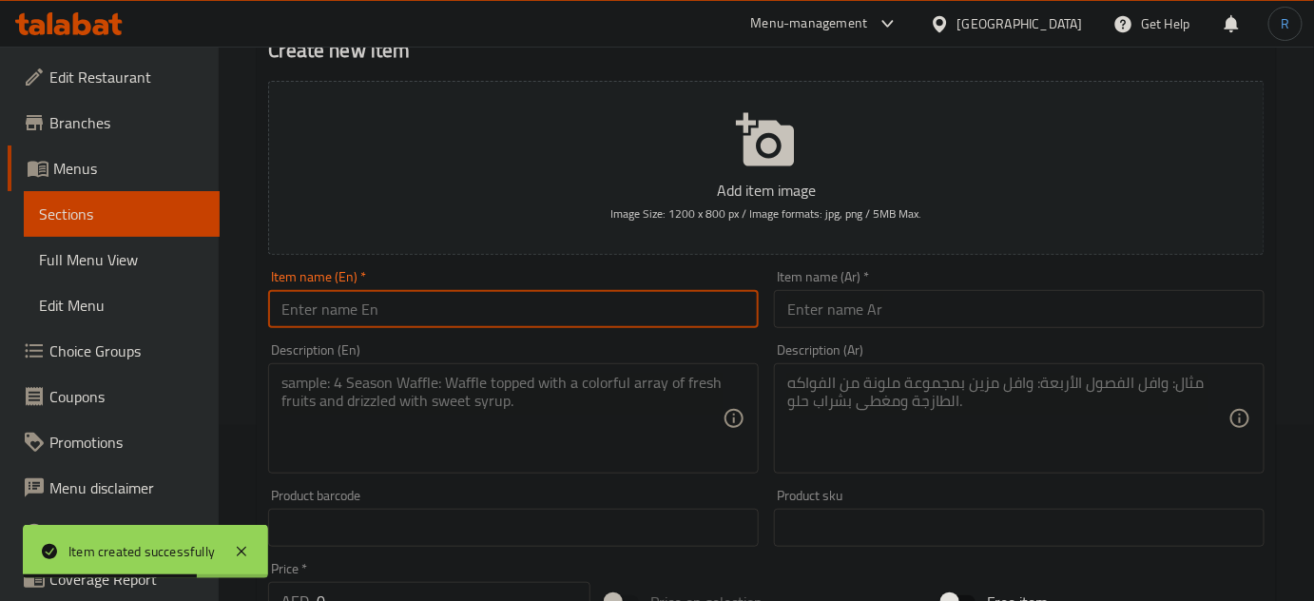
scroll to position [172, 0]
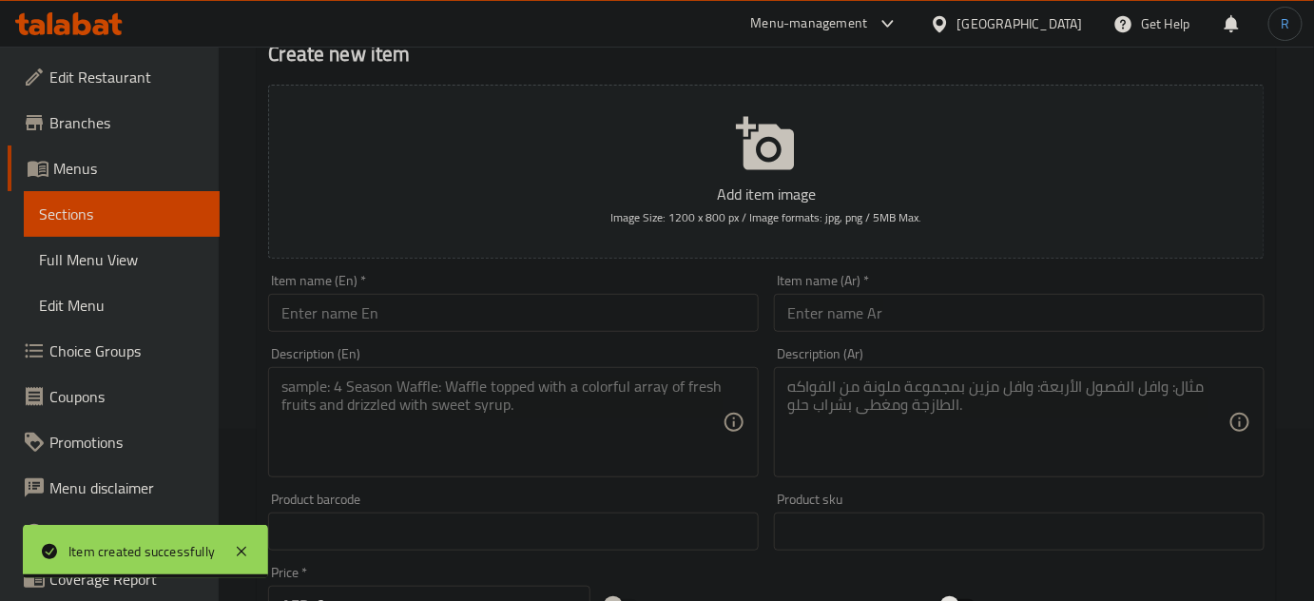
click at [665, 319] on input "text" at bounding box center [513, 313] width 491 height 38
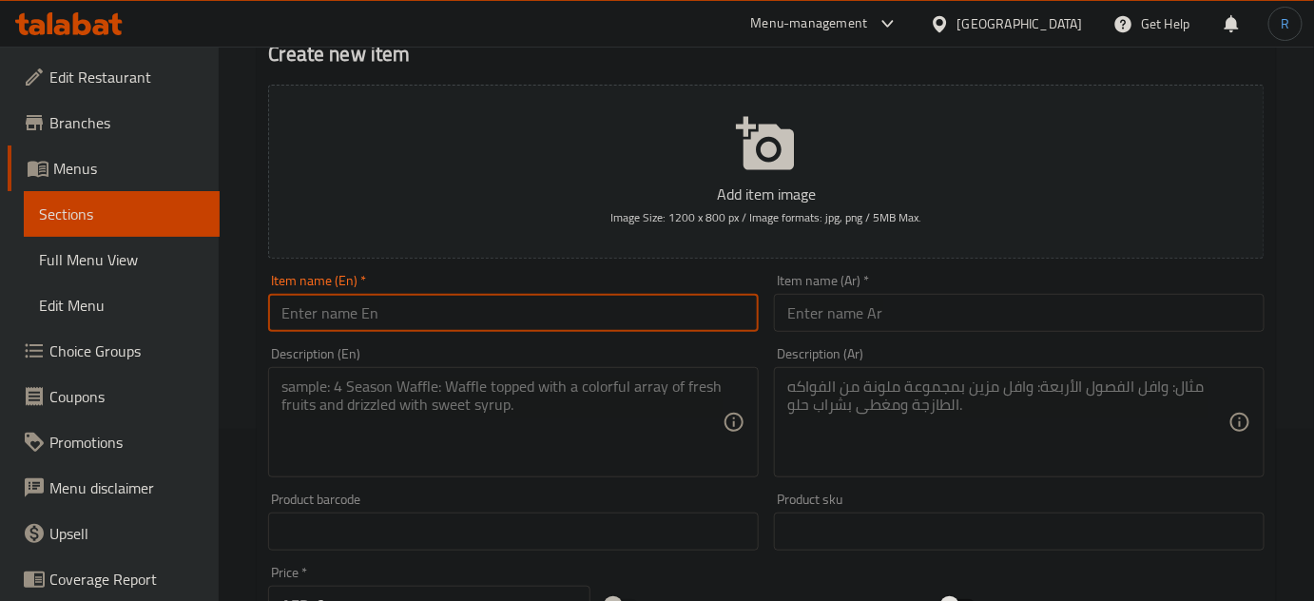
paste input "Homemade Yogurt"
type input "Homemade Yogurt"
click at [692, 409] on textarea at bounding box center [501, 422] width 441 height 90
paste textarea "Creamy and fresh house-made yogurt."
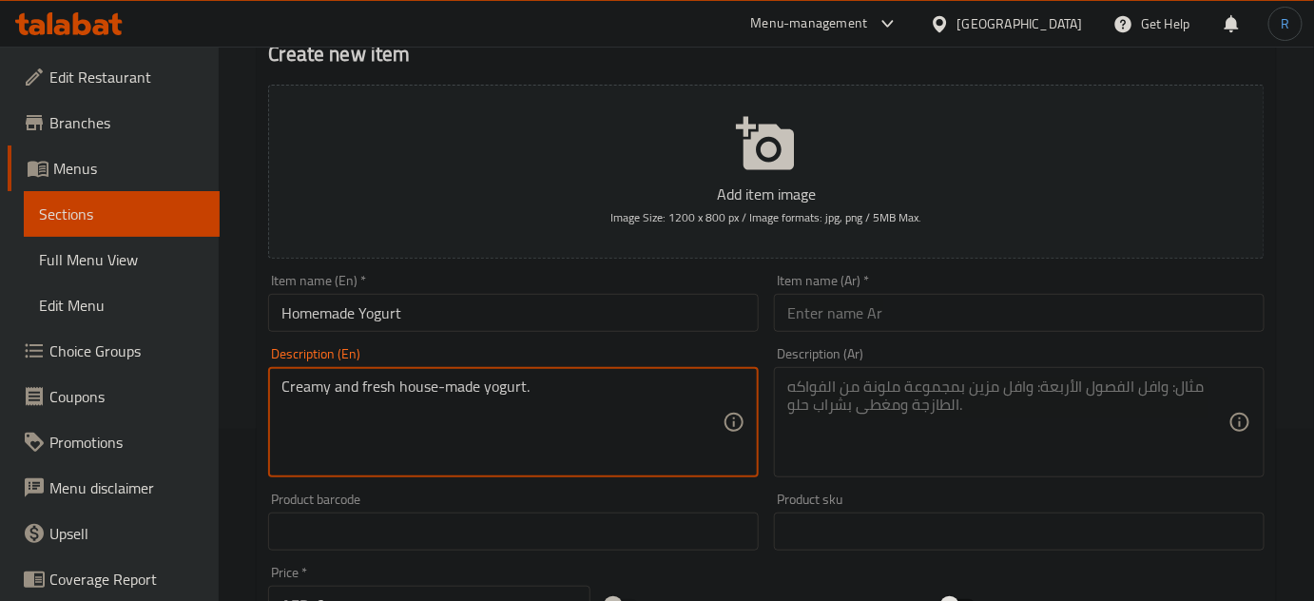
type textarea "Creamy and fresh house-made yogurt."
click at [469, 327] on input "Homemade Yogurt" at bounding box center [513, 313] width 491 height 38
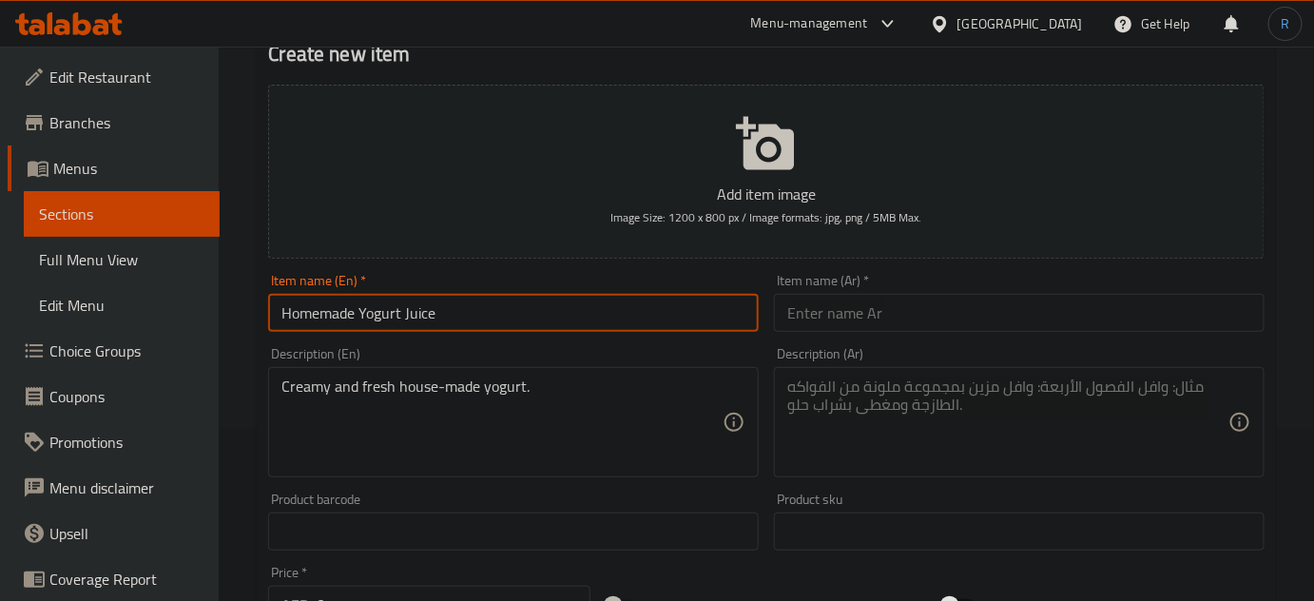
type input "Homemade Yogurt Juice"
click at [878, 314] on input "text" at bounding box center [1019, 313] width 491 height 38
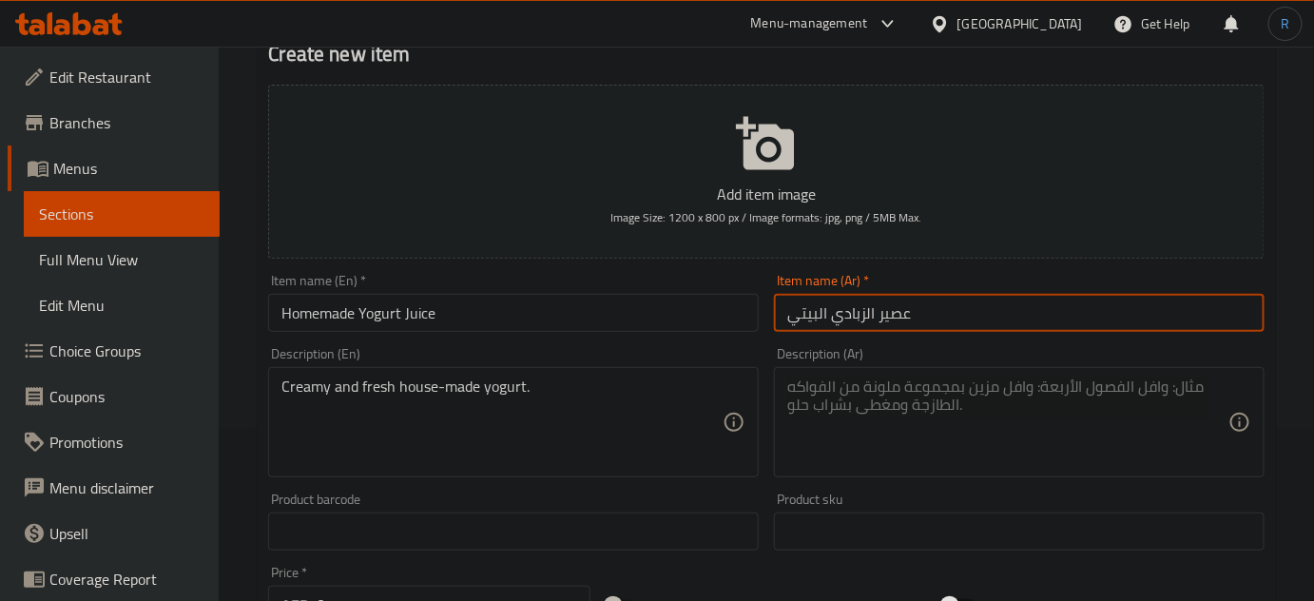
type input "عصير الزبادي البيتي"
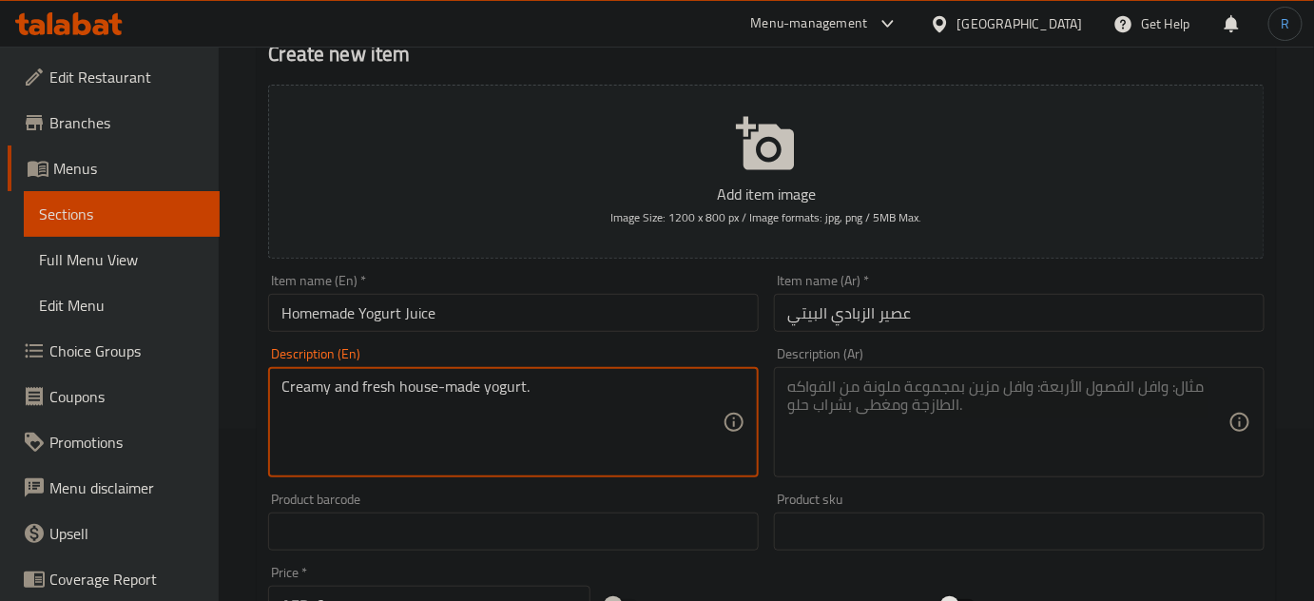
click at [451, 386] on textarea "Creamy and fresh house-made yogurt." at bounding box center [501, 422] width 441 height 90
click at [854, 406] on textarea at bounding box center [1007, 422] width 441 height 90
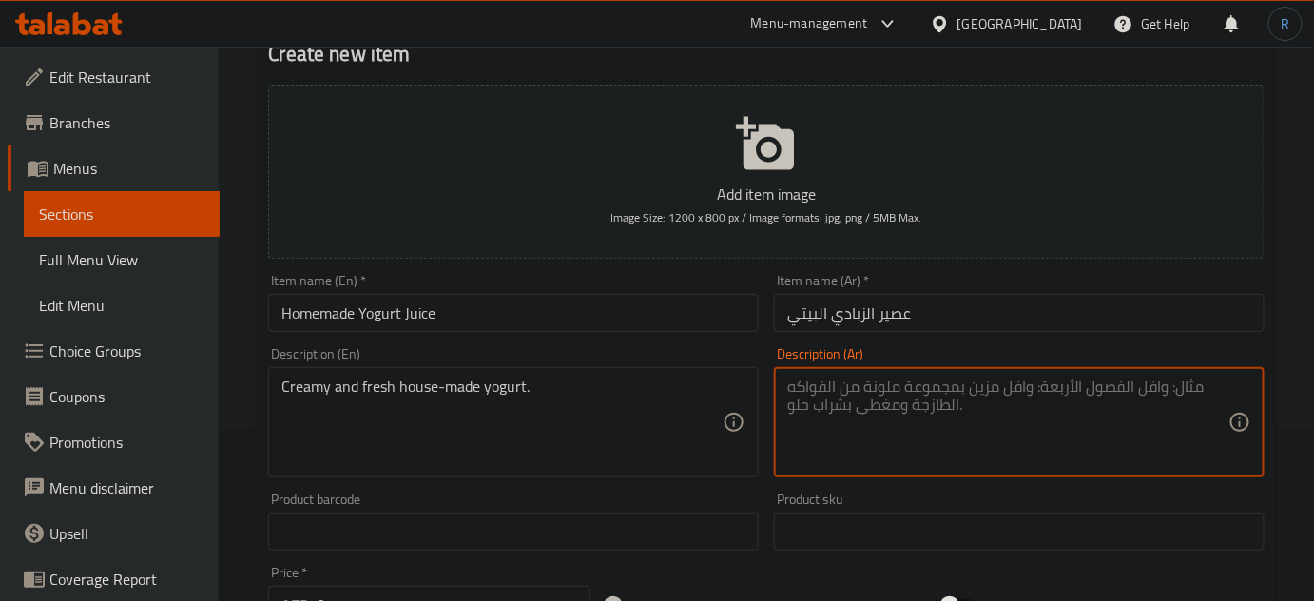
paste textarea "زبادي كريمي طازج مصنوع في المنزل."
click at [815, 308] on input "عصير الزبادي البيتي" at bounding box center [1019, 313] width 491 height 38
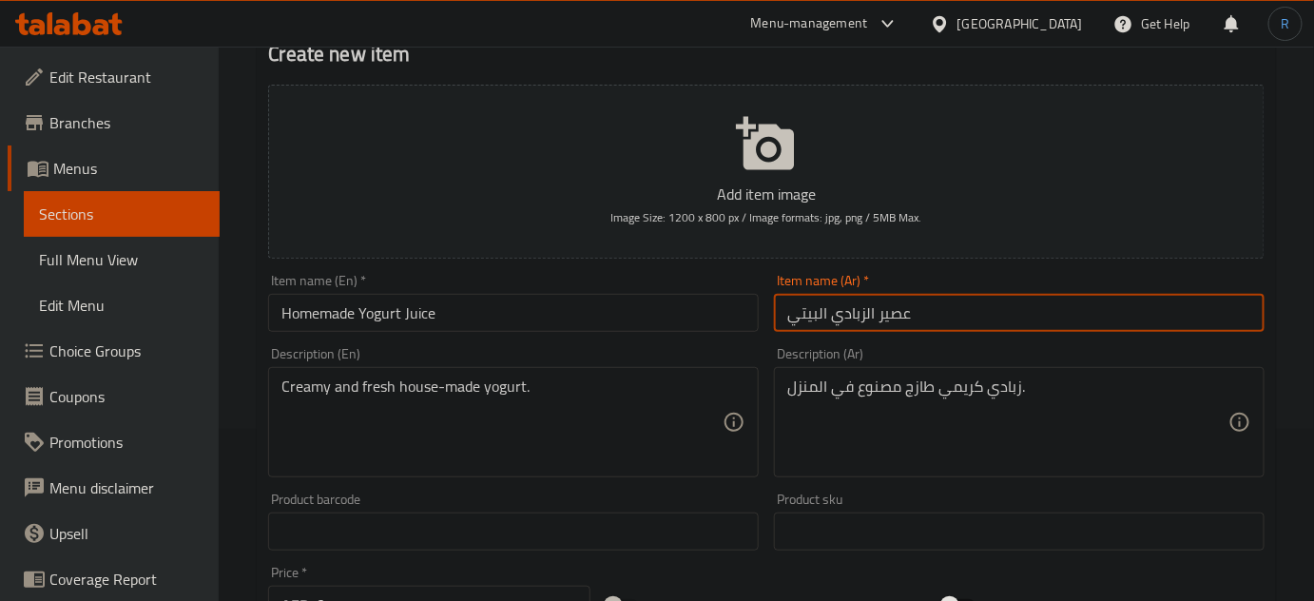
click at [815, 308] on input "عصير الزبادي البيتي" at bounding box center [1019, 313] width 491 height 38
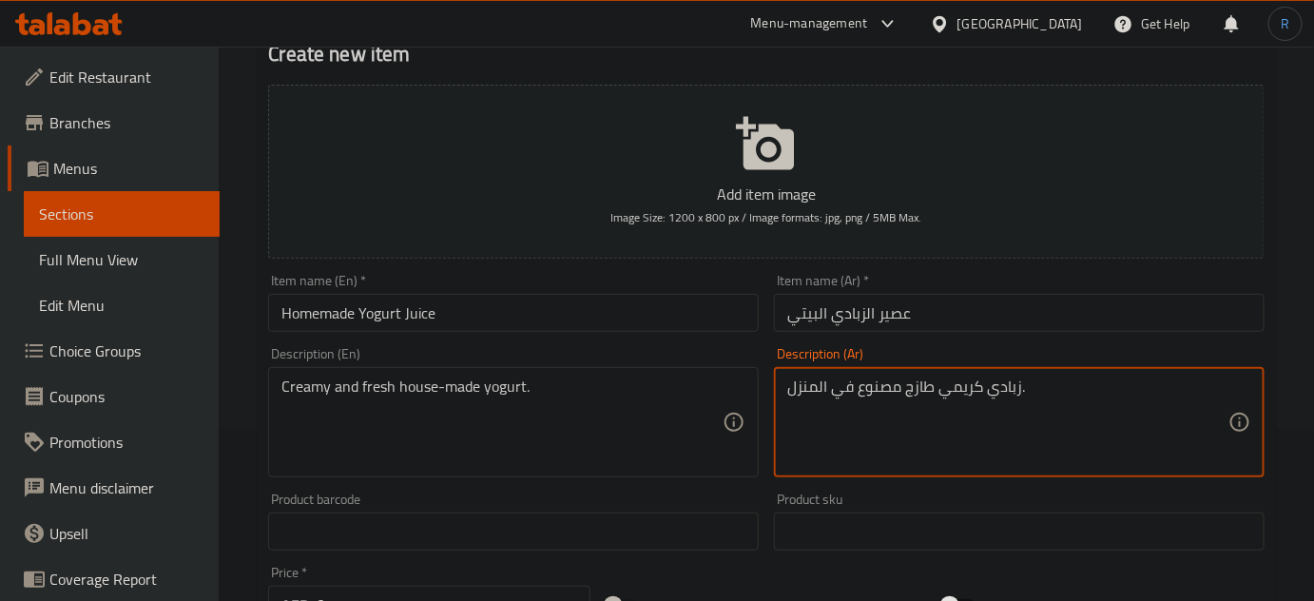
drag, startPoint x: 856, startPoint y: 387, endPoint x: 787, endPoint y: 387, distance: 68.5
drag, startPoint x: 902, startPoint y: 387, endPoint x: 788, endPoint y: 392, distance: 114.2
click at [788, 392] on textarea "زبادي كريمي طازج مصنوع في المنزل." at bounding box center [1007, 422] width 441 height 90
paste textarea "البيتي"
click at [816, 388] on textarea "زبادي كريمي طازج البيتي." at bounding box center [1007, 422] width 441 height 90
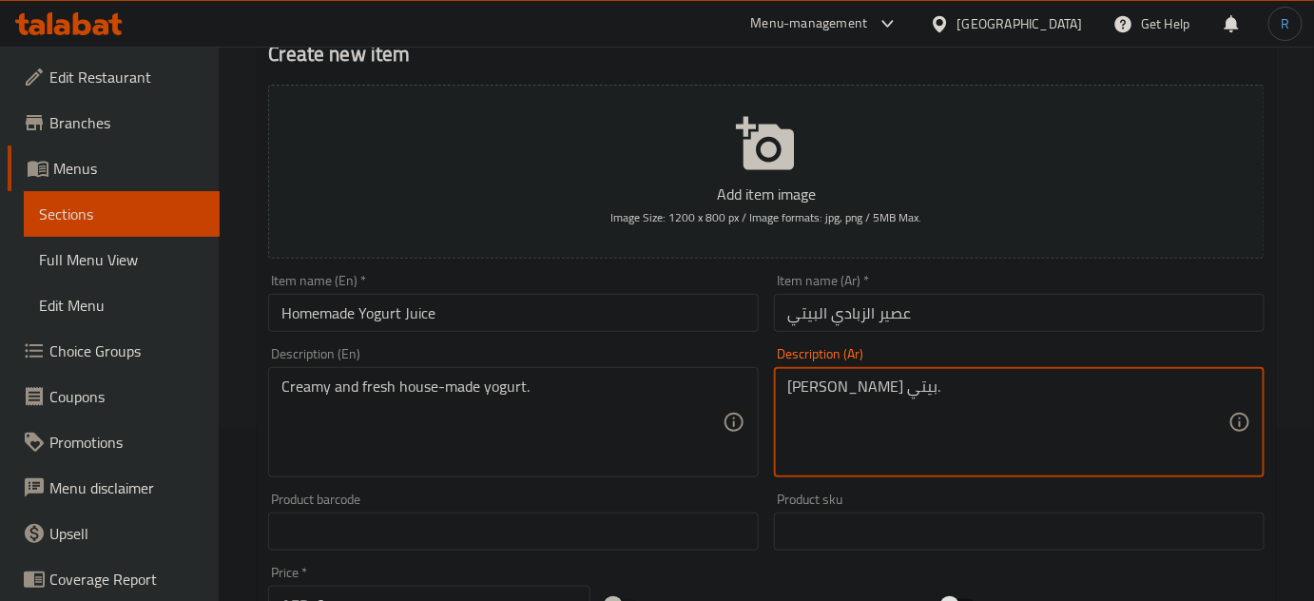
type textarea "[PERSON_NAME] بيتي."
click at [574, 298] on input "Homemade Yogurt Juice" at bounding box center [513, 313] width 491 height 38
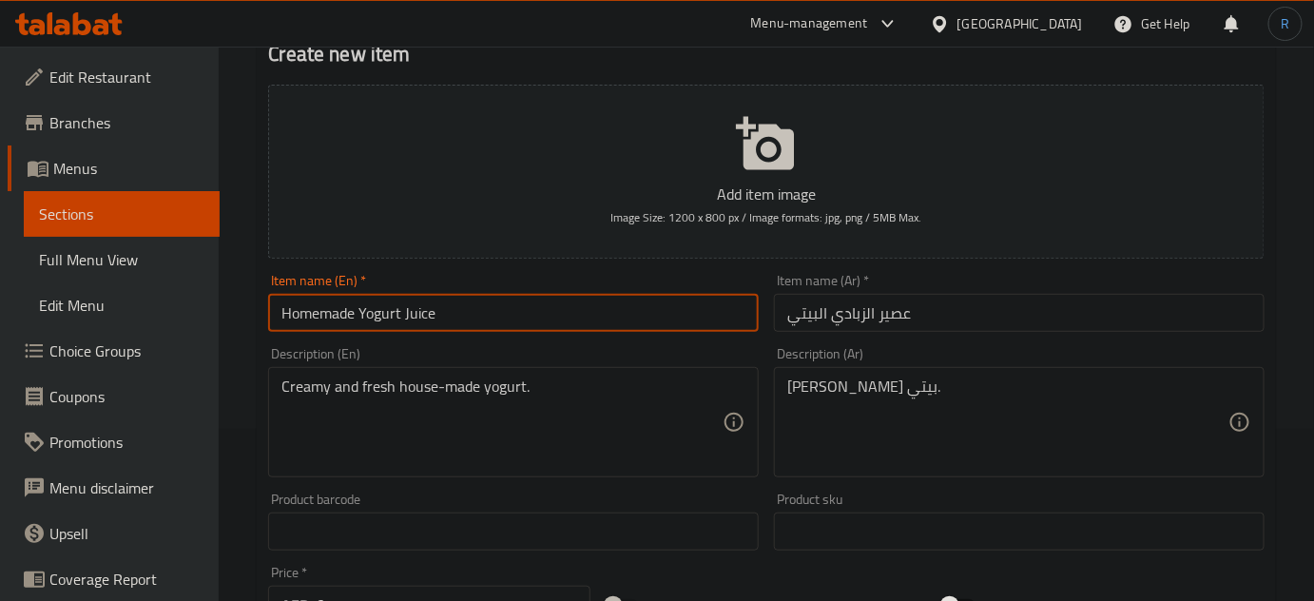
click at [574, 298] on input "Homemade Yogurt Juice" at bounding box center [513, 313] width 491 height 38
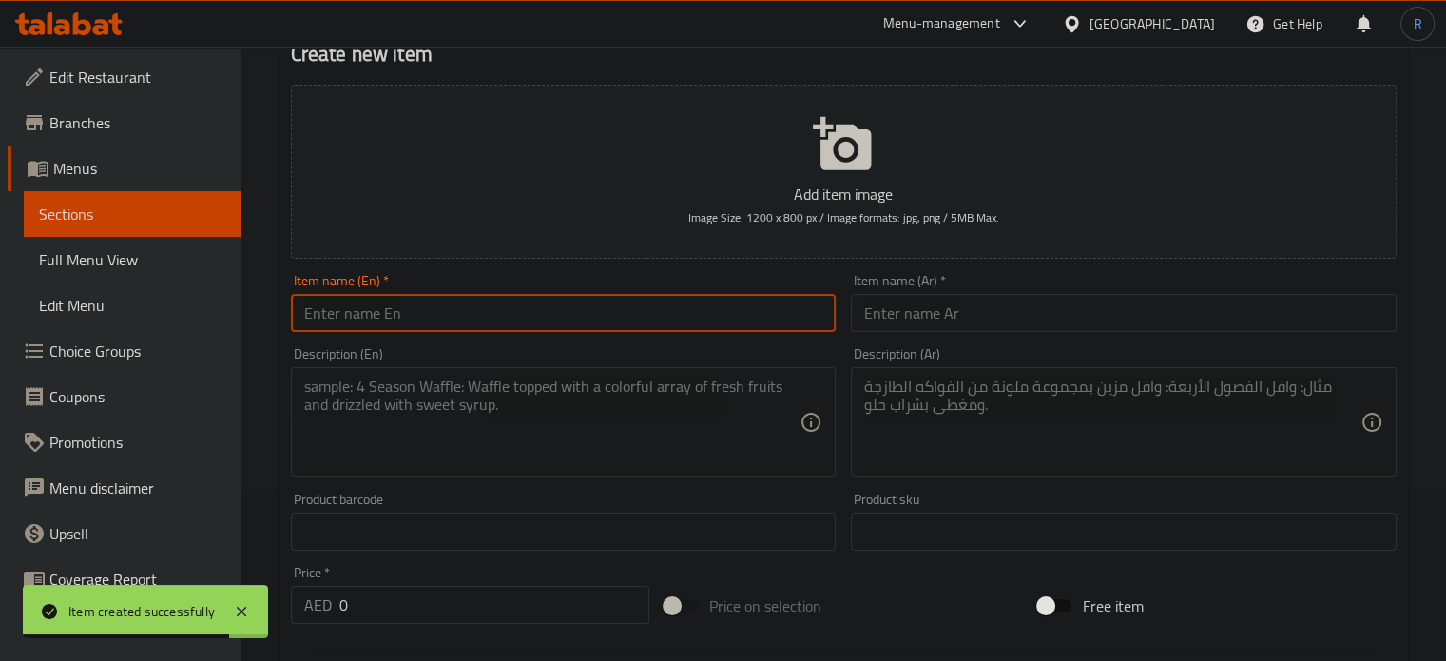
click at [739, 314] on input "text" at bounding box center [564, 313] width 546 height 38
paste input "Fresh Watermelon Juice"
type input "Fresh Watermelon Juice"
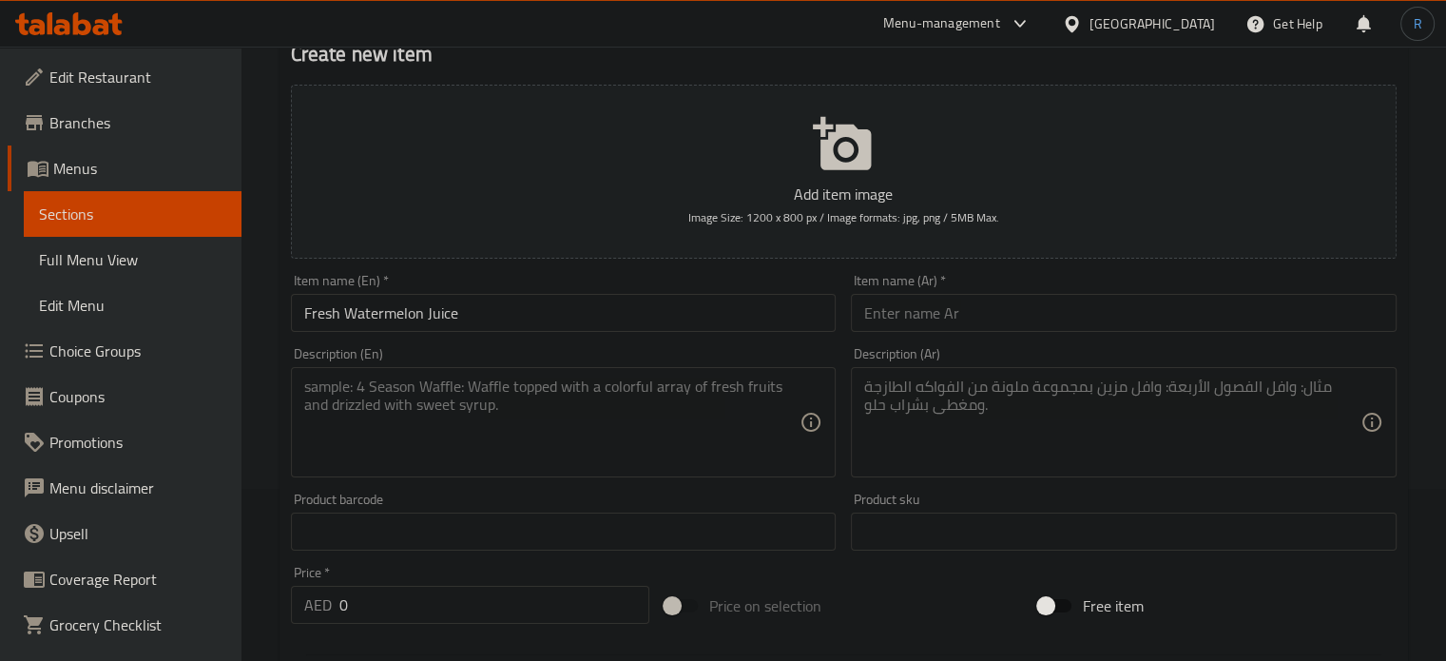
click at [792, 435] on textarea at bounding box center [552, 422] width 496 height 90
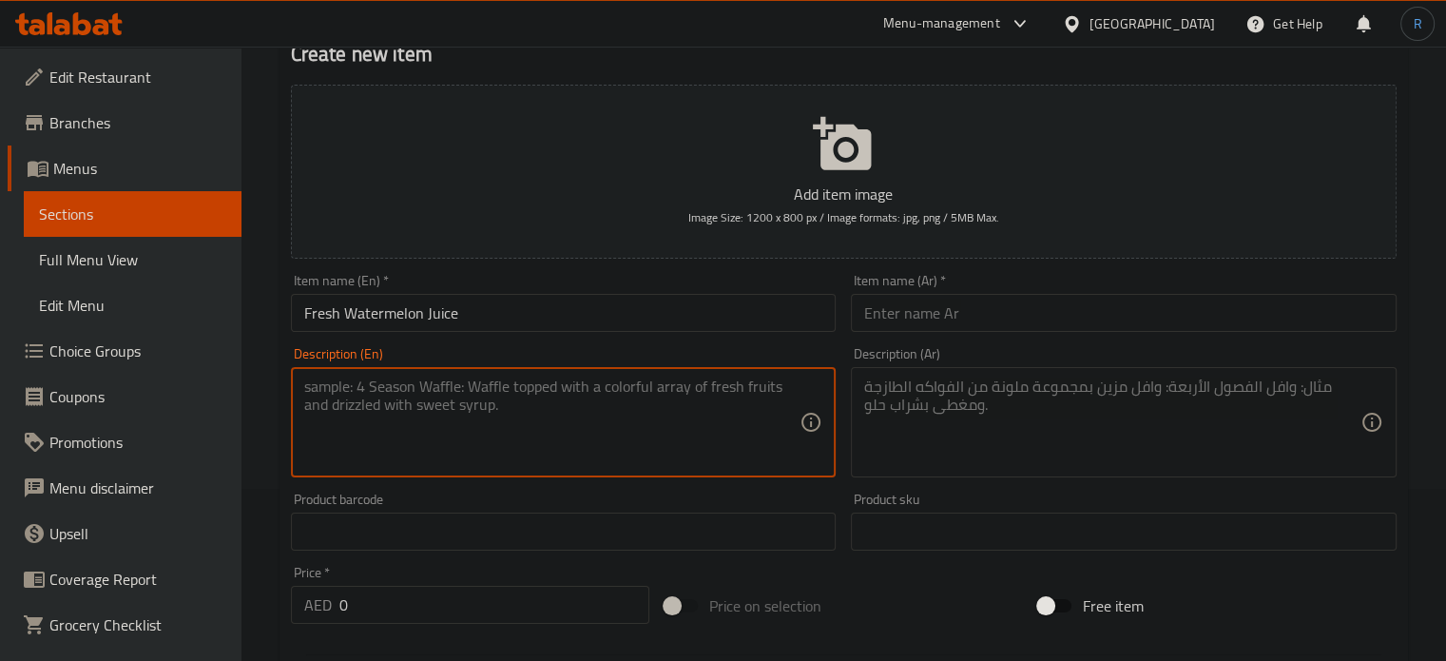
paste textarea "Sweet and refreshing watermelon juice."
type textarea "Sweet and refreshing watermelon juice."
click at [942, 317] on input "text" at bounding box center [1124, 313] width 546 height 38
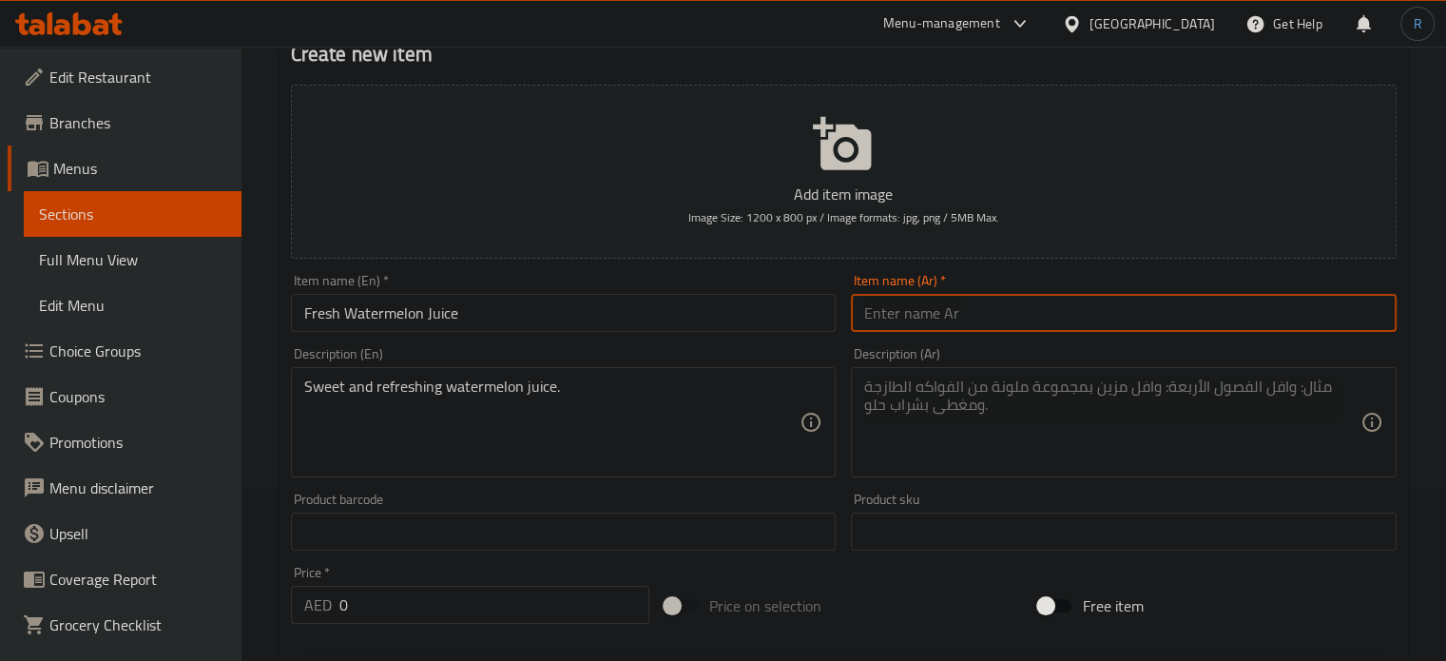
click at [1053, 400] on textarea at bounding box center [1112, 422] width 496 height 90
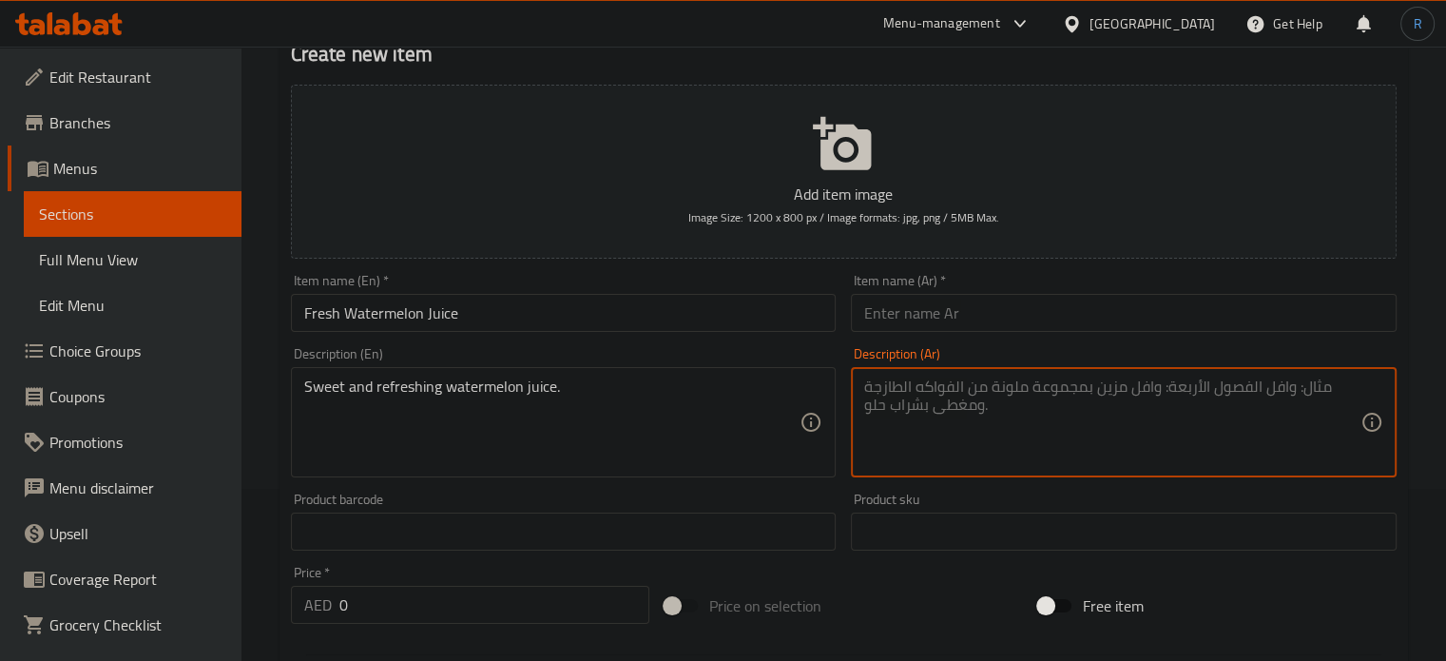
paste textarea "عصير البطيخ الحلو والمنعش."
type textarea "عصير البطيخ الحلو والمنعش."
click at [738, 315] on input "Fresh Watermelon Juice" at bounding box center [564, 313] width 546 height 38
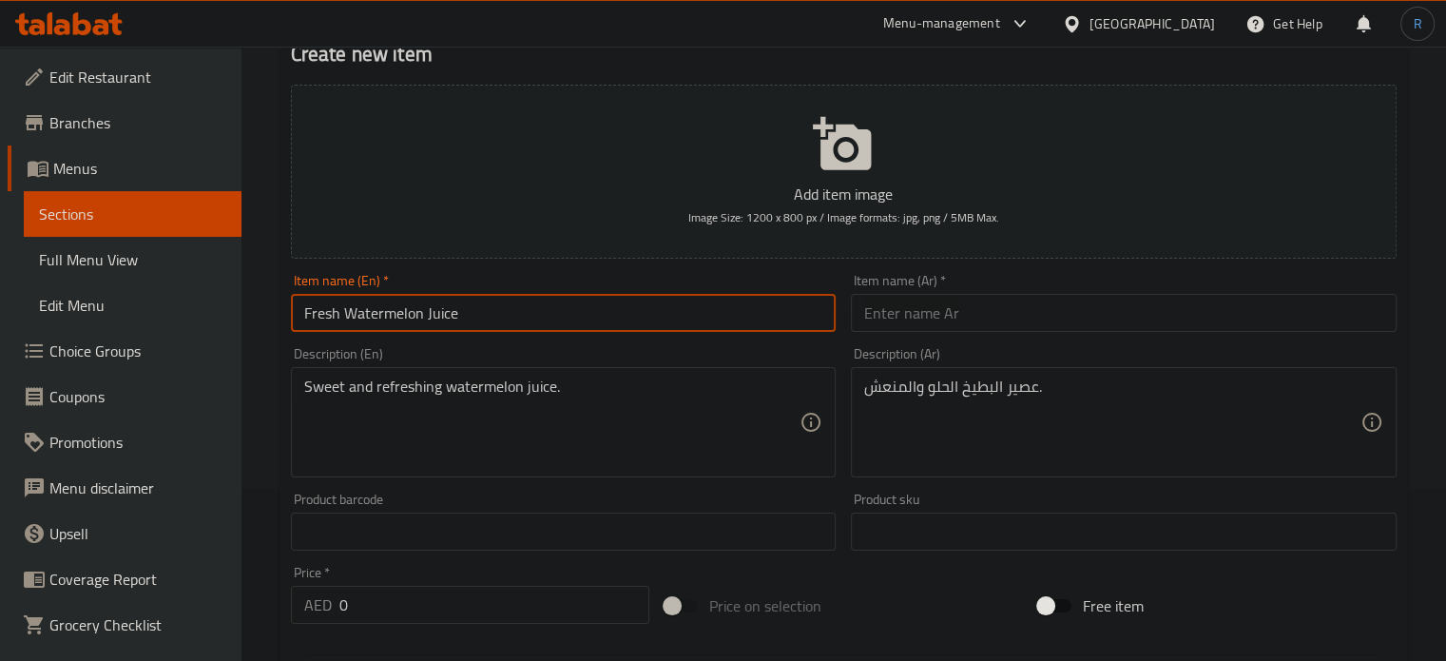
click at [738, 315] on input "Fresh Watermelon Juice" at bounding box center [564, 313] width 546 height 38
click at [979, 321] on input "text" at bounding box center [1124, 313] width 546 height 38
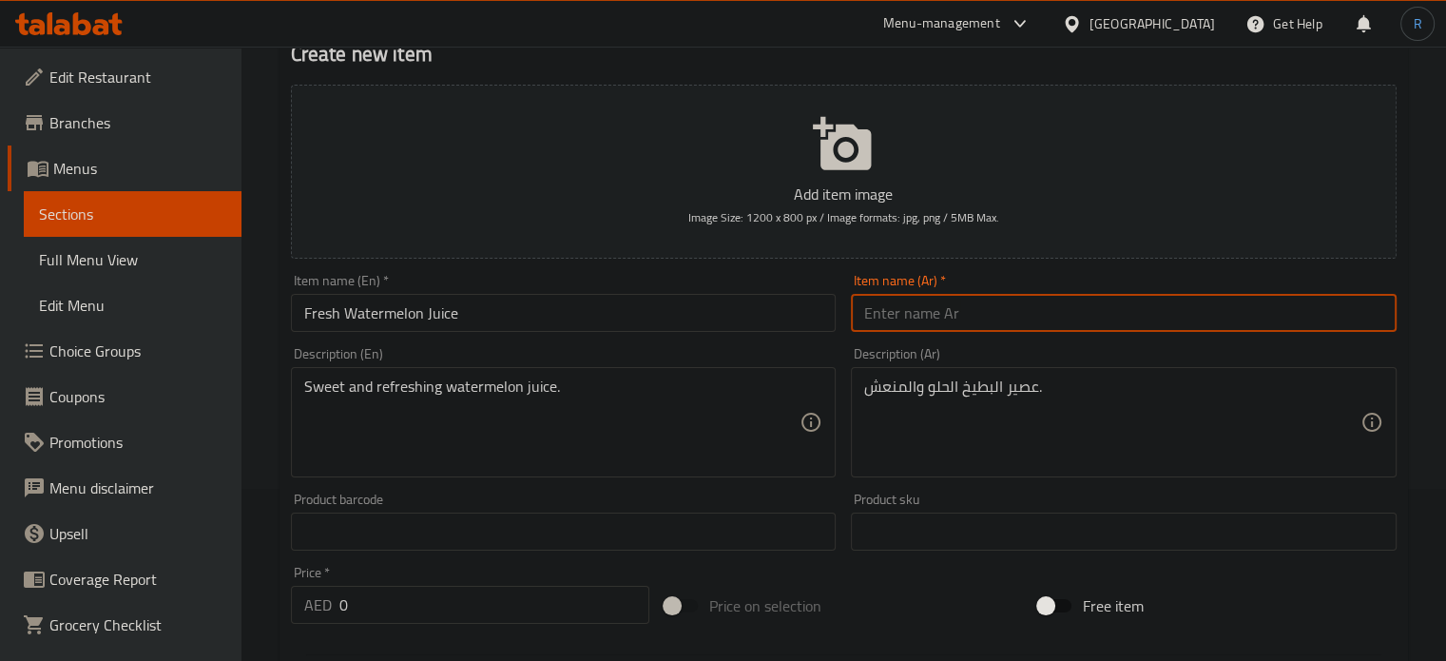
paste input "عصير البطيخ الطازج"
type input "عصير البطيخ الطازج"
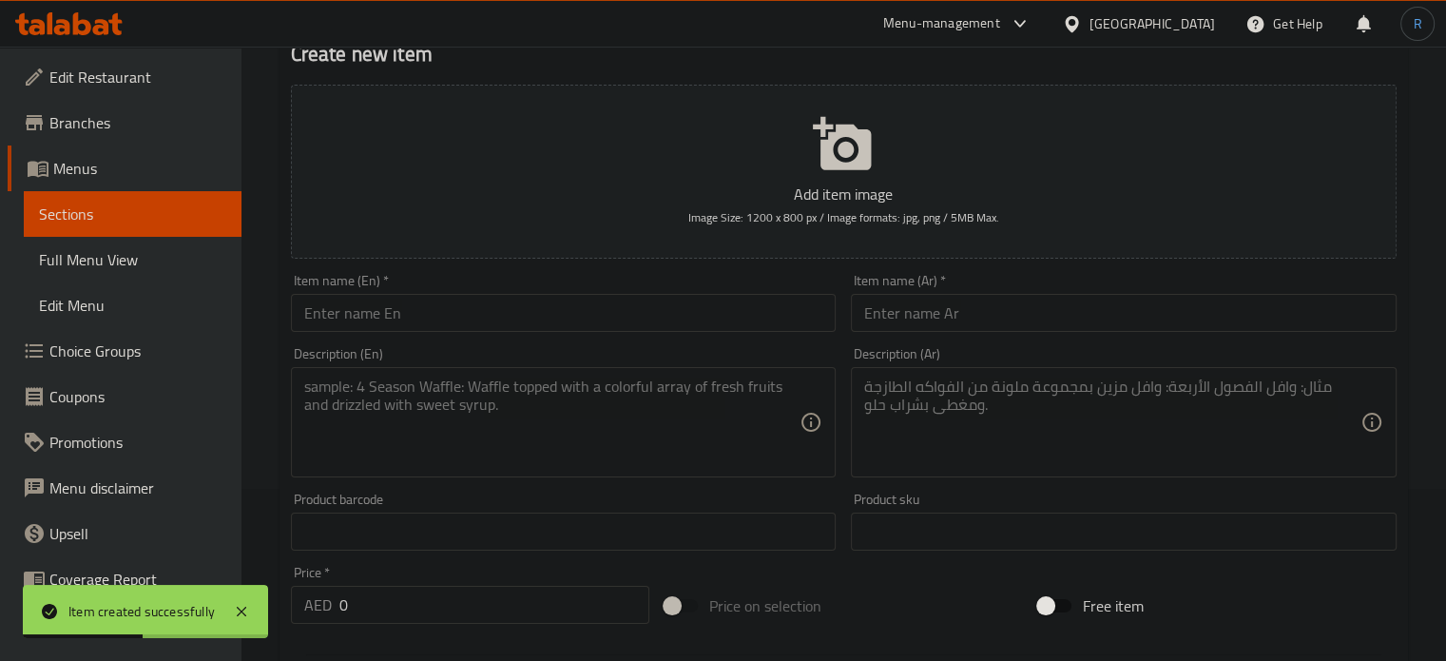
click at [717, 330] on input "text" at bounding box center [564, 313] width 546 height 38
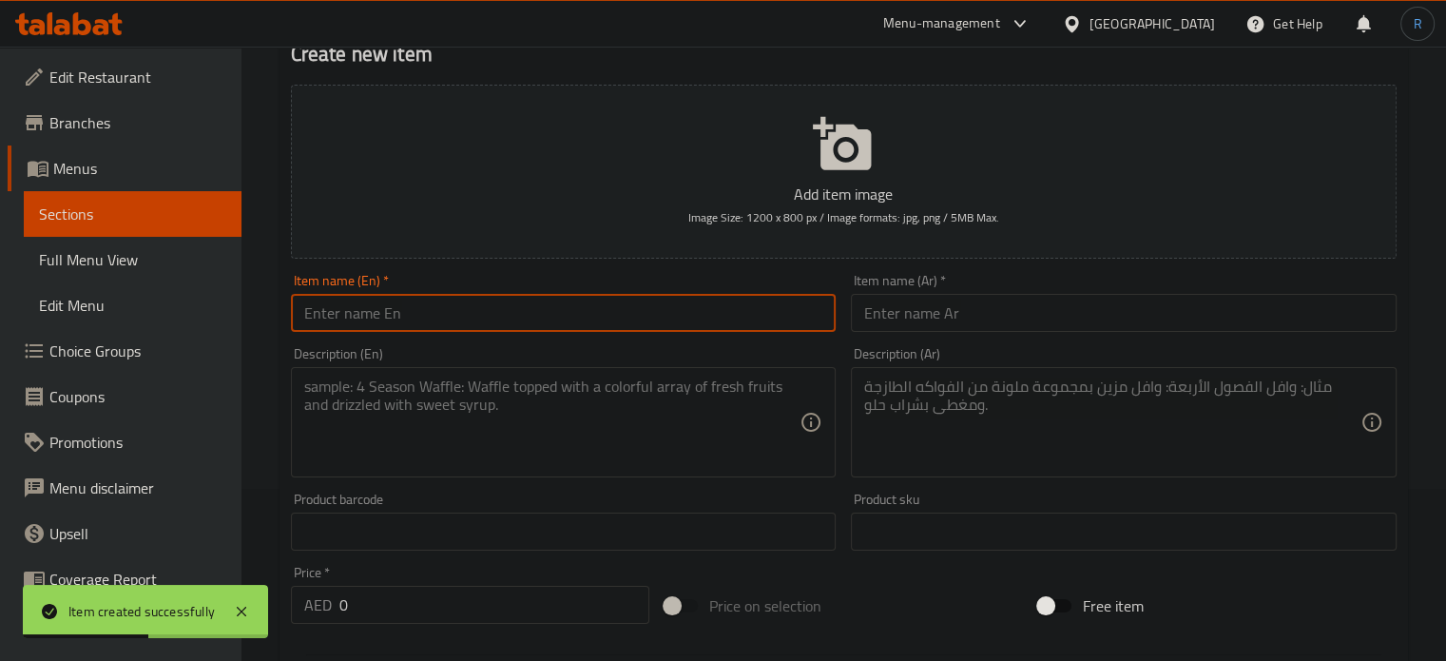
paste input "Fresh Orange Juice"
type input "Fresh Orange Juice"
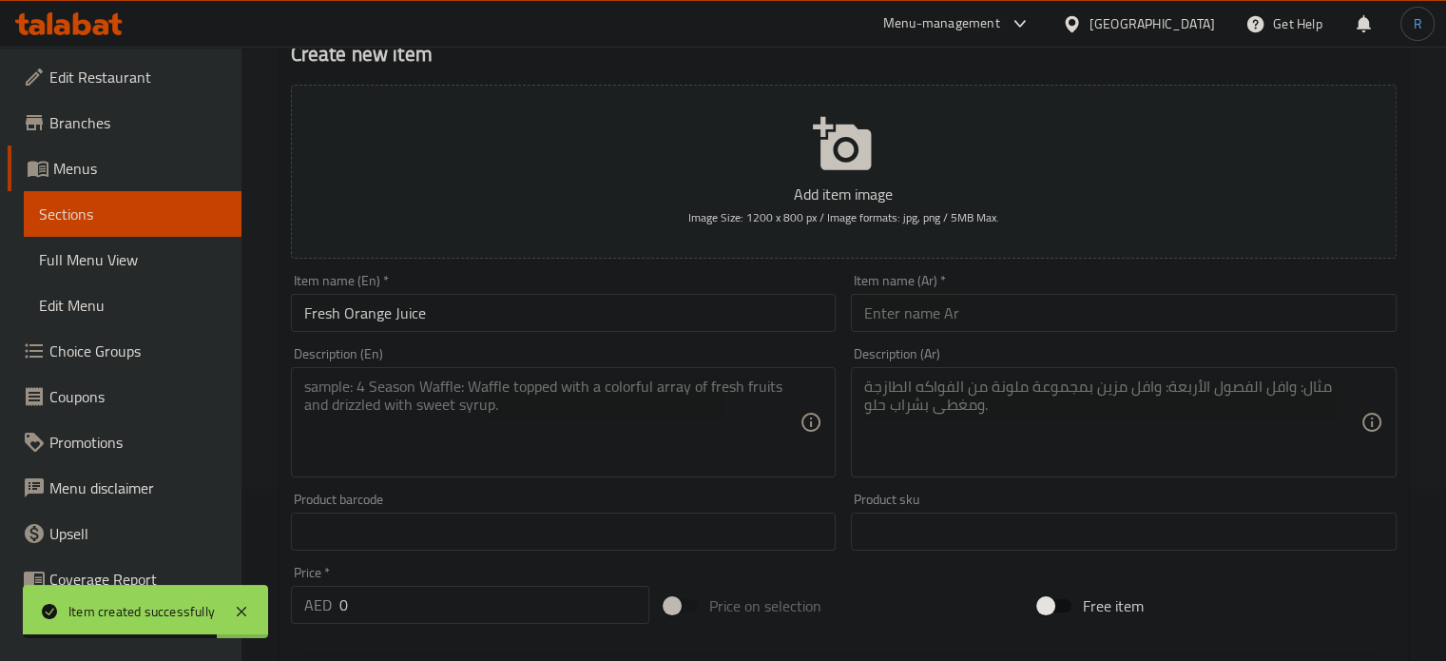
click at [763, 436] on textarea at bounding box center [552, 422] width 496 height 90
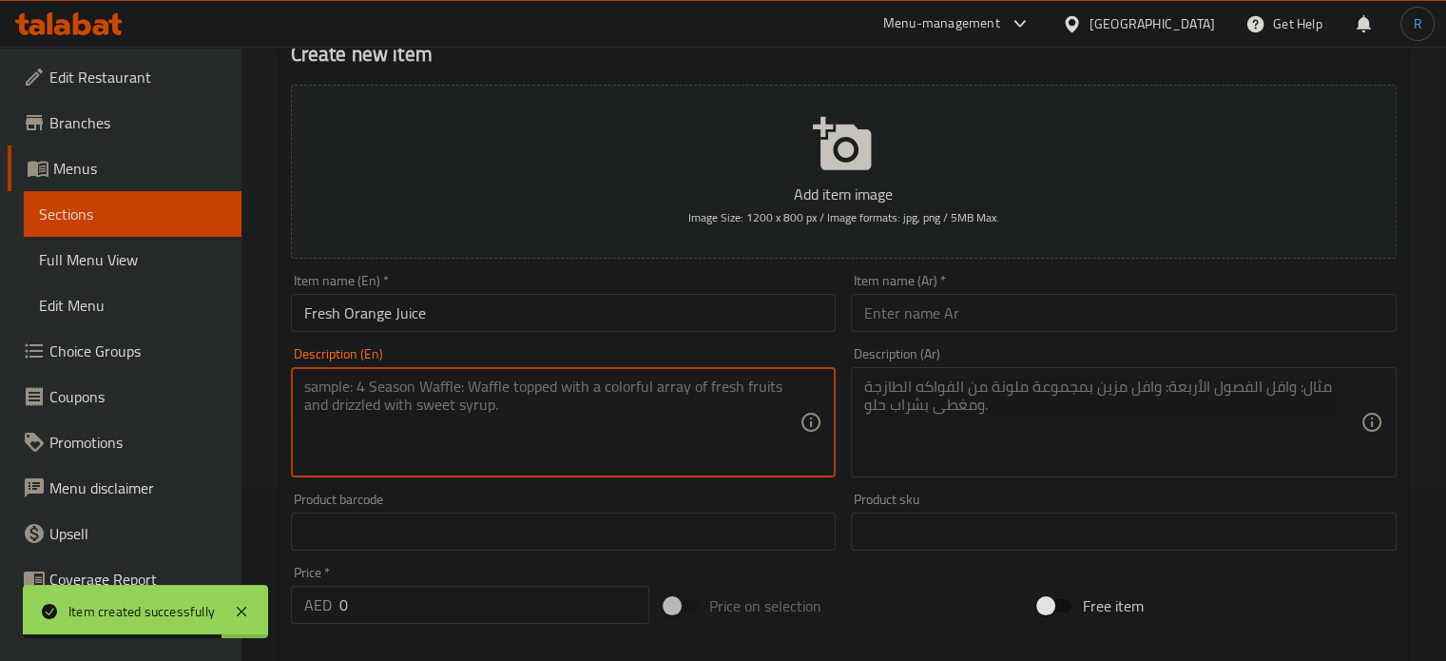
paste textarea "Freshly squeezed orange juice."
type textarea "Freshly squeezed orange juice."
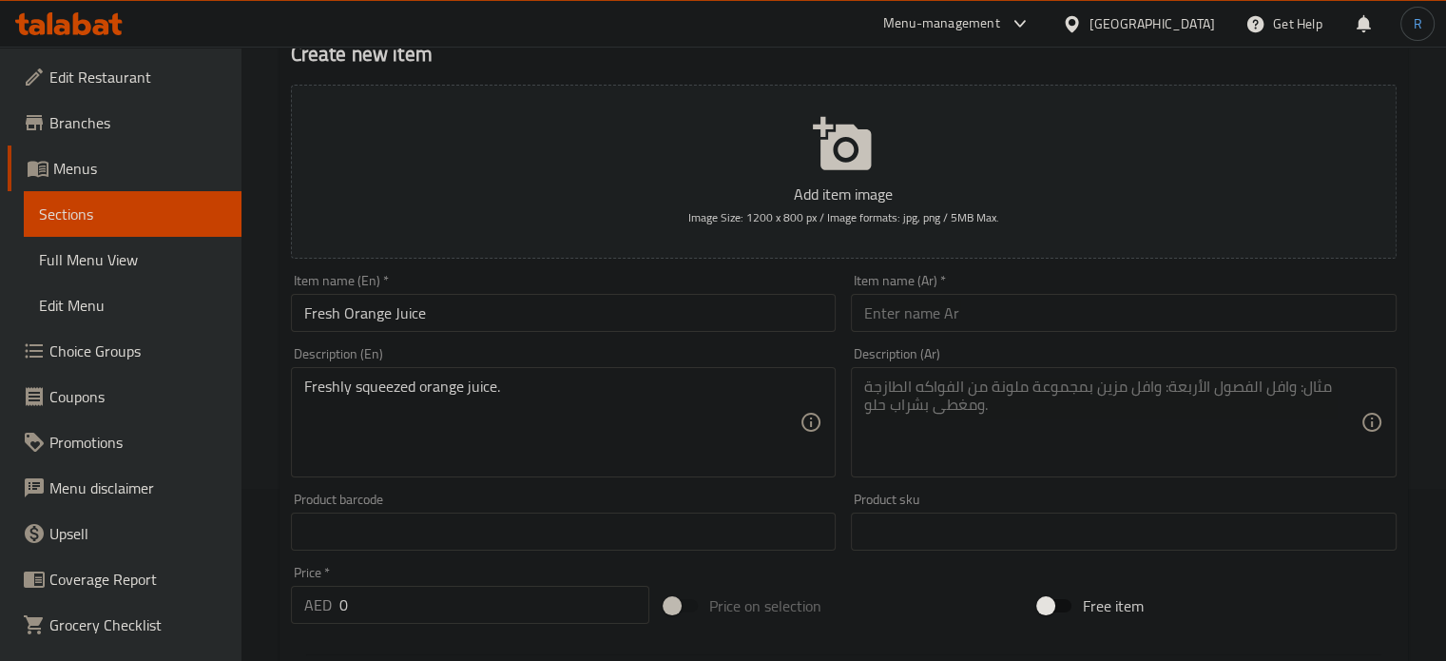
click at [790, 325] on input "Fresh Orange Juice" at bounding box center [564, 313] width 546 height 38
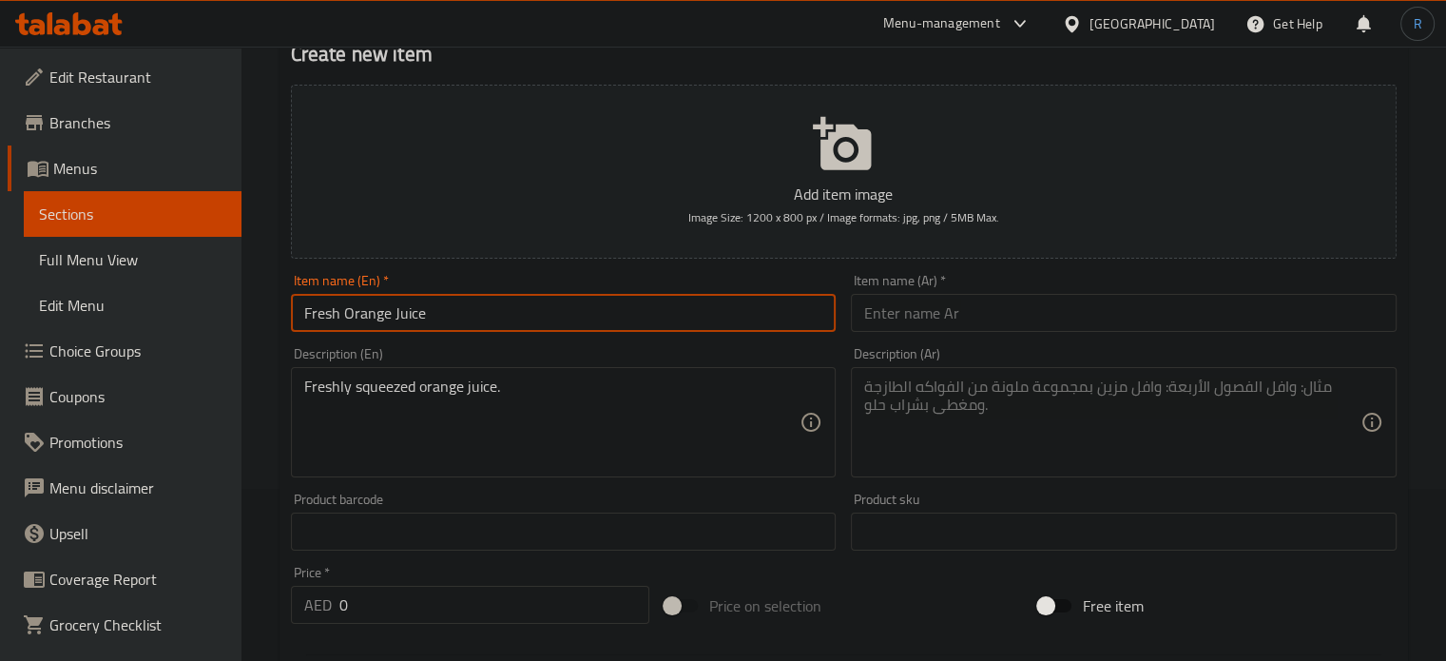
click at [790, 325] on input "Fresh Orange Juice" at bounding box center [564, 313] width 546 height 38
click at [946, 313] on input "text" at bounding box center [1124, 313] width 546 height 38
paste input "عصير برتقال طازج"
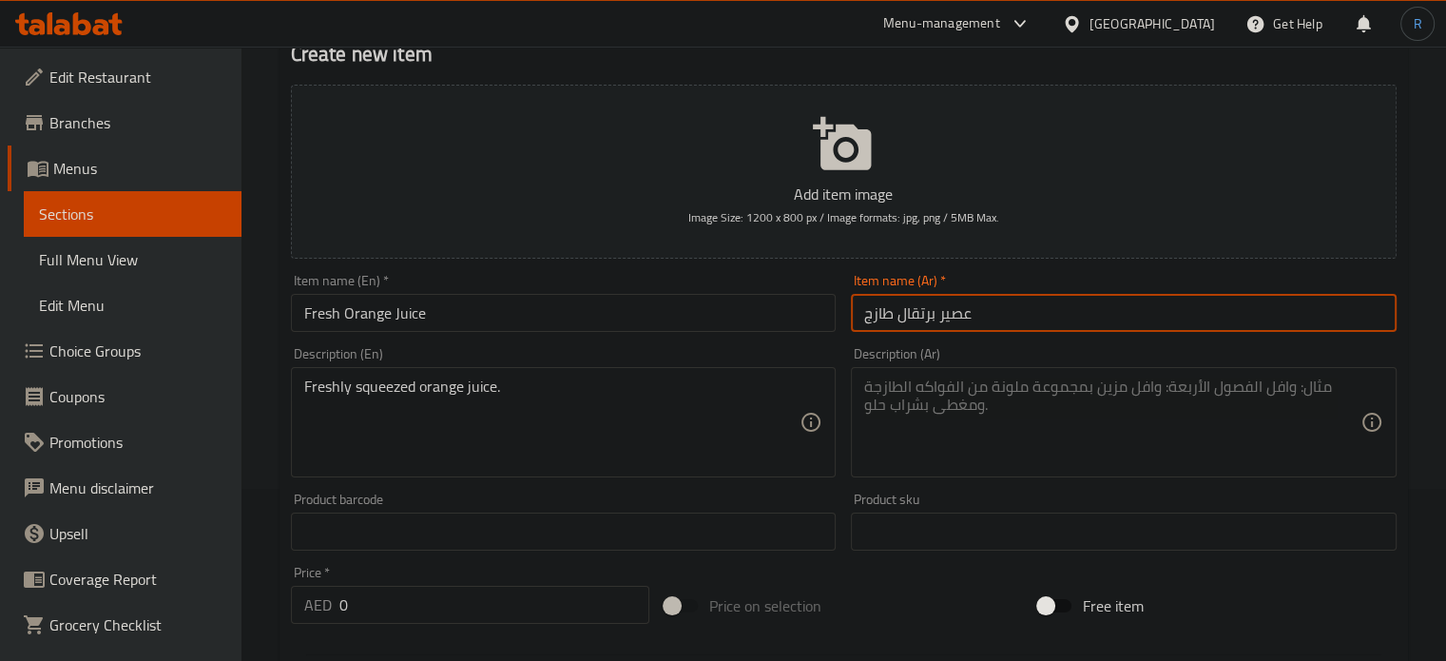
type input "عصير برتقال طازج"
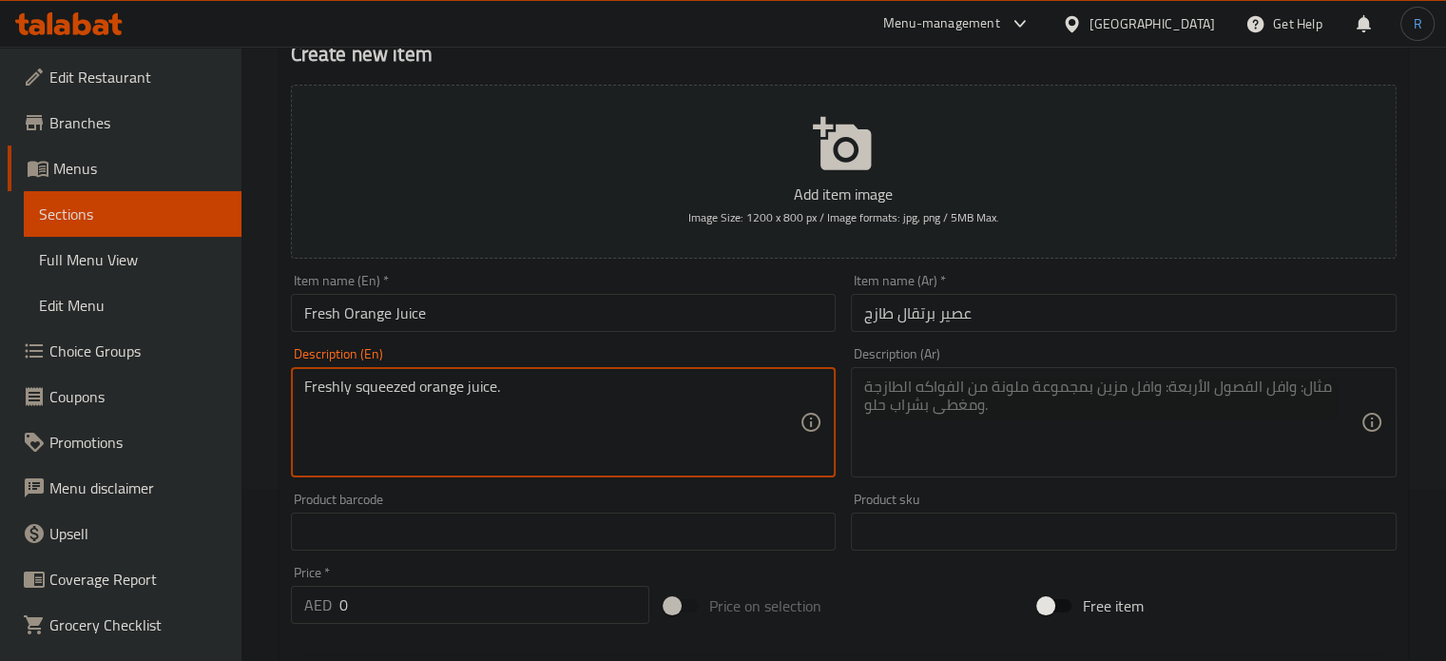
click at [570, 398] on textarea "Freshly squeezed orange juice." at bounding box center [552, 422] width 496 height 90
click at [1015, 411] on textarea at bounding box center [1112, 422] width 496 height 90
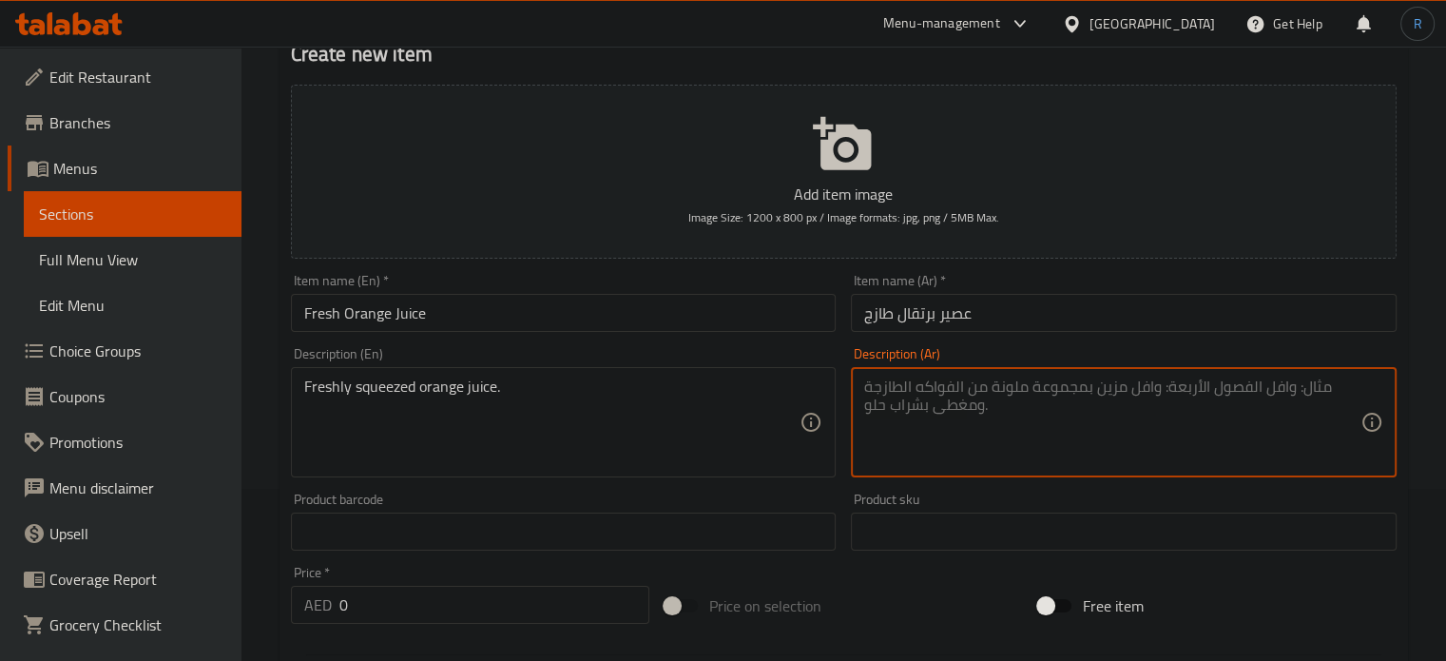
paste textarea "عصير البرتقال الطازج."
click at [903, 391] on textarea "عصير البرتقال الطازج." at bounding box center [1112, 422] width 496 height 90
type textarea "عصير البرتقال الكبس الطازج."
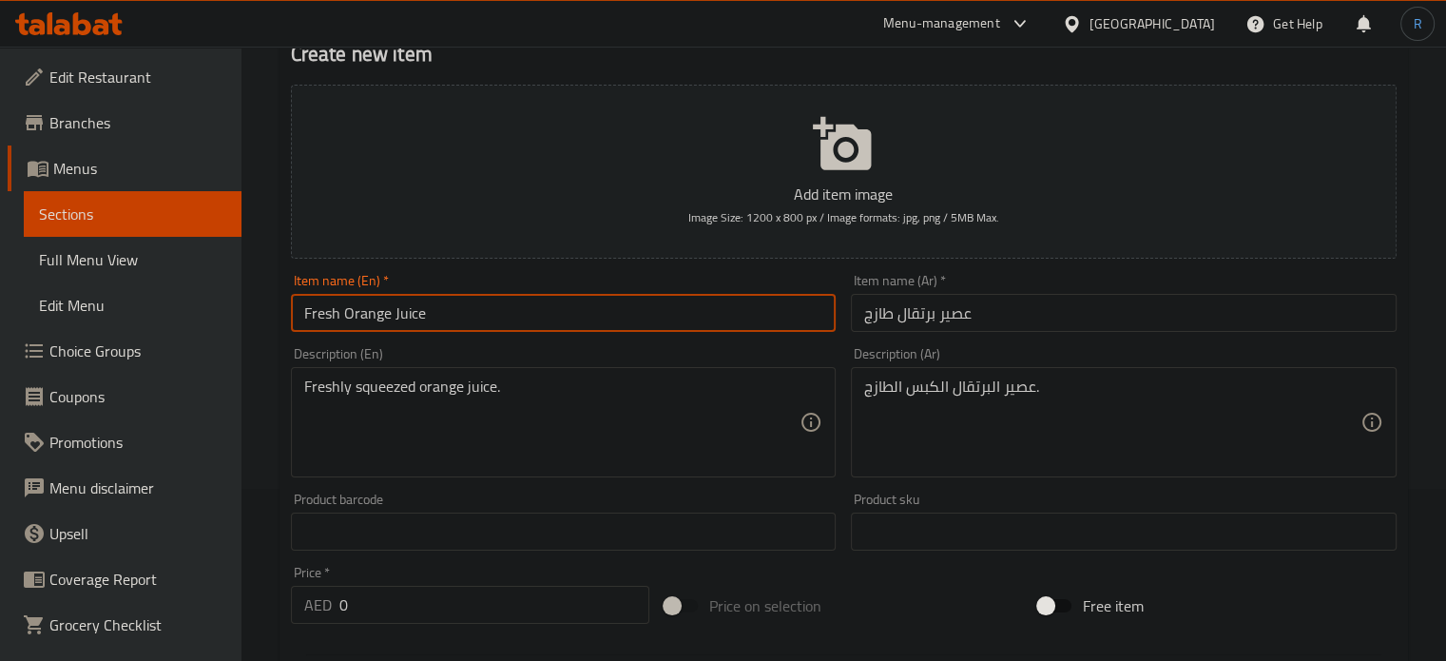
click at [578, 326] on input "Fresh Orange Juice" at bounding box center [564, 313] width 546 height 38
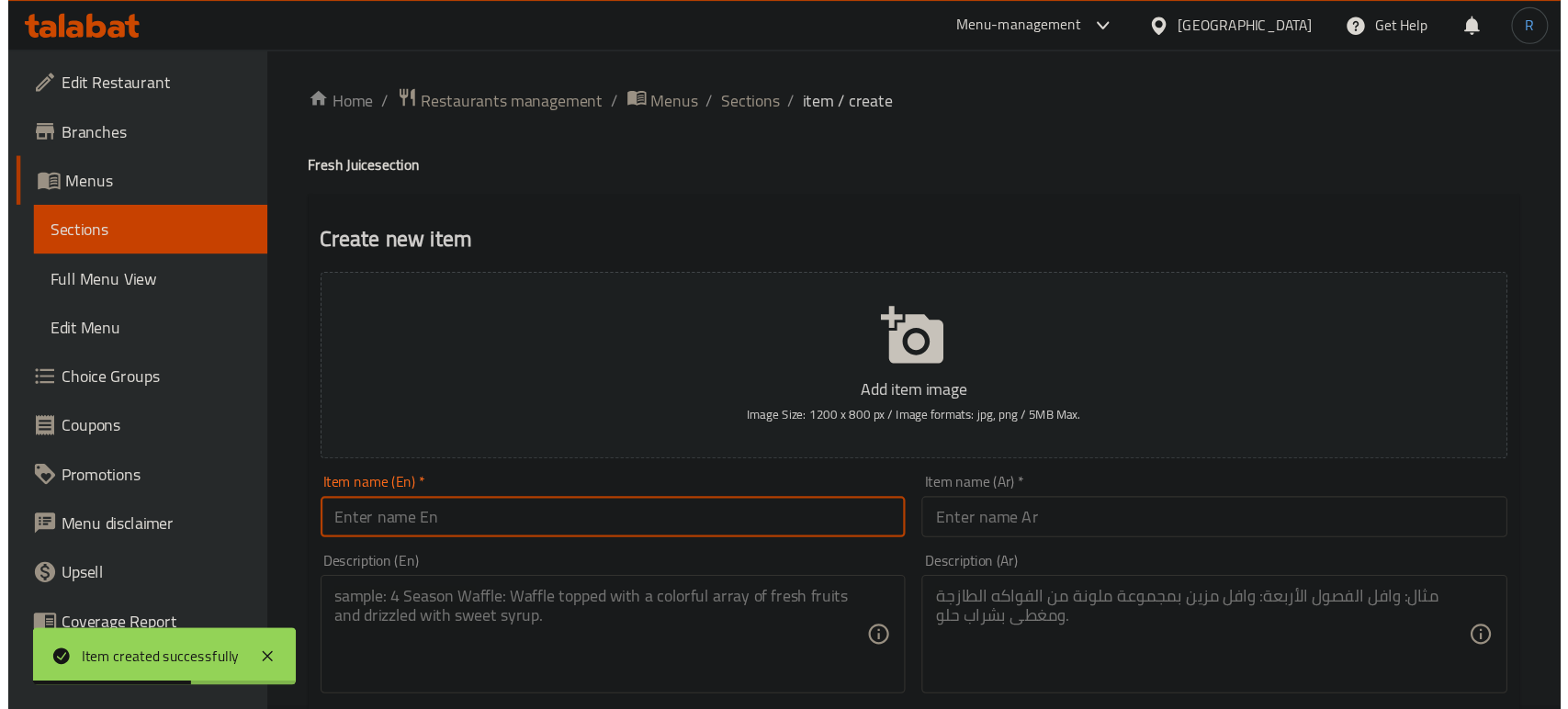
scroll to position [0, 0]
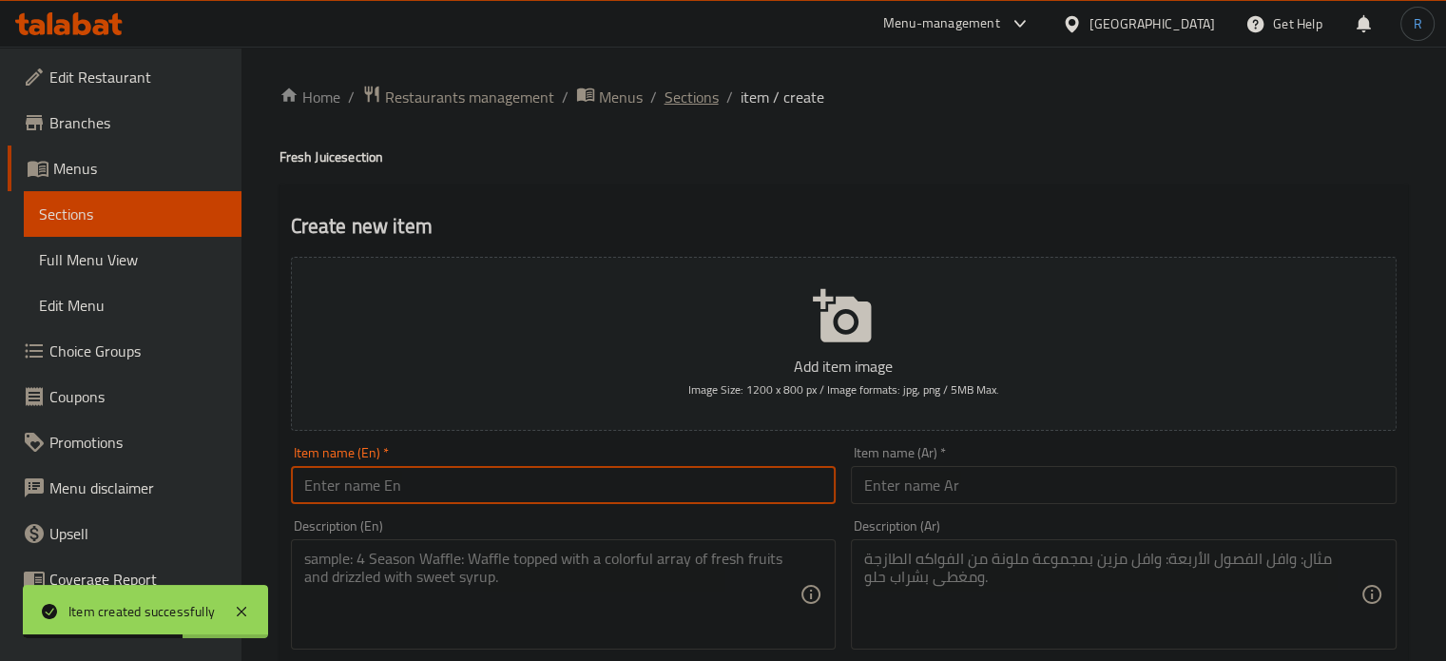
click at [681, 98] on span "Sections" at bounding box center [692, 97] width 54 height 23
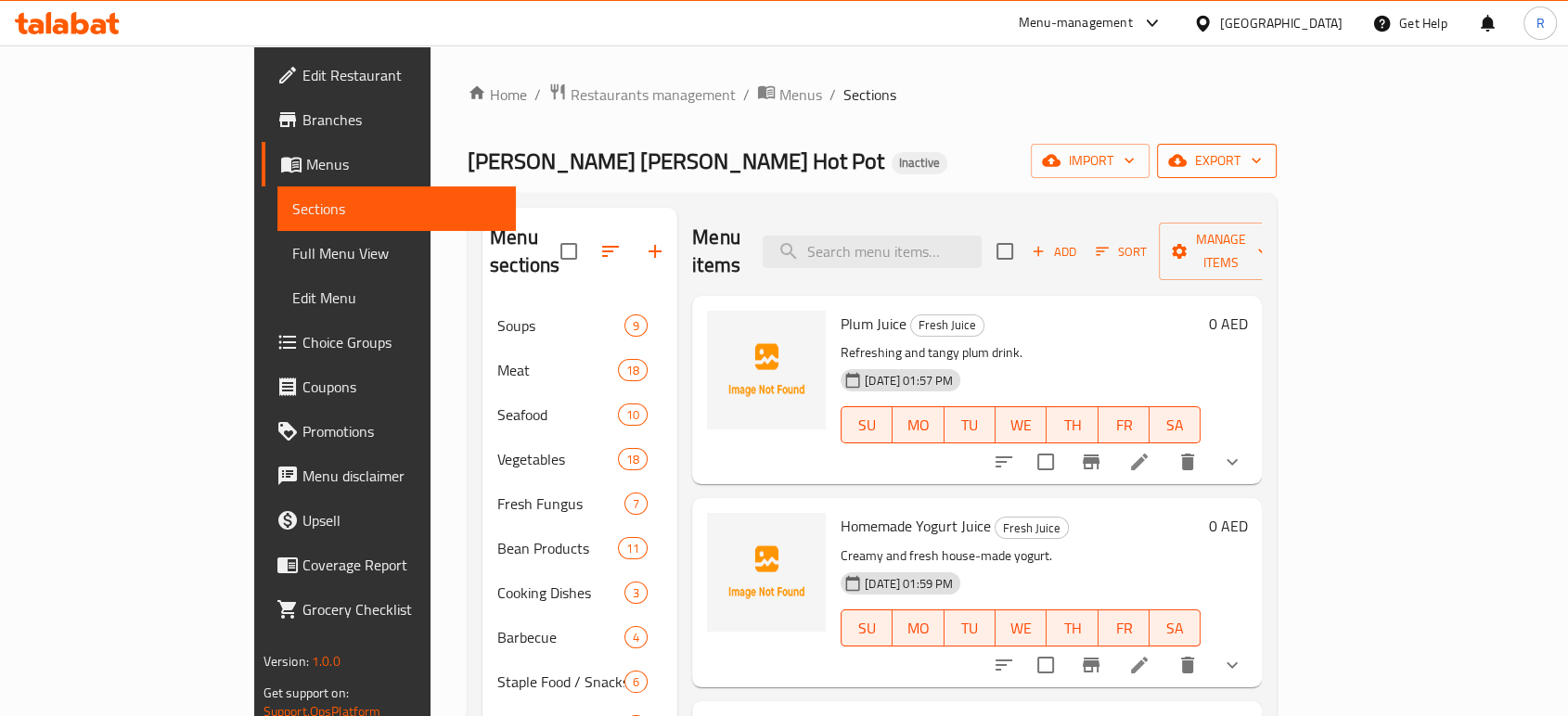
click at [1262, 167] on span "export" at bounding box center [1217, 161] width 90 height 23
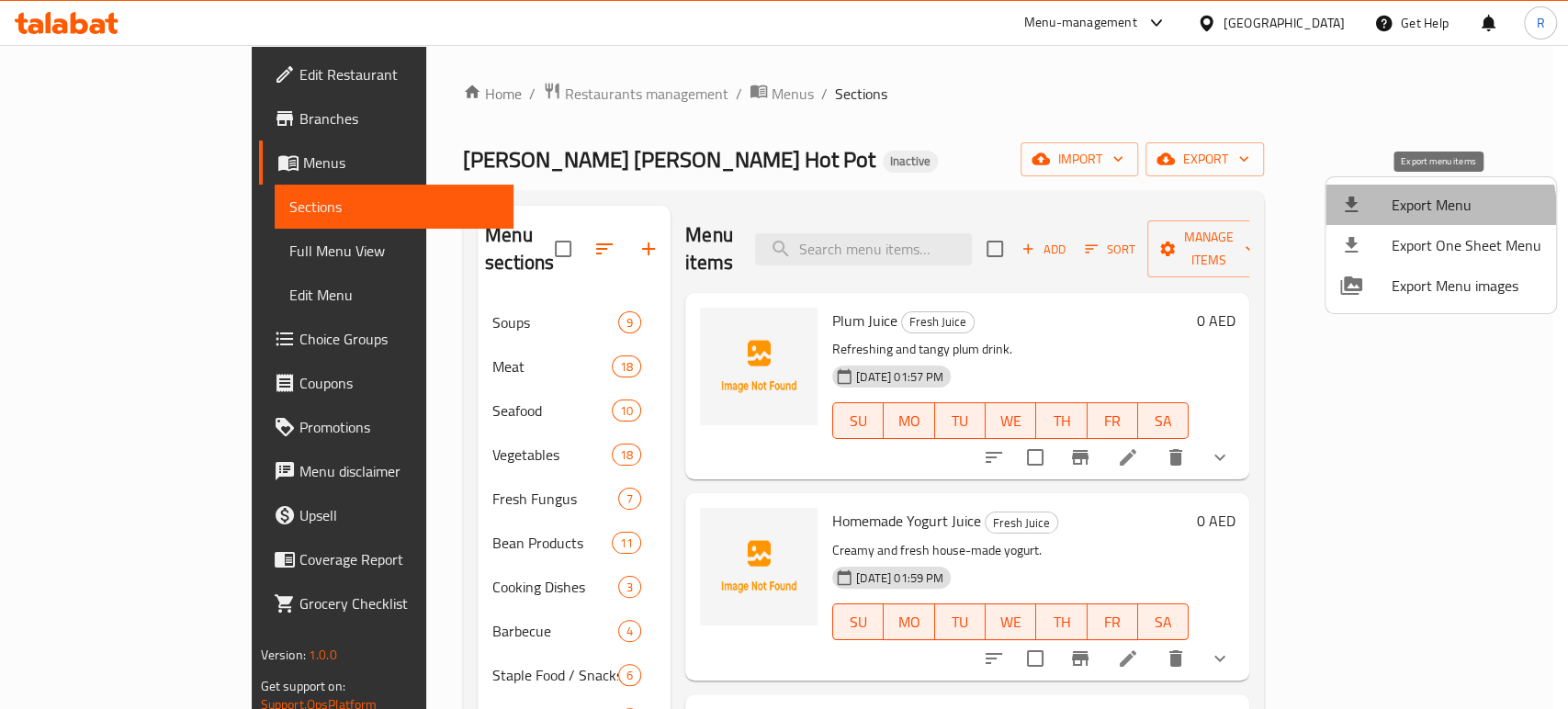
click at [1396, 213] on span "Export Menu" at bounding box center [1466, 205] width 150 height 22
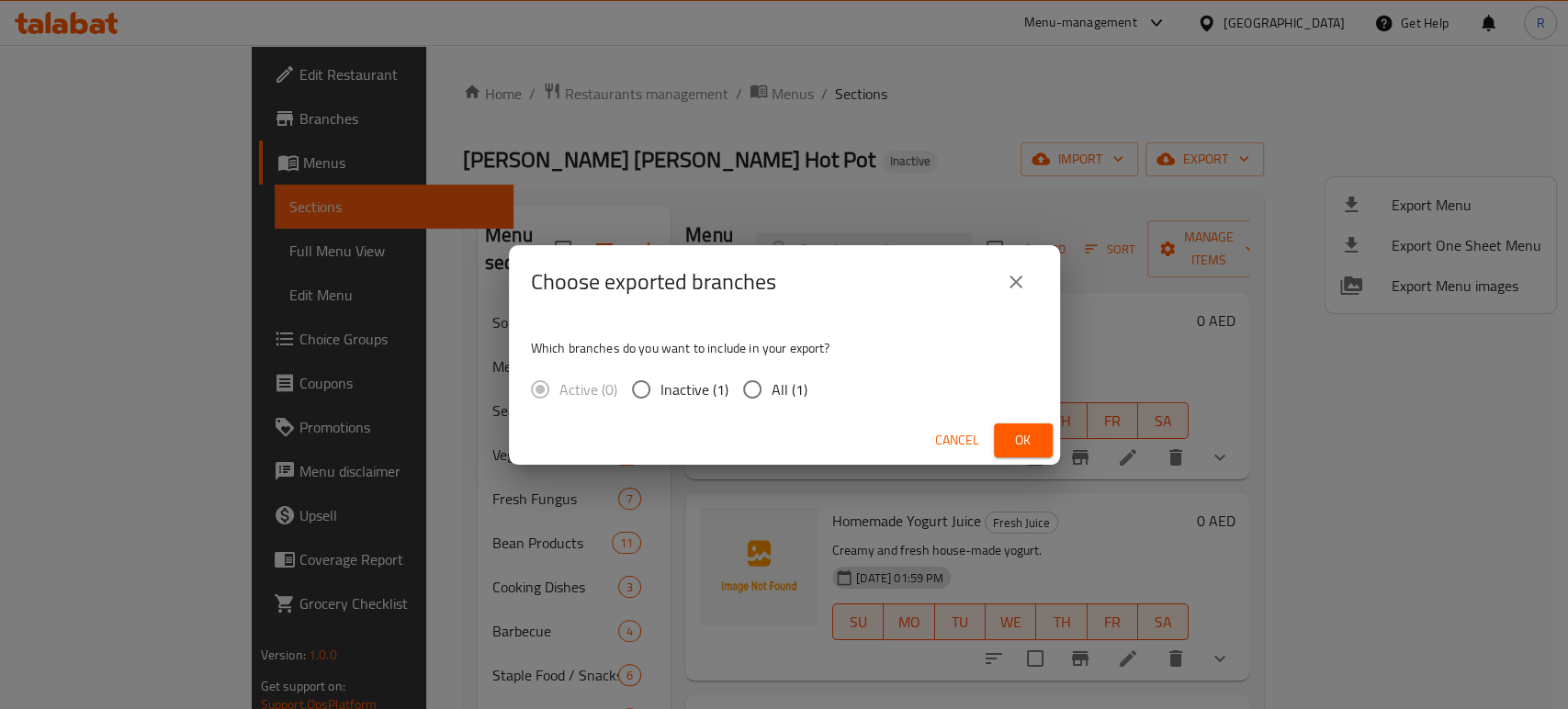
click at [742, 387] on input "All (1)" at bounding box center [753, 389] width 39 height 39
radio input "true"
click at [1021, 443] on span "Ok" at bounding box center [1023, 440] width 29 height 23
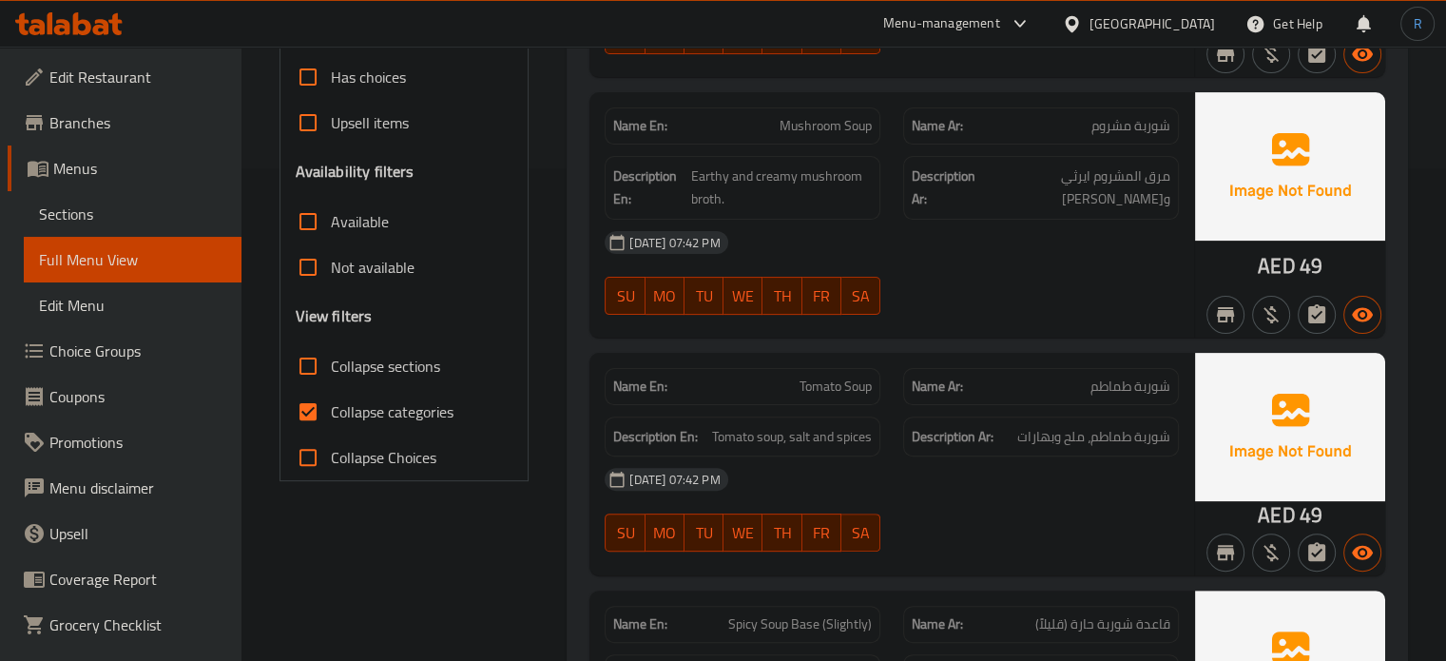
scroll to position [570, 0]
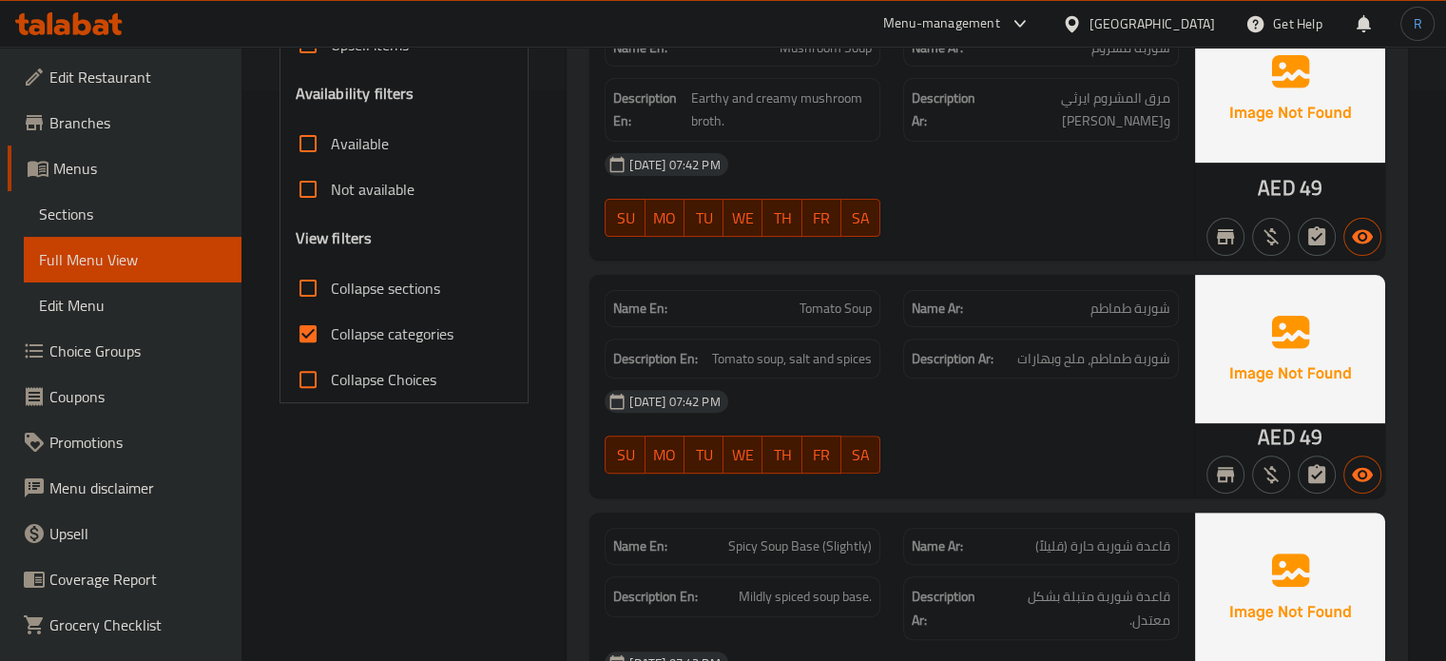
click at [306, 288] on input "Collapse sections" at bounding box center [308, 288] width 46 height 46
checkbox input "true"
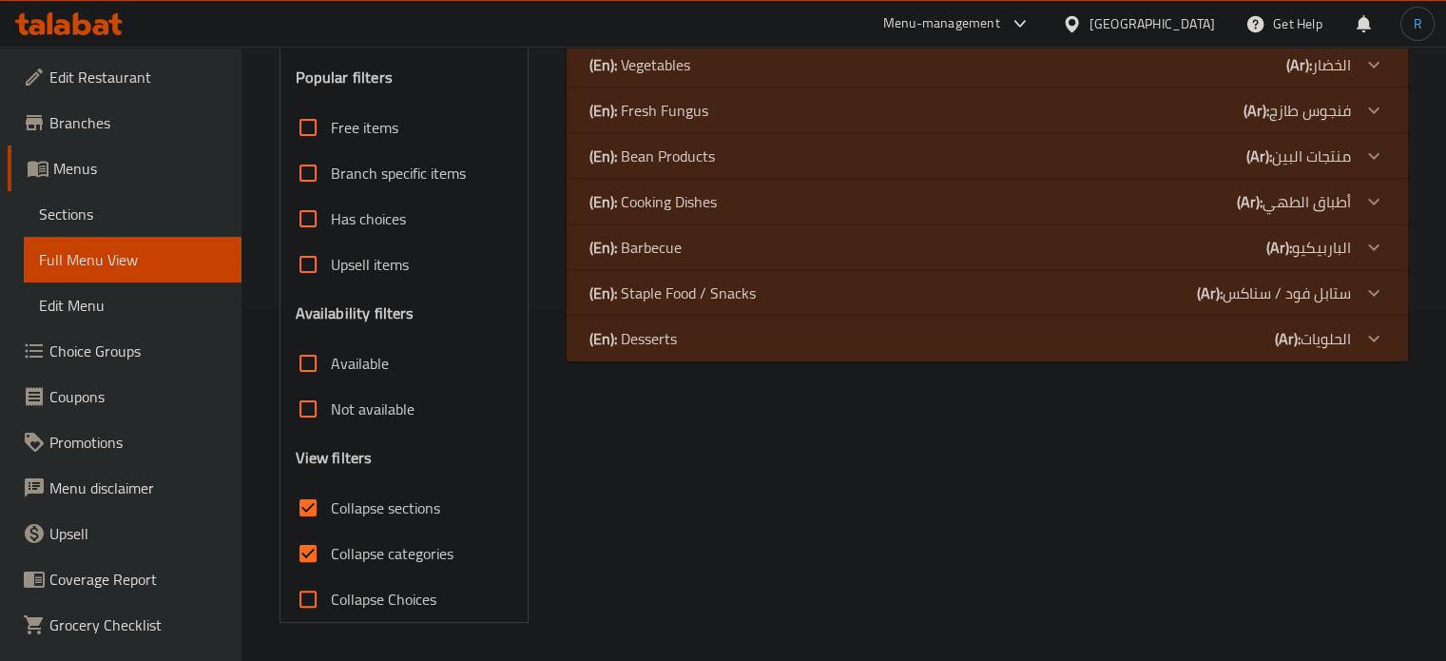
click at [306, 531] on input "Collapse categories" at bounding box center [308, 554] width 46 height 46
checkbox input "false"
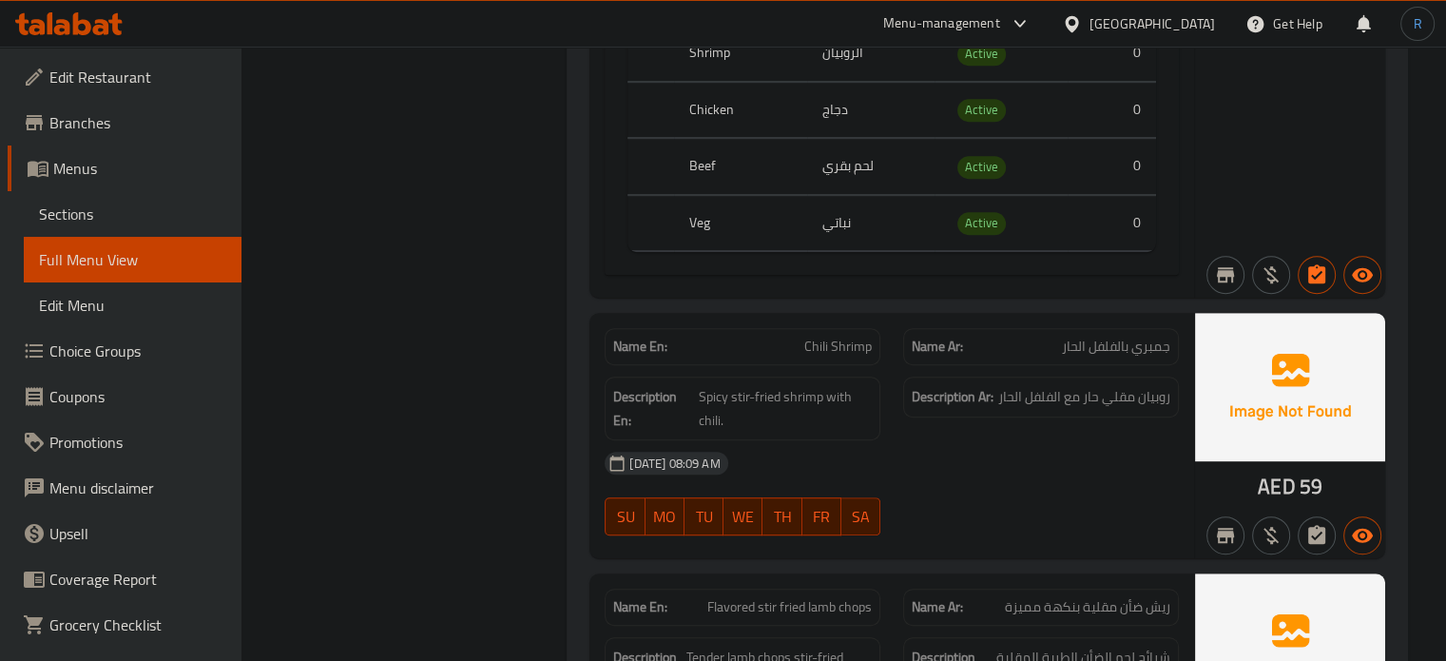
scroll to position [1015, 0]
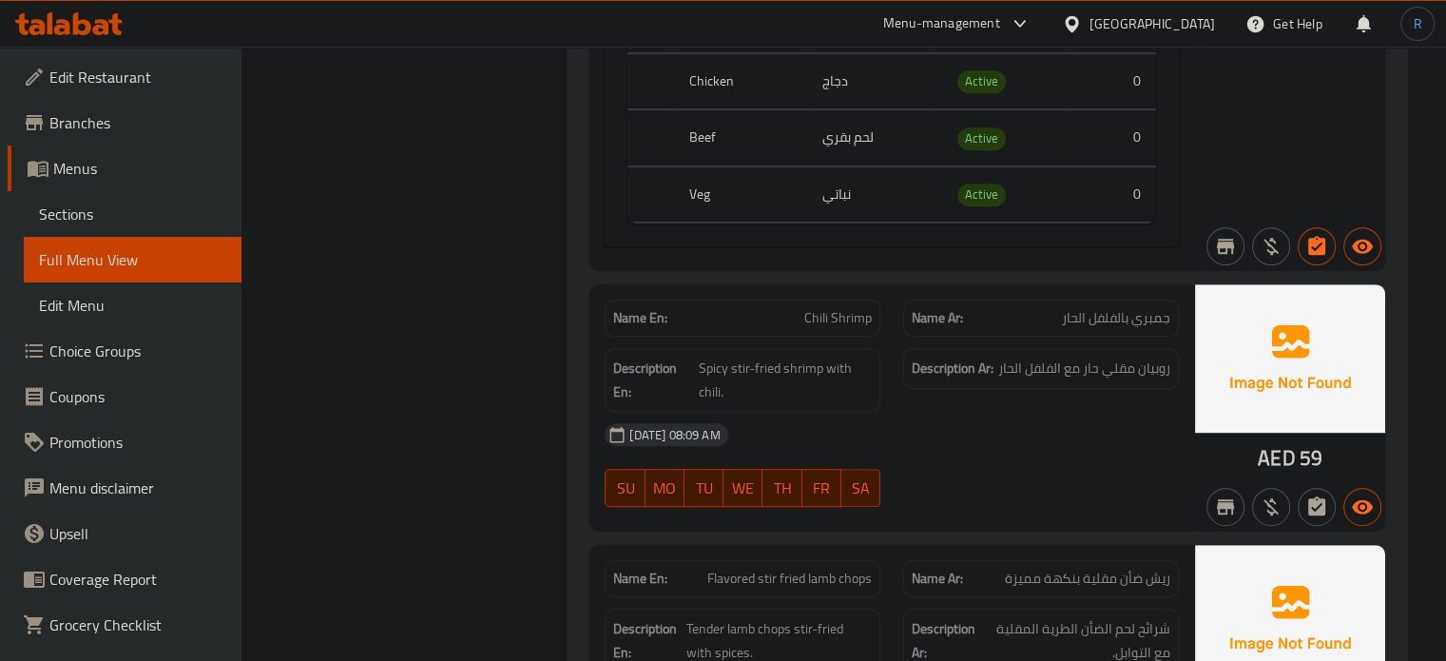
click at [955, 416] on div "[DATE] 08:09 AM" at bounding box center [891, 435] width 597 height 46
click at [779, 424] on div "[DATE] 08:09 AM" at bounding box center [891, 435] width 597 height 46
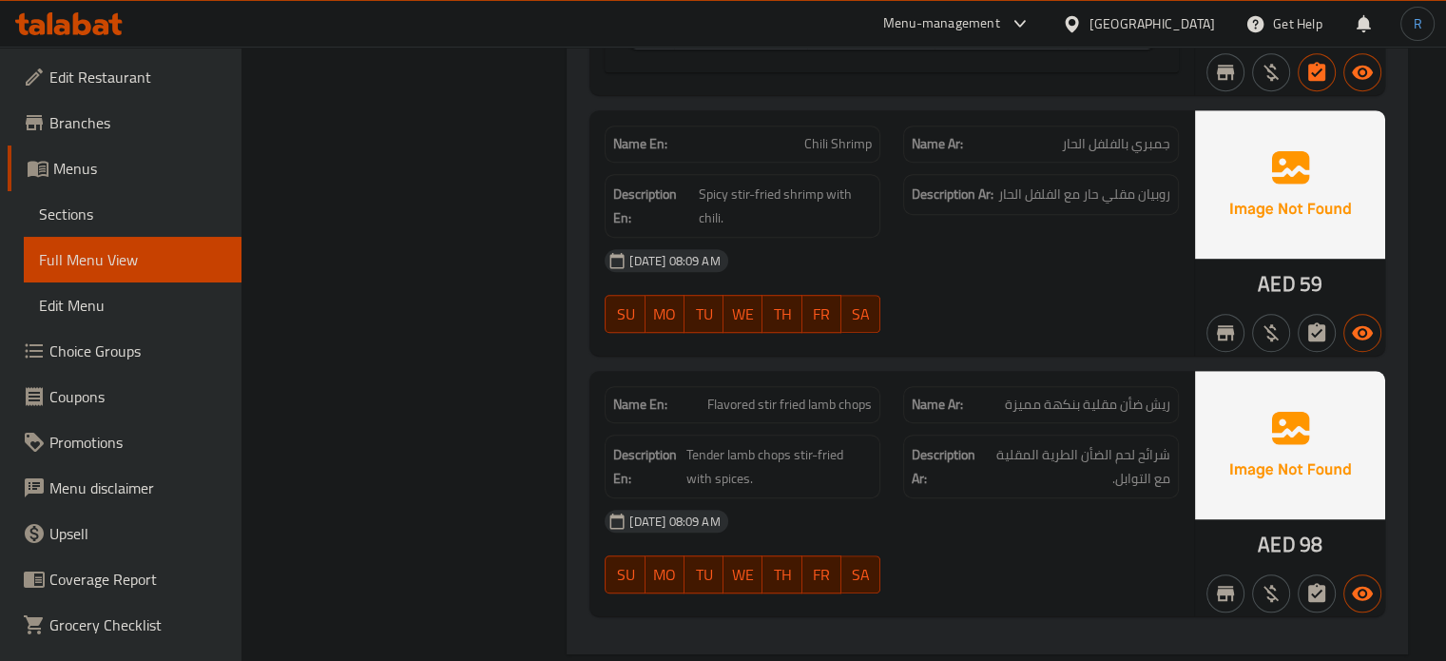
scroll to position [1206, 0]
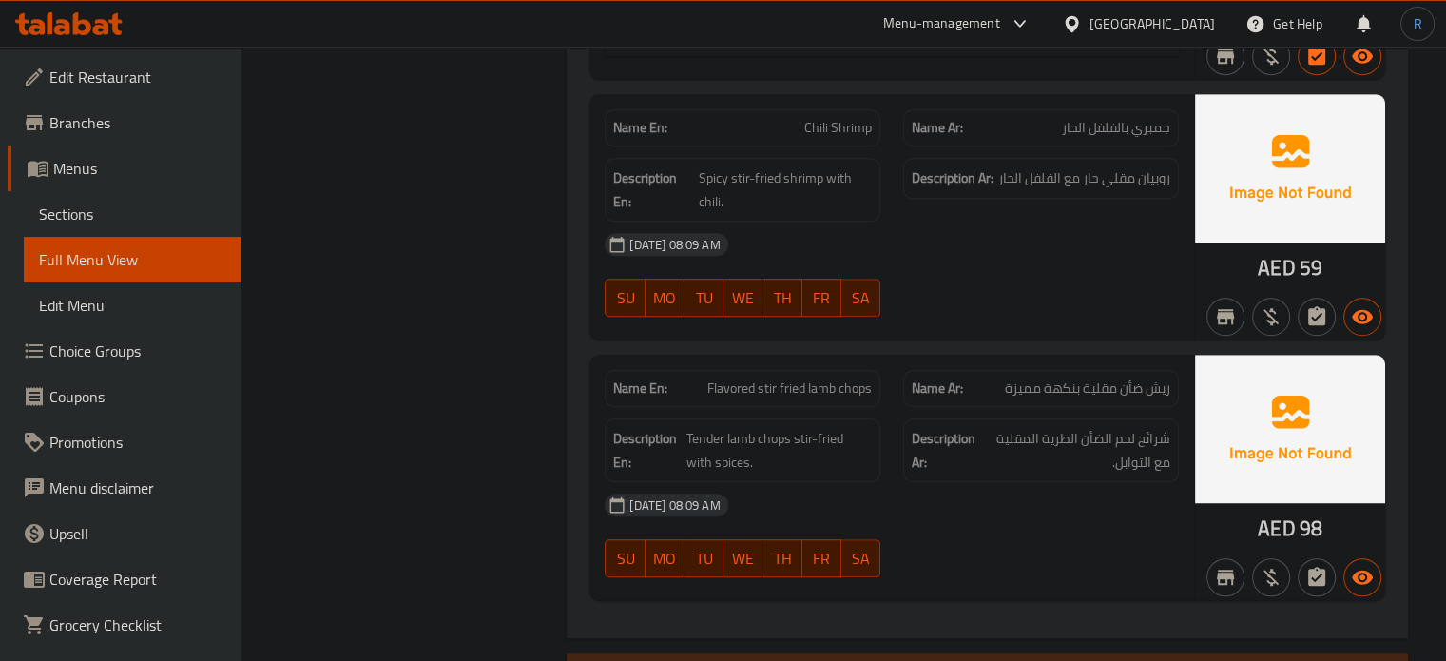
click at [787, 391] on span "Flavored stir fried lamb chops" at bounding box center [789, 388] width 164 height 20
copy span "Flavored stir fried lamb chops"
drag, startPoint x: 1081, startPoint y: 383, endPoint x: 992, endPoint y: 394, distance: 90.0
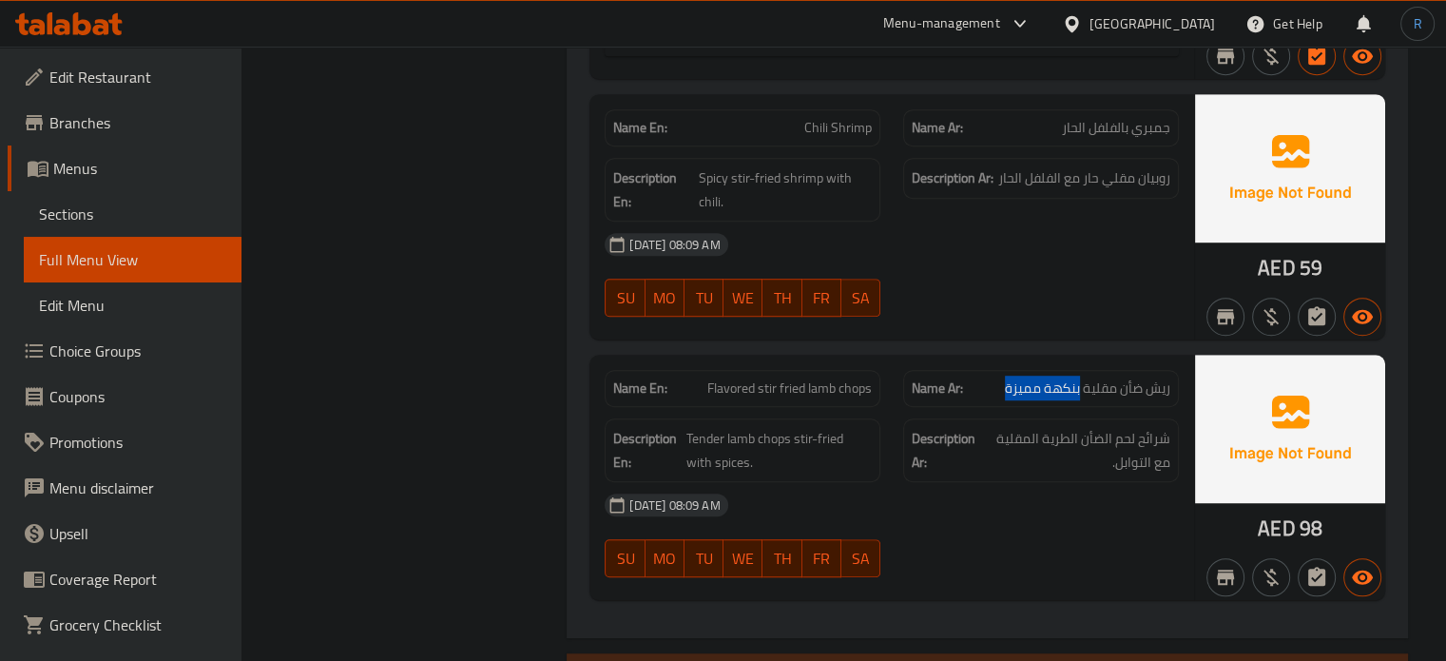
click at [992, 394] on p "Name Ar: ريش ضأن مقلية بنكهة مميزة" at bounding box center [1041, 388] width 259 height 20
copy span "بنكهة مميزة"
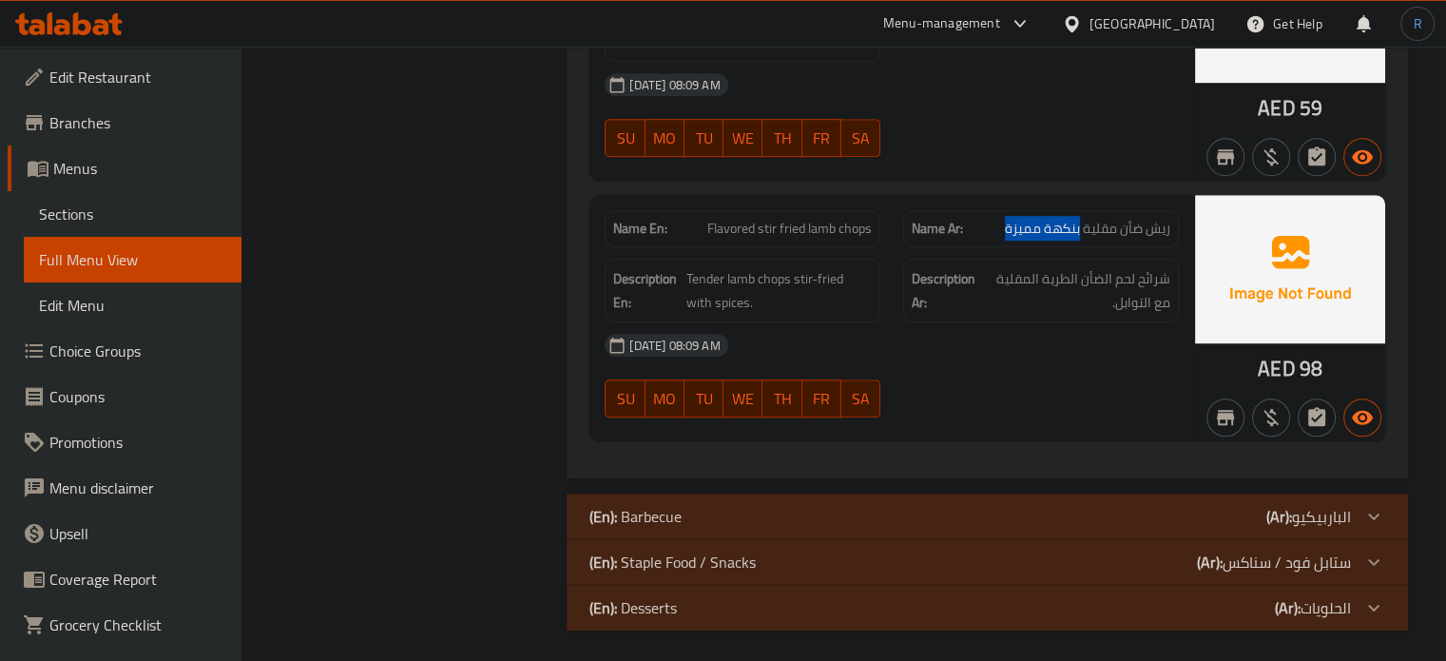
scroll to position [1371, 0]
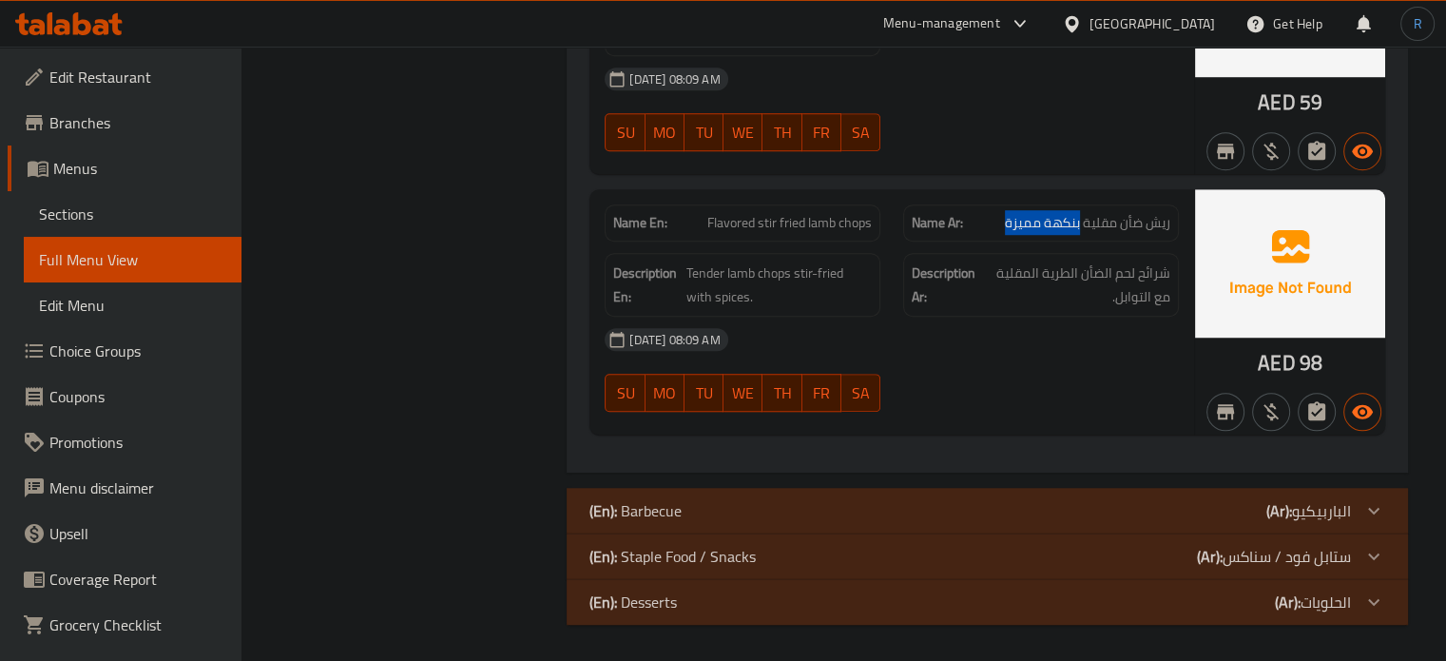
drag, startPoint x: 682, startPoint y: 520, endPoint x: 502, endPoint y: 379, distance: 228.2
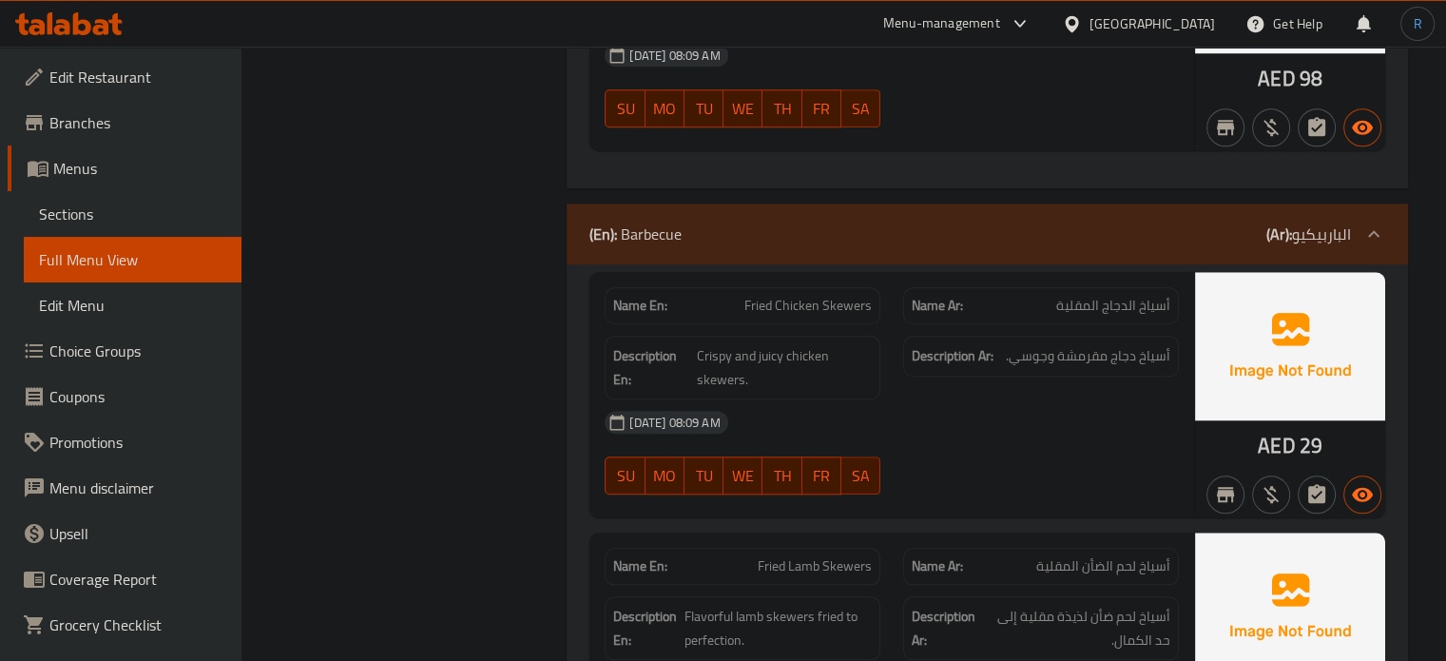
scroll to position [1656, 0]
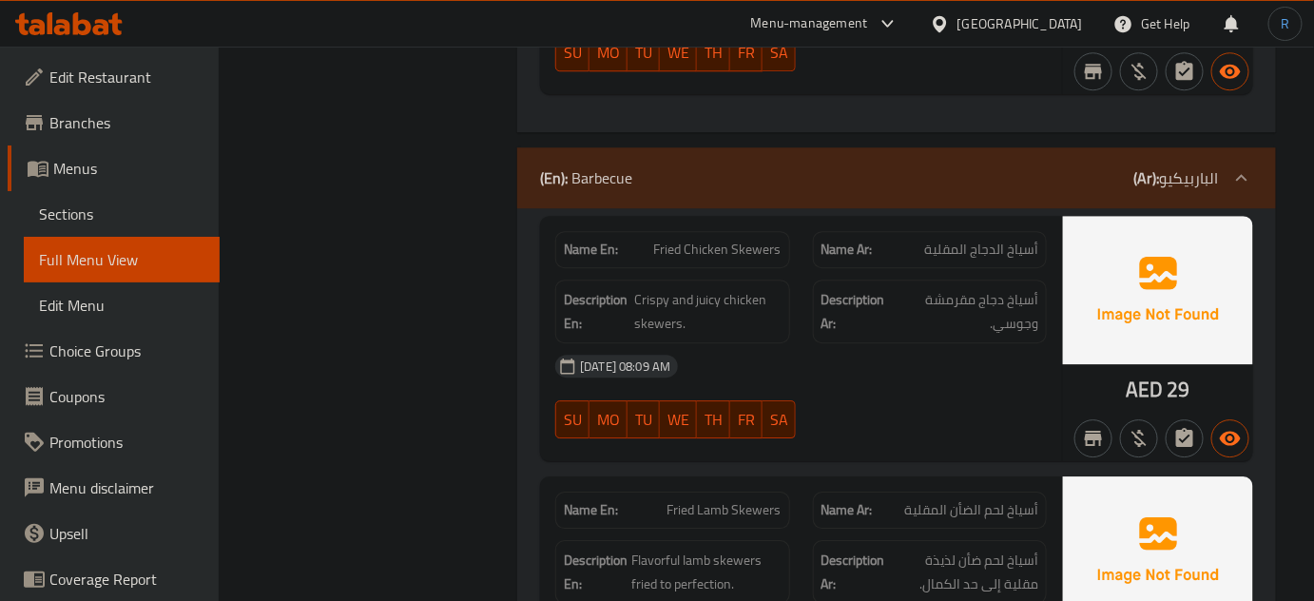
scroll to position [1829, 0]
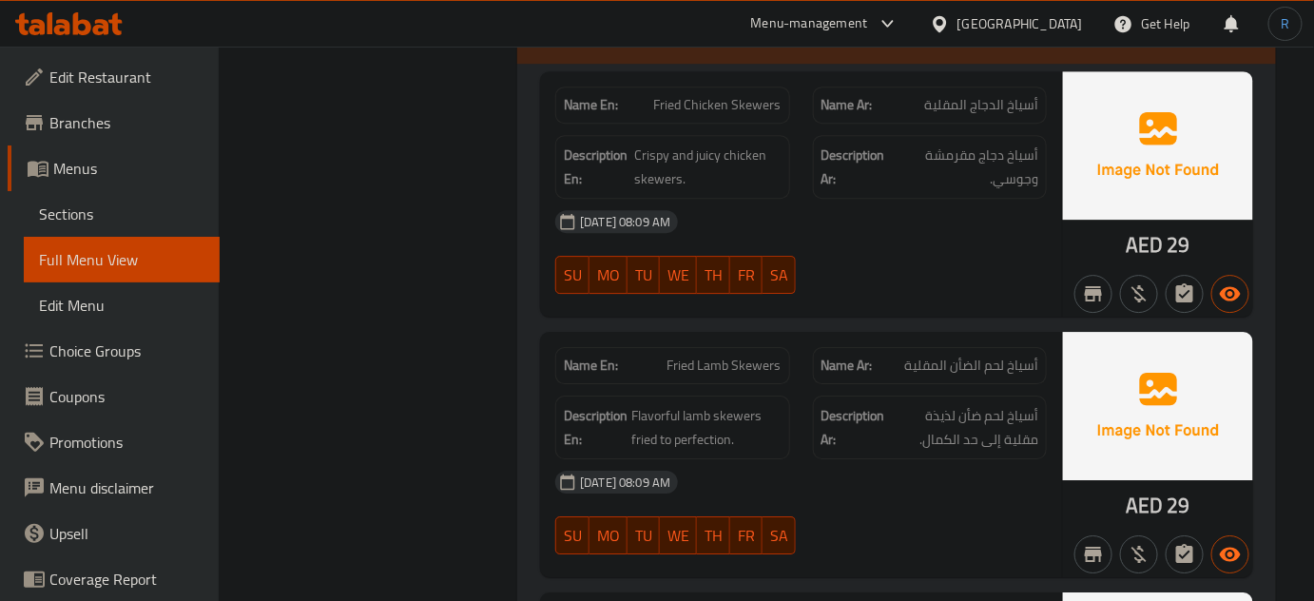
scroll to position [1916, 0]
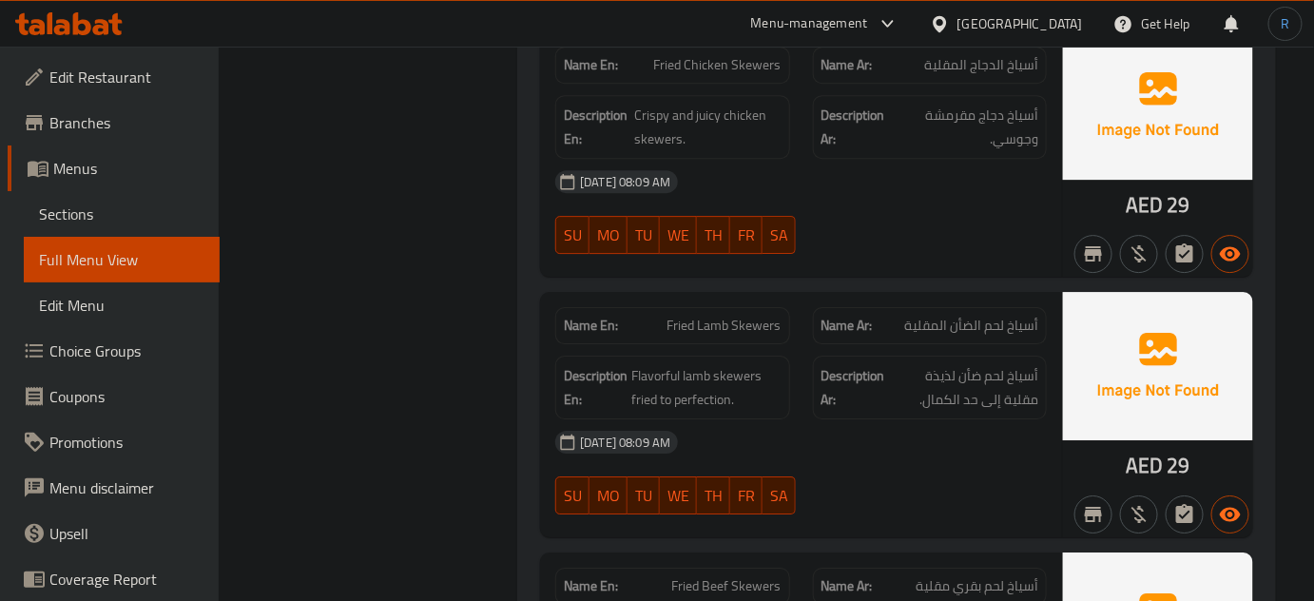
copy span "Fried Lamb Skewers"
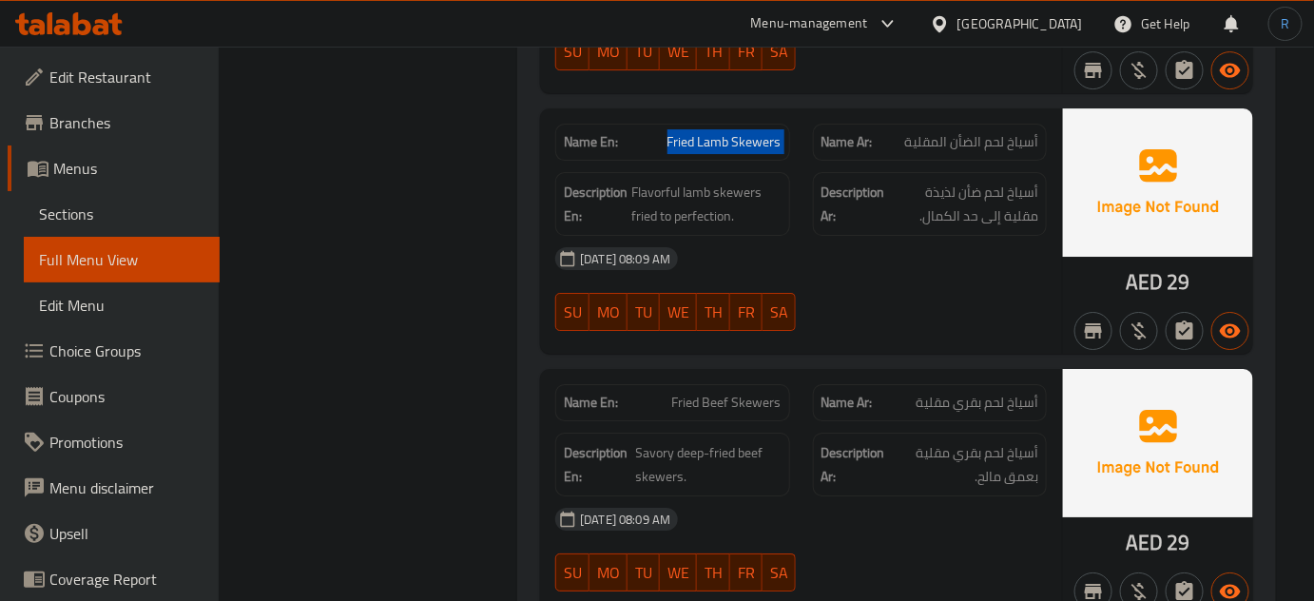
scroll to position [2175, 0]
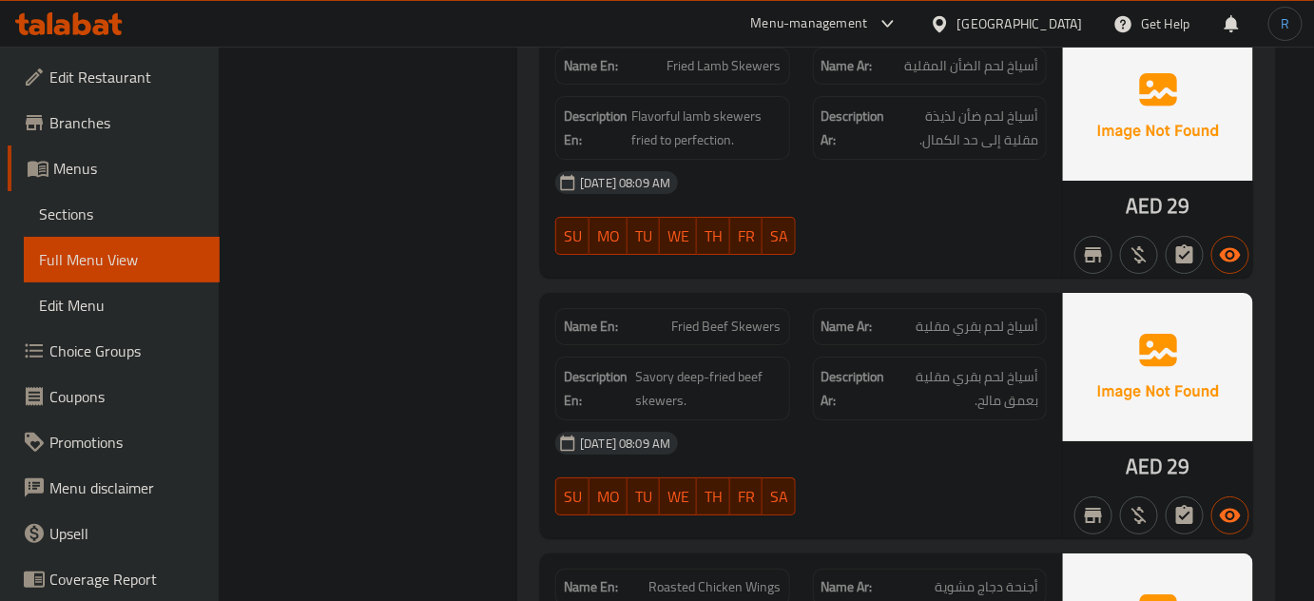
copy span "Fried Beef Skewers"
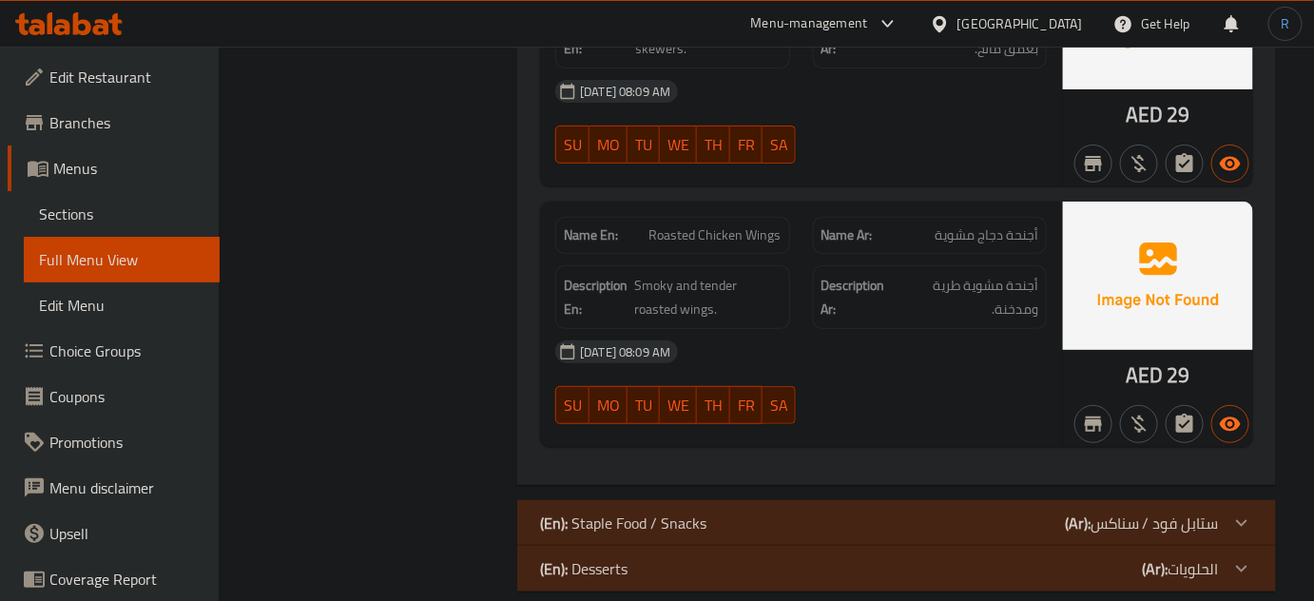
scroll to position [2548, 0]
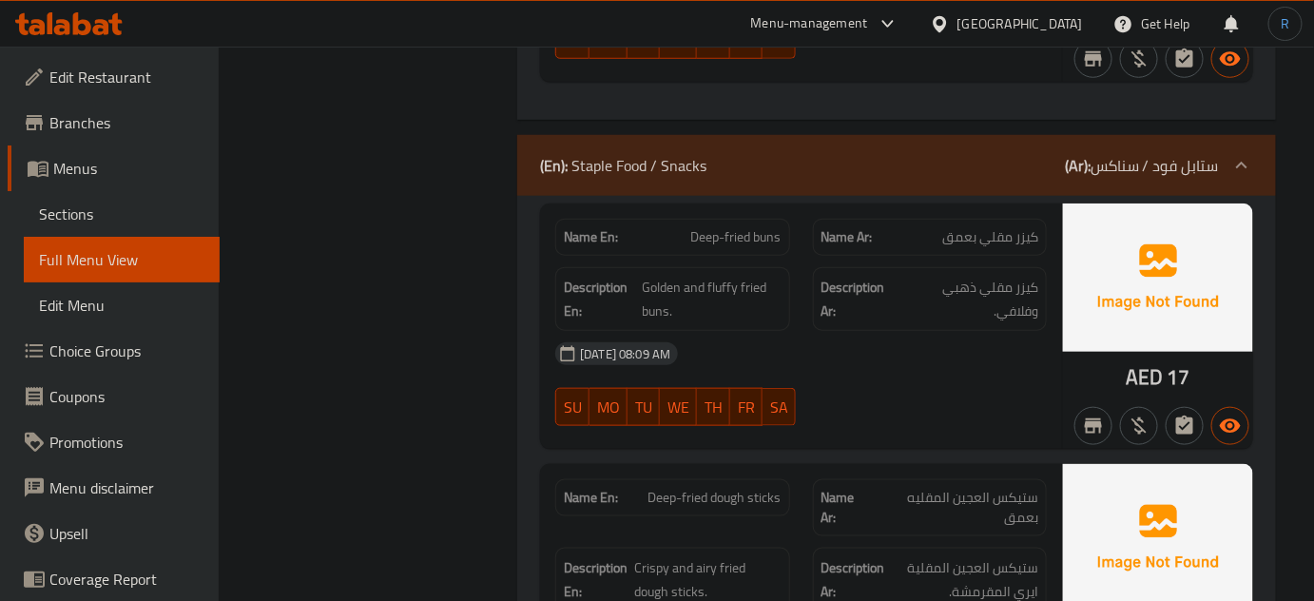
scroll to position [2893, 0]
type button "4"
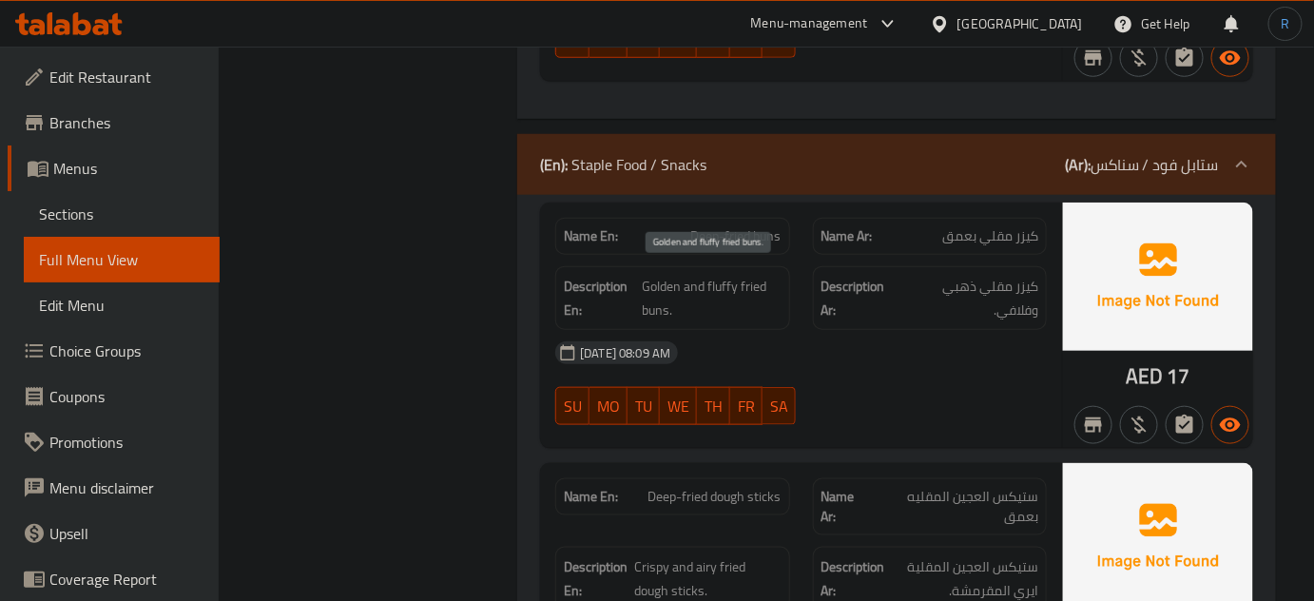
click at [654, 275] on span "Golden and fluffy fried buns." at bounding box center [712, 298] width 139 height 47
copy span "Golden"
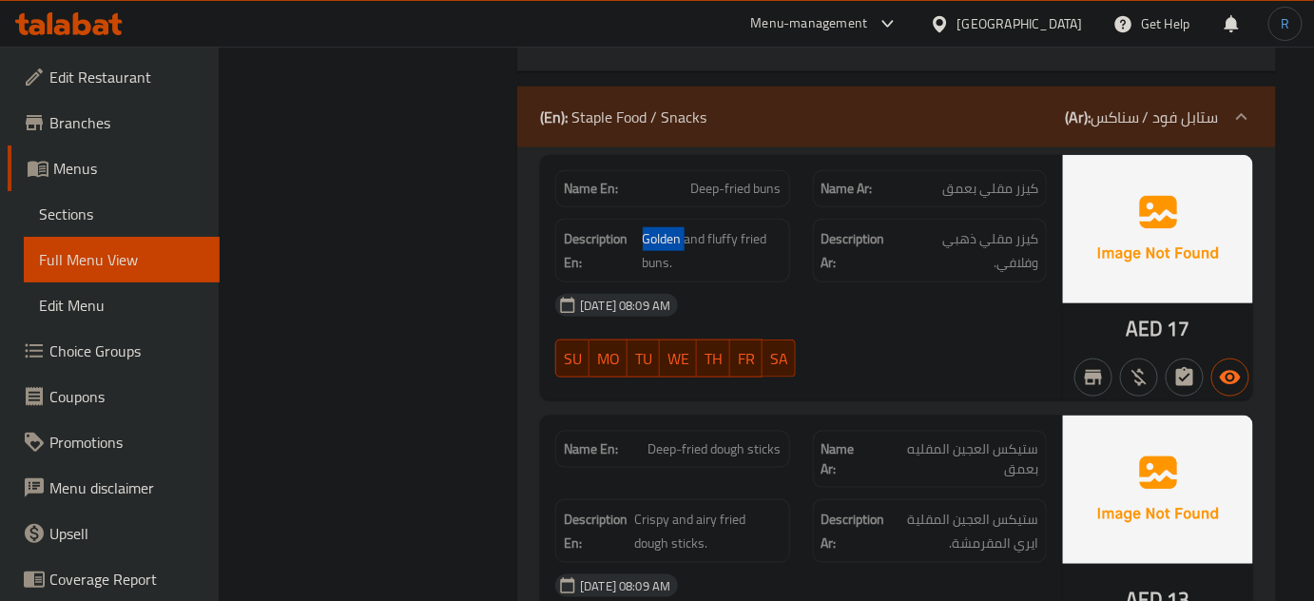
scroll to position [2980, 0]
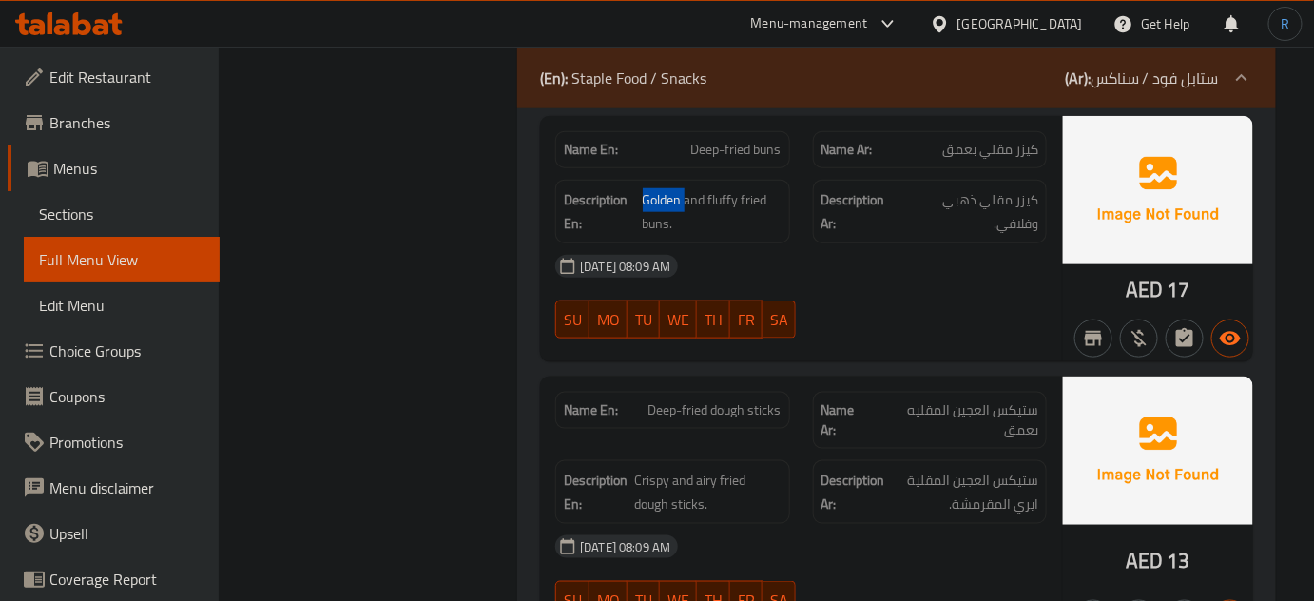
type button "6"
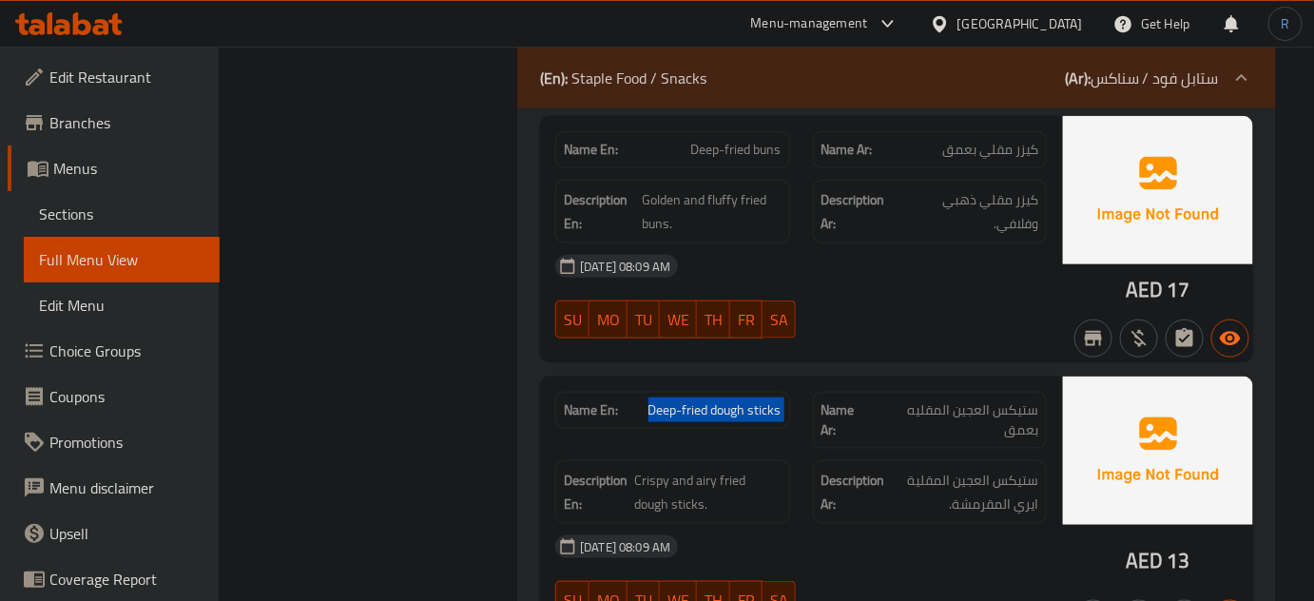
copy span "Deep-fried dough sticks"
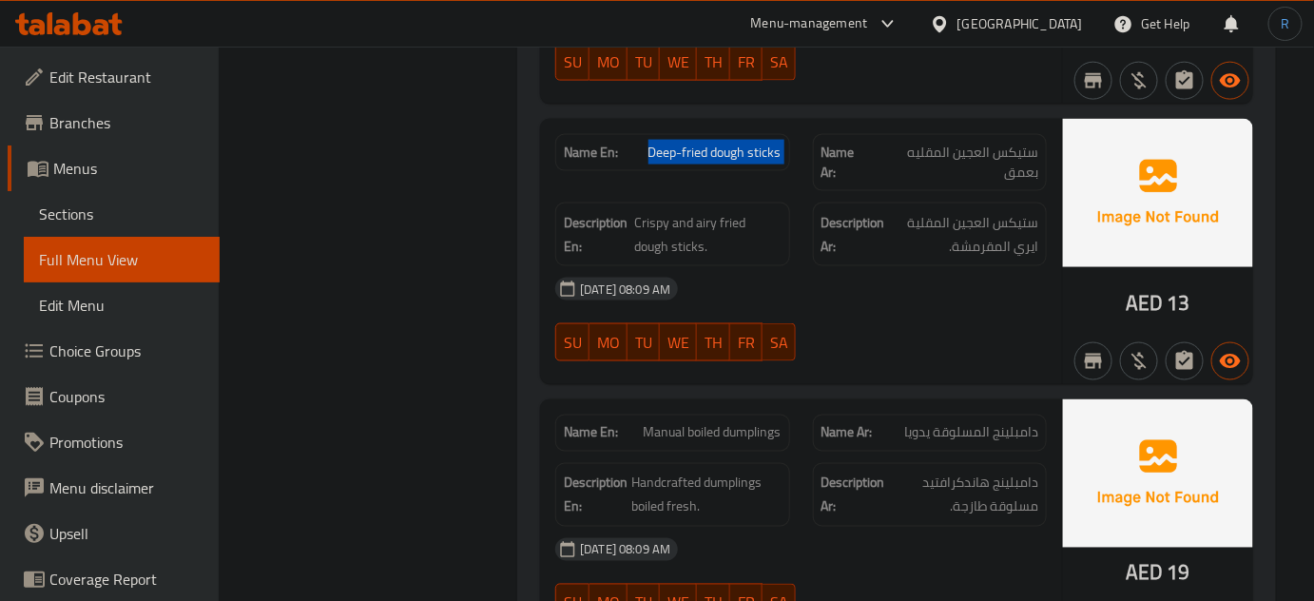
scroll to position [3239, 0]
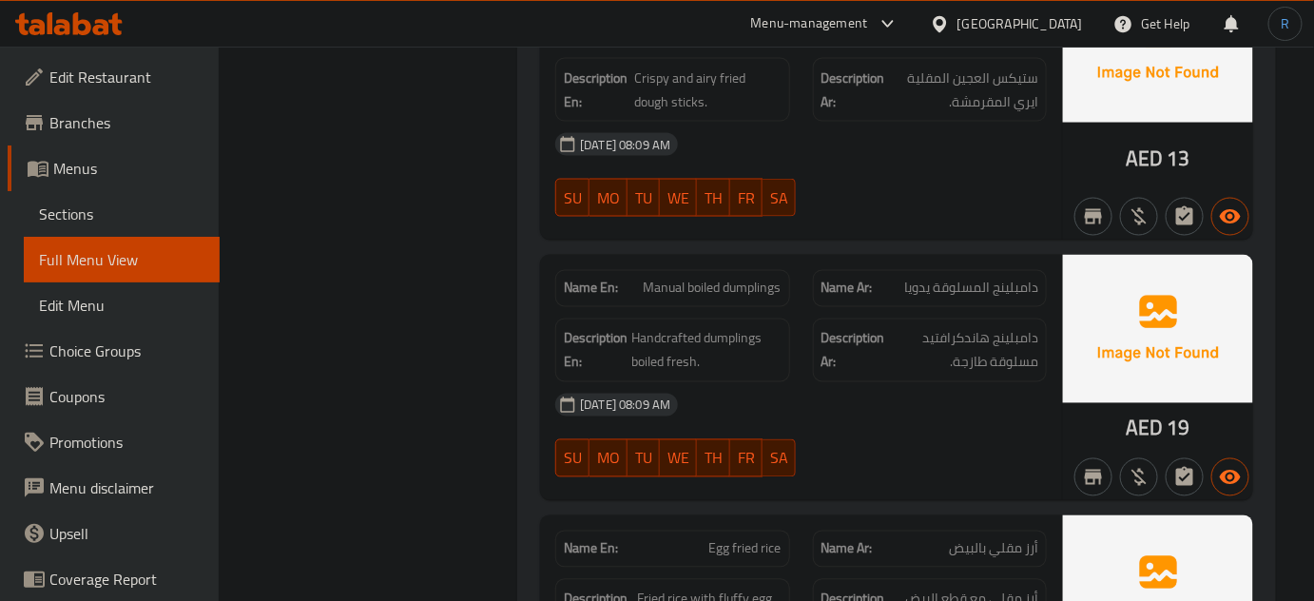
scroll to position [3412, 0]
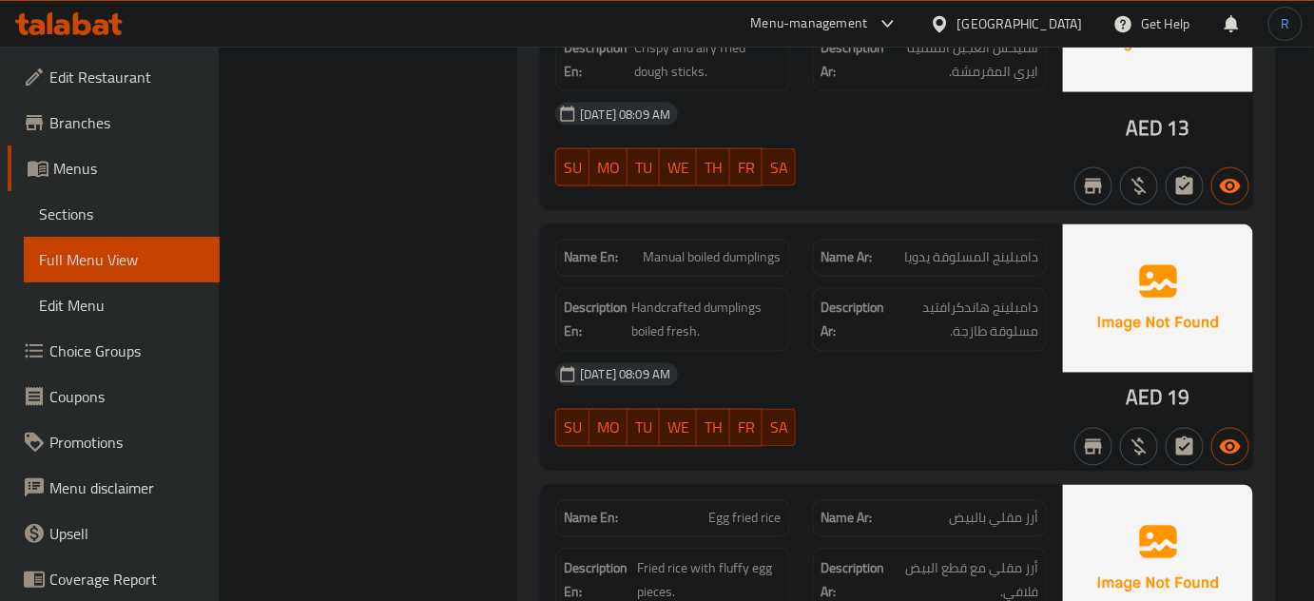
copy span "Manual boiled dumplings"
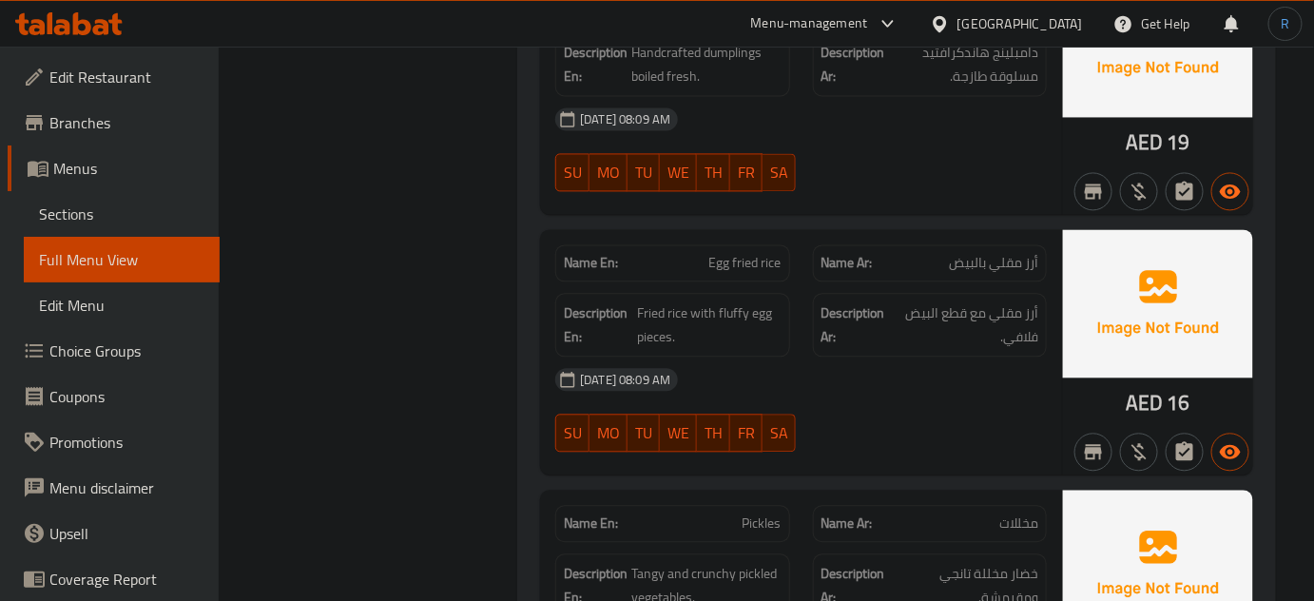
scroll to position [3671, 0]
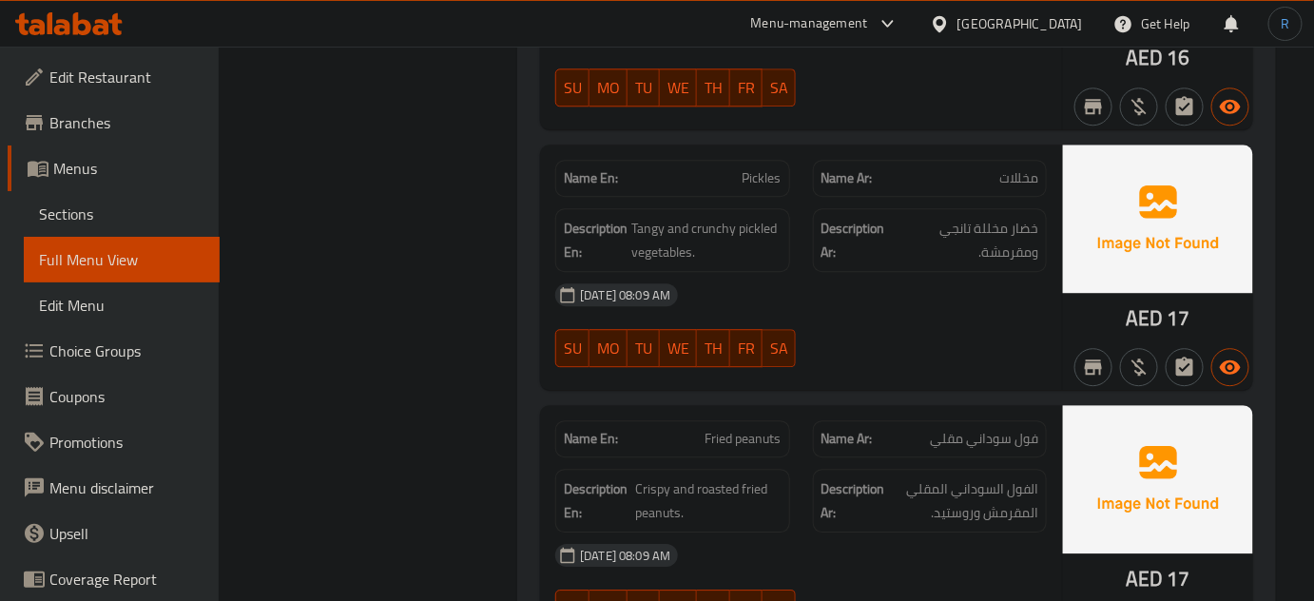
scroll to position [4104, 0]
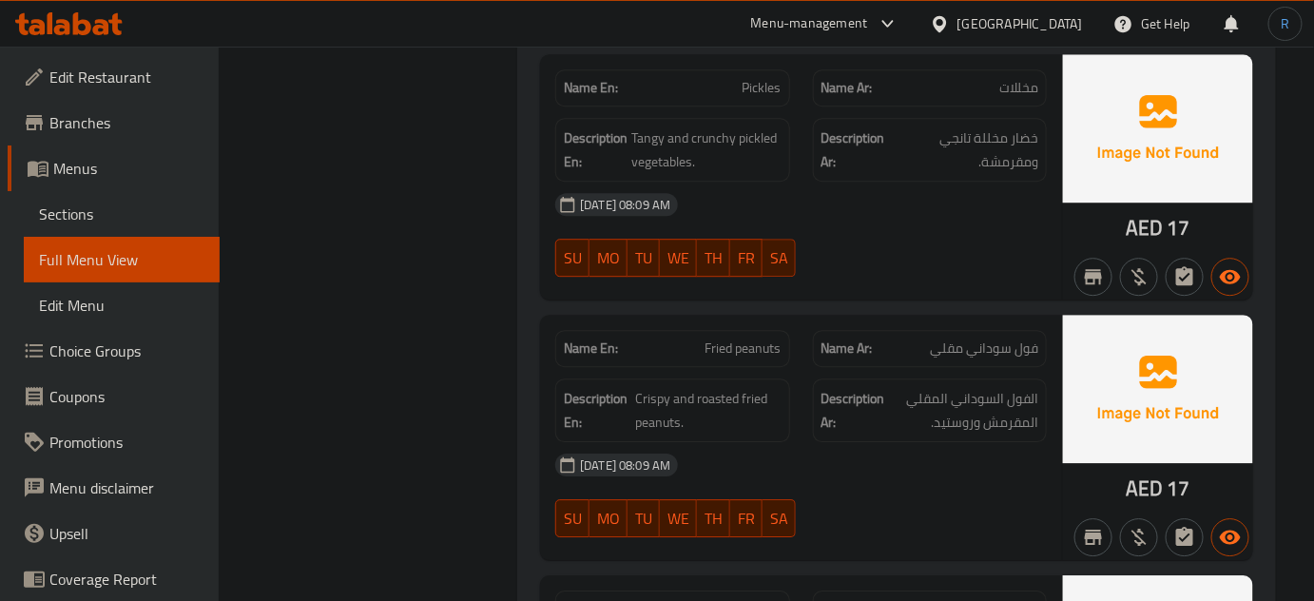
click at [674, 442] on div "[DATE] 08:09 AM" at bounding box center [801, 465] width 514 height 46
click at [723, 392] on span "Crispy and roasted fried peanuts." at bounding box center [708, 410] width 146 height 47
copy span "roasted"
click at [735, 338] on span "Fried peanuts" at bounding box center [744, 348] width 76 height 20
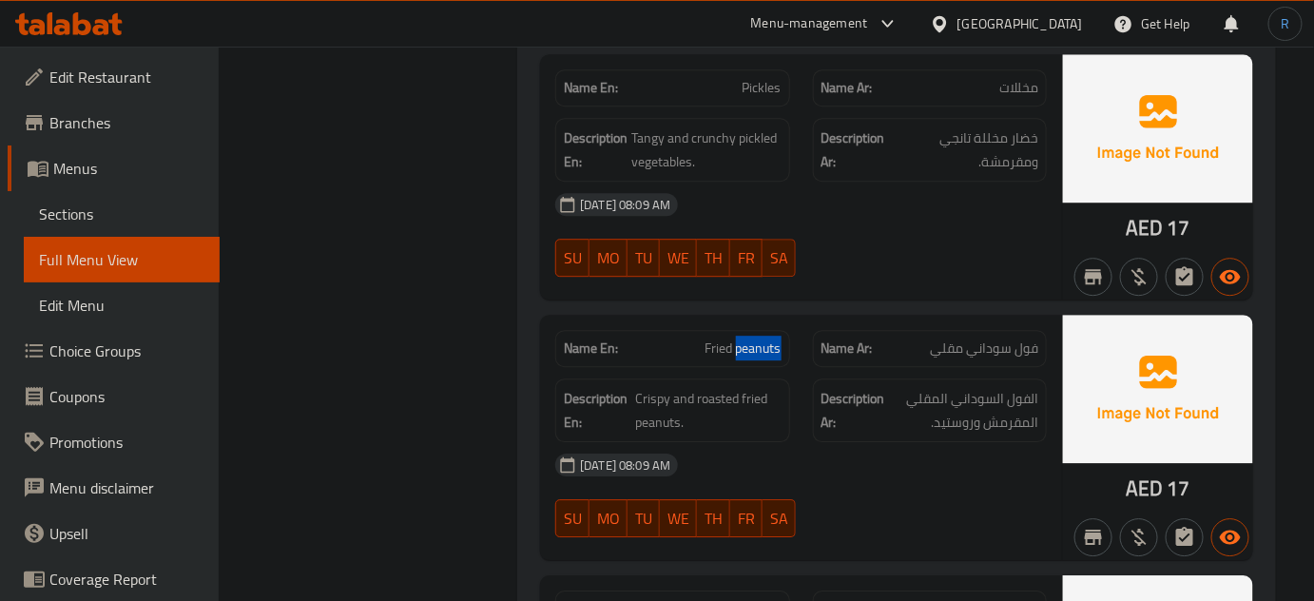
click at [735, 338] on span "Fried peanuts" at bounding box center [744, 348] width 76 height 20
copy span "Fried peanuts"
click at [715, 390] on span "Crispy and roasted fried peanuts." at bounding box center [708, 410] width 146 height 47
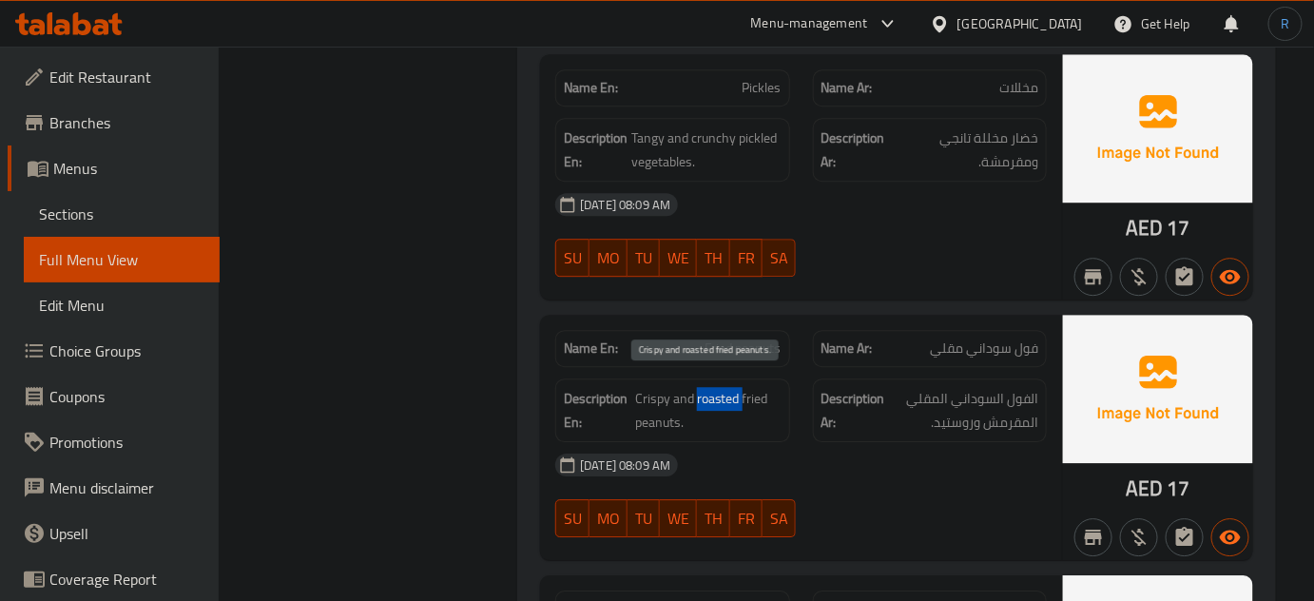
copy span "roasted"
drag, startPoint x: 989, startPoint y: 168, endPoint x: 978, endPoint y: 168, distance: 10.5
click at [989, 182] on div "[DATE] 08:09 AM" at bounding box center [801, 205] width 514 height 46
click at [749, 319] on div "Name En: Fried peanuts" at bounding box center [672, 349] width 257 height 60
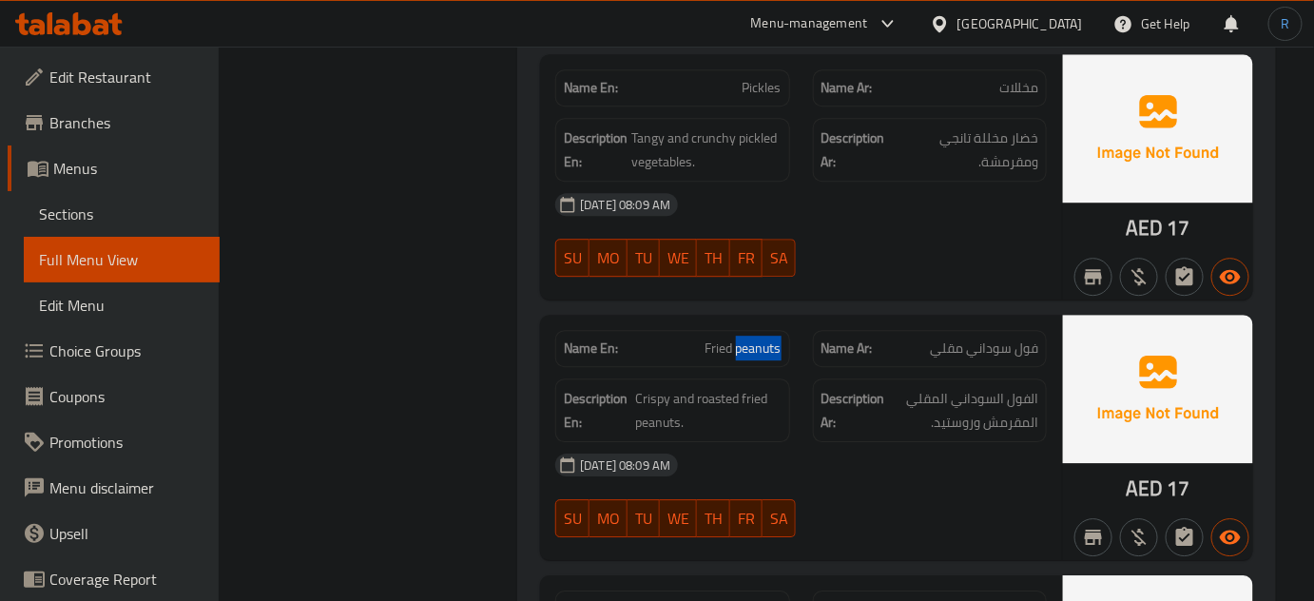
click at [749, 341] on span "Fried peanuts" at bounding box center [744, 348] width 76 height 20
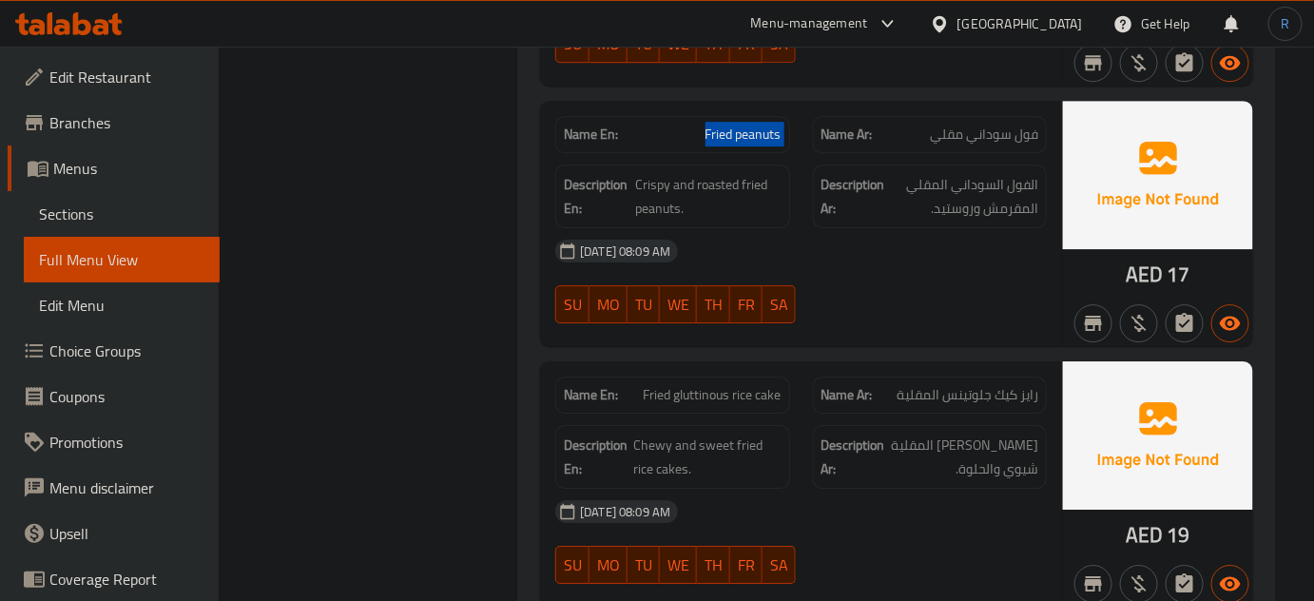
scroll to position [4363, 0]
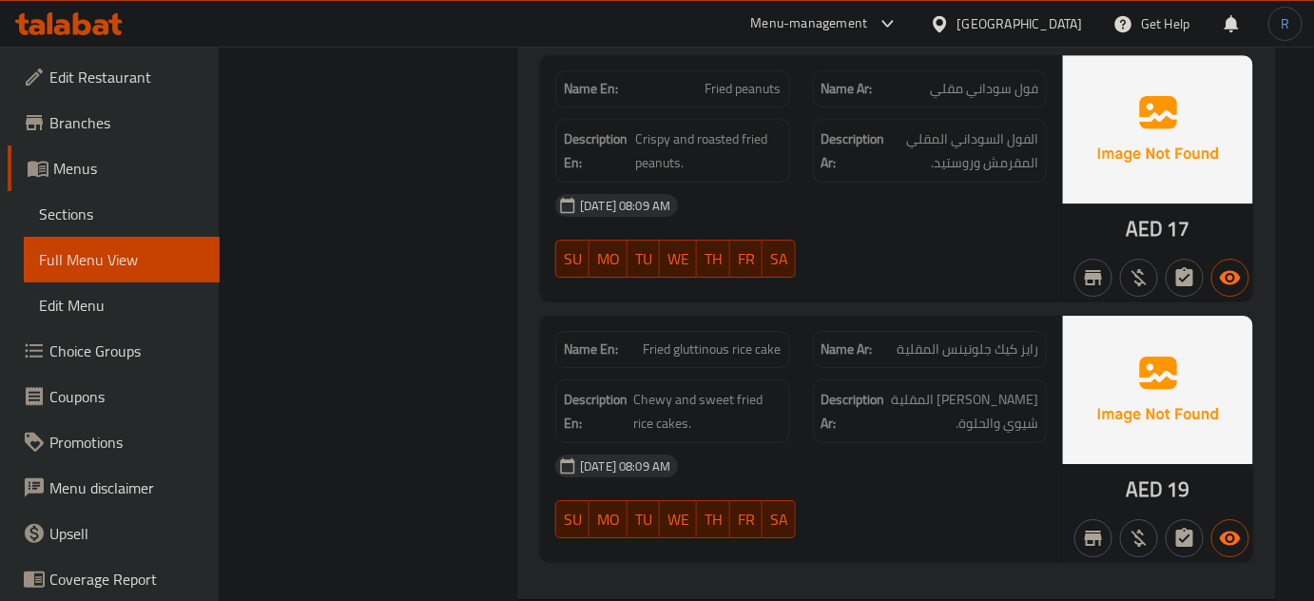
click at [950, 458] on div "[DATE] 08:09 AM" at bounding box center [801, 466] width 514 height 46
click at [734, 343] on span "Fried gluttinous rice cake" at bounding box center [713, 349] width 138 height 20
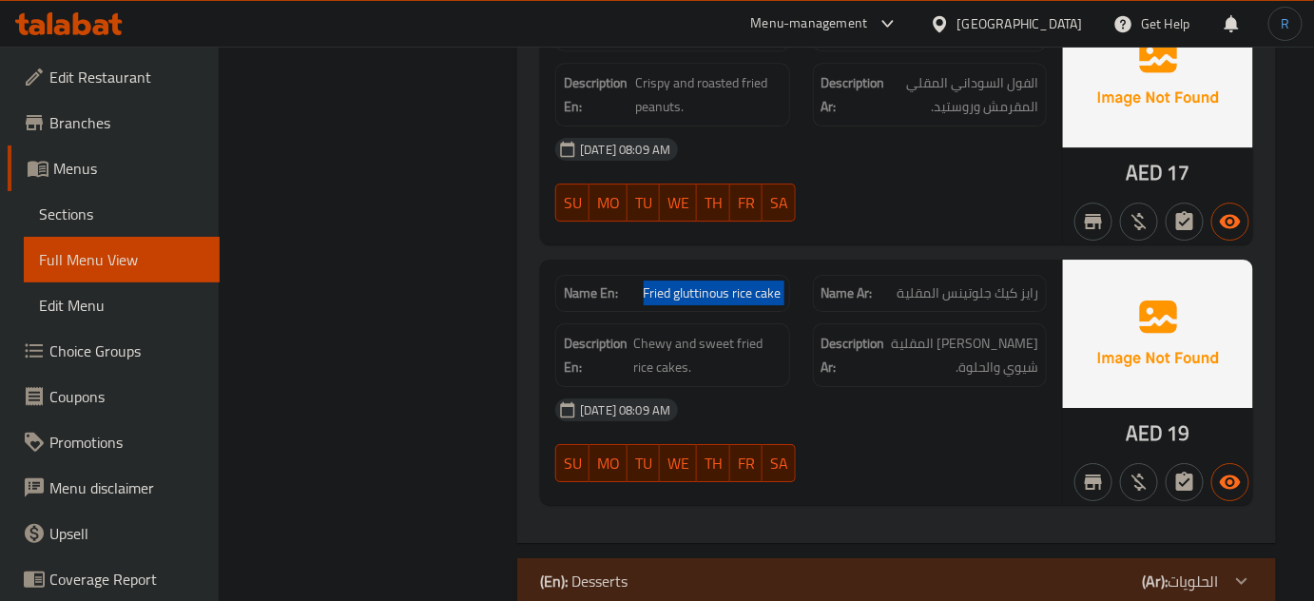
scroll to position [4444, 0]
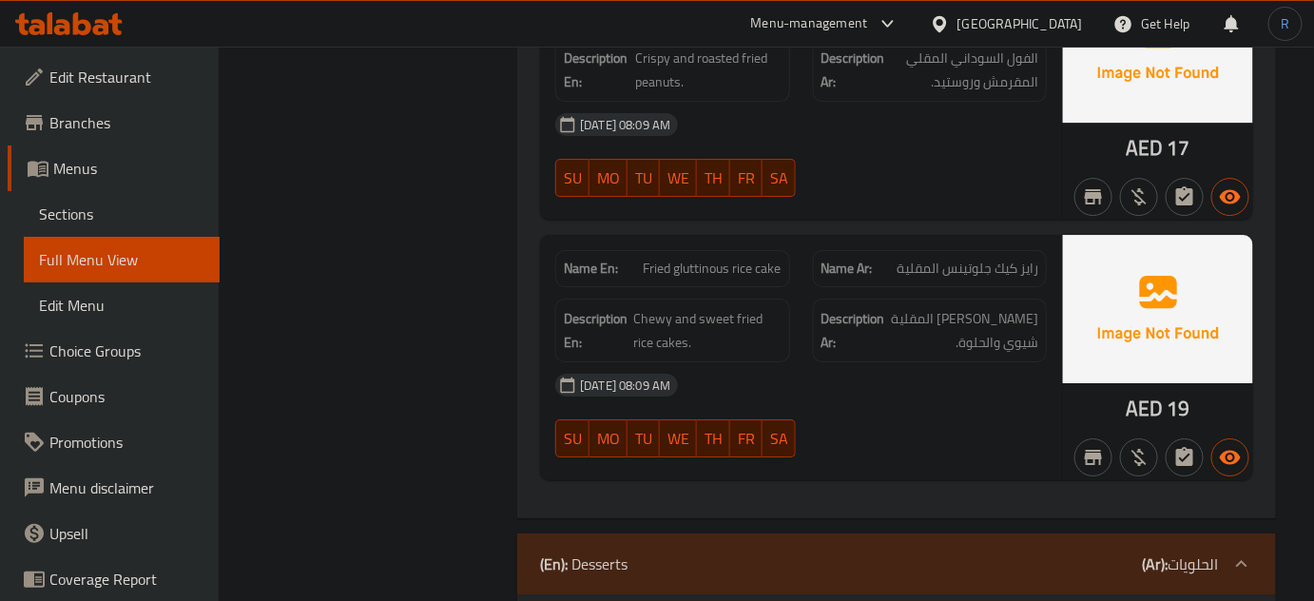
click at [743, 366] on div "[DATE] 08:09 AM" at bounding box center [801, 385] width 514 height 46
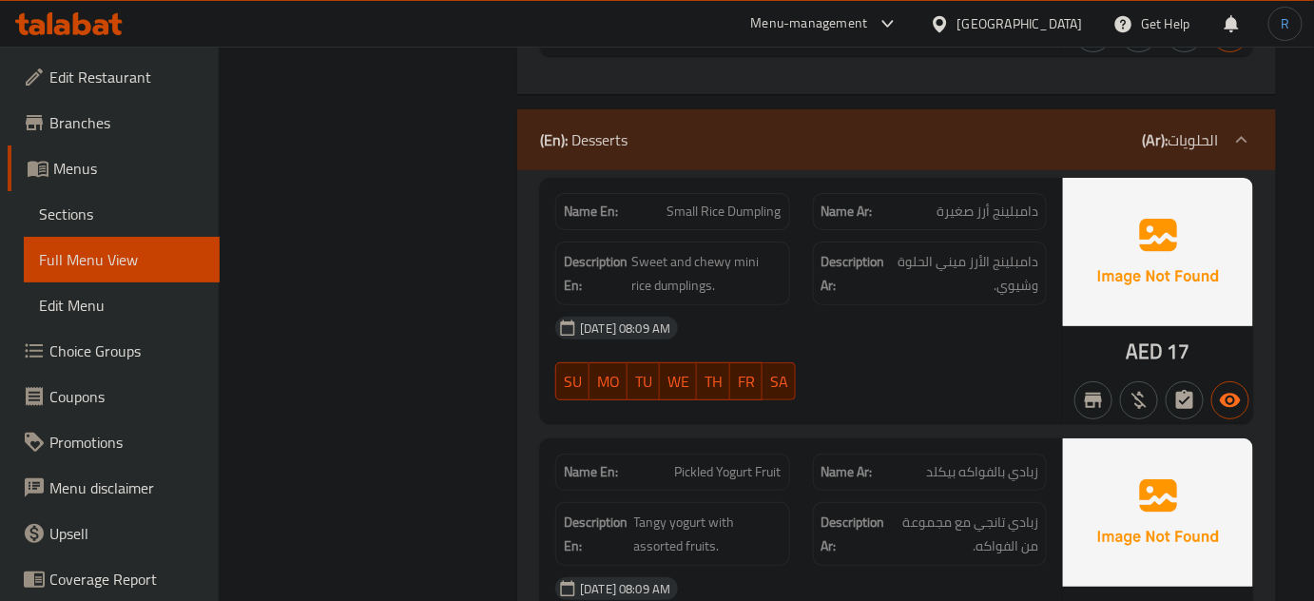
scroll to position [4877, 0]
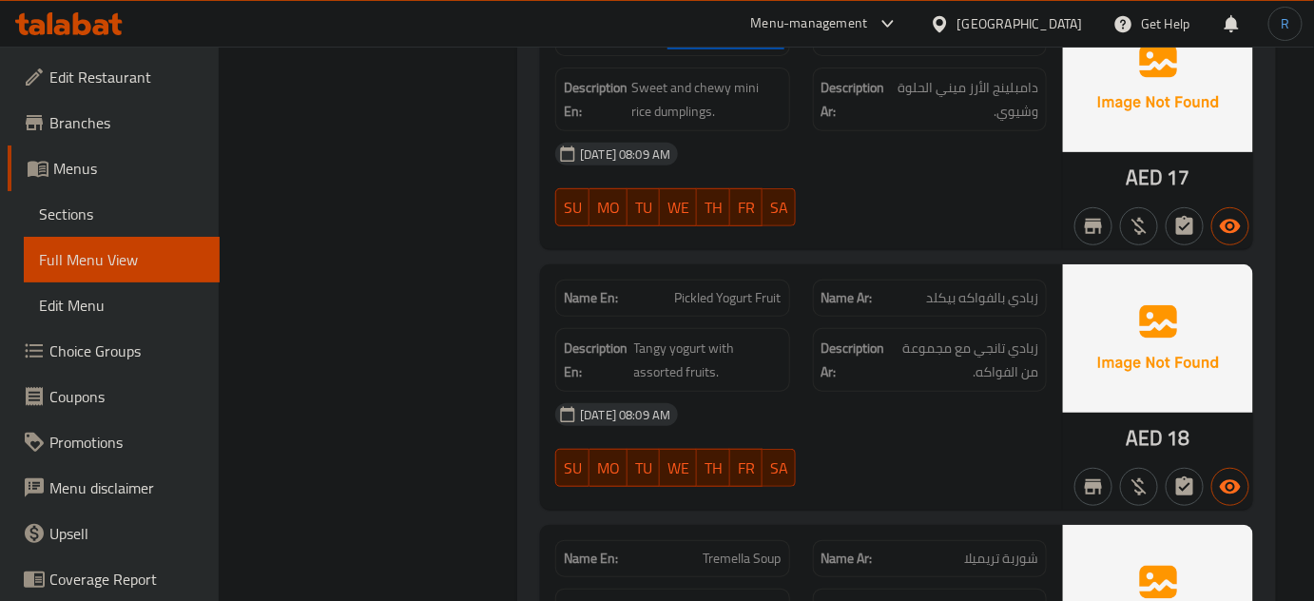
scroll to position [5050, 0]
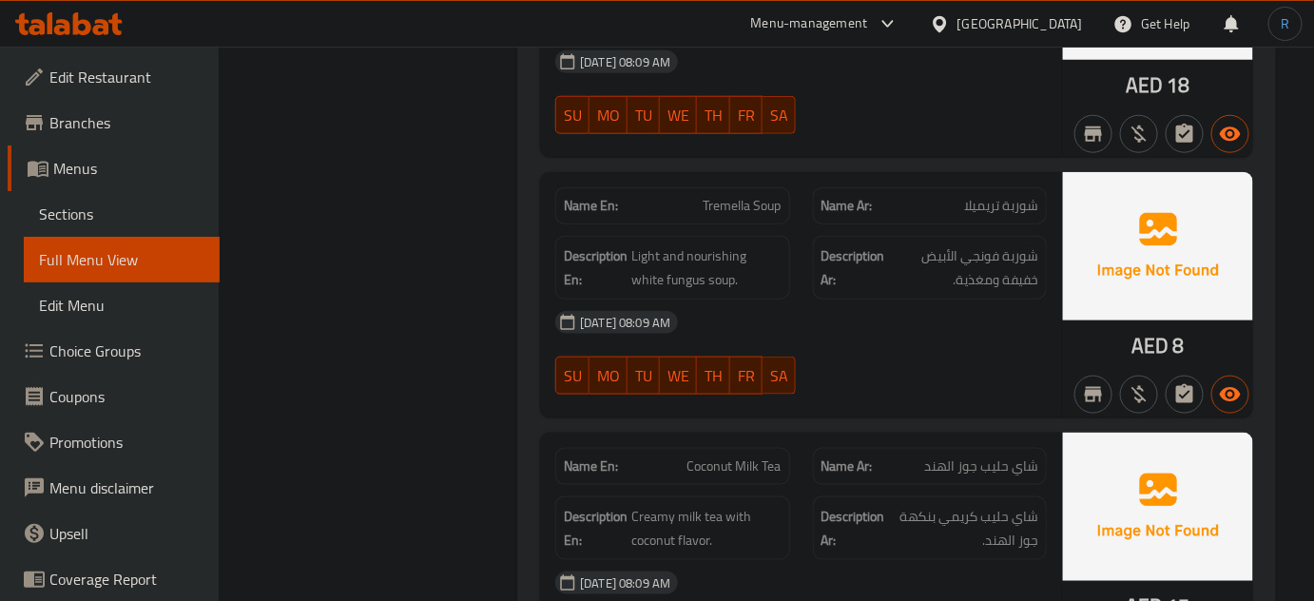
scroll to position [5481, 0]
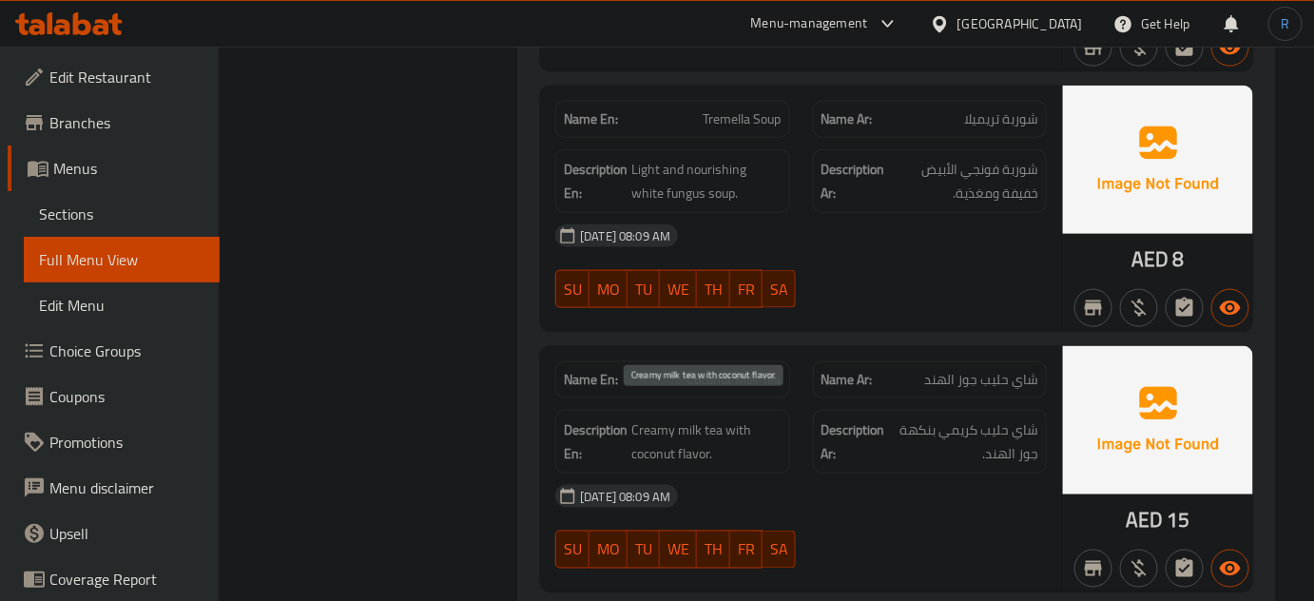
click at [745, 434] on span "Creamy milk tea with coconut flavor." at bounding box center [705, 441] width 149 height 47
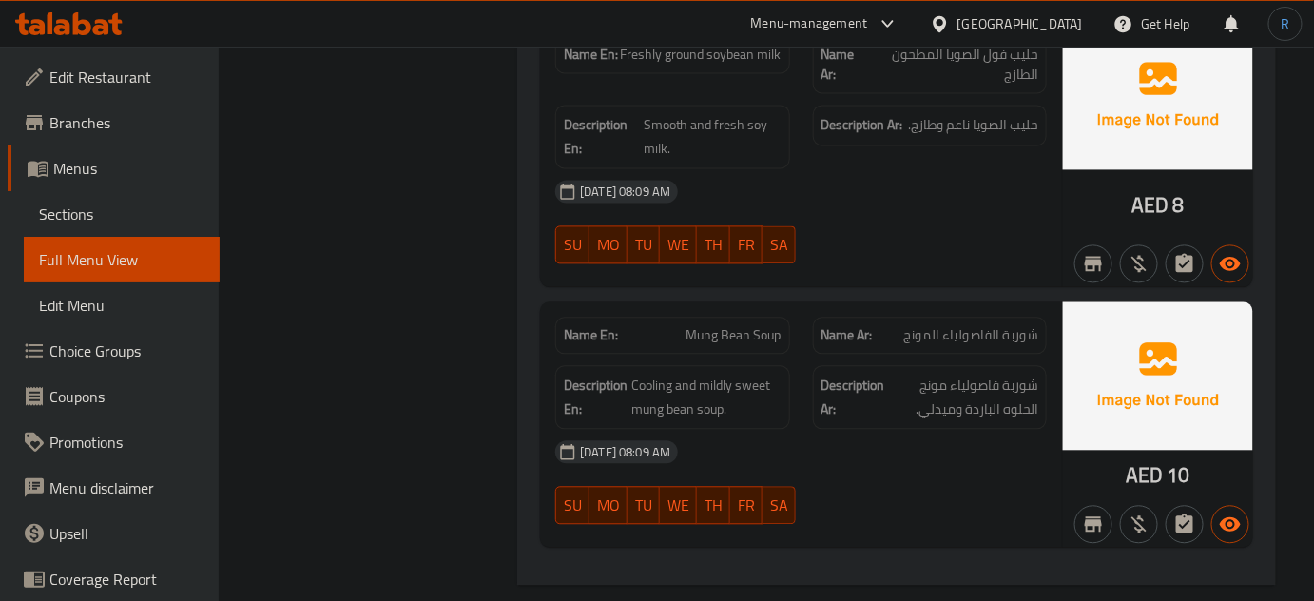
scroll to position [5981, 0]
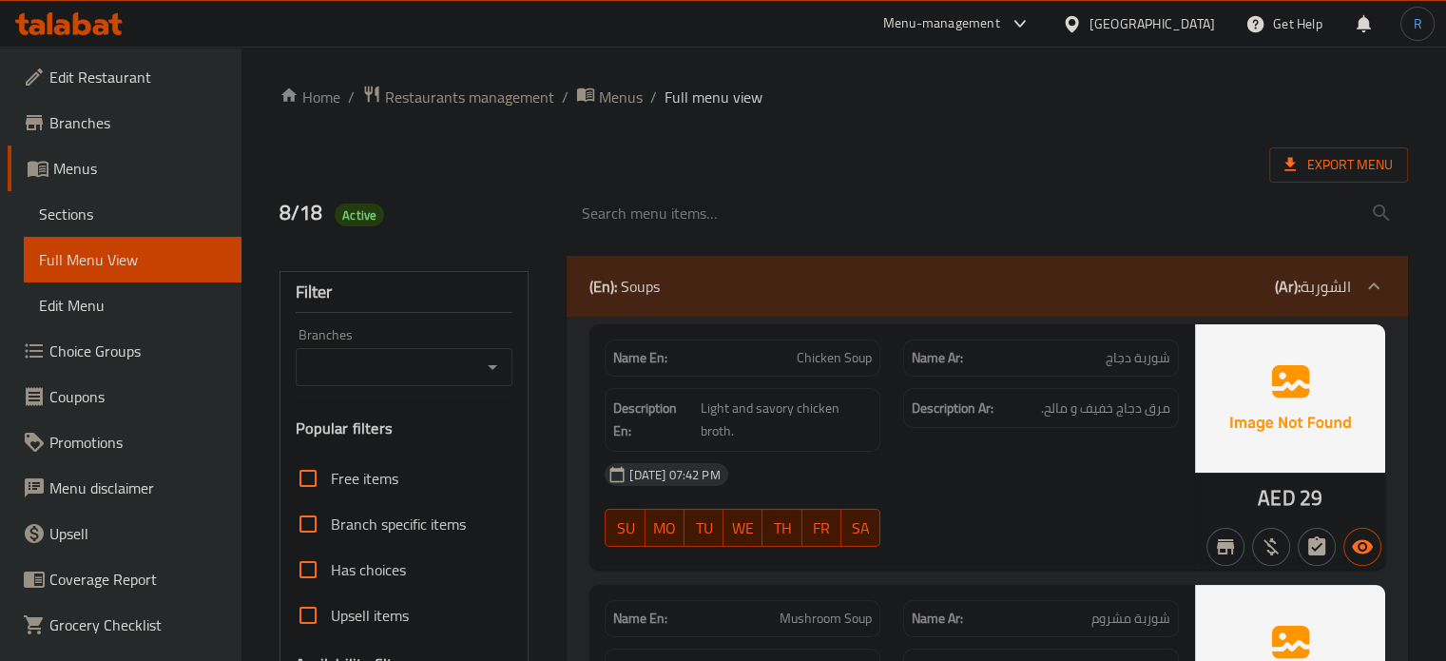
scroll to position [350, 0]
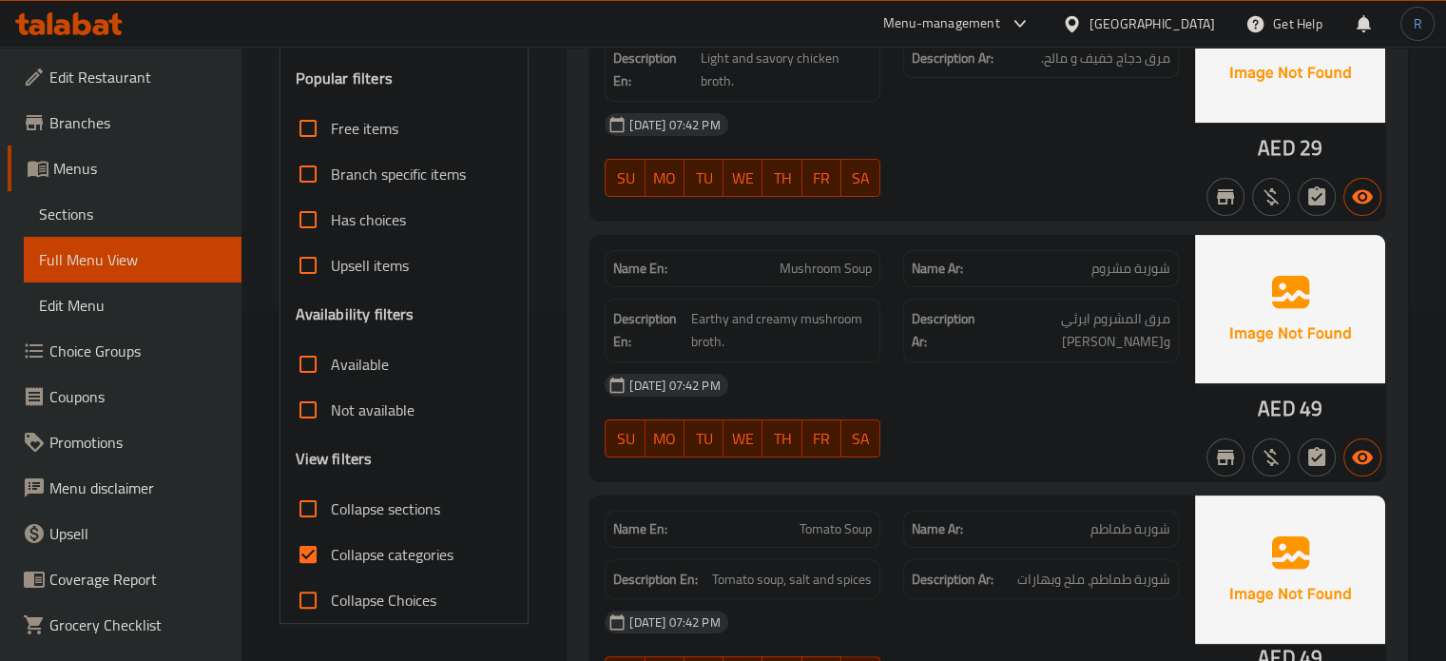
click at [312, 502] on input "Collapse sections" at bounding box center [308, 509] width 46 height 46
checkbox input "true"
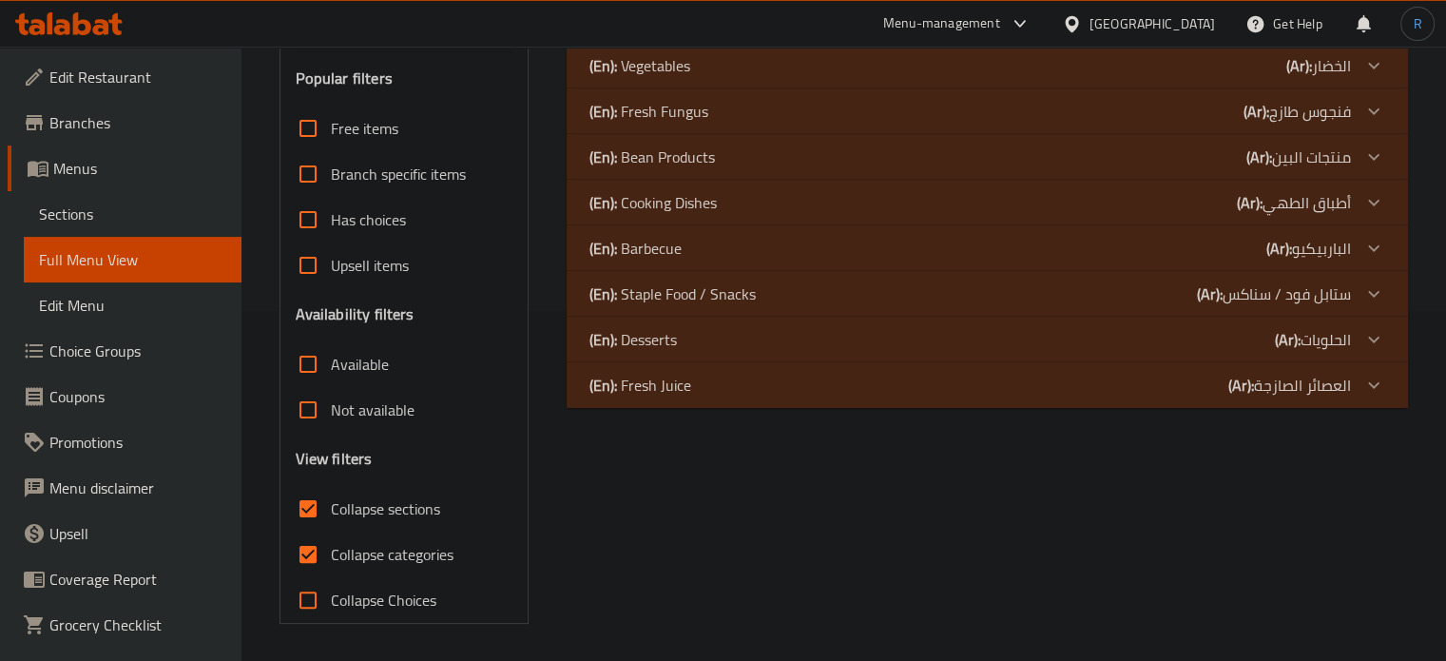
click at [300, 605] on input "Collapse Choices" at bounding box center [308, 600] width 46 height 46
checkbox input "false"
click at [609, 410] on div "(En): Soups (Ar): الشوربة Name En: Chicken Soup Name Ar: شوربة دجاج Description…" at bounding box center [987, 264] width 864 height 741
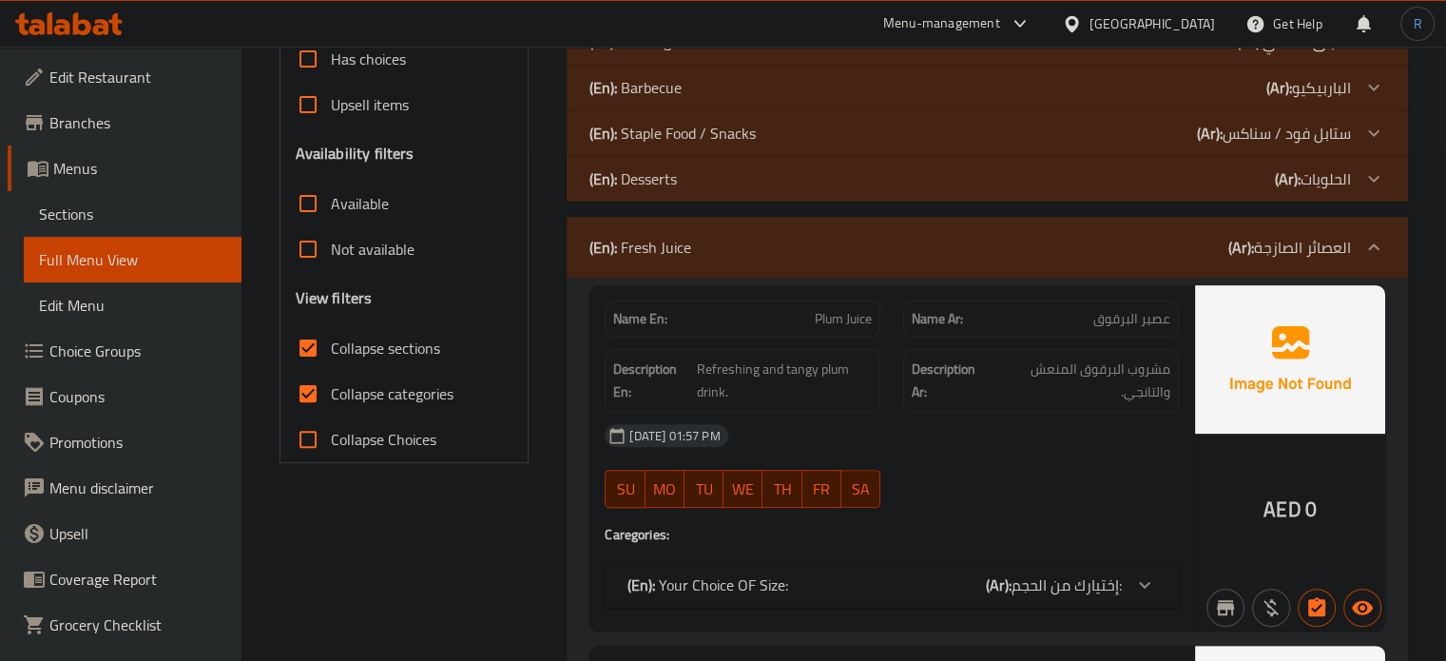
scroll to position [540, 0]
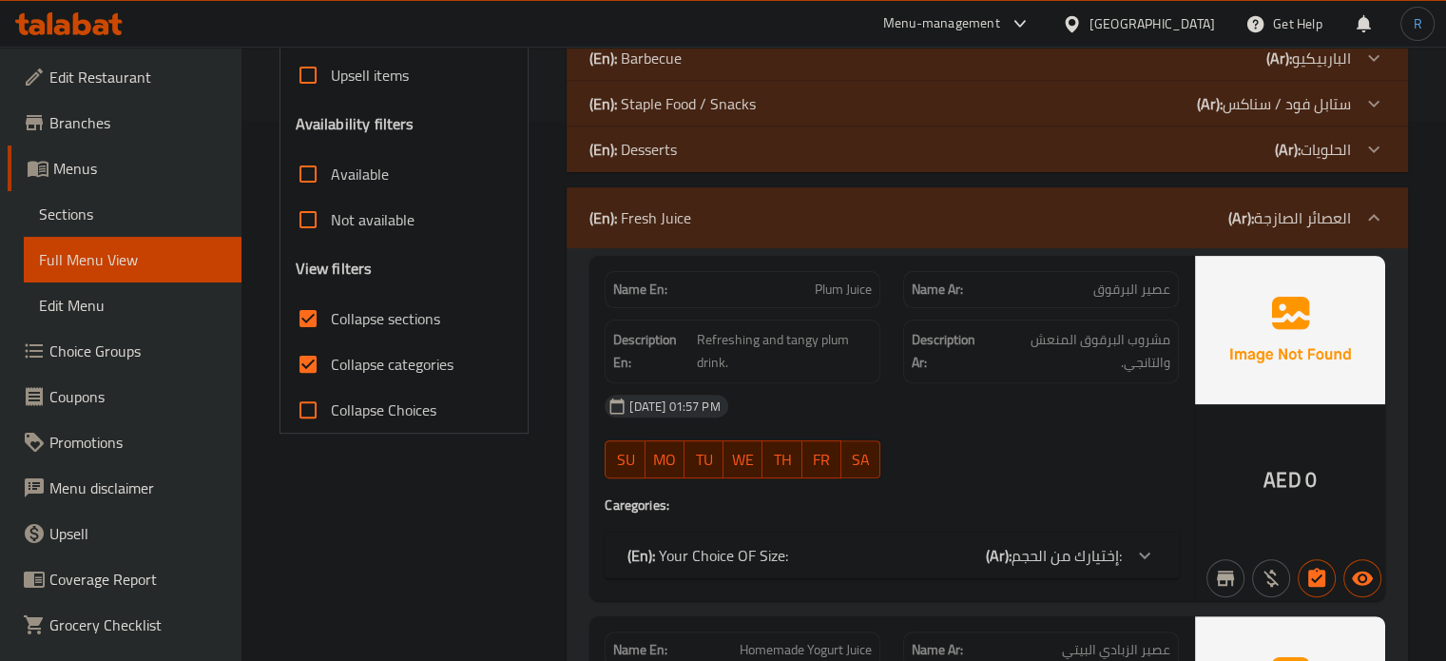
click at [373, 357] on span "Collapse categories" at bounding box center [392, 364] width 123 height 23
click at [331, 357] on input "Collapse categories" at bounding box center [308, 364] width 46 height 46
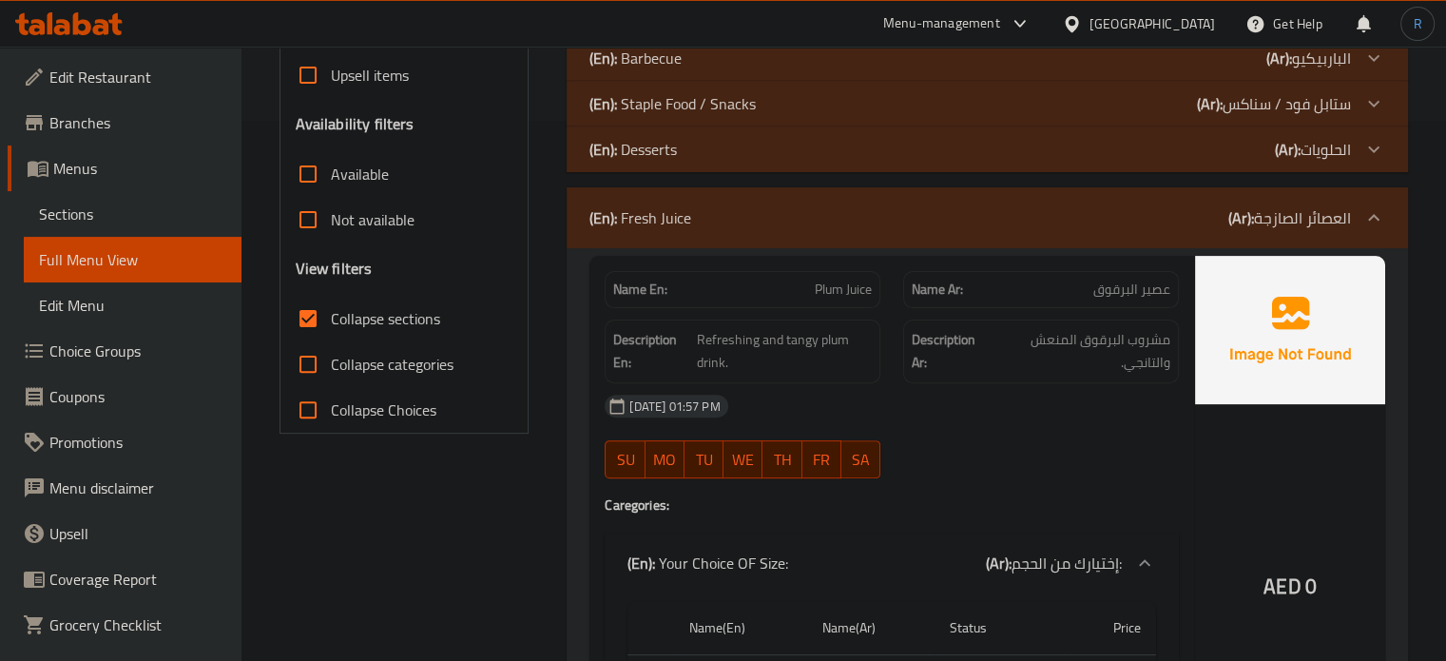
click at [373, 357] on span "Collapse categories" at bounding box center [392, 364] width 123 height 23
click at [331, 357] on input "Collapse categories" at bounding box center [308, 364] width 46 height 46
checkbox input "true"
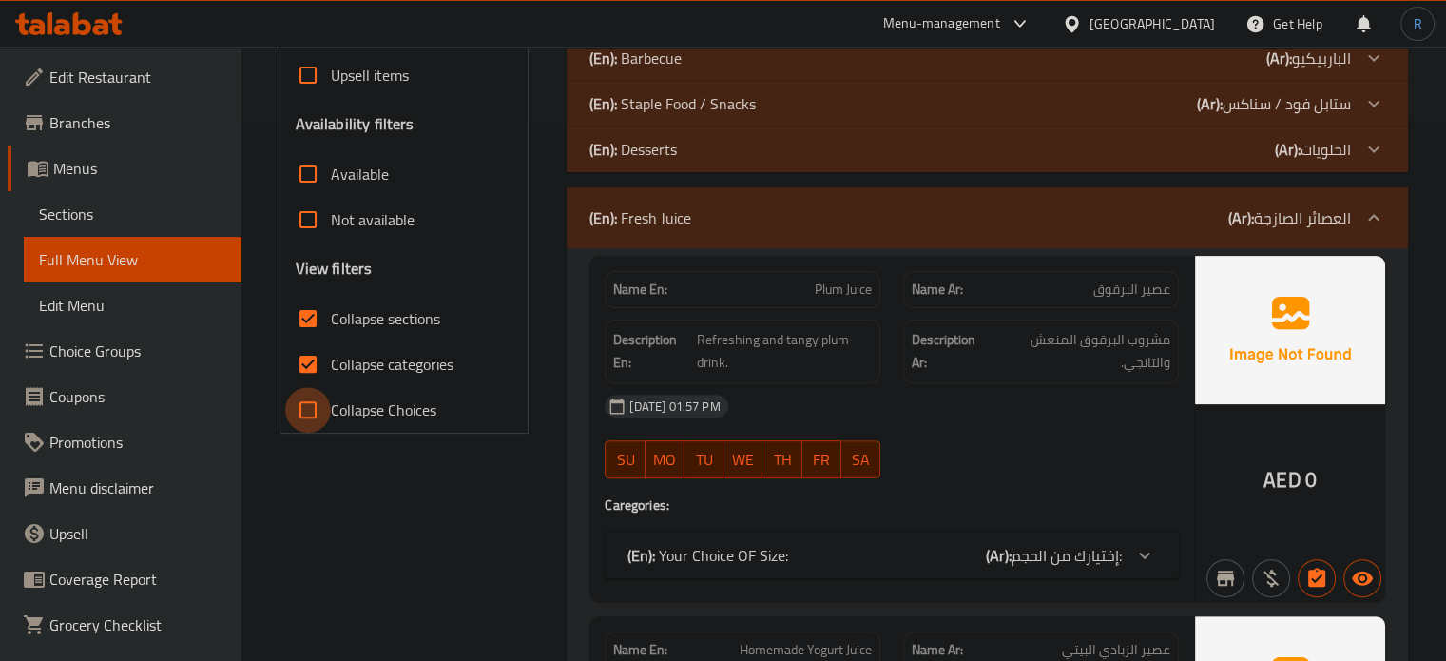
click at [303, 414] on input "Collapse Choices" at bounding box center [308, 410] width 46 height 46
checkbox input "true"
click at [300, 365] on input "Collapse categories" at bounding box center [308, 364] width 46 height 46
checkbox input "false"
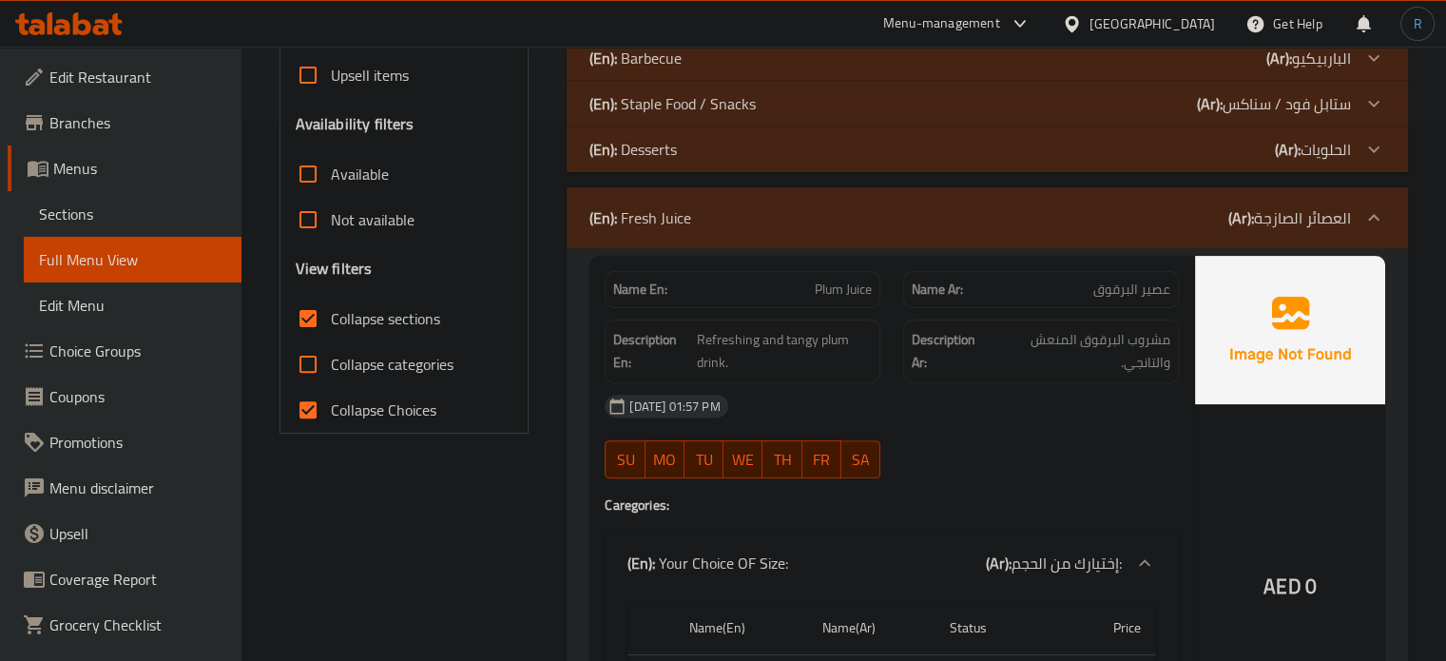
scroll to position [635, 0]
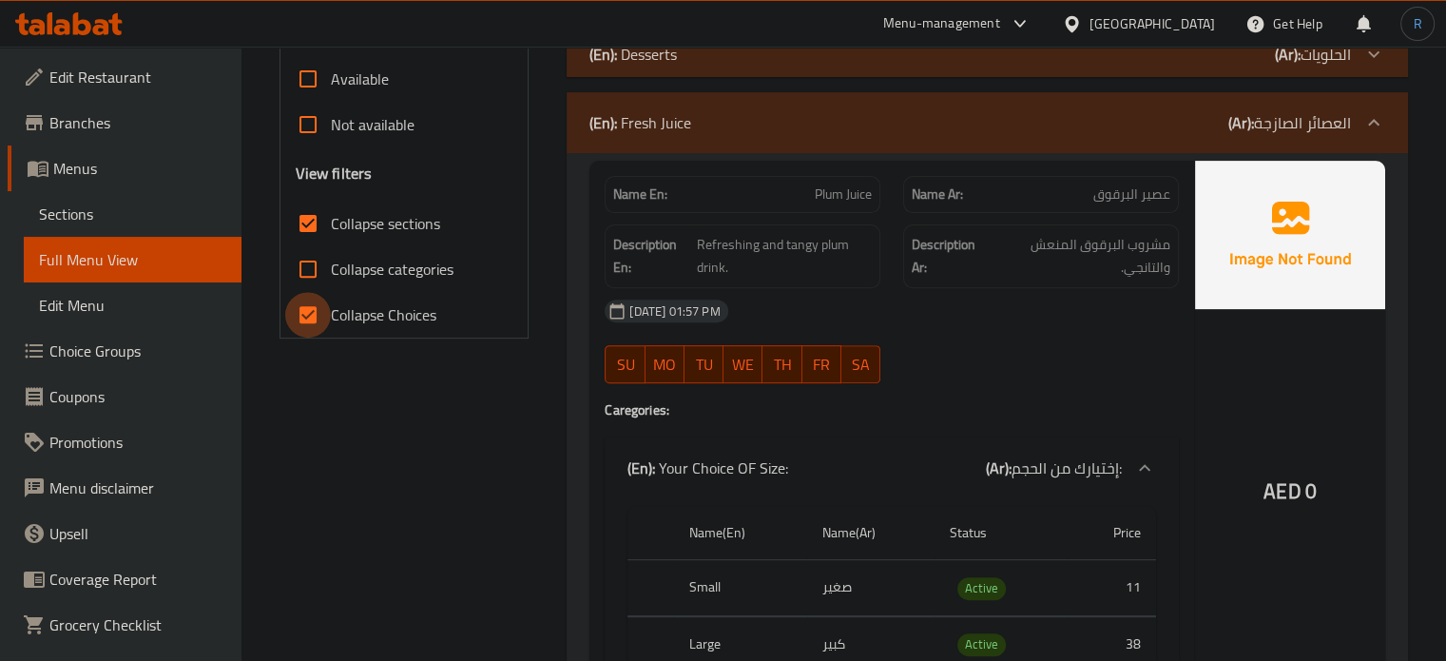
click at [298, 307] on input "Collapse Choices" at bounding box center [308, 315] width 46 height 46
checkbox input "false"
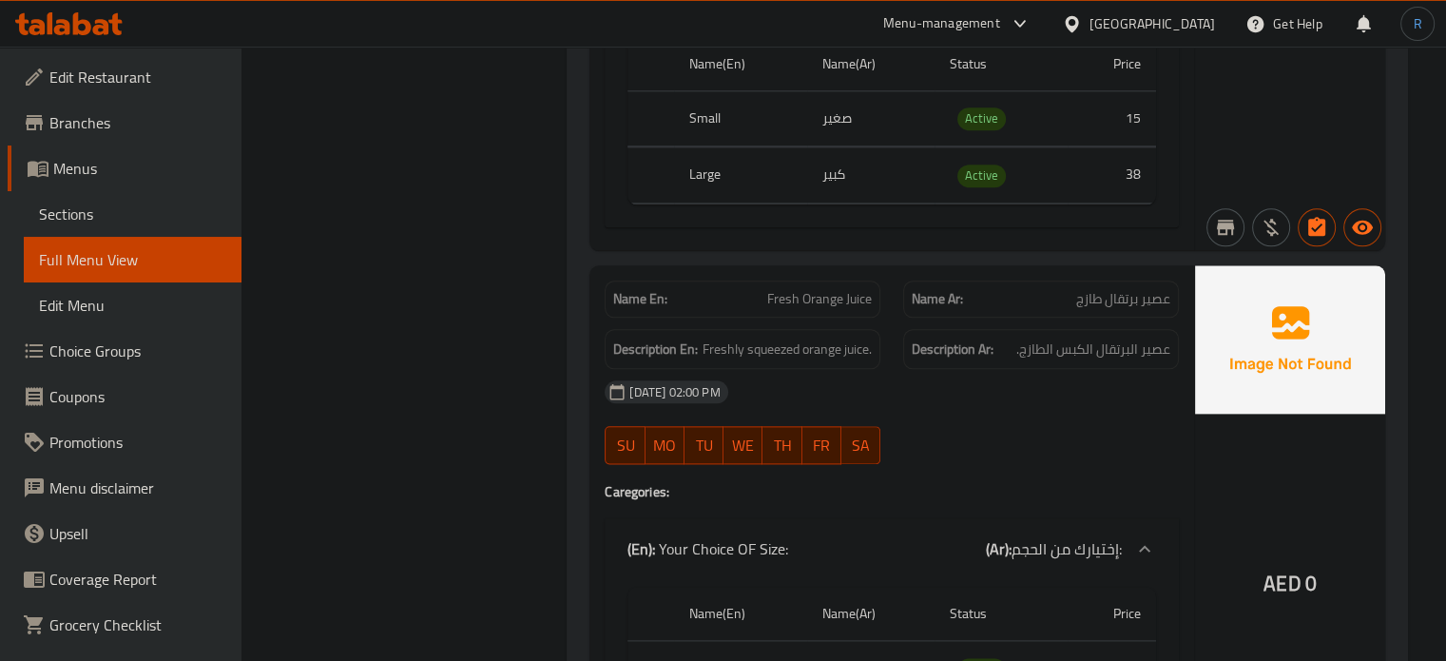
scroll to position [2442, 0]
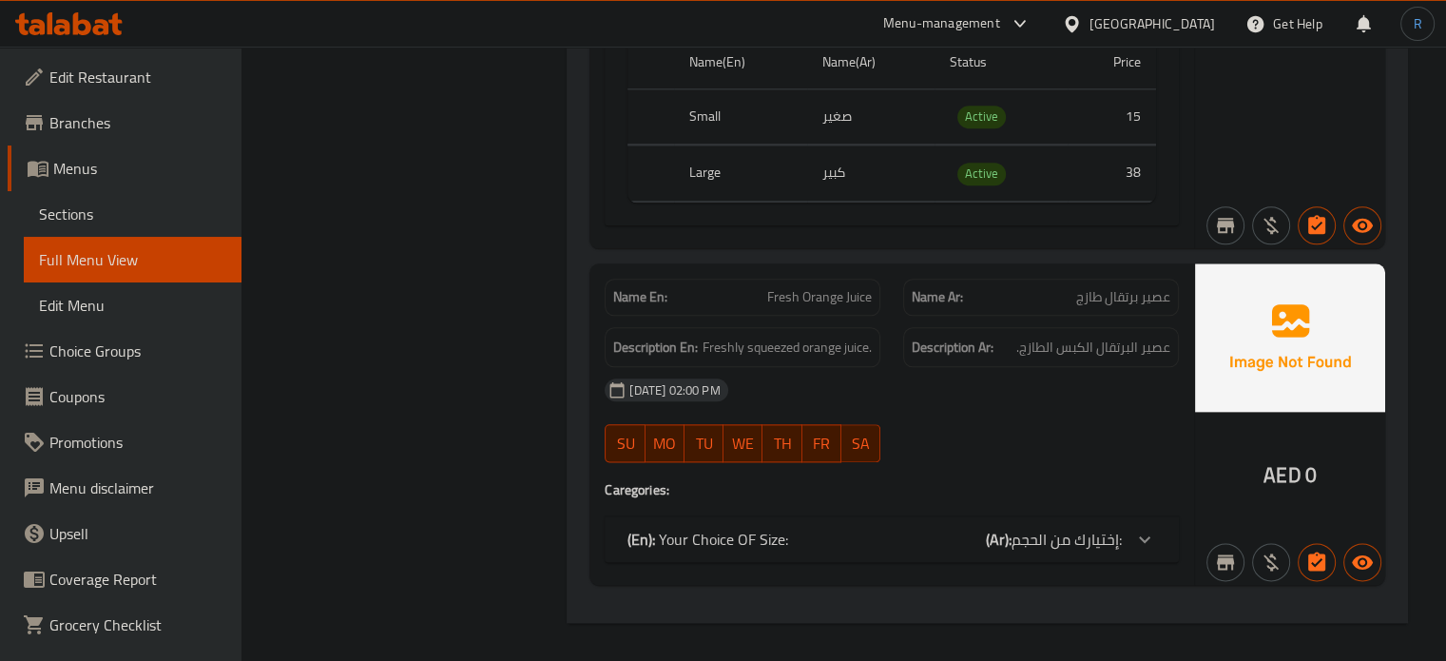
scroll to position [2251, 0]
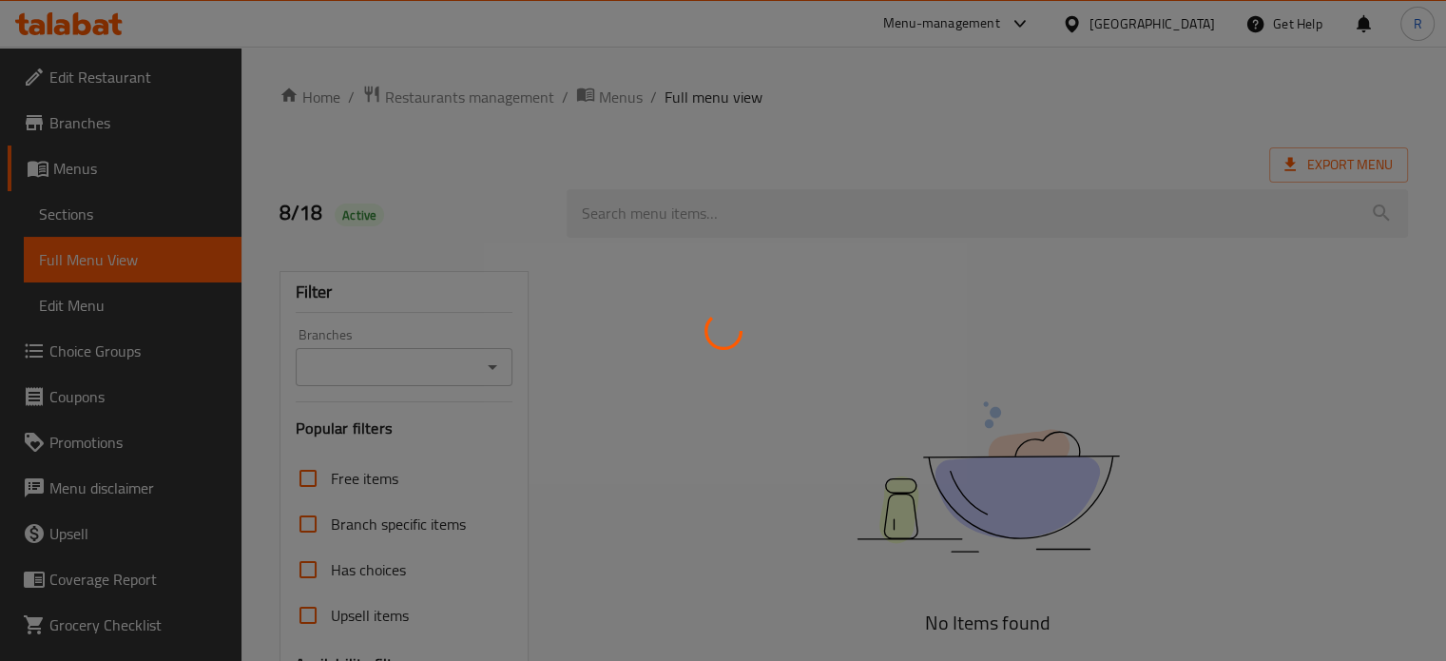
drag, startPoint x: 906, startPoint y: 90, endPoint x: 834, endPoint y: 84, distance: 72.6
click at [906, 90] on div at bounding box center [723, 330] width 1446 height 661
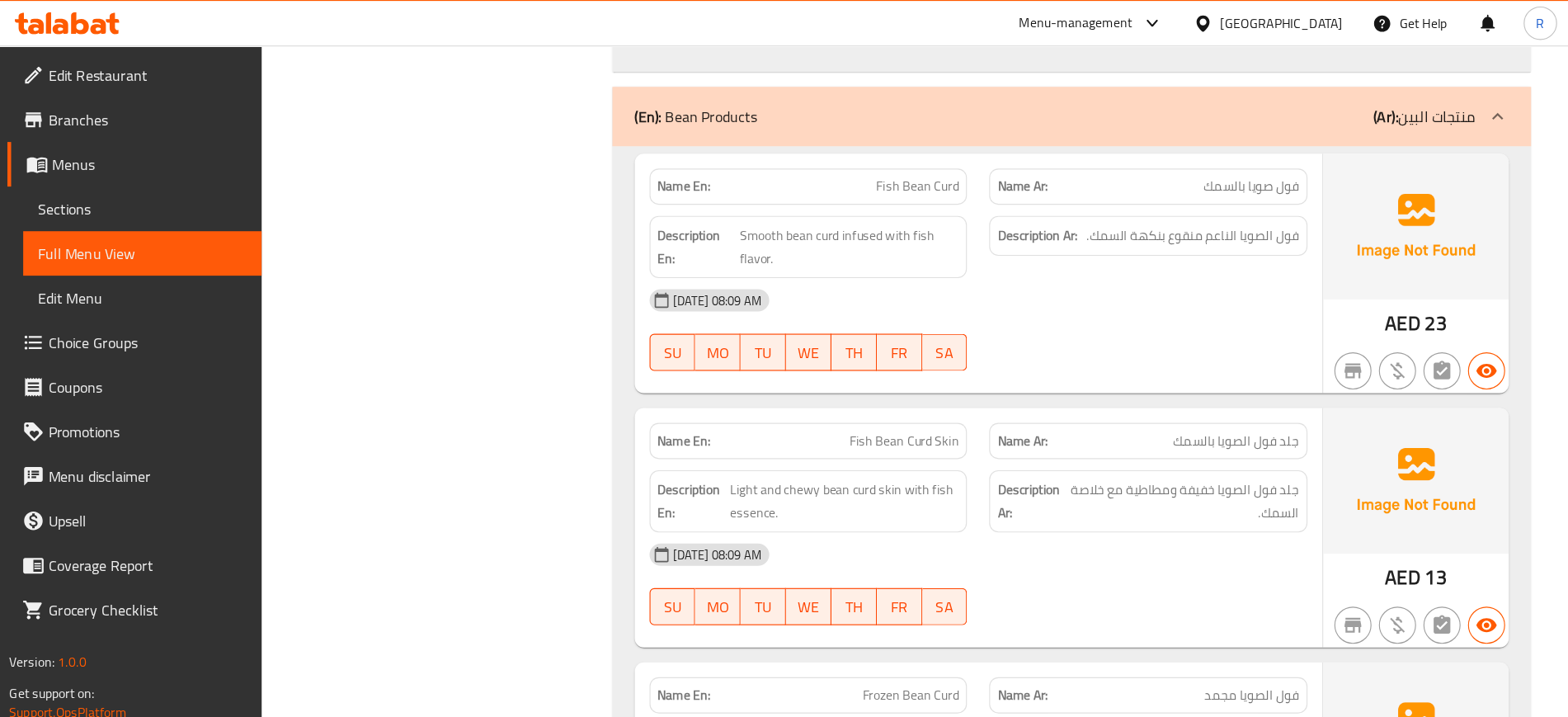
scroll to position [13579, 0]
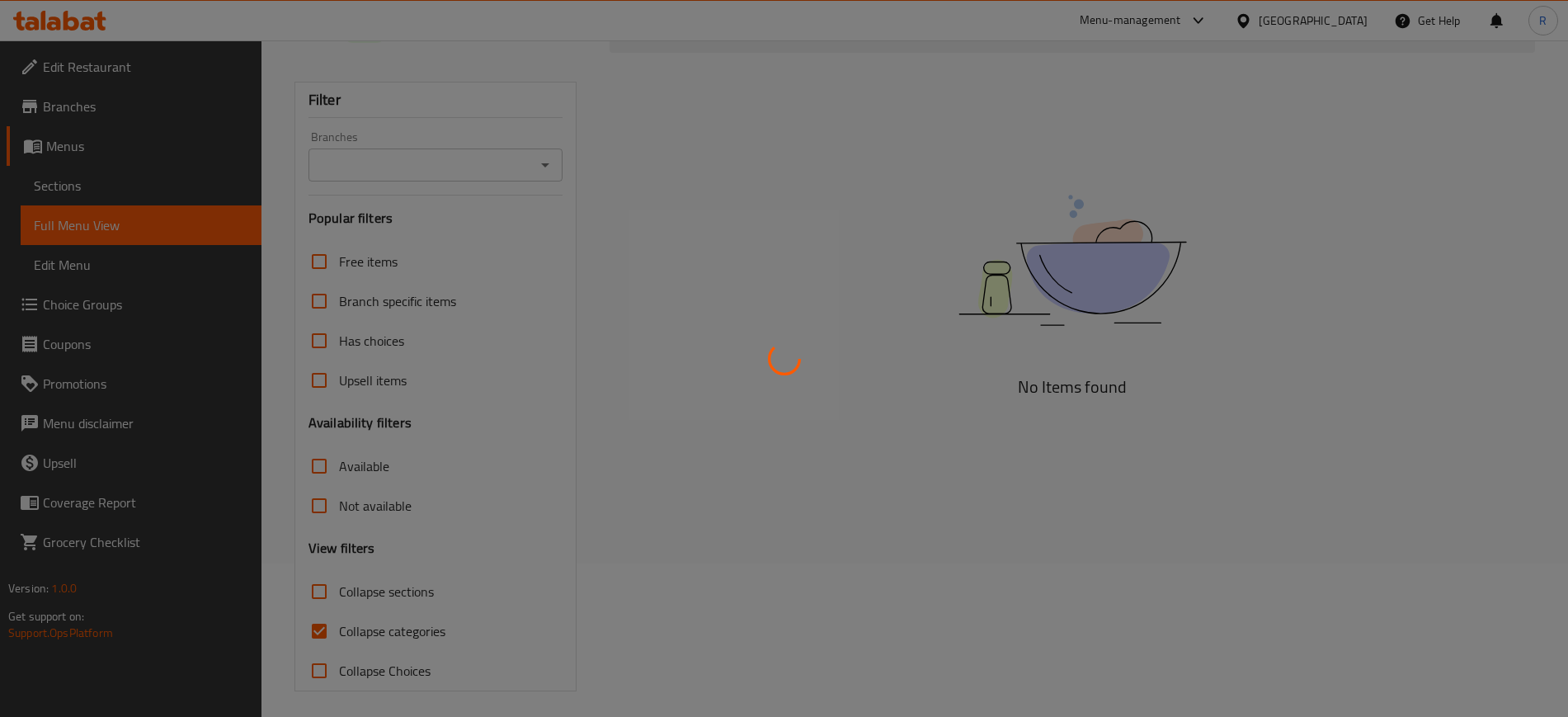
scroll to position [161, 0]
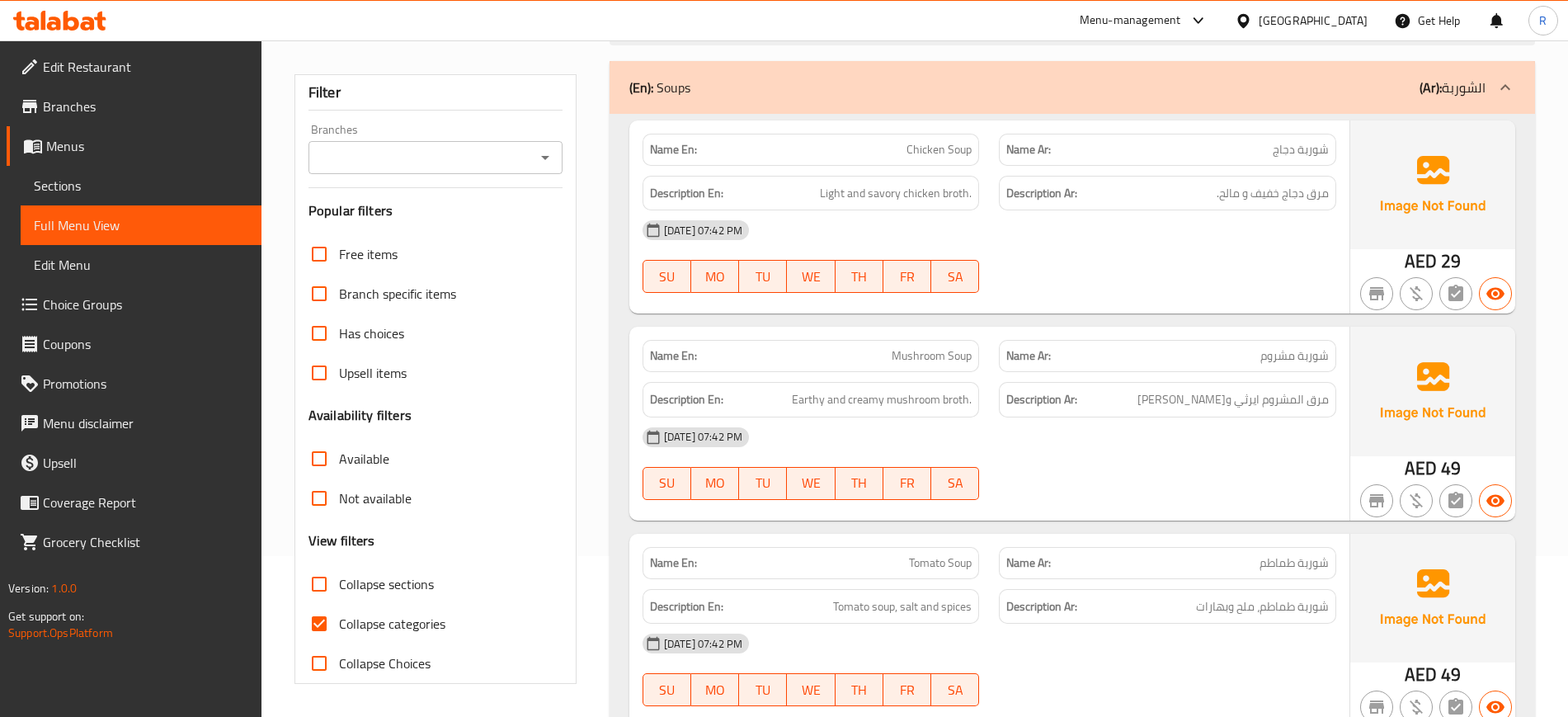
click at [316, 626] on input "Collapse categories" at bounding box center [319, 624] width 40 height 40
checkbox input "false"
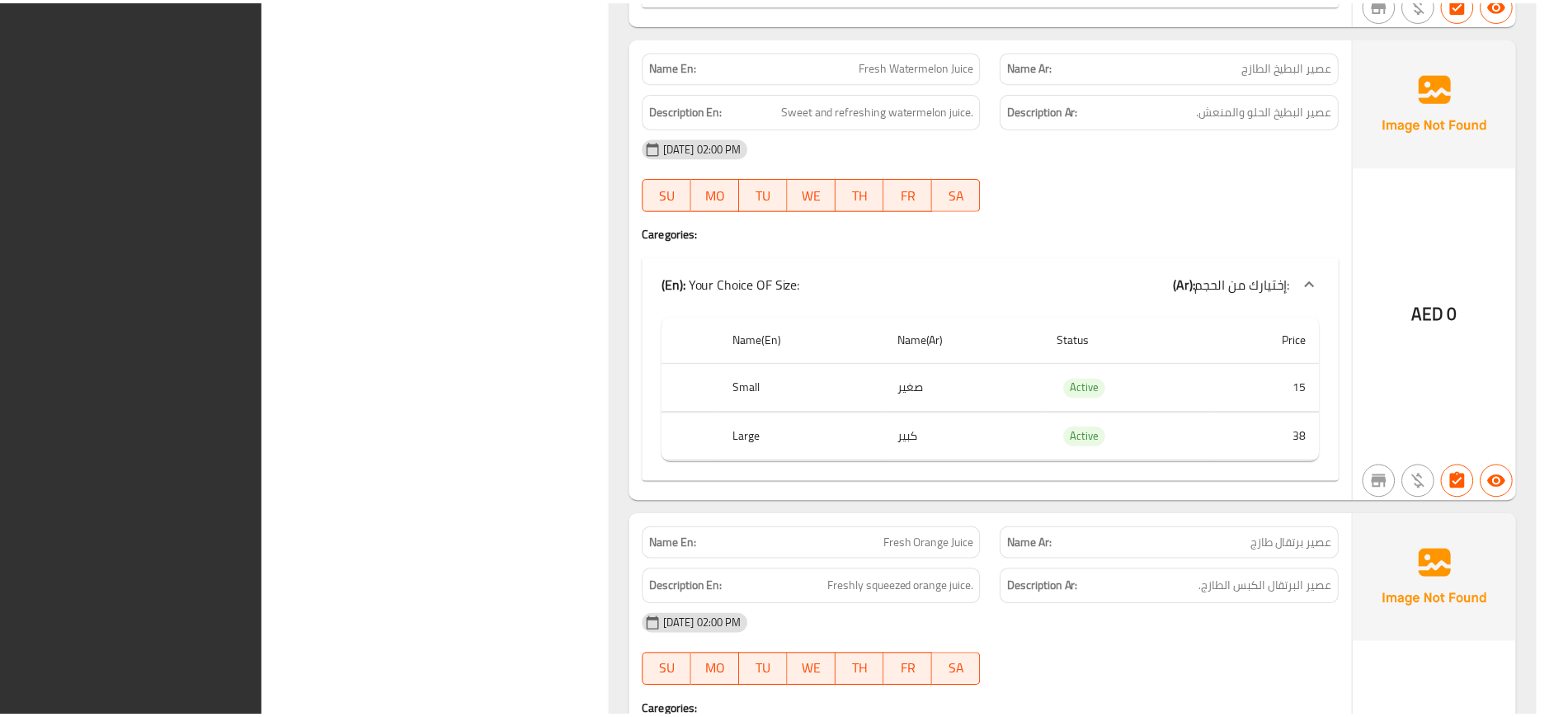
scroll to position [21830, 0]
